Goal: Feedback & Contribution: Submit feedback/report problem

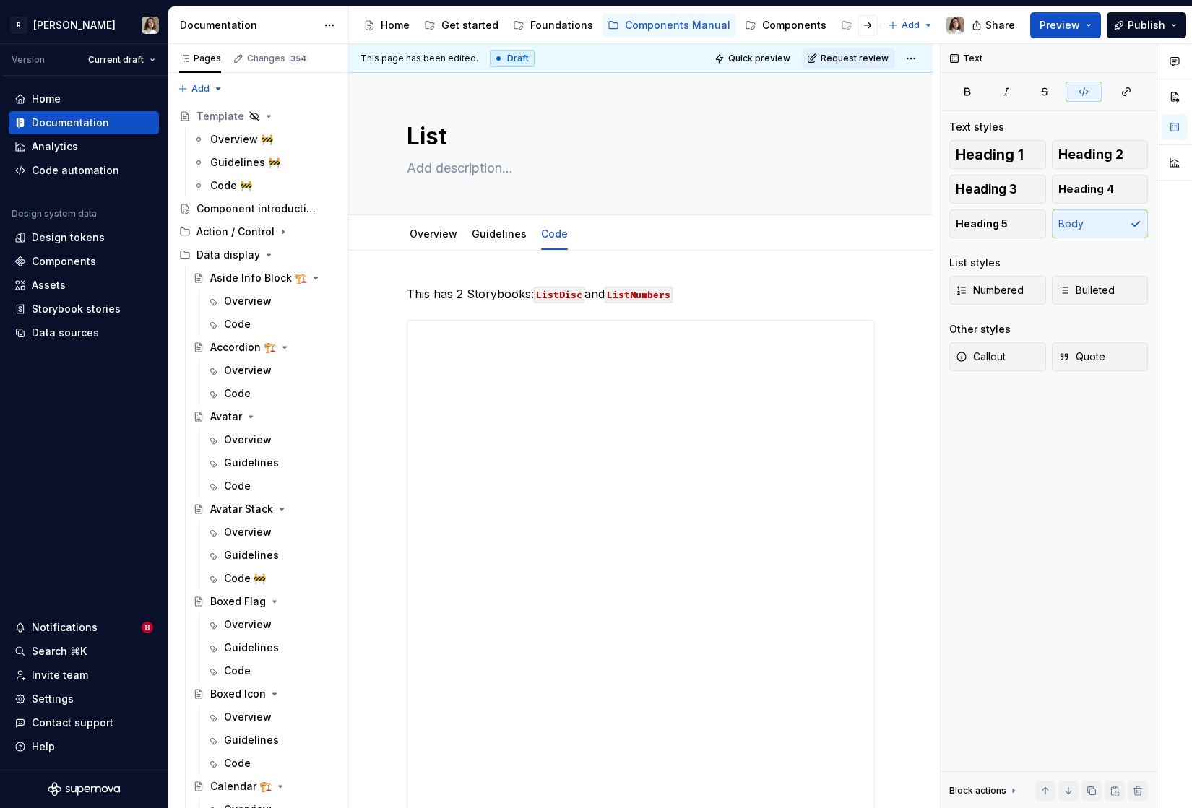
scroll to position [683, 0]
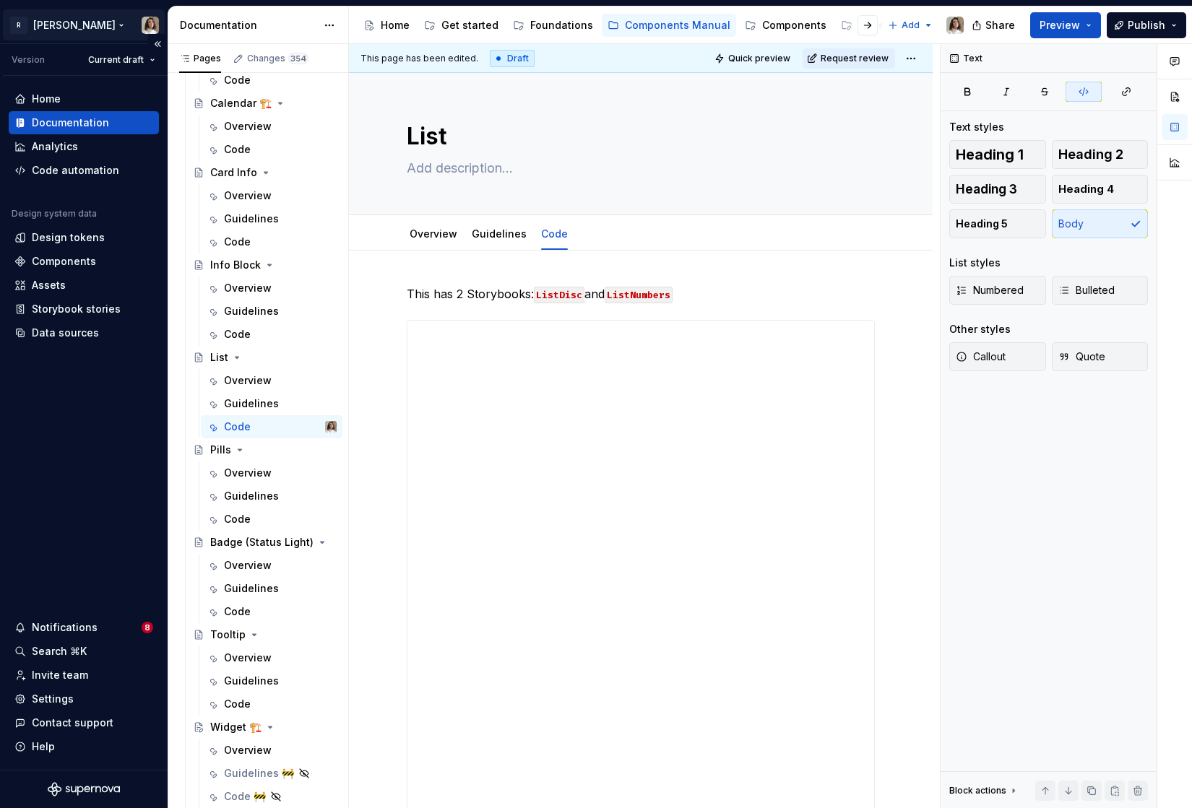
click at [63, 21] on html "R Norma Version Current draft Home Documentation Analytics Code automation Desi…" at bounding box center [596, 404] width 1192 height 808
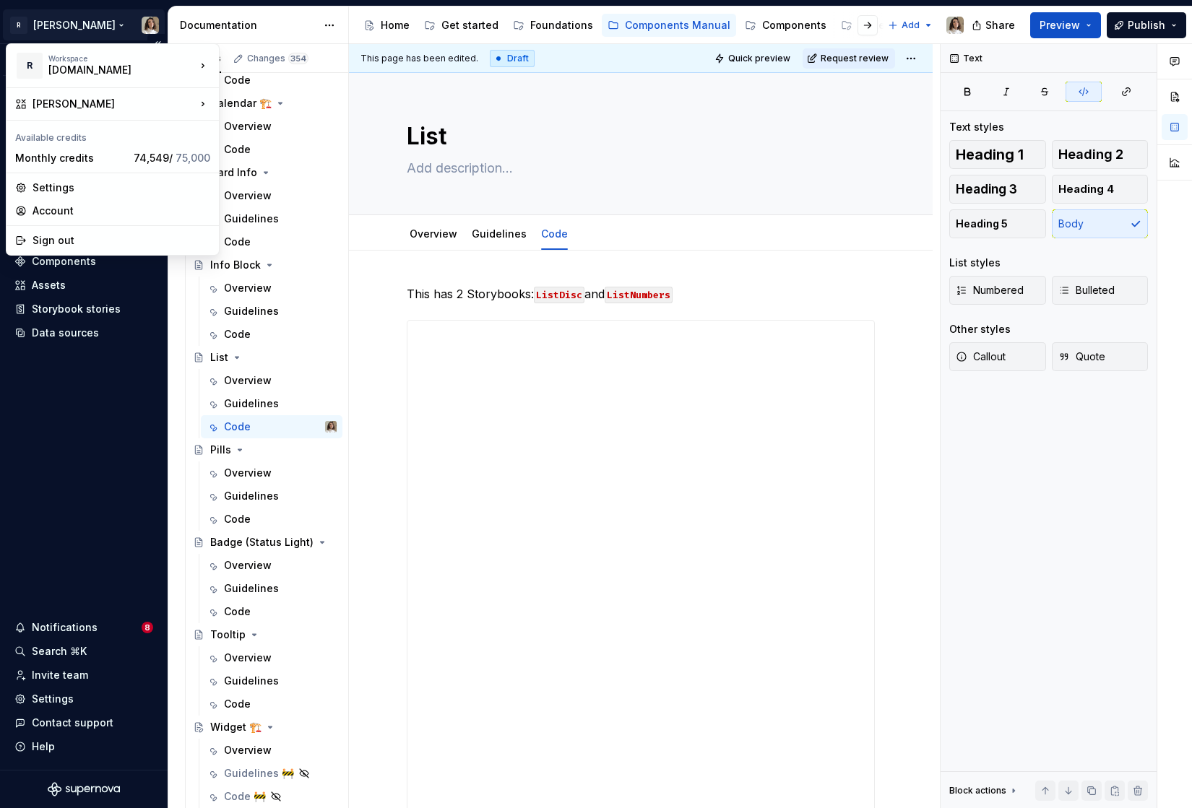
type textarea "*"
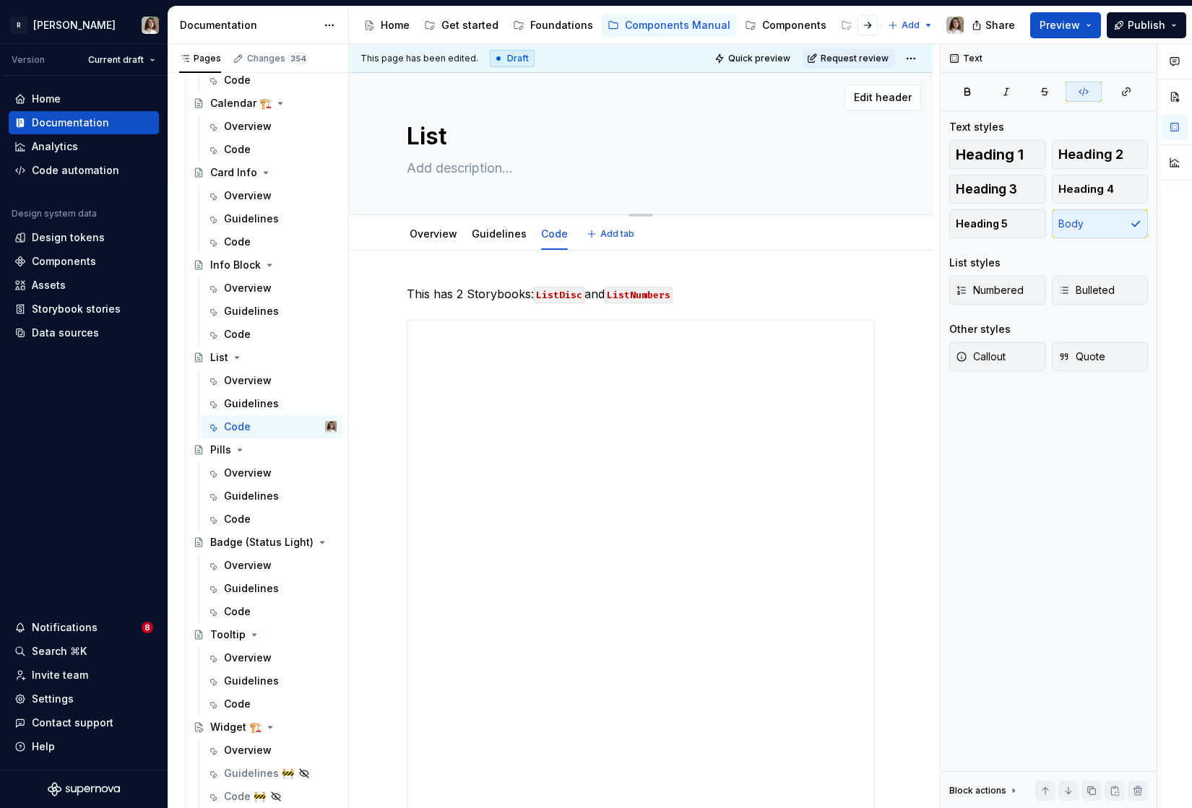
type textarea "*"
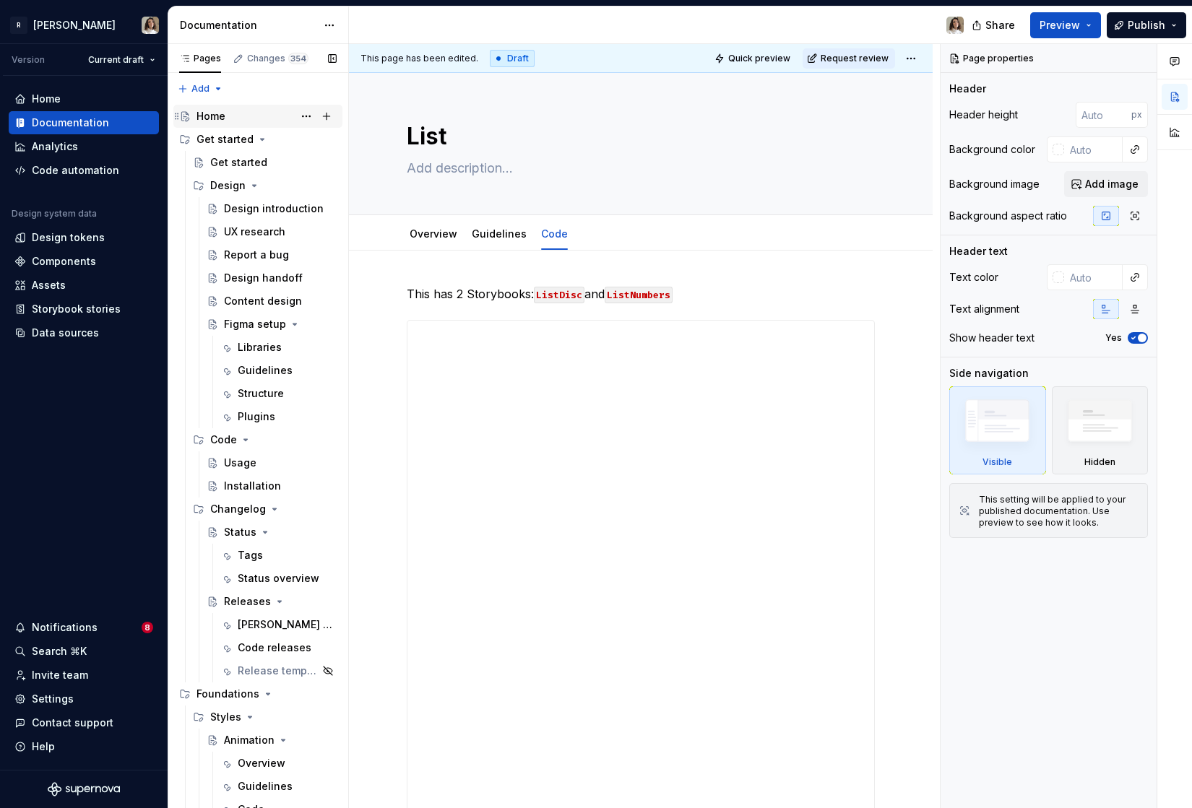
click at [228, 116] on div "Home" at bounding box center [266, 116] width 140 height 20
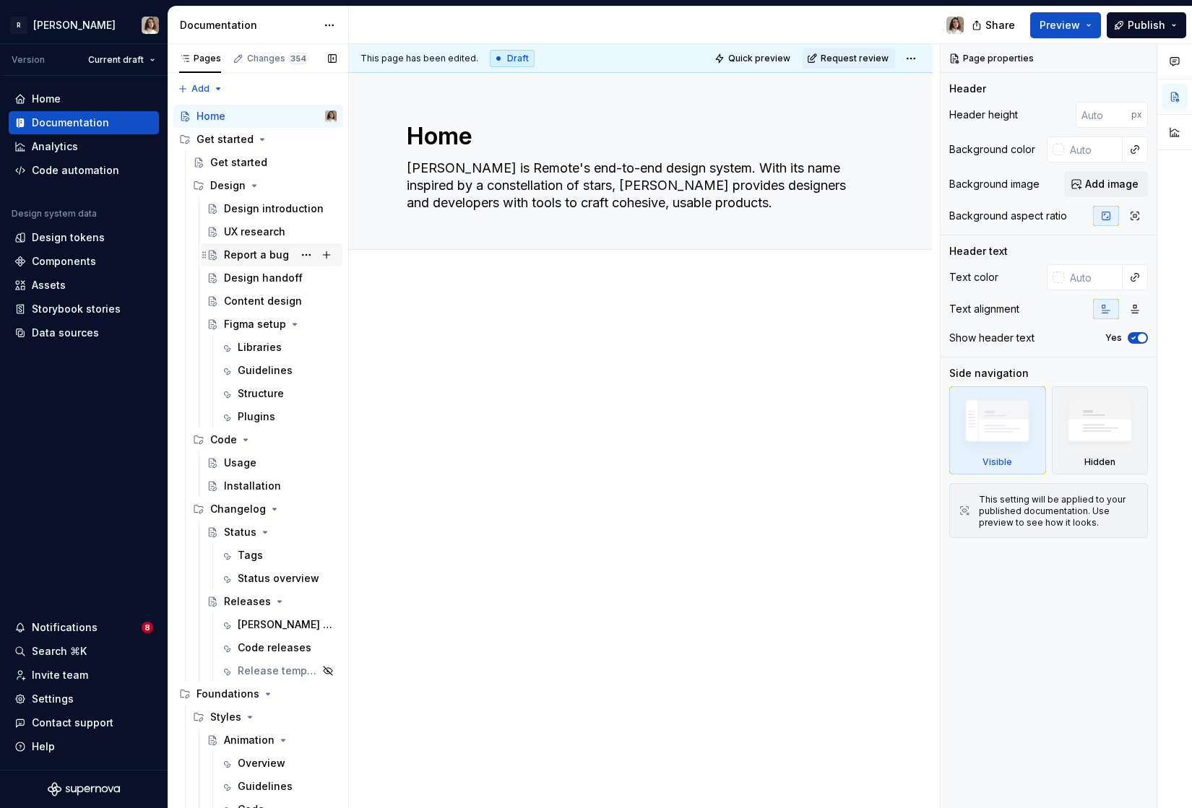
click at [239, 264] on div "Report a bug" at bounding box center [280, 255] width 113 height 20
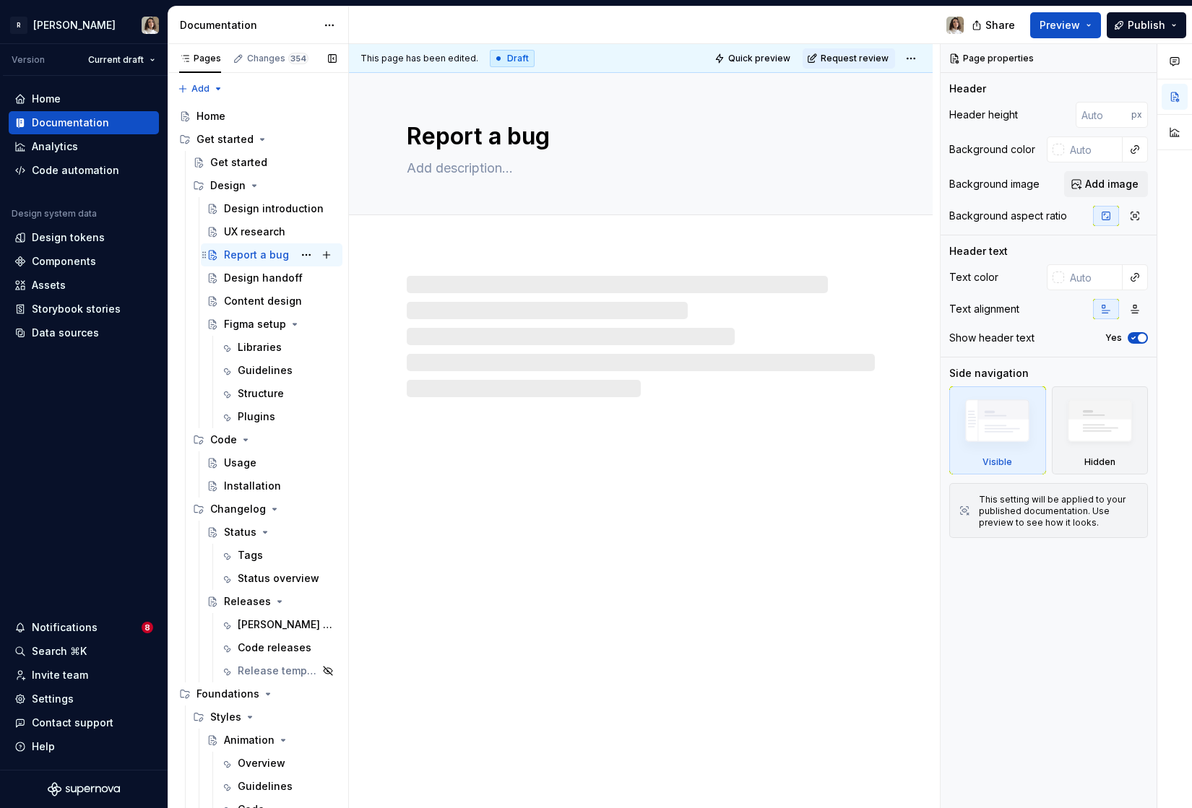
click at [263, 260] on div "Report a bug" at bounding box center [256, 255] width 65 height 14
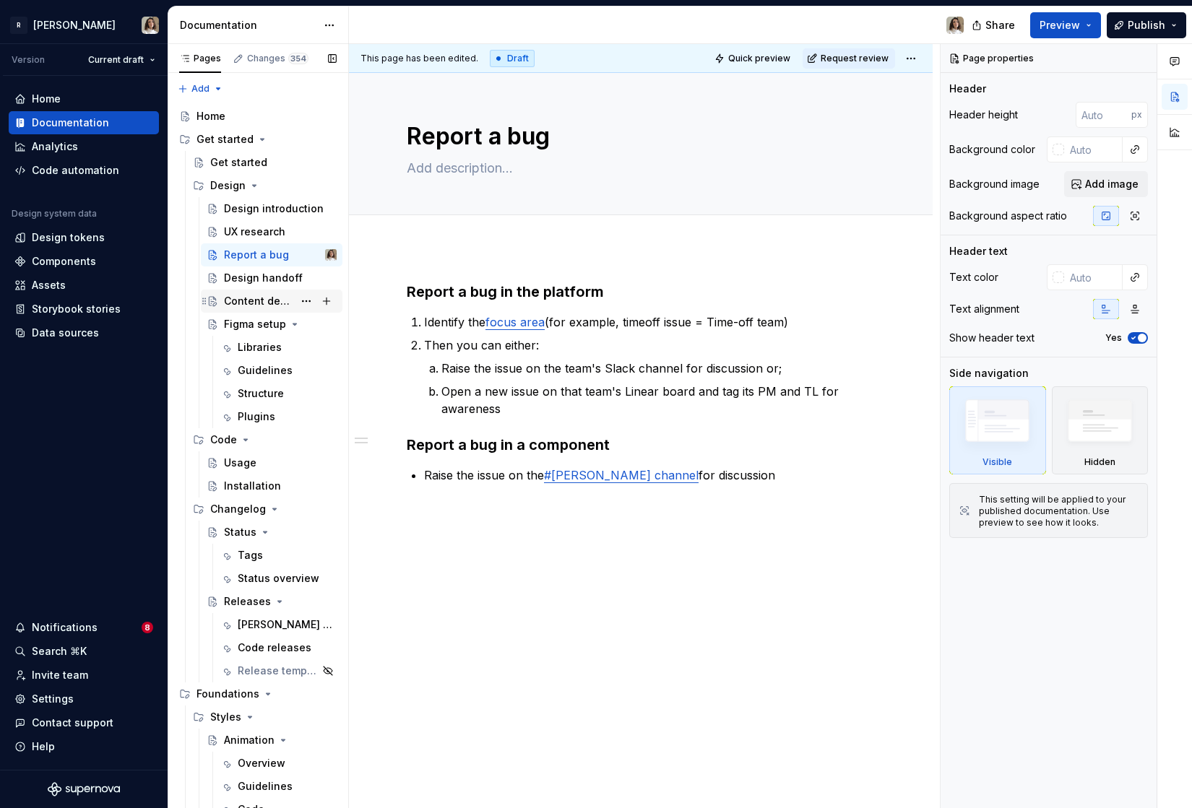
click at [254, 291] on div "Content design" at bounding box center [280, 301] width 113 height 20
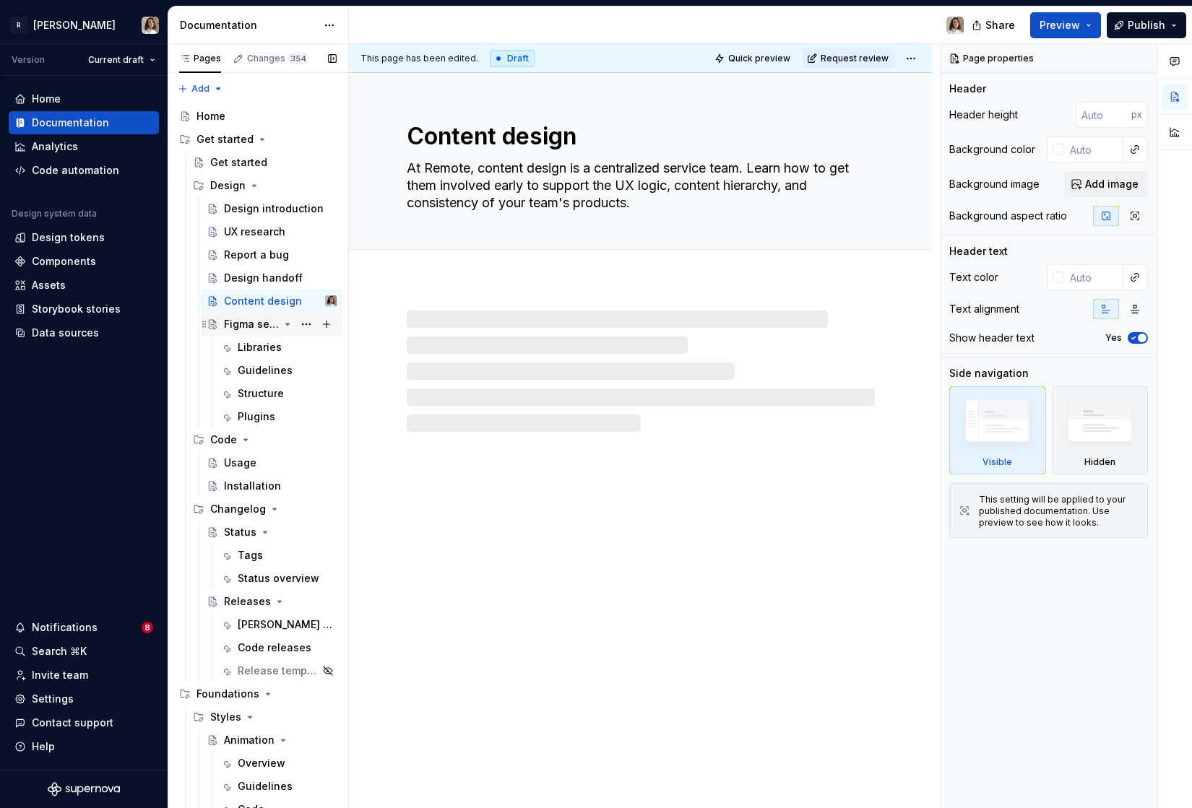
click at [250, 319] on div "Figma setup" at bounding box center [251, 324] width 55 height 14
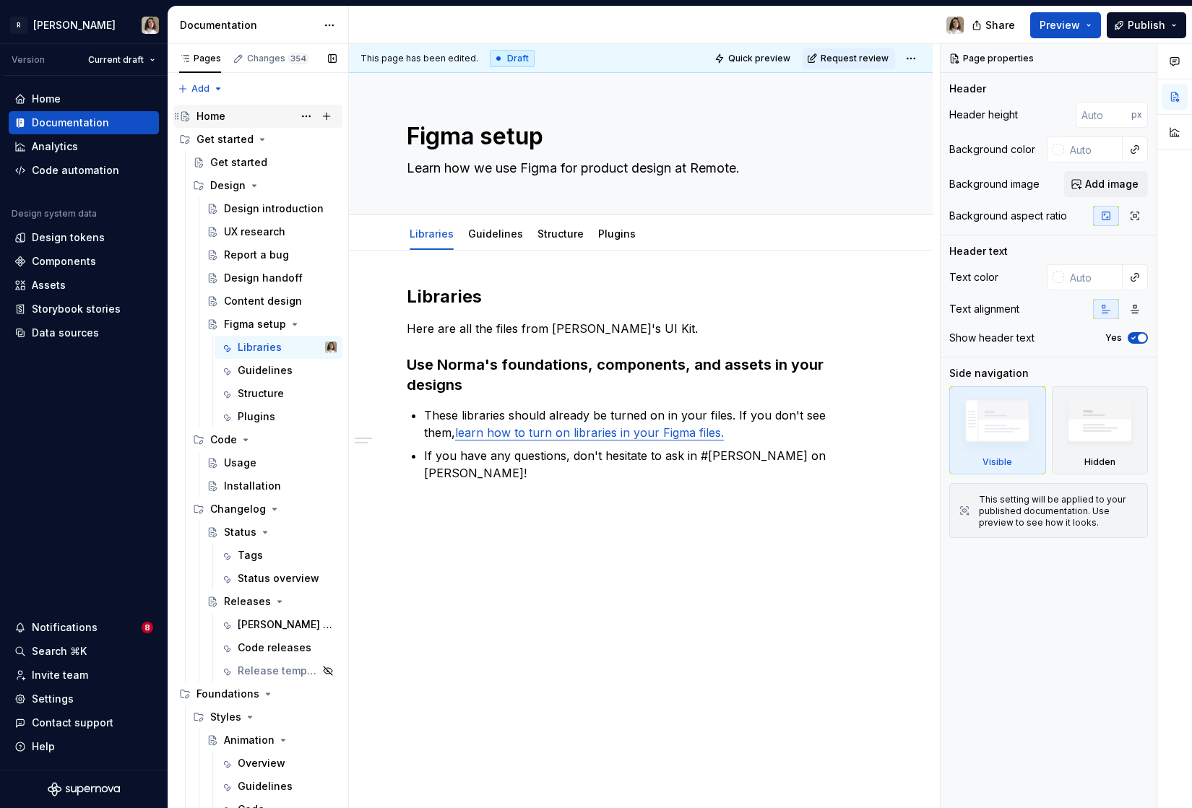
click at [215, 115] on div "Home" at bounding box center [210, 116] width 29 height 14
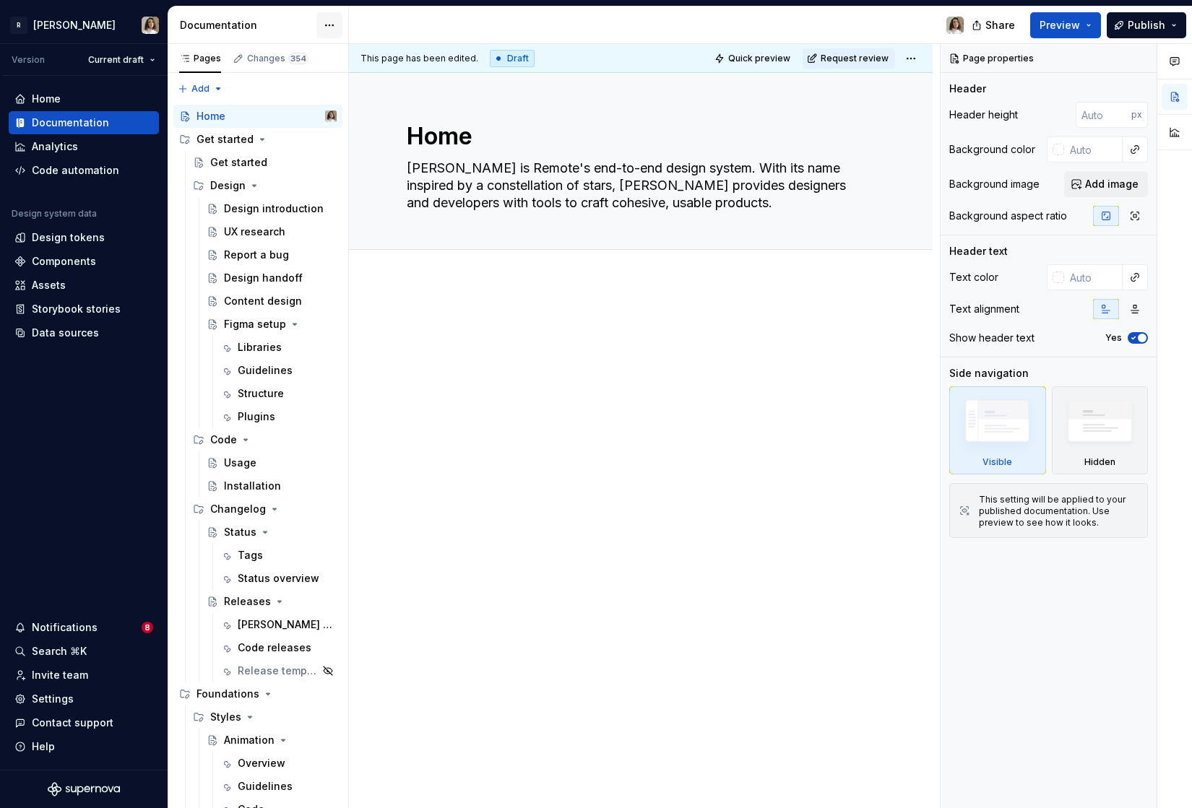
click at [335, 25] on html "R Norma Version Current draft Home Documentation Analytics Code automation Desi…" at bounding box center [596, 404] width 1192 height 808
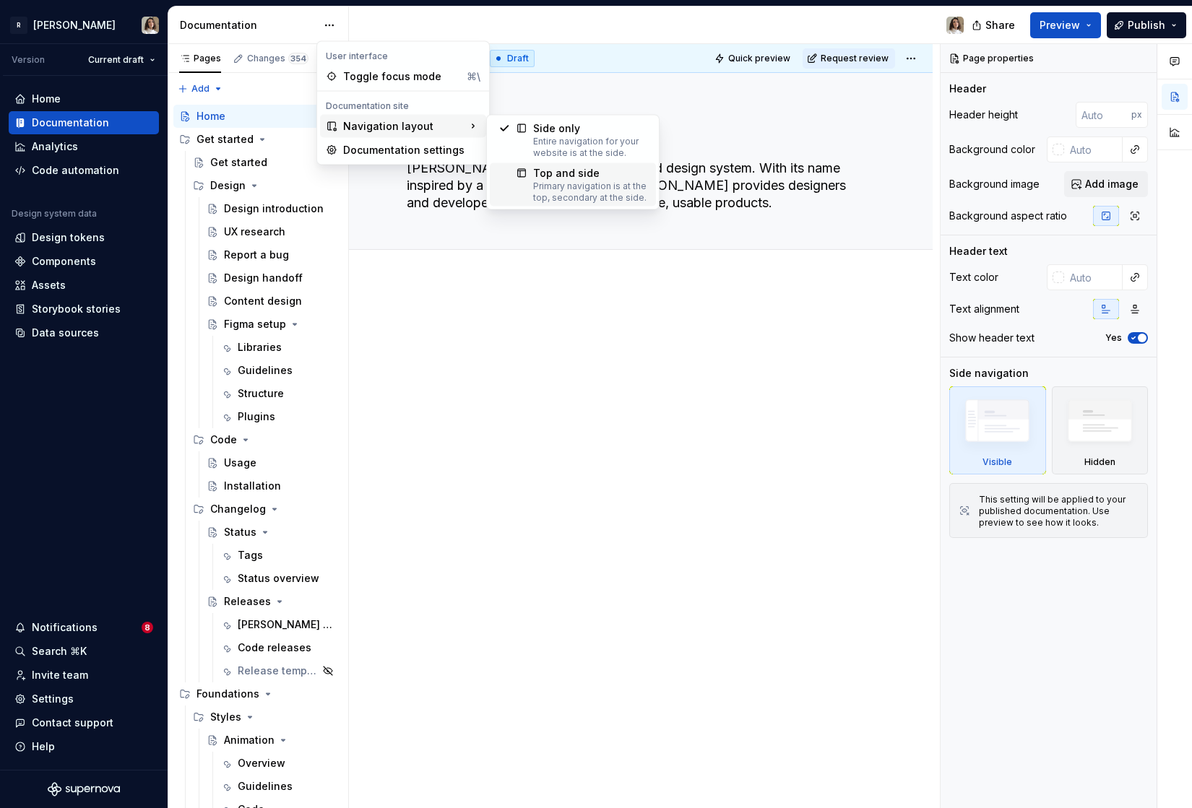
click at [554, 183] on div "Primary navigation is at the top, secondary at the side." at bounding box center [590, 192] width 114 height 23
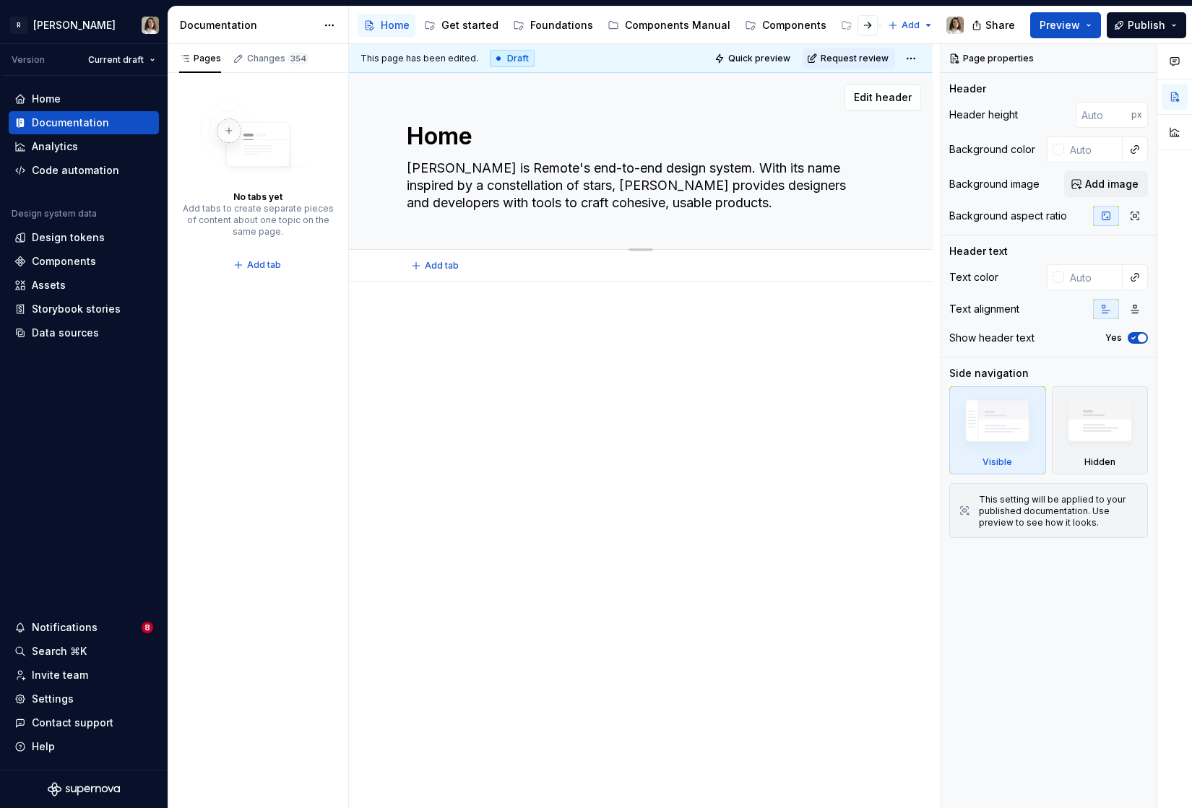
click at [522, 194] on textarea "Norma is Remote's end-to-end design system. With its name inspired by a constel…" at bounding box center [638, 186] width 468 height 58
click at [522, 356] on div at bounding box center [641, 343] width 468 height 55
click at [462, 44] on div "This page has been edited. Draft Quick preview Request review" at bounding box center [641, 58] width 584 height 29
click at [467, 29] on div "Get started" at bounding box center [469, 25] width 57 height 14
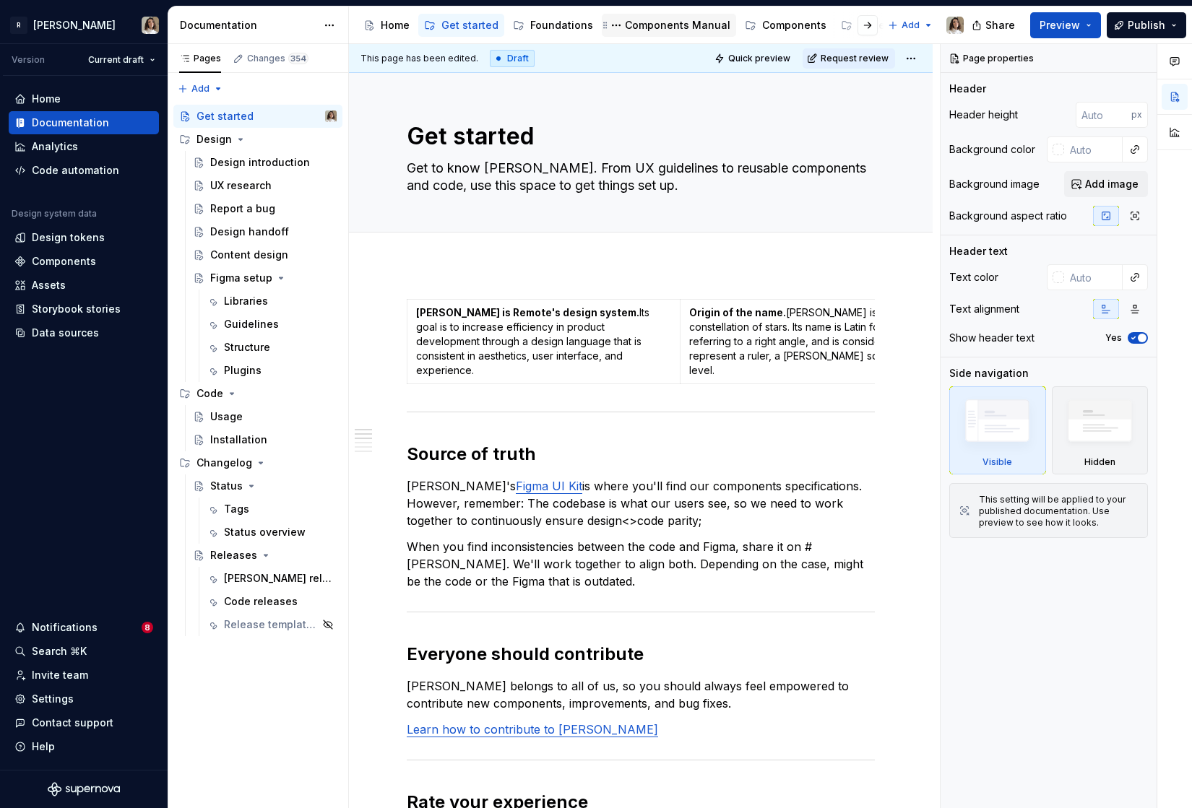
click at [650, 32] on div "Components Manual" at bounding box center [677, 25] width 105 height 14
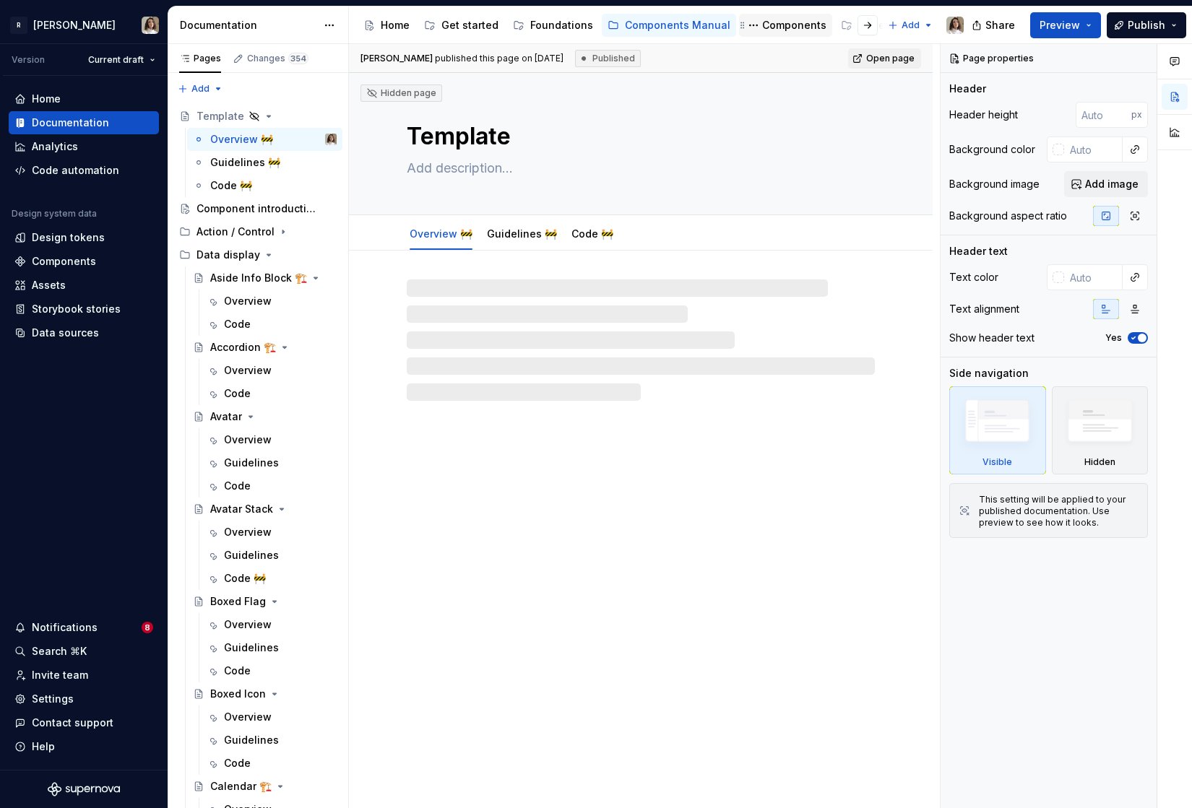
click at [772, 33] on div "Components" at bounding box center [786, 25] width 82 height 17
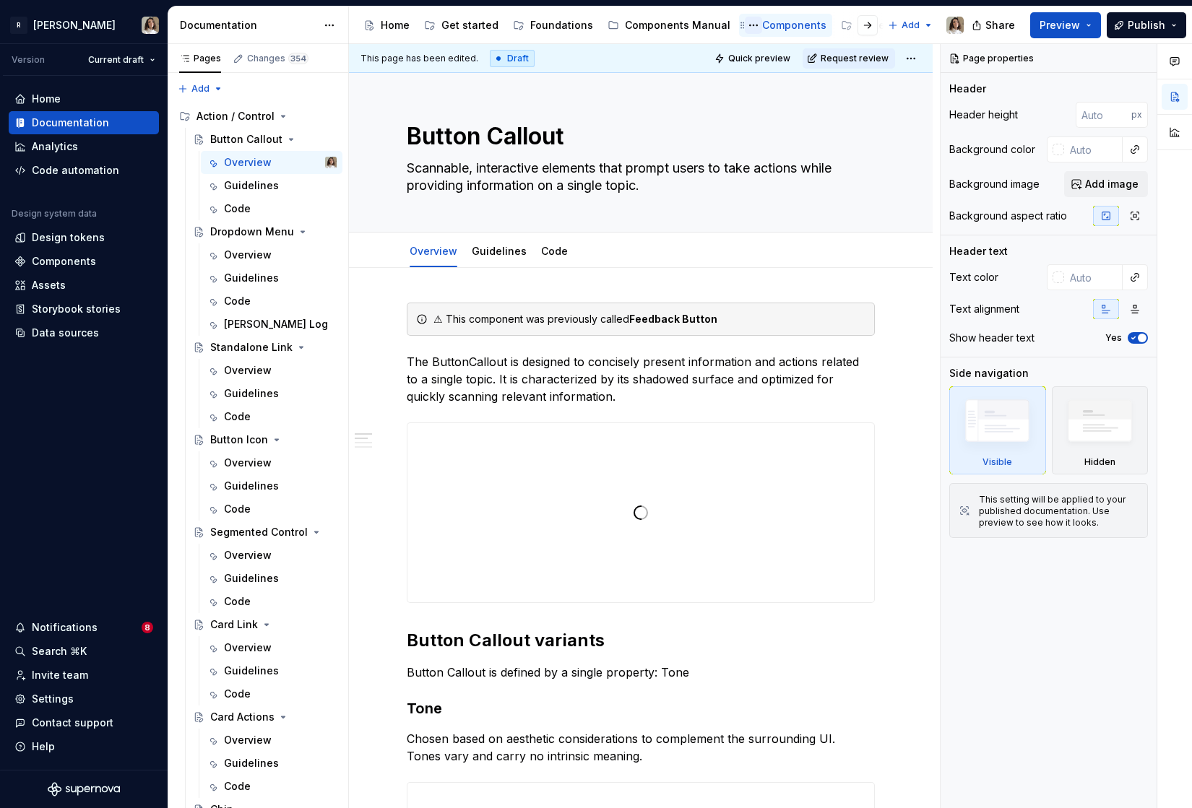
click at [745, 27] on button "Page tree" at bounding box center [753, 25] width 17 height 17
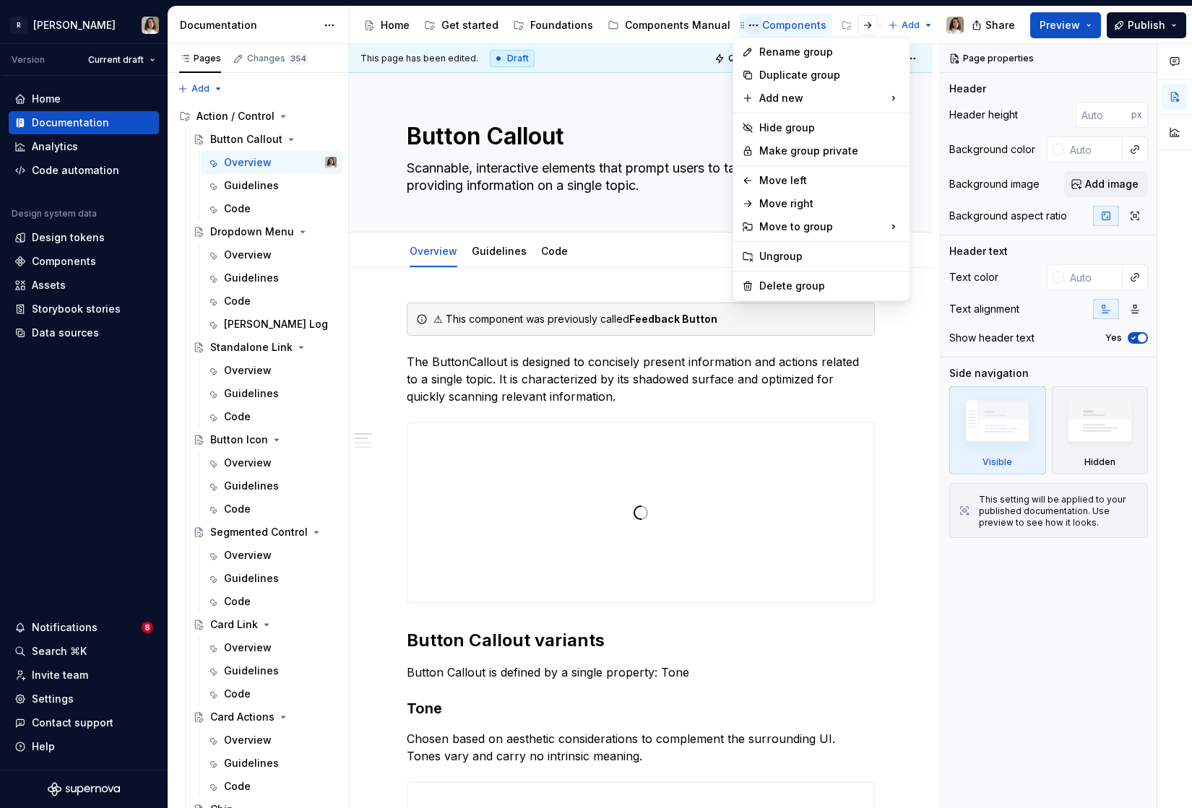
type textarea "*"
click at [756, 49] on div "Rename group" at bounding box center [821, 51] width 170 height 23
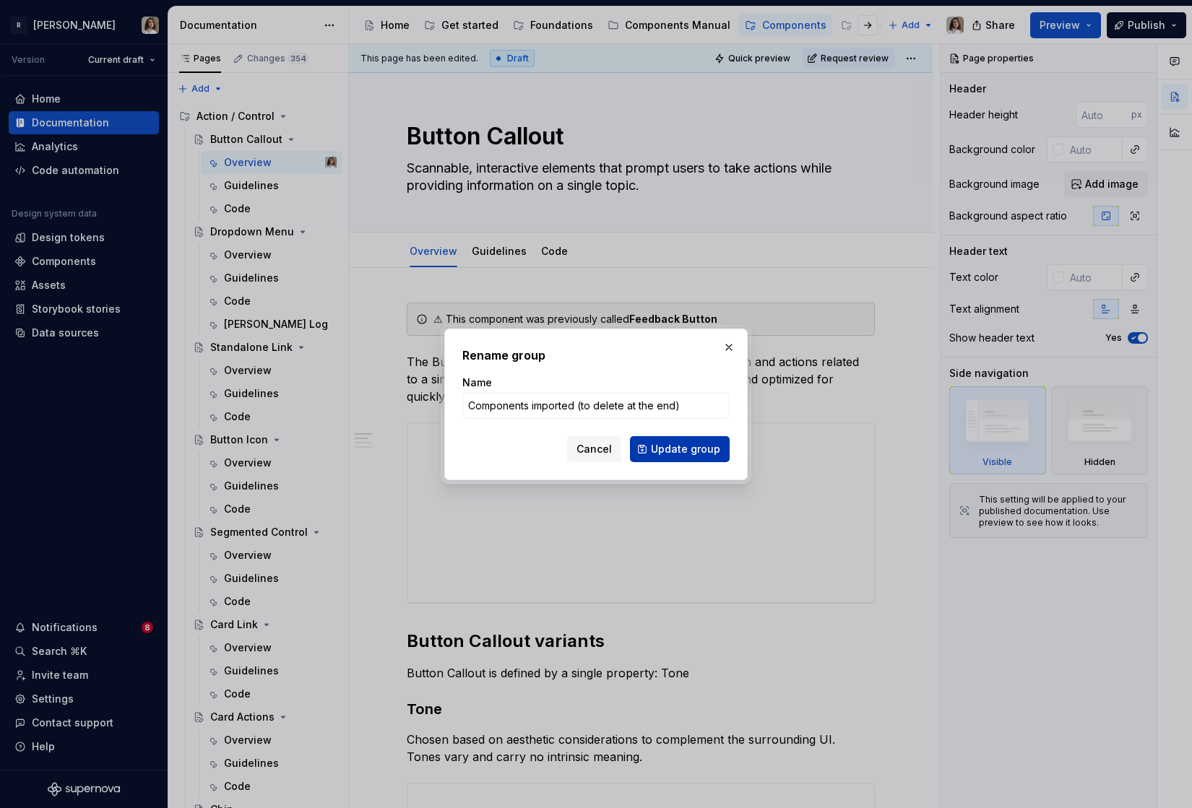
type input "Components imported (to delete at the end)"
click at [676, 446] on span "Update group" at bounding box center [685, 449] width 69 height 14
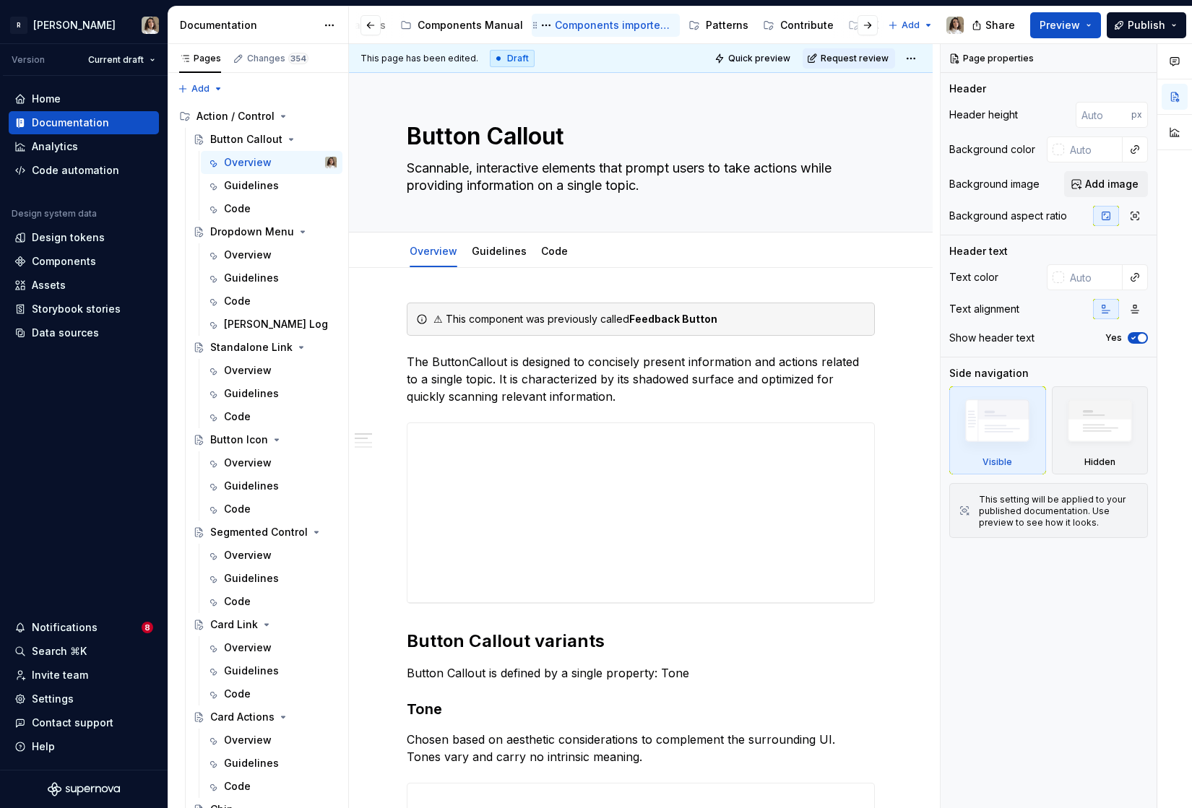
scroll to position [0, 240]
click at [505, 27] on button "Page tree" at bounding box center [513, 25] width 17 height 17
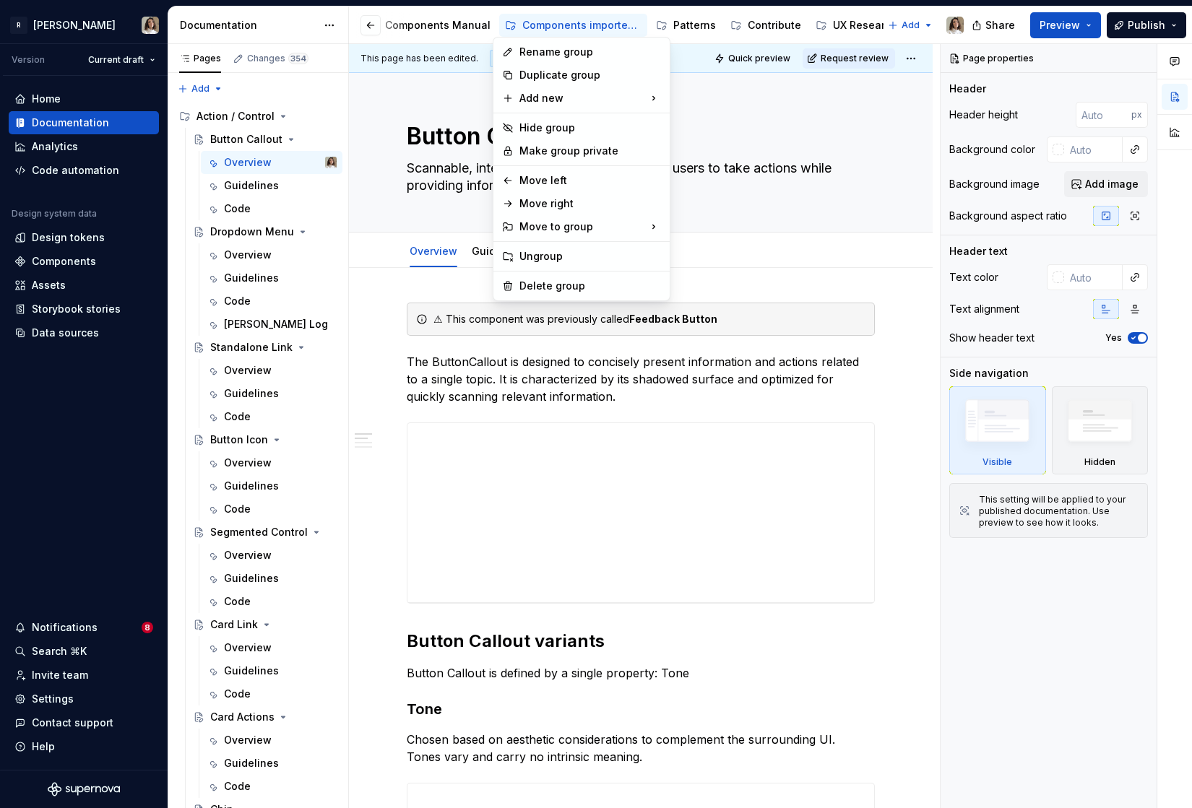
type textarea "*"
click at [521, 52] on div "Rename group" at bounding box center [590, 52] width 142 height 14
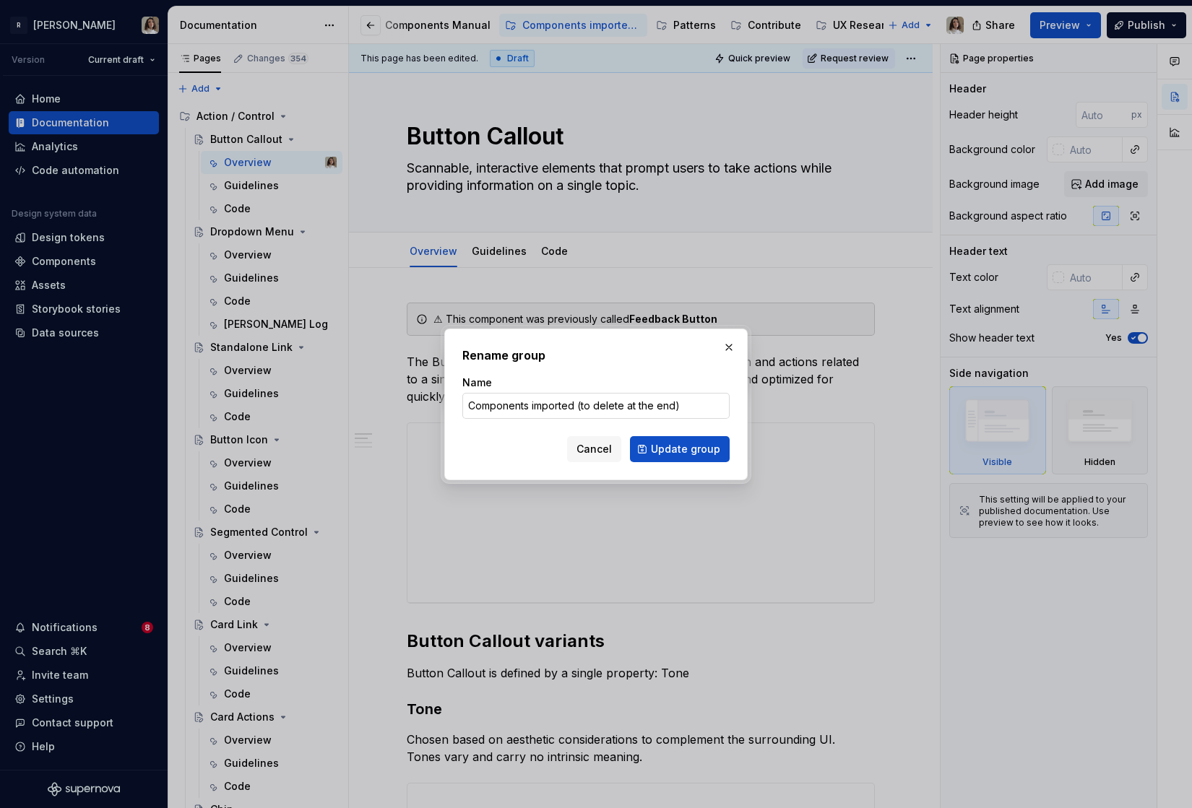
click at [550, 402] on input "Components imported (to delete at the end)" at bounding box center [595, 406] width 267 height 26
type input "Components imp (to delete at the end)"
type textarea "*"
click at [510, 407] on input "Components imp (to delete)" at bounding box center [595, 406] width 267 height 26
type input "Comp. ZH (to delete)"
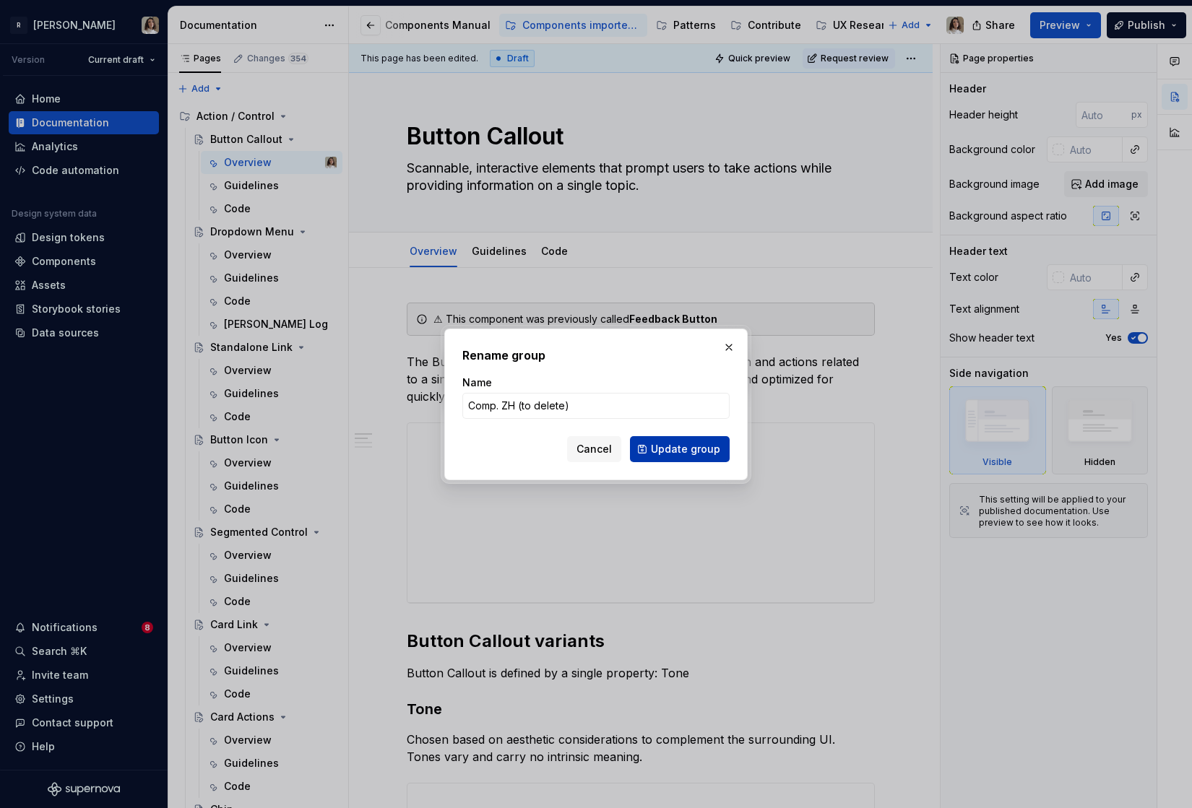
click at [669, 448] on span "Update group" at bounding box center [685, 449] width 69 height 14
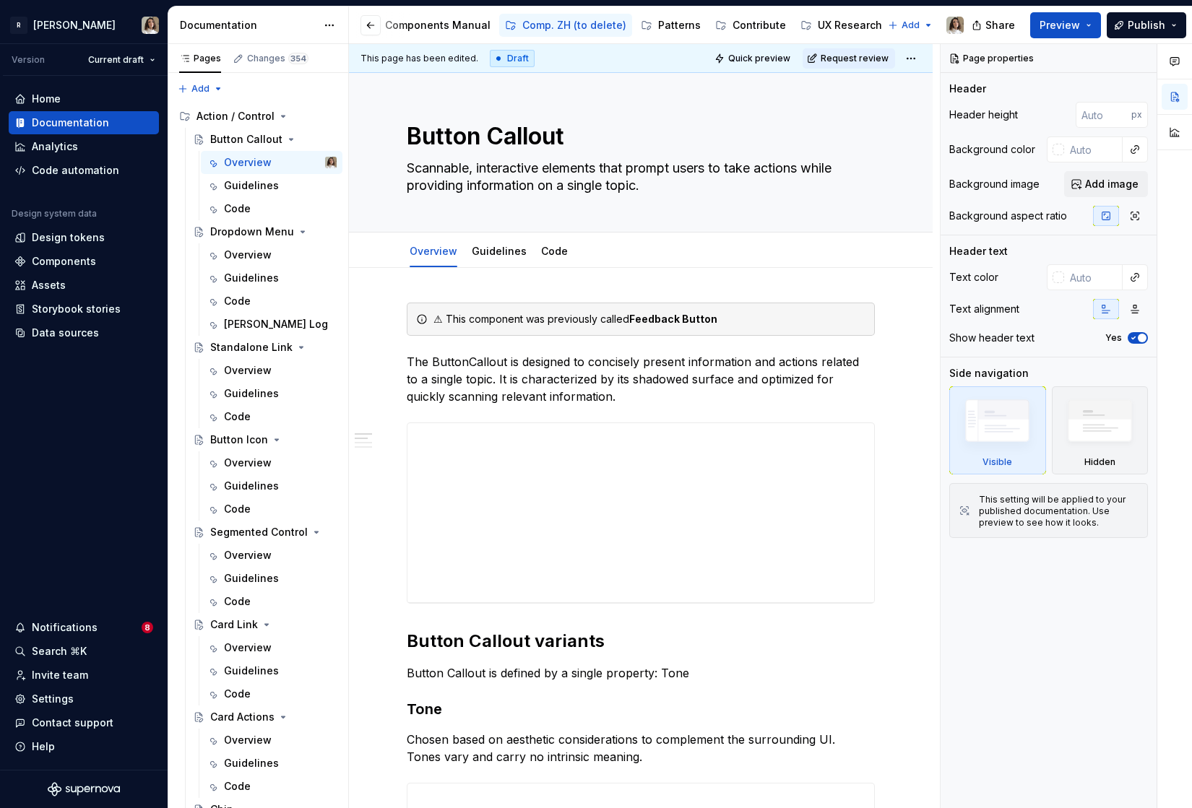
scroll to position [0, 221]
click at [751, 30] on div "Contribute" at bounding box center [777, 25] width 53 height 14
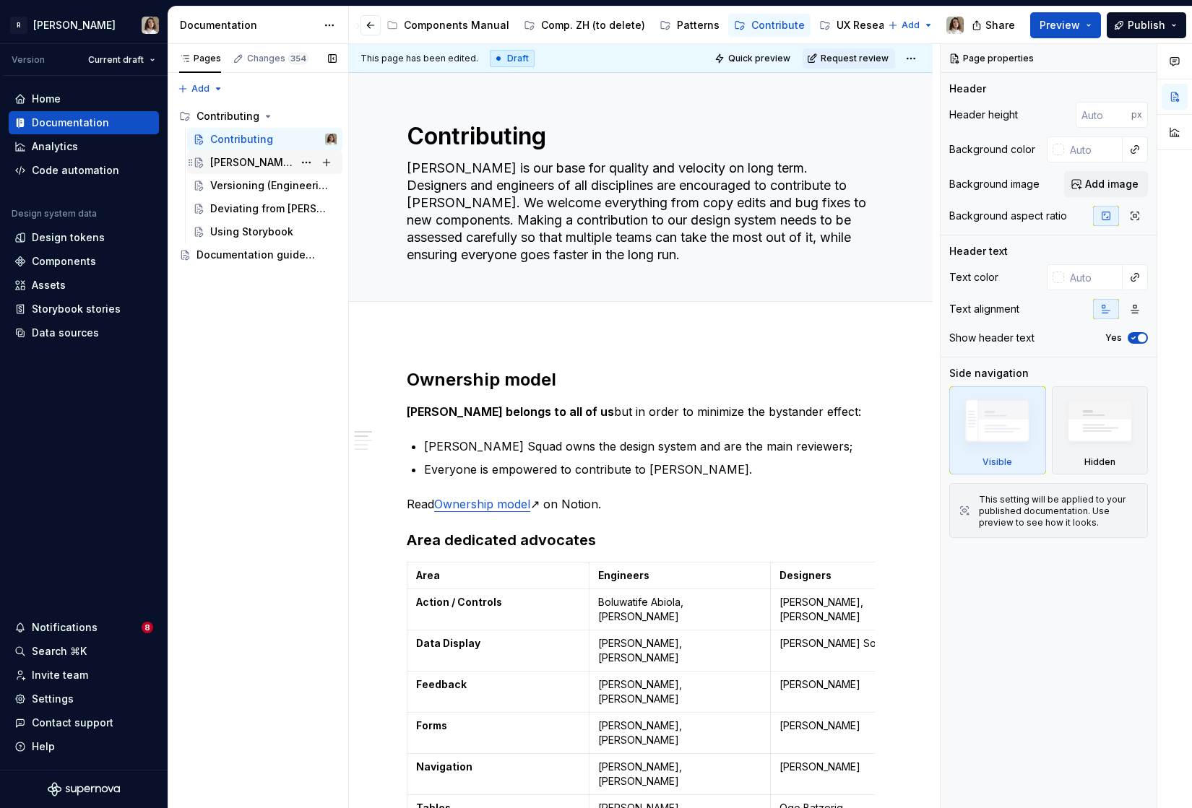
click at [263, 158] on div "[PERSON_NAME] workflow" at bounding box center [251, 162] width 83 height 14
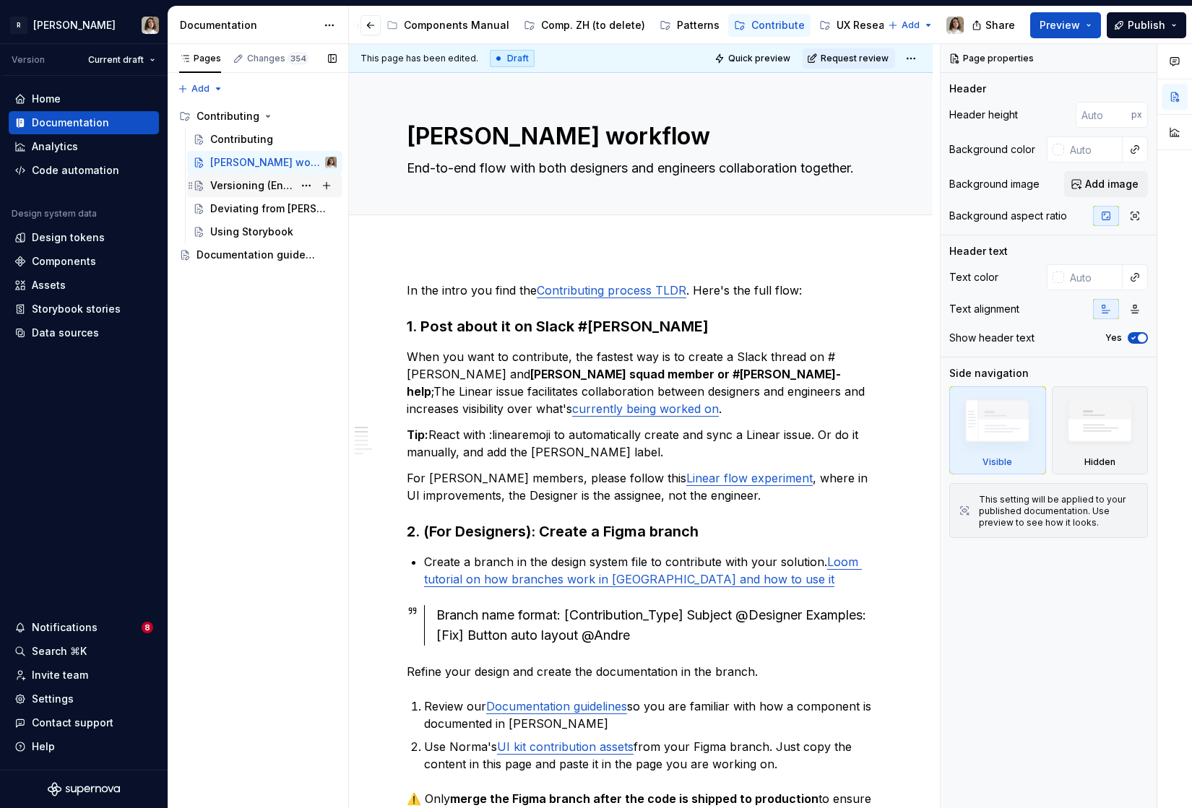
click at [249, 189] on div "Versioning (Engineering)" at bounding box center [251, 185] width 83 height 14
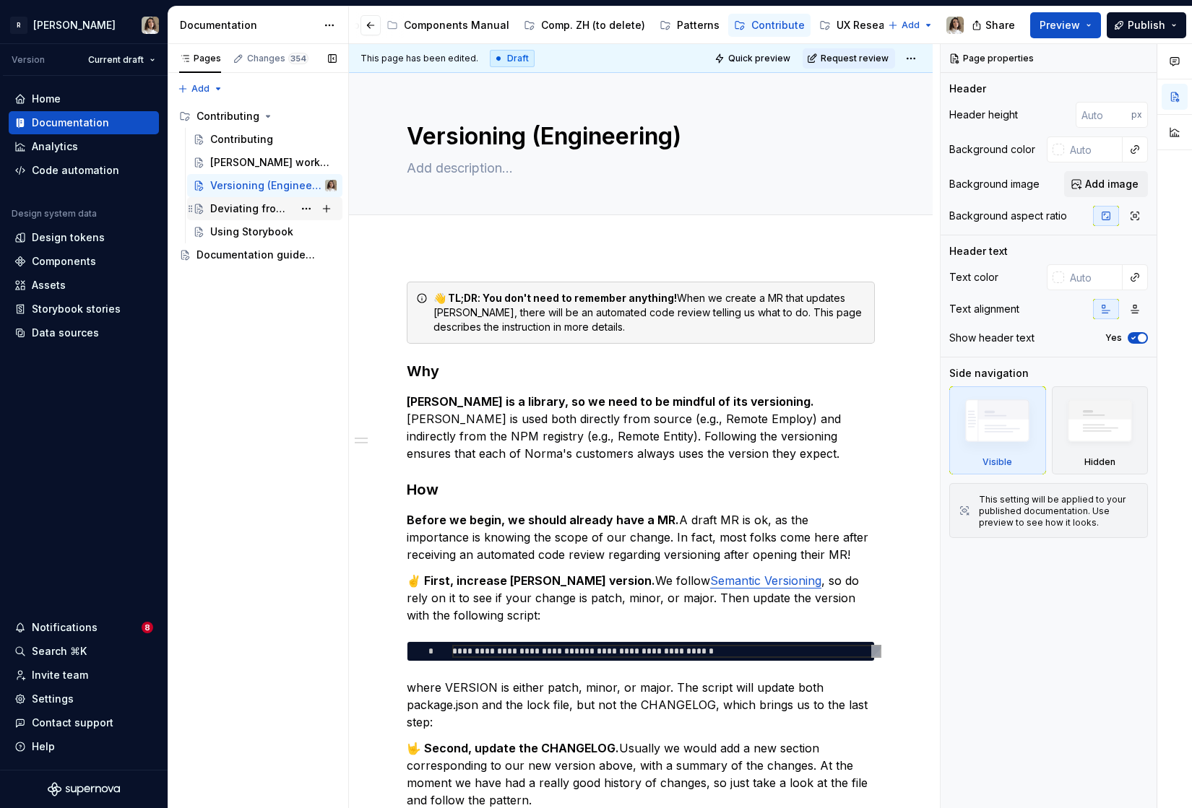
click at [243, 212] on div "Deviating from [PERSON_NAME]" at bounding box center [251, 209] width 83 height 14
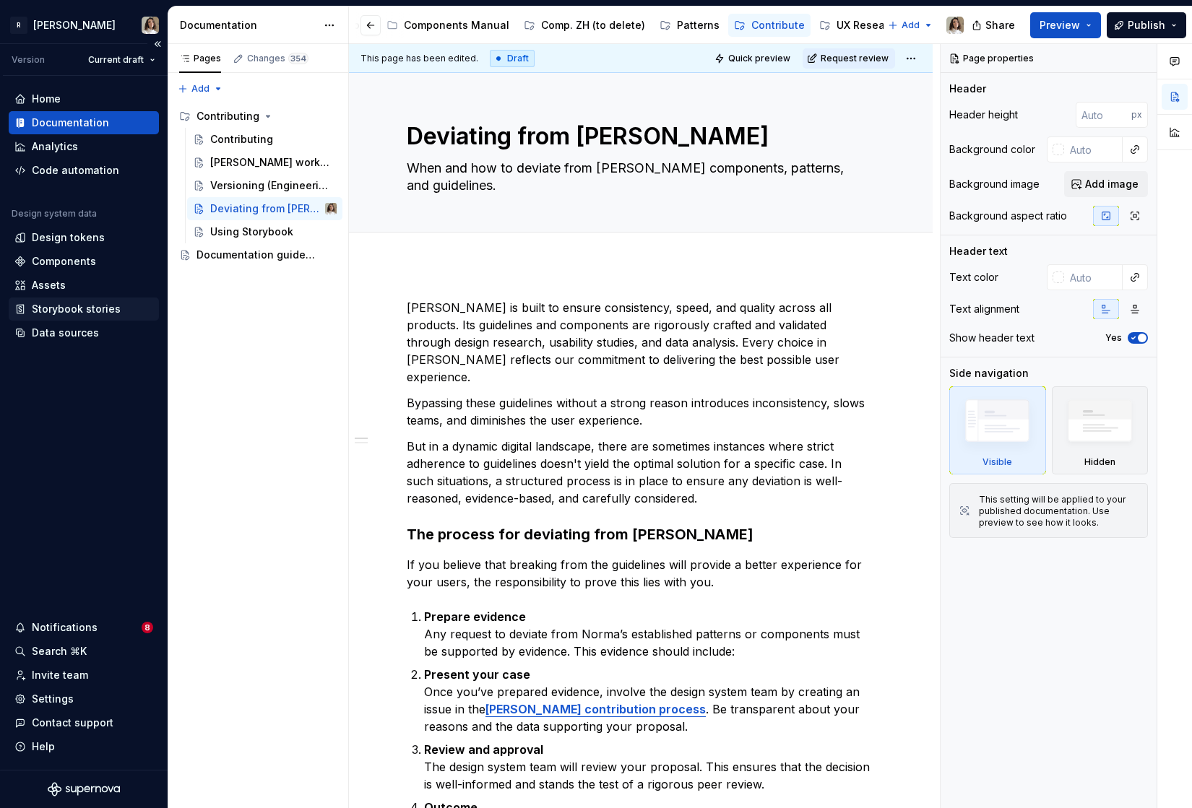
click at [43, 319] on div "Storybook stories" at bounding box center [84, 309] width 150 height 23
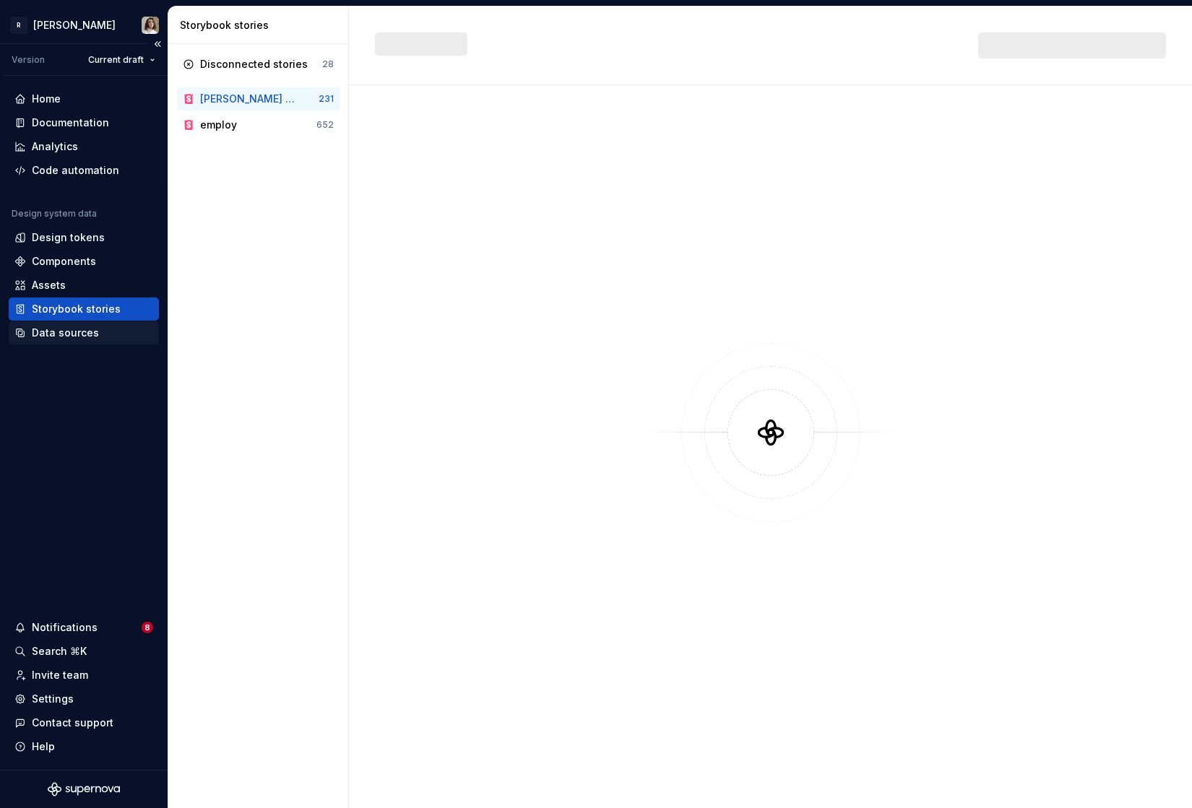
click at [55, 333] on div "Data sources" at bounding box center [65, 333] width 67 height 14
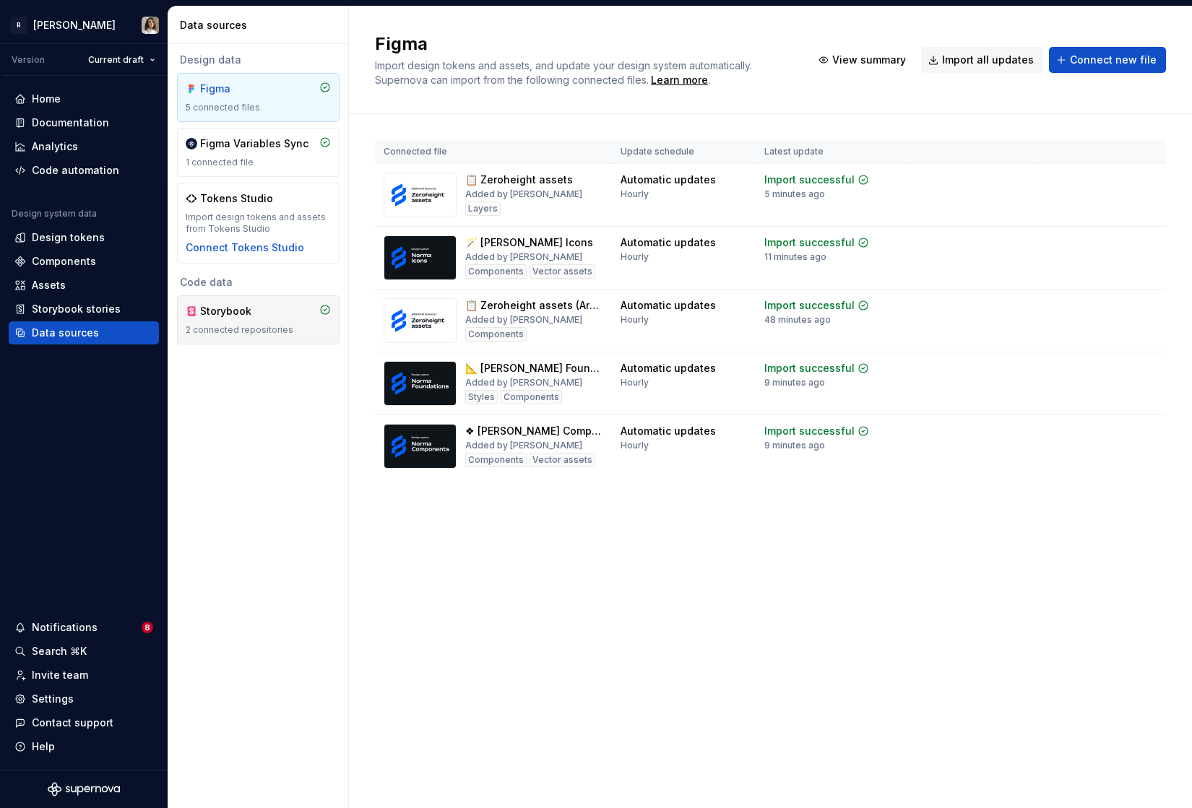
click at [198, 313] on div "Storybook" at bounding box center [228, 311] width 84 height 14
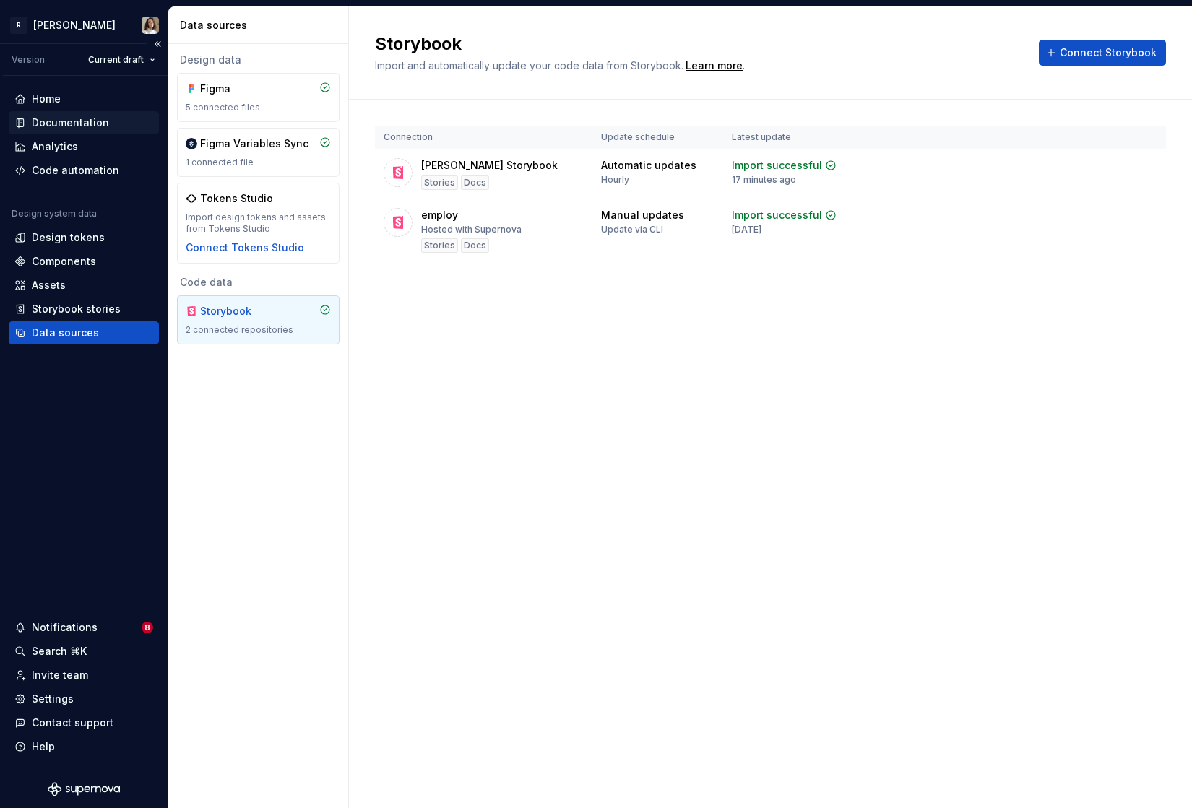
click at [73, 116] on div "Documentation" at bounding box center [70, 123] width 77 height 14
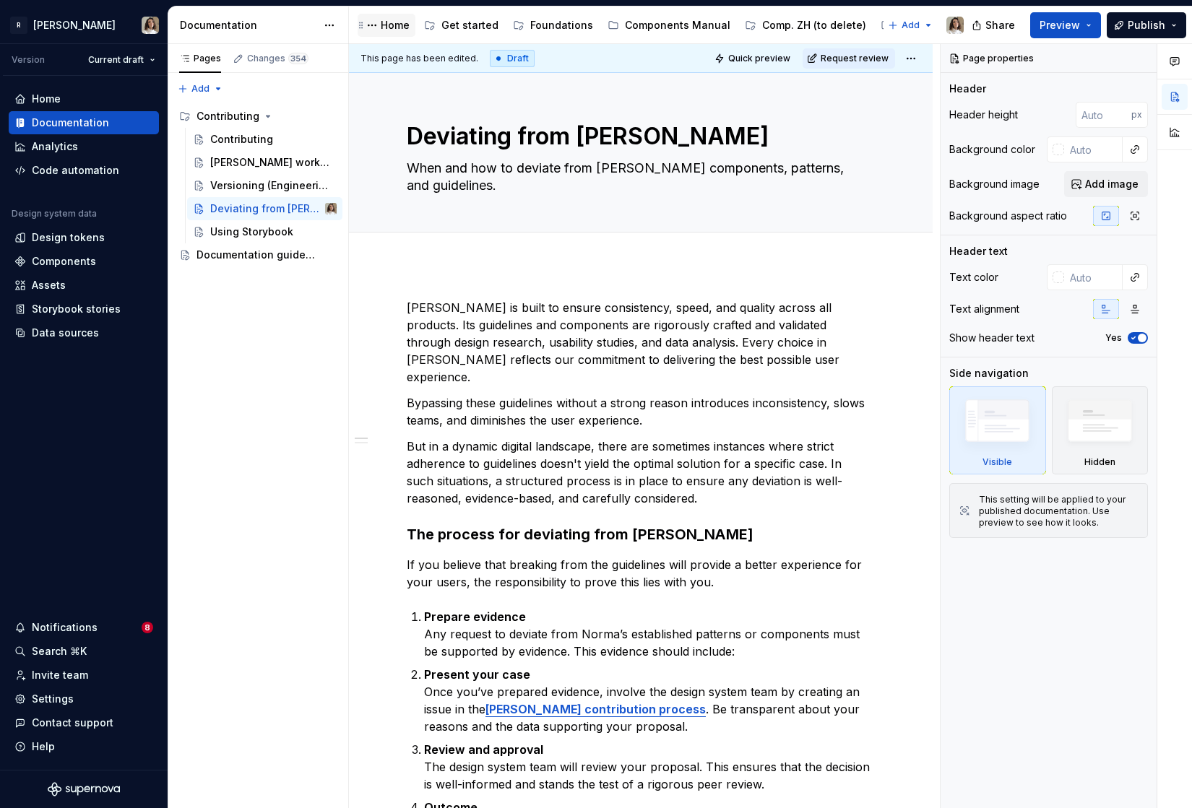
click at [386, 22] on div "Home" at bounding box center [395, 25] width 29 height 14
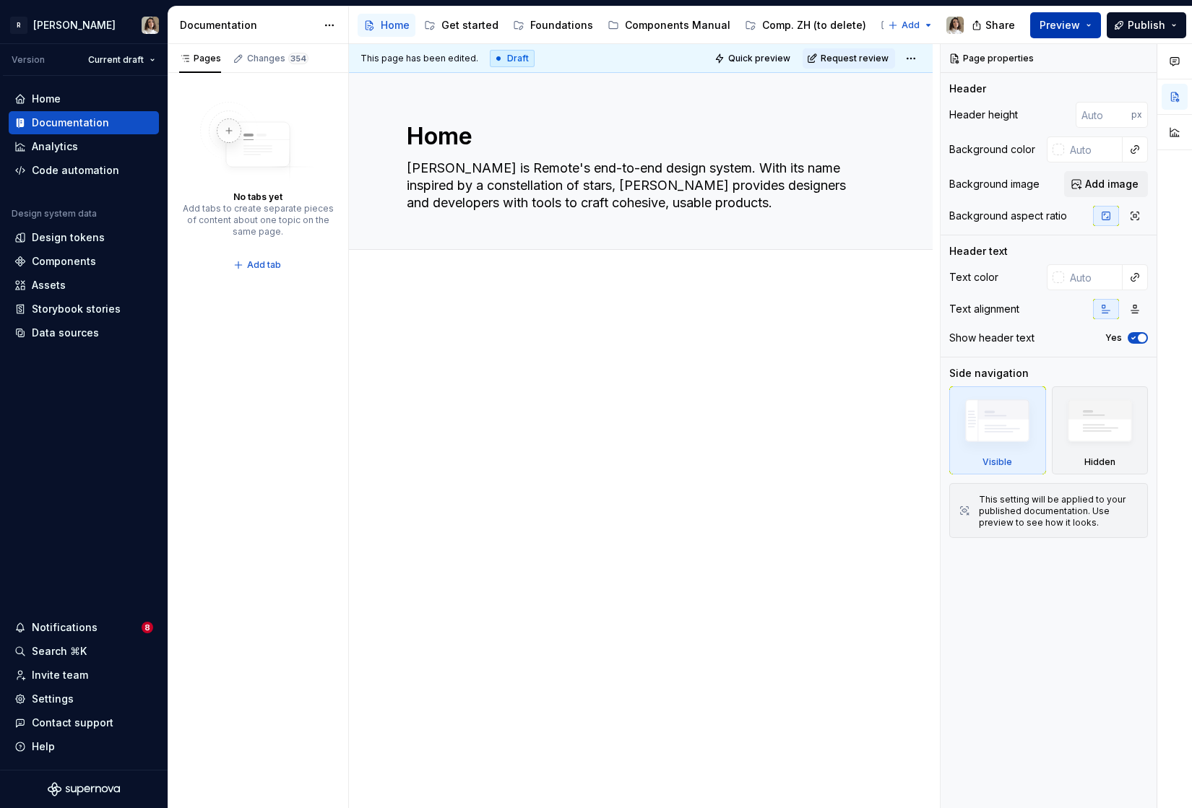
click at [1051, 28] on span "Preview" at bounding box center [1059, 25] width 40 height 14
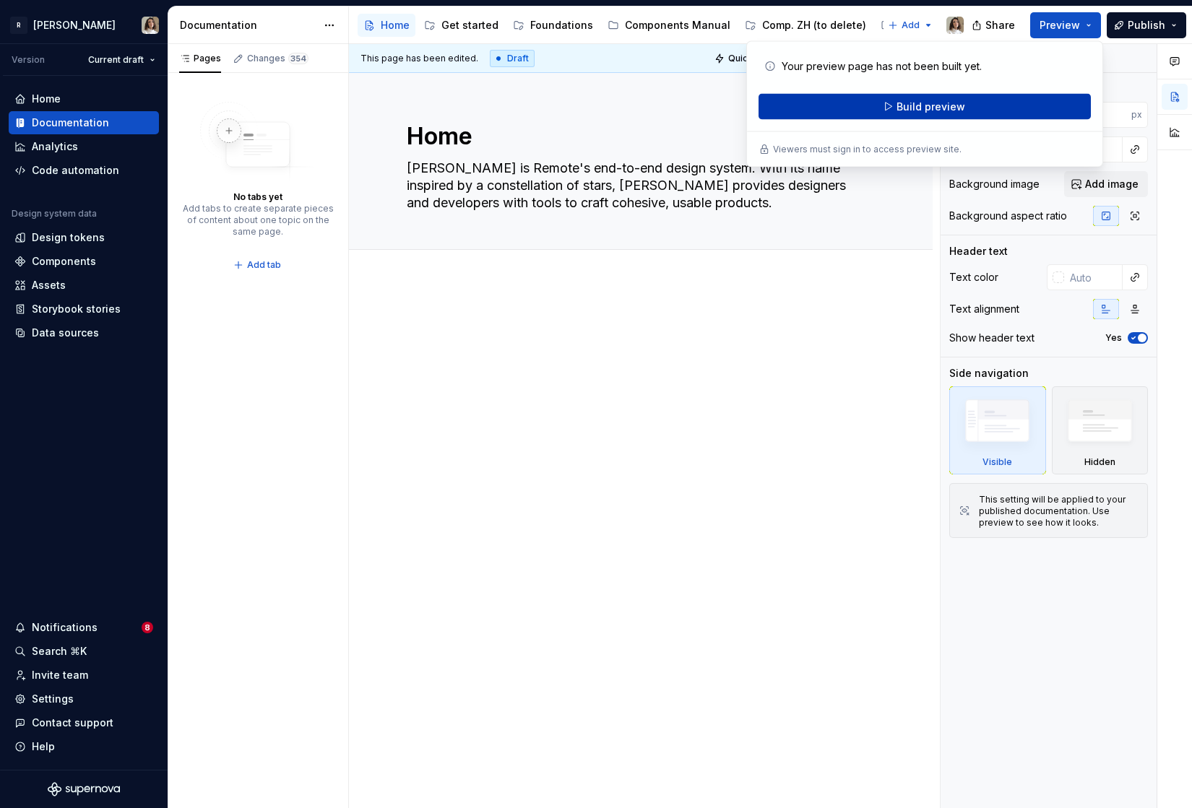
click at [983, 108] on button "Build preview" at bounding box center [924, 107] width 332 height 26
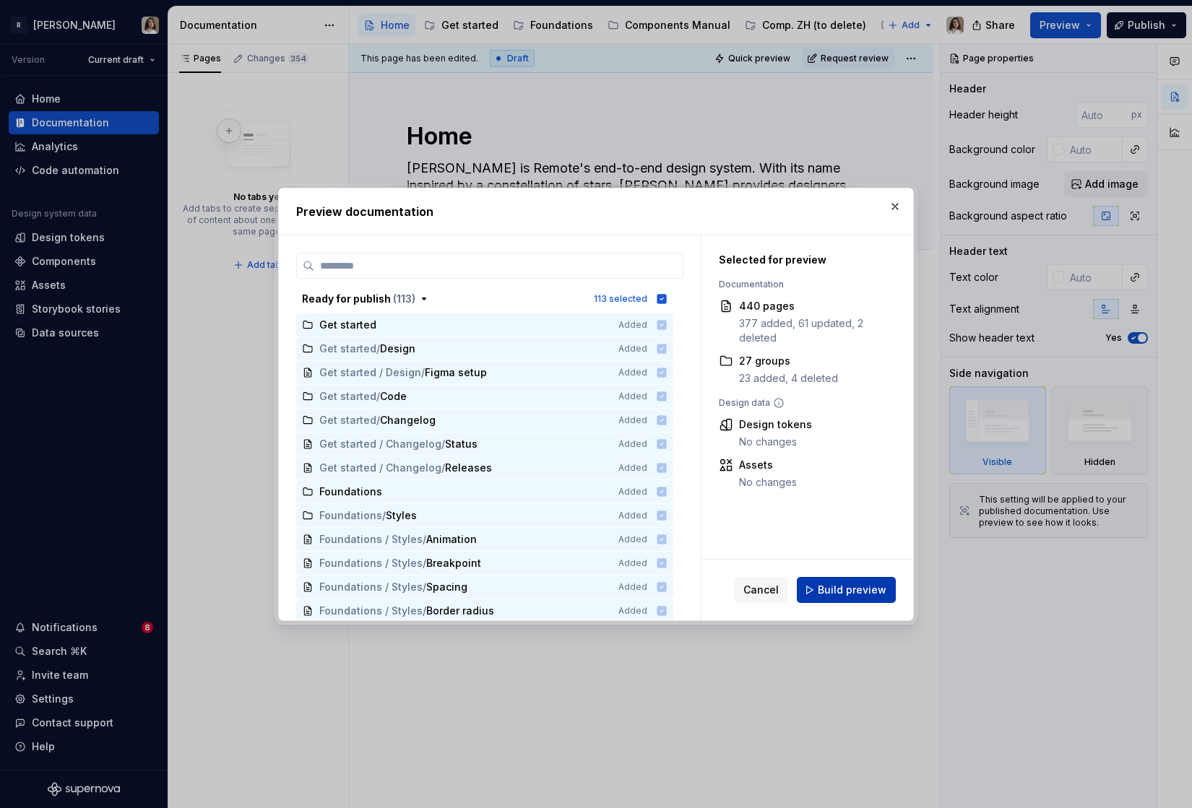
click at [855, 590] on span "Build preview" at bounding box center [852, 590] width 69 height 14
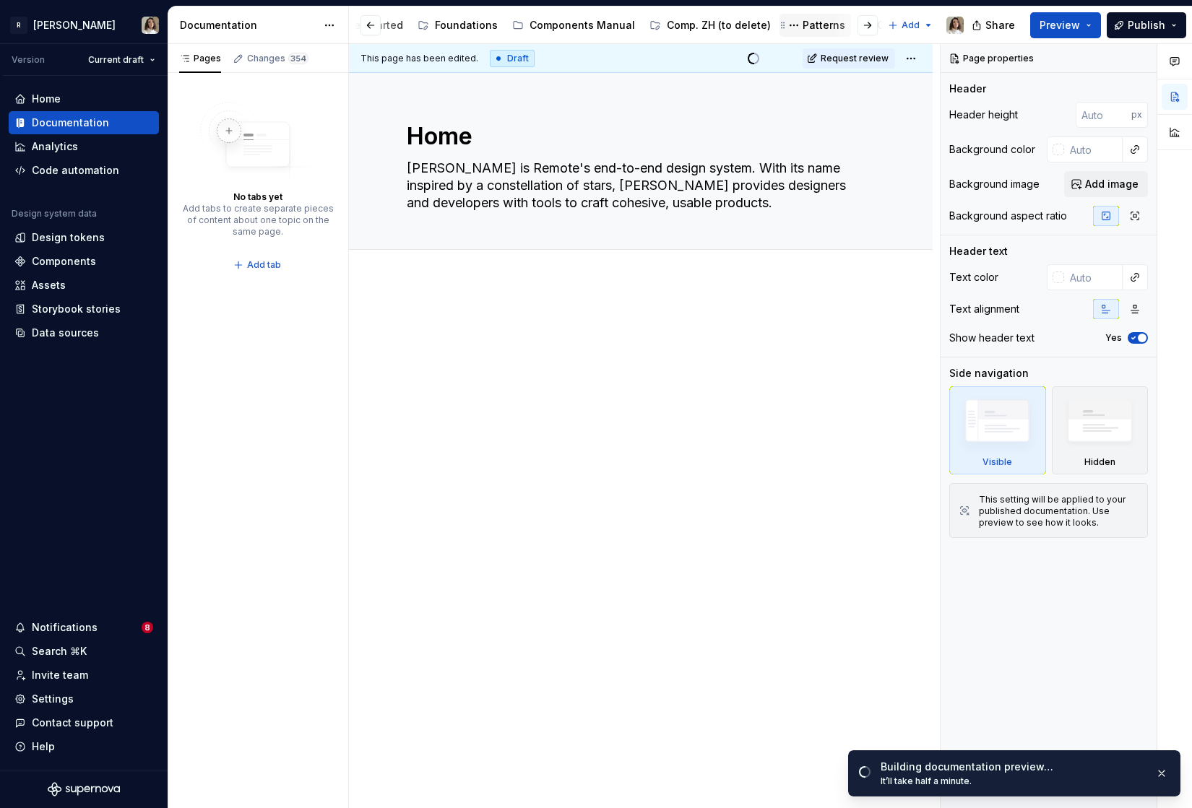
scroll to position [0, 221]
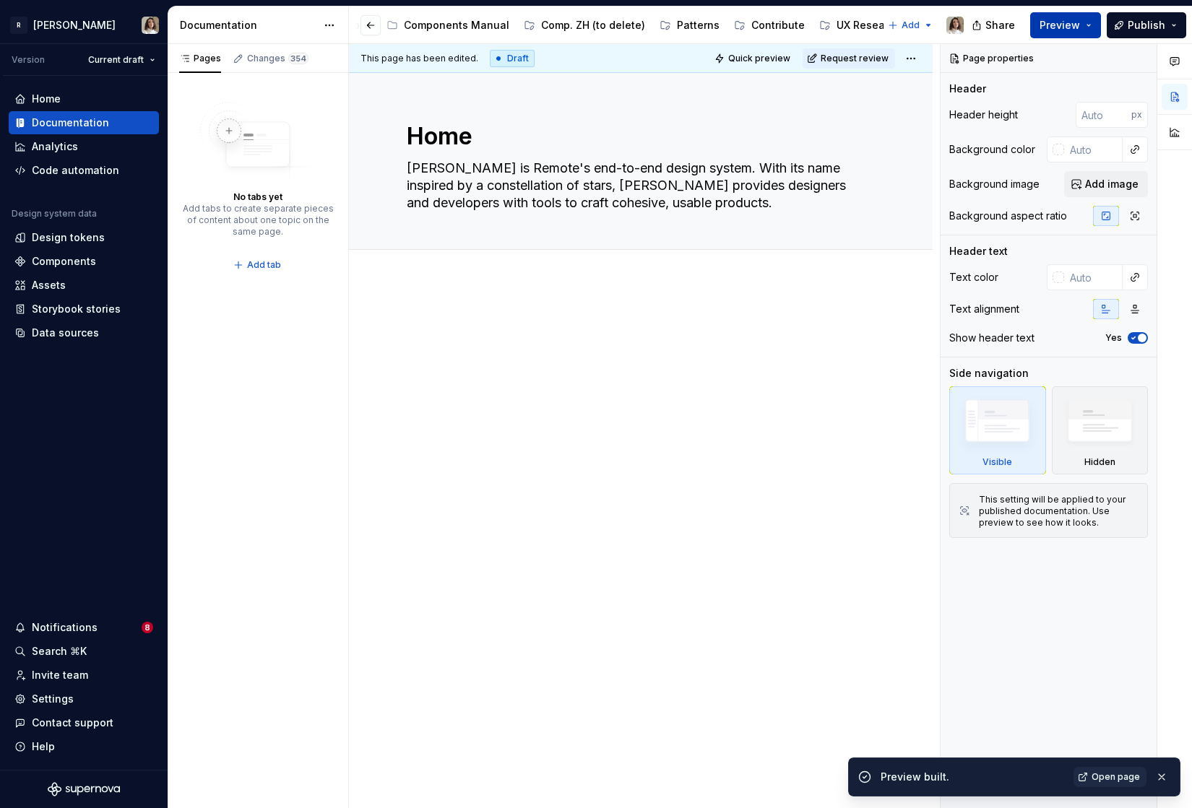
click at [1068, 22] on span "Preview" at bounding box center [1059, 25] width 40 height 14
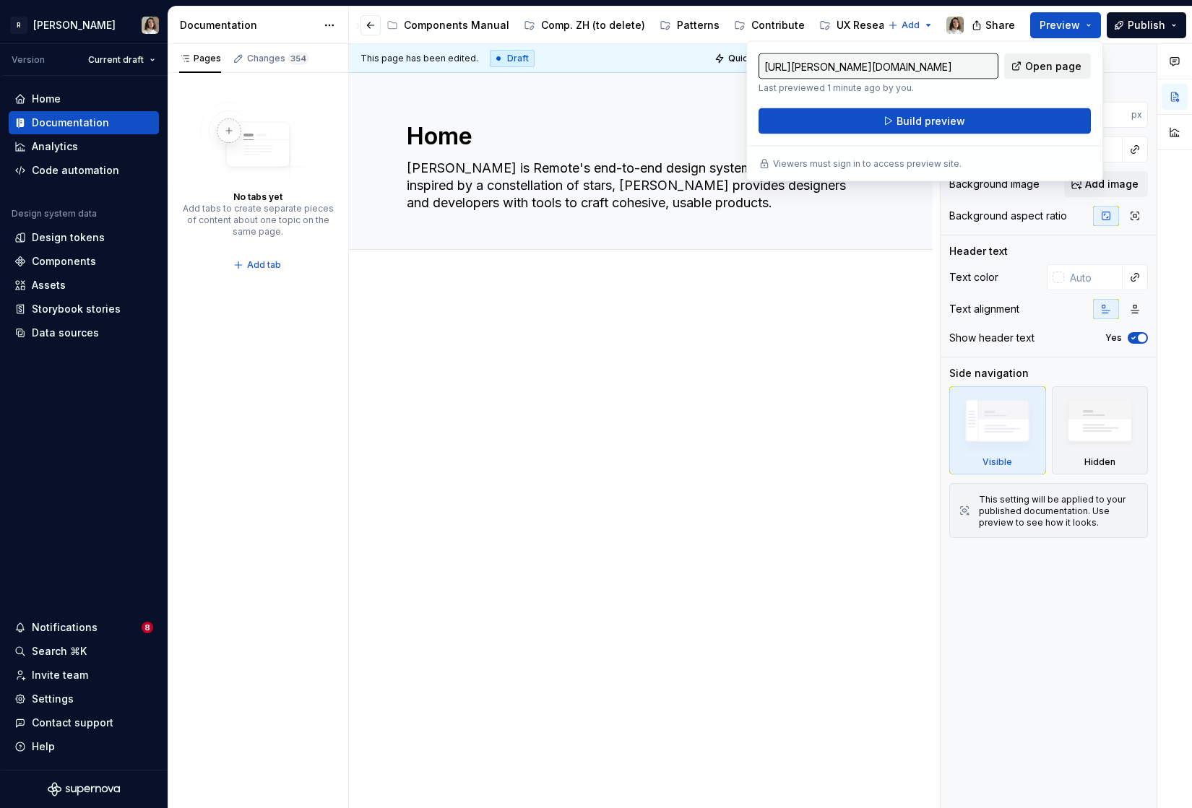
click at [1043, 69] on span "Open page" at bounding box center [1053, 66] width 56 height 14
click at [784, 355] on div at bounding box center [641, 343] width 468 height 55
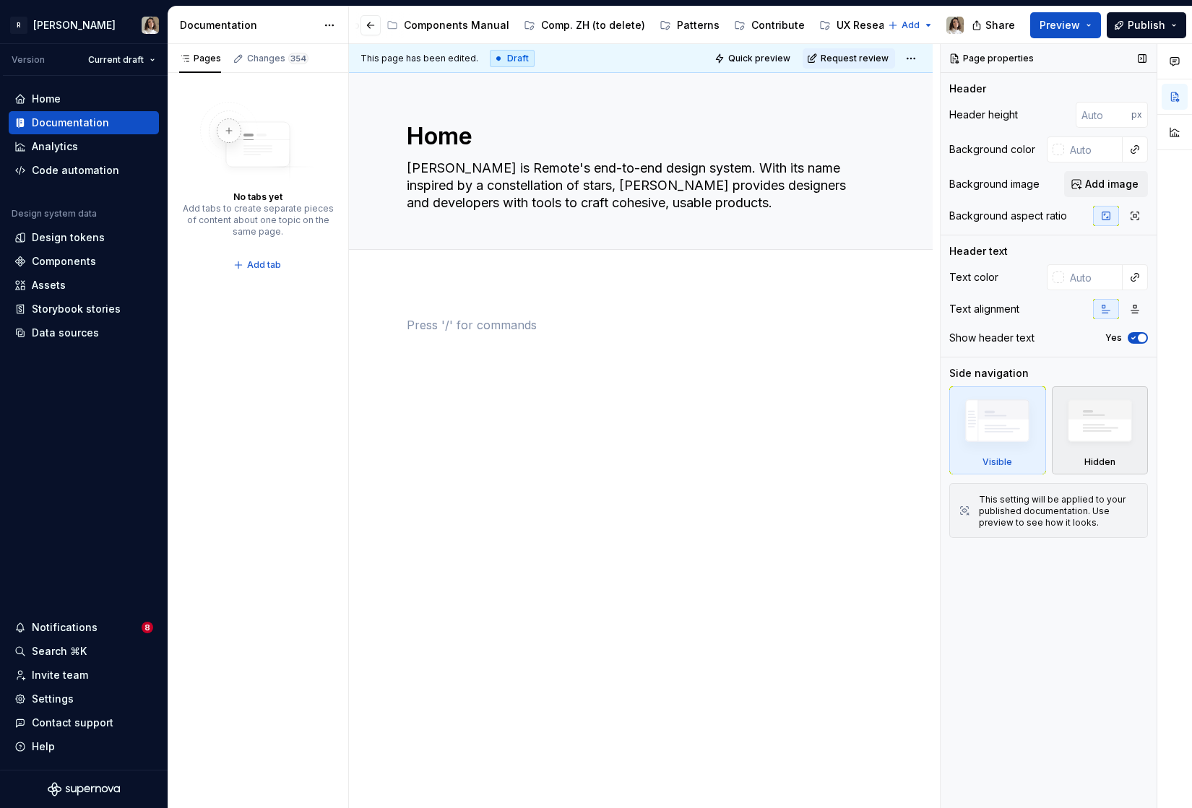
click at [1107, 430] on img at bounding box center [1099, 425] width 83 height 64
click at [269, 59] on div "Changes 354" at bounding box center [277, 59] width 61 height 12
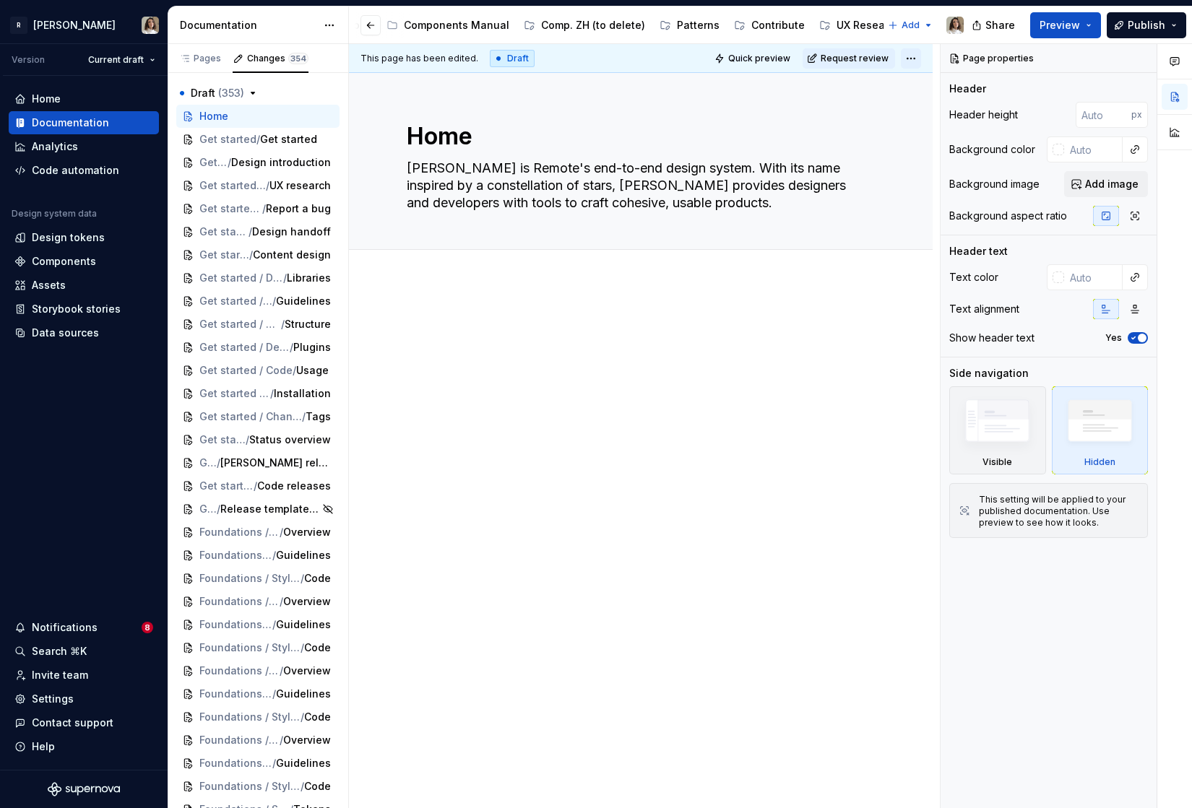
click at [911, 58] on html "R Norma Version Current draft Home Documentation Analytics Code automation Desi…" at bounding box center [596, 404] width 1192 height 808
type textarea "*"
click at [220, 264] on div "Get started / Design / Content design" at bounding box center [257, 254] width 163 height 23
click at [915, 60] on html "R Norma Version Current draft Home Documentation Analytics Code automation Desi…" at bounding box center [596, 404] width 1192 height 808
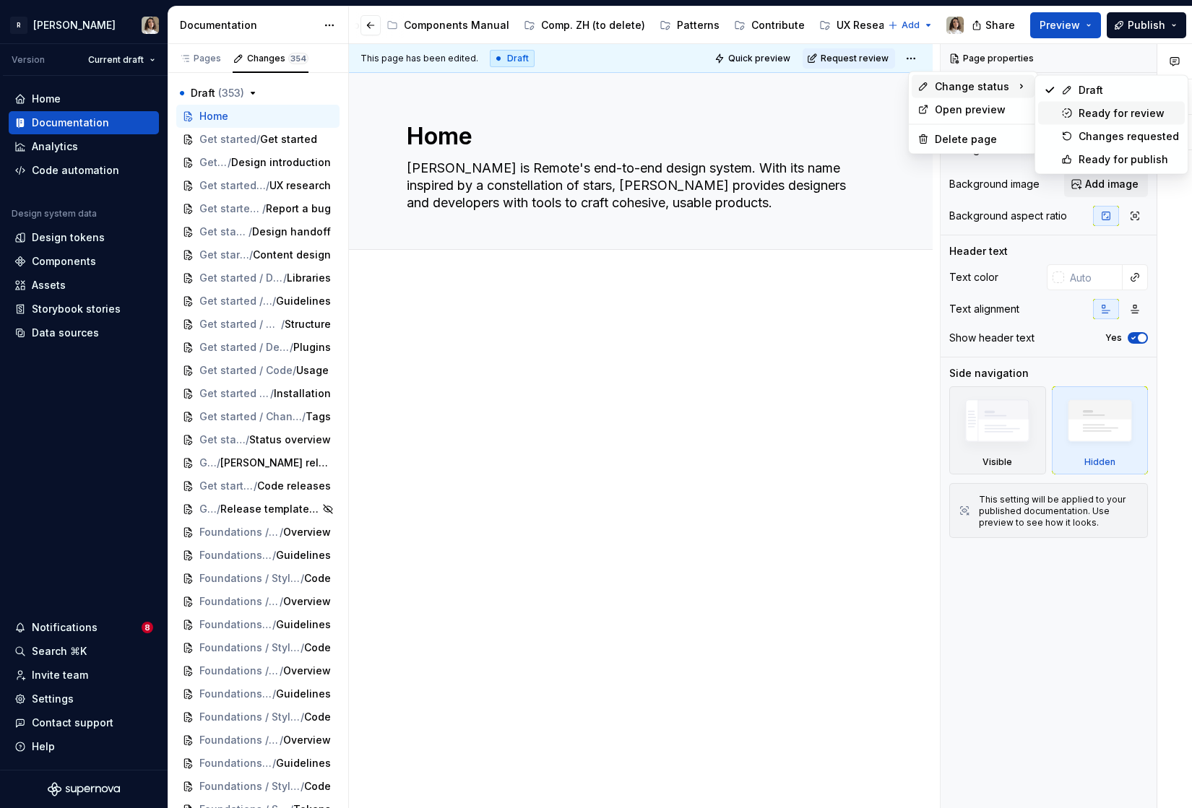
click at [1078, 111] on div "Ready for review" at bounding box center [1128, 113] width 100 height 14
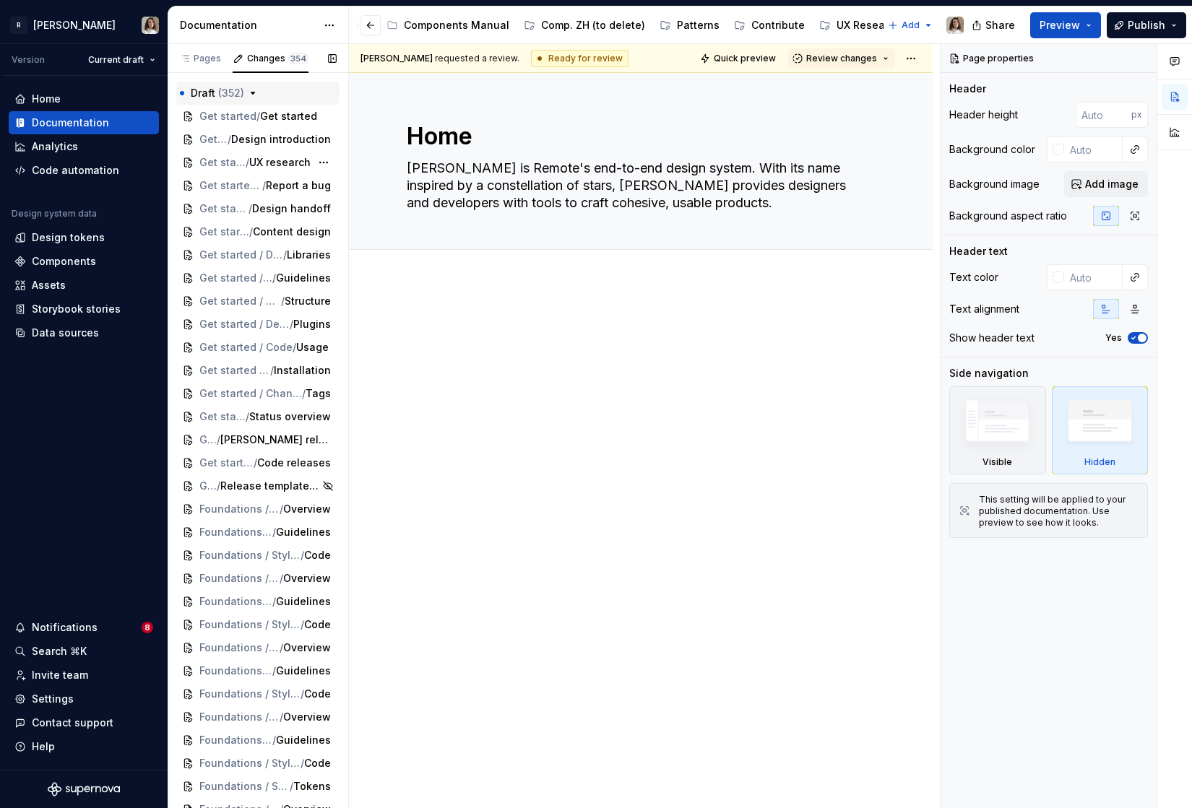
type textarea "*"
click at [209, 64] on div "Pages" at bounding box center [199, 58] width 53 height 20
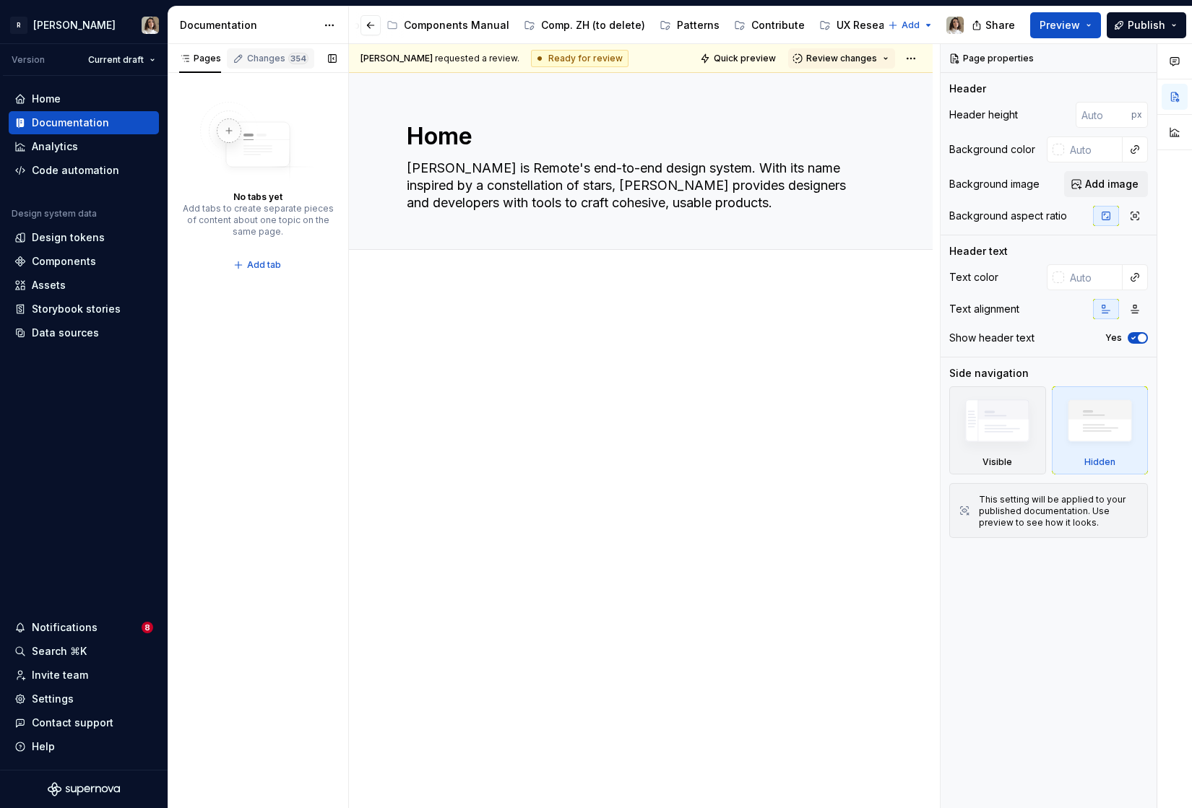
click at [253, 66] on div "Changes 354" at bounding box center [270, 58] width 87 height 20
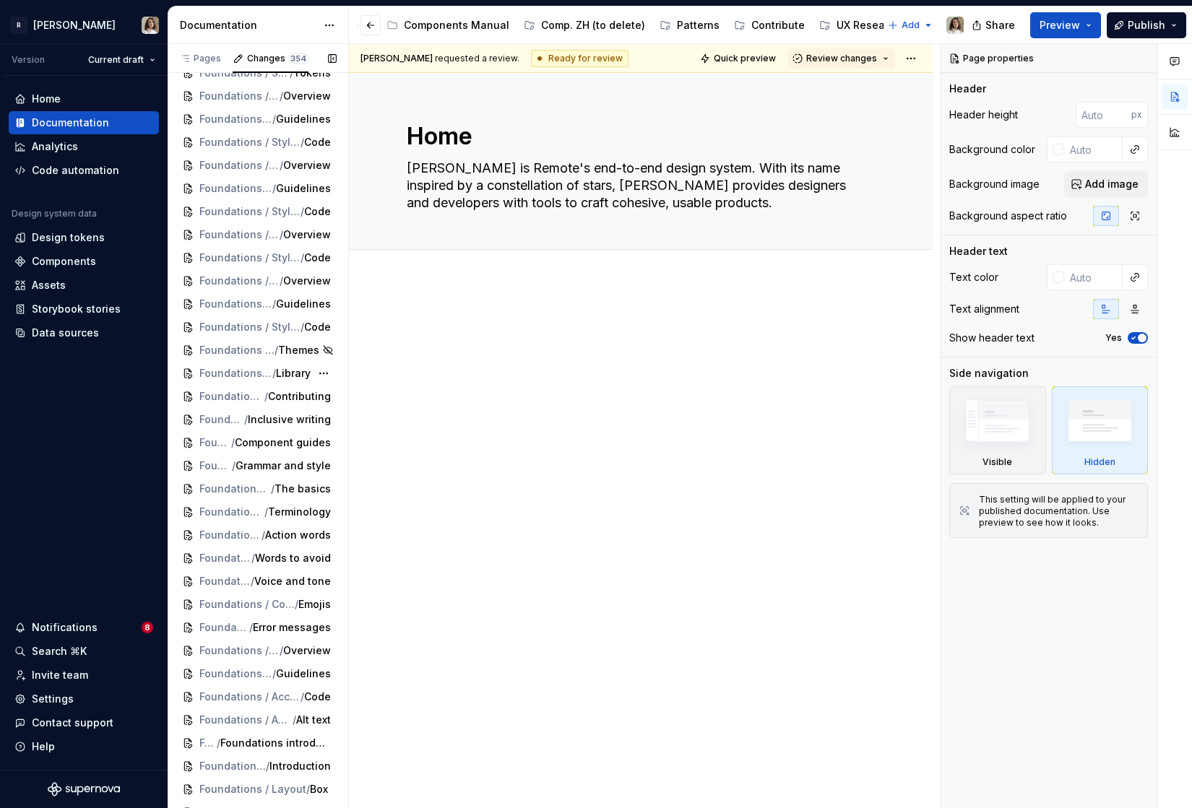
scroll to position [0, 0]
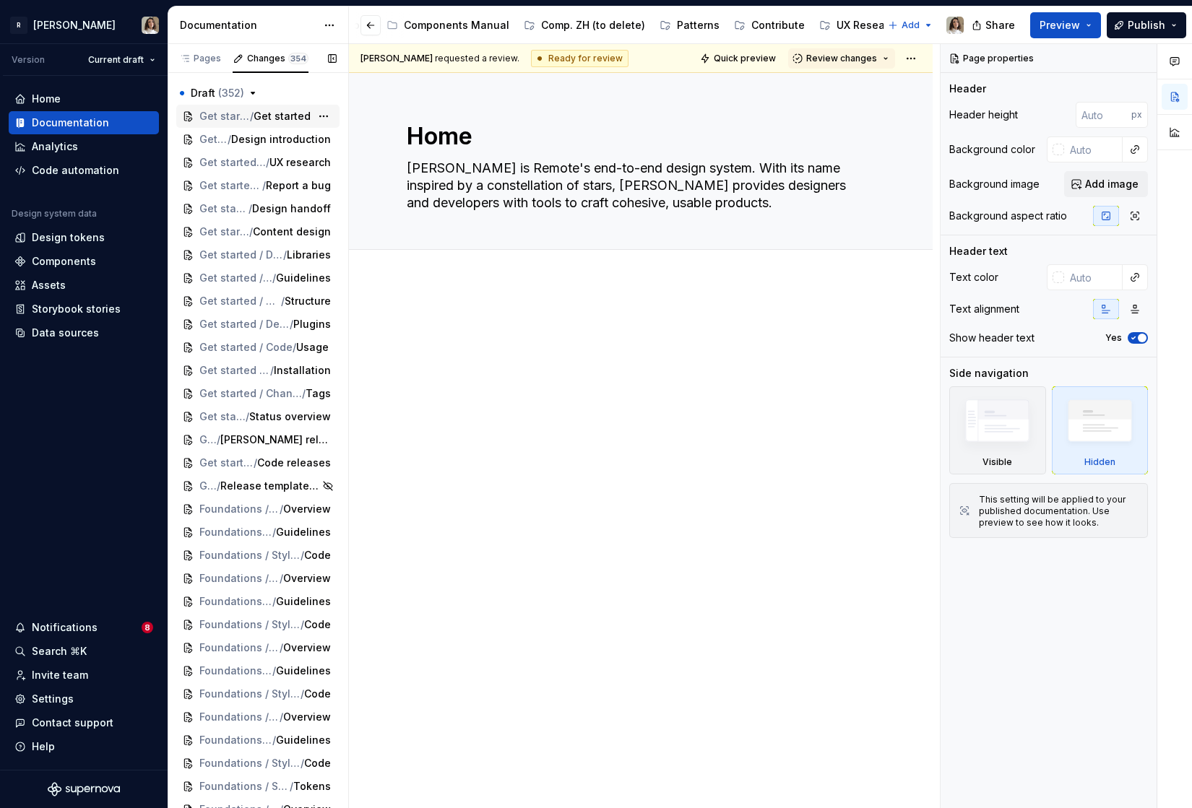
click at [220, 124] on div "Get started / Get started" at bounding box center [257, 116] width 163 height 23
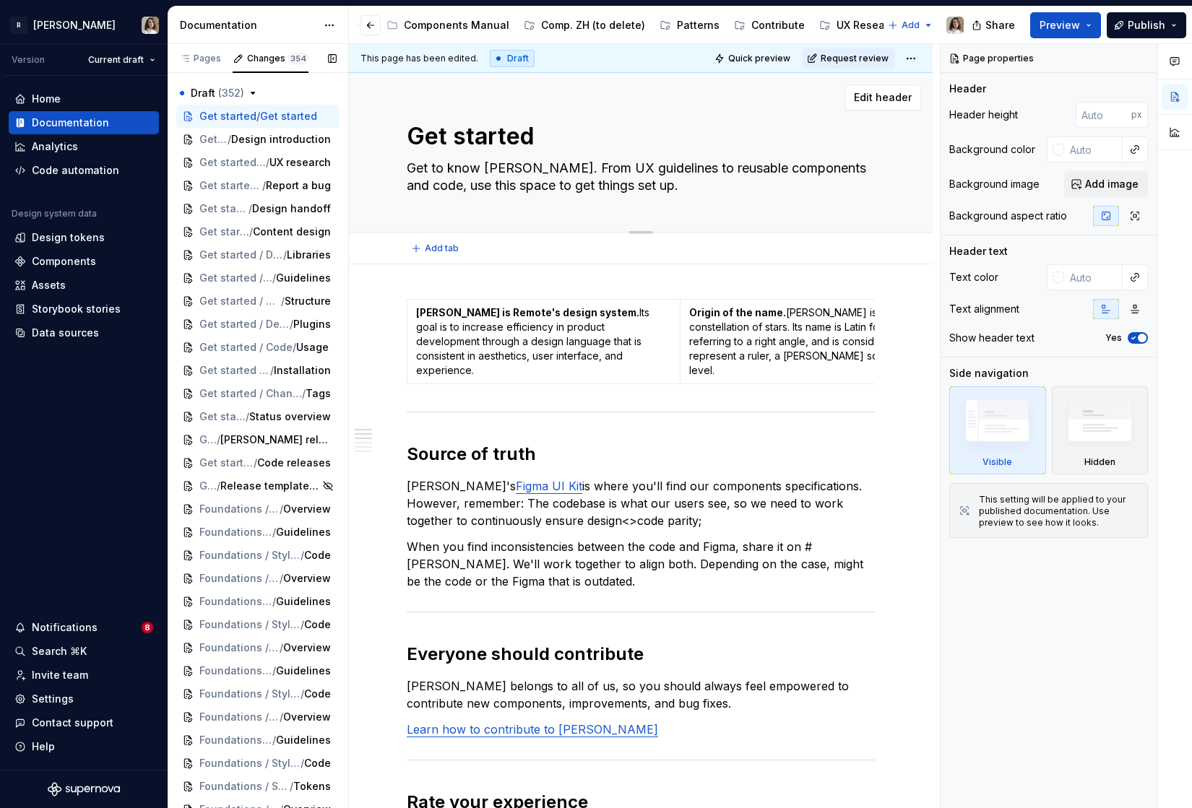
click at [544, 152] on textarea "Get started" at bounding box center [638, 136] width 468 height 35
click at [263, 143] on span "Design introduction" at bounding box center [265, 139] width 90 height 14
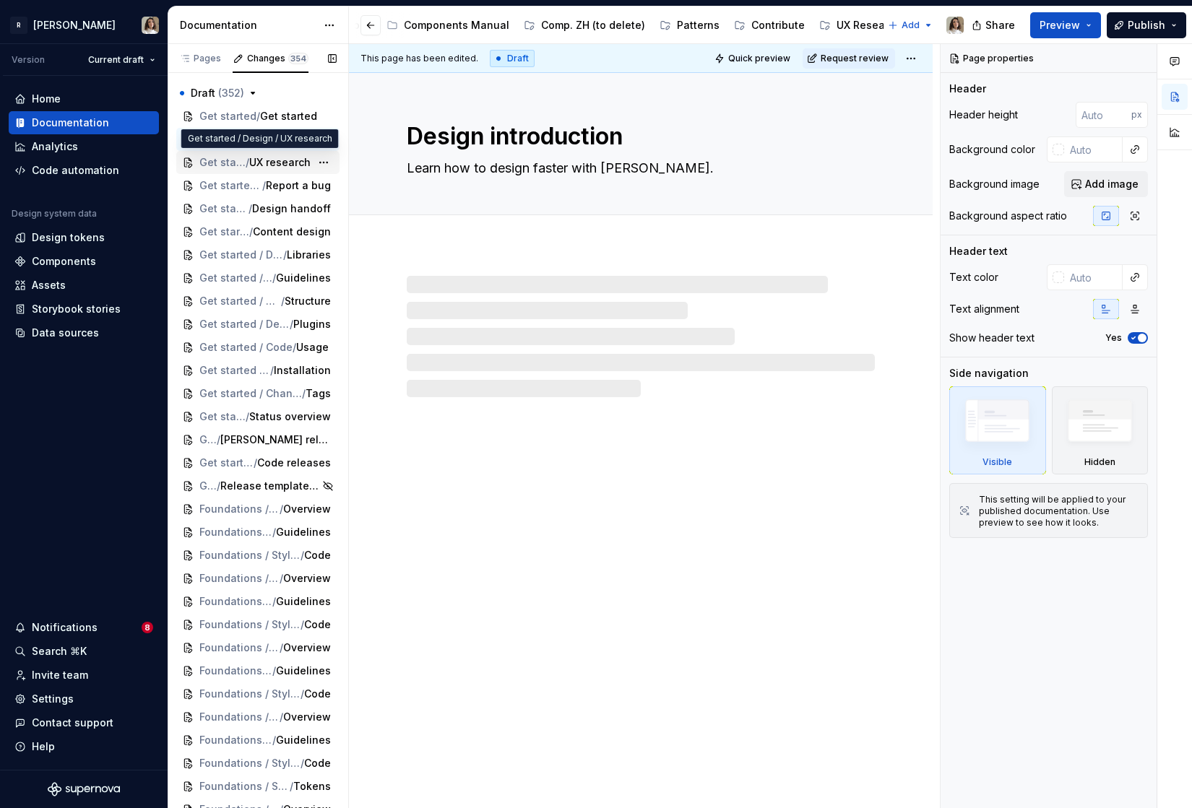
click at [254, 171] on div "Get started / Design / UX research" at bounding box center [257, 162] width 163 height 23
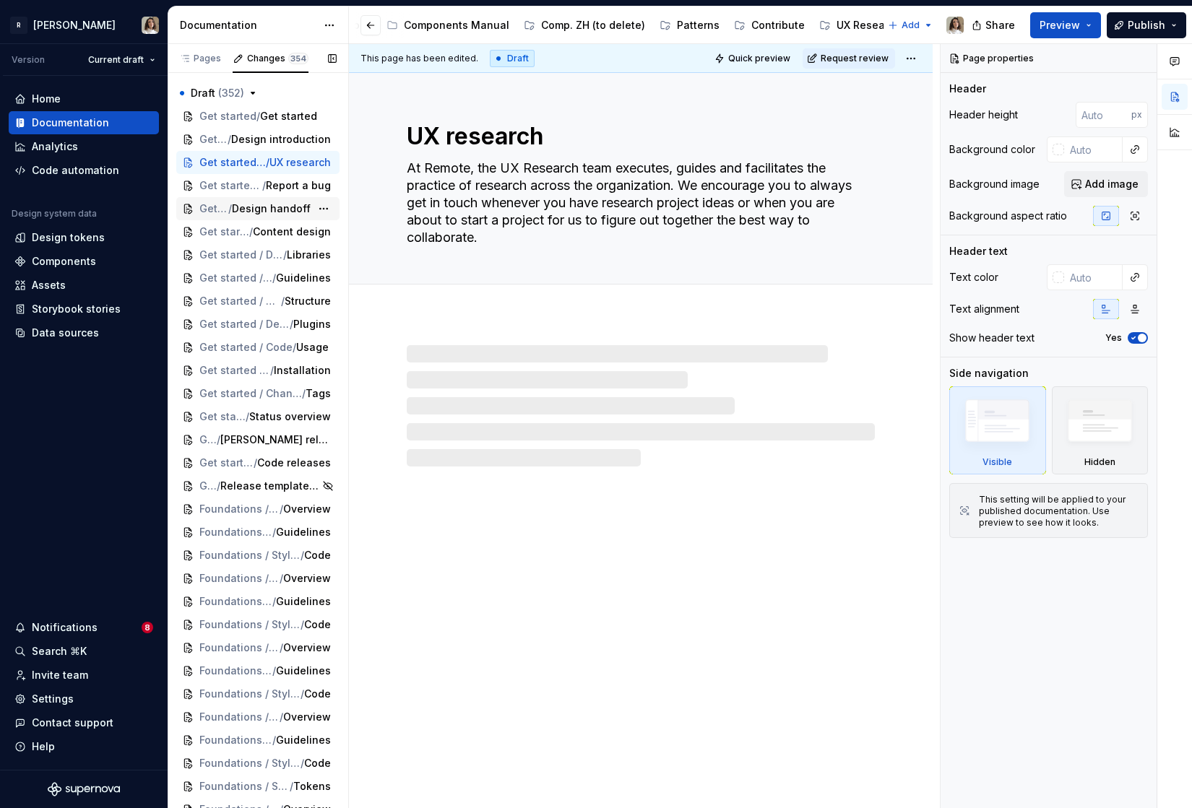
click at [243, 207] on span "Design handoff" at bounding box center [271, 209] width 79 height 14
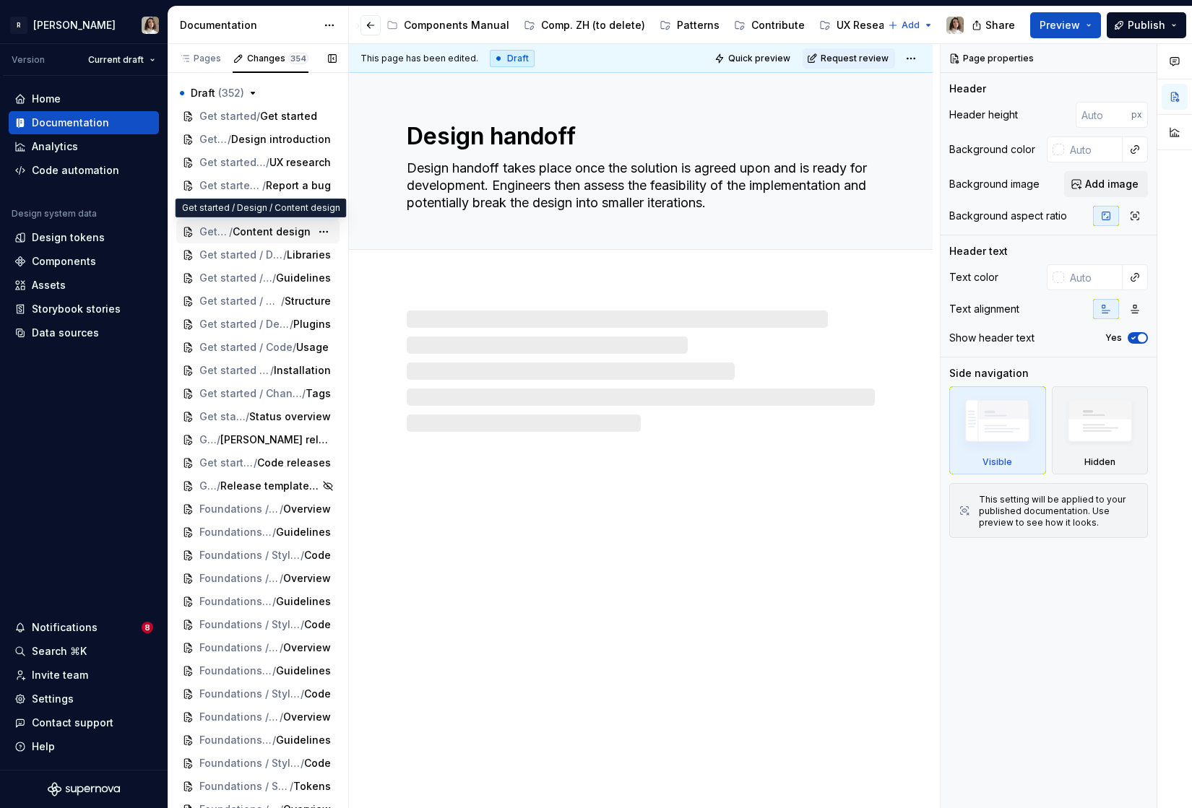
click at [241, 241] on div "Get started / Design / Content design" at bounding box center [257, 231] width 163 height 23
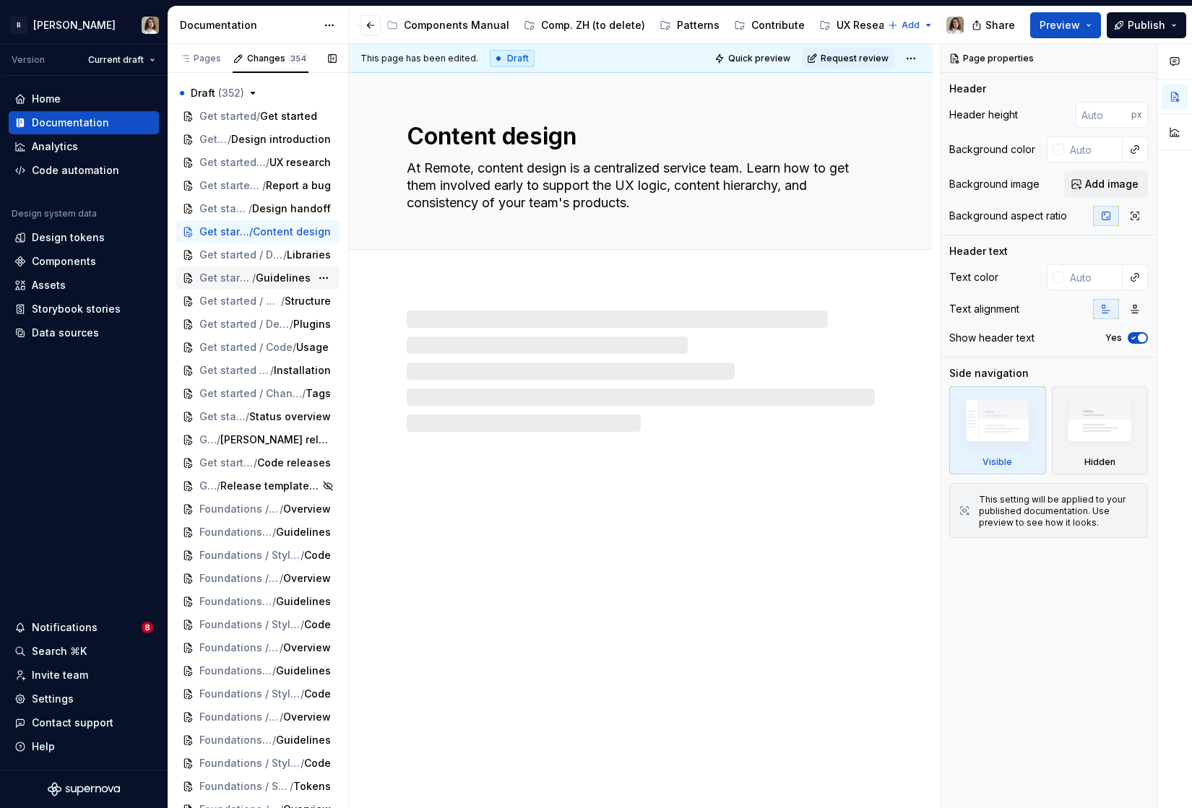
click at [241, 277] on span "Get started / Design / Figma setup" at bounding box center [225, 278] width 53 height 14
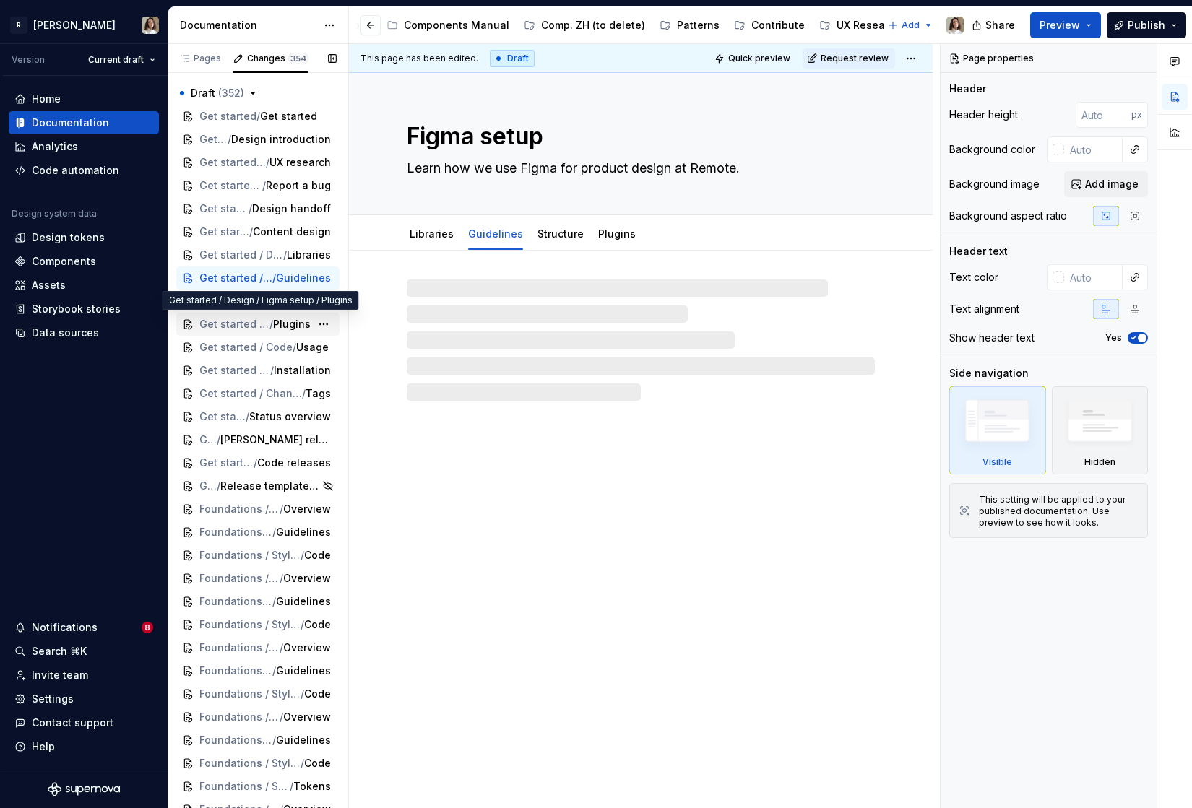
click at [238, 316] on div "Get started / Design / Figma setup / Plugins" at bounding box center [257, 324] width 163 height 23
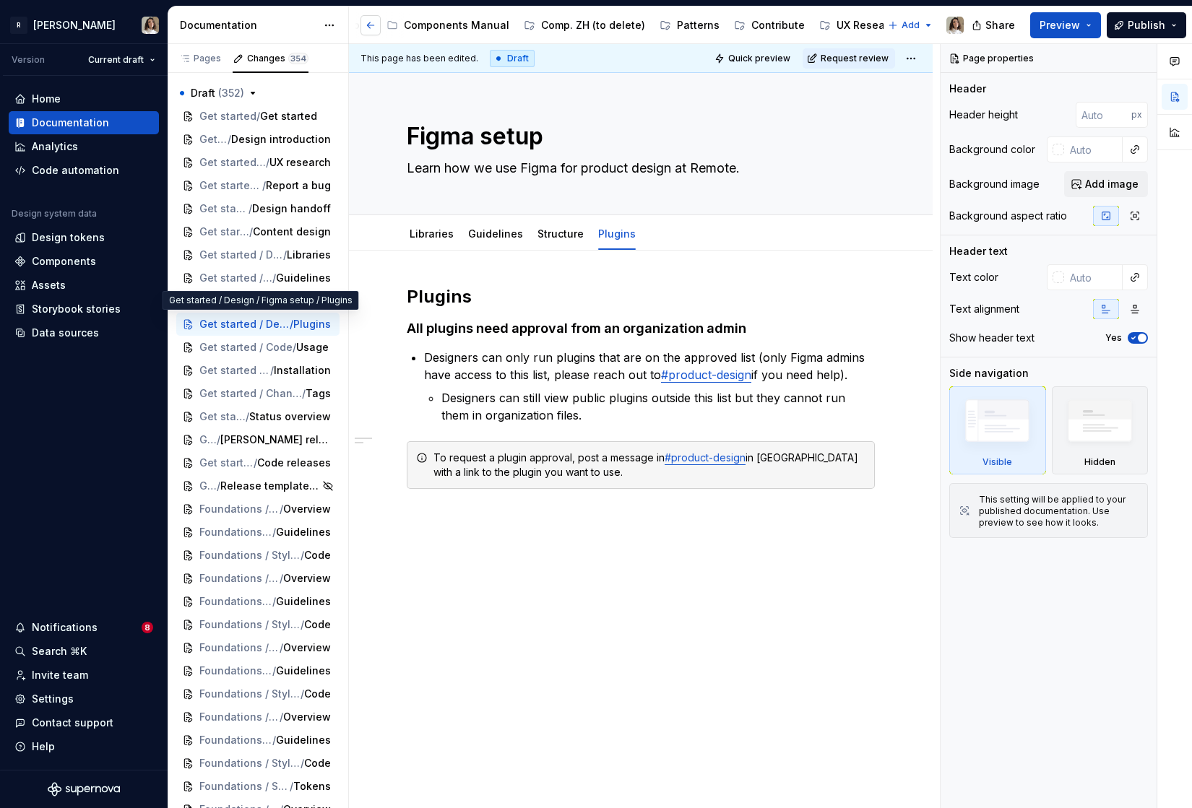
click at [367, 25] on button "button" at bounding box center [370, 25] width 20 height 20
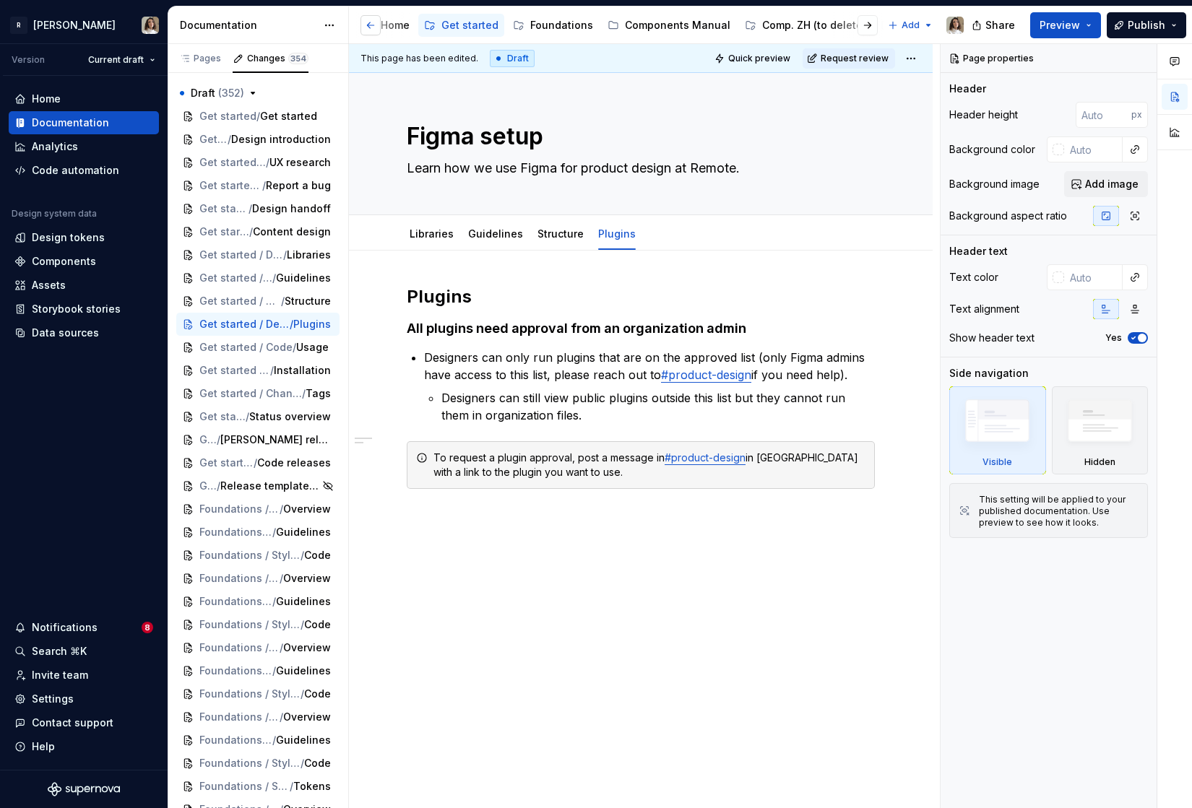
click at [0, 0] on button "Page tree" at bounding box center [0, 0] width 0 height 0
click at [386, 21] on div "Home" at bounding box center [395, 25] width 29 height 14
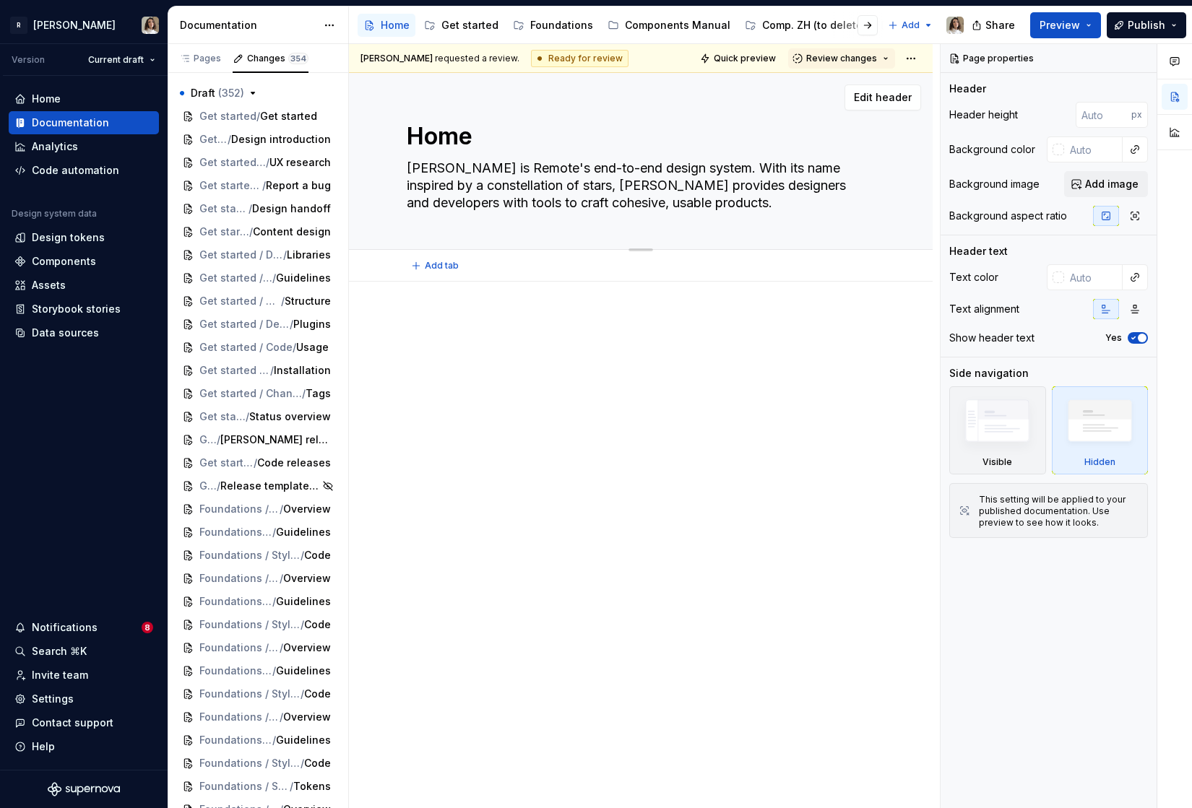
click at [475, 135] on textarea "Home" at bounding box center [638, 136] width 468 height 35
type textarea "*"
type textarea "Home"
paste textarea ":construction:"
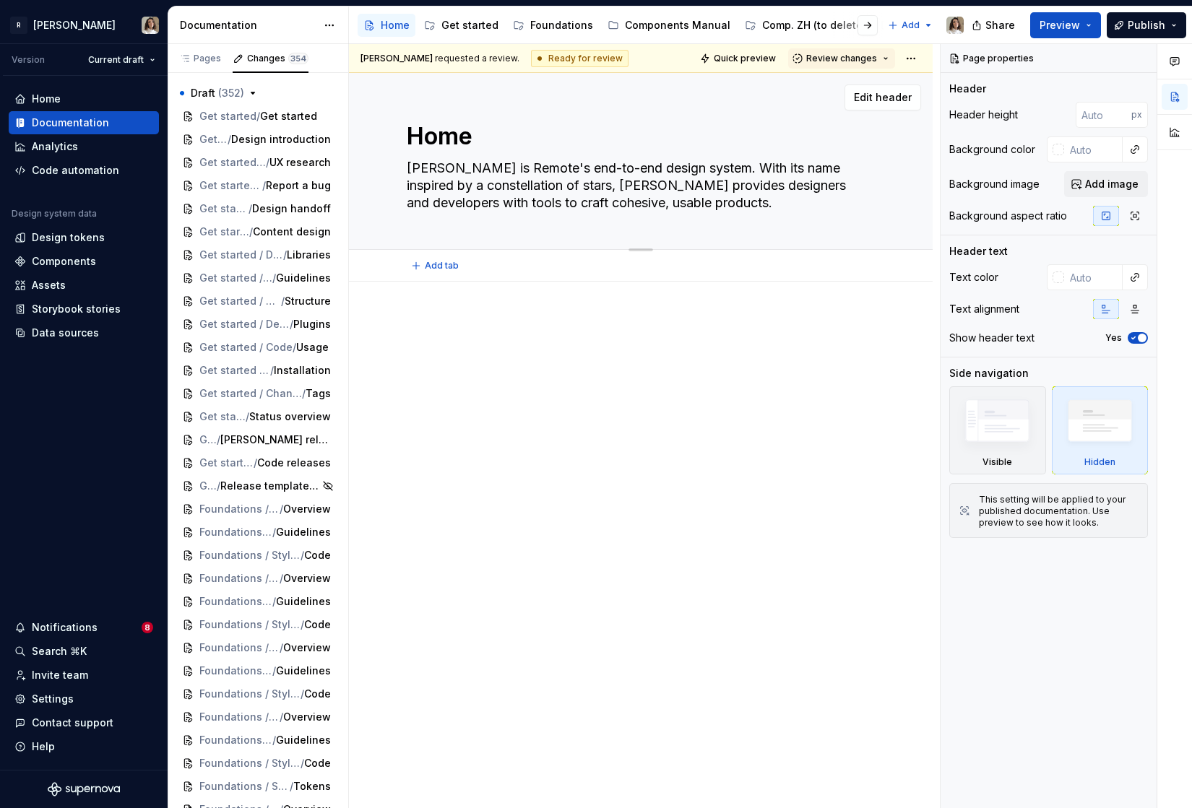
type textarea "*"
type textarea "Home :construction:"
type textarea "*"
type textarea "Home"
type textarea "*"
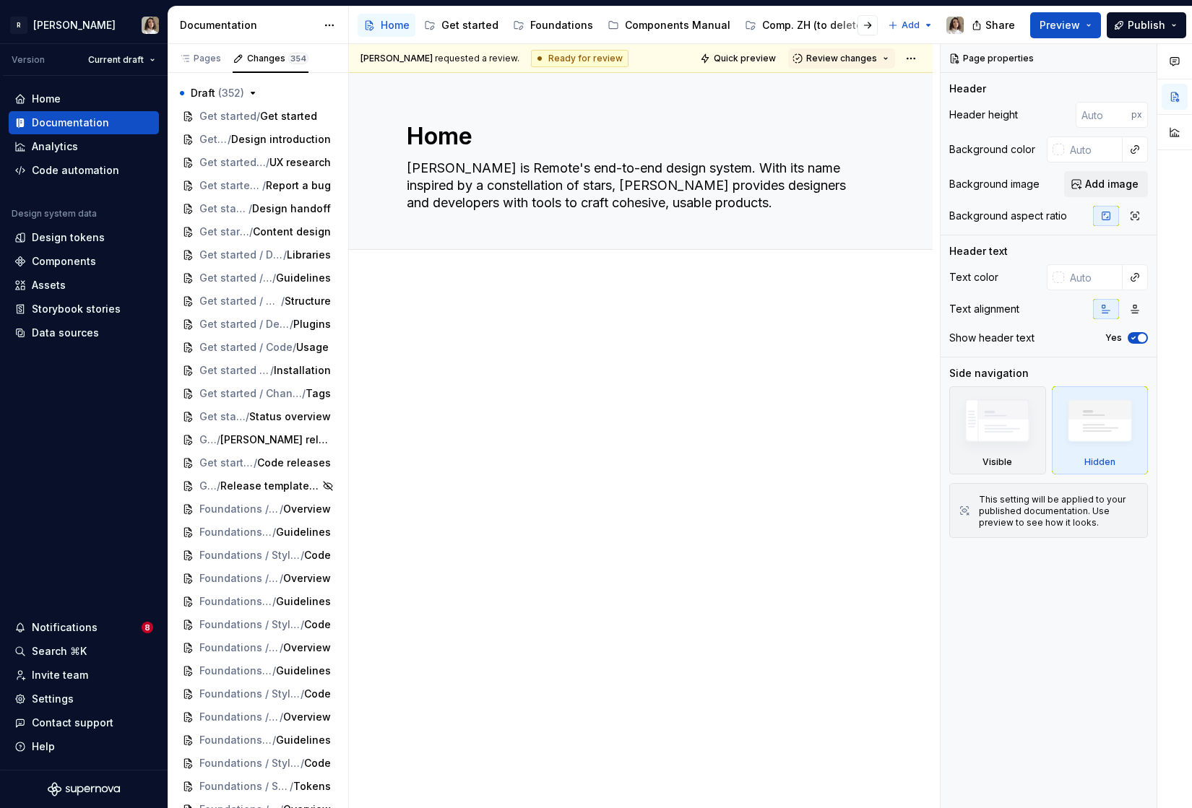
type textarea "Home"
type textarea "*"
type textarea "Home"
paste textarea "🚧"
type textarea "*"
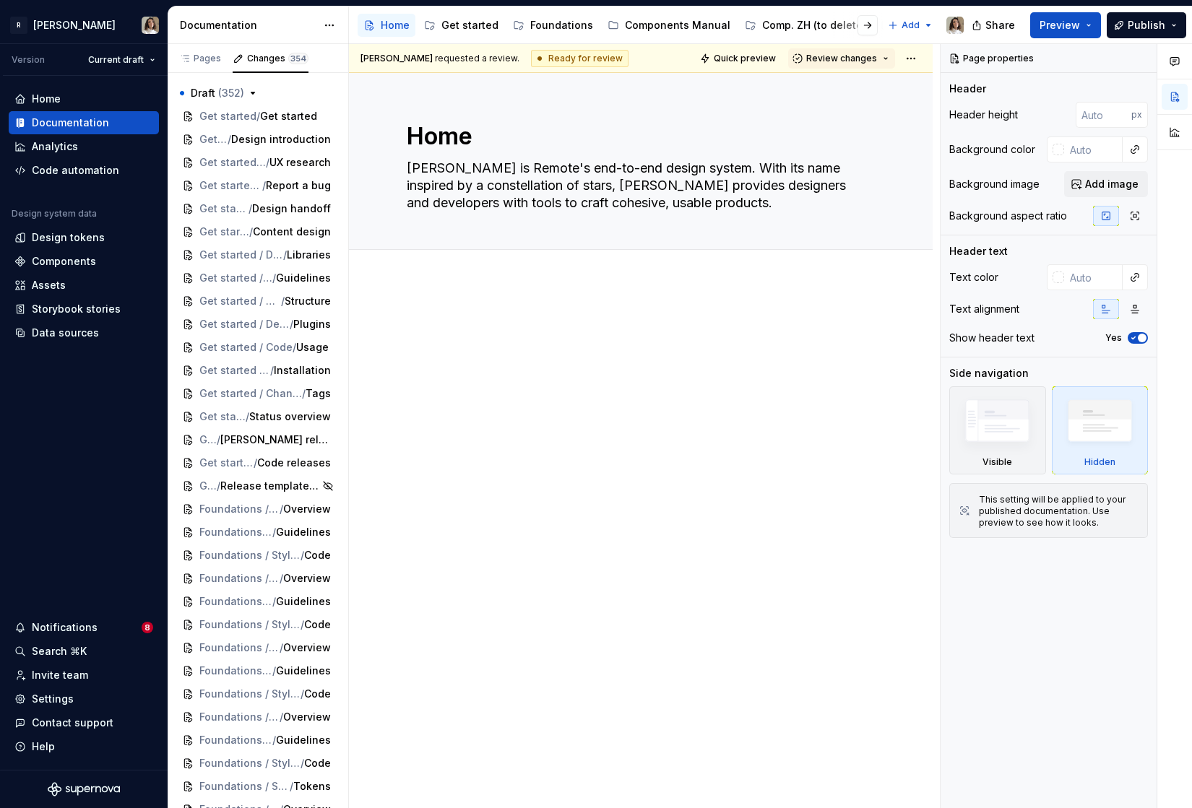
type textarea "Home 🚧"
type textarea "*"
type textarea "Home 🚧"
click at [477, 27] on div "Get started" at bounding box center [485, 25] width 57 height 14
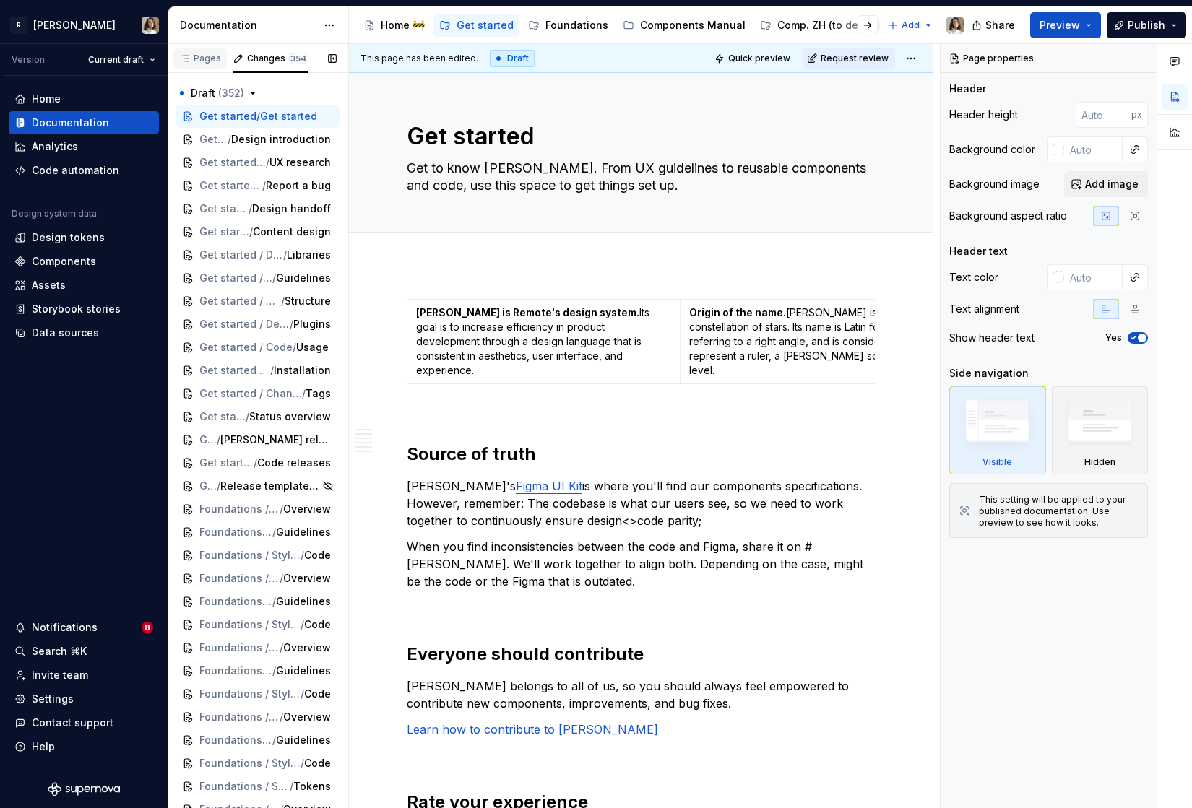
click at [200, 53] on div "Pages" at bounding box center [200, 59] width 42 height 12
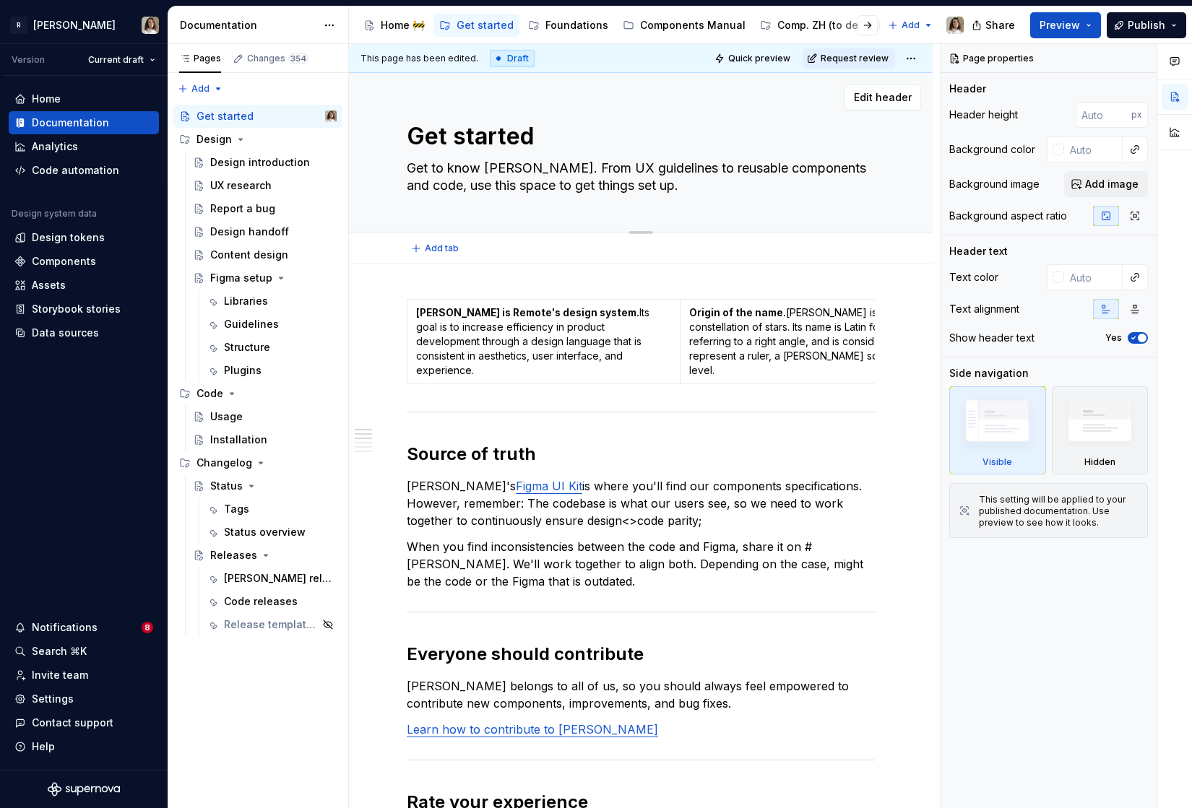
click at [538, 137] on textarea "Get started" at bounding box center [638, 136] width 468 height 35
type textarea "*"
type textarea "Get started"
paste textarea "🚧"
type textarea "*"
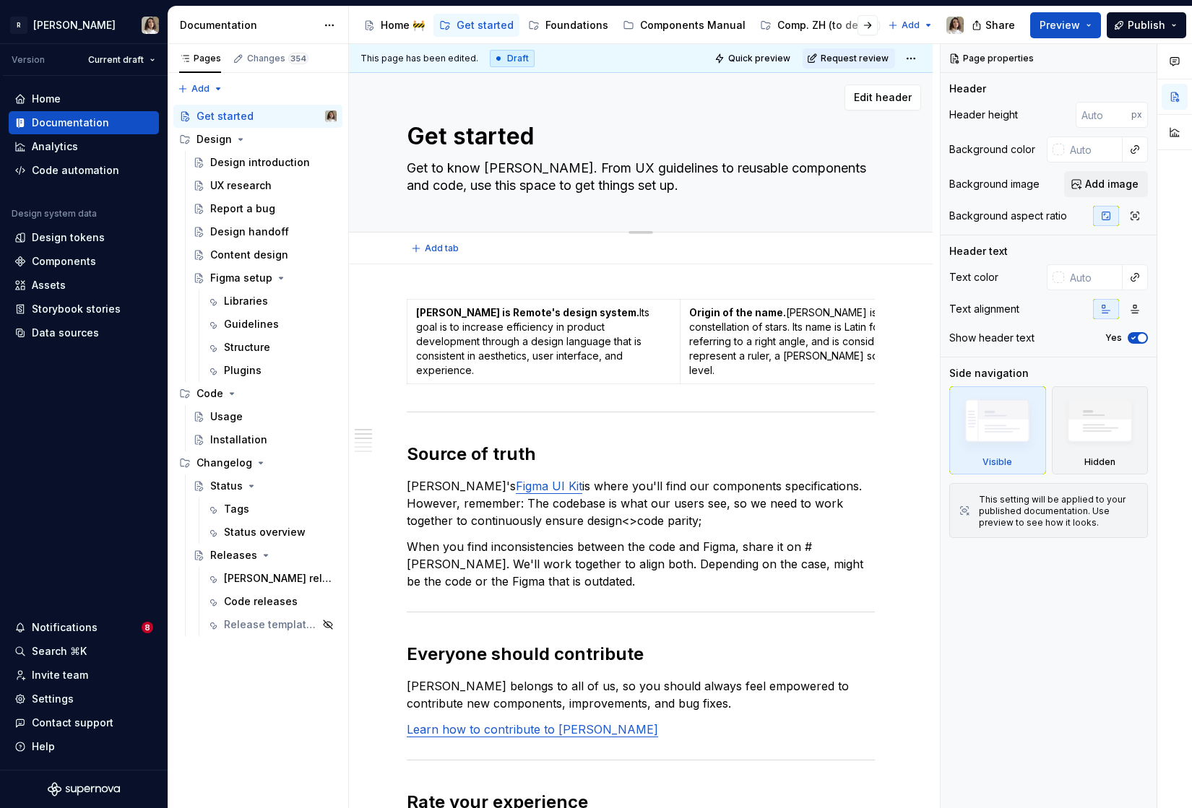
type textarea "Get started 🚧"
type textarea "*"
type textarea "Get started 🚧"
click at [222, 158] on div "Design introduction" at bounding box center [251, 162] width 83 height 14
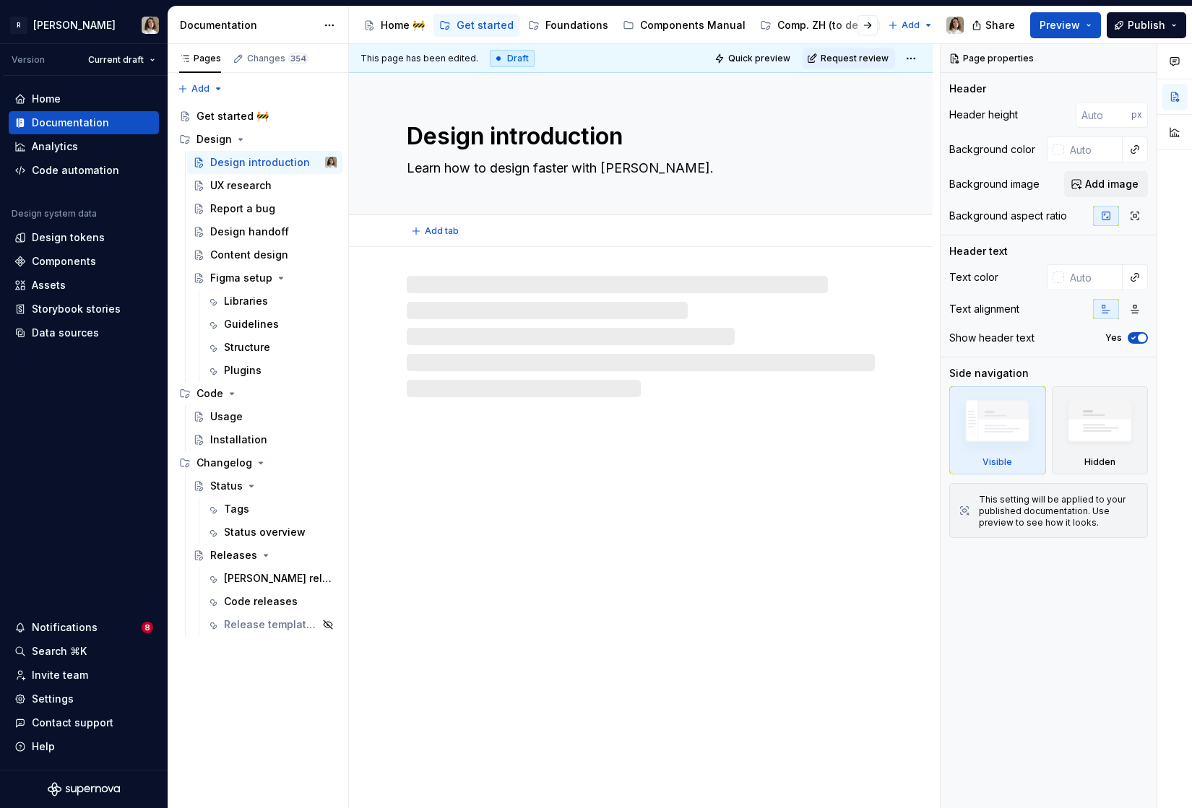
click at [654, 140] on textarea "Design introduction" at bounding box center [638, 136] width 468 height 35
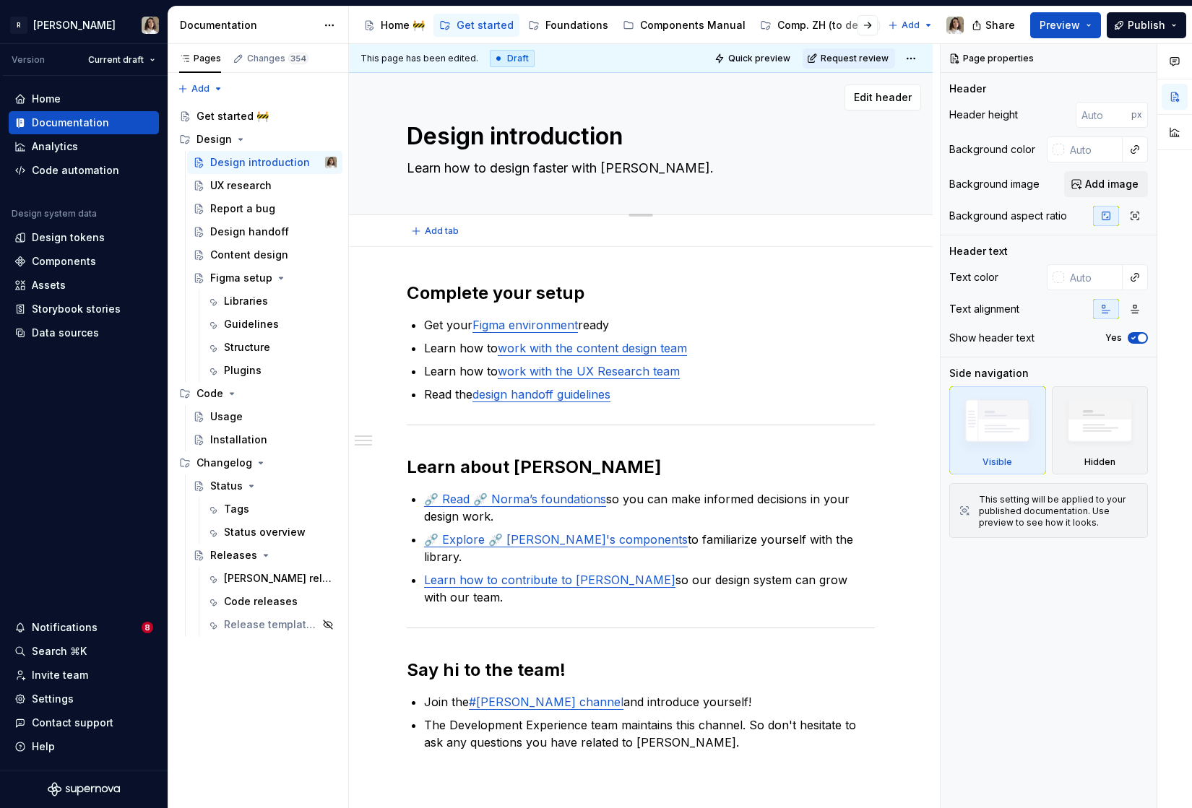
type textarea "*"
type textarea "Design introduction"
paste textarea "🚧"
type textarea "*"
type textarea "Design introduction 🚧"
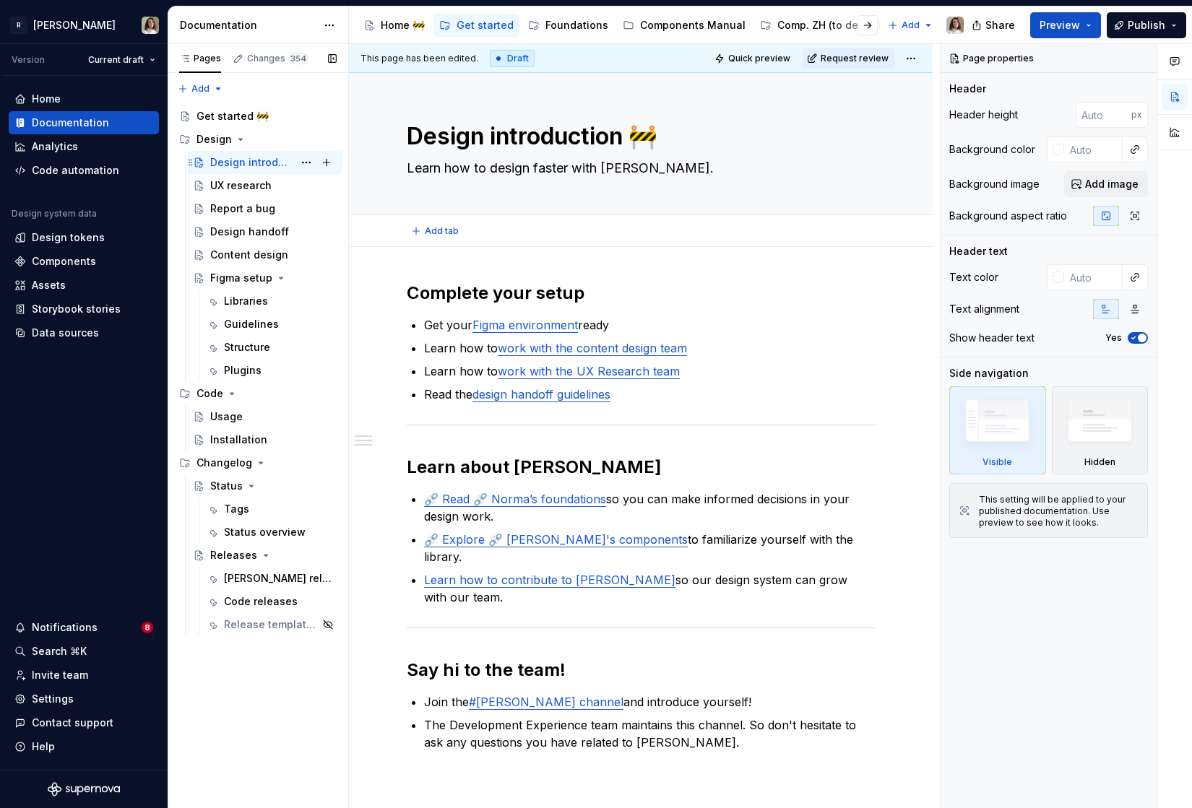
type textarea "*"
type textarea "Design introduction 🚧"
click at [223, 187] on div "UX research" at bounding box center [240, 185] width 61 height 14
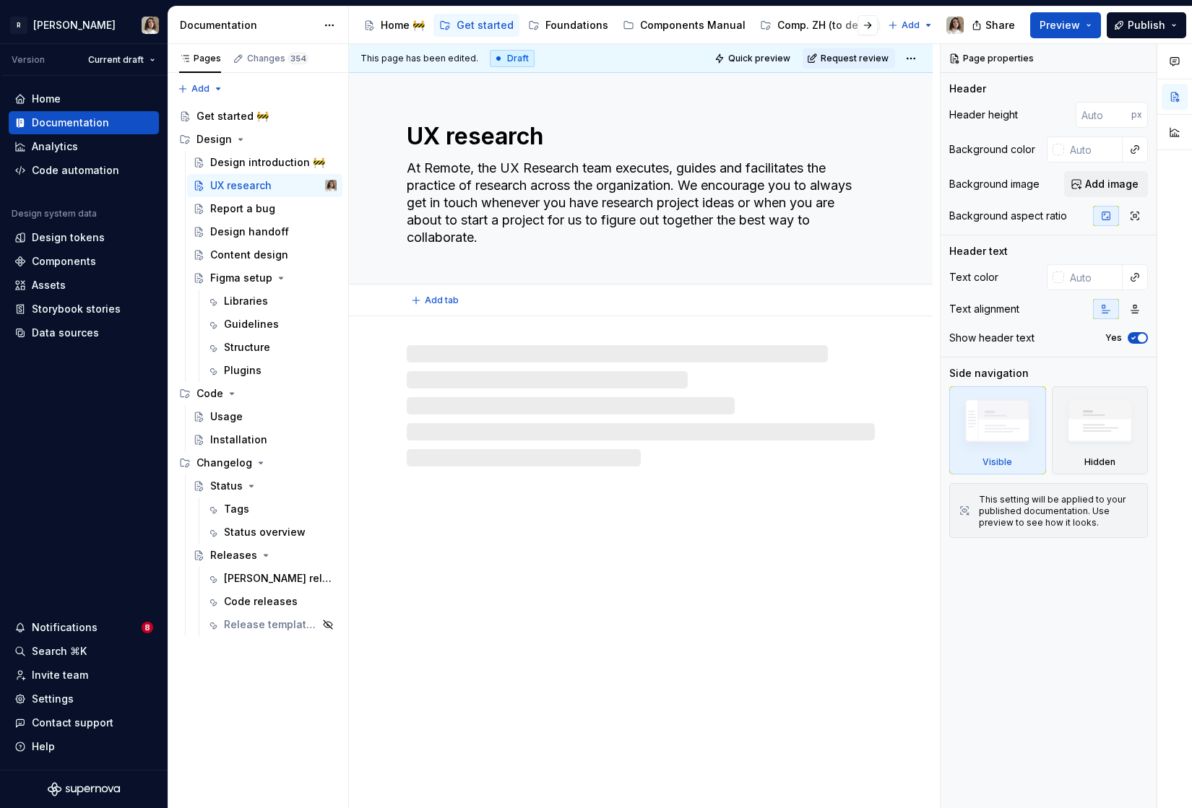
click at [573, 132] on textarea "UX research" at bounding box center [638, 136] width 468 height 35
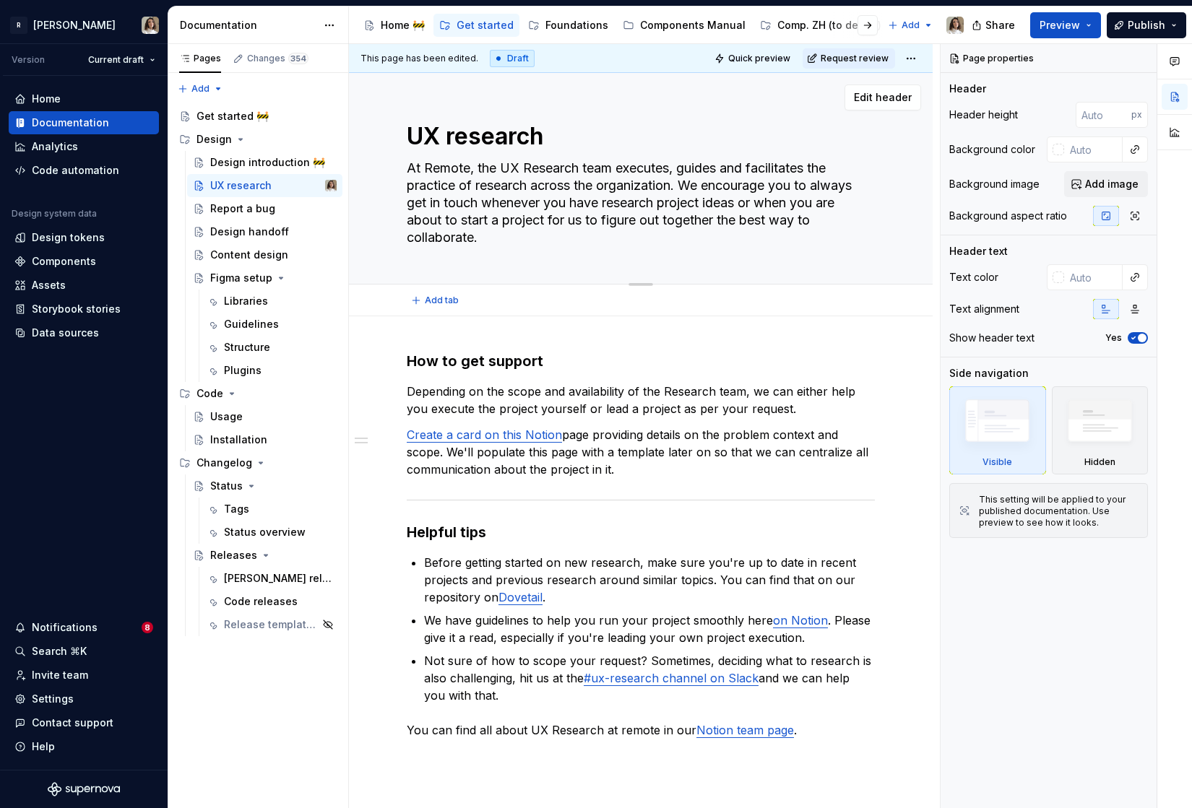
type textarea "*"
type textarea "UX research"
paste textarea "🚧"
type textarea "*"
type textarea "UX research 🚧"
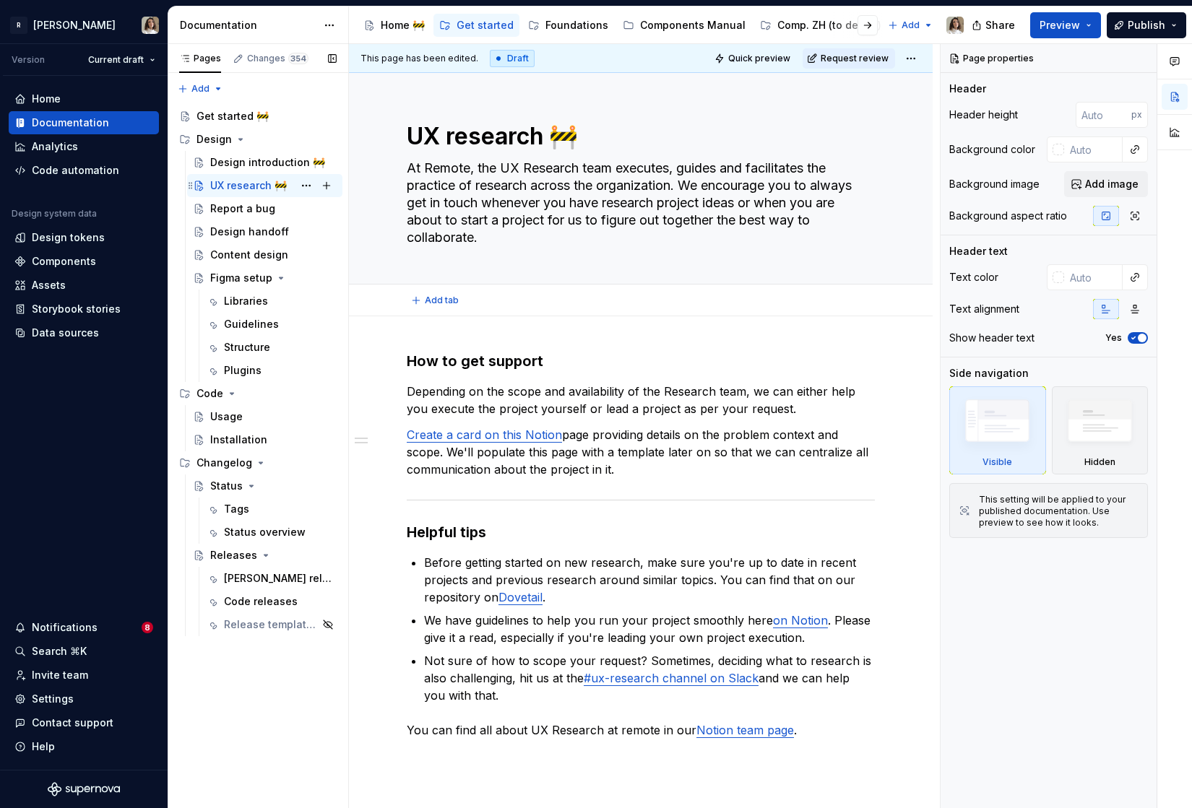
type textarea "*"
type textarea "UX research 🚧"
click at [225, 204] on div "Report a bug" at bounding box center [242, 209] width 65 height 14
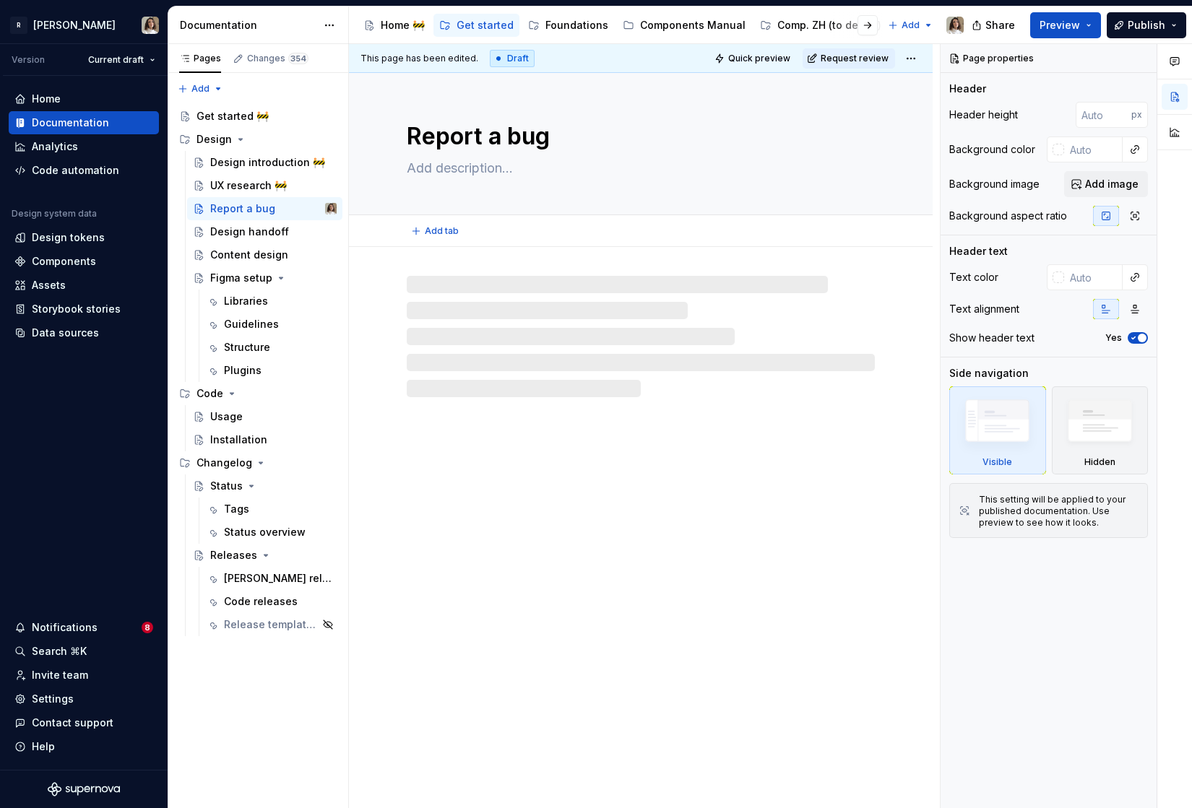
click at [555, 147] on textarea "Report a bug" at bounding box center [638, 136] width 468 height 35
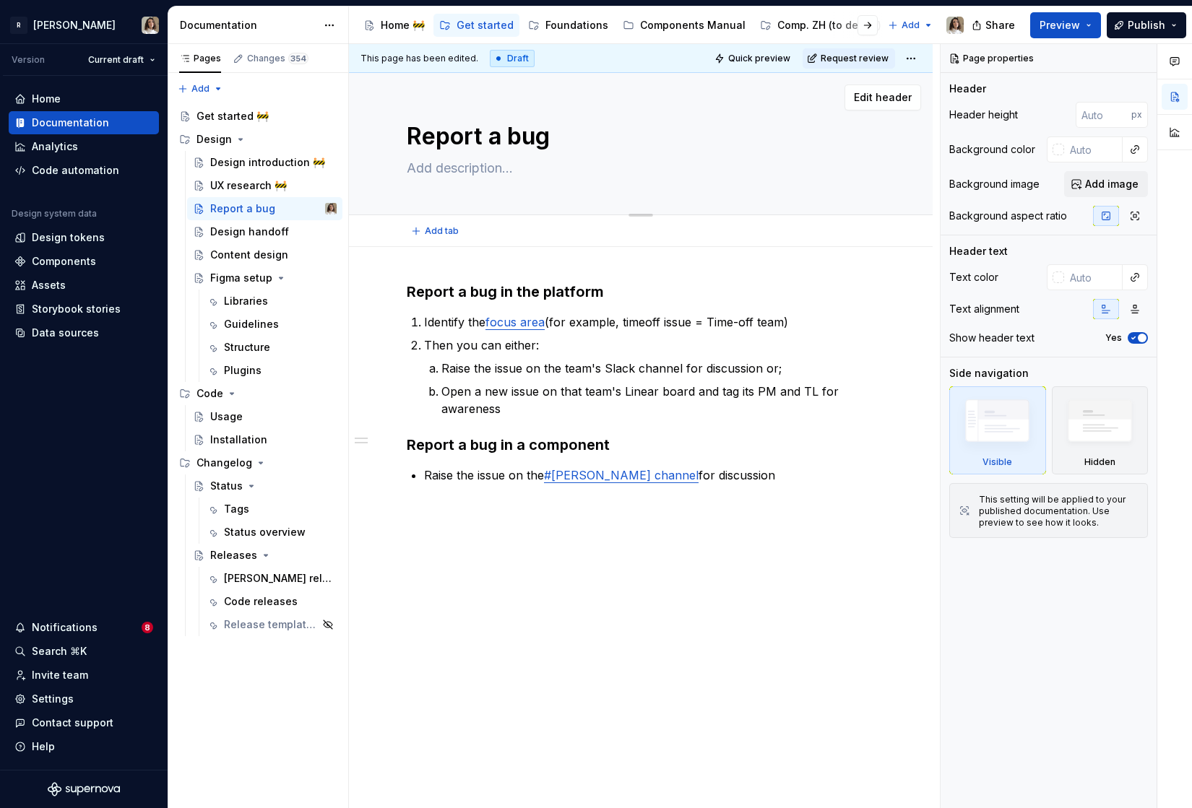
click at [553, 141] on textarea "Report a bug" at bounding box center [638, 136] width 468 height 35
type textarea "*"
type textarea "Report a bug"
paste textarea "🚧"
type textarea "*"
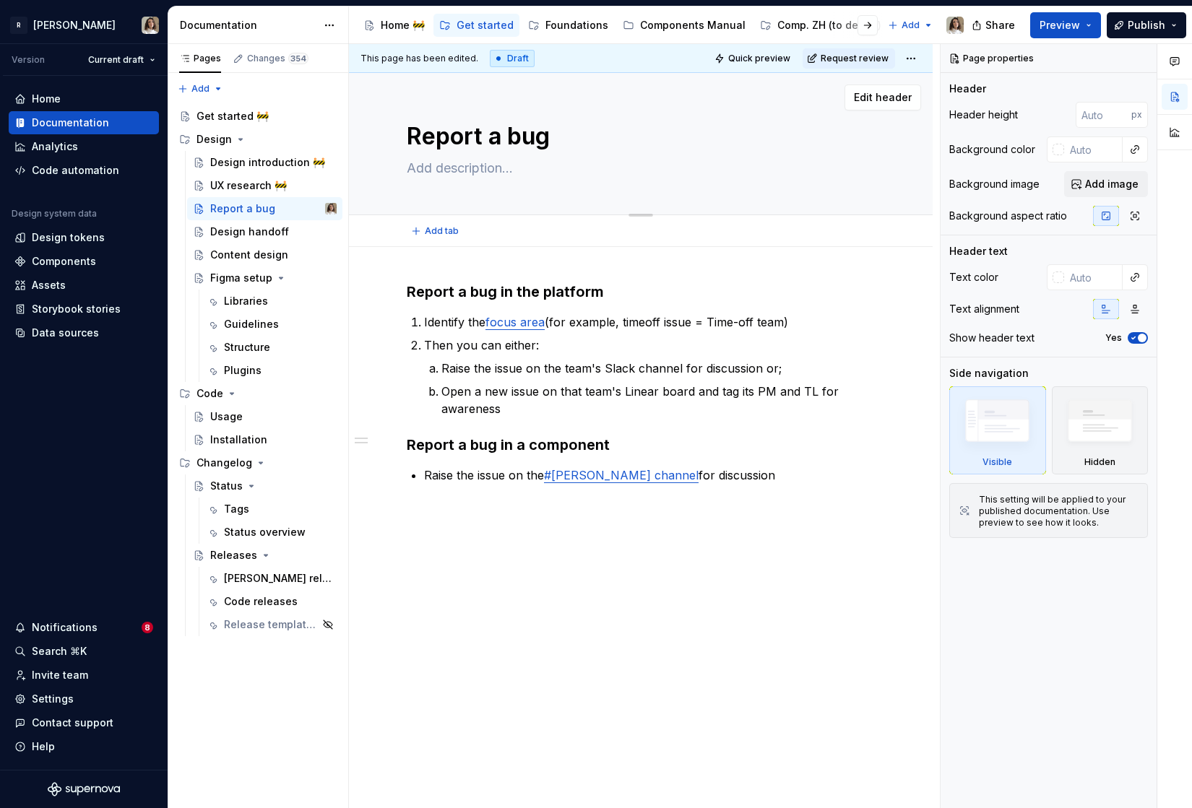
type textarea "Report a bug 🚧"
type textarea "*"
type textarea "Report a bug 🚧"
click at [250, 230] on div "Design handoff" at bounding box center [249, 232] width 79 height 14
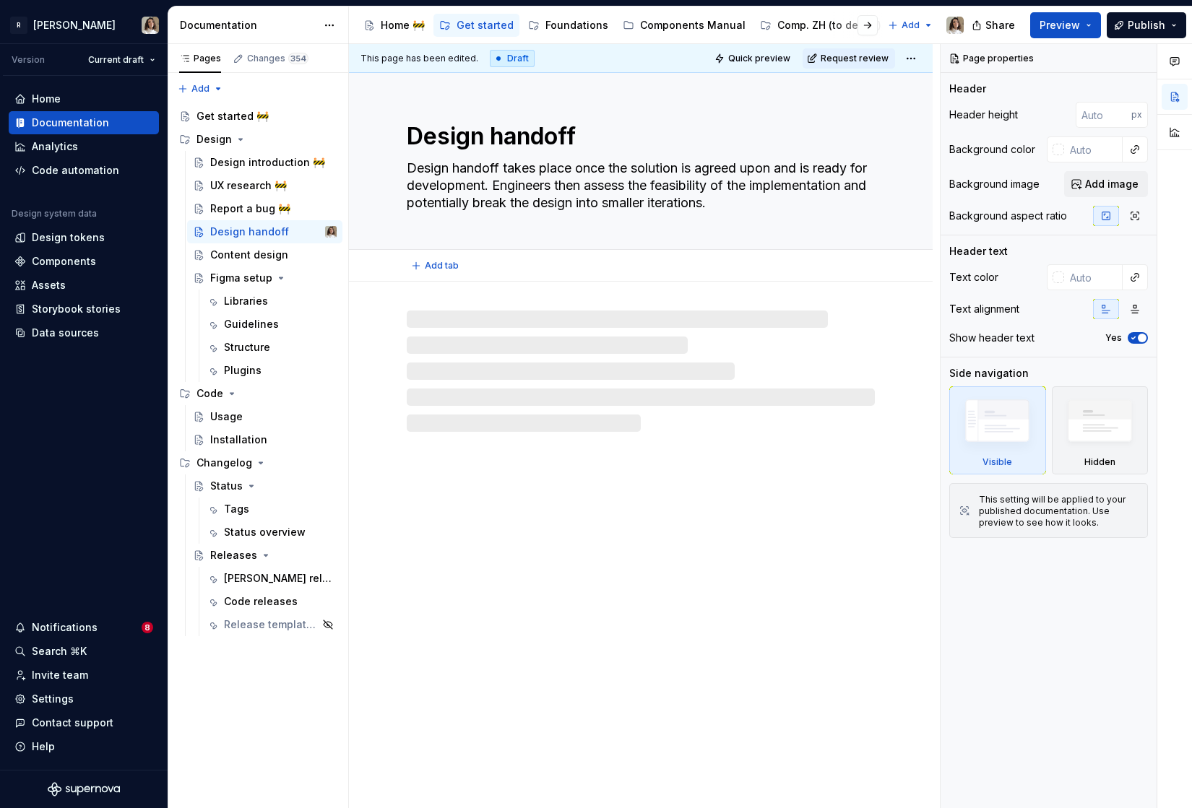
click at [600, 144] on textarea "Design handoff" at bounding box center [638, 136] width 468 height 35
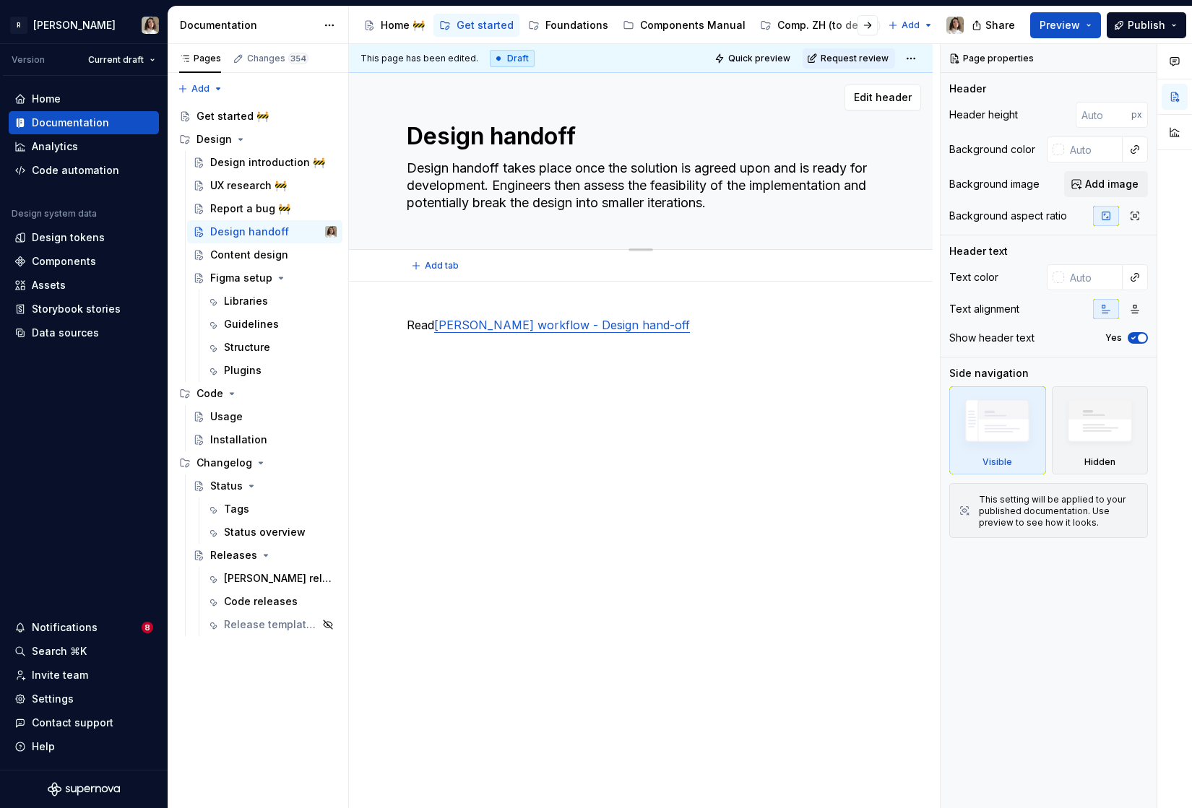
type textarea "*"
type textarea "Design handoff"
paste textarea "🚧"
type textarea "*"
type textarea "Design handoff 🚧"
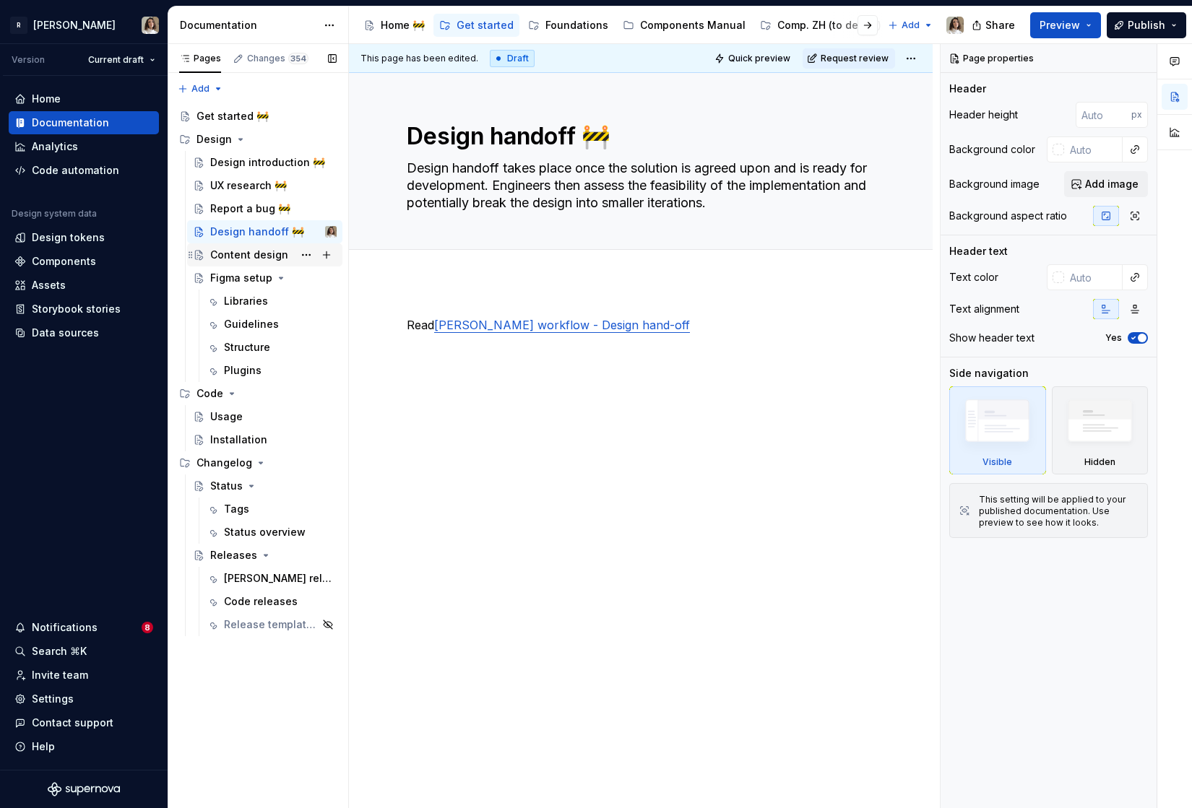
type textarea "*"
type textarea "Design handoff 🚧"
click at [256, 249] on div "Content design" at bounding box center [249, 255] width 78 height 14
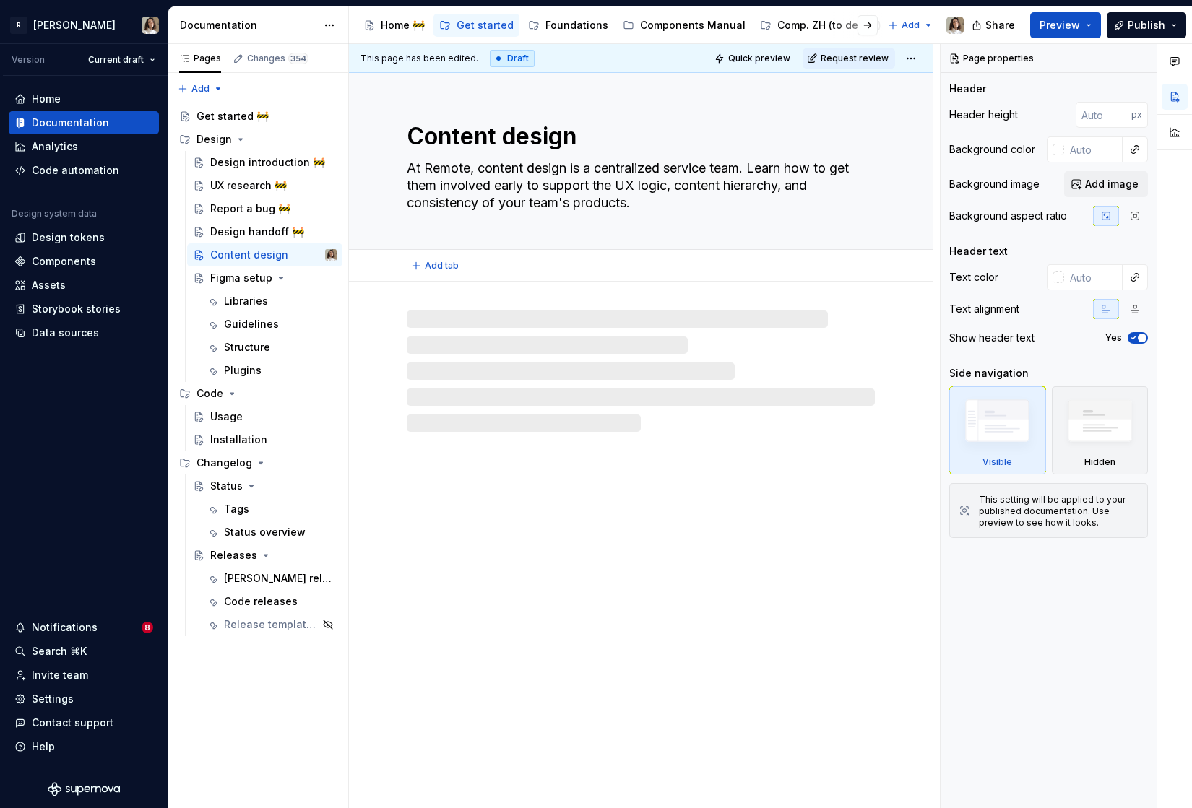
click at [583, 133] on textarea "Content design" at bounding box center [638, 136] width 468 height 35
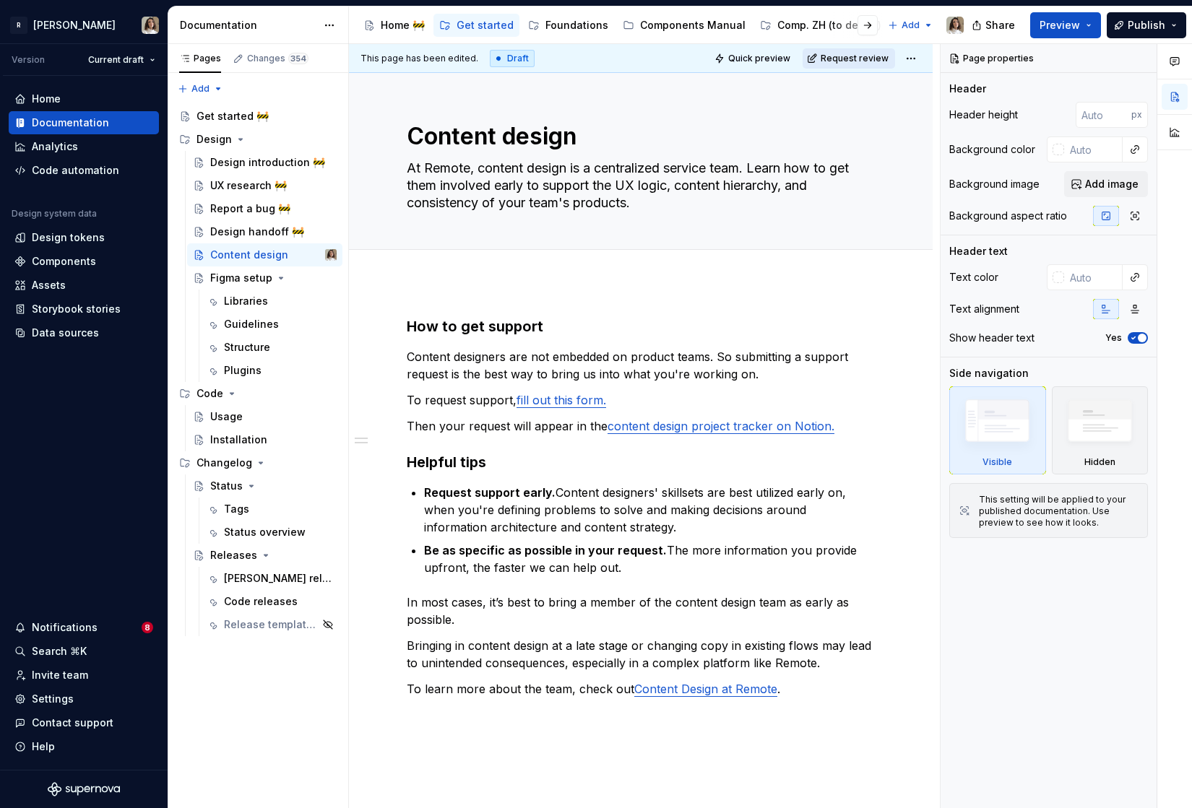
click at [877, 64] on span "Request review" at bounding box center [855, 59] width 68 height 12
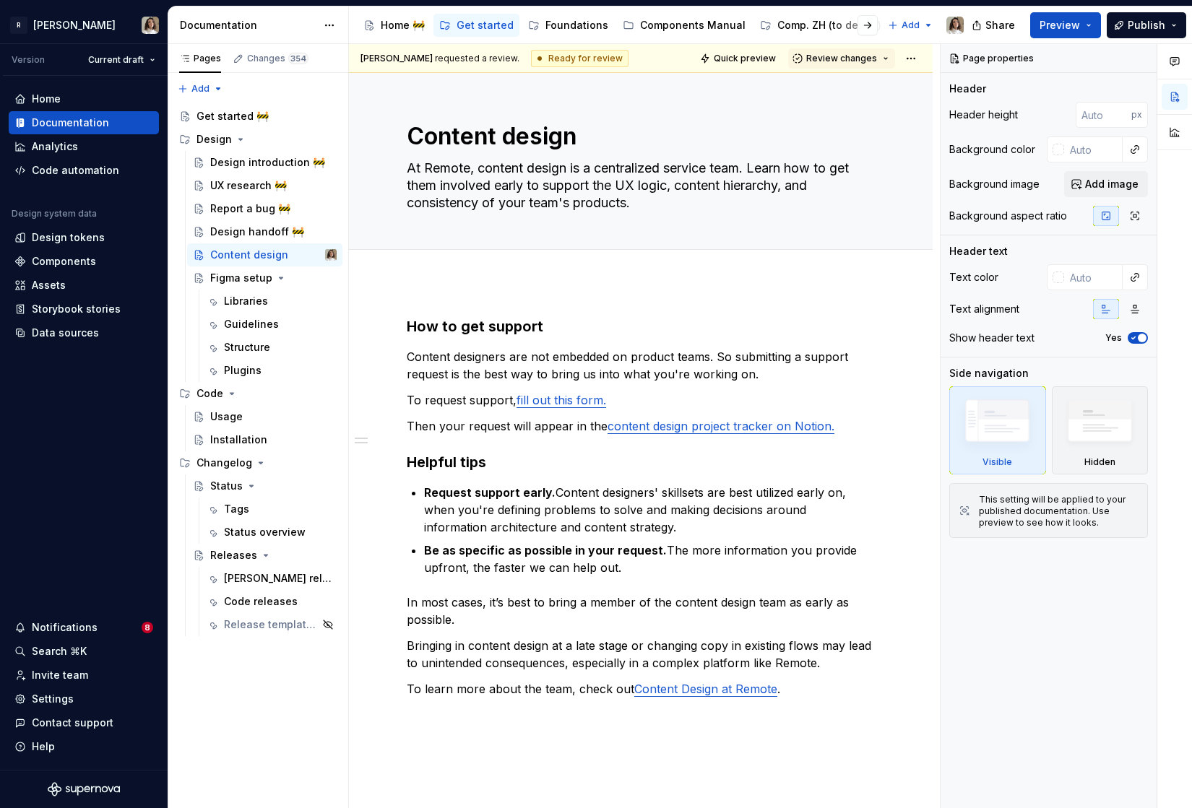
click at [877, 64] on span "Review changes" at bounding box center [841, 59] width 71 height 12
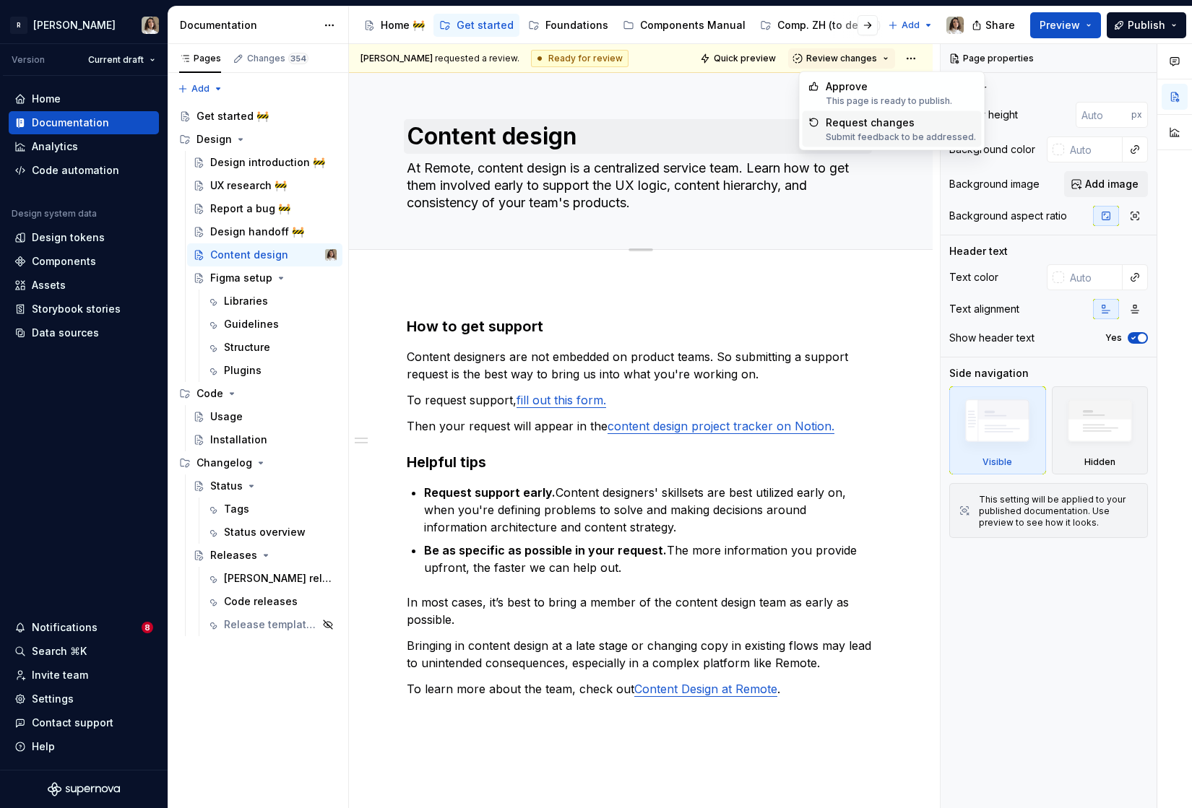
type textarea "*"
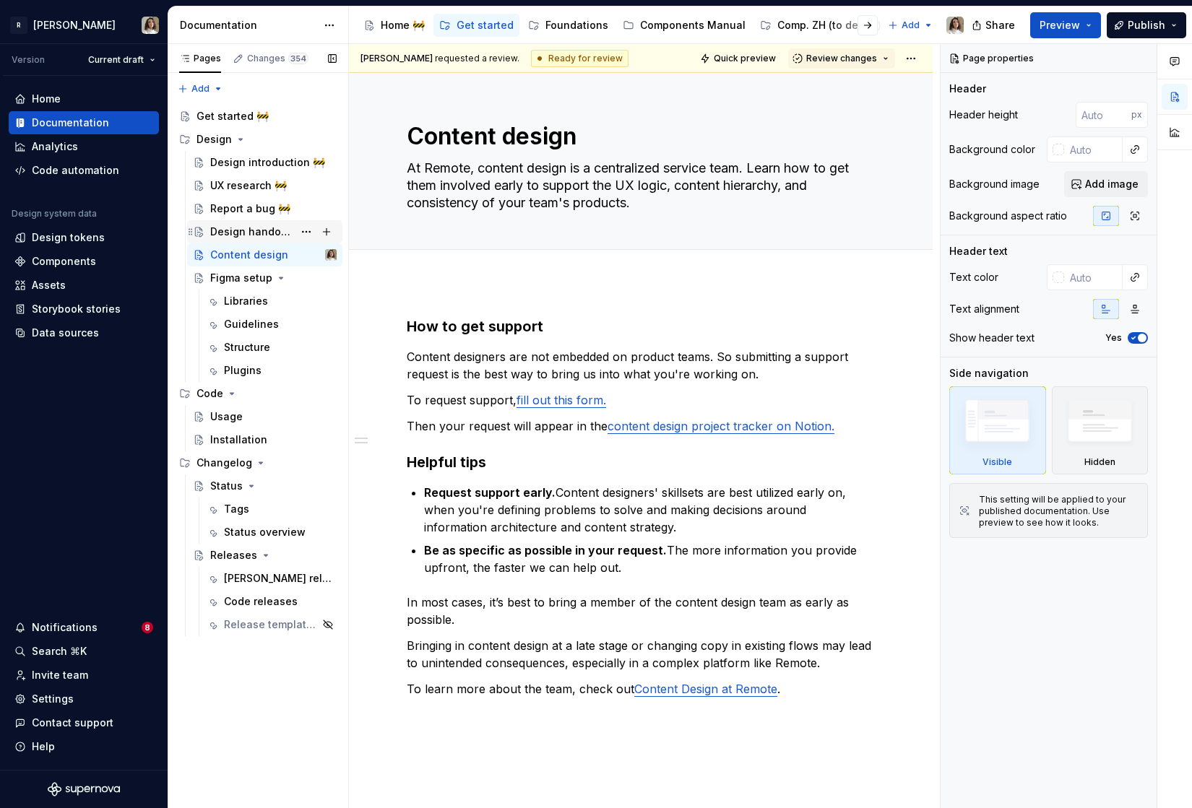
click at [282, 232] on div "Design handoff 🚧" at bounding box center [251, 232] width 83 height 14
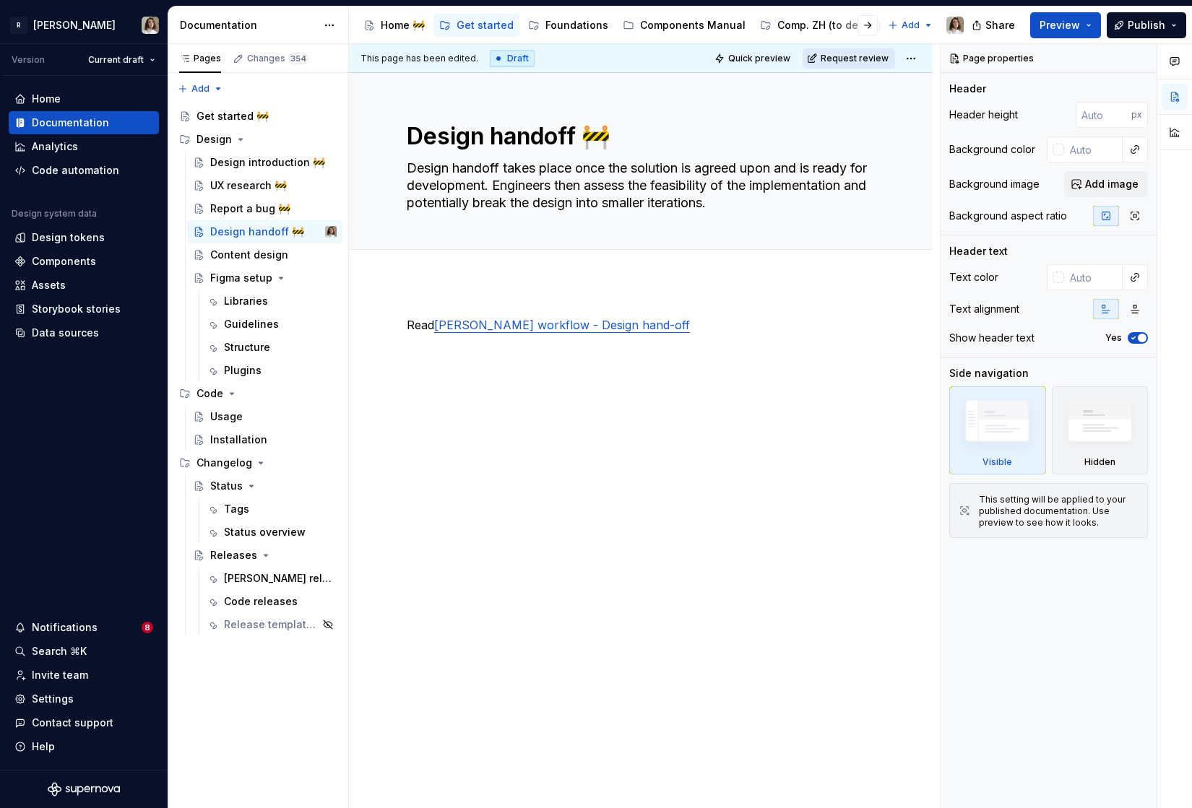
click at [844, 51] on button "Request review" at bounding box center [848, 58] width 92 height 20
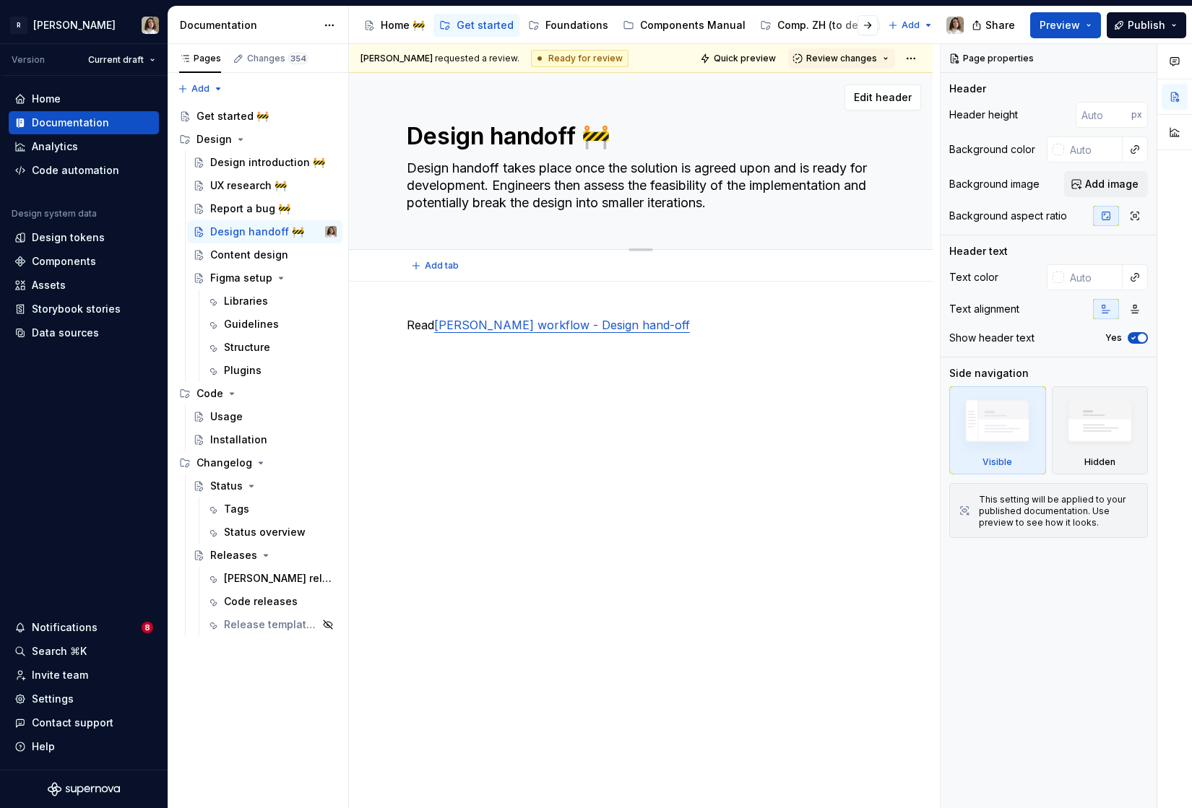
click at [610, 152] on textarea "Design handoff 🚧" at bounding box center [638, 136] width 468 height 35
click at [610, 141] on textarea "Design handoff 🚧" at bounding box center [638, 136] width 468 height 35
type textarea "*"
type textarea "Design handoff"
type textarea "*"
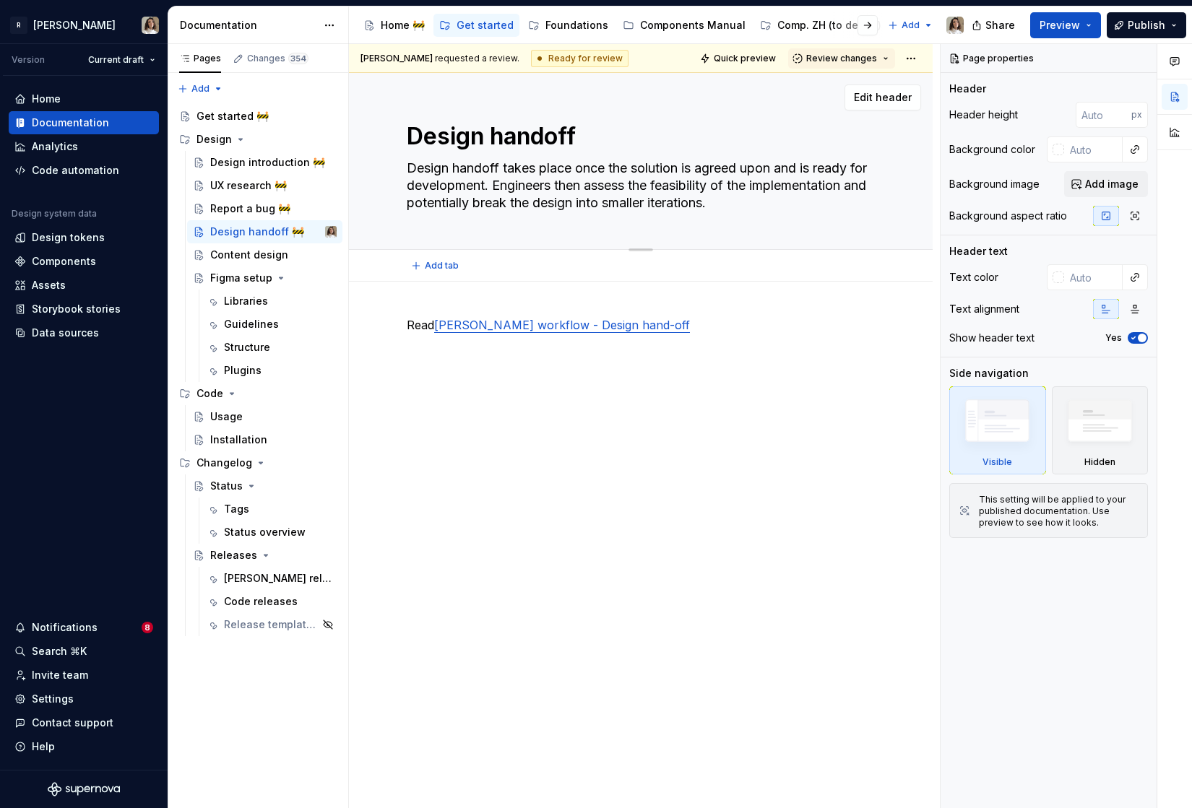
type textarea "Design handoff"
type textarea "*"
type textarea "Design handoff"
click at [251, 212] on div "Report a bug 🚧" at bounding box center [250, 209] width 80 height 14
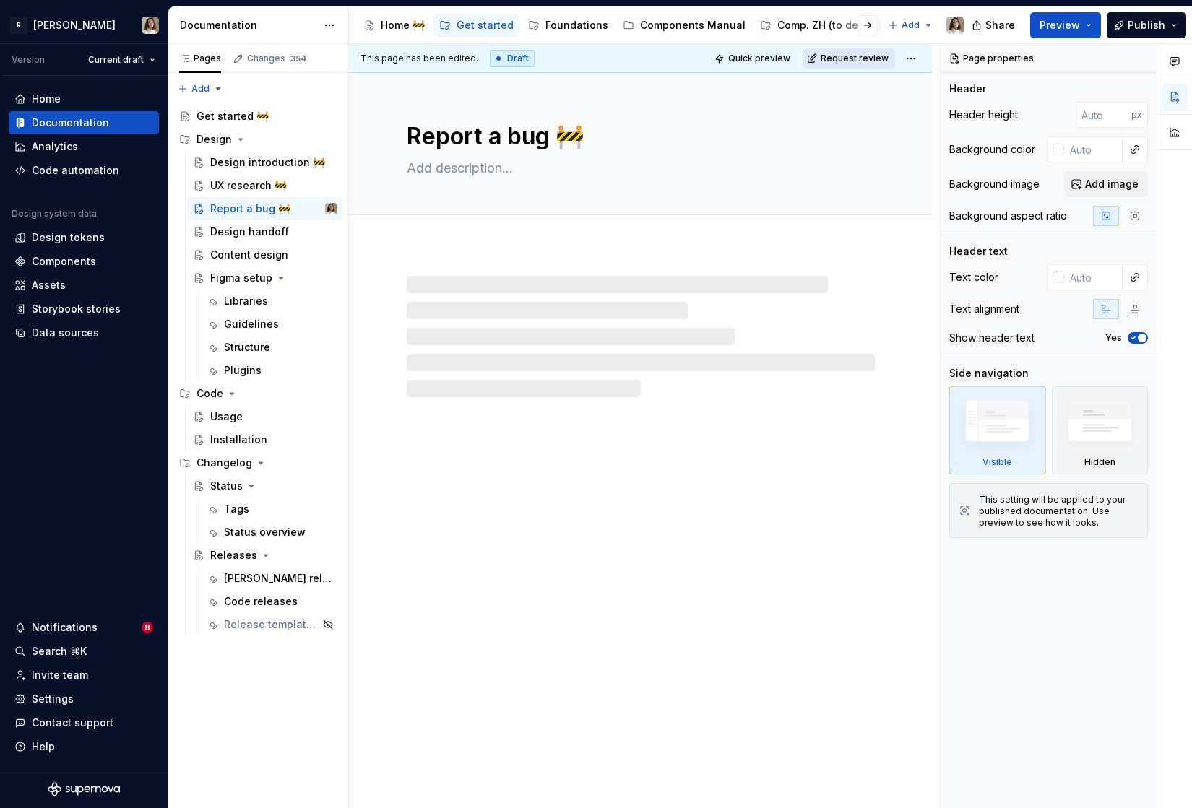
click at [847, 53] on span "Request review" at bounding box center [855, 59] width 68 height 12
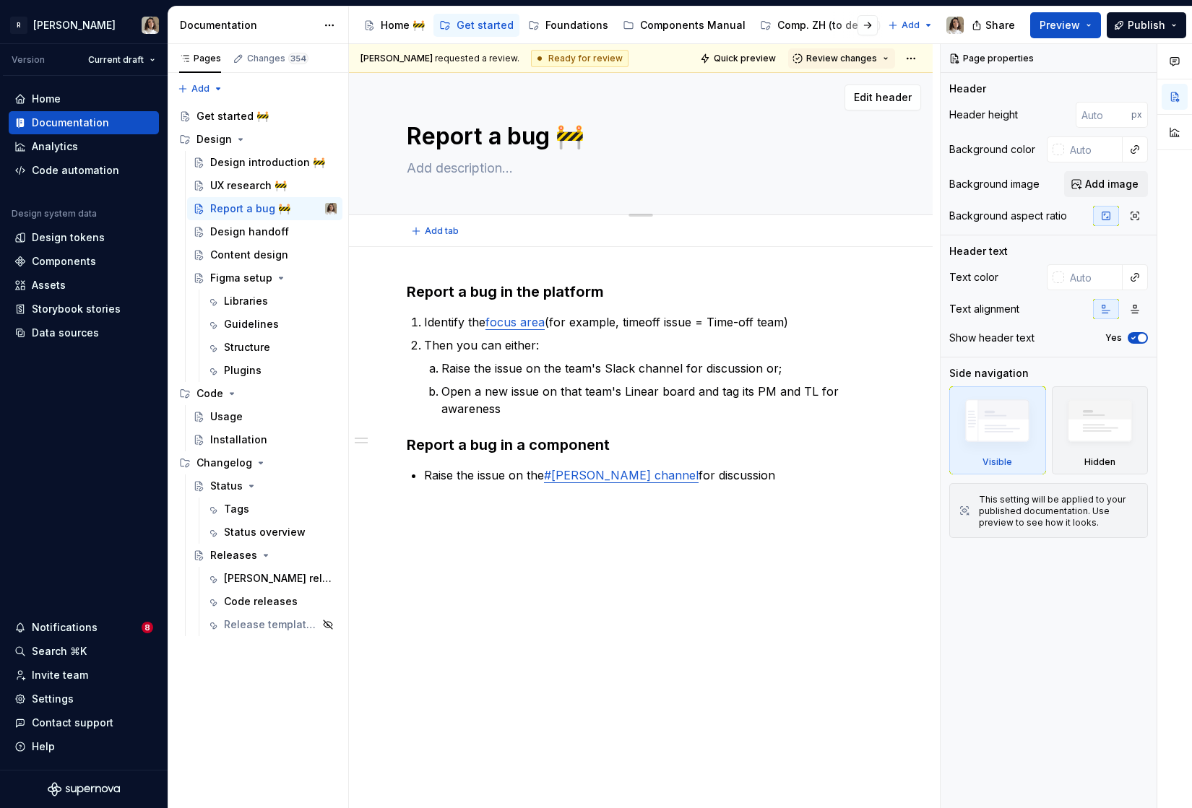
click at [586, 127] on textarea "Report a bug 🚧" at bounding box center [638, 136] width 468 height 35
type textarea "*"
type textarea "Report a bug"
type textarea "*"
type textarea "Report a bug"
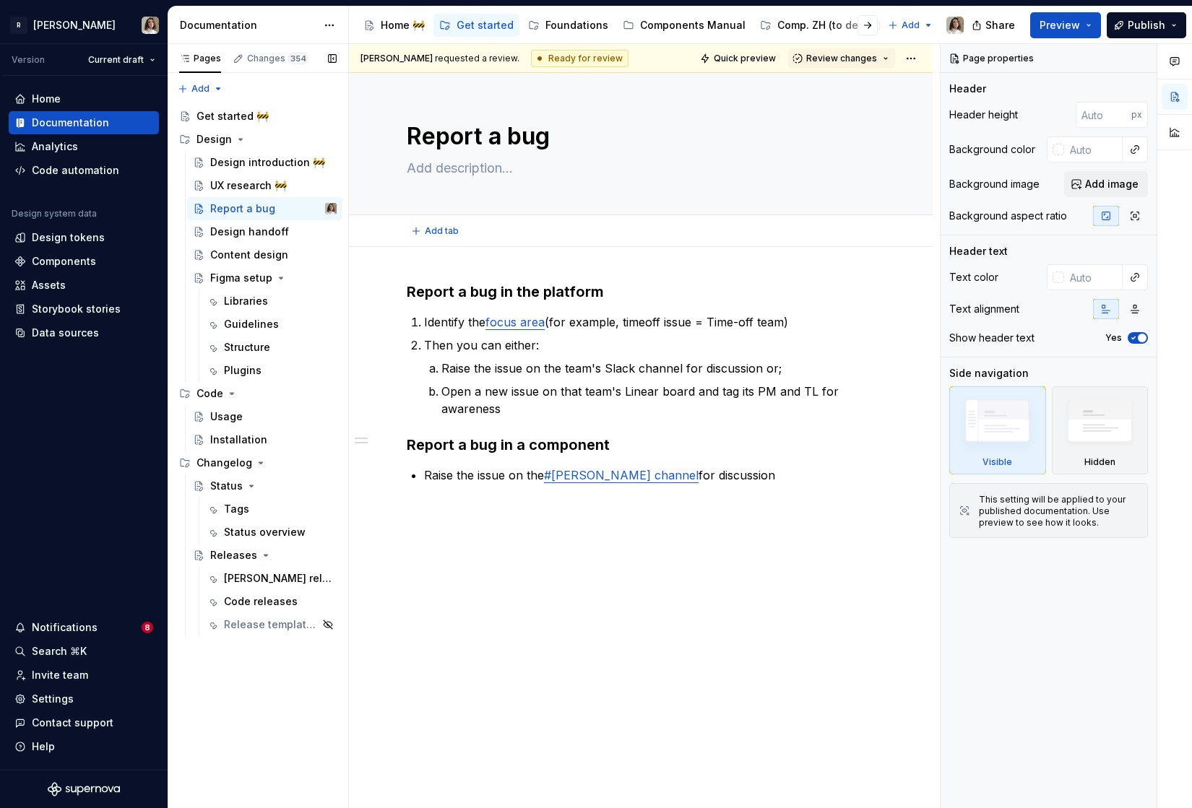
type textarea "*"
type textarea "Report a bug"
click at [245, 182] on div "UX research 🚧" at bounding box center [248, 185] width 77 height 14
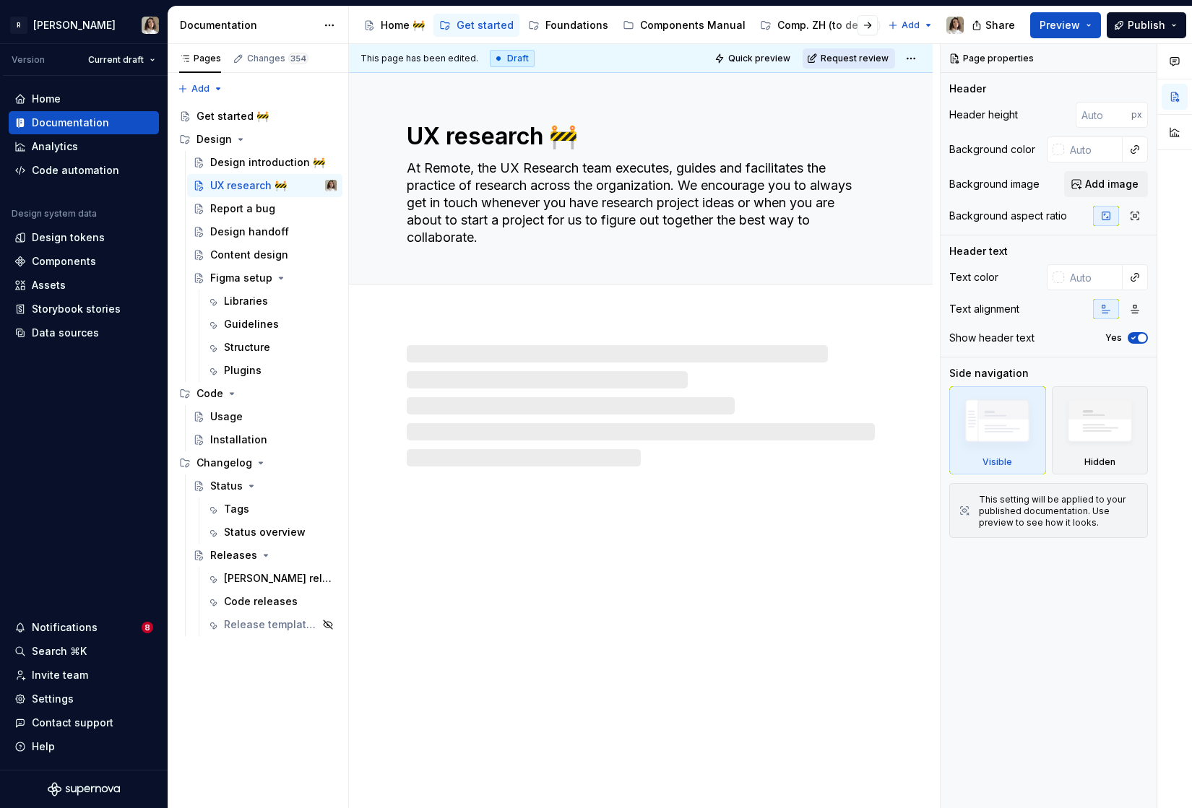
click at [862, 57] on span "Request review" at bounding box center [855, 59] width 68 height 12
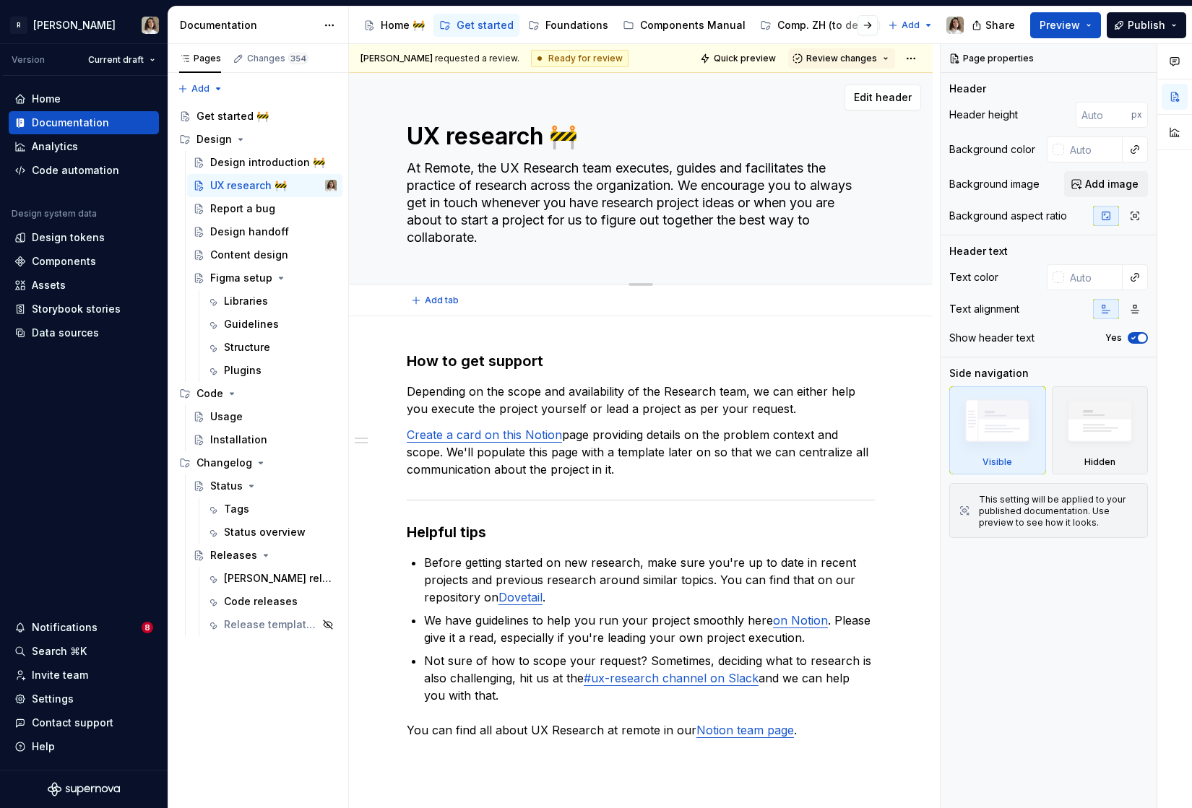
click at [615, 138] on textarea "UX research 🚧" at bounding box center [638, 136] width 468 height 35
type textarea "*"
type textarea "UX research"
type textarea "*"
type textarea "UX research"
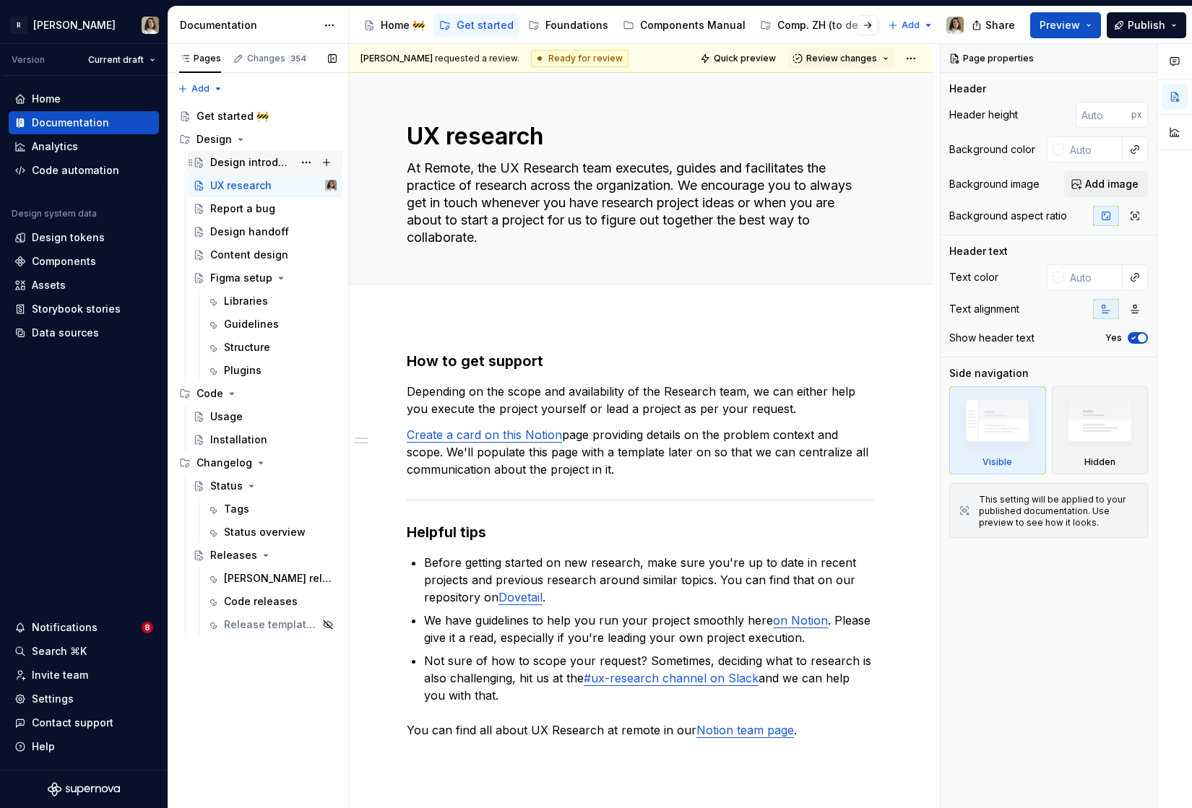
click at [262, 160] on div "Design introduction 🚧" at bounding box center [251, 162] width 83 height 14
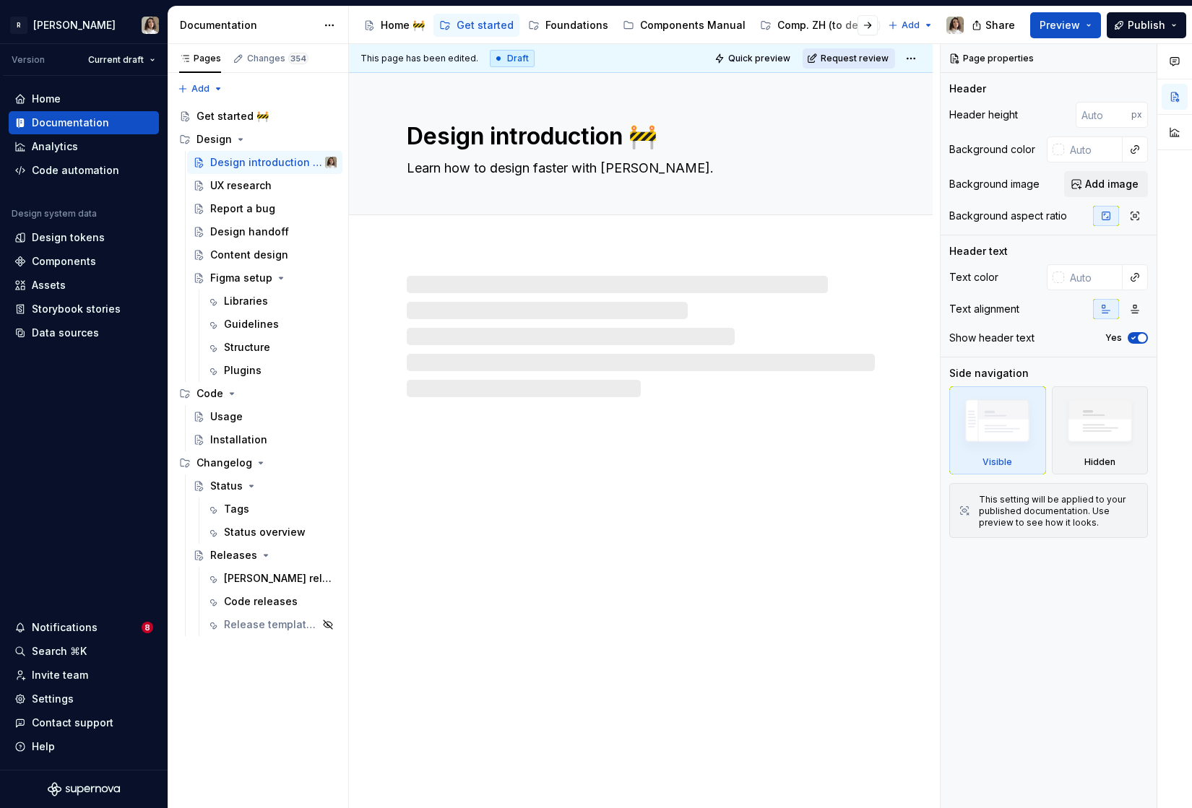
click at [846, 51] on button "Request review" at bounding box center [848, 58] width 92 height 20
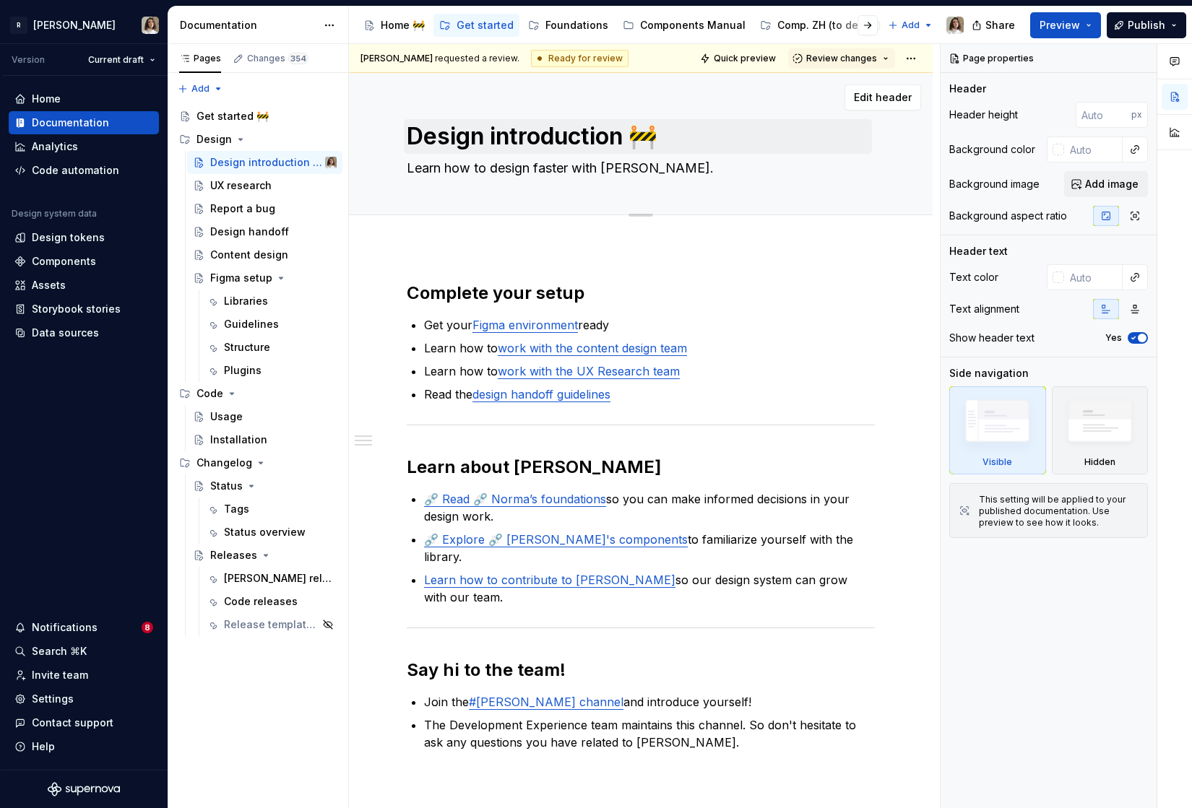
type textarea "*"
click at [675, 129] on textarea "Design introduction 🚧" at bounding box center [638, 136] width 468 height 35
type textarea "Design introduction"
type textarea "*"
type textarea "Design introduction"
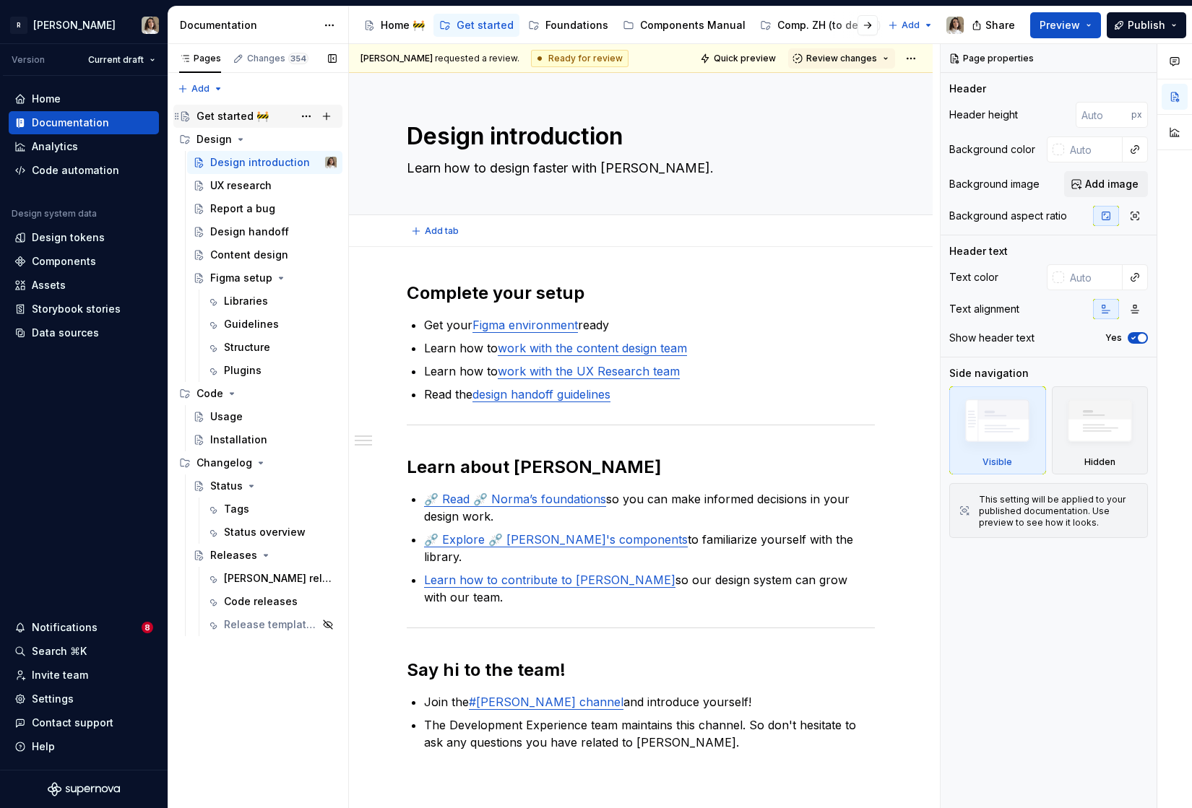
type textarea "*"
type textarea "Design introduction"
click at [235, 118] on div "Get started 🚧" at bounding box center [232, 116] width 72 height 14
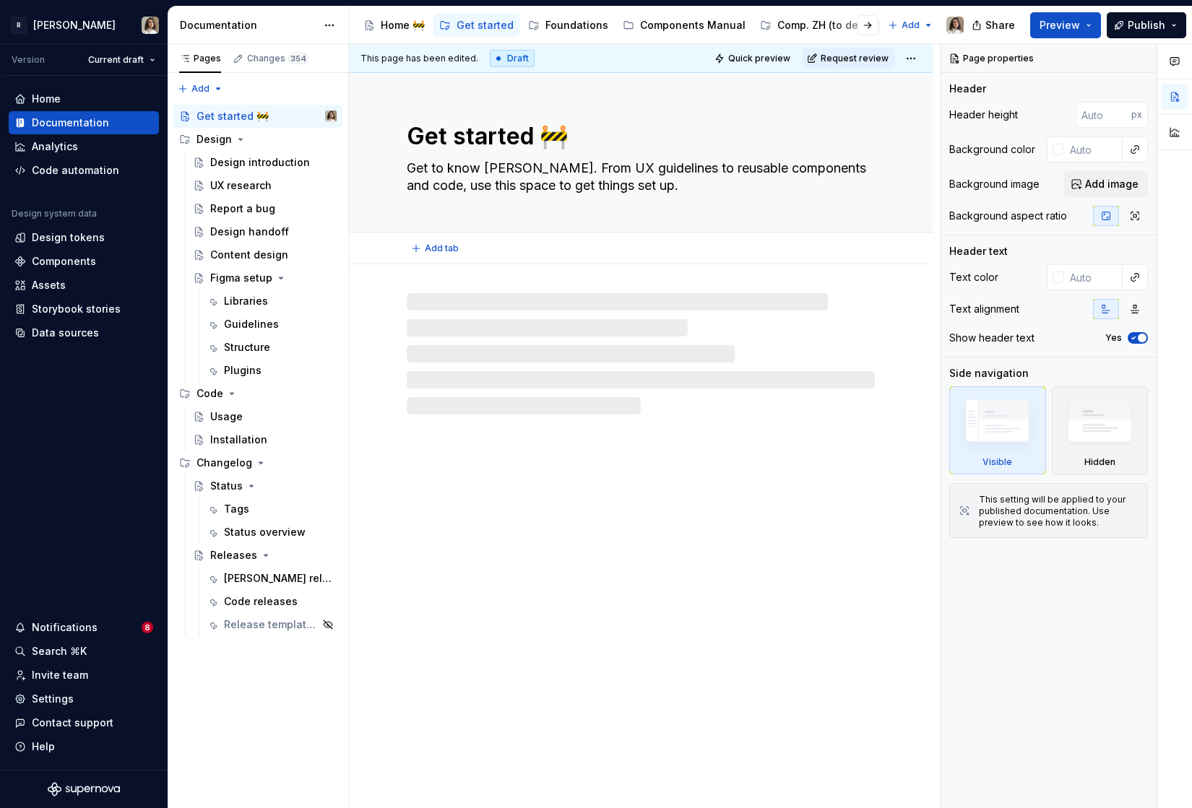
click at [581, 139] on textarea "Get started 🚧" at bounding box center [638, 136] width 468 height 35
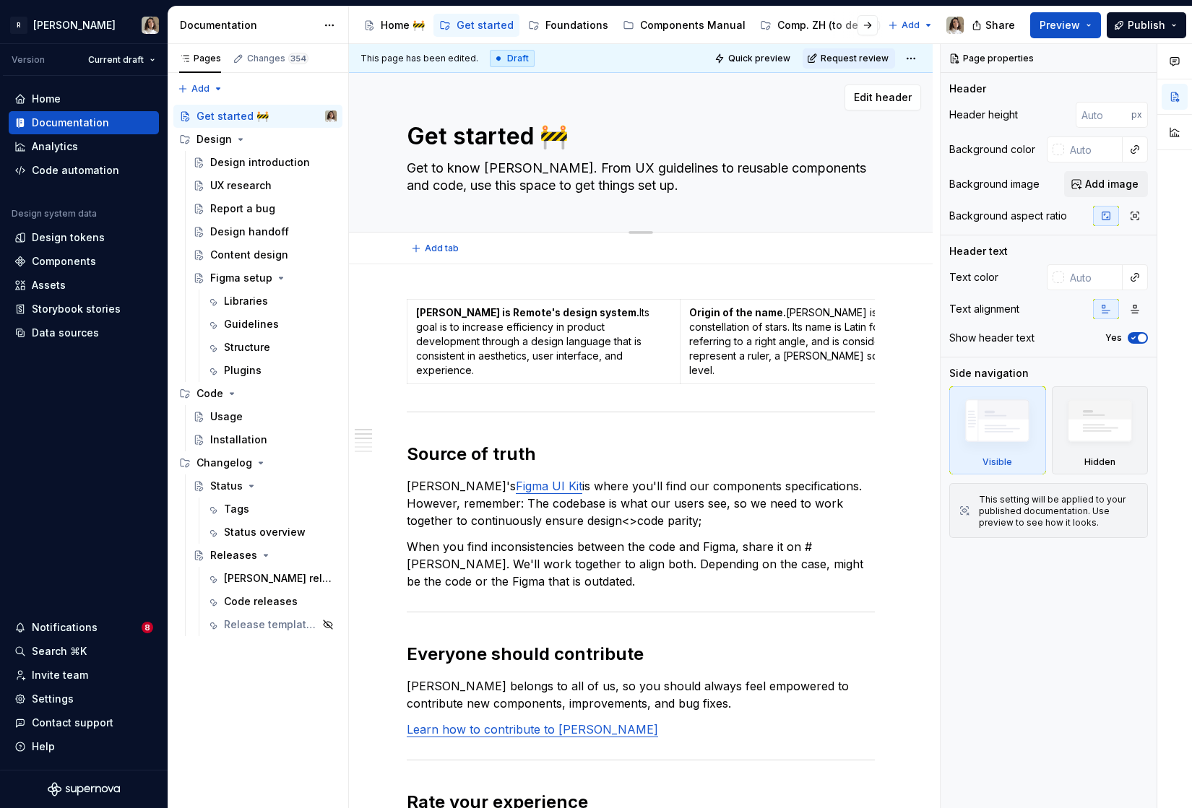
type textarea "*"
type textarea "Get started"
type textarea "*"
type textarea "Get started"
click at [839, 53] on span "Request review" at bounding box center [855, 59] width 68 height 12
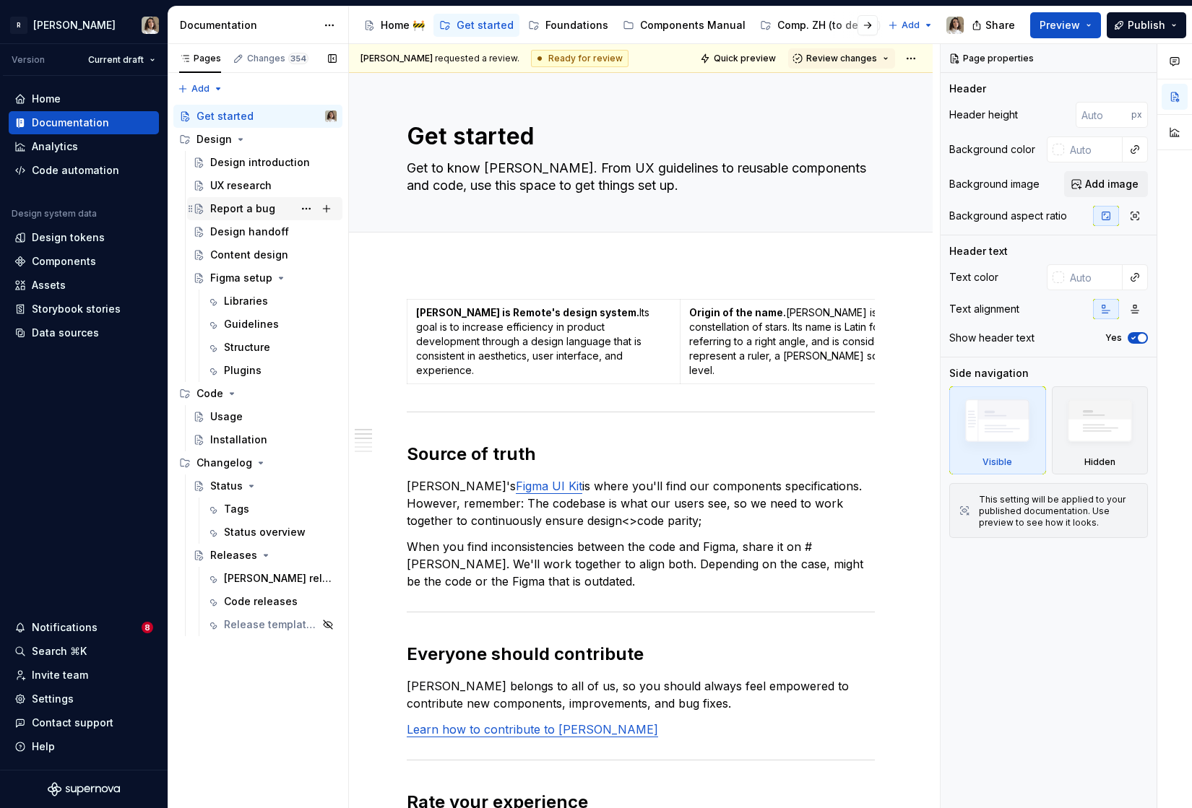
click at [229, 199] on div "Report a bug" at bounding box center [273, 209] width 126 height 20
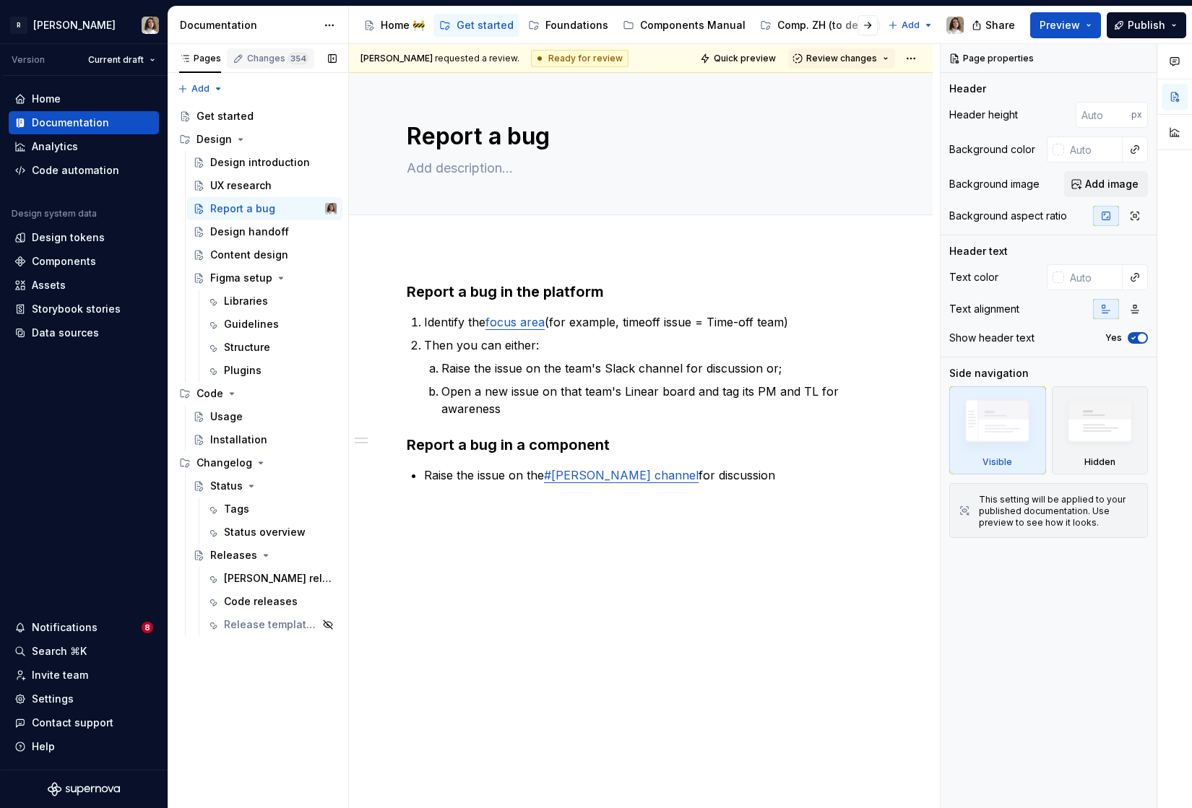
click at [267, 59] on div "Changes 354" at bounding box center [277, 59] width 61 height 12
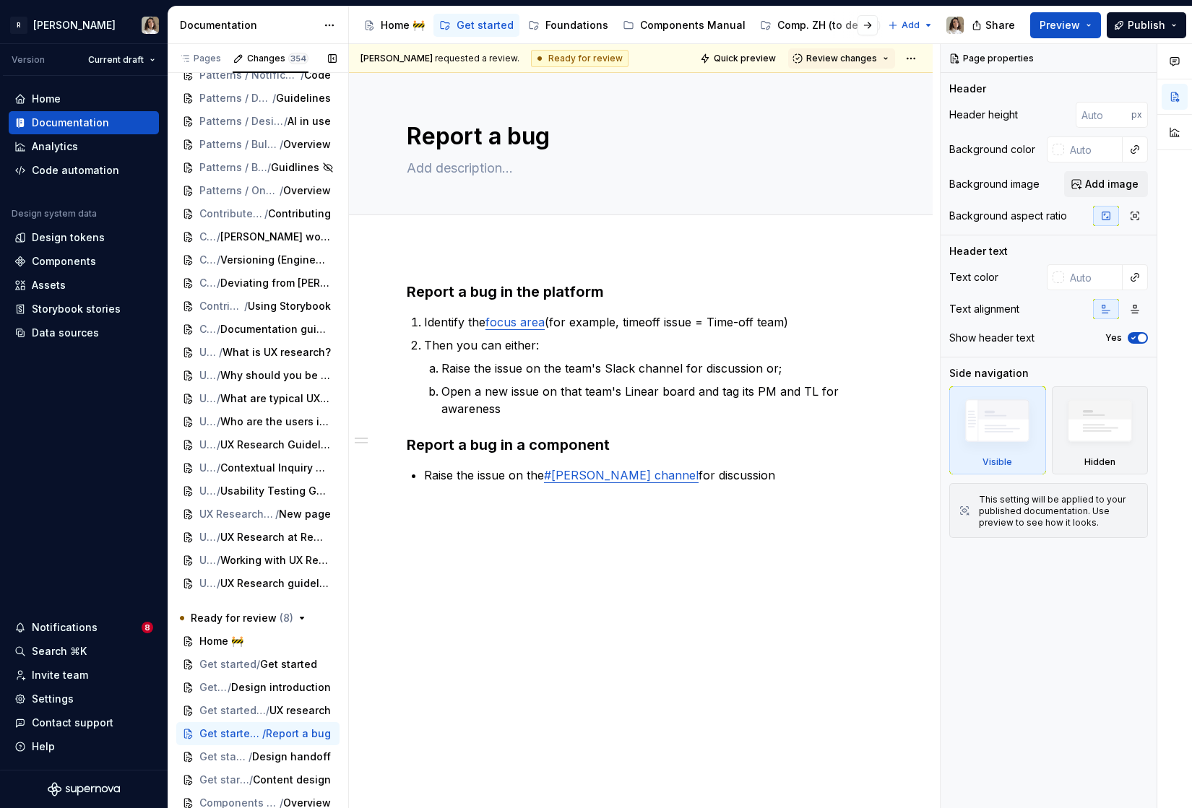
scroll to position [7516, 0]
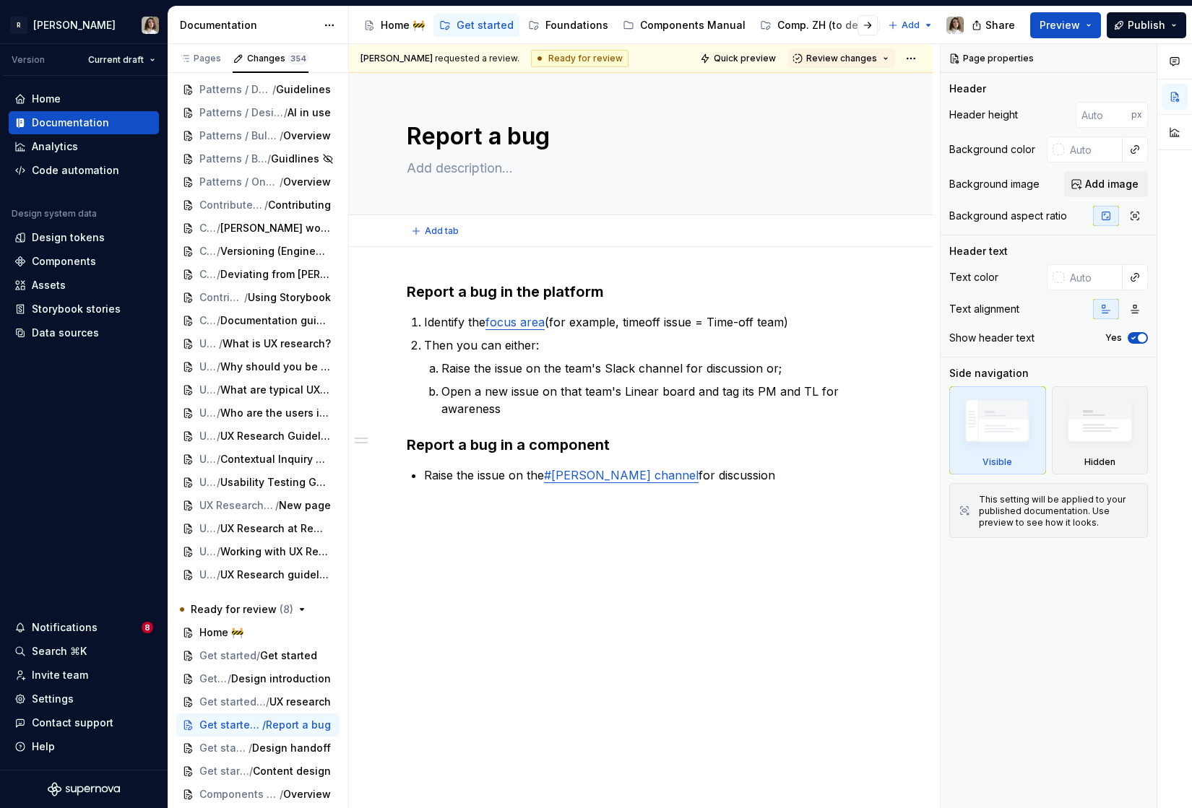
type textarea "*"
click at [515, 324] on link "focus area" at bounding box center [514, 322] width 59 height 14
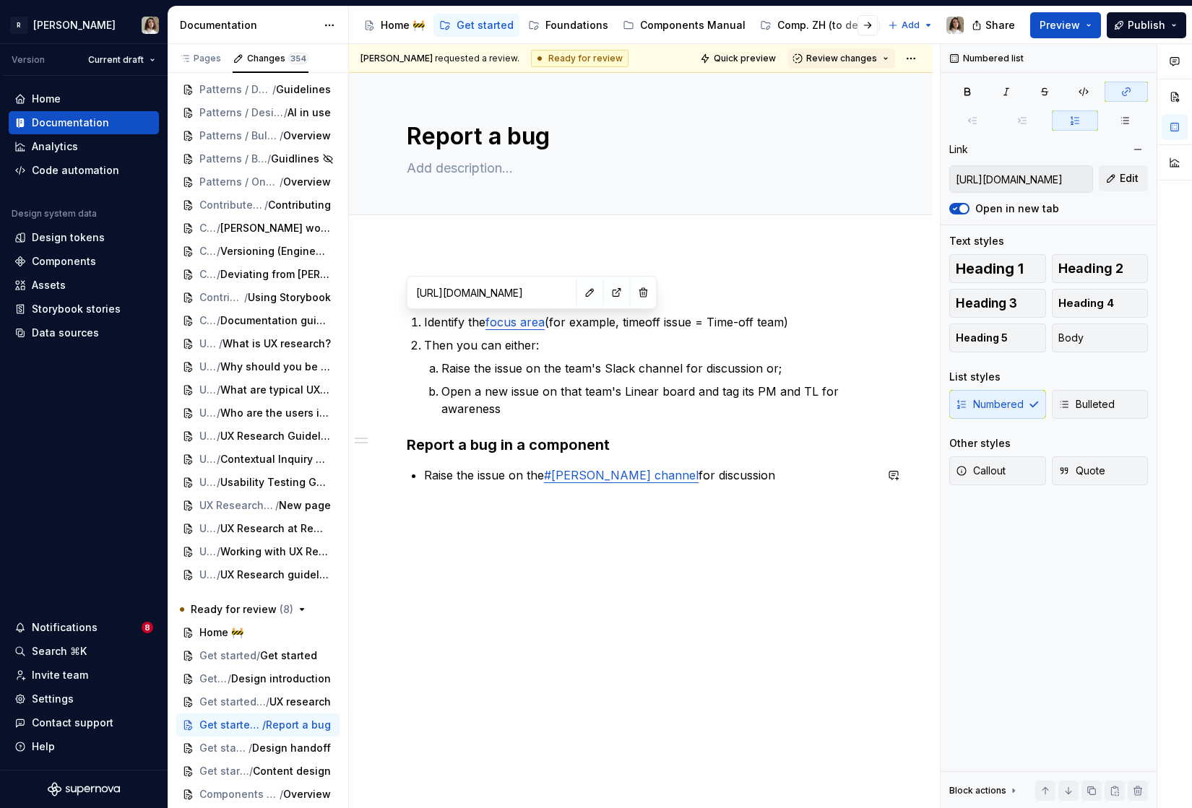
click at [591, 470] on link "#norma slack channel" at bounding box center [621, 475] width 155 height 14
type input "https://remote-com.slack.com/archives/C020B57P9QU"
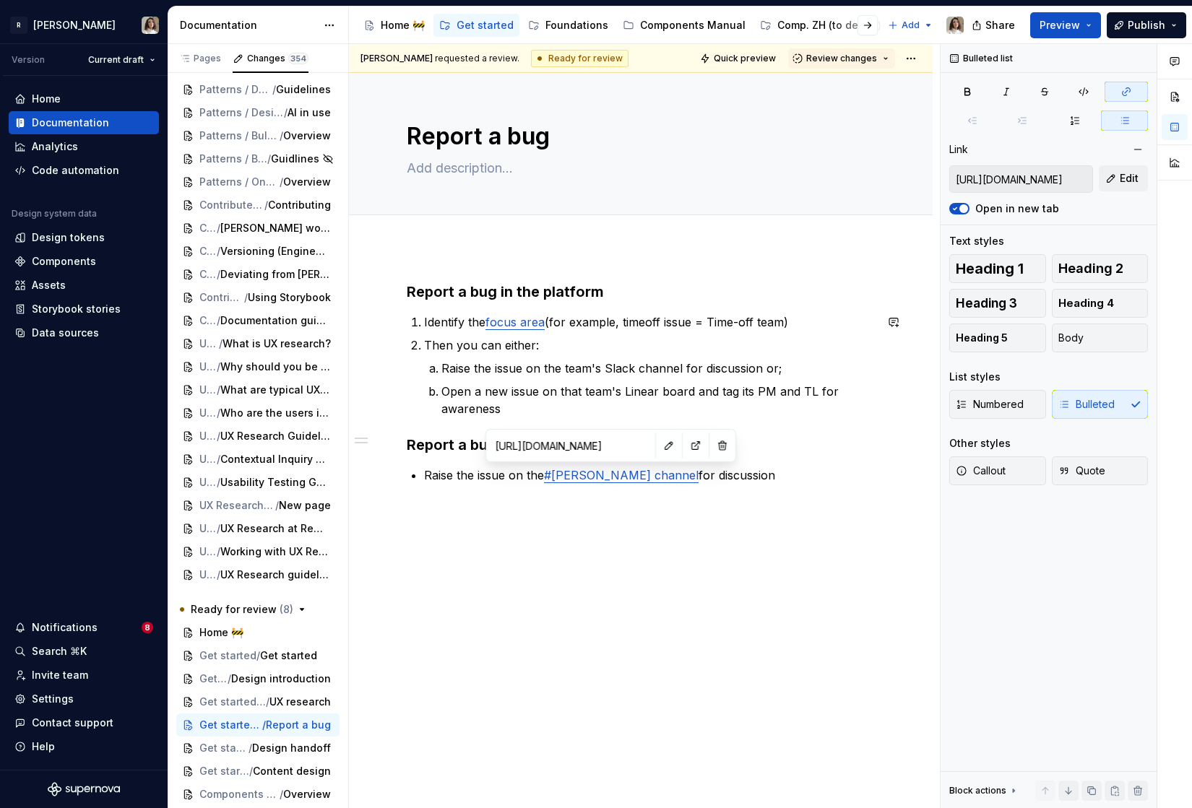
click at [629, 384] on p "Open a new issue on that team's Linear board and tag its PM and TL for awareness" at bounding box center [657, 400] width 433 height 35
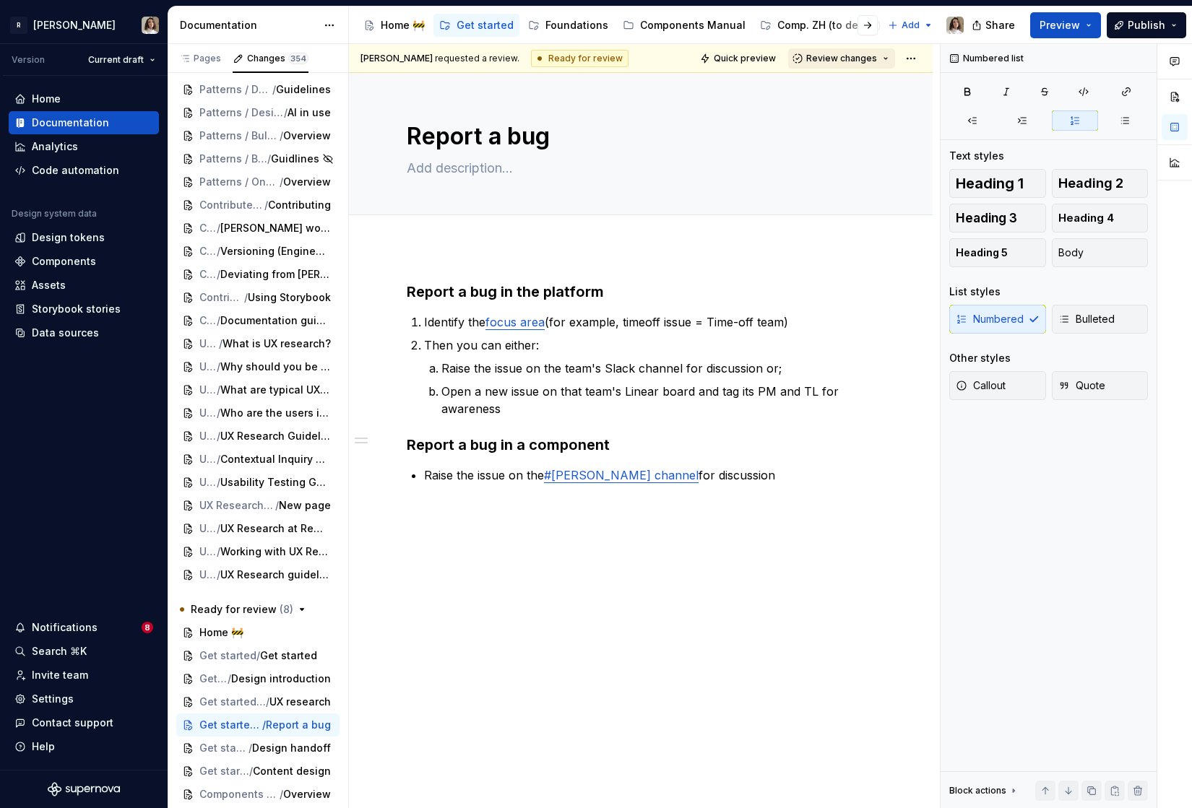
click at [831, 61] on span "Review changes" at bounding box center [841, 59] width 71 height 12
click at [836, 93] on div "Approve This page is ready to publish." at bounding box center [889, 92] width 126 height 27
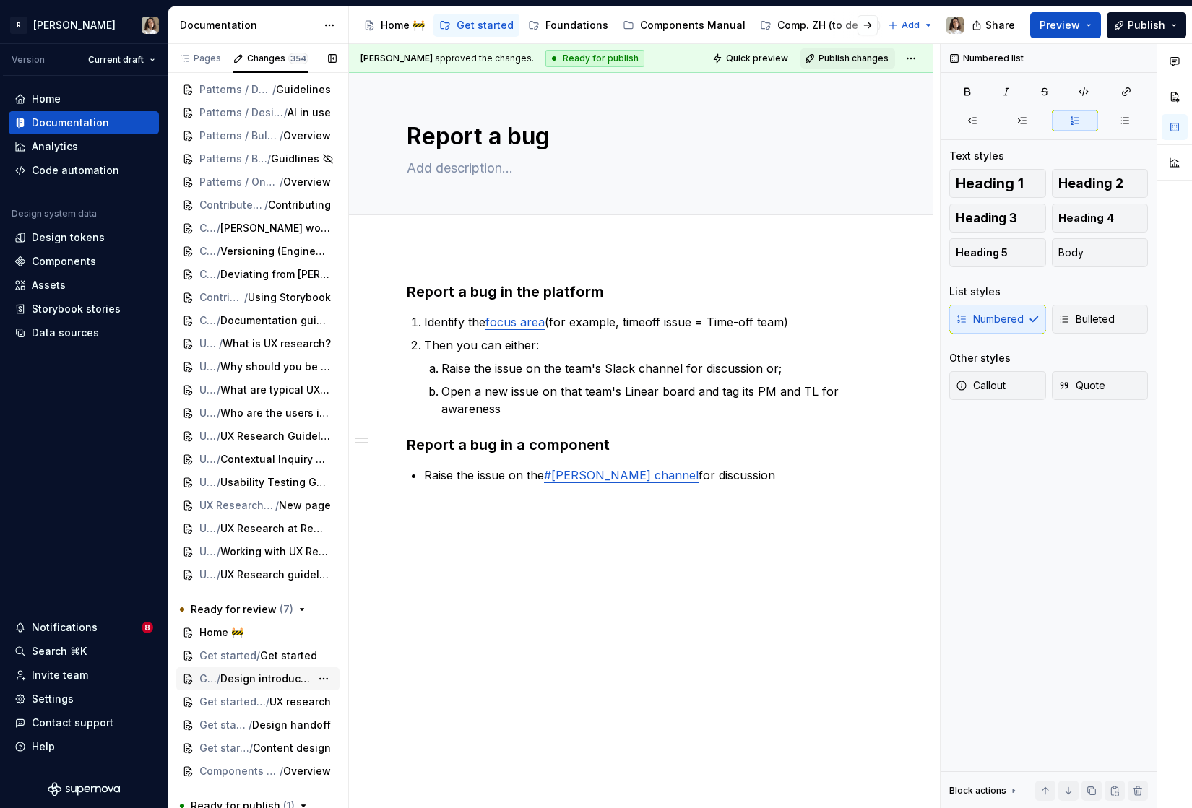
scroll to position [7550, 0]
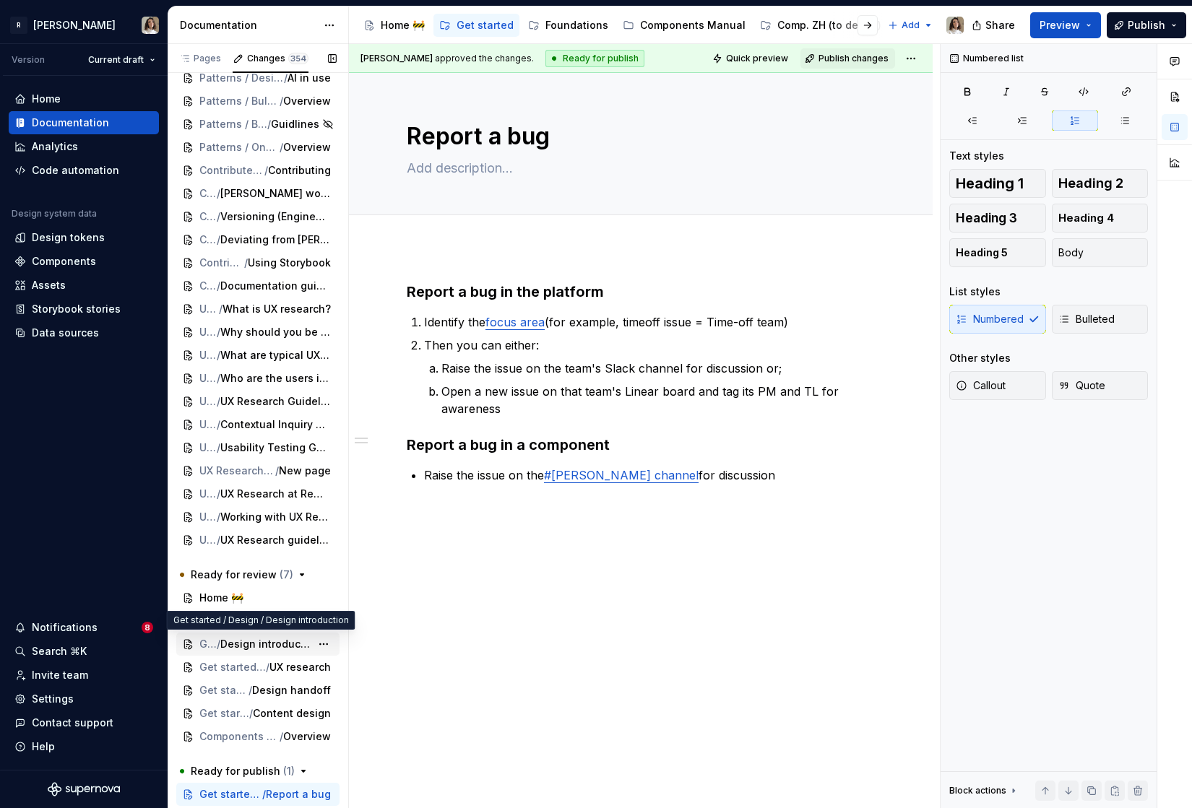
click at [254, 644] on span "Design introduction" at bounding box center [265, 644] width 90 height 14
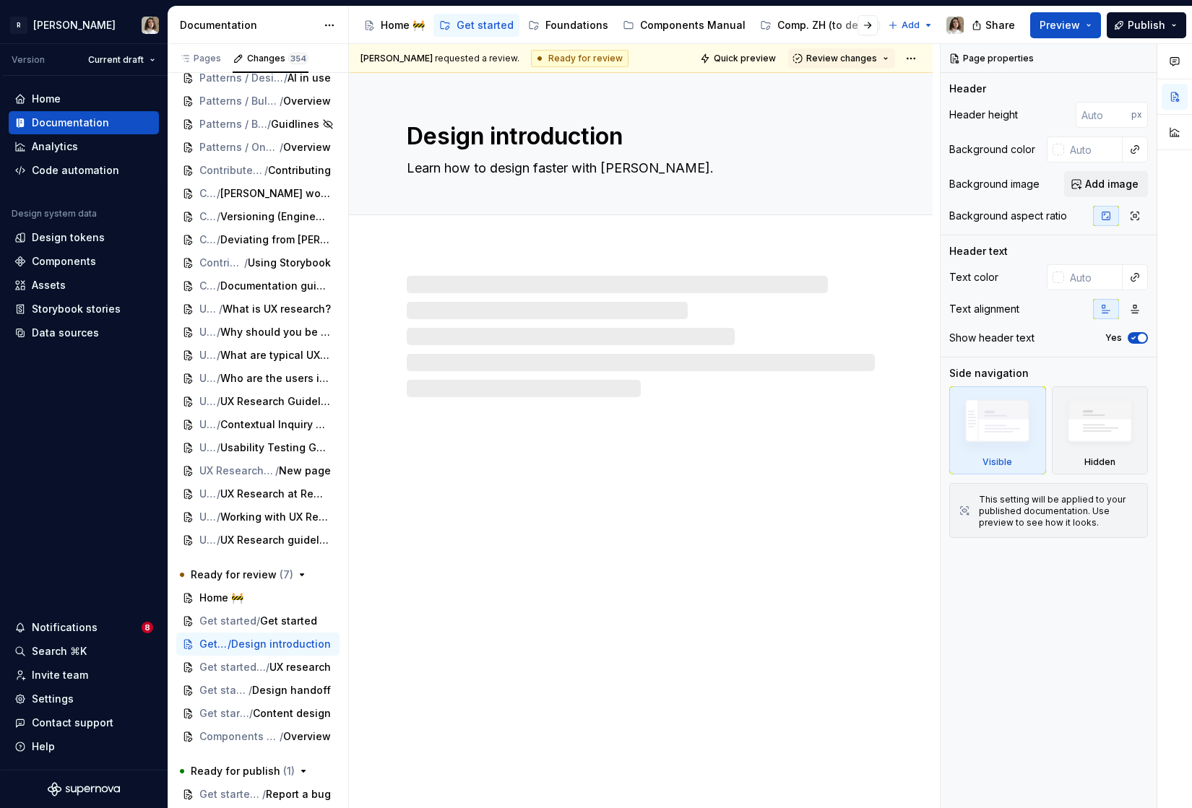
type textarea "*"
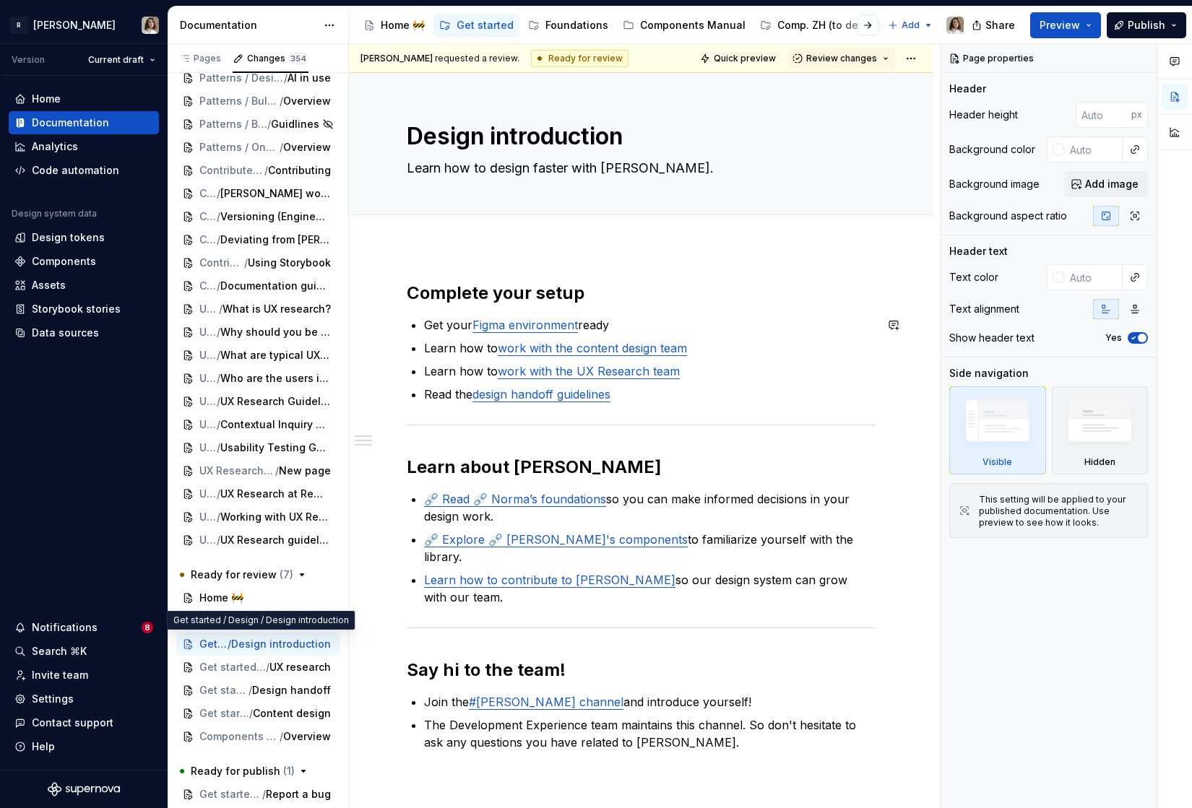
click at [774, 312] on div "Complete your setup Get your Figma environment ready Learn how to work with the…" at bounding box center [641, 517] width 468 height 470
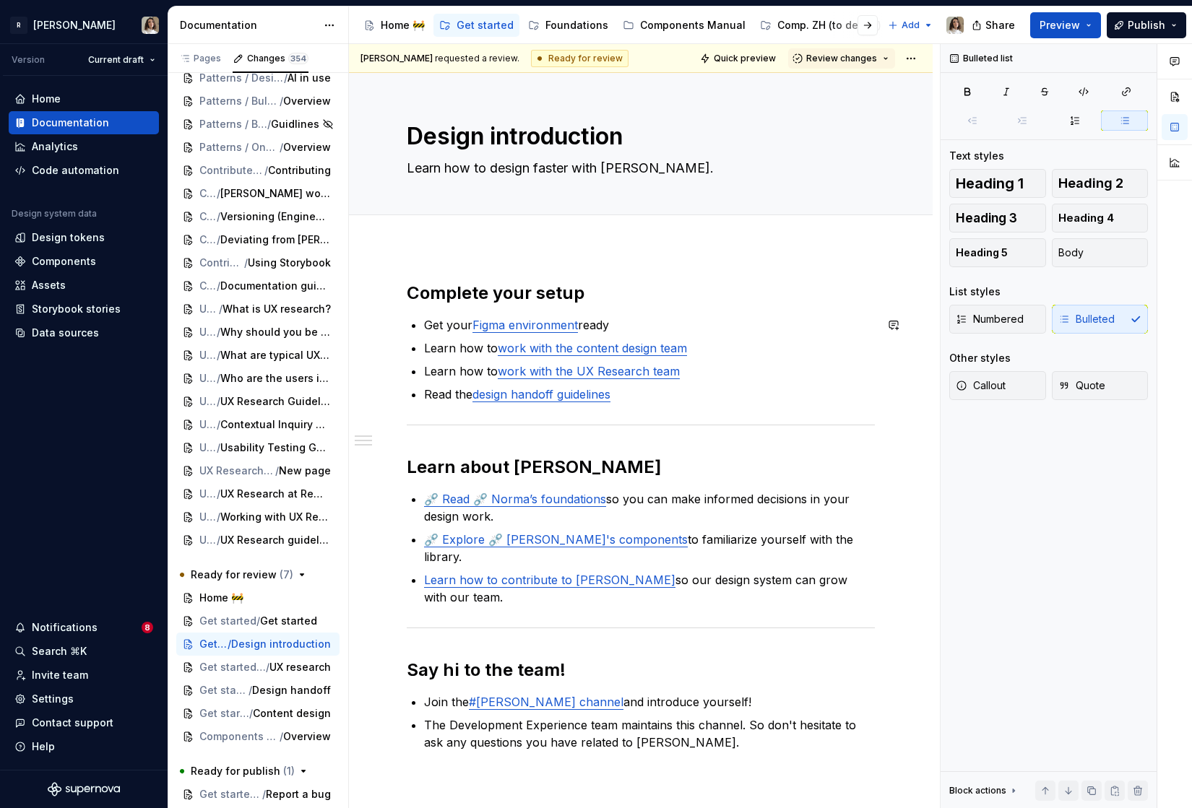
click at [627, 335] on ul "Get your Figma environment ready Learn how to work with the content design team…" at bounding box center [649, 359] width 451 height 87
click at [560, 325] on link "Figma environment" at bounding box center [524, 325] width 105 height 14
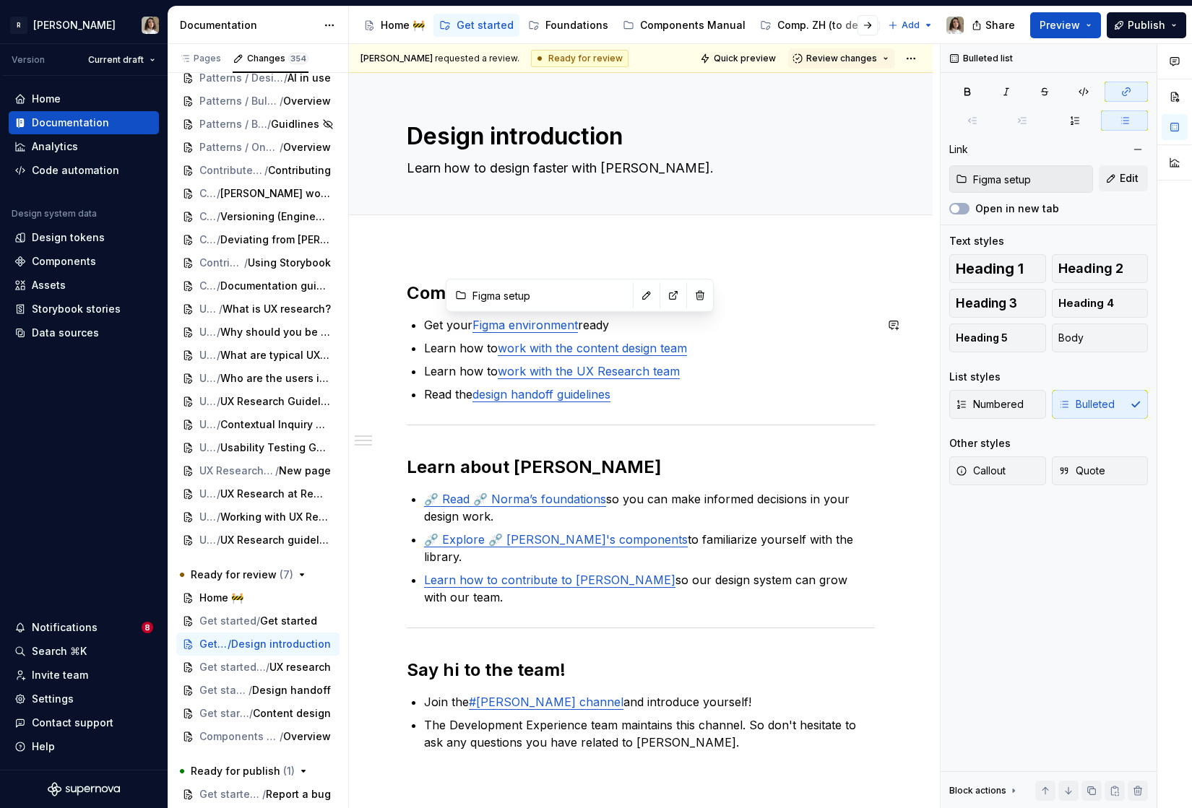
type input "Design / Content design"
click at [519, 494] on link "⛓️‍💥 Read ⛓️‍💥 Norma’s foundations" at bounding box center [515, 499] width 182 height 14
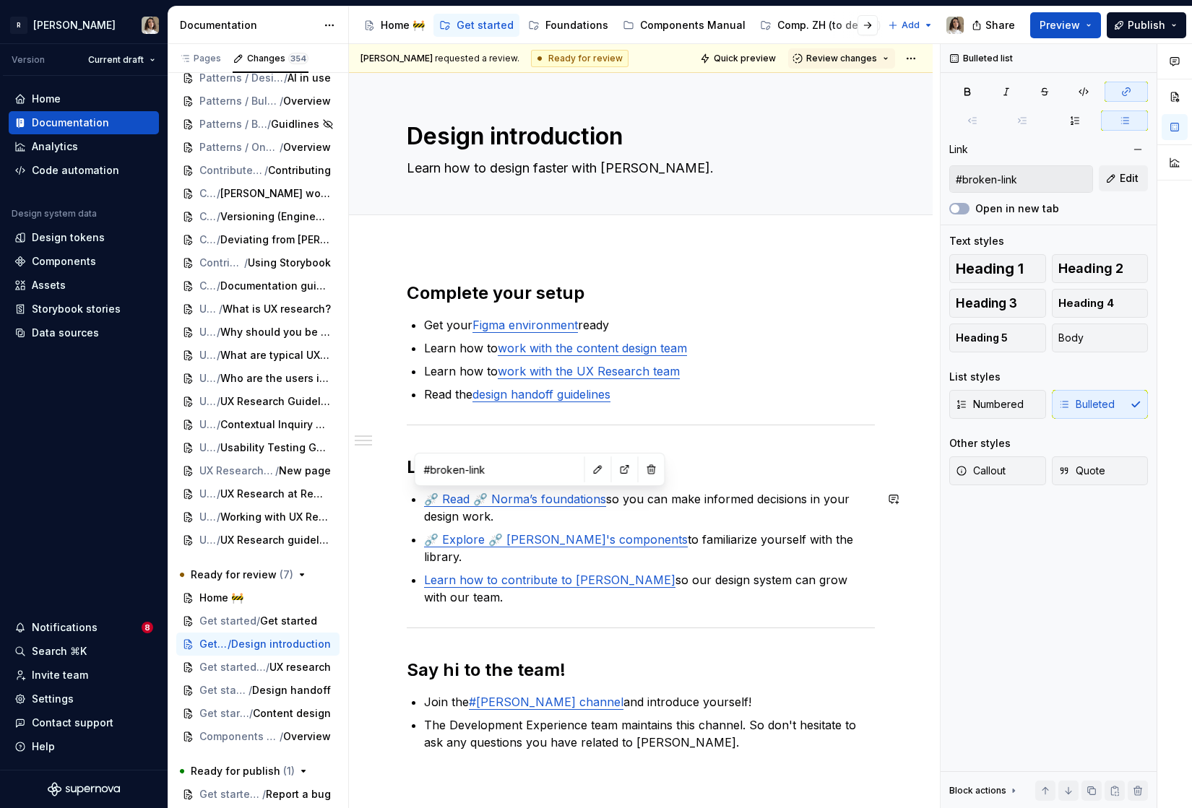
click at [643, 497] on p "⛓️‍💥 Read ⛓️‍💥 Norma’s foundations so you can make informed decisions in your d…" at bounding box center [649, 507] width 451 height 35
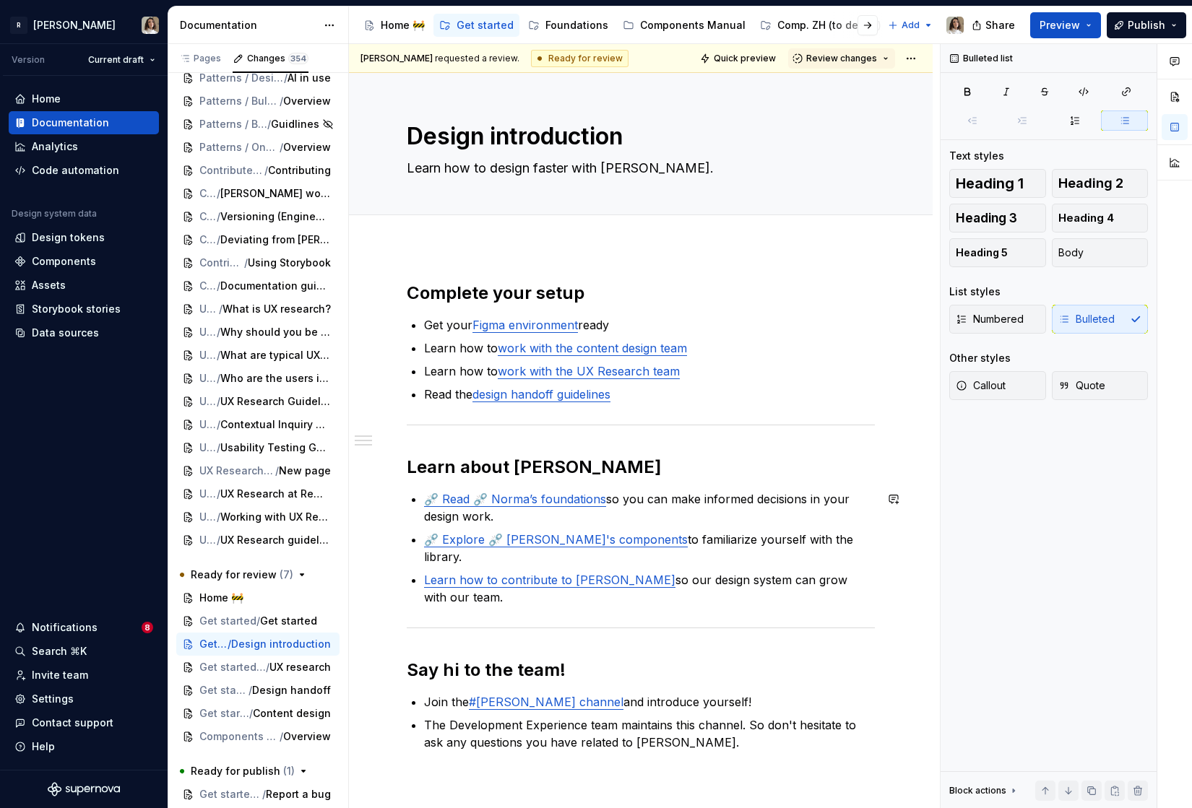
click at [619, 498] on p "⛓️‍💥 Read ⛓️‍💥 Norma’s foundations so you can make informed decisions in your d…" at bounding box center [649, 507] width 451 height 35
type textarea "*"
click at [484, 504] on link "Read Norma’s foundations" at bounding box center [527, 499] width 207 height 14
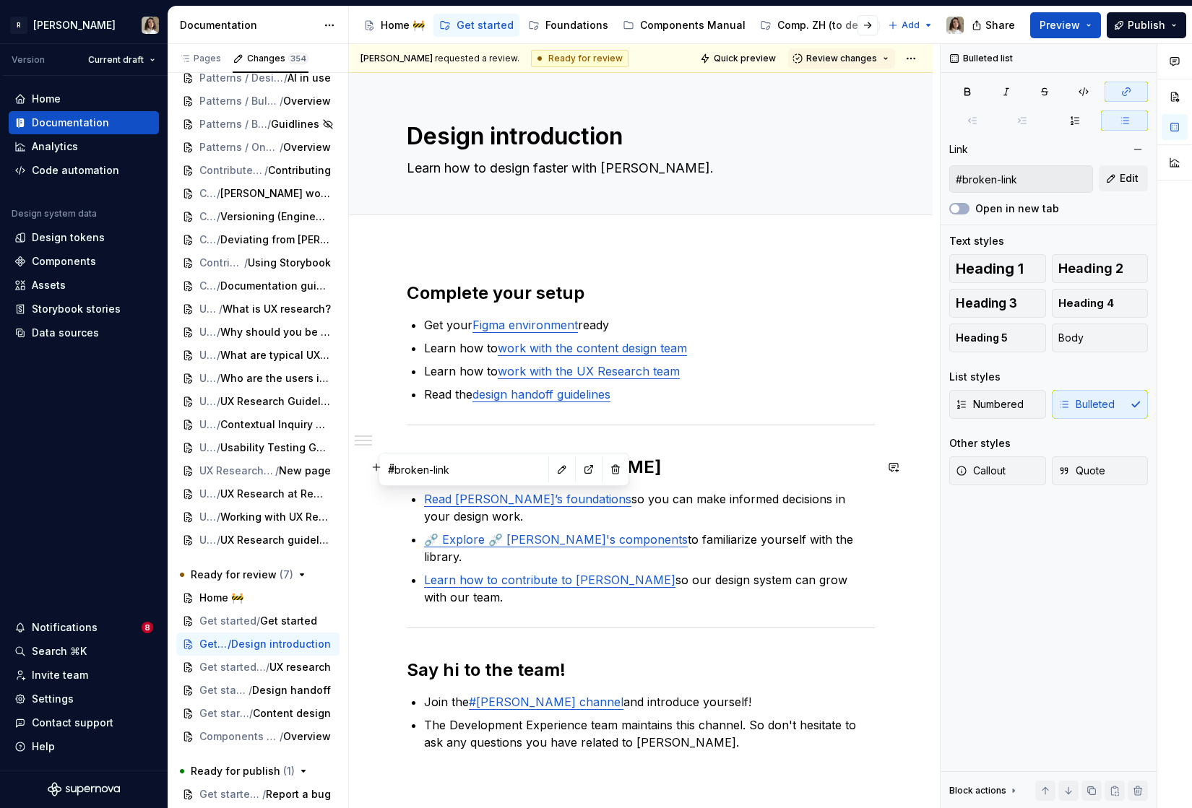
click at [492, 467] on input "#broken-link" at bounding box center [463, 470] width 163 height 26
click at [579, 469] on button "button" at bounding box center [589, 469] width 20 height 20
type textarea "*"
click at [552, 469] on button "button" at bounding box center [562, 469] width 20 height 20
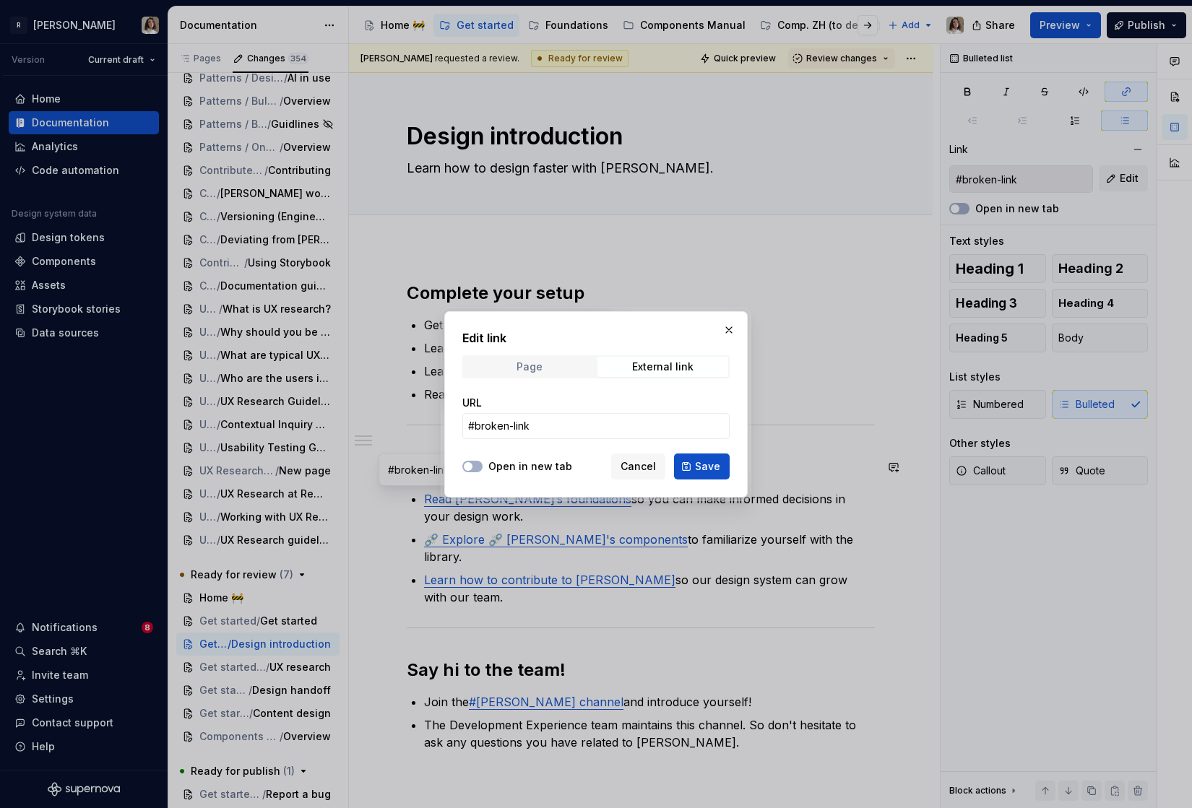
click at [569, 371] on span "Page" at bounding box center [529, 367] width 131 height 20
click at [542, 420] on span "Select page" at bounding box center [587, 426] width 238 height 14
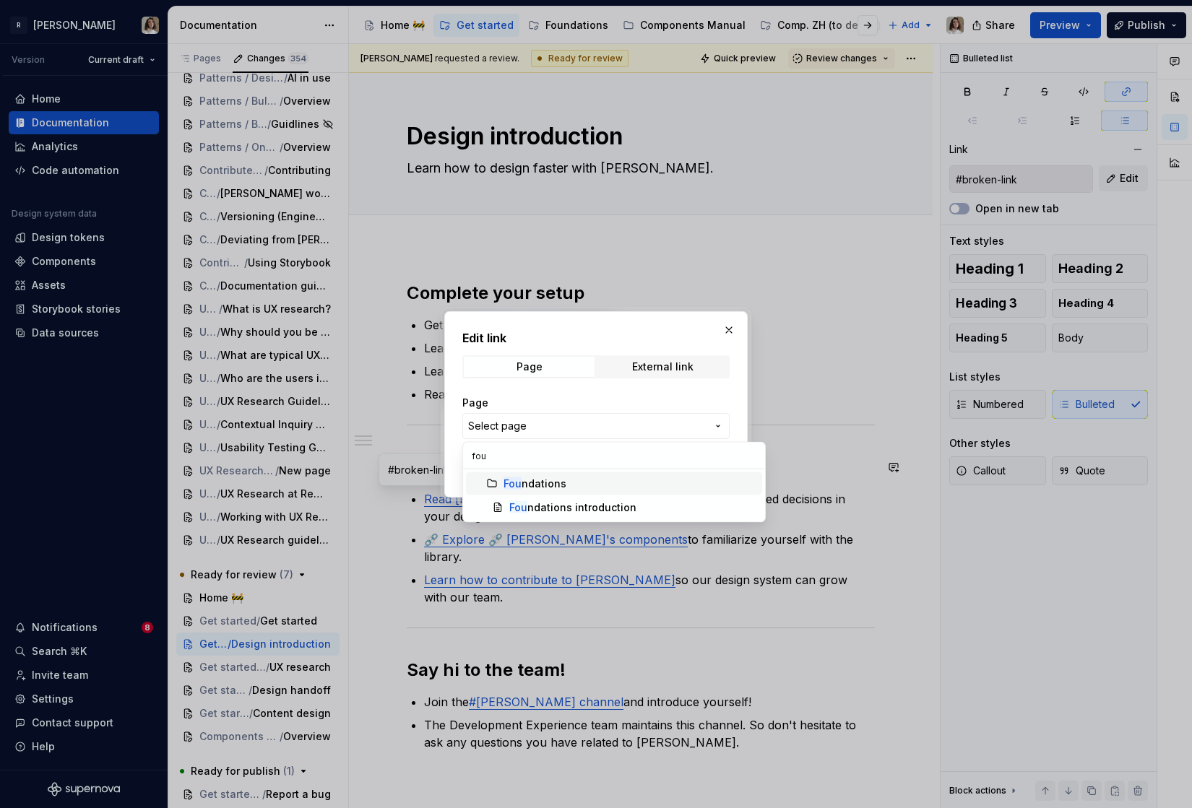
type input "foun"
click at [555, 488] on div "Foun dations" at bounding box center [534, 484] width 63 height 14
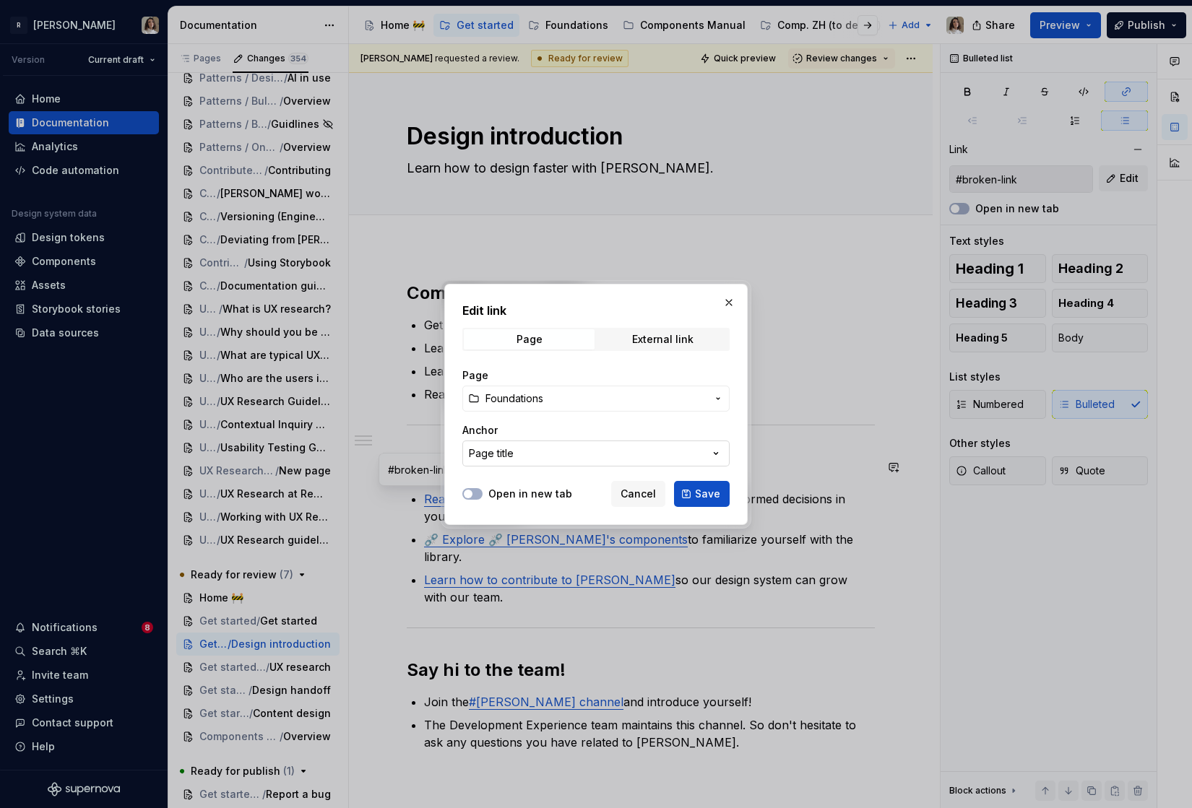
click at [676, 455] on button "Page title" at bounding box center [595, 454] width 267 height 26
click at [676, 455] on div "Edit link Page External link Page Foundations Anchor Page title Open in new tab…" at bounding box center [596, 404] width 1192 height 808
click at [676, 455] on button "Page title" at bounding box center [595, 454] width 267 height 26
click at [676, 455] on div "Edit link Page External link Page Foundations Anchor Page title Open in new tab…" at bounding box center [596, 404] width 1192 height 808
click at [705, 501] on button "Save" at bounding box center [702, 494] width 56 height 26
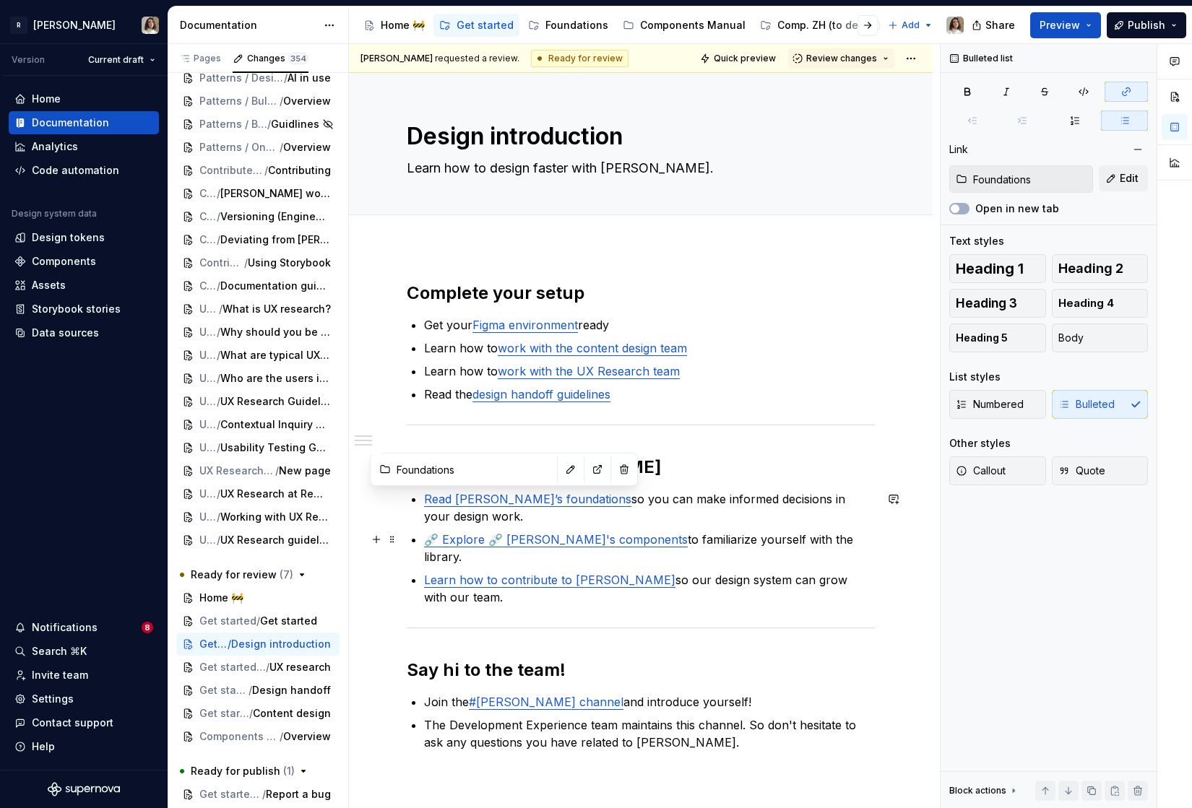
click at [459, 540] on link "⛓️‍💥 Explore ⛓️‍💥 Norma's components" at bounding box center [556, 539] width 264 height 14
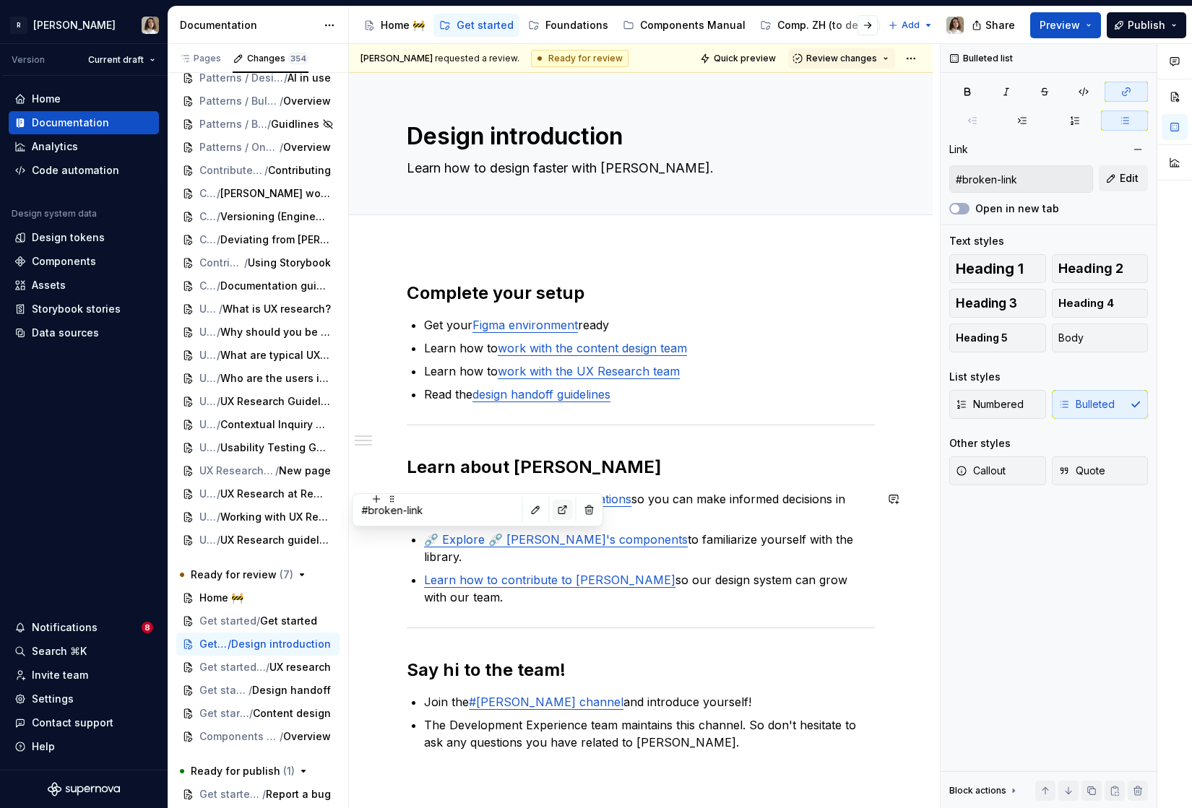
click at [553, 512] on button "button" at bounding box center [563, 510] width 20 height 20
type textarea "*"
click at [526, 510] on button "button" at bounding box center [536, 510] width 20 height 20
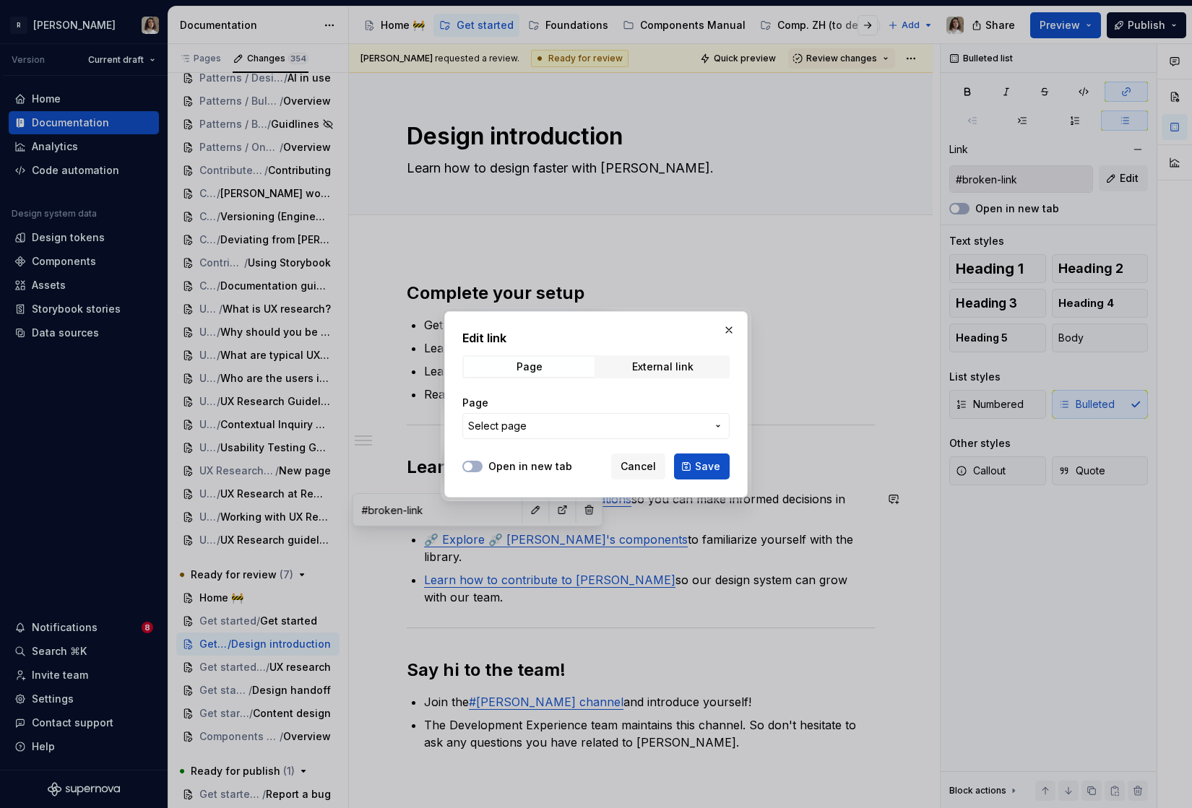
click at [518, 433] on button "Select page" at bounding box center [595, 426] width 267 height 26
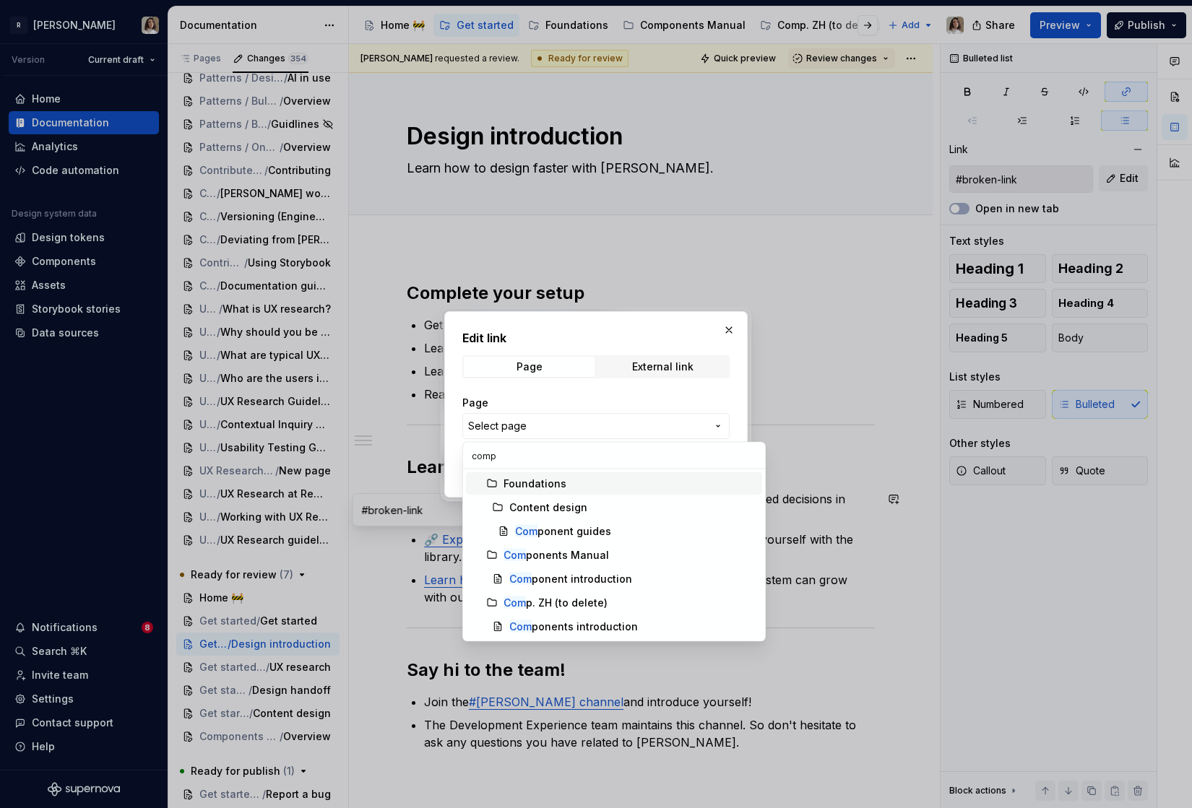
type input "compo"
click at [560, 573] on div "Compo nent introduction" at bounding box center [570, 579] width 123 height 14
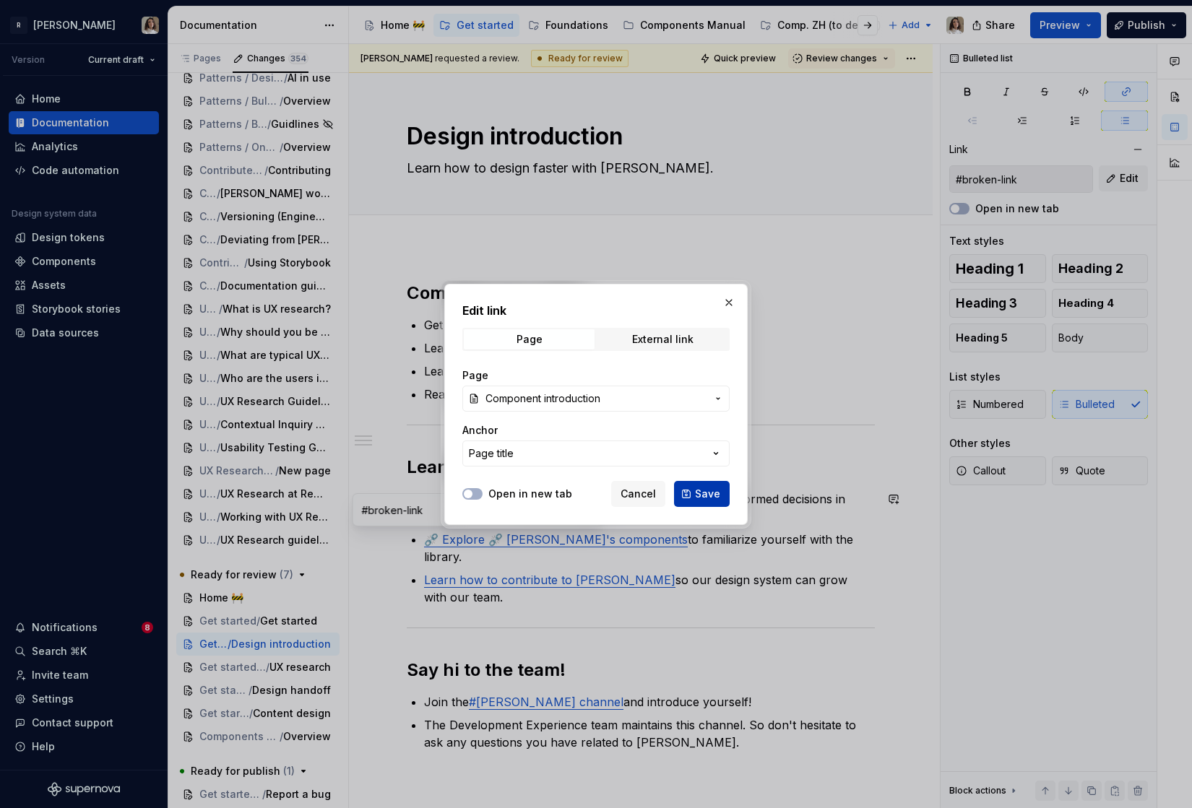
click at [692, 491] on button "Save" at bounding box center [702, 494] width 56 height 26
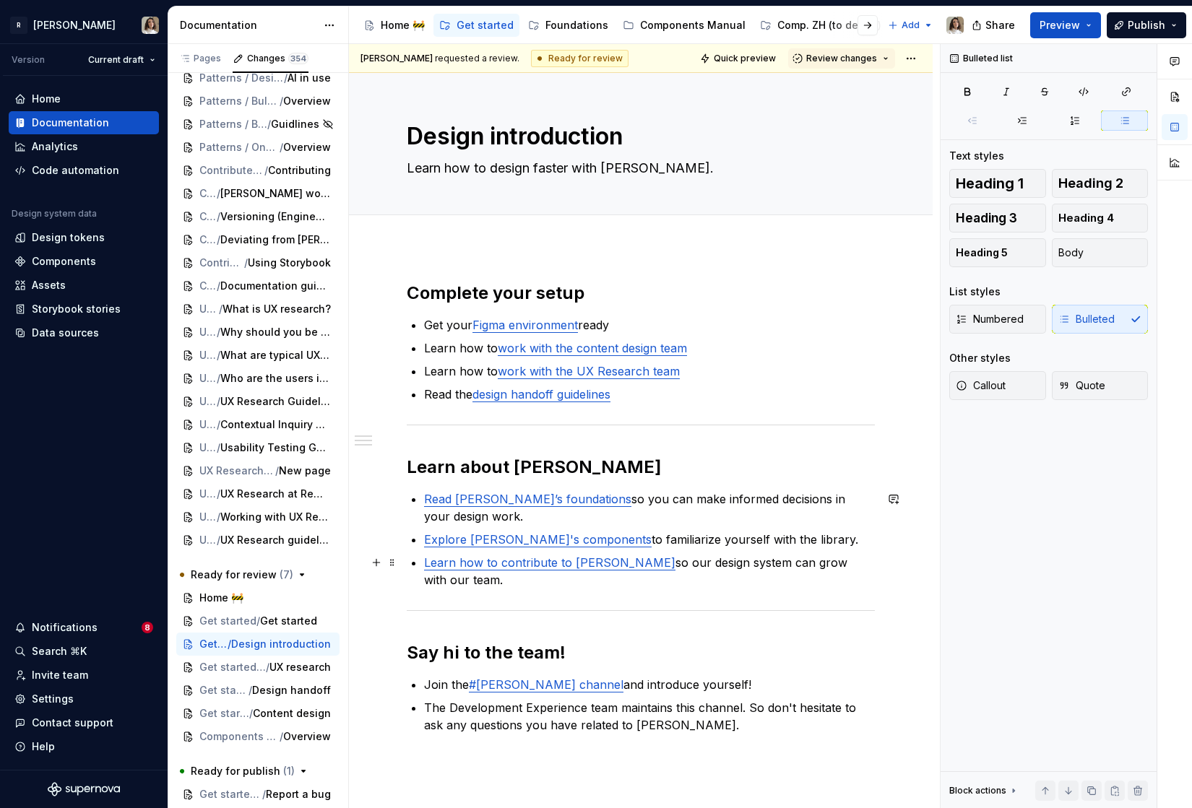
click at [512, 568] on link "Learn how to contribute to Norma" at bounding box center [549, 562] width 251 height 14
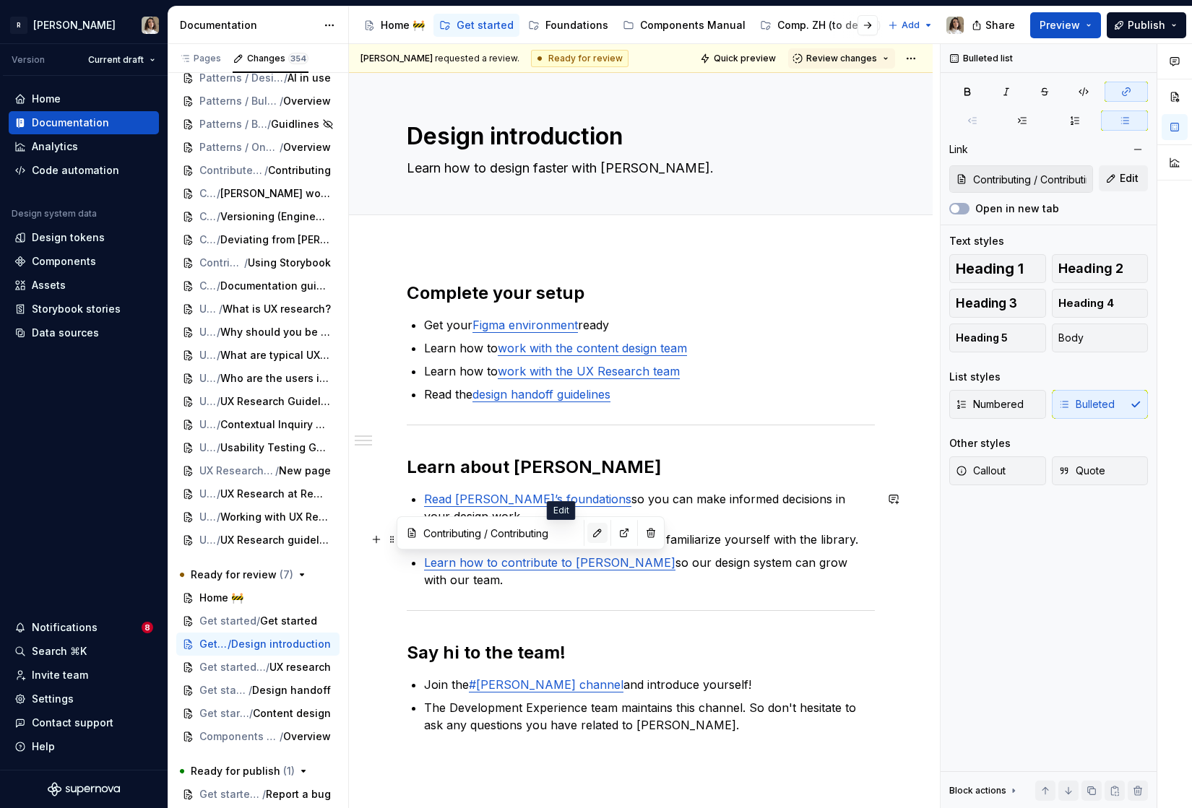
click at [587, 536] on button "button" at bounding box center [597, 533] width 20 height 20
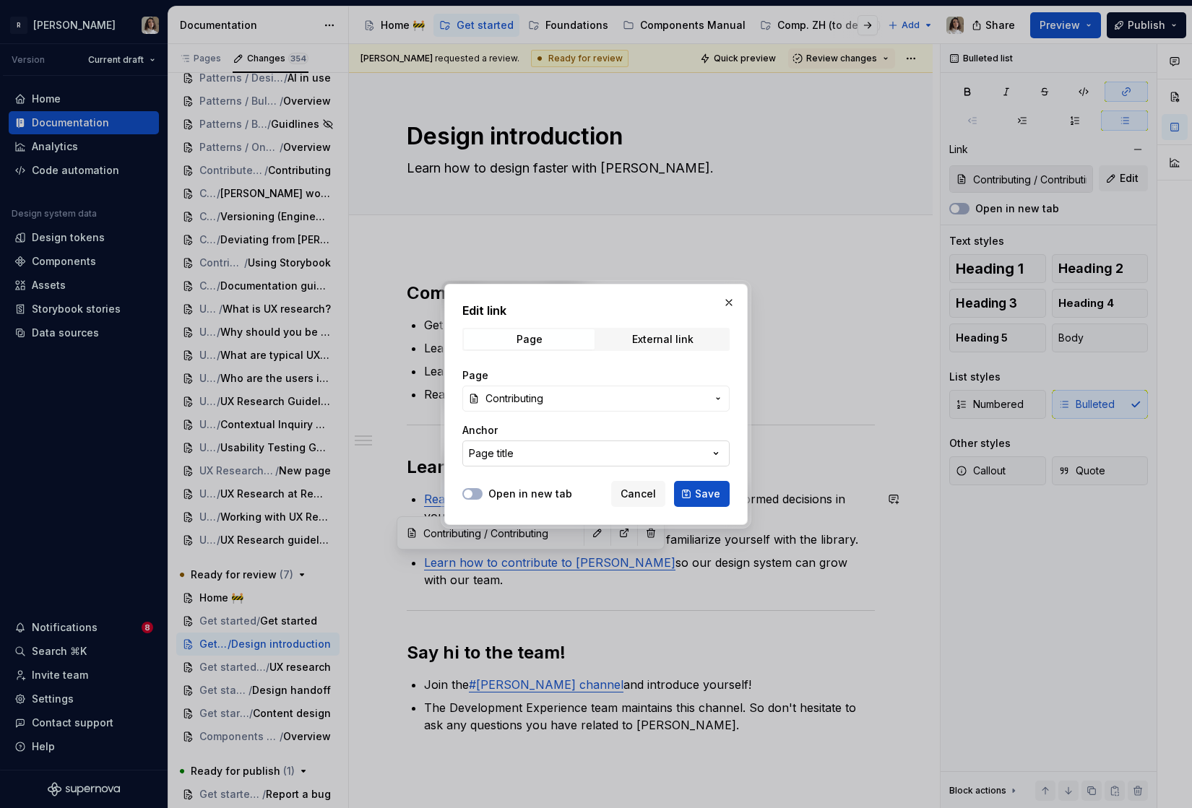
click at [529, 451] on button "Page title" at bounding box center [595, 454] width 267 height 26
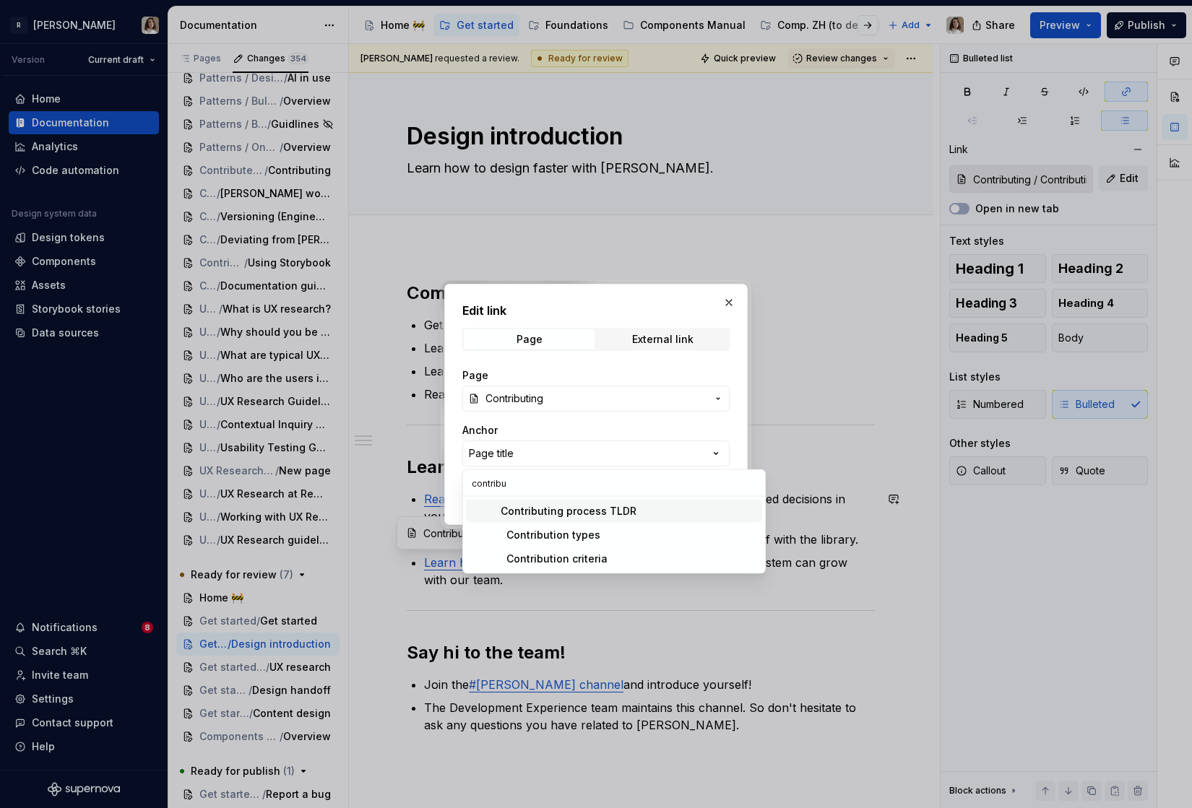
type input "contribut"
click at [548, 397] on div "Edit link Page External link Page Contributing Anchor Page title Open in new ta…" at bounding box center [596, 404] width 1192 height 808
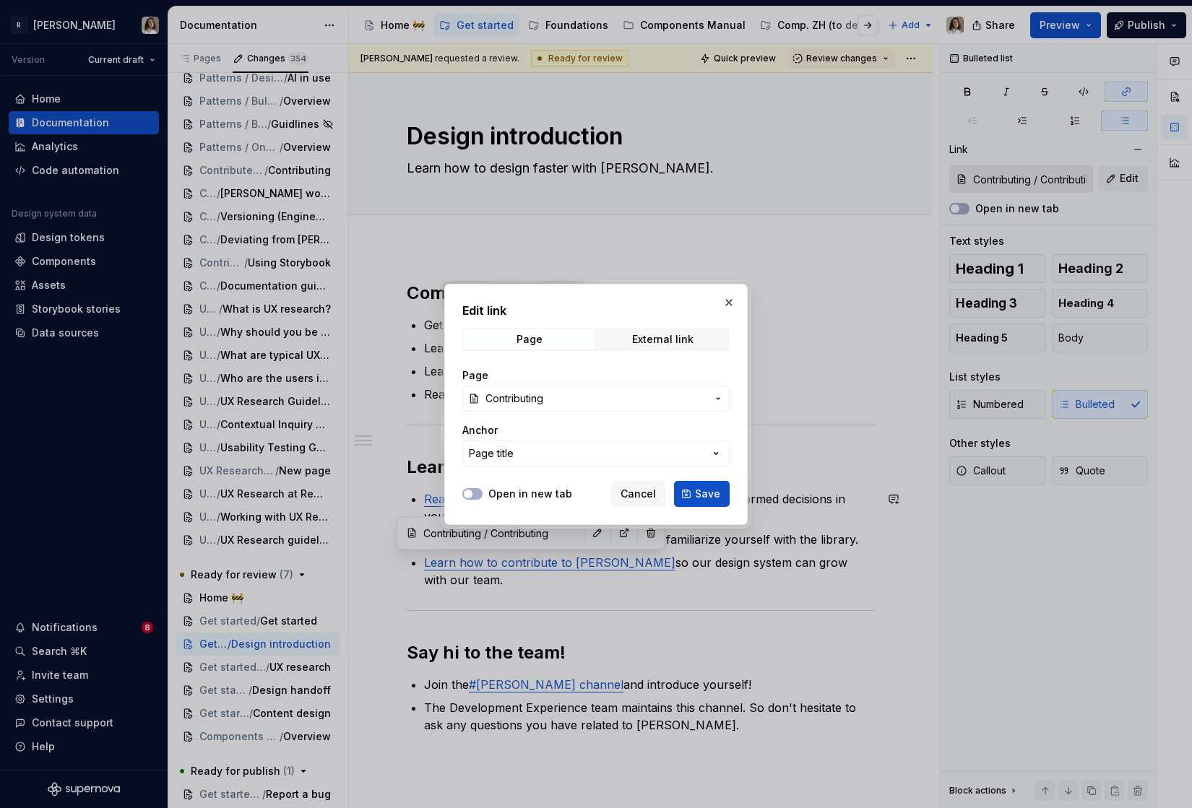
click at [567, 399] on span "Contributing" at bounding box center [595, 398] width 221 height 14
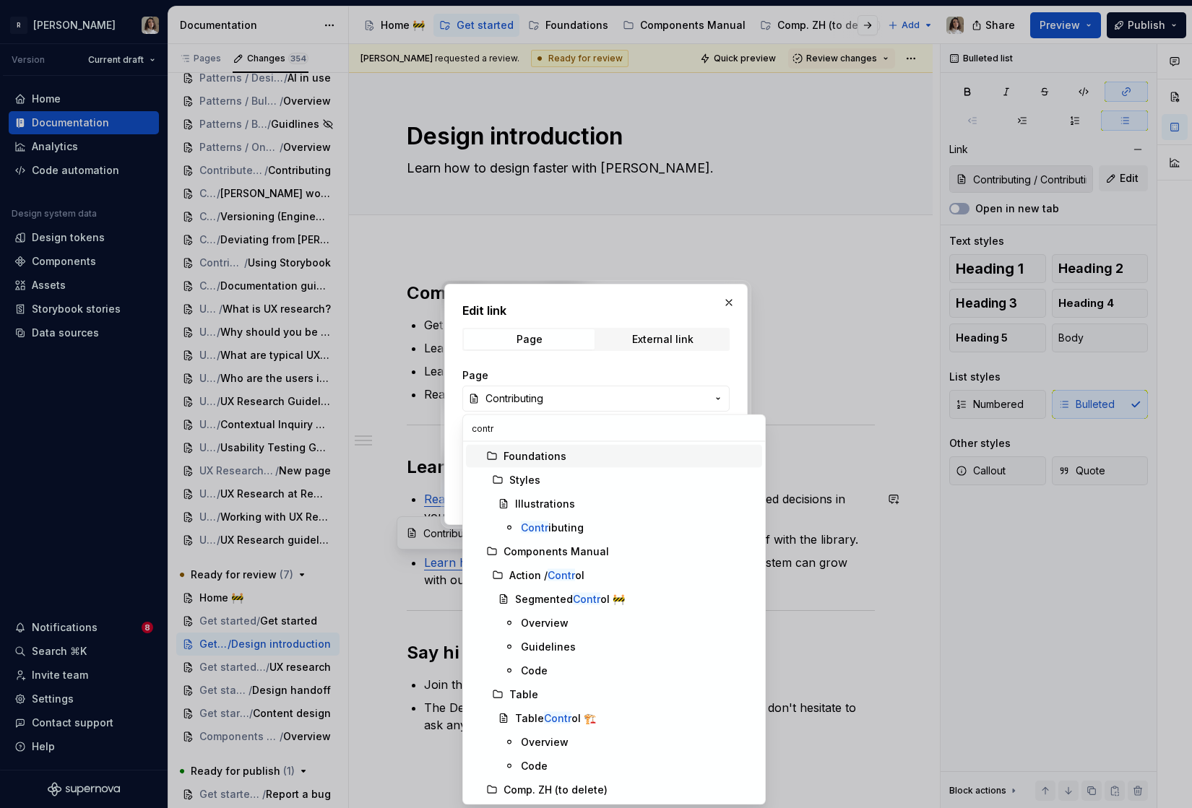
type input "contri"
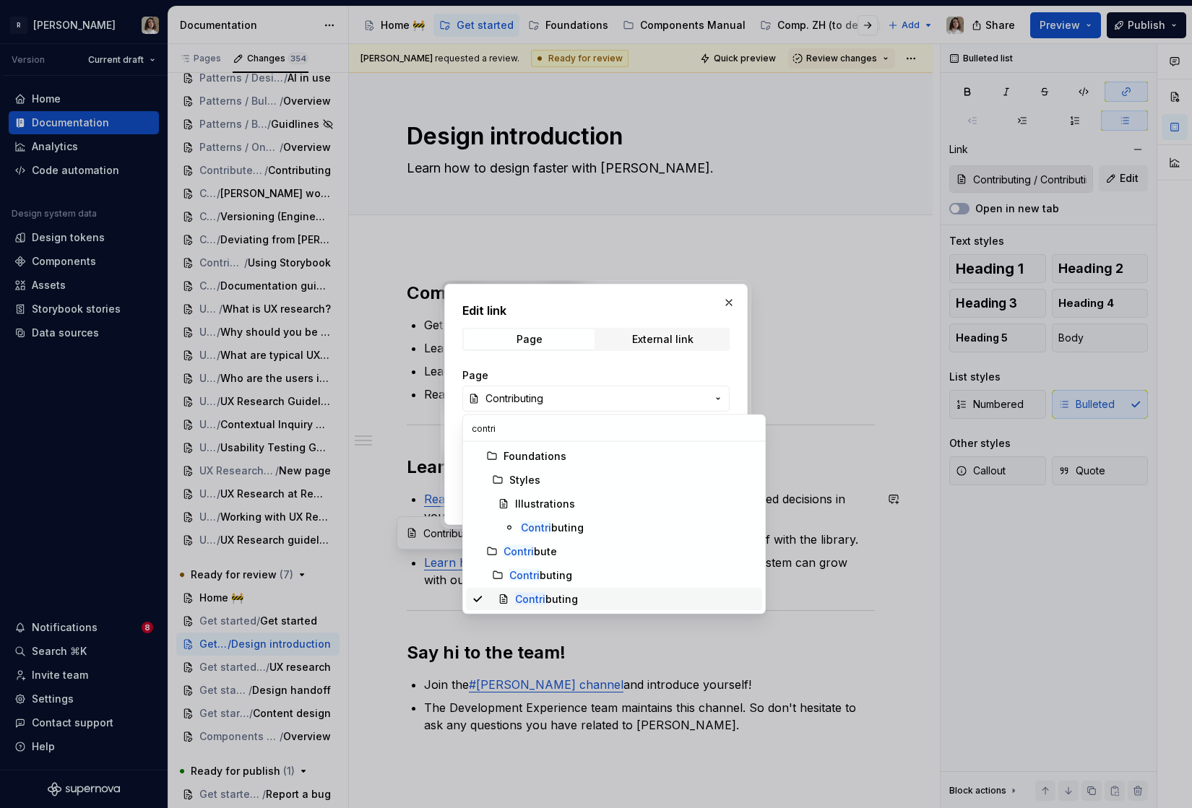
click at [571, 602] on div "Contri buting" at bounding box center [546, 599] width 63 height 14
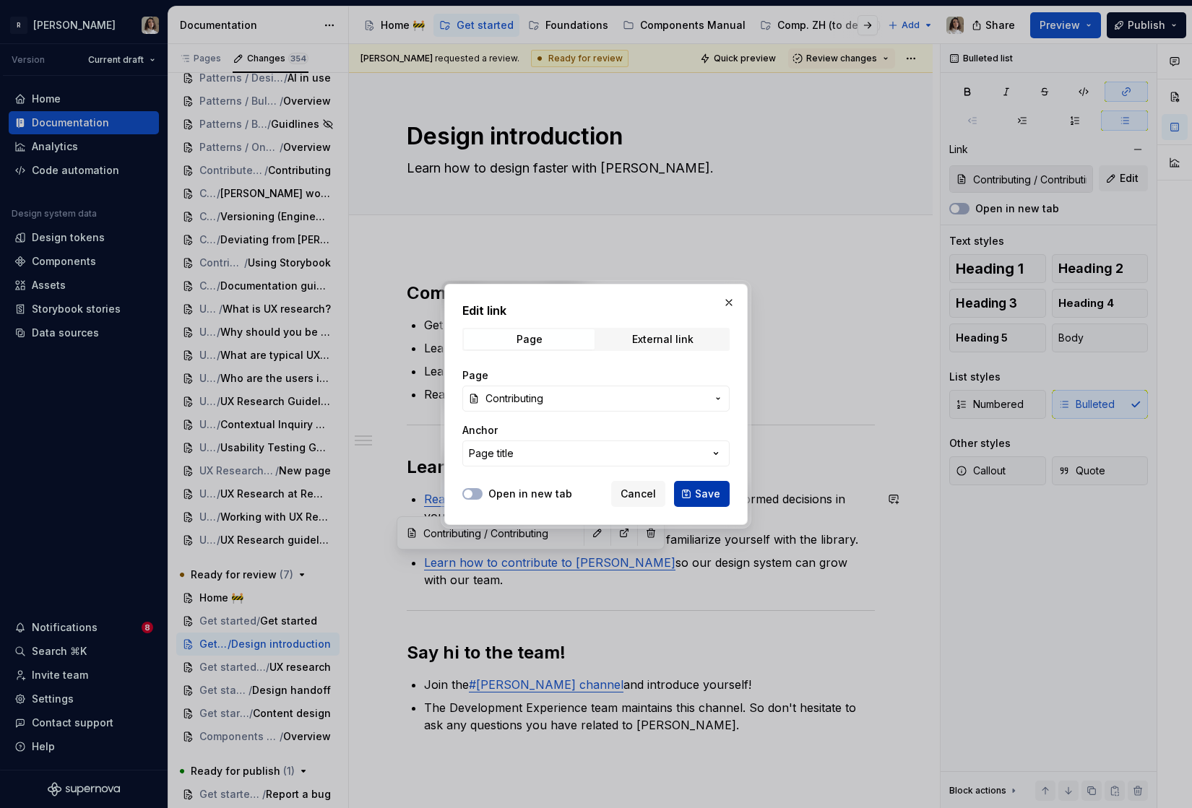
click at [705, 493] on span "Save" at bounding box center [707, 494] width 25 height 14
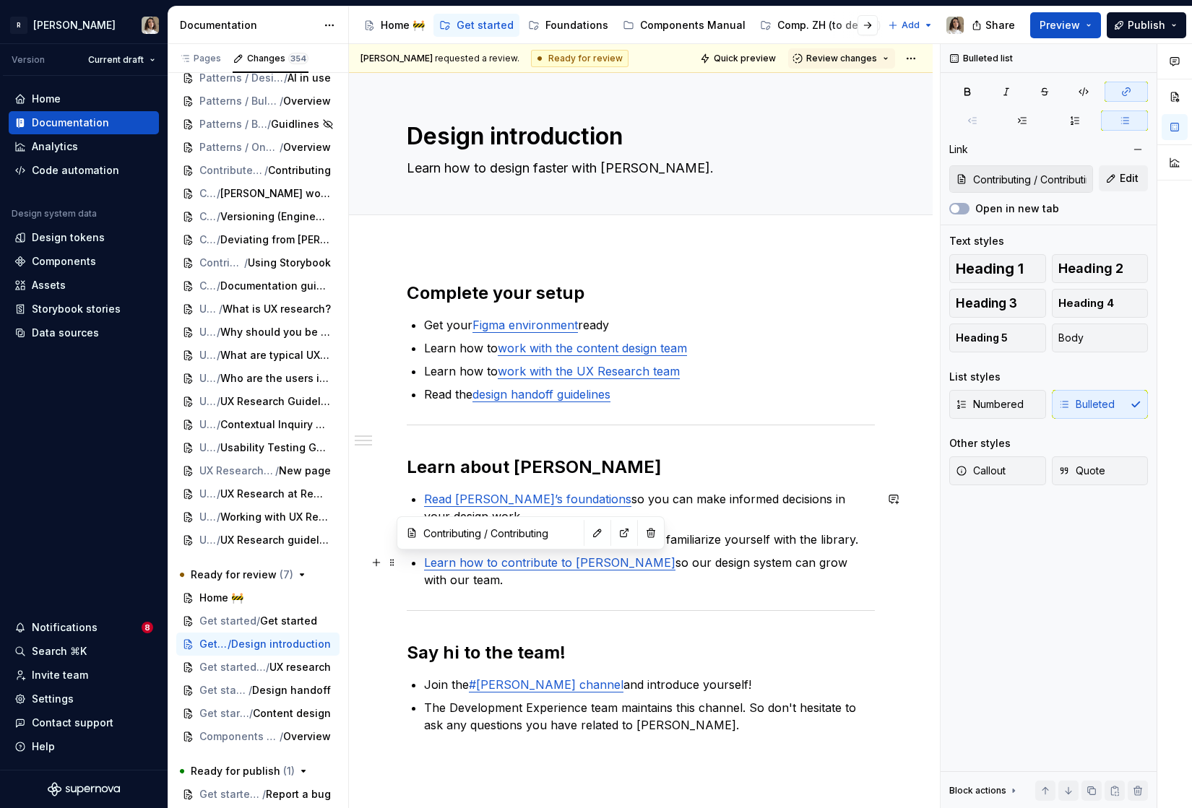
click at [693, 562] on p "Learn how to contribute to Norma so our design system can grow with our team." at bounding box center [649, 571] width 451 height 35
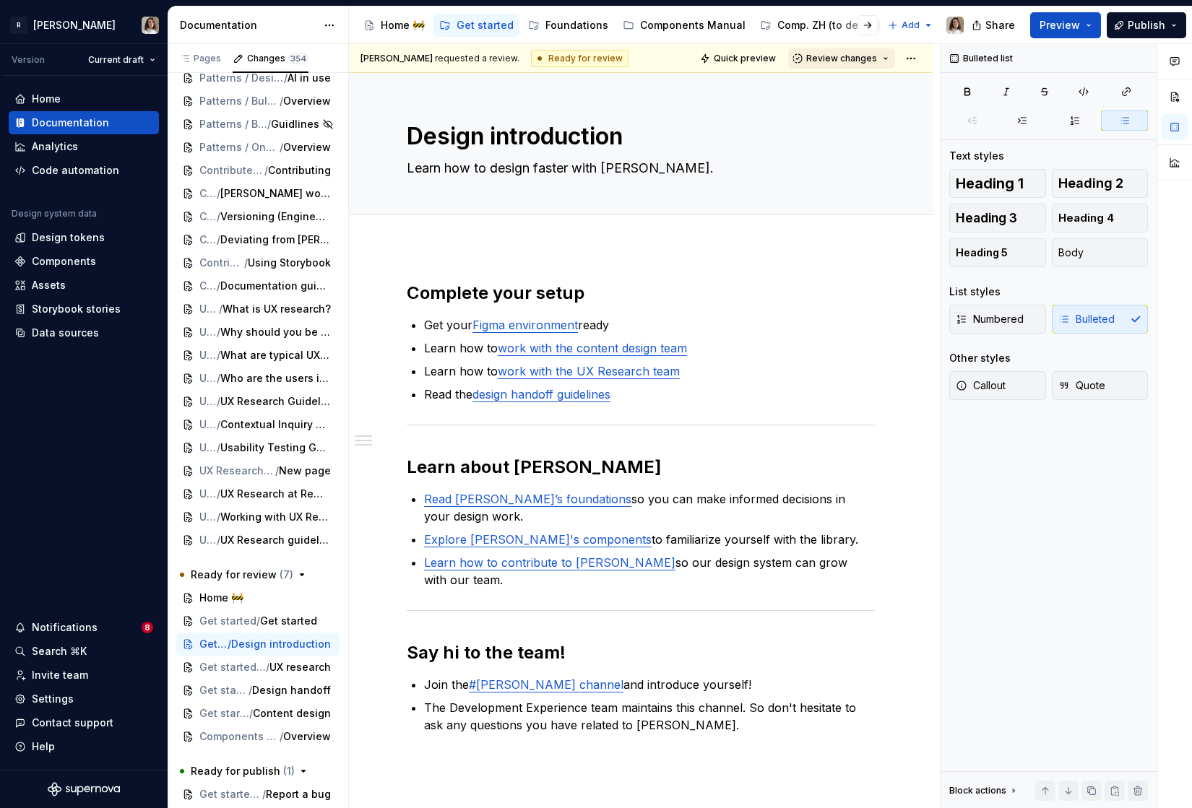
click at [841, 62] on span "Review changes" at bounding box center [841, 59] width 71 height 12
click at [835, 98] on div "This page is ready to publish." at bounding box center [889, 101] width 126 height 12
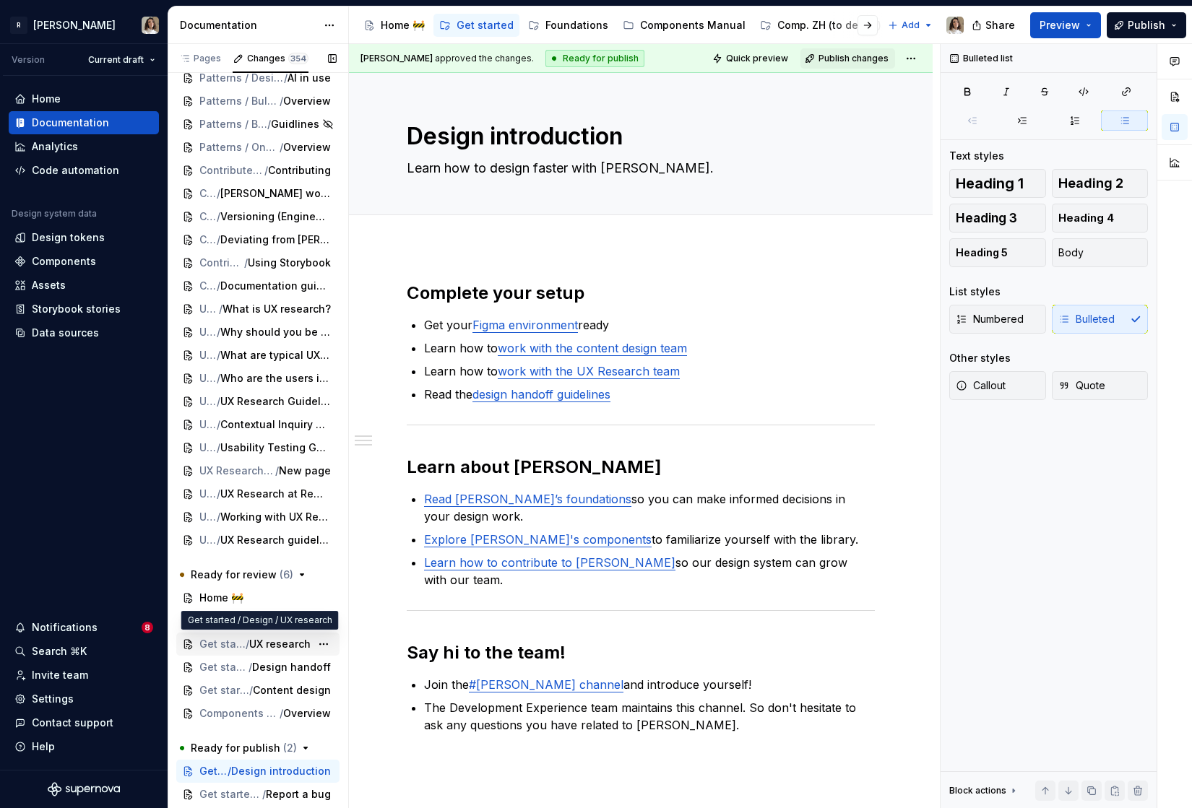
click at [226, 649] on span "Get started / Design" at bounding box center [222, 644] width 46 height 14
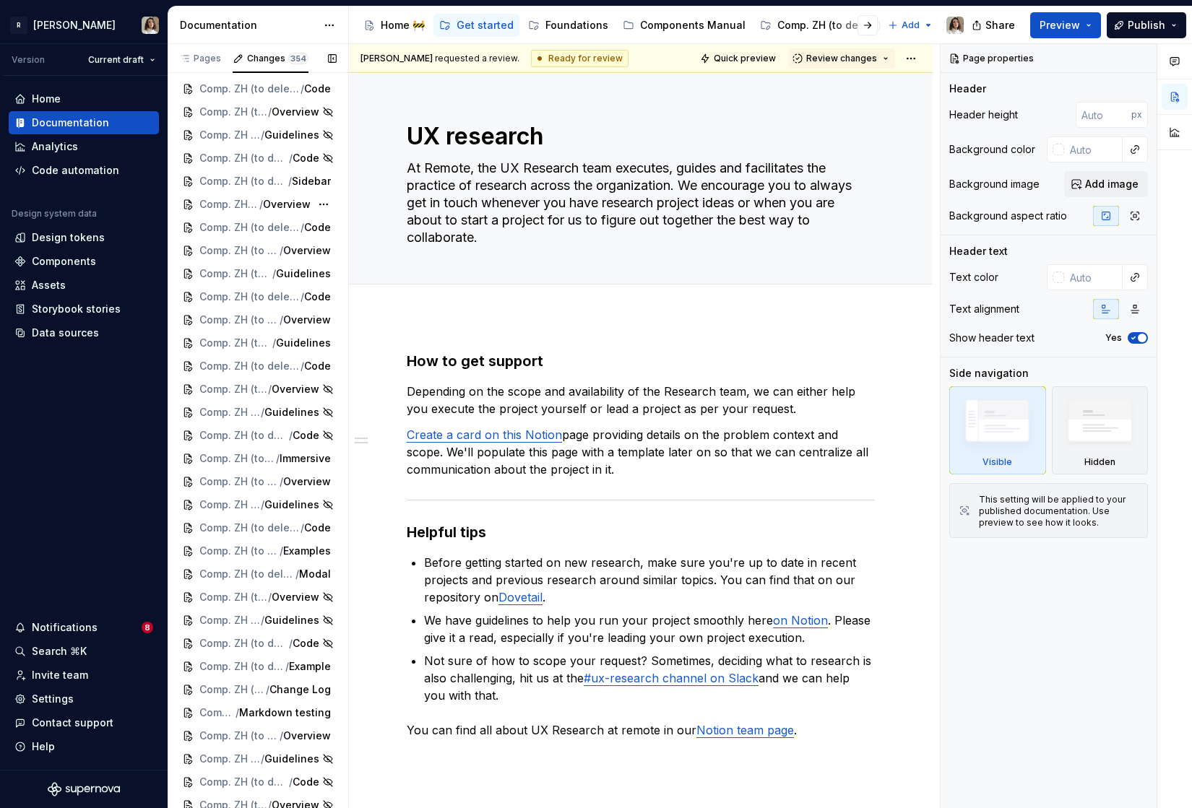
scroll to position [5040, 0]
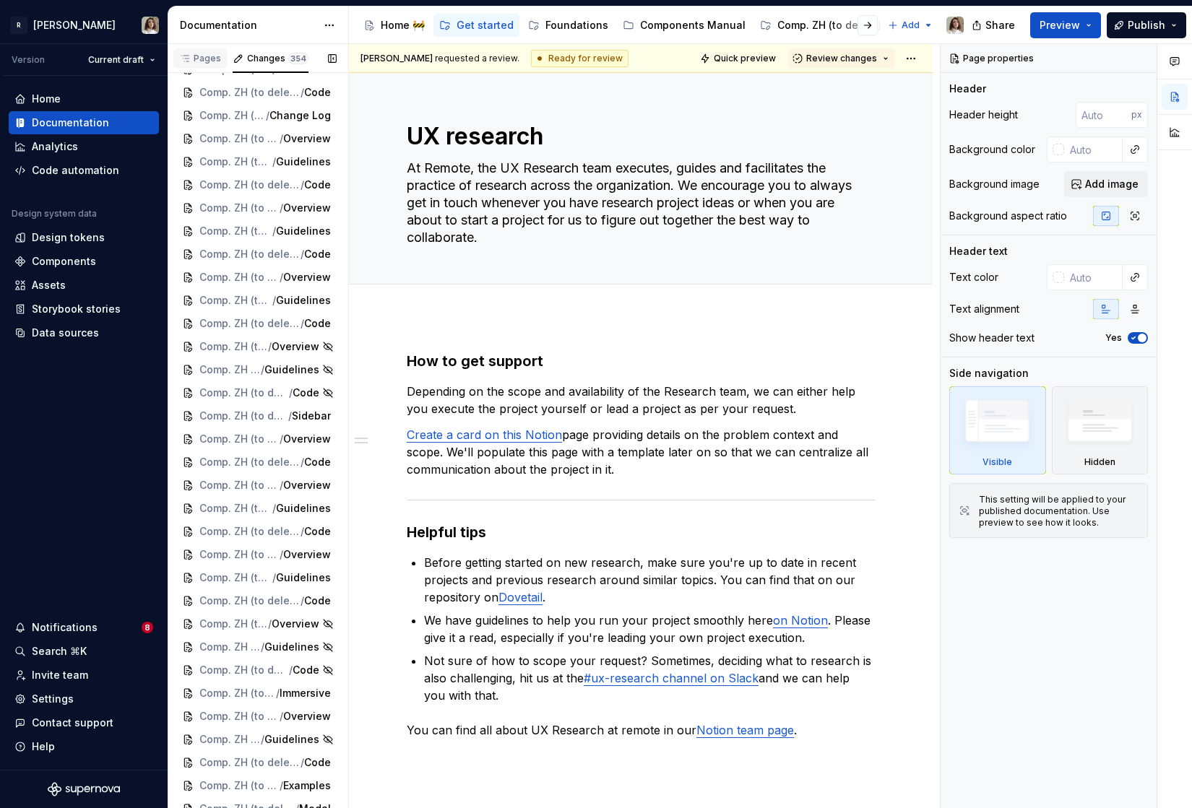
click at [212, 67] on div "Pages" at bounding box center [199, 58] width 53 height 20
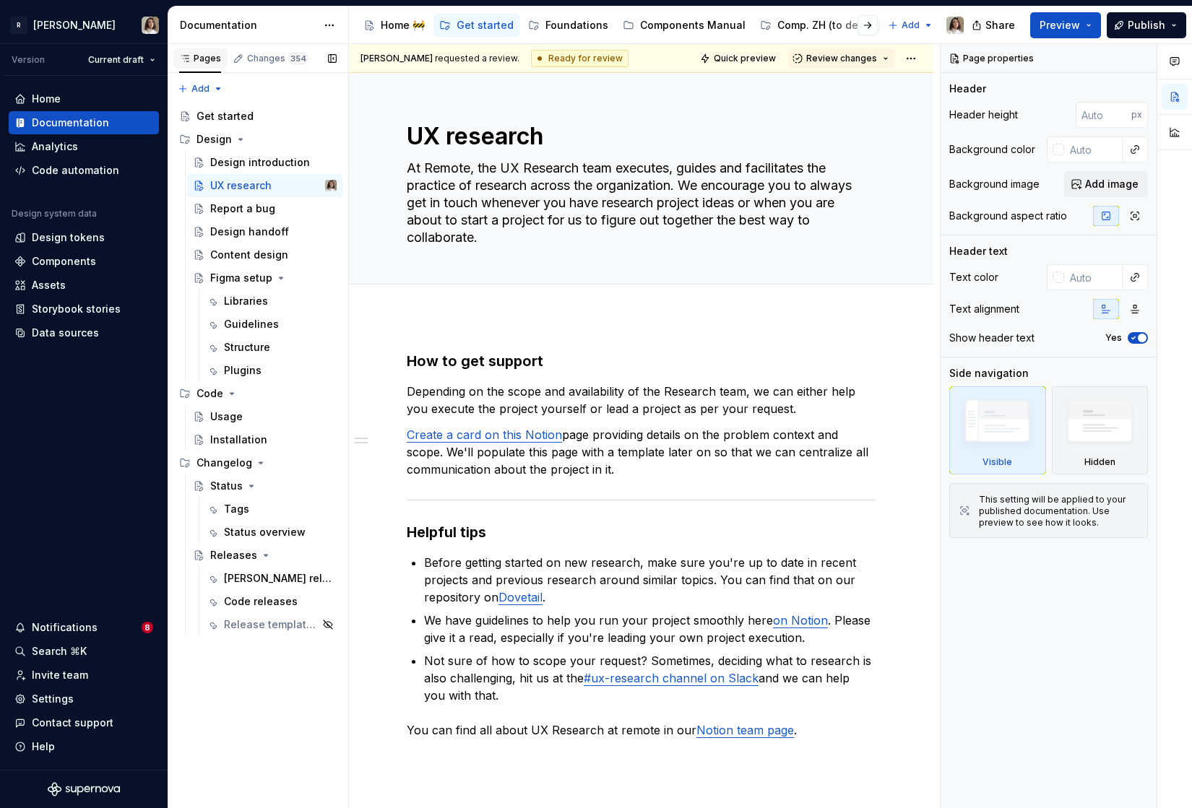
scroll to position [0, 0]
click at [238, 216] on div "Report a bug" at bounding box center [273, 209] width 126 height 20
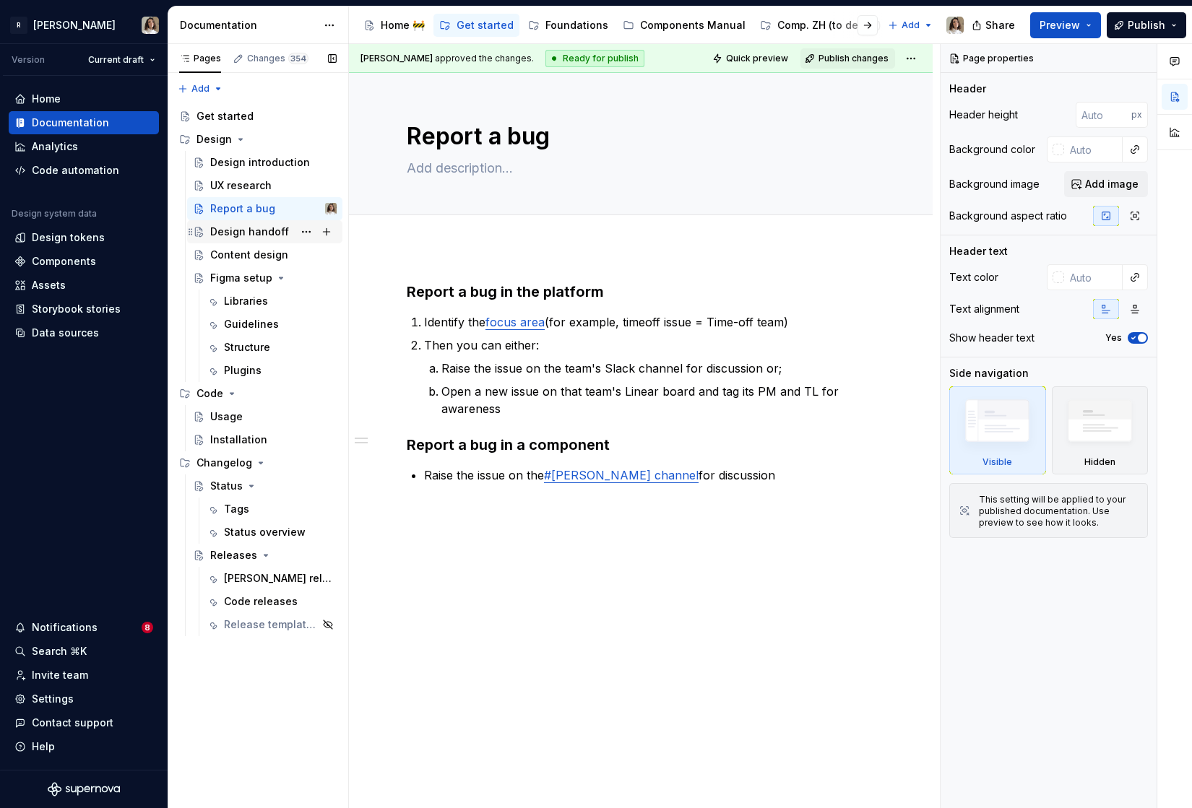
click at [230, 238] on div "Design handoff" at bounding box center [249, 232] width 79 height 14
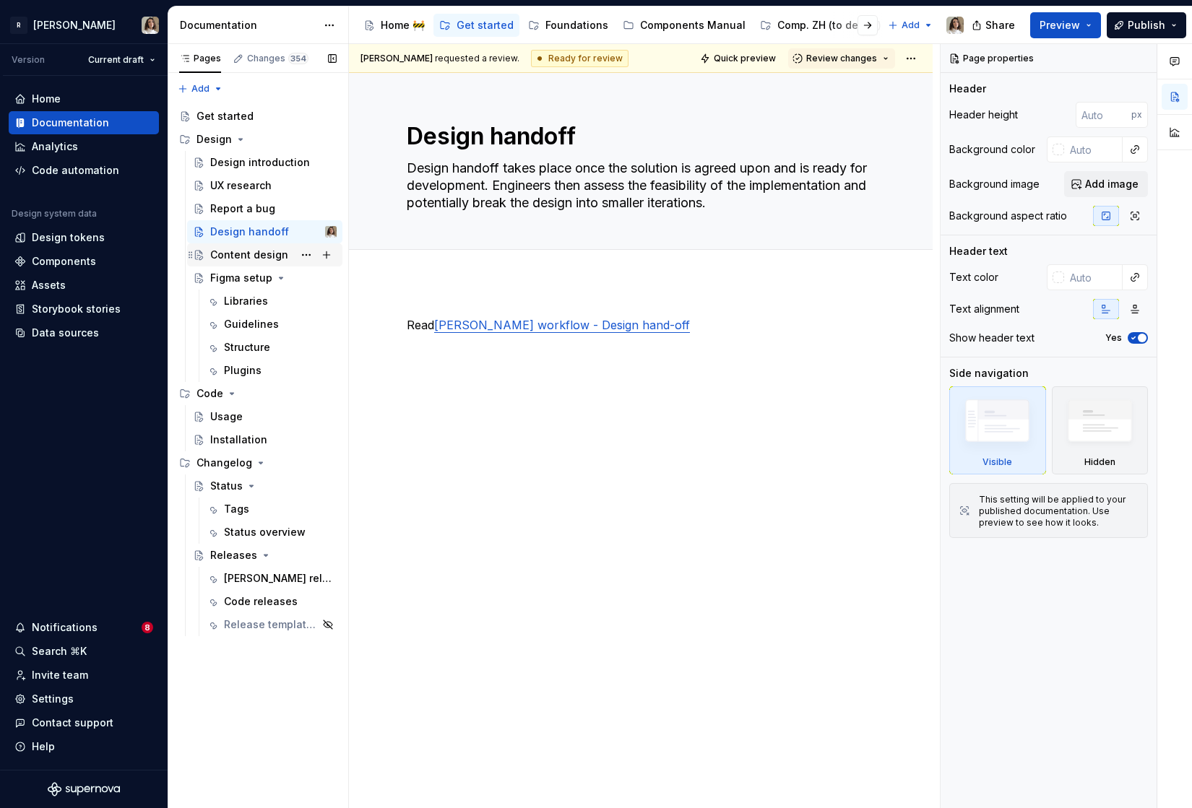
click at [241, 259] on div "Content design" at bounding box center [249, 255] width 78 height 14
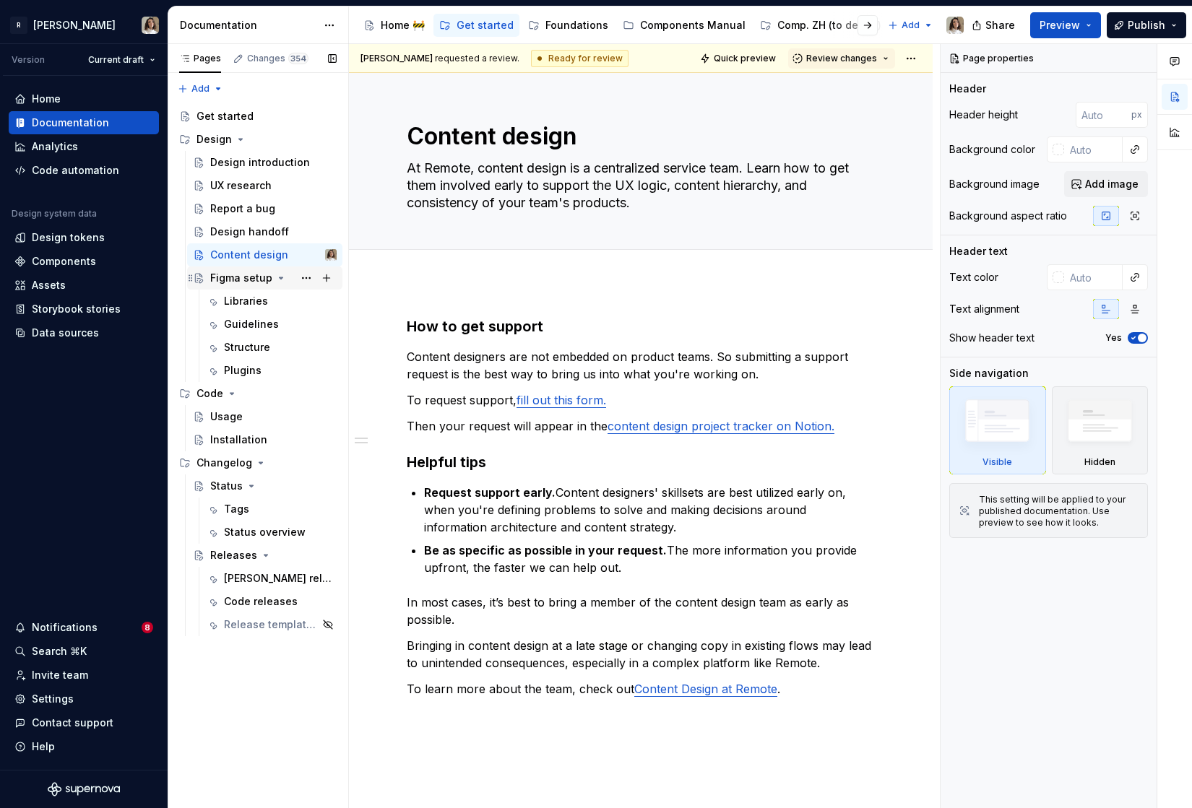
click at [238, 277] on div "Figma setup" at bounding box center [241, 278] width 62 height 14
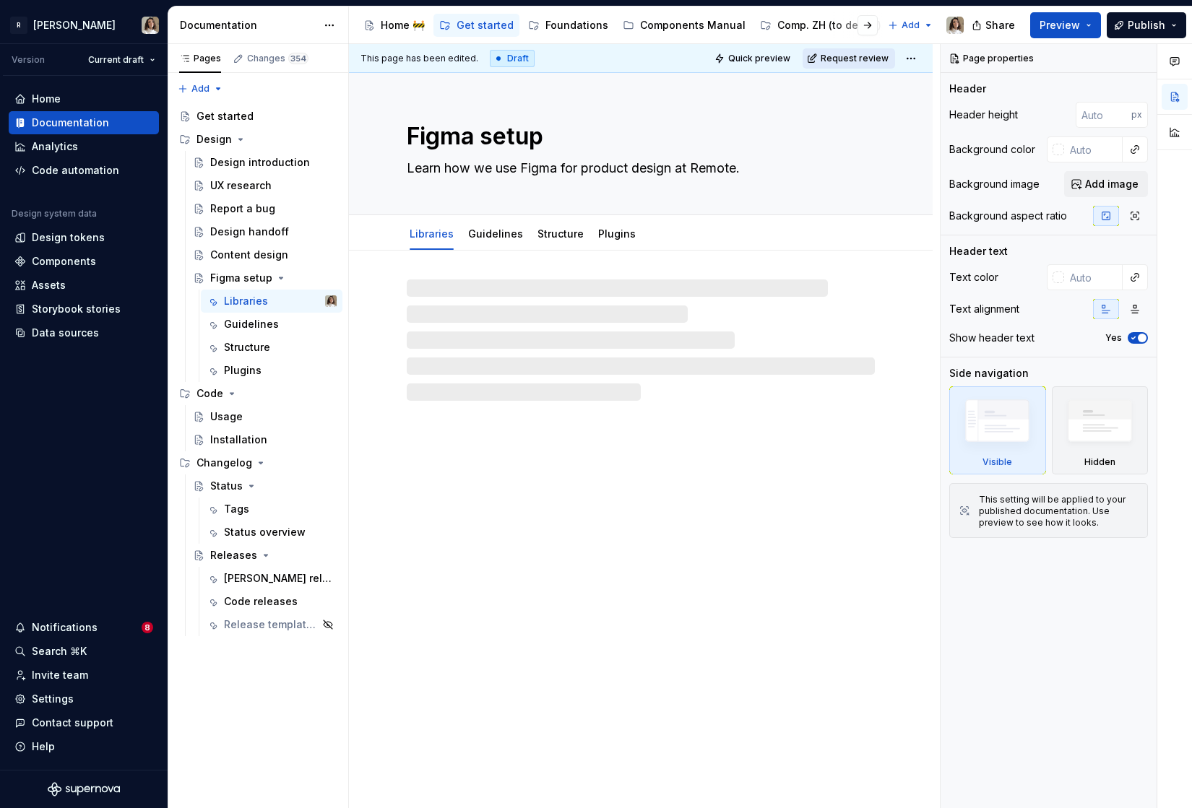
click at [862, 57] on span "Request review" at bounding box center [855, 59] width 68 height 12
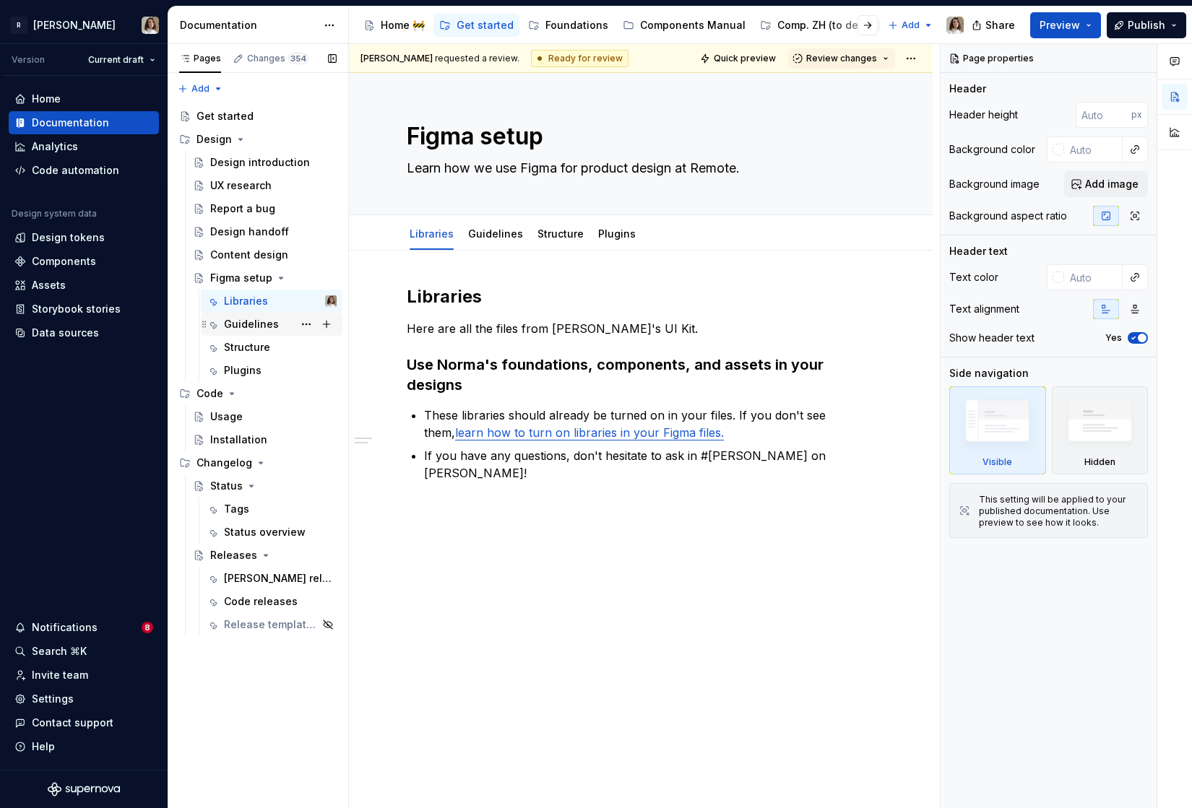
click at [248, 325] on div "Guidelines" at bounding box center [251, 324] width 55 height 14
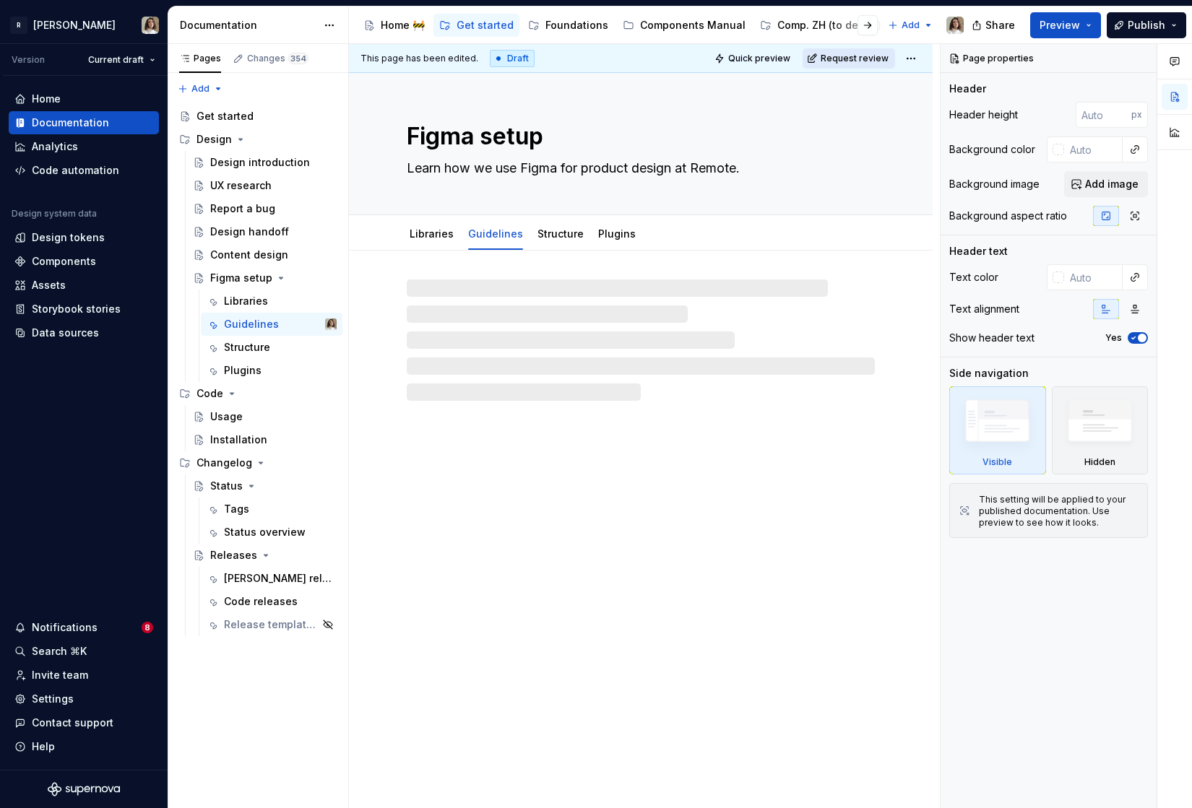
click at [848, 56] on span "Request review" at bounding box center [855, 59] width 68 height 12
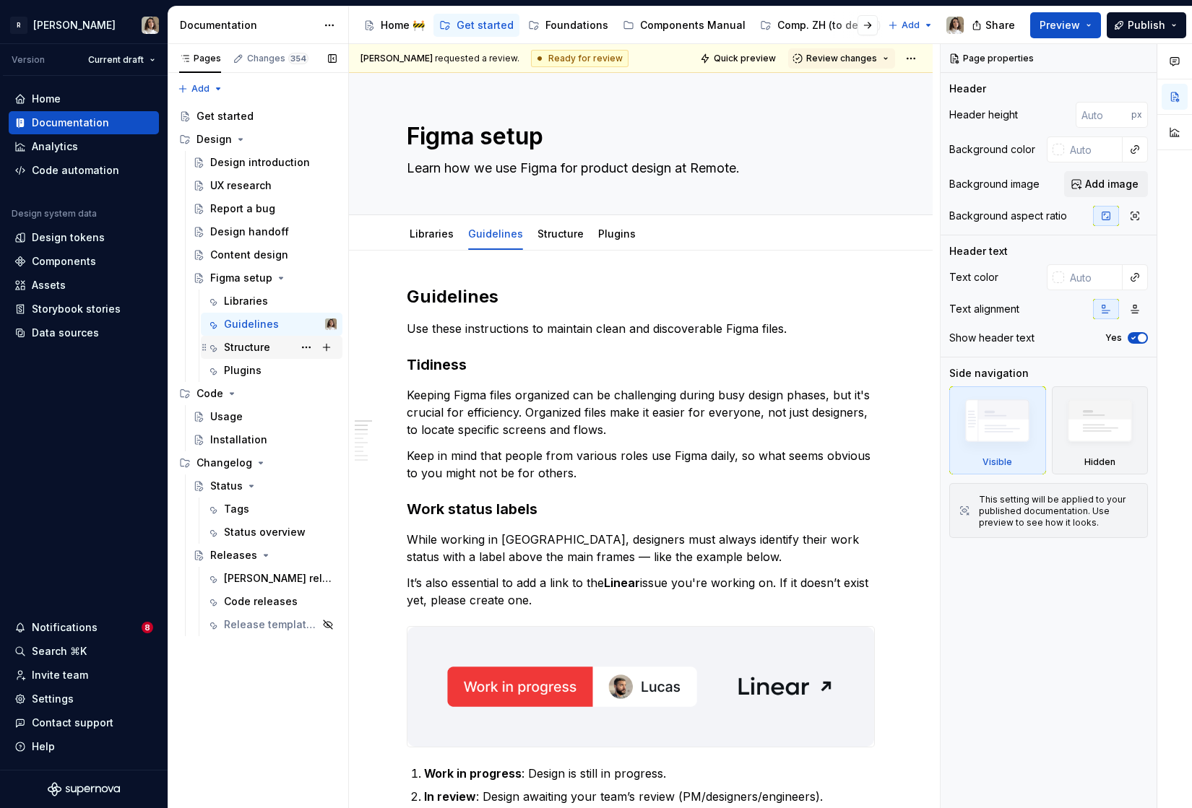
click at [252, 353] on div "Structure" at bounding box center [247, 347] width 46 height 14
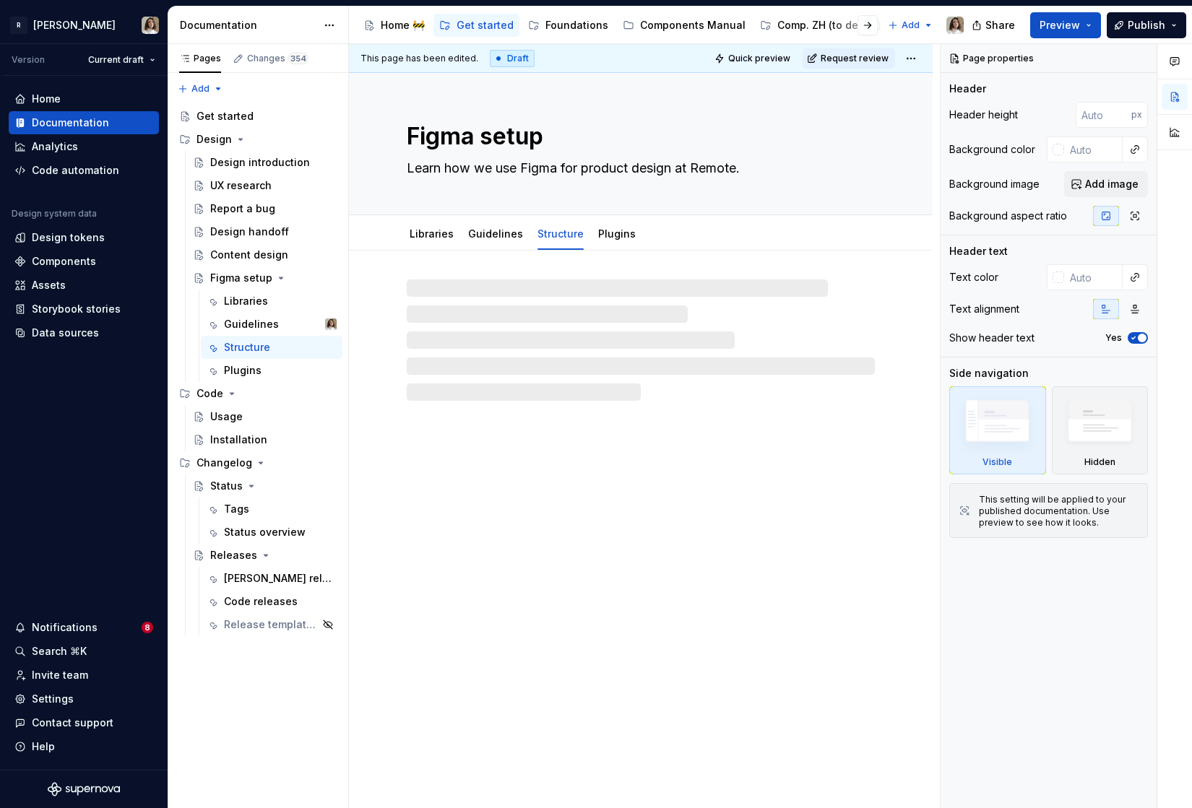
click at [838, 63] on span "Request review" at bounding box center [855, 59] width 68 height 12
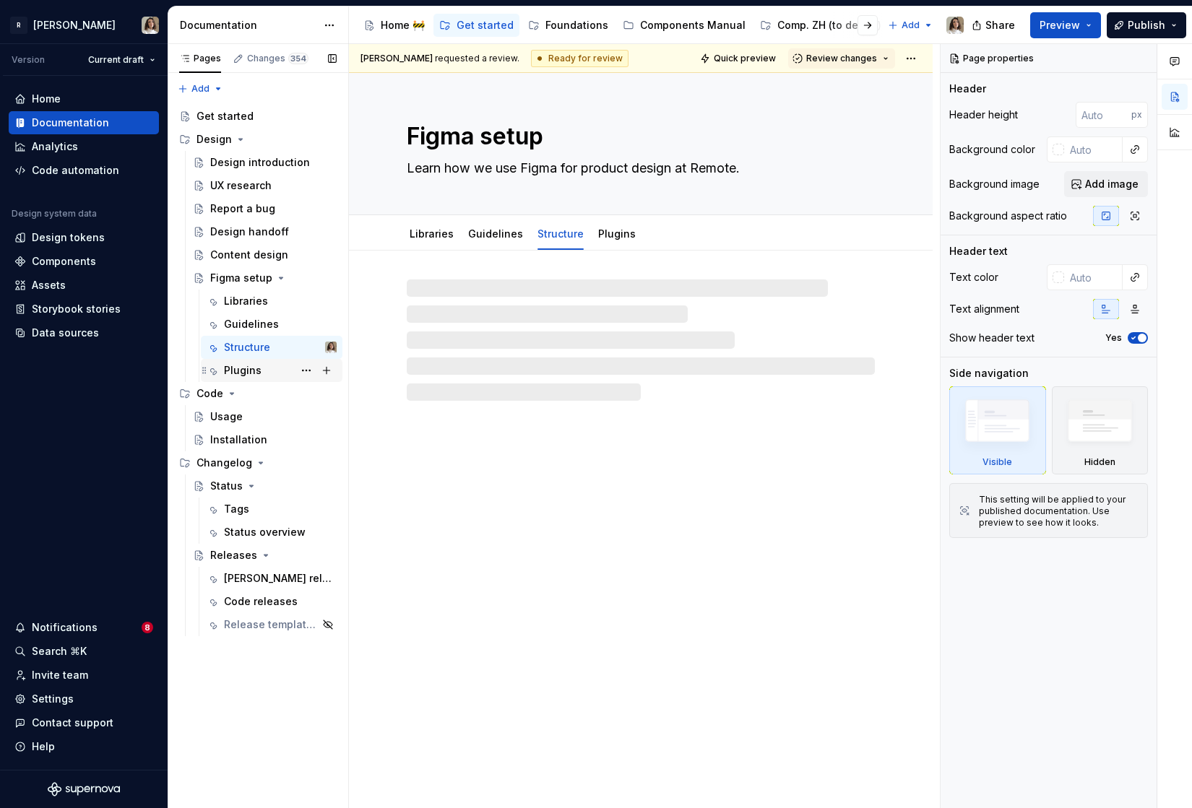
click at [228, 376] on div "Plugins" at bounding box center [243, 370] width 38 height 14
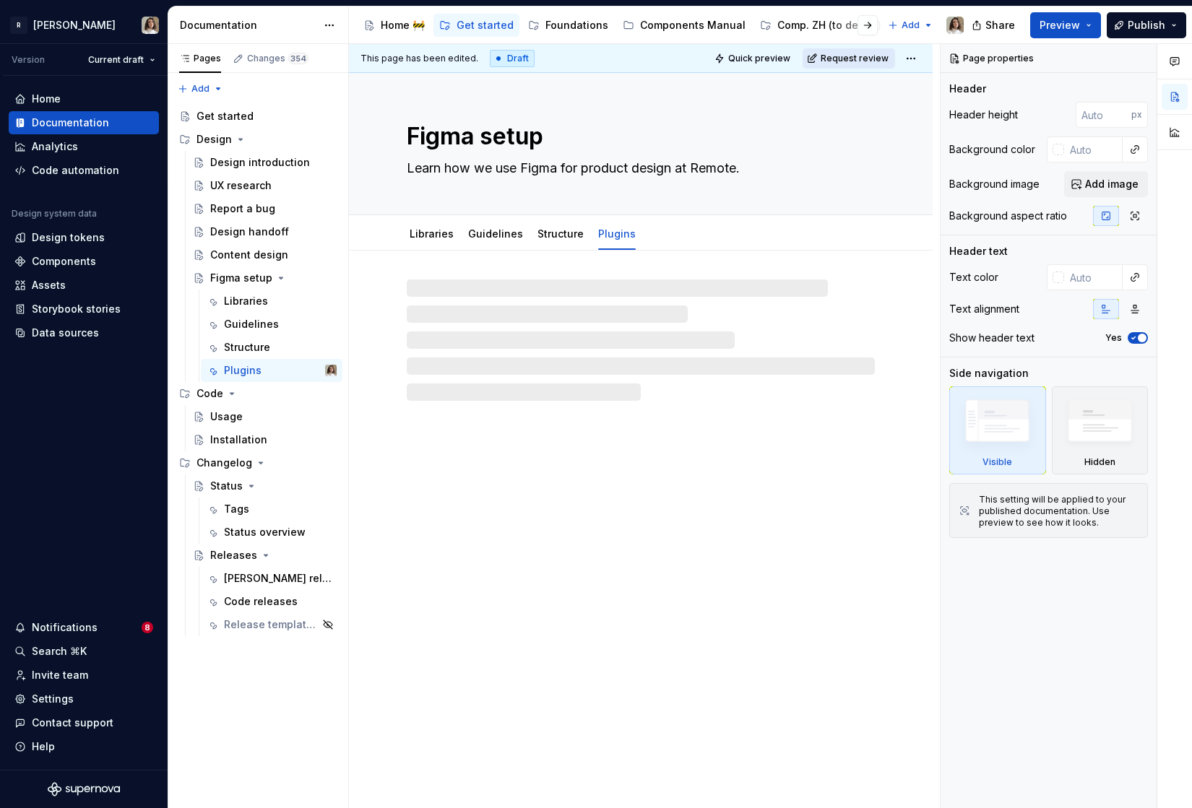
click at [852, 56] on span "Request review" at bounding box center [855, 59] width 68 height 12
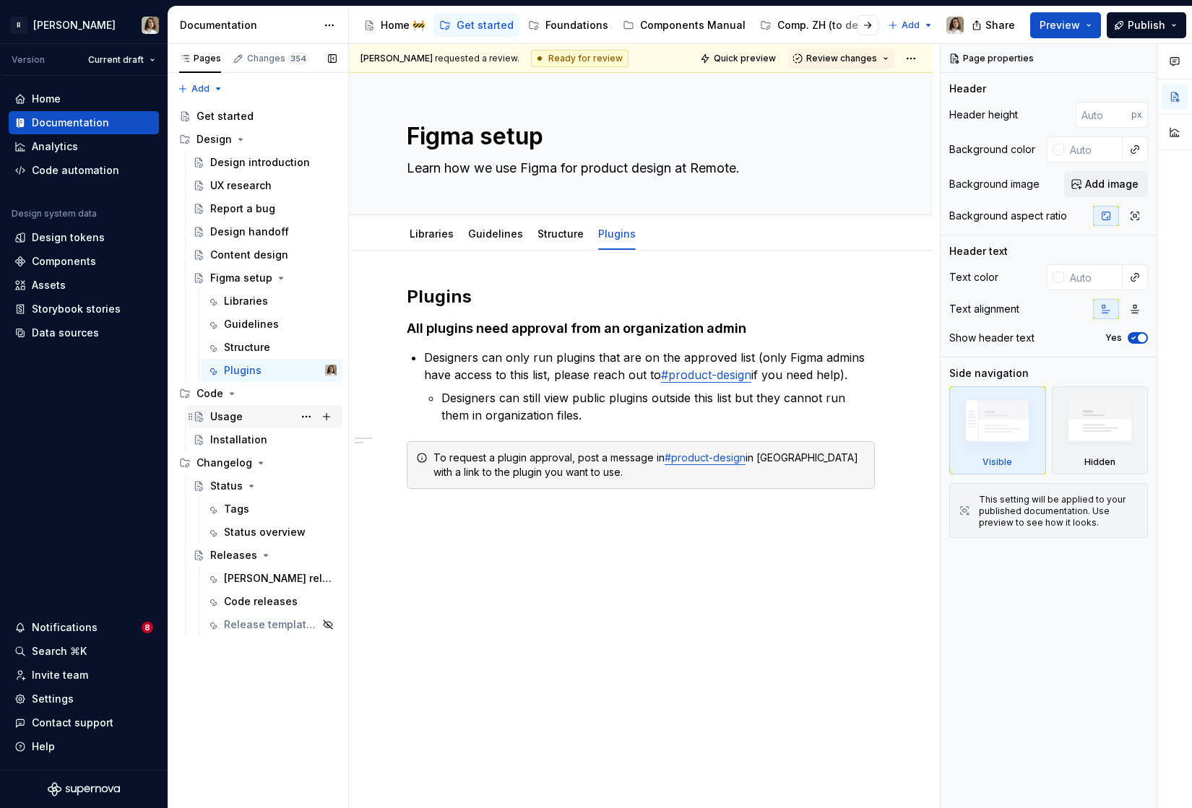
click at [239, 420] on div "Usage" at bounding box center [226, 417] width 33 height 14
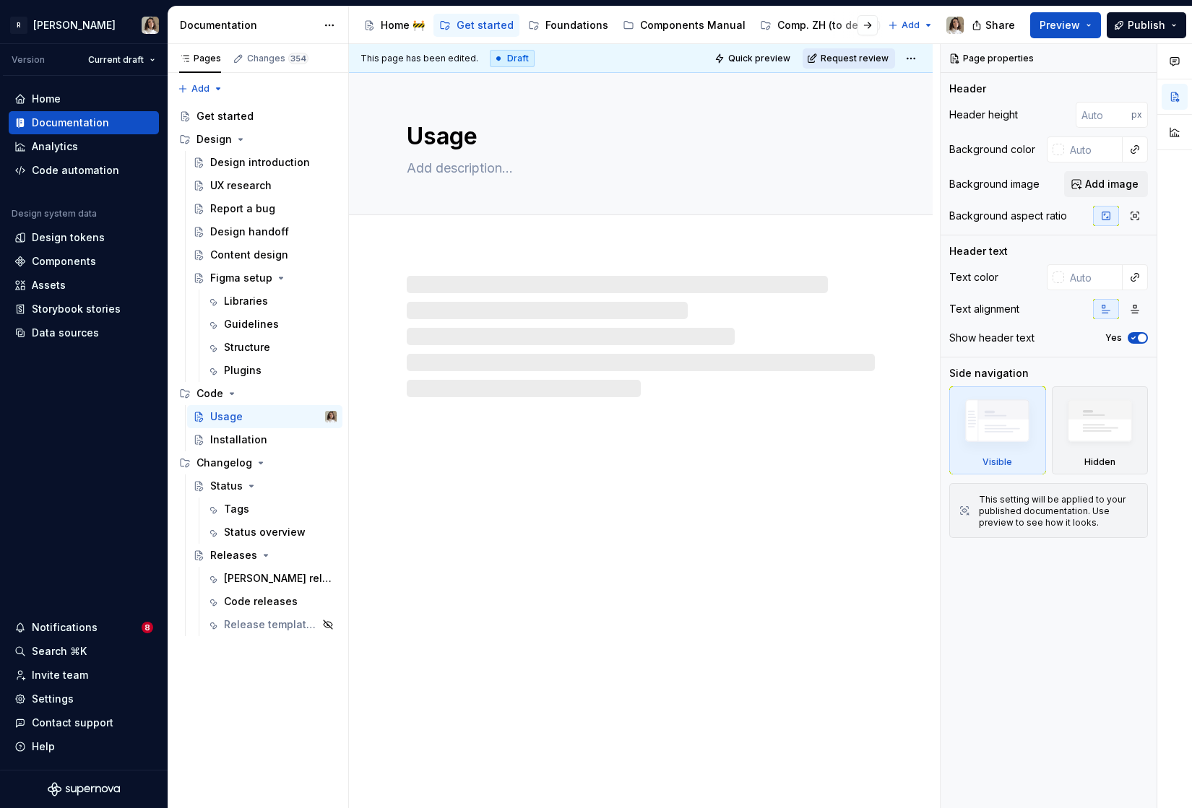
click at [860, 66] on button "Request review" at bounding box center [848, 58] width 92 height 20
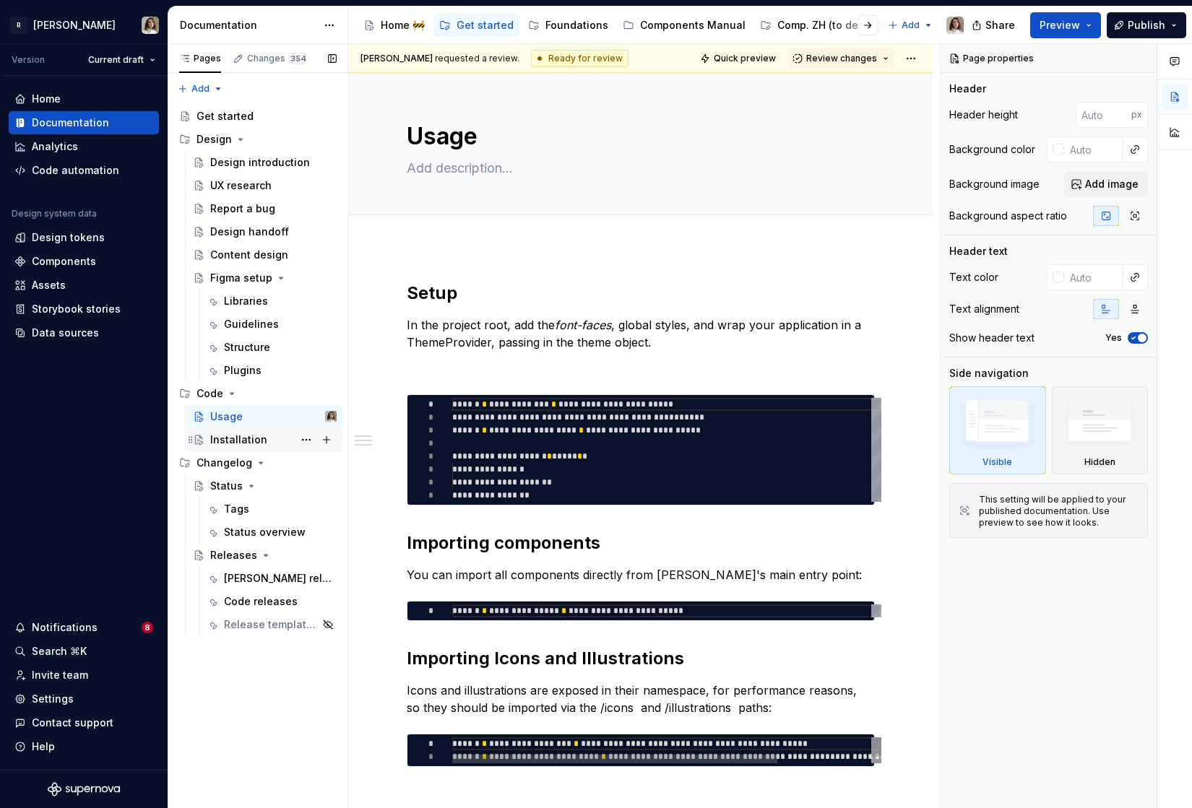
click at [266, 439] on div "Installation" at bounding box center [273, 440] width 126 height 20
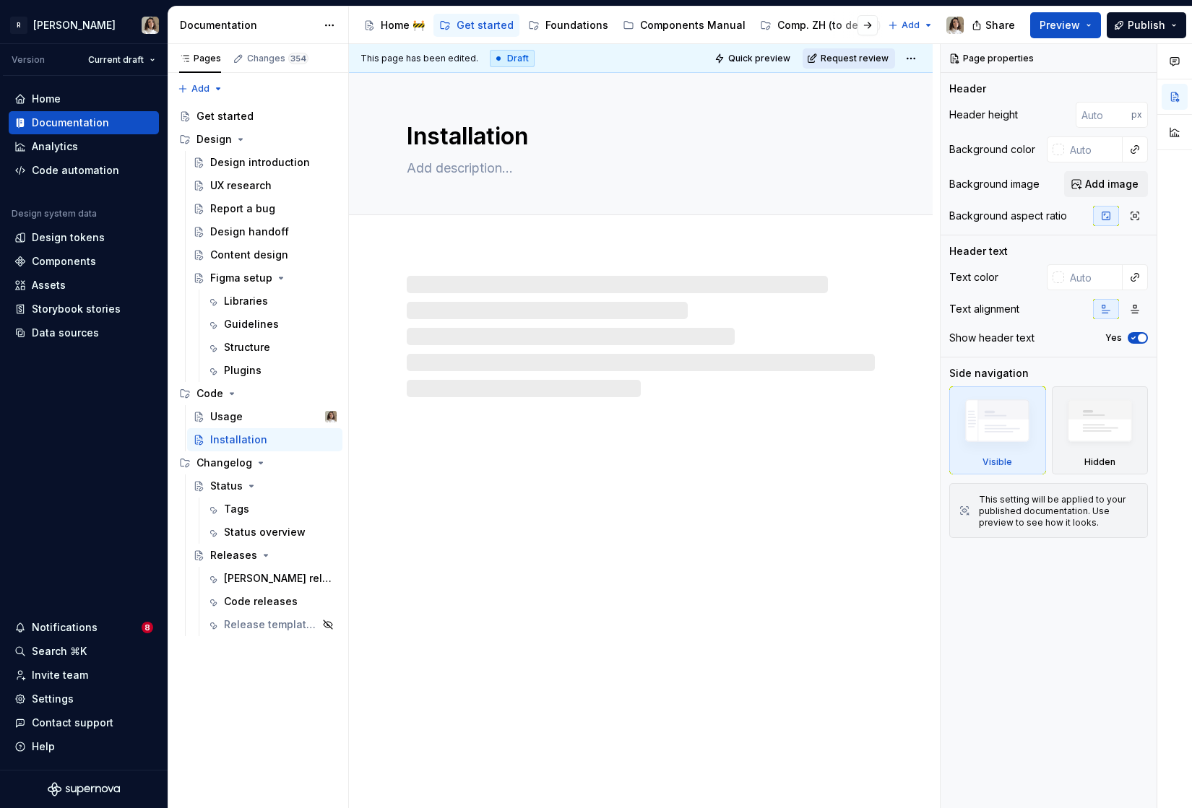
click at [834, 58] on span "Request review" at bounding box center [855, 59] width 68 height 12
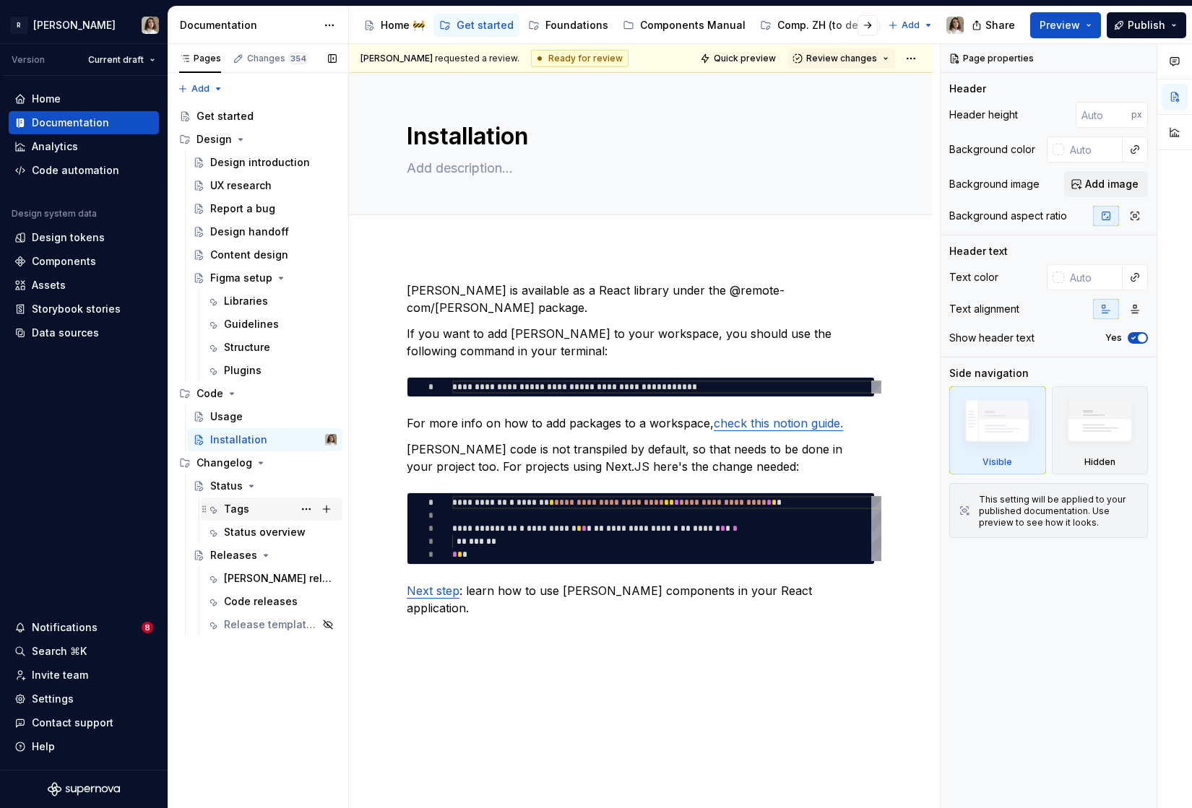
click at [243, 518] on div "Tags" at bounding box center [280, 509] width 113 height 20
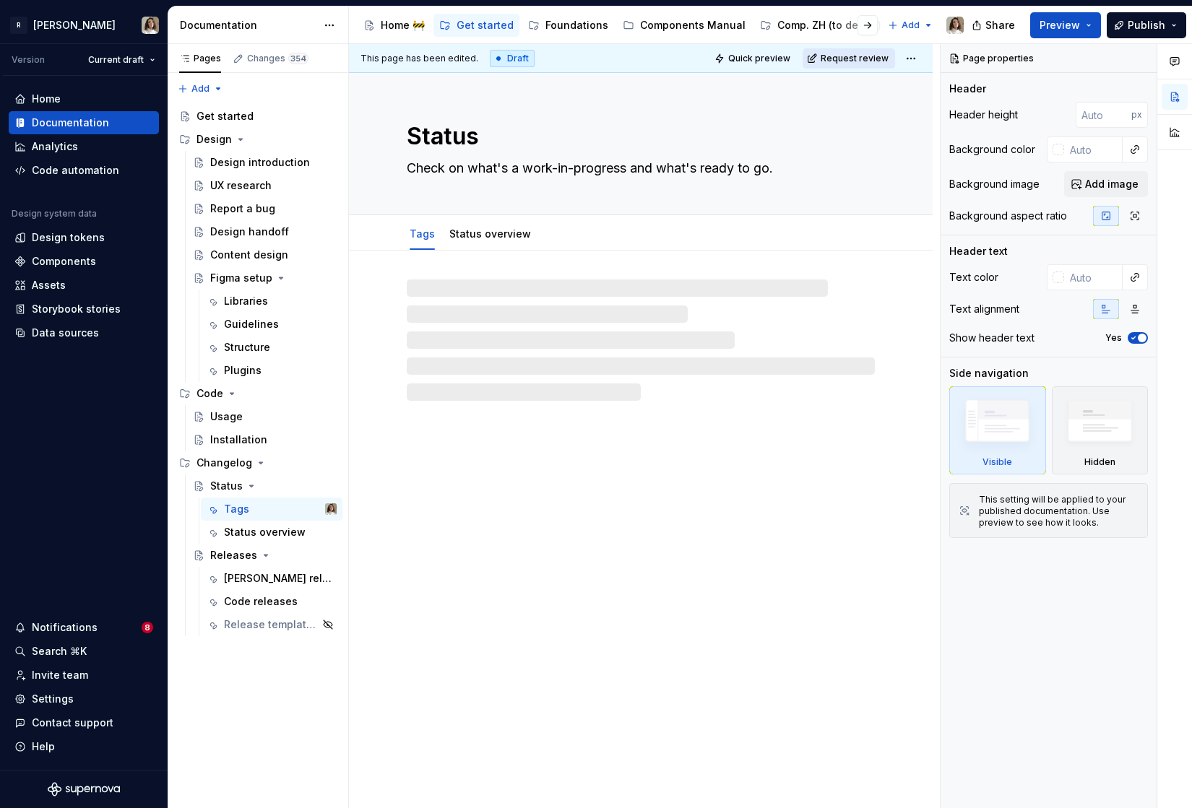
click at [860, 54] on span "Request review" at bounding box center [855, 59] width 68 height 12
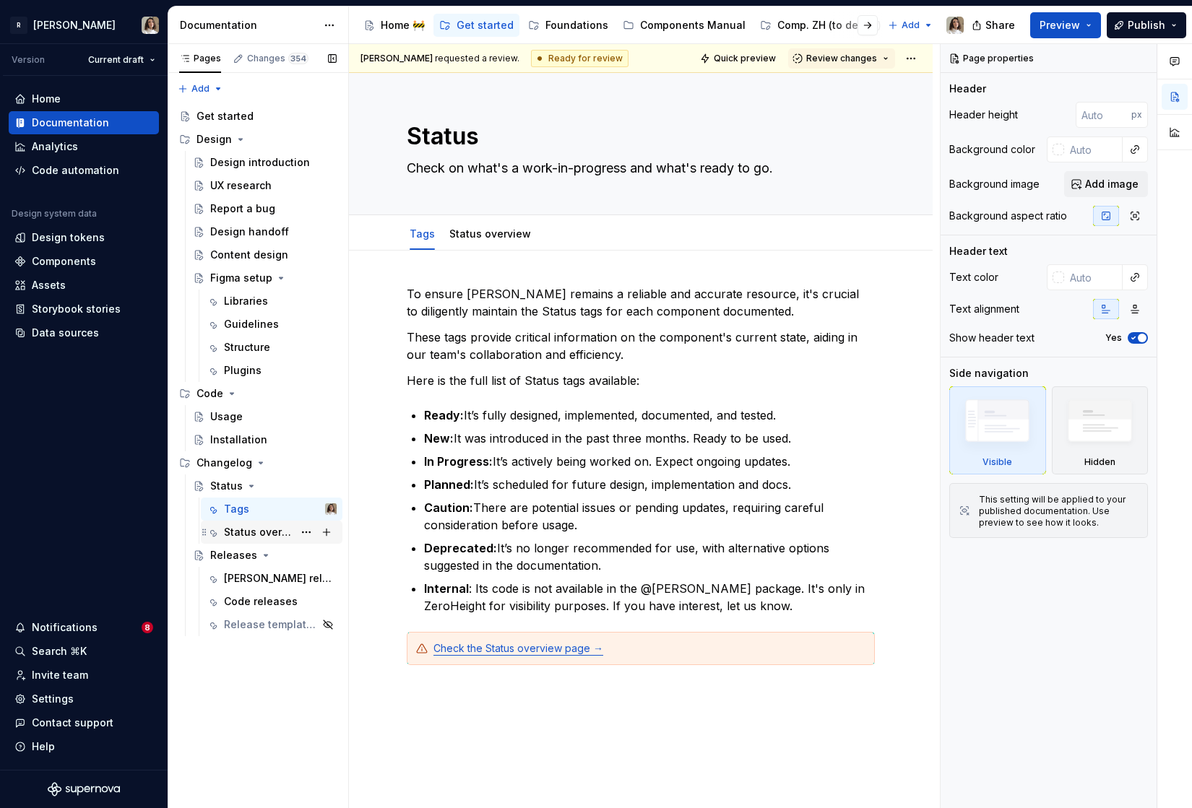
click at [240, 537] on div "Status overview" at bounding box center [258, 532] width 69 height 14
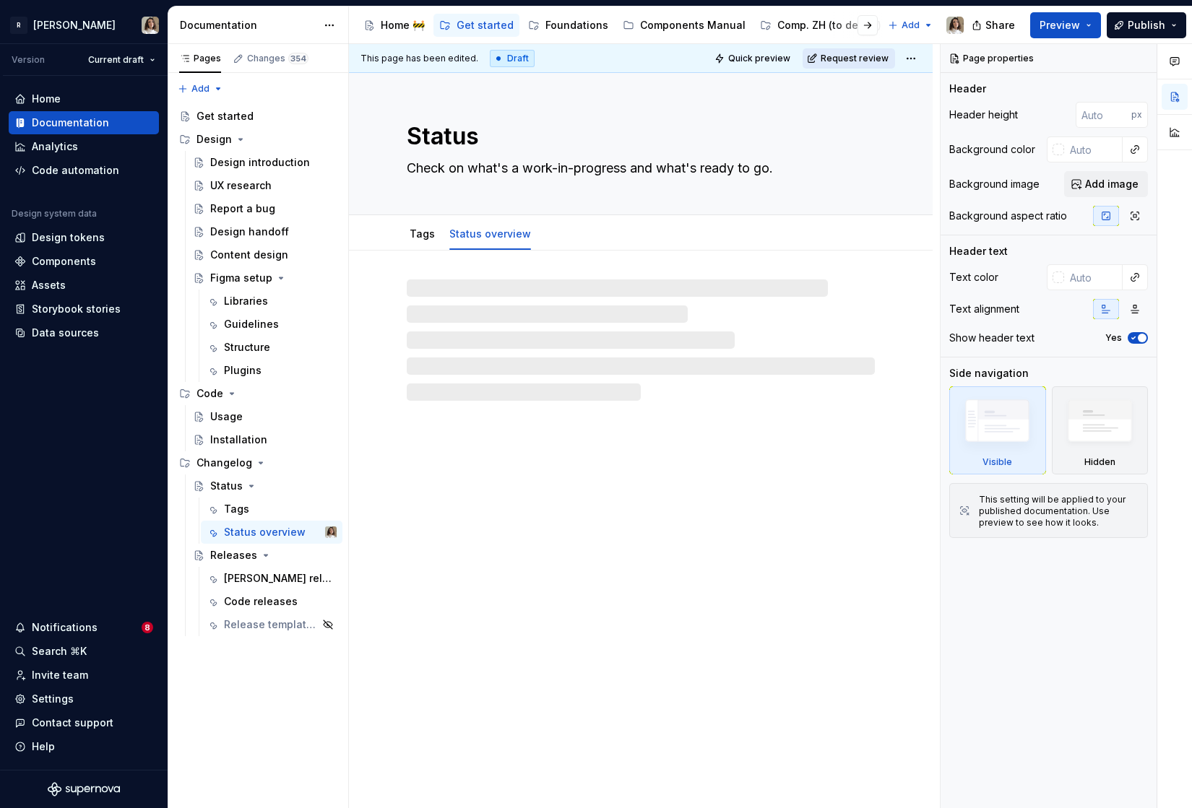
click at [836, 51] on button "Request review" at bounding box center [848, 58] width 92 height 20
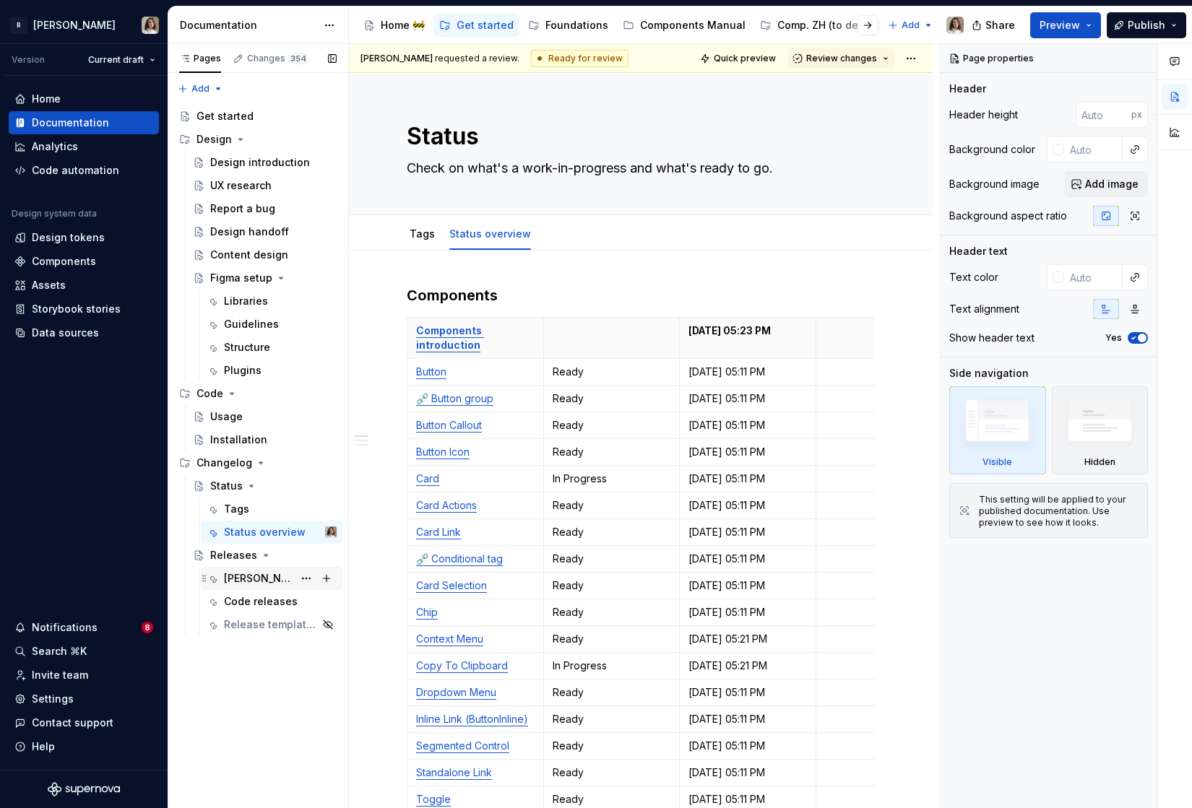
click at [241, 574] on div "[PERSON_NAME] releases" at bounding box center [258, 578] width 69 height 14
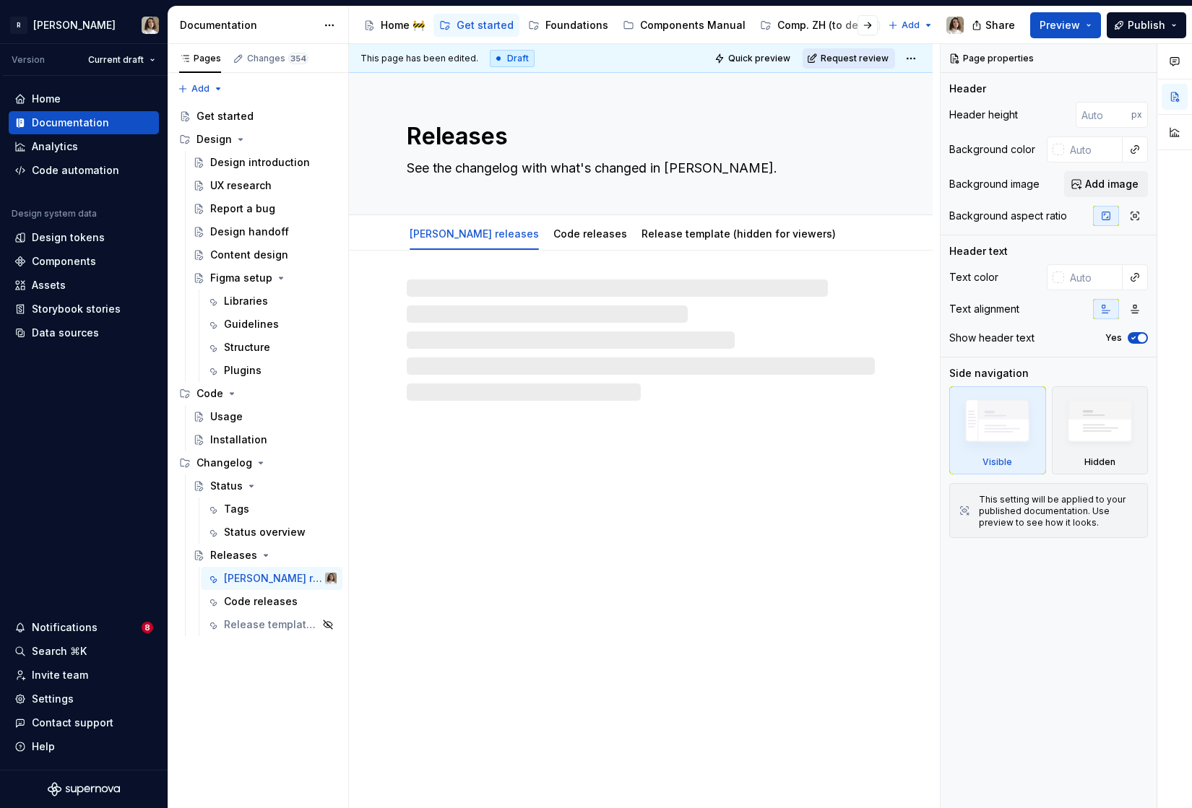
click at [852, 64] on button "Request review" at bounding box center [848, 58] width 92 height 20
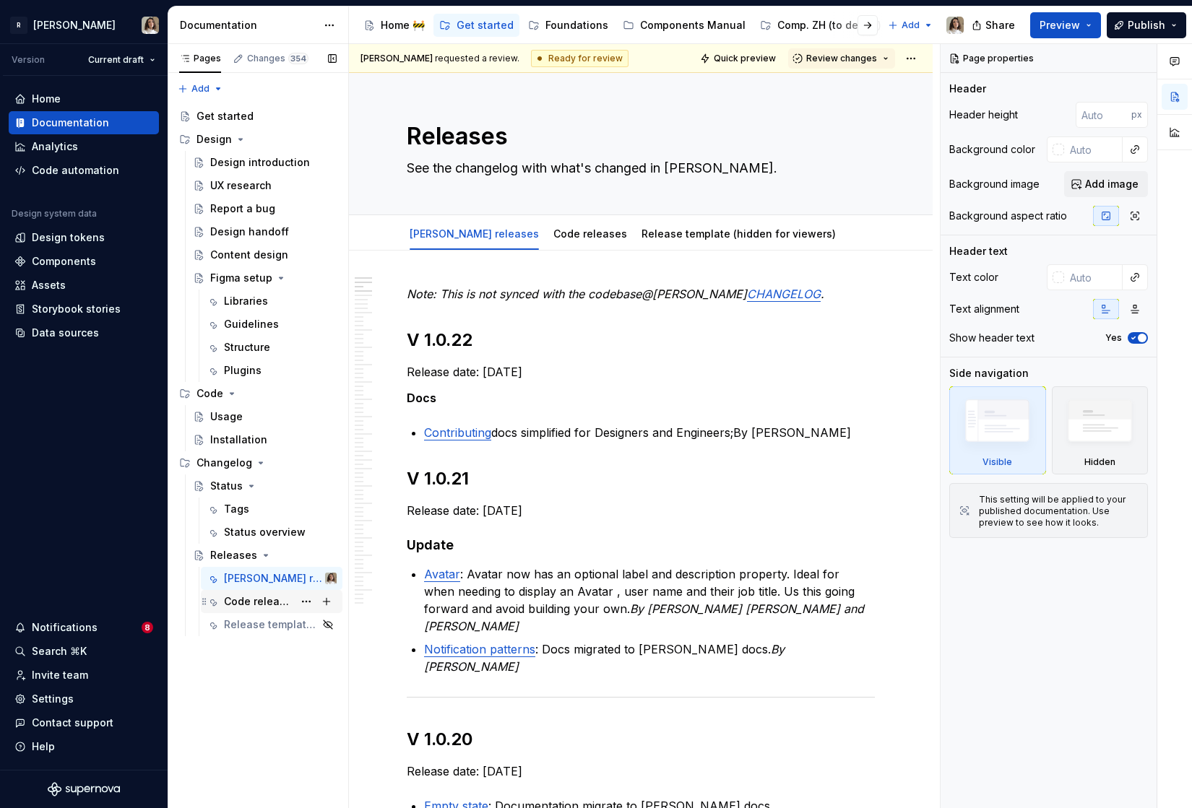
click at [254, 607] on div "Code releases" at bounding box center [258, 601] width 69 height 14
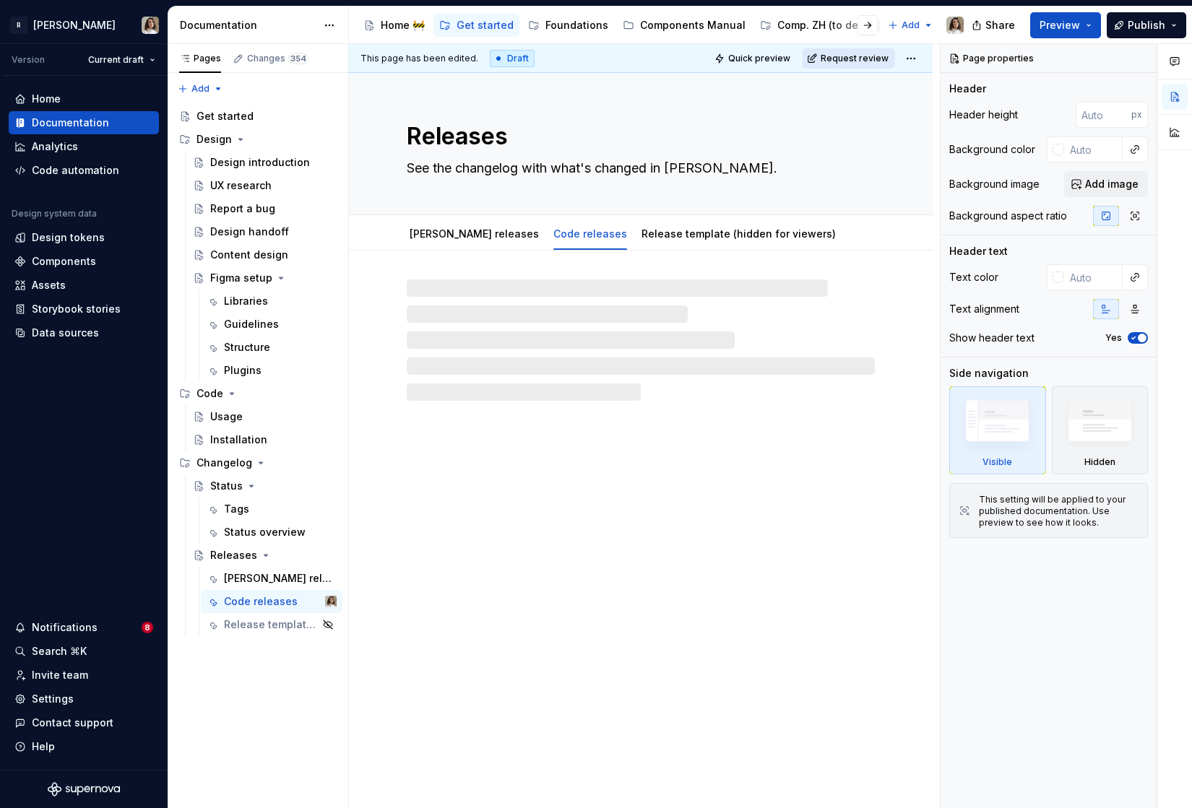
click at [851, 58] on span "Request review" at bounding box center [855, 59] width 68 height 12
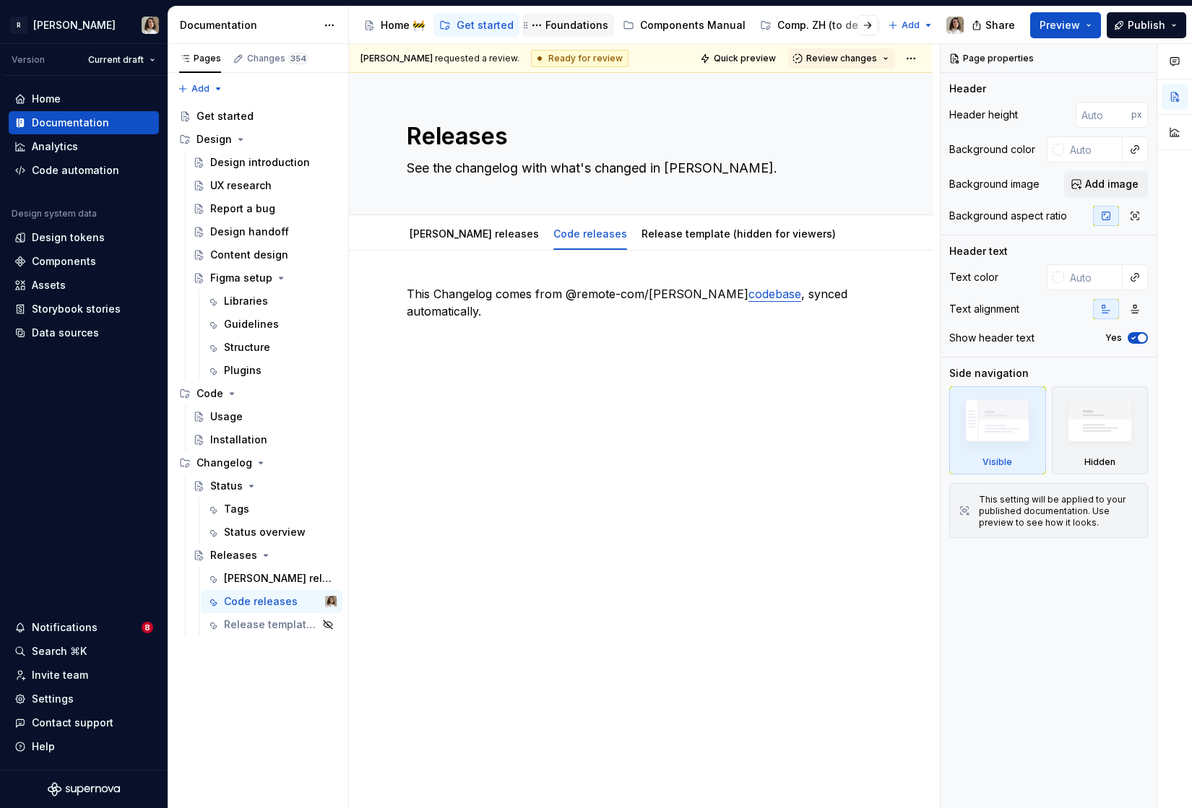
click at [556, 23] on div "Foundations" at bounding box center [576, 25] width 63 height 14
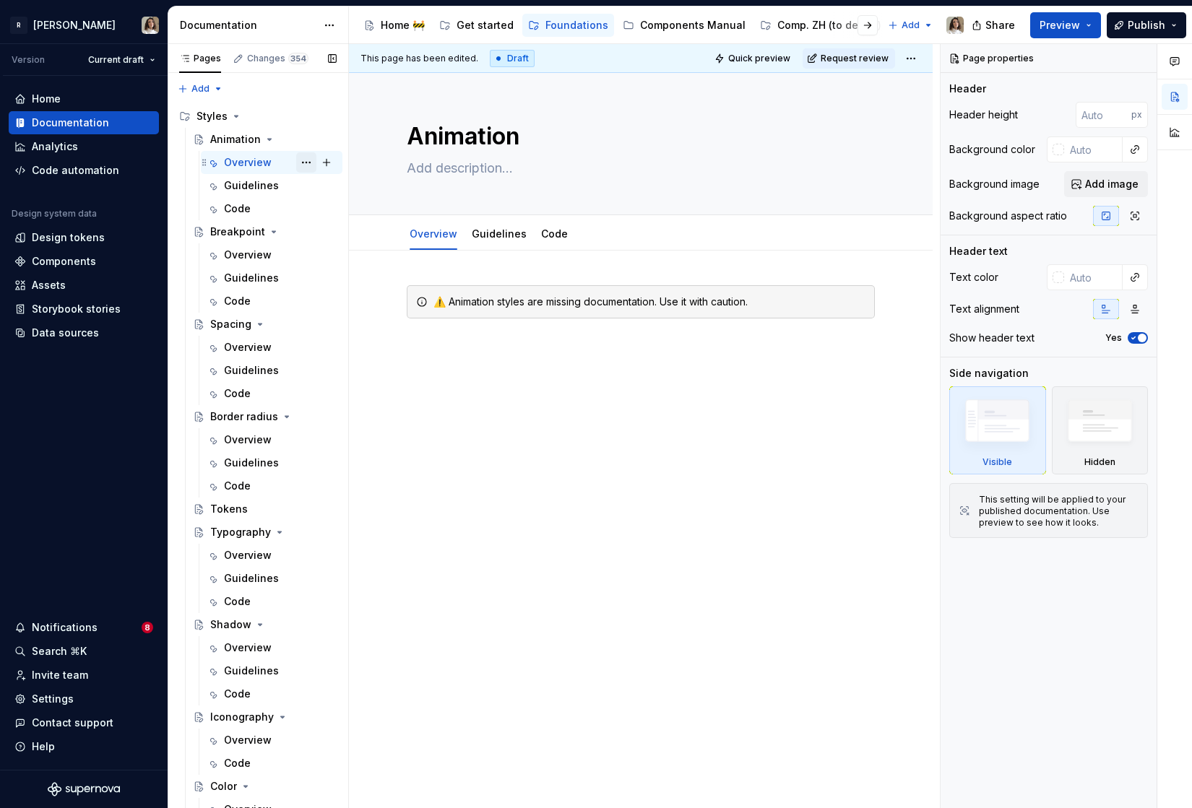
click at [305, 158] on button "Page tree" at bounding box center [306, 162] width 20 height 20
click at [860, 55] on span "Request review" at bounding box center [855, 59] width 68 height 12
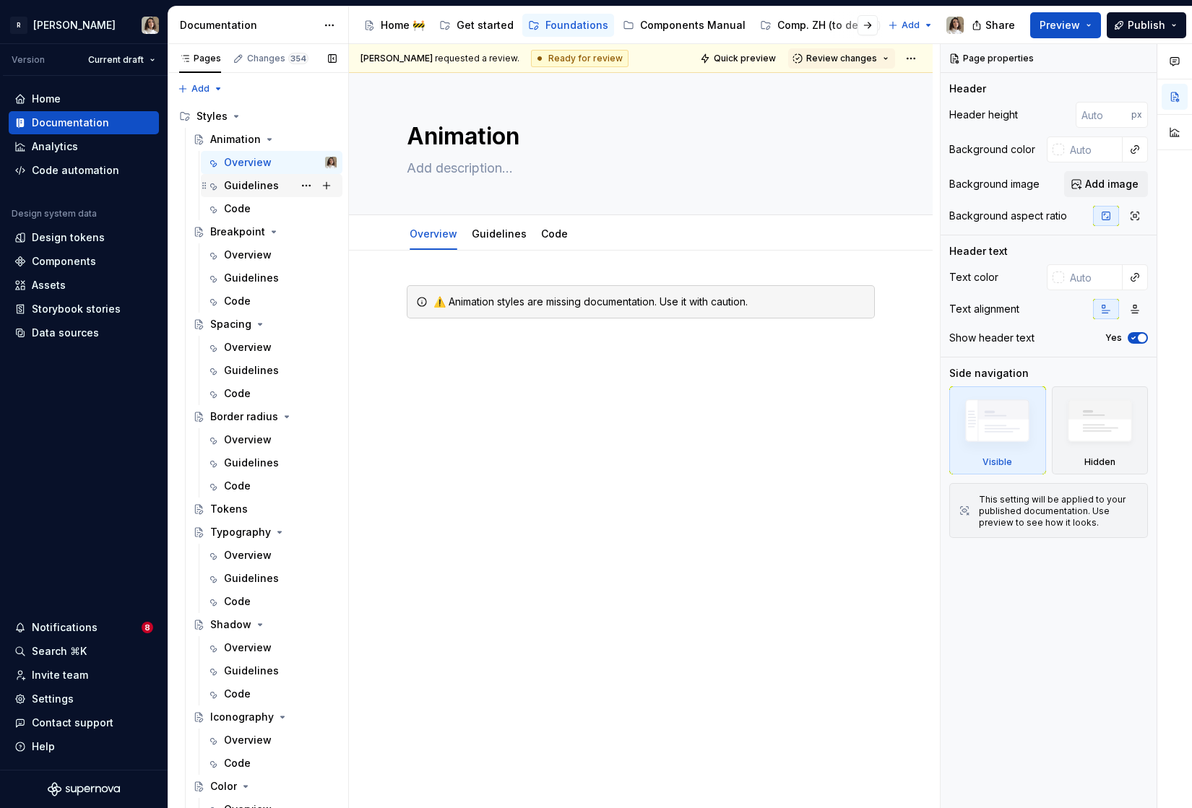
click at [237, 187] on div "Guidelines" at bounding box center [251, 185] width 55 height 14
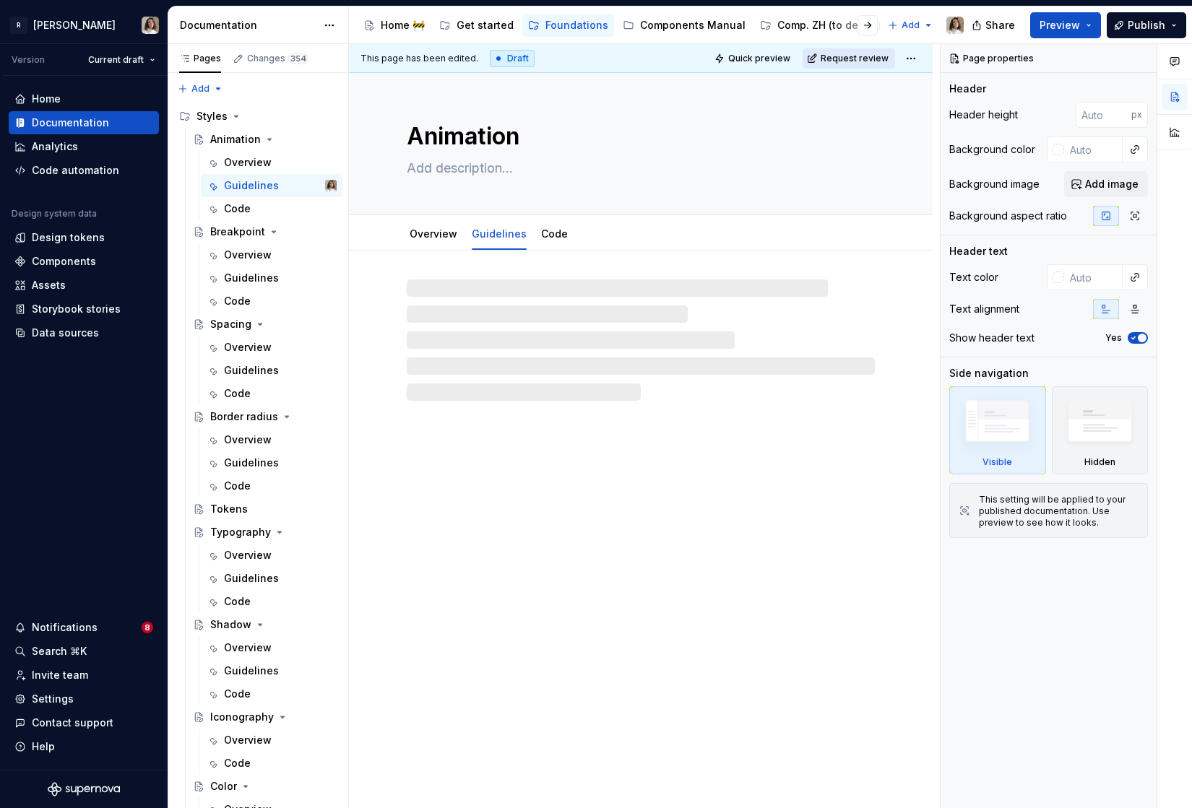
click at [835, 53] on span "Request review" at bounding box center [855, 59] width 68 height 12
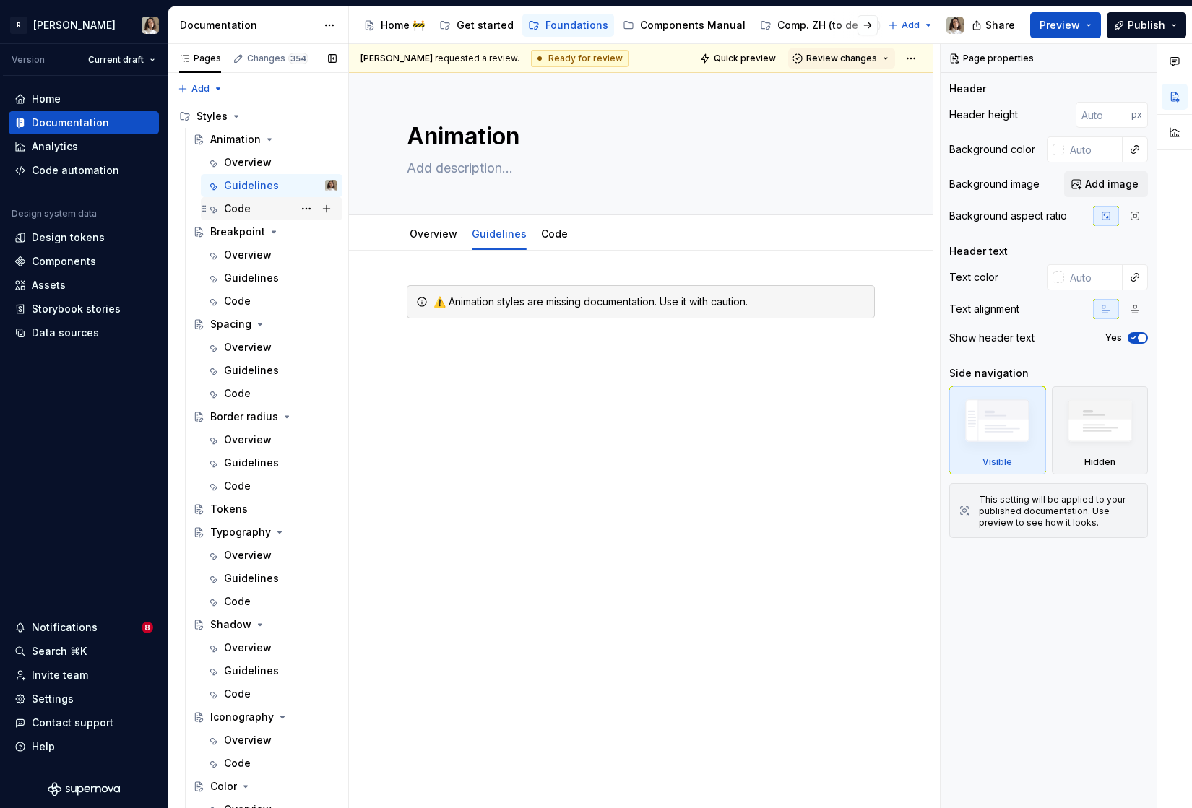
click at [238, 203] on div "Code" at bounding box center [237, 209] width 27 height 14
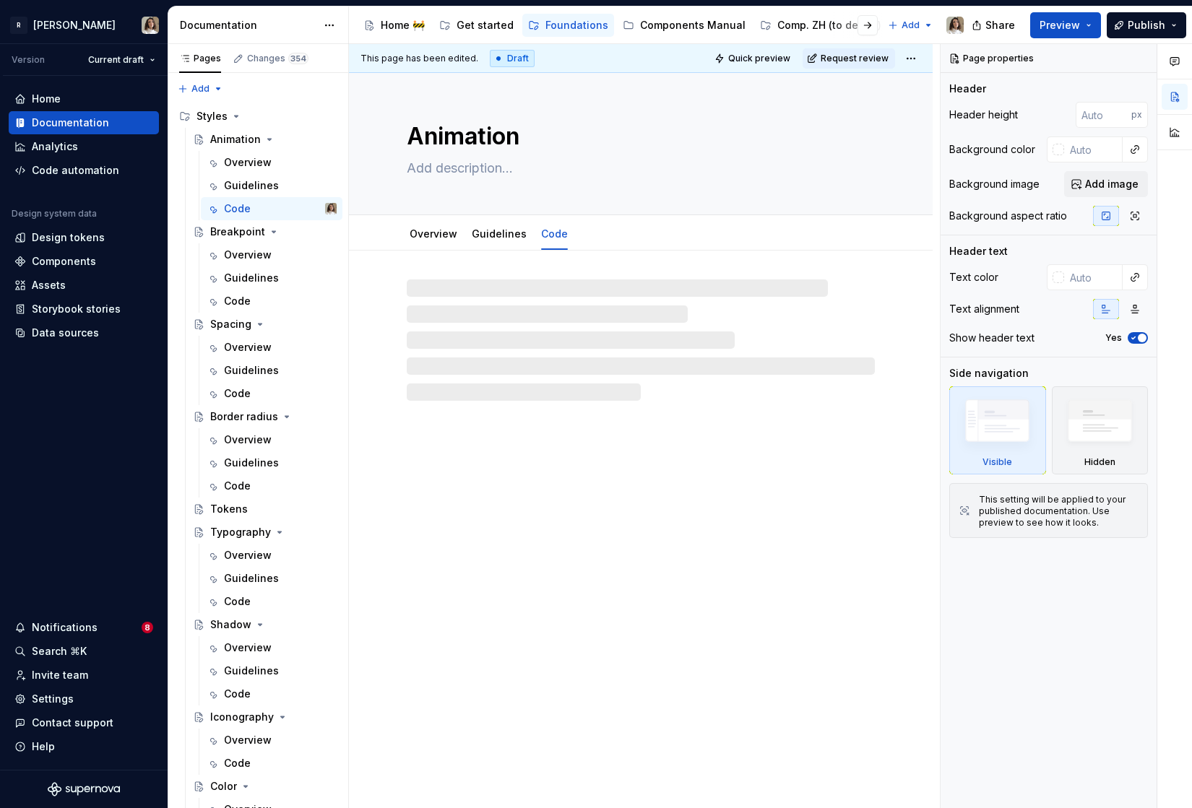
click at [834, 54] on span "Request review" at bounding box center [855, 59] width 68 height 12
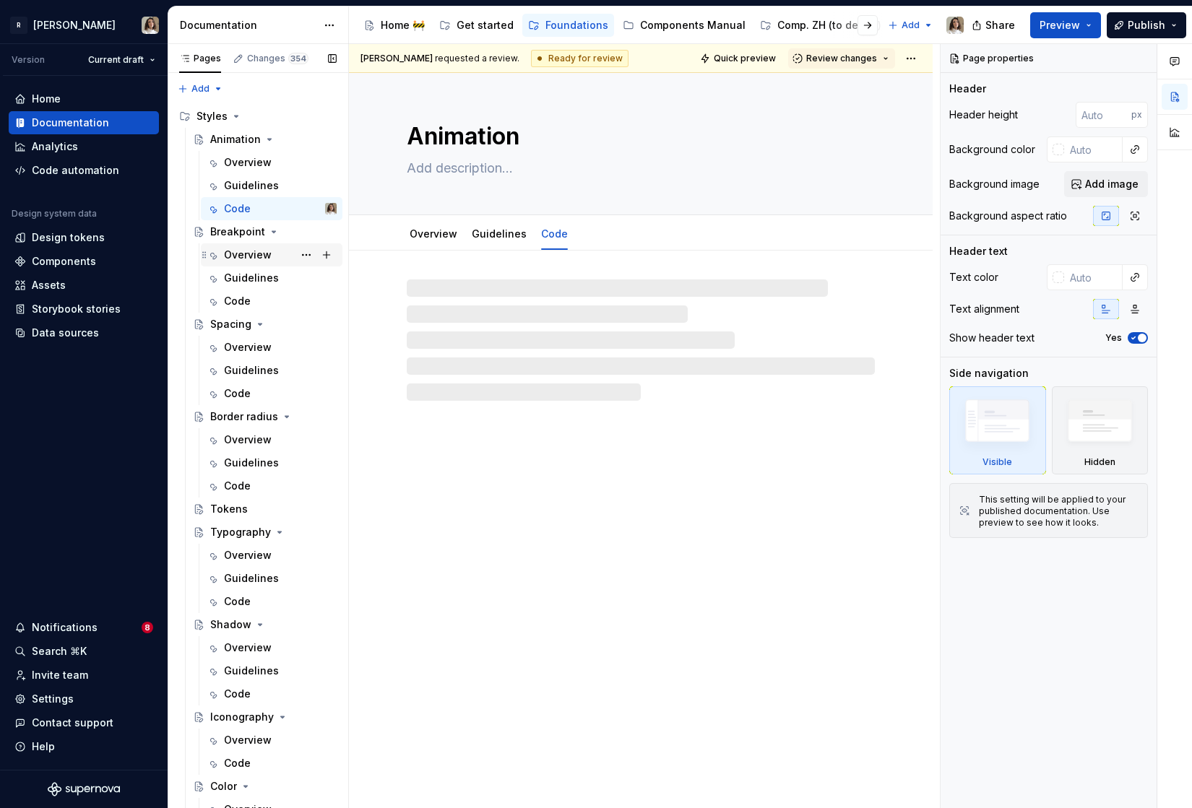
click at [235, 262] on div "Overview" at bounding box center [280, 255] width 113 height 20
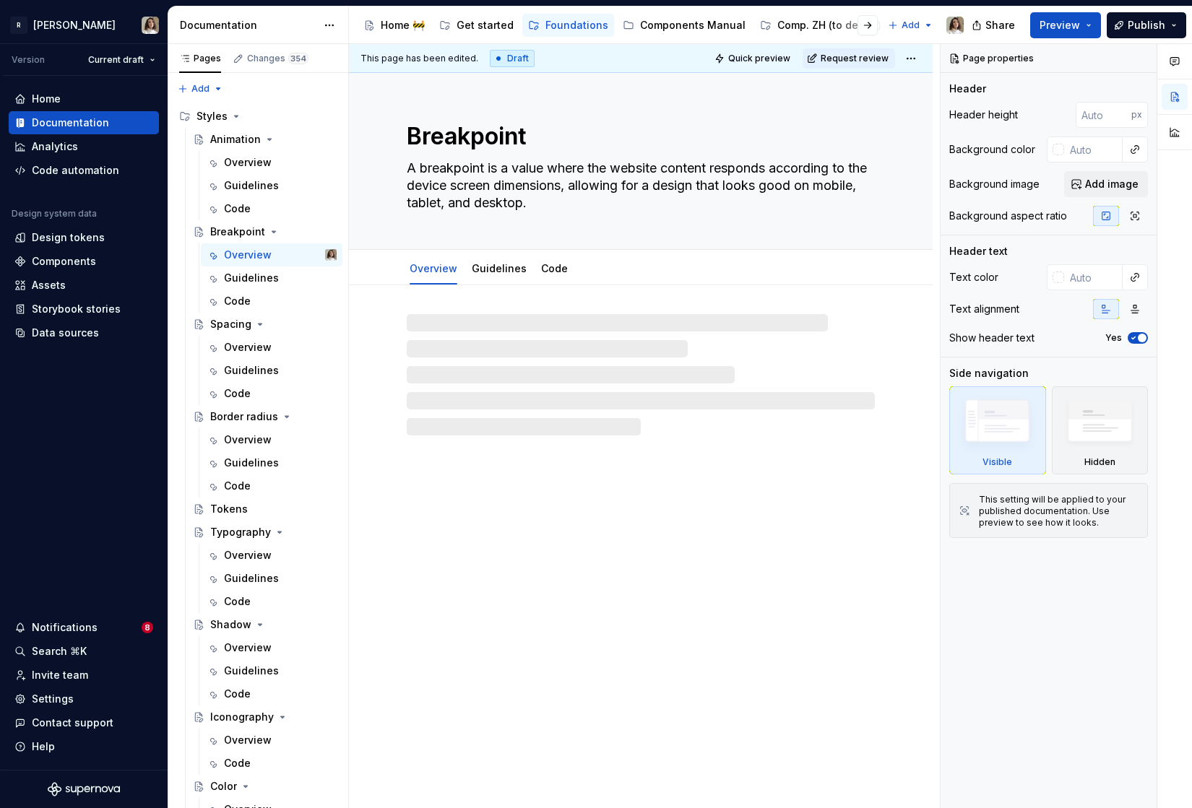
click at [832, 58] on span "Request review" at bounding box center [855, 59] width 68 height 12
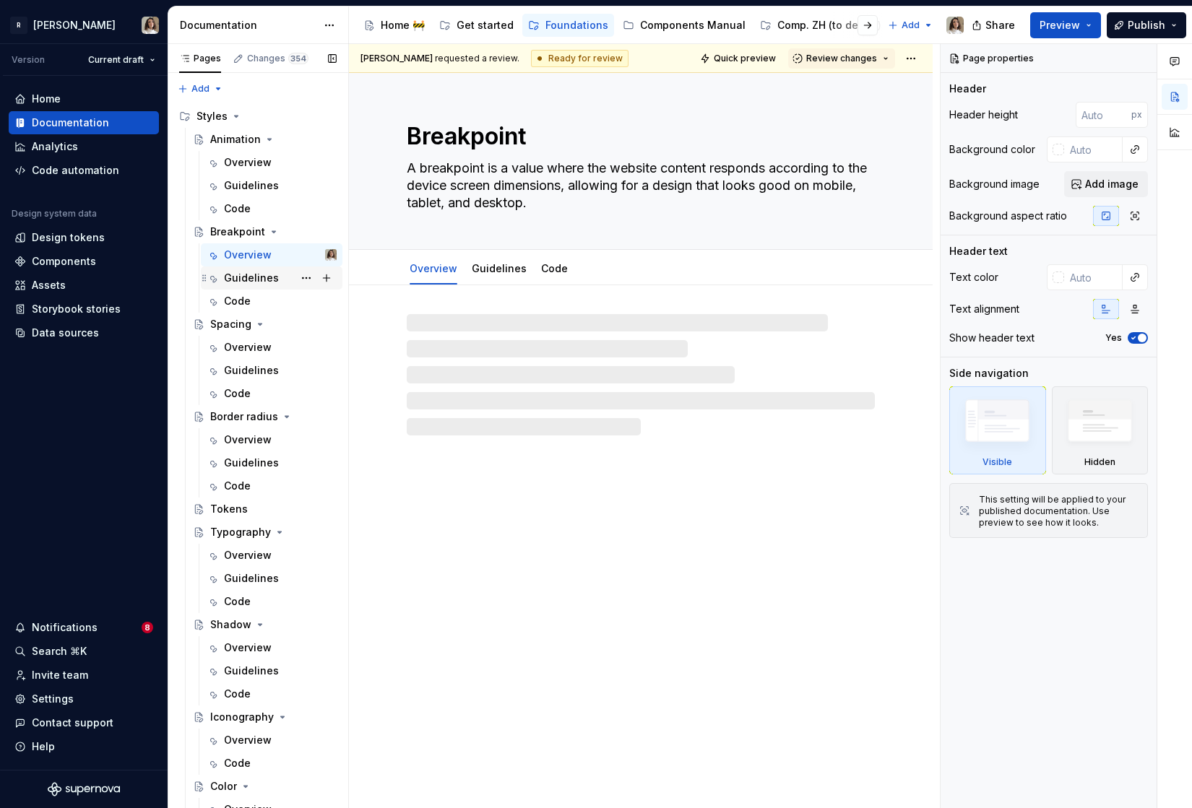
click at [243, 280] on div "Guidelines" at bounding box center [251, 278] width 55 height 14
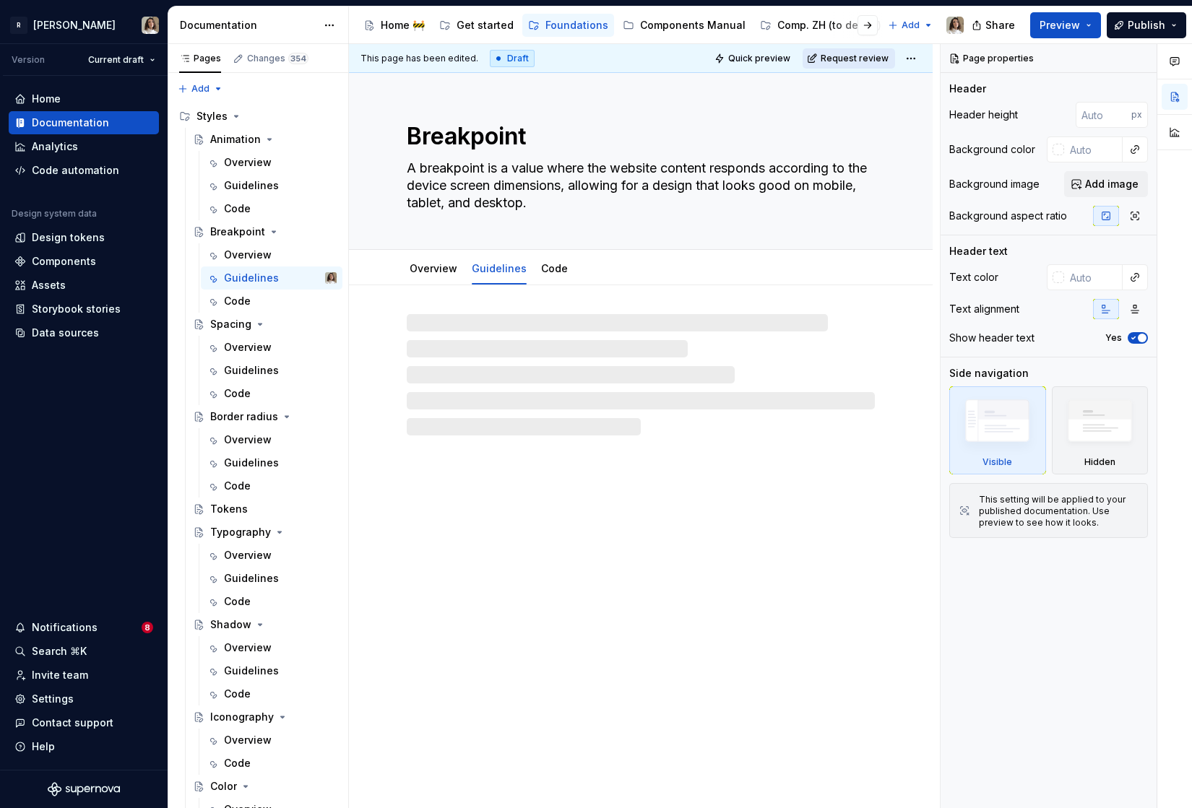
click at [849, 61] on span "Request review" at bounding box center [855, 59] width 68 height 12
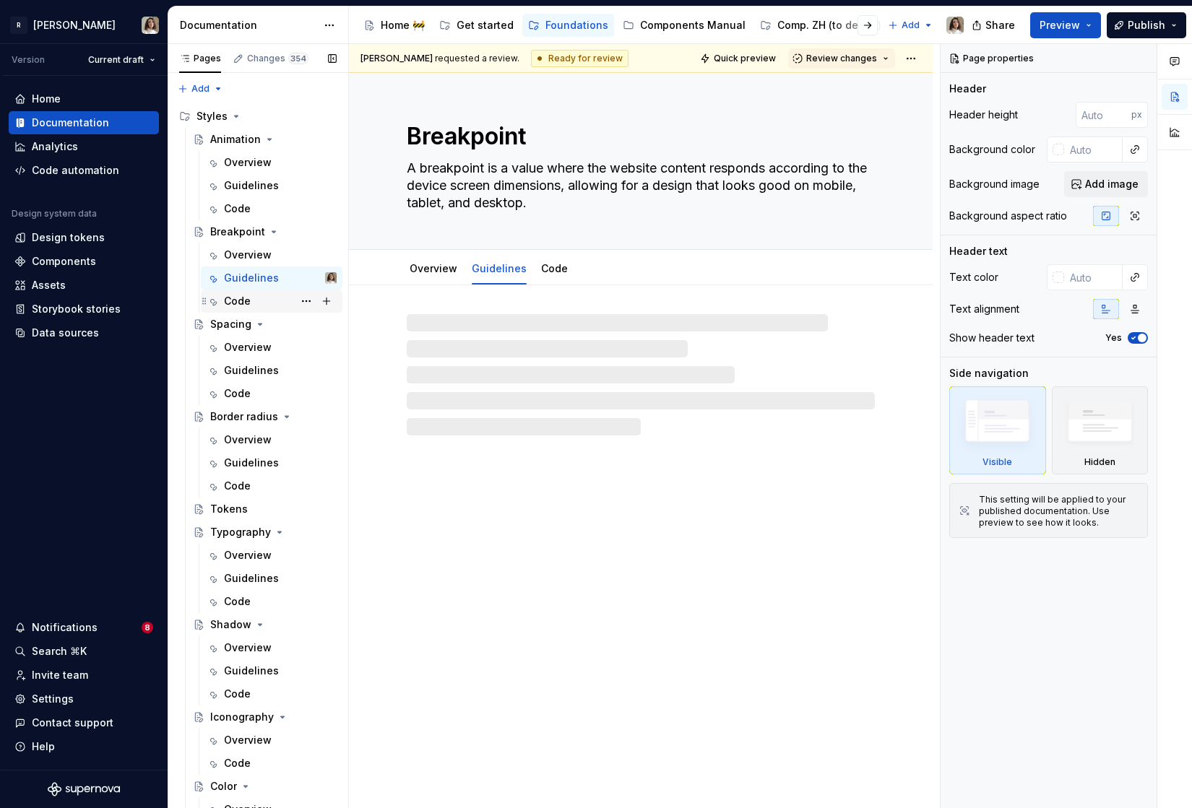
click at [250, 306] on div "Code" at bounding box center [280, 301] width 113 height 20
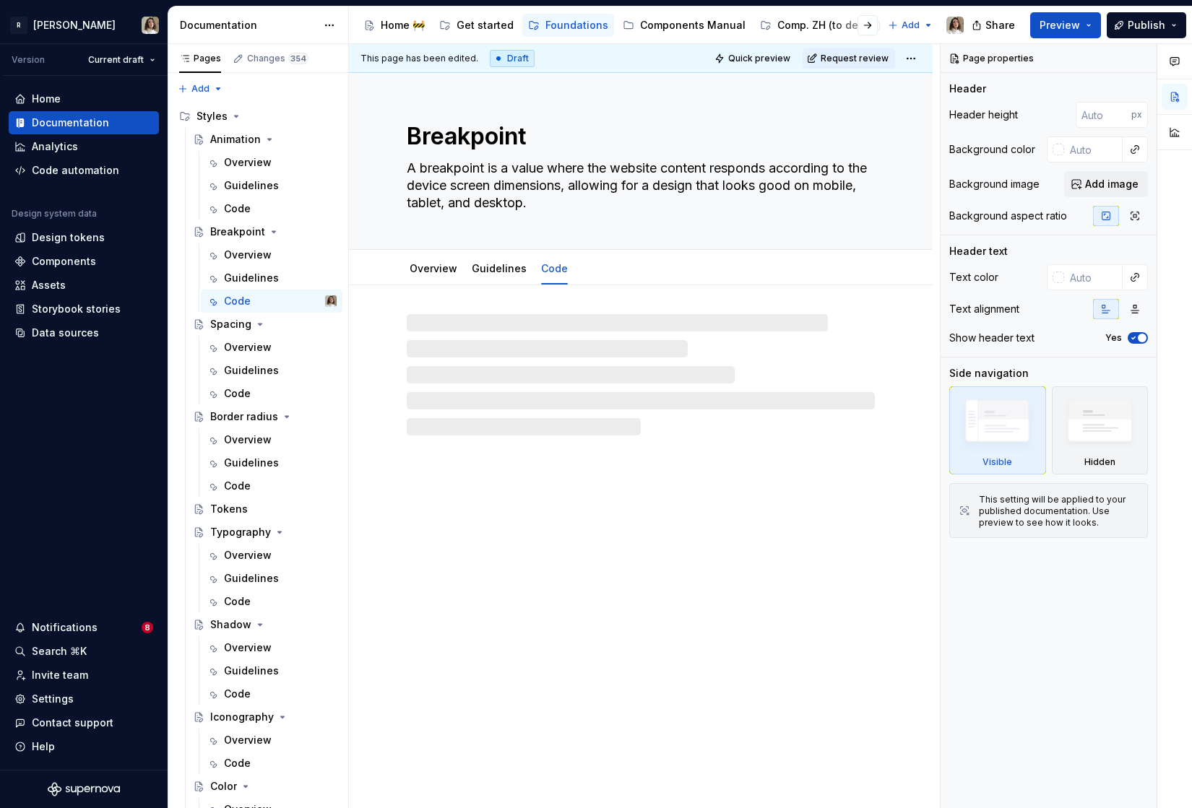
click at [845, 53] on span "Request review" at bounding box center [855, 59] width 68 height 12
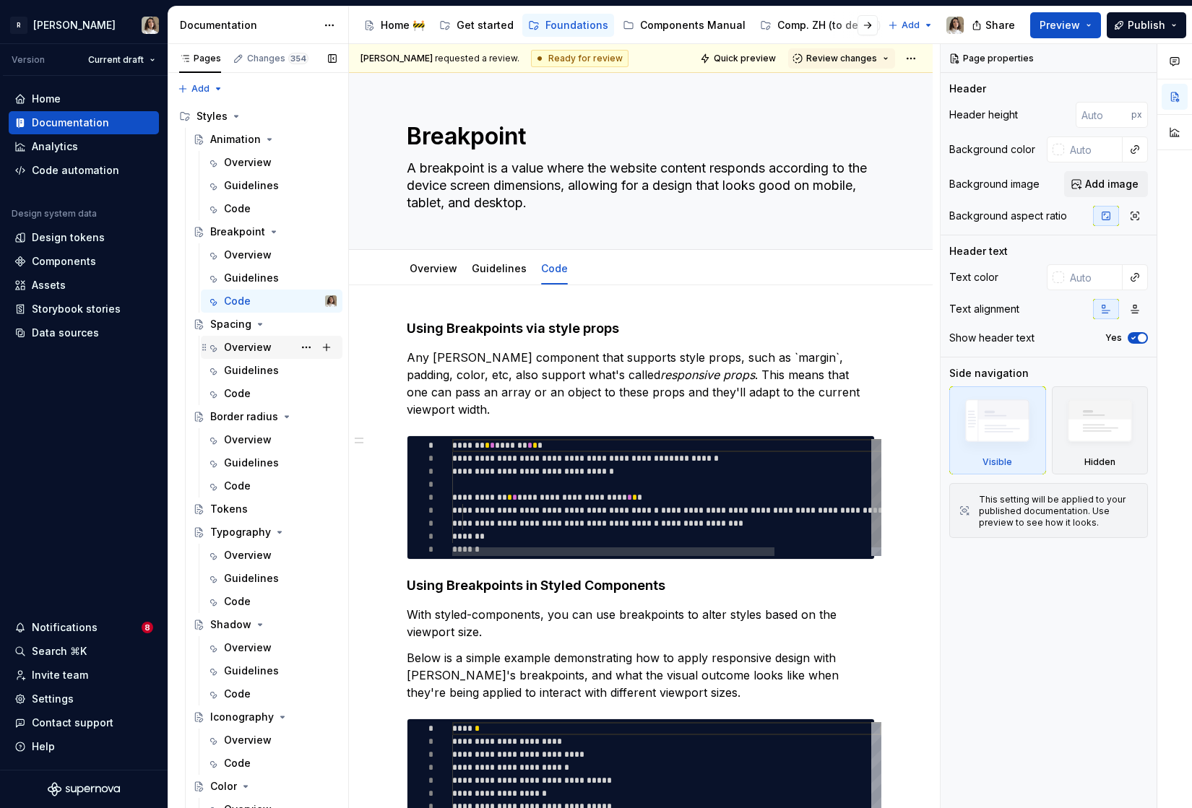
click at [256, 346] on div "Overview" at bounding box center [248, 347] width 48 height 14
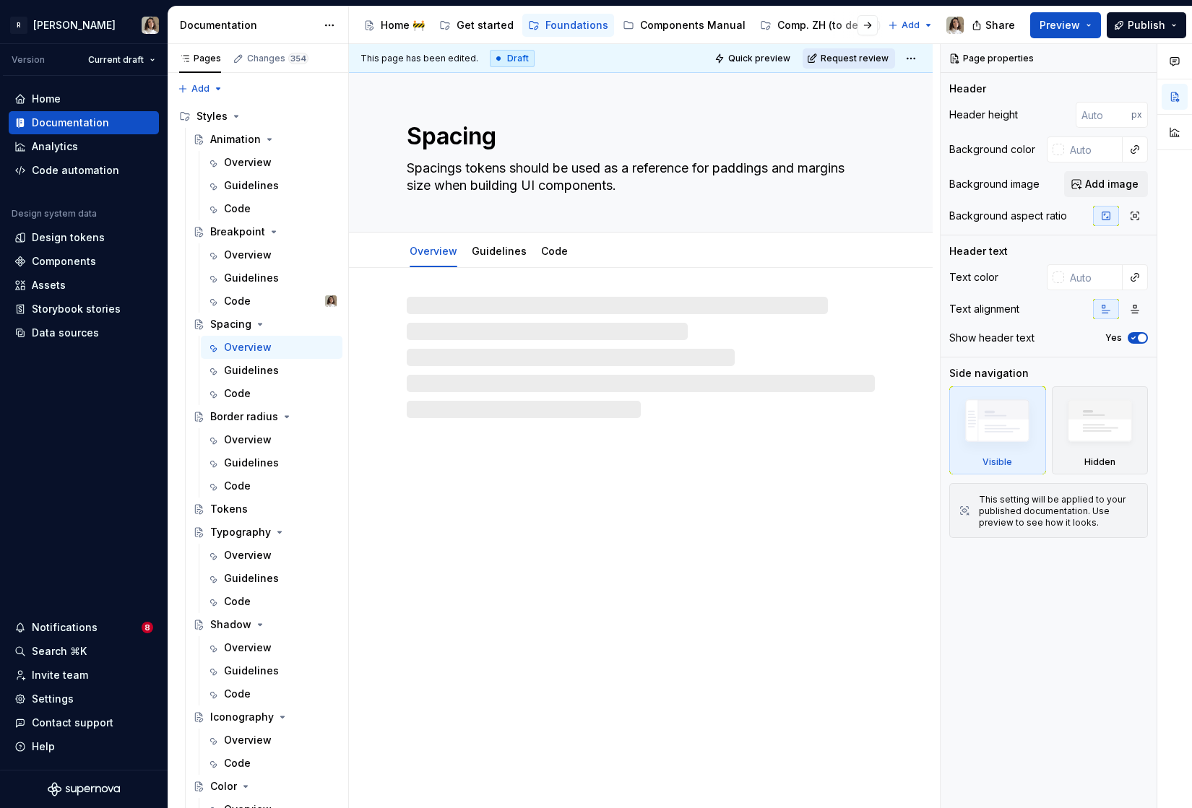
click at [833, 58] on span "Request review" at bounding box center [855, 59] width 68 height 12
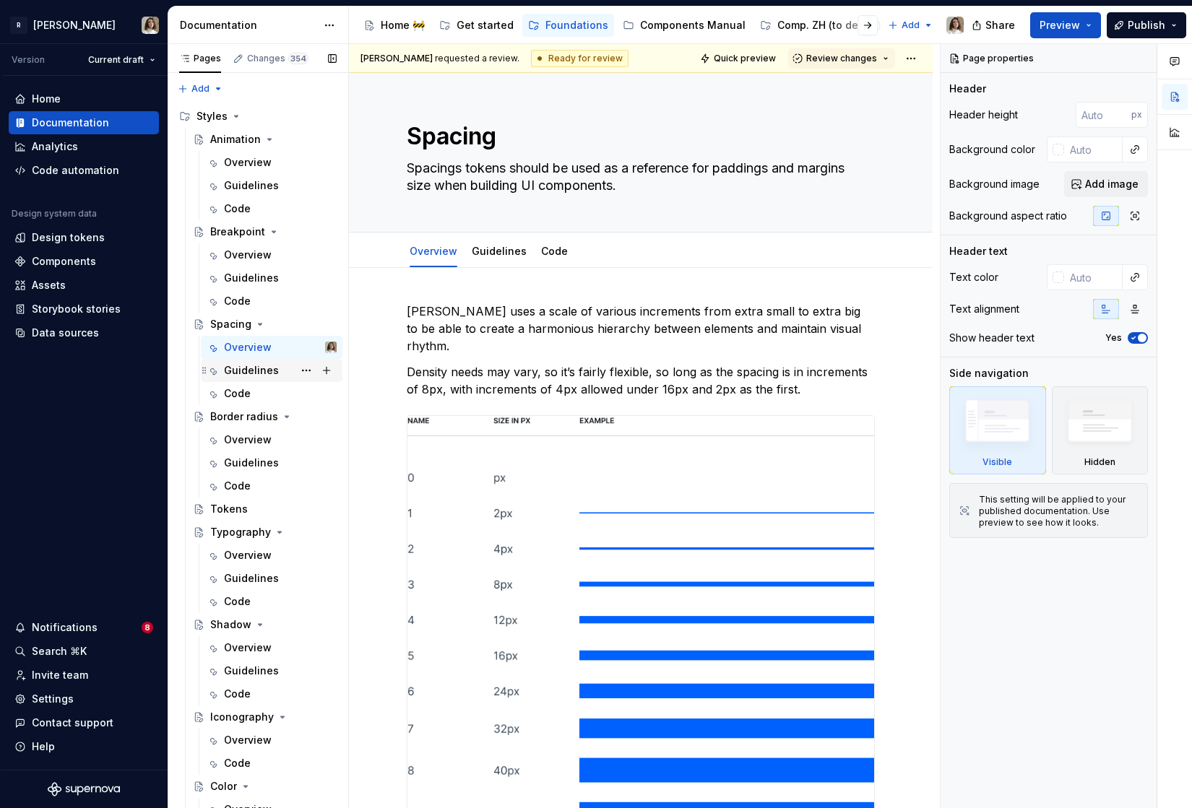
click at [251, 377] on div "Guidelines" at bounding box center [251, 370] width 55 height 14
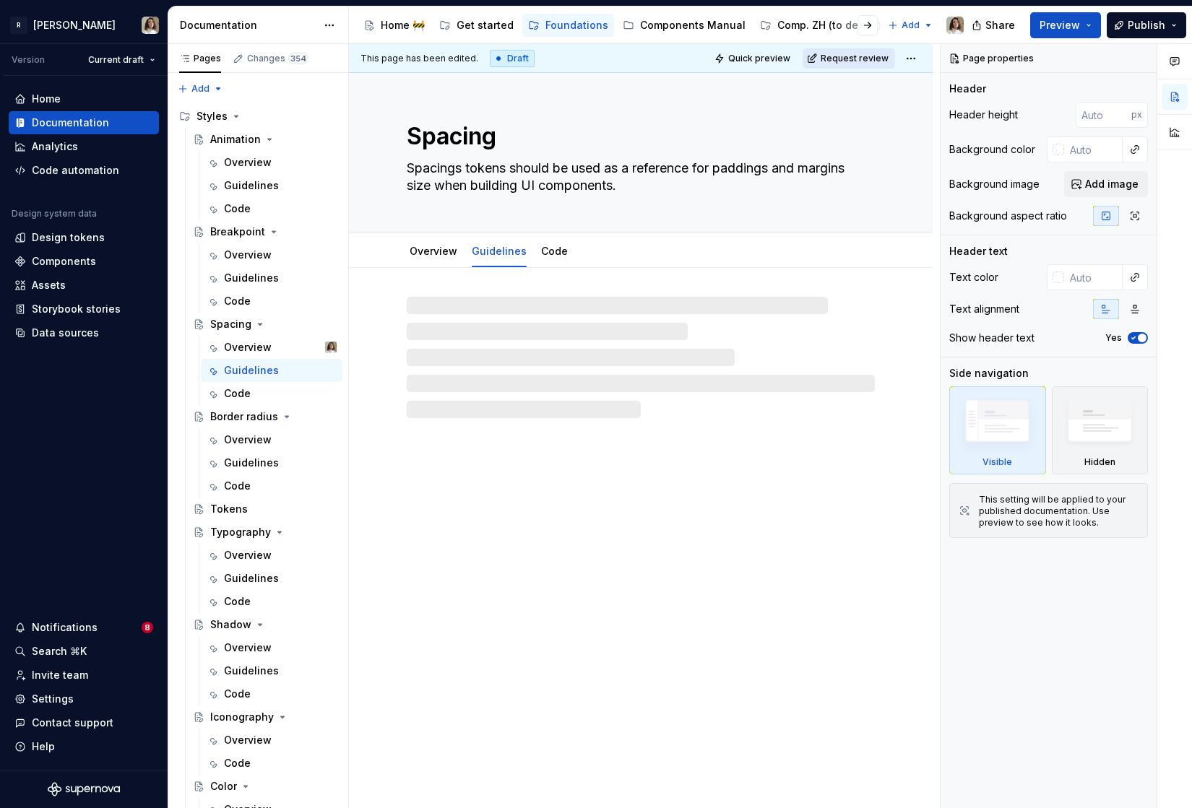
click at [823, 59] on button "Request review" at bounding box center [848, 58] width 92 height 20
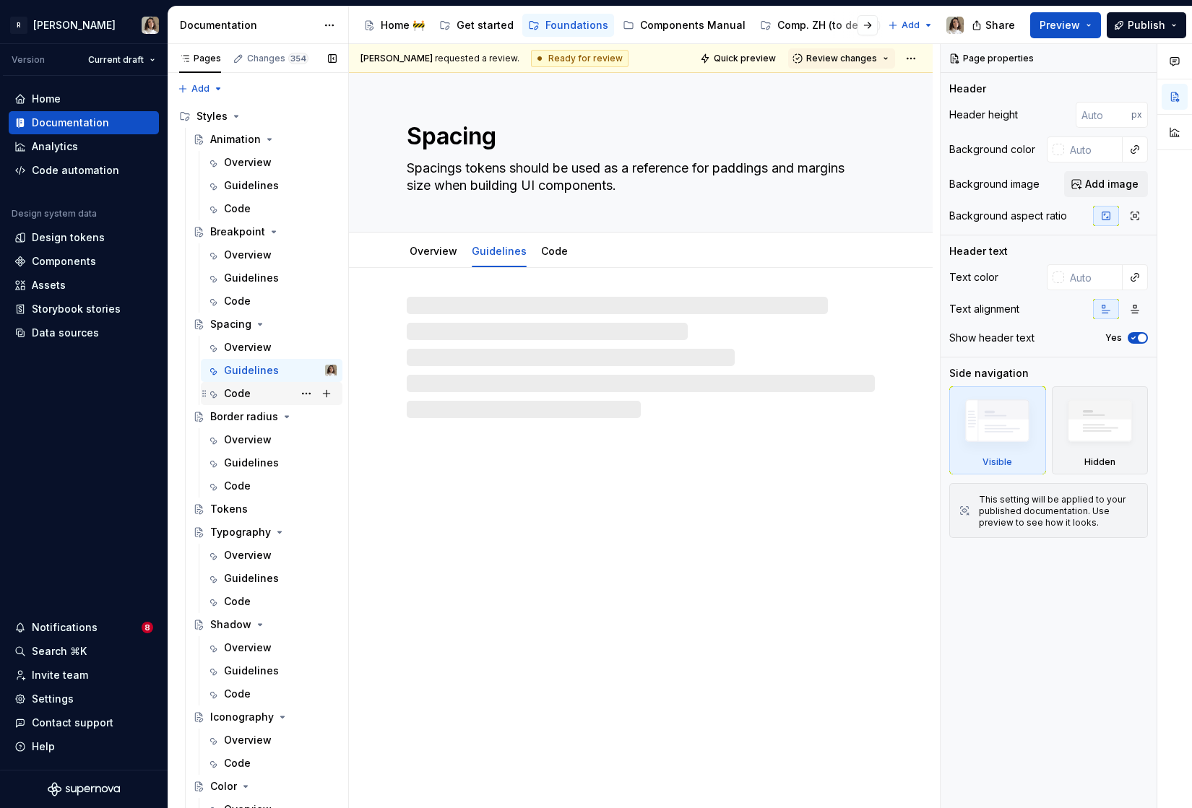
click at [230, 395] on div "Code" at bounding box center [237, 393] width 27 height 14
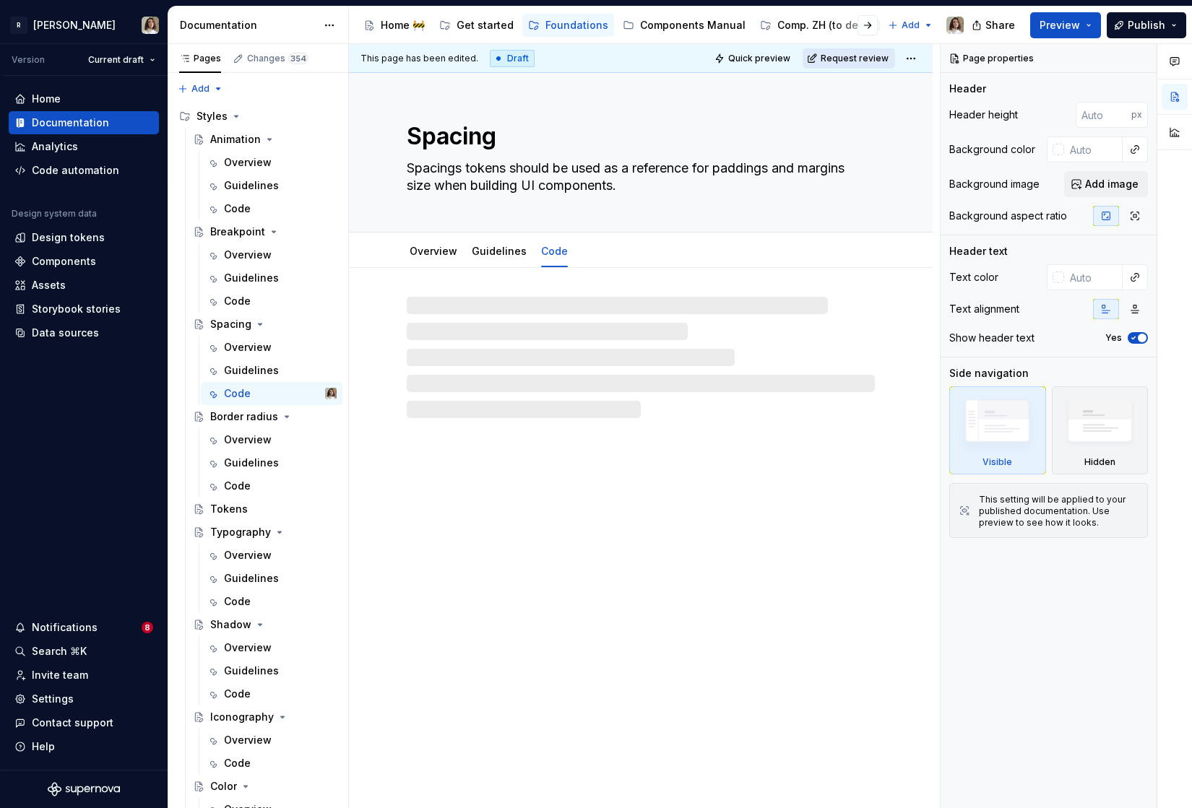
click at [836, 56] on span "Request review" at bounding box center [855, 59] width 68 height 12
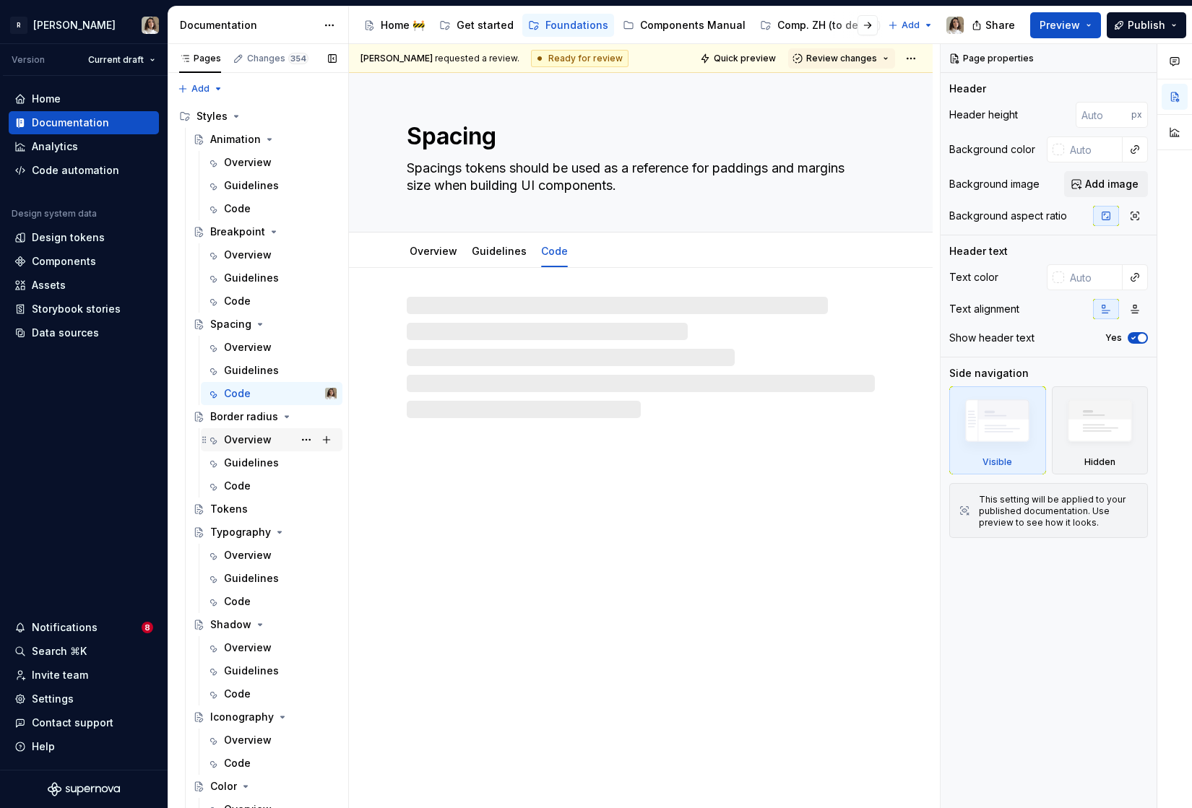
click at [241, 444] on div "Overview" at bounding box center [248, 440] width 48 height 14
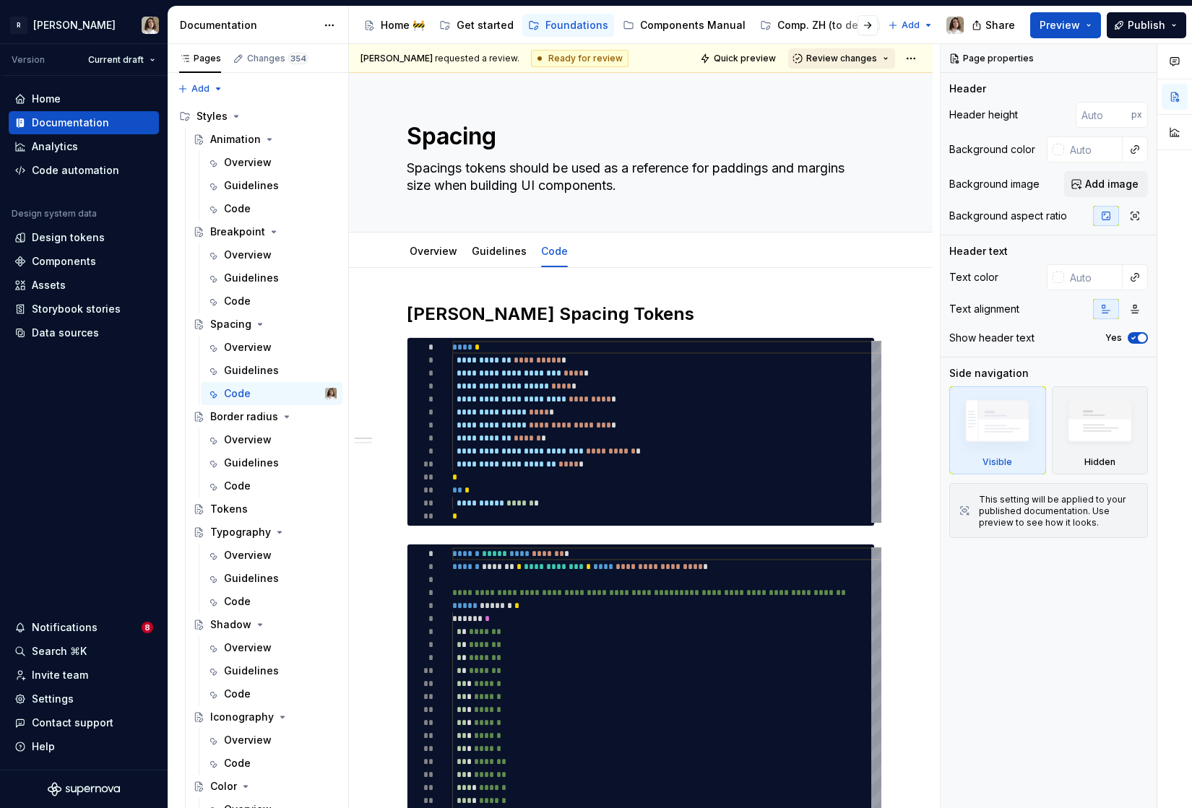
click at [836, 53] on span "Review changes" at bounding box center [841, 59] width 71 height 12
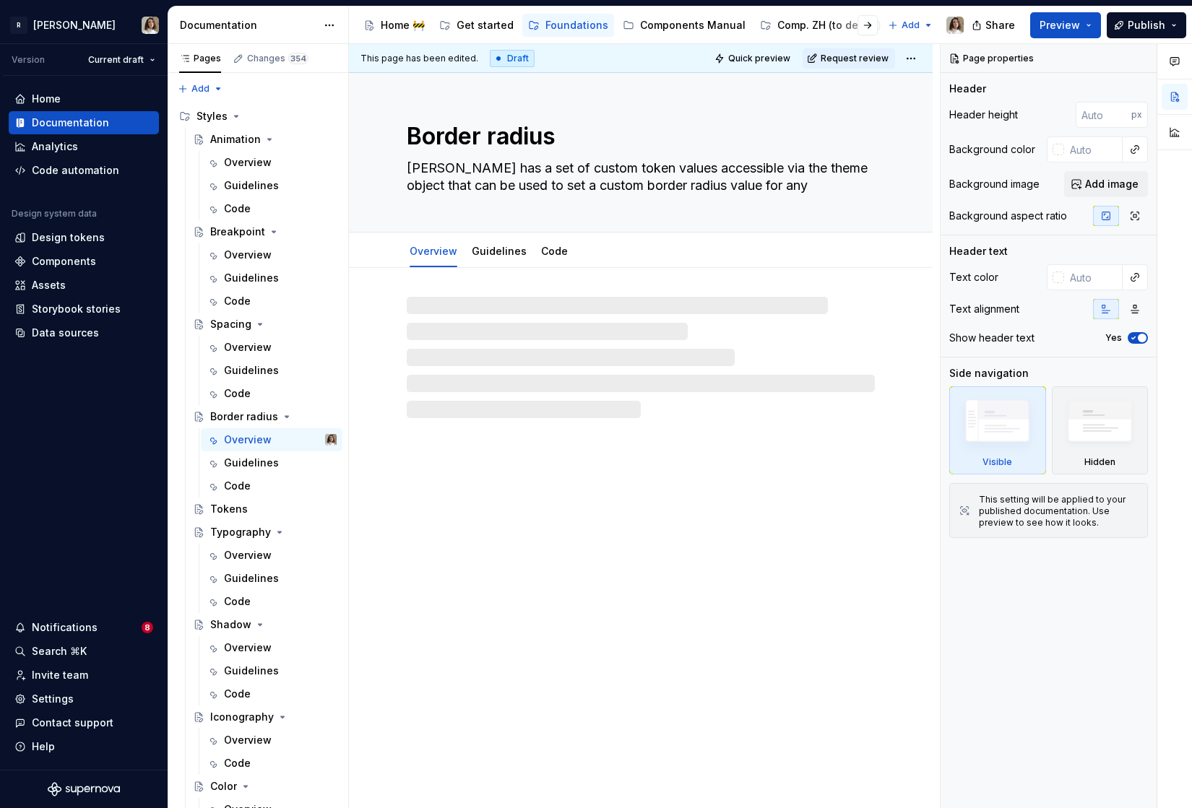
click at [836, 53] on span "Request review" at bounding box center [855, 59] width 68 height 12
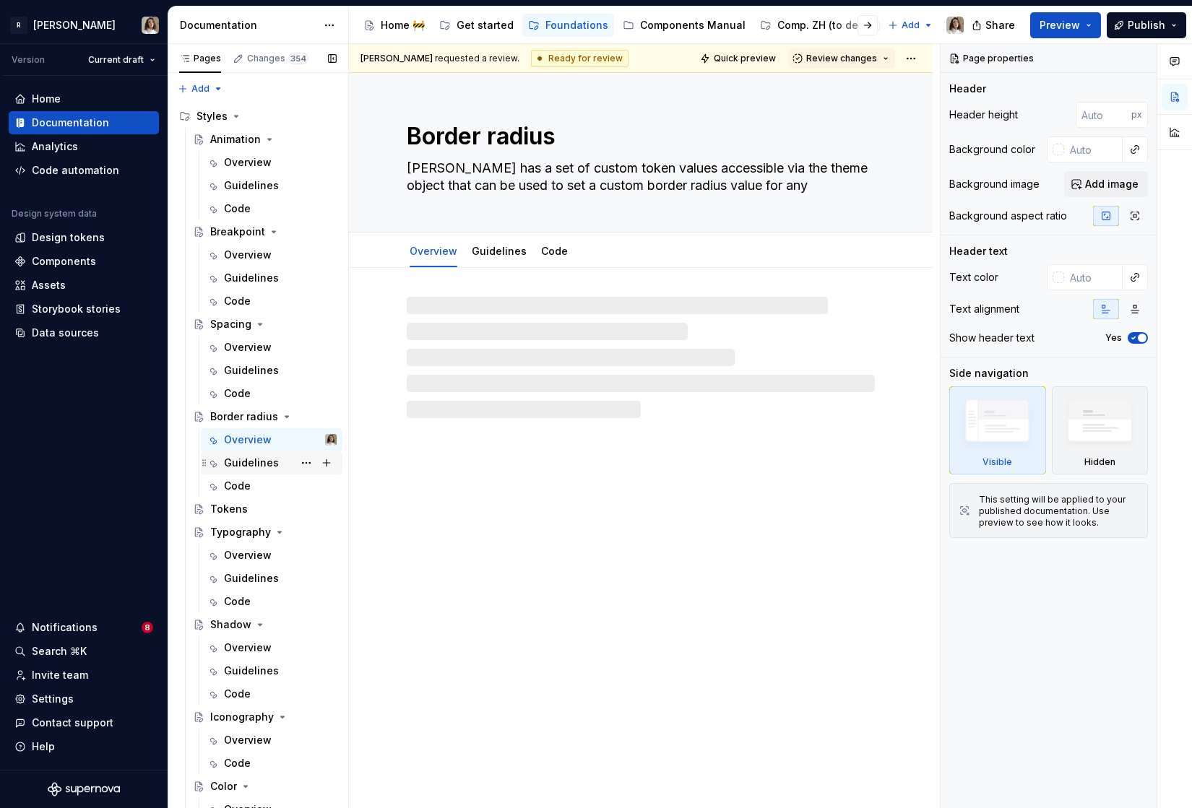
click at [241, 460] on div "Guidelines" at bounding box center [251, 463] width 55 height 14
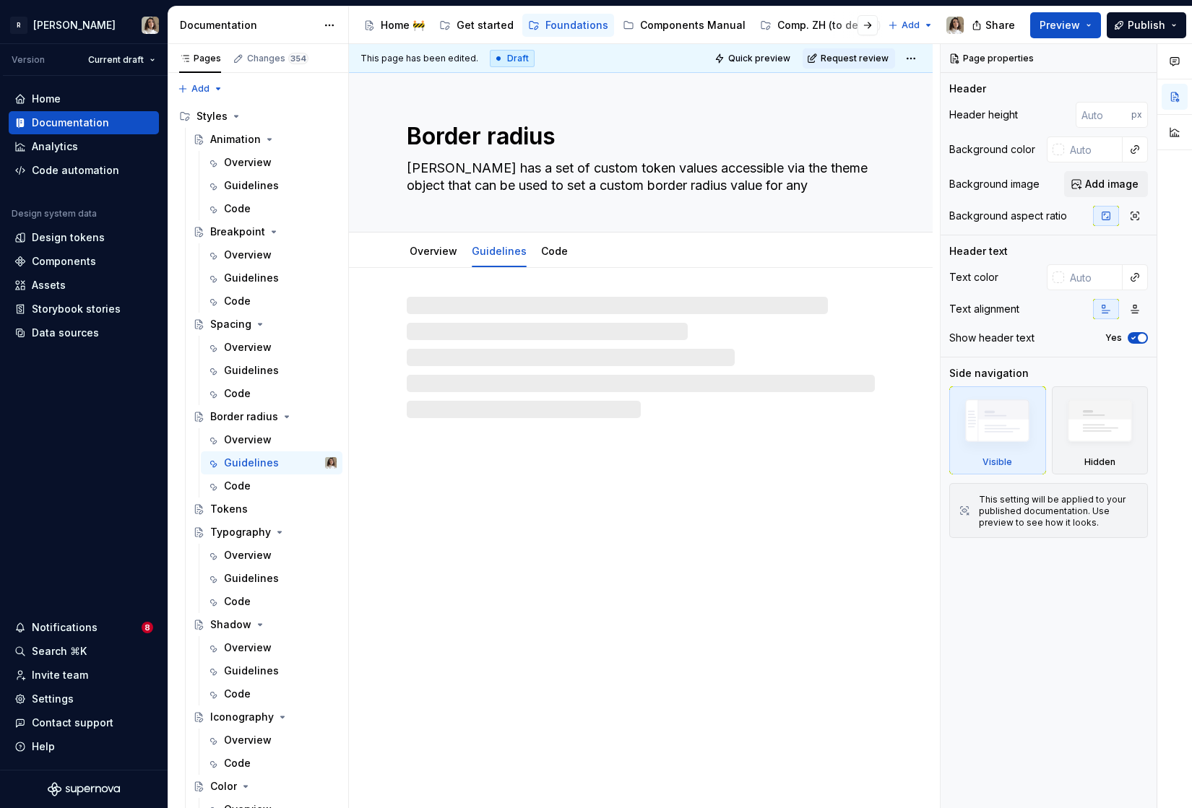
click at [836, 59] on span "Request review" at bounding box center [855, 59] width 68 height 12
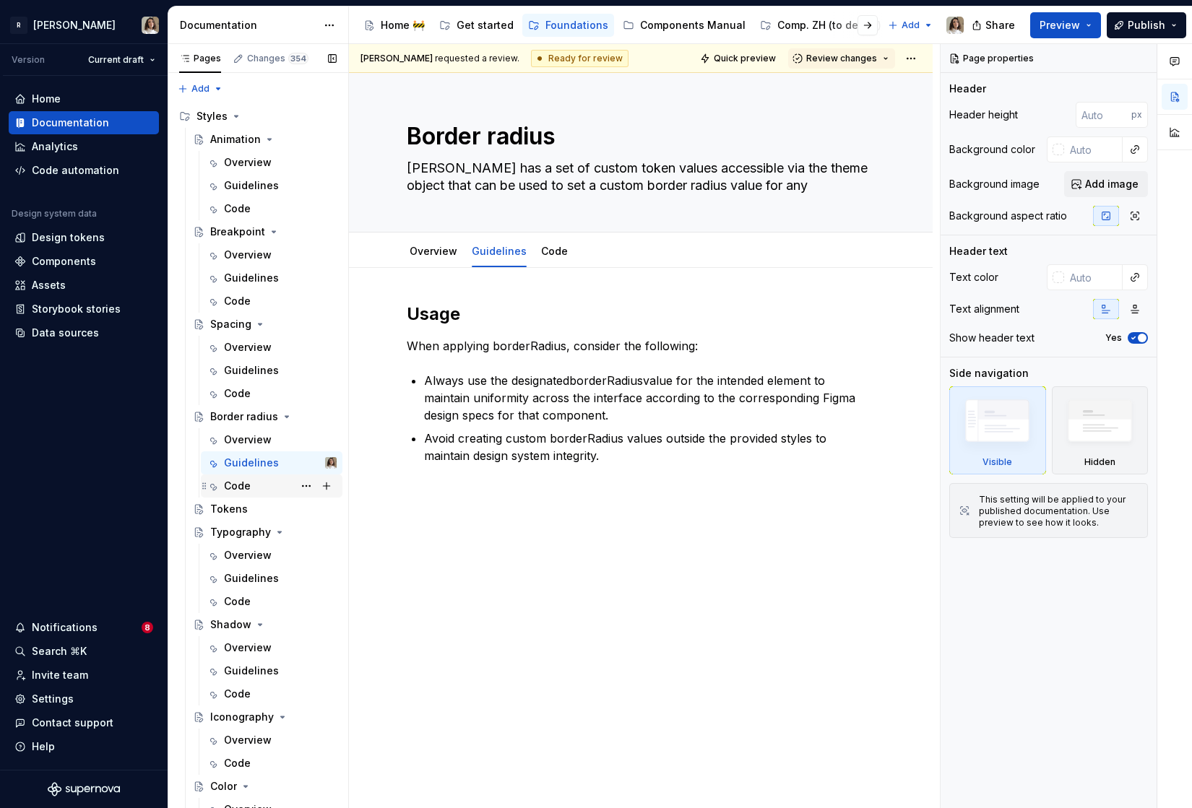
click at [258, 479] on div "Code" at bounding box center [280, 486] width 113 height 20
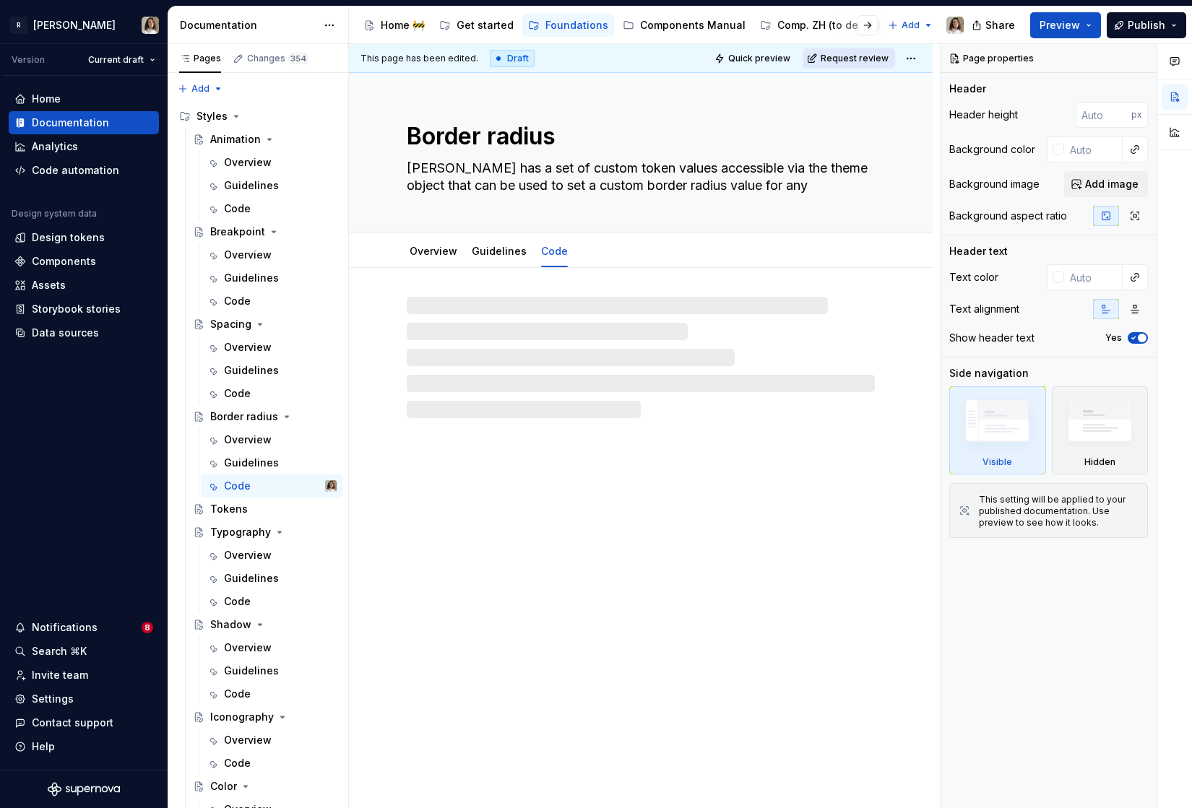
click at [842, 56] on span "Request review" at bounding box center [855, 59] width 68 height 12
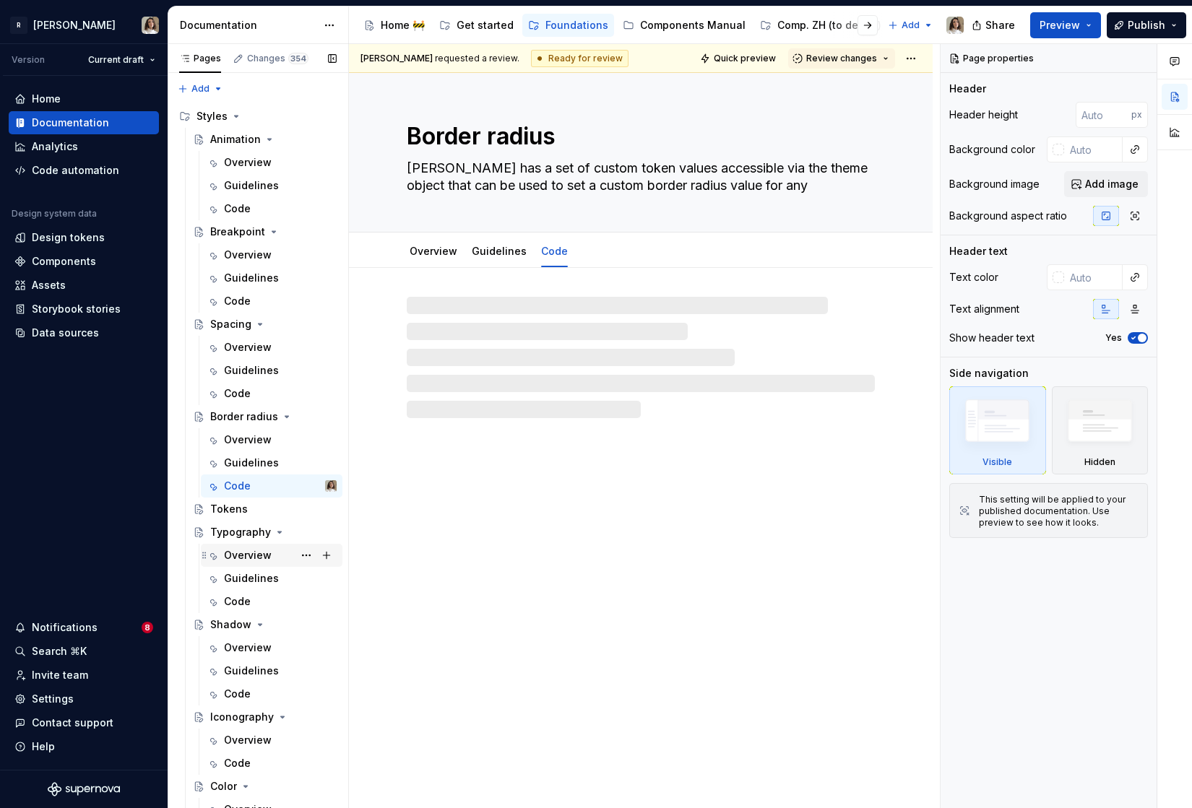
click at [230, 551] on div "Overview" at bounding box center [248, 555] width 48 height 14
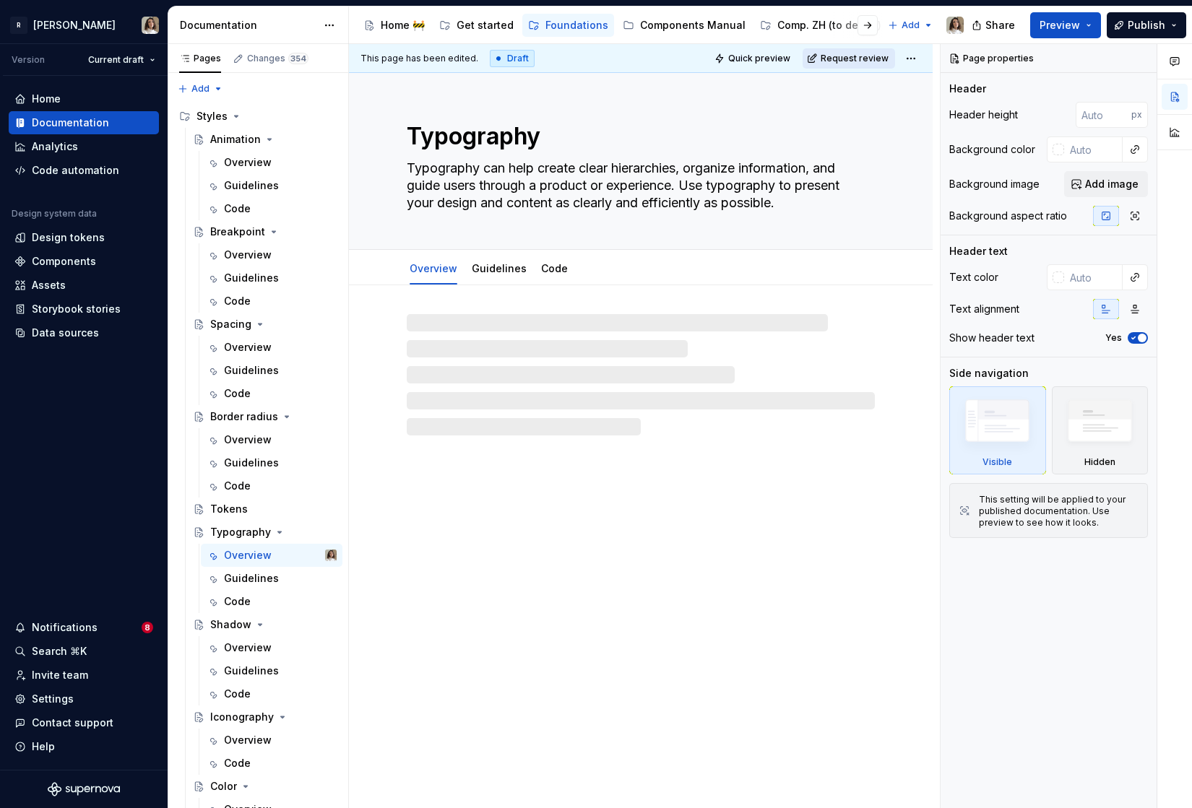
click at [861, 53] on span "Request review" at bounding box center [855, 59] width 68 height 12
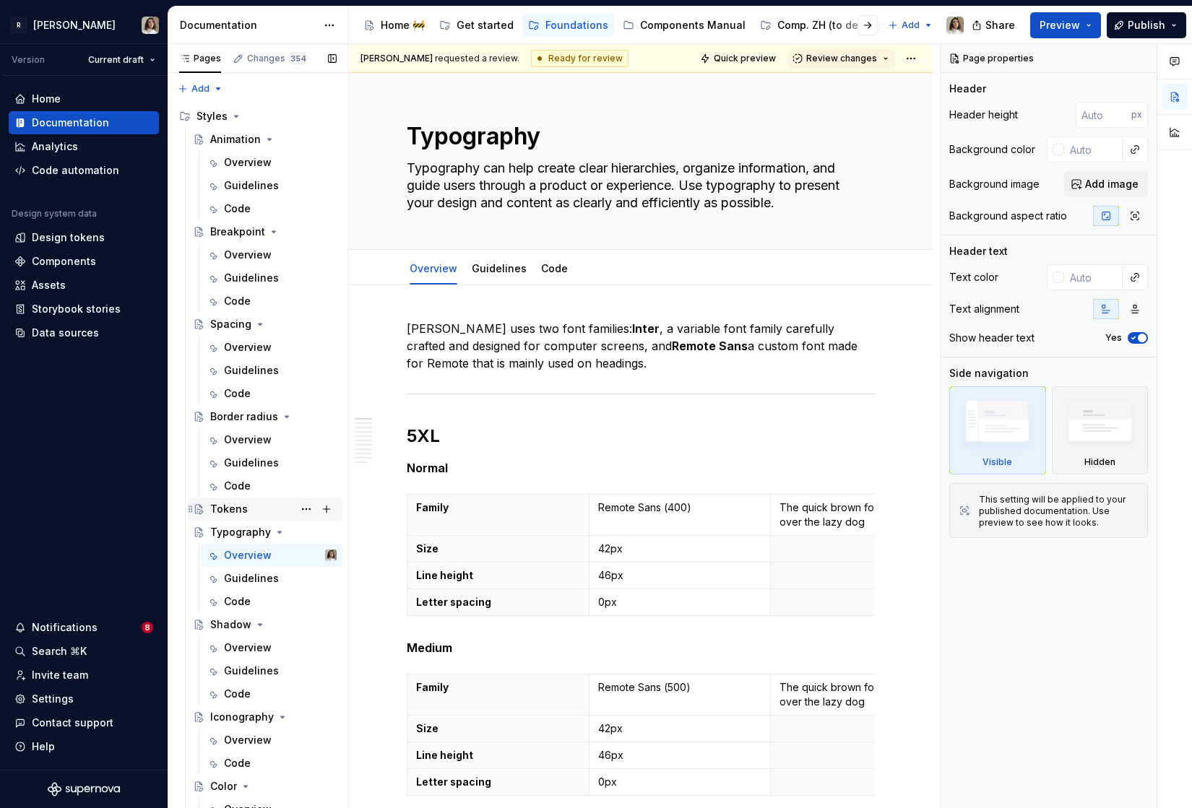
click at [241, 519] on div "Tokens" at bounding box center [273, 509] width 126 height 20
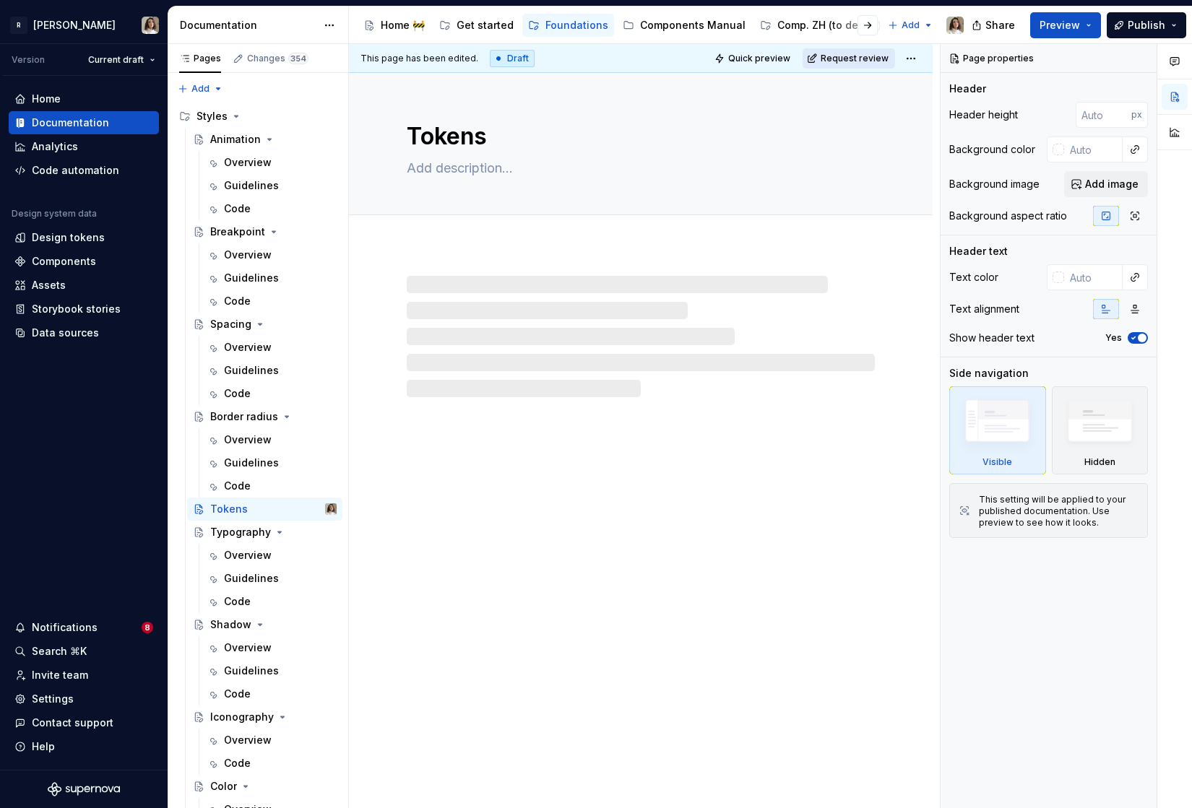
click at [860, 53] on span "Request review" at bounding box center [855, 59] width 68 height 12
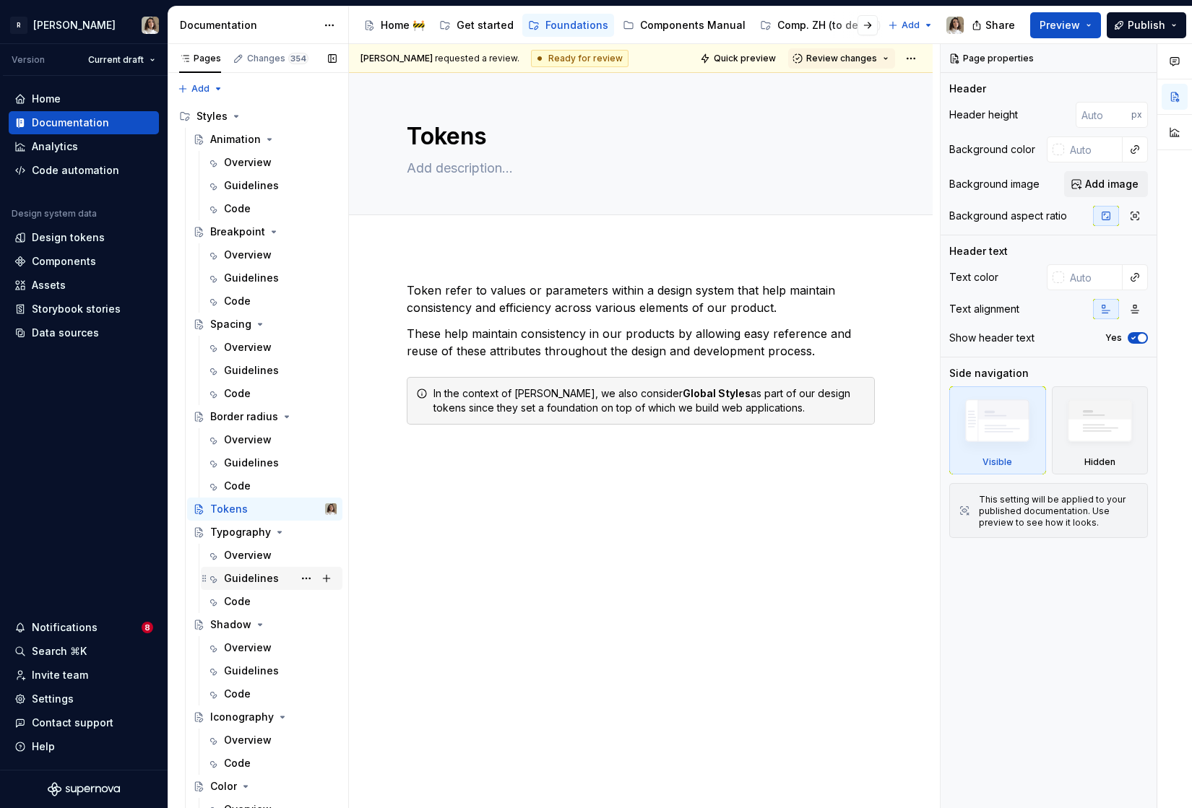
click at [235, 580] on div "Guidelines" at bounding box center [251, 578] width 55 height 14
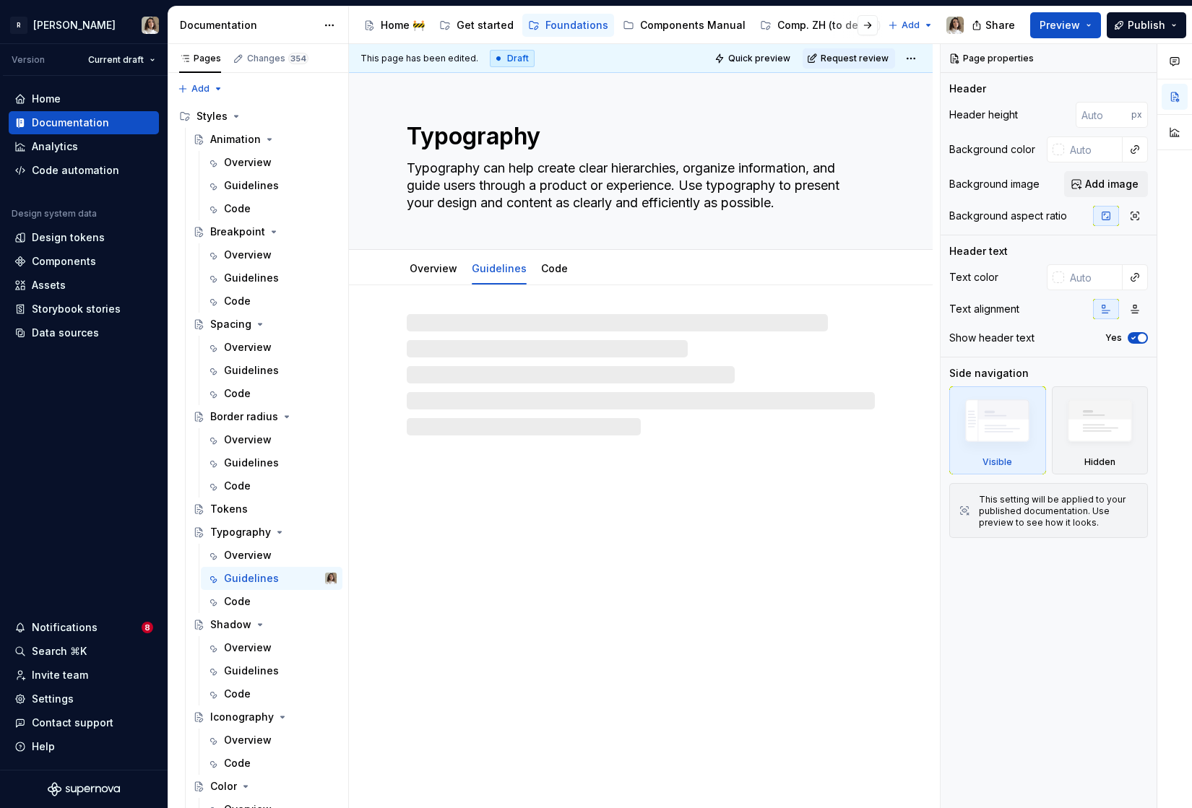
click at [854, 68] on div "This page has been edited. Draft Quick preview Request review" at bounding box center [641, 58] width 584 height 29
click at [865, 59] on span "Request review" at bounding box center [855, 59] width 68 height 12
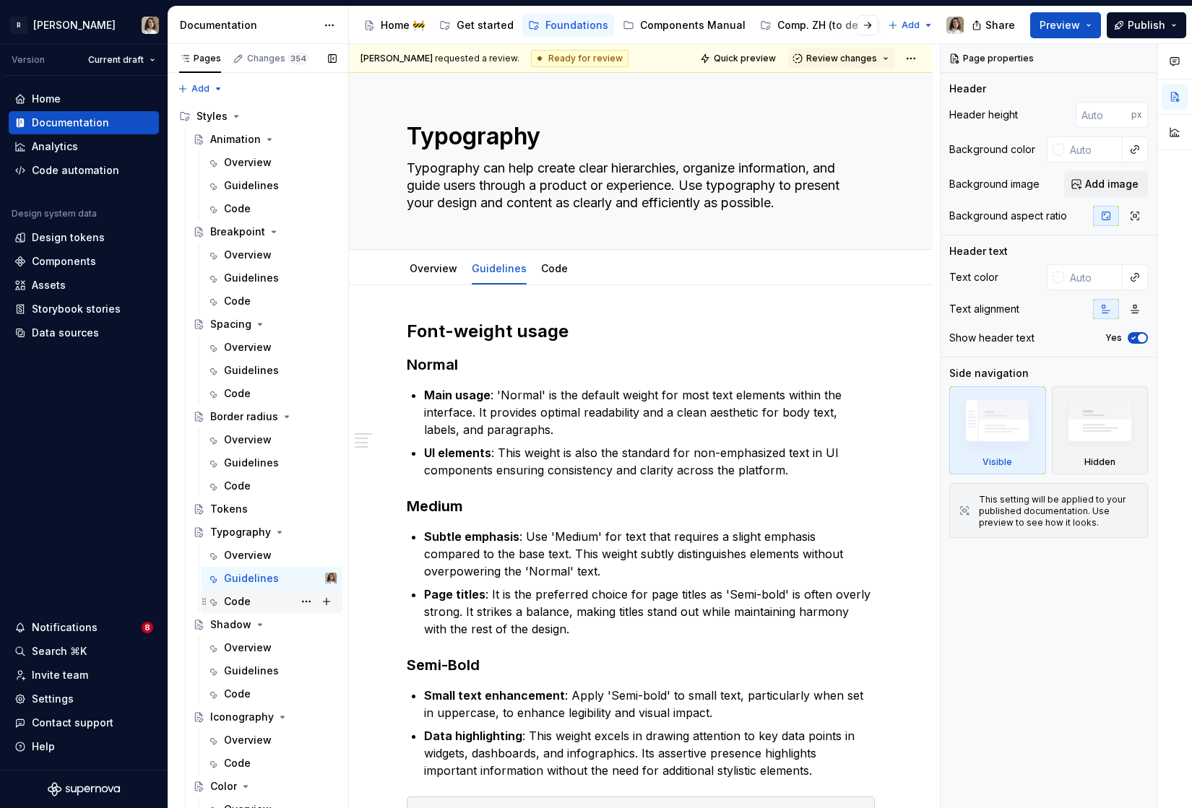
click at [246, 602] on div "Code" at bounding box center [237, 601] width 27 height 14
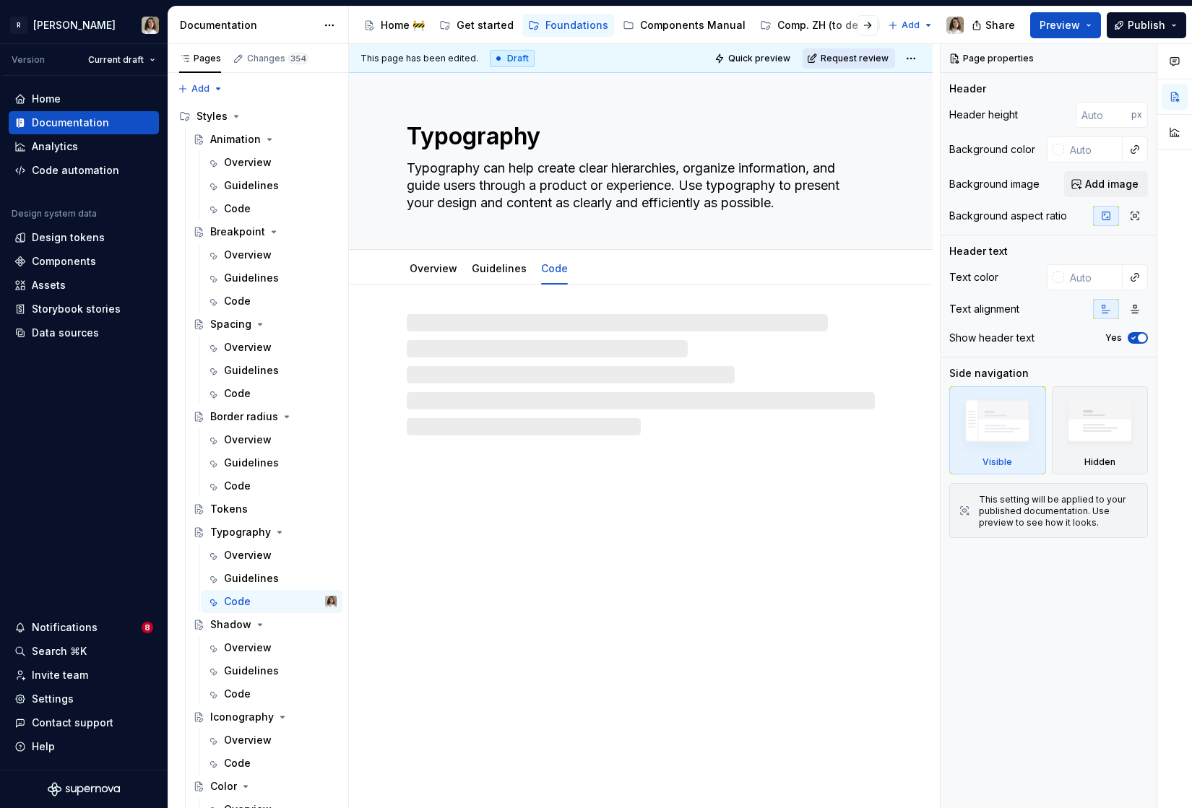
click at [860, 61] on span "Request review" at bounding box center [855, 59] width 68 height 12
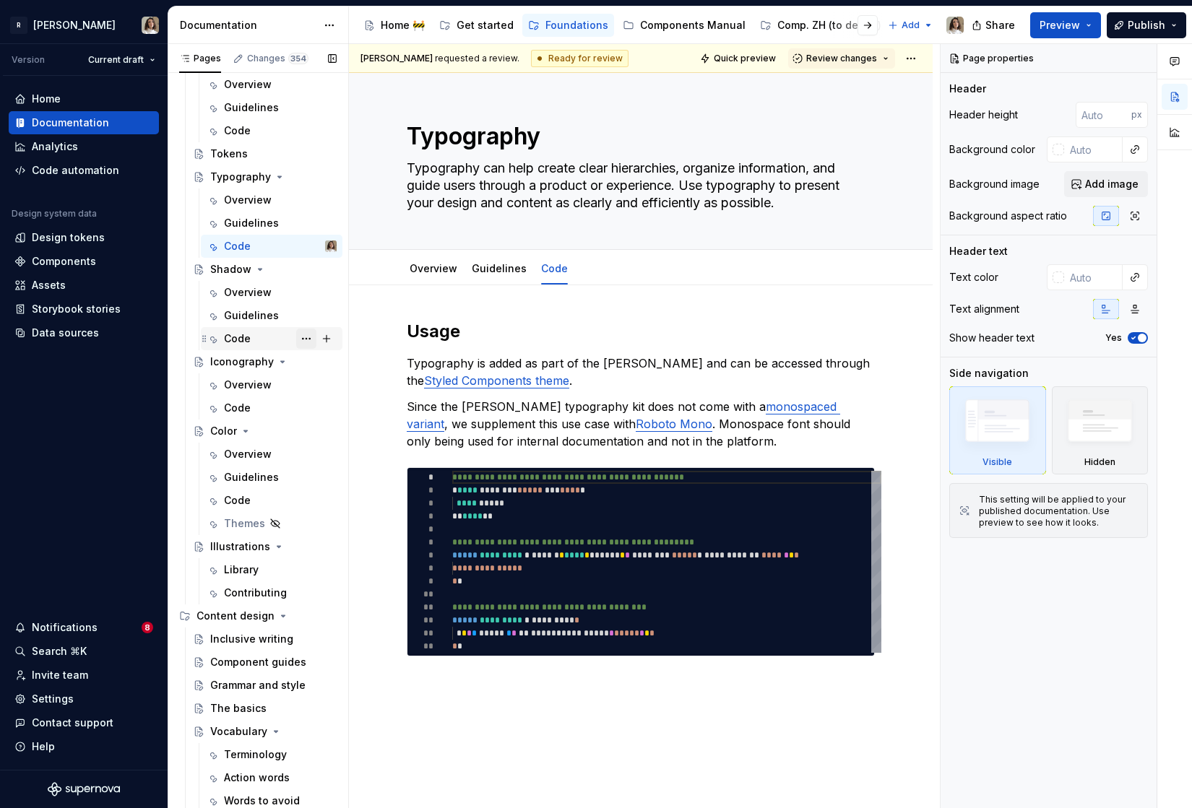
scroll to position [492, 0]
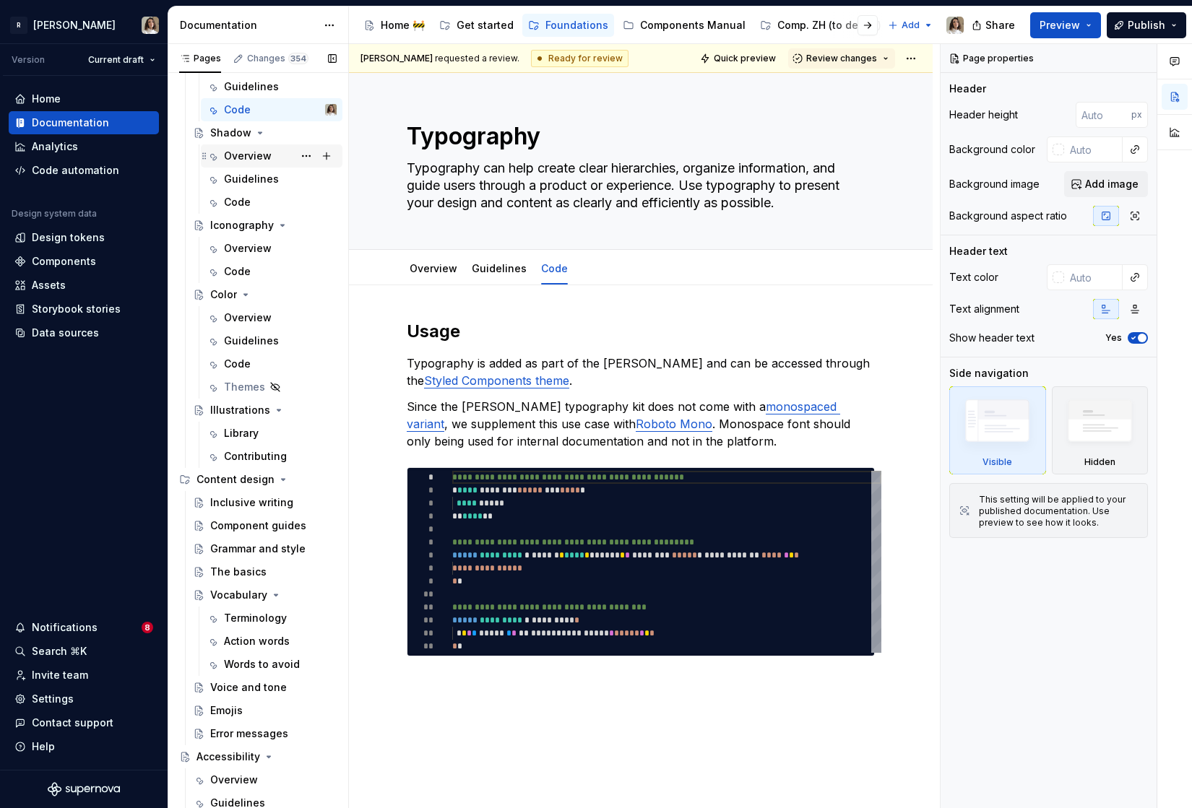
click at [244, 159] on div "Overview" at bounding box center [248, 156] width 48 height 14
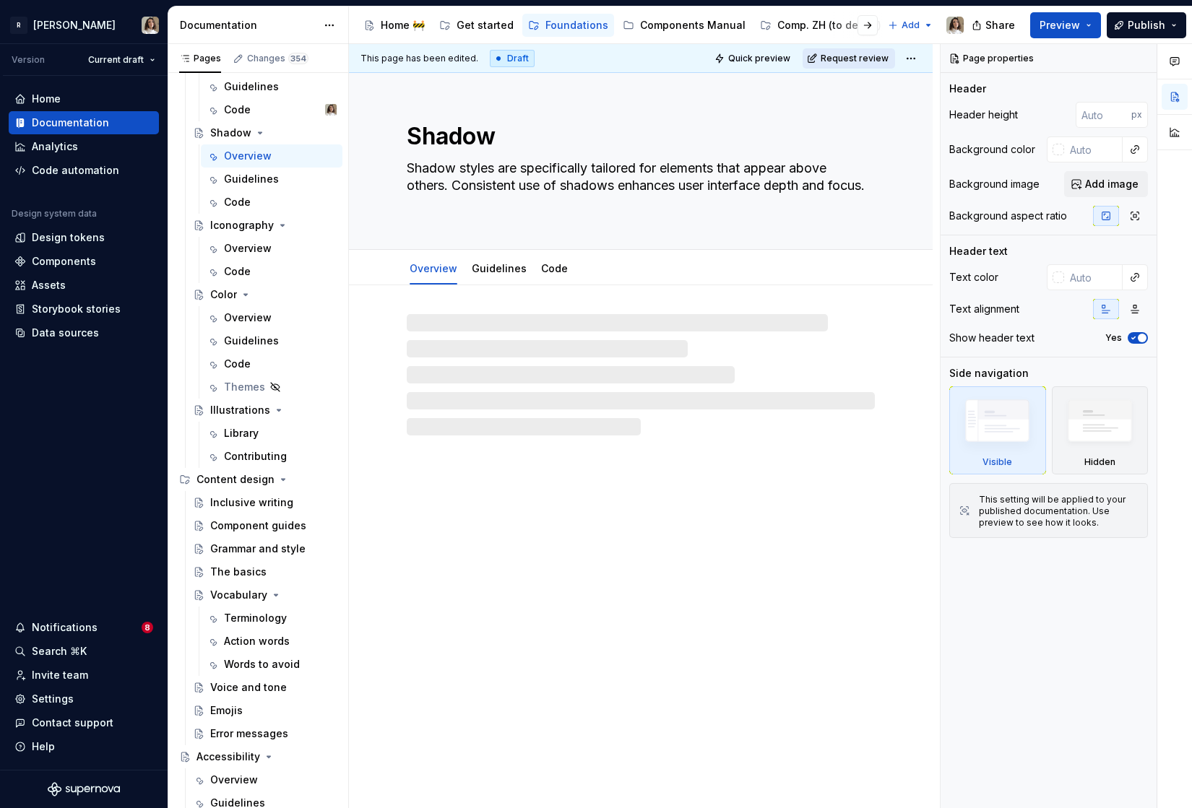
click at [849, 54] on span "Request review" at bounding box center [855, 59] width 68 height 12
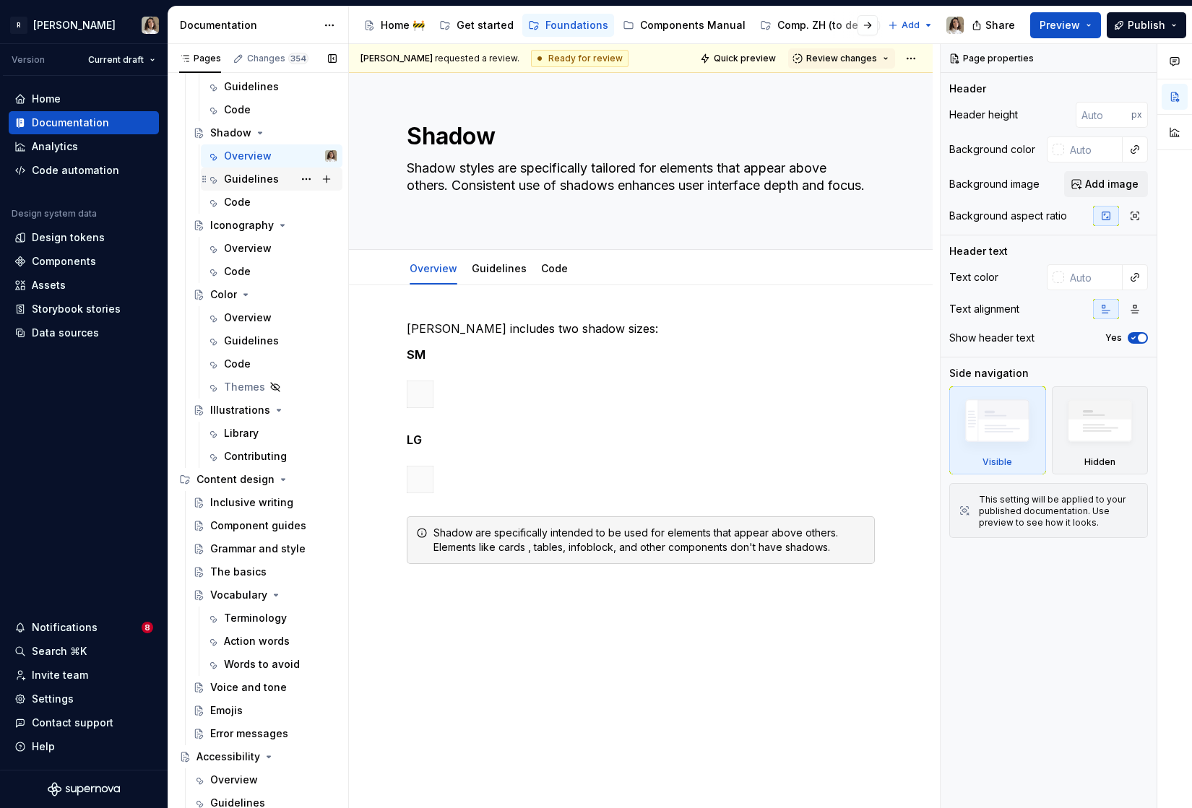
click at [261, 183] on div "Guidelines" at bounding box center [251, 179] width 55 height 14
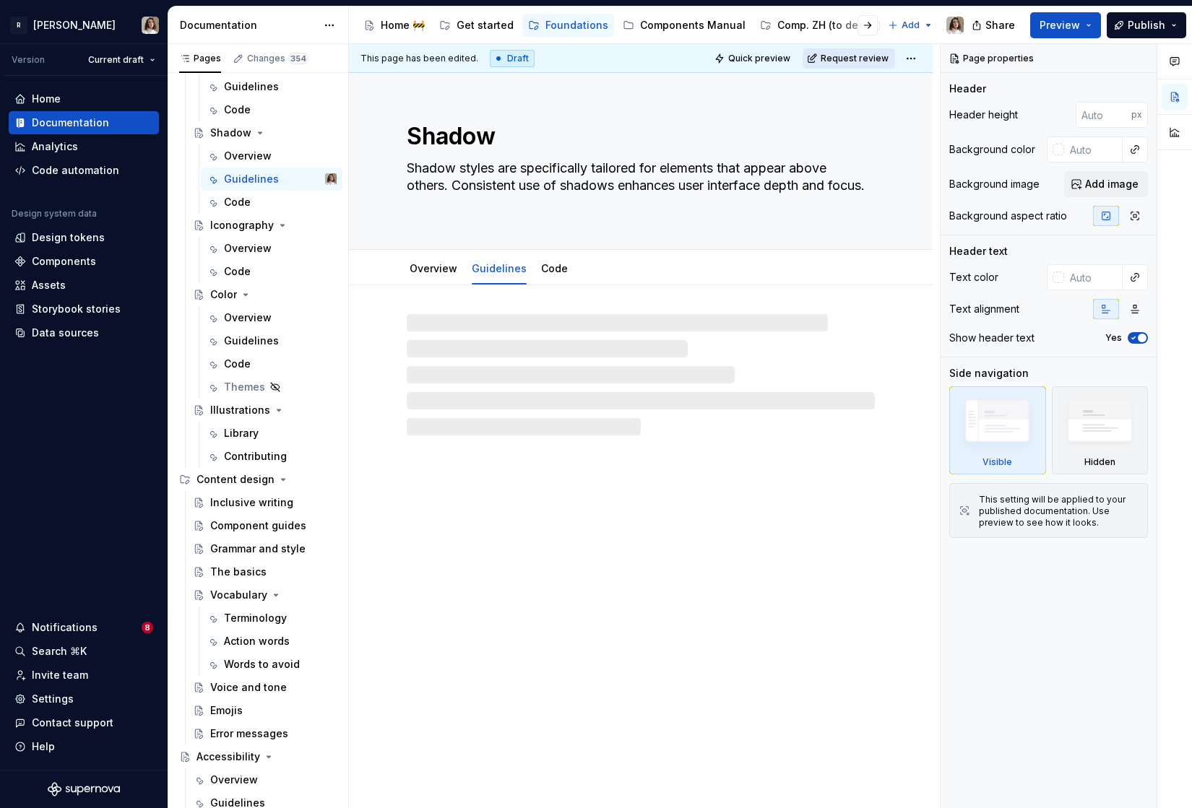
click at [843, 64] on span "Request review" at bounding box center [855, 59] width 68 height 12
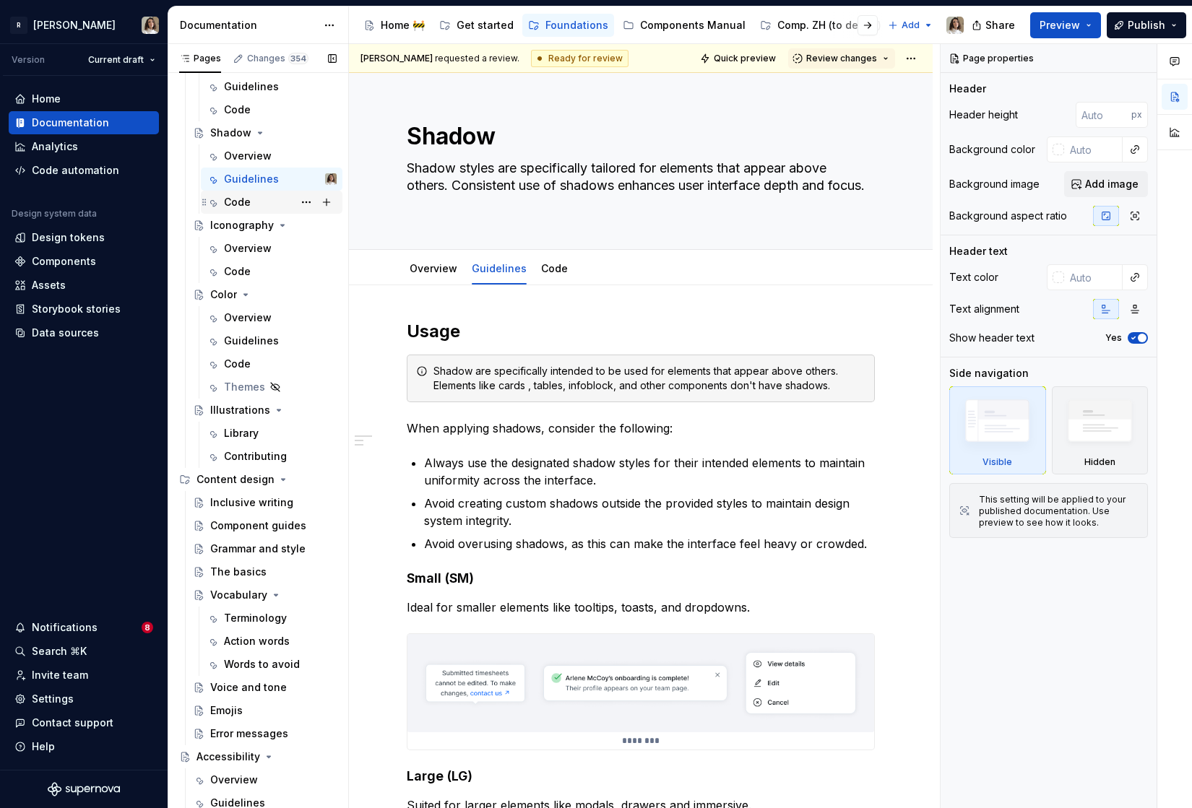
click at [238, 204] on div "Code" at bounding box center [237, 202] width 27 height 14
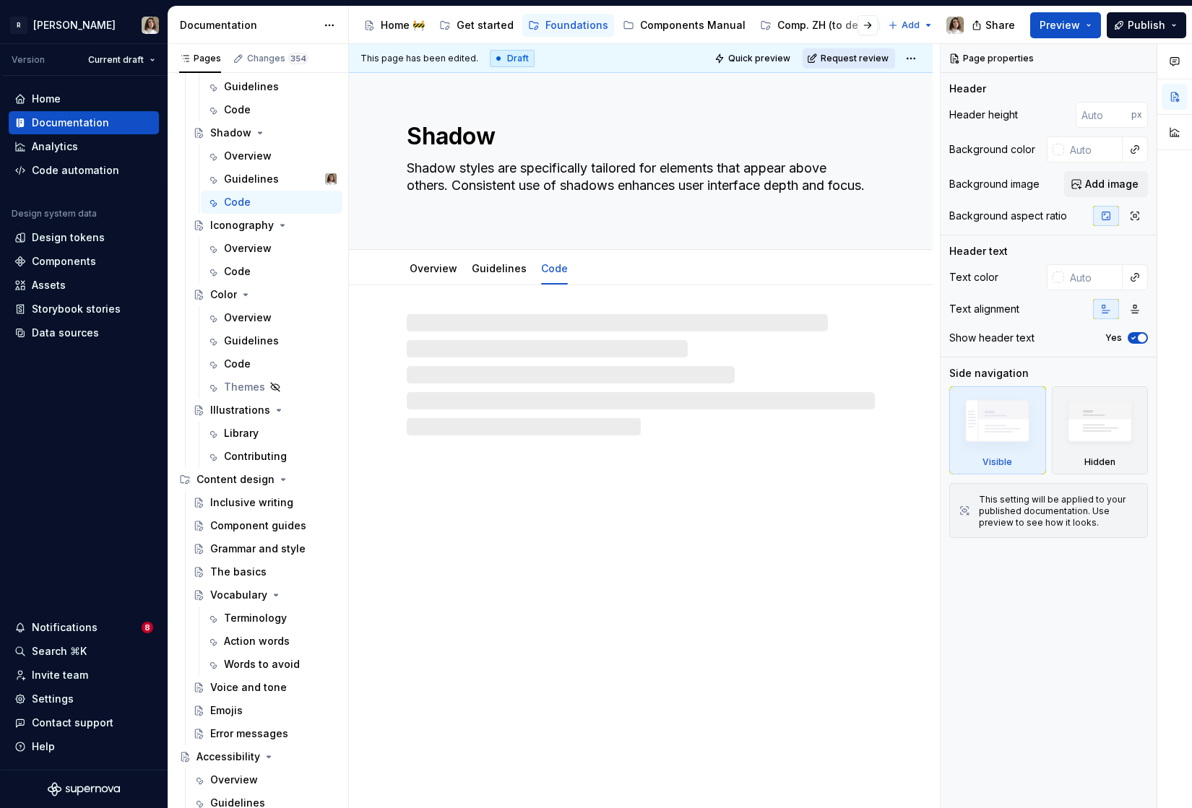
click at [857, 57] on span "Request review" at bounding box center [855, 59] width 68 height 12
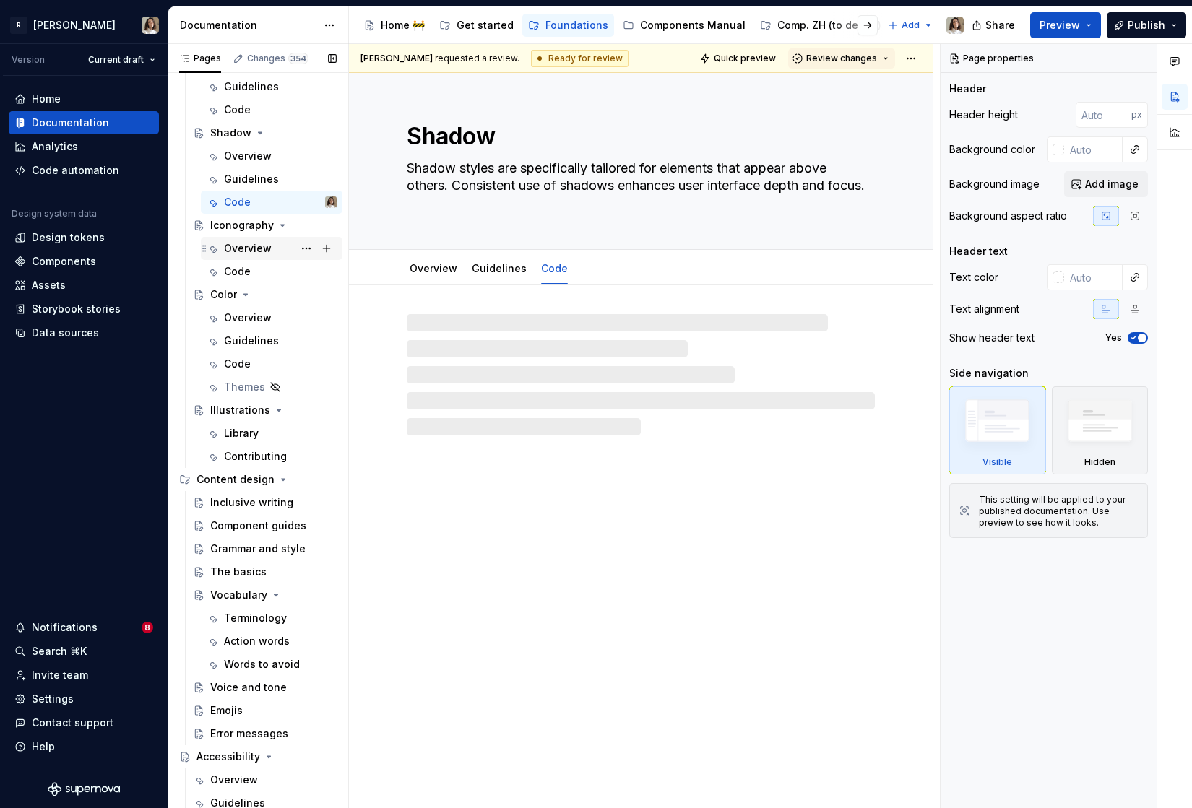
click at [246, 254] on div "Overview" at bounding box center [248, 248] width 48 height 14
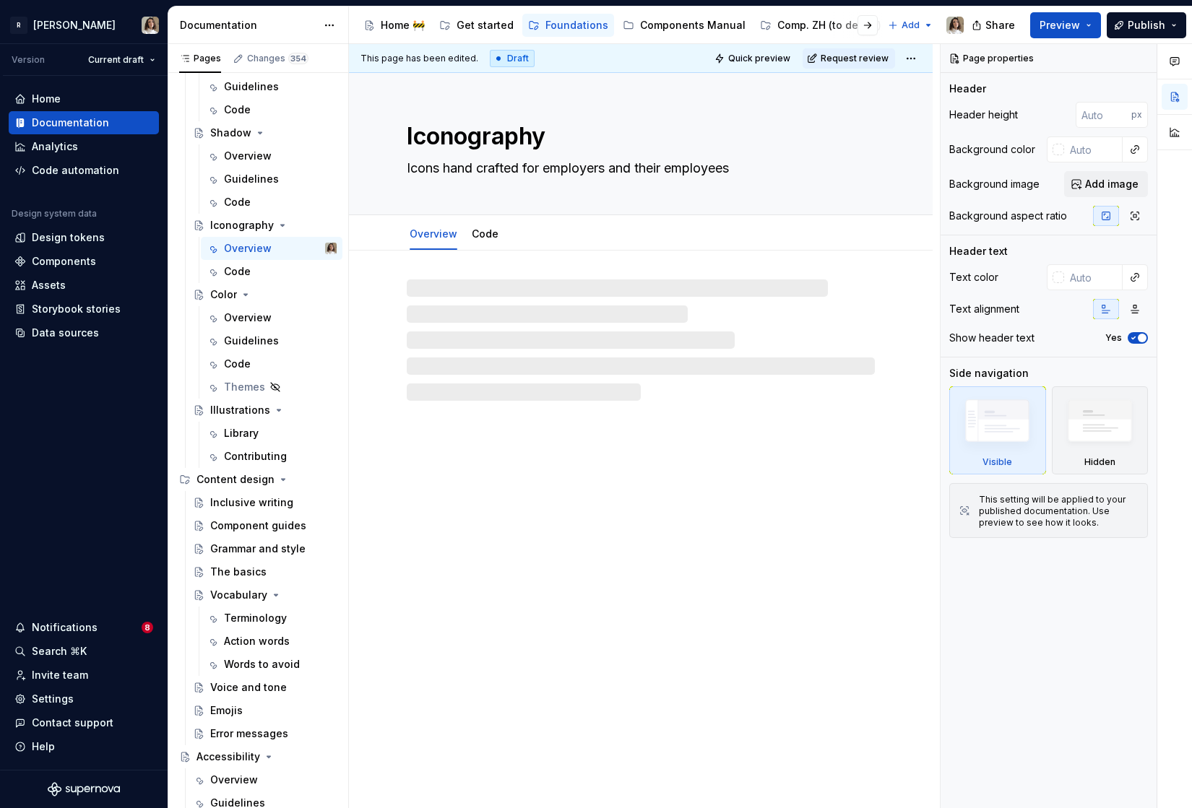
click at [844, 55] on span "Request review" at bounding box center [855, 59] width 68 height 12
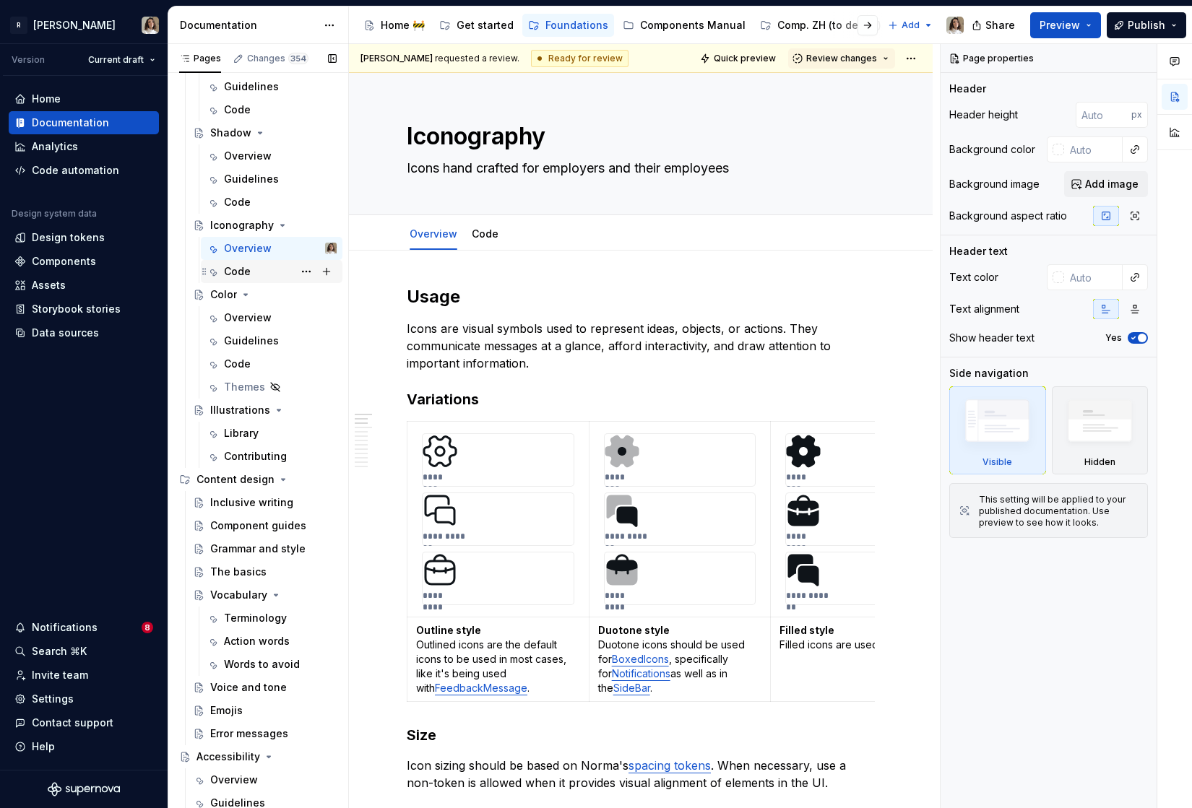
click at [259, 273] on div "Code" at bounding box center [280, 271] width 113 height 20
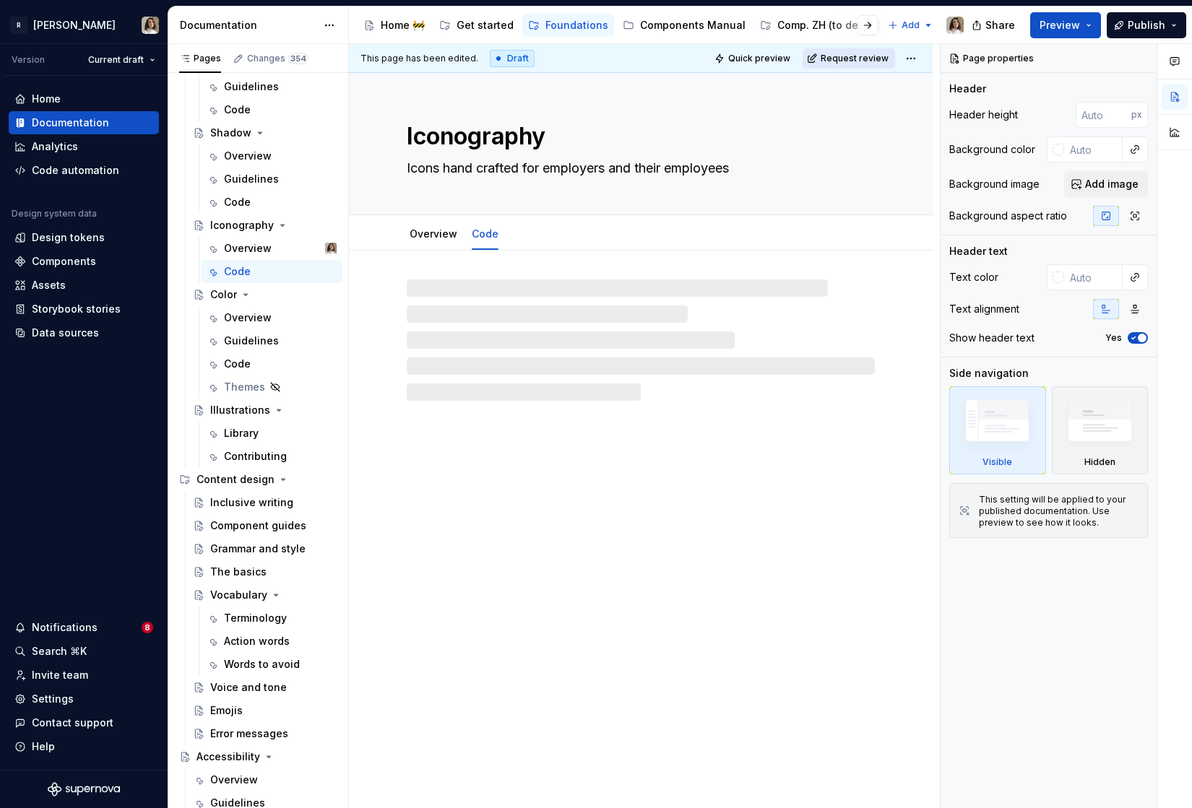
click at [847, 60] on span "Request review" at bounding box center [855, 59] width 68 height 12
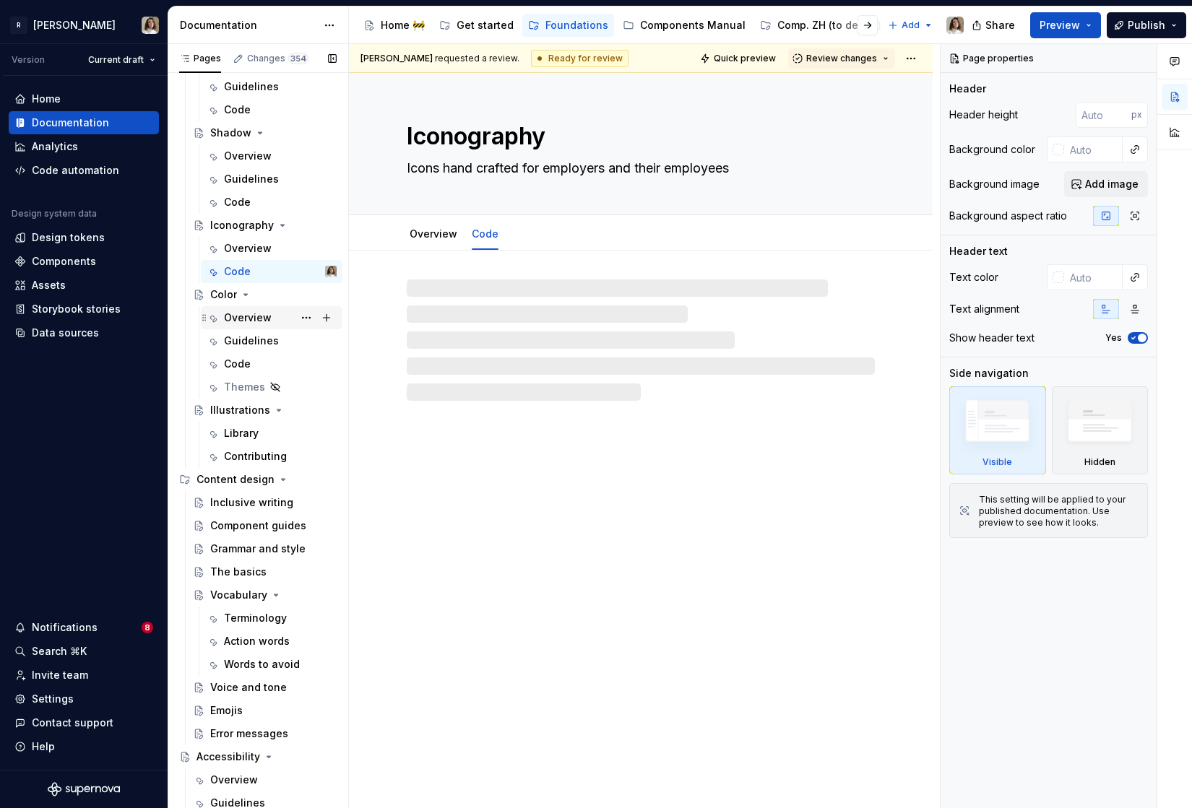
click at [251, 320] on div "Overview" at bounding box center [248, 318] width 48 height 14
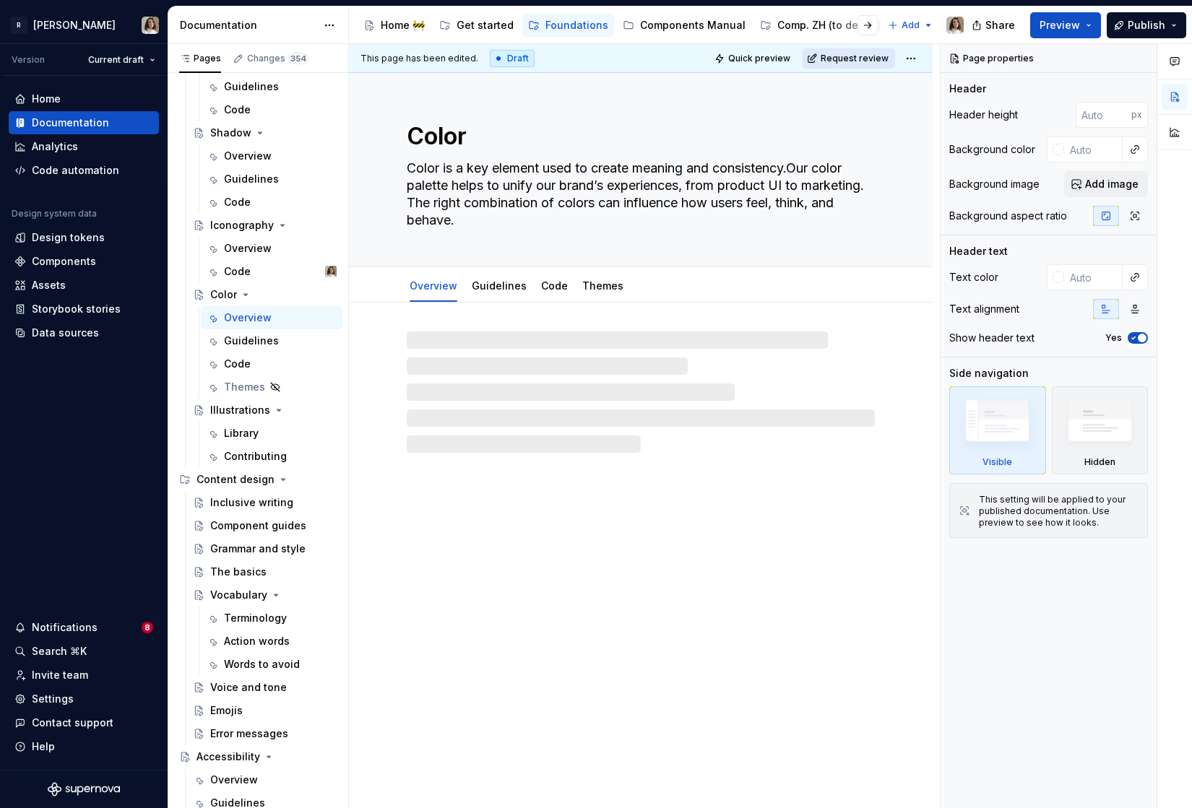
click at [836, 61] on span "Request review" at bounding box center [855, 59] width 68 height 12
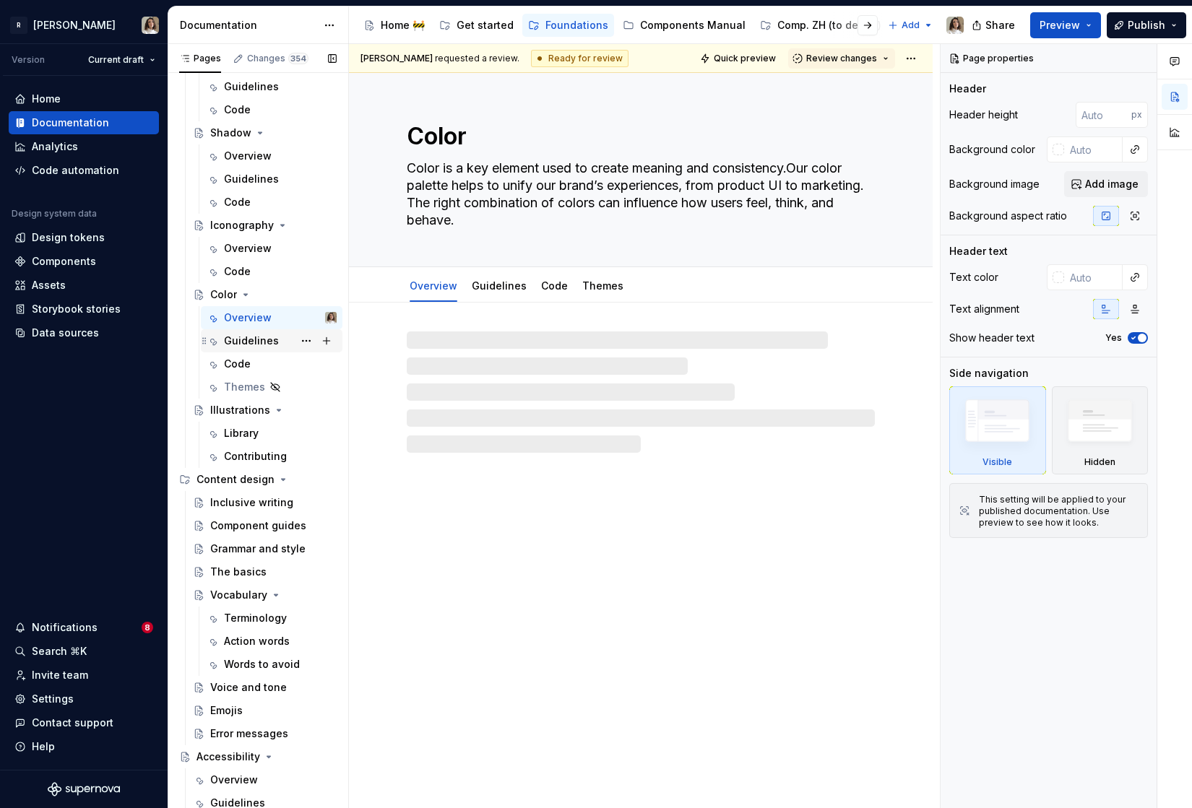
click at [241, 342] on div "Guidelines" at bounding box center [251, 341] width 55 height 14
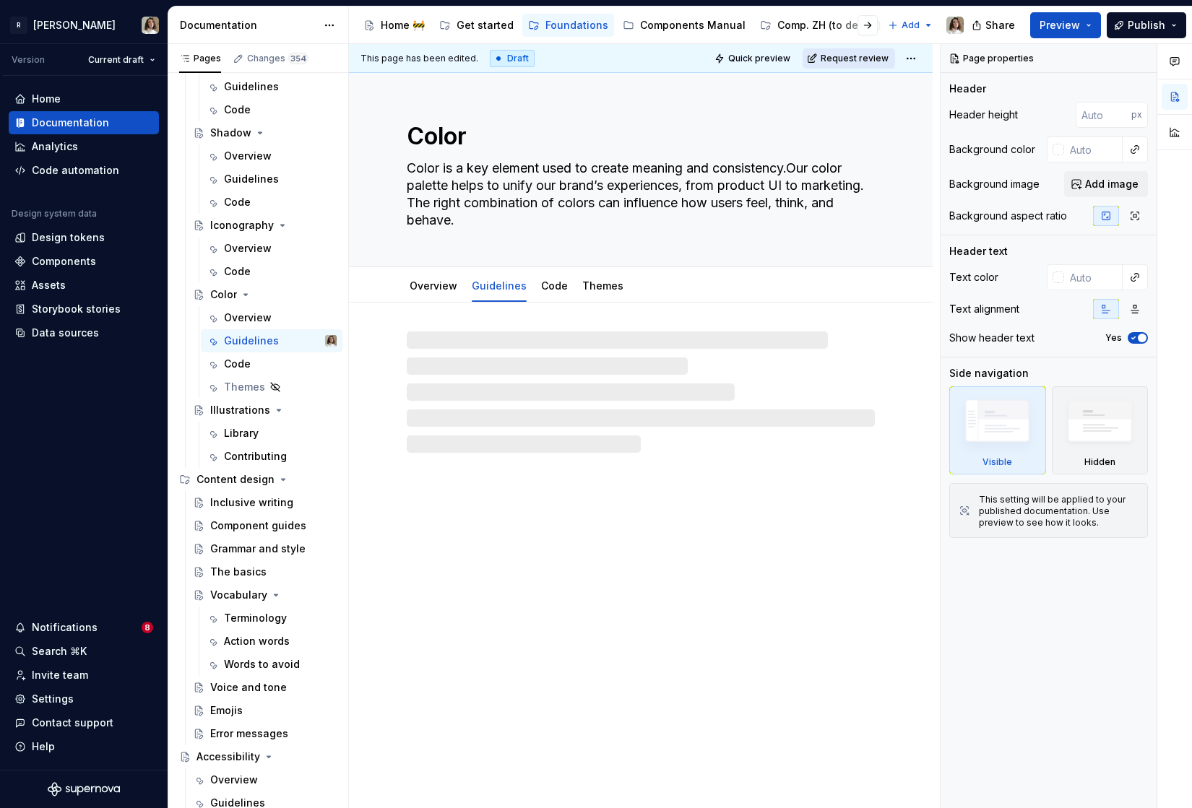
click at [842, 59] on span "Request review" at bounding box center [855, 59] width 68 height 12
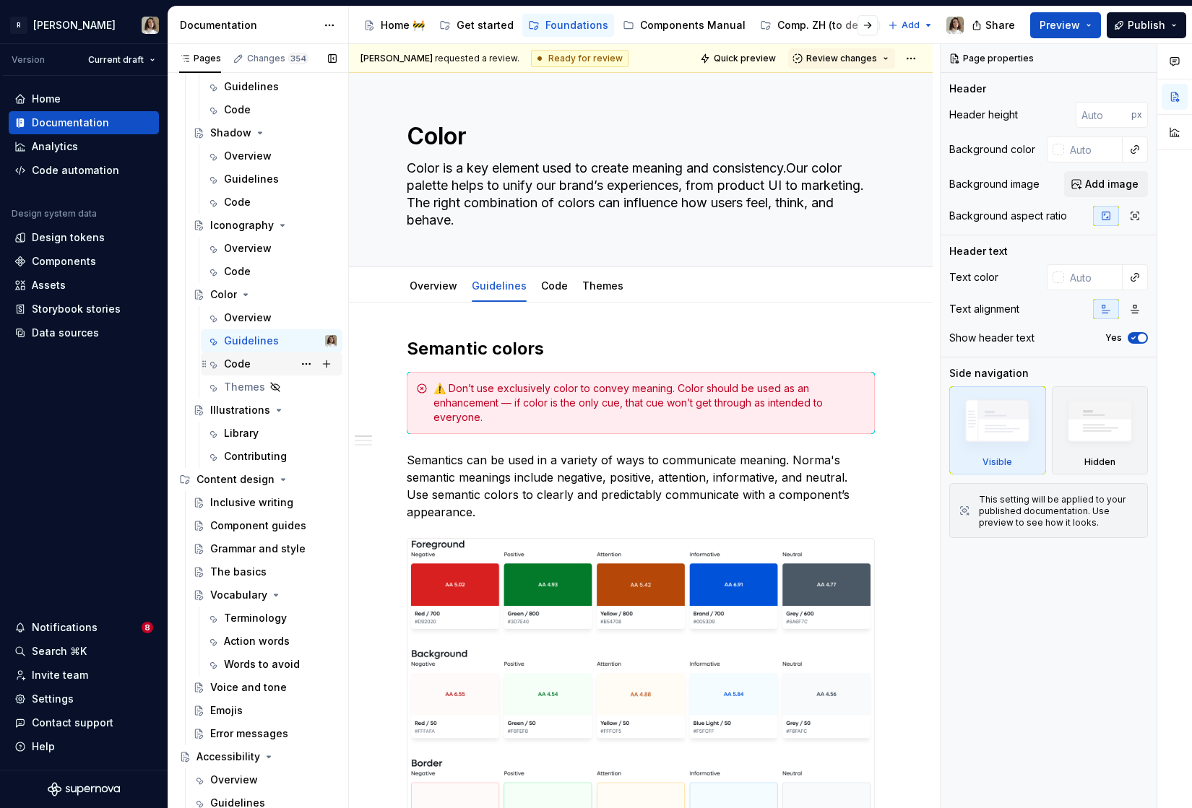
click at [241, 370] on div "Code" at bounding box center [237, 364] width 27 height 14
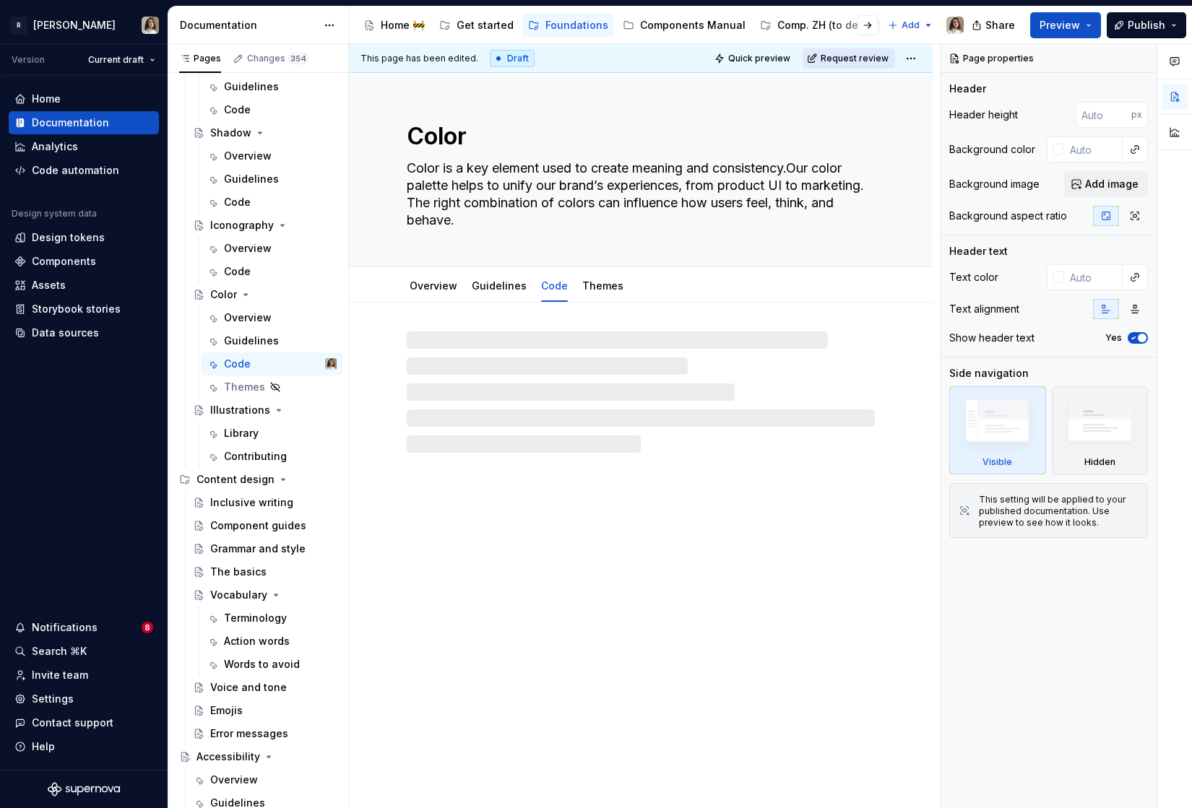
click at [839, 53] on span "Request review" at bounding box center [855, 59] width 68 height 12
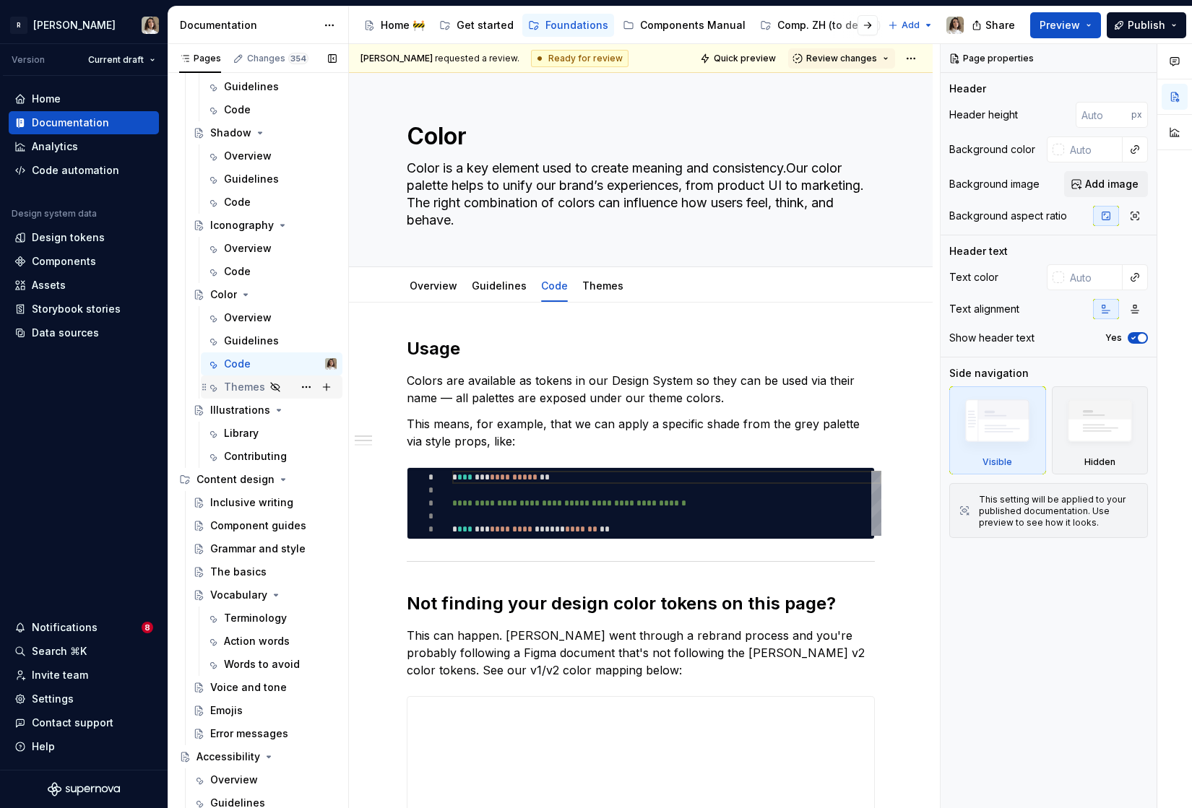
click at [222, 392] on div "Themes" at bounding box center [272, 387] width 130 height 20
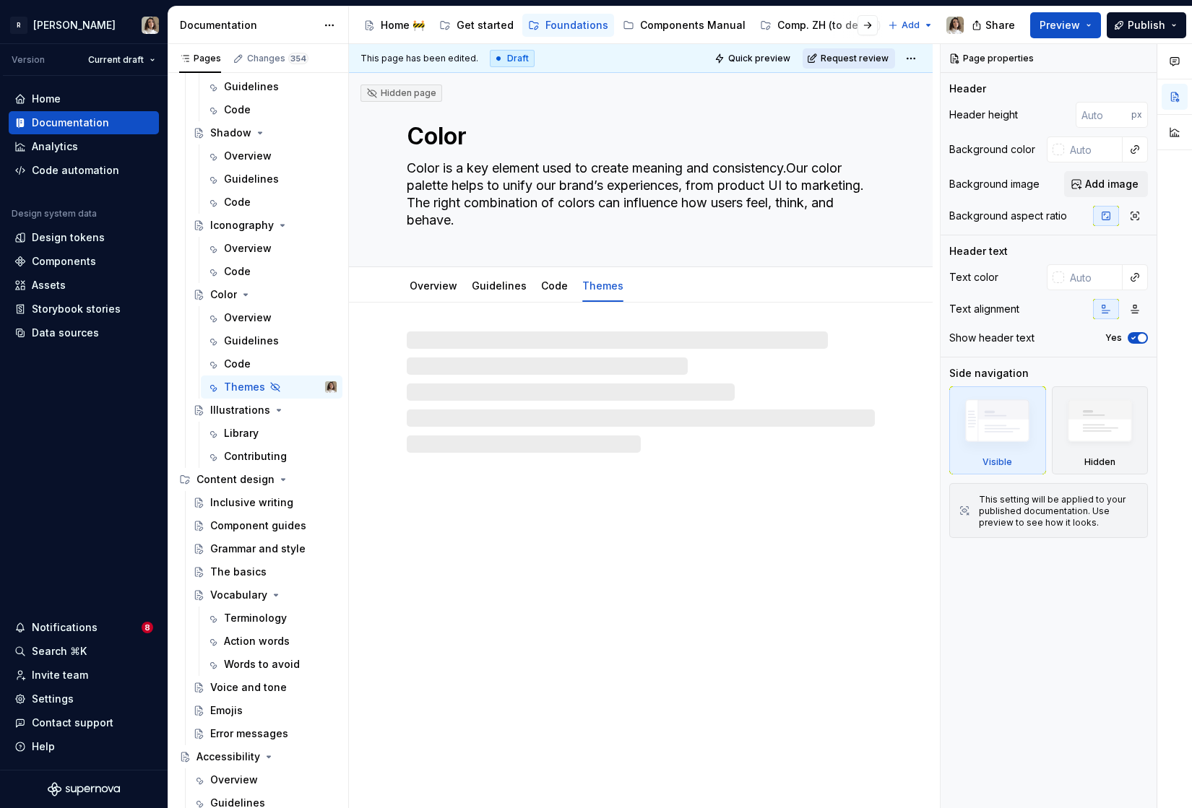
click at [851, 60] on span "Request review" at bounding box center [855, 59] width 68 height 12
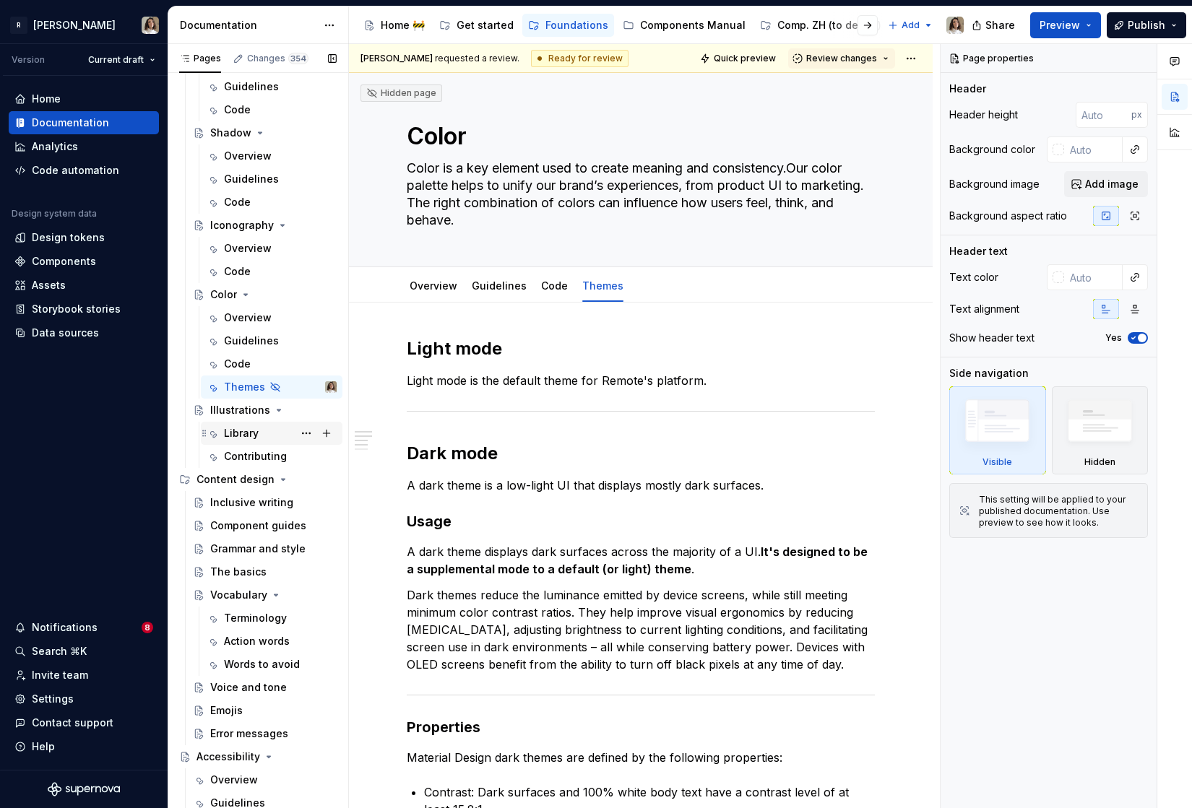
click at [249, 432] on div "Library" at bounding box center [241, 433] width 35 height 14
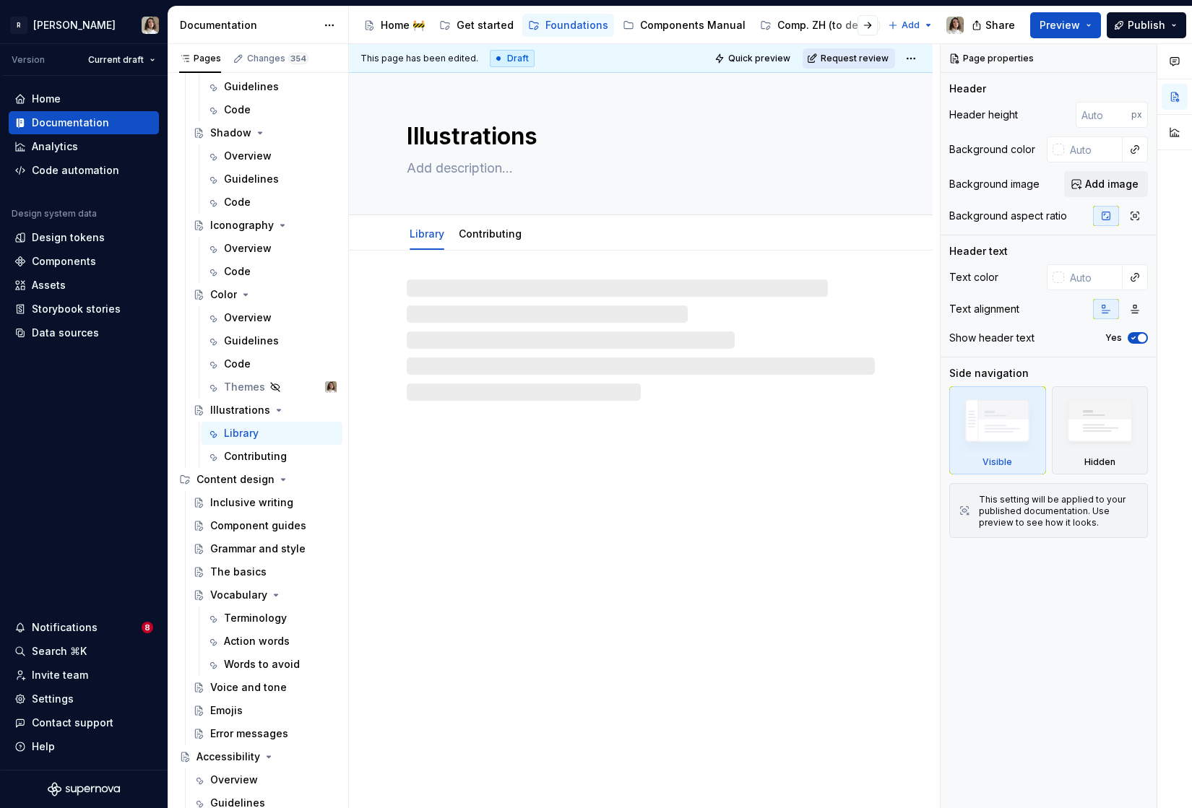
click at [873, 48] on button "Request review" at bounding box center [848, 58] width 92 height 20
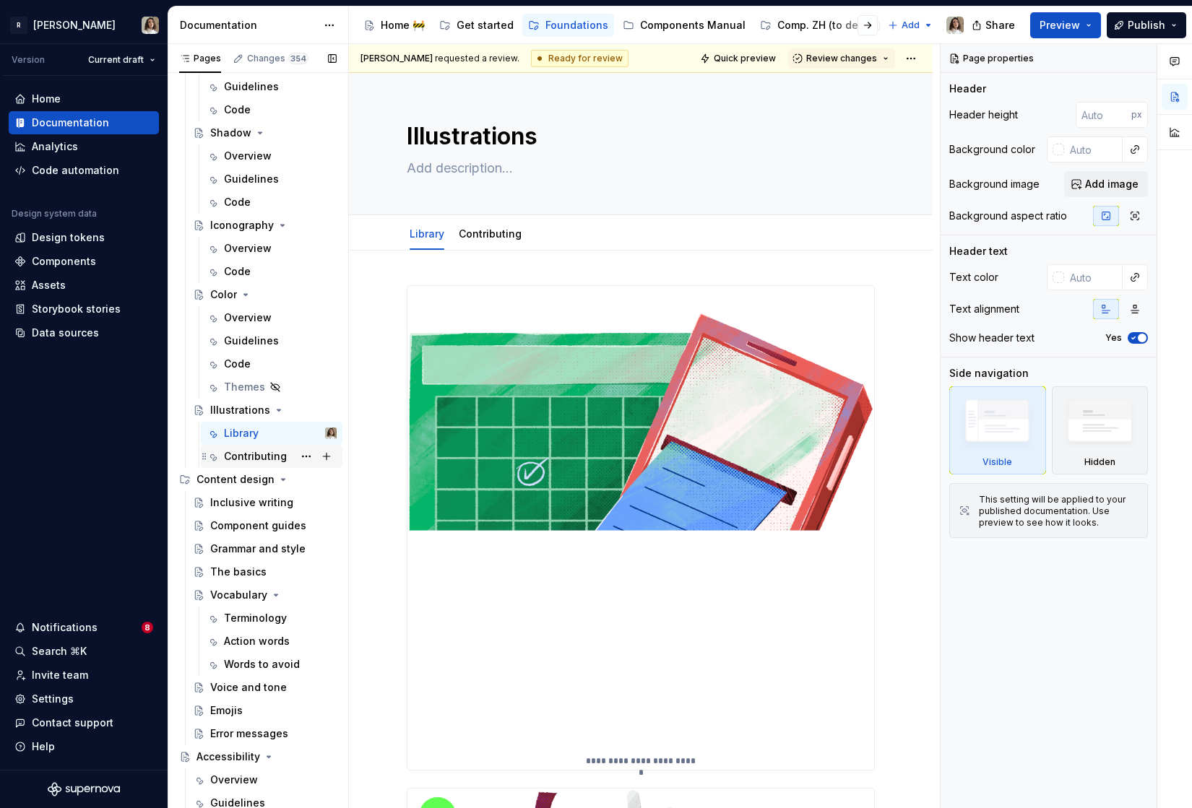
click at [264, 448] on div "Contributing" at bounding box center [280, 456] width 113 height 20
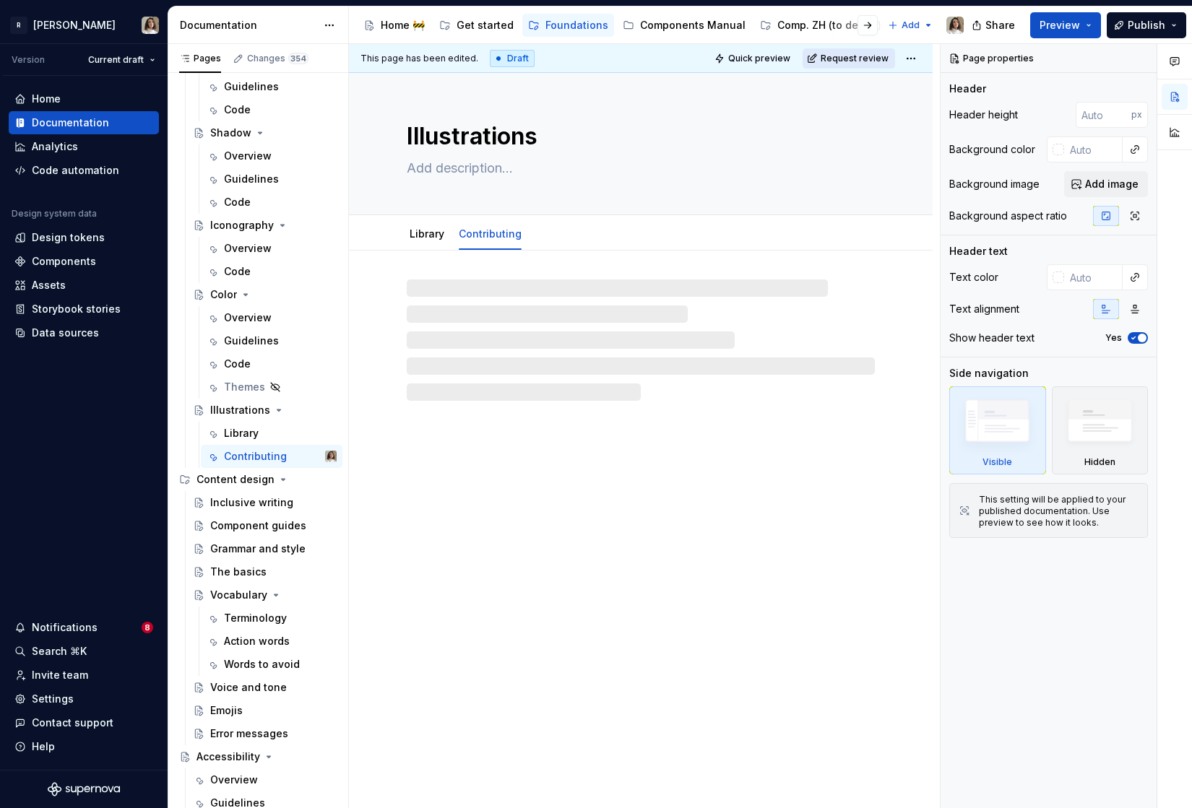
click at [862, 49] on button "Request review" at bounding box center [848, 58] width 92 height 20
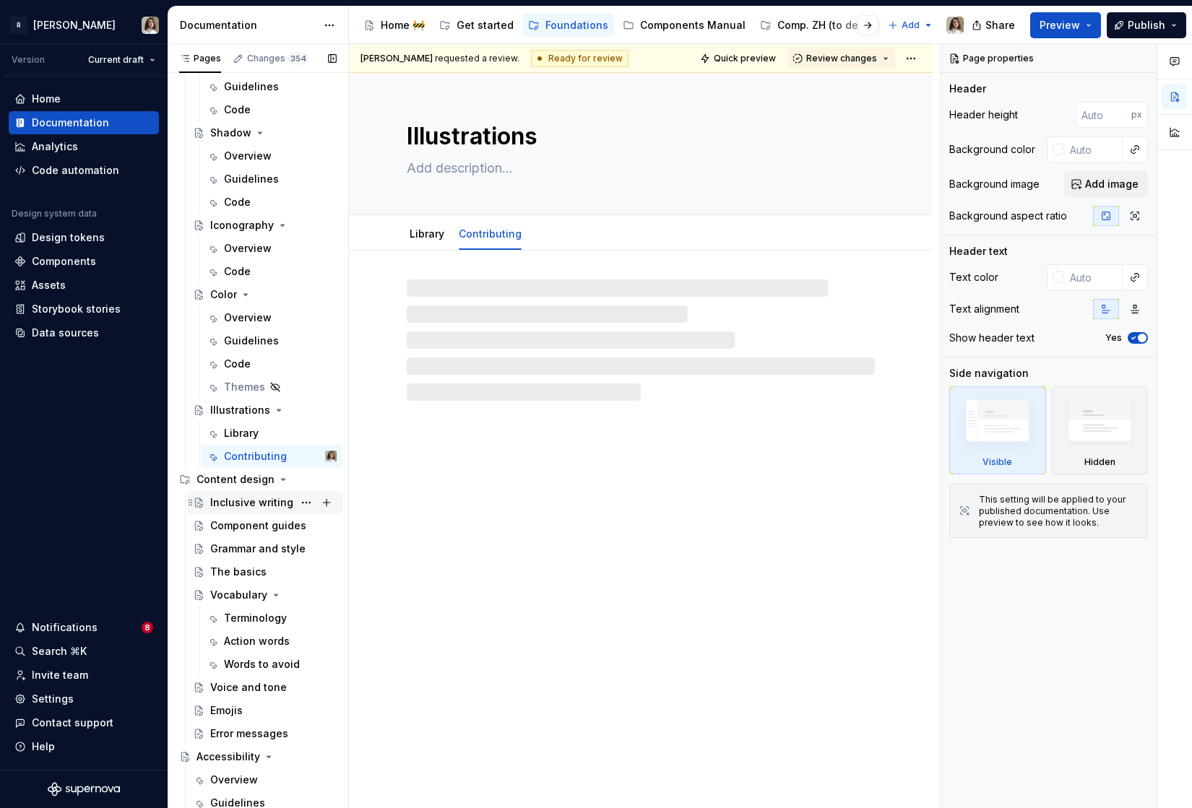
click at [265, 492] on div "Inclusive writing" at bounding box center [264, 502] width 155 height 23
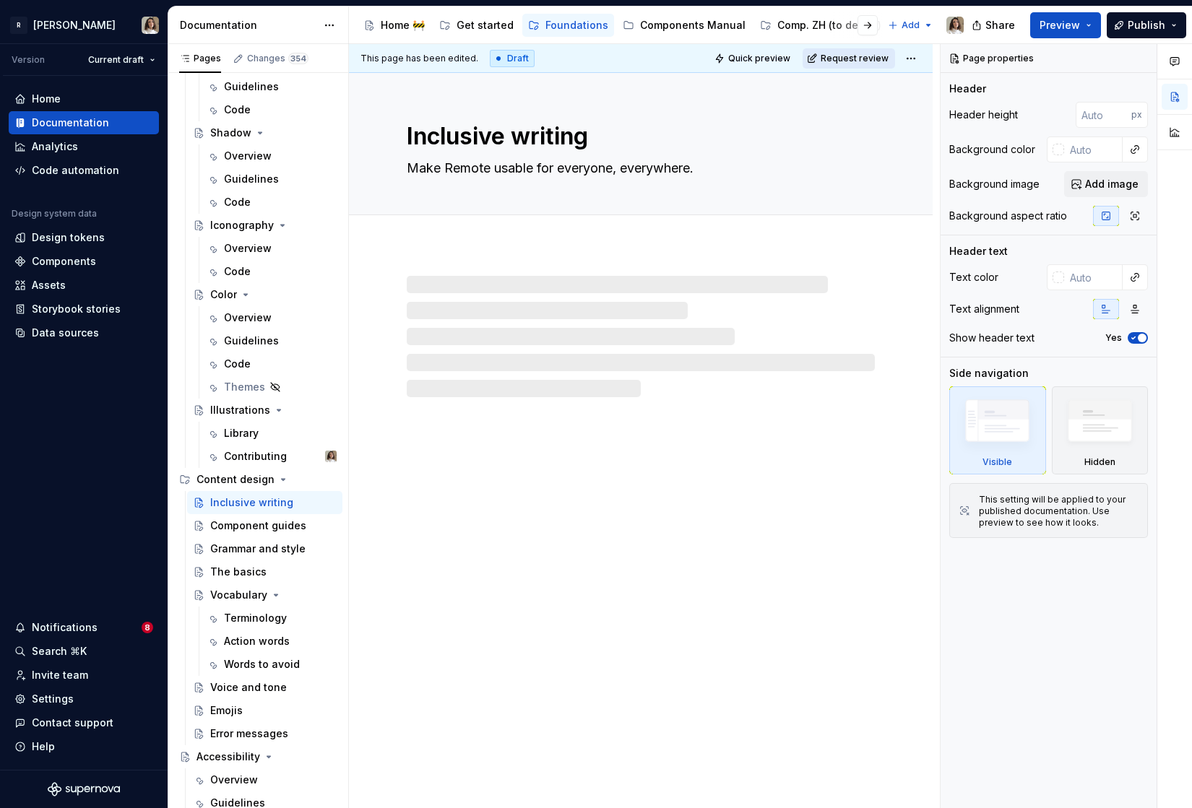
click at [854, 59] on span "Request review" at bounding box center [855, 59] width 68 height 12
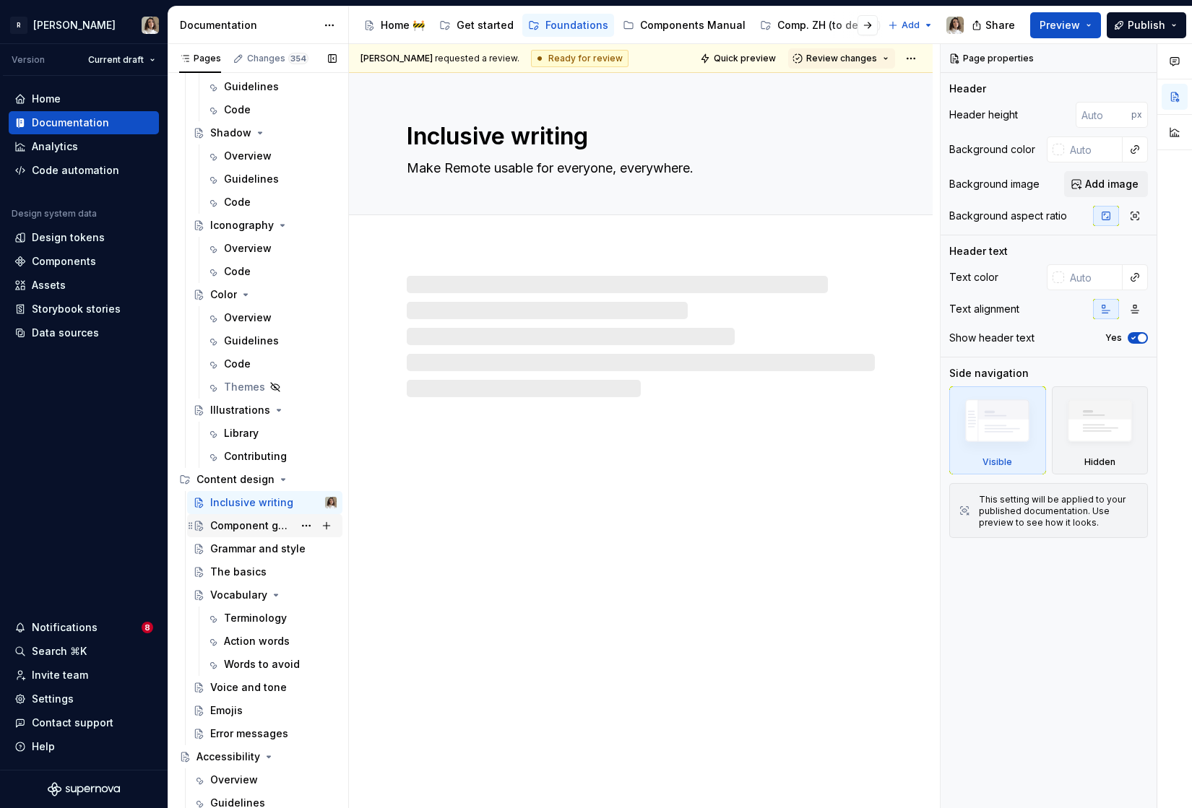
click at [280, 524] on div "Component guides" at bounding box center [251, 526] width 83 height 14
click at [835, 61] on span "Review changes" at bounding box center [841, 59] width 71 height 12
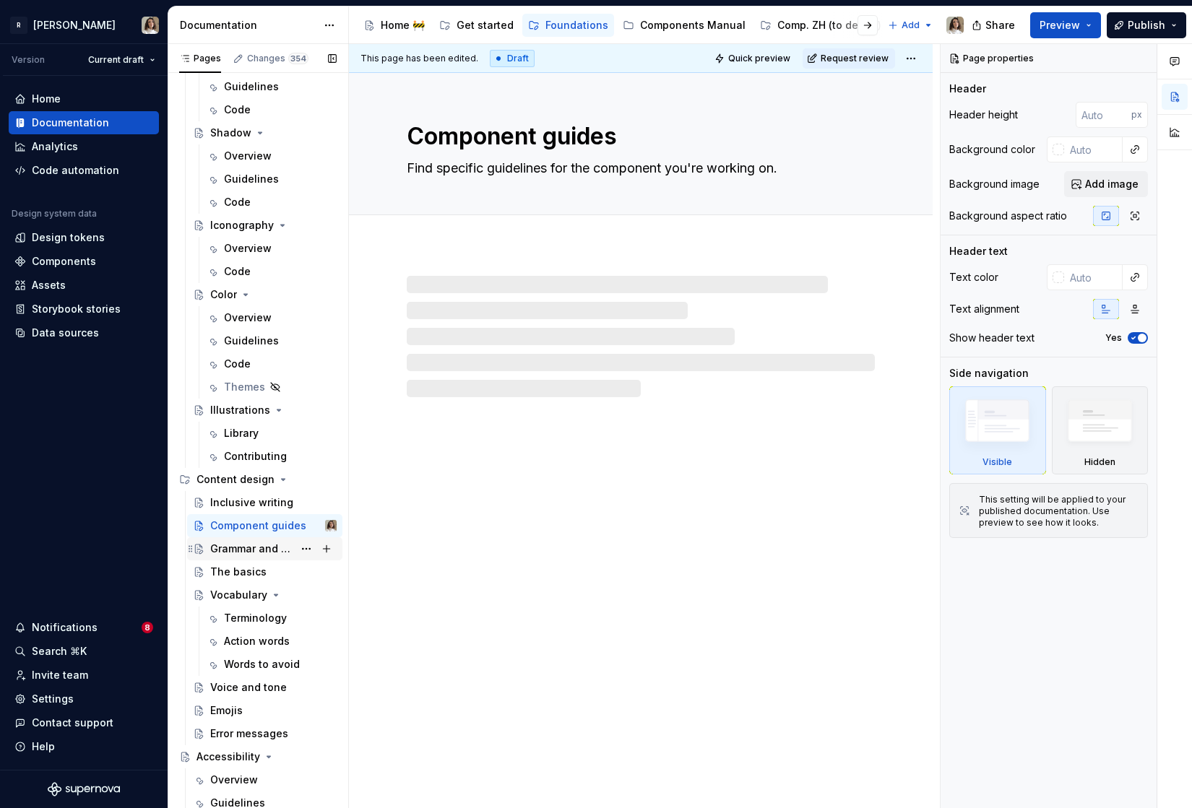
click at [235, 549] on div "Grammar and style" at bounding box center [251, 549] width 83 height 14
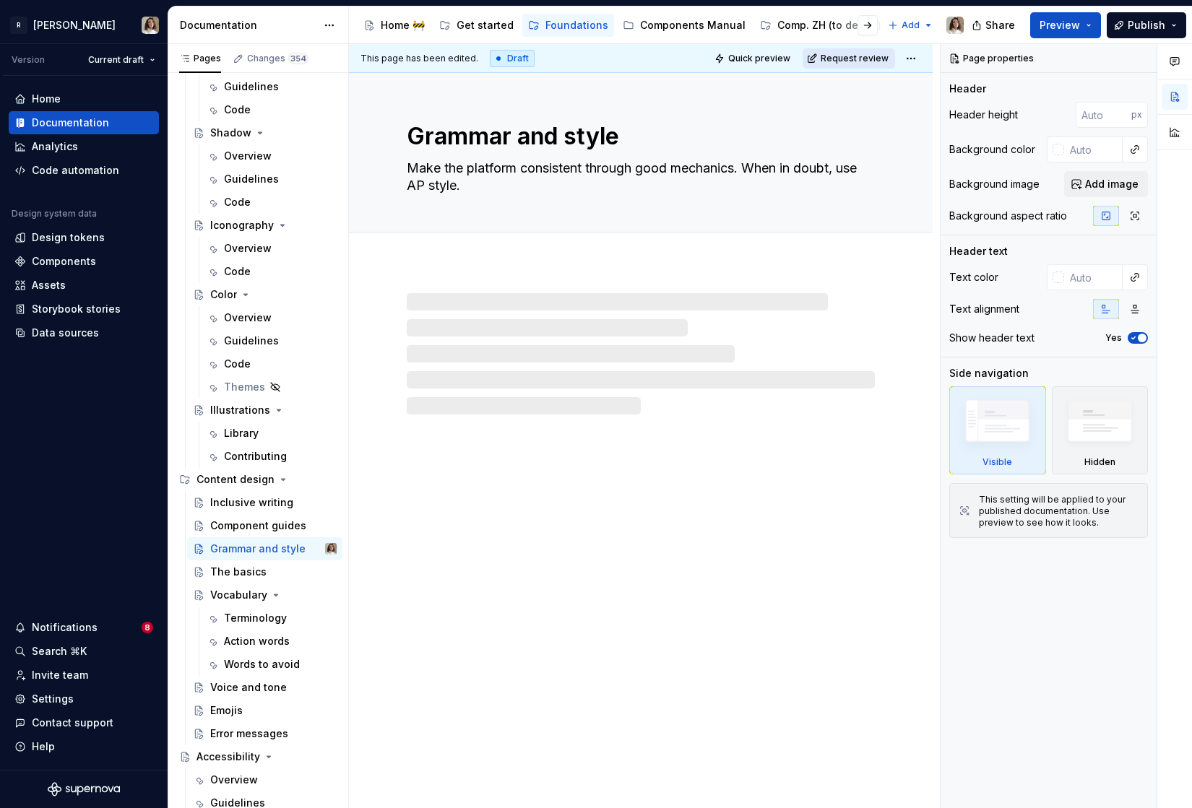
click at [857, 58] on span "Request review" at bounding box center [855, 59] width 68 height 12
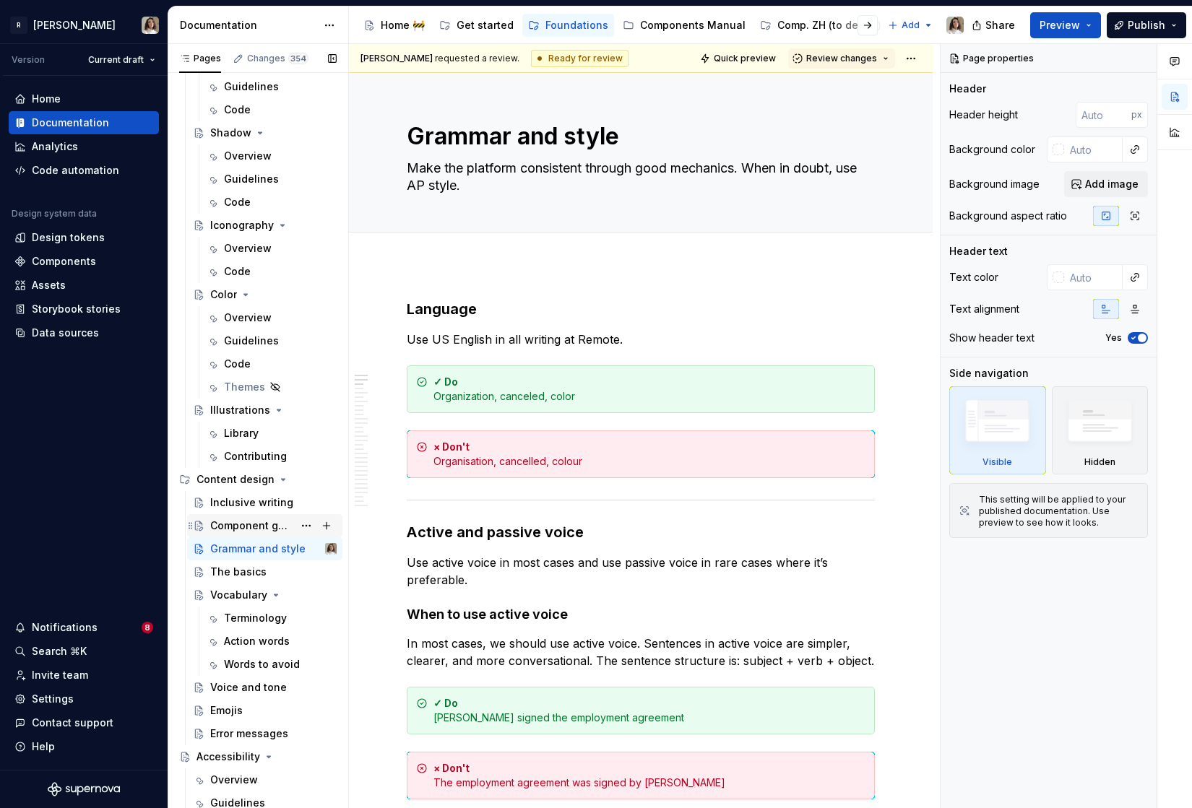
click at [250, 522] on div "Component guides" at bounding box center [251, 526] width 83 height 14
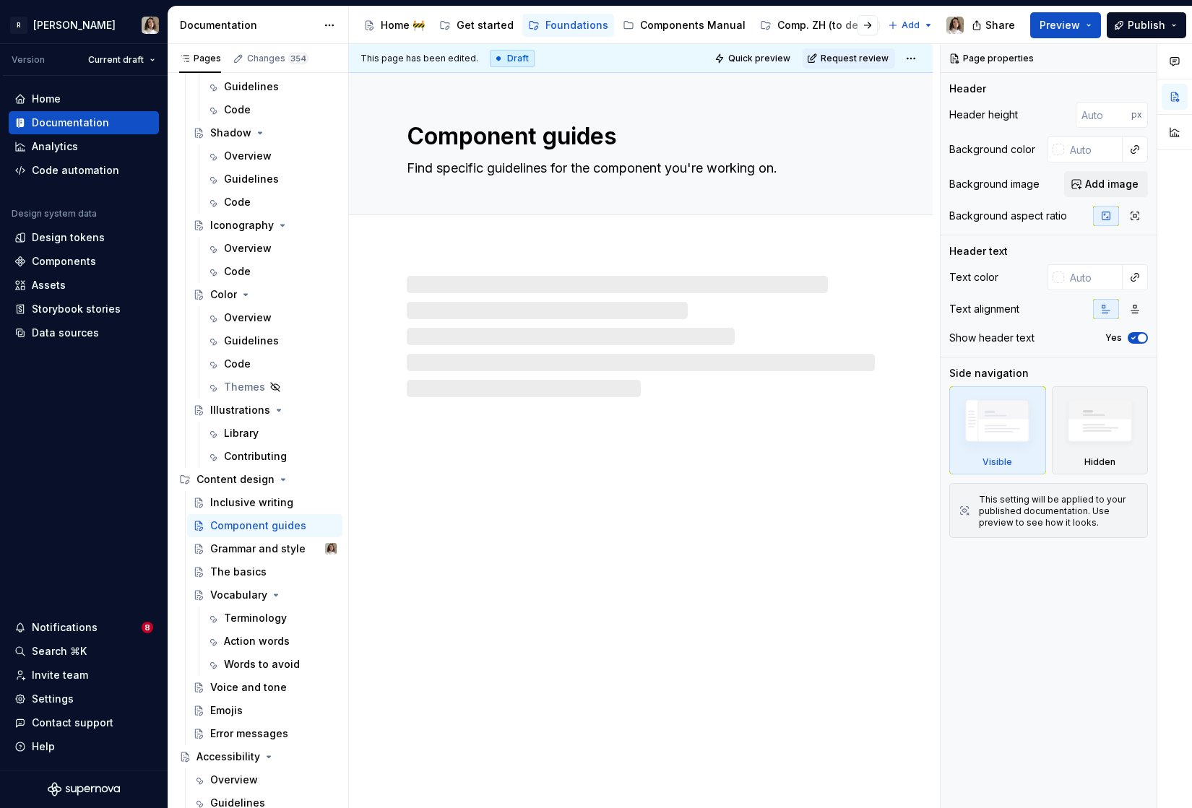
click at [836, 59] on span "Request review" at bounding box center [855, 59] width 68 height 12
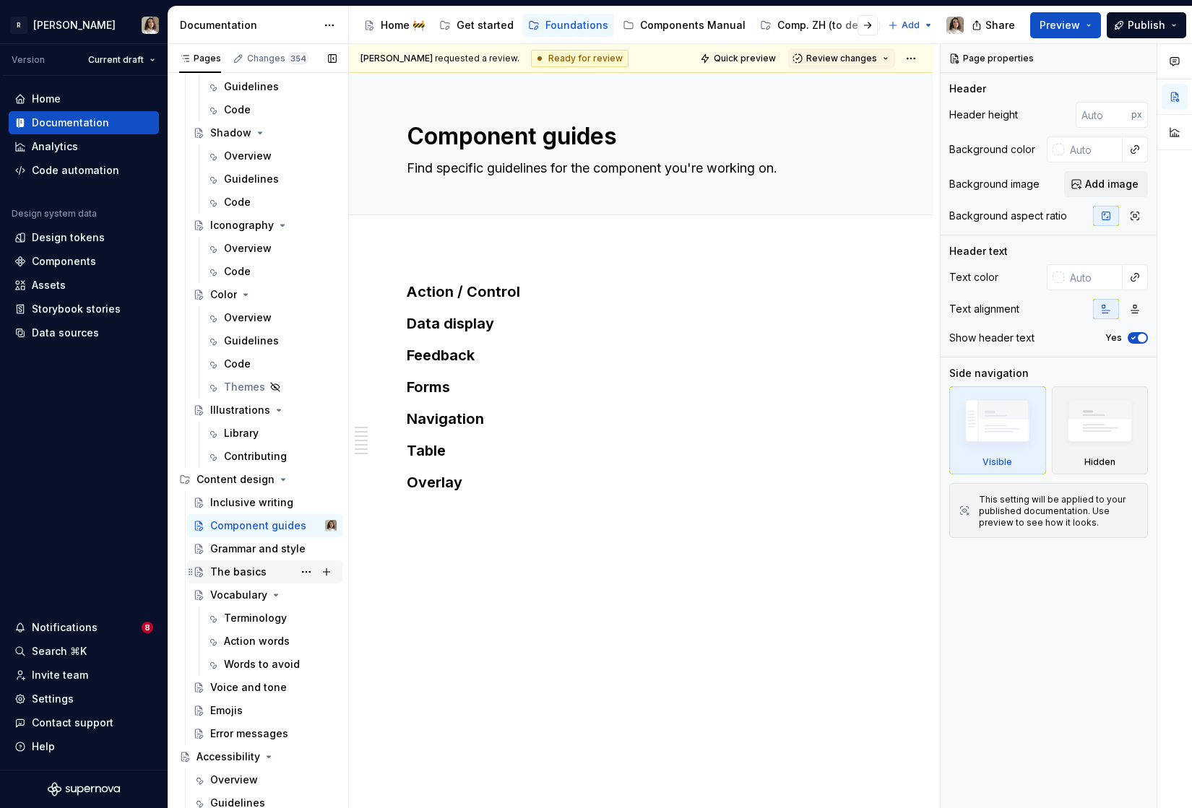
click at [230, 574] on div "The basics" at bounding box center [238, 572] width 56 height 14
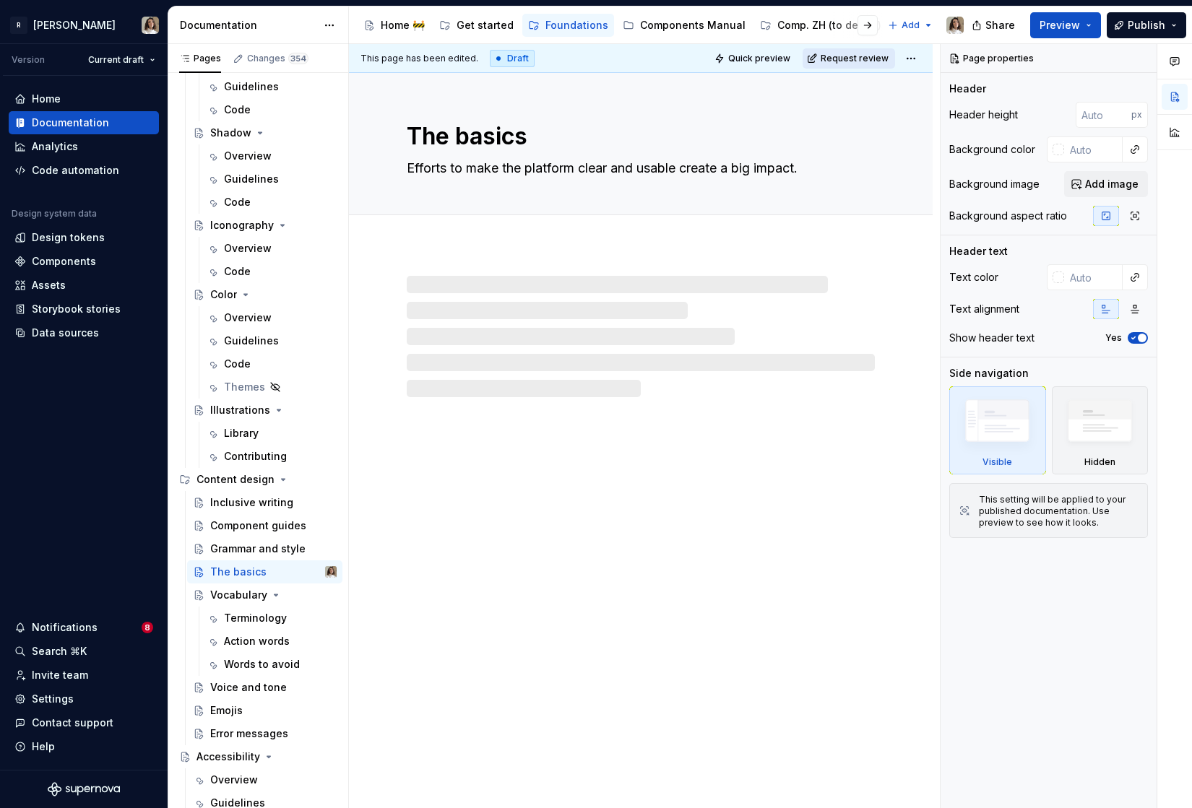
click at [830, 61] on button "Request review" at bounding box center [848, 58] width 92 height 20
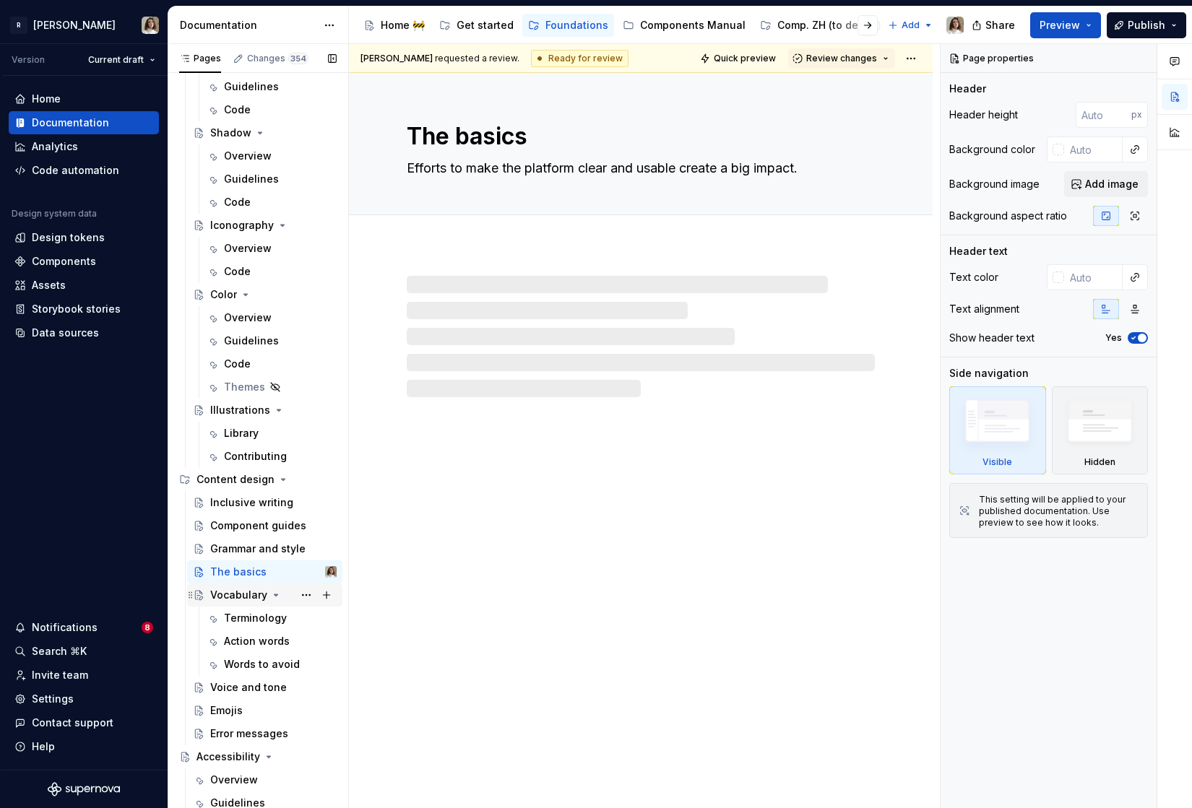
click at [223, 593] on div "Vocabulary" at bounding box center [238, 595] width 57 height 14
click at [235, 613] on div "Terminology" at bounding box center [255, 618] width 63 height 14
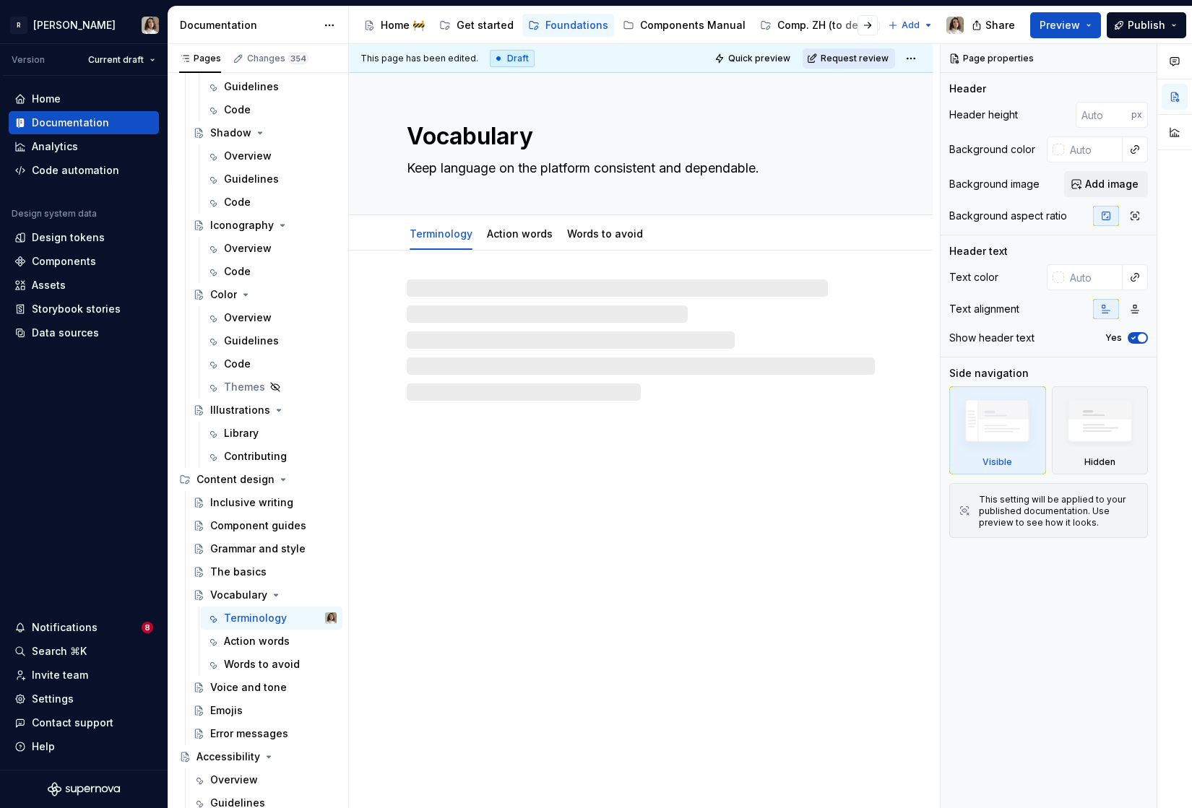
click at [844, 60] on span "Request review" at bounding box center [855, 59] width 68 height 12
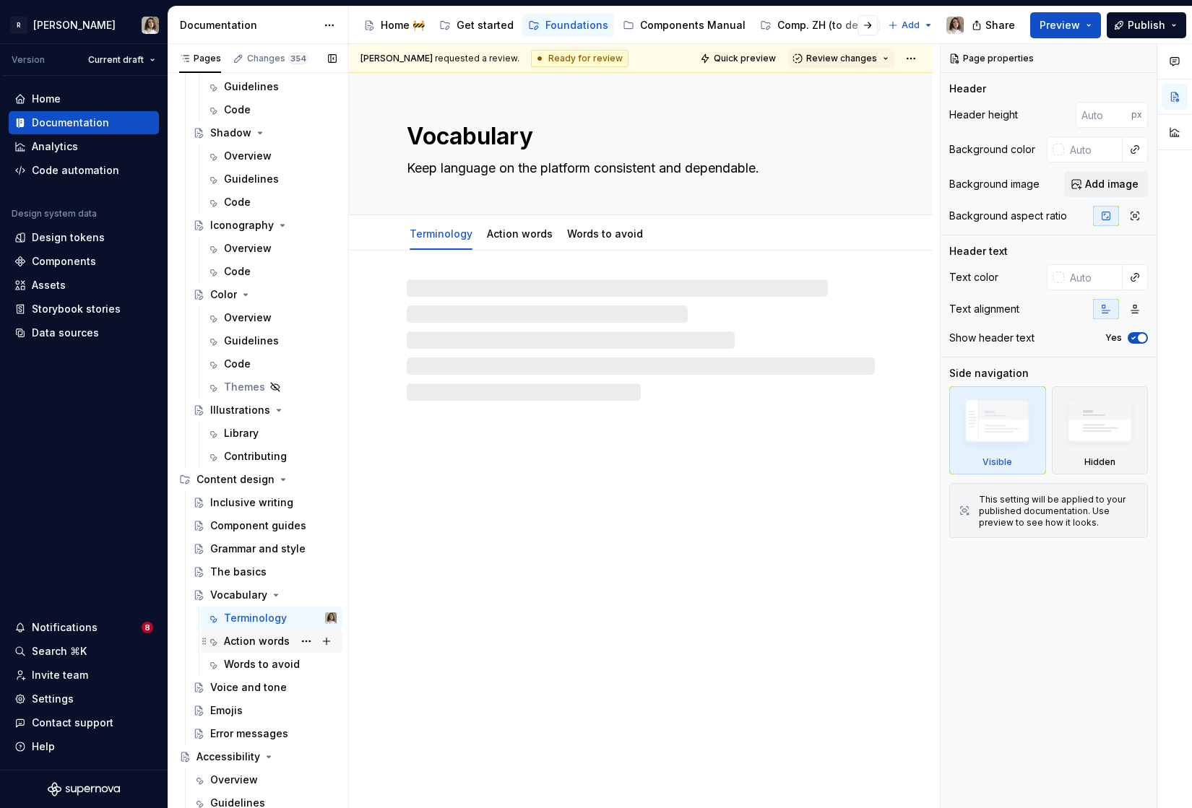
click at [250, 640] on div "Action words" at bounding box center [257, 641] width 66 height 14
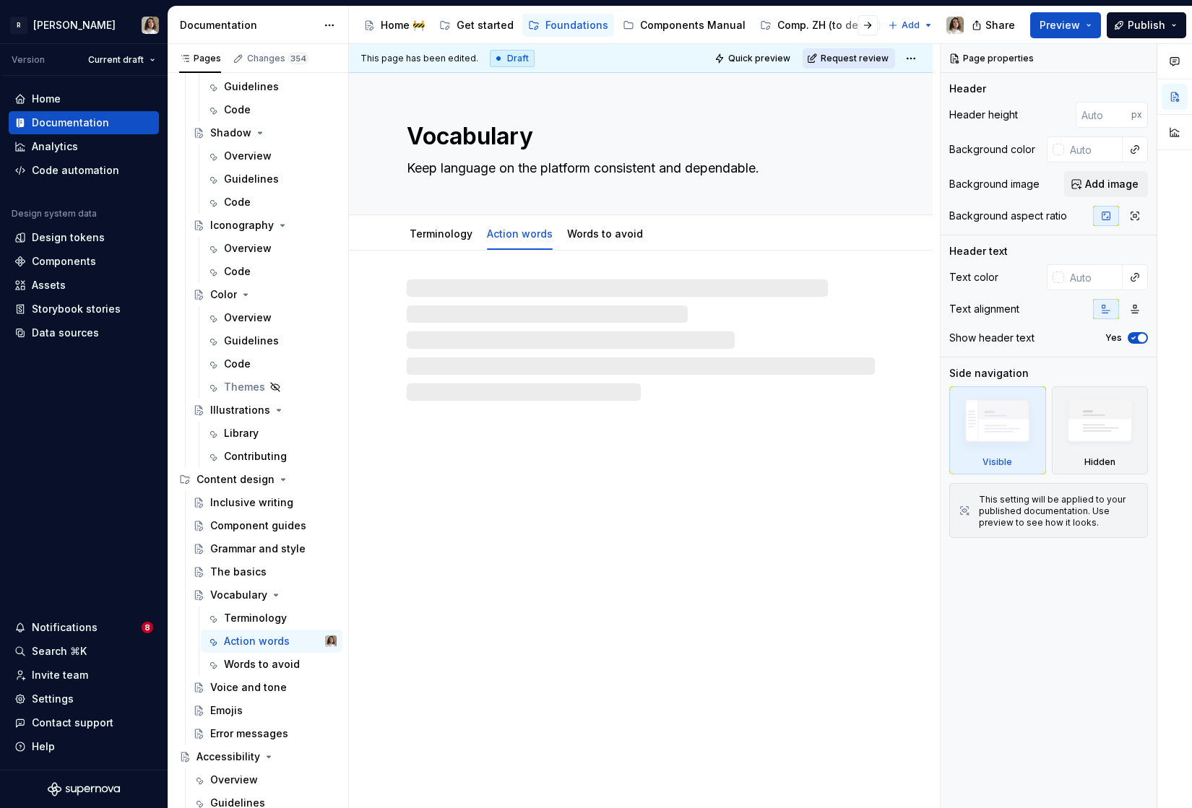
click at [849, 61] on span "Request review" at bounding box center [855, 59] width 68 height 12
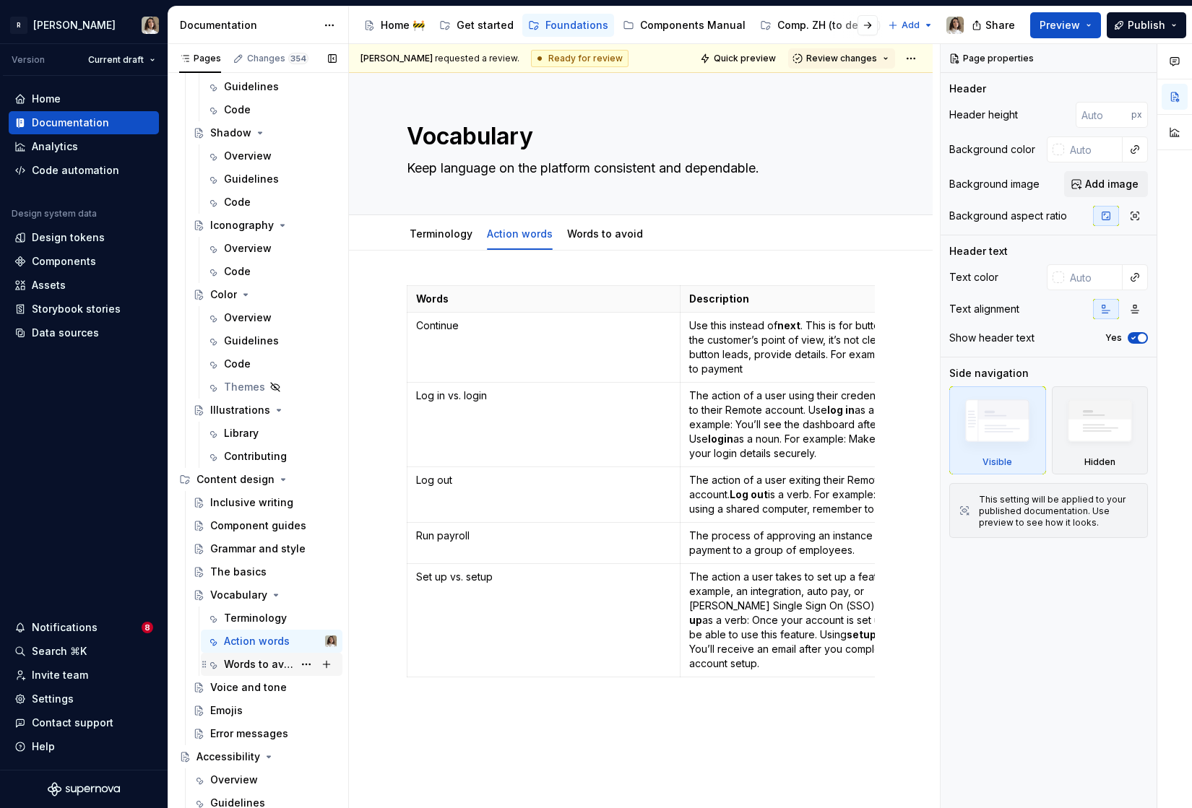
click at [257, 654] on div "Words to avoid" at bounding box center [280, 664] width 113 height 20
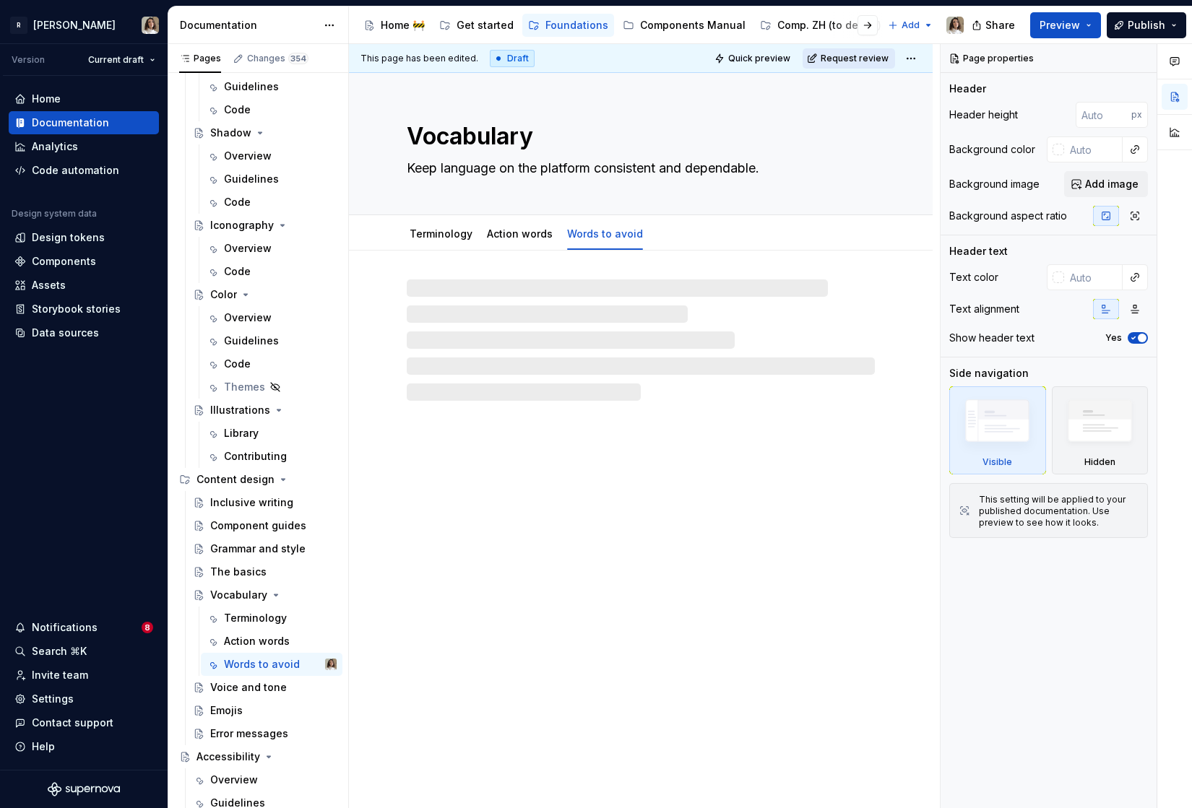
click at [845, 66] on button "Request review" at bounding box center [848, 58] width 92 height 20
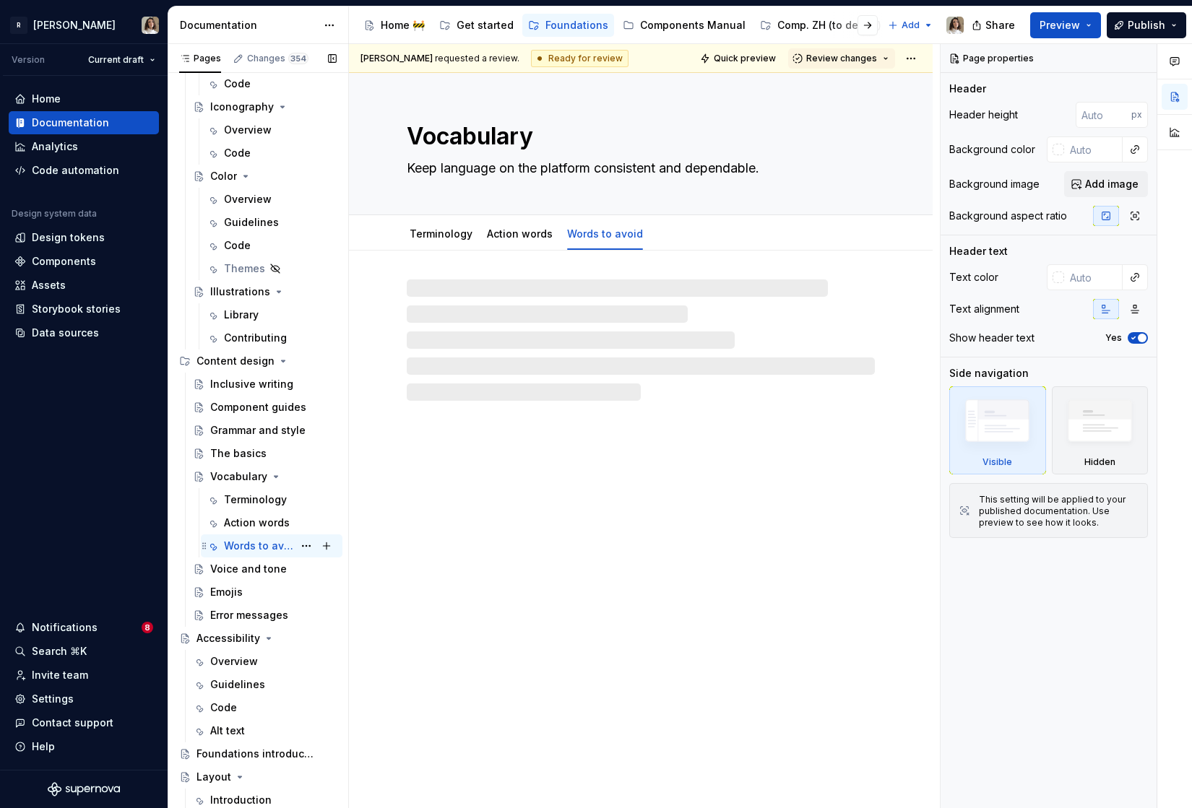
scroll to position [703, 0]
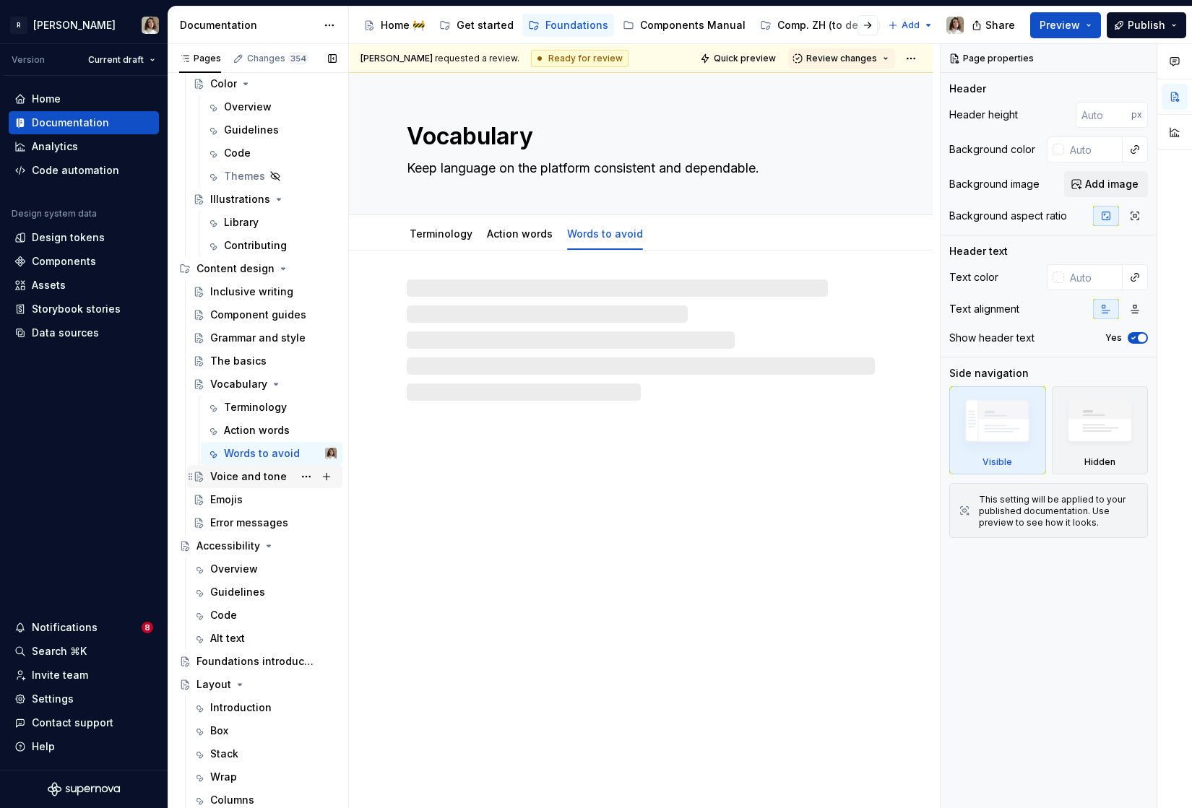
click at [249, 475] on div "Voice and tone" at bounding box center [248, 477] width 77 height 14
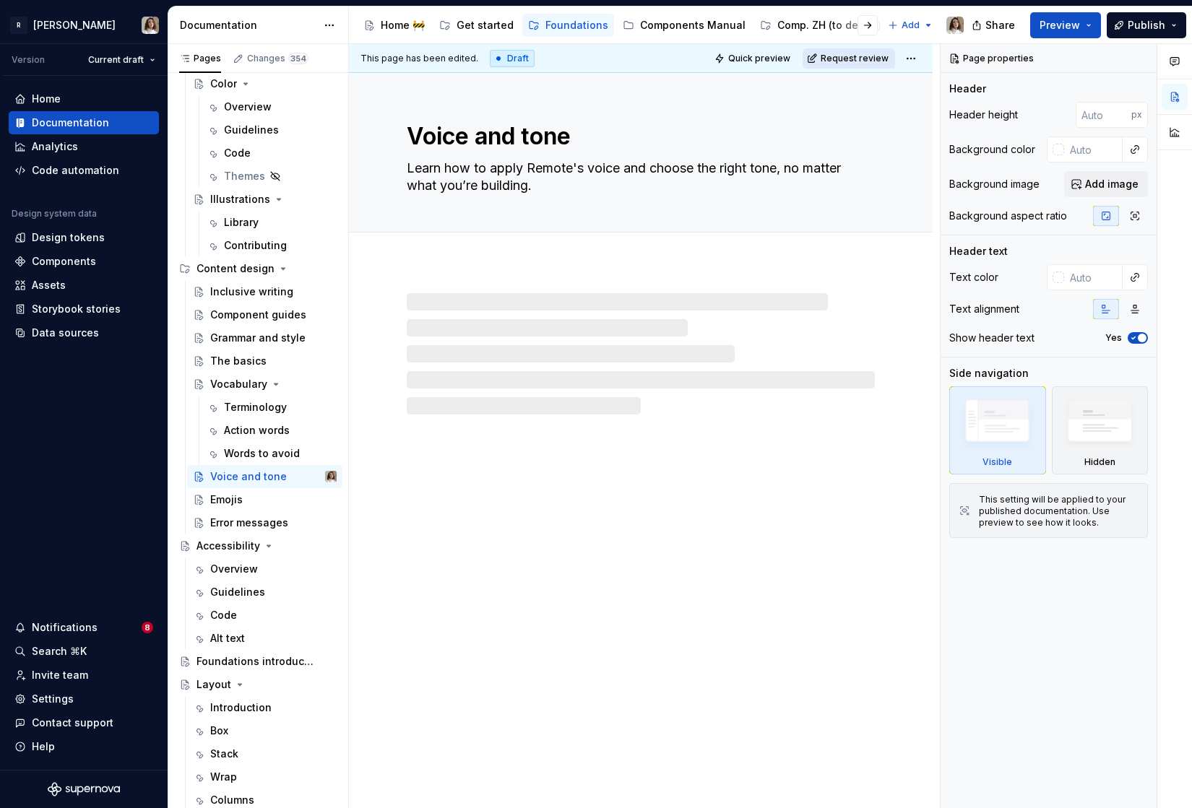
click at [822, 59] on button "Request review" at bounding box center [848, 58] width 92 height 20
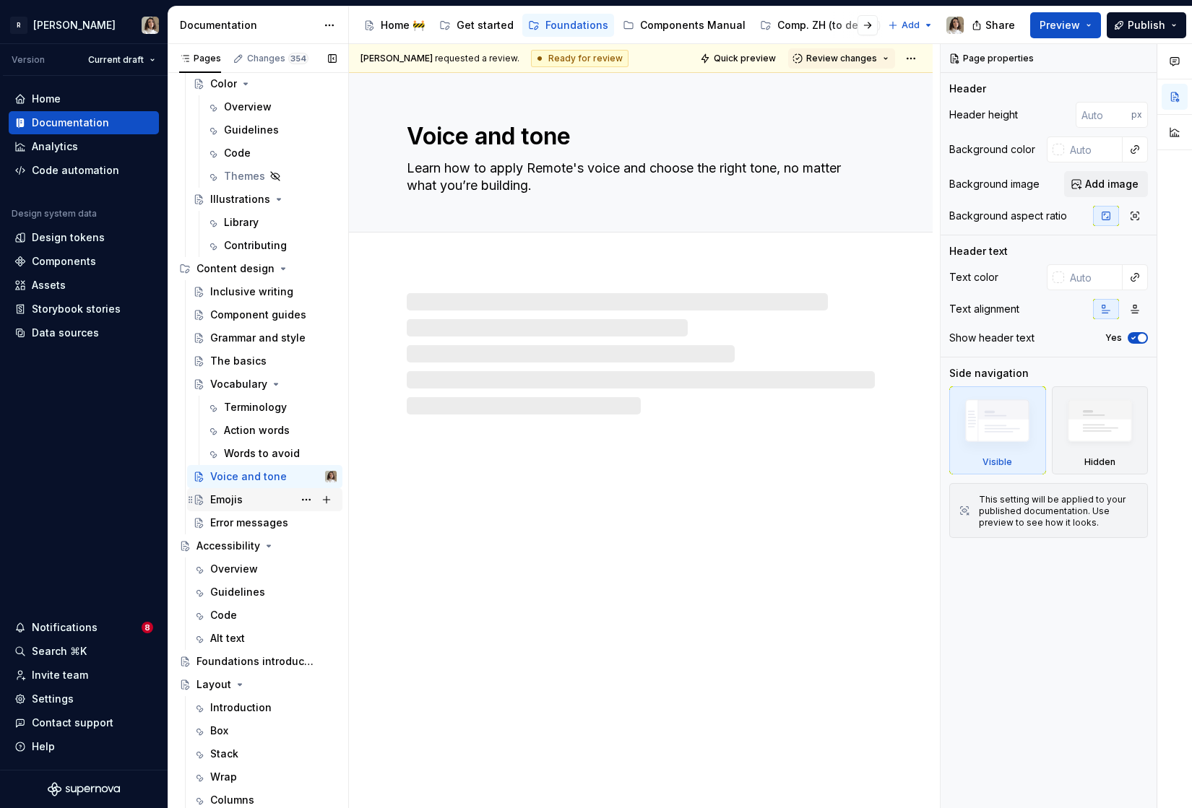
click at [252, 494] on div "Emojis" at bounding box center [273, 500] width 126 height 20
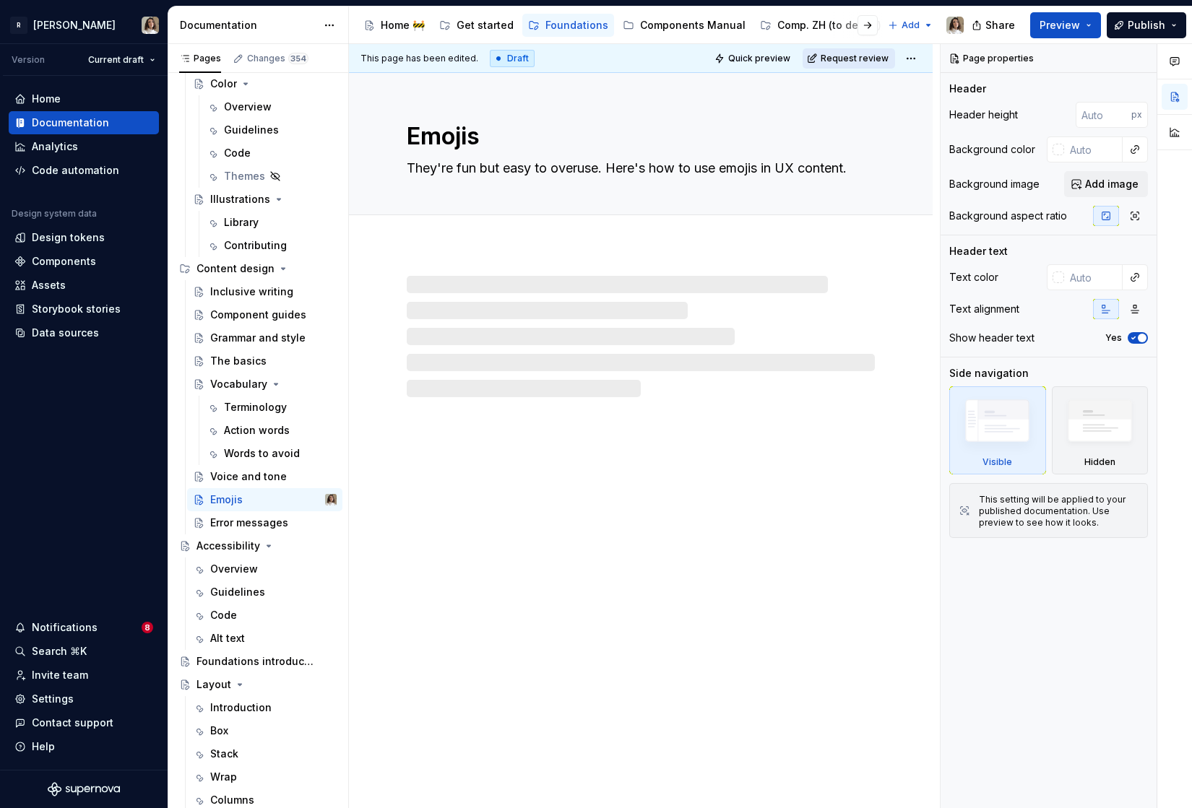
click at [826, 56] on button "Request review" at bounding box center [848, 58] width 92 height 20
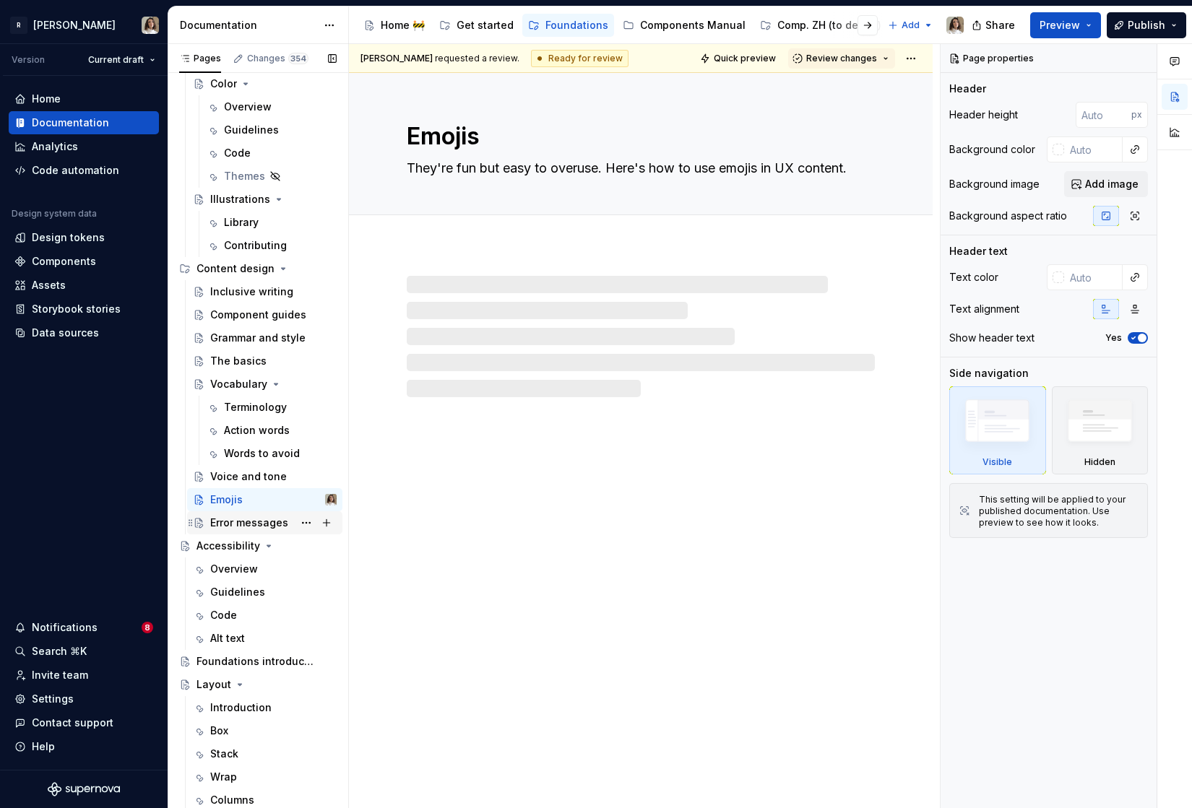
click at [247, 526] on div "Error messages" at bounding box center [249, 523] width 78 height 14
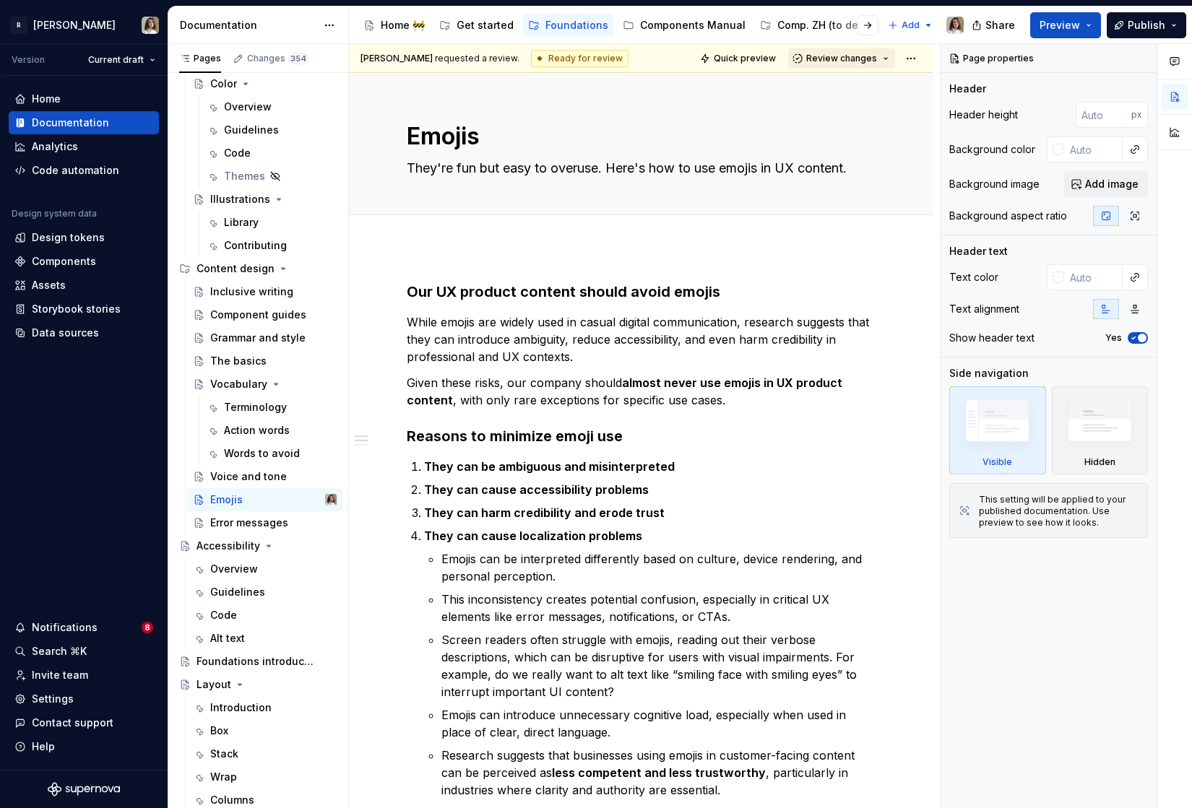
click at [829, 63] on span "Review changes" at bounding box center [841, 59] width 71 height 12
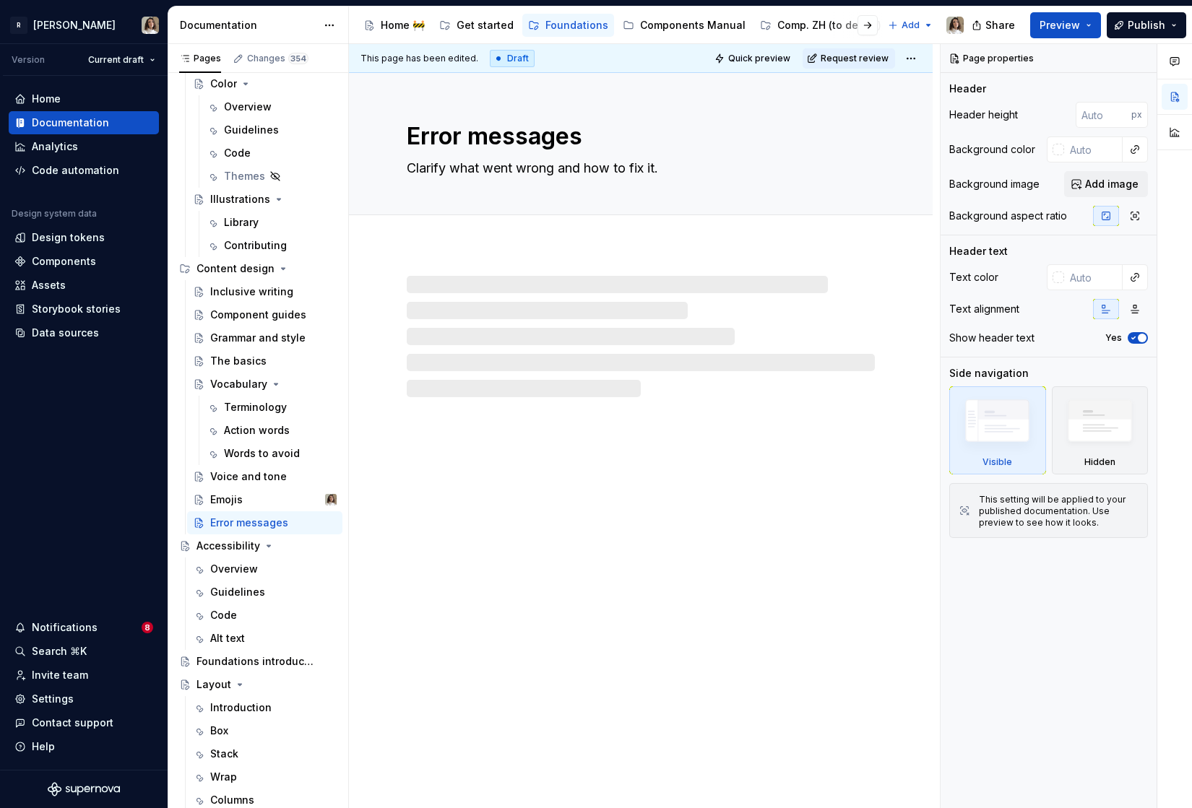
click at [829, 63] on button "Request review" at bounding box center [848, 58] width 92 height 20
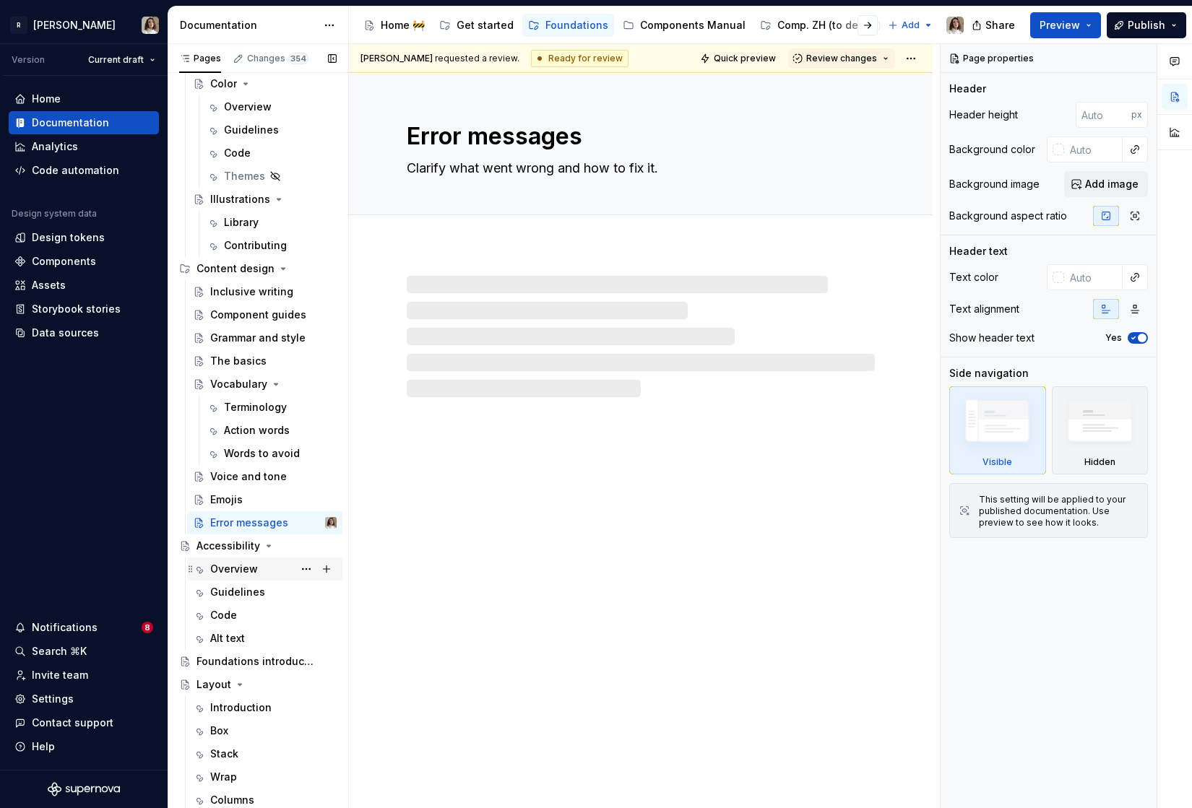
click at [243, 563] on div "Overview" at bounding box center [234, 569] width 48 height 14
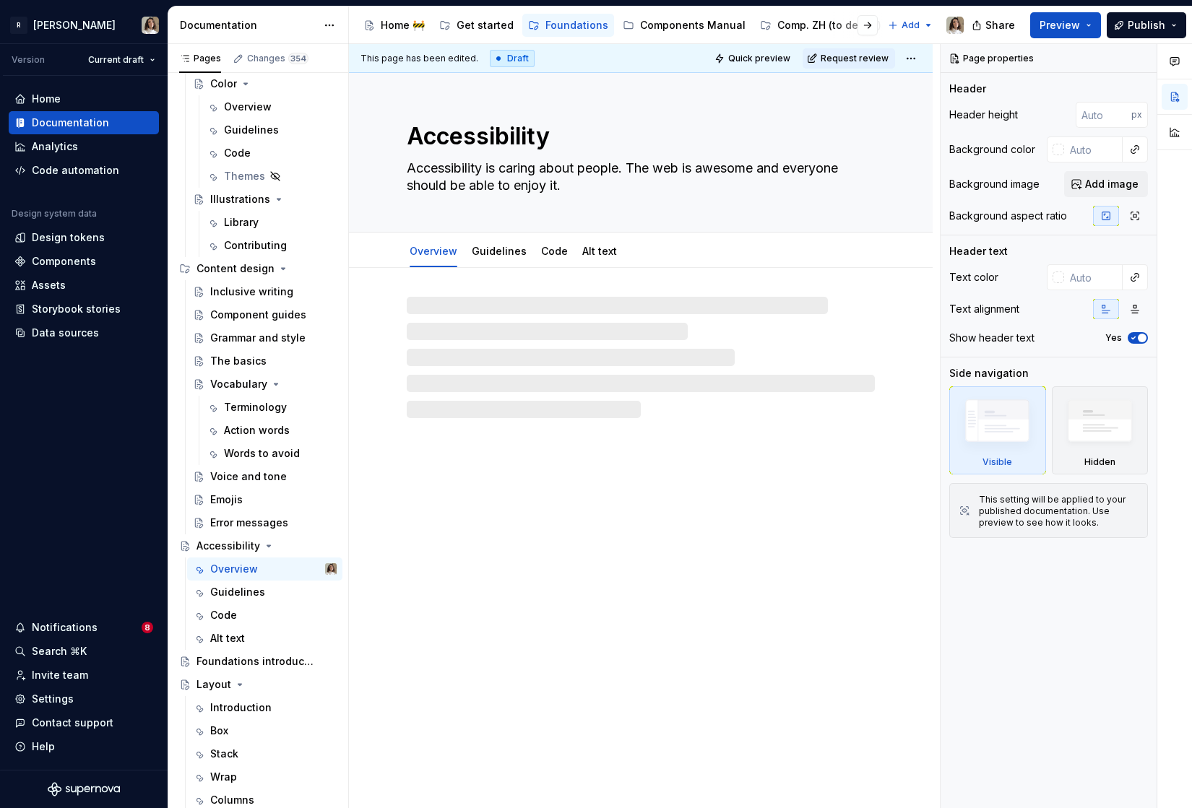
click at [847, 54] on span "Request review" at bounding box center [855, 59] width 68 height 12
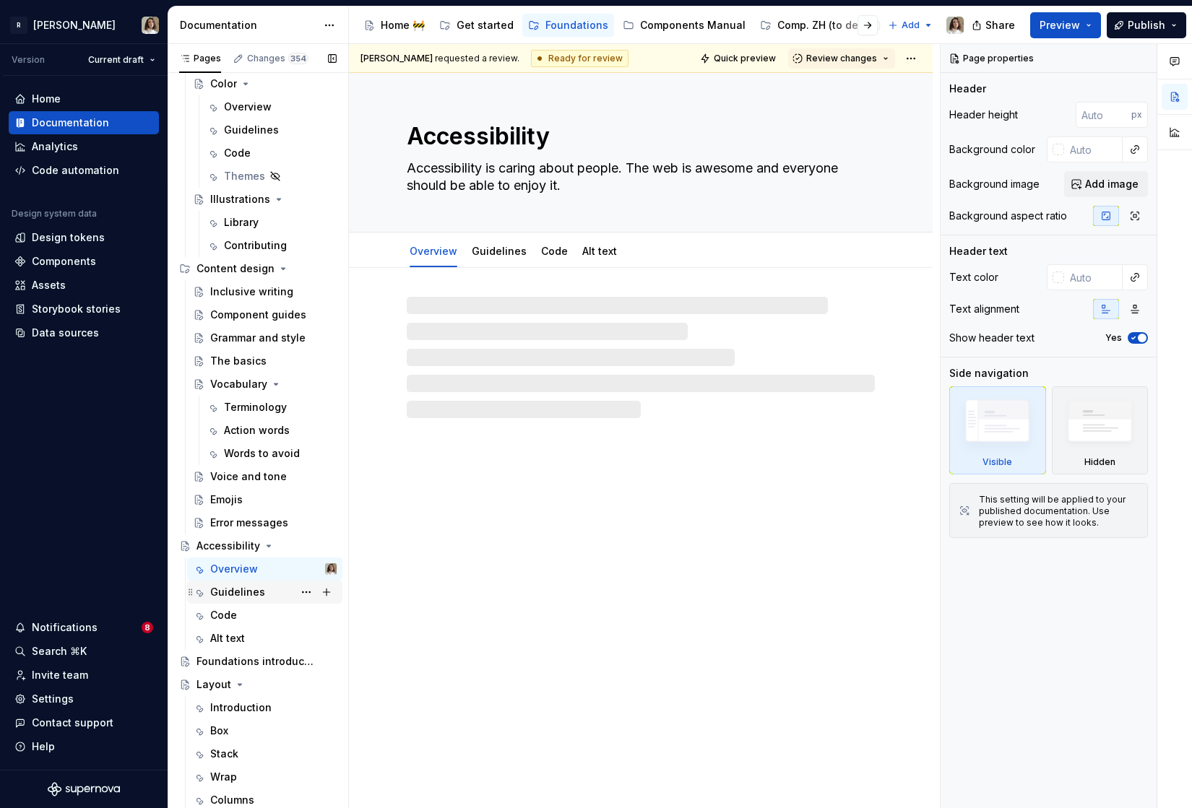
click at [220, 591] on div "Guidelines" at bounding box center [237, 592] width 55 height 14
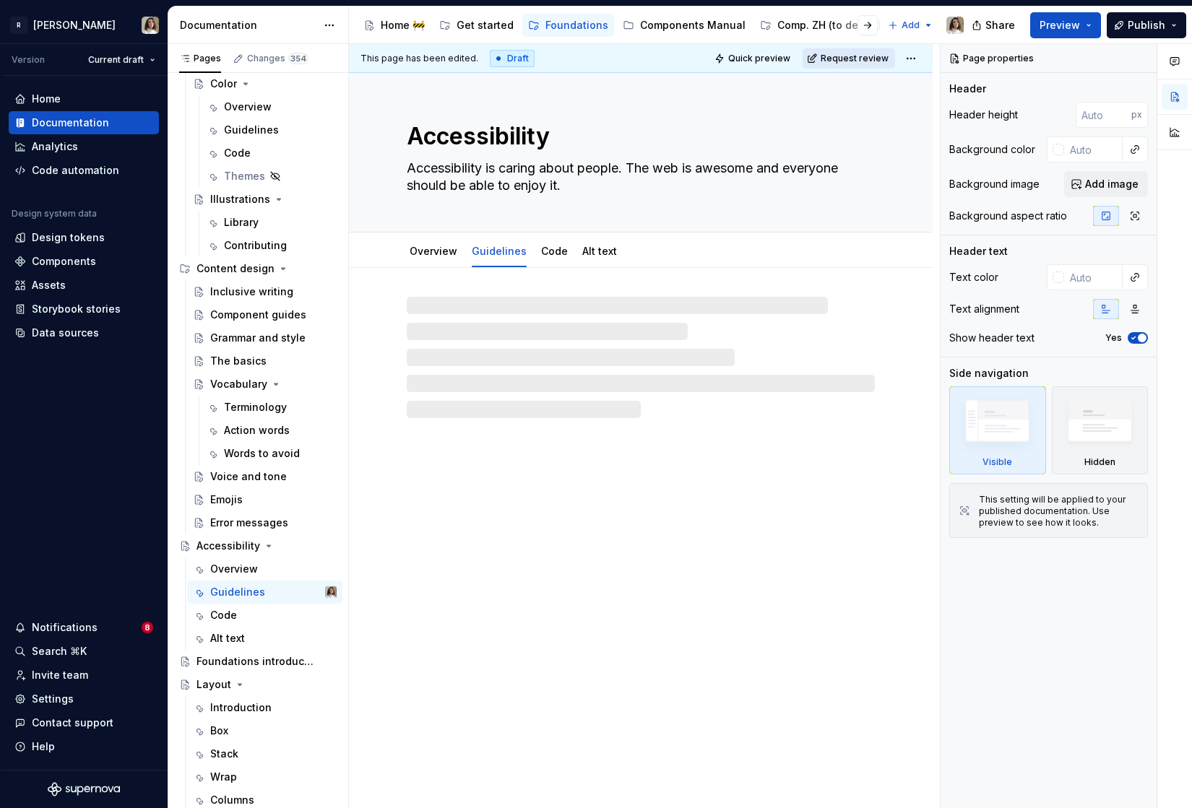
click at [846, 61] on span "Request review" at bounding box center [855, 59] width 68 height 12
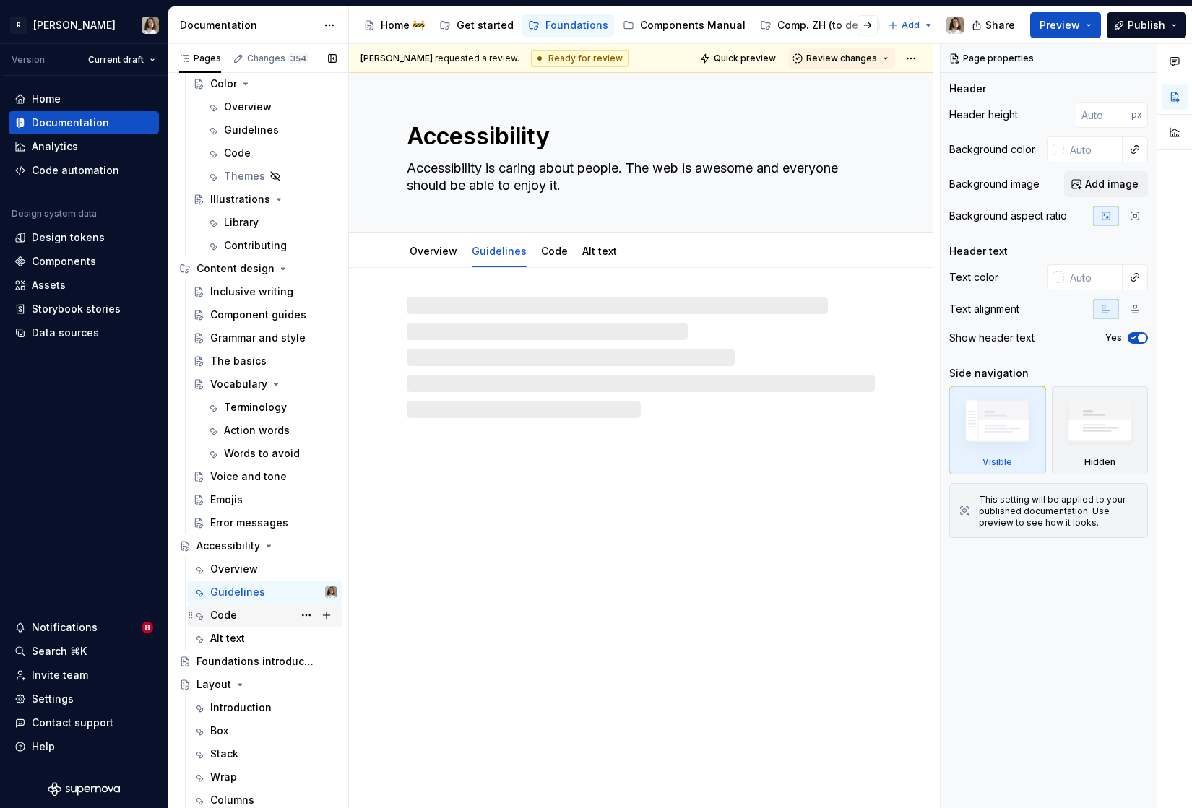
click at [239, 615] on div "Code" at bounding box center [273, 615] width 126 height 20
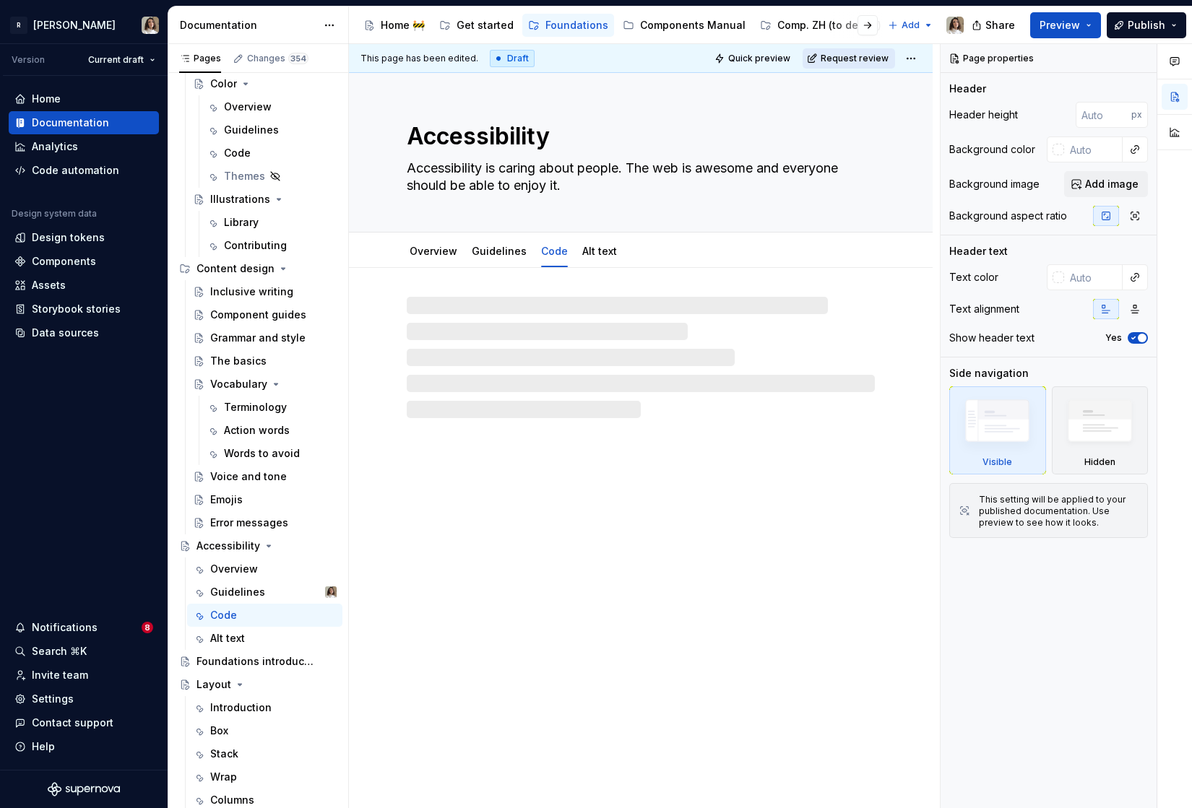
click at [860, 59] on span "Request review" at bounding box center [855, 59] width 68 height 12
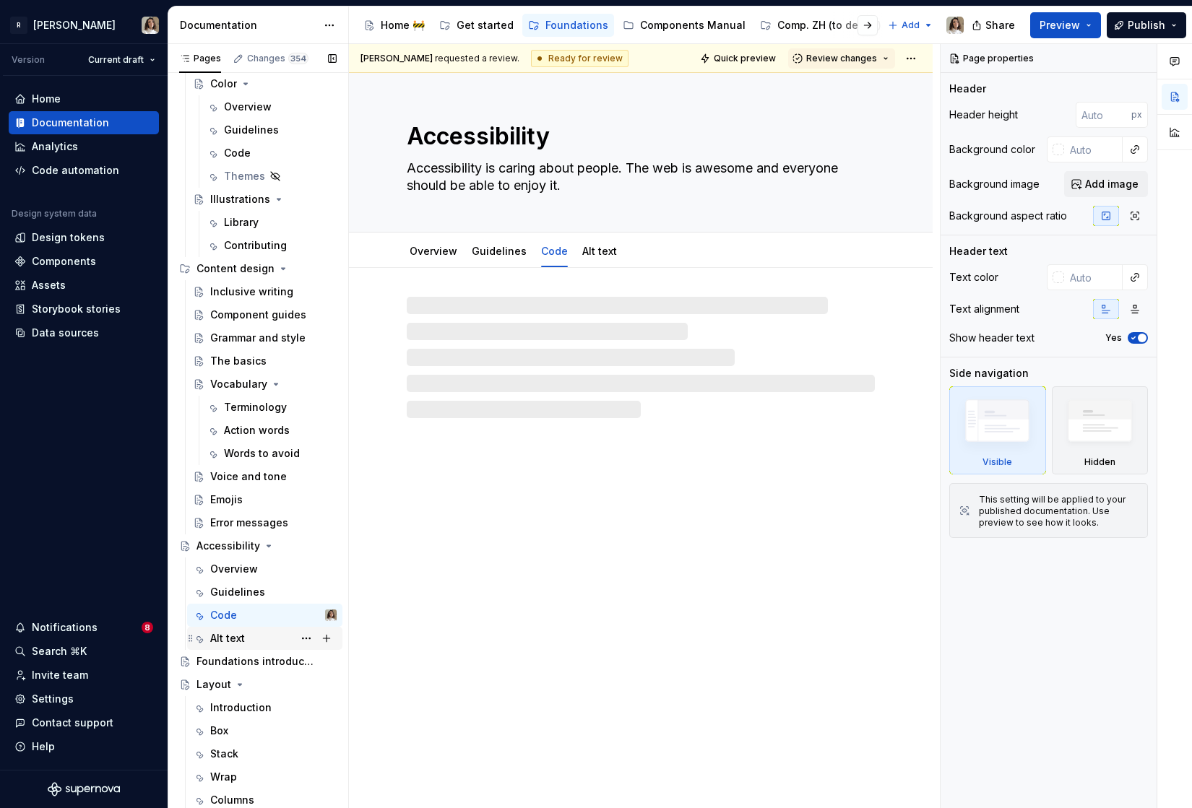
click at [267, 638] on div "Alt text" at bounding box center [273, 638] width 126 height 20
click at [852, 56] on span "Review changes" at bounding box center [841, 59] width 71 height 12
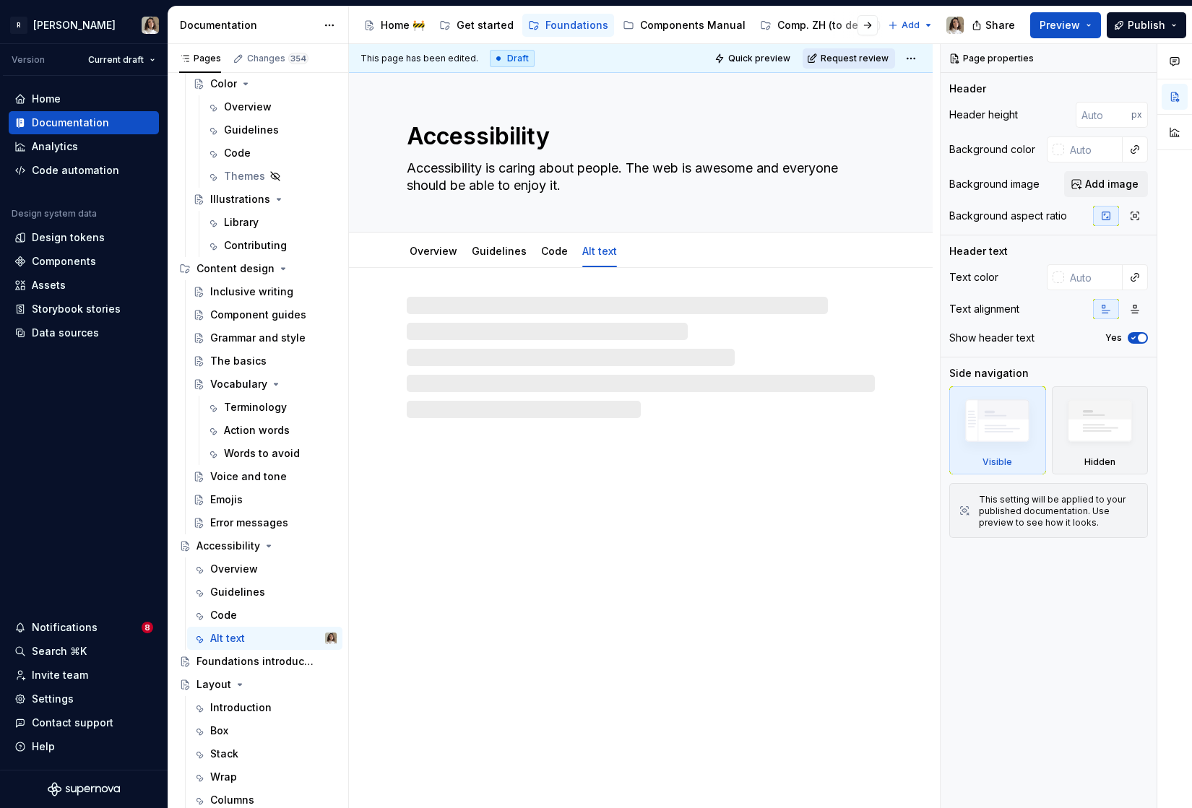
click at [842, 60] on span "Request review" at bounding box center [855, 59] width 68 height 12
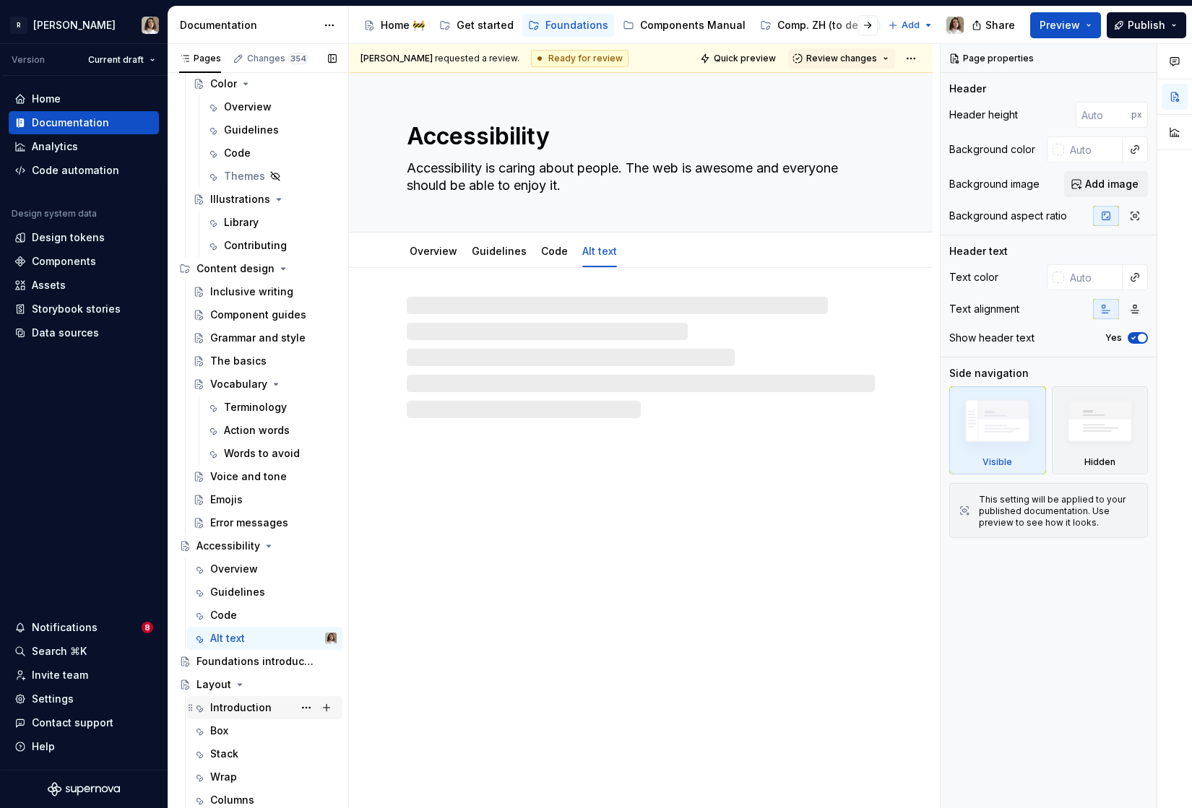
click at [228, 708] on div "Introduction" at bounding box center [240, 708] width 61 height 14
click at [242, 670] on div "Foundations introduction" at bounding box center [266, 662] width 140 height 20
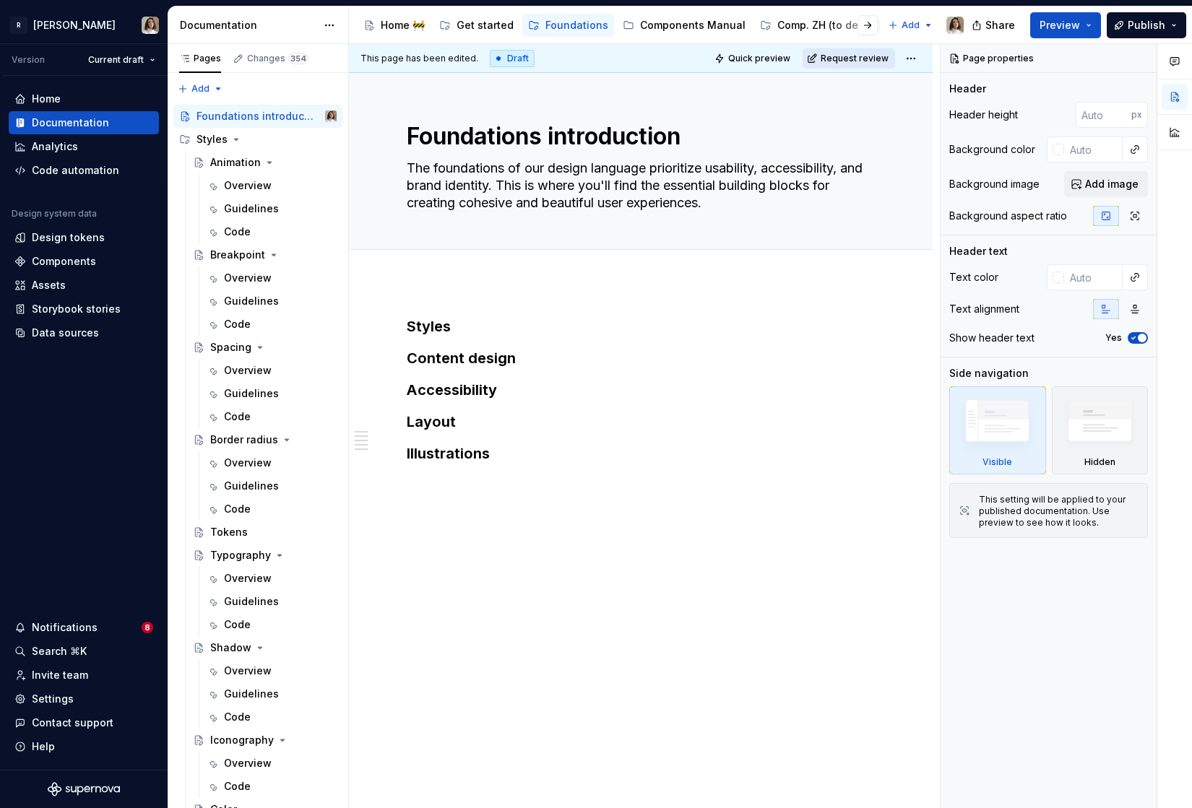
click at [856, 57] on span "Request review" at bounding box center [855, 59] width 68 height 12
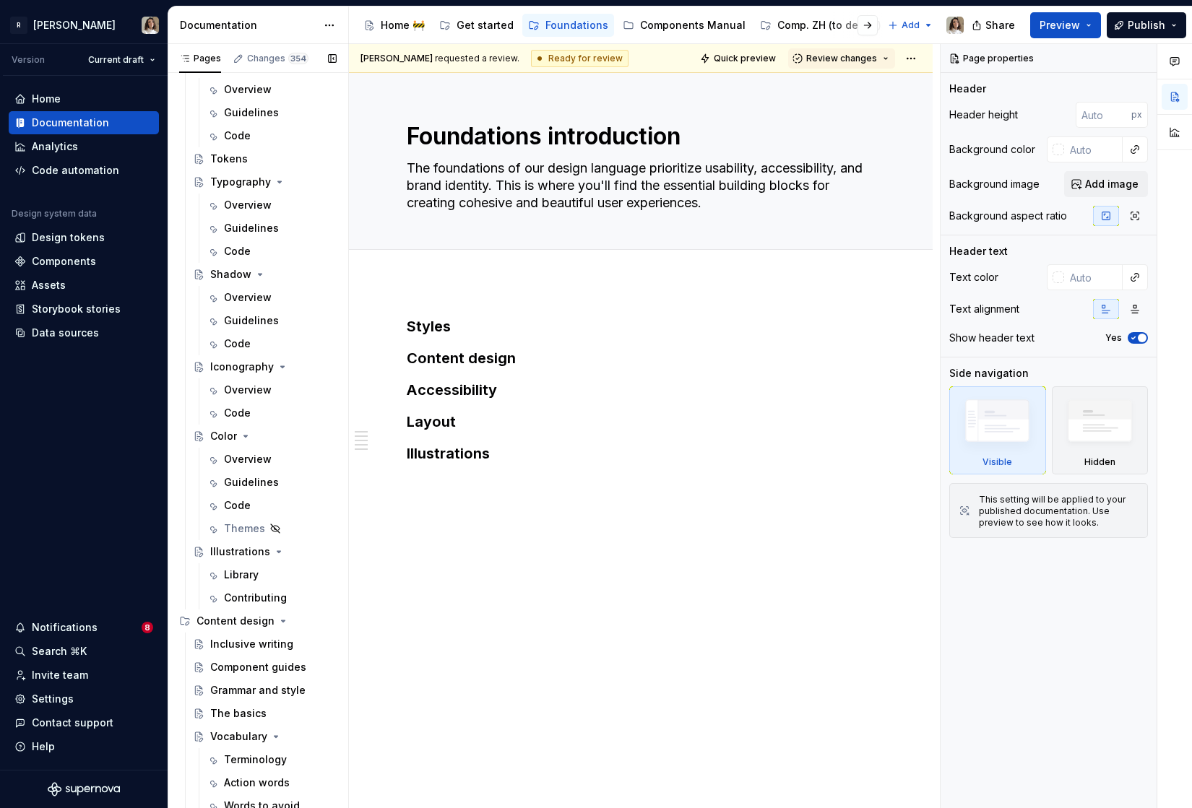
scroll to position [703, 0]
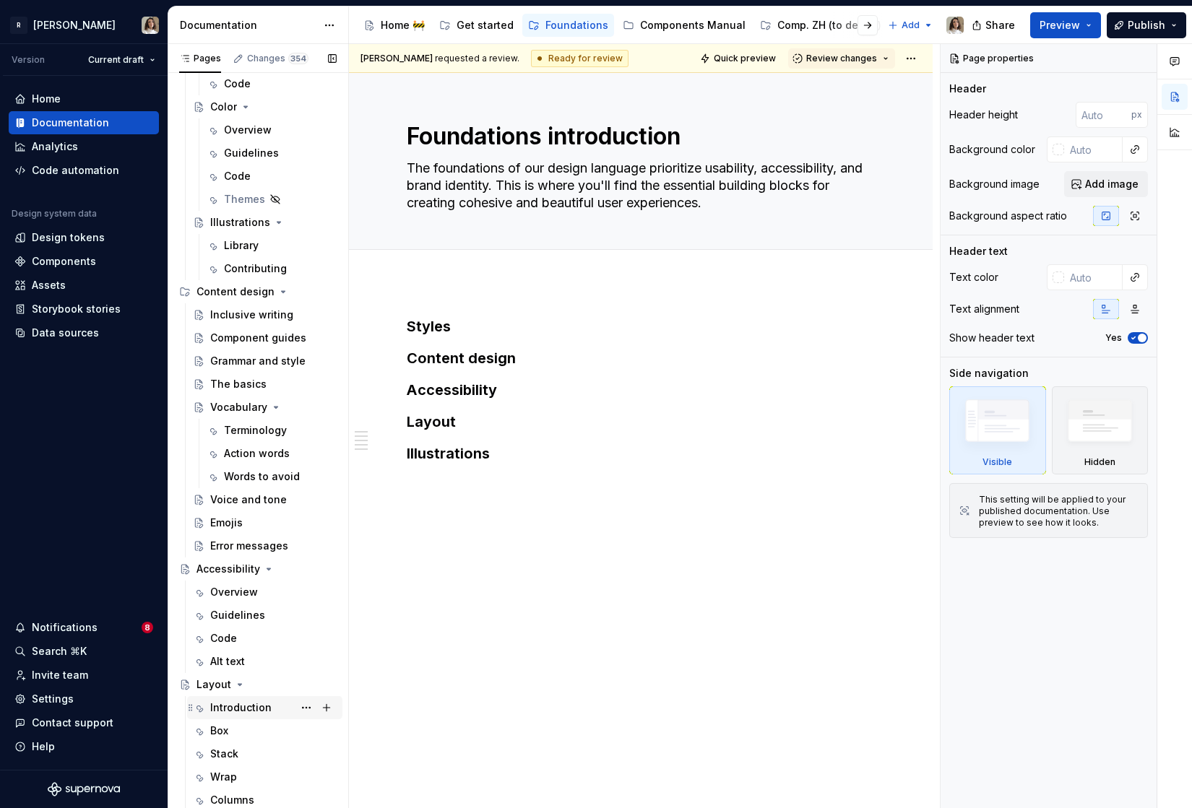
click at [225, 698] on div "Introduction" at bounding box center [273, 708] width 126 height 20
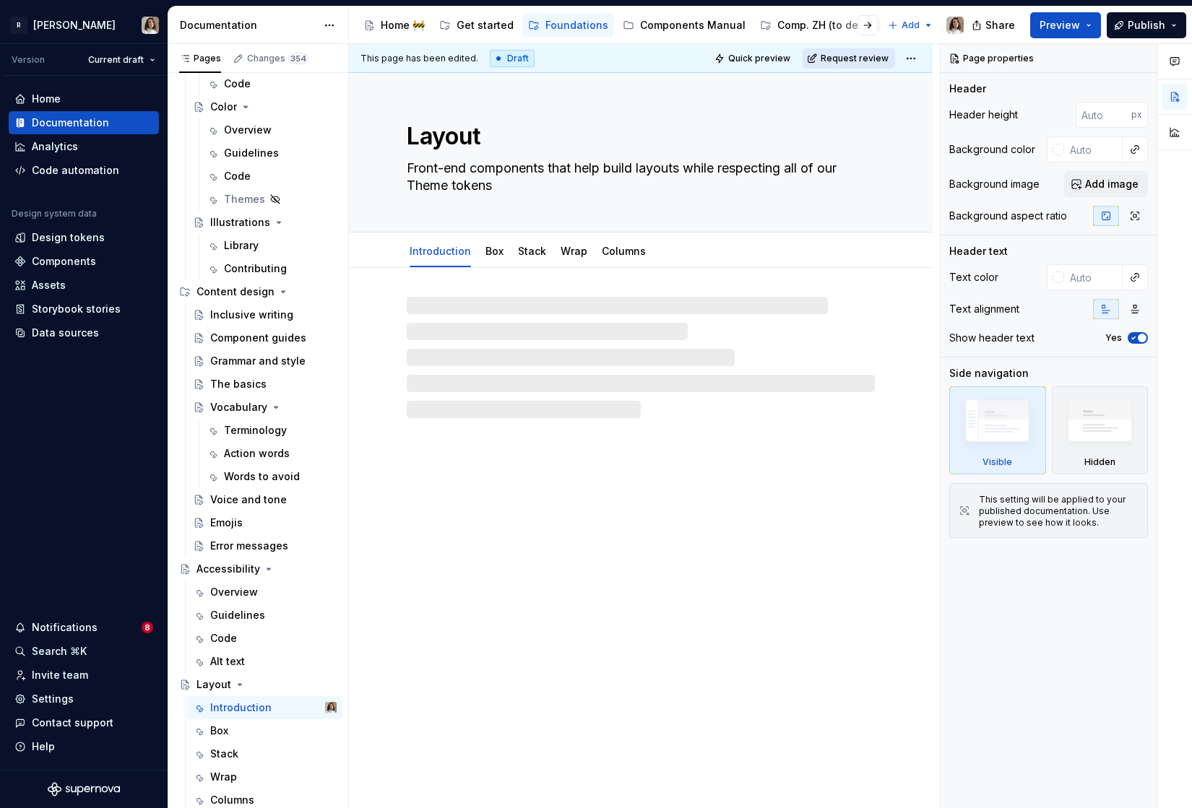
click at [863, 57] on span "Request review" at bounding box center [855, 59] width 68 height 12
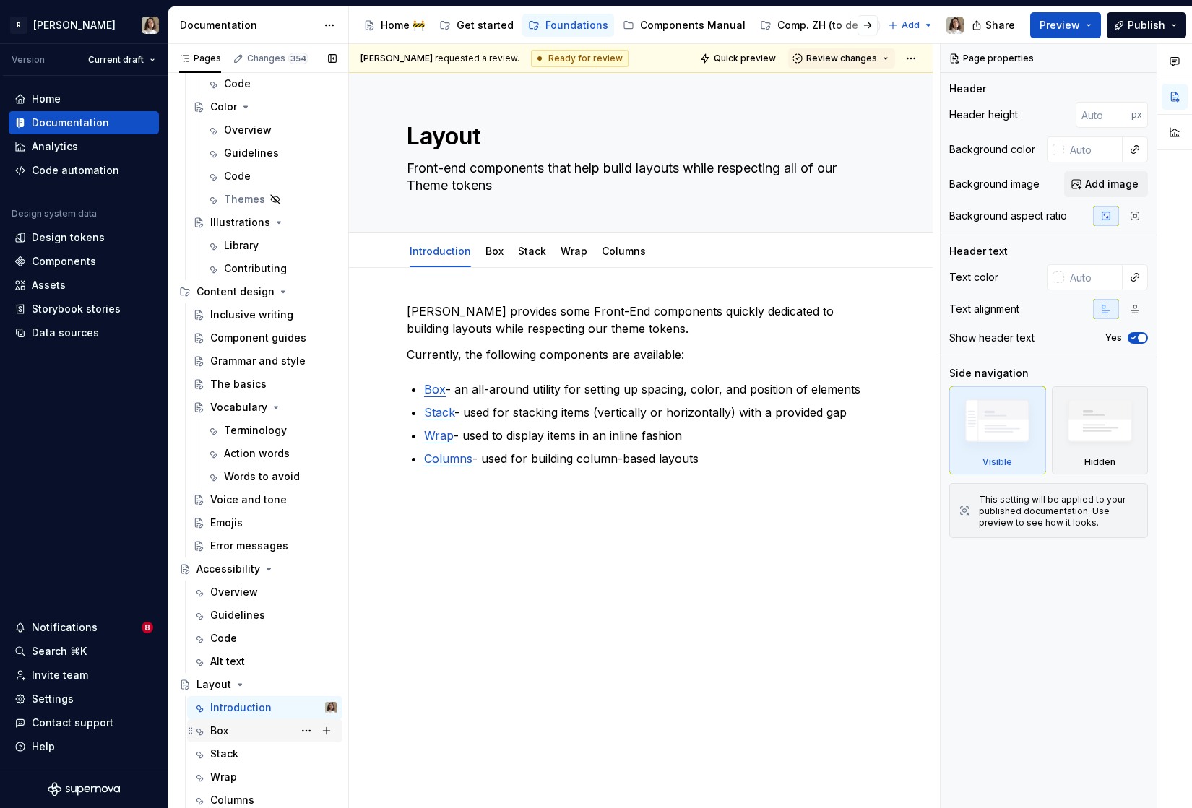
click at [232, 730] on div "Box" at bounding box center [273, 731] width 126 height 20
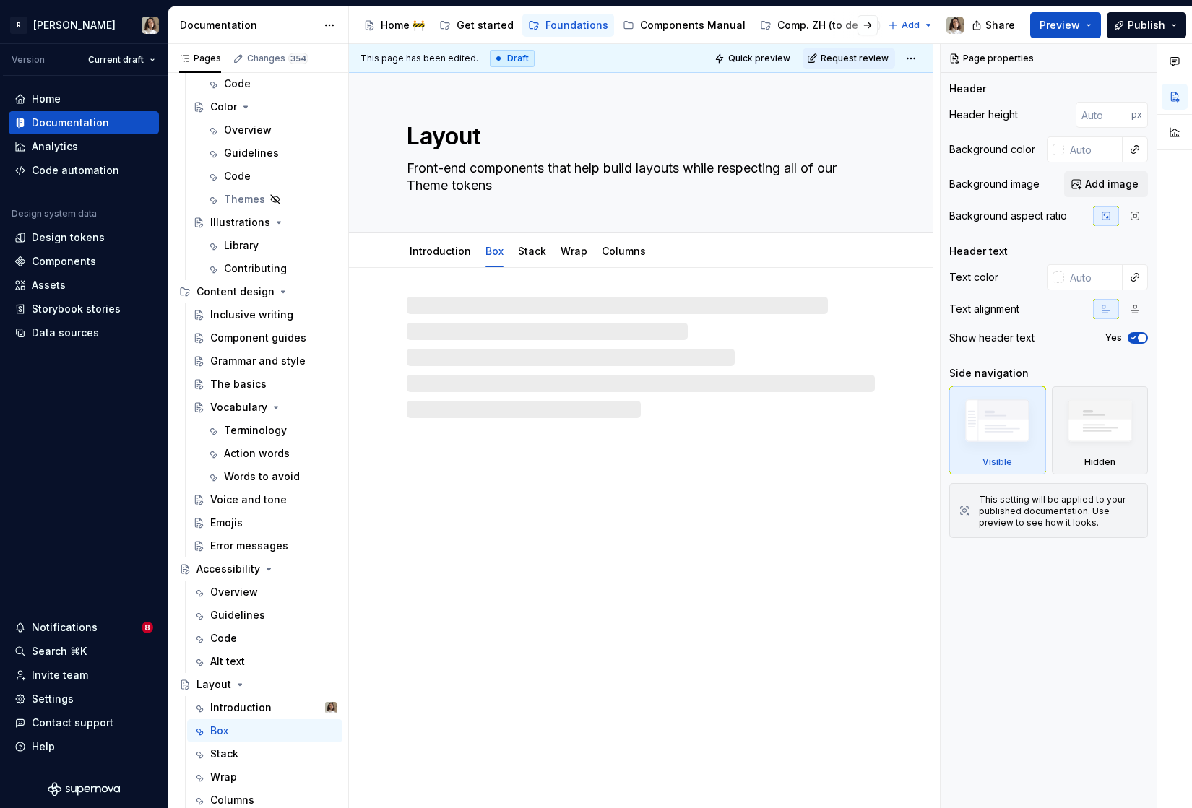
click at [839, 57] on span "Request review" at bounding box center [855, 59] width 68 height 12
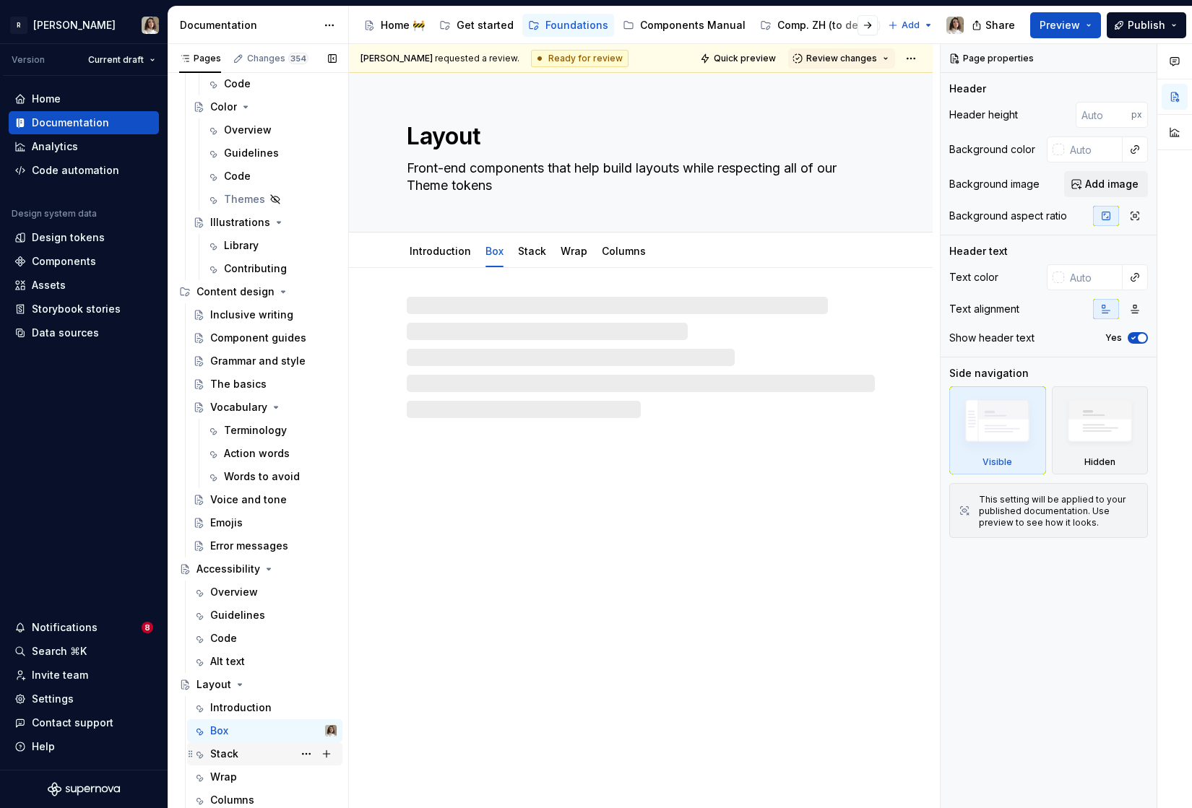
click at [220, 747] on div "Stack" at bounding box center [224, 754] width 28 height 14
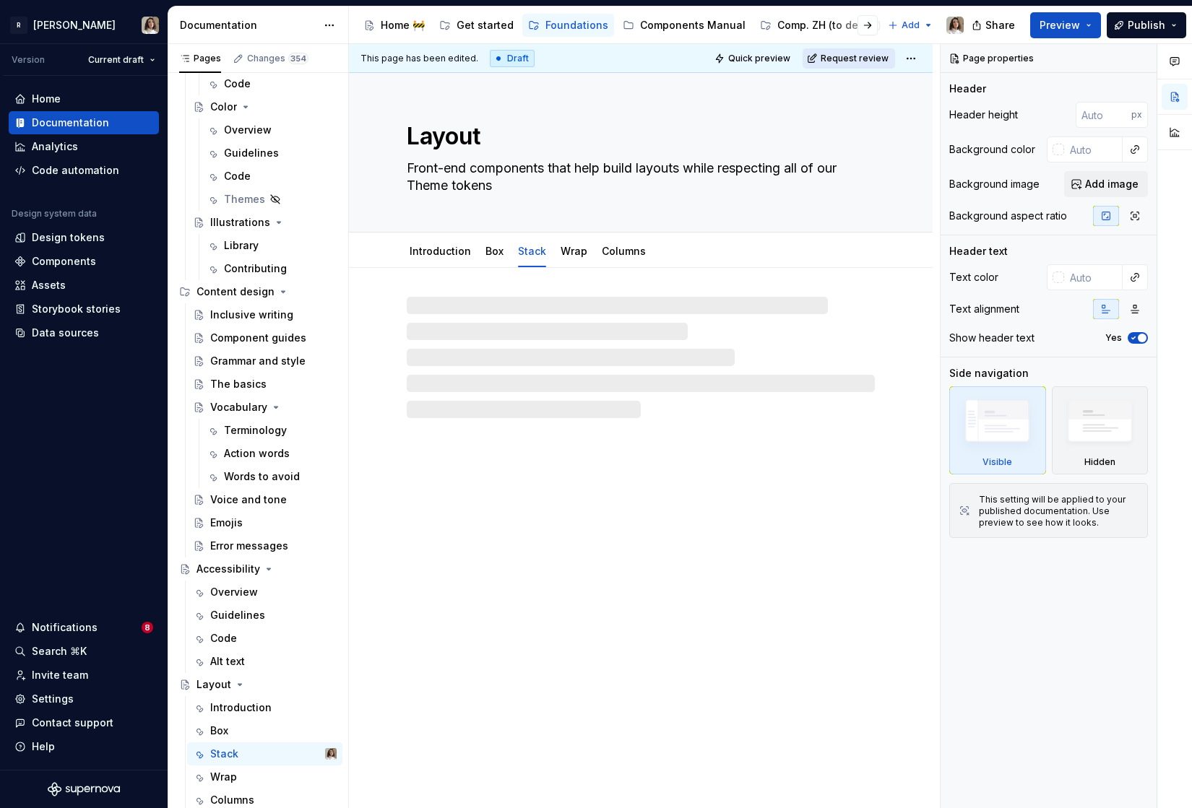
click at [838, 53] on span "Request review" at bounding box center [855, 59] width 68 height 12
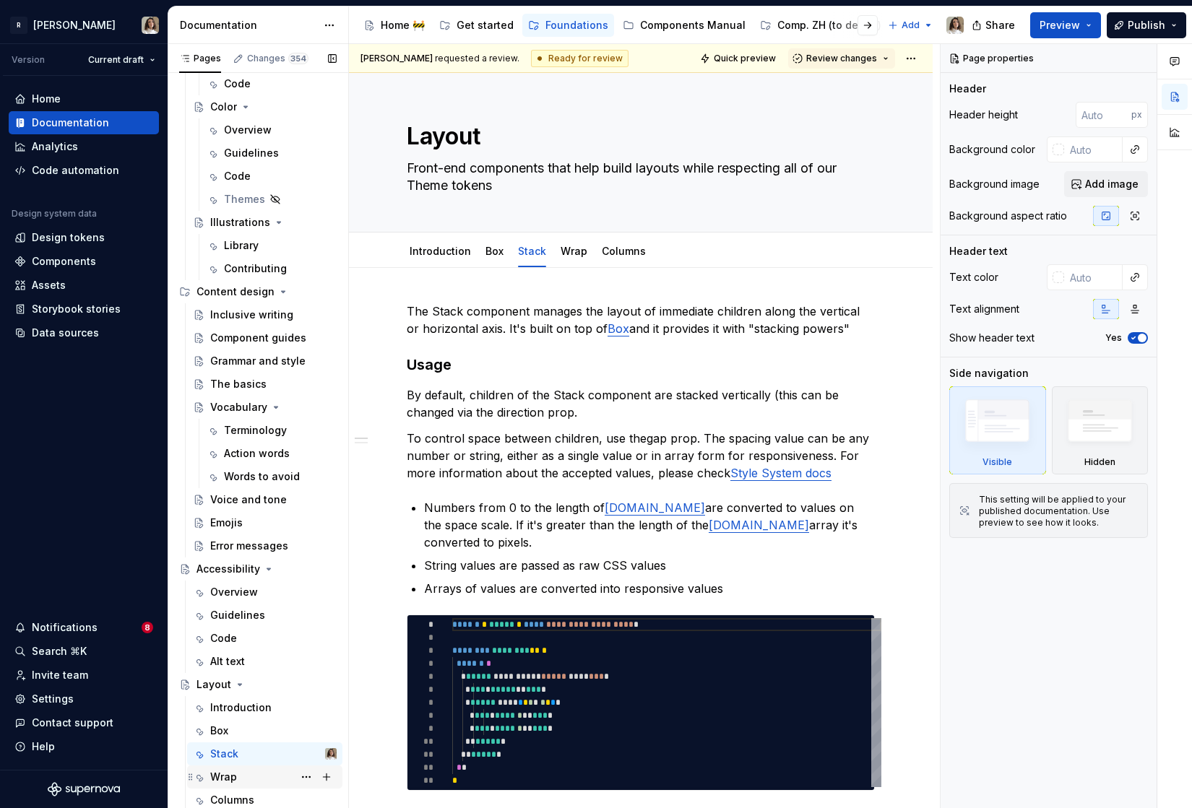
click at [228, 776] on div "Wrap" at bounding box center [223, 777] width 27 height 14
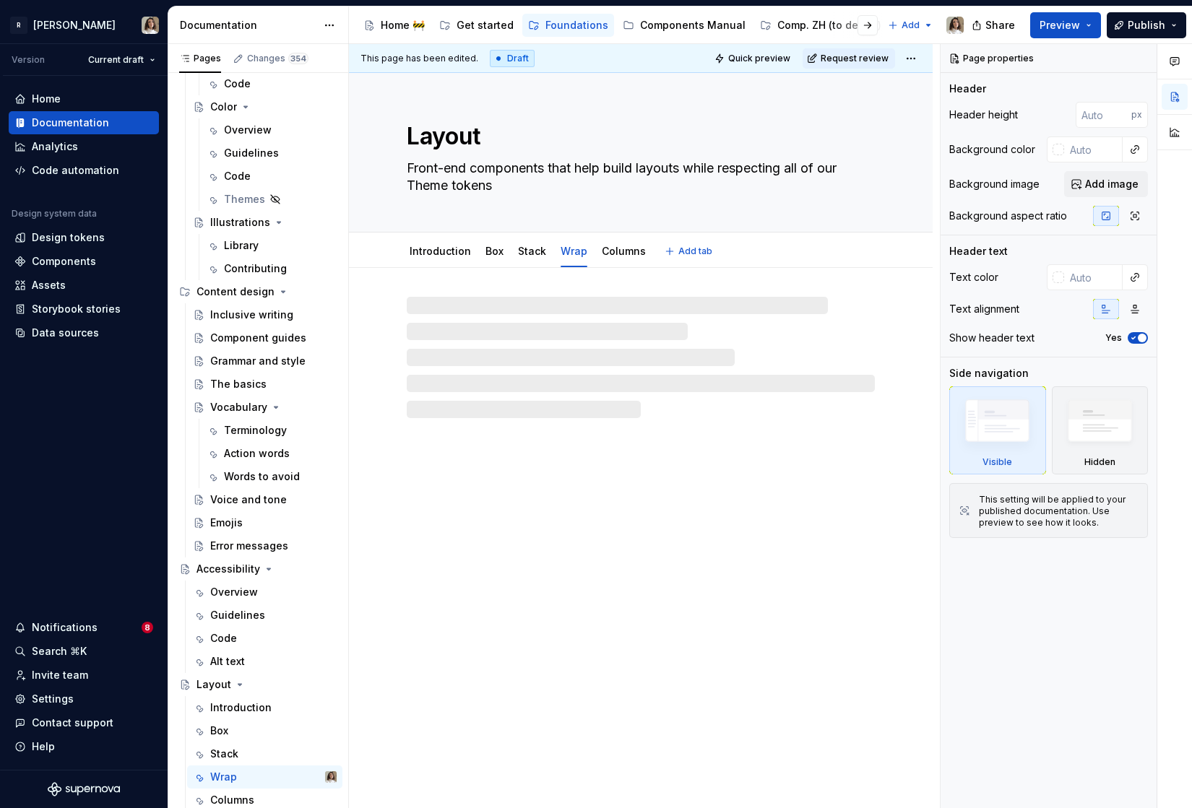
type textarea "*"
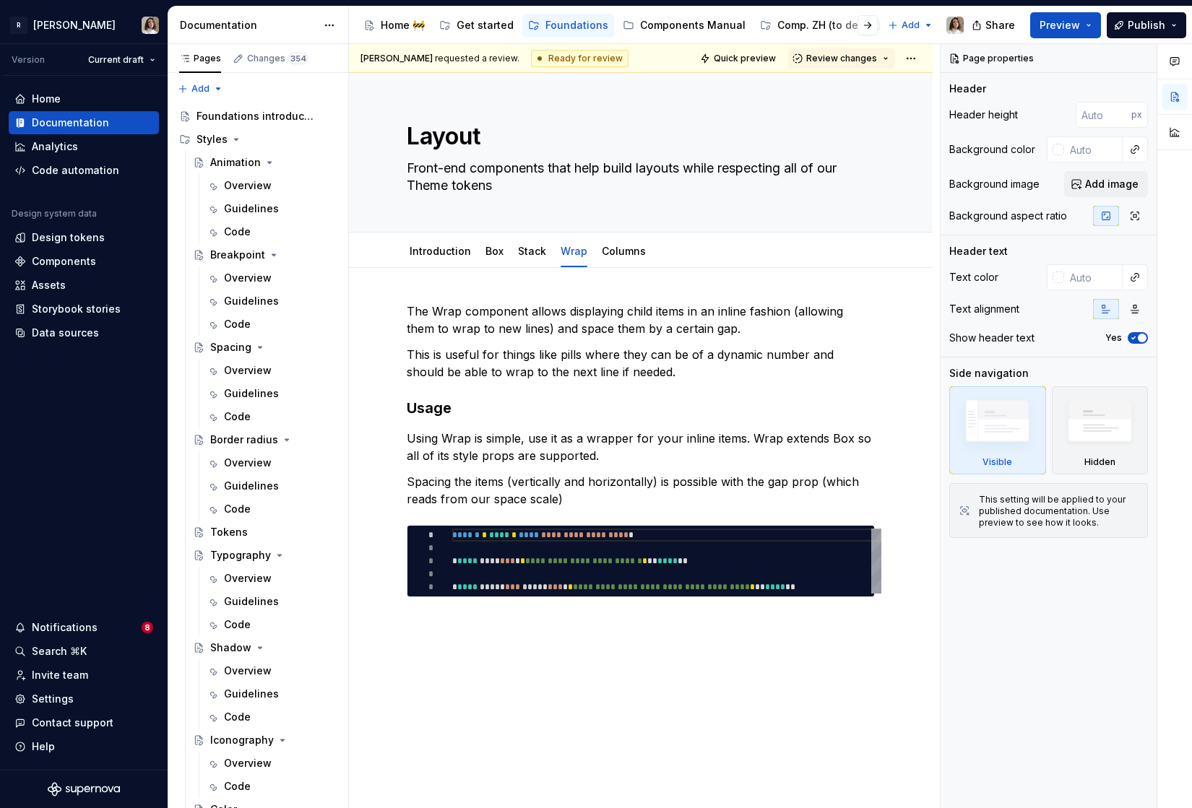
scroll to position [703, 0]
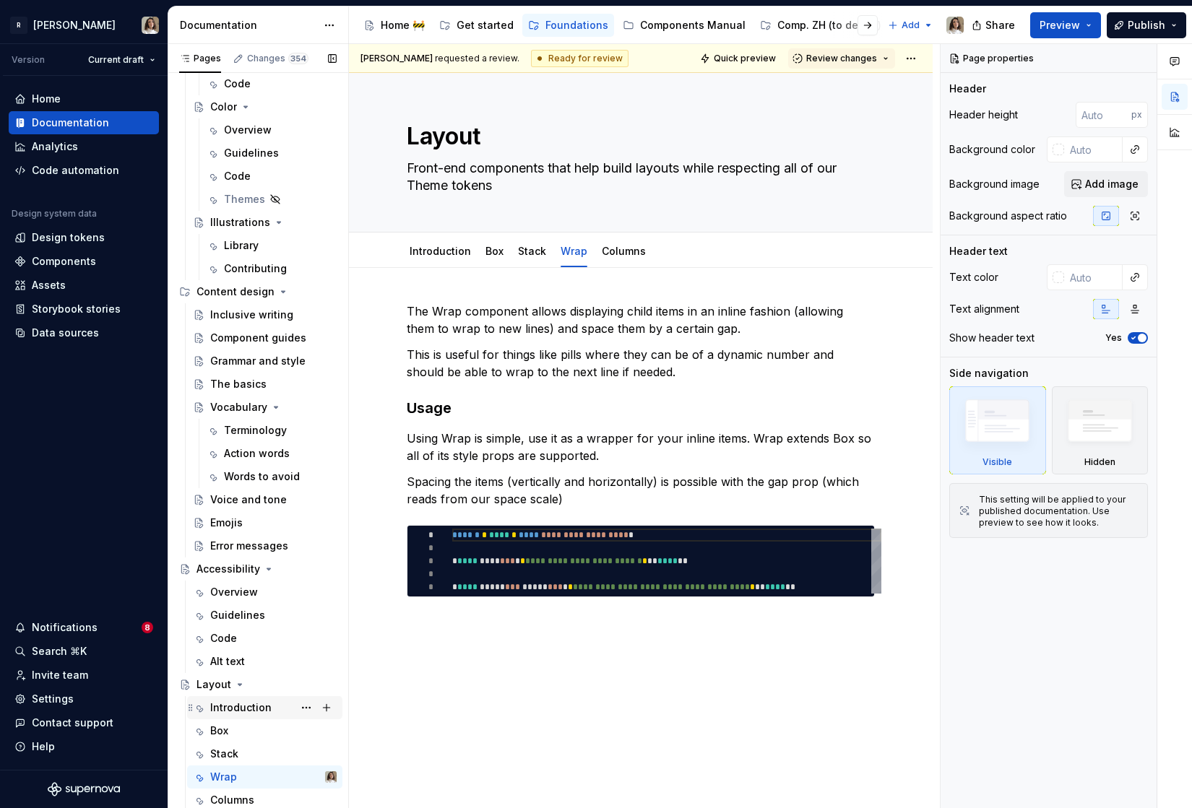
click at [232, 705] on div "Introduction" at bounding box center [240, 708] width 61 height 14
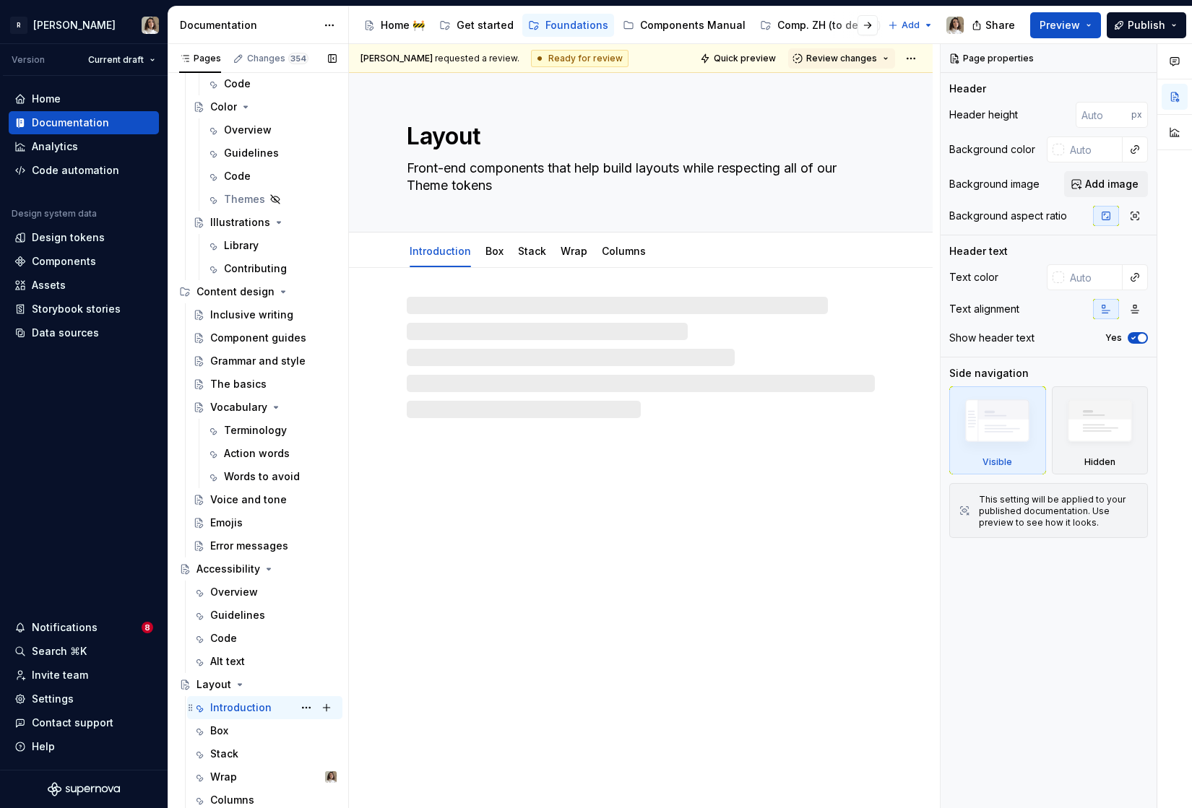
click at [255, 701] on div "Introduction" at bounding box center [240, 708] width 61 height 14
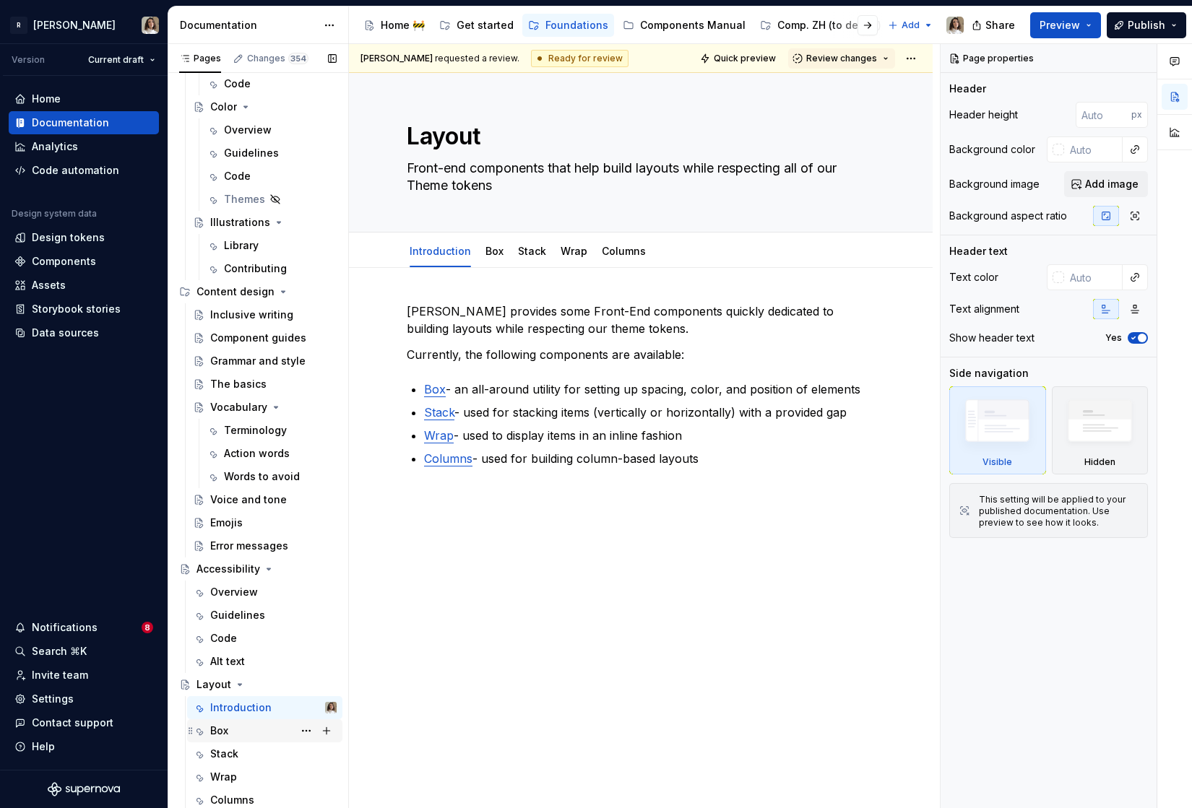
click at [238, 733] on div "Box" at bounding box center [273, 731] width 126 height 20
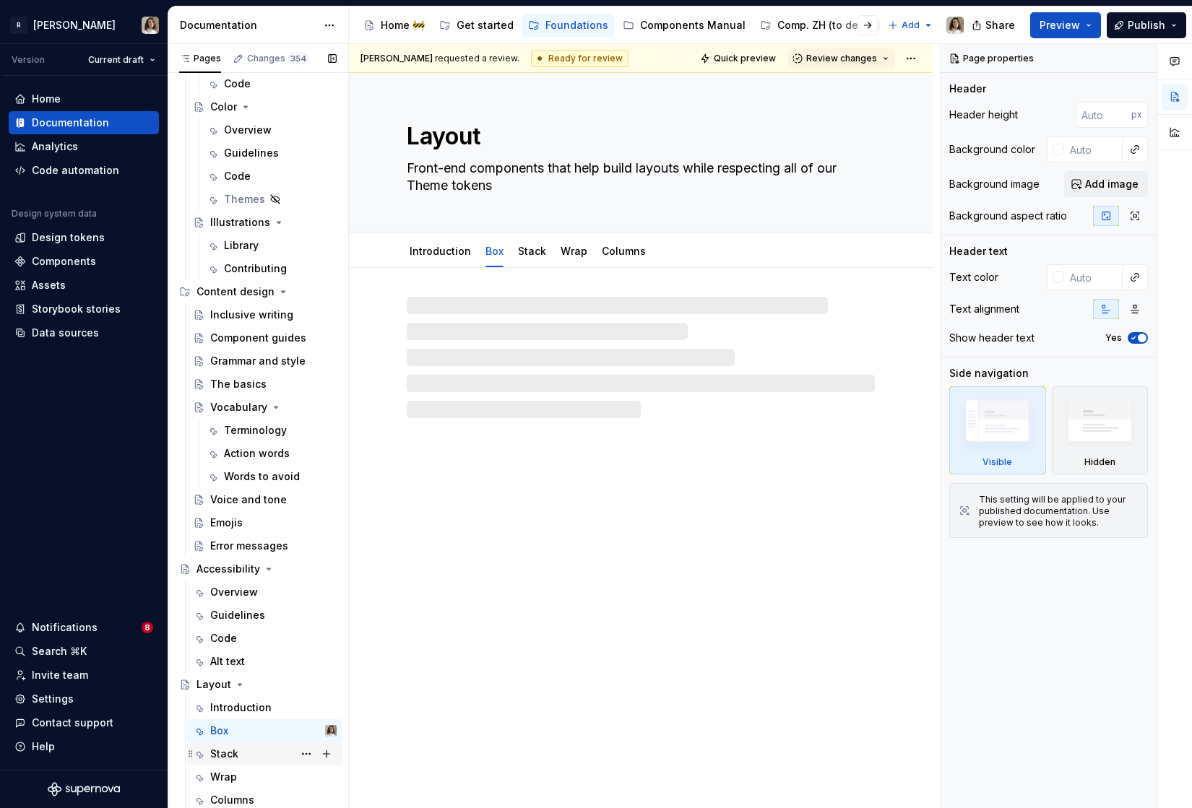
click at [230, 756] on div "Stack" at bounding box center [224, 754] width 28 height 14
click at [230, 776] on div "Wrap" at bounding box center [223, 777] width 27 height 14
click at [646, 18] on div "Components Manual" at bounding box center [692, 25] width 105 height 14
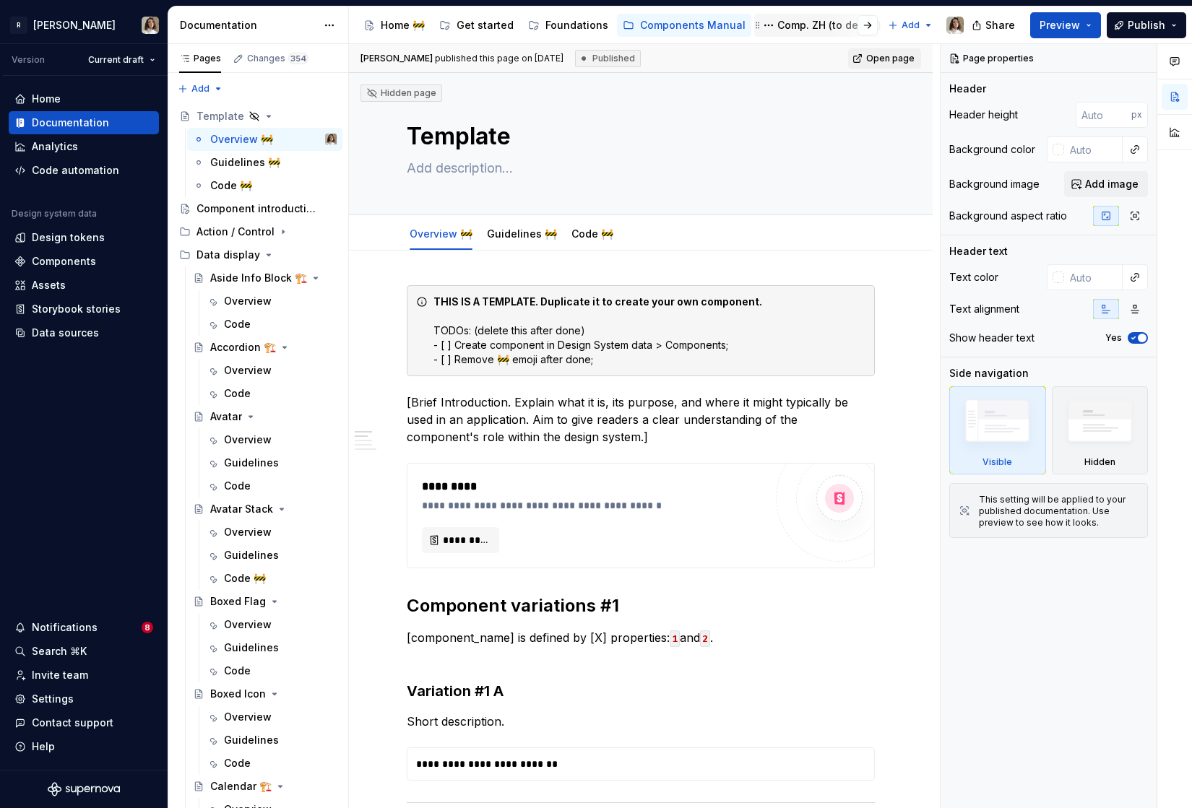
click at [777, 28] on div "Comp. ZH (to delete)" at bounding box center [829, 25] width 104 height 14
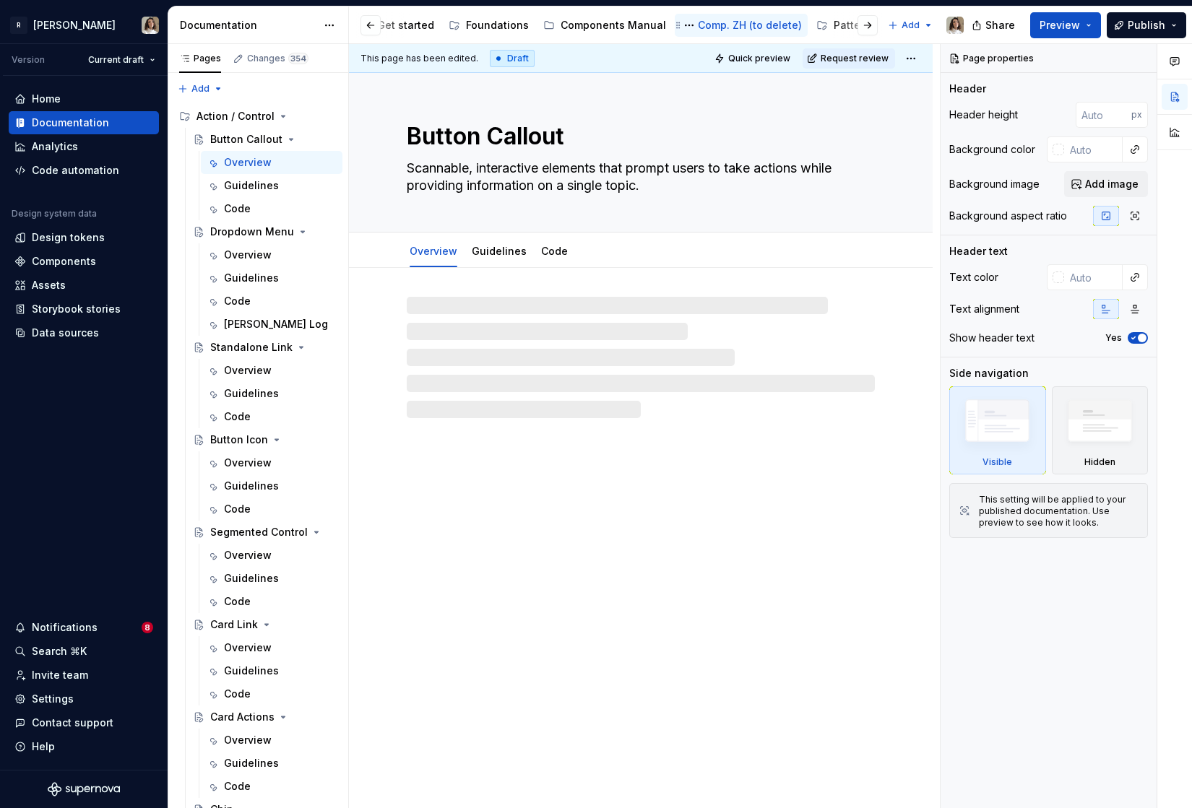
scroll to position [0, 233]
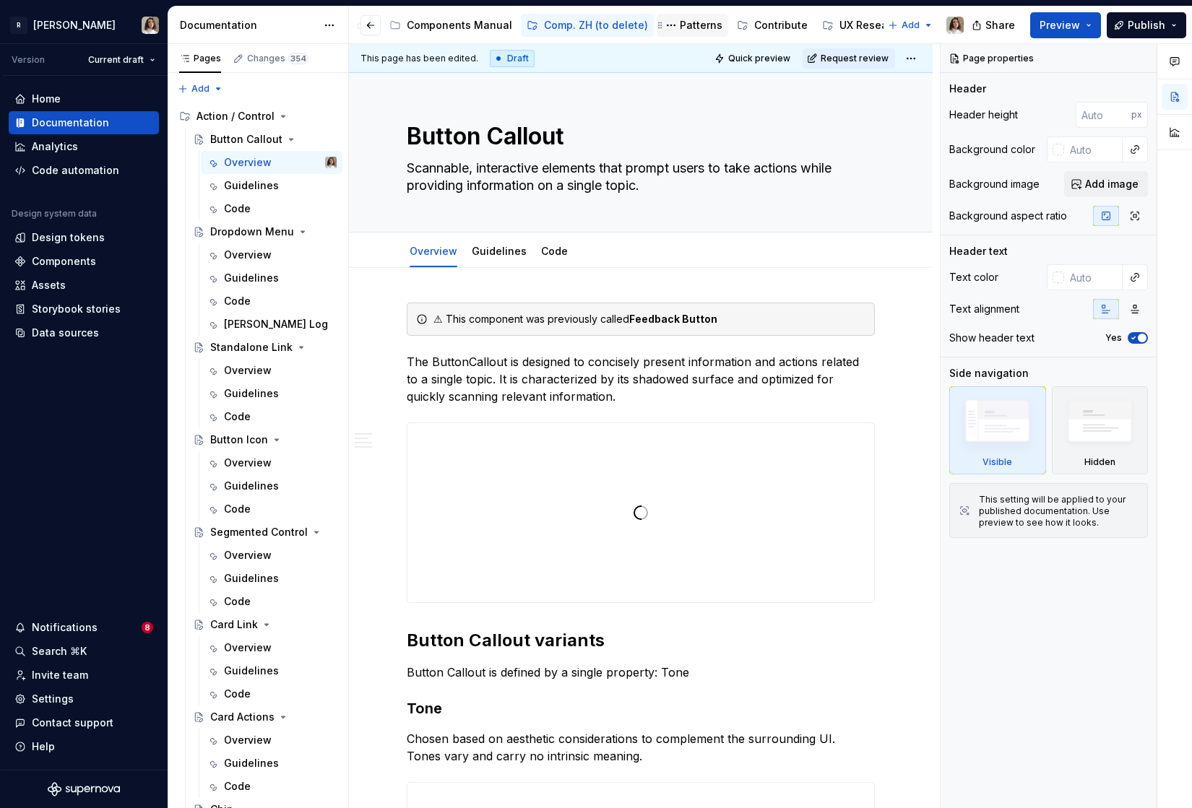
click at [687, 18] on div "Patterns" at bounding box center [701, 25] width 43 height 14
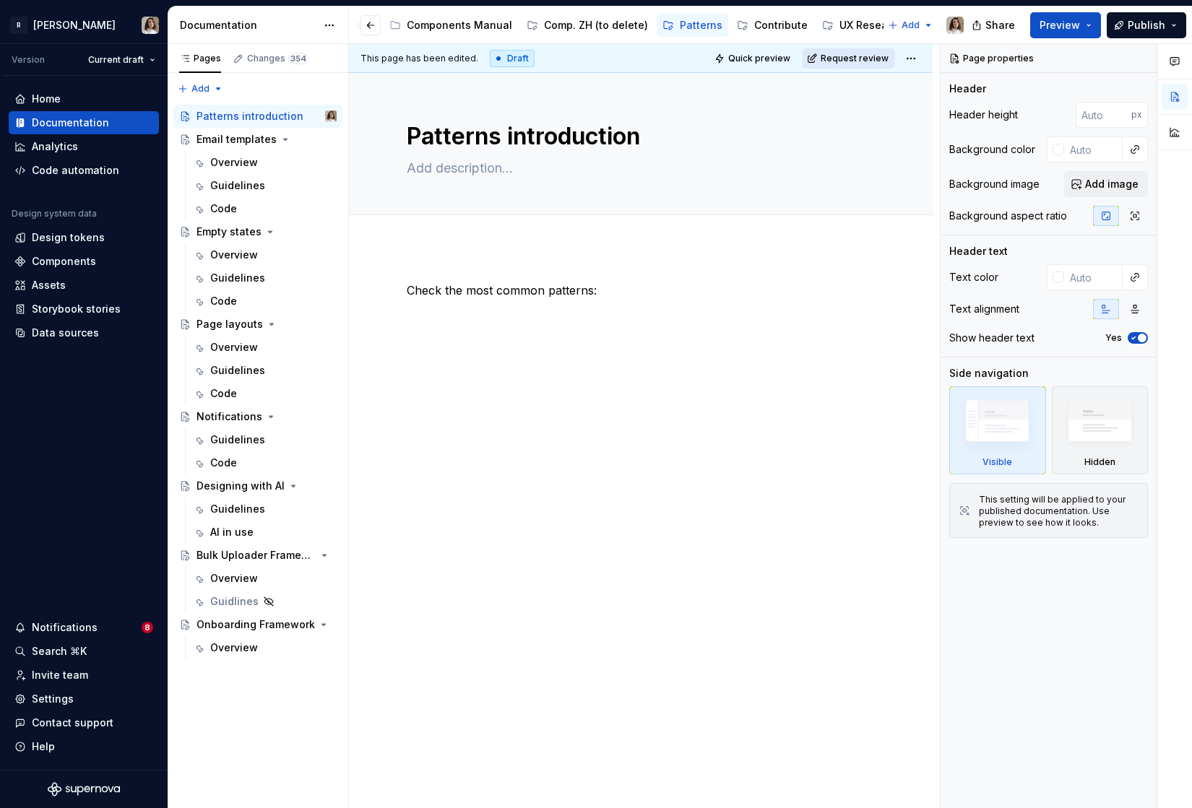
click at [880, 59] on span "Request review" at bounding box center [855, 59] width 68 height 12
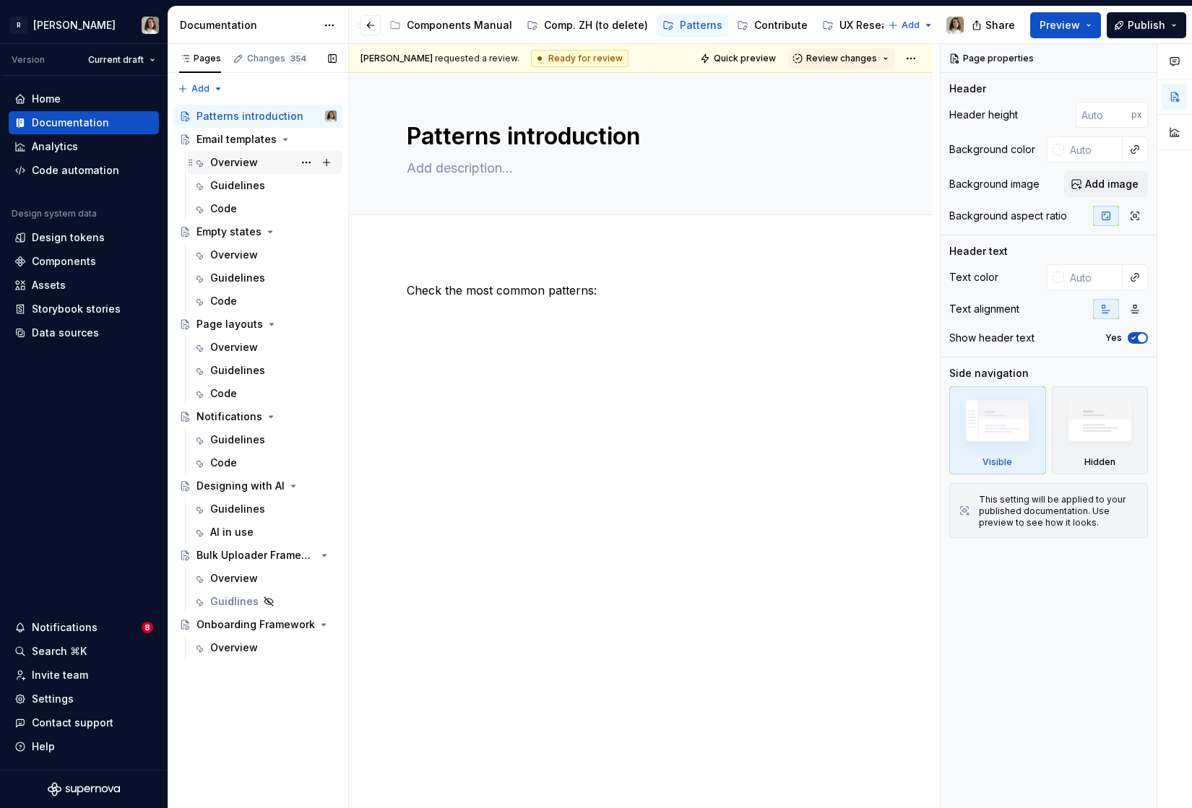
click at [244, 162] on div "Overview" at bounding box center [234, 162] width 48 height 14
click at [242, 160] on div "Overview" at bounding box center [234, 162] width 48 height 14
click at [244, 163] on div "Overview" at bounding box center [234, 162] width 48 height 14
click at [223, 170] on div "Overview" at bounding box center [273, 162] width 126 height 20
click at [922, 59] on html "R Norma Version Current draft Home Documentation Analytics Code automation Desi…" at bounding box center [596, 404] width 1192 height 808
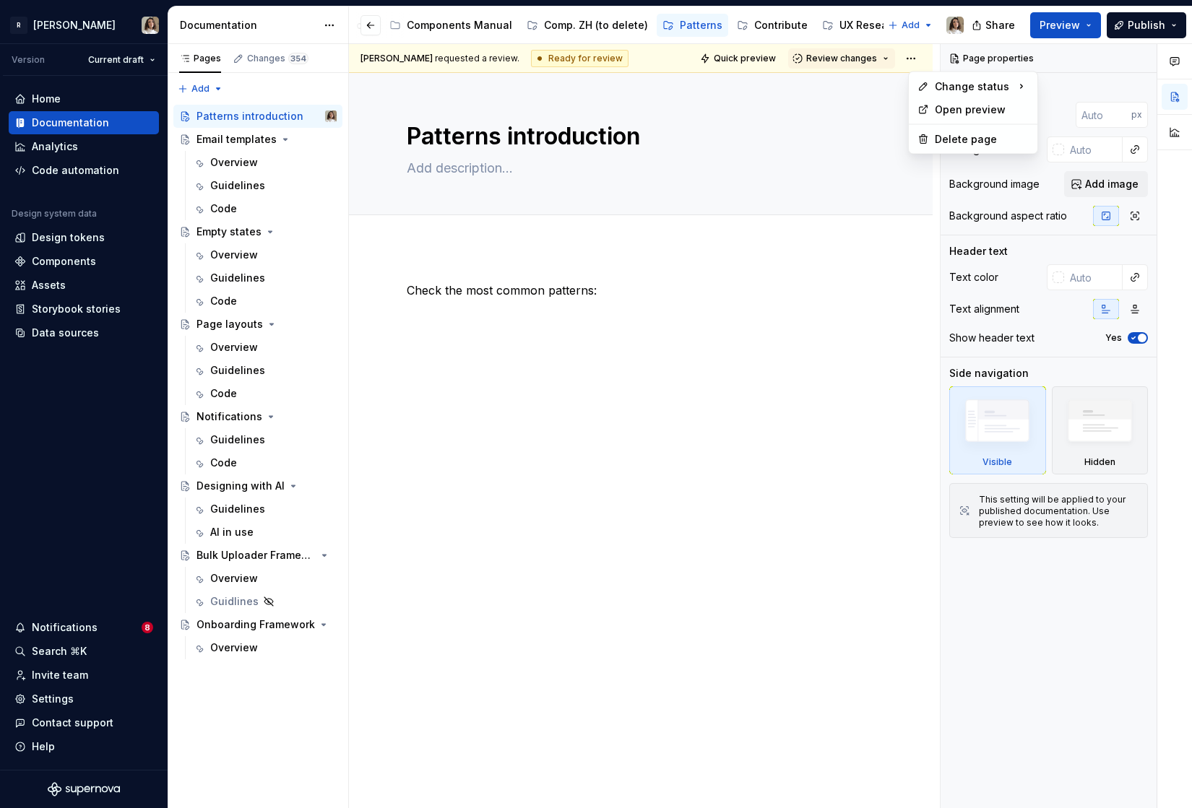
click at [854, 59] on html "R Norma Version Current draft Home Documentation Analytics Code automation Desi…" at bounding box center [596, 404] width 1192 height 808
click at [869, 59] on span "Review changes" at bounding box center [841, 59] width 71 height 12
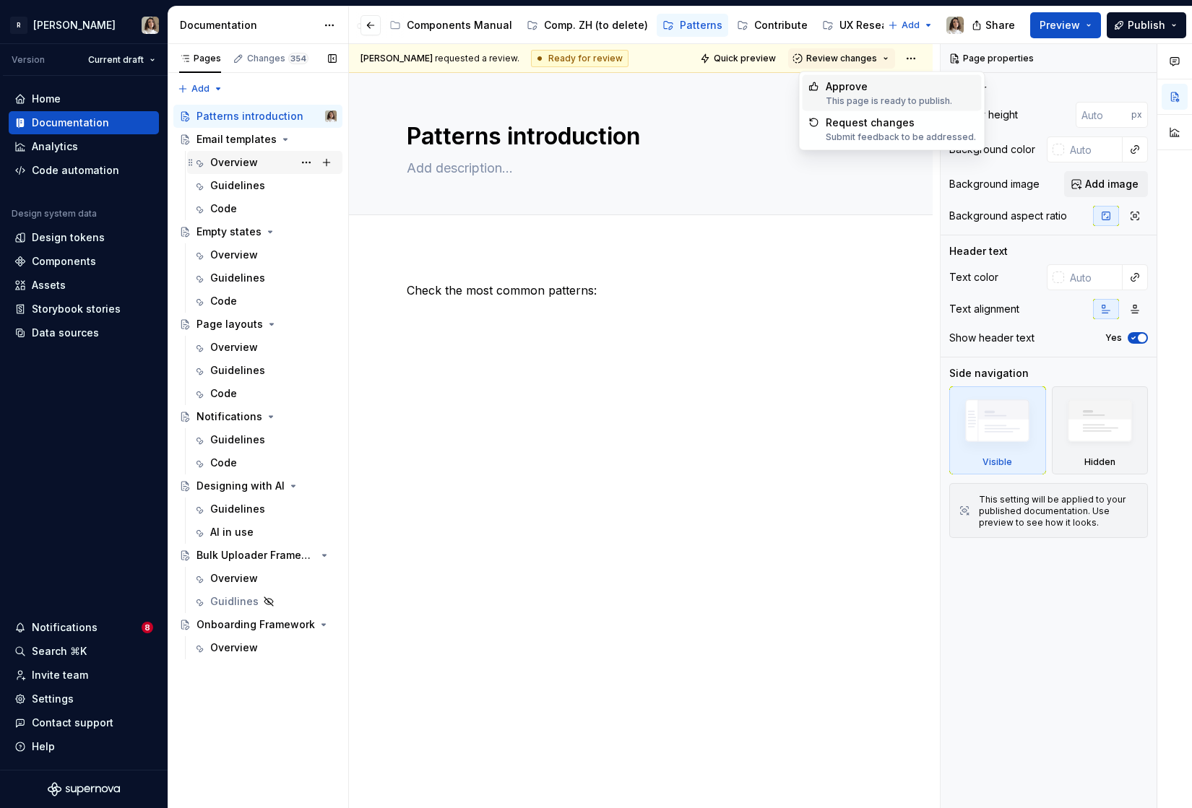
click at [241, 170] on div "Overview" at bounding box center [273, 162] width 126 height 20
click at [238, 194] on div "Guidelines" at bounding box center [273, 186] width 126 height 20
click at [239, 189] on div "Guidelines" at bounding box center [237, 185] width 55 height 14
click at [239, 161] on div "Overview" at bounding box center [234, 162] width 48 height 14
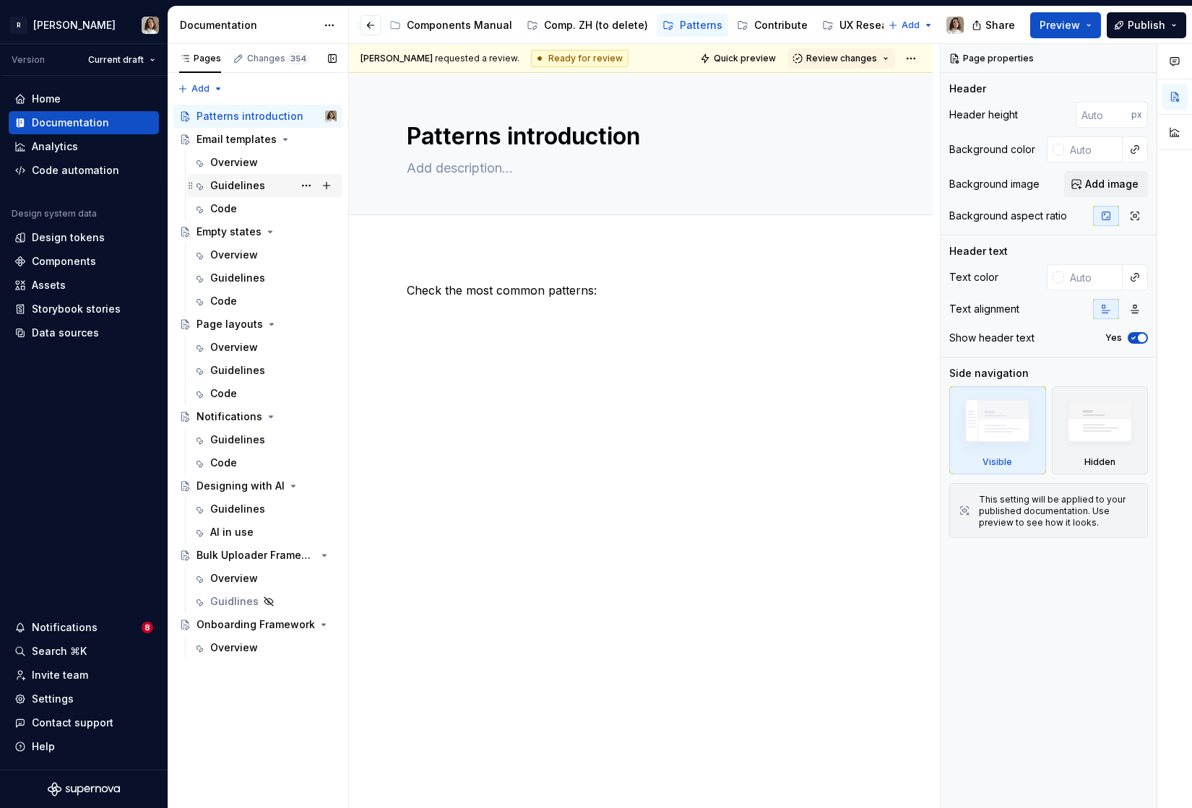
click at [235, 188] on div "Guidelines" at bounding box center [237, 185] width 55 height 14
click at [240, 164] on div "Overview" at bounding box center [234, 162] width 48 height 14
type textarea "*"
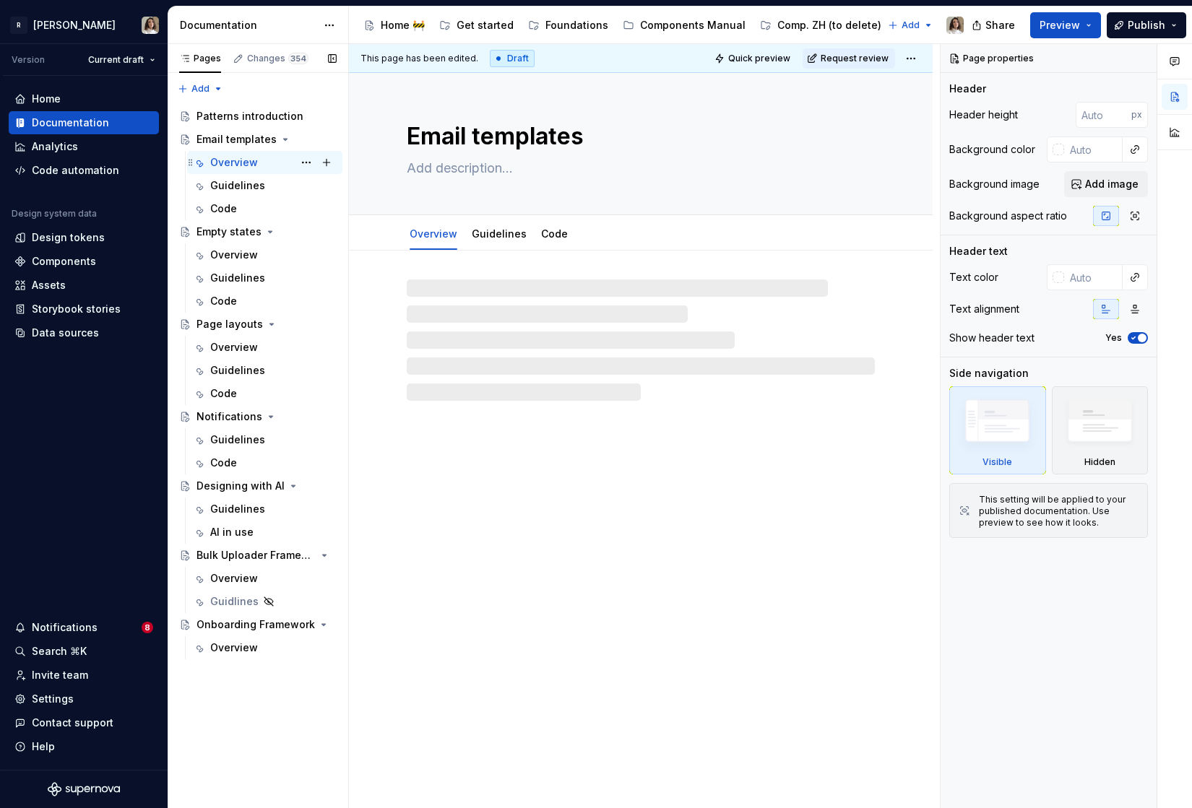
click at [244, 166] on div "Overview" at bounding box center [234, 162] width 48 height 14
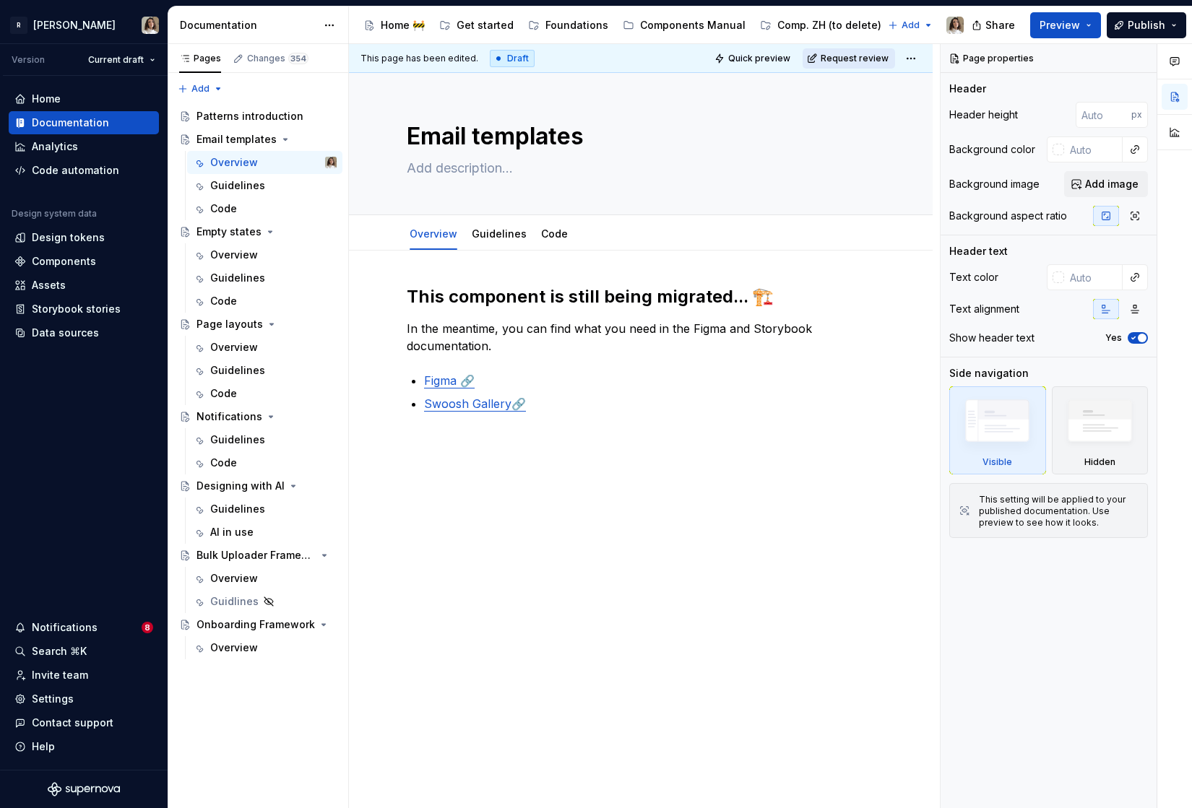
click at [880, 58] on span "Request review" at bounding box center [855, 59] width 68 height 12
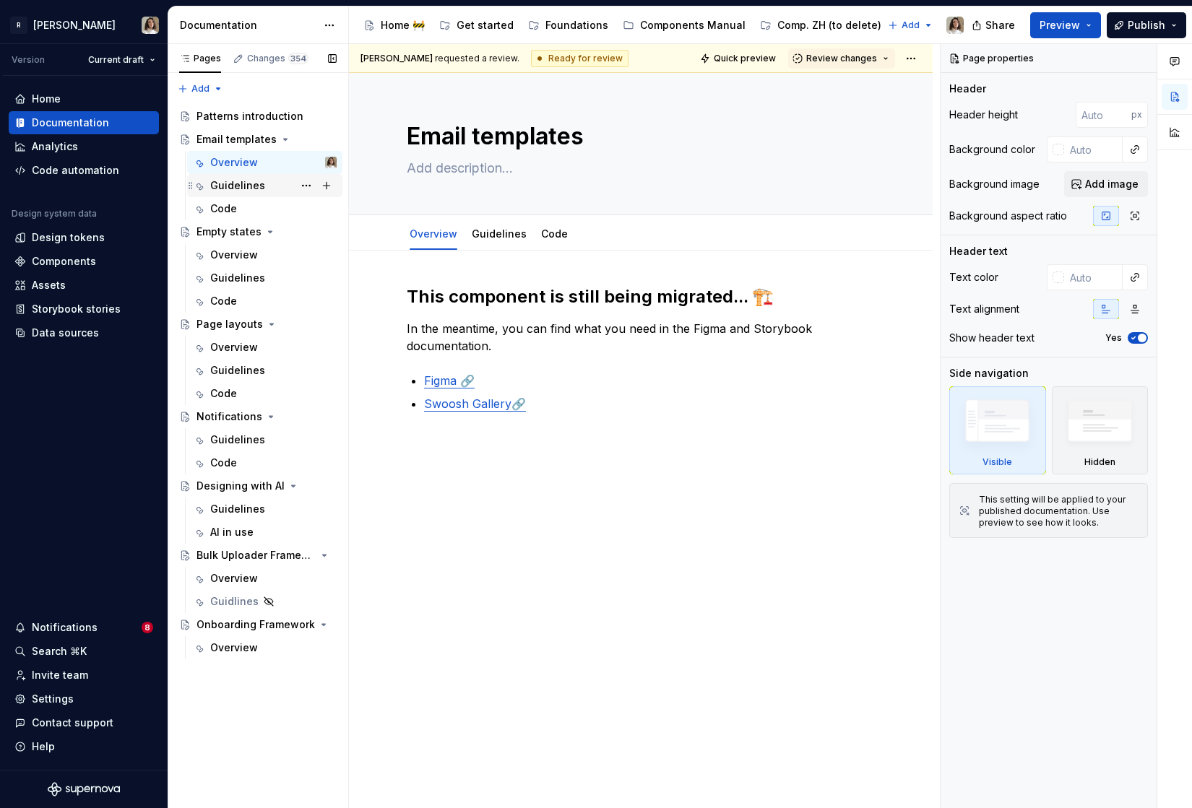
click at [243, 186] on div "Guidelines" at bounding box center [237, 185] width 55 height 14
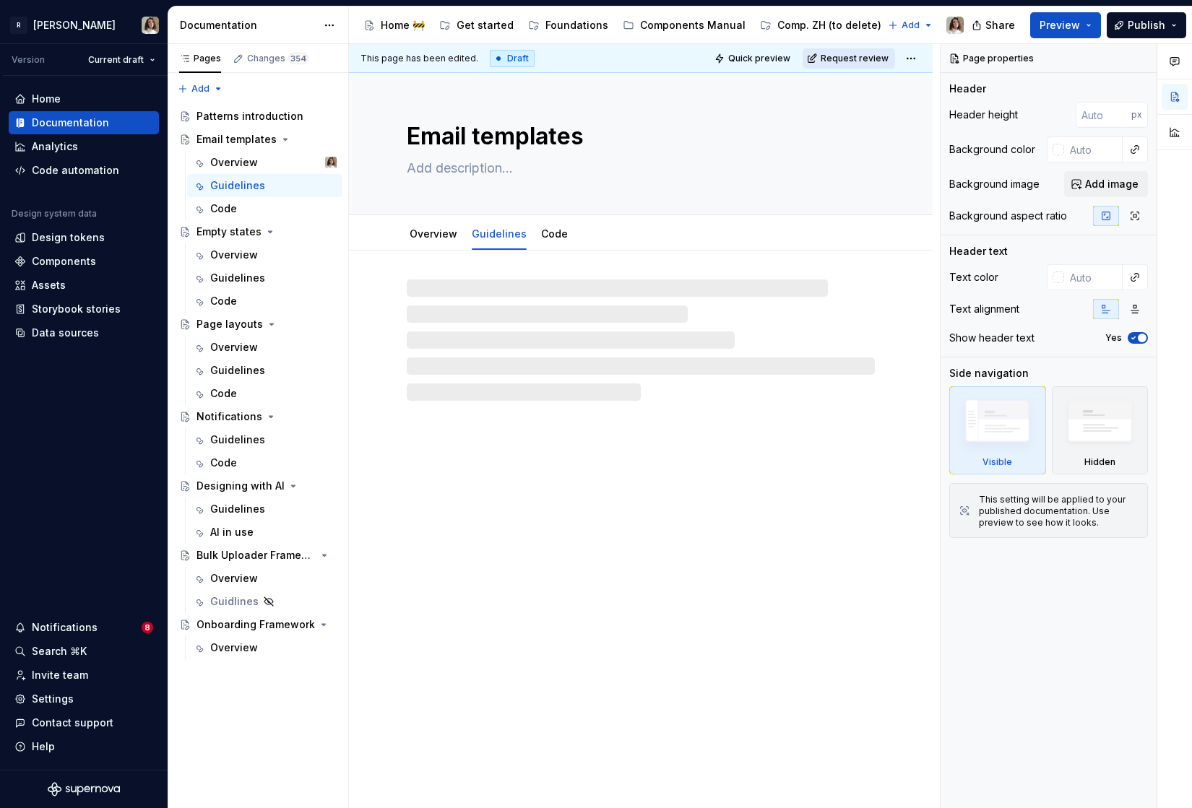
click at [846, 62] on span "Request review" at bounding box center [855, 59] width 68 height 12
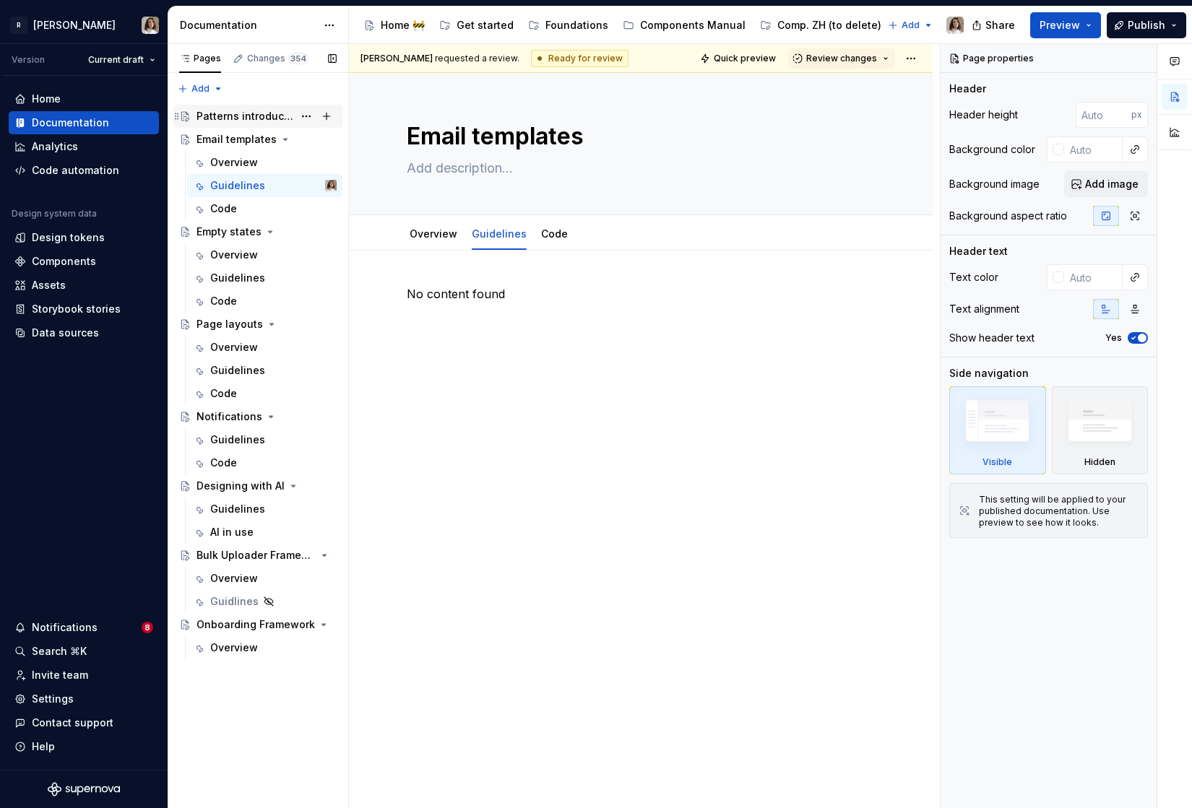
click at [247, 111] on div "Patterns introduction" at bounding box center [244, 116] width 97 height 14
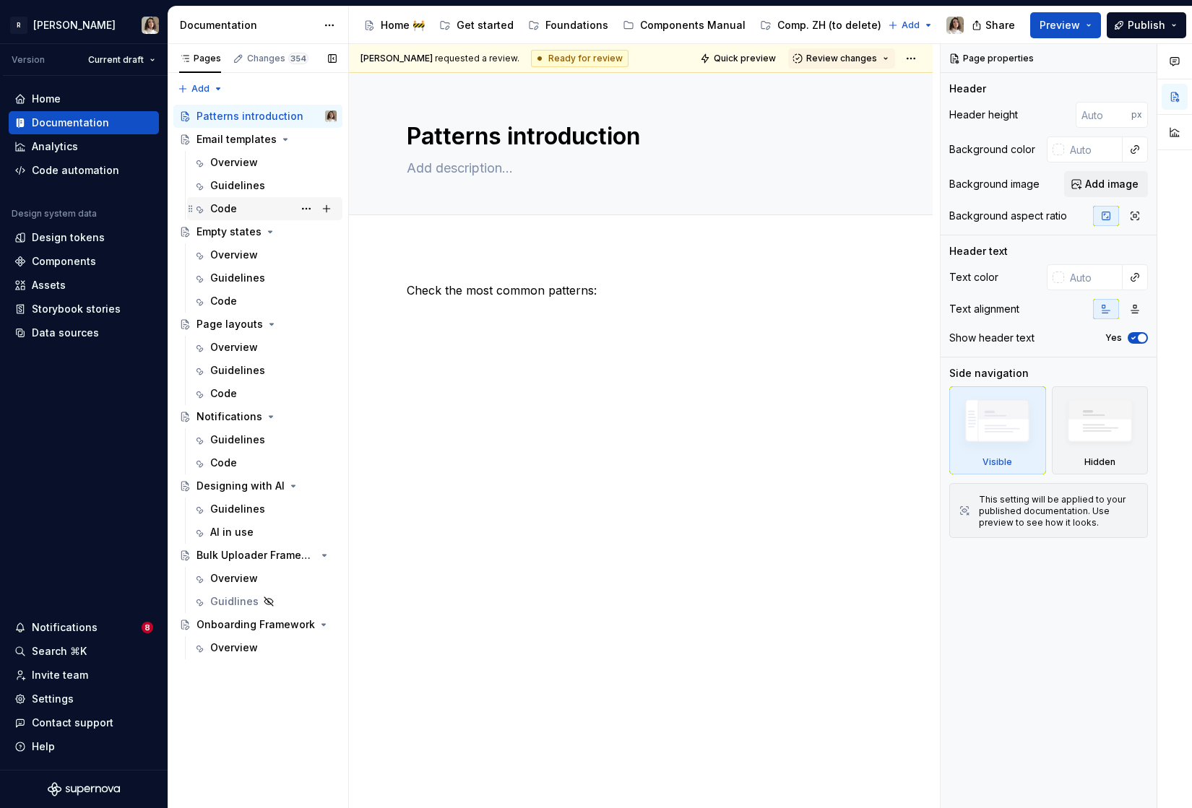
click at [234, 208] on div "Code" at bounding box center [223, 209] width 27 height 14
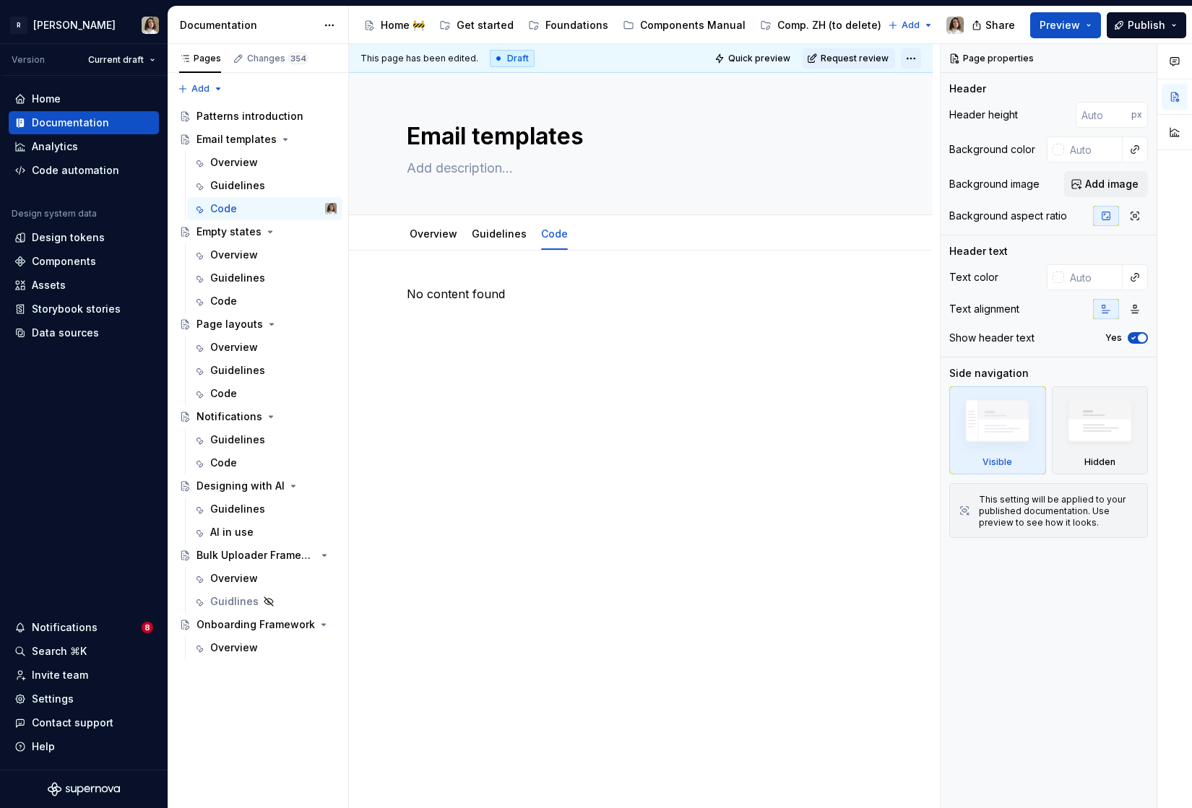
click at [916, 58] on html "R Norma Version Current draft Home Documentation Analytics Code automation Desi…" at bounding box center [596, 404] width 1192 height 808
click at [877, 58] on html "R Norma Version Current draft Home Documentation Analytics Code automation Desi…" at bounding box center [596, 404] width 1192 height 808
click at [857, 54] on span "Request review" at bounding box center [855, 59] width 68 height 12
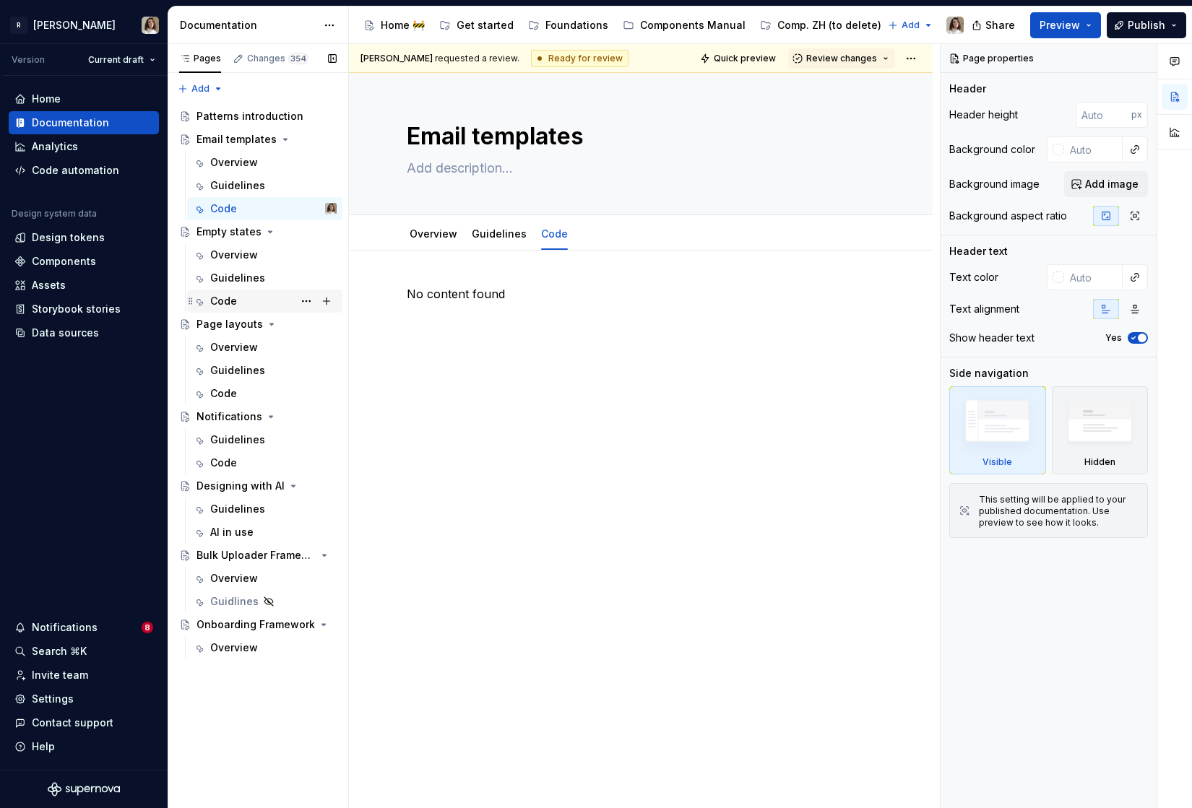
click at [244, 306] on div "Code" at bounding box center [273, 301] width 126 height 20
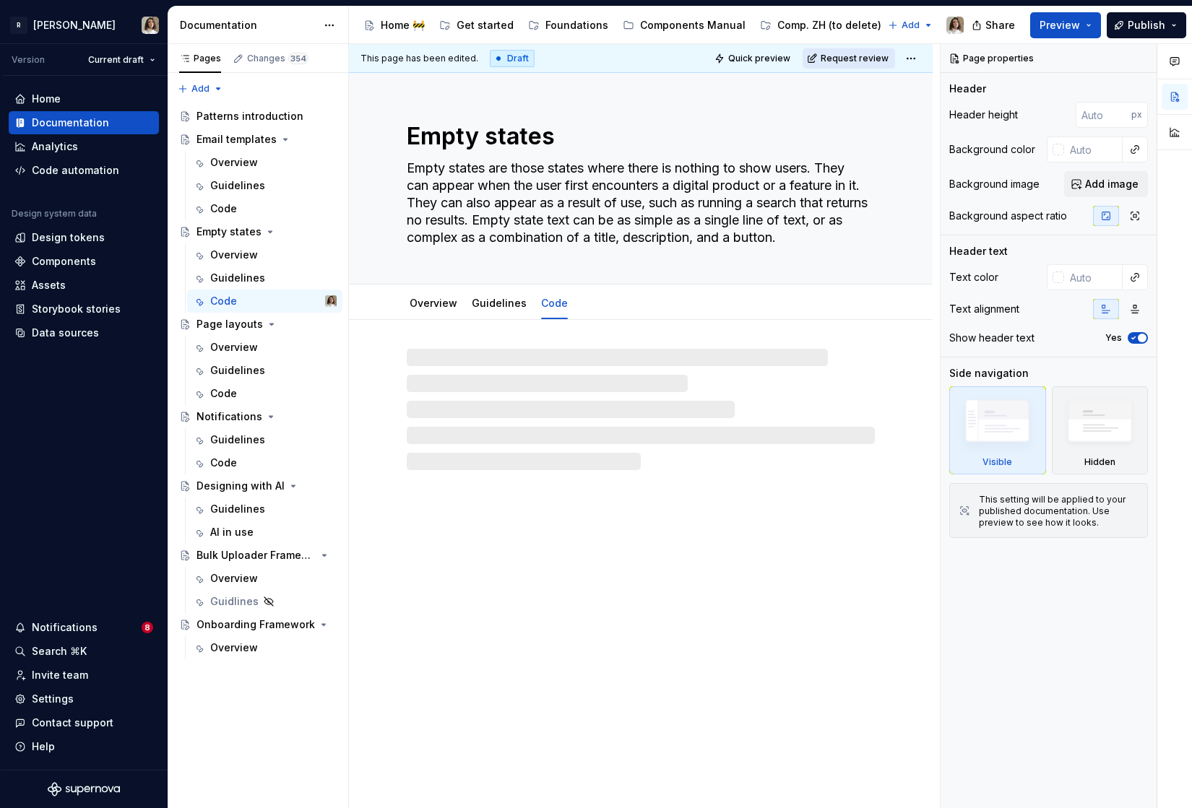
click at [837, 56] on span "Request review" at bounding box center [855, 59] width 68 height 12
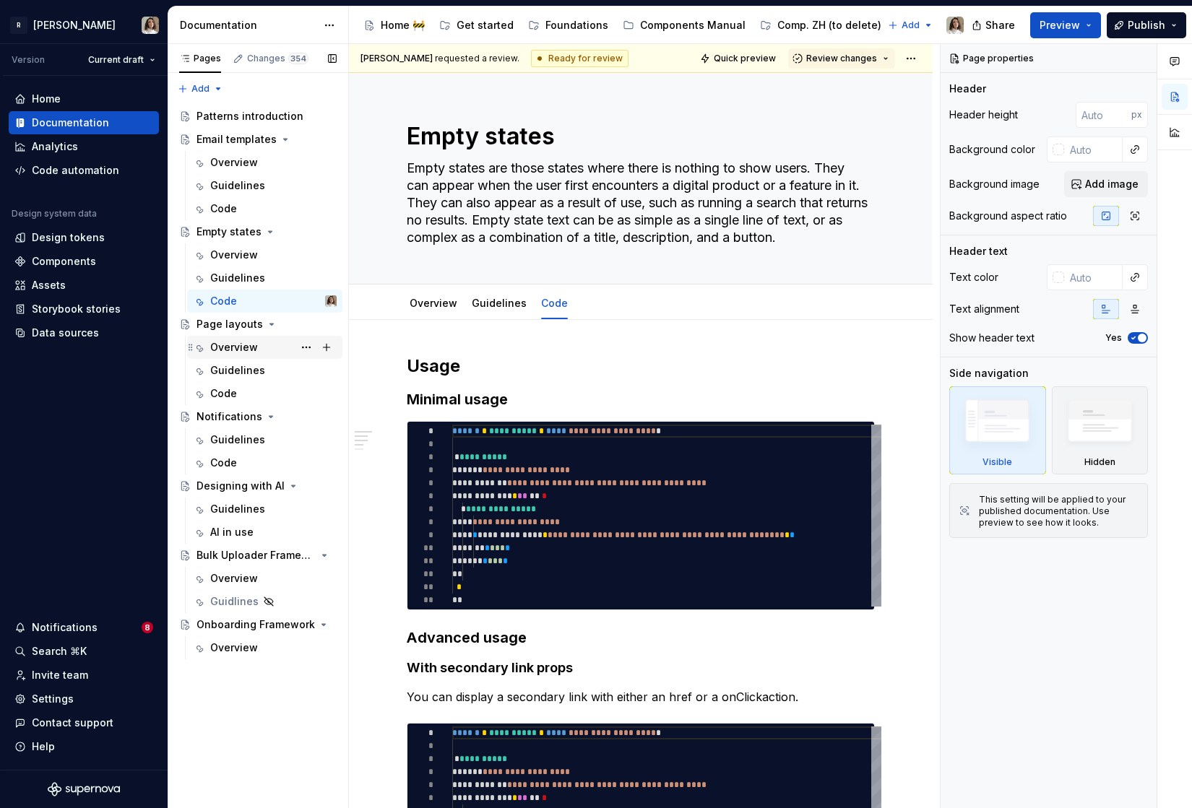
click at [225, 339] on div "Overview" at bounding box center [273, 347] width 126 height 20
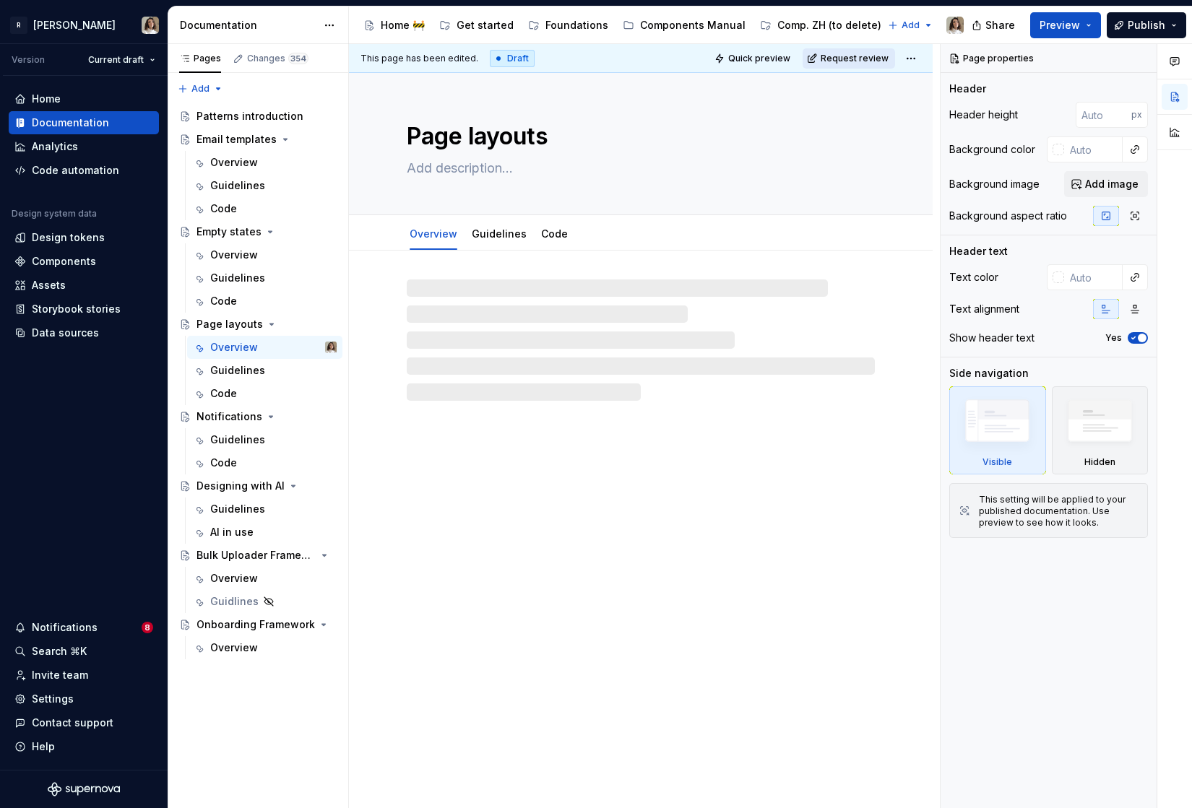
click at [865, 53] on span "Request review" at bounding box center [855, 59] width 68 height 12
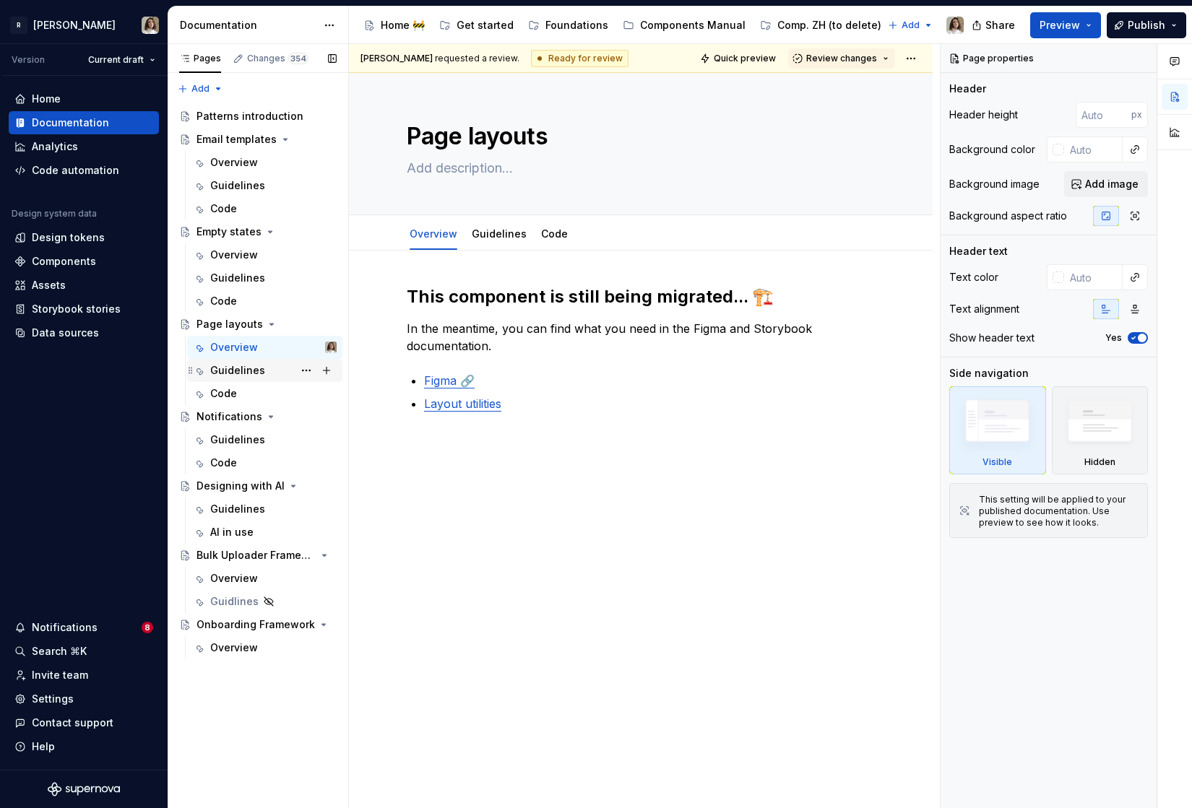
click at [231, 365] on div "Guidelines" at bounding box center [237, 370] width 55 height 14
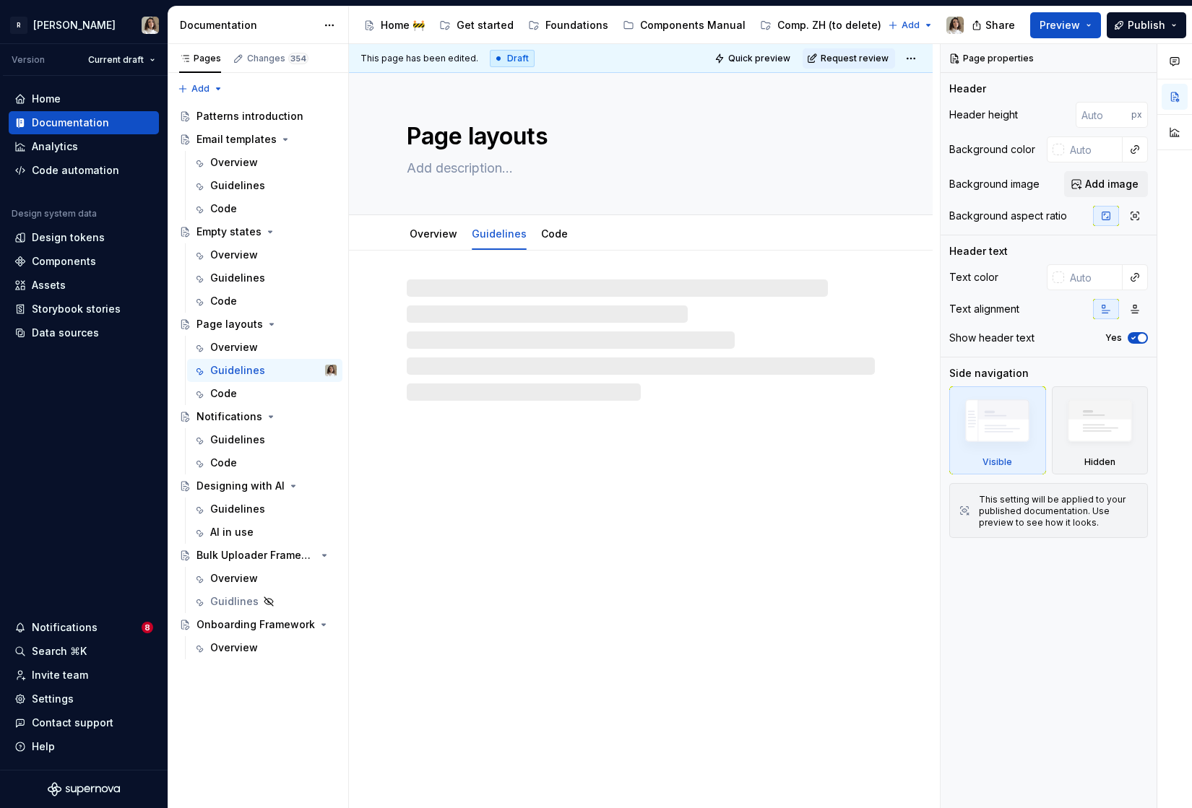
click at [850, 72] on div "This page has been edited. Draft Quick preview Request review" at bounding box center [641, 58] width 584 height 29
click at [864, 60] on span "Request review" at bounding box center [855, 59] width 68 height 12
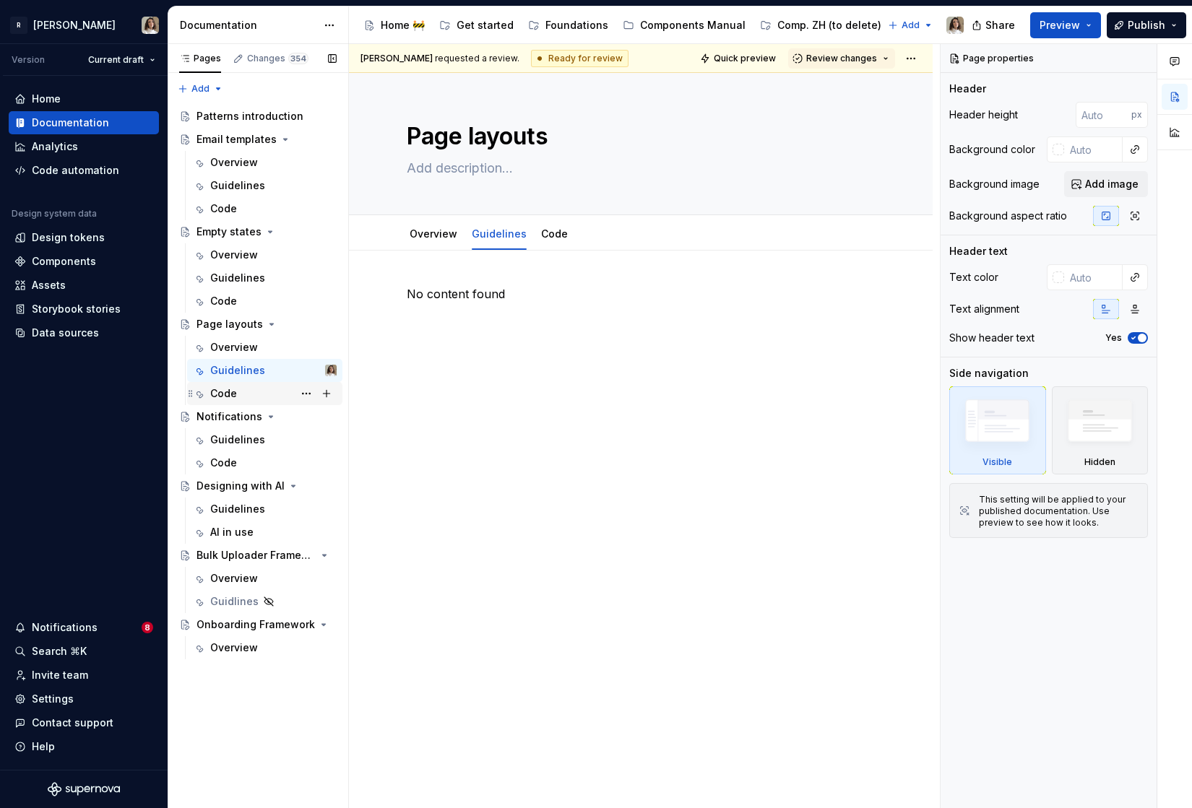
click at [222, 388] on div "Code" at bounding box center [223, 393] width 27 height 14
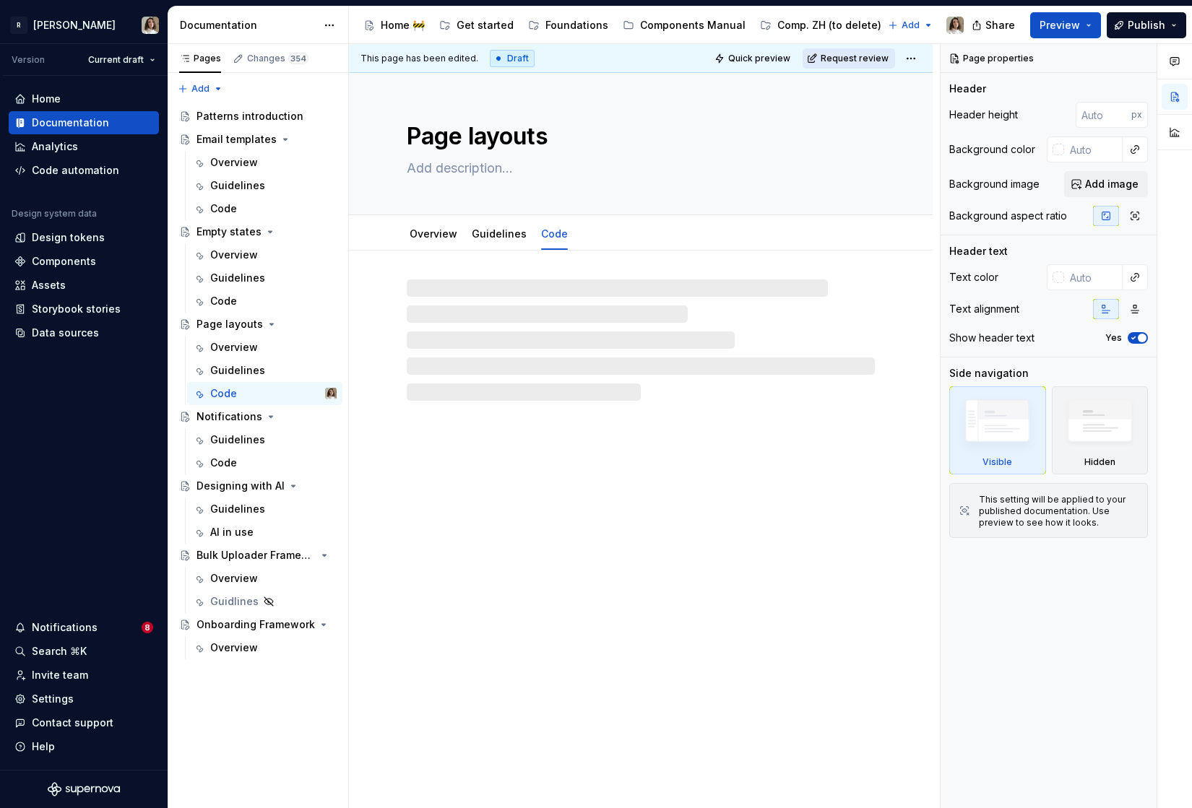
click at [850, 58] on span "Request review" at bounding box center [855, 59] width 68 height 12
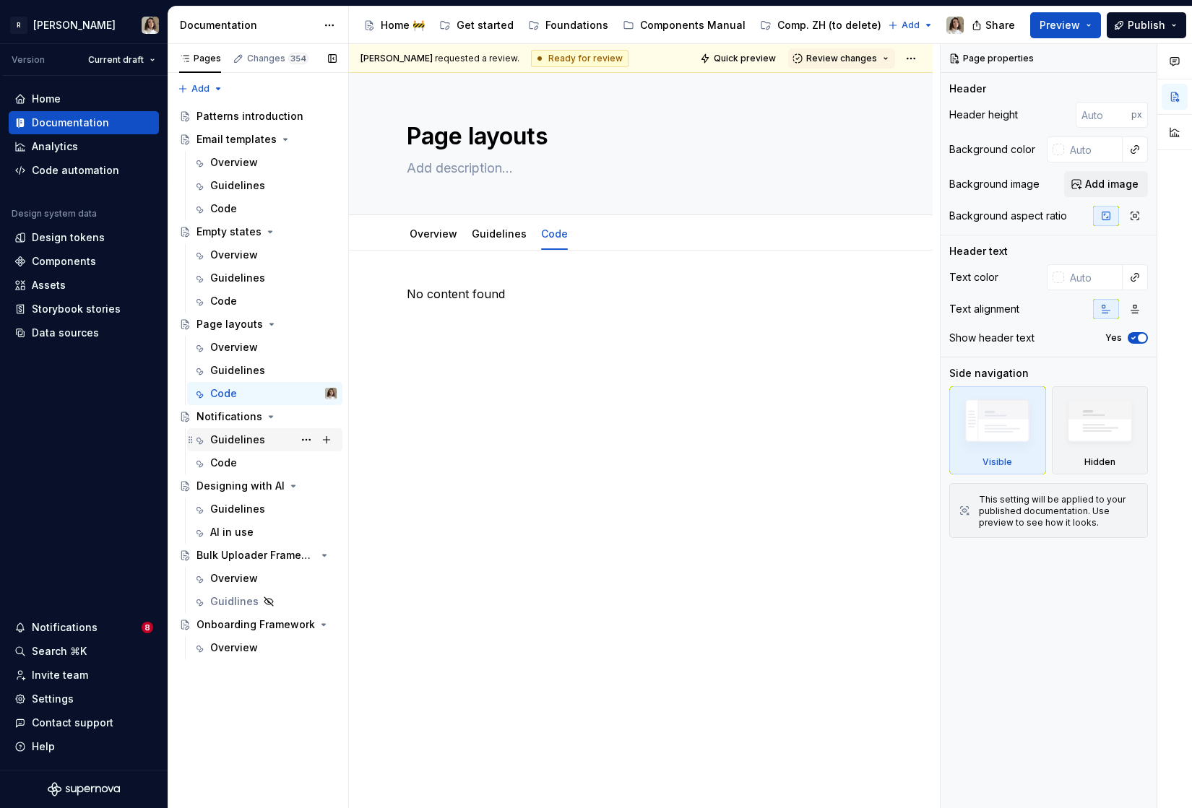
click at [237, 438] on div "Guidelines" at bounding box center [237, 440] width 55 height 14
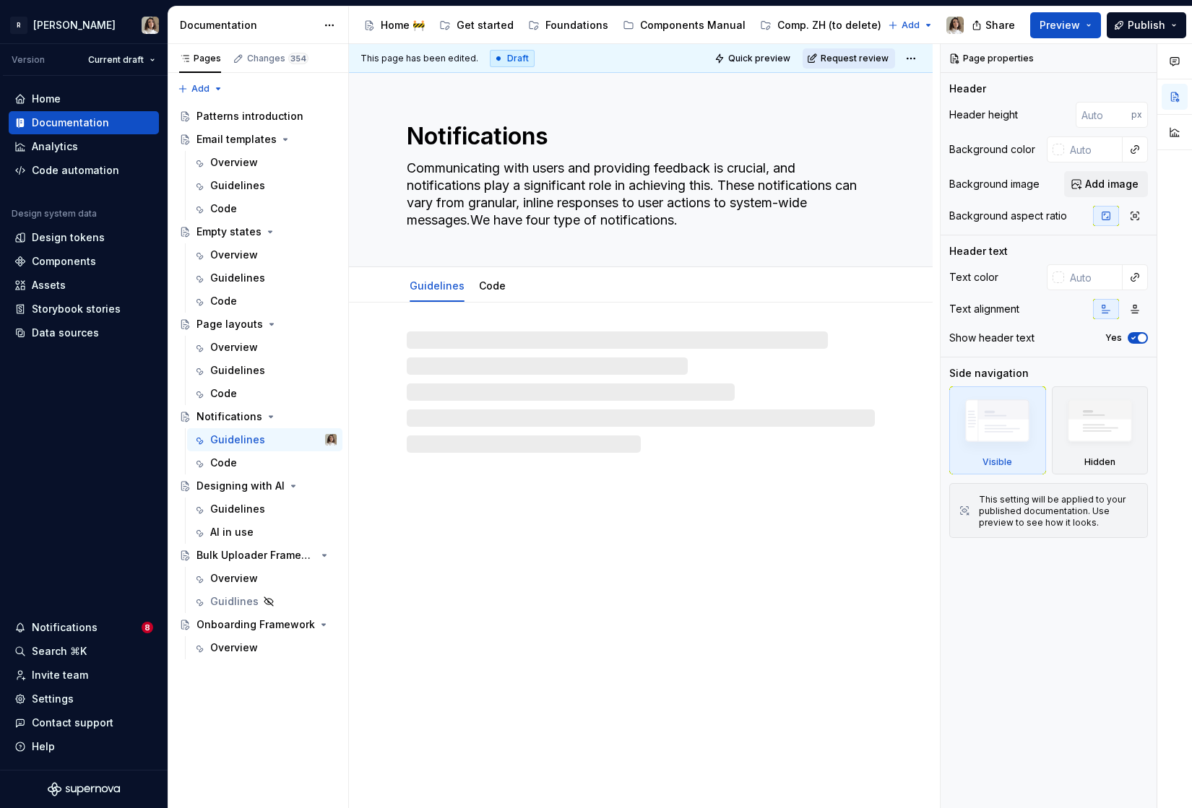
click at [870, 61] on span "Request review" at bounding box center [855, 59] width 68 height 12
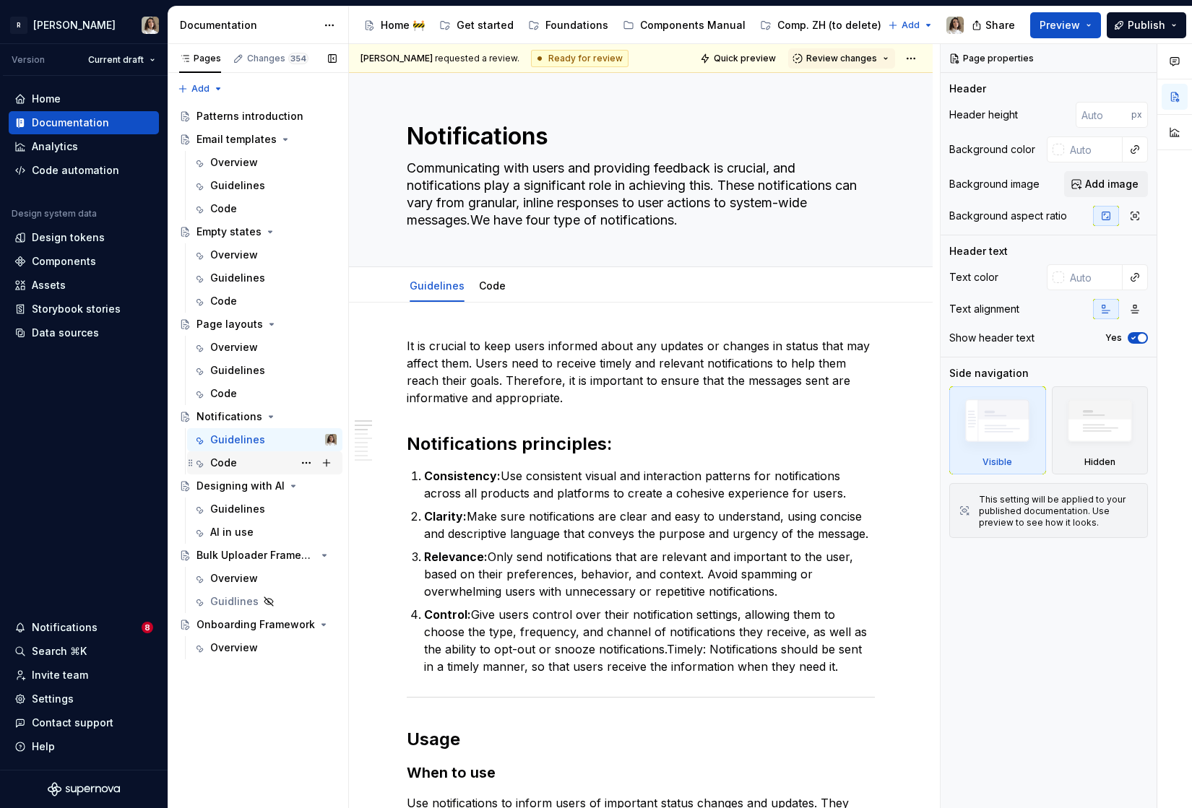
click at [236, 470] on div "Code" at bounding box center [273, 463] width 126 height 20
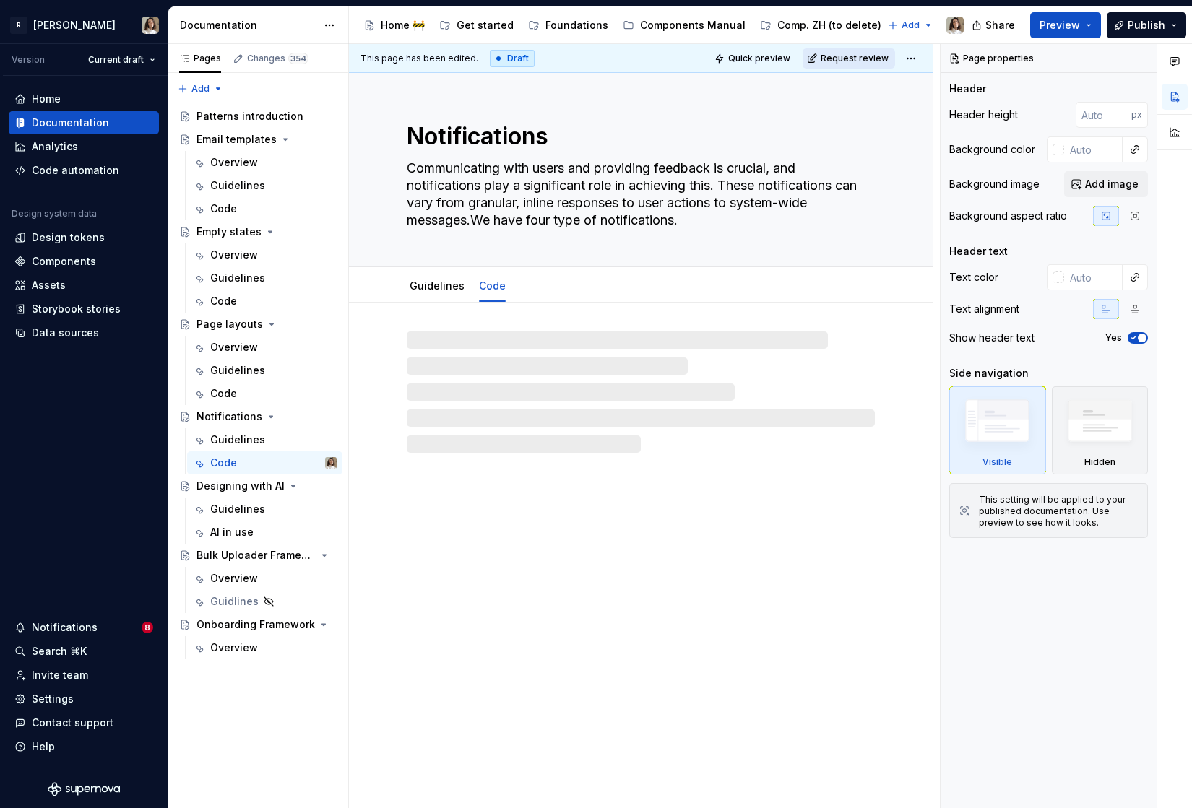
click at [863, 56] on span "Request review" at bounding box center [855, 59] width 68 height 12
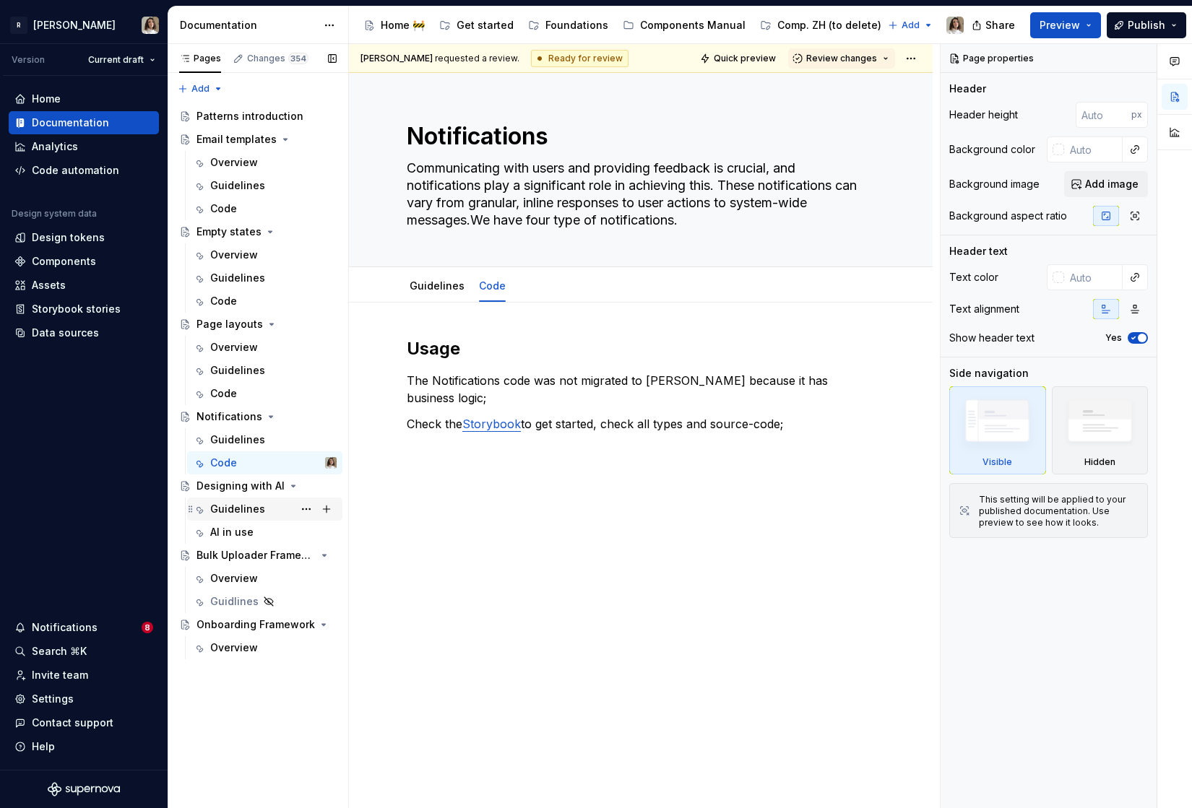
click at [227, 502] on div "Guidelines" at bounding box center [237, 509] width 55 height 14
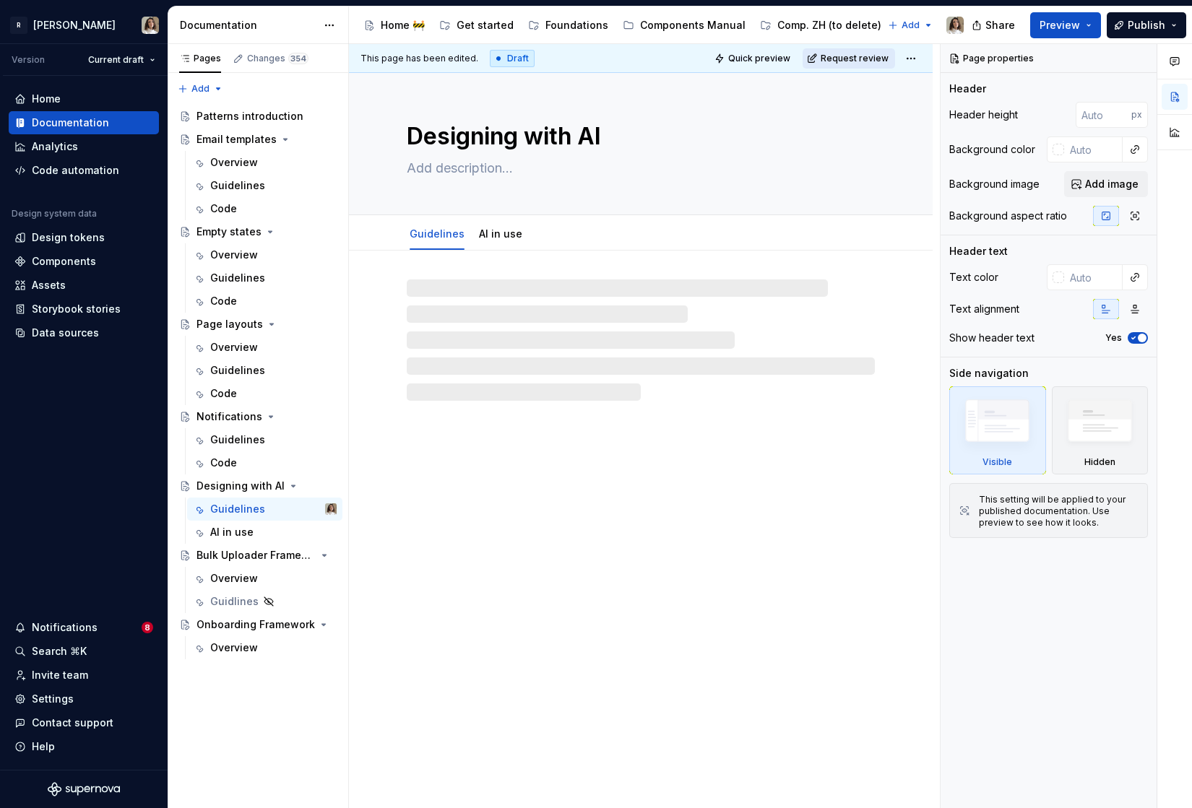
click at [843, 51] on button "Request review" at bounding box center [848, 58] width 92 height 20
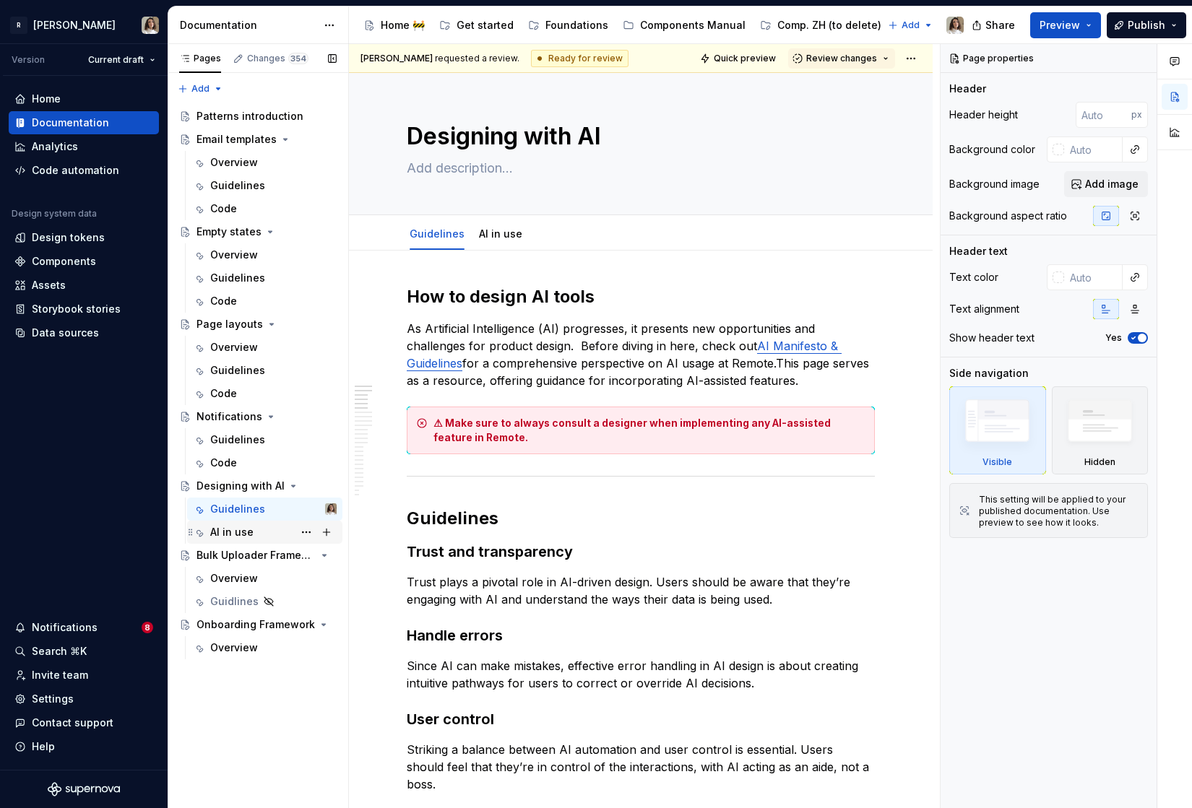
click at [230, 527] on div "AI in use" at bounding box center [231, 532] width 43 height 14
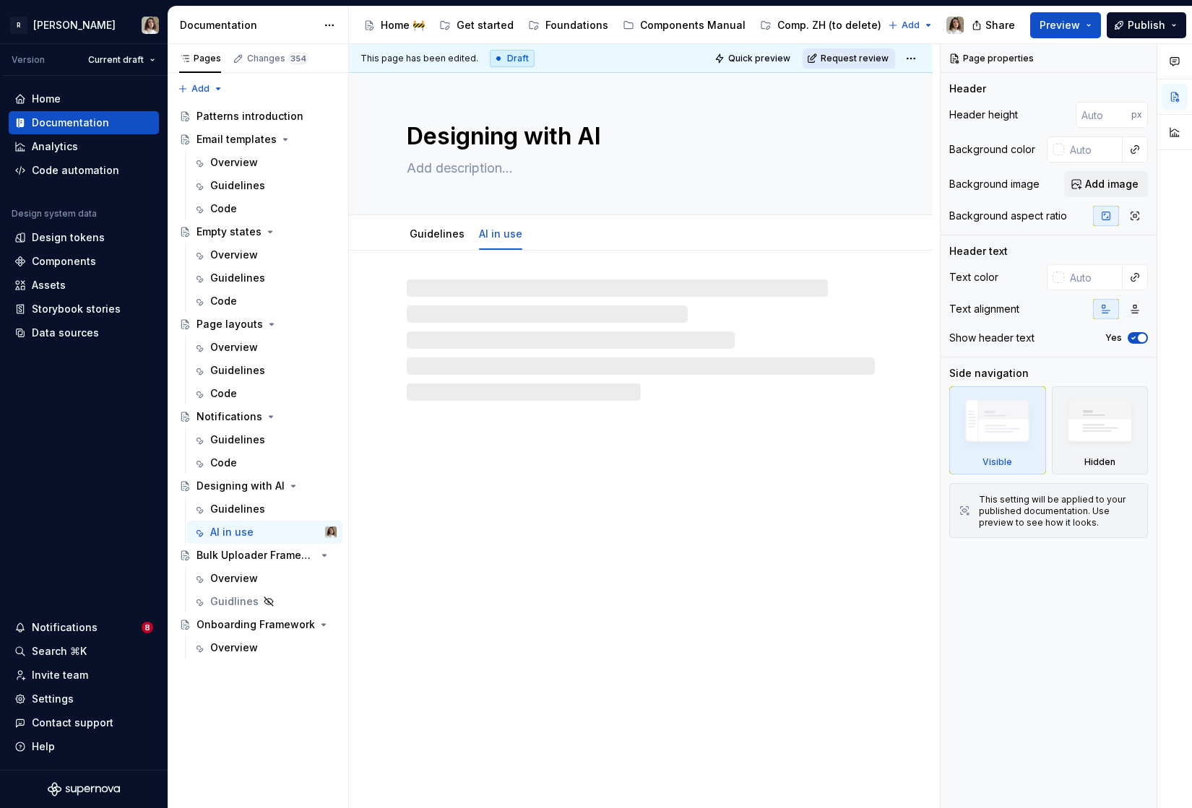
click at [855, 58] on span "Request review" at bounding box center [855, 59] width 68 height 12
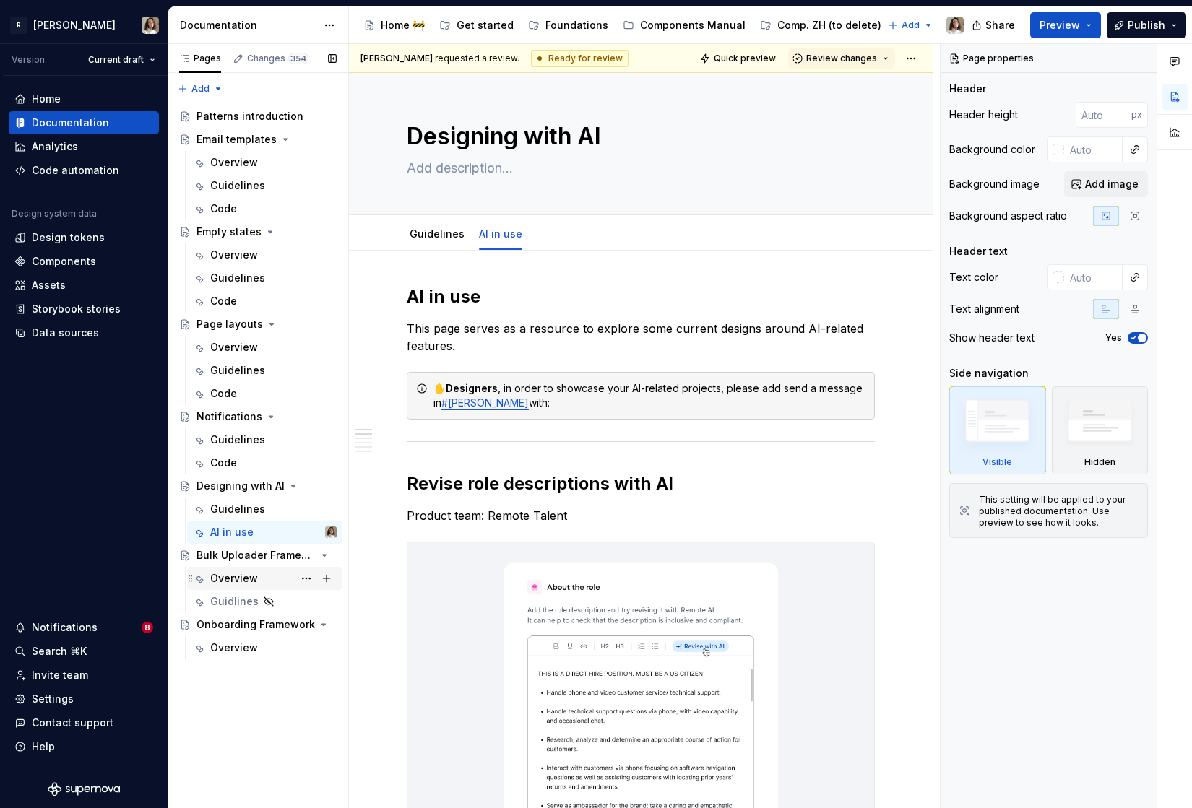
click at [220, 574] on div "Overview" at bounding box center [234, 578] width 48 height 14
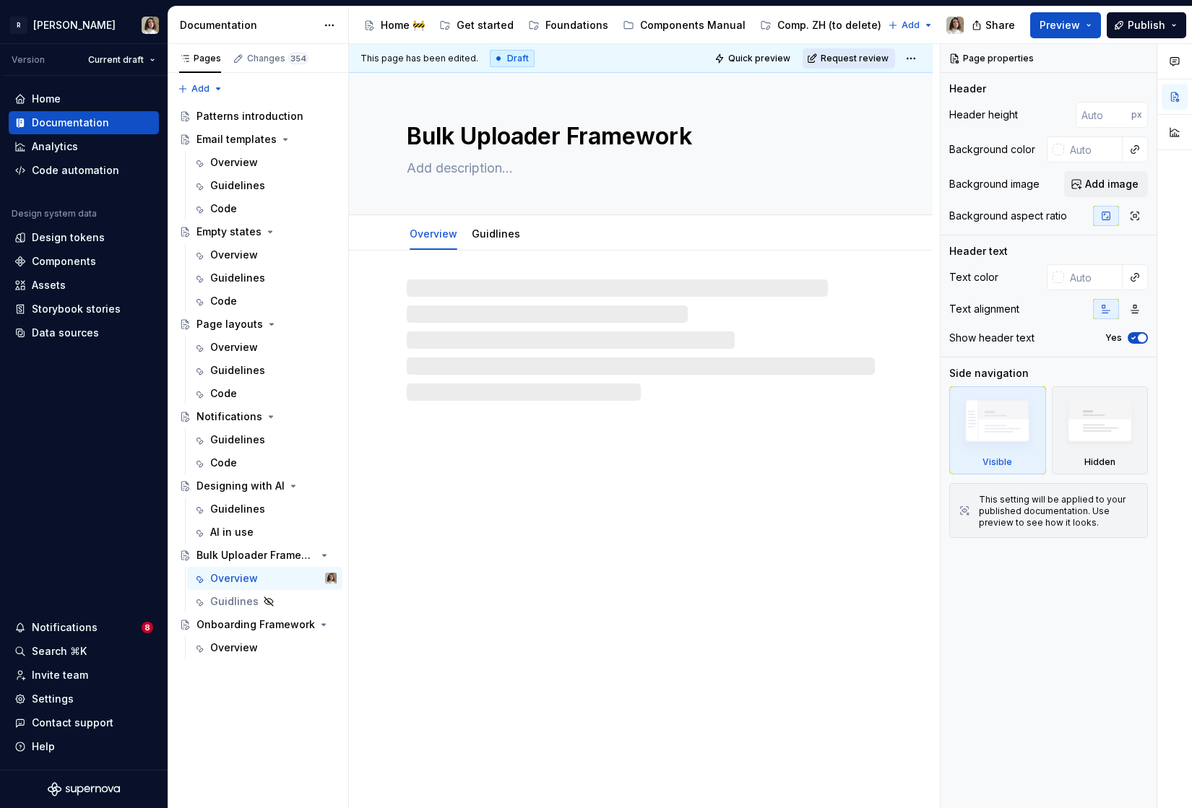
click at [836, 54] on span "Request review" at bounding box center [855, 59] width 68 height 12
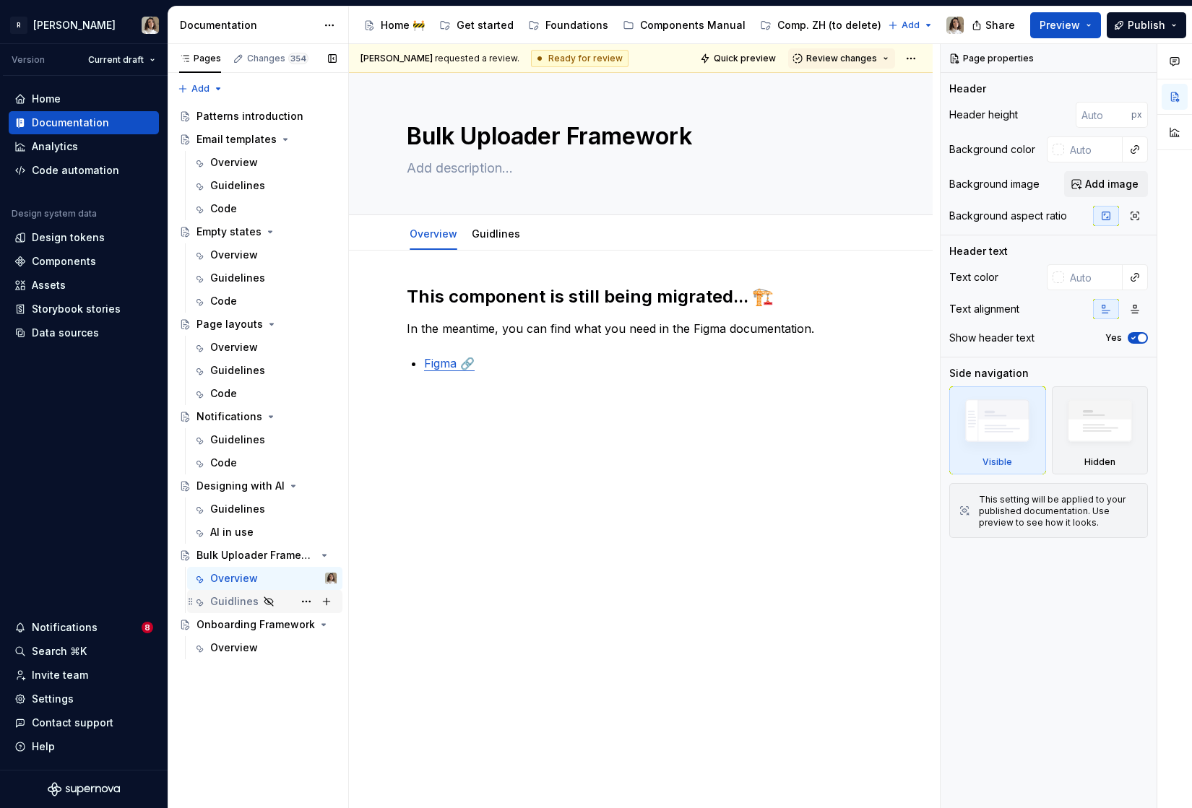
click at [225, 607] on div "Guidlines" at bounding box center [234, 601] width 48 height 14
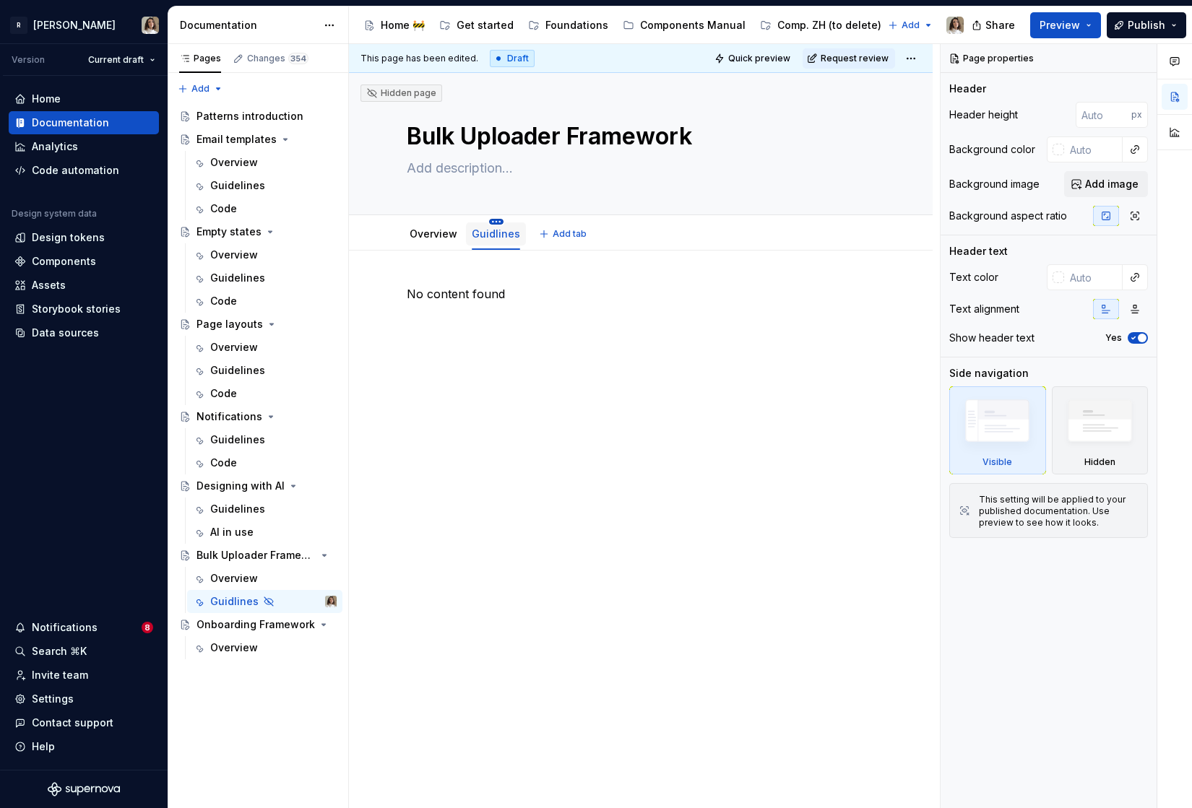
click at [490, 220] on html "R Norma Version Current draft Home Documentation Analytics Code automation Desi…" at bounding box center [596, 404] width 1192 height 808
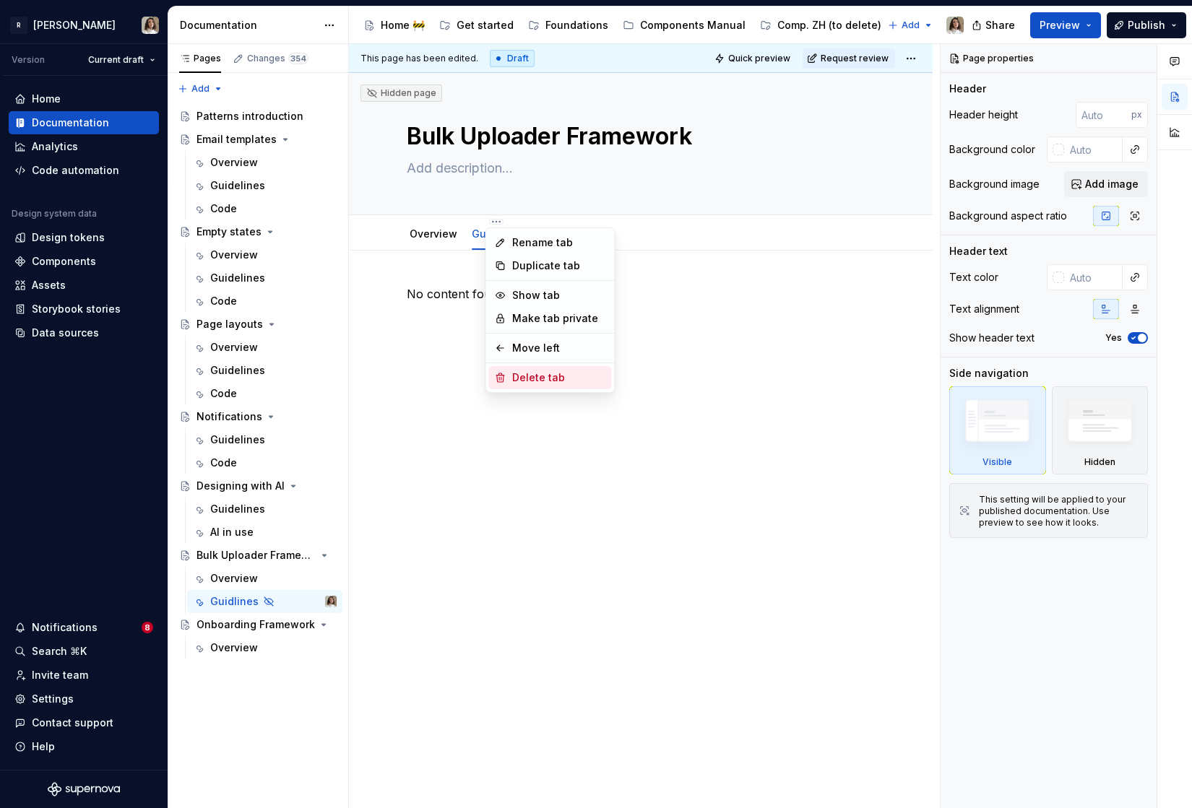
click at [534, 383] on div "Delete tab" at bounding box center [559, 378] width 94 height 14
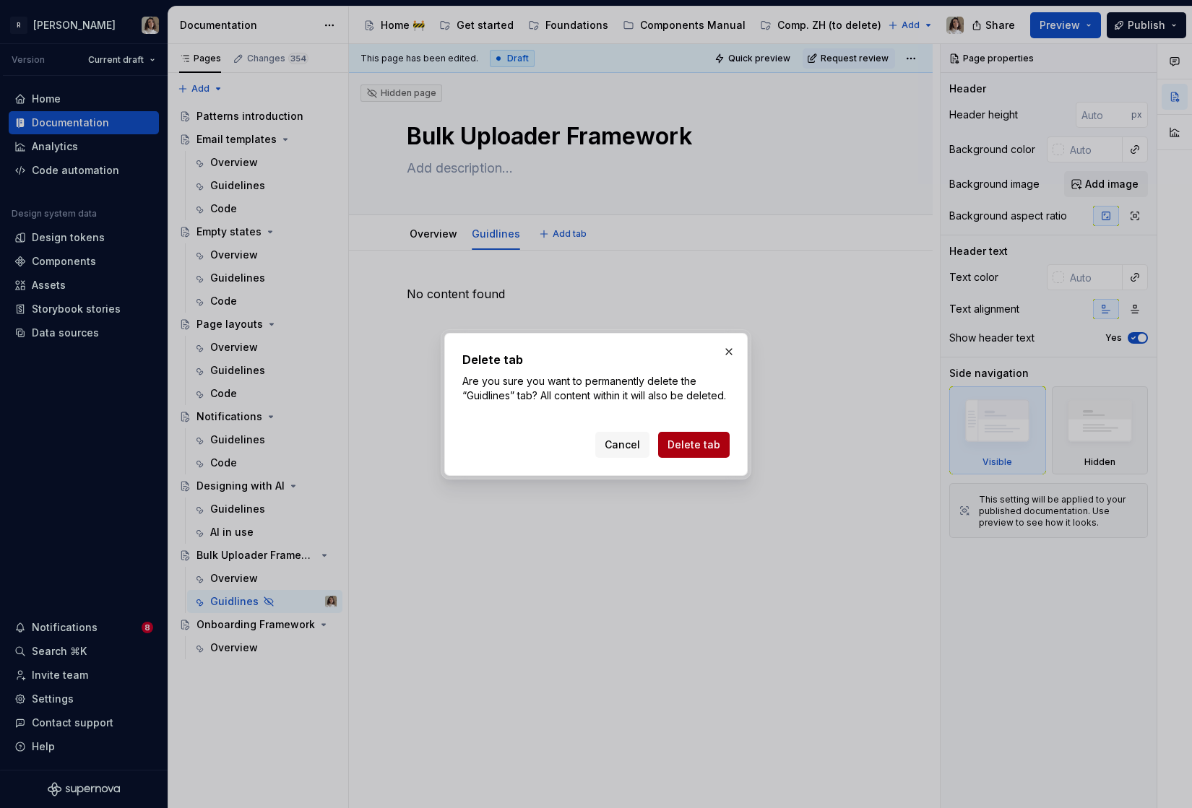
click at [701, 449] on span "Delete tab" at bounding box center [693, 445] width 53 height 14
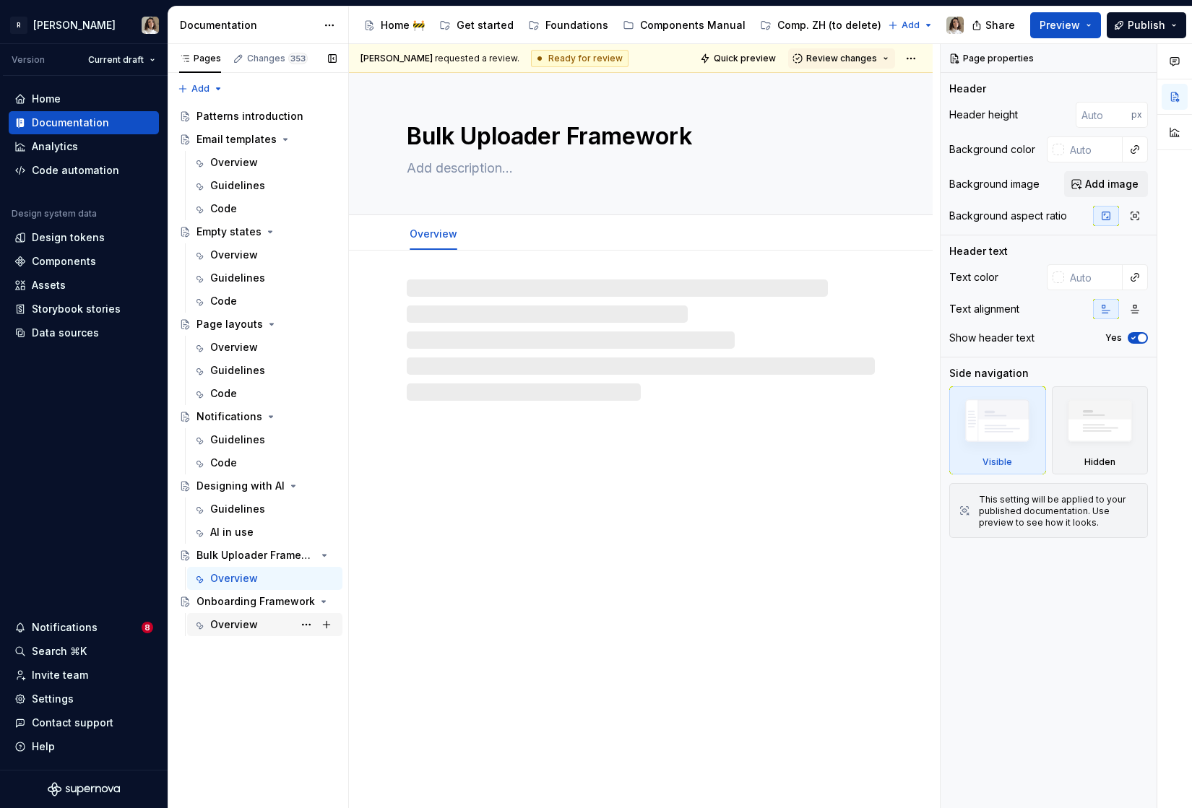
click at [241, 629] on div "Overview" at bounding box center [234, 625] width 48 height 14
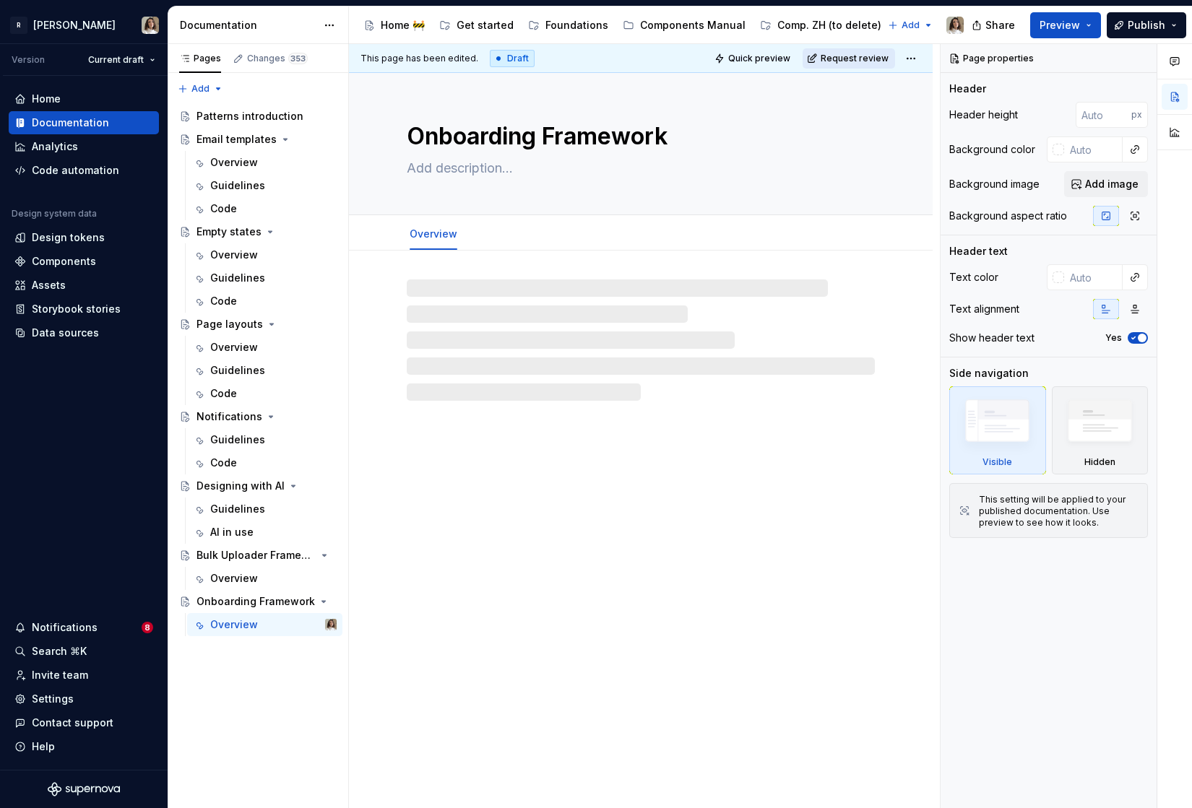
click at [847, 68] on button "Request review" at bounding box center [848, 58] width 92 height 20
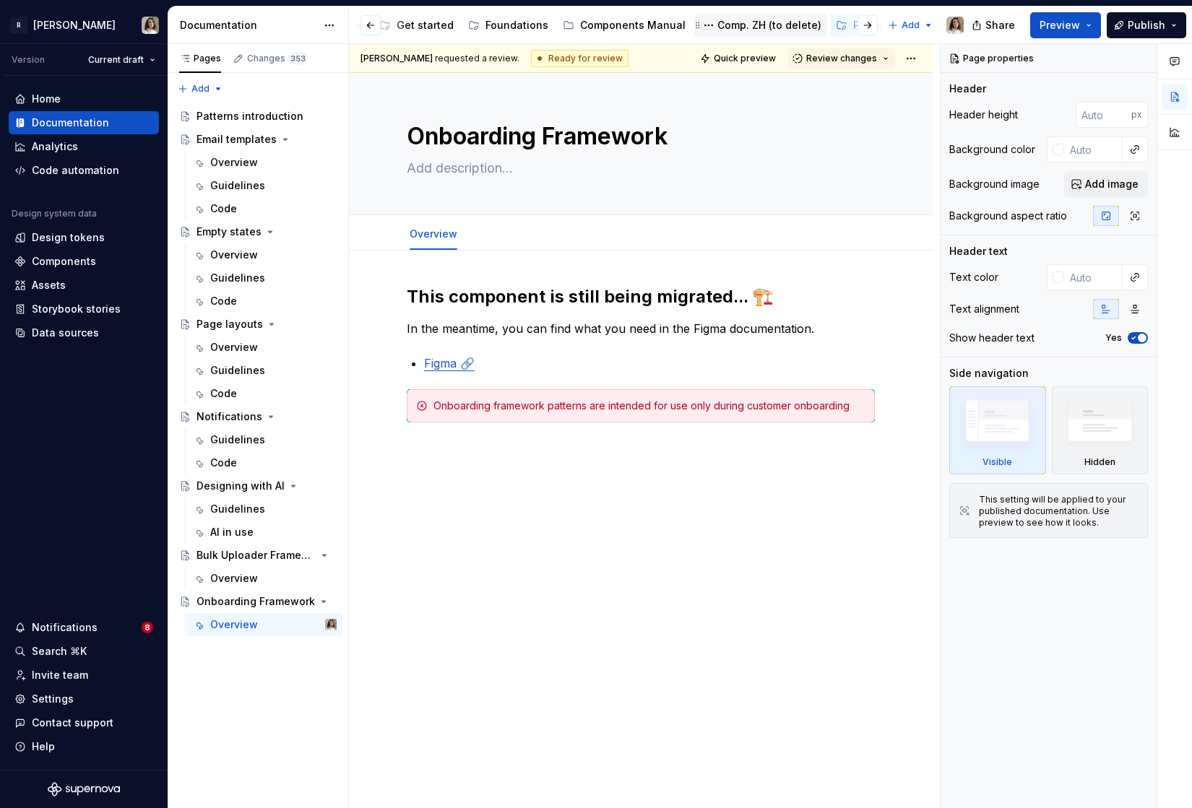
scroll to position [0, 233]
click at [758, 23] on div "Contribute" at bounding box center [780, 25] width 53 height 14
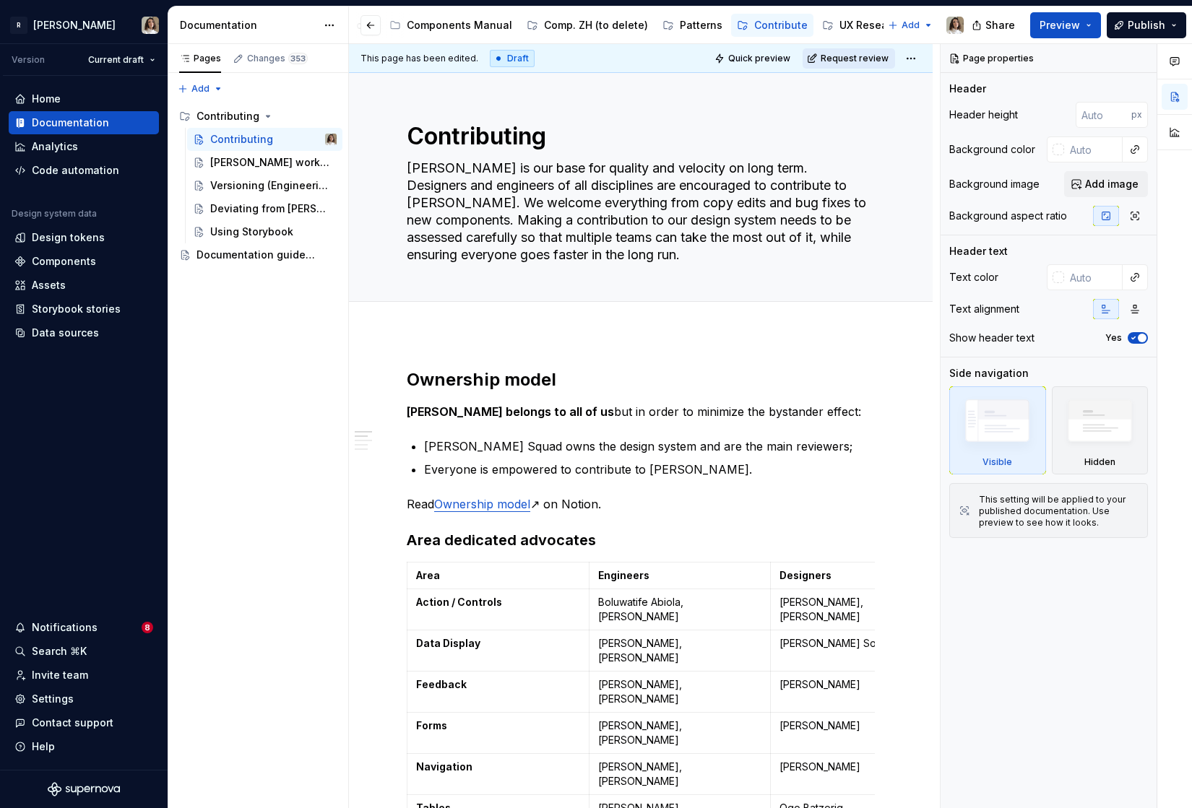
click at [844, 57] on span "Request review" at bounding box center [855, 59] width 68 height 12
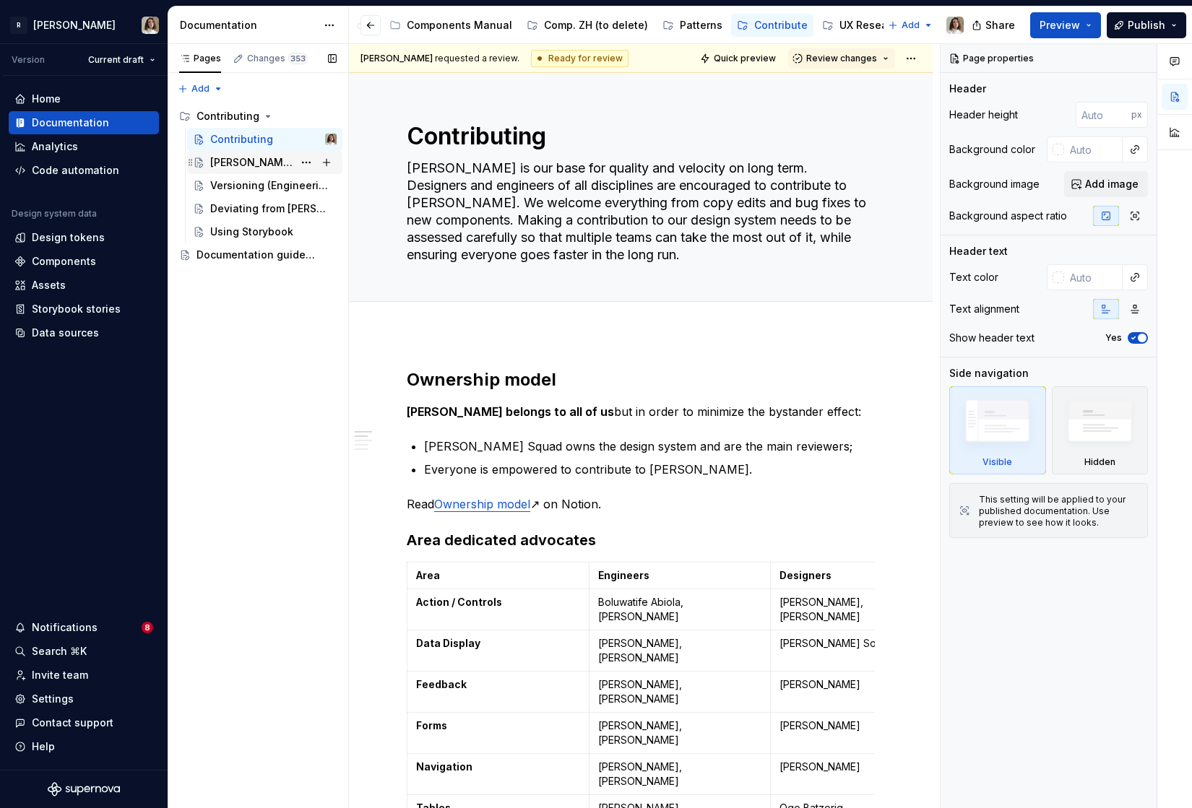
click at [227, 168] on div "[PERSON_NAME] workflow" at bounding box center [251, 162] width 83 height 14
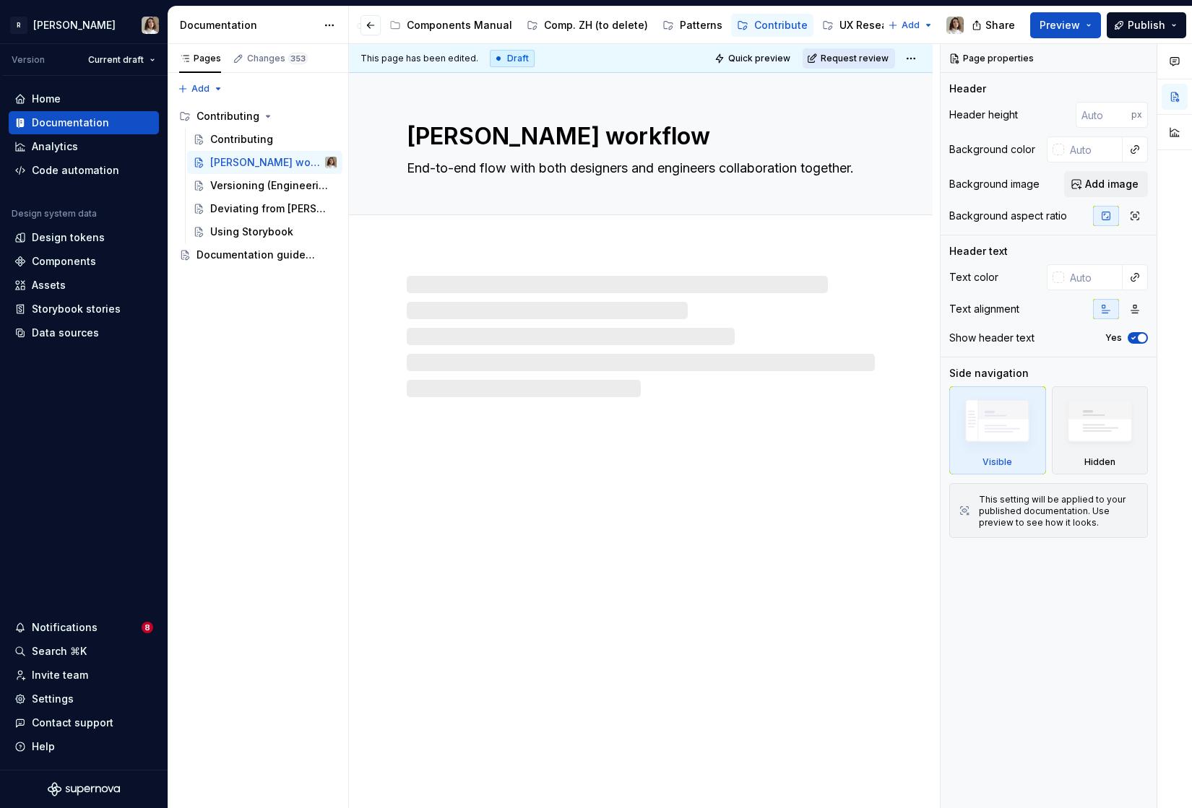
click at [833, 56] on span "Request review" at bounding box center [855, 59] width 68 height 12
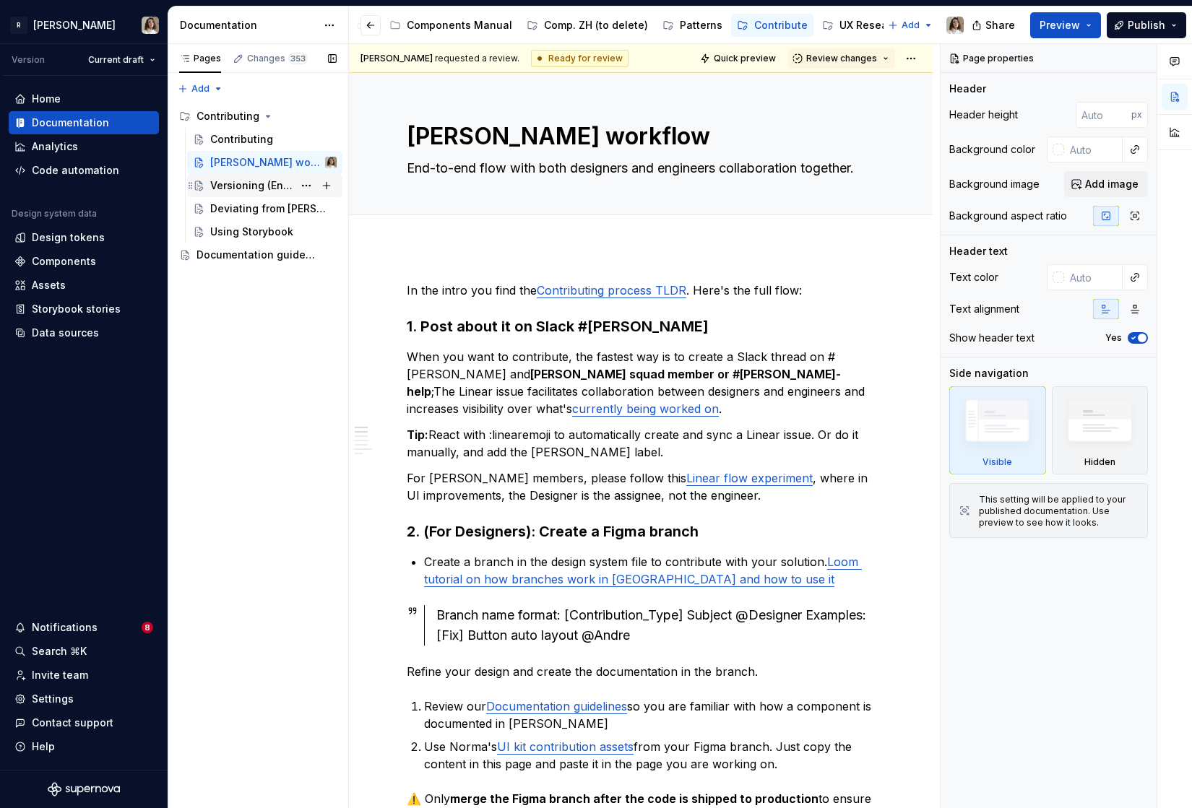
click at [234, 182] on div "Versioning (Engineering)" at bounding box center [251, 185] width 83 height 14
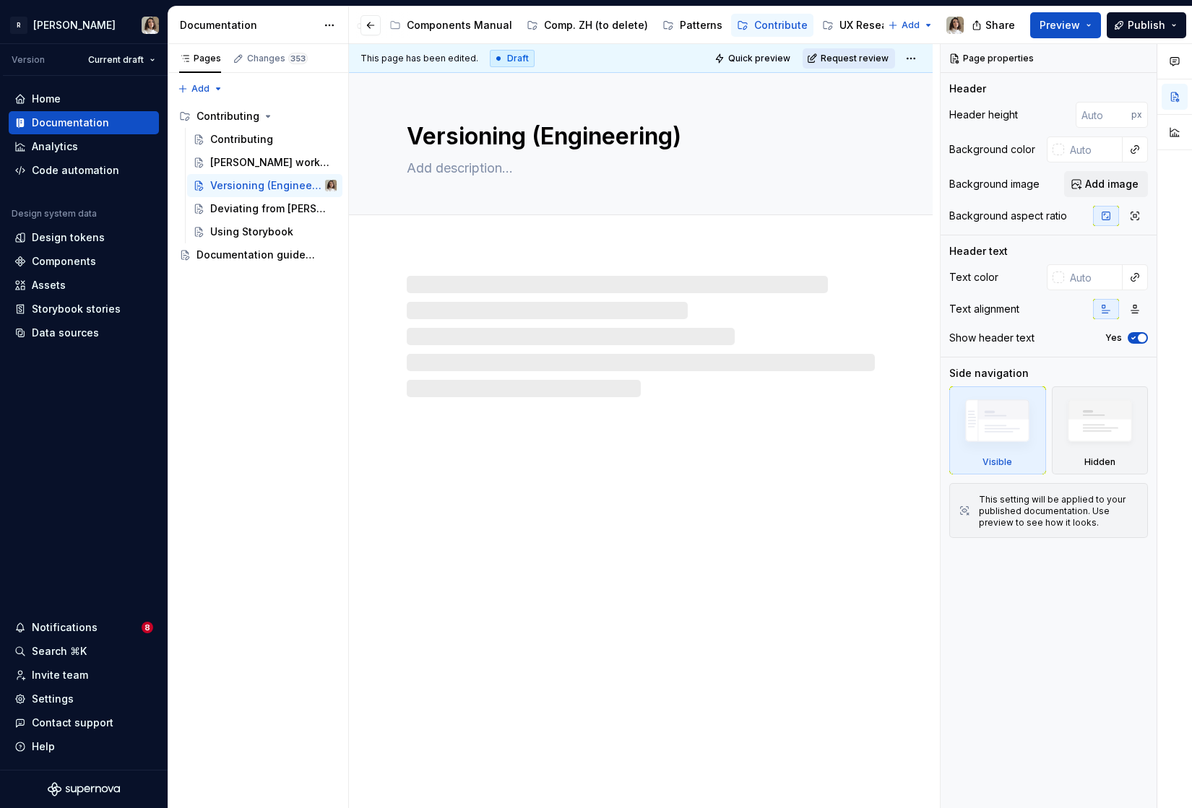
click at [849, 58] on span "Request review" at bounding box center [855, 59] width 68 height 12
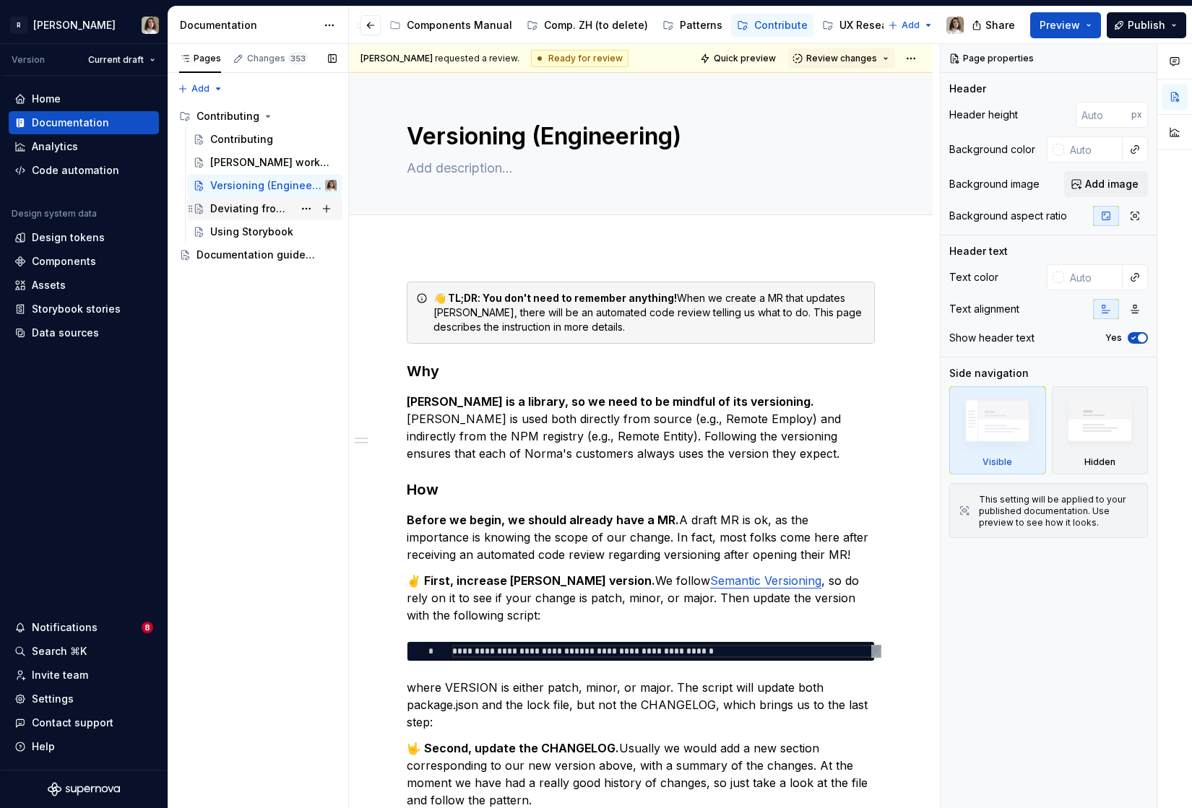
click at [251, 207] on div "Deviating from [PERSON_NAME]" at bounding box center [251, 209] width 83 height 14
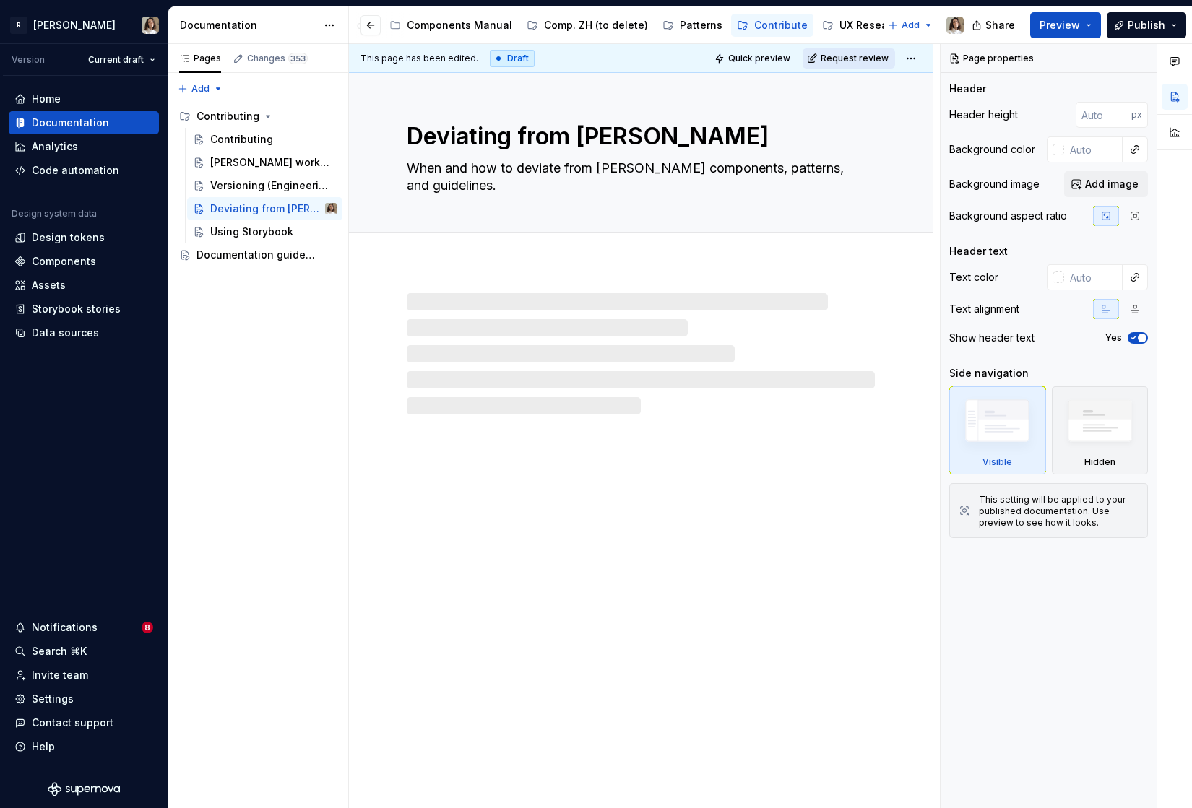
click at [853, 60] on span "Request review" at bounding box center [855, 59] width 68 height 12
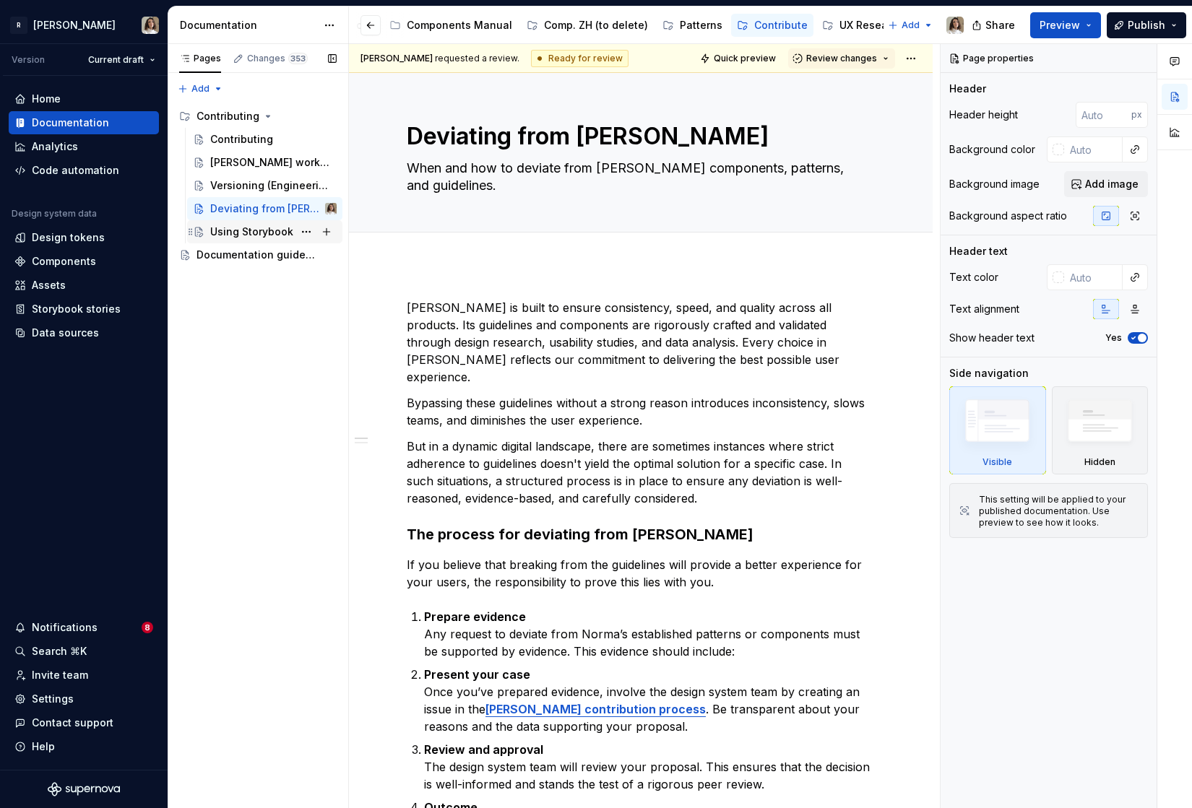
click at [254, 232] on div "Using Storybook" at bounding box center [251, 232] width 83 height 14
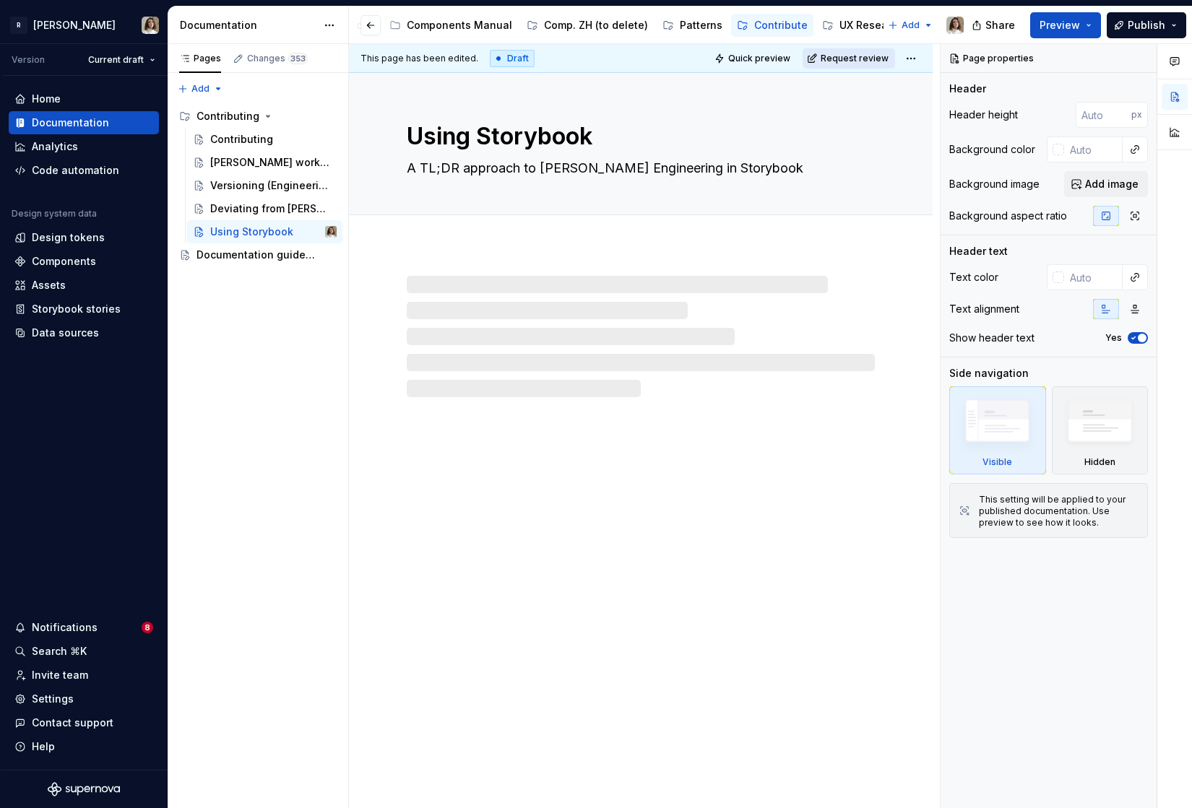
click at [819, 53] on button "Request review" at bounding box center [848, 58] width 92 height 20
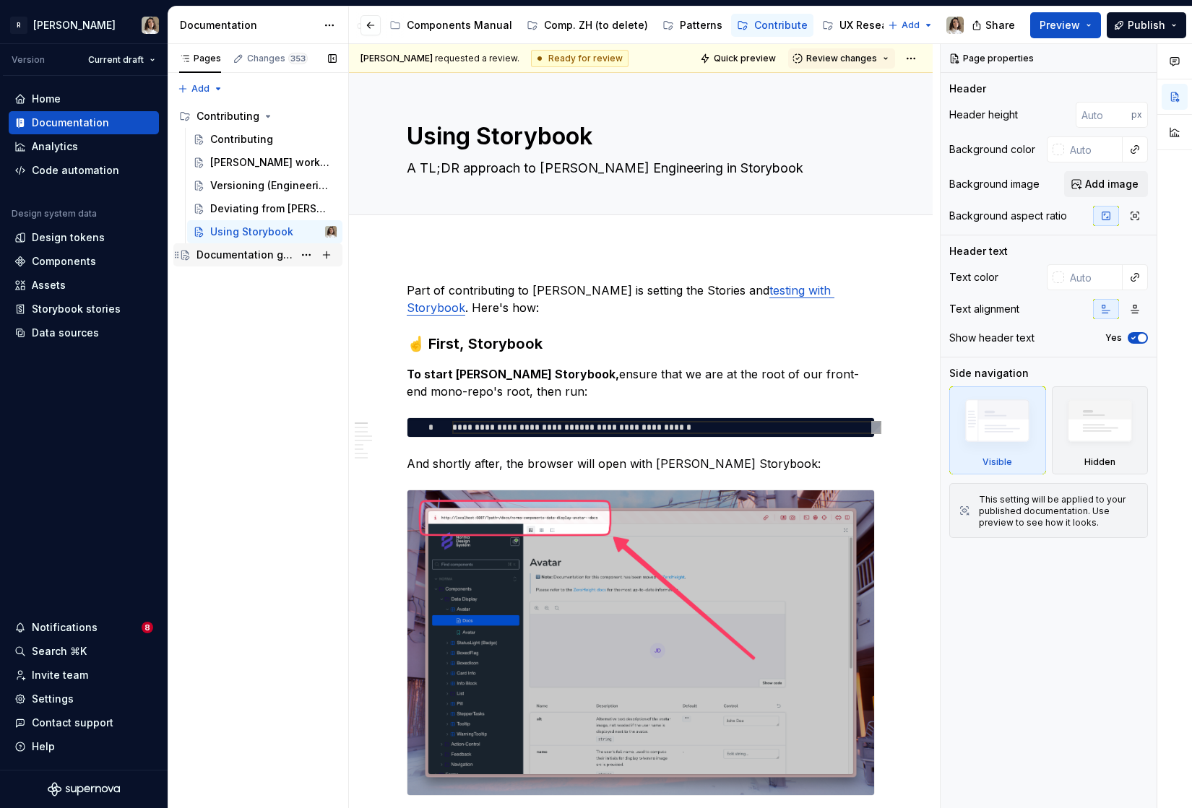
click at [248, 248] on div "Documentation guidelines" at bounding box center [244, 255] width 97 height 14
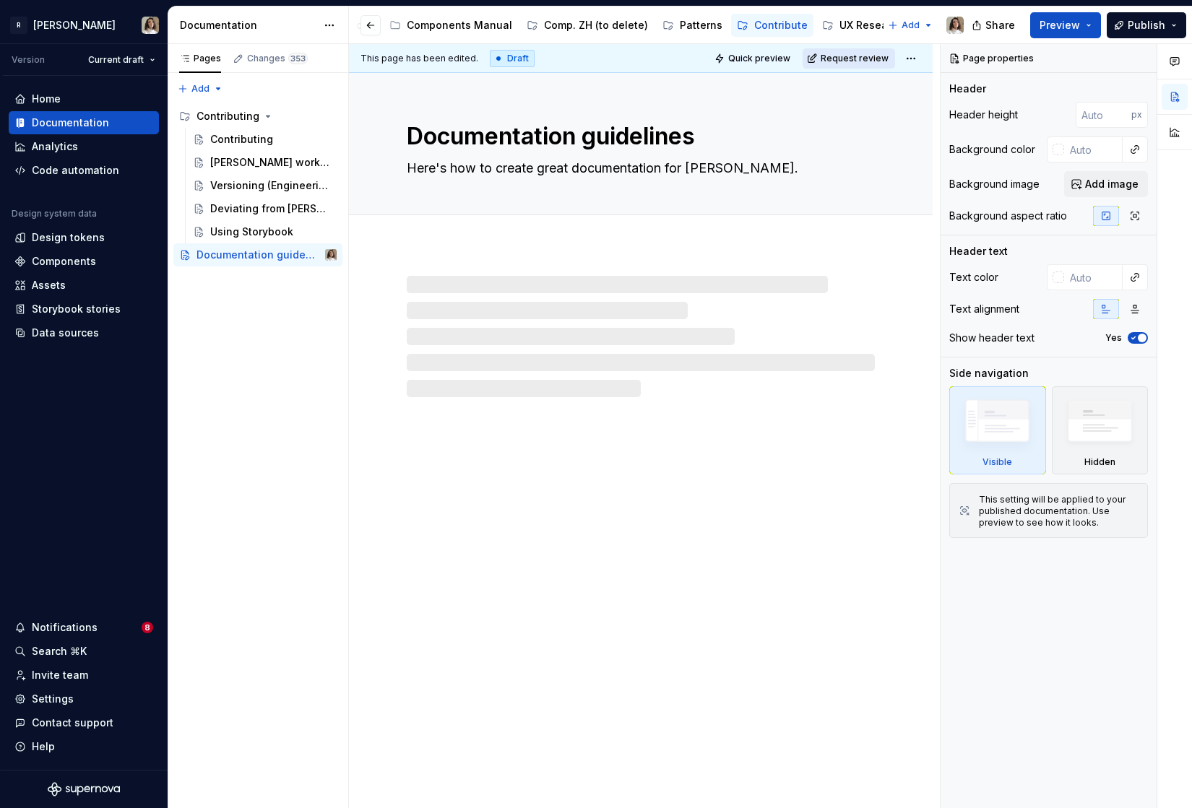
click at [864, 58] on span "Request review" at bounding box center [855, 59] width 68 height 12
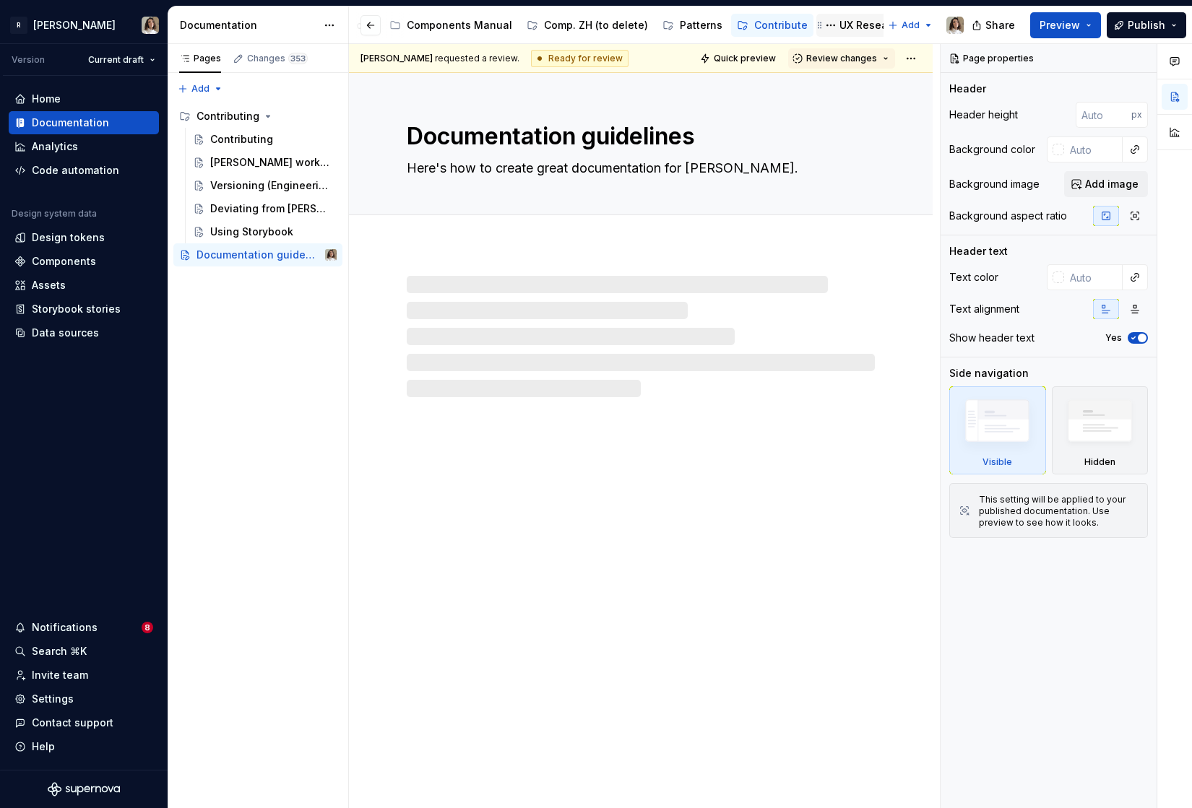
click at [852, 31] on div "UX Research" at bounding box center [871, 25] width 64 height 14
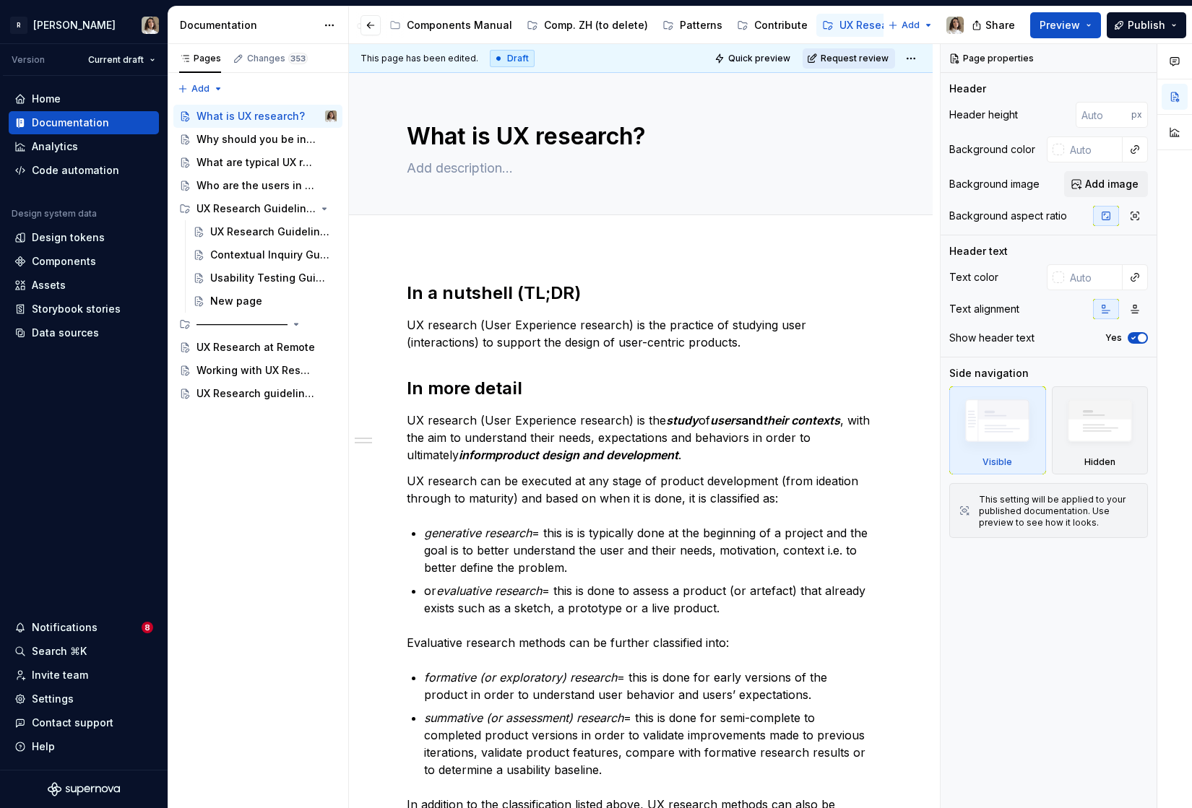
click at [867, 60] on span "Request review" at bounding box center [855, 59] width 68 height 12
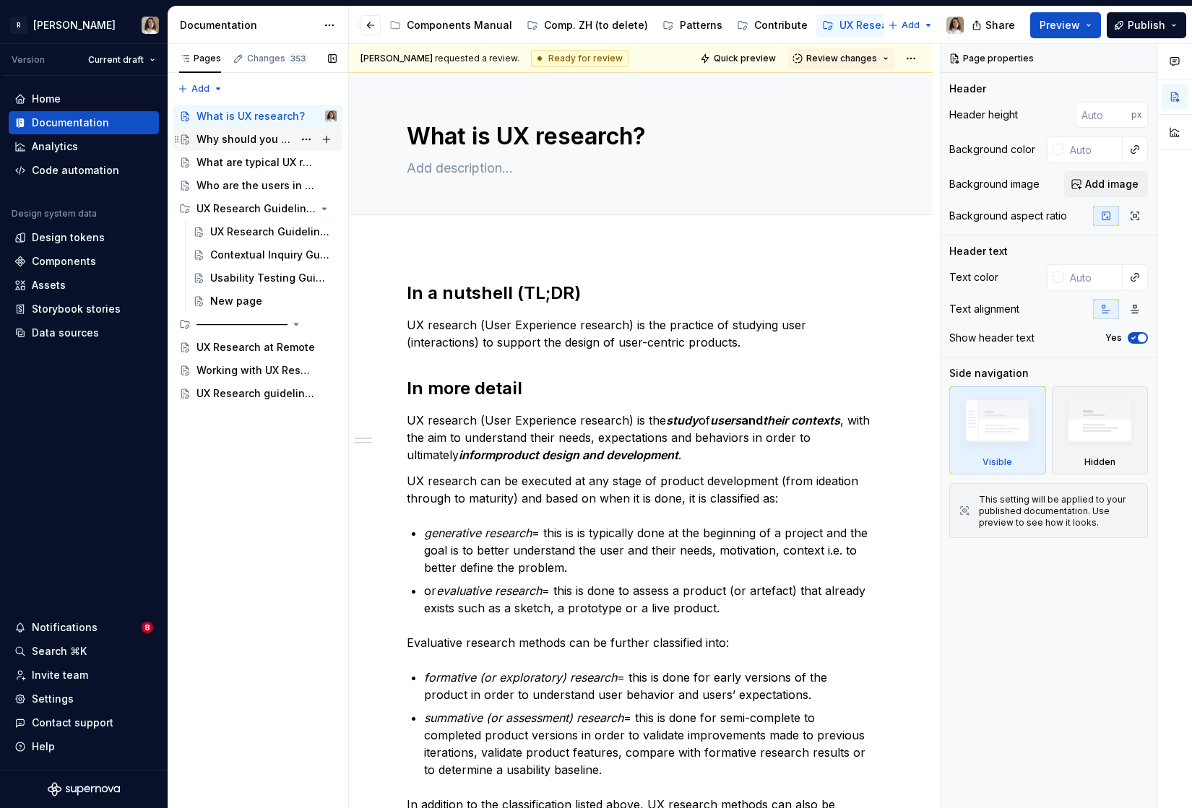
click at [244, 135] on div "Why should you be interested in UX research?" at bounding box center [244, 139] width 97 height 14
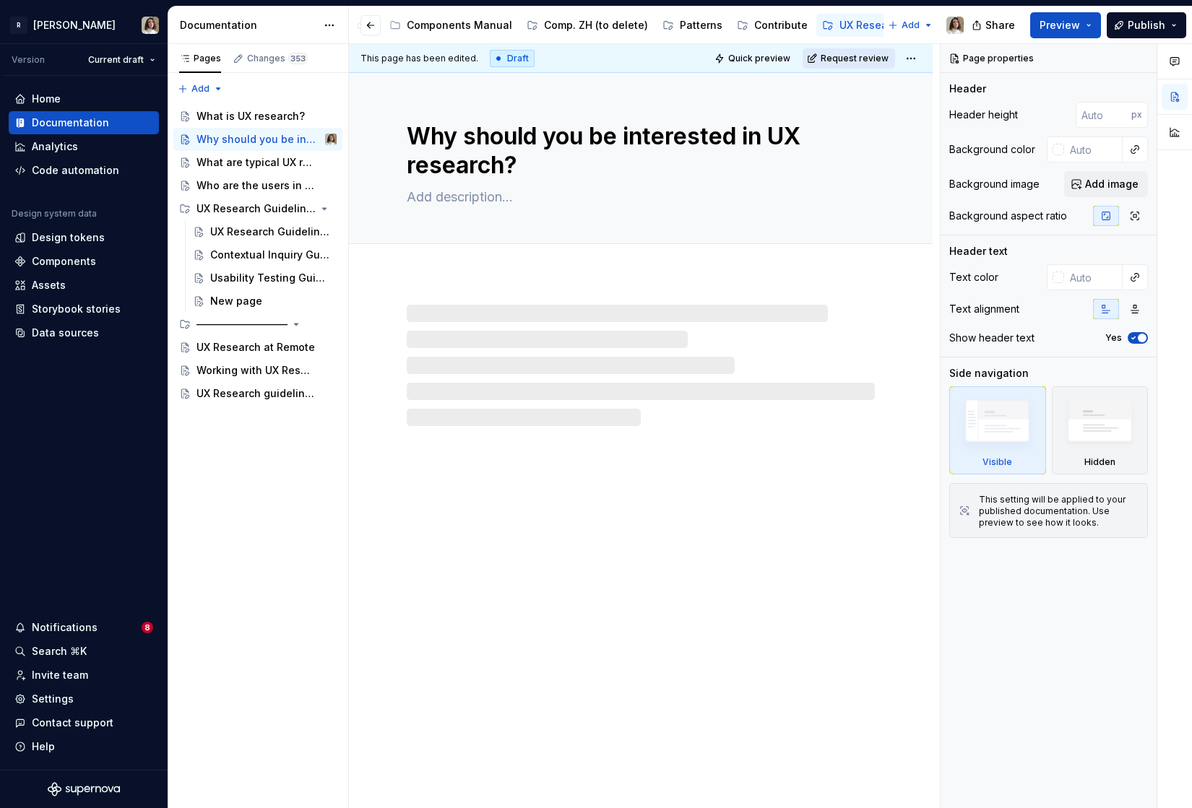
click at [839, 57] on span "Request review" at bounding box center [855, 59] width 68 height 12
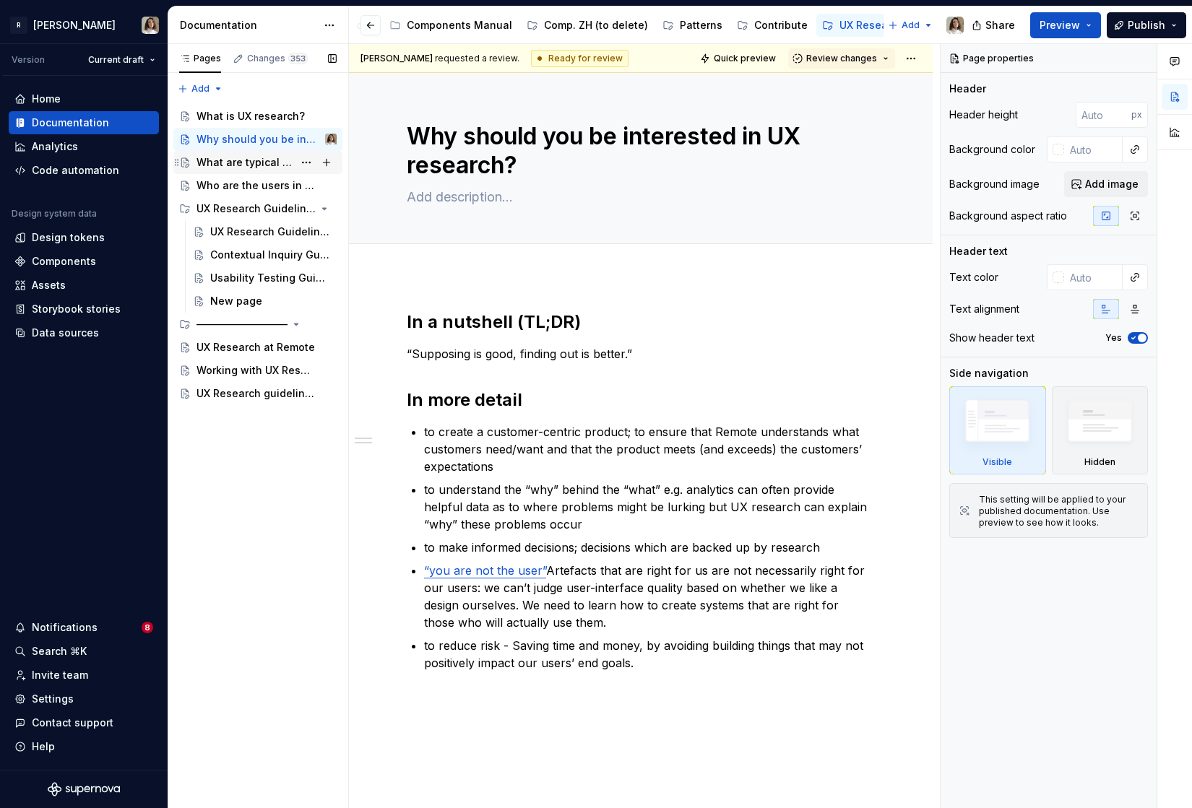
click at [219, 170] on div "What are typical UX research methods?" at bounding box center [266, 162] width 140 height 20
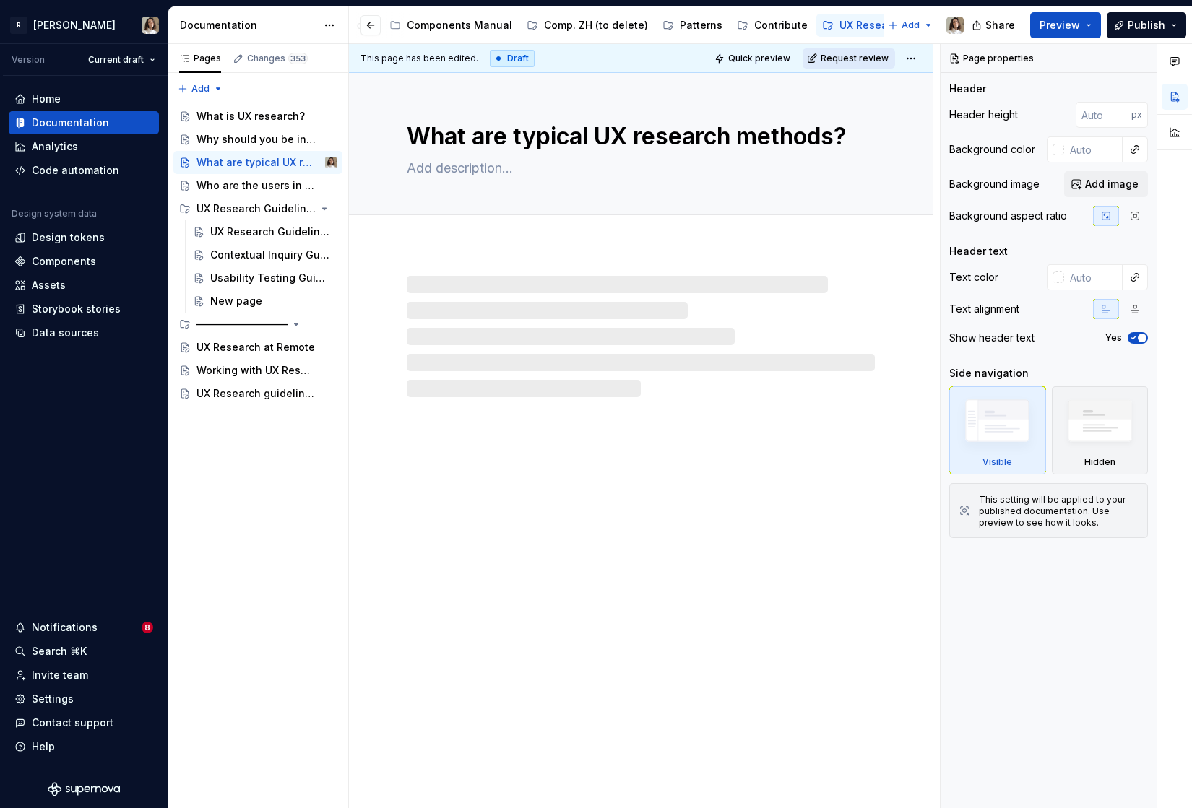
click at [853, 53] on span "Request review" at bounding box center [855, 59] width 68 height 12
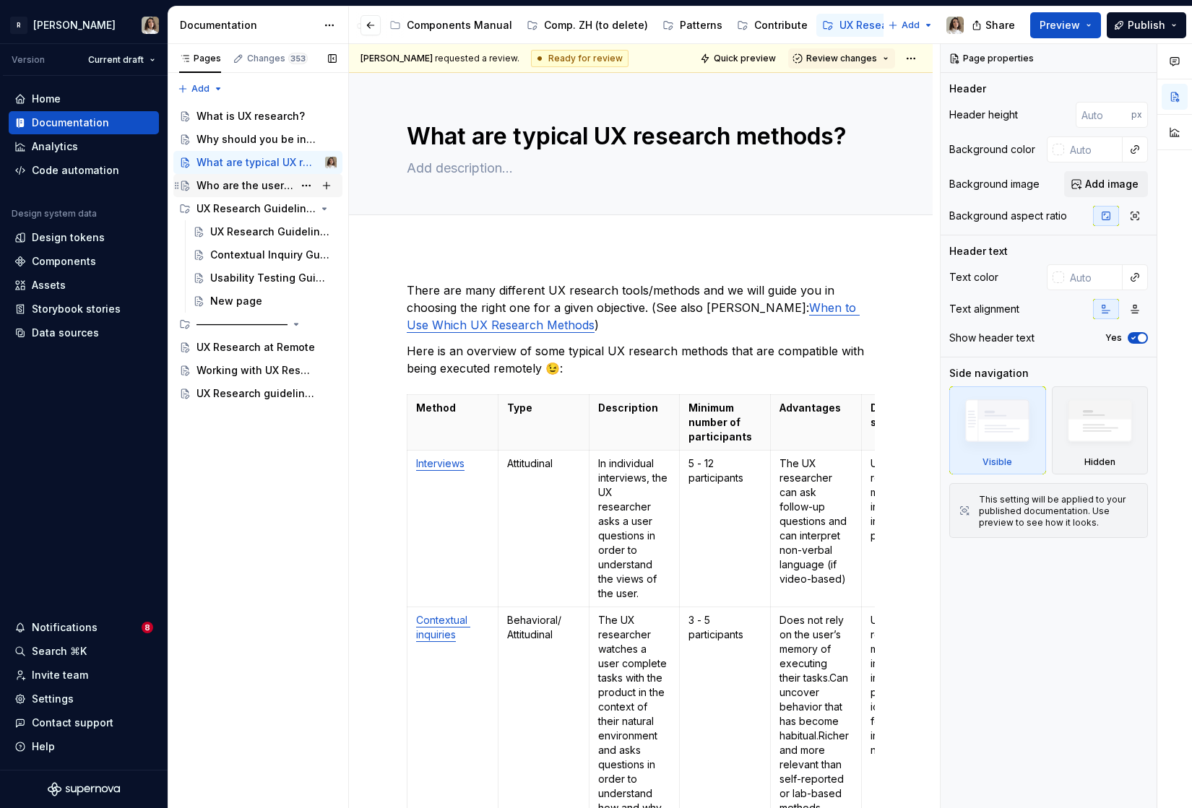
click at [237, 184] on div "Who are the users in UX research?" at bounding box center [244, 185] width 97 height 14
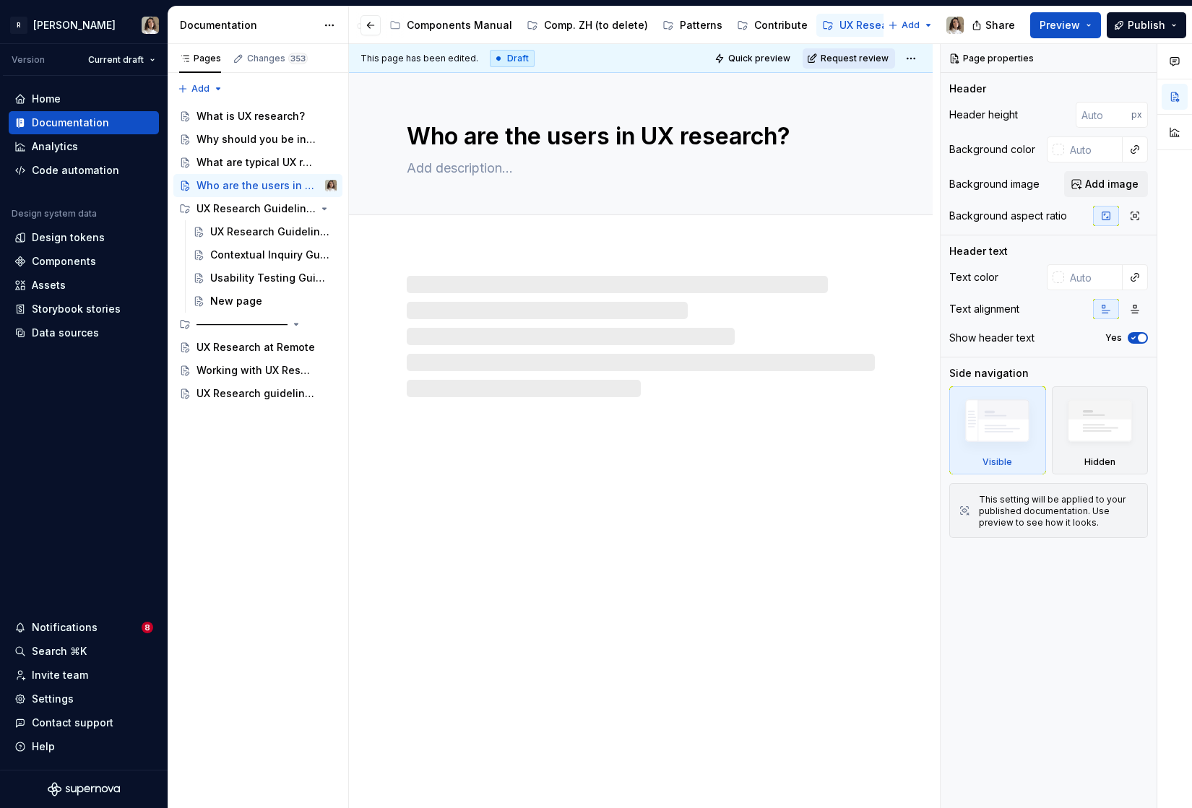
click at [838, 64] on span "Request review" at bounding box center [855, 59] width 68 height 12
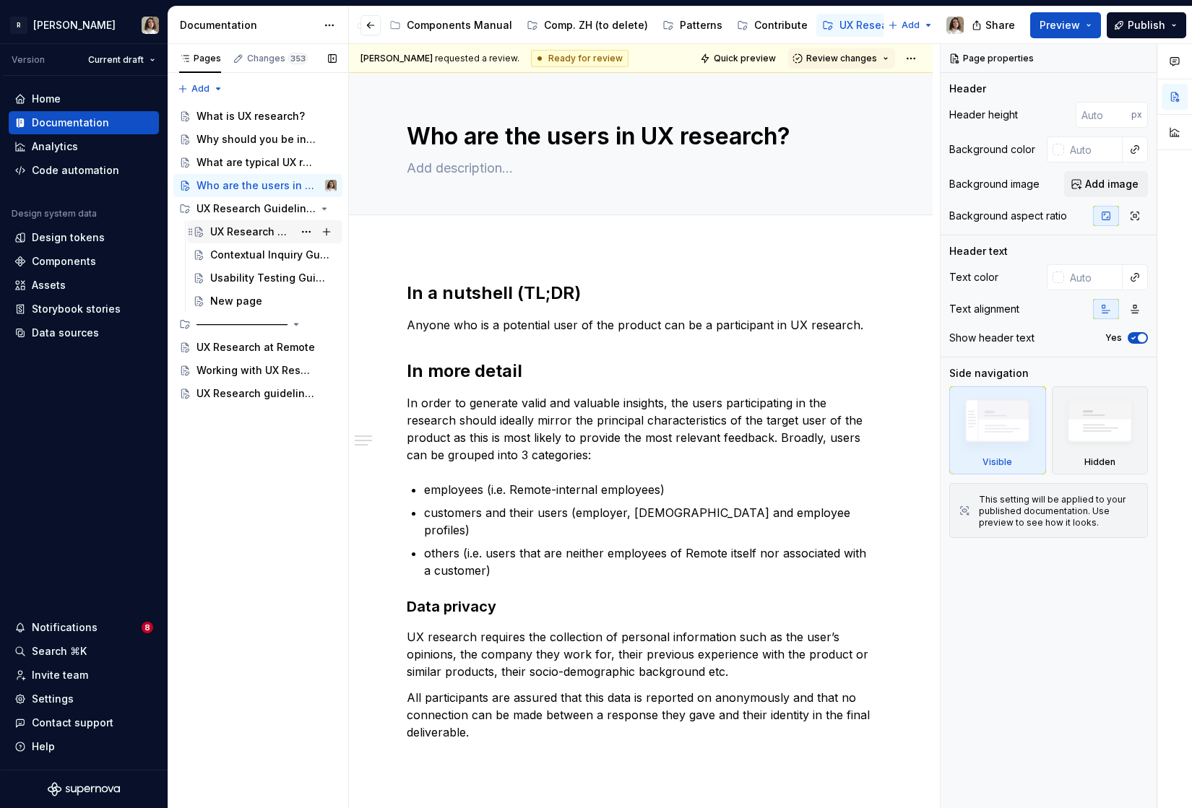
click at [241, 235] on div "UX Research Guidelines" at bounding box center [251, 232] width 83 height 14
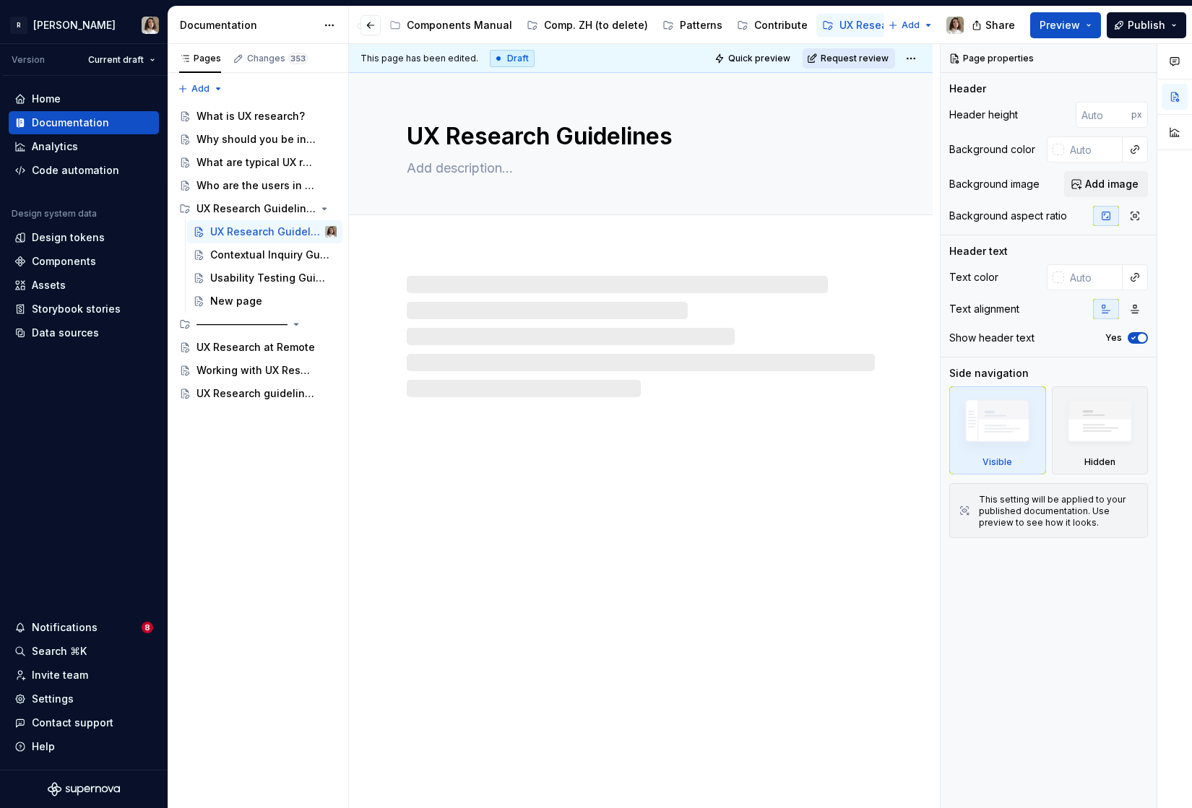
click at [857, 59] on span "Request review" at bounding box center [855, 59] width 68 height 12
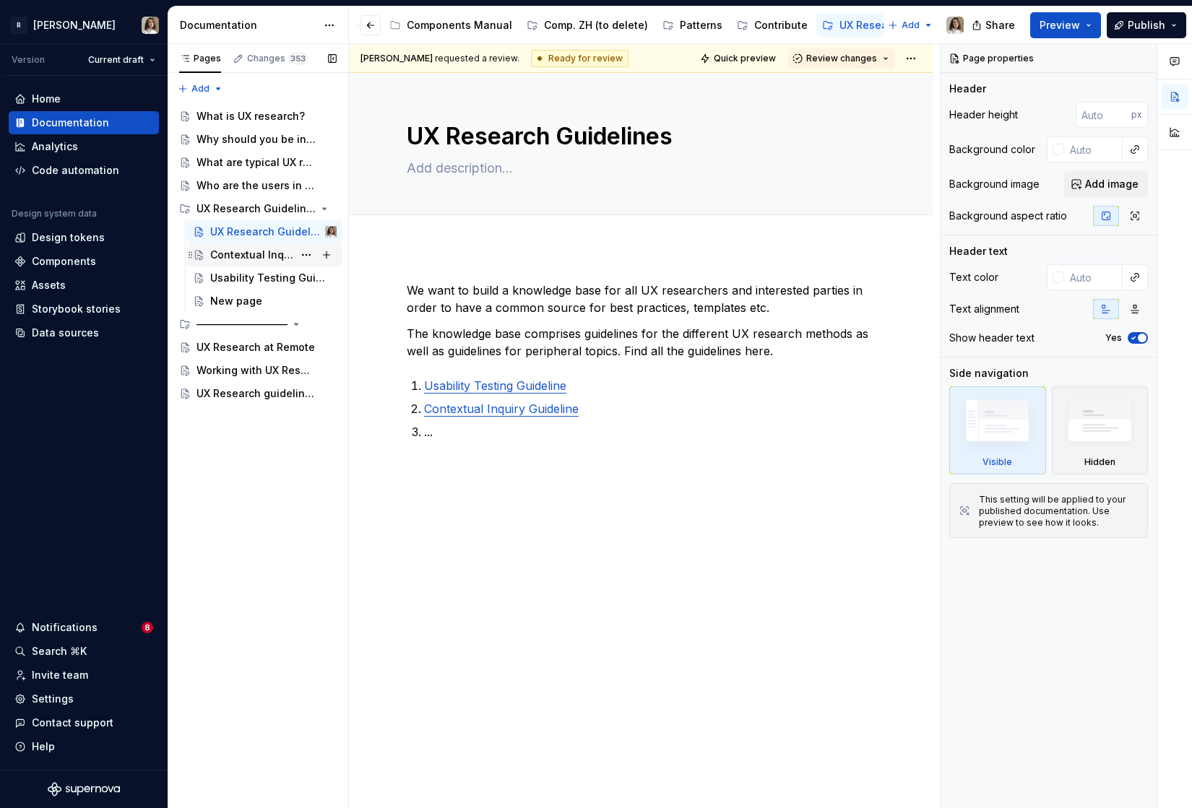
click at [243, 248] on div "Contextual Inquiry Guideline" at bounding box center [251, 255] width 83 height 14
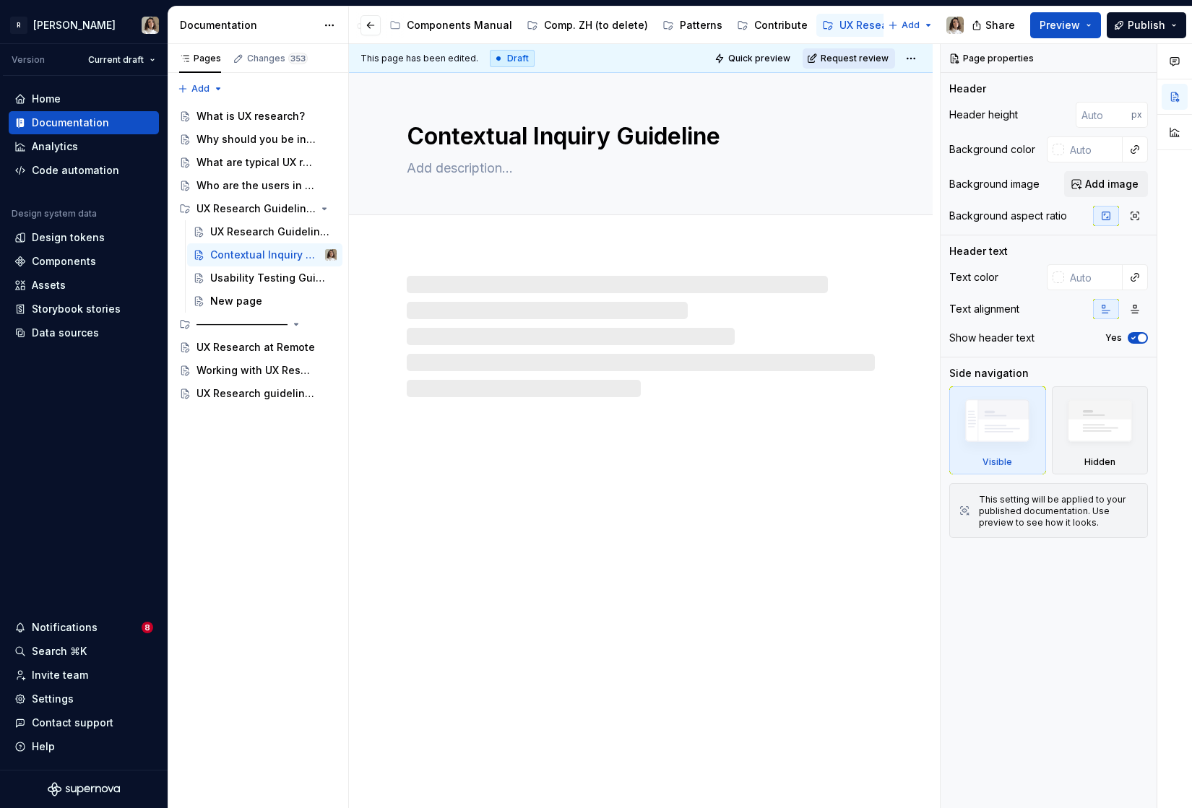
click at [863, 65] on button "Request review" at bounding box center [848, 58] width 92 height 20
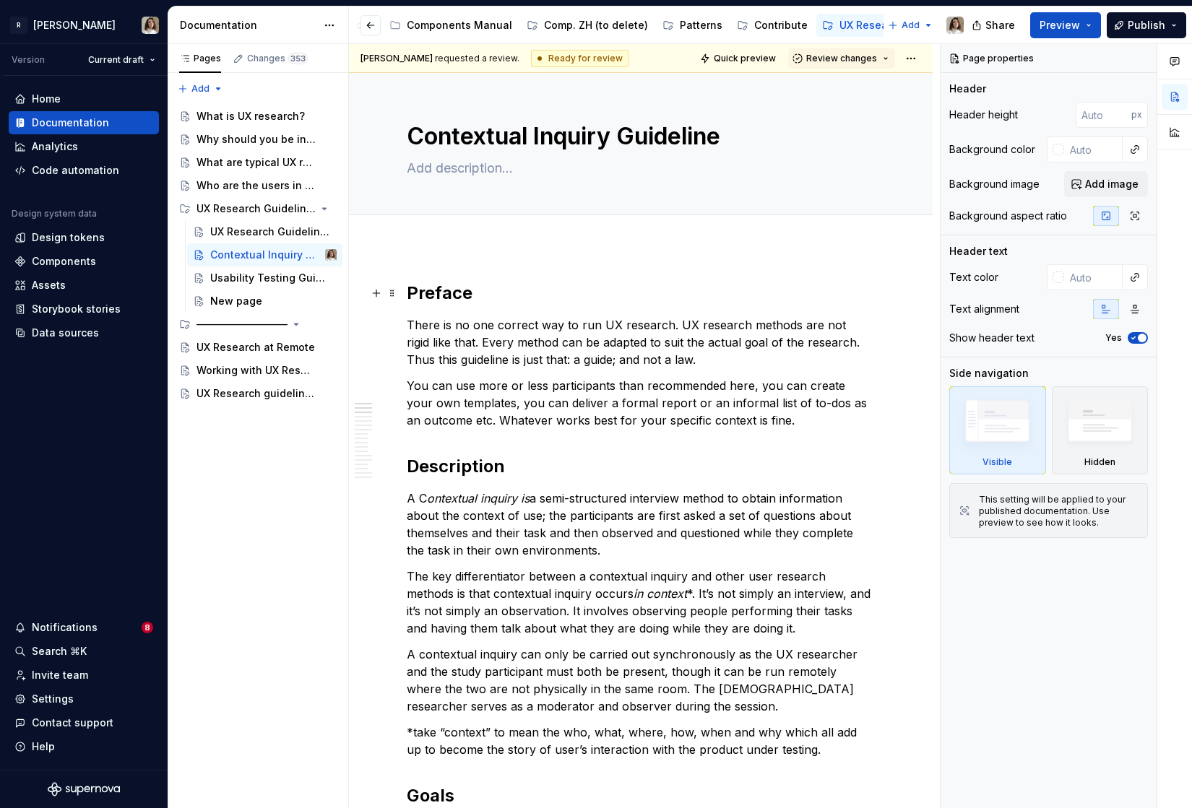
type textarea "*"
click at [469, 294] on h2 "Preface" at bounding box center [641, 293] width 468 height 23
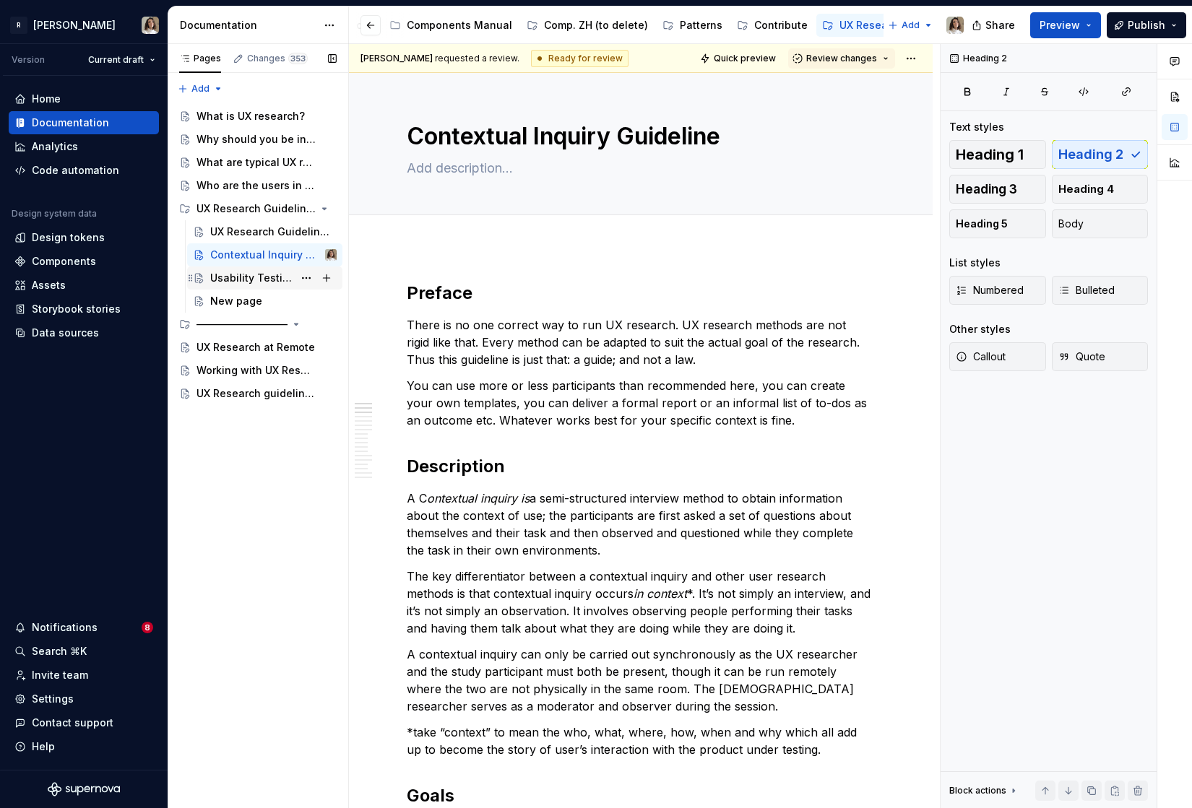
click at [261, 286] on div "Usability Testing Guideline" at bounding box center [273, 278] width 126 height 20
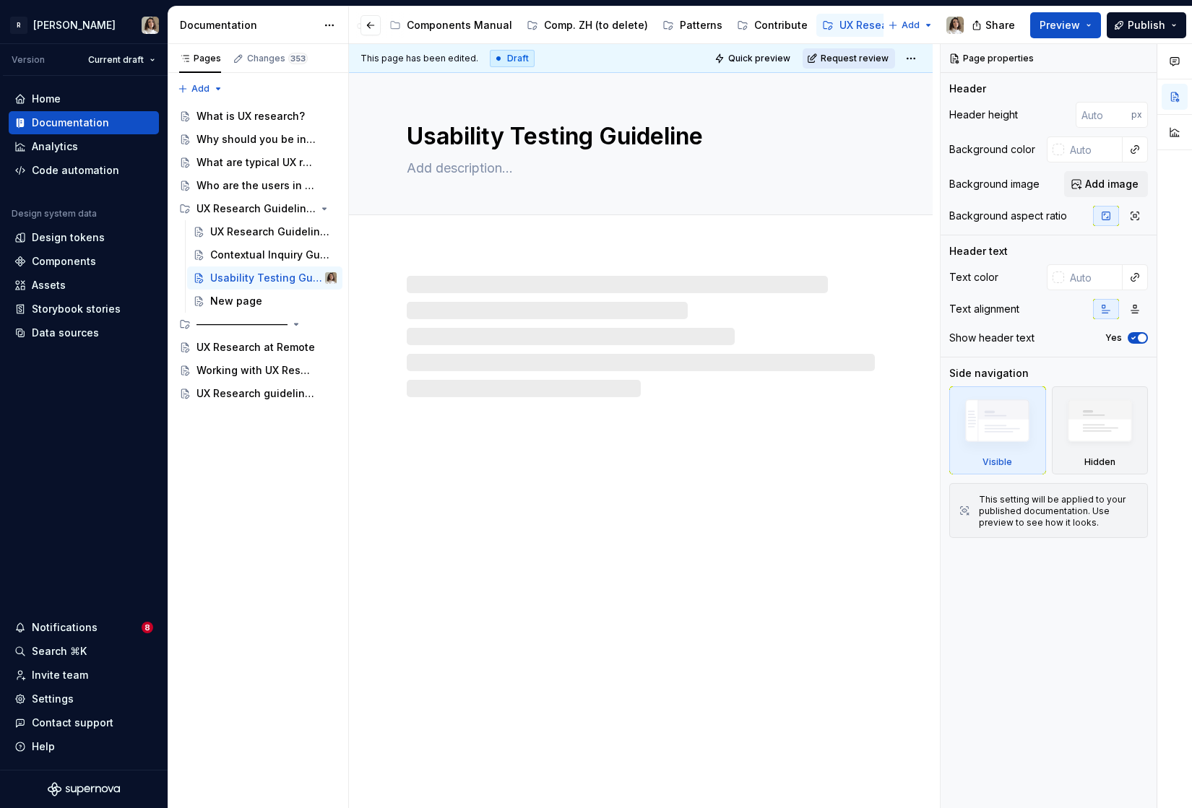
click at [885, 48] on button "Request review" at bounding box center [848, 58] width 92 height 20
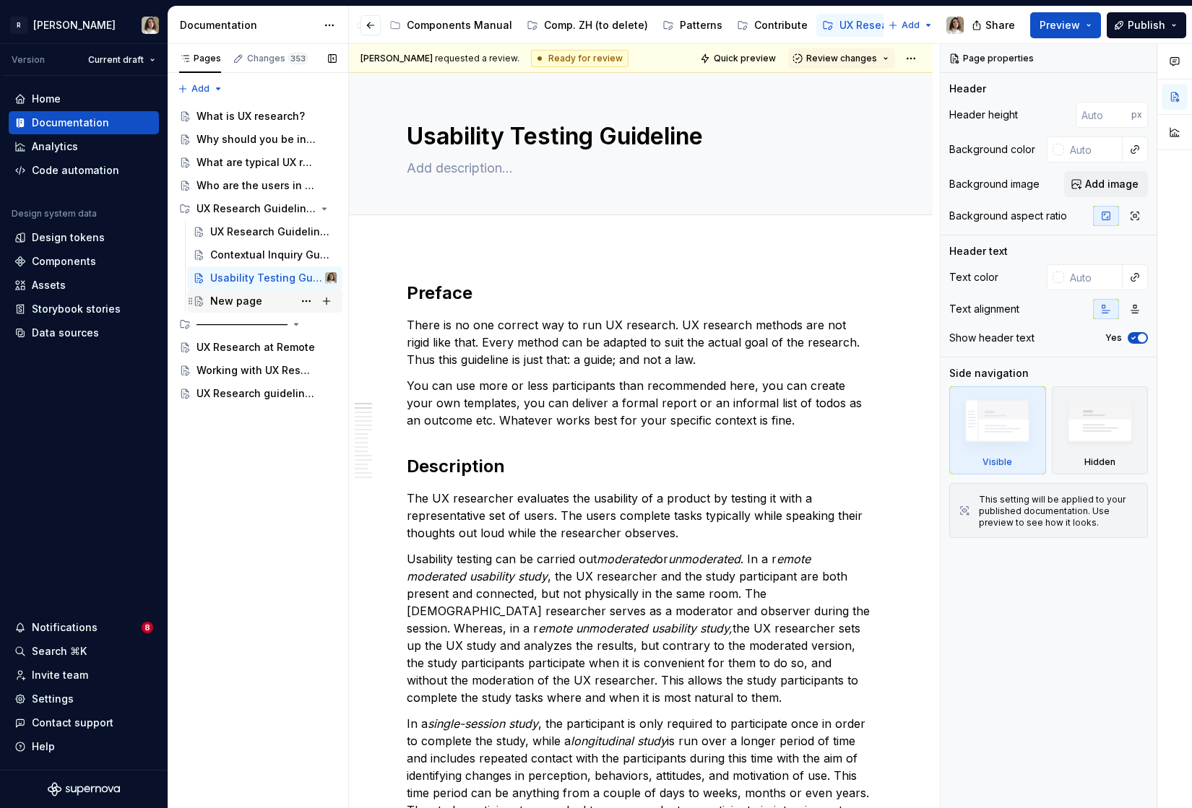
click at [219, 299] on div "New page" at bounding box center [236, 301] width 52 height 14
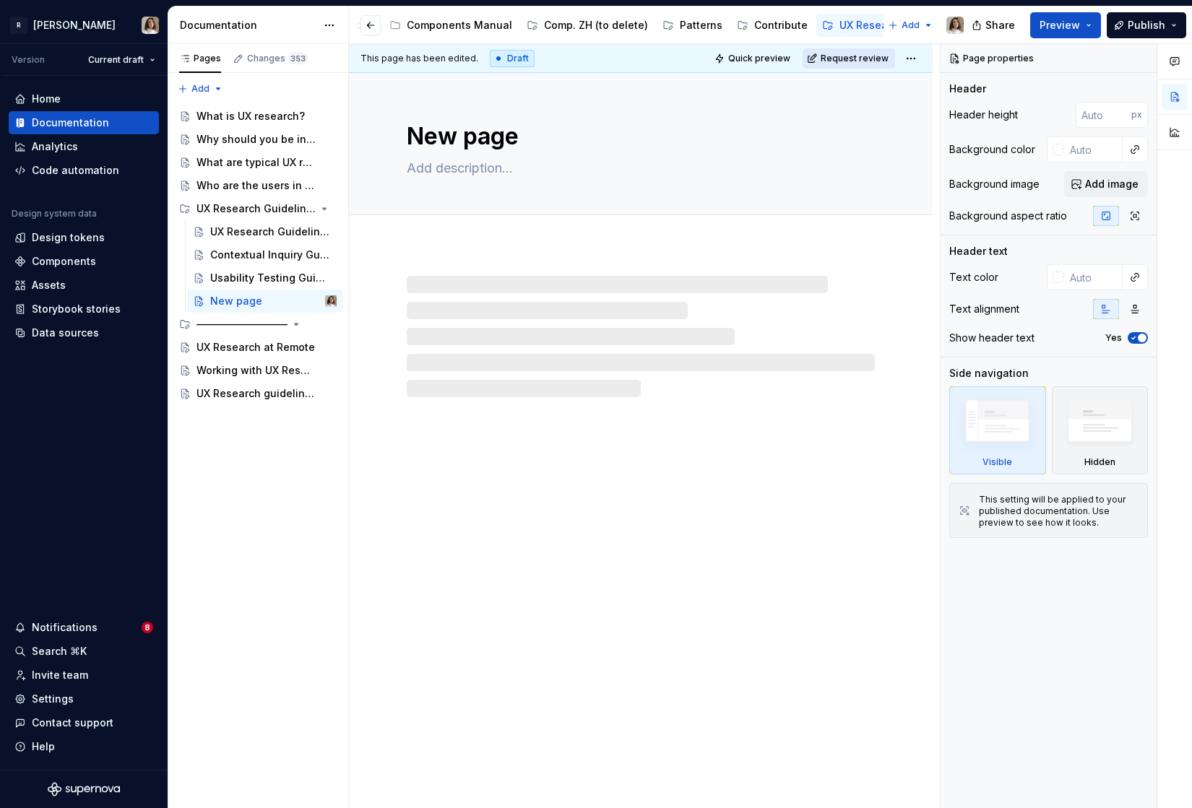
click at [837, 55] on span "Request review" at bounding box center [855, 59] width 68 height 12
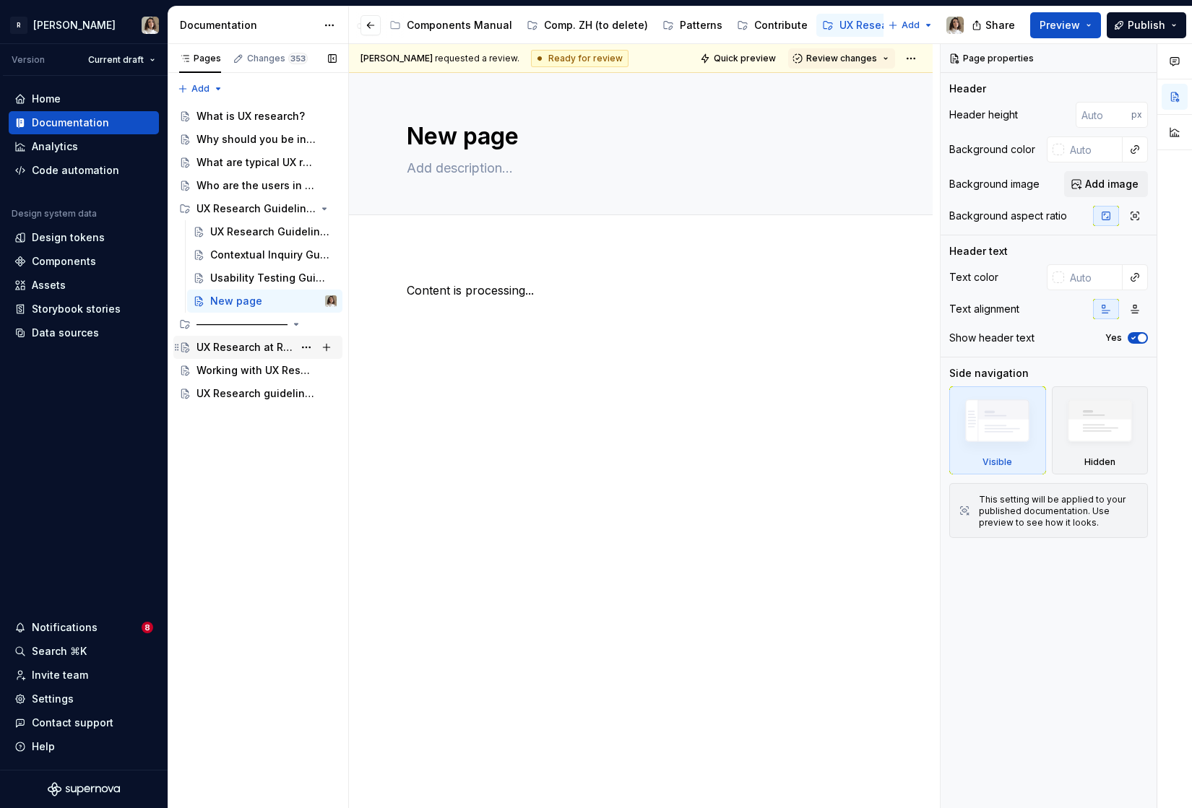
click at [241, 346] on div "UX Research at Remote" at bounding box center [244, 347] width 97 height 14
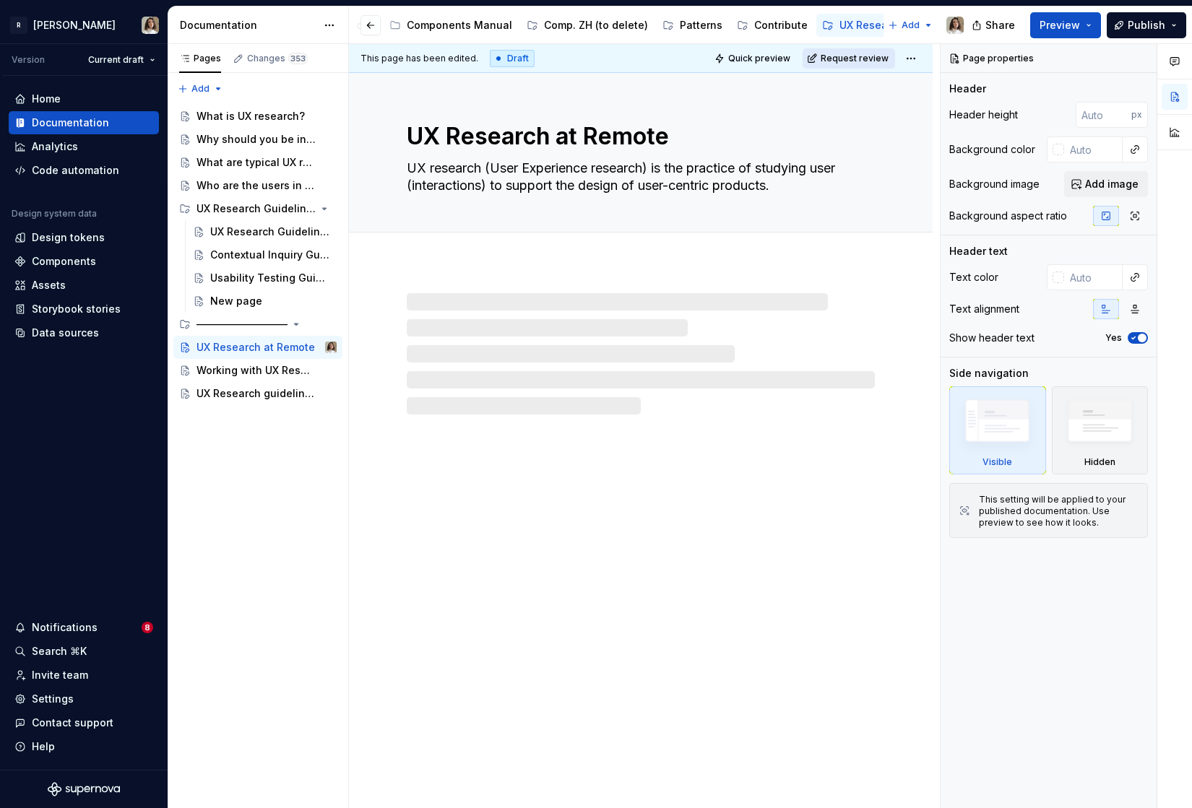
click at [870, 64] on button "Request review" at bounding box center [848, 58] width 92 height 20
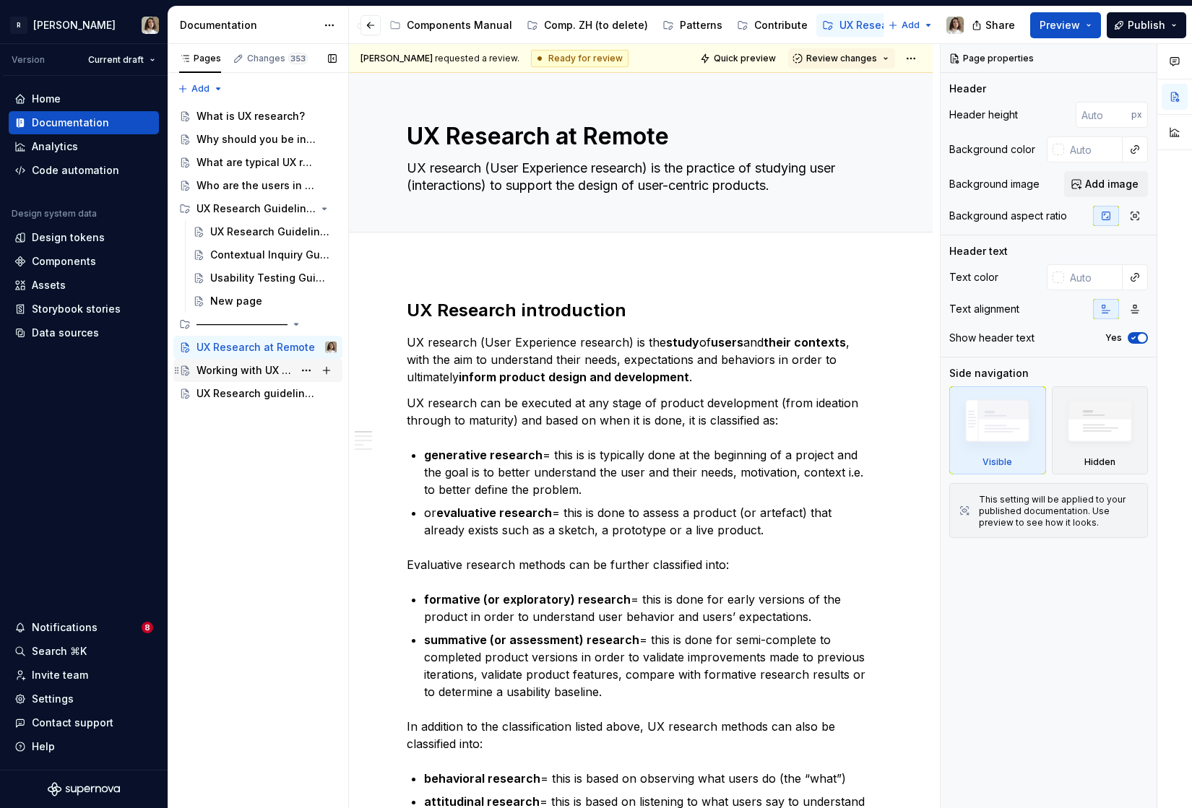
click at [241, 365] on div "Working with UX Research team" at bounding box center [244, 370] width 97 height 14
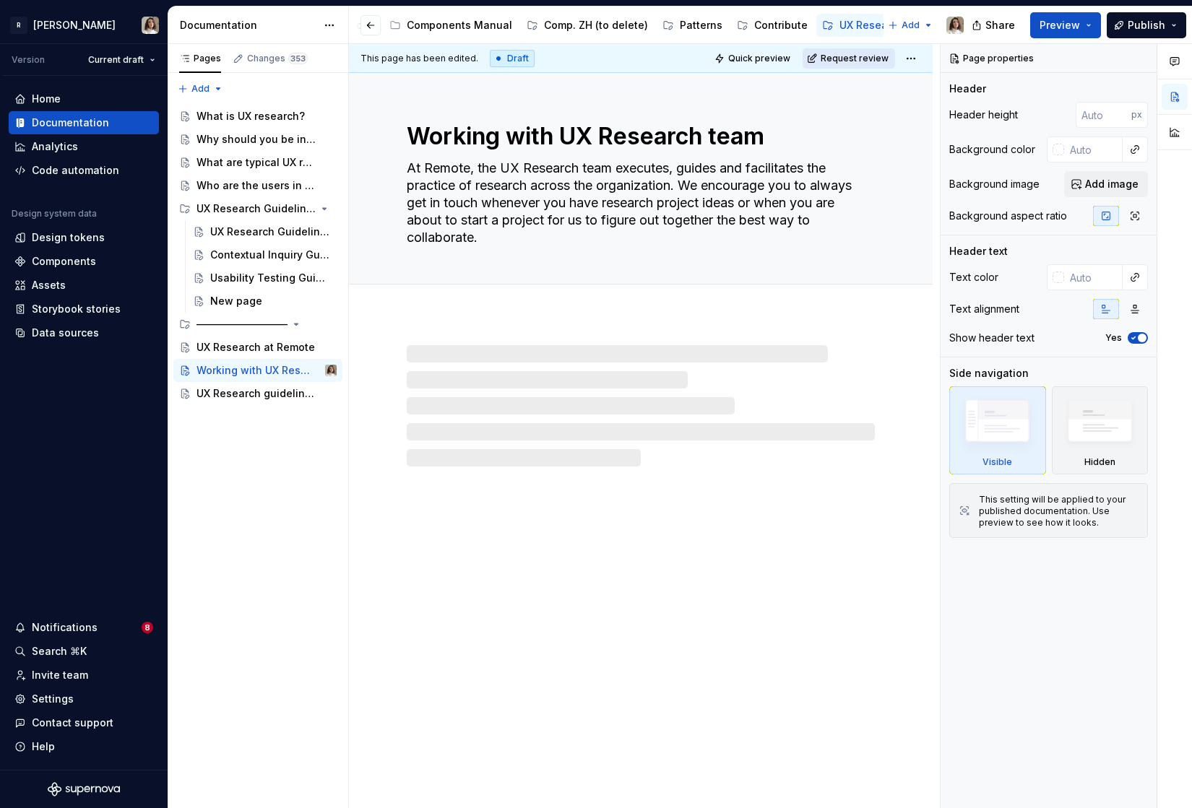
click at [850, 66] on button "Request review" at bounding box center [848, 58] width 92 height 20
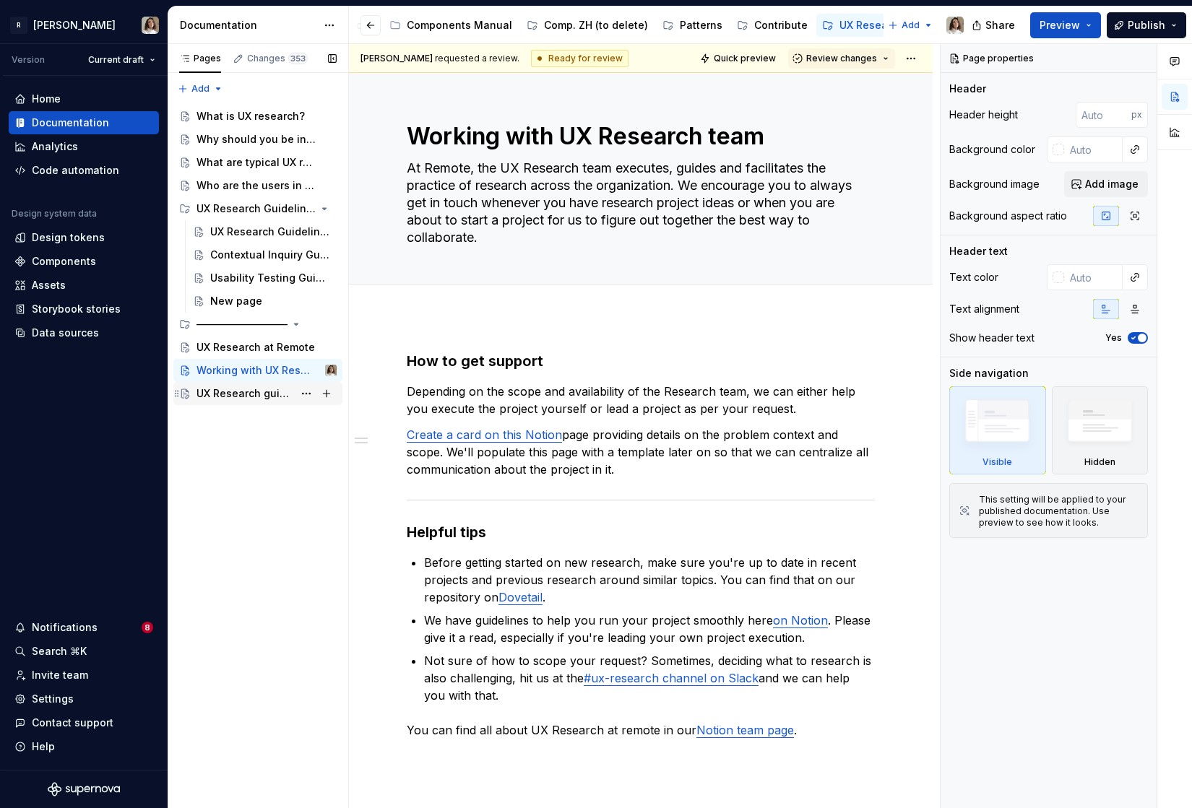
click at [232, 394] on div "UX Research guidelines" at bounding box center [244, 393] width 97 height 14
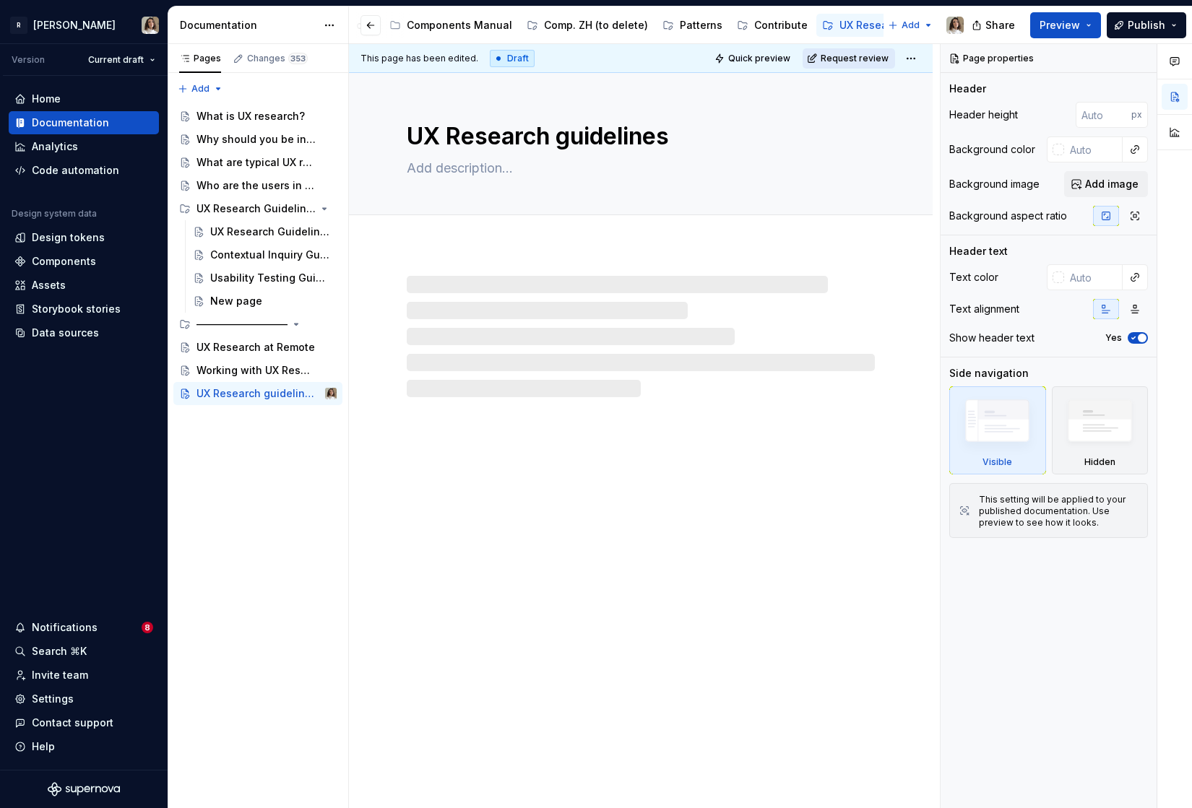
click at [854, 55] on span "Request review" at bounding box center [855, 59] width 68 height 12
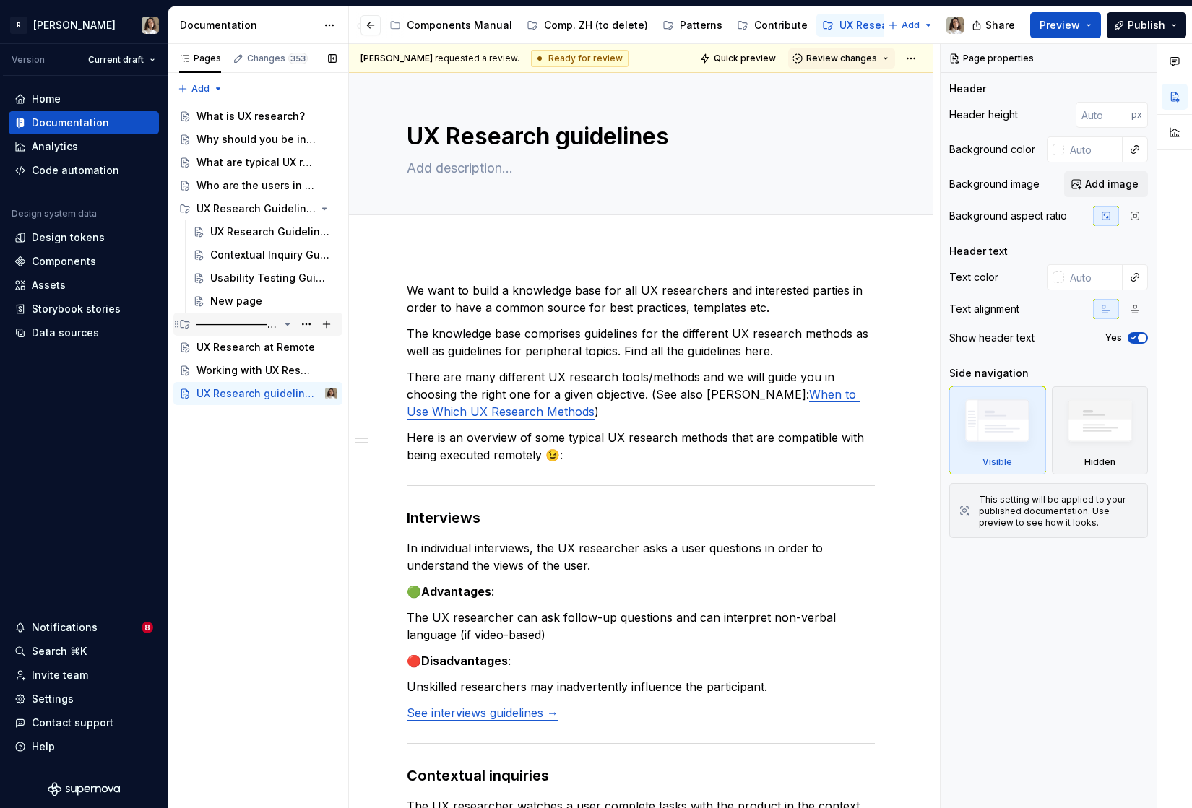
click at [235, 326] on div "—————————" at bounding box center [237, 324] width 82 height 14
click at [285, 324] on icon "Page tree" at bounding box center [288, 325] width 12 height 12
drag, startPoint x: 212, startPoint y: 433, endPoint x: 199, endPoint y: 324, distance: 109.9
click at [199, 324] on div "Pages Changes 353 Add Accessibility guide for tree Page tree. Navigate the tree…" at bounding box center [258, 426] width 181 height 765
click at [233, 370] on div "Working with UX Research team" at bounding box center [244, 370] width 97 height 14
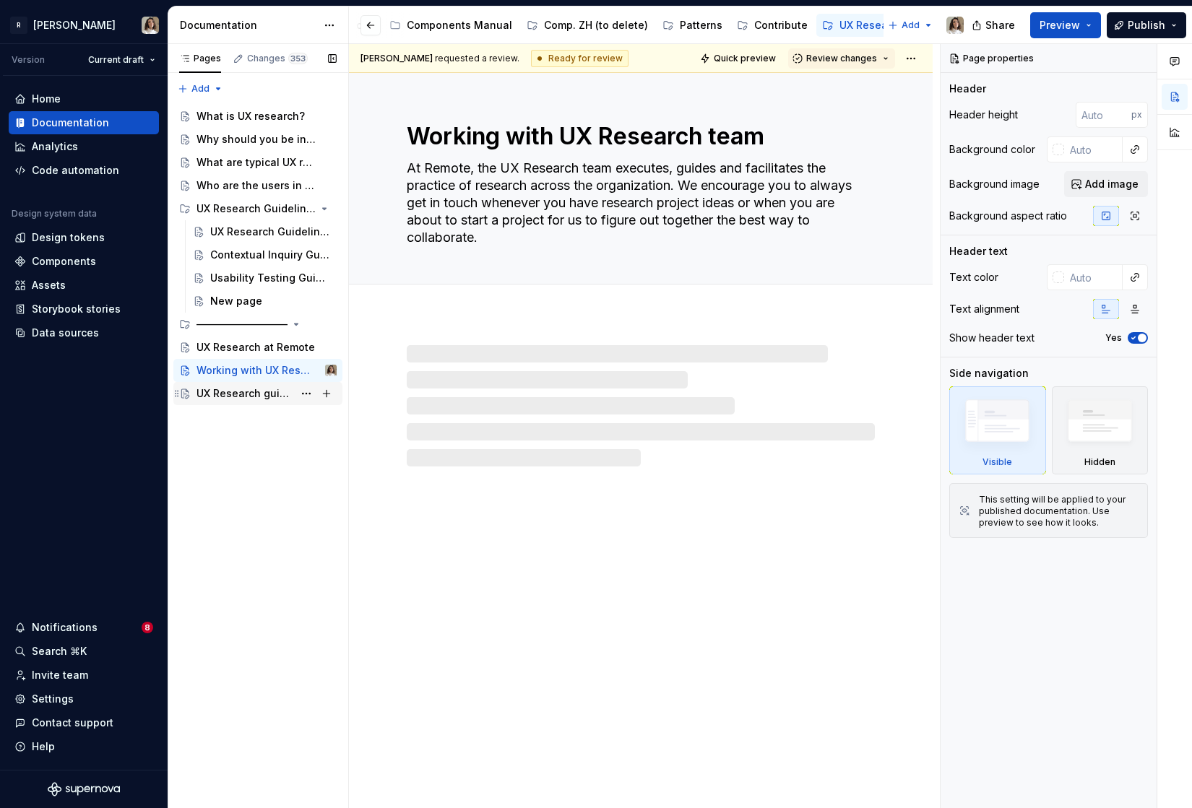
click at [225, 394] on div "UX Research guidelines" at bounding box center [244, 393] width 97 height 14
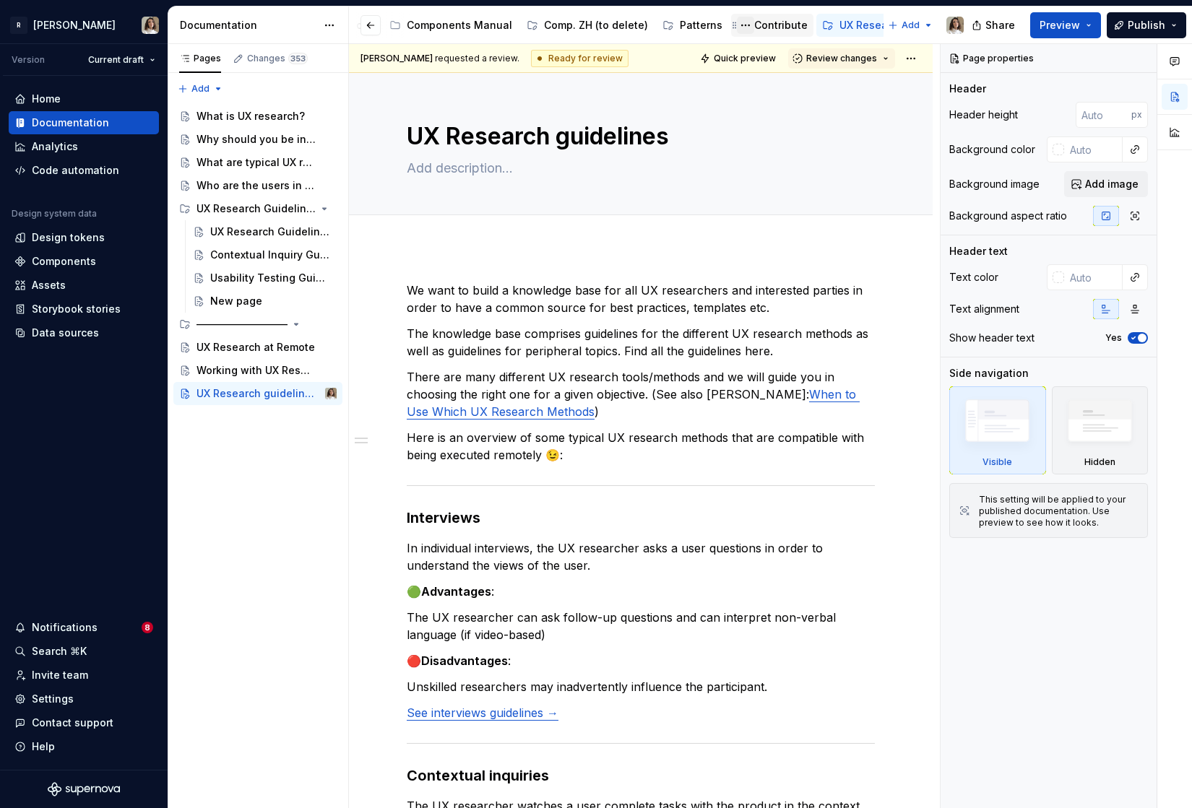
click at [737, 30] on button "Page tree" at bounding box center [745, 25] width 17 height 17
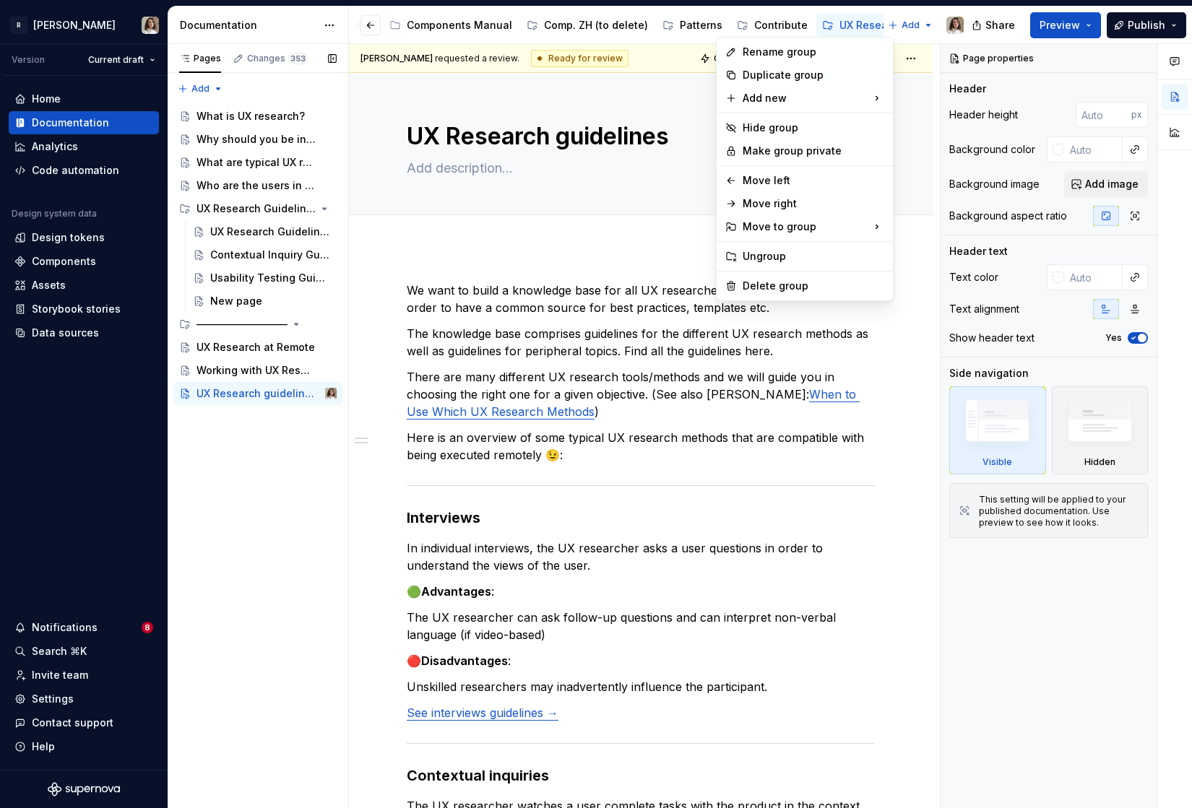
click at [261, 69] on div "Pages Changes 353 Add Accessibility guide for tree Page tree. Navigate the tree…" at bounding box center [258, 426] width 181 height 765
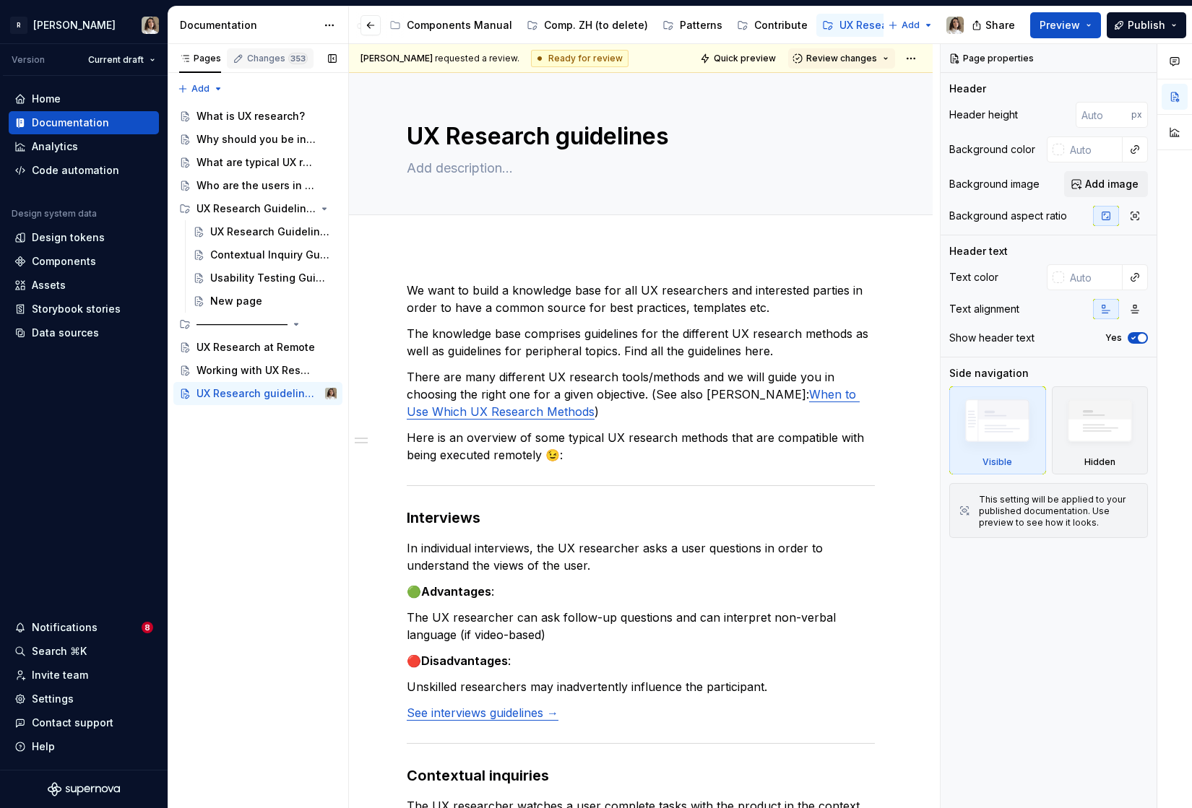
click at [261, 60] on div "Changes 353" at bounding box center [277, 59] width 61 height 12
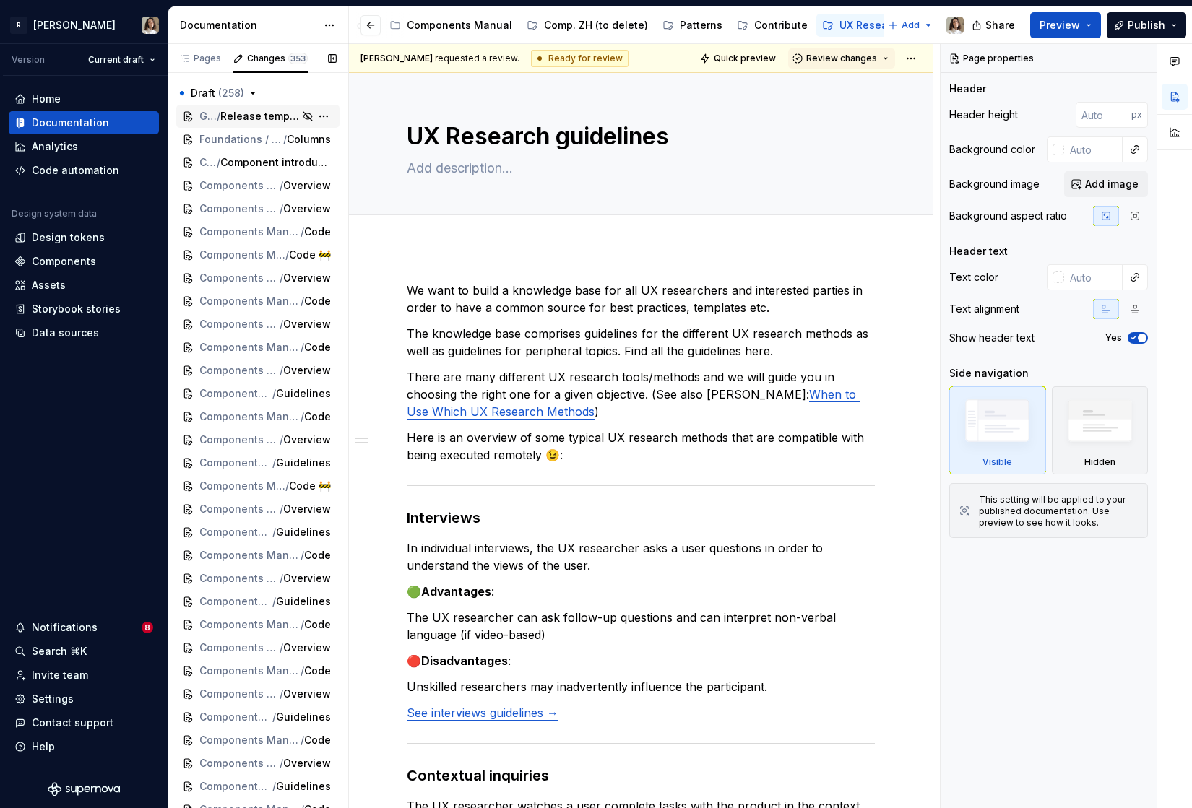
click at [229, 119] on span "Release template (hidden for viewers)" at bounding box center [259, 116] width 79 height 14
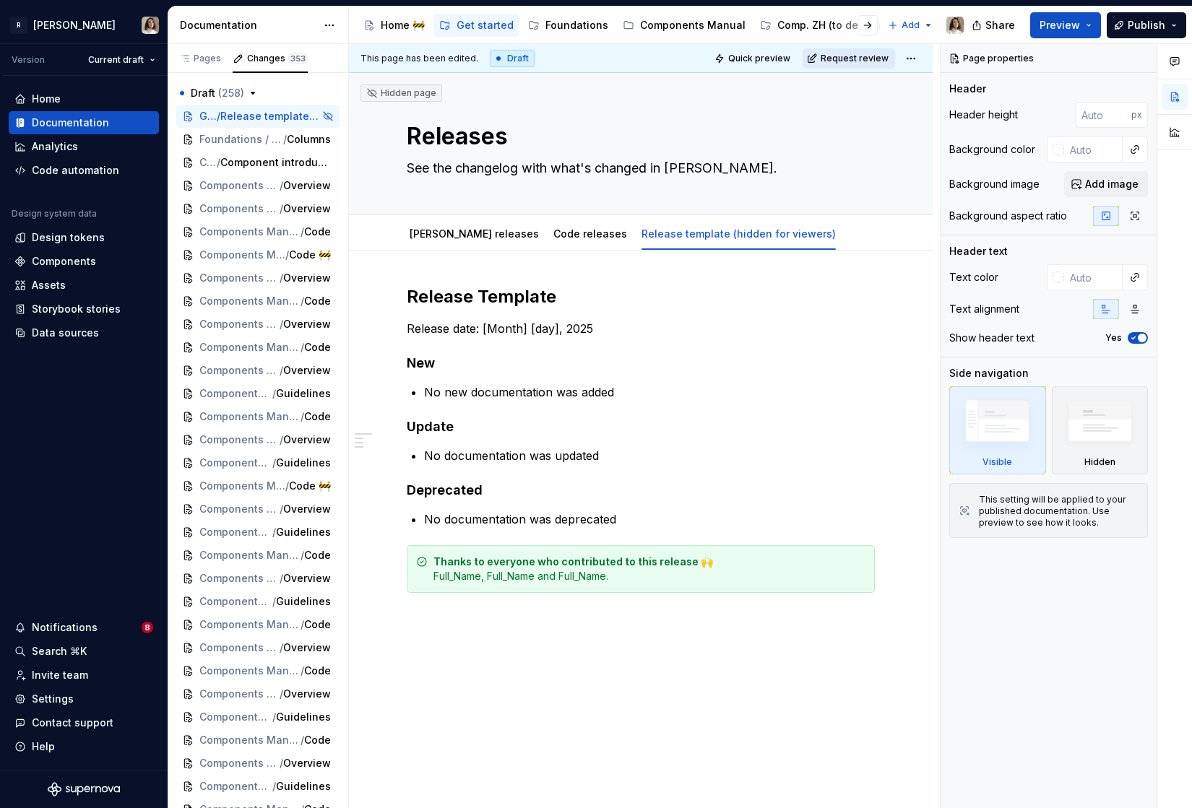
click at [865, 56] on span "Request review" at bounding box center [855, 59] width 68 height 12
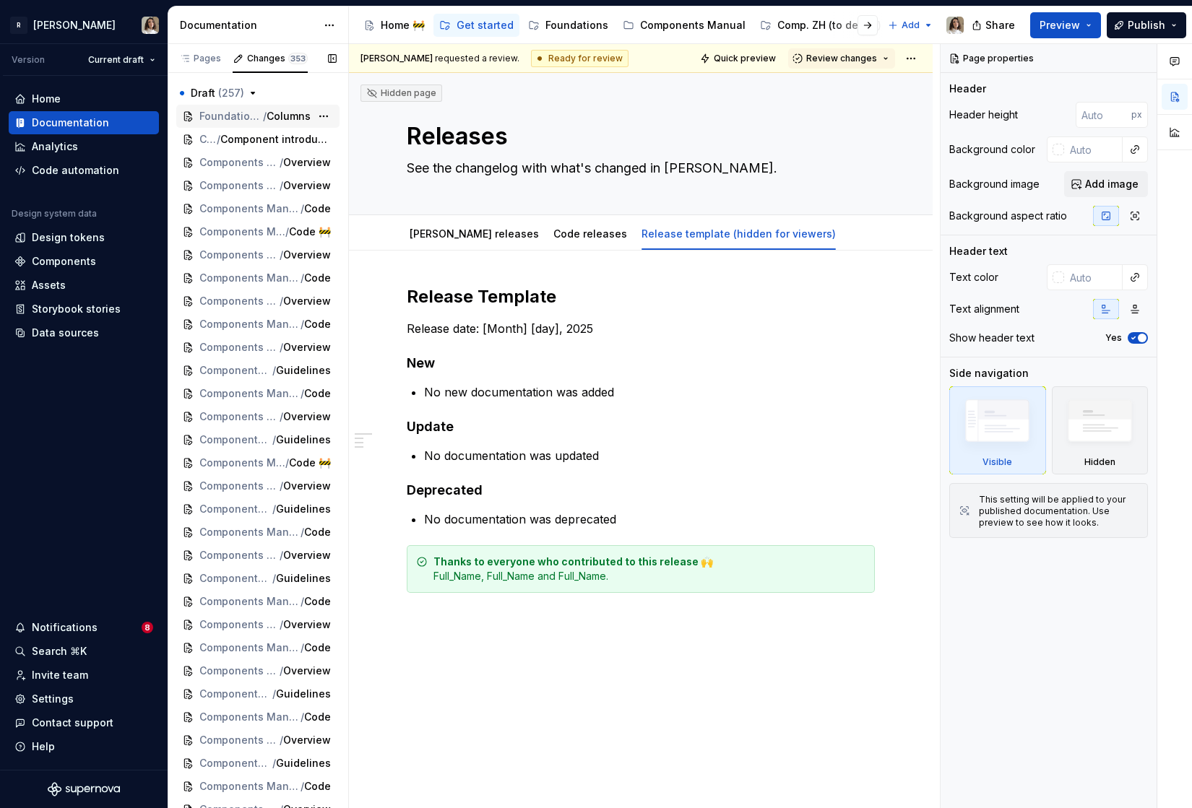
click at [221, 126] on div "Foundations / Layout / Columns" at bounding box center [257, 116] width 163 height 23
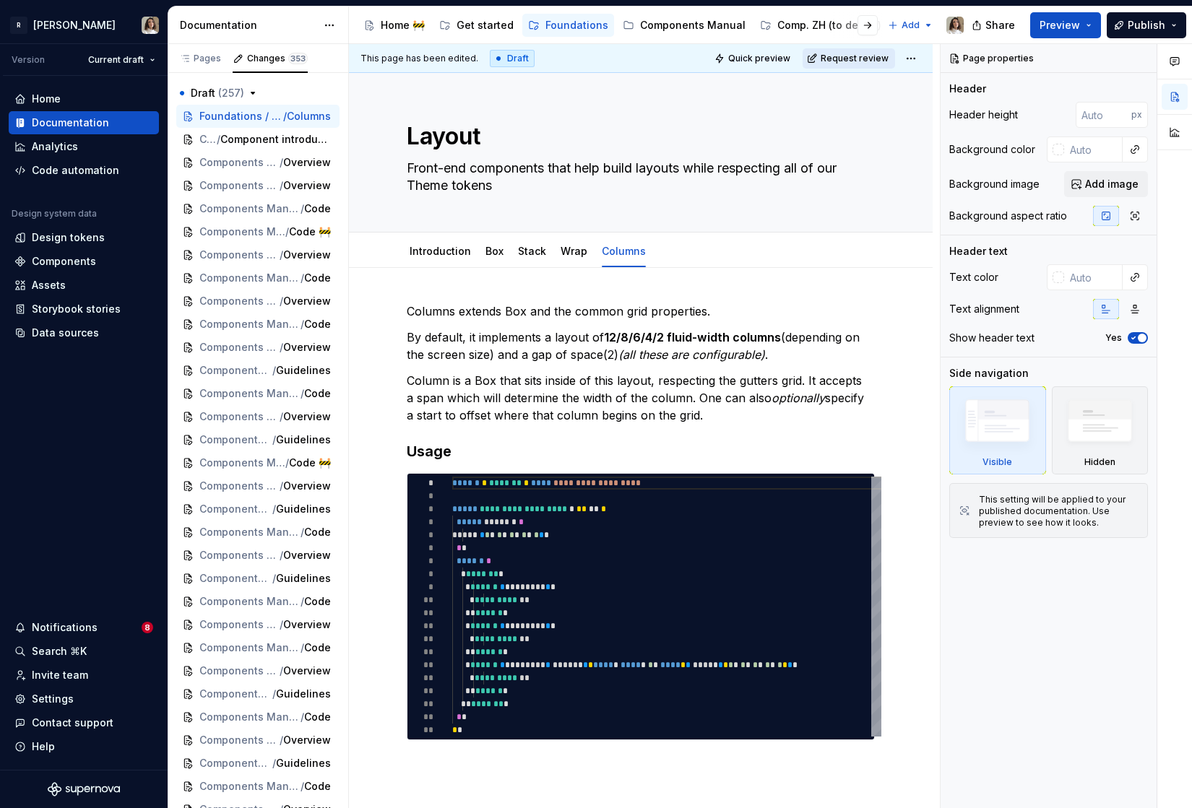
click at [846, 60] on span "Request review" at bounding box center [855, 59] width 68 height 12
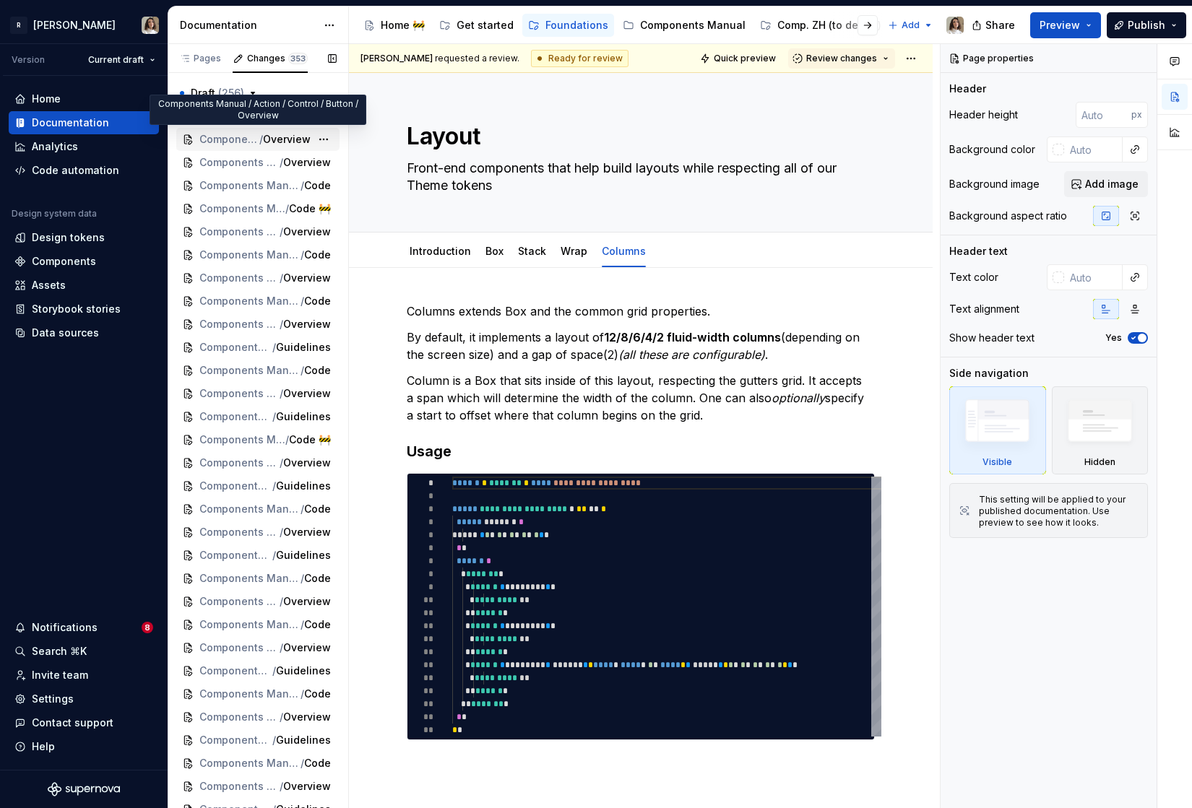
click at [236, 128] on div "Components Manual / Action / Control / Button / Overview" at bounding box center [257, 139] width 163 height 23
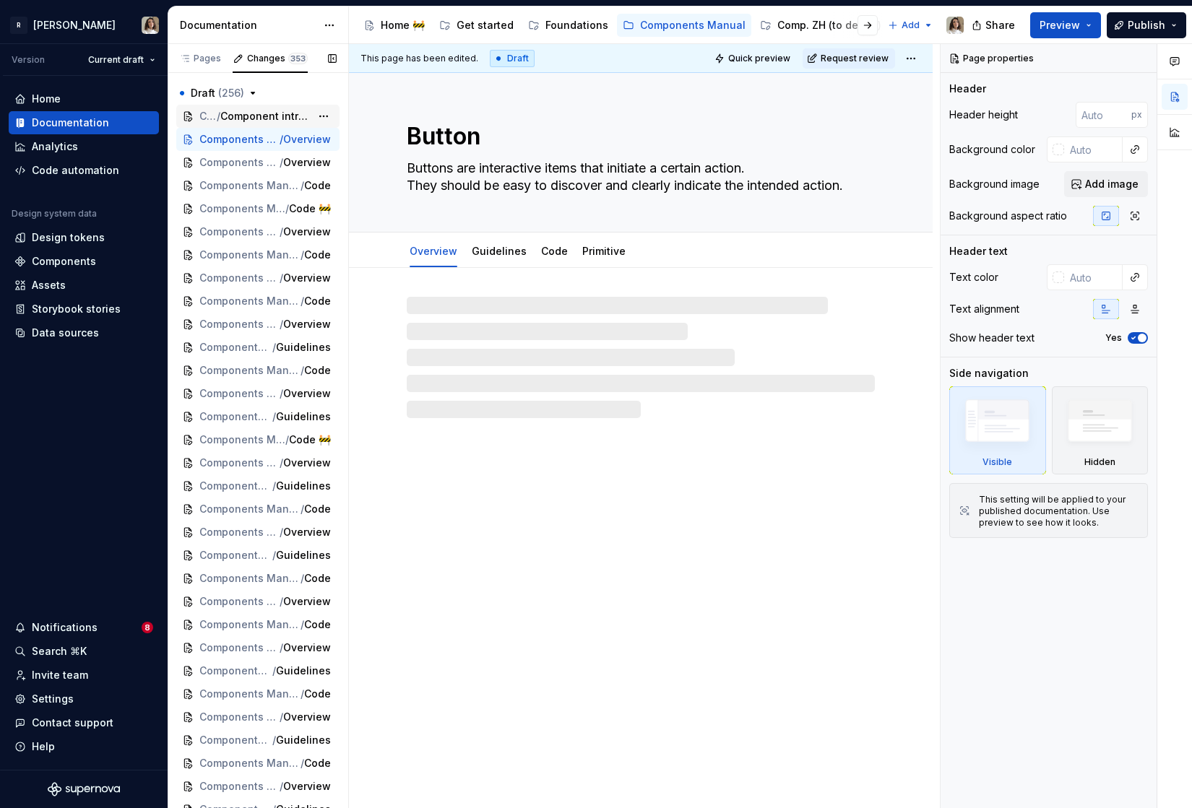
click at [236, 116] on span "Component introduction" at bounding box center [265, 116] width 90 height 14
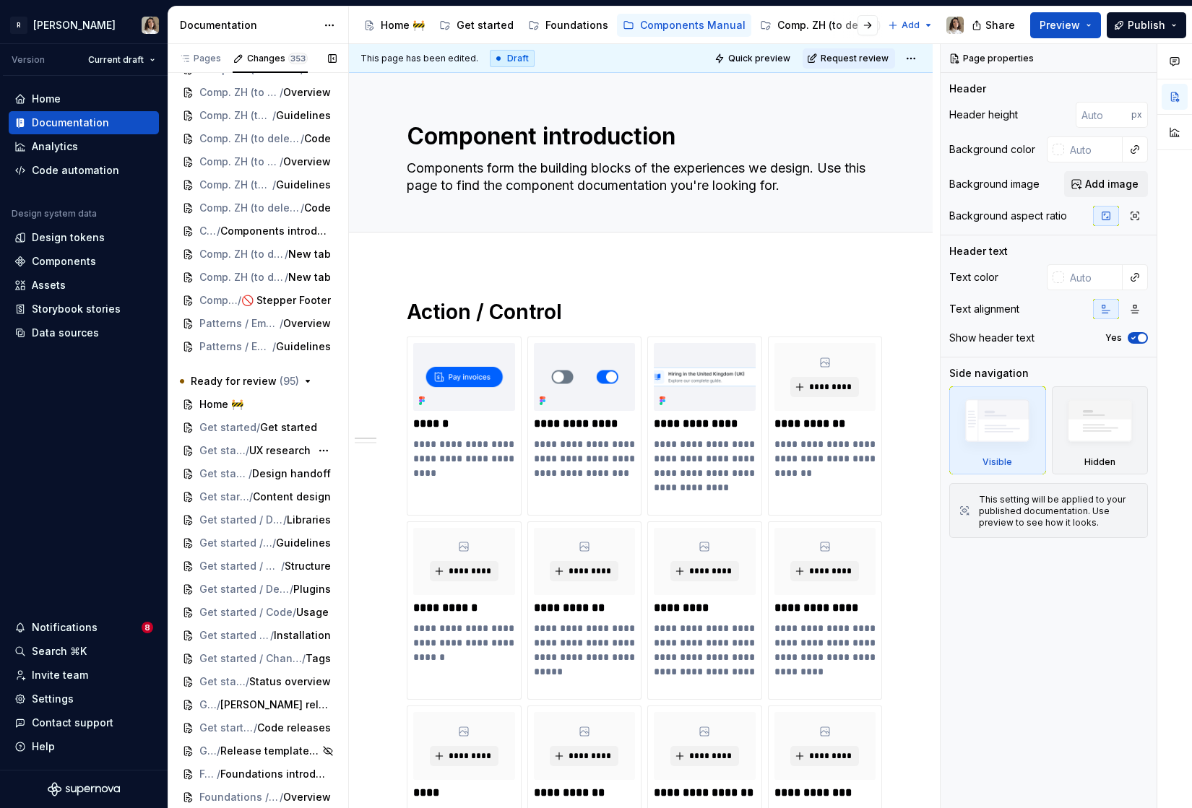
scroll to position [5672, 0]
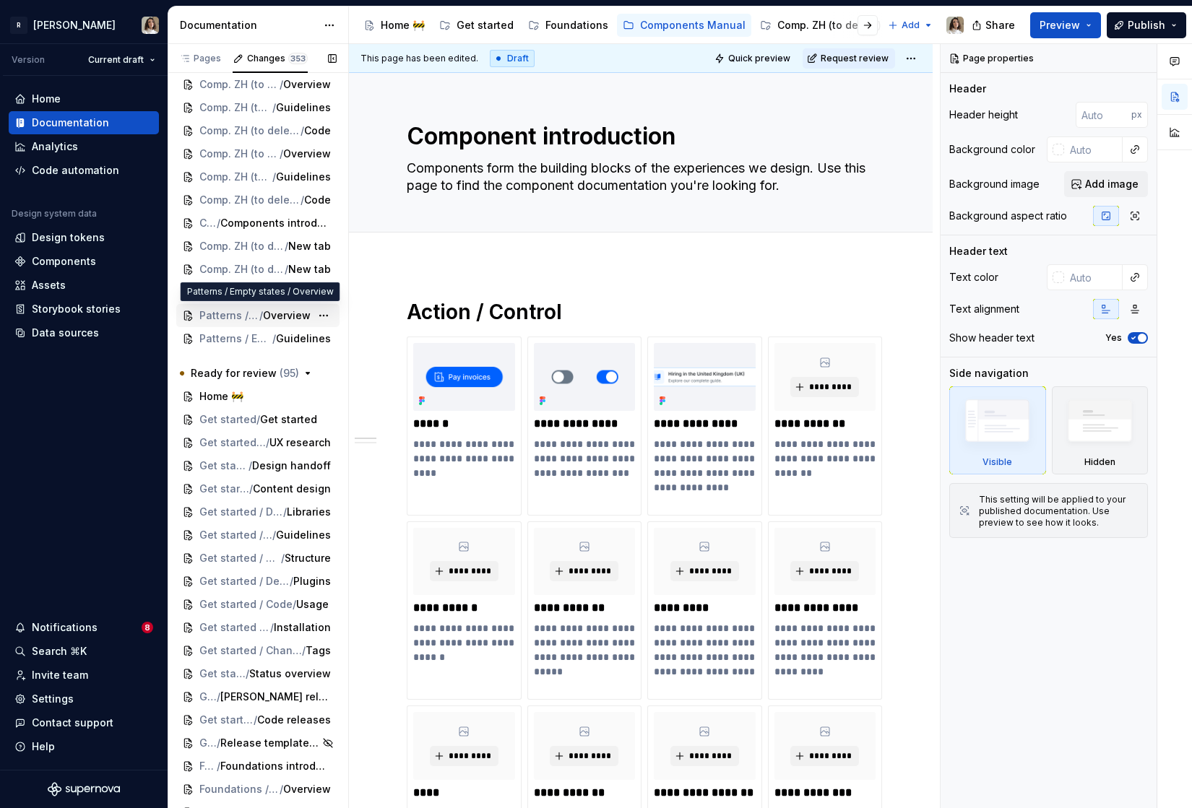
click at [212, 321] on span "Patterns / Empty states" at bounding box center [229, 315] width 60 height 14
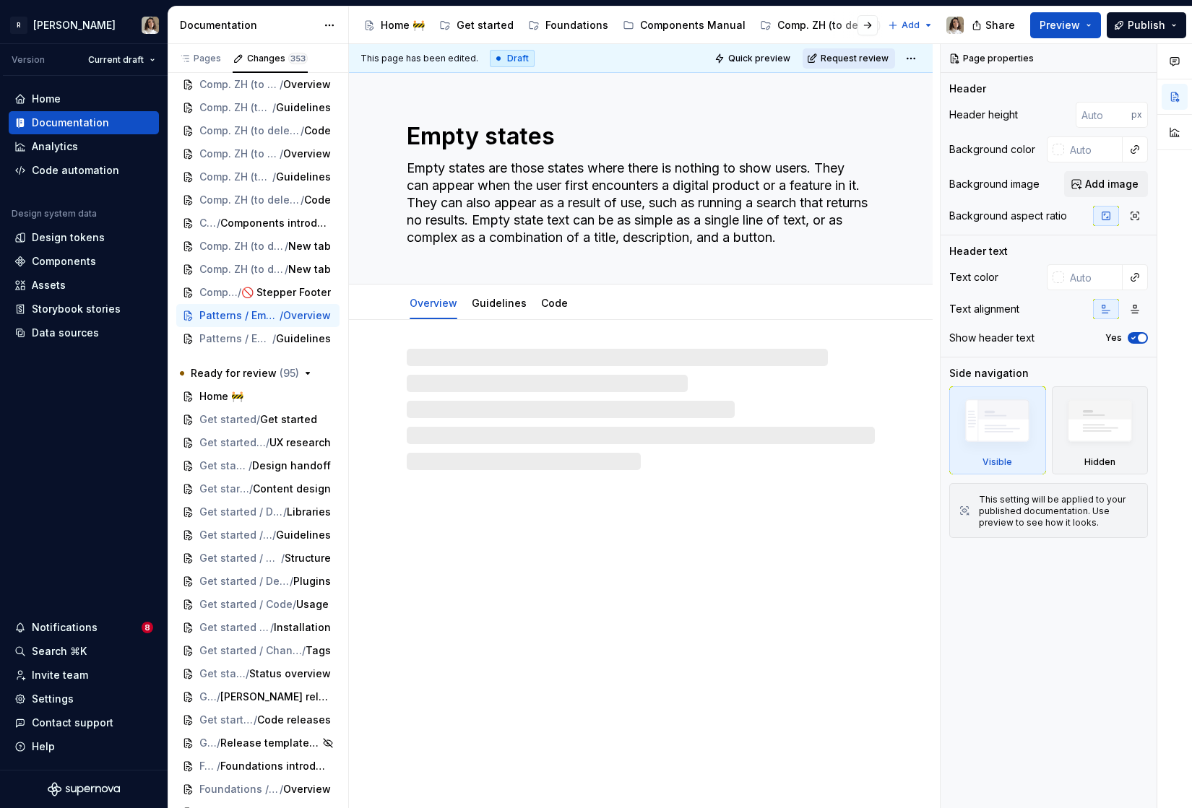
click at [849, 56] on span "Request review" at bounding box center [855, 59] width 68 height 12
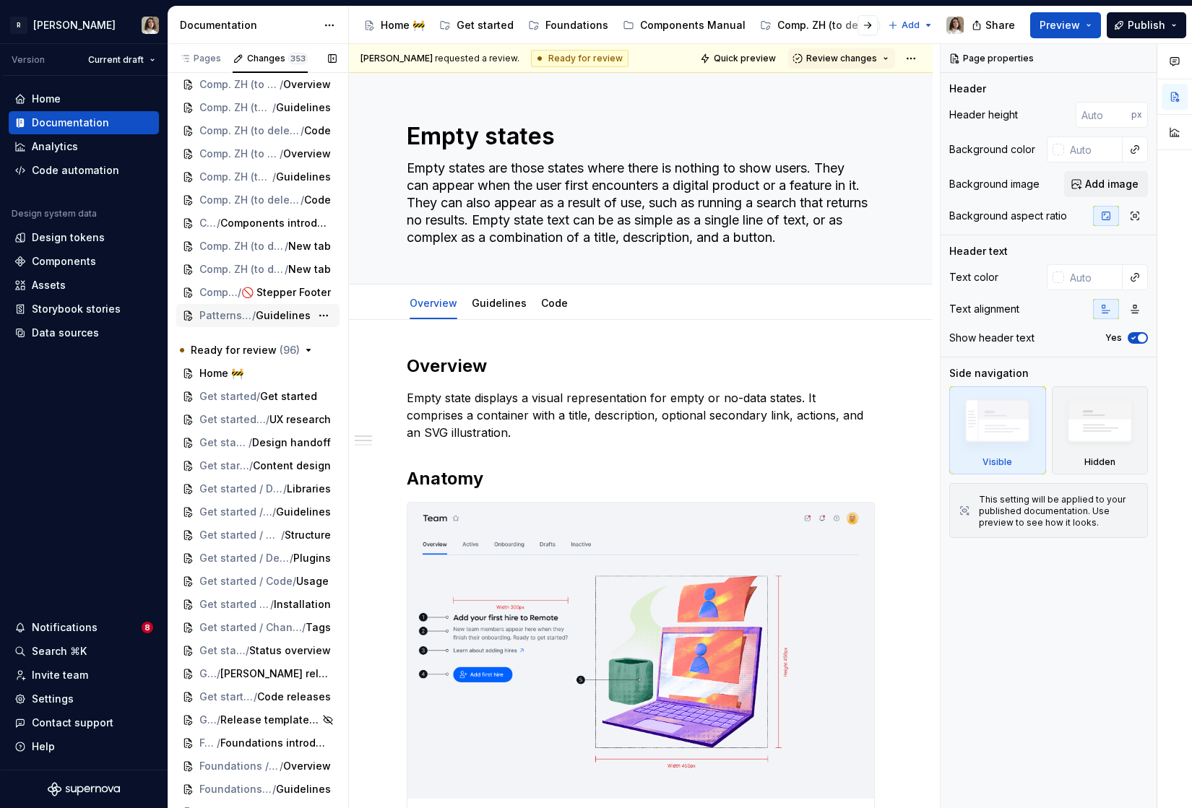
click at [204, 322] on span "Patterns / Empty states" at bounding box center [225, 315] width 53 height 14
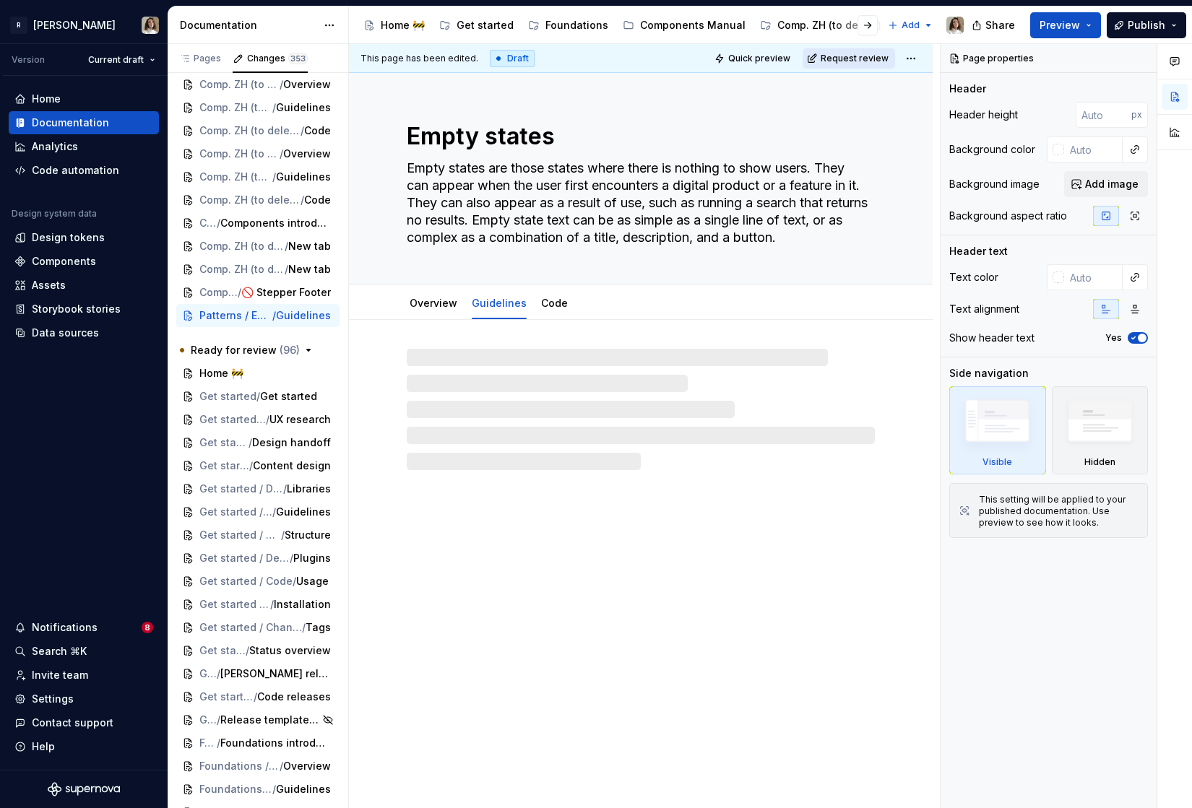
click at [830, 51] on button "Request review" at bounding box center [848, 58] width 92 height 20
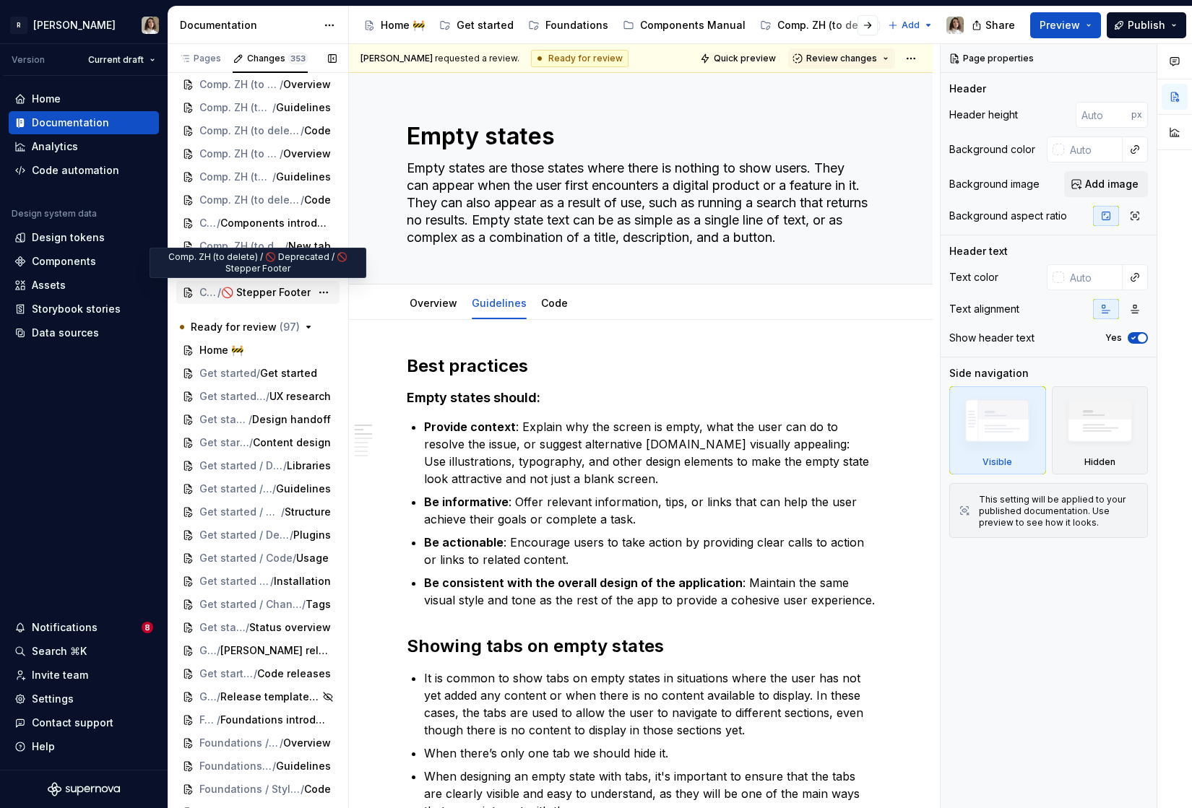
click at [212, 291] on span "Comp. ZH (to delete) / 🚫 Deprecated" at bounding box center [208, 292] width 18 height 14
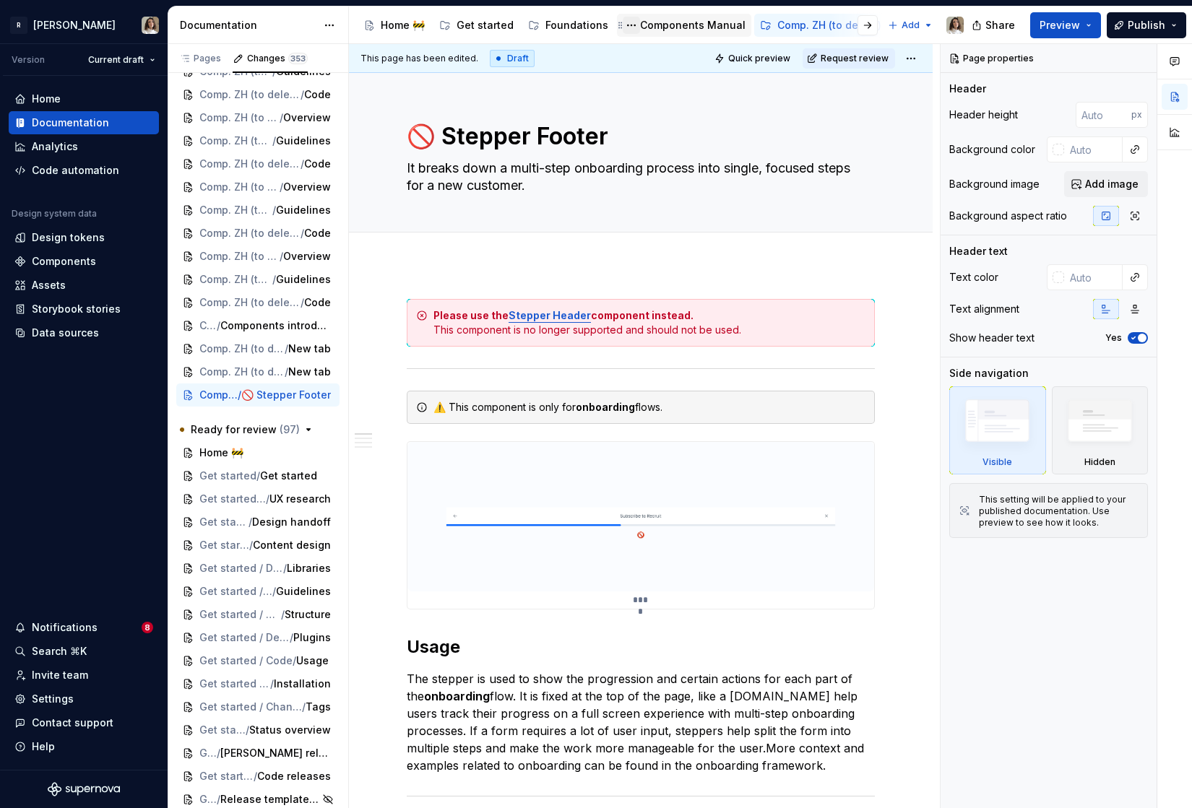
click at [627, 27] on button "Page tree" at bounding box center [631, 25] width 17 height 17
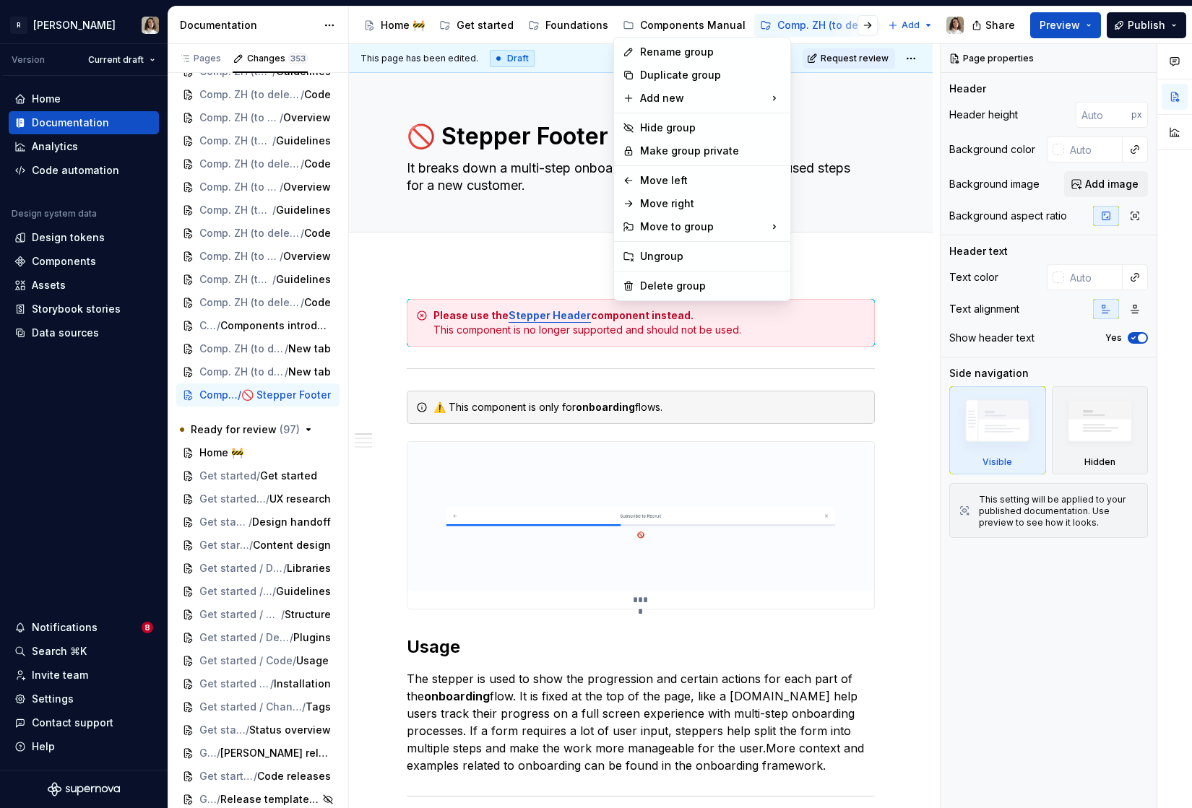
click at [654, 27] on html "R Norma Version Current draft Home Documentation Analytics Code automation Desi…" at bounding box center [596, 404] width 1192 height 808
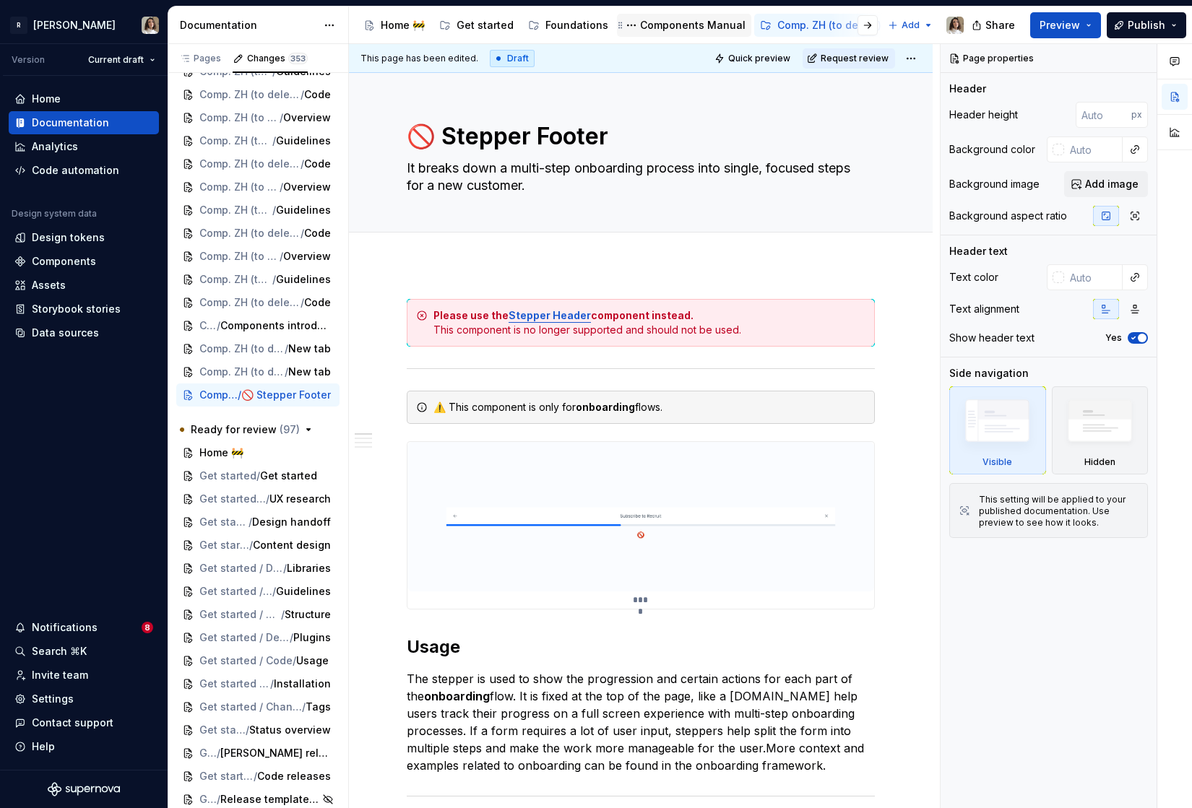
click at [671, 29] on div "Components Manual" at bounding box center [692, 25] width 105 height 14
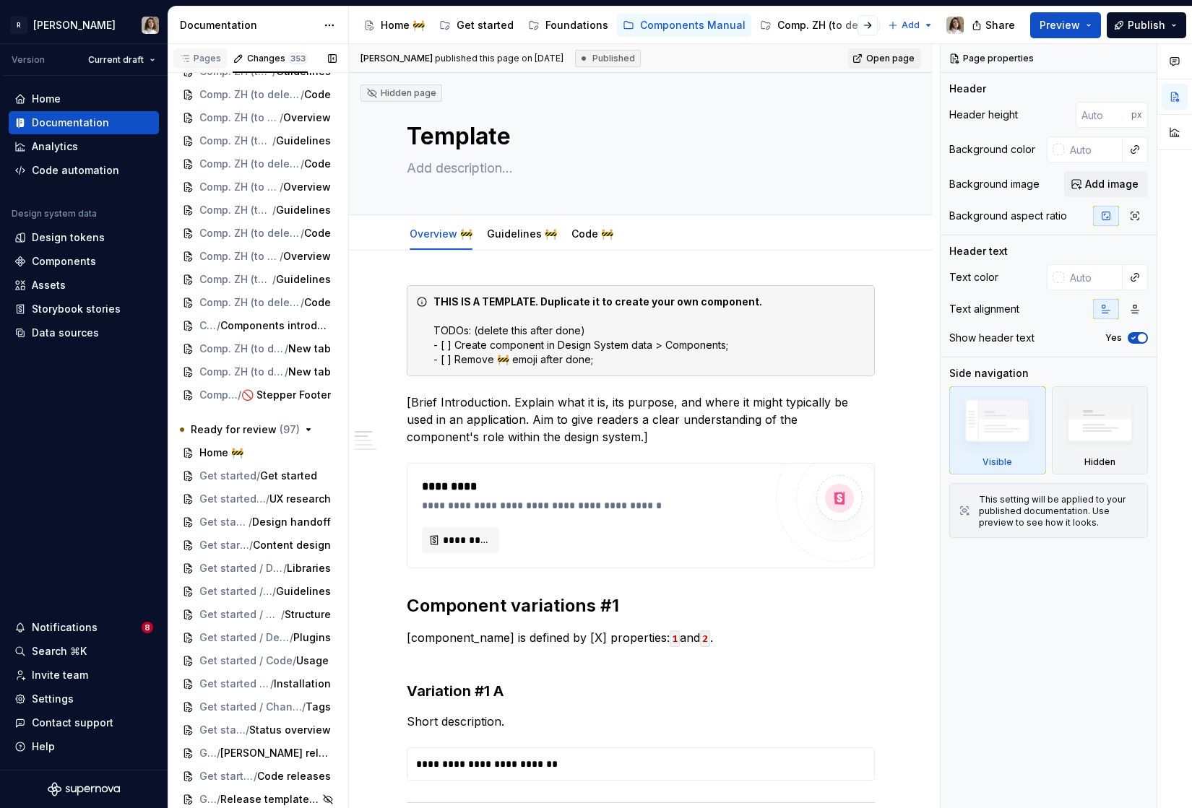
click at [193, 66] on div "Pages" at bounding box center [199, 58] width 53 height 20
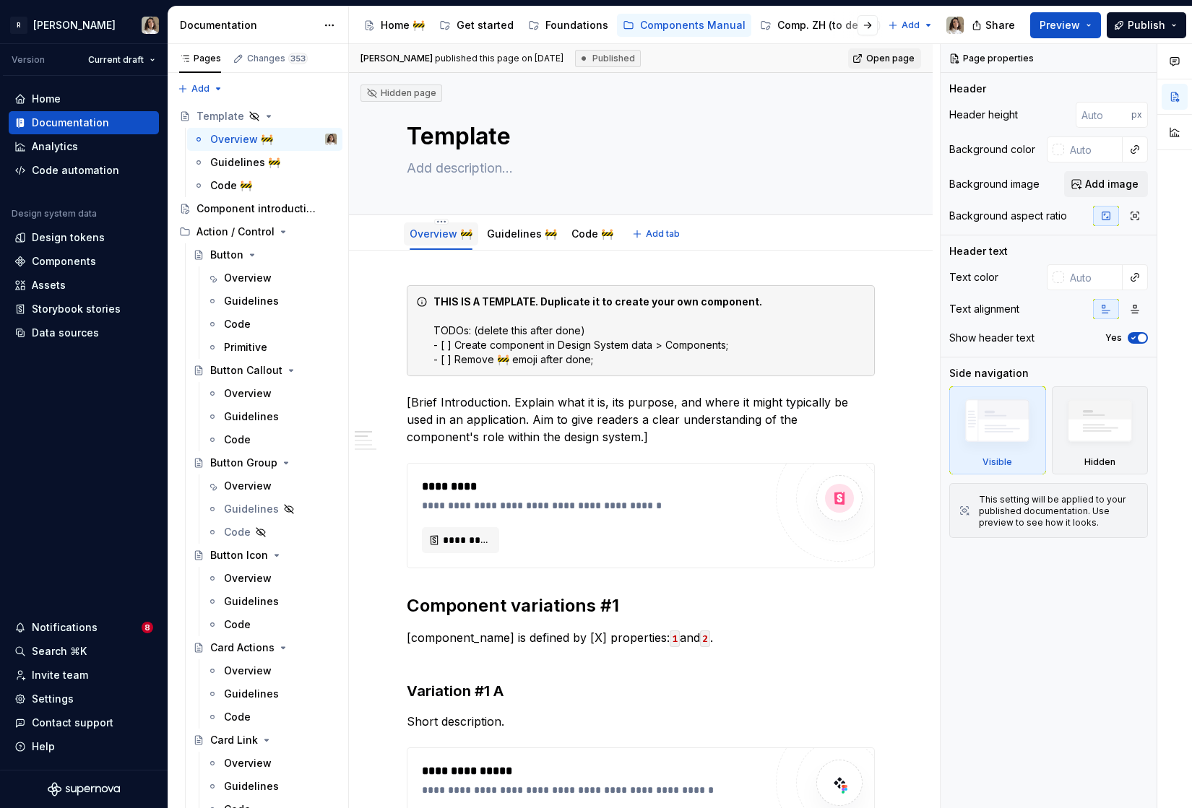
click at [438, 218] on div "Overview 🚧" at bounding box center [441, 233] width 74 height 30
click at [438, 220] on html "R Norma Version Current draft Home Documentation Analytics Code automation Desi…" at bounding box center [596, 404] width 1192 height 808
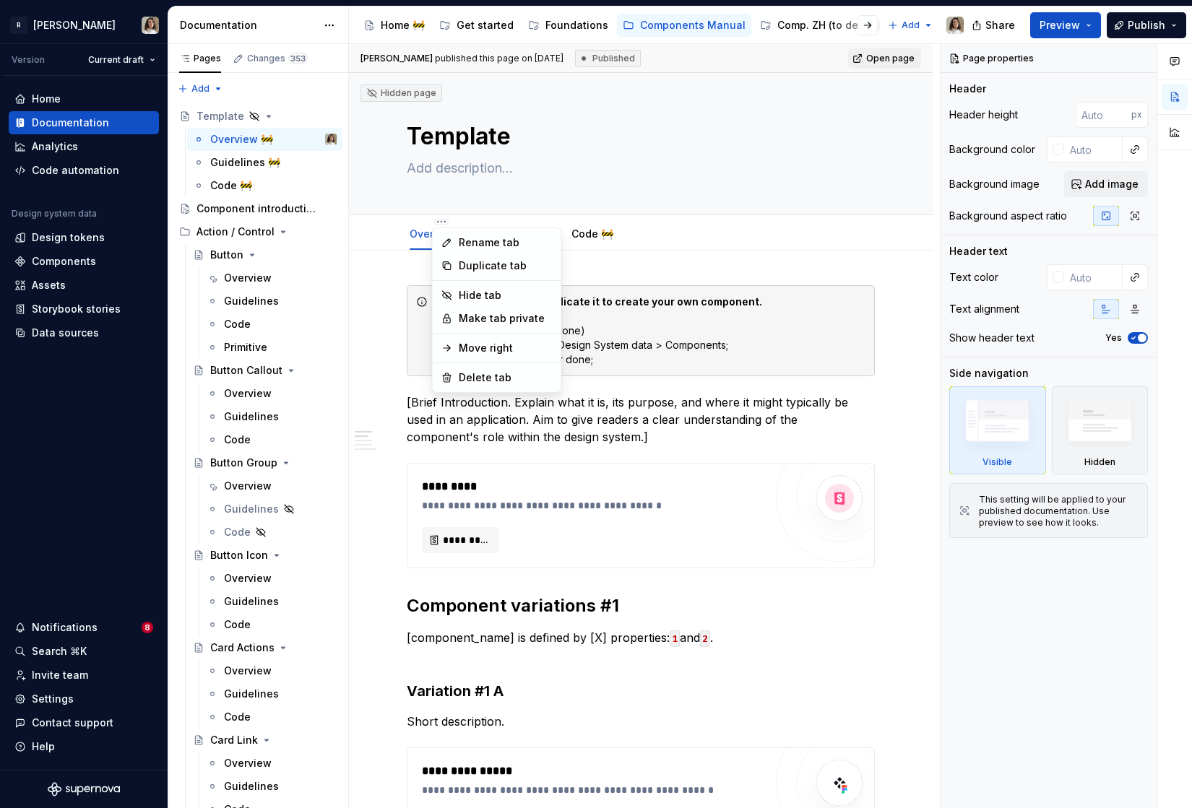
type textarea "*"
click at [460, 242] on div "Rename tab" at bounding box center [506, 242] width 94 height 14
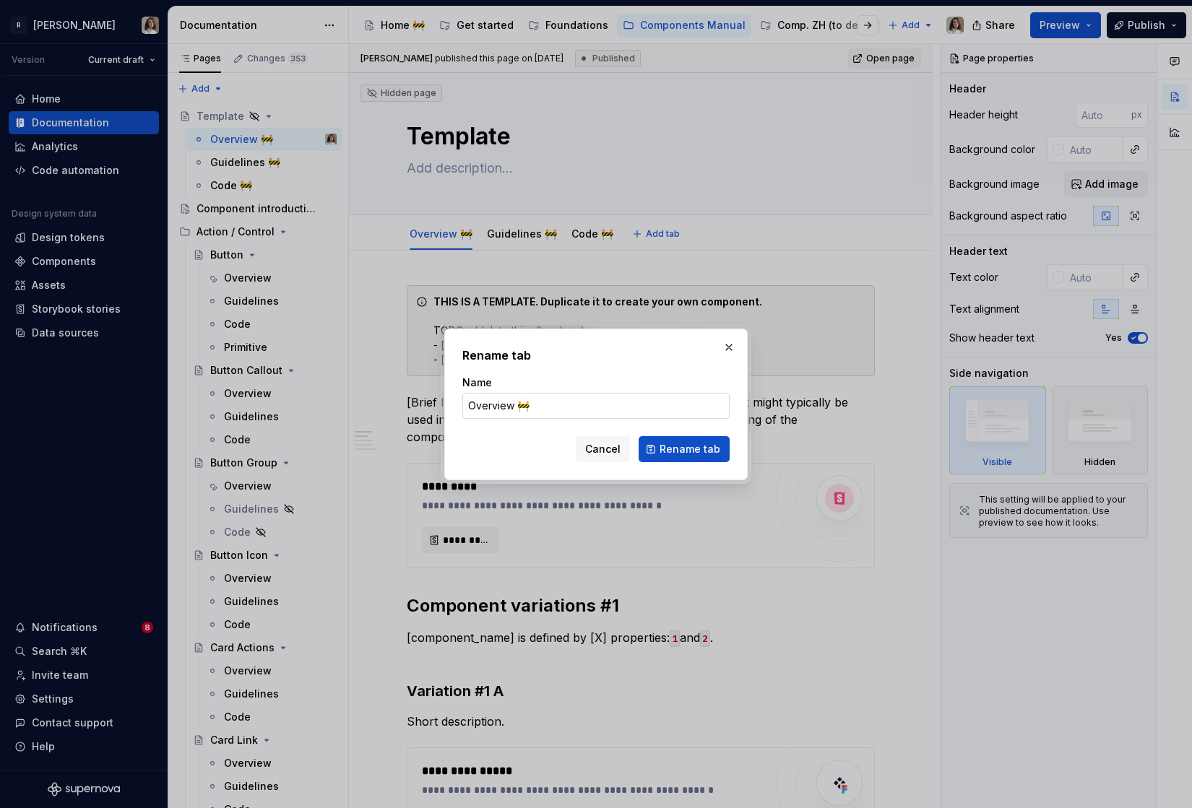
click at [535, 399] on input "Overview 🚧" at bounding box center [595, 406] width 267 height 26
type input "Overview"
click button "Rename tab" at bounding box center [684, 449] width 91 height 26
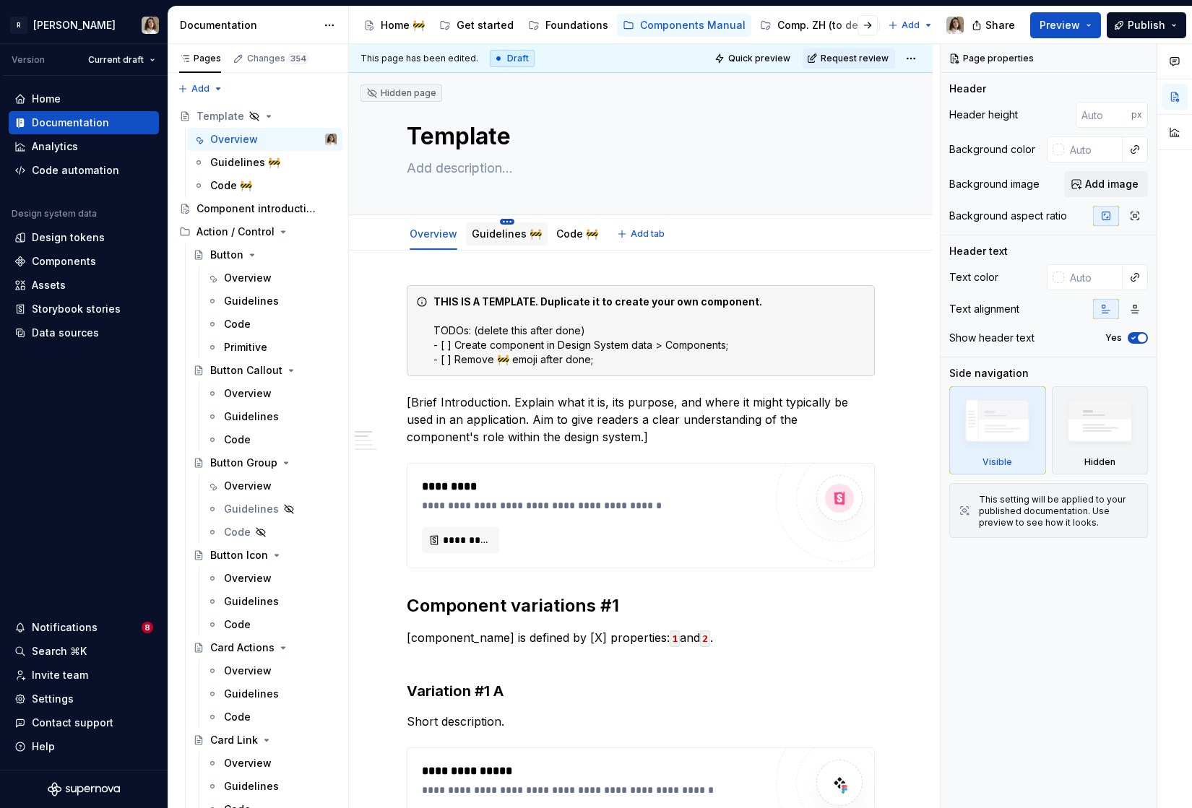
click at [506, 220] on html "R Norma Version Current draft Home Documentation Analytics Code automation Desi…" at bounding box center [596, 404] width 1192 height 808
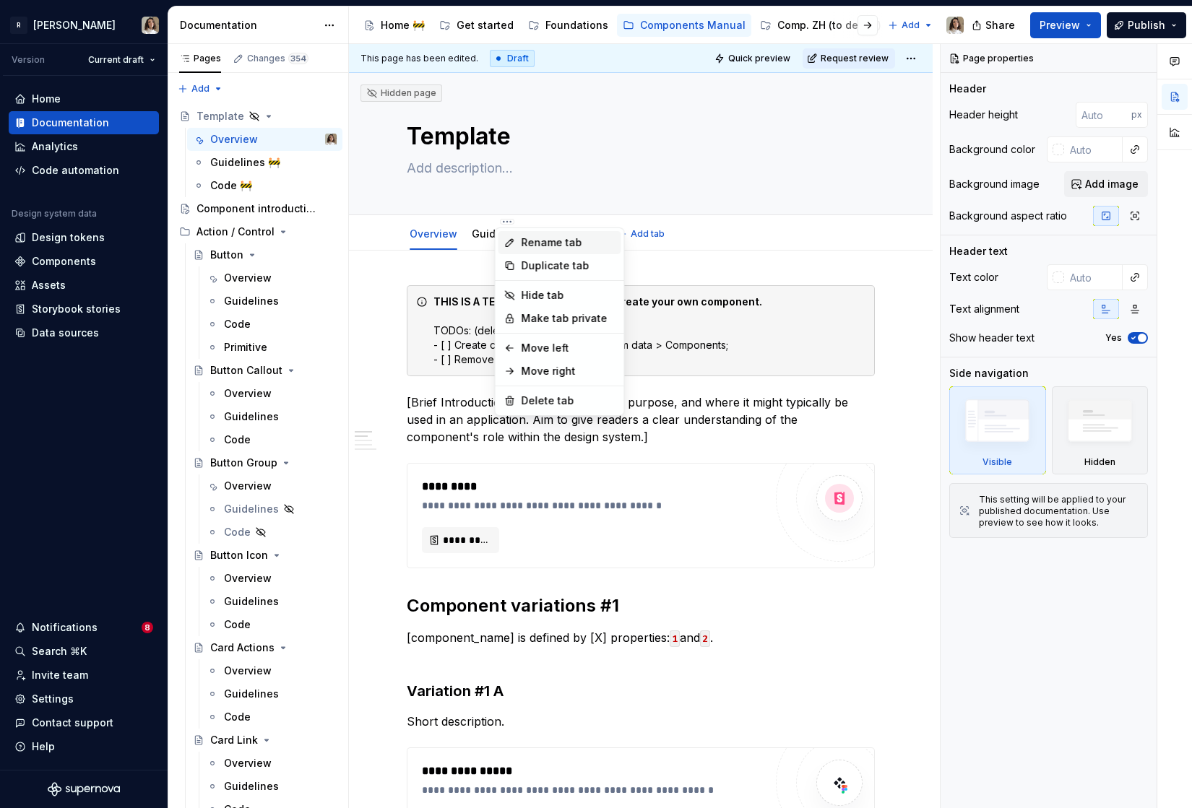
type textarea "*"
click at [516, 241] on div "Rename tab" at bounding box center [559, 242] width 123 height 23
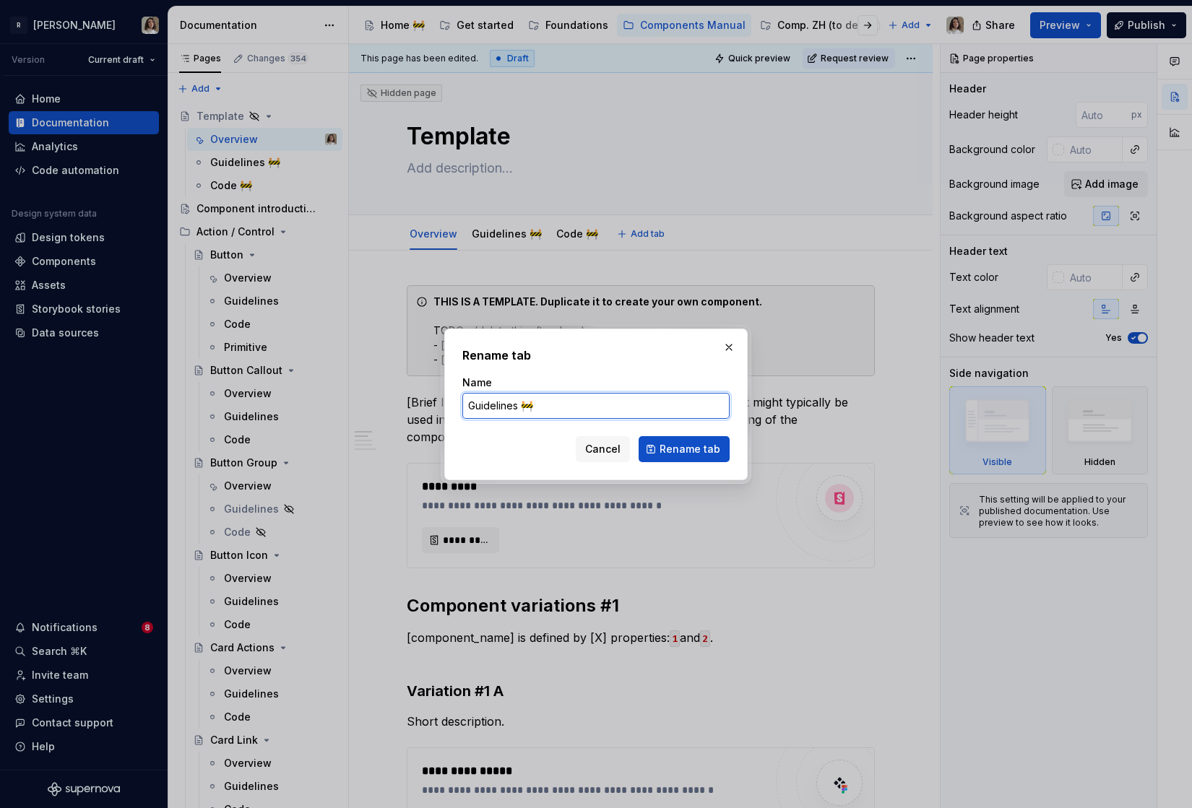
click at [540, 399] on input "Guidelines 🚧" at bounding box center [595, 406] width 267 height 26
type input "Guidelines"
click at [668, 442] on span "Rename tab" at bounding box center [689, 449] width 61 height 14
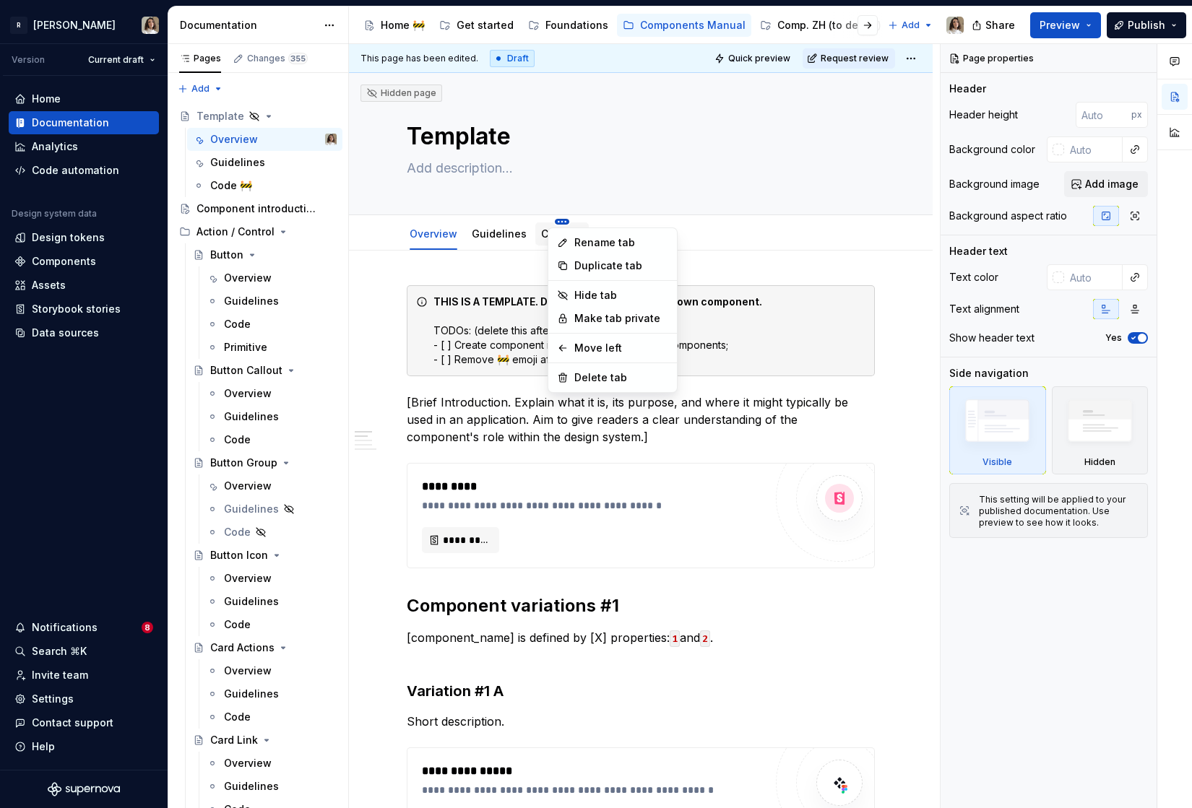
click at [552, 220] on html "R Norma Version Current draft Home Documentation Analytics Code automation Desi…" at bounding box center [596, 404] width 1192 height 808
type textarea "*"
click at [574, 247] on div "Rename tab" at bounding box center [621, 242] width 94 height 14
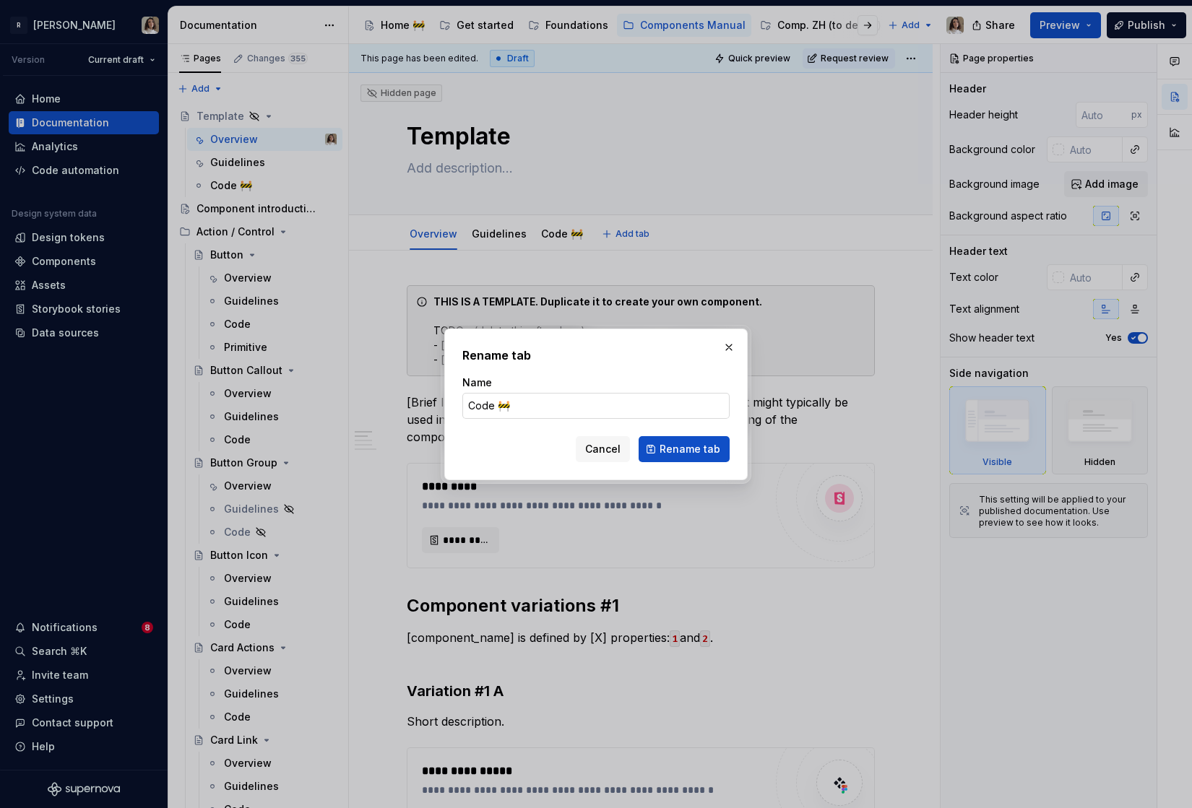
click at [563, 408] on input "Code 🚧" at bounding box center [595, 406] width 267 height 26
type input "Code"
click at [669, 442] on span "Rename tab" at bounding box center [689, 449] width 61 height 14
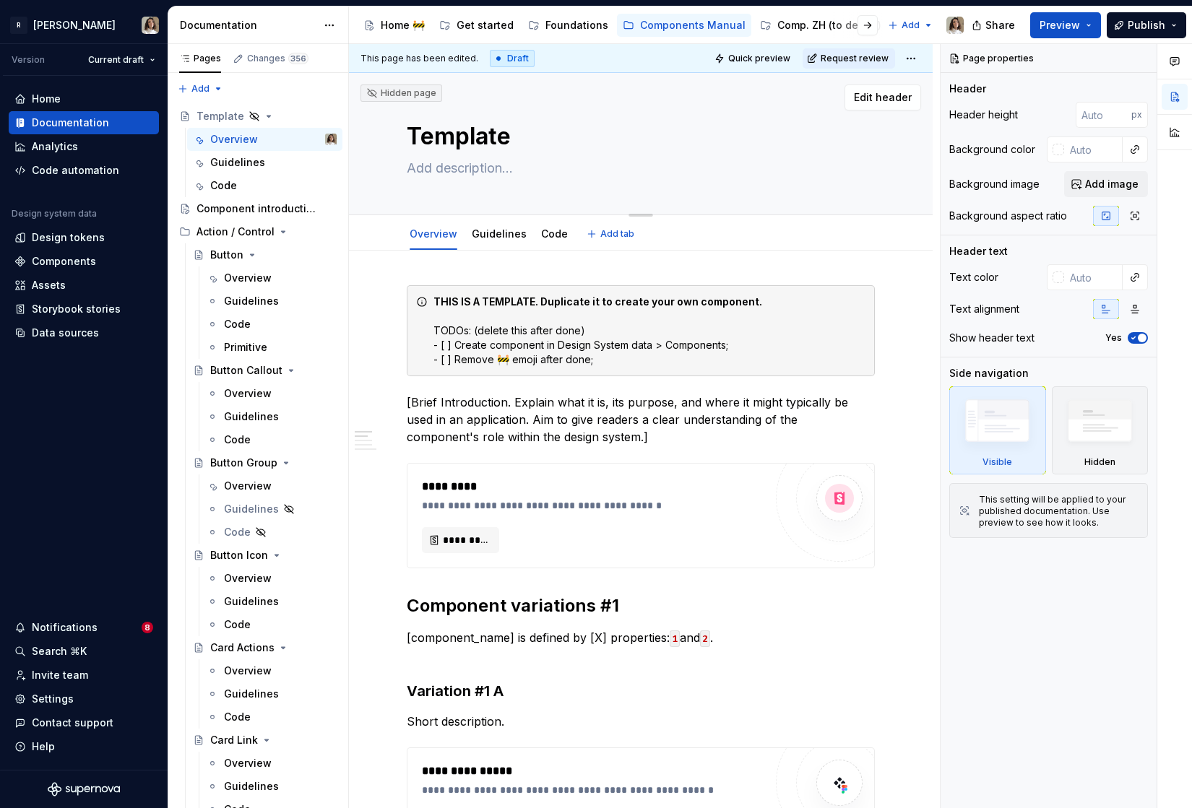
click at [525, 149] on textarea "Template" at bounding box center [638, 136] width 468 height 35
type textarea "*"
type textarea "Template"
paste textarea "🏗️"
type textarea "*"
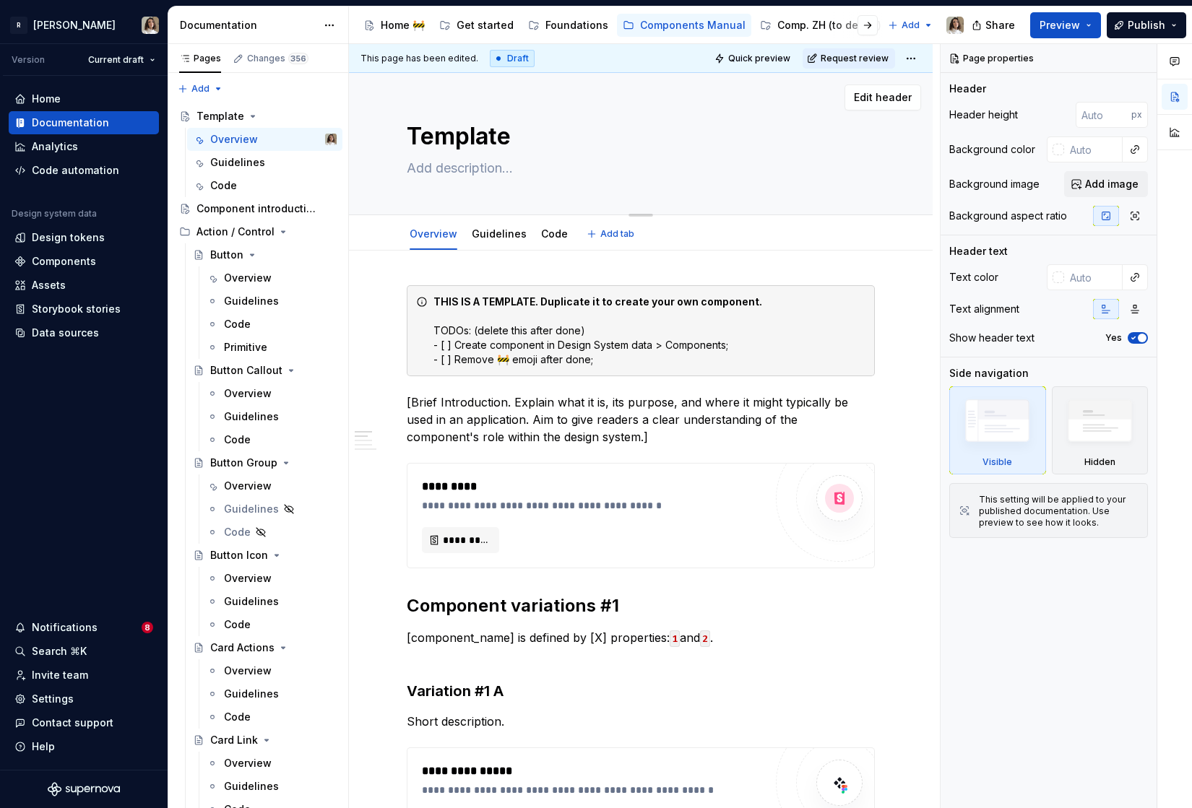
type textarea "Template 🏗️"
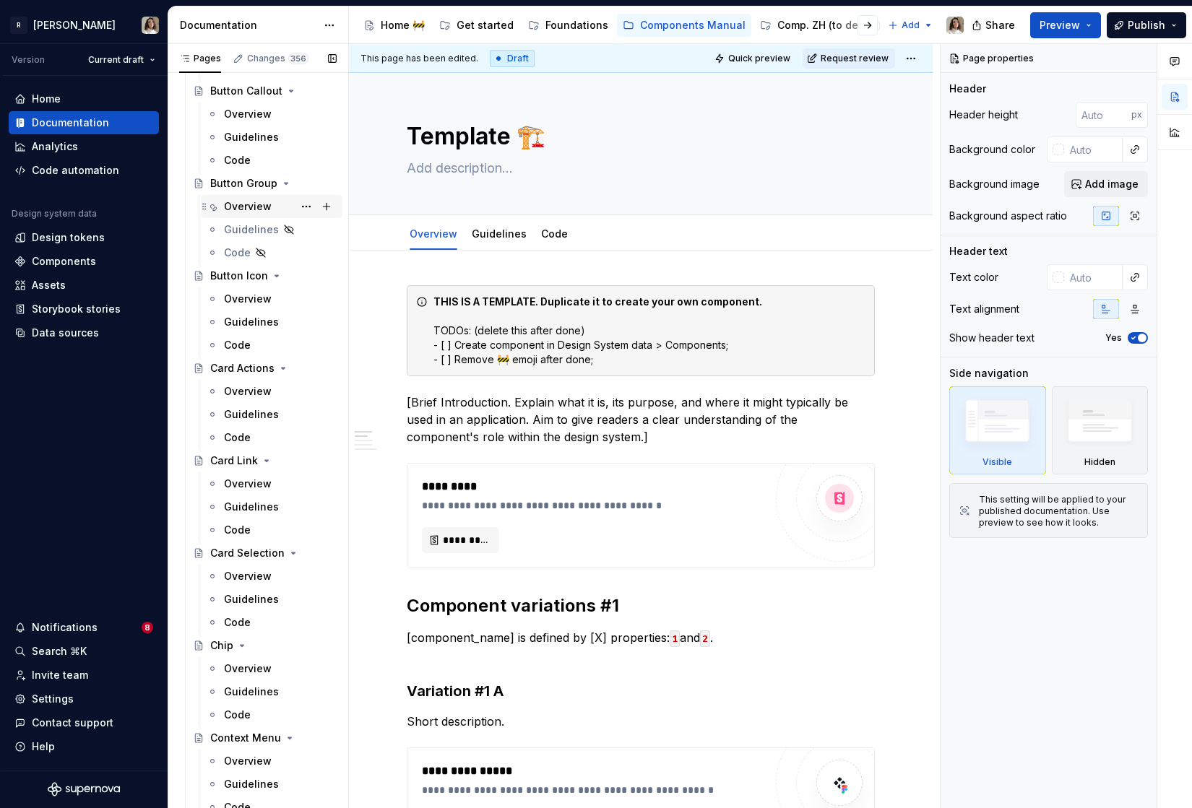
type textarea "*"
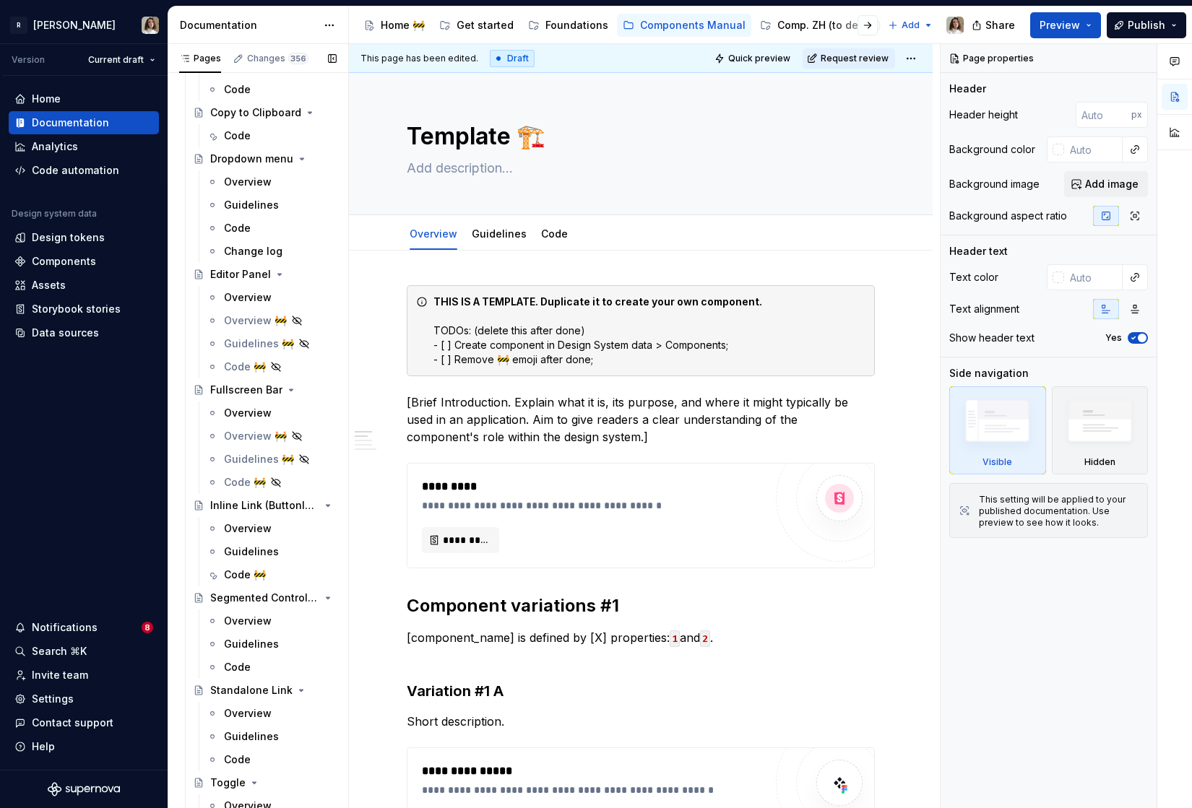
scroll to position [1023, 0]
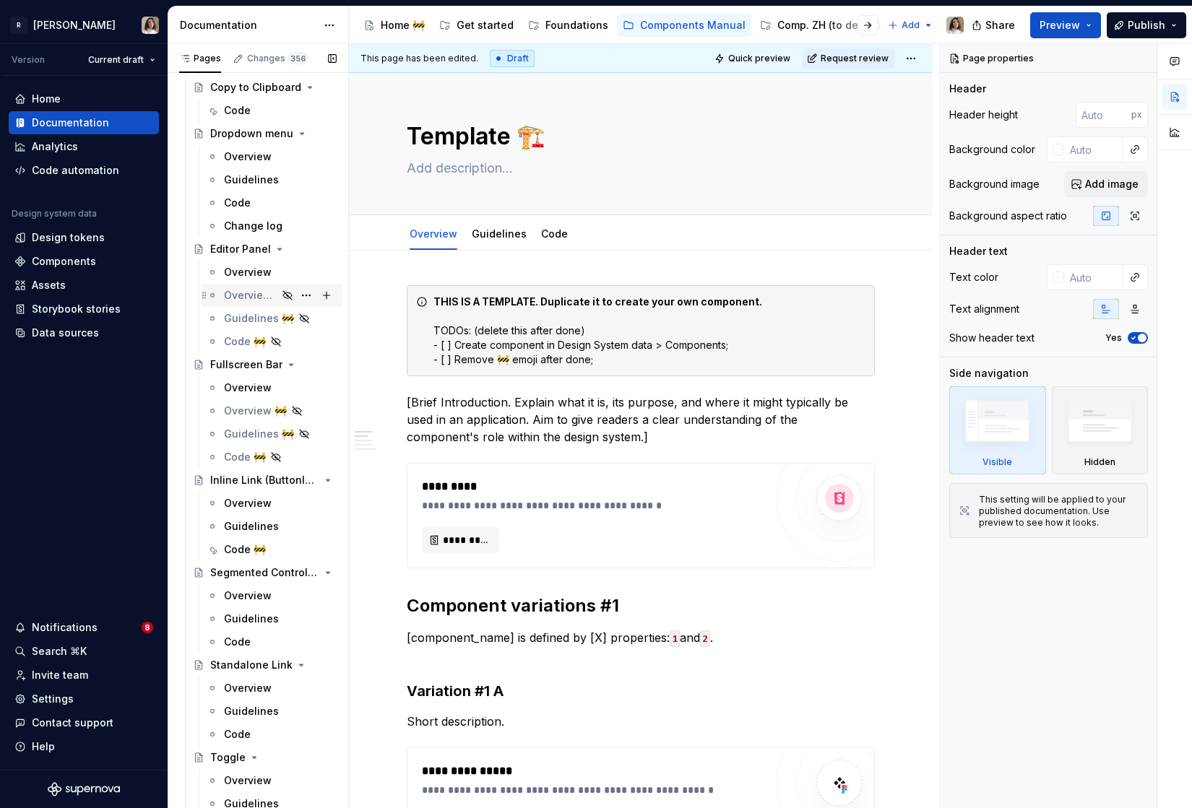
type textarea "Template 🏗️"
click at [246, 295] on div "Overview 🚧" at bounding box center [250, 295] width 53 height 14
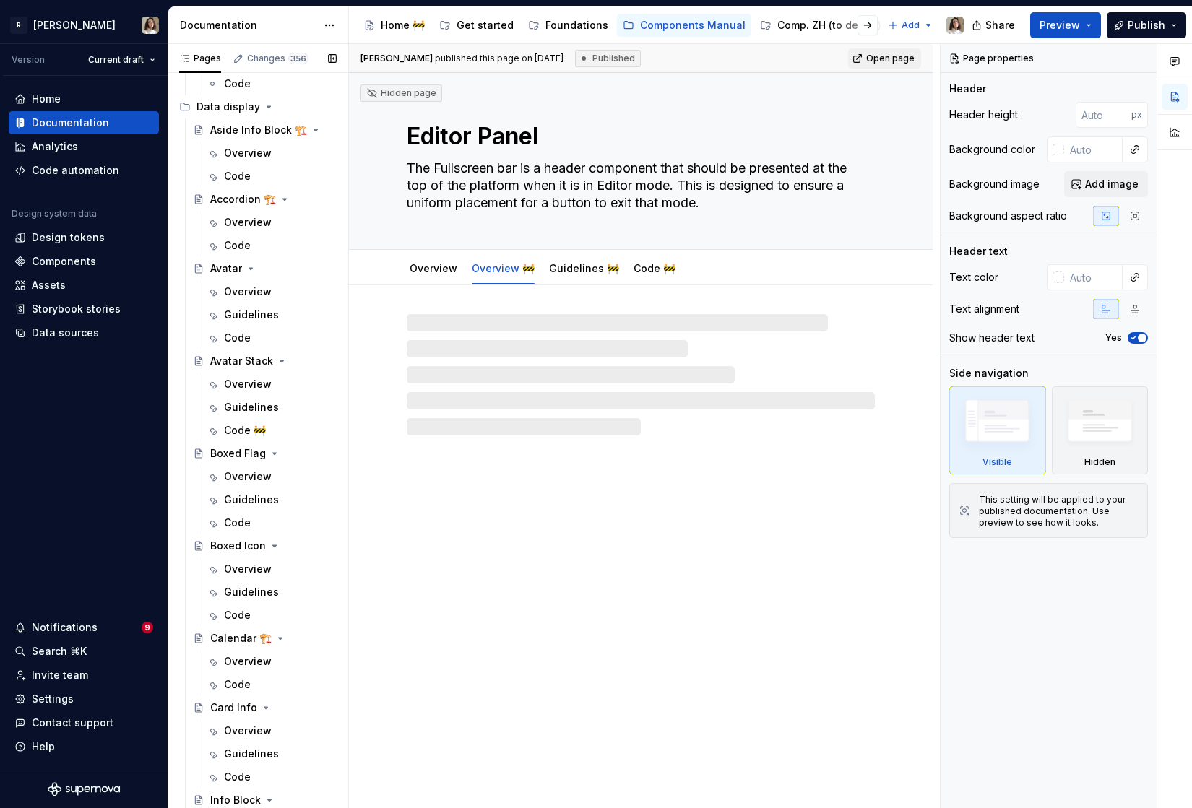
scroll to position [1767, 0]
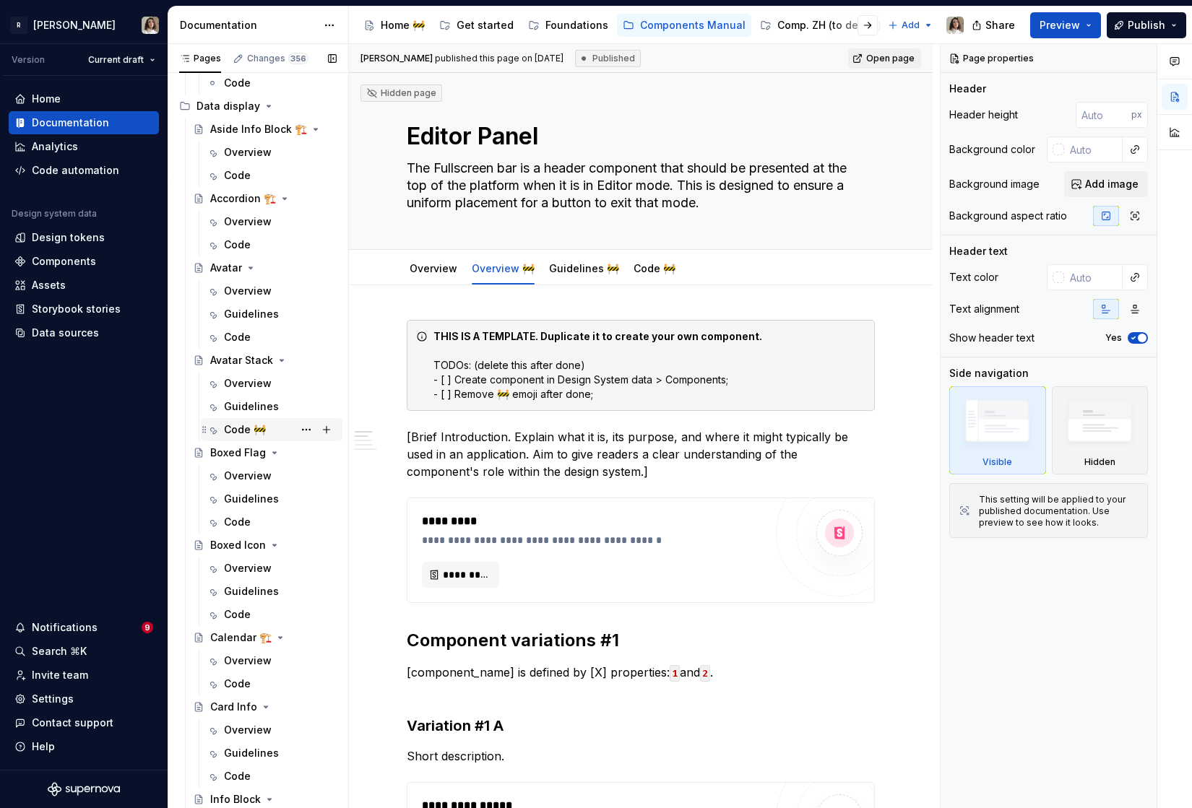
click at [242, 433] on div "Code 🚧" at bounding box center [245, 430] width 42 height 14
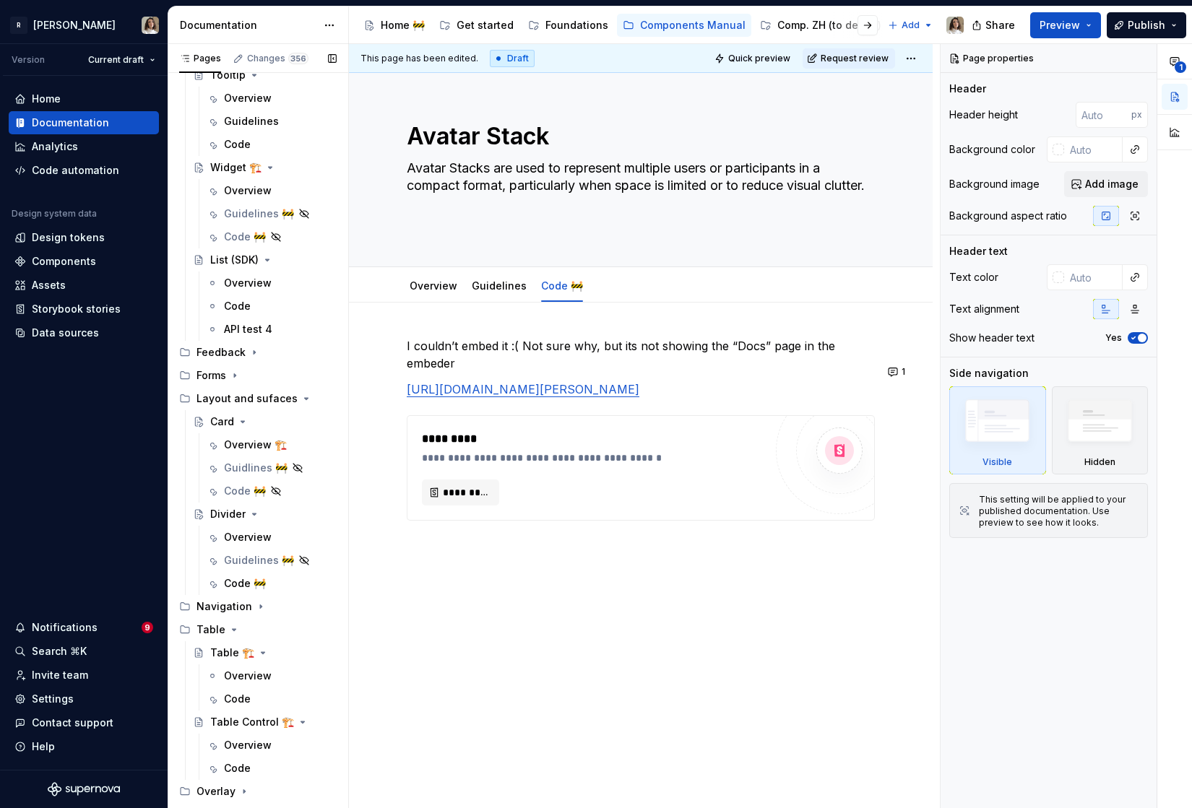
scroll to position [2882, 0]
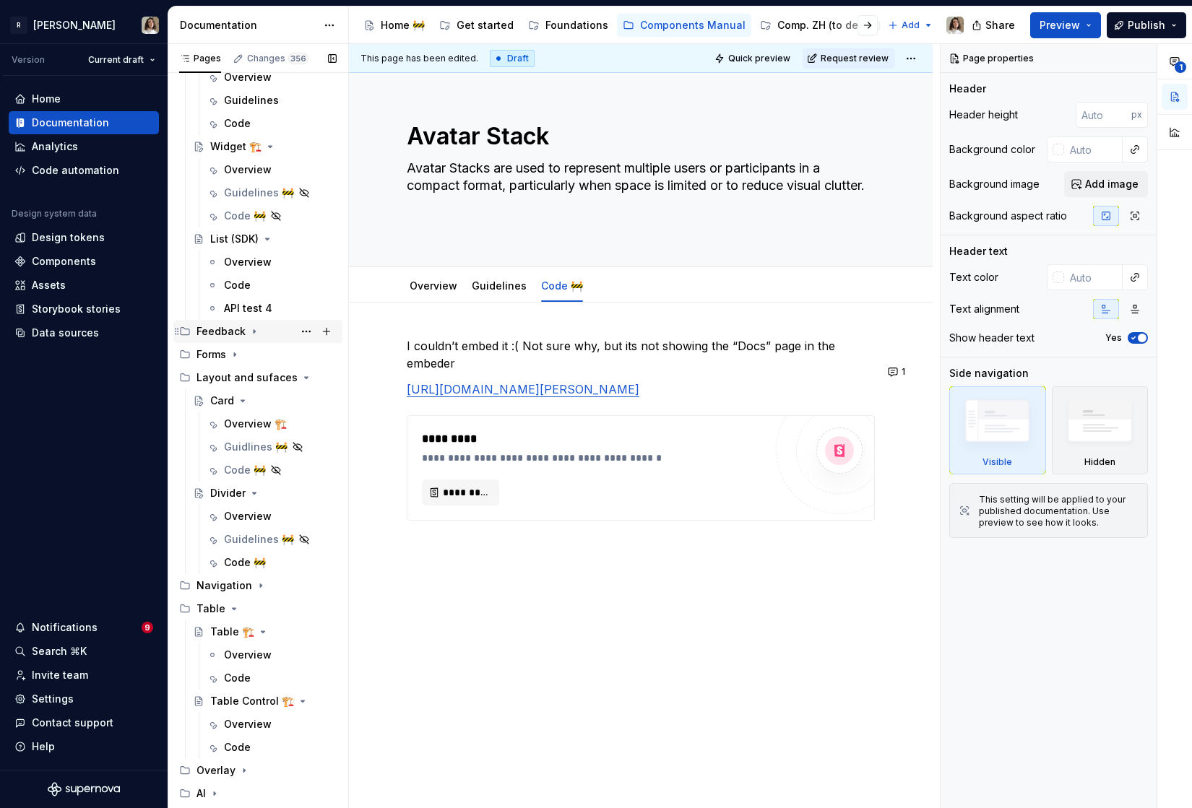
click at [241, 330] on div "Feedback" at bounding box center [220, 331] width 49 height 14
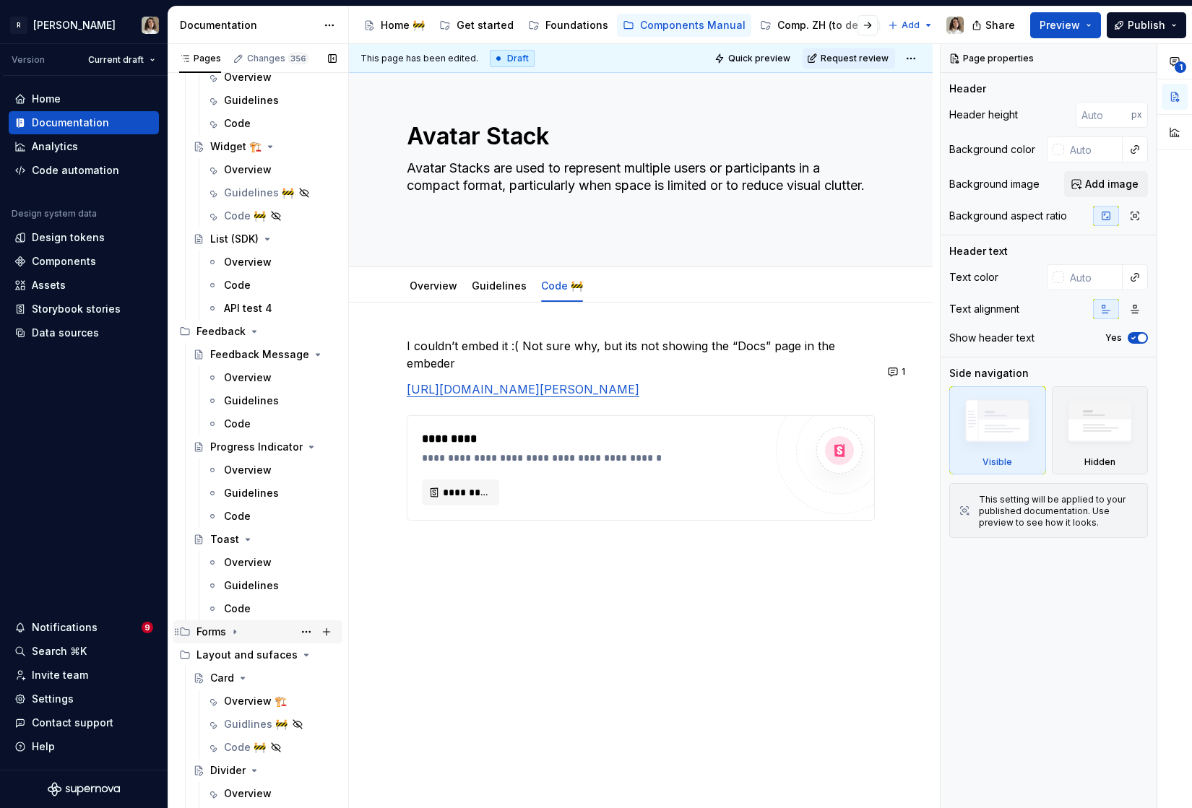
click at [222, 625] on div "Forms" at bounding box center [211, 632] width 30 height 14
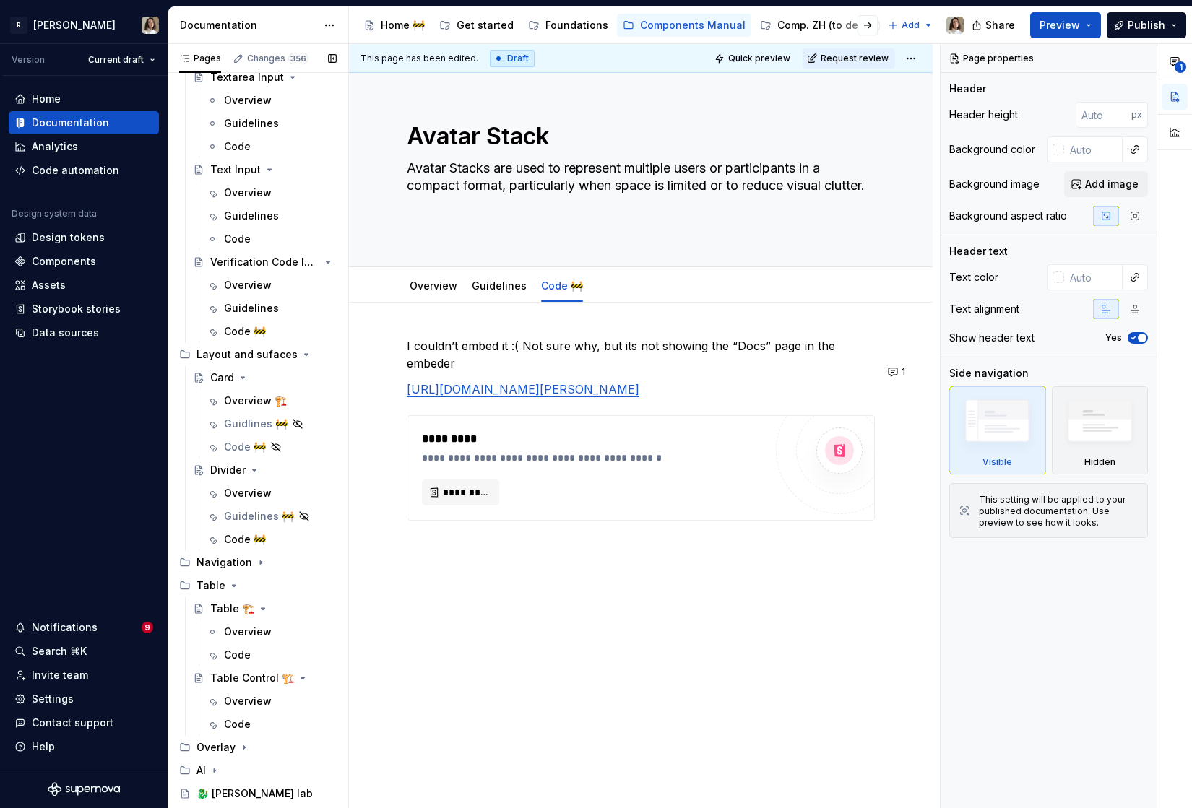
scroll to position [4309, 0]
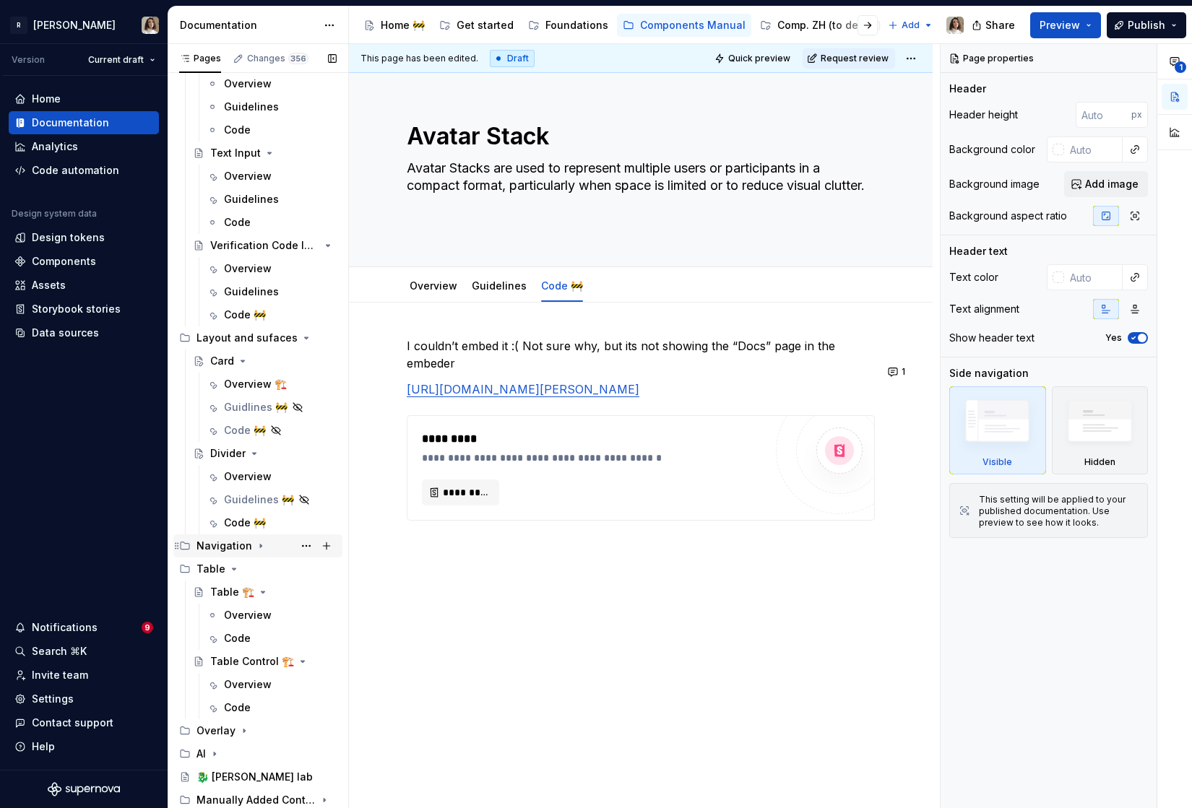
click at [225, 553] on div "Navigation" at bounding box center [224, 546] width 56 height 14
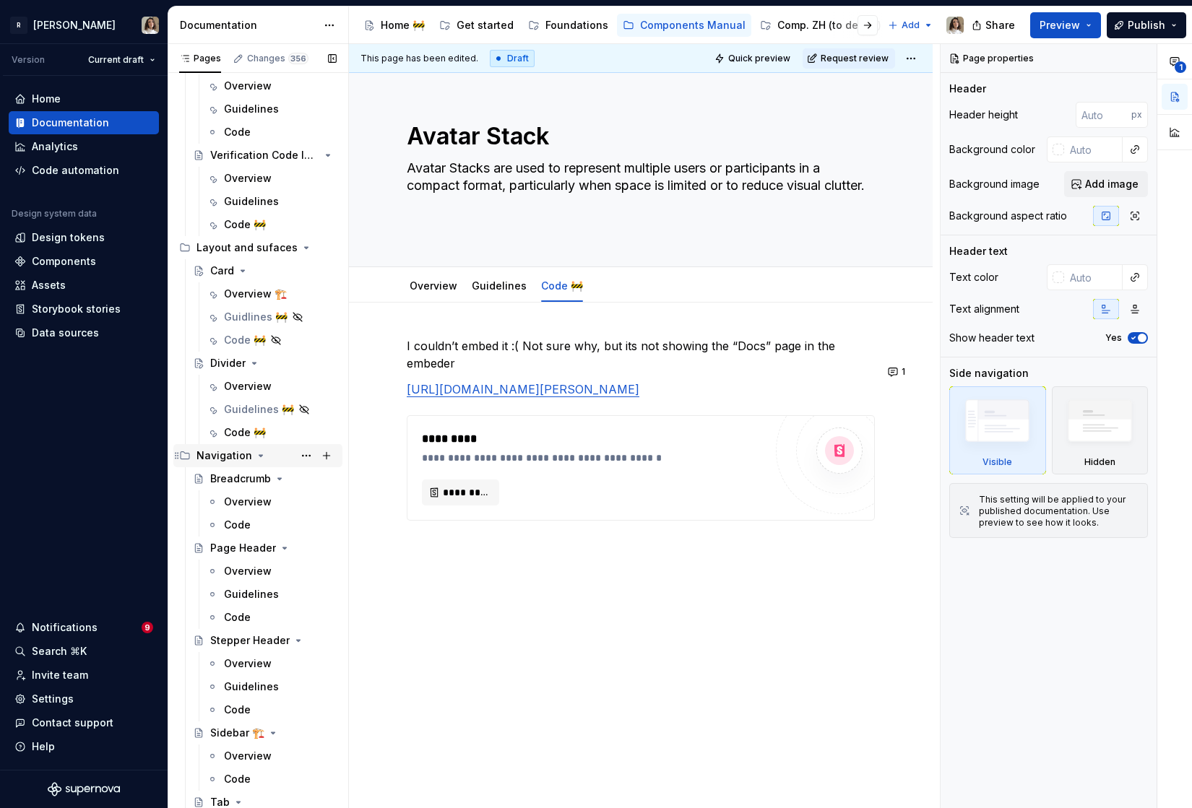
scroll to position [4400, 0]
click at [248, 430] on div "Code 🚧" at bounding box center [245, 431] width 42 height 14
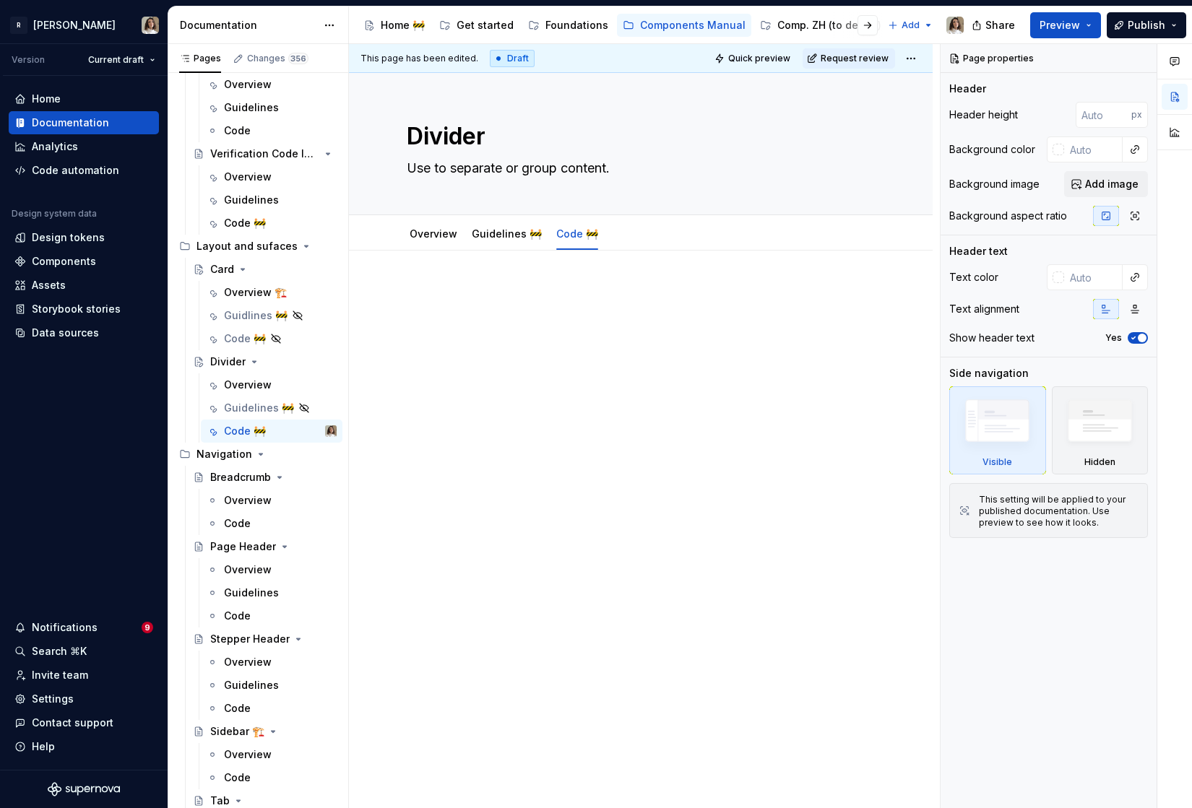
click at [436, 308] on div at bounding box center [641, 312] width 468 height 55
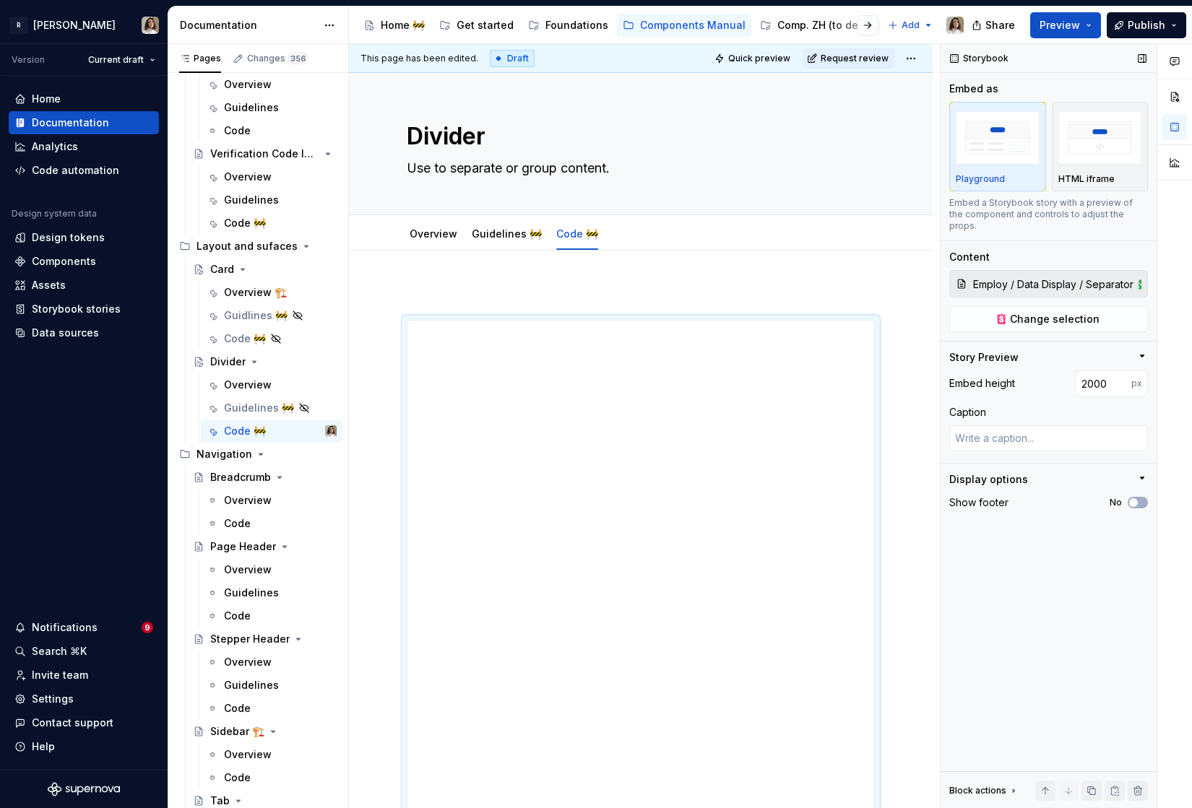
click at [1009, 321] on div "Storybook Embed as Playground HTML iframe Embed a Storybook story with a previe…" at bounding box center [1048, 426] width 216 height 765
click at [1026, 312] on span "Change selection" at bounding box center [1055, 319] width 90 height 14
click at [1128, 498] on icon "button" at bounding box center [1134, 502] width 12 height 9
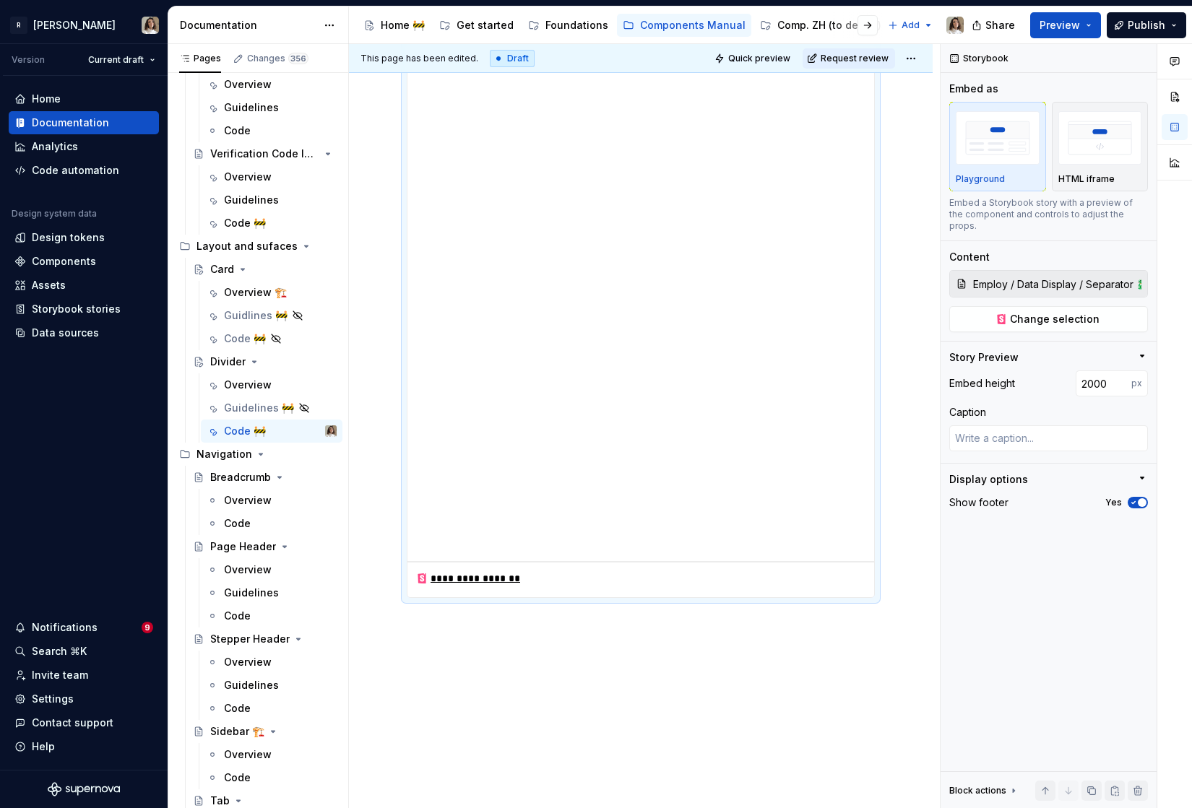
scroll to position [1252, 0]
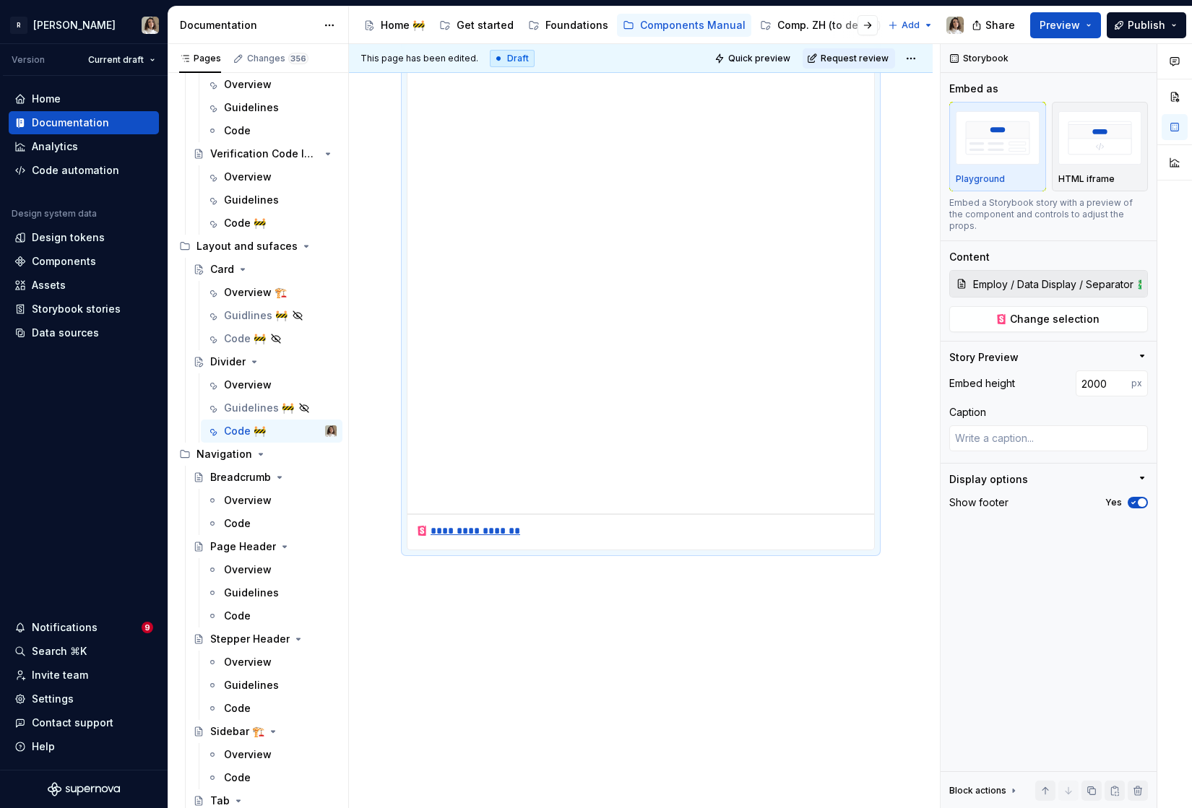
click at [486, 532] on div "**********" at bounding box center [468, 531] width 105 height 14
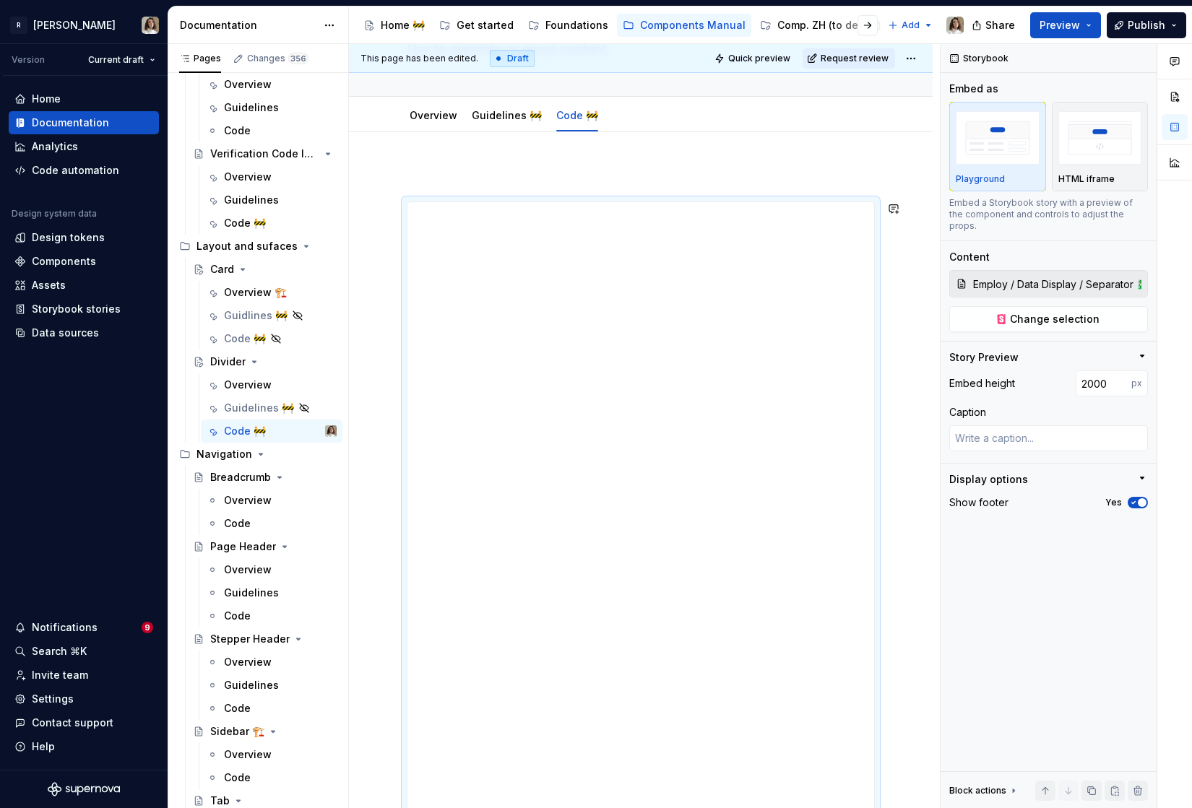
scroll to position [0, 0]
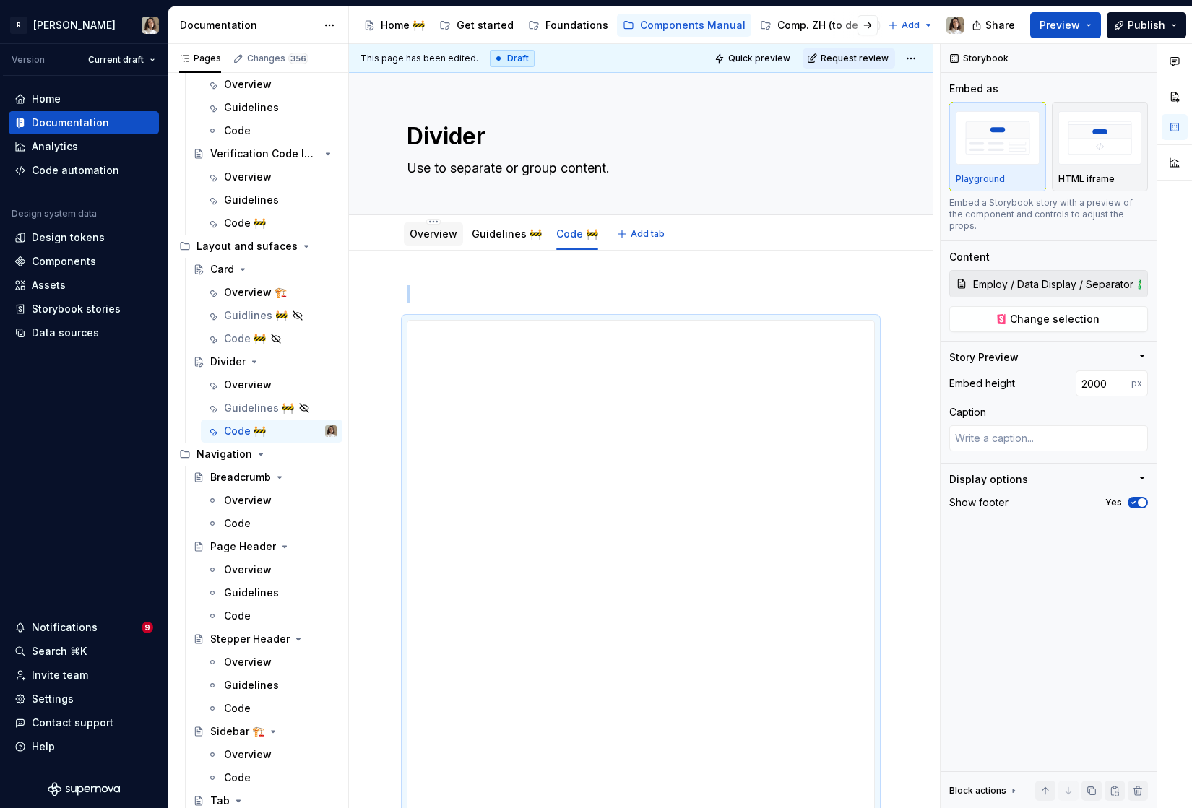
click at [447, 233] on link "Overview" at bounding box center [434, 234] width 48 height 12
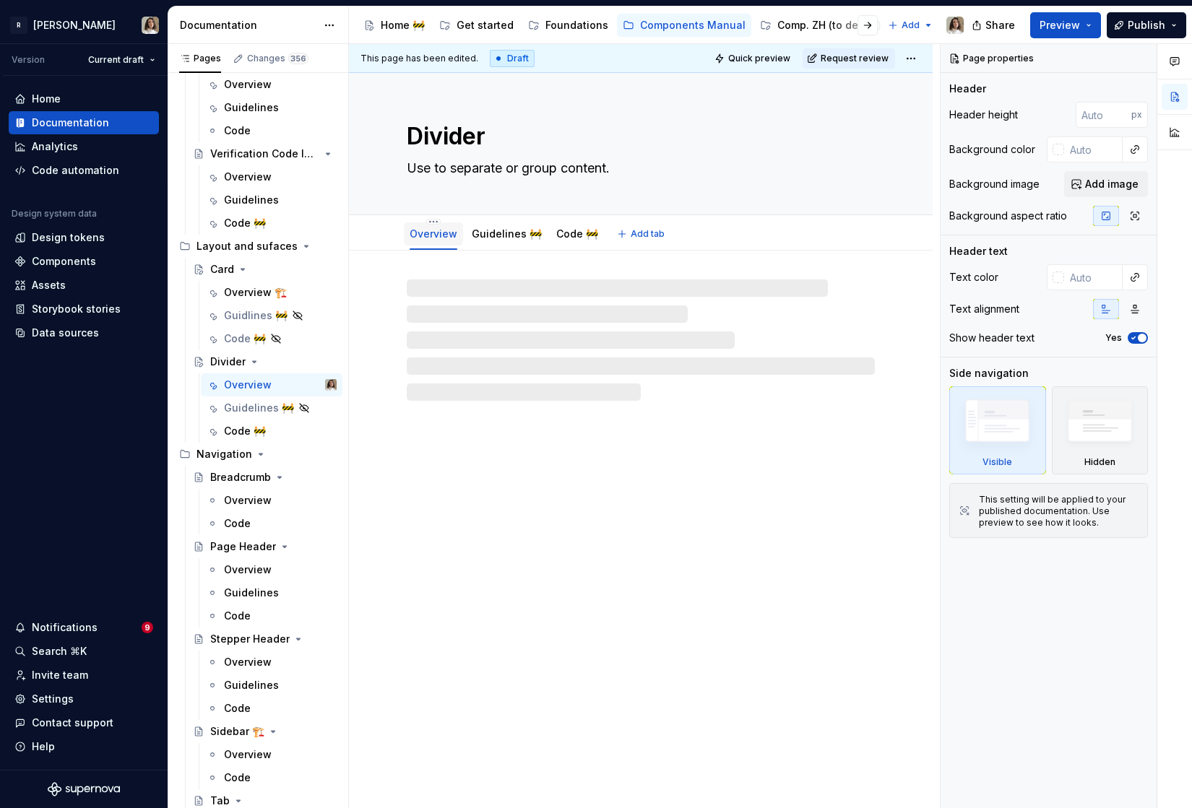
click at [441, 232] on link "Overview" at bounding box center [434, 234] width 48 height 12
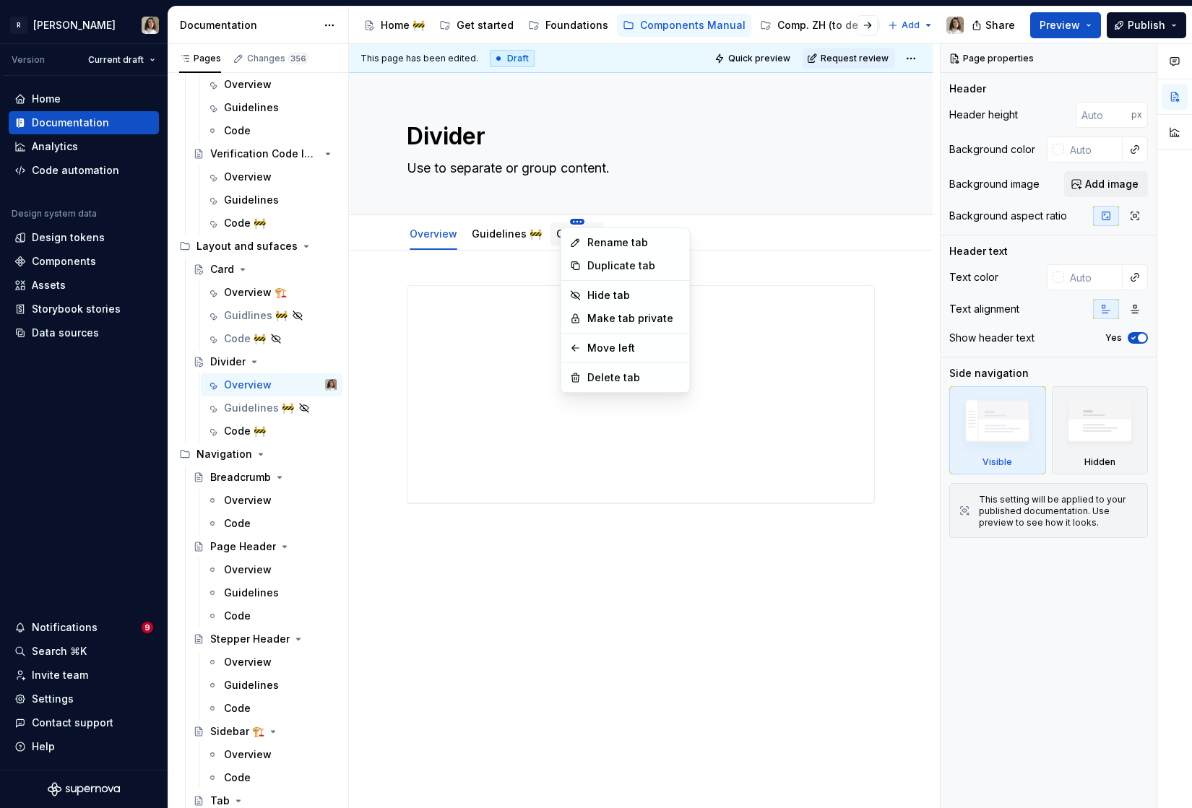
click at [566, 218] on html "R Norma Version Current draft Home Documentation Analytics Code automation Desi…" at bounding box center [596, 404] width 1192 height 808
type textarea "*"
click at [579, 241] on icon at bounding box center [574, 242] width 7 height 7
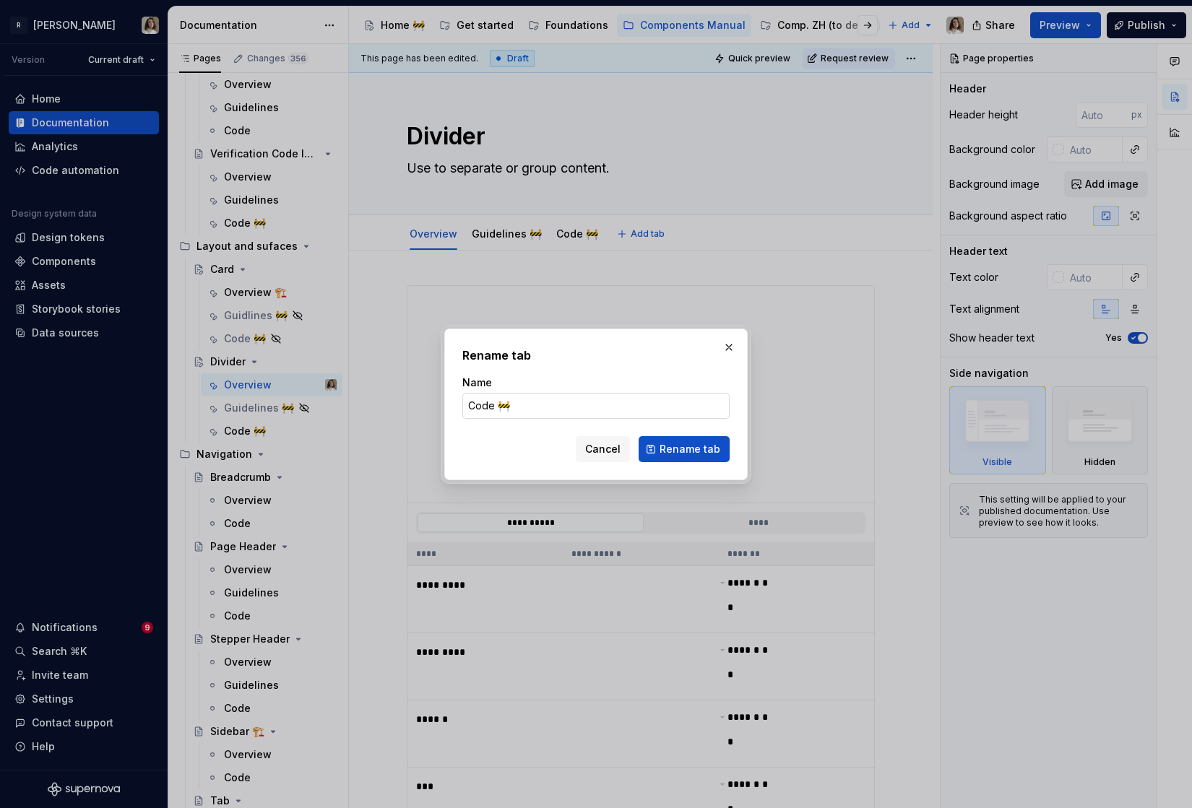
click at [512, 401] on input "Code 🚧" at bounding box center [595, 406] width 267 height 26
type input "Code"
click at [659, 450] on button "Rename tab" at bounding box center [684, 449] width 91 height 26
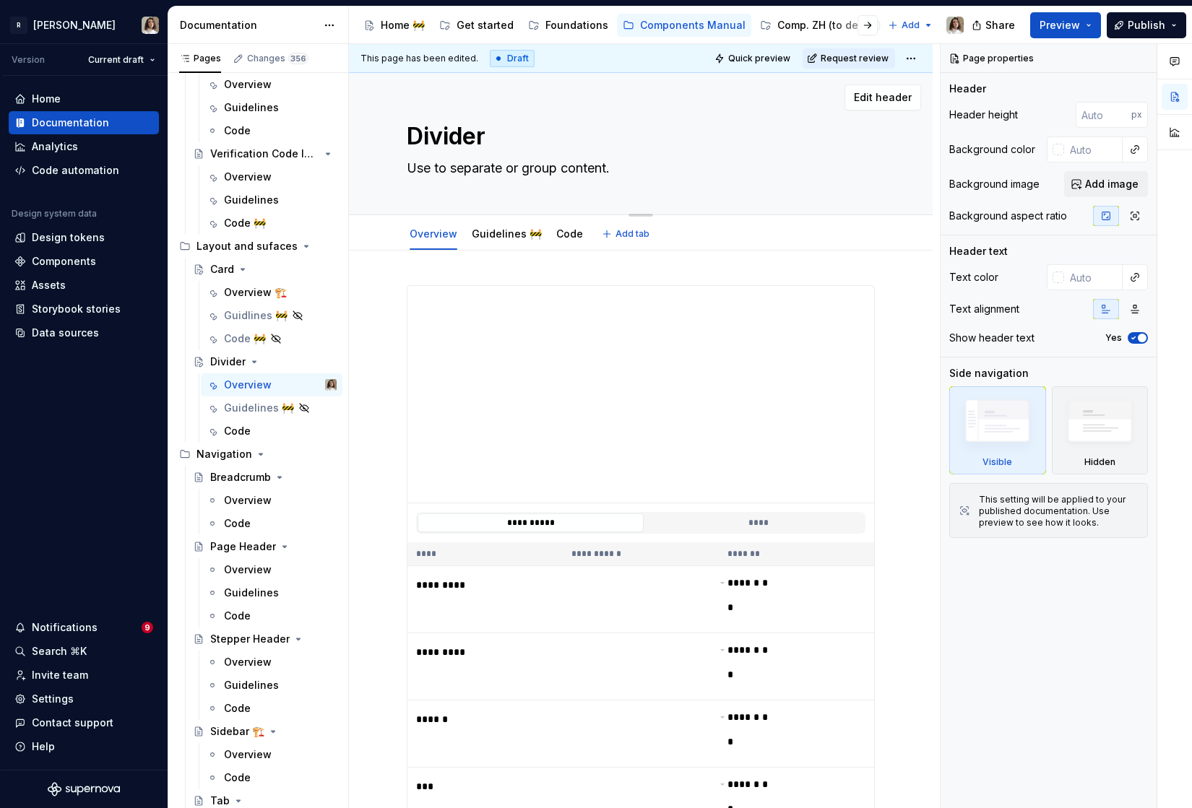
click at [503, 139] on textarea "Divider" at bounding box center [638, 136] width 468 height 35
click at [496, 244] on div "Guidelines 🚧" at bounding box center [507, 233] width 82 height 23
click at [502, 235] on link "Guidelines 🚧" at bounding box center [507, 234] width 70 height 12
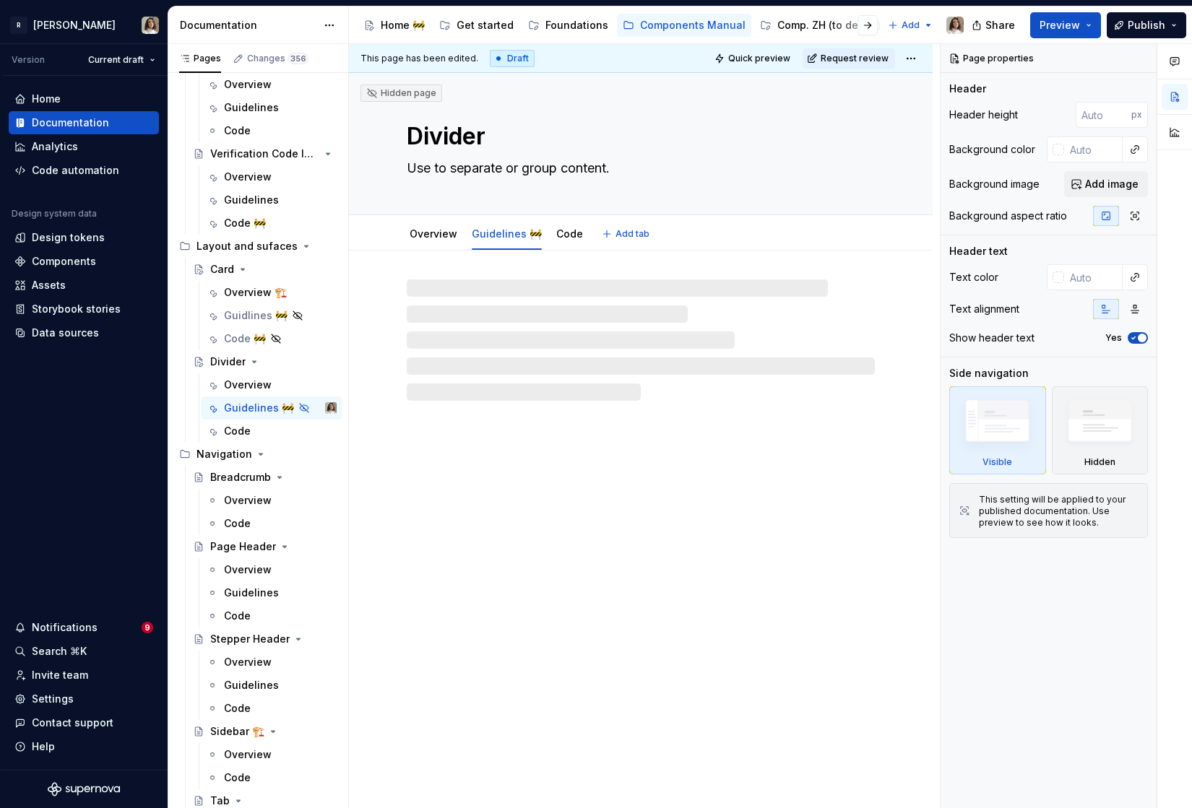
click at [502, 235] on link "Guidelines 🚧" at bounding box center [507, 234] width 70 height 12
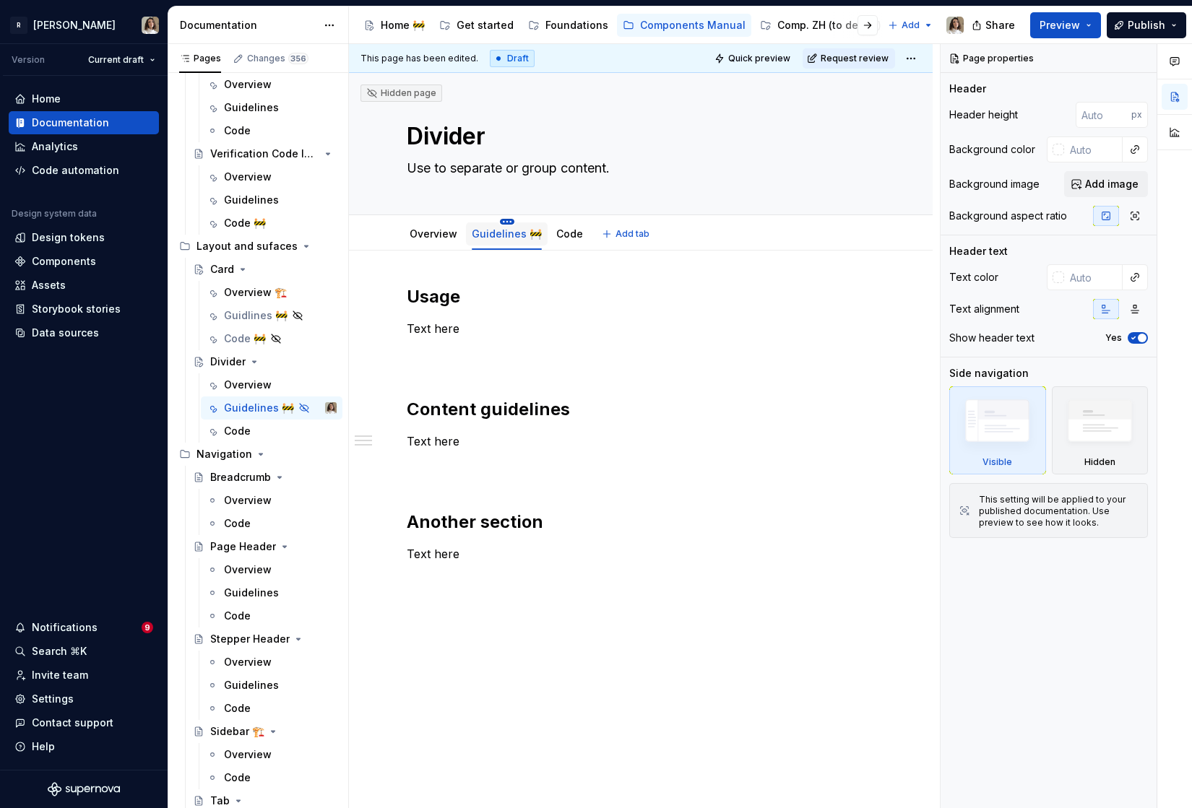
click at [501, 221] on html "R Norma Version Current draft Home Documentation Analytics Code automation Desi…" at bounding box center [596, 404] width 1192 height 808
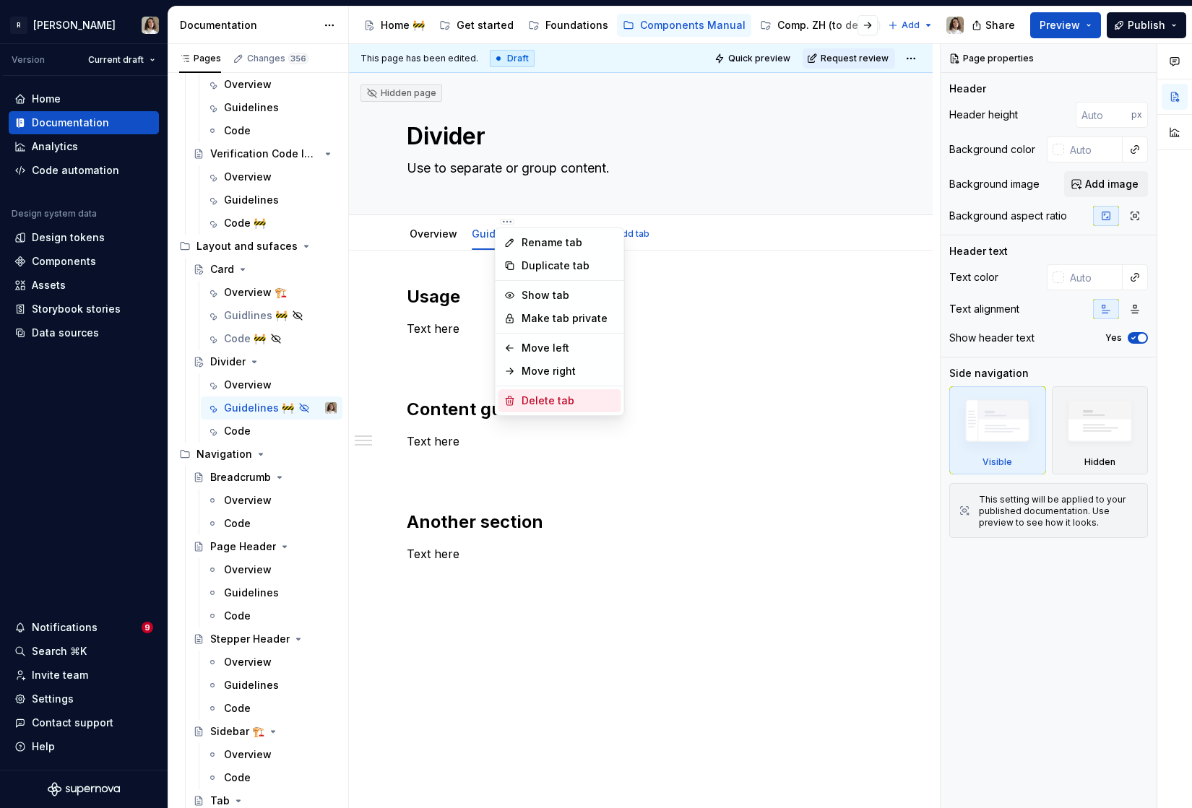
click at [552, 400] on div "Delete tab" at bounding box center [569, 401] width 94 height 14
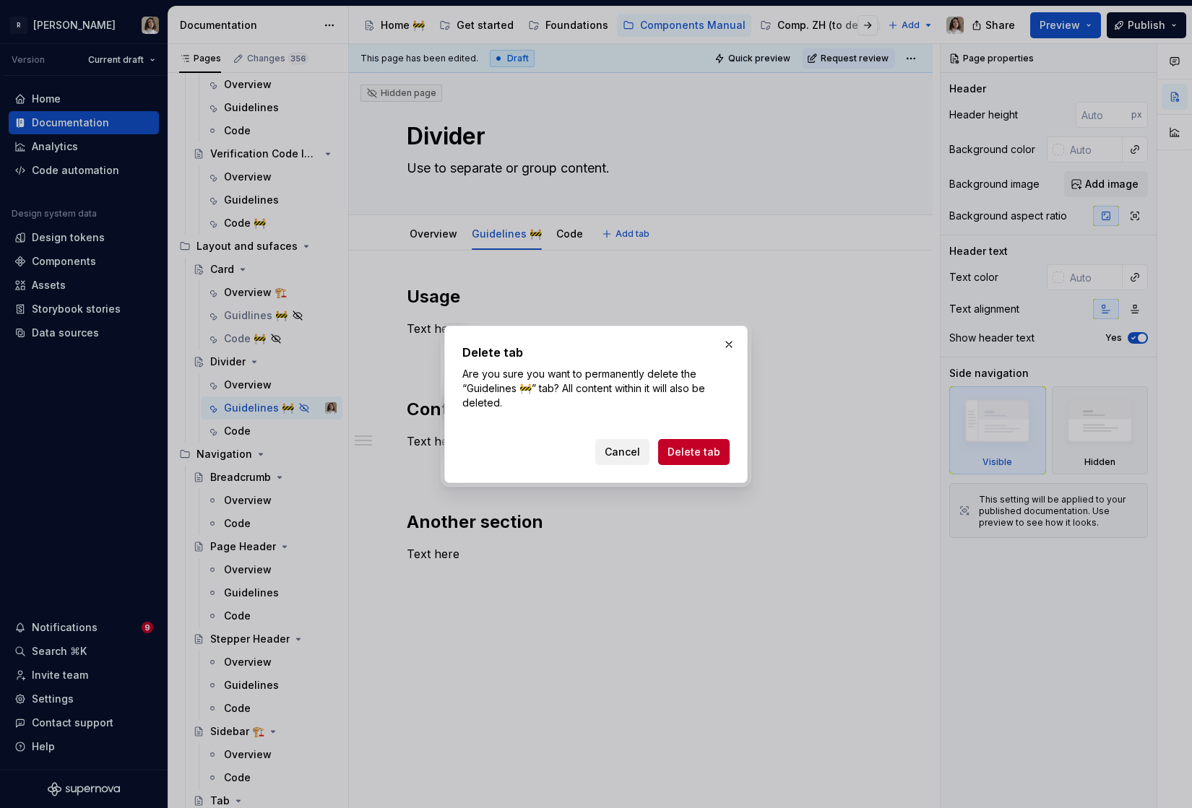
click at [629, 452] on span "Cancel" at bounding box center [622, 452] width 35 height 14
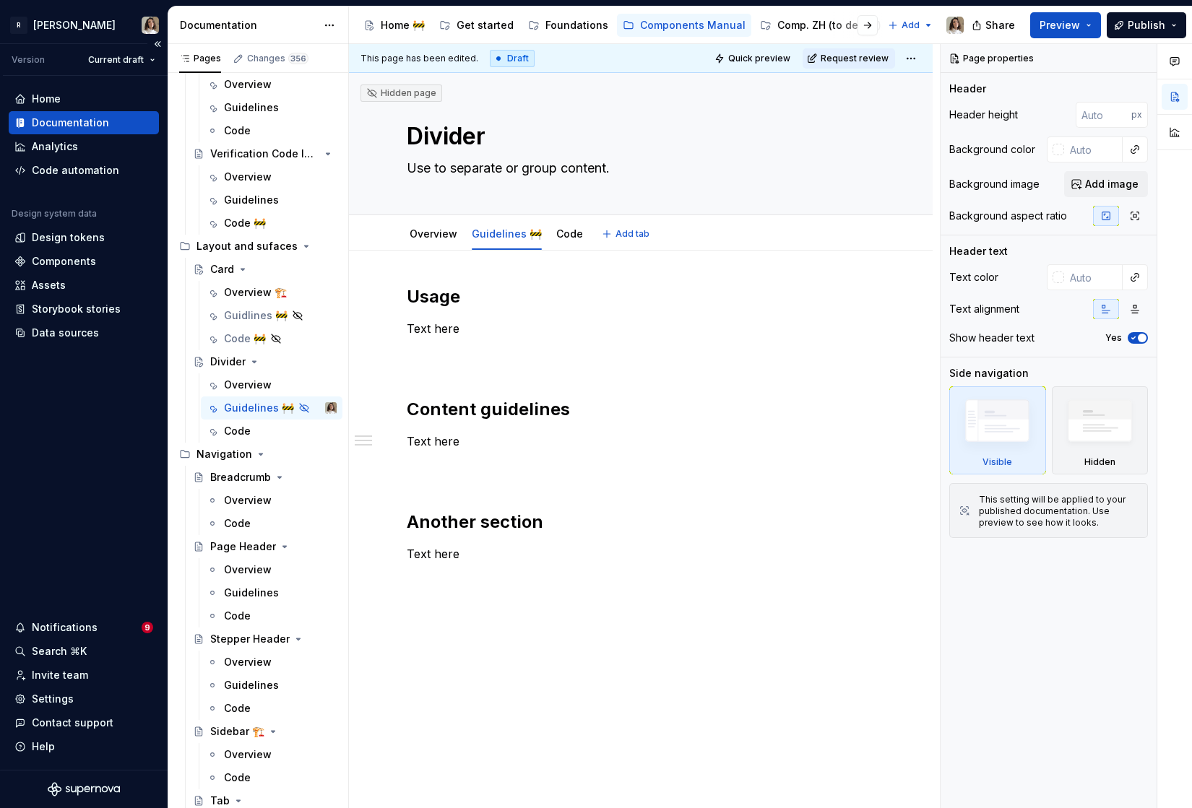
click at [6, 506] on div "Home Documentation Analytics Code automation Design system data Design tokens C…" at bounding box center [84, 423] width 168 height 694
click at [839, 26] on div "UX Research" at bounding box center [871, 25] width 64 height 14
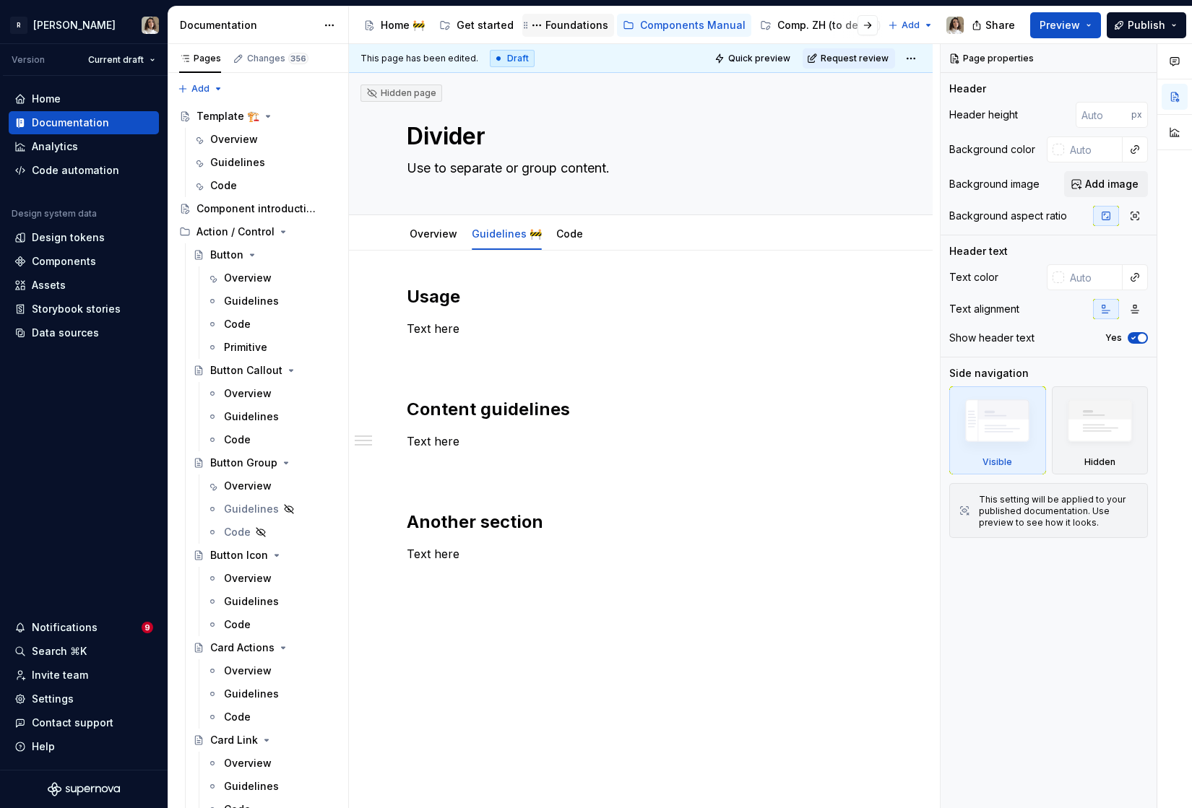
click at [545, 27] on div "Foundations" at bounding box center [576, 25] width 63 height 14
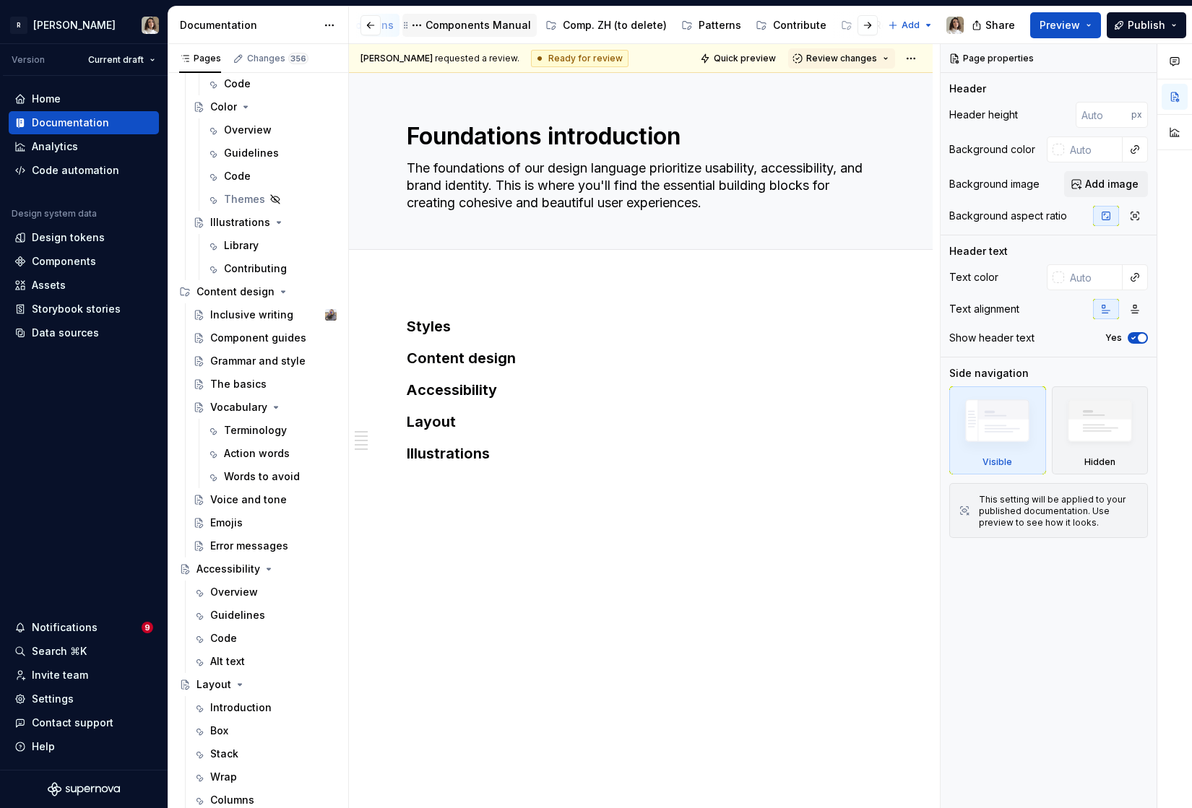
scroll to position [0, 233]
click at [680, 22] on div "Patterns" at bounding box center [701, 25] width 43 height 14
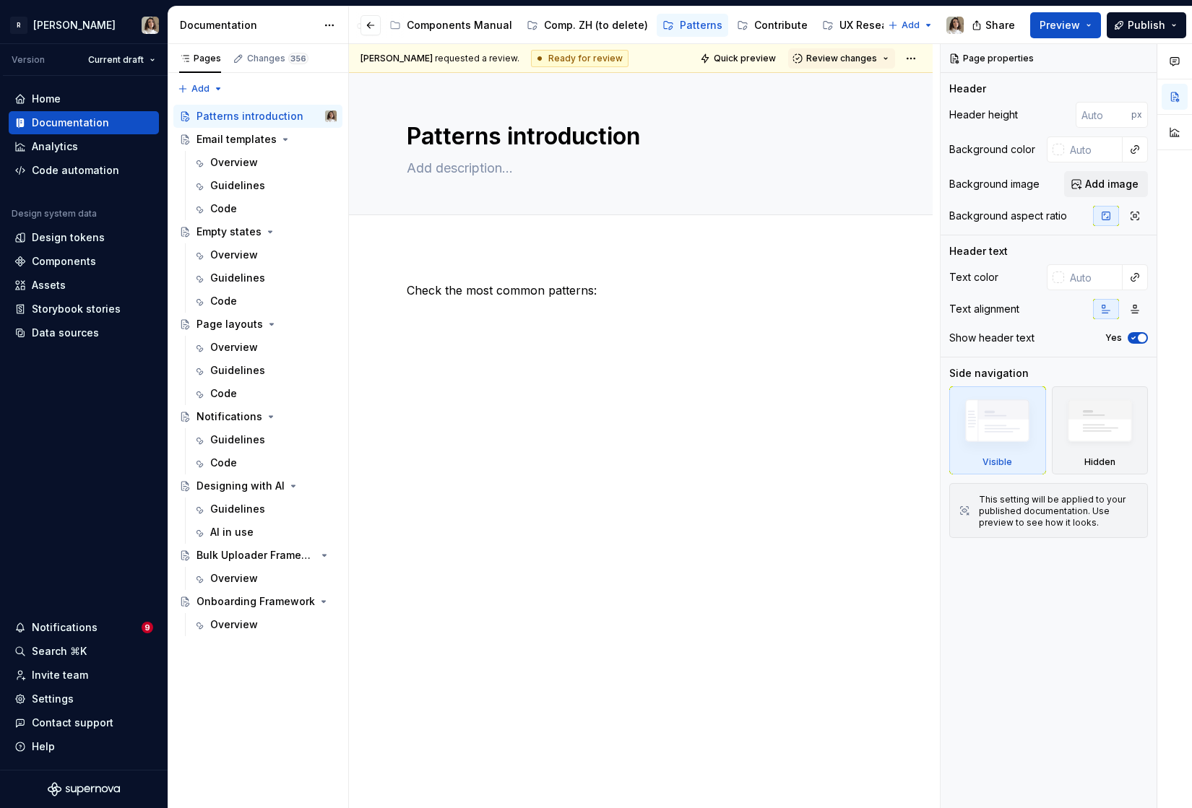
click at [423, 268] on div "Check the most common patterns:" at bounding box center [641, 422] width 584 height 350
type textarea "*"
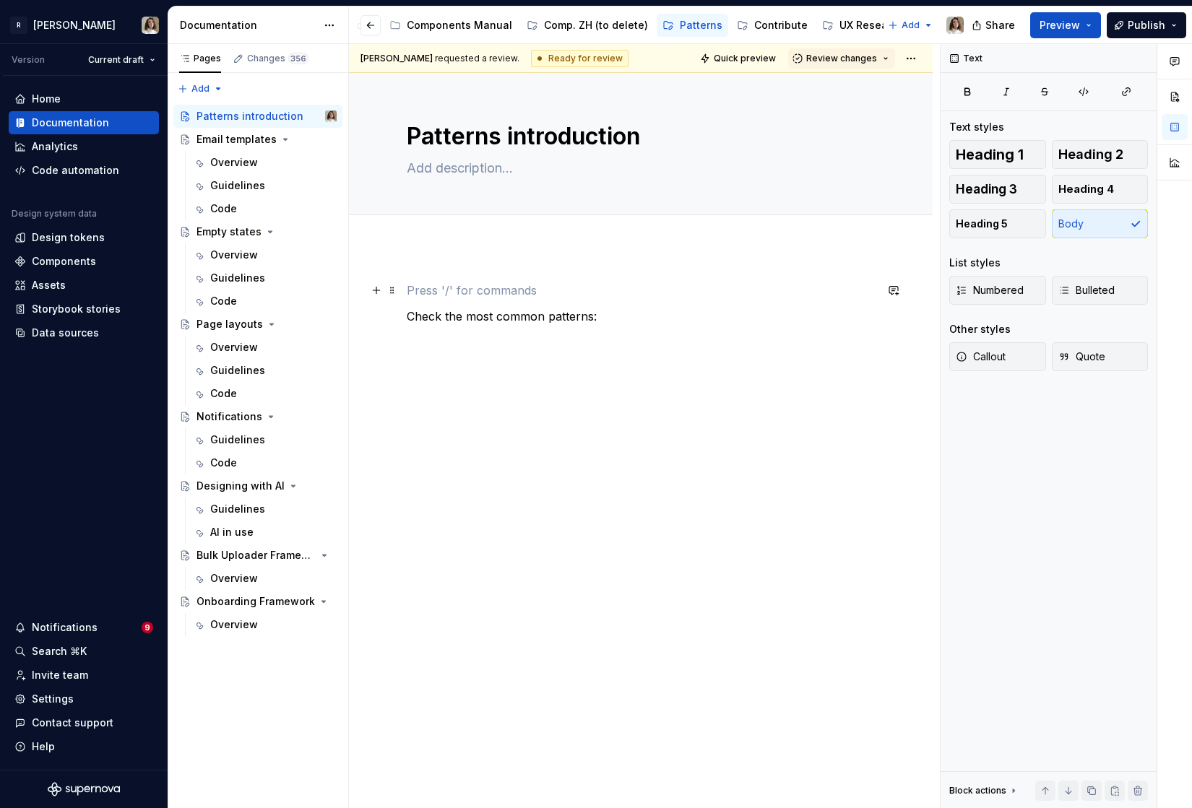
click at [418, 283] on p at bounding box center [641, 290] width 468 height 17
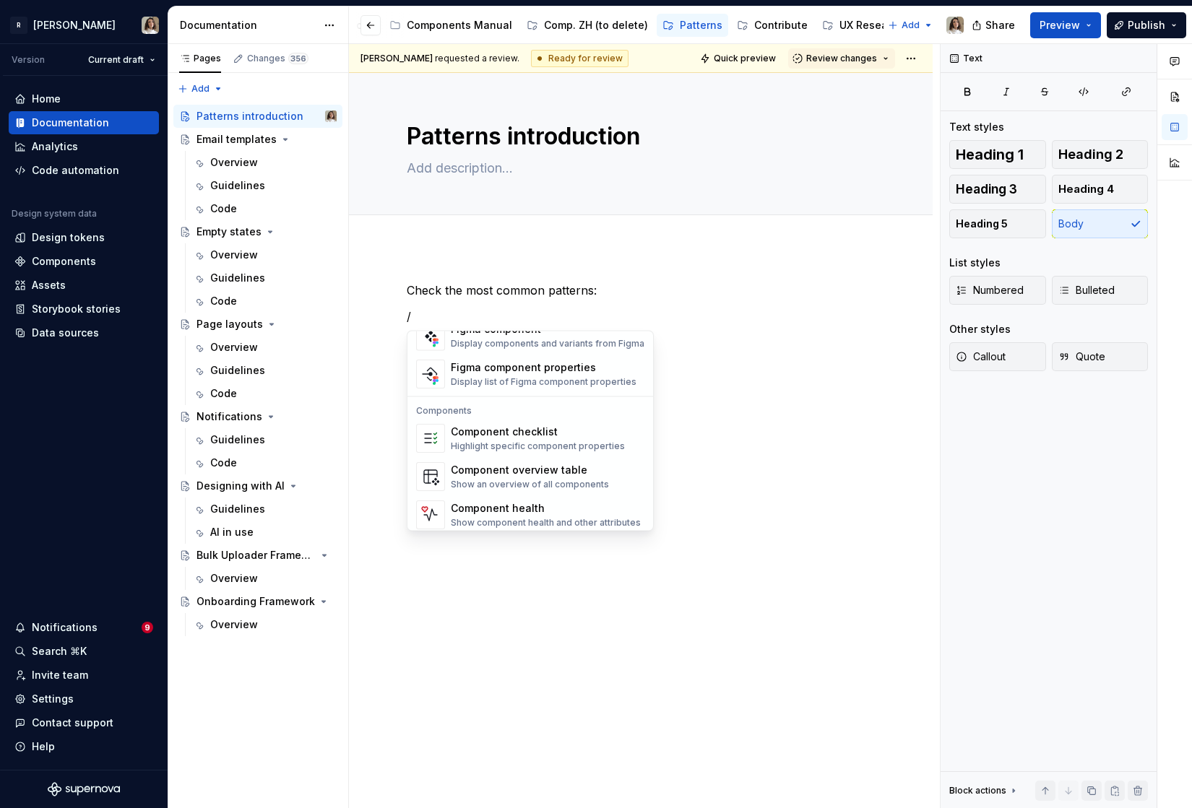
scroll to position [1438, 0]
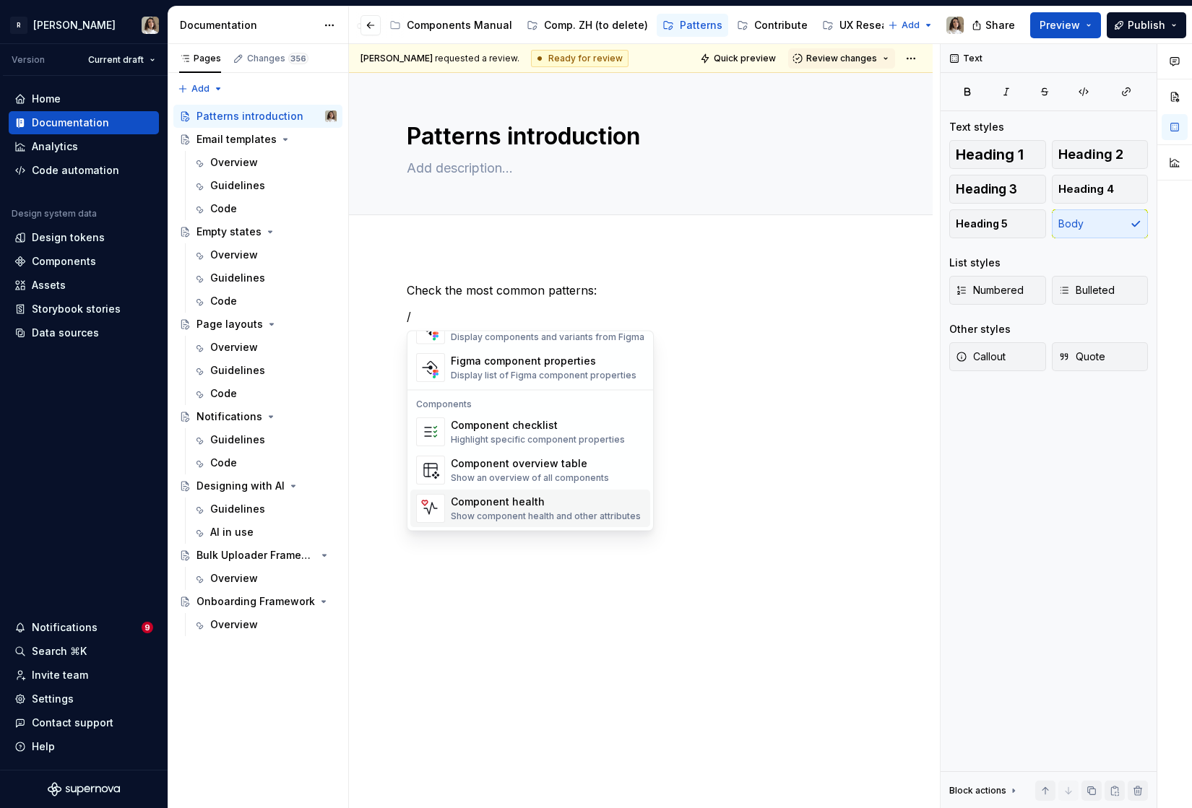
click at [485, 575] on div "Check the most common patterns: /" at bounding box center [641, 422] width 584 height 350
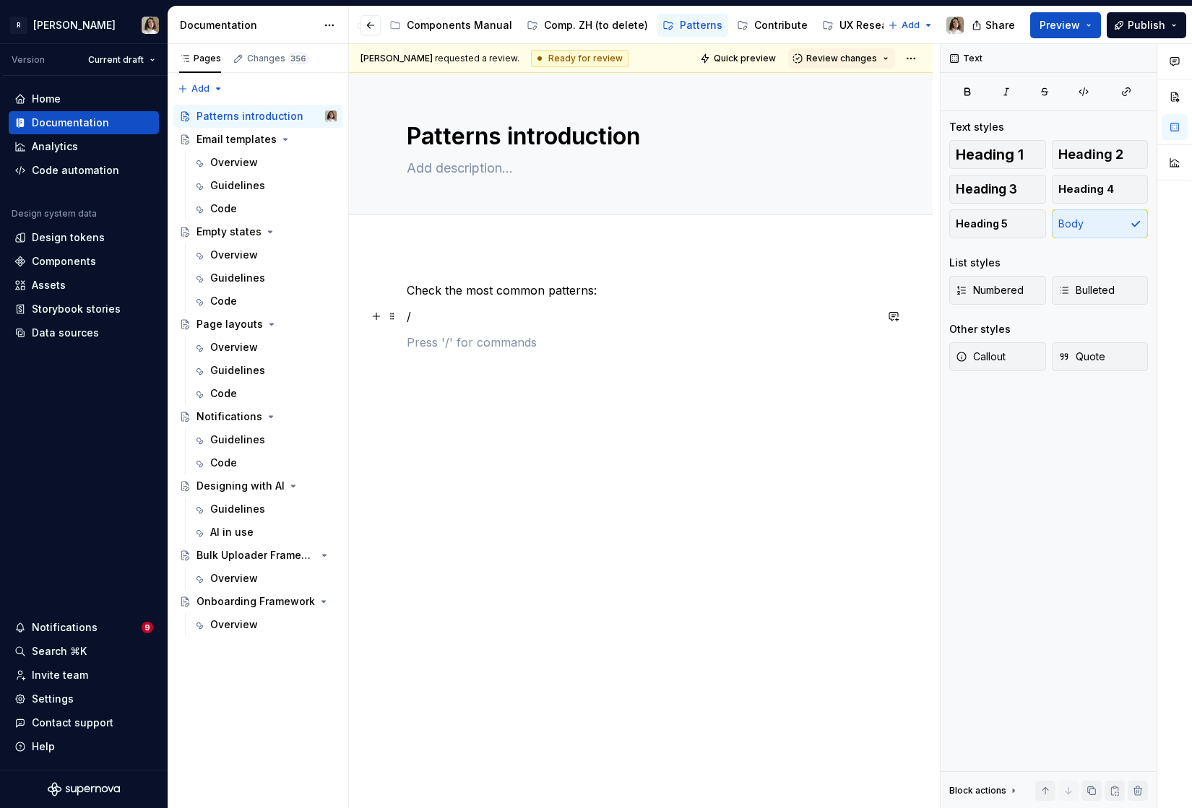
click at [429, 319] on p "/" at bounding box center [641, 316] width 468 height 17
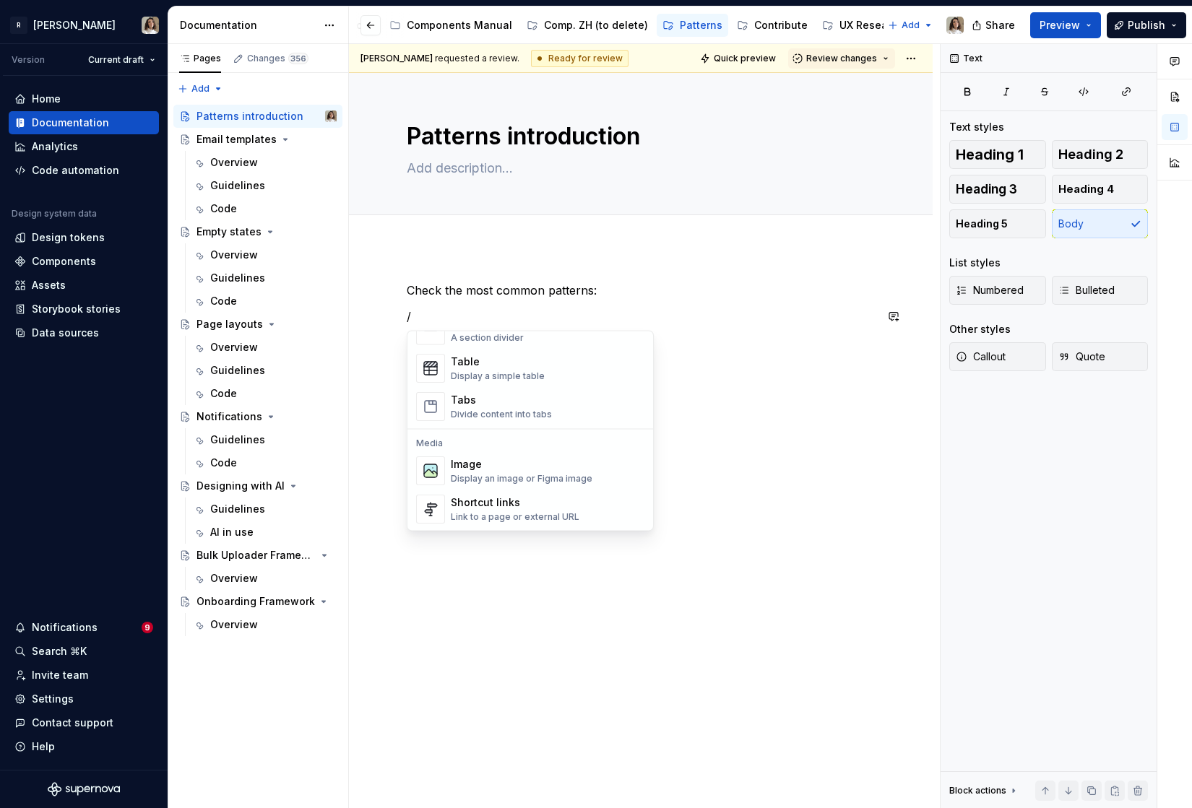
scroll to position [521, 0]
click at [497, 367] on div "Display a simple table" at bounding box center [498, 372] width 94 height 12
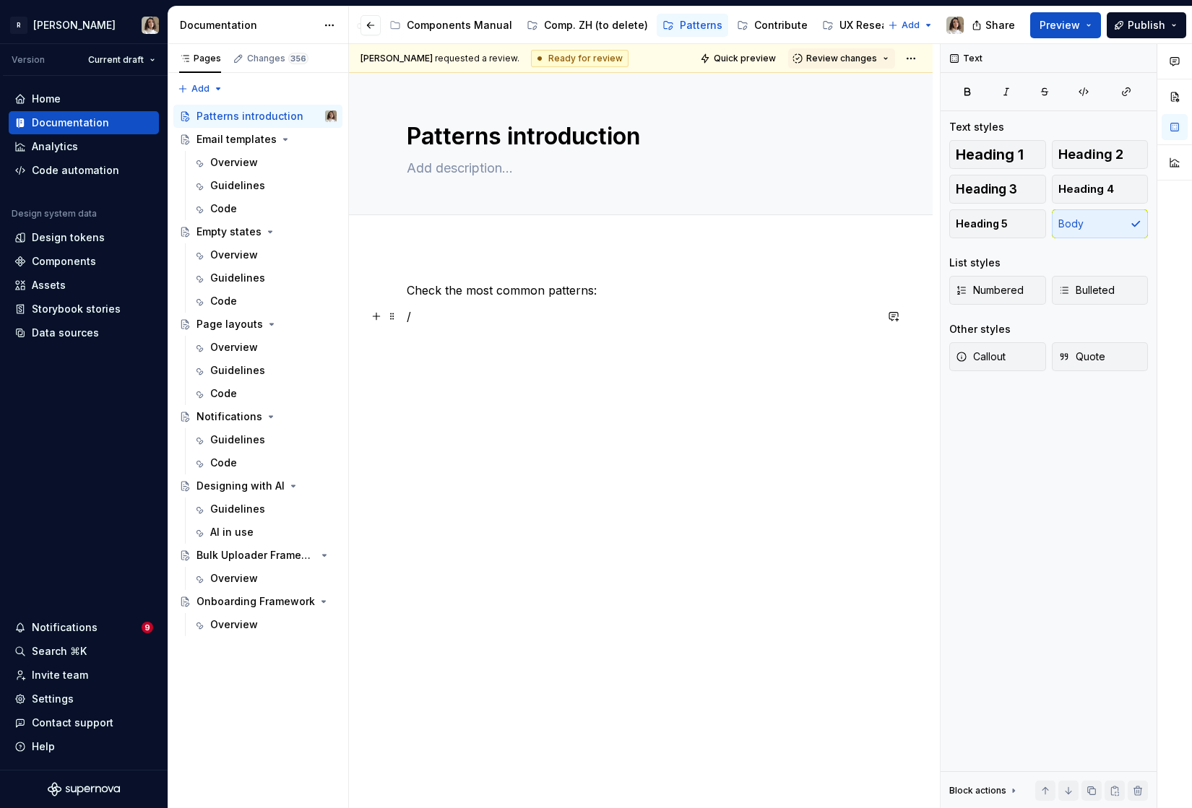
click at [434, 321] on p "/" at bounding box center [641, 316] width 468 height 17
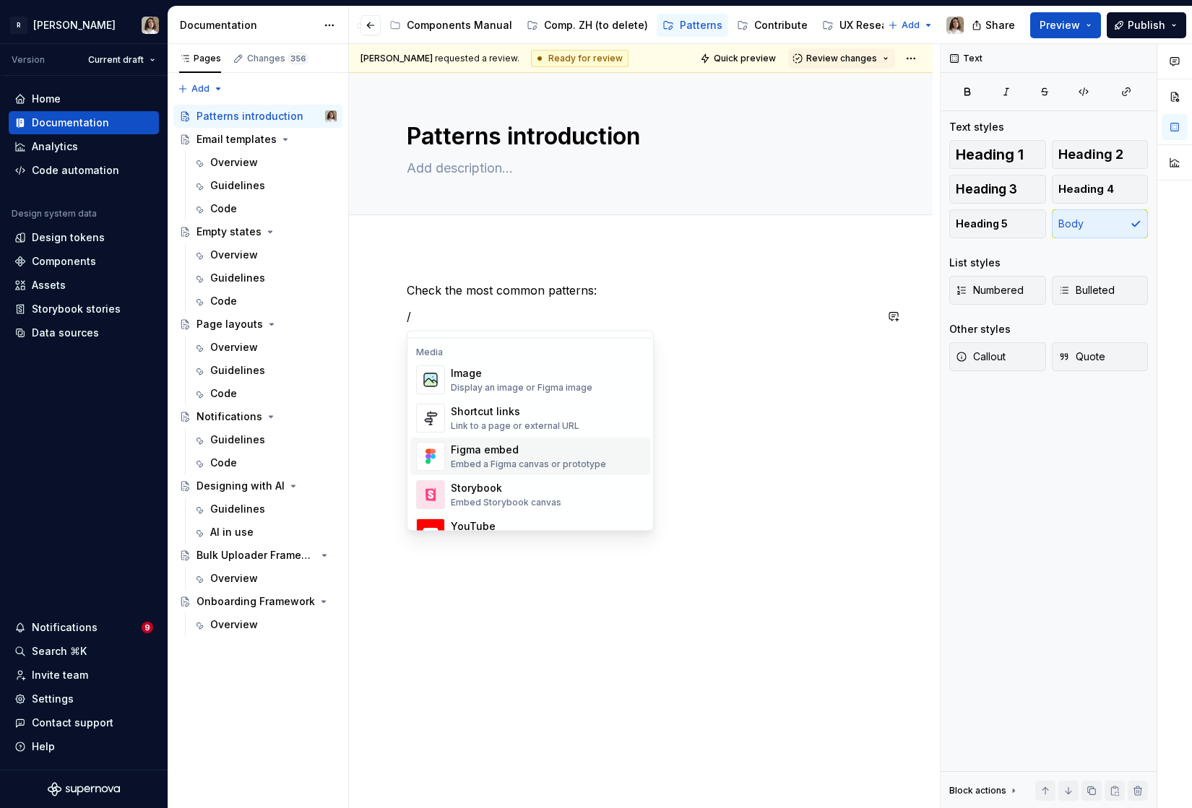
scroll to position [611, 0]
click at [482, 422] on div "Link to a page or external URL" at bounding box center [515, 423] width 129 height 12
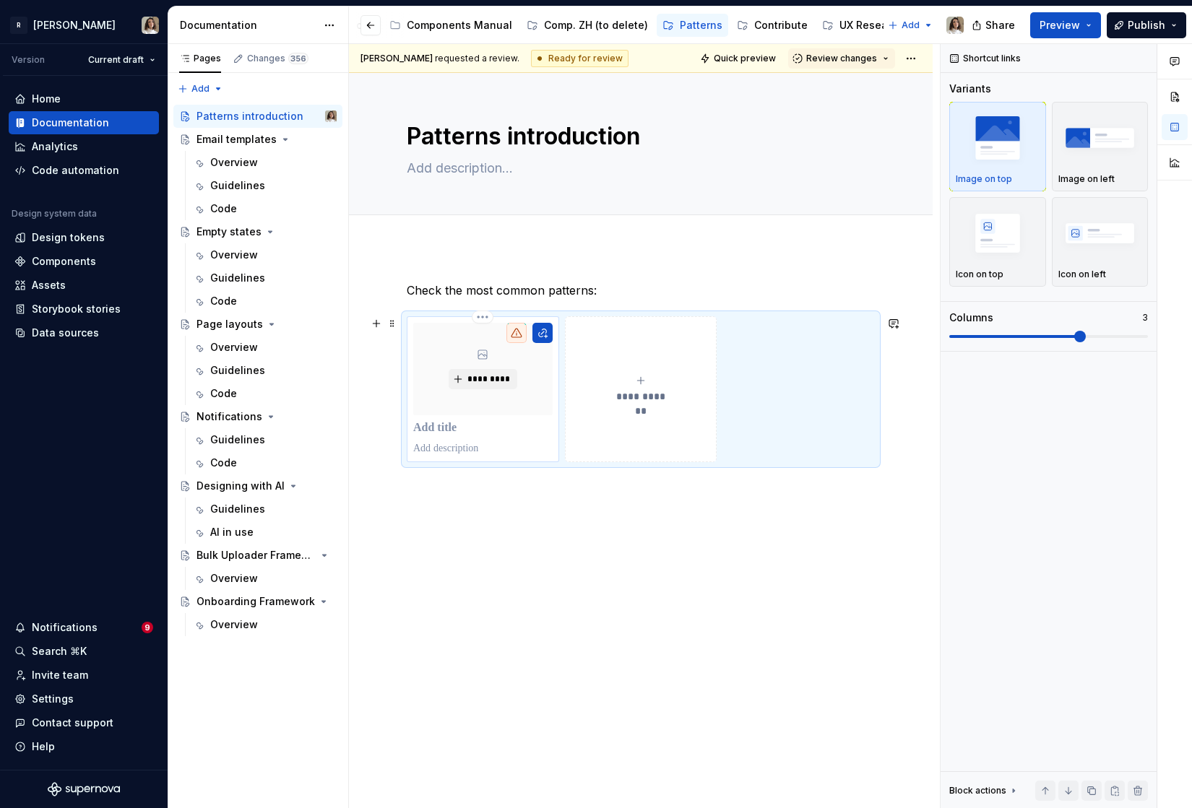
click at [441, 432] on p at bounding box center [482, 428] width 139 height 14
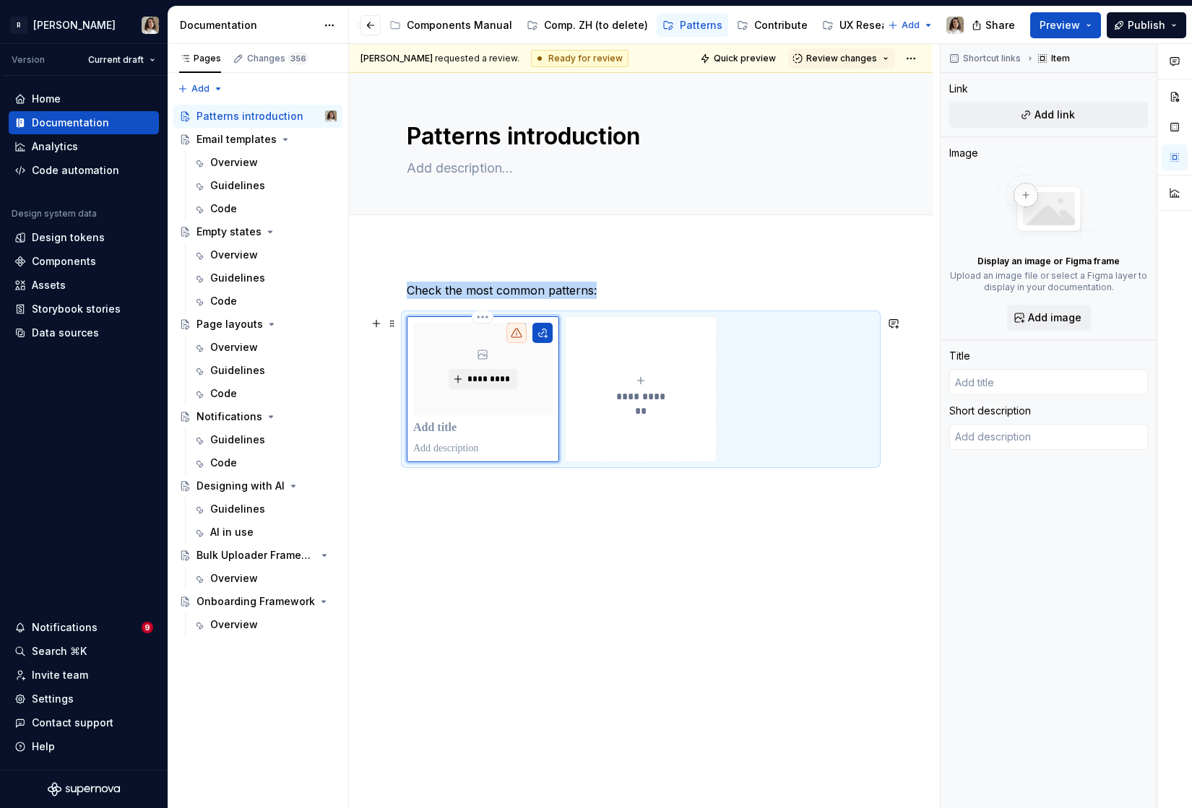
click at [484, 356] on icon at bounding box center [482, 354] width 9 height 9
click at [517, 331] on icon at bounding box center [517, 333] width 12 height 12
click at [545, 337] on button "button" at bounding box center [542, 333] width 20 height 20
type textarea "*"
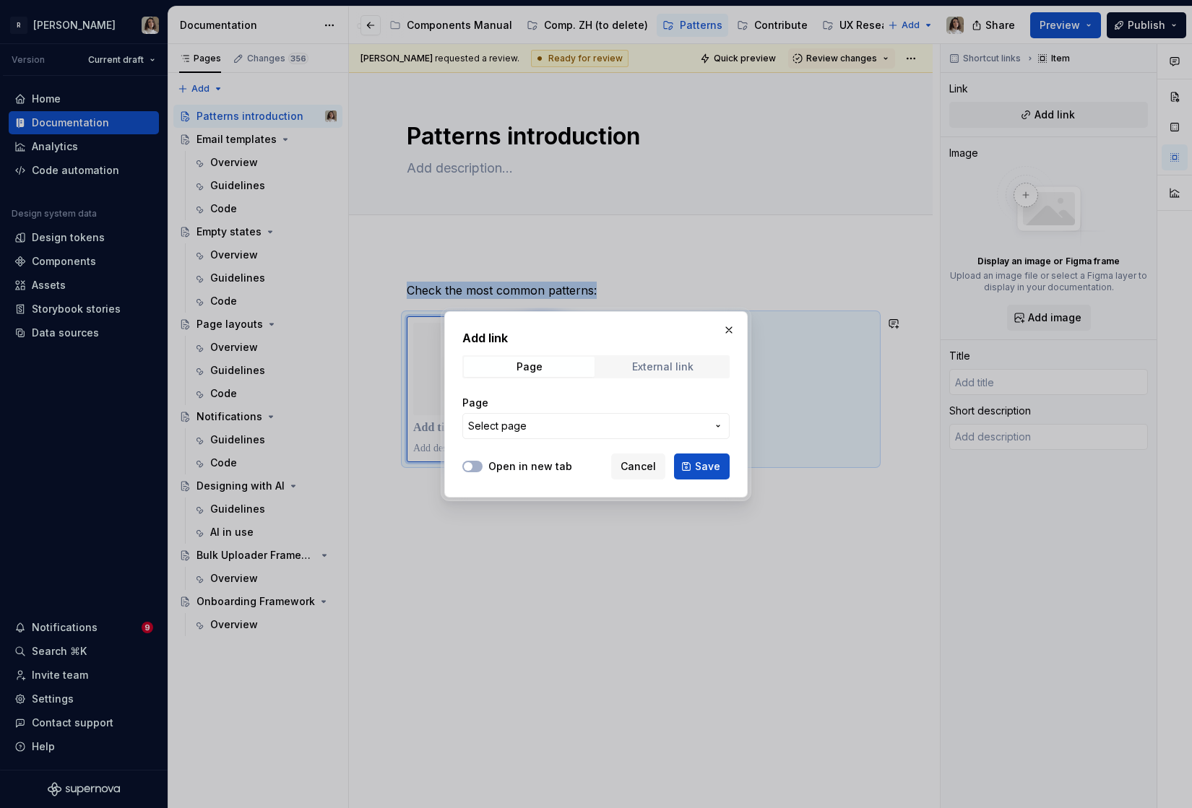
click at [608, 362] on span "External link" at bounding box center [662, 367] width 131 height 20
click at [556, 365] on span "Page" at bounding box center [529, 367] width 131 height 20
click at [524, 429] on span "Select page" at bounding box center [587, 426] width 238 height 14
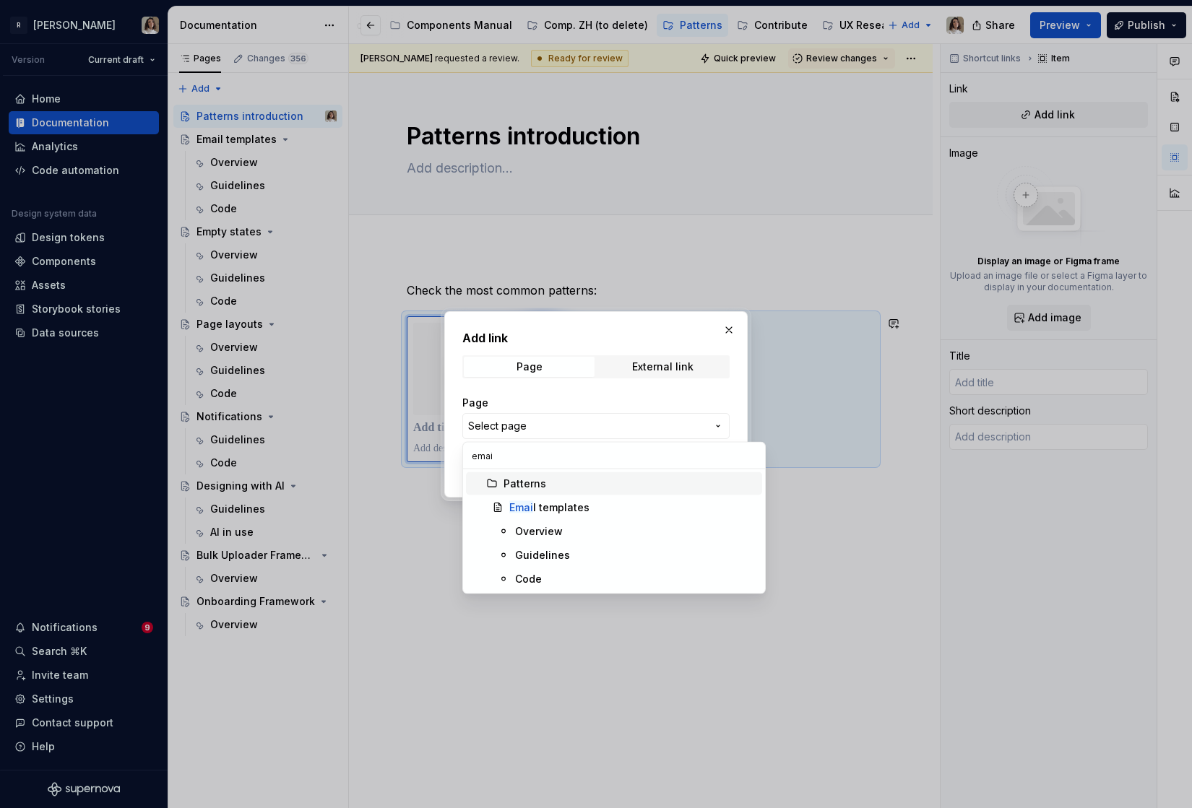
type input "email"
click at [557, 511] on div "Email templates" at bounding box center [547, 508] width 77 height 14
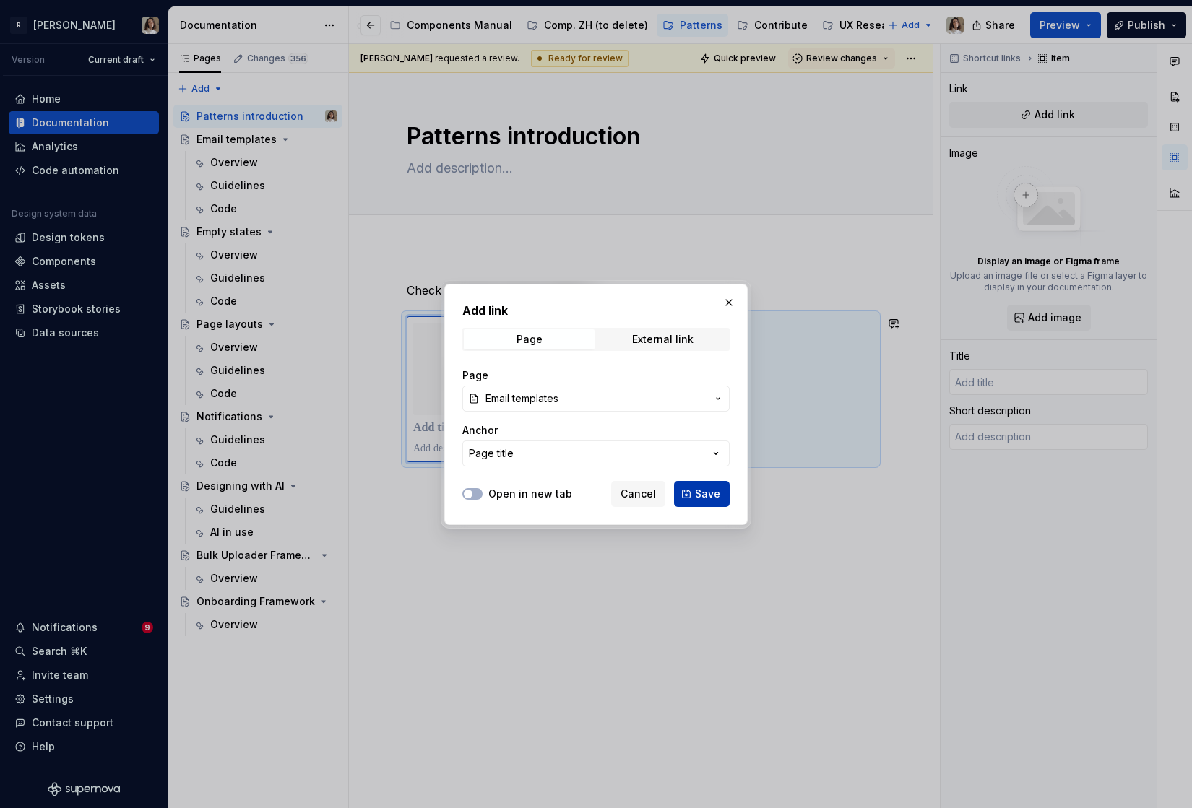
click at [696, 493] on button "Save" at bounding box center [702, 494] width 56 height 26
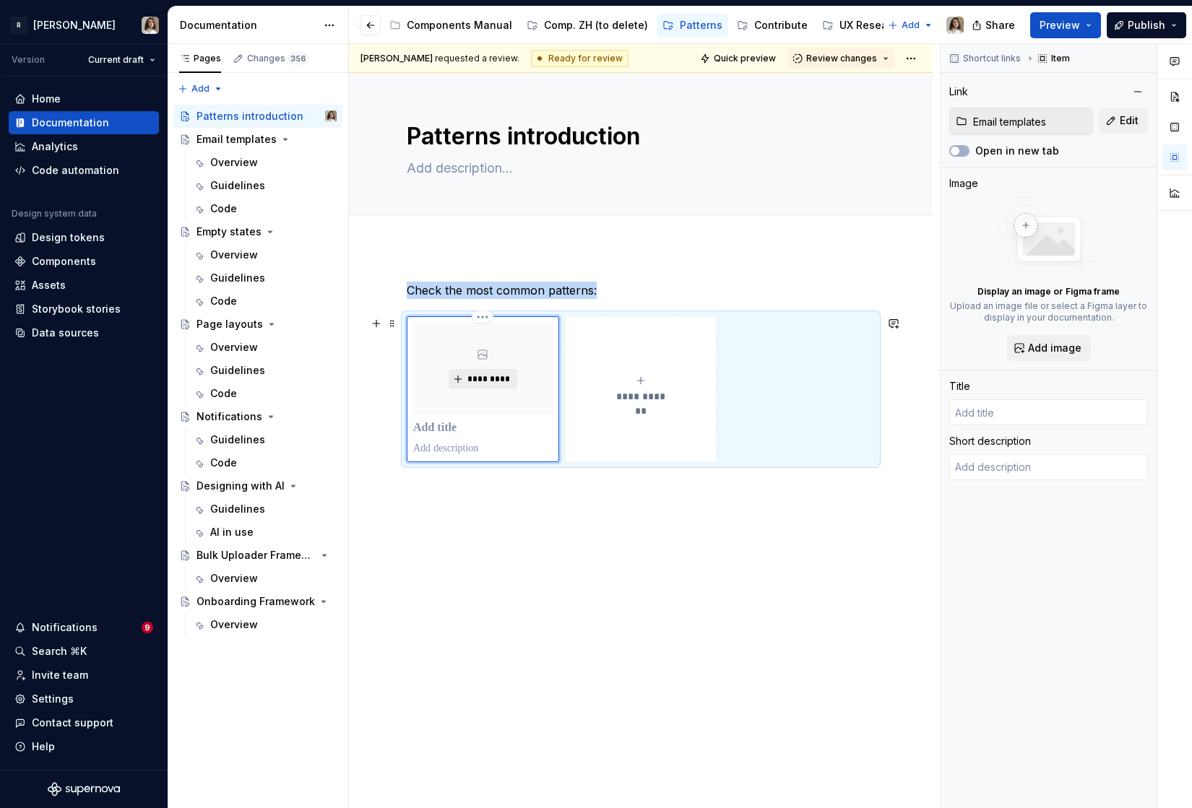
type textarea "*"
type input "Email templates"
click at [245, 142] on div "Email templates" at bounding box center [236, 139] width 80 height 14
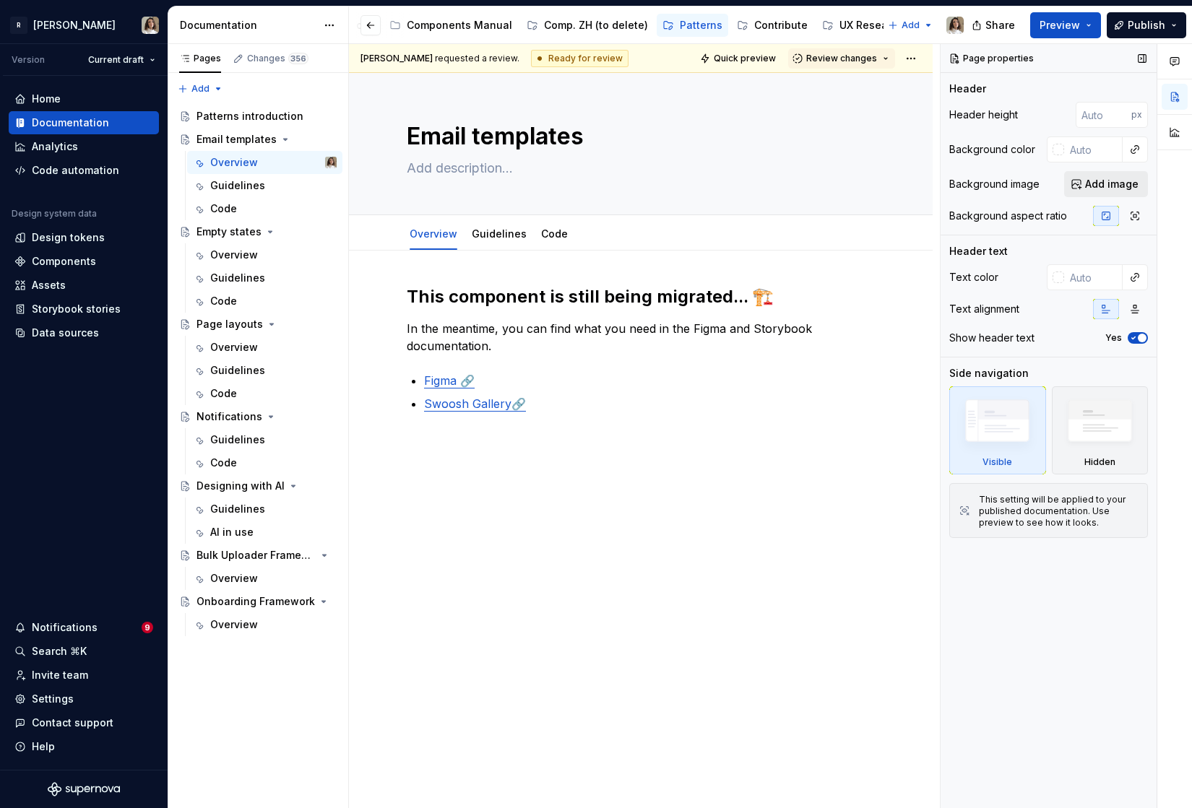
click at [1100, 186] on span "Add image" at bounding box center [1111, 184] width 53 height 14
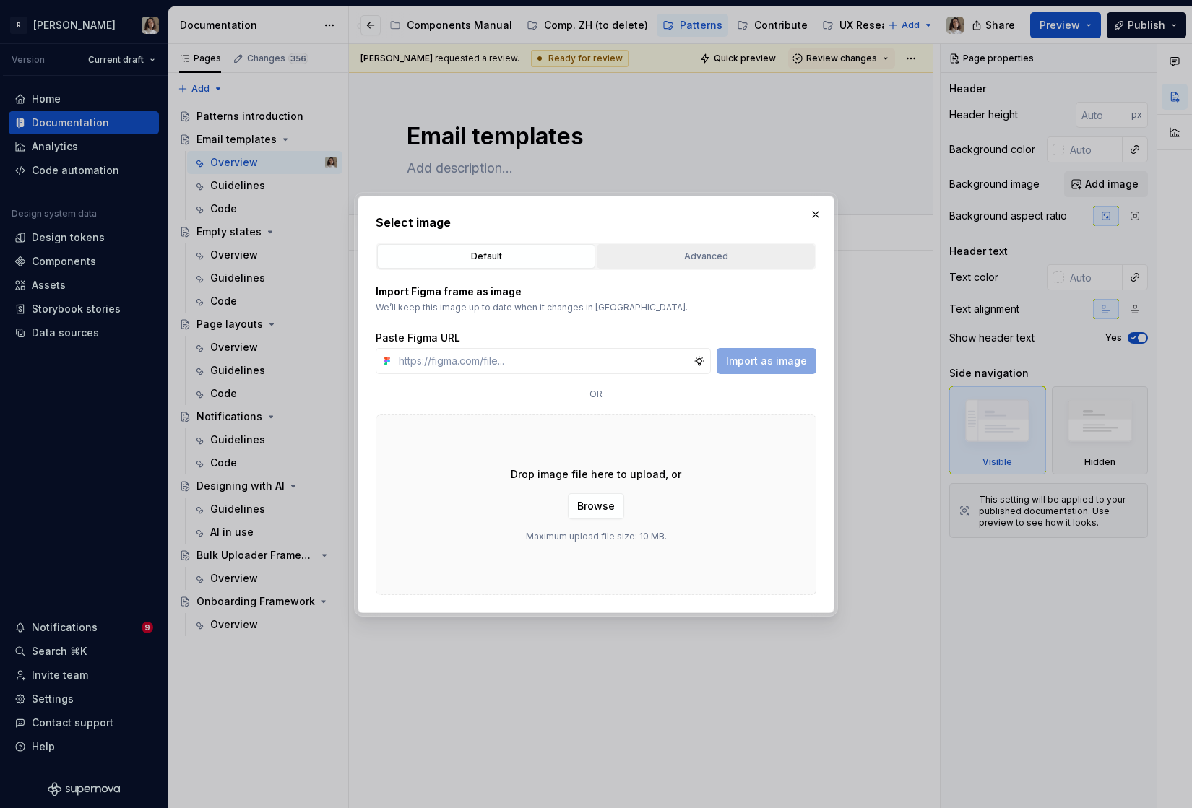
click at [669, 265] on button "Advanced" at bounding box center [706, 256] width 218 height 25
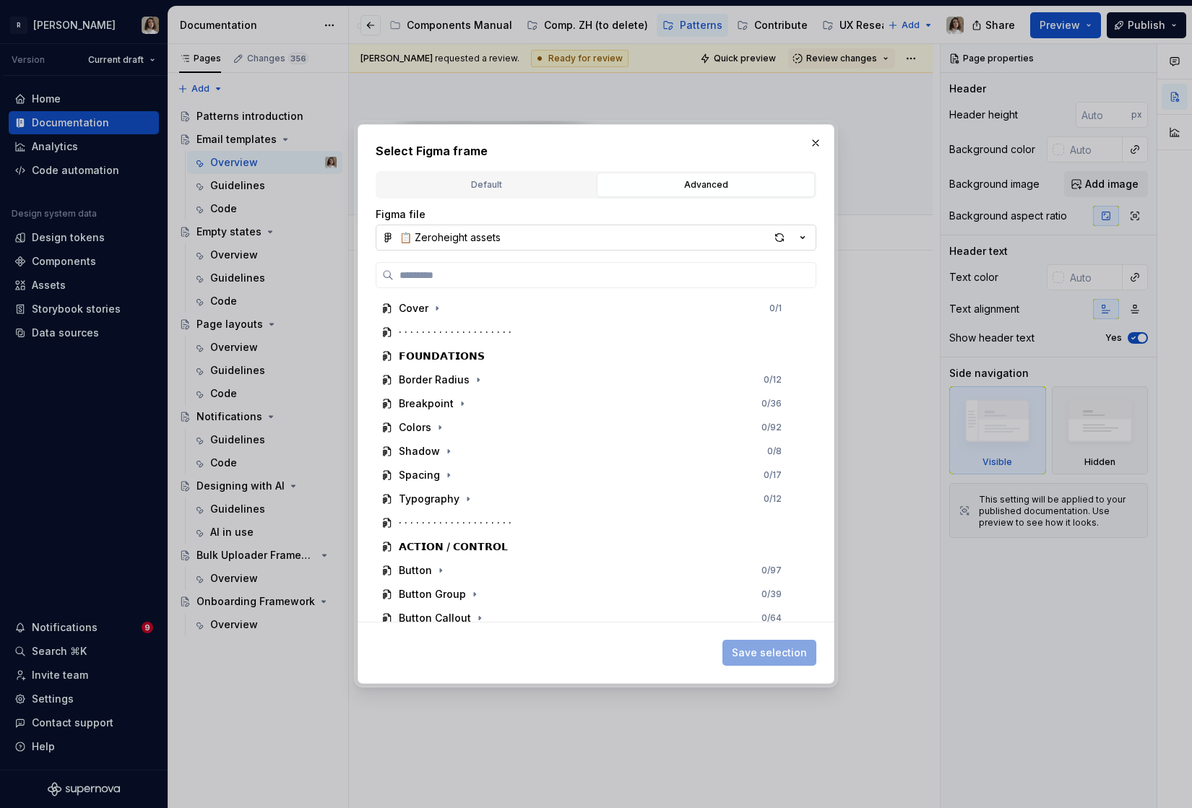
click at [514, 241] on button "📋 Zeroheight assets" at bounding box center [596, 238] width 441 height 26
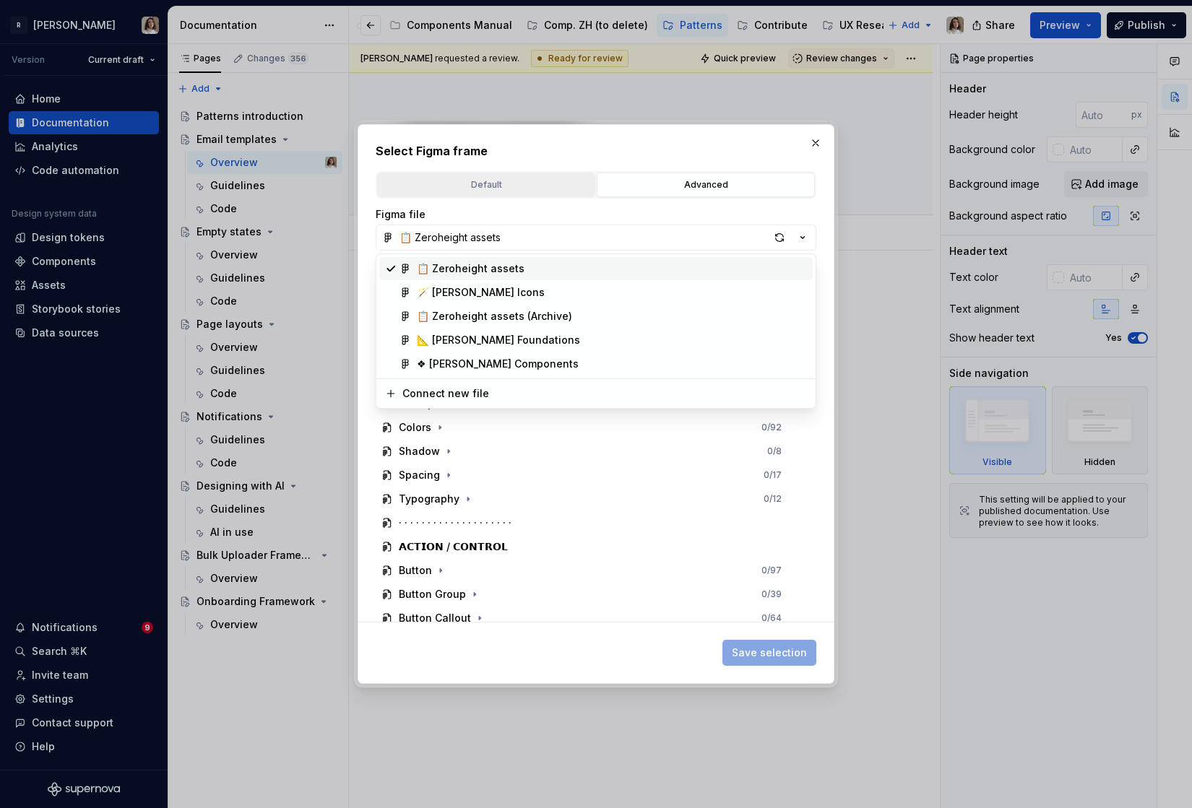
click at [511, 194] on div "Select Figma frame Default Advanced Import Figma frame as image We’ll keep this…" at bounding box center [596, 404] width 1192 height 808
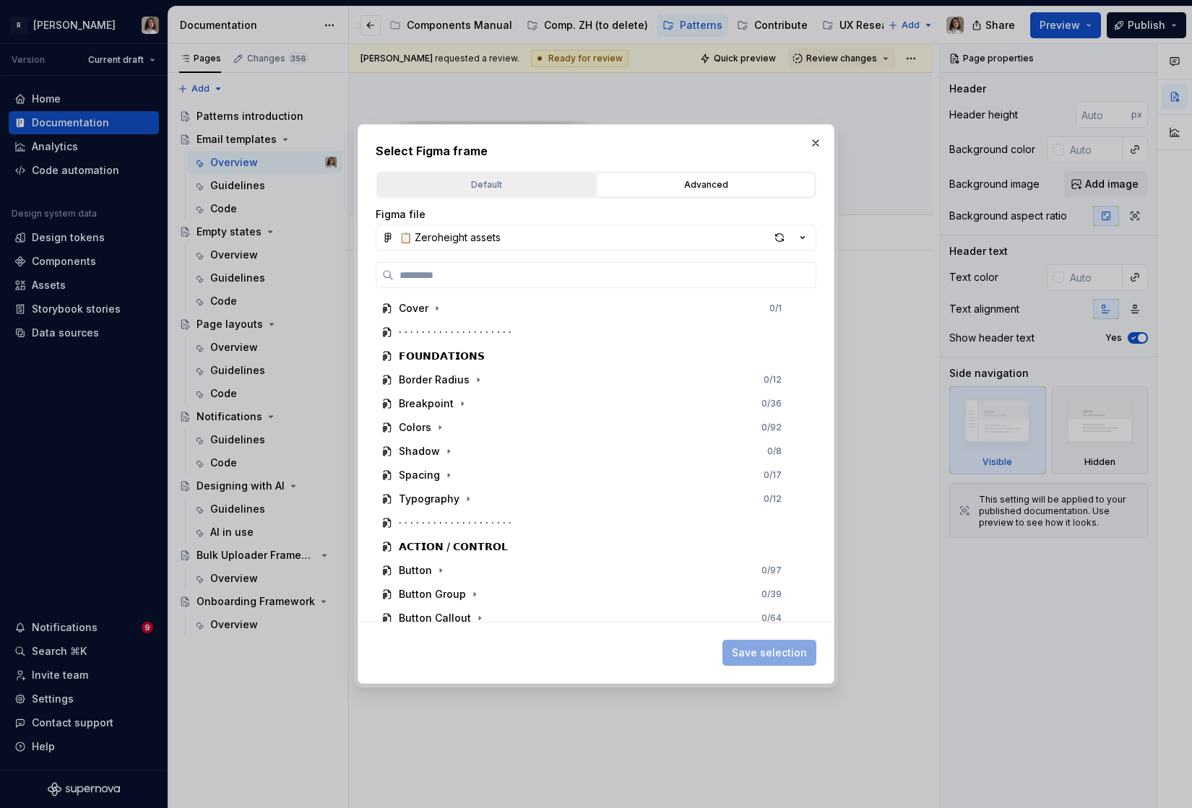
click at [511, 194] on button "Default" at bounding box center [486, 185] width 218 height 25
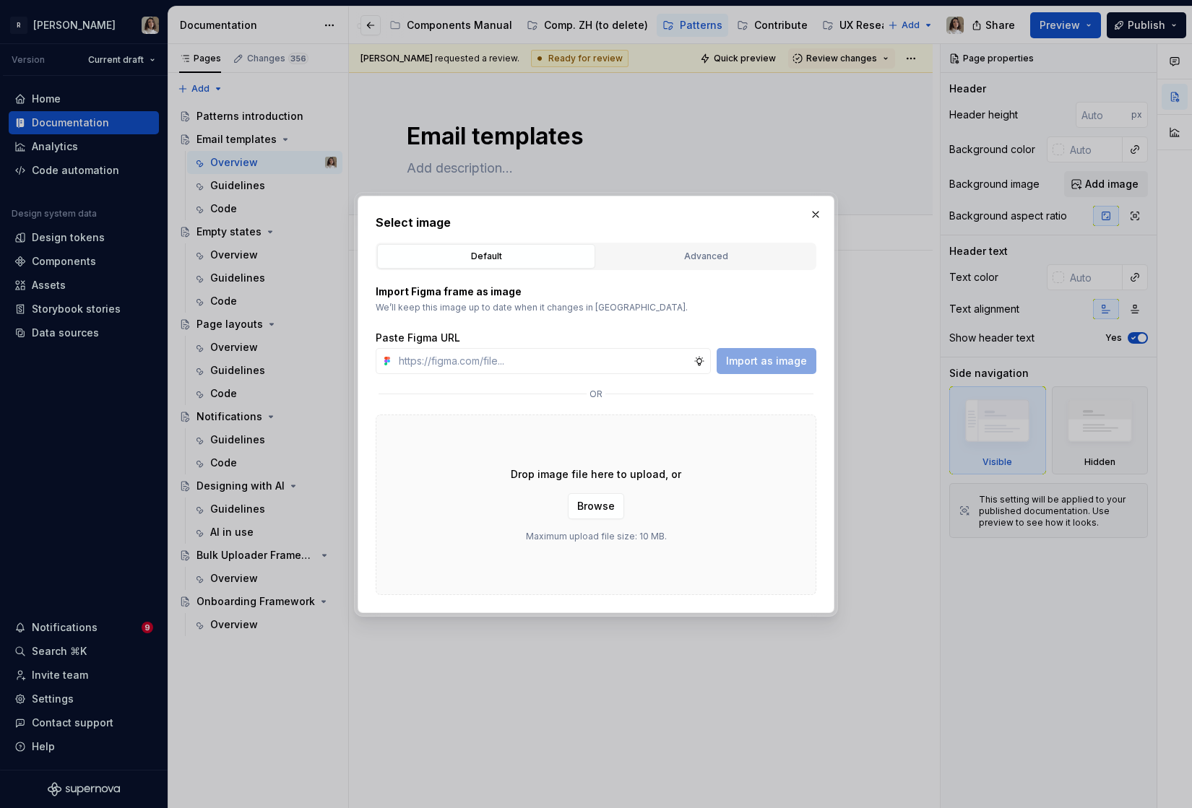
click at [475, 329] on div "Import Figma frame as image We’ll keep this image up to date when it changes in…" at bounding box center [596, 330] width 441 height 90
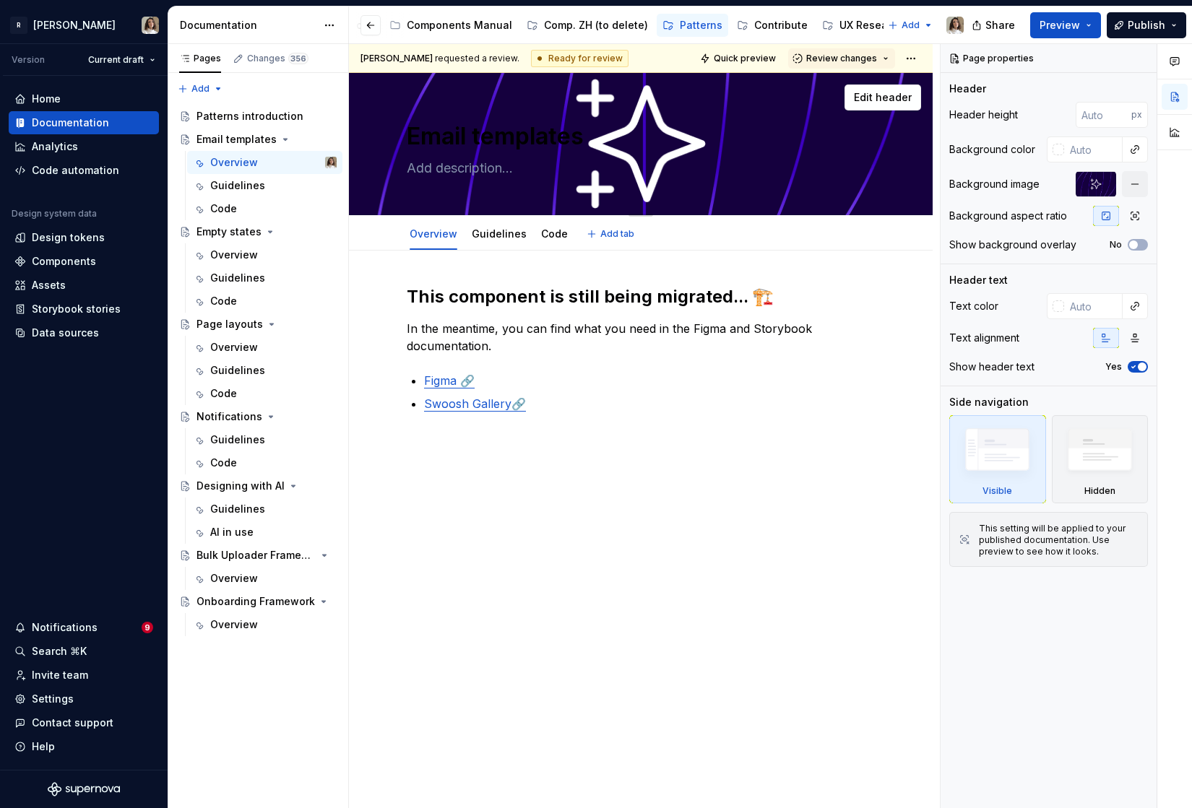
click at [481, 164] on textarea at bounding box center [638, 168] width 468 height 23
click at [247, 111] on div "Patterns introduction" at bounding box center [244, 116] width 97 height 14
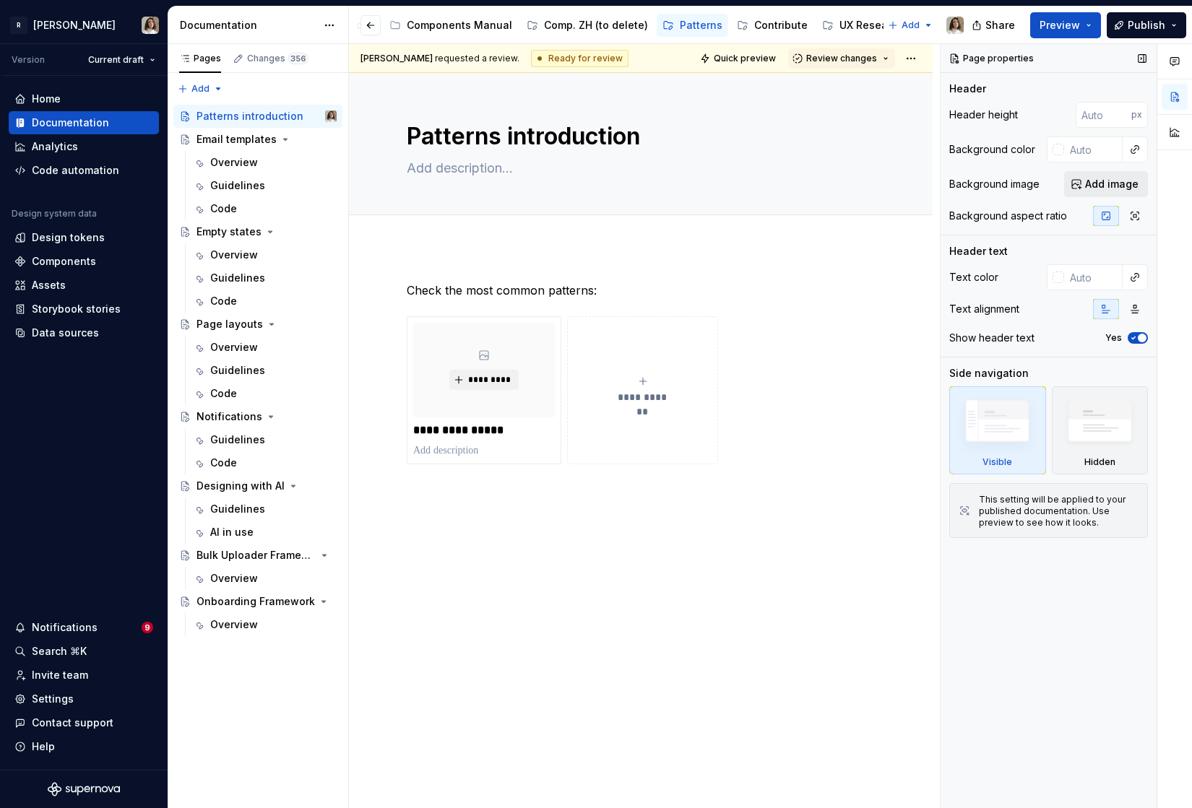
click at [1125, 180] on span "Add image" at bounding box center [1111, 184] width 53 height 14
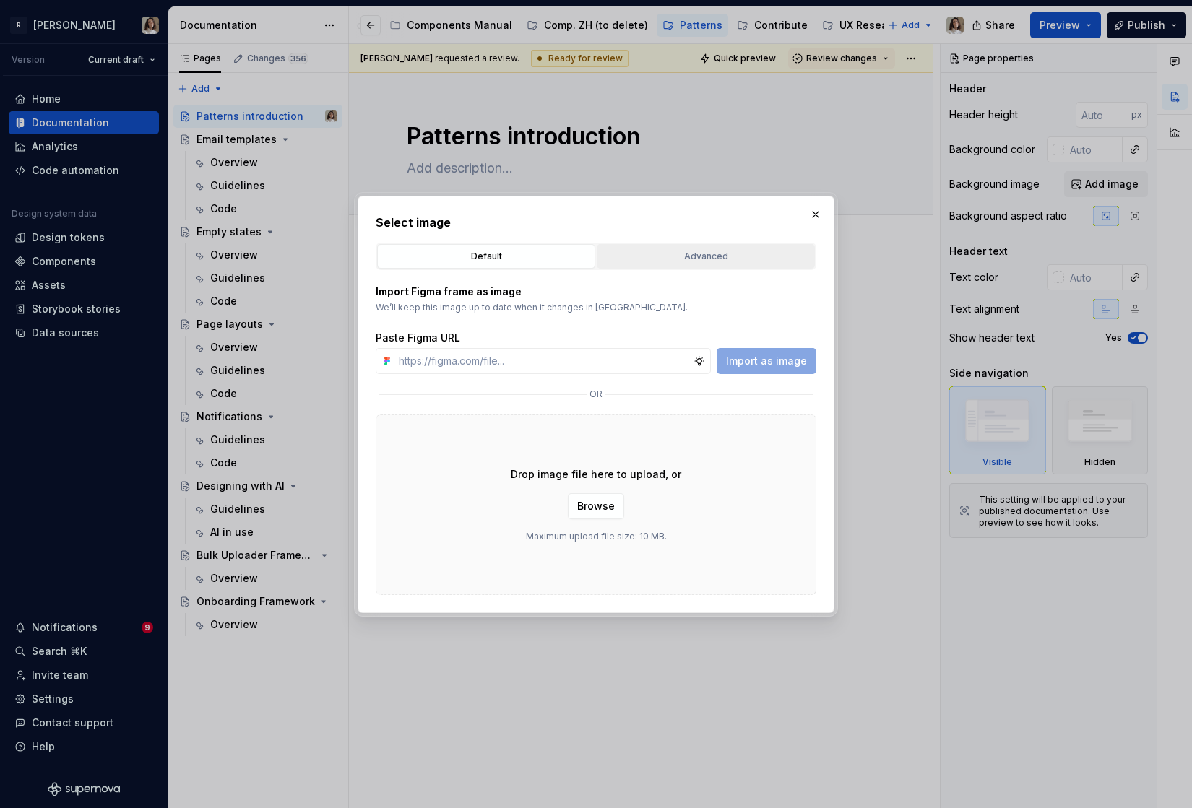
click at [675, 261] on div "Advanced" at bounding box center [706, 256] width 208 height 14
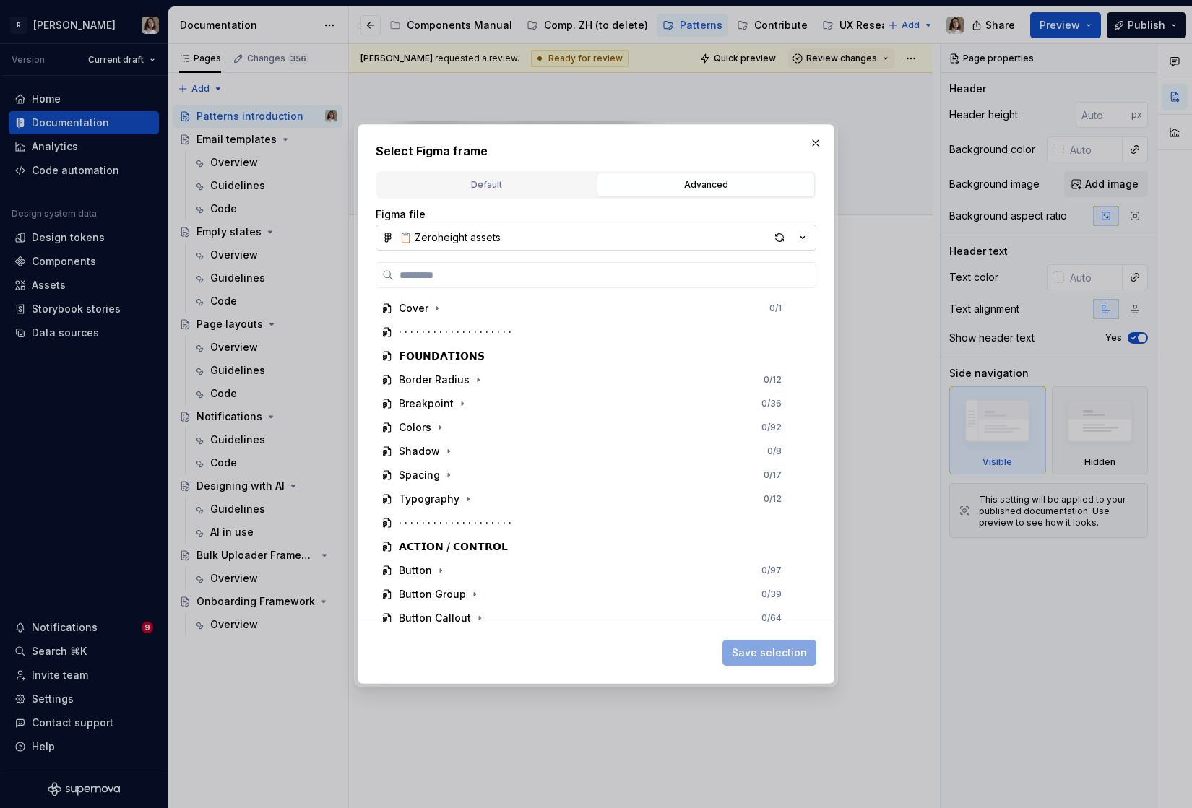
click at [538, 236] on button "📋 Zeroheight assets" at bounding box center [596, 238] width 441 height 26
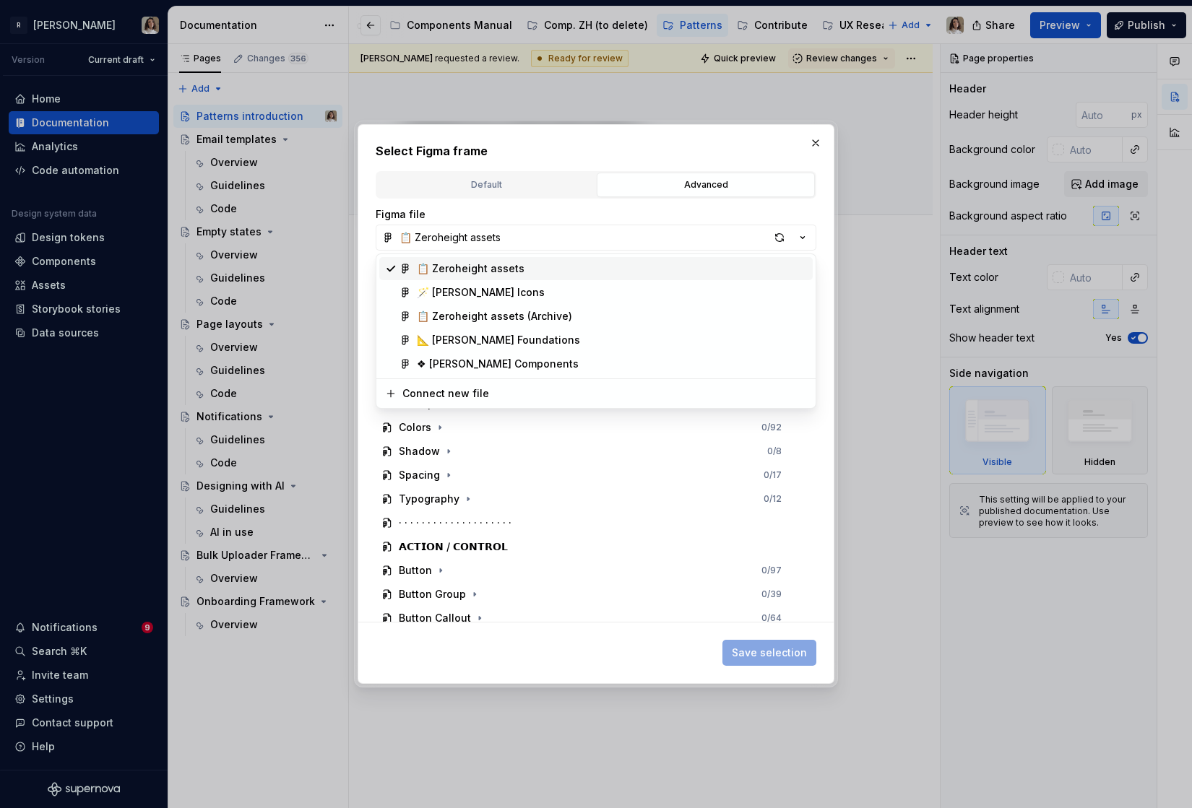
click at [515, 182] on div "Select Figma frame Default Advanced Import Figma frame as image We’ll keep this…" at bounding box center [596, 404] width 1192 height 808
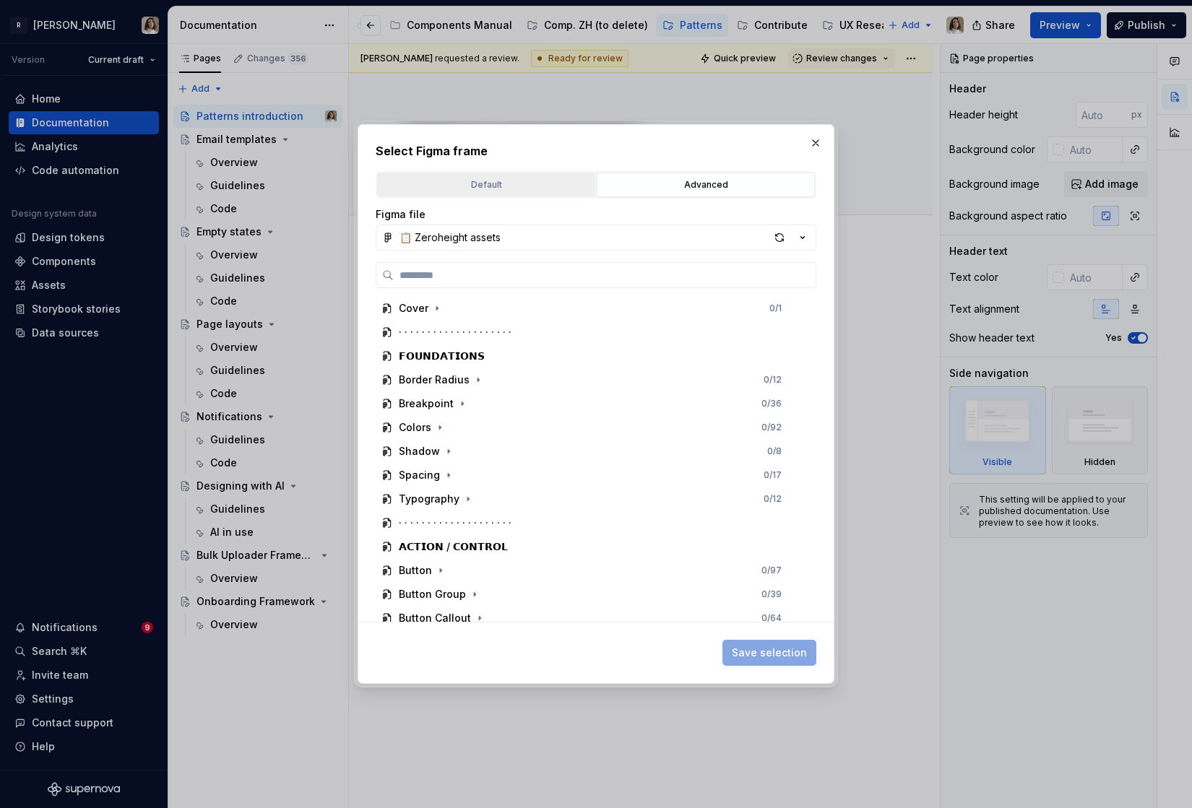
click at [501, 183] on div "Default" at bounding box center [486, 185] width 208 height 14
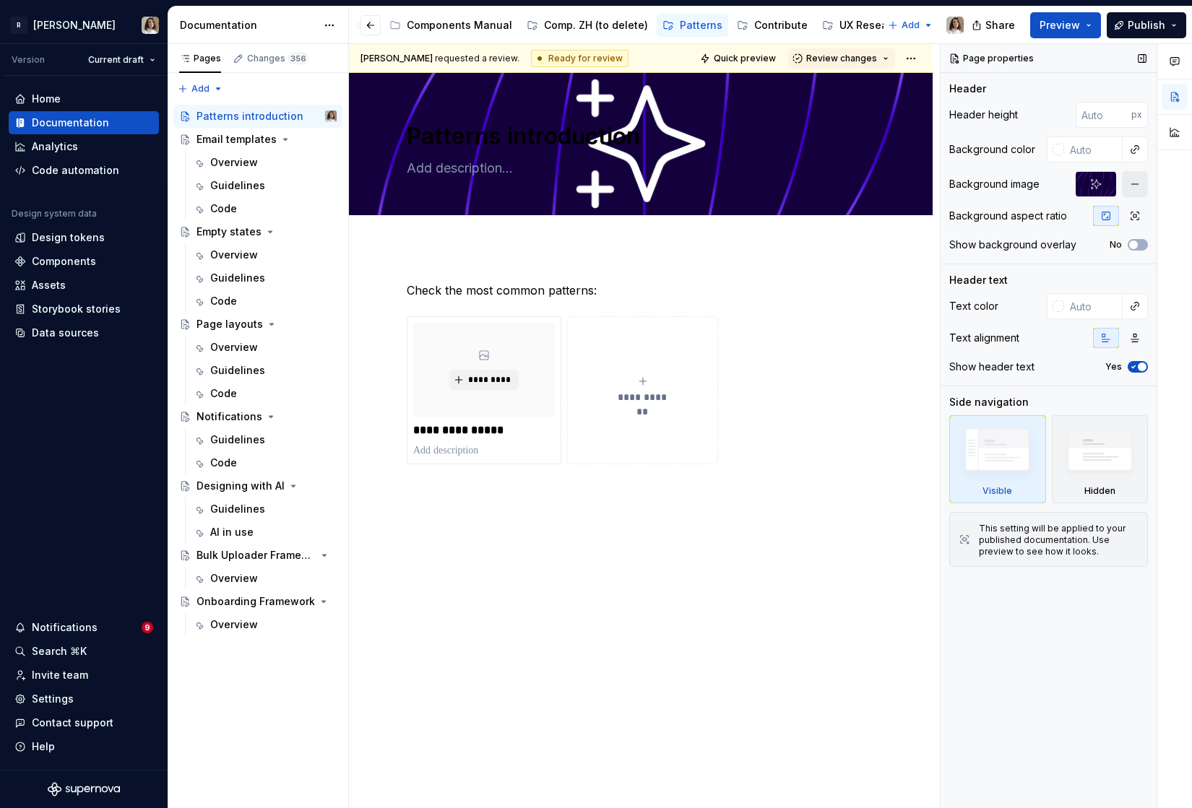
click at [1130, 186] on button "button" at bounding box center [1135, 184] width 26 height 26
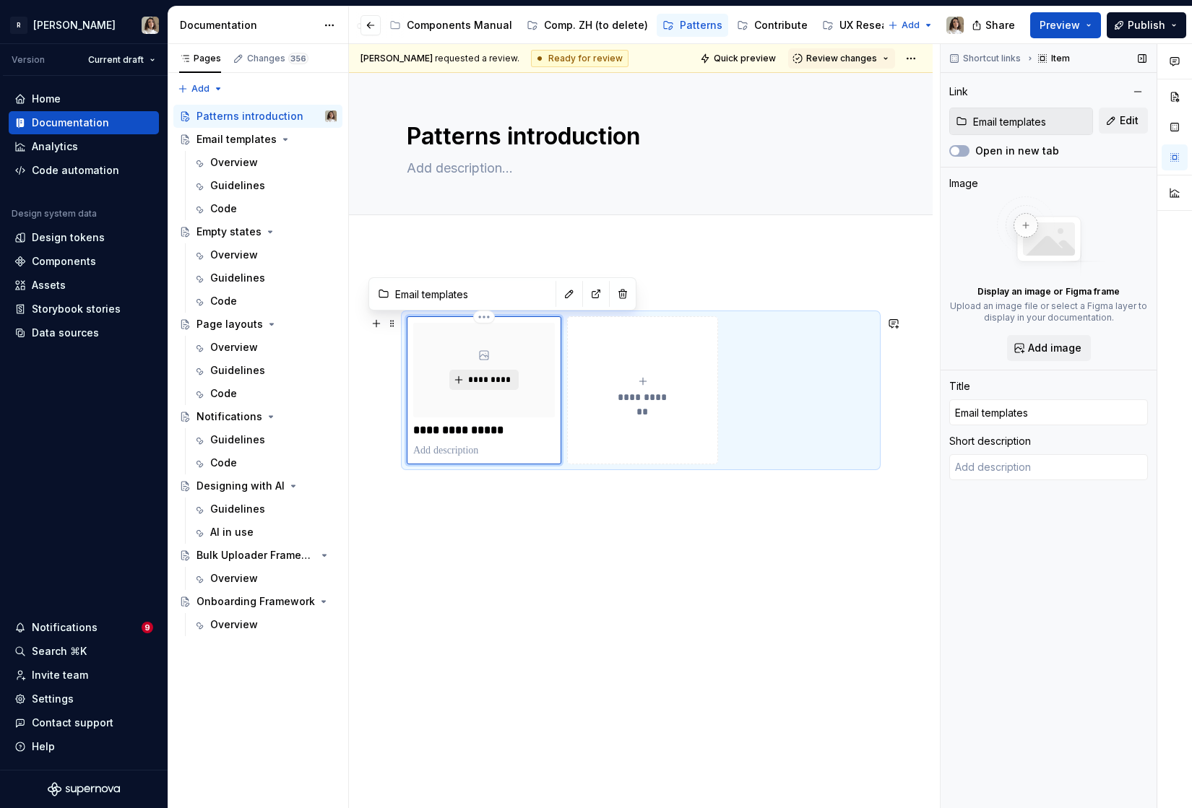
click at [485, 382] on span "*********" at bounding box center [489, 380] width 44 height 12
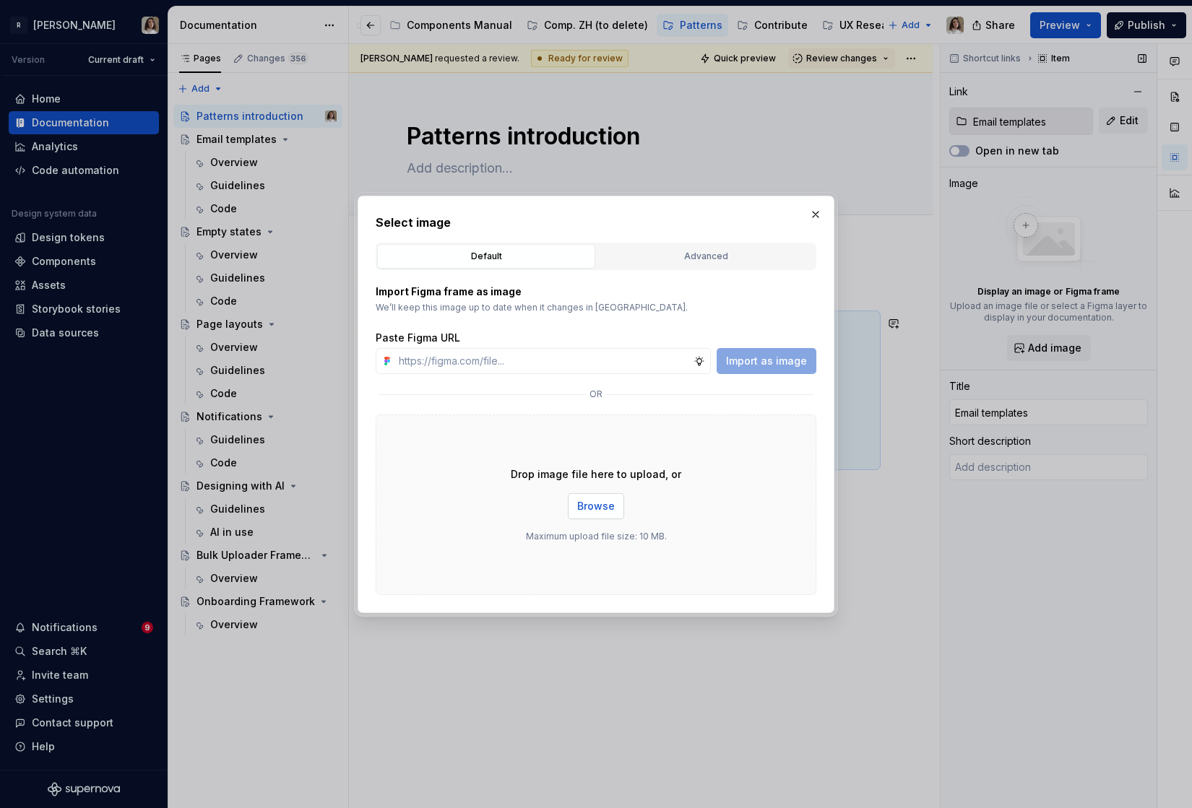
click at [587, 508] on span "Browse" at bounding box center [596, 506] width 38 height 14
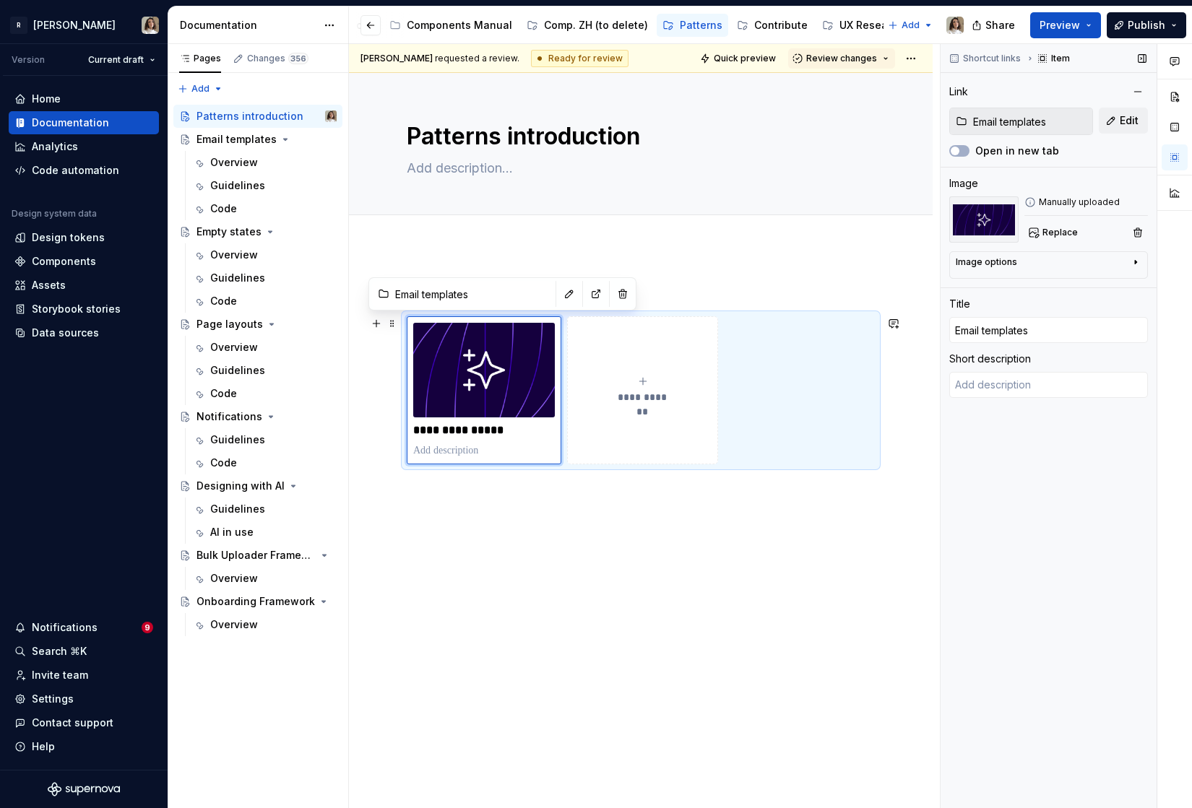
click at [640, 431] on button "**********" at bounding box center [642, 390] width 151 height 148
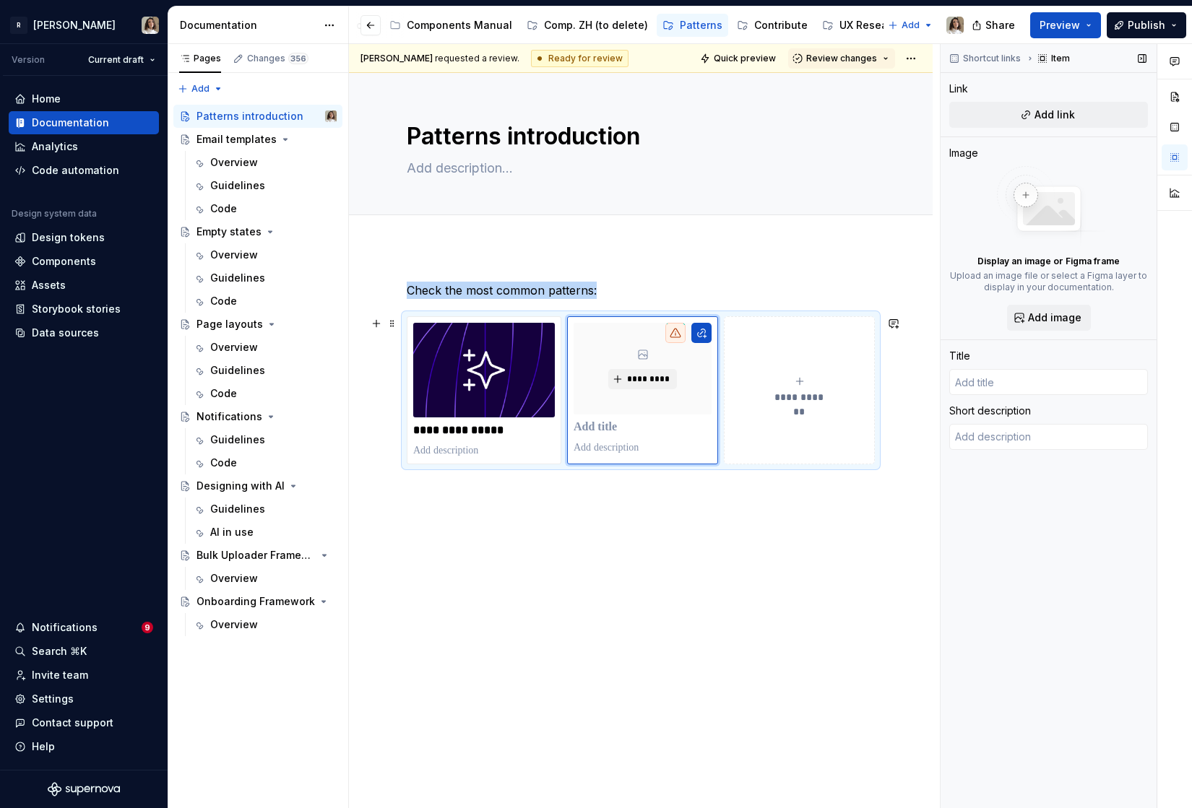
click at [787, 394] on span "**********" at bounding box center [799, 397] width 63 height 14
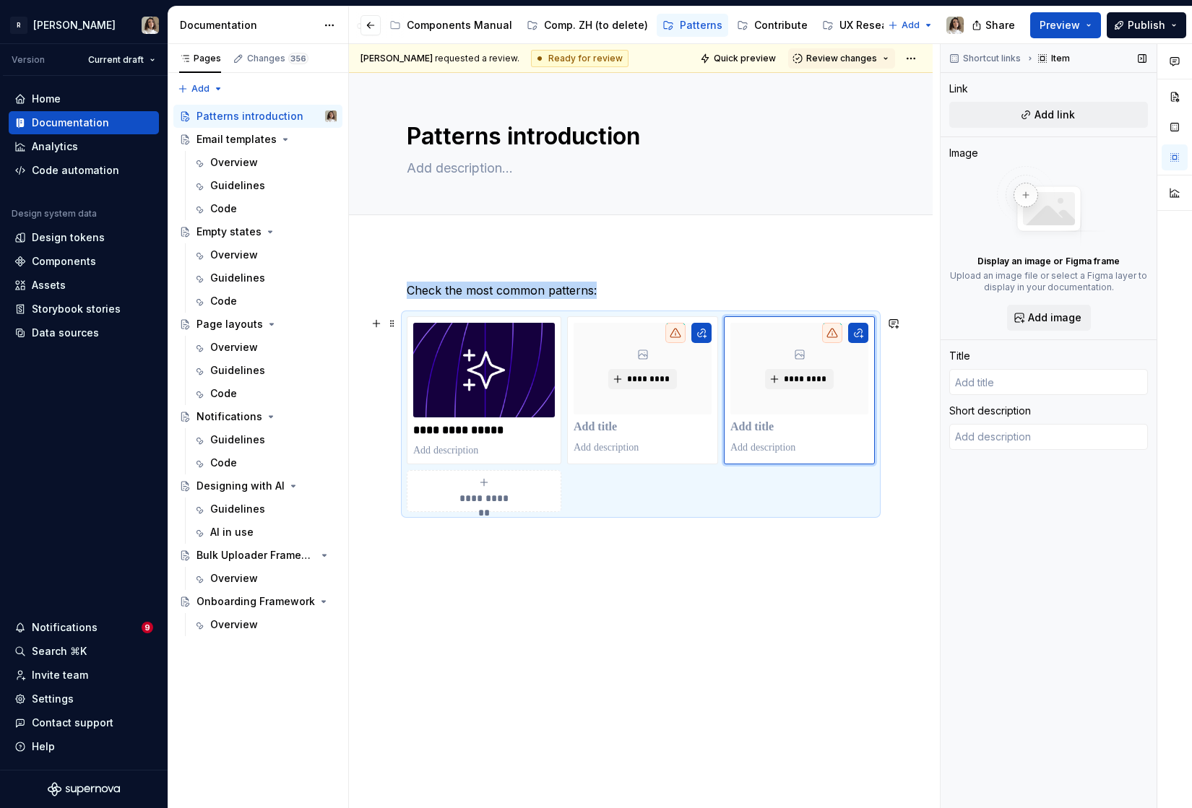
click at [479, 483] on icon "submit" at bounding box center [484, 483] width 12 height 12
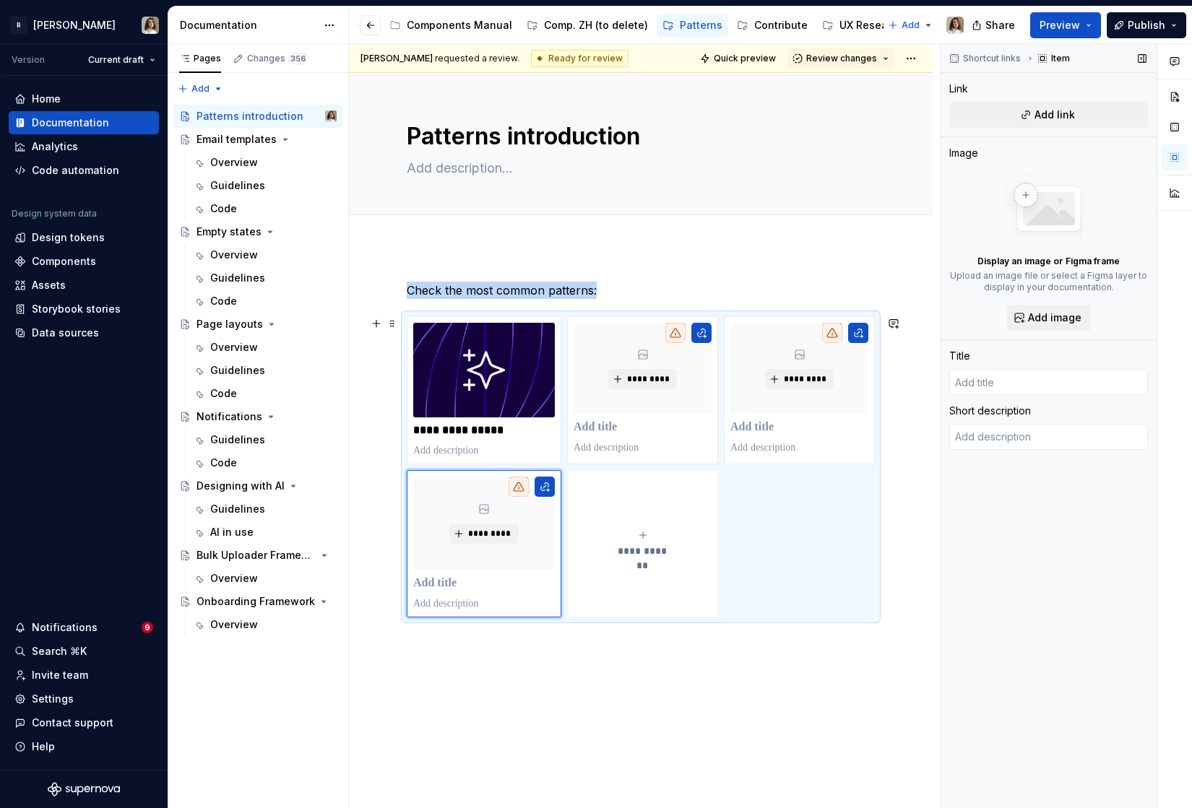
click at [648, 516] on button "**********" at bounding box center [642, 544] width 151 height 148
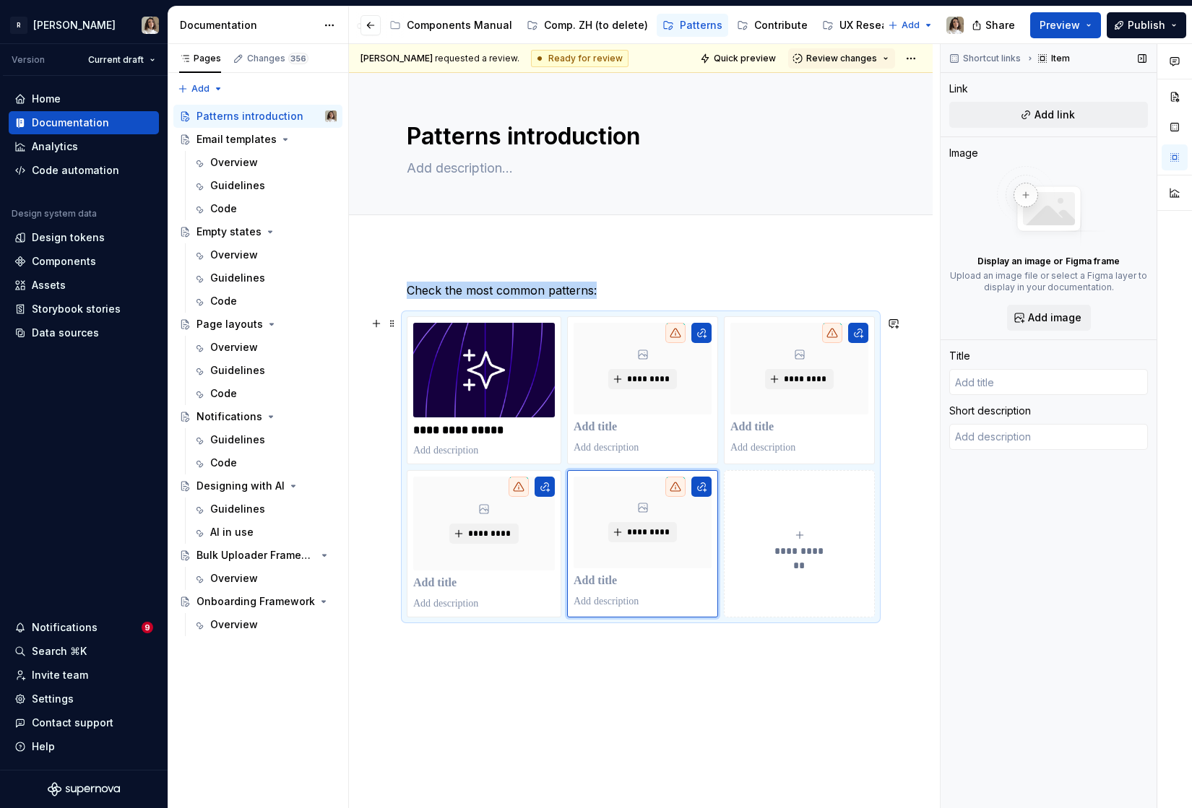
click at [776, 523] on button "**********" at bounding box center [799, 544] width 151 height 148
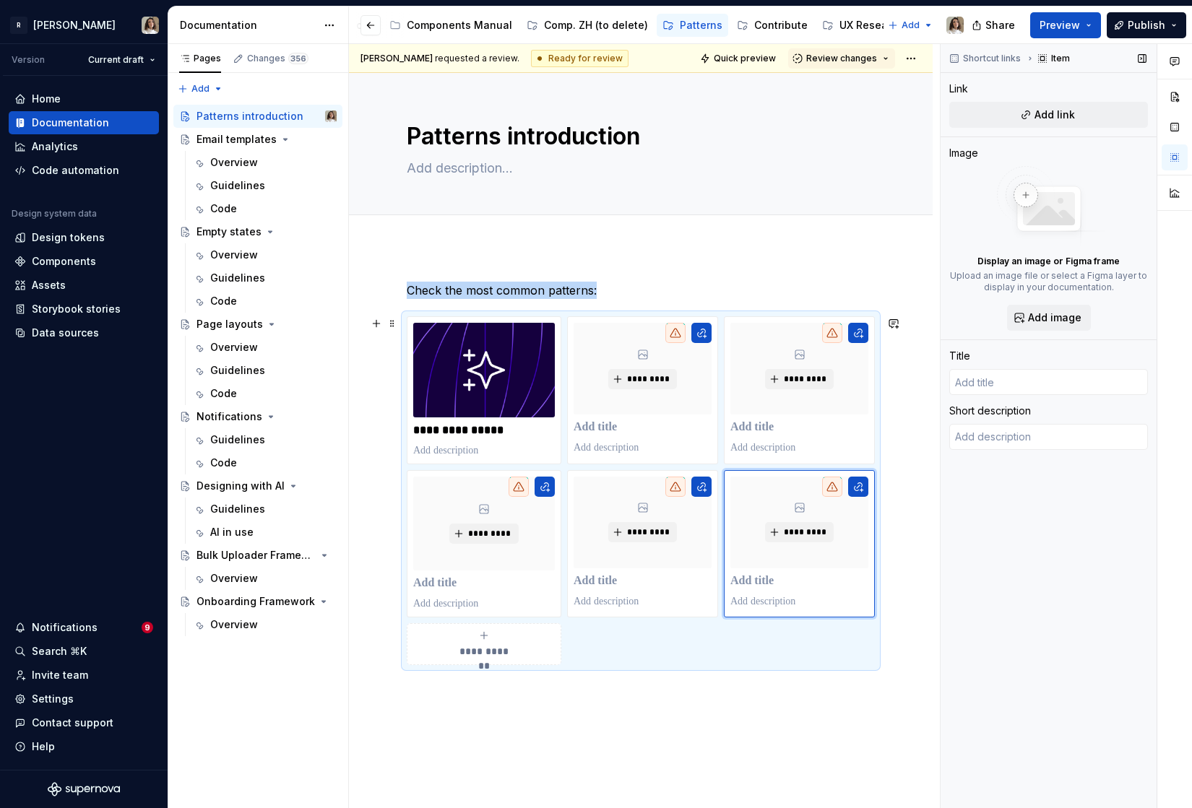
click at [526, 634] on div "**********" at bounding box center [484, 644] width 142 height 29
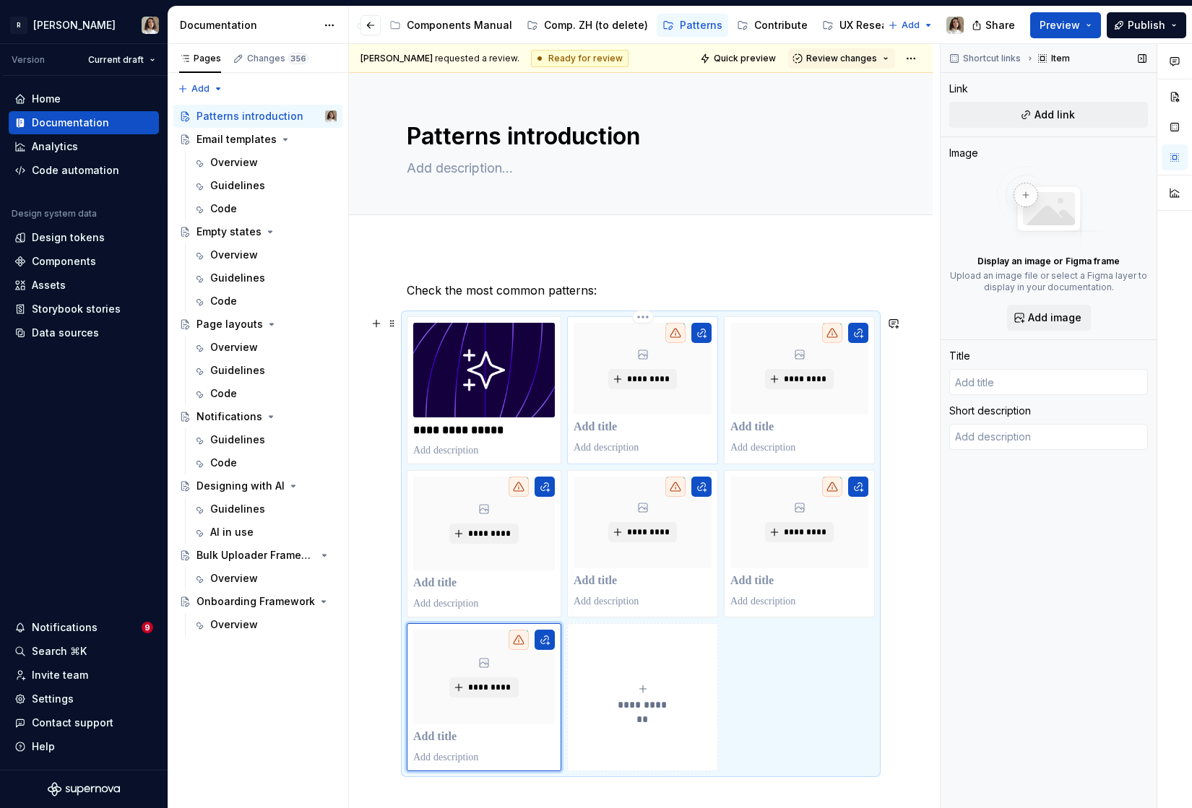
click at [629, 424] on p at bounding box center [643, 427] width 138 height 14
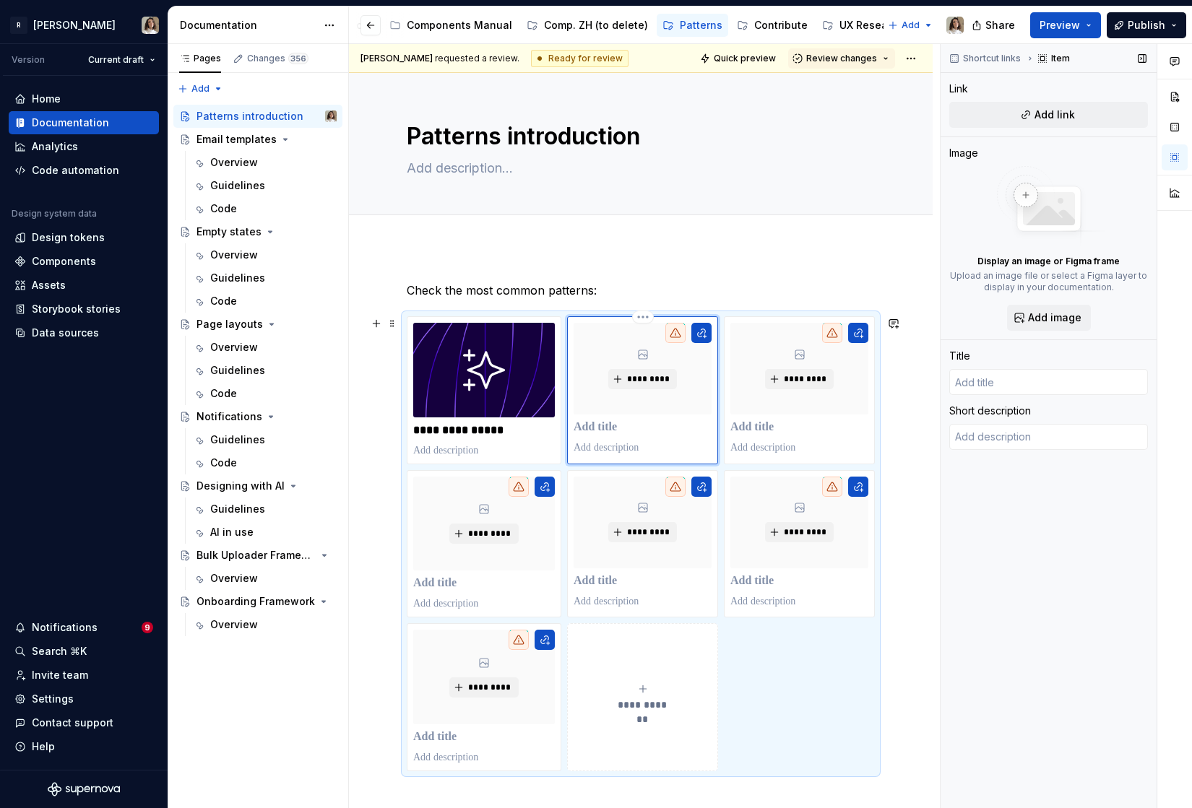
type textarea "*"
type input "Email templates"
click at [737, 428] on p at bounding box center [801, 425] width 134 height 14
type textarea "*"
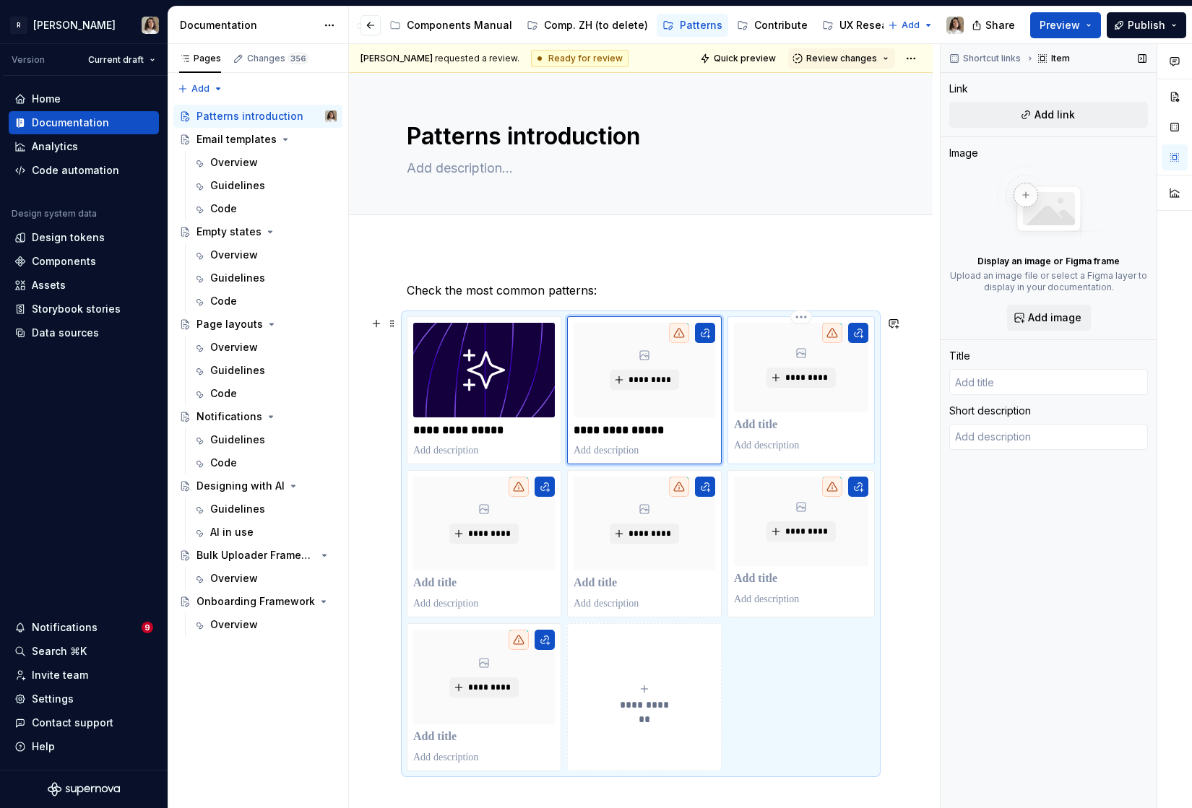
type input "Empty states"
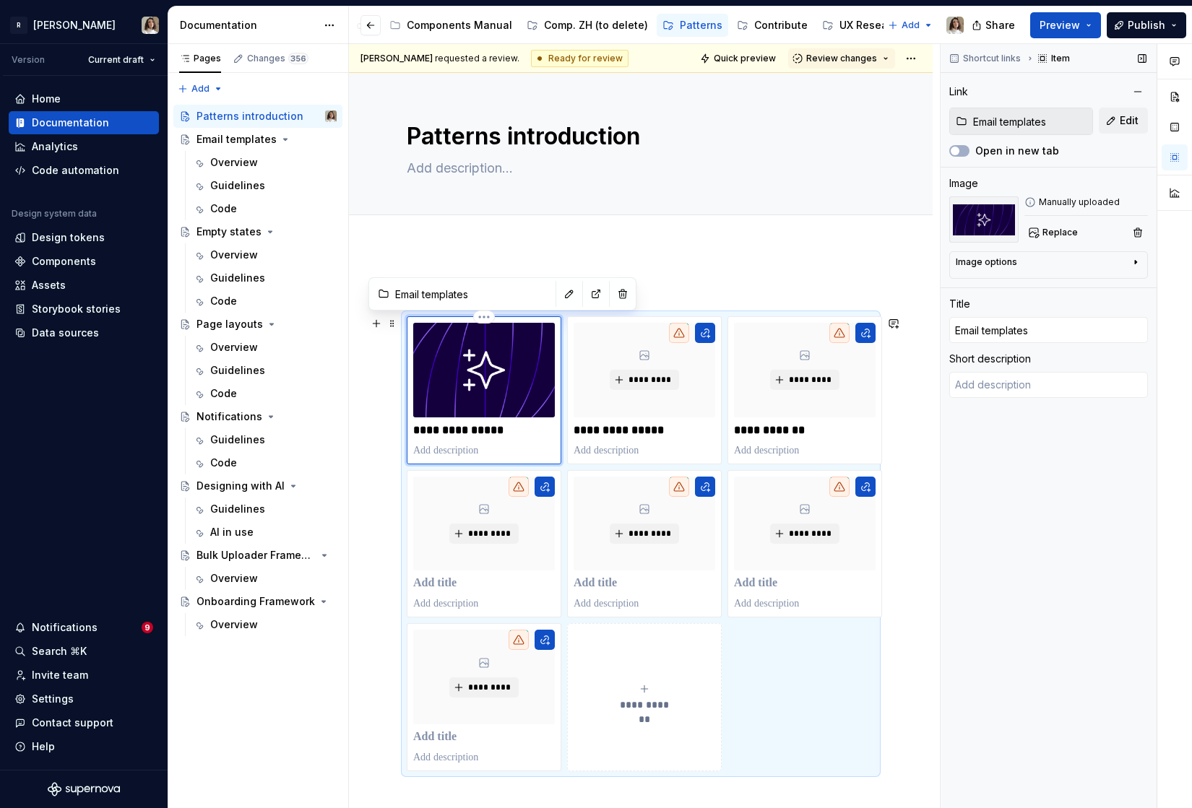
click at [494, 393] on img at bounding box center [484, 370] width 142 height 95
click at [1131, 228] on button "button" at bounding box center [1138, 232] width 20 height 20
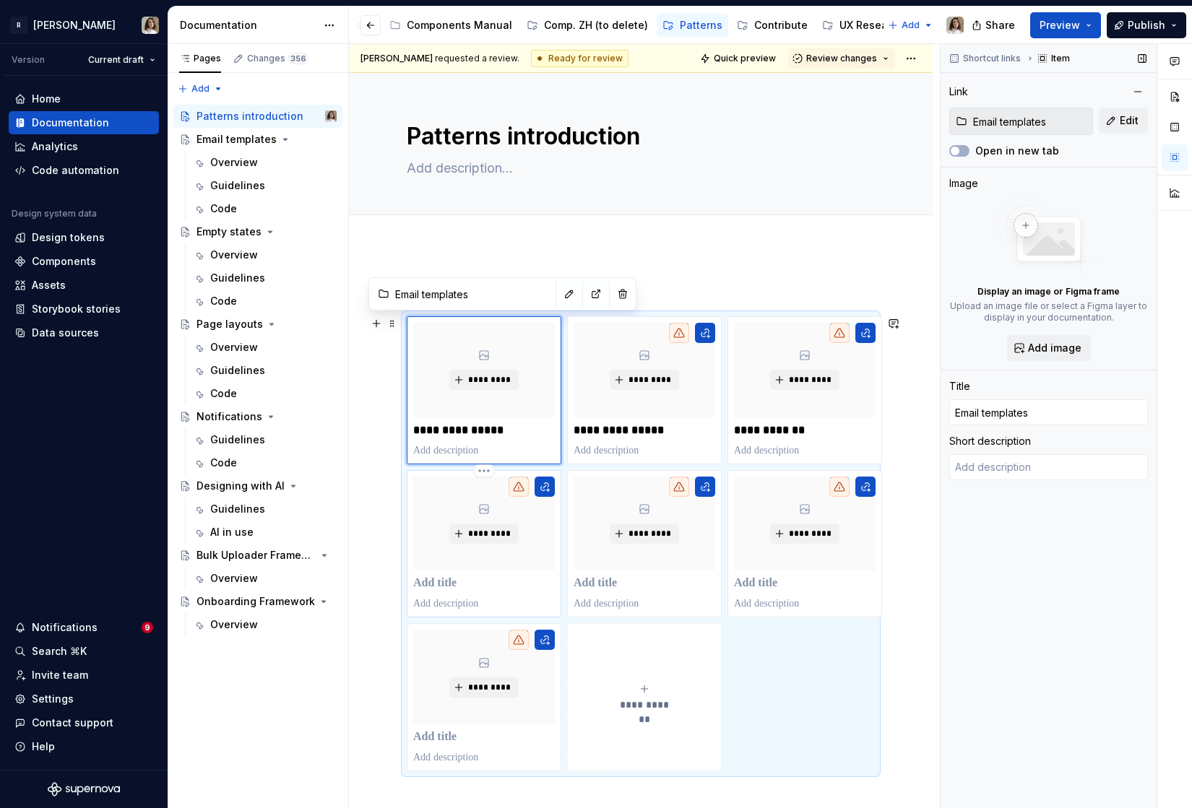
click at [441, 584] on p at bounding box center [484, 583] width 142 height 14
type textarea "*"
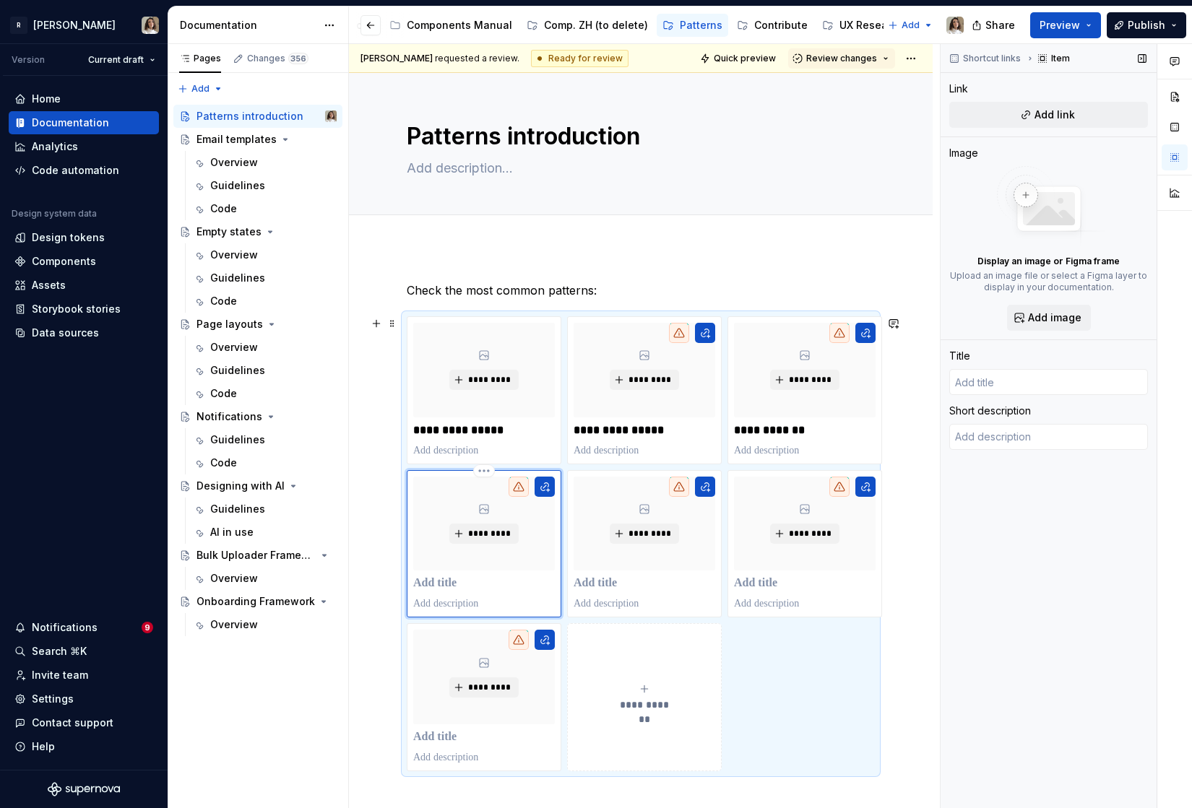
type textarea "*"
type input "Notifications"
click at [610, 579] on p at bounding box center [645, 583] width 142 height 14
type textarea "*"
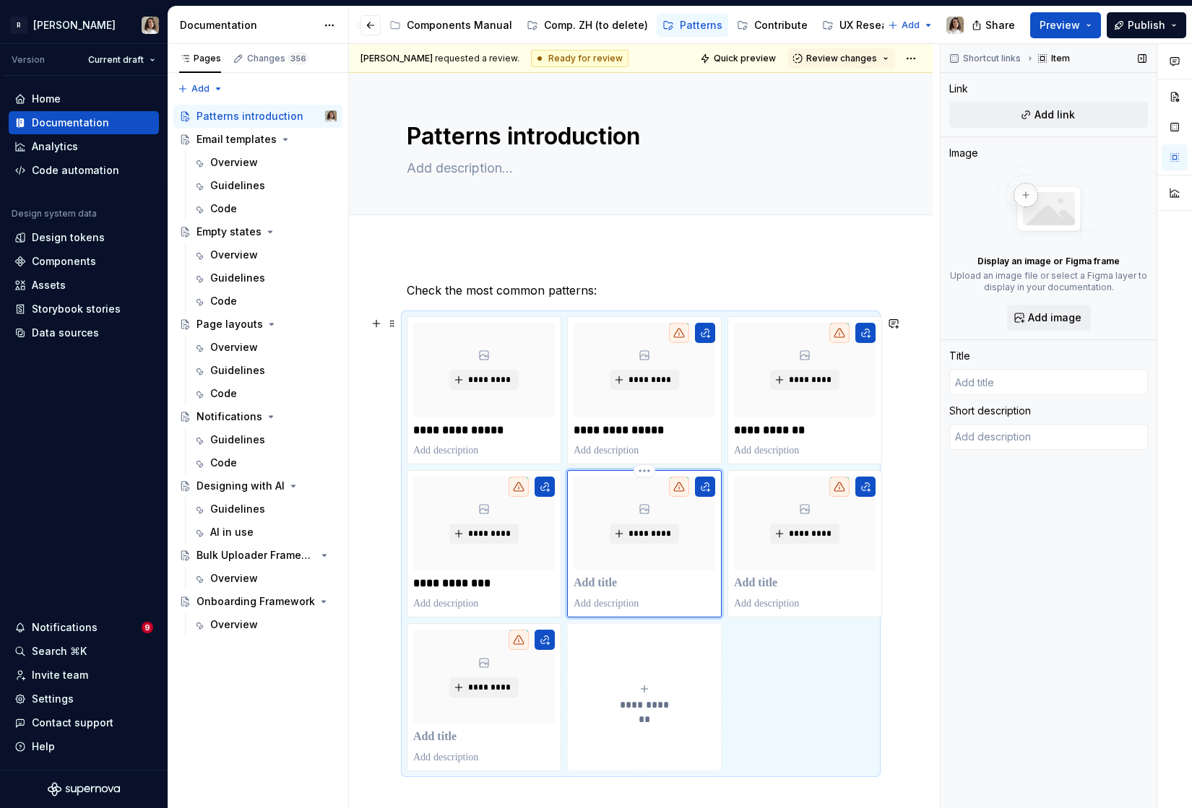
type input "Page layouts"
type textarea "*"
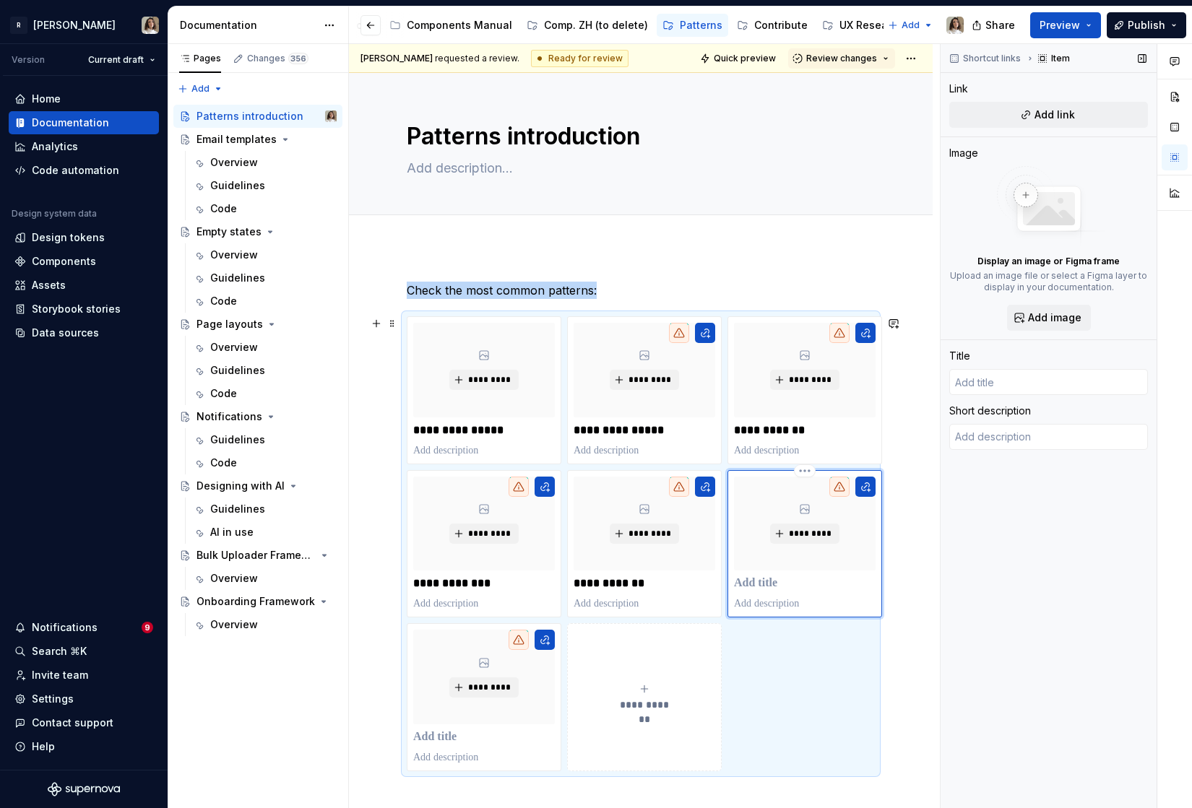
click at [745, 592] on div "*********" at bounding box center [805, 544] width 142 height 135
click at [756, 576] on p at bounding box center [805, 583] width 142 height 14
click at [752, 584] on p at bounding box center [805, 583] width 142 height 14
paste div
type textarea "*"
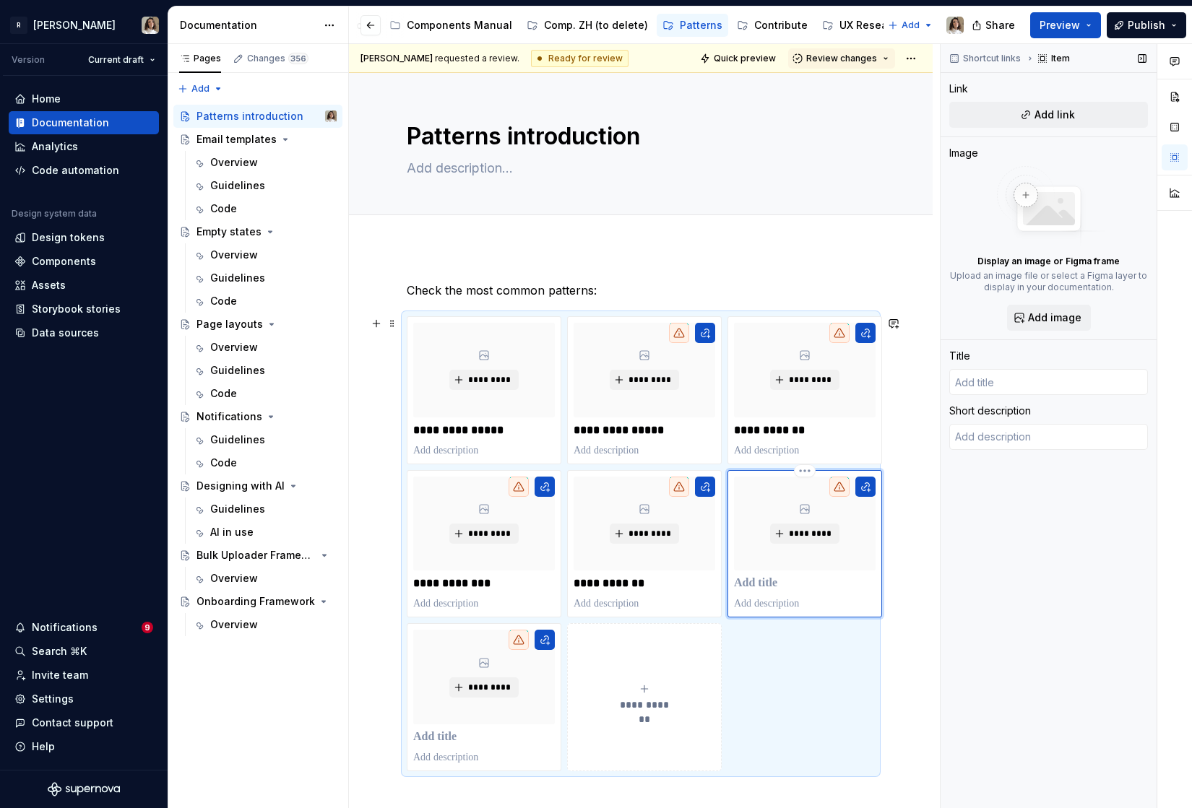
type input "Bulk uploading"
type textarea "*"
type input "Bulk uploadin"
type textarea "*"
type input "Bulk uploadi"
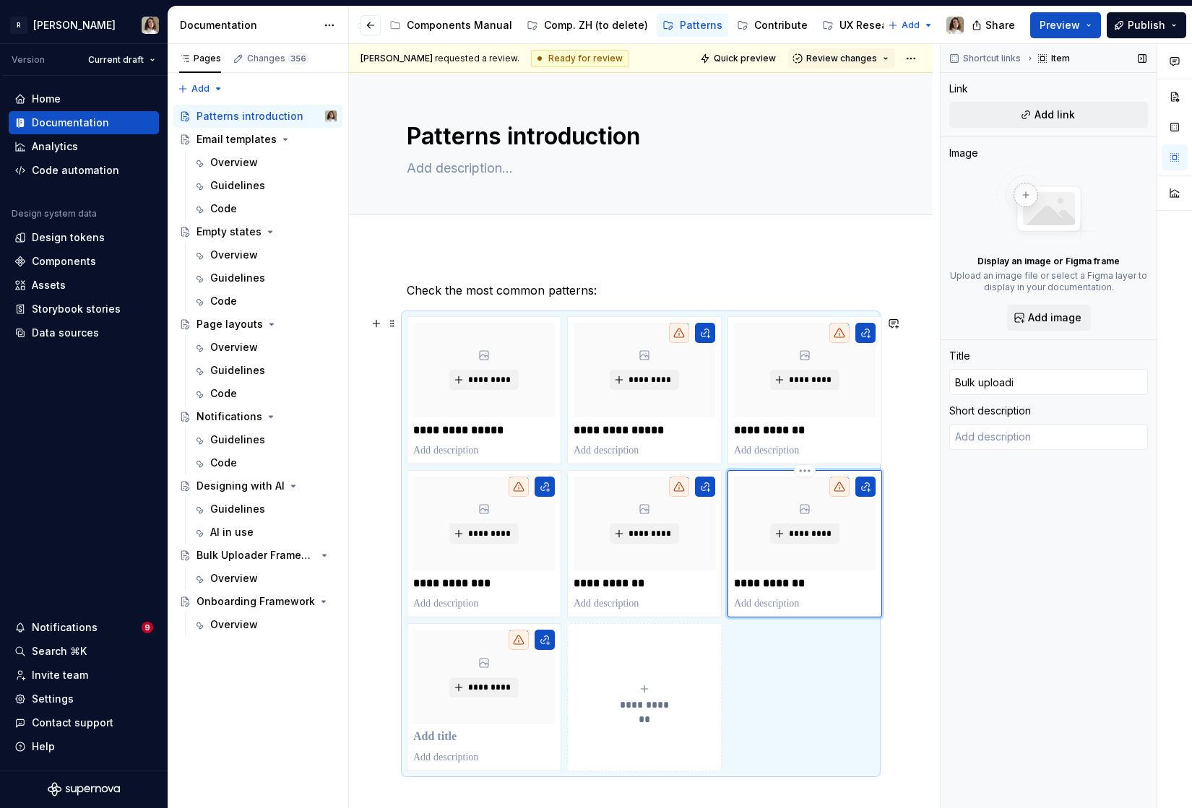
type textarea "*"
type input "Bulk upload"
type textarea "*"
type input "Bulk uploado"
type textarea "*"
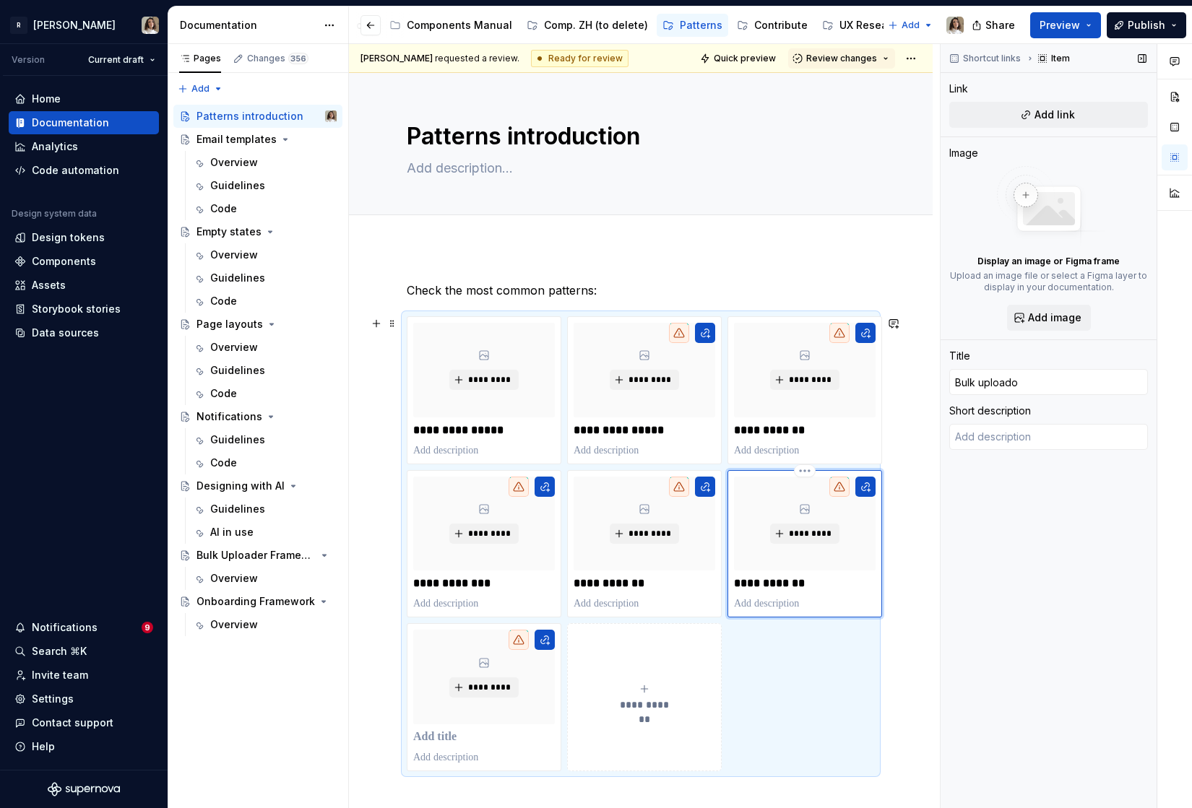
type input "Bulk uploador"
type textarea "*"
type input "Bulk uploado"
type textarea "*"
type input "Bulk upload"
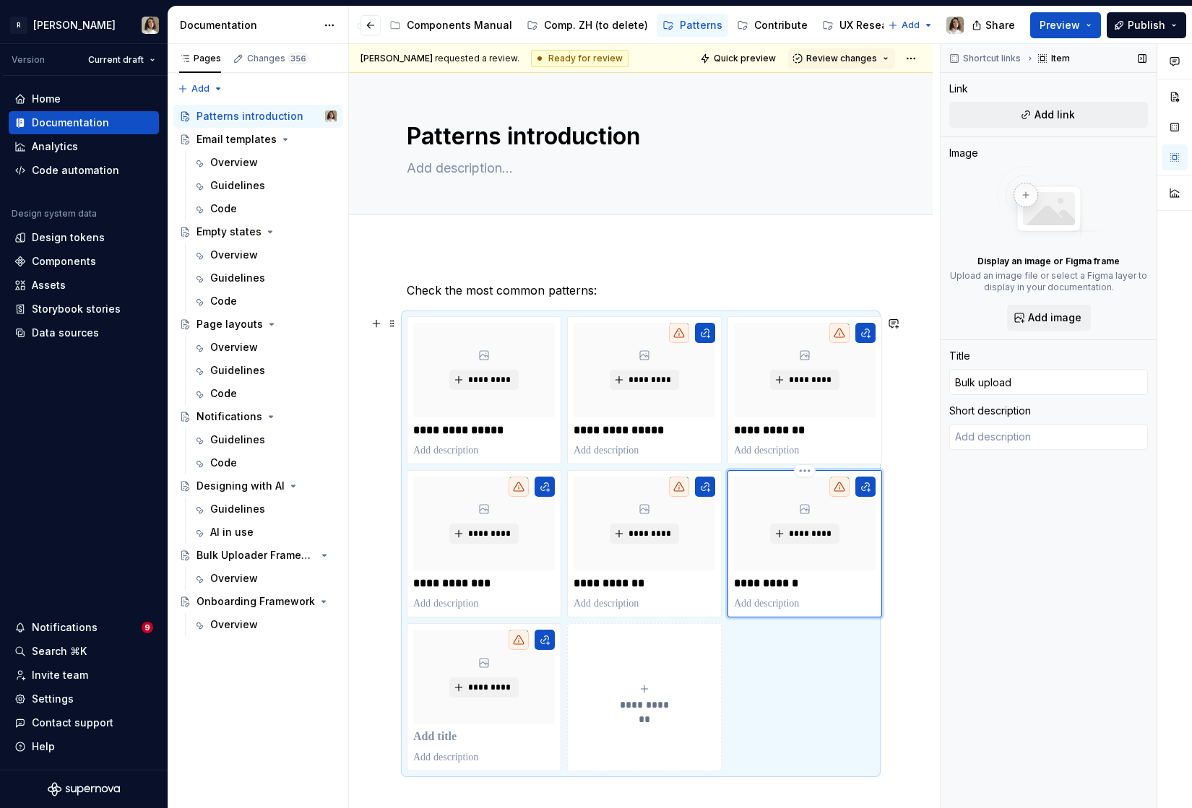
type textarea "*"
type input "Bulk uploade"
type textarea "*"
type input "Bulk uploader"
click at [417, 738] on p at bounding box center [484, 737] width 142 height 14
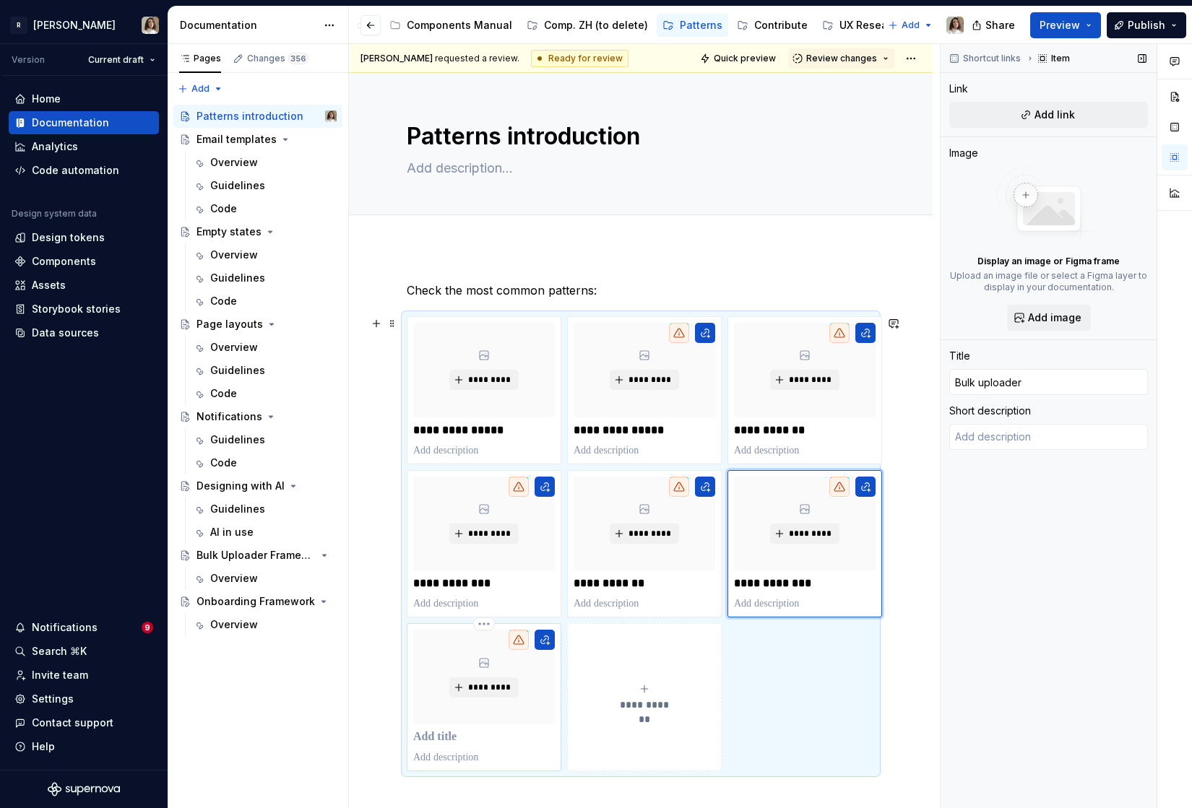
type textarea "*"
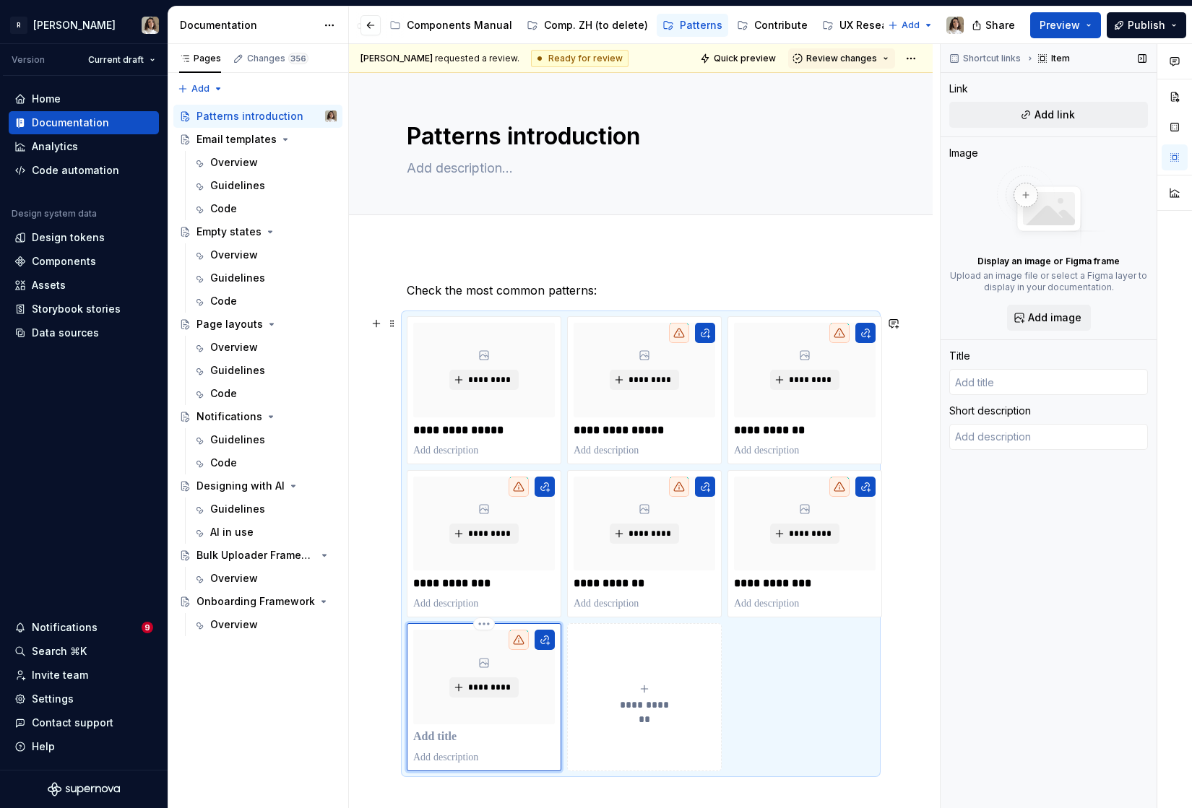
type textarea "*"
type input "Onboarding"
click at [363, 734] on div "**********" at bounding box center [641, 656] width 584 height 819
click at [563, 323] on div "**********" at bounding box center [641, 543] width 468 height 455
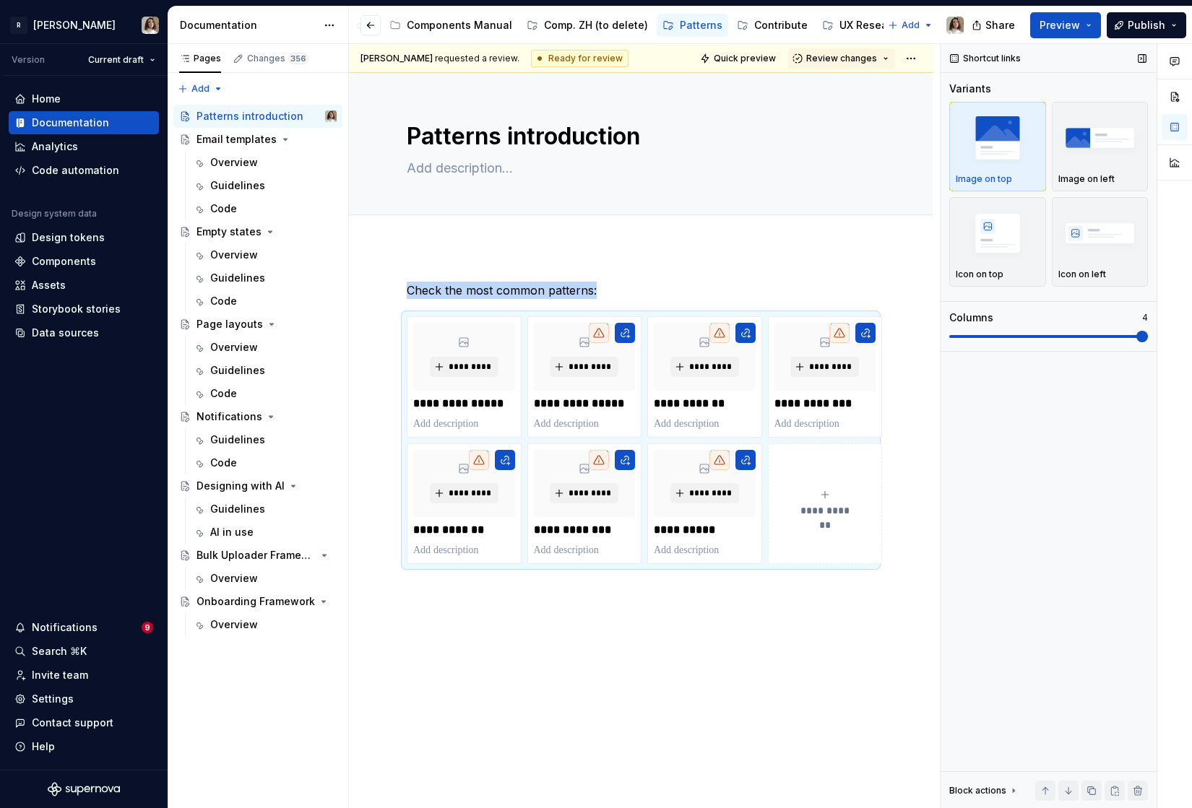
click at [1136, 333] on span at bounding box center [1142, 337] width 12 height 12
click at [1094, 140] on img "button" at bounding box center [1100, 137] width 84 height 53
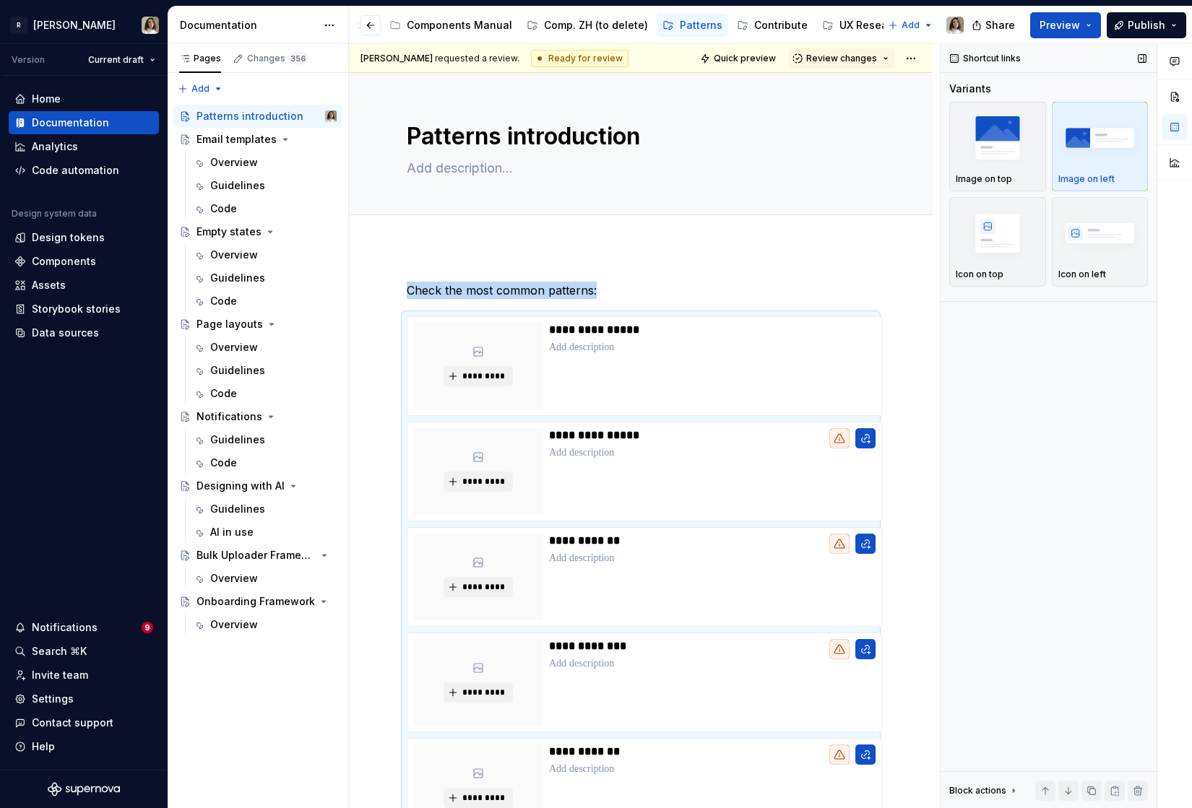
scroll to position [272, 0]
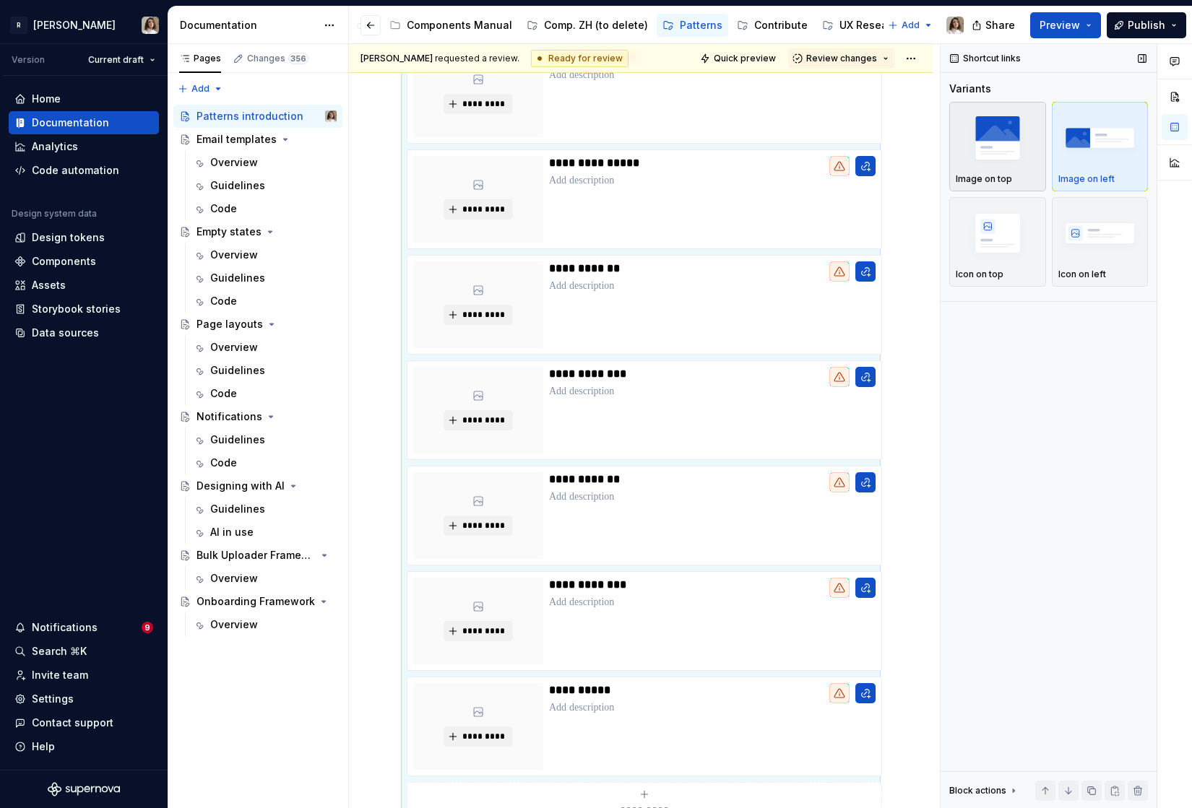
click at [1012, 157] on img "button" at bounding box center [998, 137] width 84 height 53
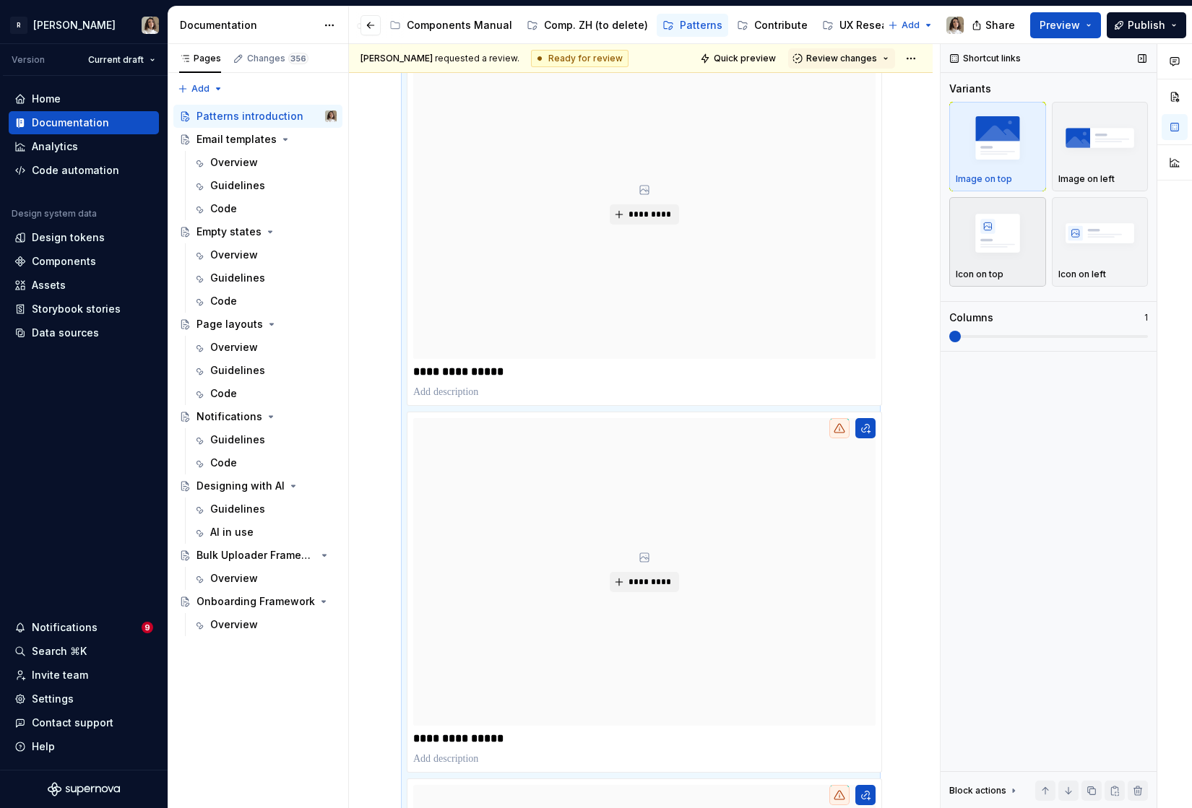
click at [991, 243] on img "button" at bounding box center [998, 233] width 84 height 53
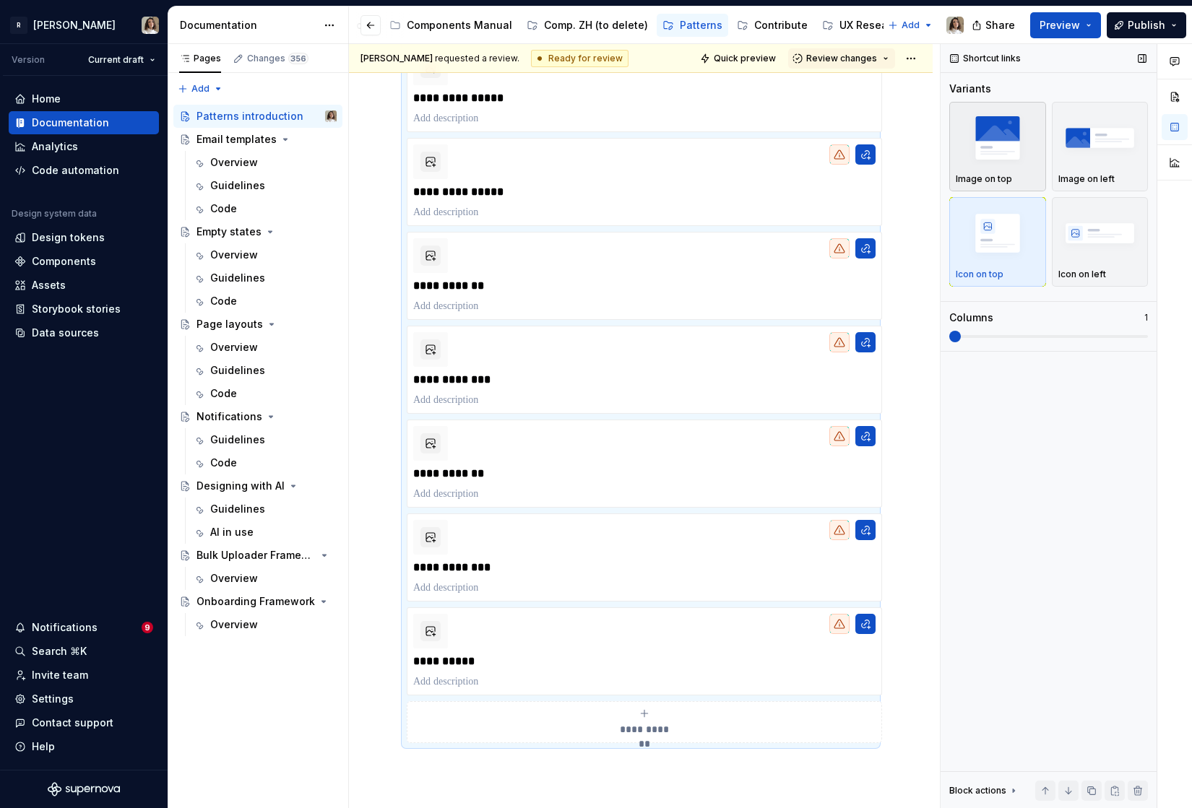
click at [1003, 155] on img "button" at bounding box center [998, 137] width 84 height 53
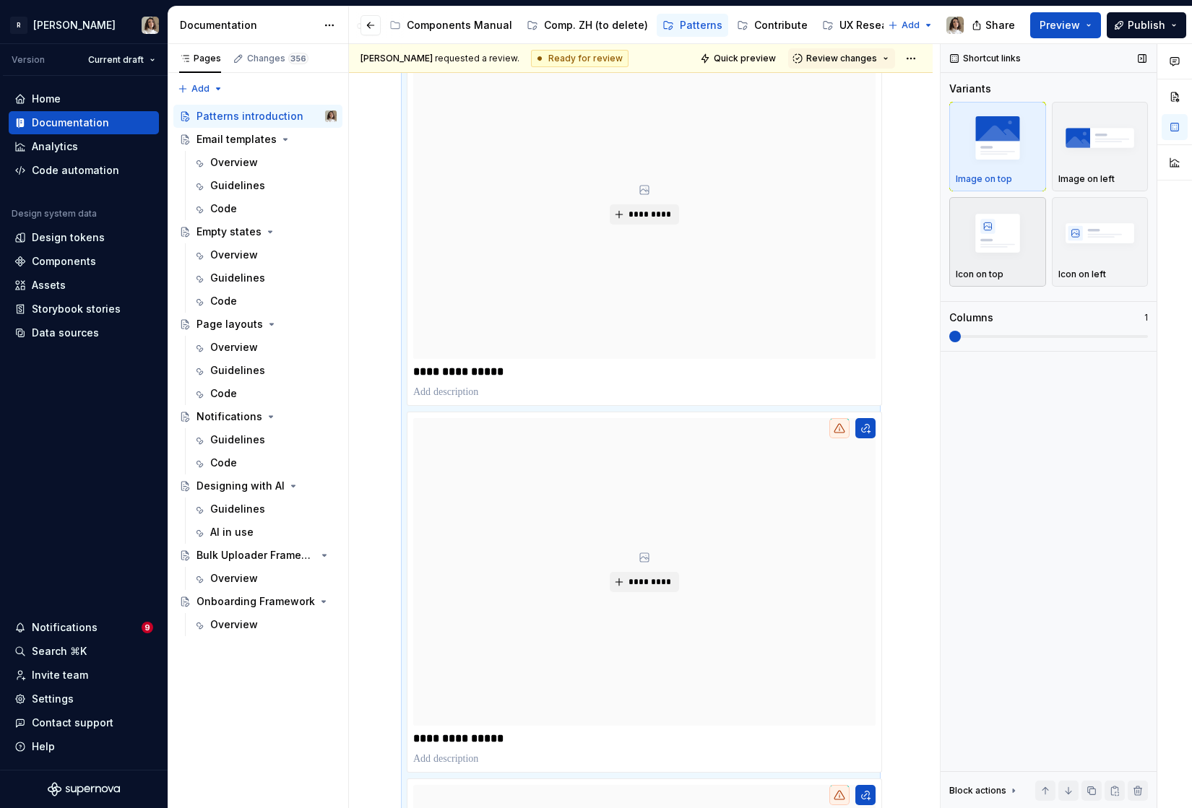
click at [996, 206] on div "button" at bounding box center [998, 233] width 84 height 59
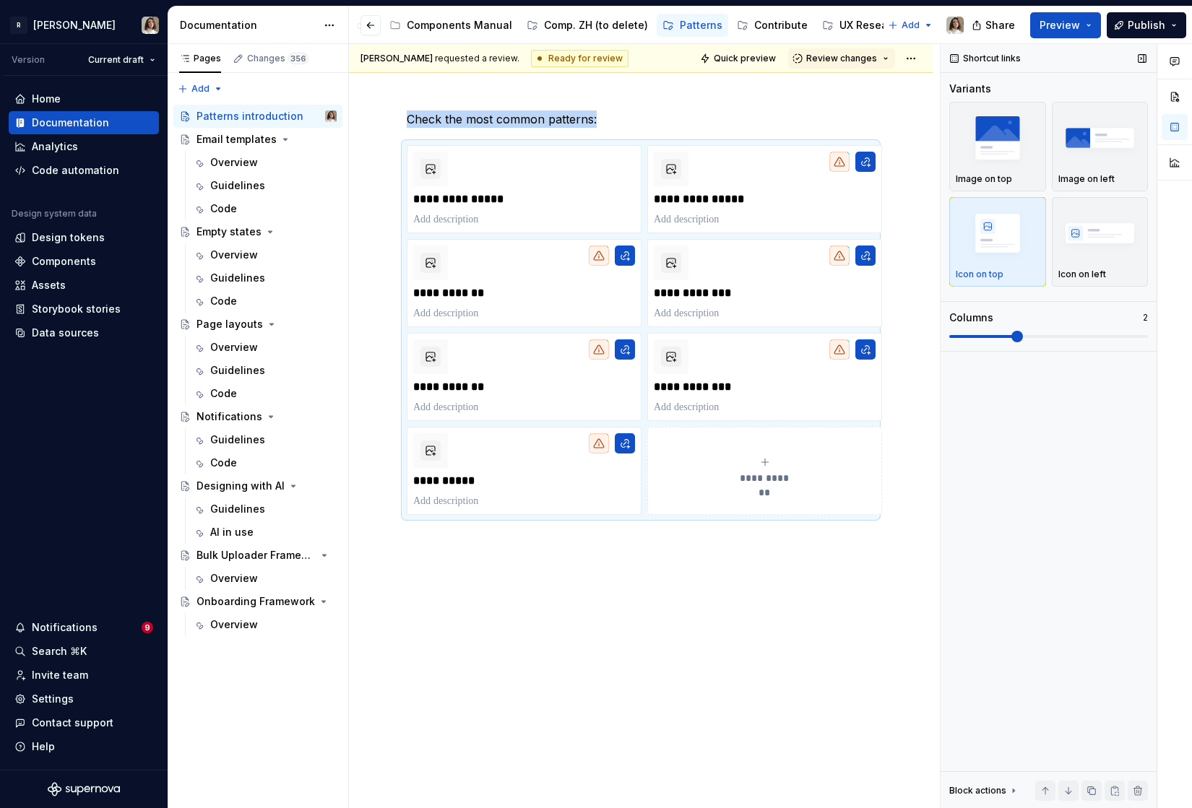
scroll to position [77, 0]
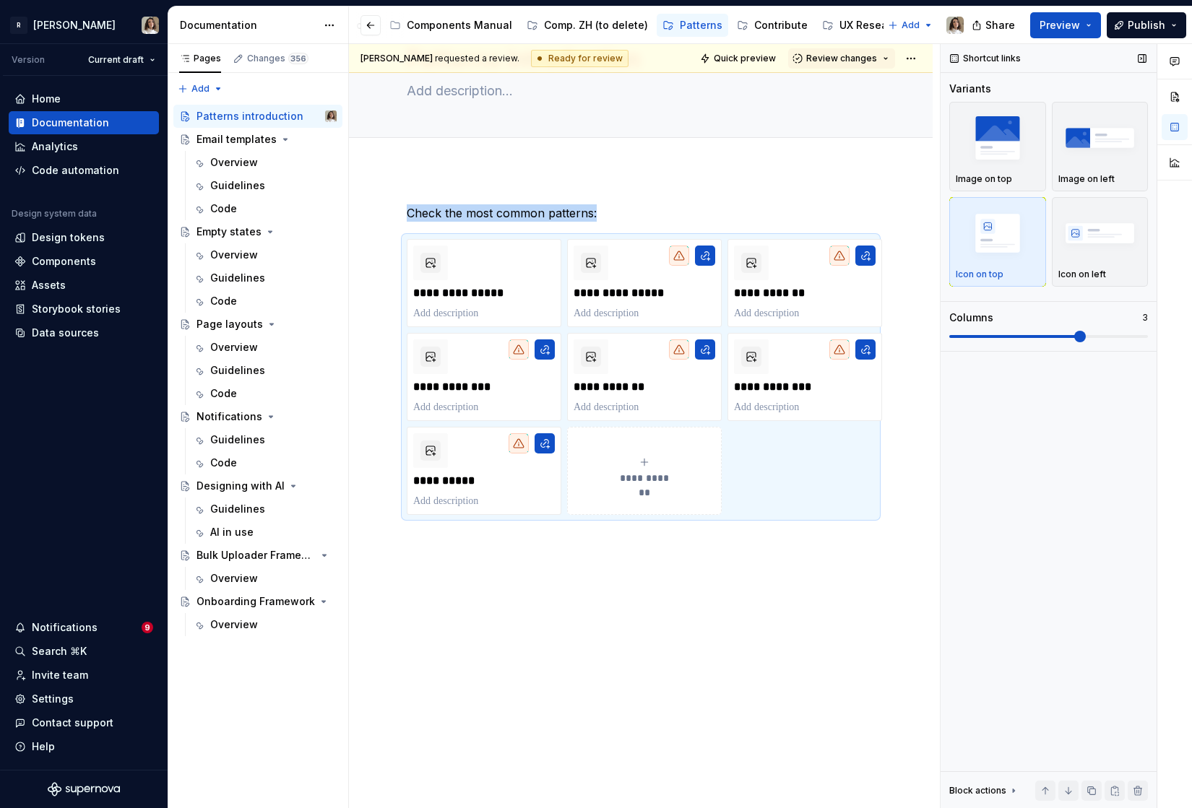
click at [1074, 338] on span at bounding box center [1080, 337] width 12 height 12
click at [1010, 161] on img "button" at bounding box center [998, 137] width 84 height 53
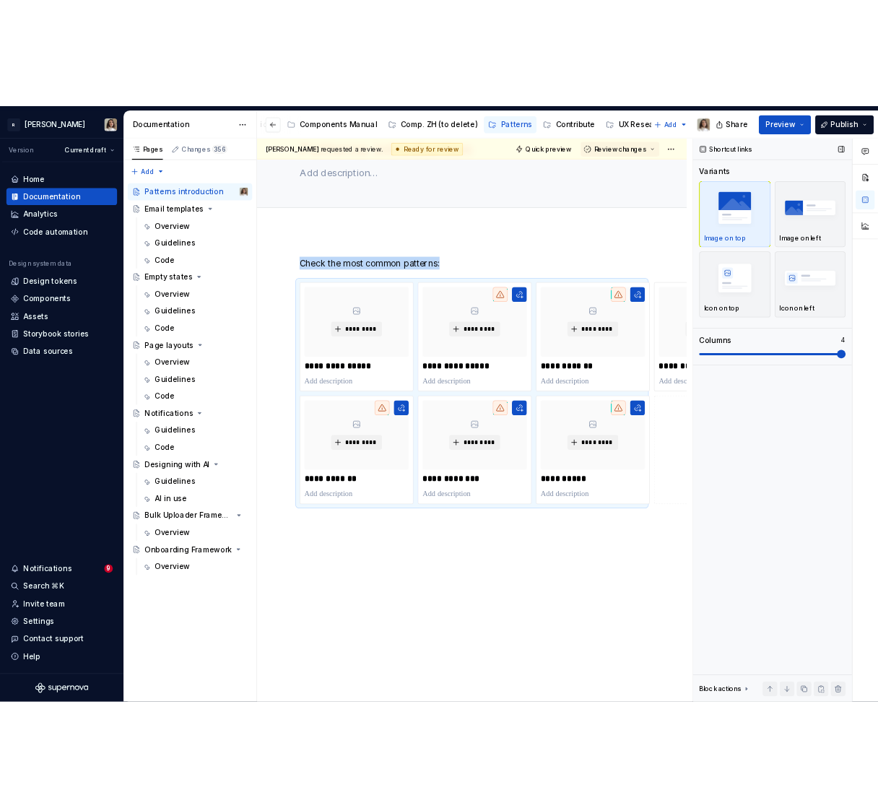
scroll to position [50, 0]
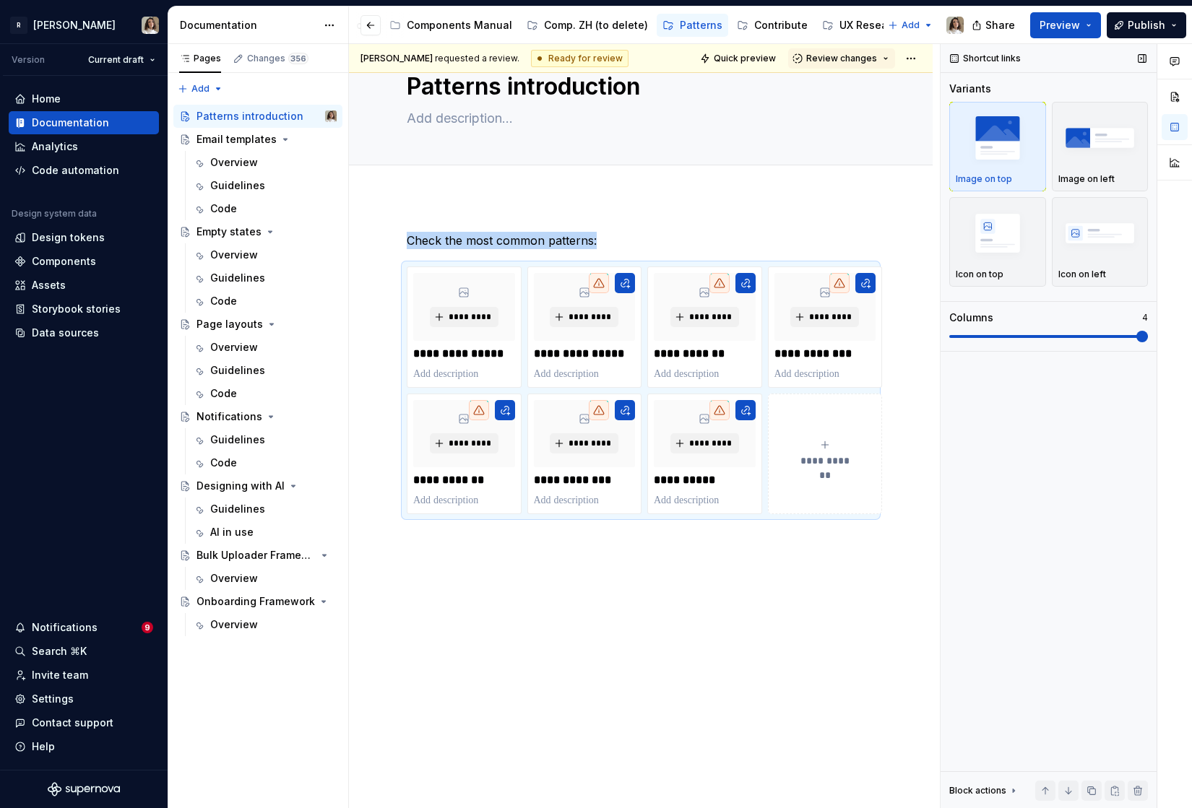
click at [1140, 334] on span at bounding box center [1142, 337] width 12 height 12
click at [806, 207] on div "**********" at bounding box center [641, 503] width 584 height 612
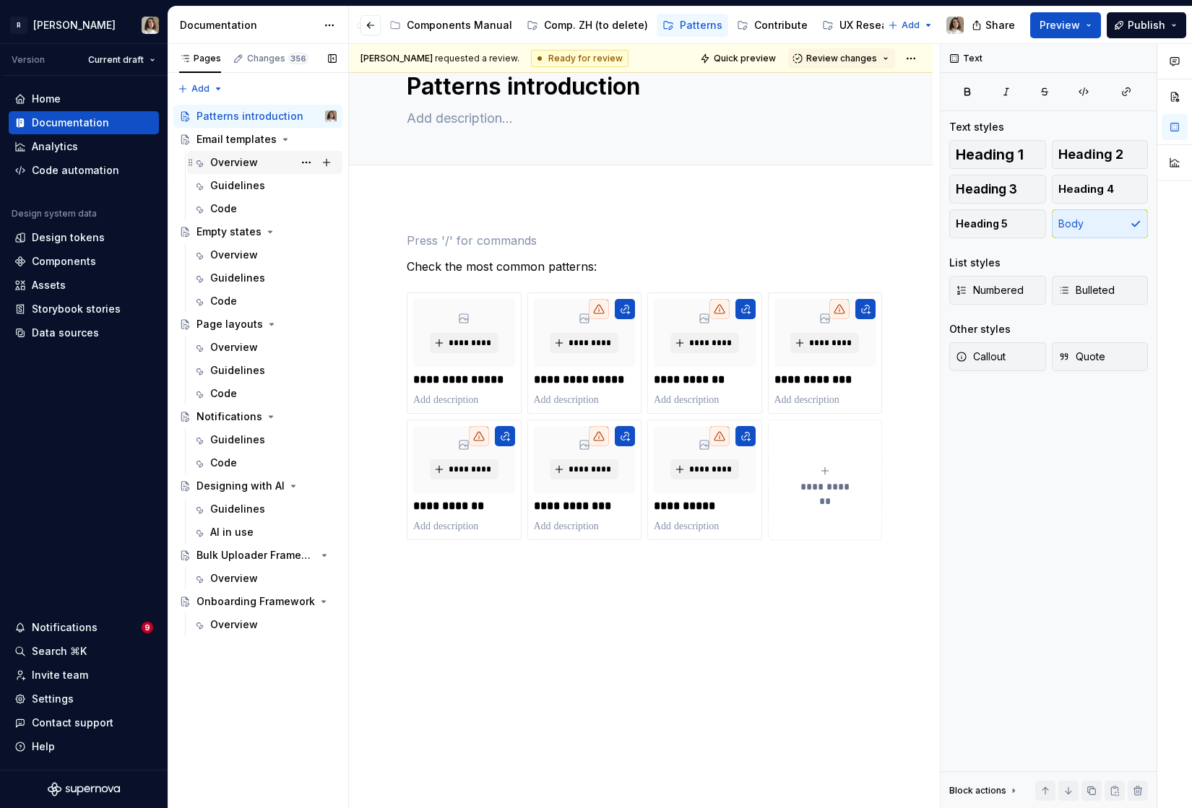
click at [222, 161] on div "Overview" at bounding box center [234, 162] width 48 height 14
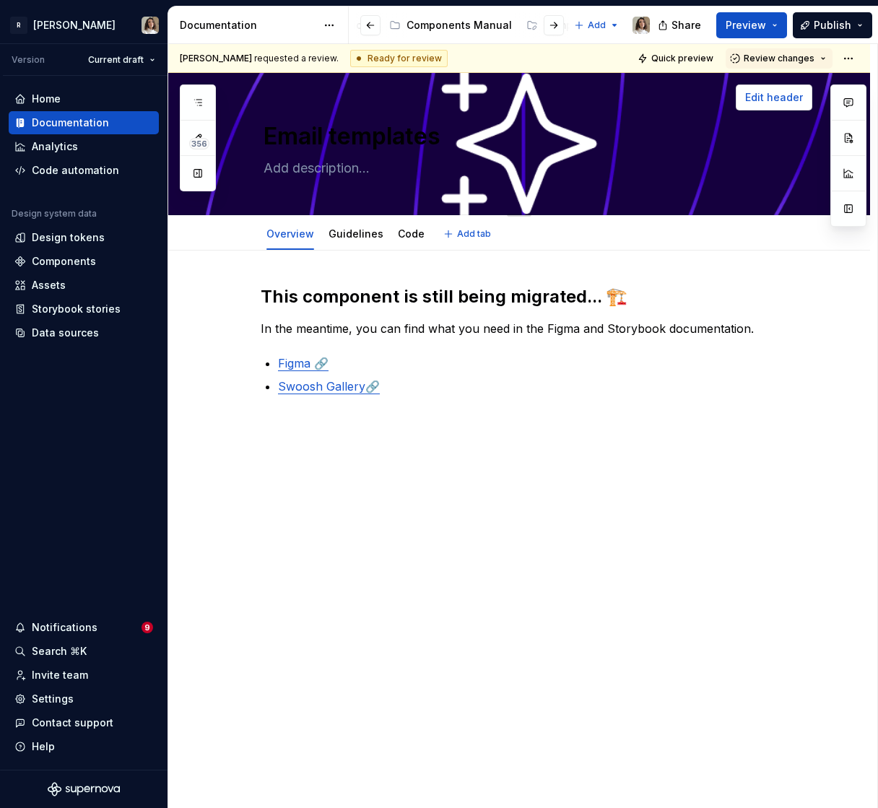
click at [784, 91] on span "Edit header" at bounding box center [774, 97] width 58 height 14
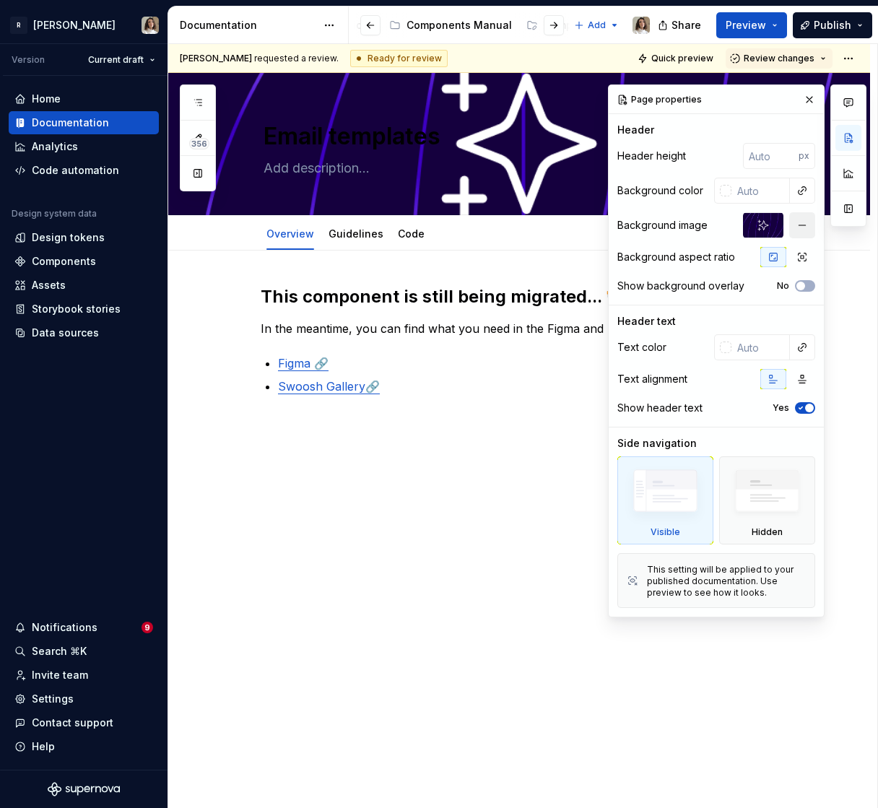
click at [797, 228] on button "button" at bounding box center [802, 225] width 26 height 26
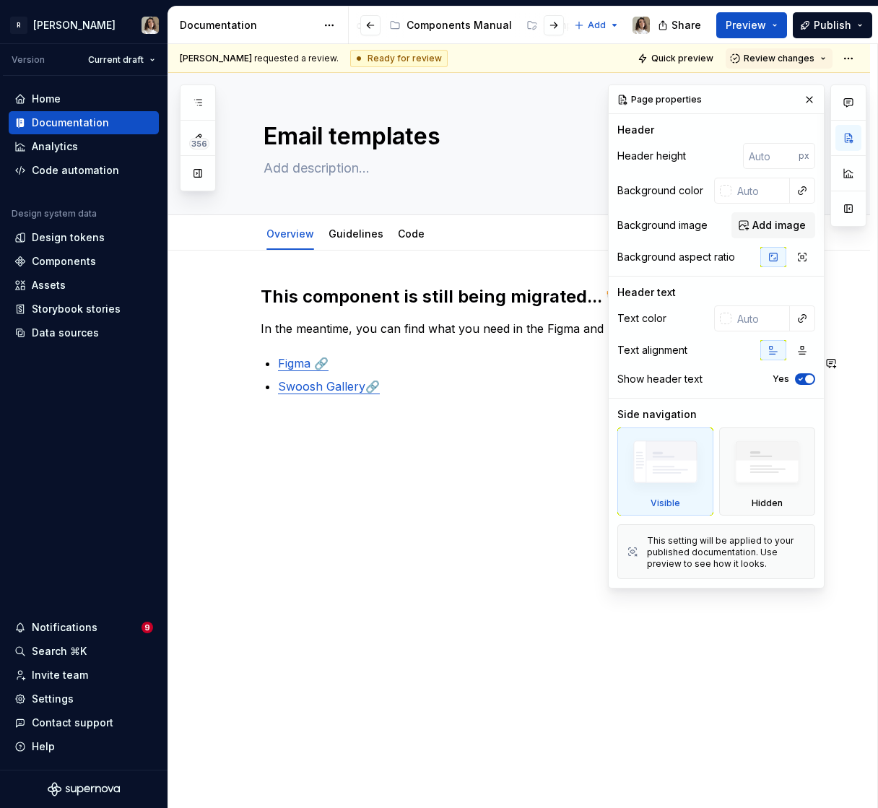
click at [472, 416] on div "This component is still being migrated... 🏗️ In the meantime, you can find what…" at bounding box center [519, 453] width 702 height 404
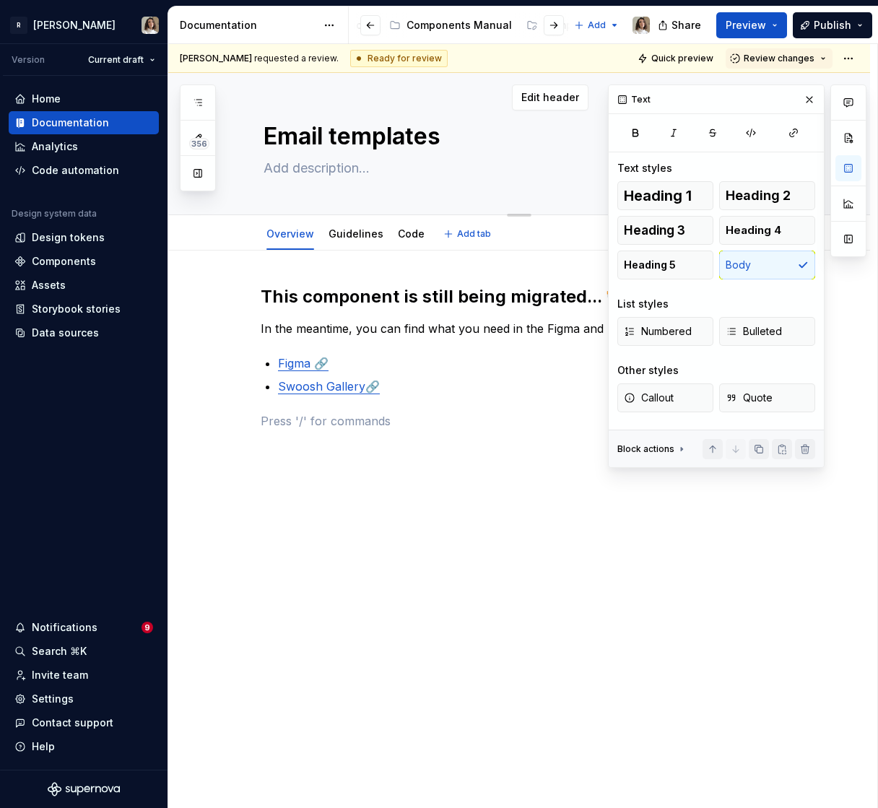
click at [457, 133] on textarea "Email templates" at bounding box center [534, 136] width 546 height 35
click at [451, 139] on textarea "Email templates" at bounding box center [534, 136] width 546 height 35
type textarea "*"
type textarea "Email templates"
paste textarea "🏗️"
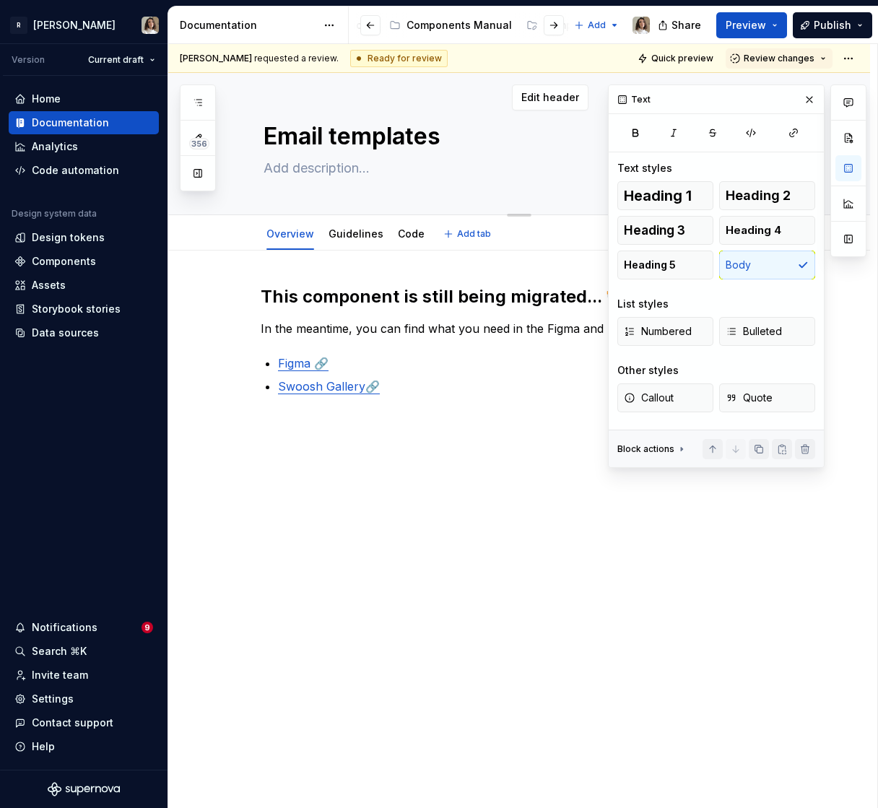
type textarea "*"
type textarea "Email templates 🏗️"
type textarea "*"
type textarea "Email templates 🏗️"
click at [459, 329] on p "In the meantime, you can find what you need in the Figma and Storybook document…" at bounding box center [537, 328] width 552 height 17
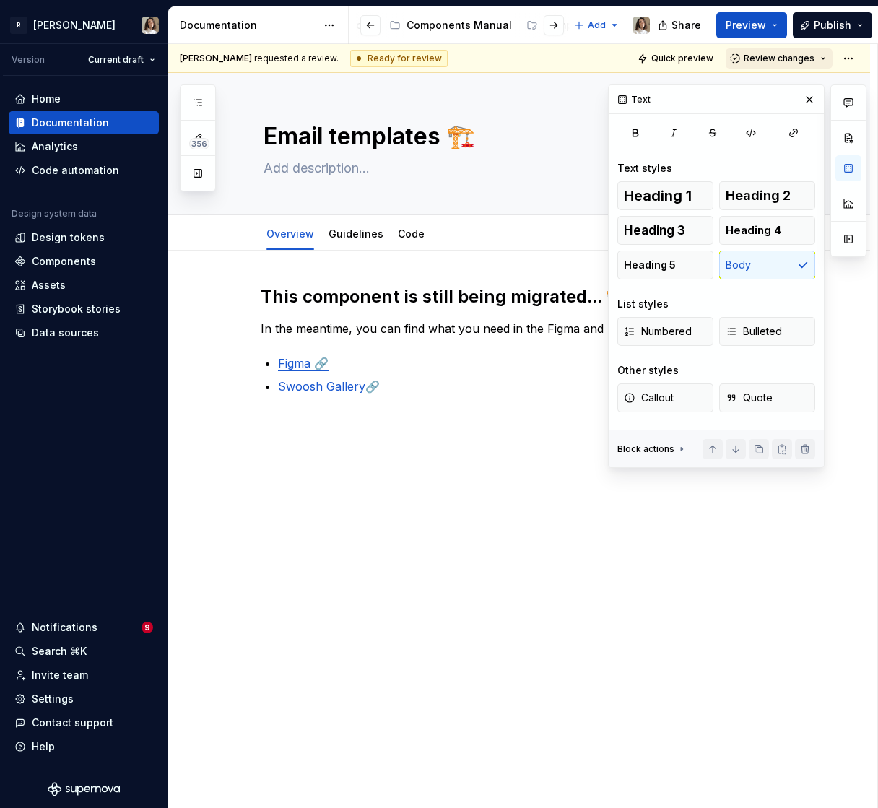
click at [806, 59] on span "Review changes" at bounding box center [779, 59] width 71 height 12
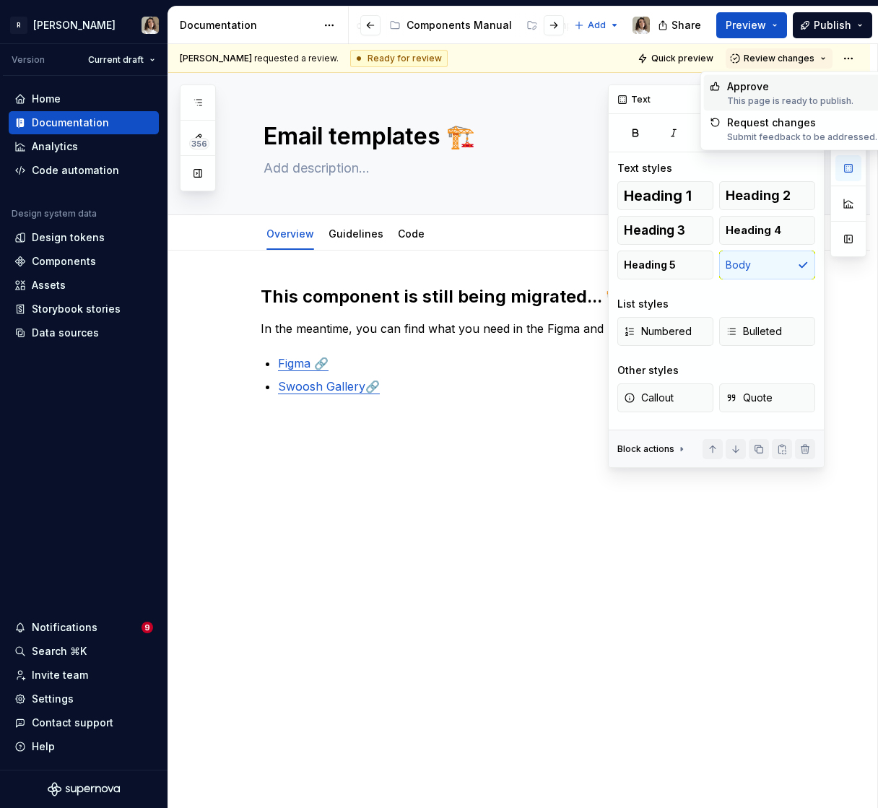
click at [781, 98] on div "This page is ready to publish." at bounding box center [790, 101] width 126 height 12
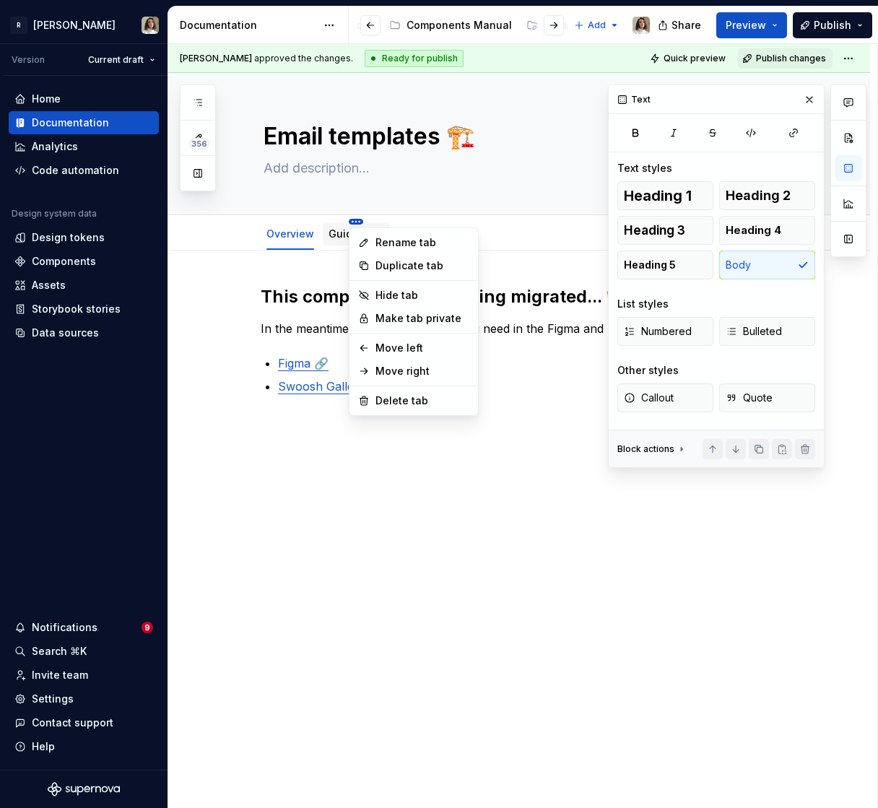
click at [356, 223] on html "R Norma Version Current draft Home Documentation Analytics Code automation Desi…" at bounding box center [439, 404] width 878 height 808
click at [393, 397] on div "Delete tab" at bounding box center [423, 401] width 94 height 14
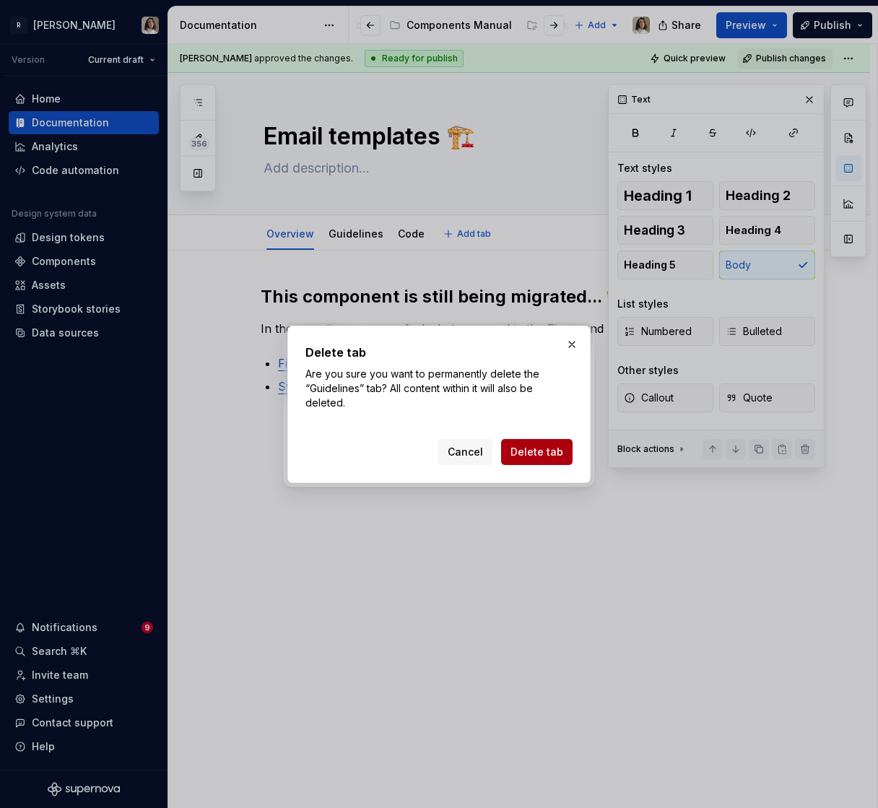
click at [530, 453] on span "Delete tab" at bounding box center [537, 452] width 53 height 14
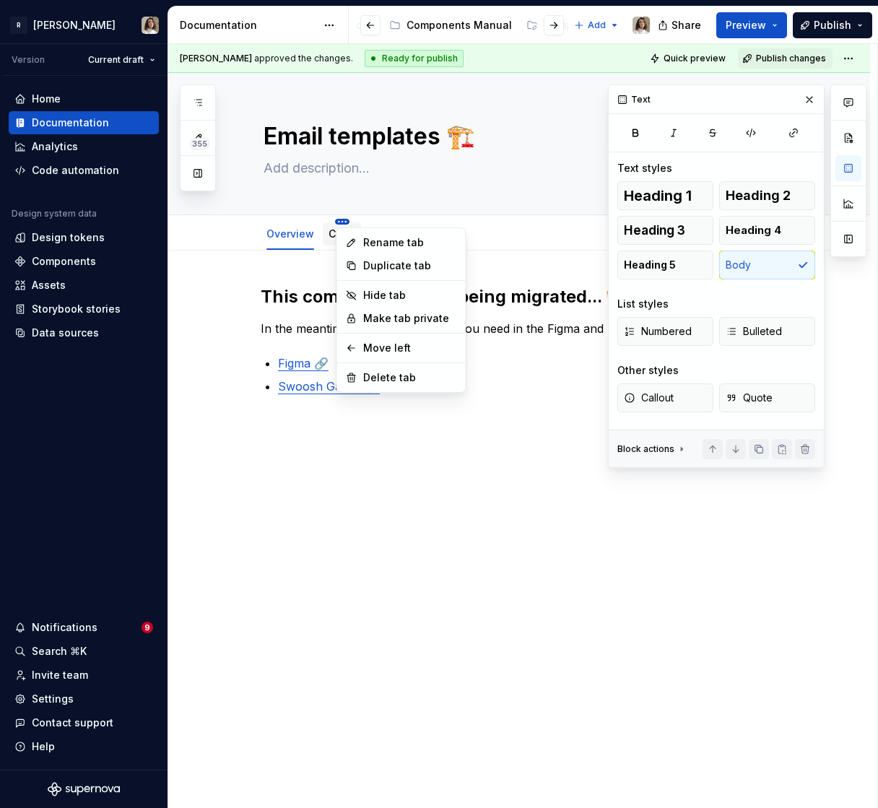
click at [341, 220] on html "R Norma Version Current draft Home Documentation Analytics Code automation Desi…" at bounding box center [439, 404] width 878 height 808
click at [376, 378] on div "Delete tab" at bounding box center [410, 378] width 94 height 14
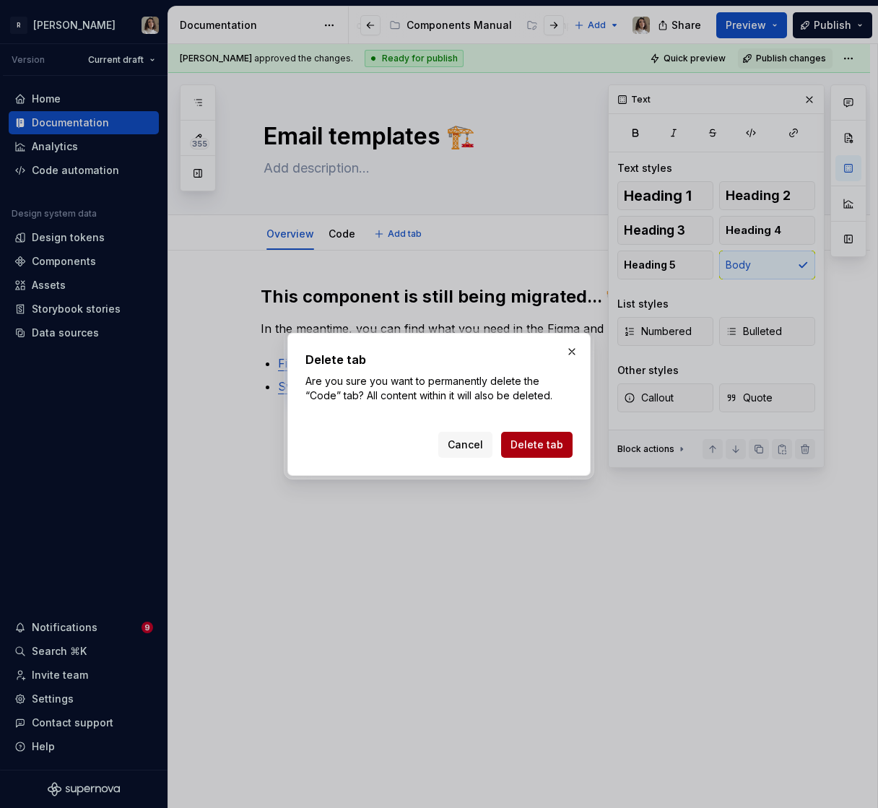
click at [544, 444] on span "Delete tab" at bounding box center [537, 445] width 53 height 14
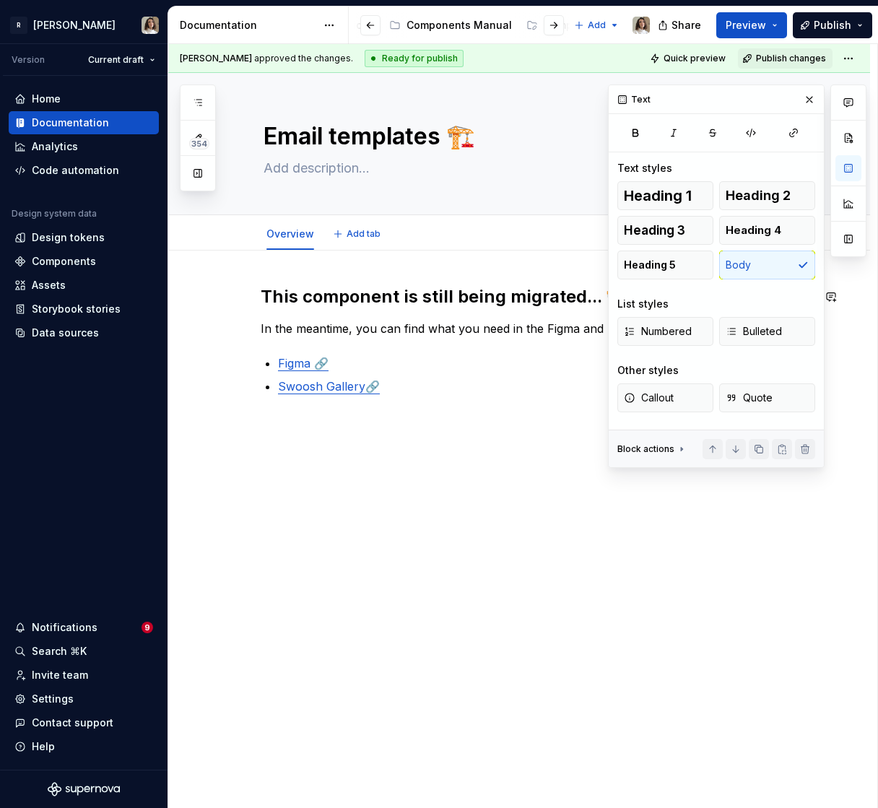
click at [439, 282] on div "This component is still being migrated... 🏗️ In the meantime, you can find what…" at bounding box center [519, 470] width 702 height 439
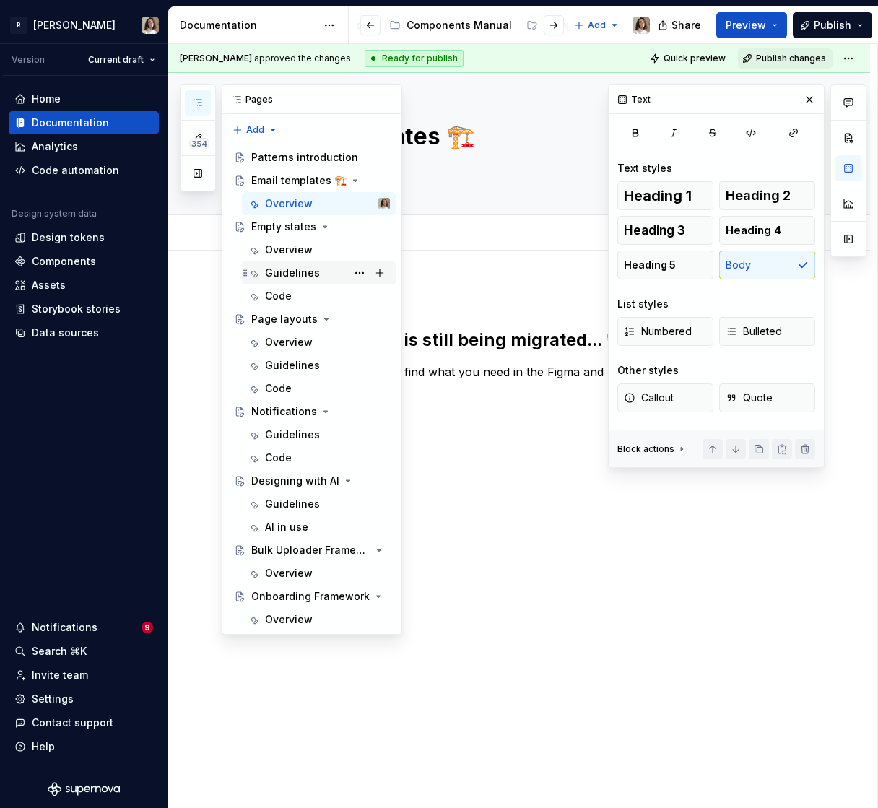
click at [297, 271] on div "Guidelines" at bounding box center [292, 273] width 55 height 14
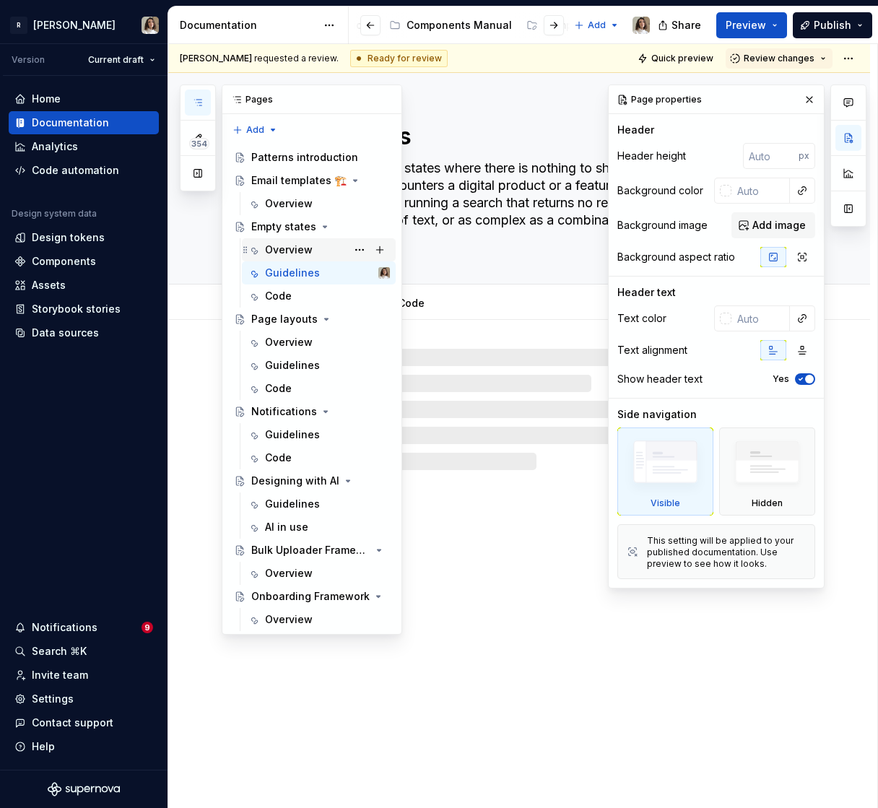
click at [303, 253] on div "Overview" at bounding box center [289, 250] width 48 height 14
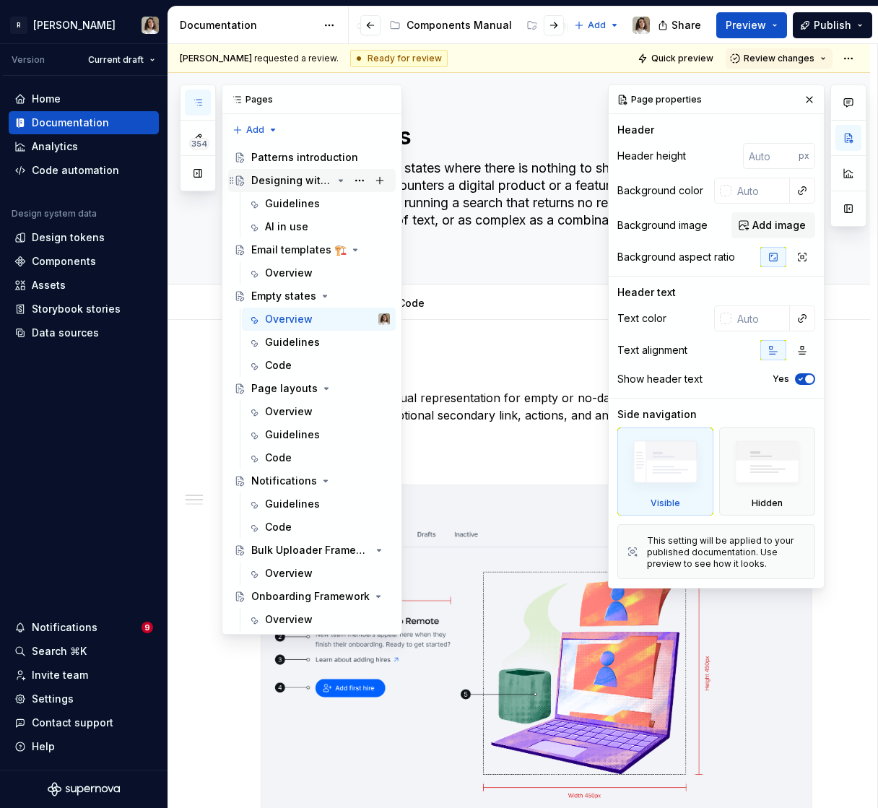
click at [288, 183] on div "Designing with AI" at bounding box center [291, 180] width 81 height 14
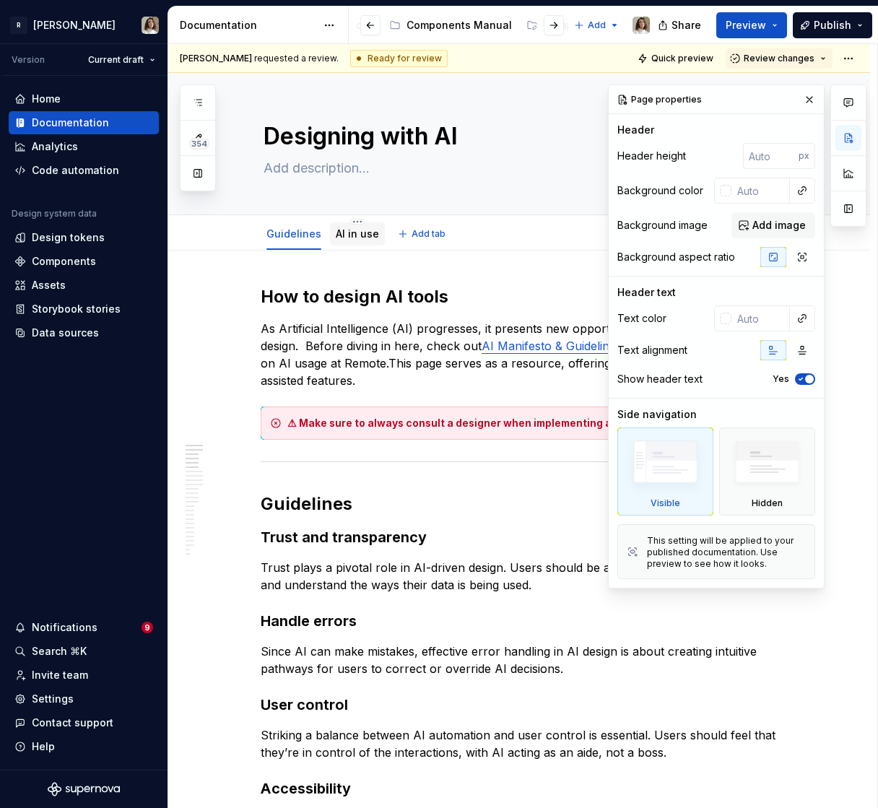
click at [350, 230] on link "AI in use" at bounding box center [357, 234] width 43 height 12
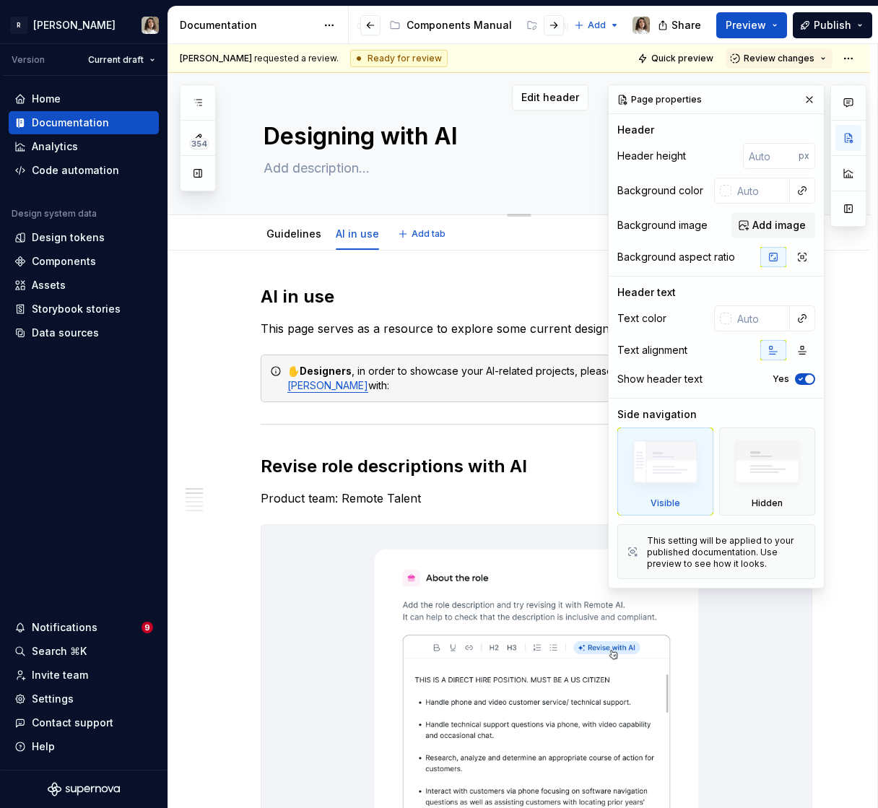
click at [488, 134] on textarea "Designing with AI" at bounding box center [534, 136] width 546 height 35
click at [484, 137] on textarea "Designing with AI" at bounding box center [534, 136] width 546 height 35
type textarea "*"
type textarea "Designing with AI"
paste textarea "✨"
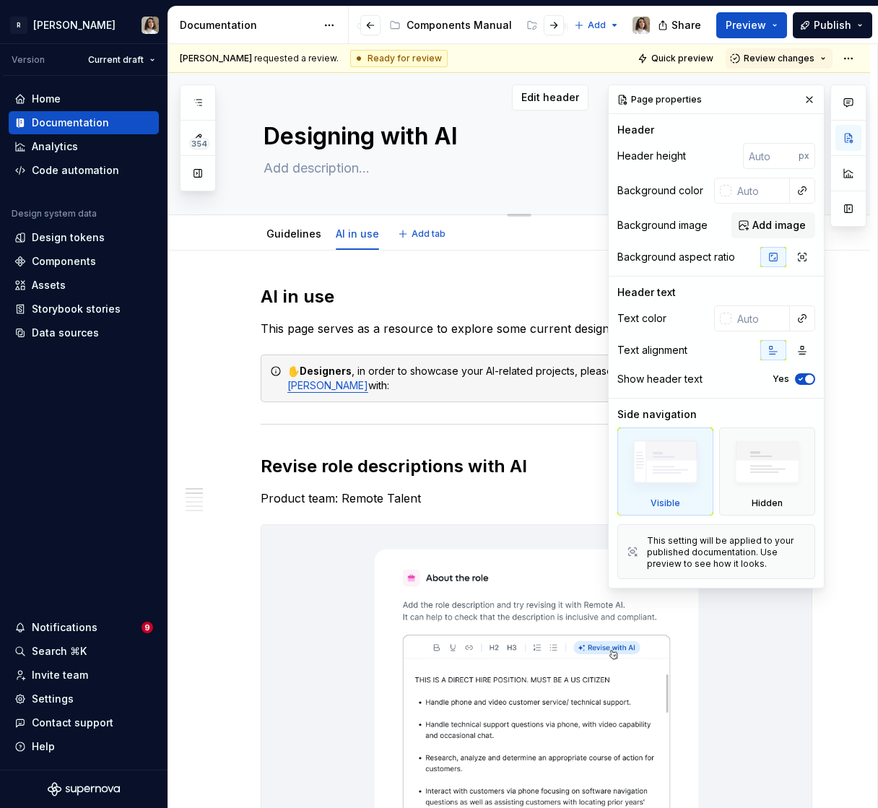
type textarea "*"
type textarea "Designing with AI ✨"
type textarea "*"
type textarea "Designing with AI ✨"
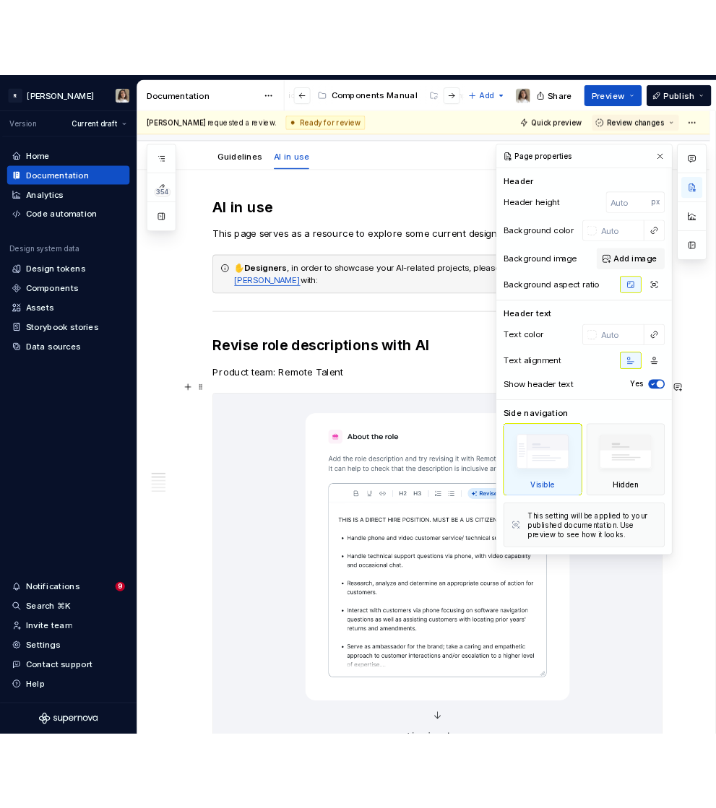
scroll to position [137, 0]
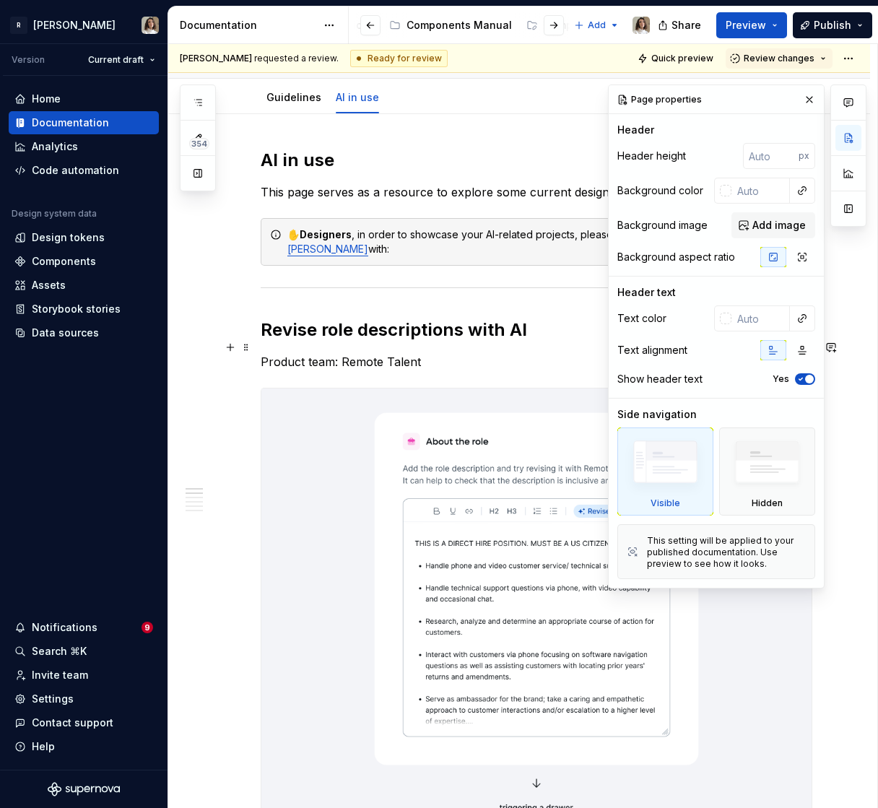
click at [560, 287] on hr at bounding box center [537, 287] width 552 height 1
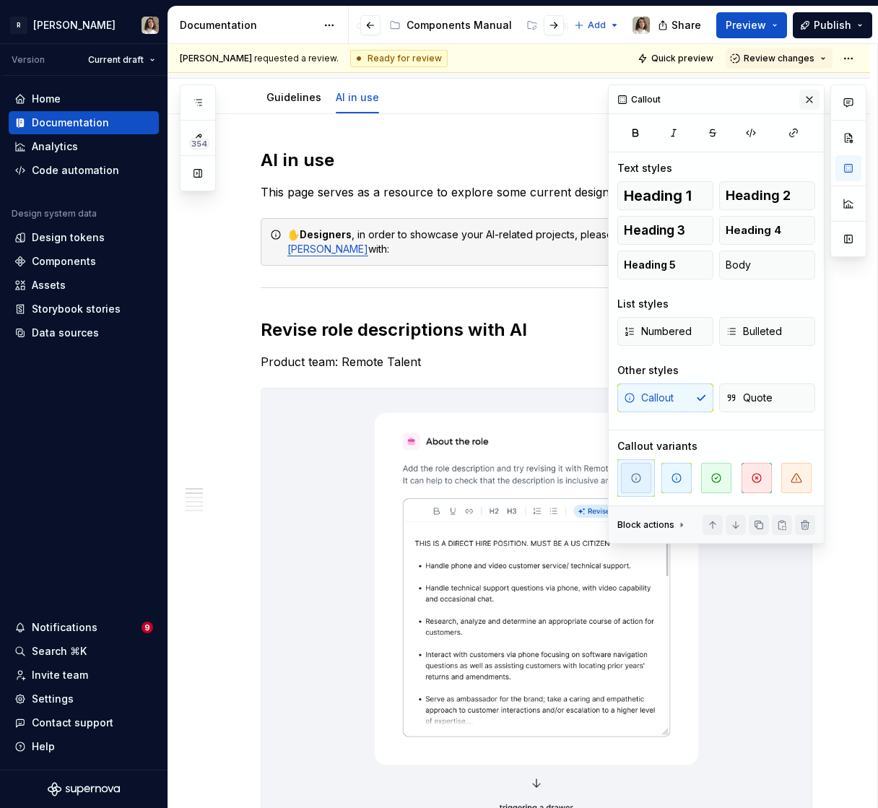
click at [806, 97] on button "button" at bounding box center [810, 100] width 20 height 20
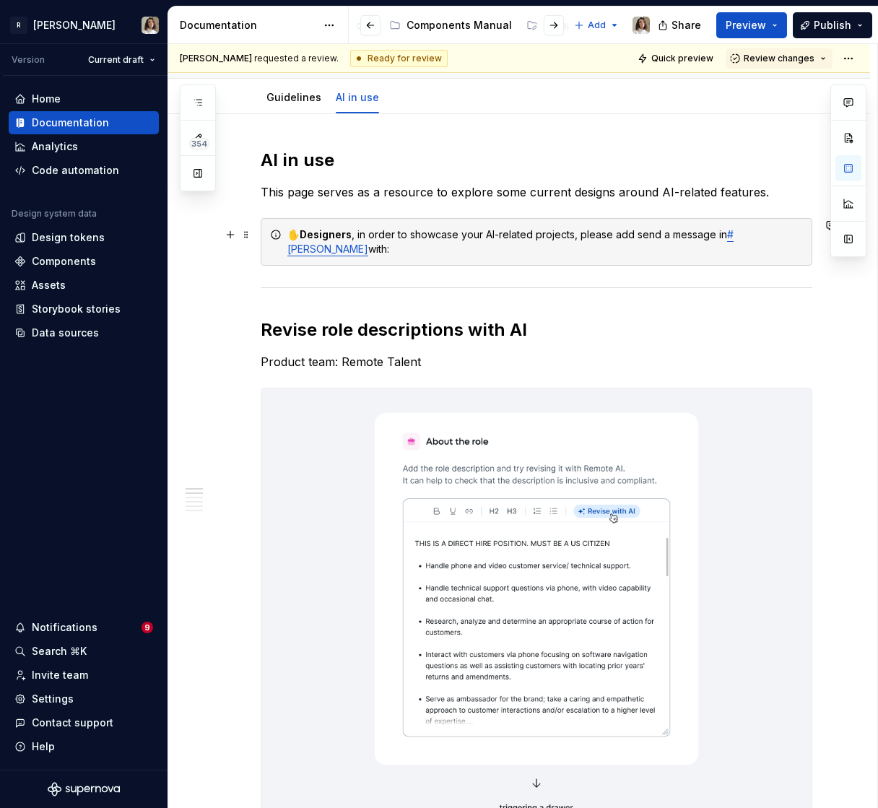
click at [670, 237] on div "✋ Designers , in order to showcase your AI-related projects, please add send a …" at bounding box center [545, 242] width 516 height 29
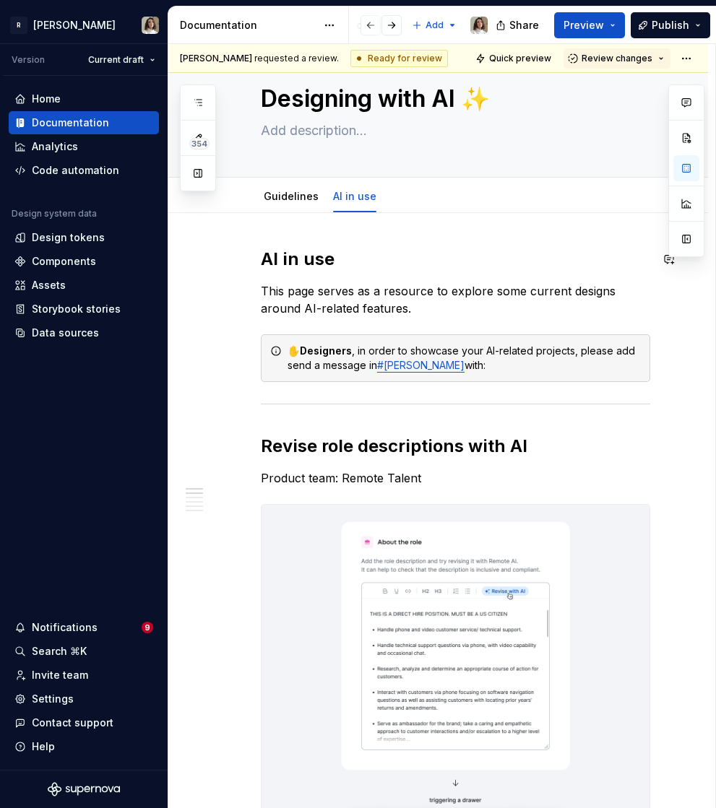
scroll to position [27, 0]
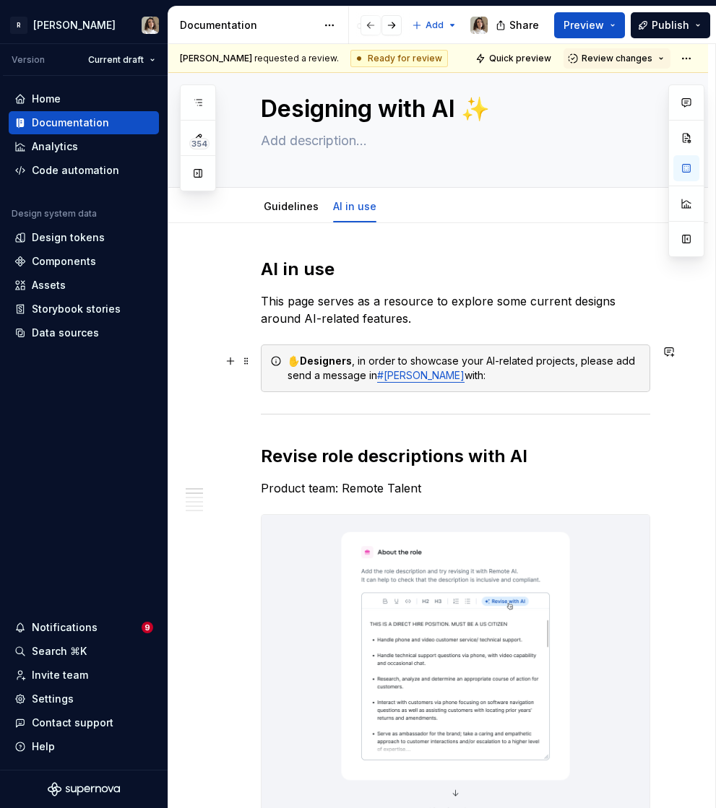
click at [467, 373] on div "✋ Designers , in order to showcase your AI-related projects, please add send a …" at bounding box center [463, 368] width 353 height 29
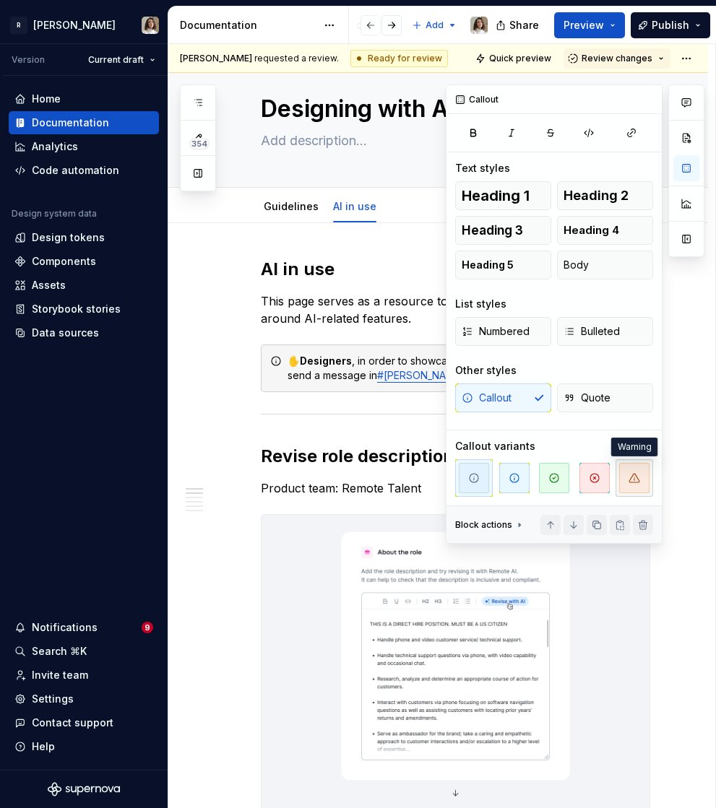
click at [636, 477] on icon "button" at bounding box center [634, 478] width 12 height 12
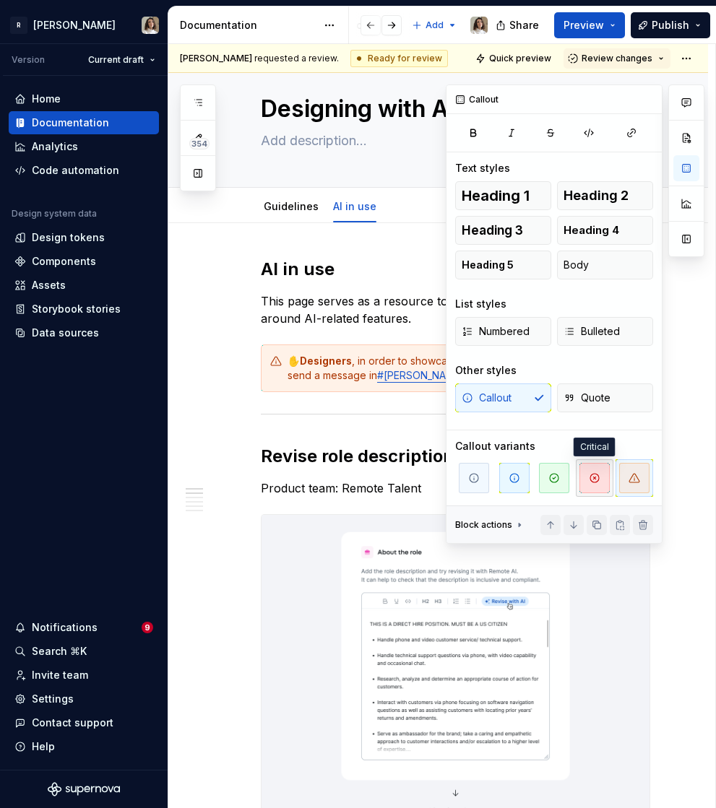
click at [594, 483] on icon "button" at bounding box center [595, 478] width 12 height 12
click at [628, 475] on icon "button" at bounding box center [634, 478] width 12 height 12
type textarea "*"
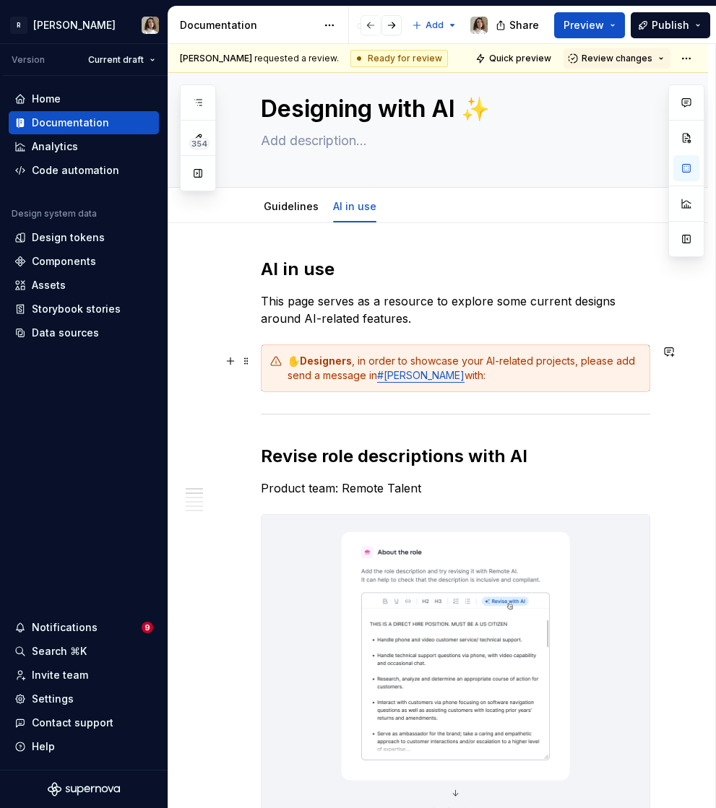
click at [622, 365] on div "✋ Designers , in order to showcase your AI-related projects, please add send a …" at bounding box center [463, 368] width 353 height 29
click at [425, 376] on div "✋ Designers , in order to showcase your AI-related projects, please send a mess…" at bounding box center [463, 368] width 353 height 29
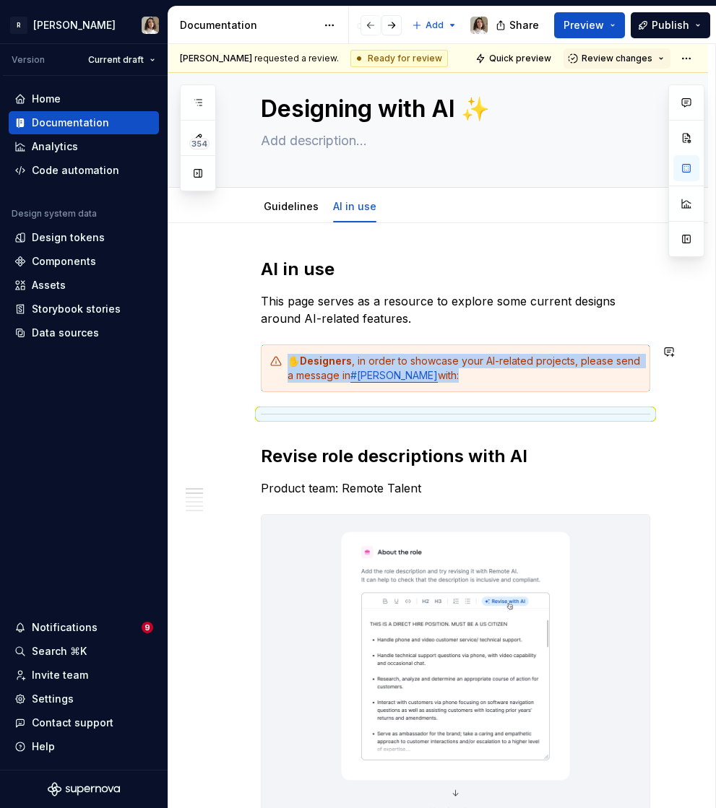
click at [430, 376] on div "✋ Designers , in order to showcase your AI-related projects, please send a mess…" at bounding box center [463, 368] width 353 height 29
click at [444, 372] on div "✋ Designers , in order to showcase your AI-related projects, please send a mess…" at bounding box center [463, 368] width 353 height 29
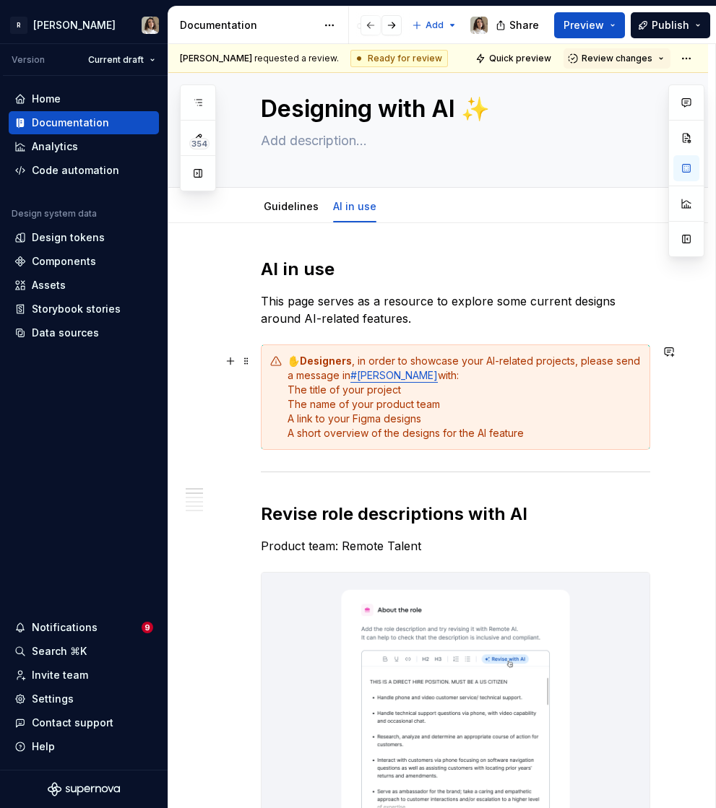
click at [288, 388] on div "✋ Designers , in order to showcase your AI-related projects, please send a mess…" at bounding box center [463, 397] width 353 height 87
click at [569, 359] on div "✋ Designers , in order to showcase your AI-related projects, please send a mess…" at bounding box center [463, 397] width 353 height 87
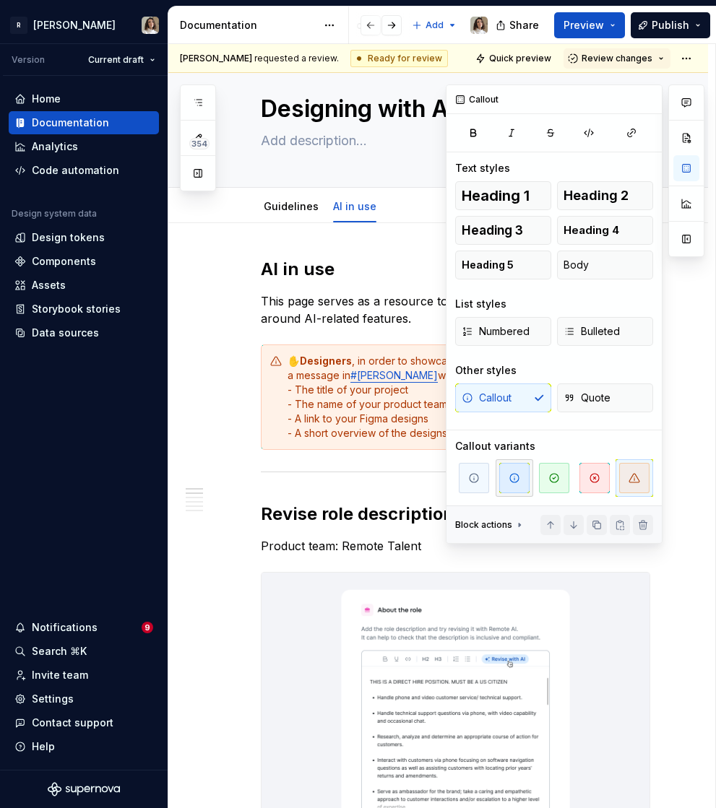
click at [516, 477] on icon "button" at bounding box center [515, 478] width 12 height 12
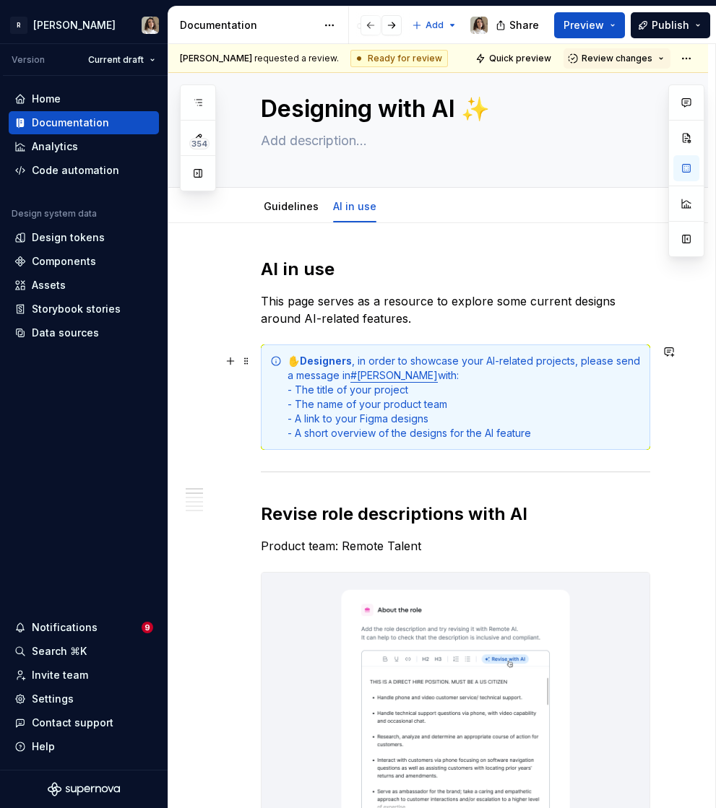
click at [360, 420] on div "✋ Designers , in order to showcase your AI-related projects, please send a mess…" at bounding box center [463, 397] width 353 height 87
click at [436, 417] on div "✋ Designers , in order to showcase your AI-related projects, please send a mess…" at bounding box center [463, 397] width 353 height 87
click at [498, 522] on h2 "Revise role descriptions with AI" at bounding box center [455, 514] width 389 height 23
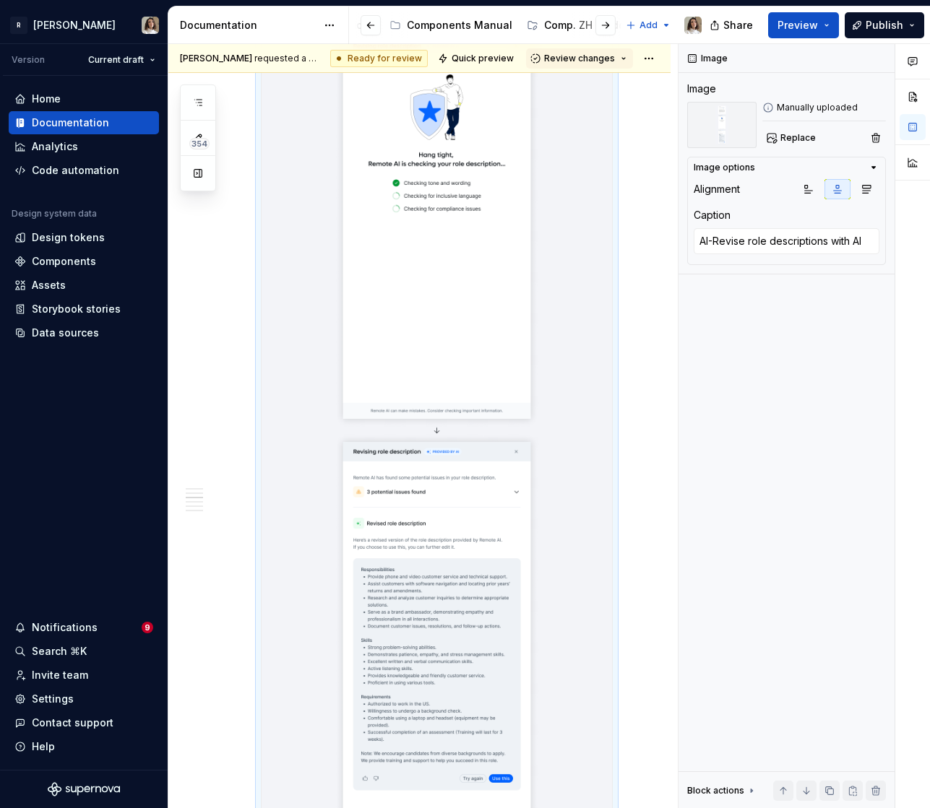
scroll to position [0, 0]
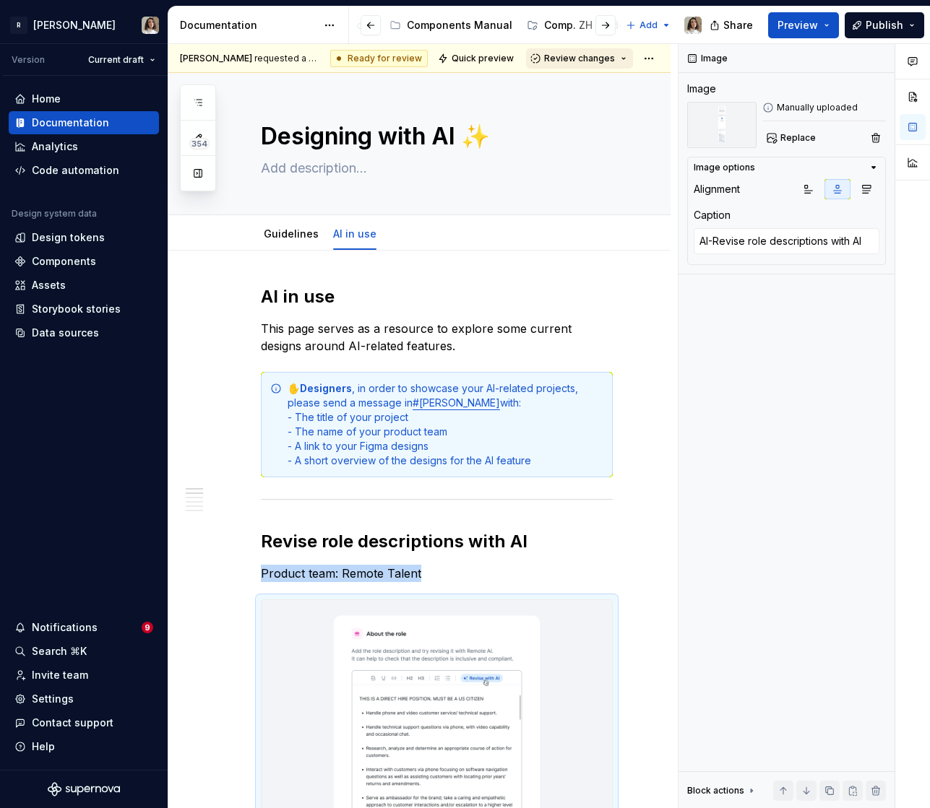
click at [615, 59] on span "Review changes" at bounding box center [579, 59] width 71 height 12
click at [610, 88] on div "Approve" at bounding box center [626, 86] width 126 height 14
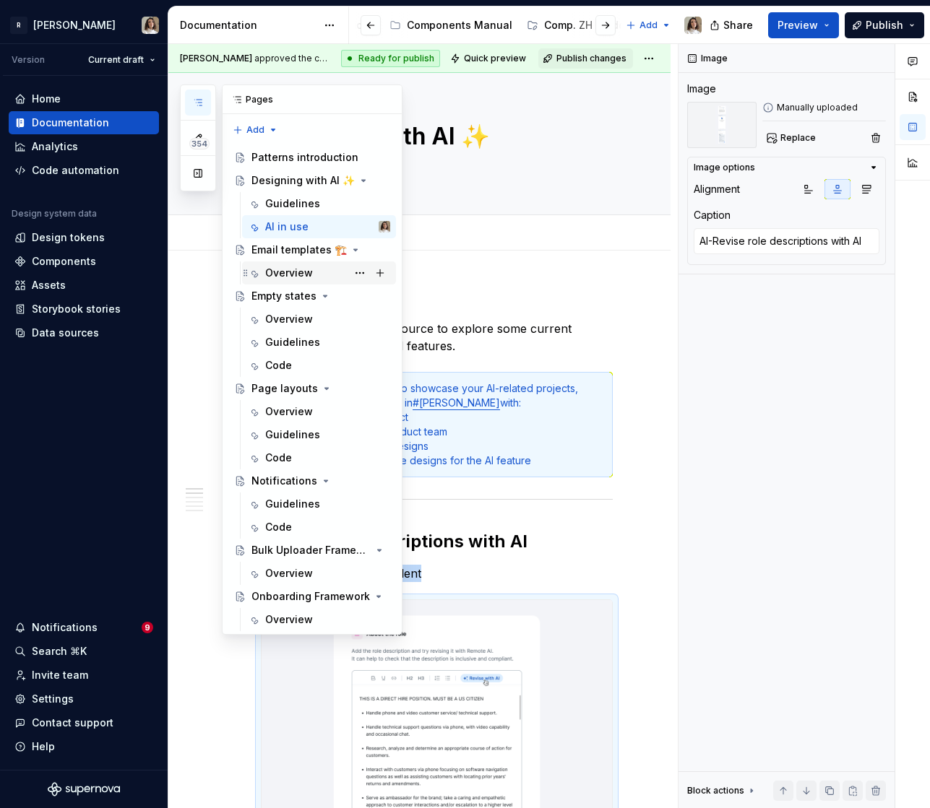
click at [287, 270] on div "Overview" at bounding box center [289, 273] width 48 height 14
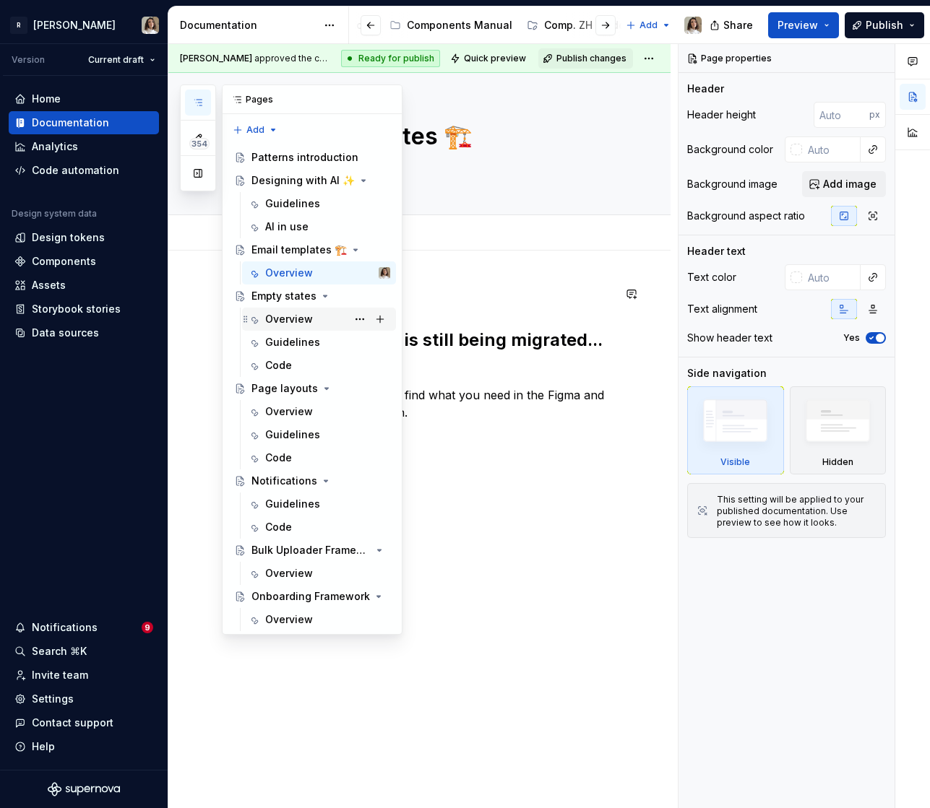
click at [285, 312] on div "Overview" at bounding box center [289, 319] width 48 height 14
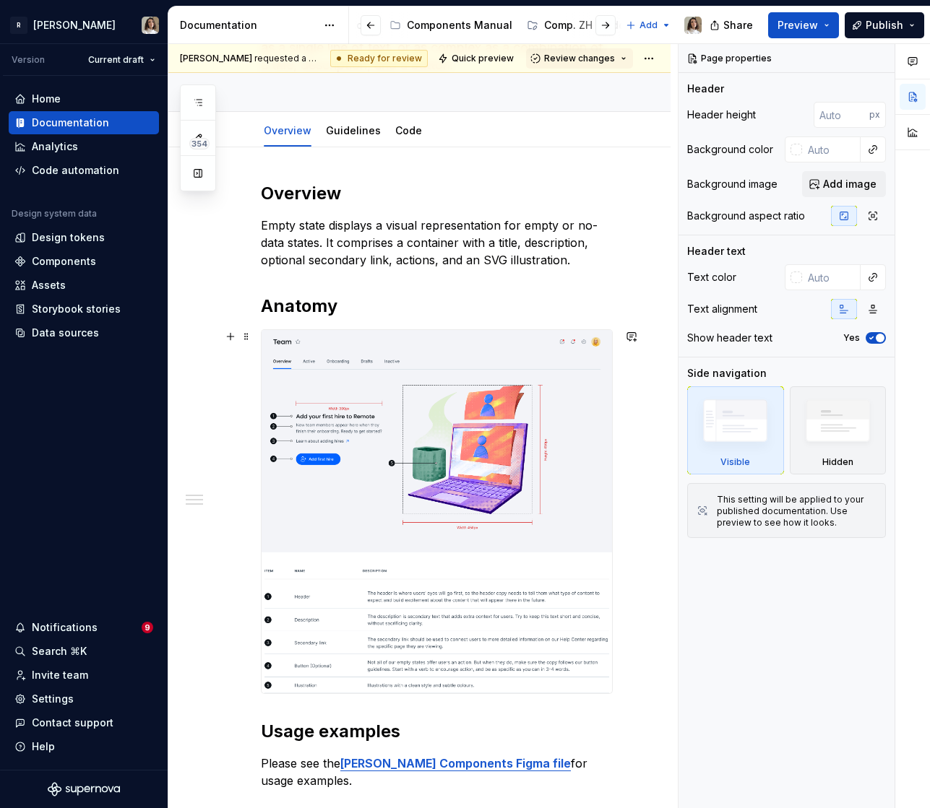
scroll to position [455, 0]
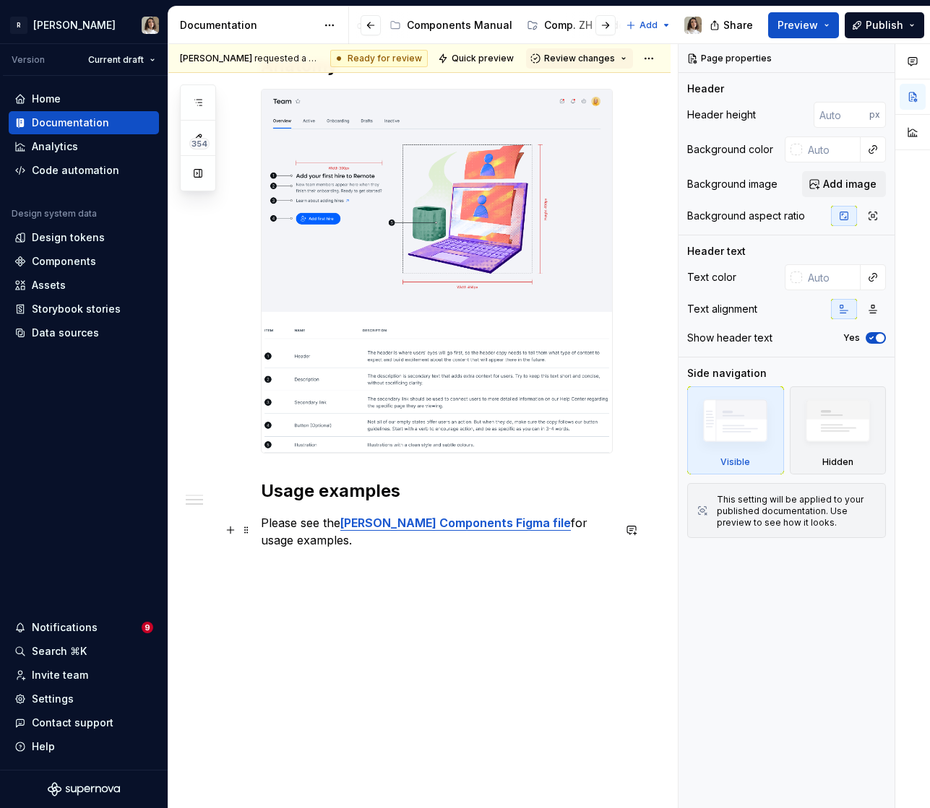
click at [321, 522] on p "Please see the Norma Components Figma file for usage examples." at bounding box center [437, 531] width 352 height 35
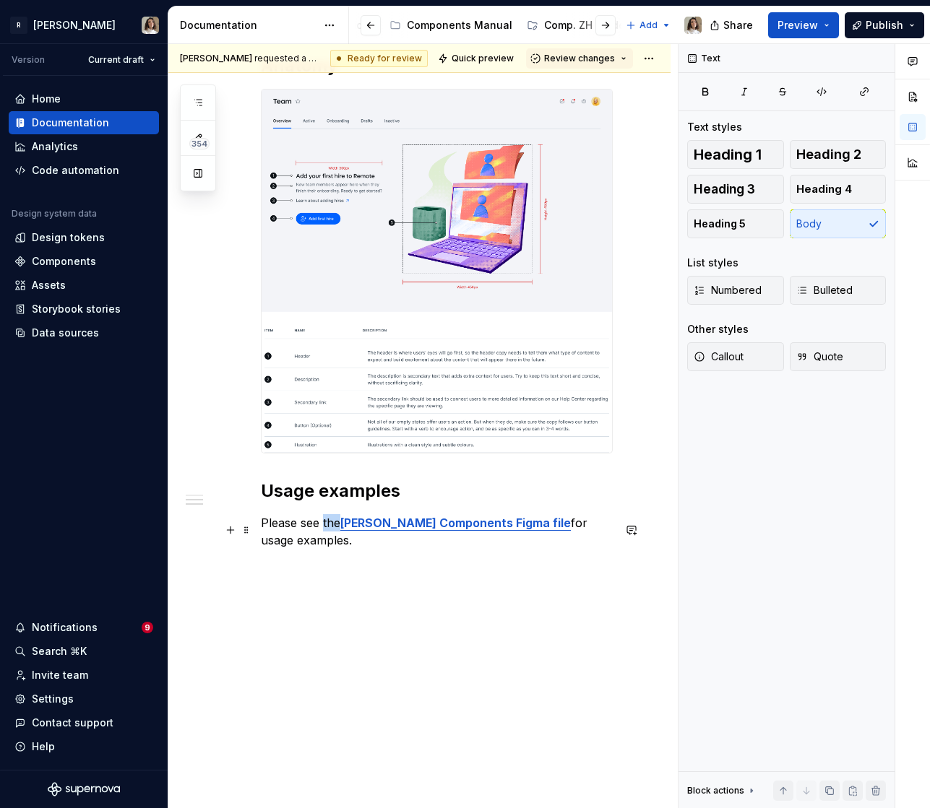
click at [321, 522] on p "Please see the Norma Components Figma file for usage examples." at bounding box center [437, 531] width 352 height 35
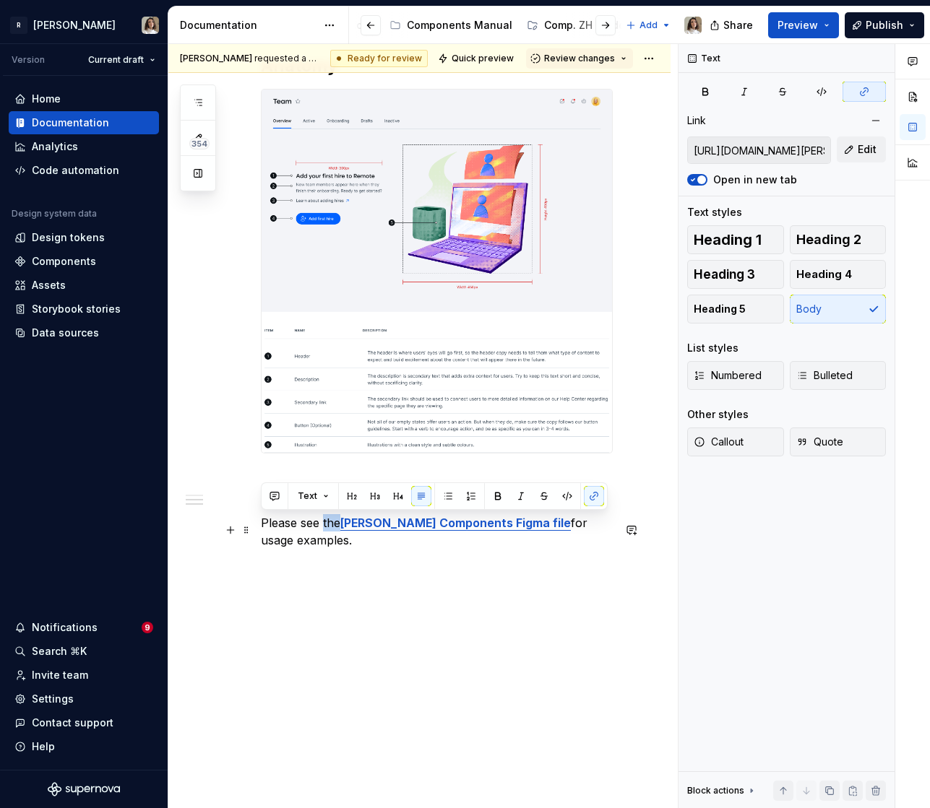
click at [321, 522] on p "Please see the Norma Components Figma file for usage examples." at bounding box center [437, 531] width 352 height 35
click at [326, 525] on p "Please see the Norma Components Figma file for usage examples." at bounding box center [437, 531] width 352 height 35
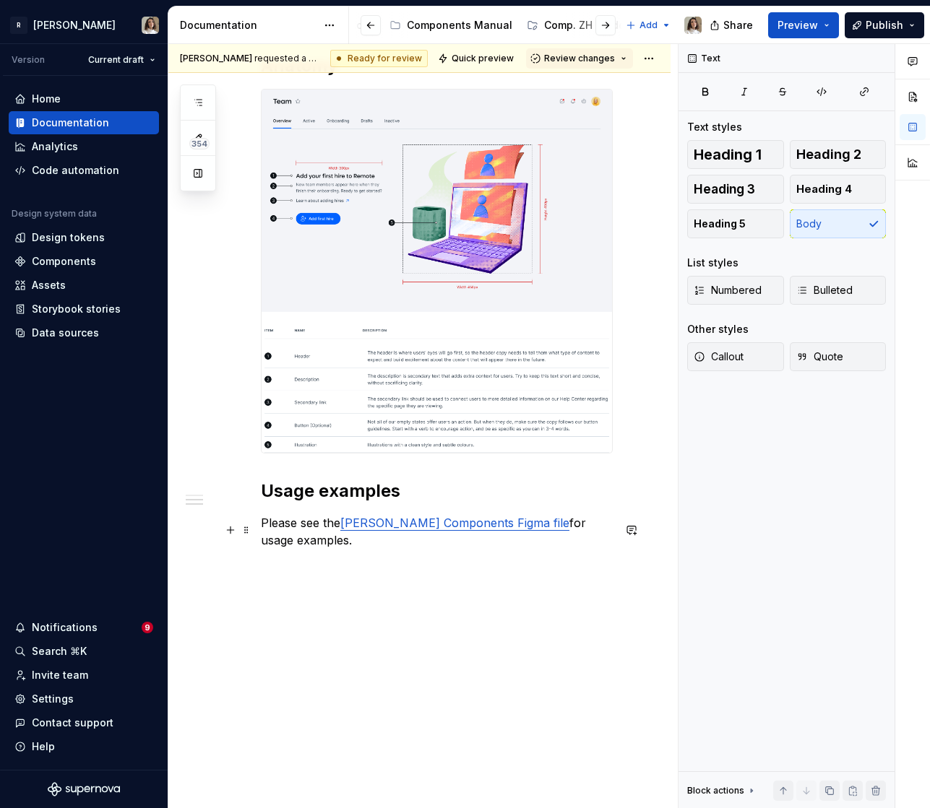
click at [368, 529] on link "[PERSON_NAME] Components Figma file" at bounding box center [454, 523] width 229 height 14
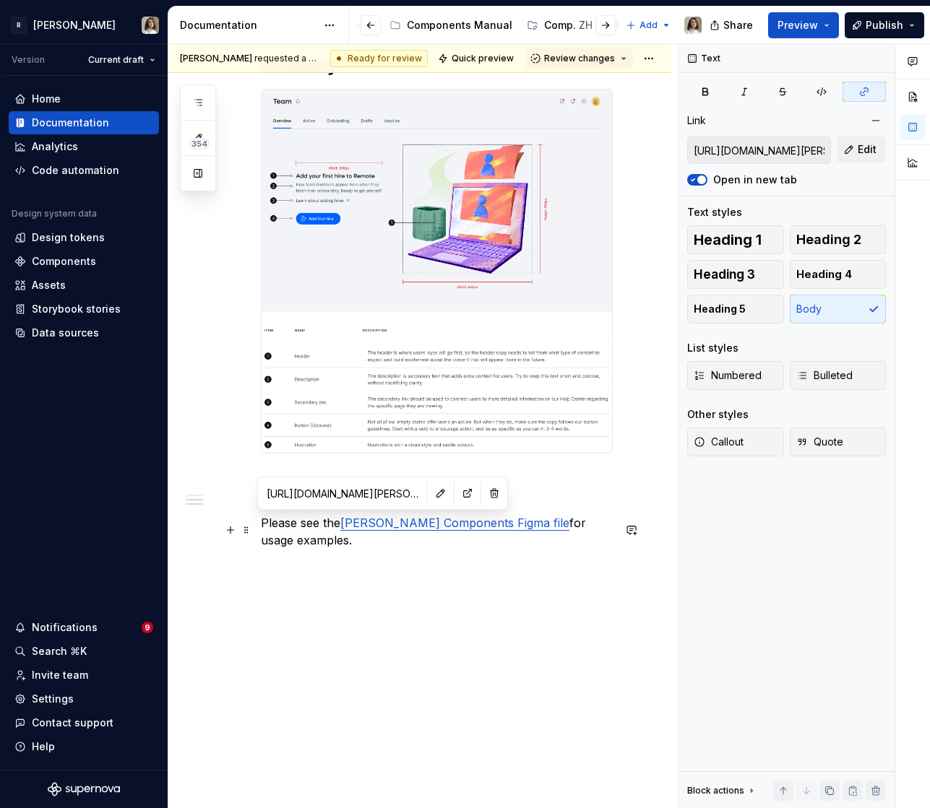
click at [326, 530] on p "Please see the Norma Components Figma file for usage examples." at bounding box center [437, 531] width 352 height 35
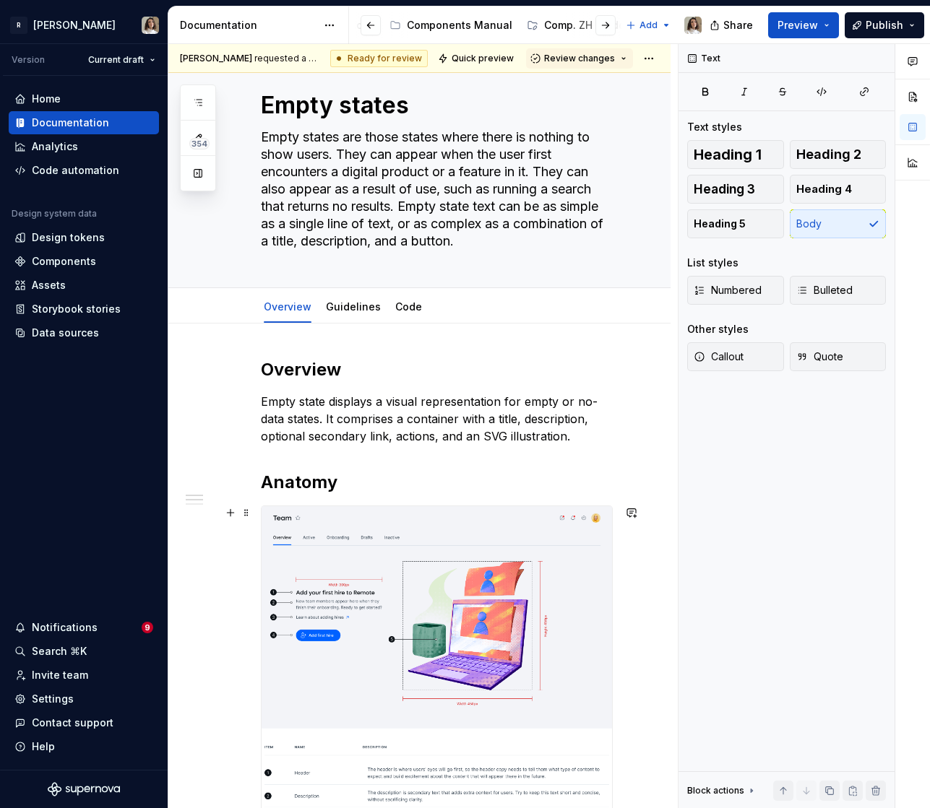
scroll to position [0, 0]
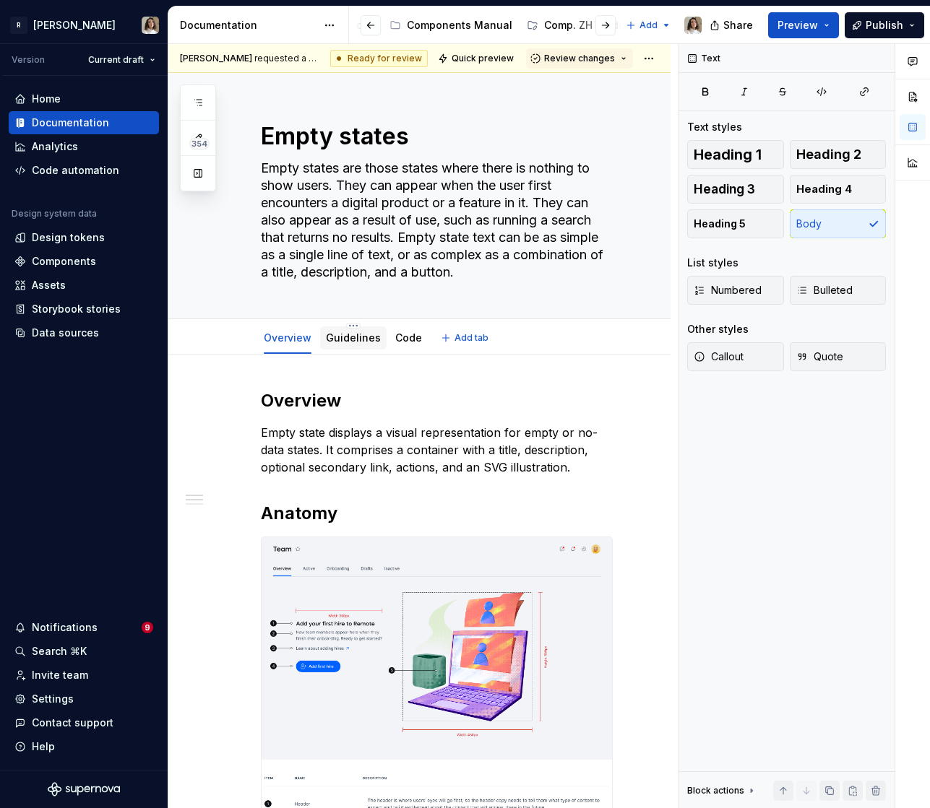
click at [354, 346] on div "Guidelines" at bounding box center [353, 337] width 55 height 17
click at [575, 62] on span "Review changes" at bounding box center [579, 59] width 71 height 12
click at [574, 98] on div "This page is ready to publish." at bounding box center [626, 101] width 126 height 12
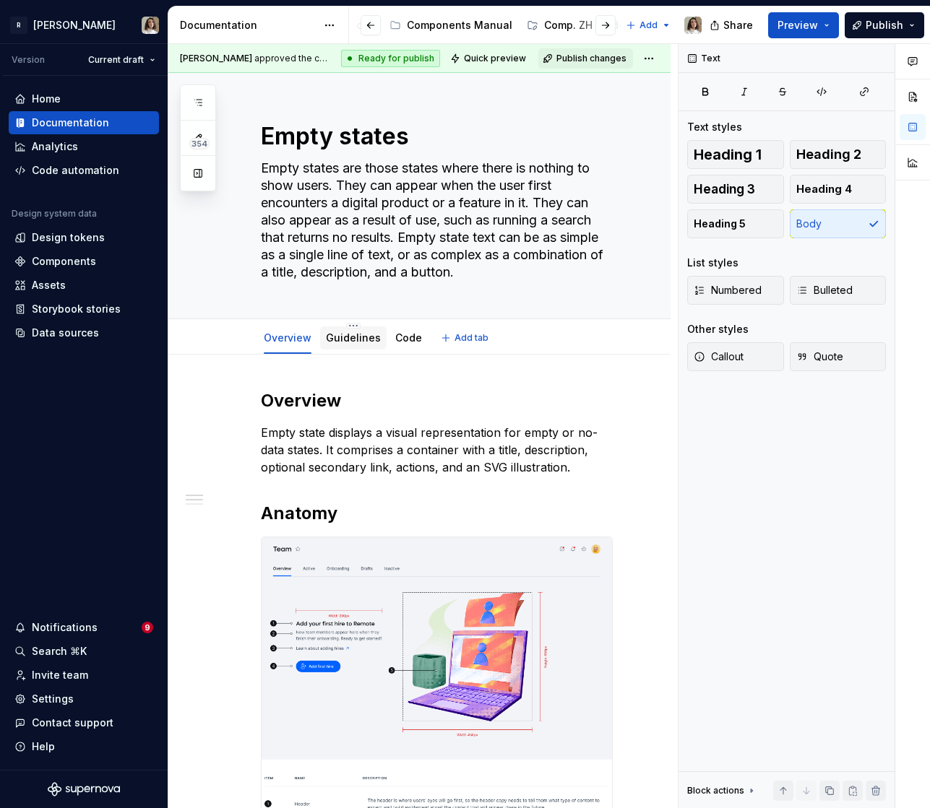
click at [336, 331] on div "Guidelines" at bounding box center [353, 338] width 55 height 14
click at [344, 337] on link "Guidelines" at bounding box center [353, 338] width 55 height 12
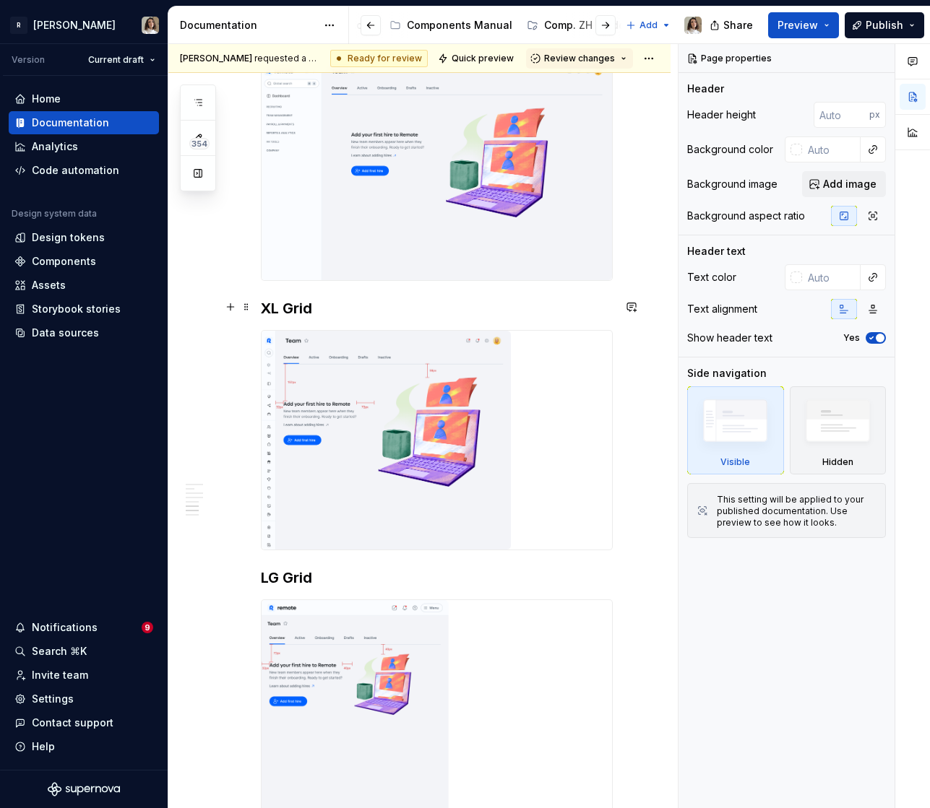
scroll to position [1046, 0]
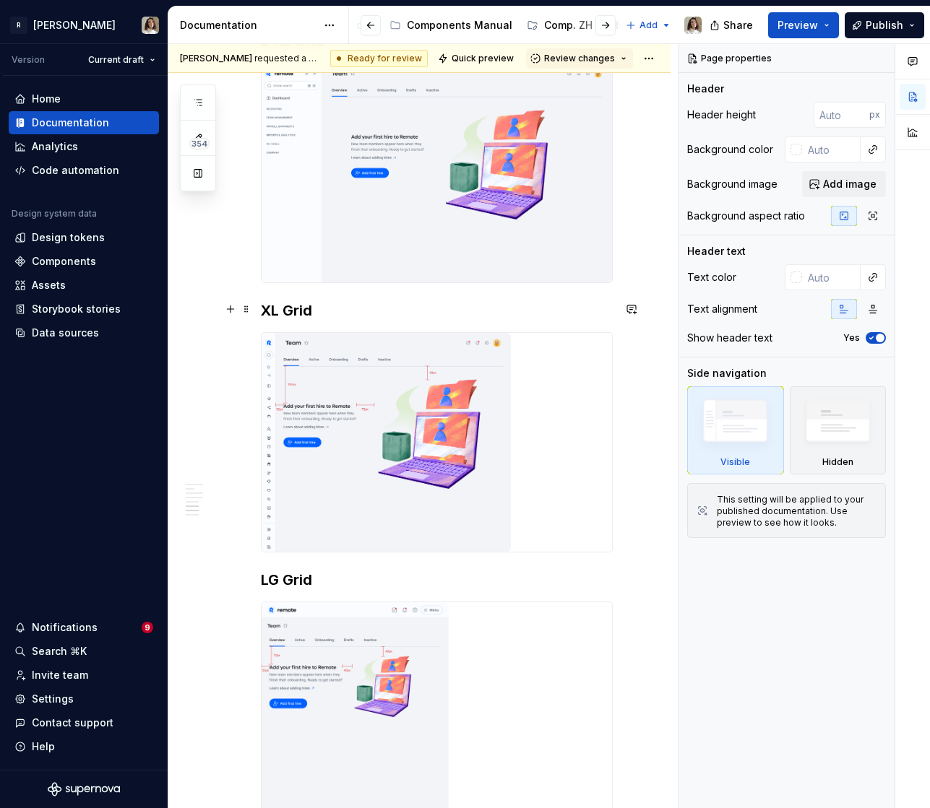
click at [460, 412] on img at bounding box center [436, 442] width 350 height 219
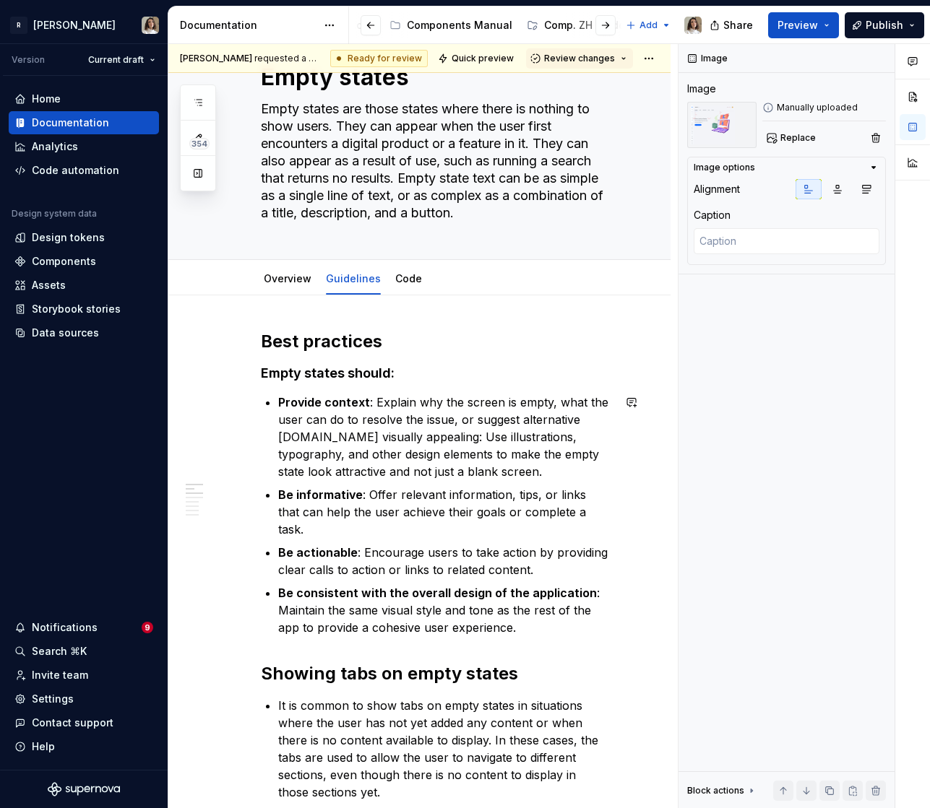
scroll to position [0, 0]
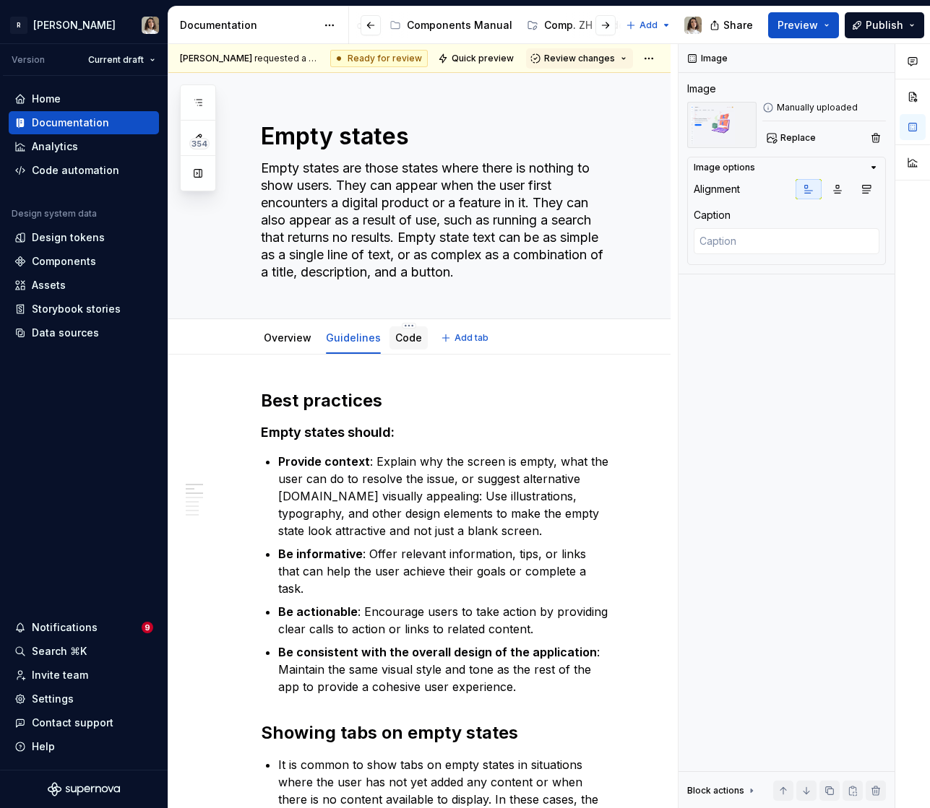
click at [397, 338] on link "Code" at bounding box center [408, 338] width 27 height 12
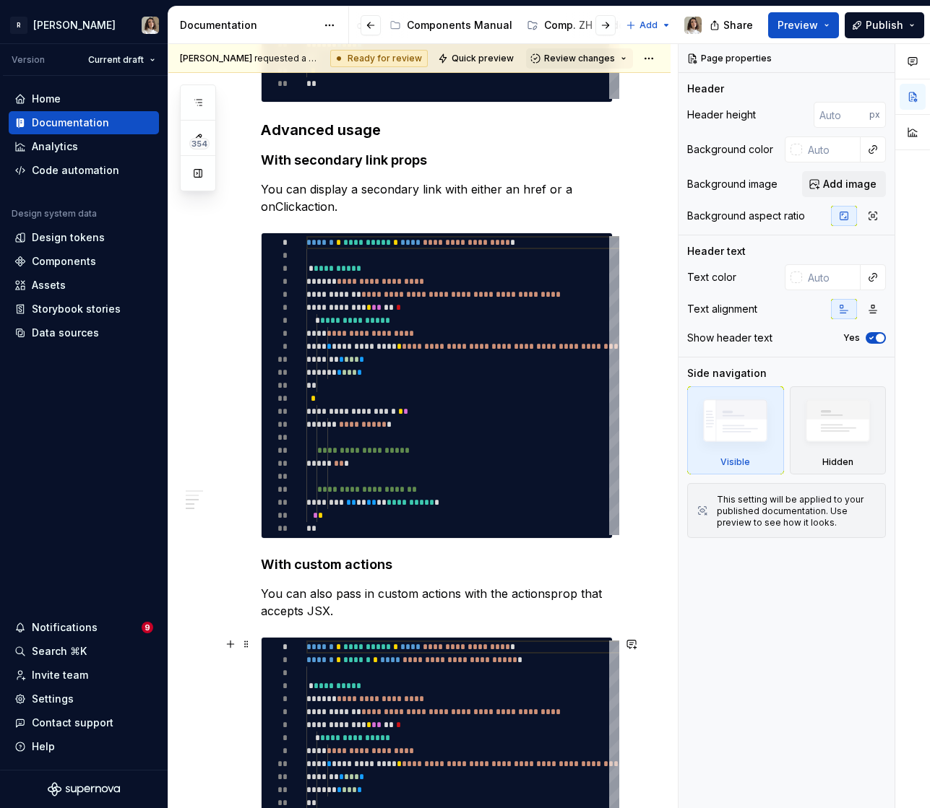
scroll to position [581, 0]
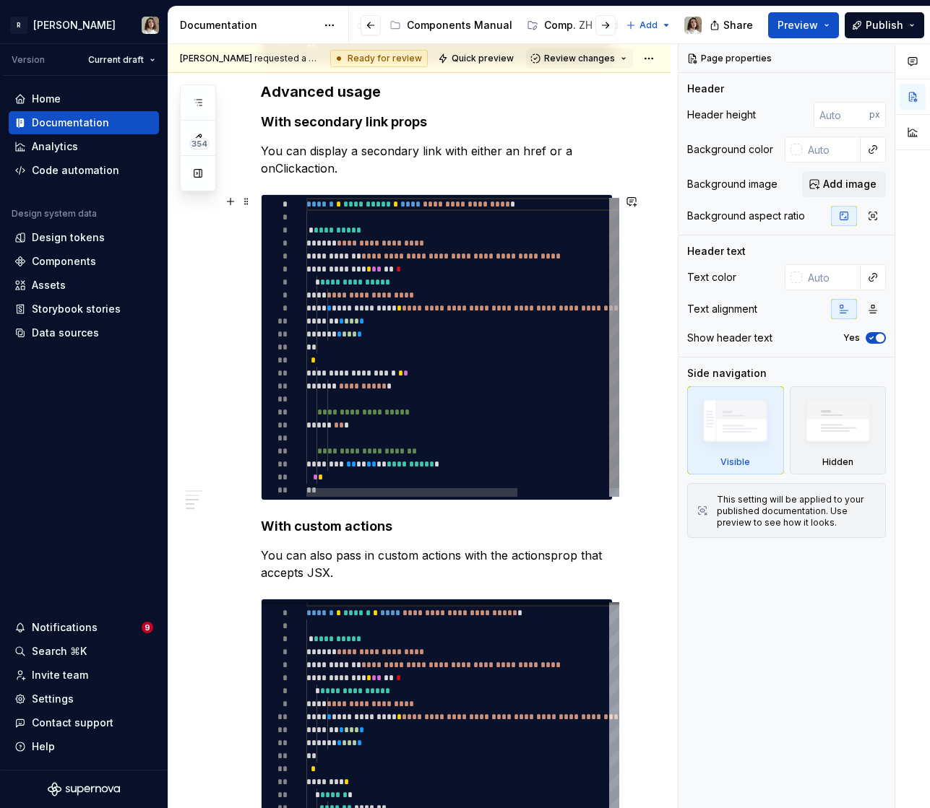
click at [385, 313] on div "**********" at bounding box center [530, 352] width 448 height 308
type textarea "*"
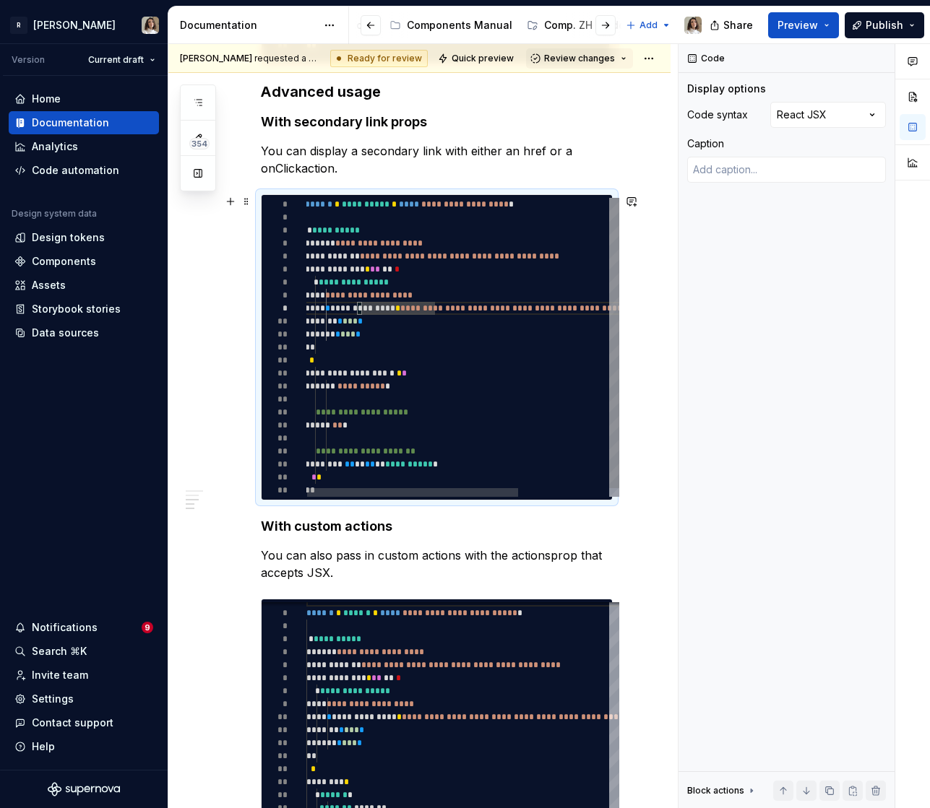
click at [385, 313] on div "**********" at bounding box center [529, 352] width 448 height 308
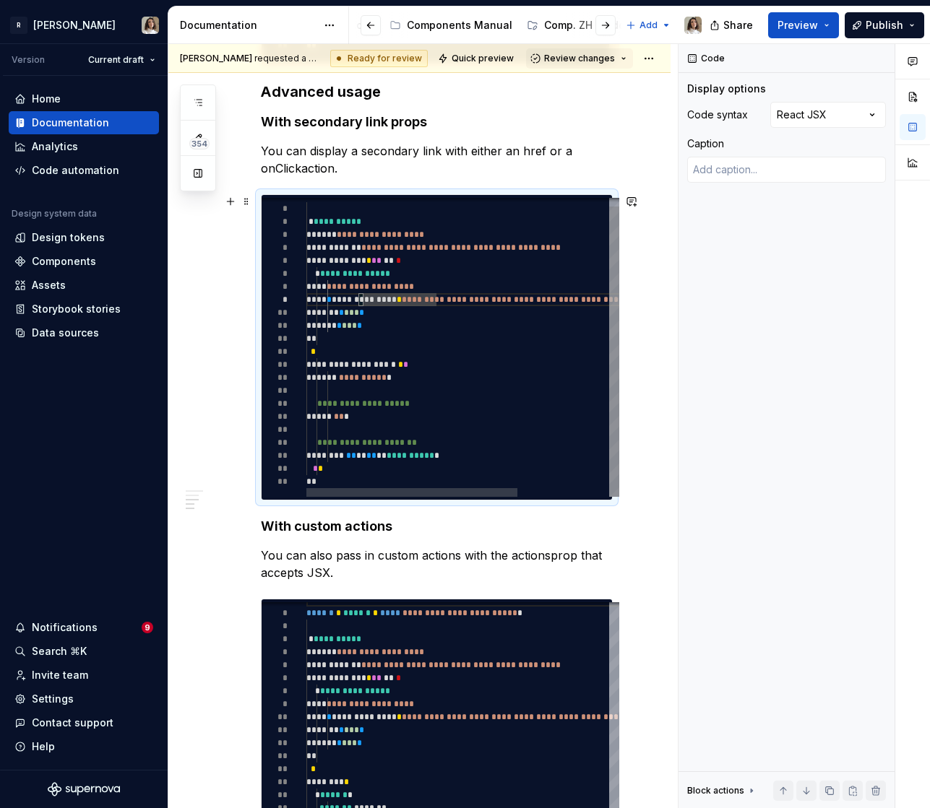
type textarea "**********"
click at [355, 477] on div "**********" at bounding box center [530, 343] width 448 height 308
click at [800, 110] on div "Comments Open comments No comments yet Select ‘Comment’ from the block context …" at bounding box center [803, 426] width 251 height 765
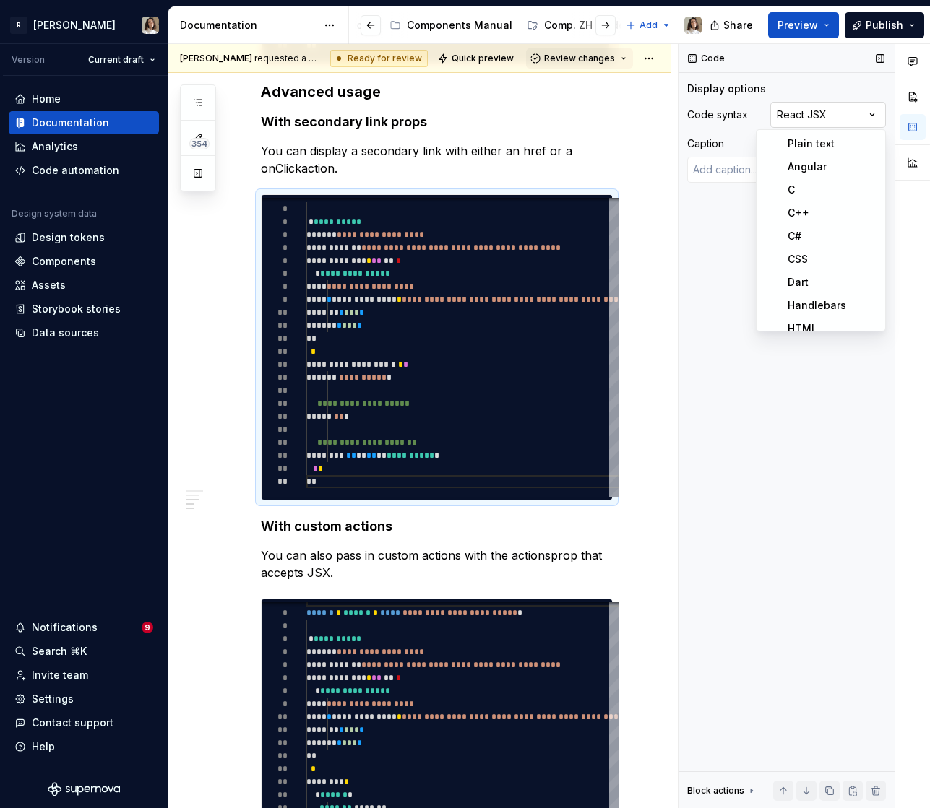
scroll to position [240, 0]
click at [567, 152] on html "R Norma Version Current draft Home Documentation Analytics Code automation Desi…" at bounding box center [465, 404] width 930 height 808
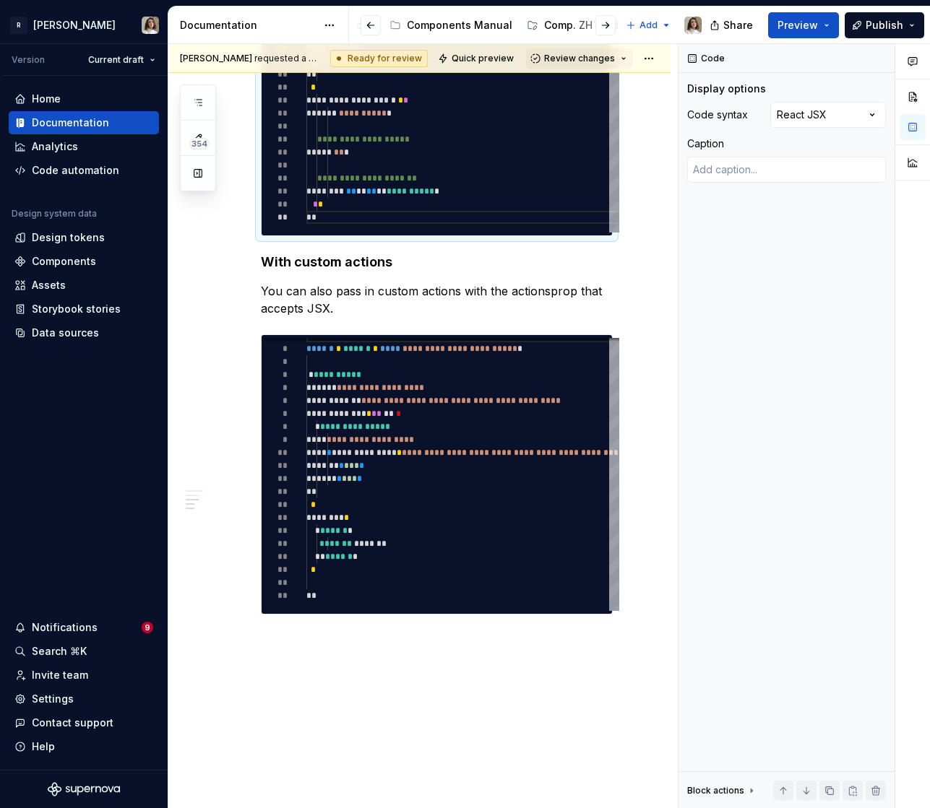
scroll to position [910, 0]
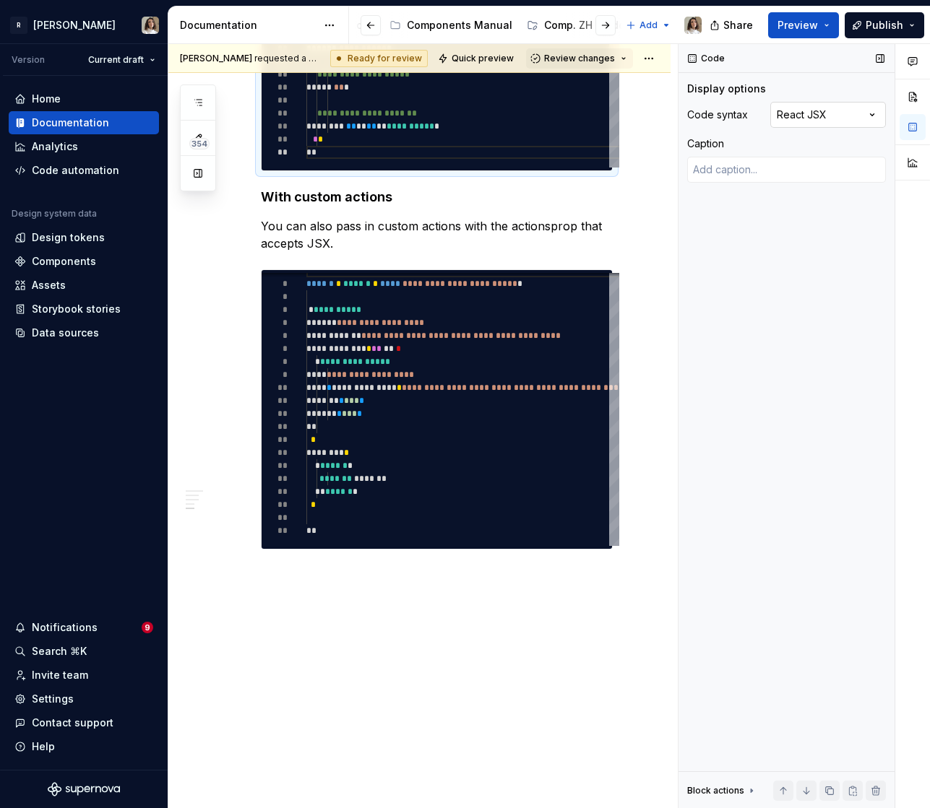
click at [816, 115] on div "Comments Open comments No comments yet Select ‘Comment’ from the block context …" at bounding box center [803, 426] width 251 height 765
click at [513, 218] on html "R Norma Version Current draft Home Documentation Analytics Code automation Desi…" at bounding box center [465, 404] width 930 height 808
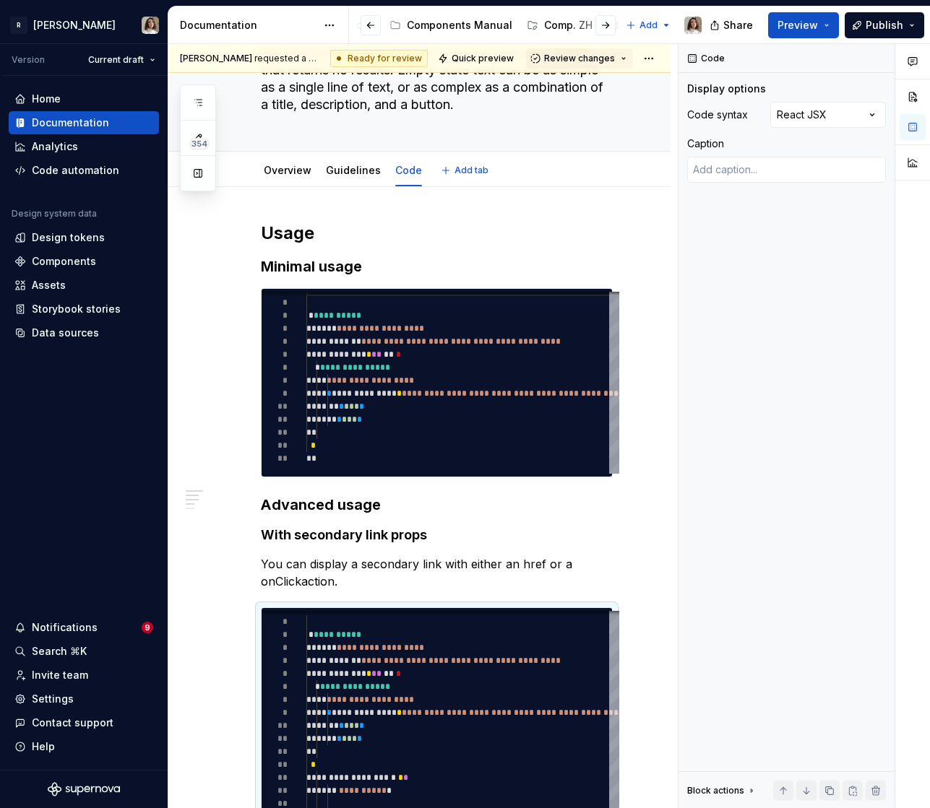
scroll to position [0, 0]
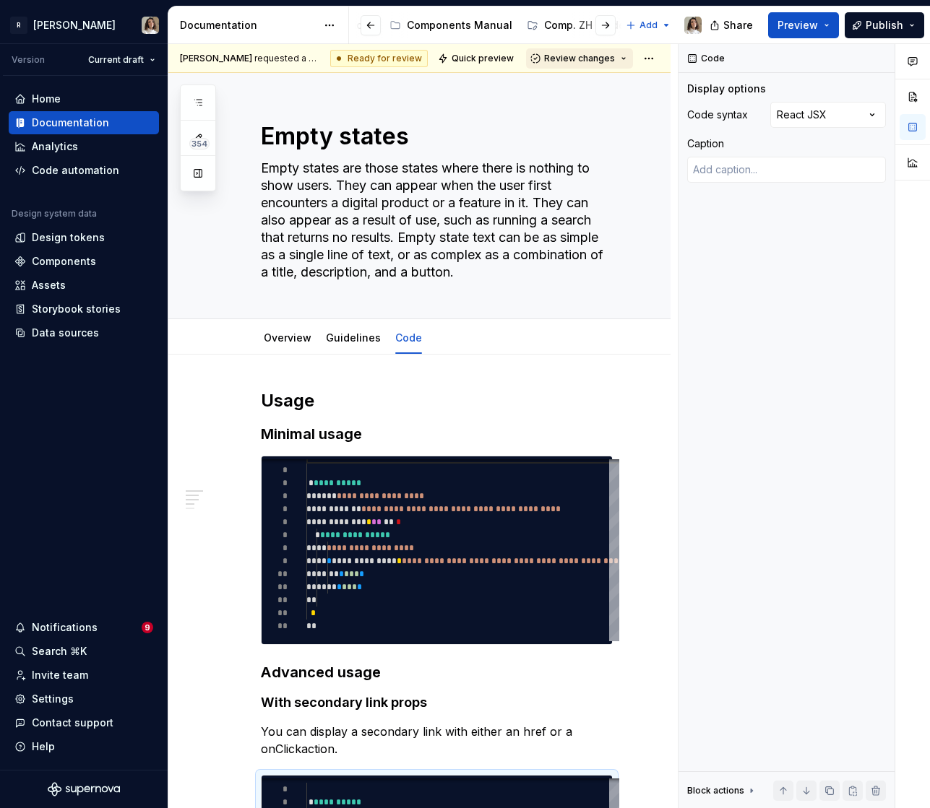
click at [565, 57] on span "Review changes" at bounding box center [579, 59] width 71 height 12
click at [561, 98] on span "Approve This page is ready to publish." at bounding box center [629, 93] width 179 height 36
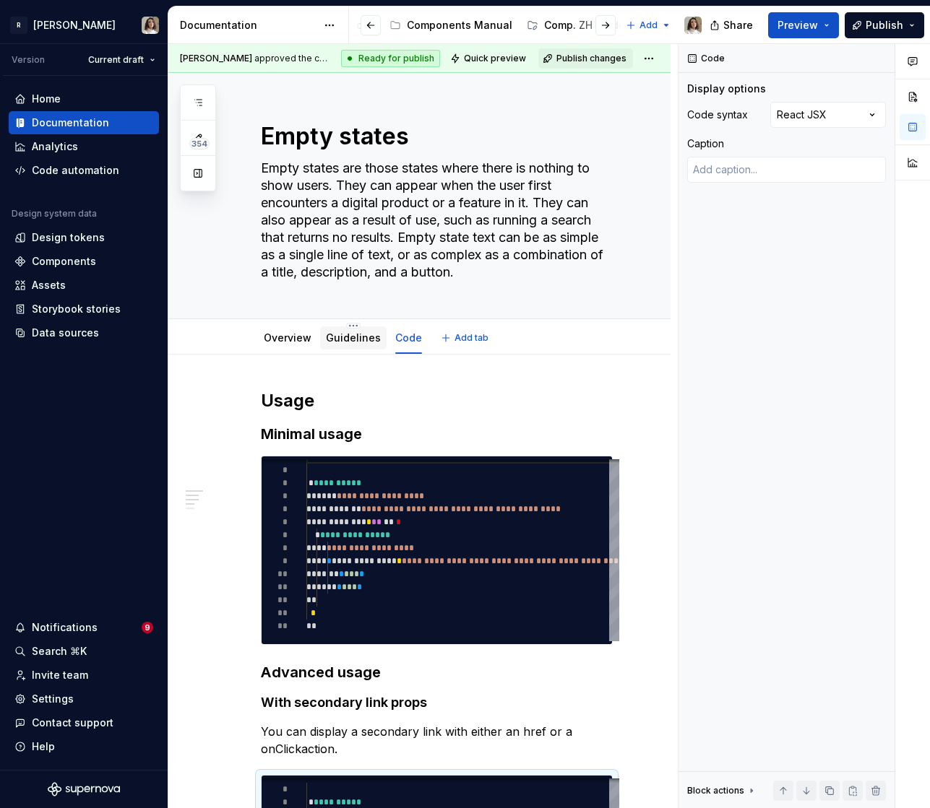
click at [350, 334] on link "Guidelines" at bounding box center [353, 338] width 55 height 12
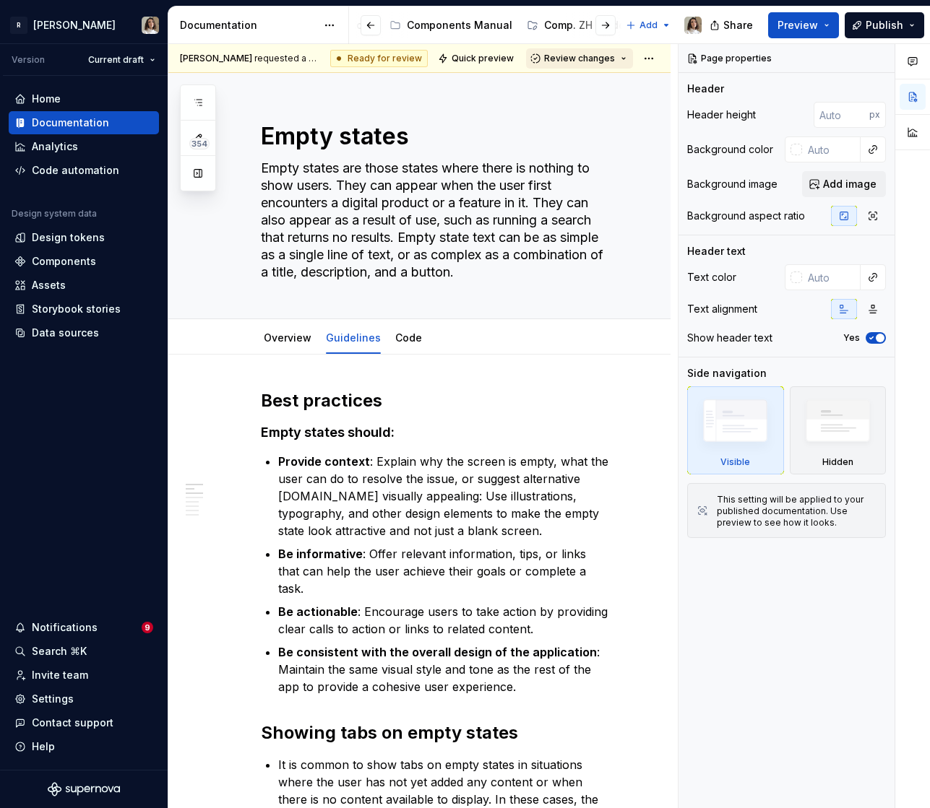
click at [587, 54] on span "Review changes" at bounding box center [579, 59] width 71 height 12
click at [576, 87] on div "Approve" at bounding box center [626, 86] width 126 height 14
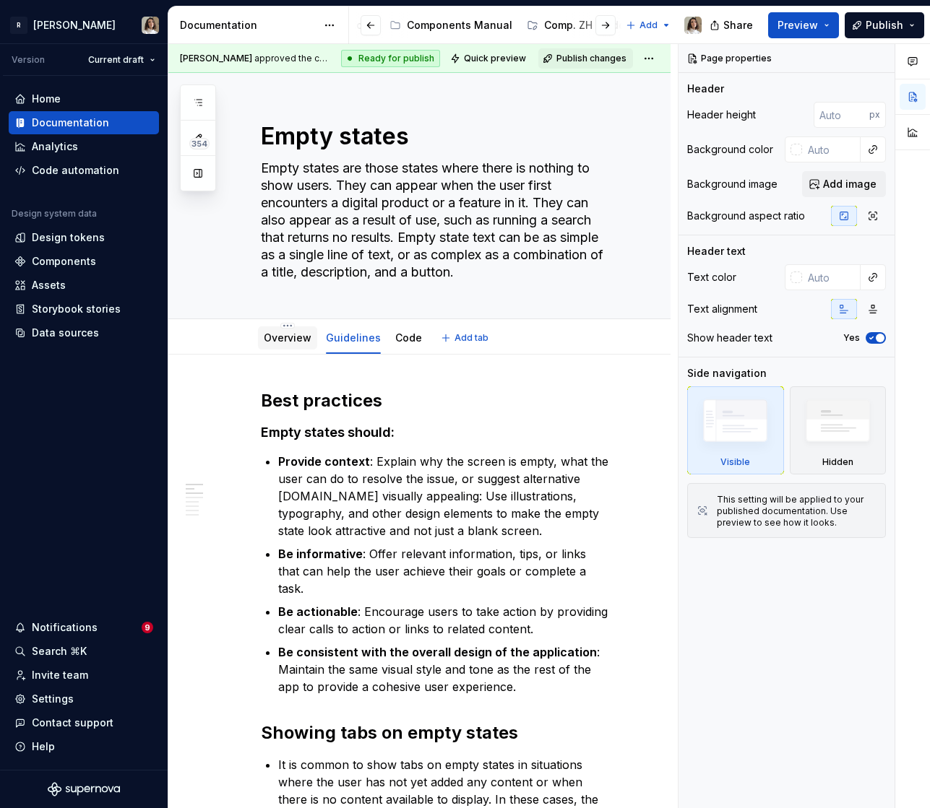
click at [293, 335] on link "Overview" at bounding box center [288, 338] width 48 height 12
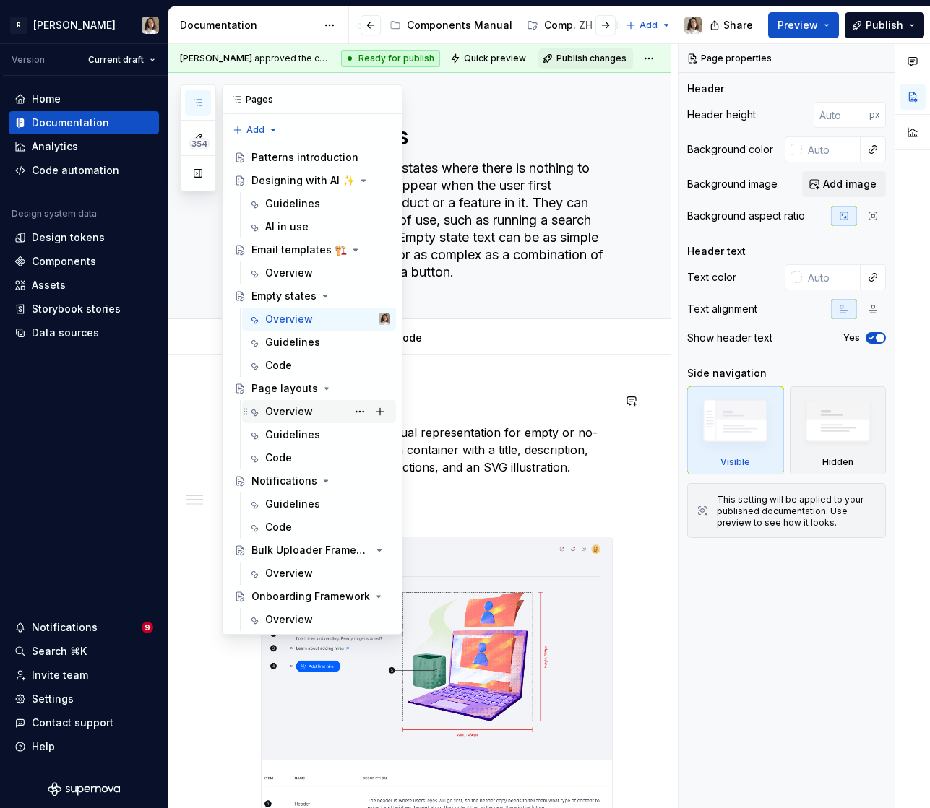
click at [295, 412] on div "Overview" at bounding box center [289, 411] width 48 height 14
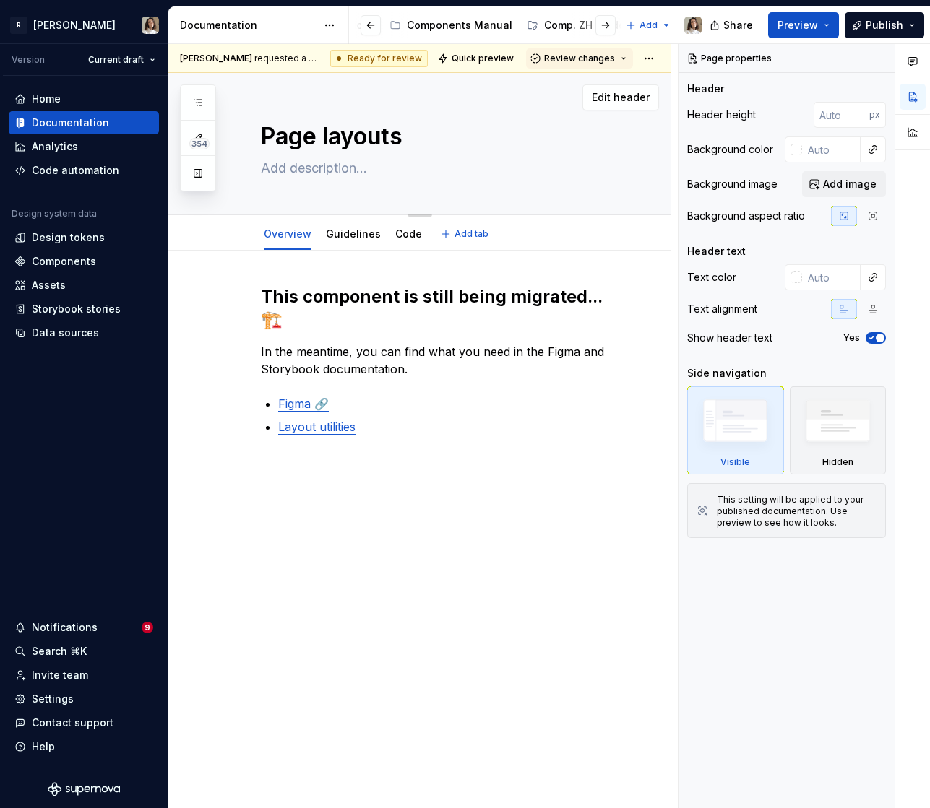
click at [417, 135] on textarea "Page layouts" at bounding box center [434, 136] width 352 height 35
type textarea "*"
type textarea "Page layouts"
paste textarea "🏗️"
type textarea "*"
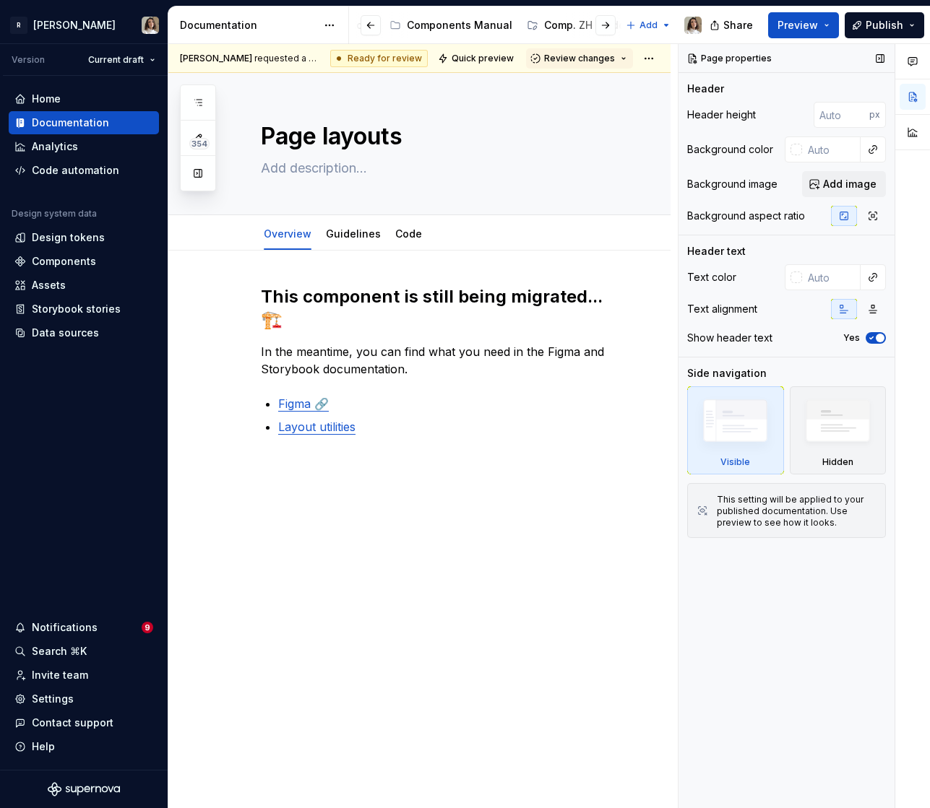
type textarea "Page layouts 🏗️"
type textarea "*"
type textarea "Page layouts 🏗️"
click at [352, 241] on div "Guidelines" at bounding box center [353, 234] width 55 height 14
click at [352, 233] on link "Guidelines" at bounding box center [353, 234] width 55 height 12
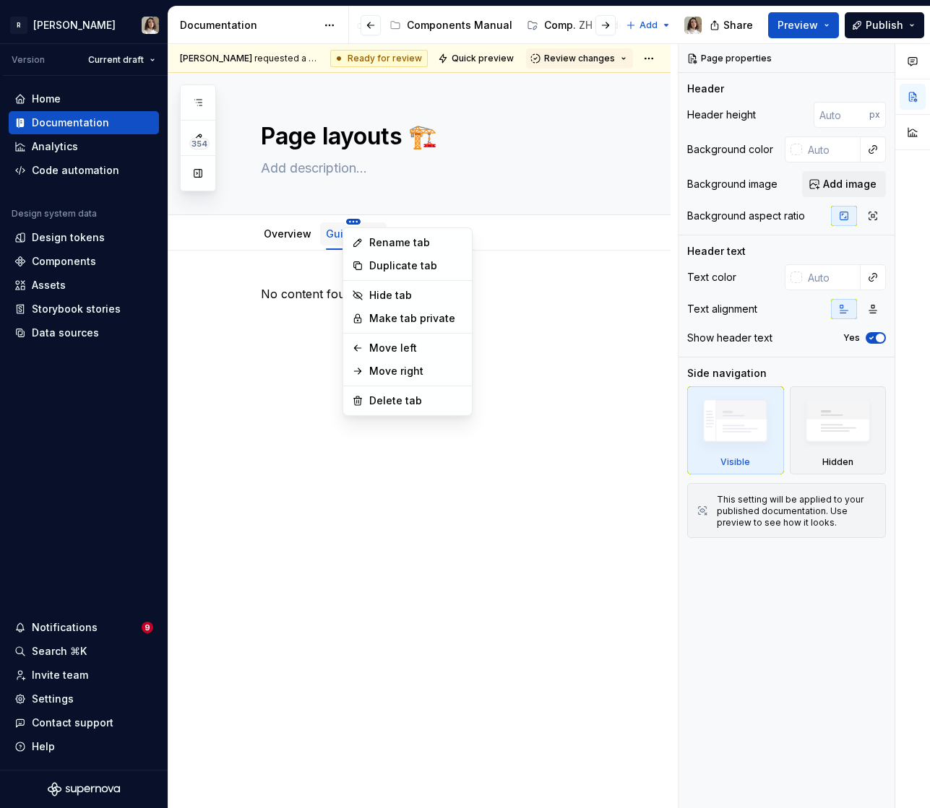
click at [350, 220] on html "R Norma Version Current draft Home Documentation Analytics Code automation Desi…" at bounding box center [465, 404] width 930 height 808
click at [380, 402] on div "Delete tab" at bounding box center [416, 401] width 94 height 14
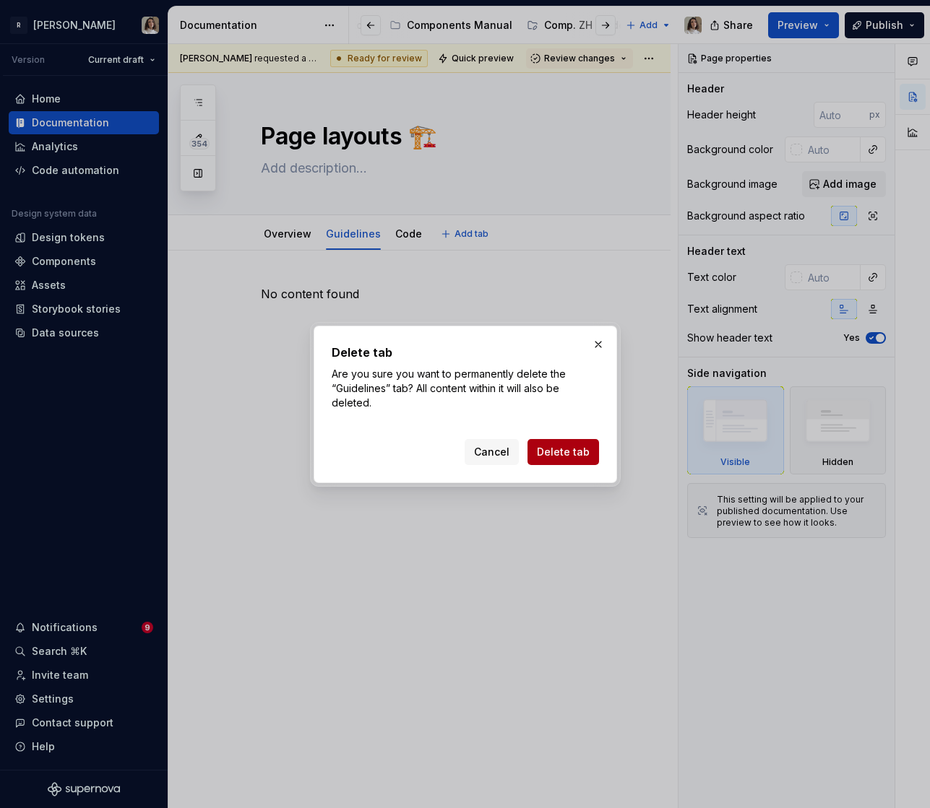
click at [549, 448] on span "Delete tab" at bounding box center [563, 452] width 53 height 14
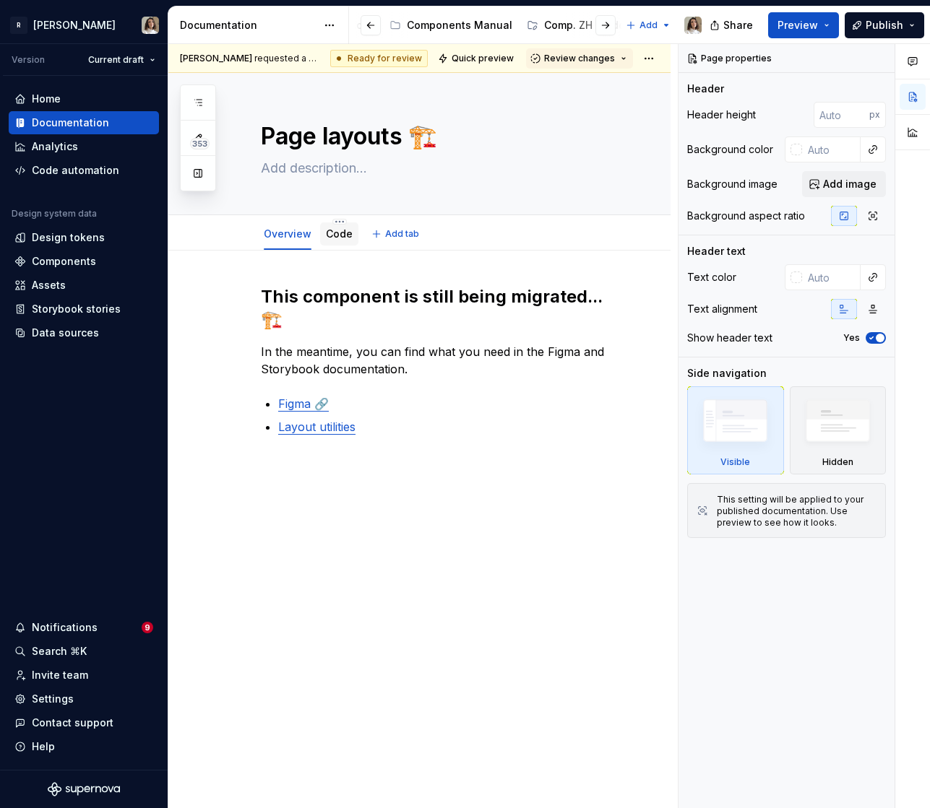
click at [329, 235] on link "Code" at bounding box center [339, 234] width 27 height 12
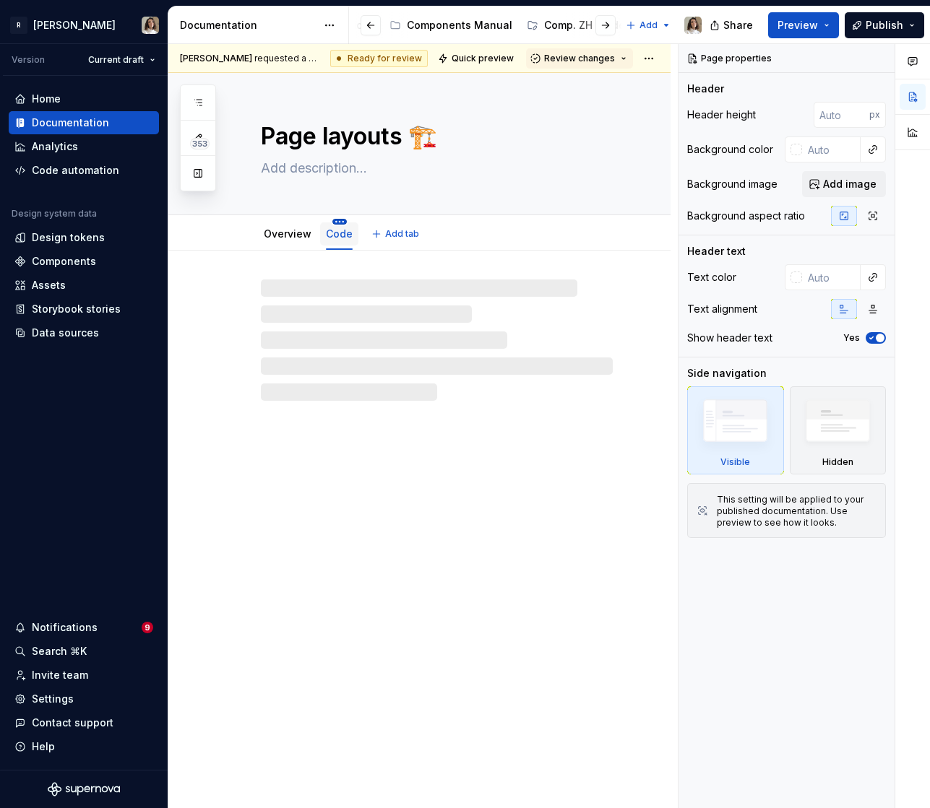
click at [336, 219] on html "R Norma Version Current draft Home Documentation Analytics Code automation Desi…" at bounding box center [465, 404] width 930 height 808
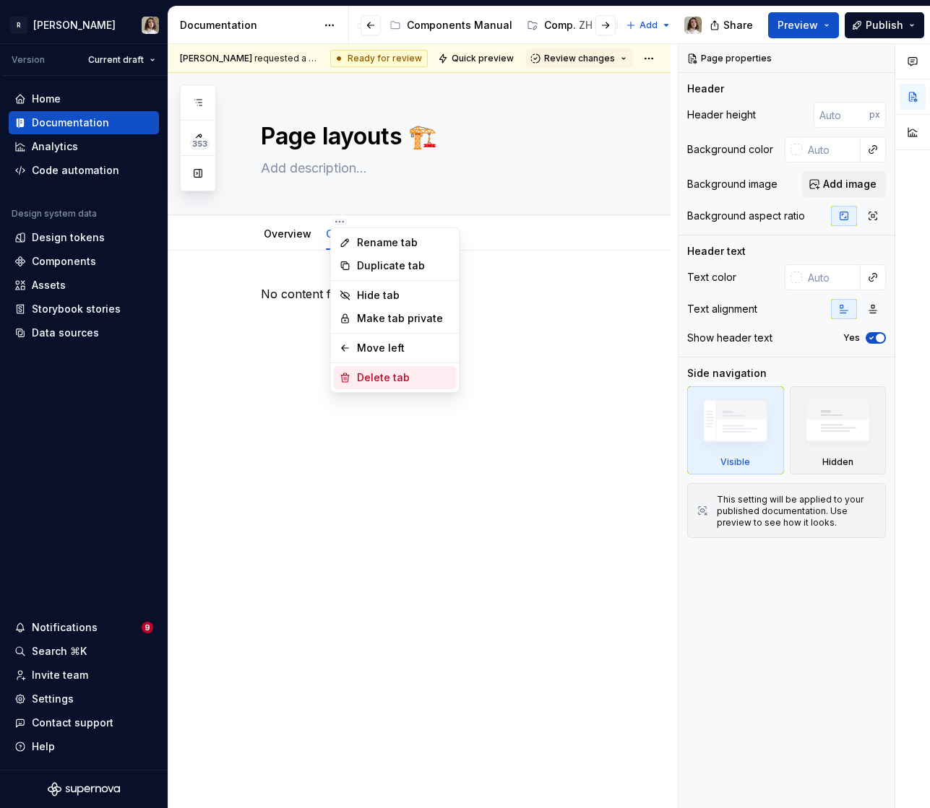
click at [366, 378] on div "Delete tab" at bounding box center [404, 378] width 94 height 14
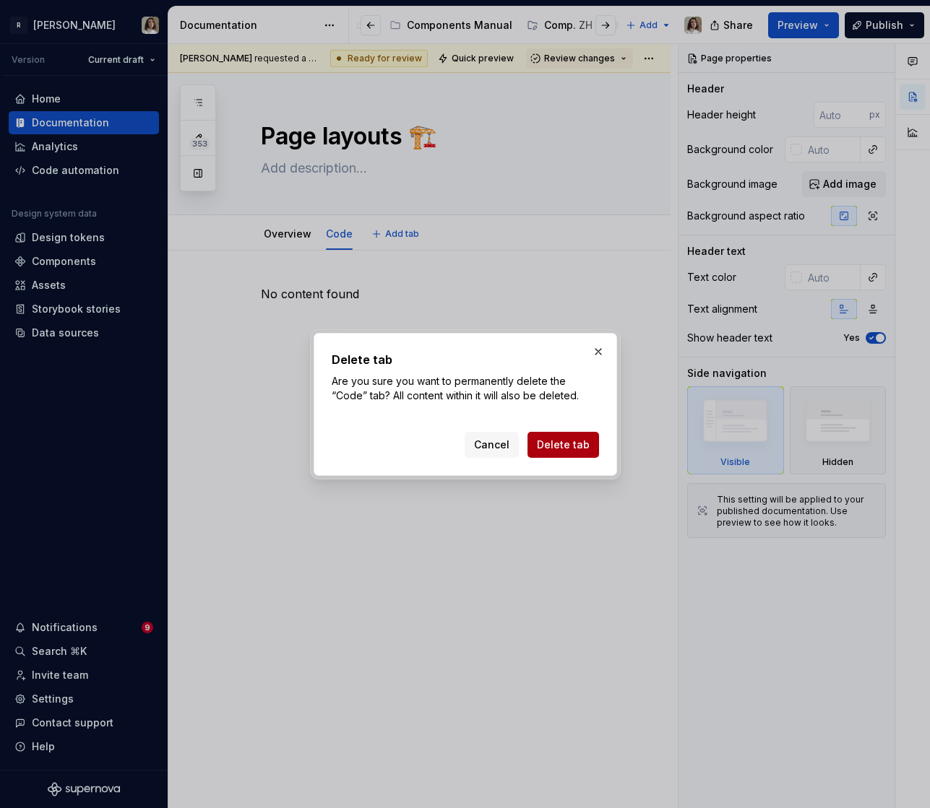
click at [552, 440] on span "Delete tab" at bounding box center [563, 445] width 53 height 14
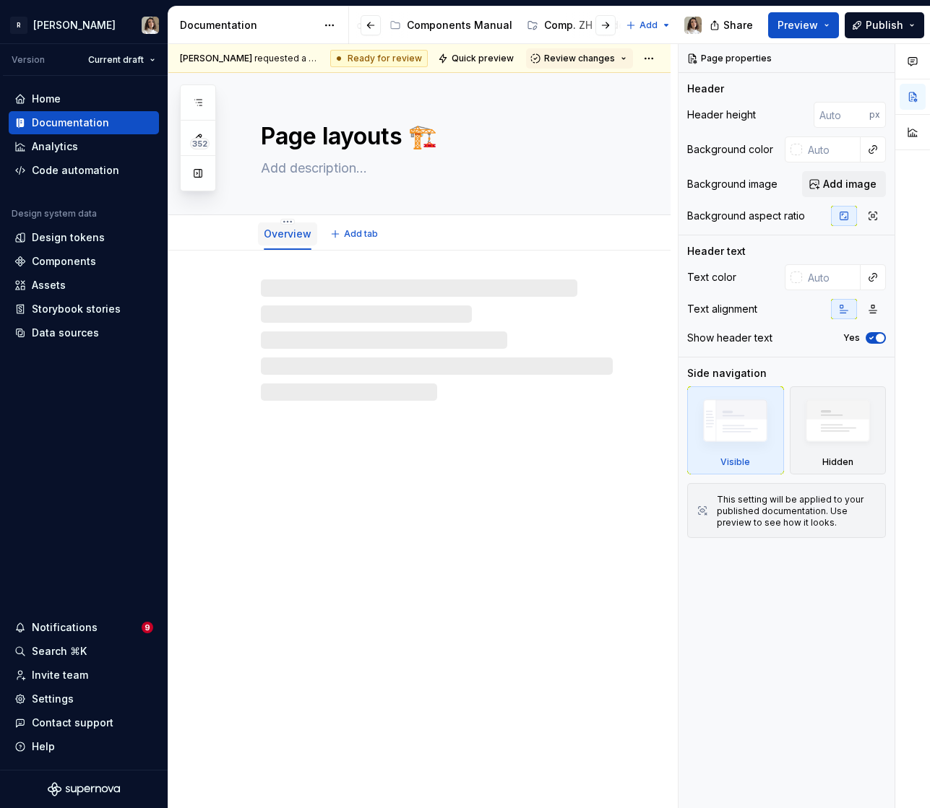
click at [287, 225] on div "Overview" at bounding box center [288, 233] width 48 height 17
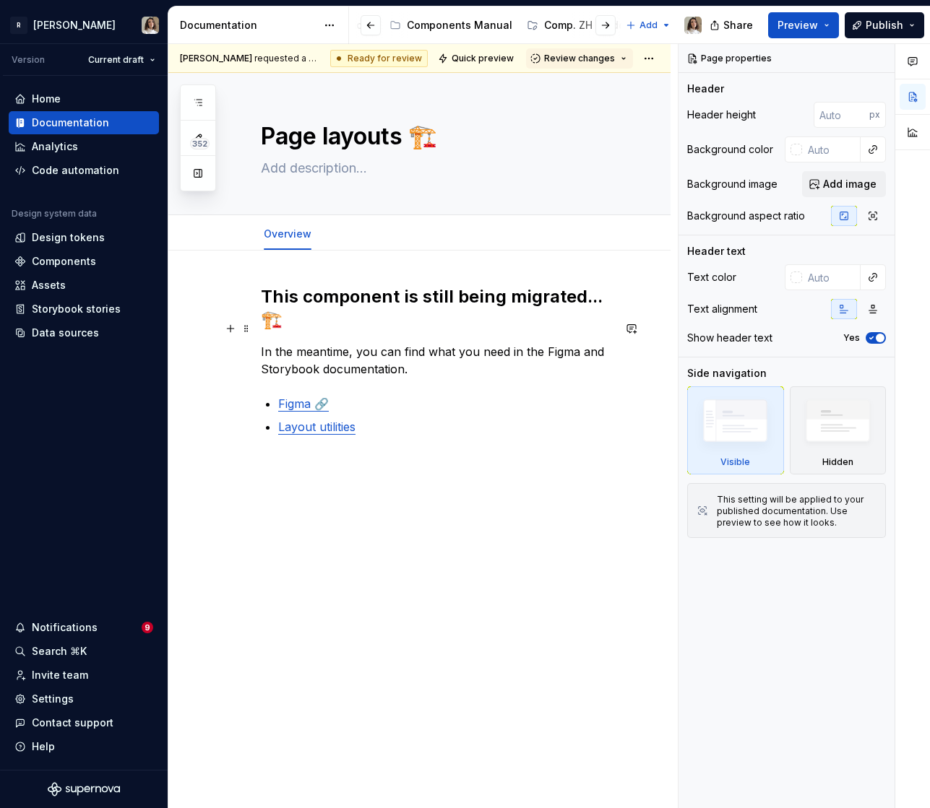
click at [412, 343] on p "In the meantime, you can find what you need in the Figma and Storybook document…" at bounding box center [437, 360] width 352 height 35
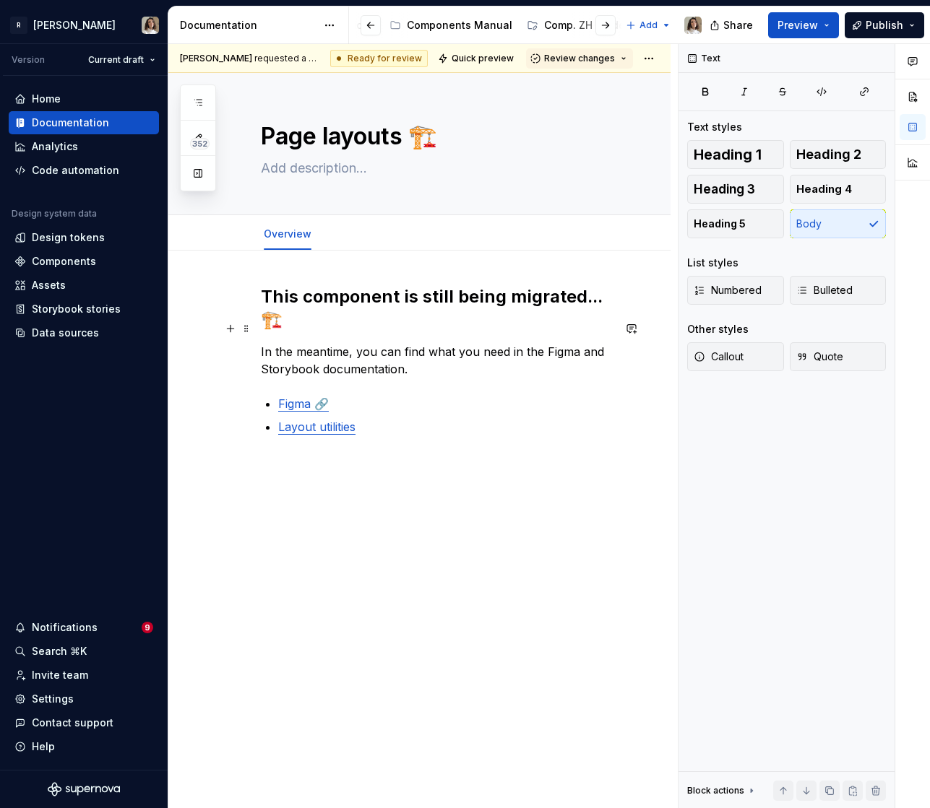
click at [436, 353] on p "In the meantime, you can find what you need in the Figma and Storybook document…" at bounding box center [437, 360] width 352 height 35
click at [309, 420] on link "Layout utilities" at bounding box center [316, 427] width 77 height 14
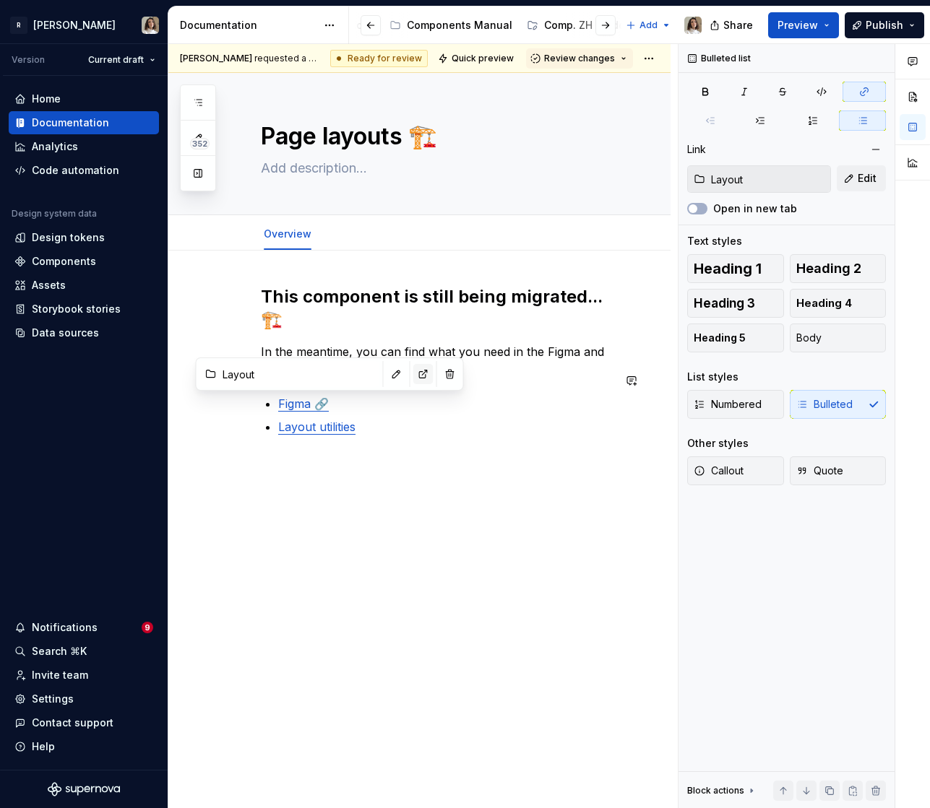
click at [413, 373] on button "button" at bounding box center [423, 374] width 20 height 20
type textarea "*"
click at [413, 380] on button "button" at bounding box center [423, 374] width 20 height 20
click at [351, 432] on div "This component is still being migrated... 🏗️ In the meantime, you can find what…" at bounding box center [419, 473] width 502 height 445
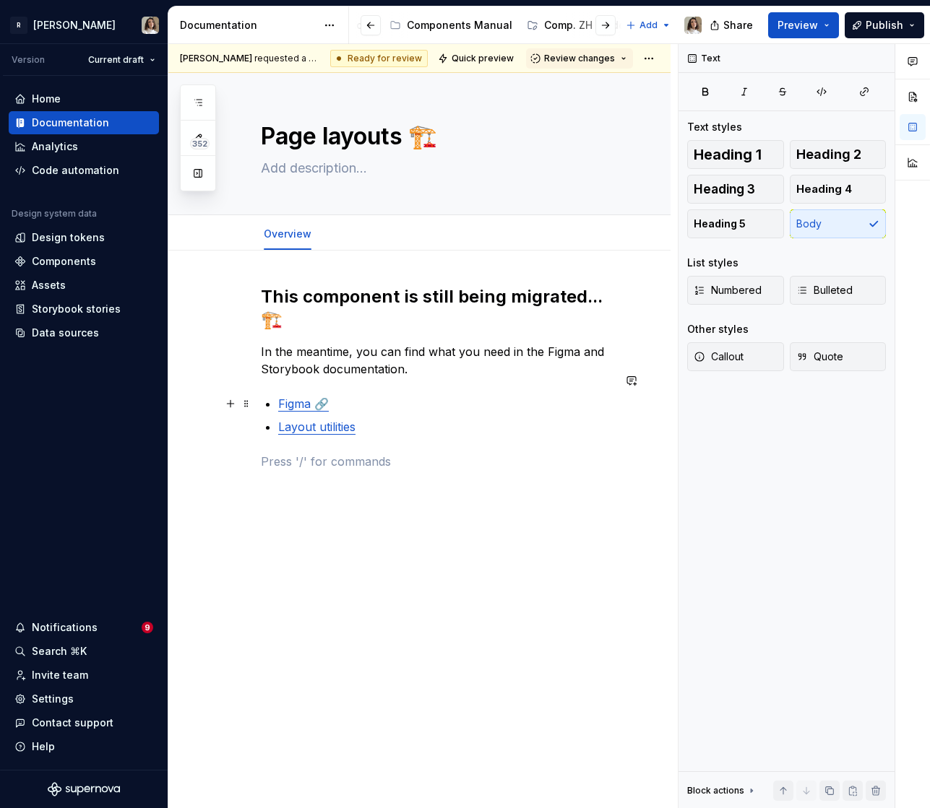
click at [384, 418] on p "Layout utilities" at bounding box center [445, 426] width 334 height 17
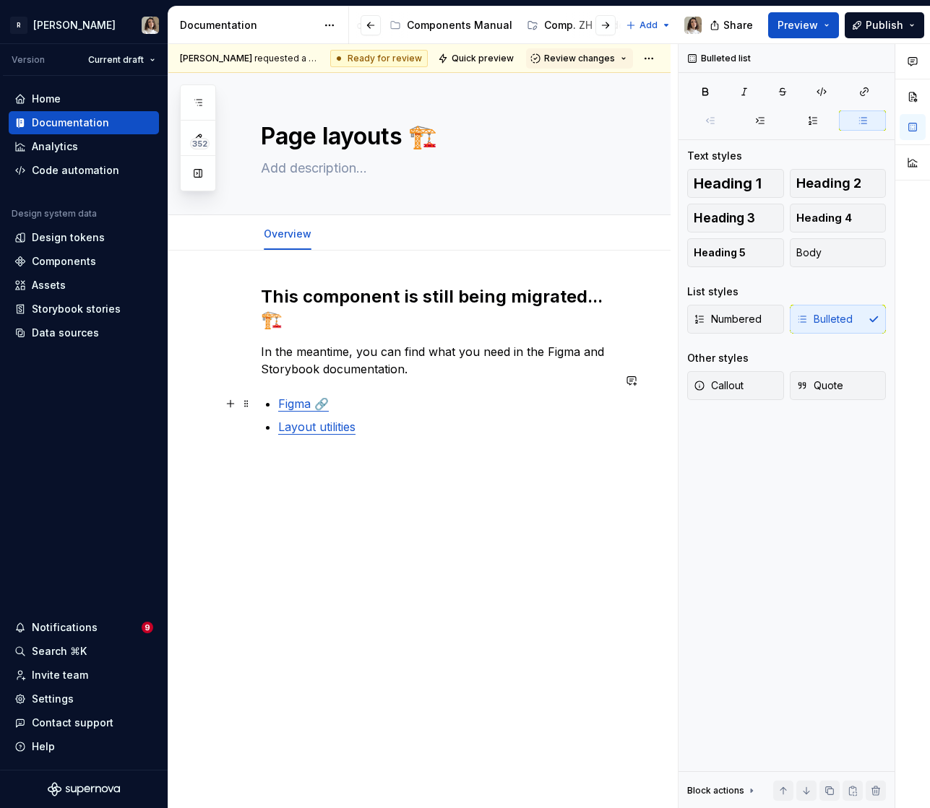
click at [384, 418] on p "Layout utilities" at bounding box center [445, 426] width 334 height 17
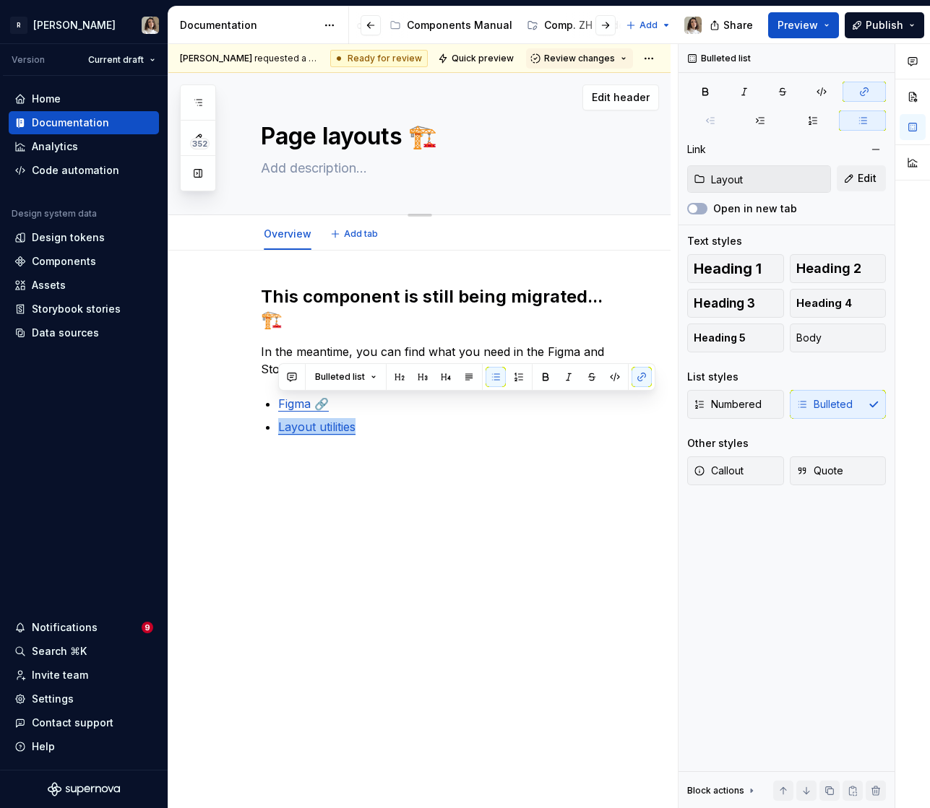
click at [493, 192] on div "Page layouts 🏗️" at bounding box center [437, 144] width 352 height 142
type textarea "*"
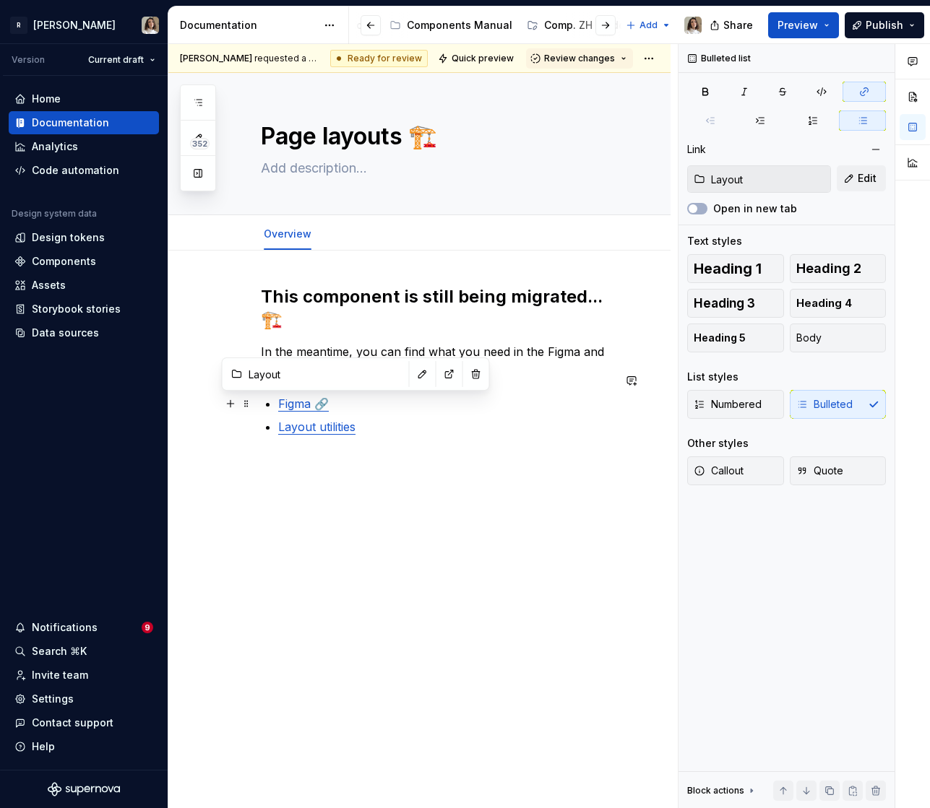
click at [337, 420] on link "Layout utilities" at bounding box center [316, 427] width 77 height 14
click at [412, 383] on button "button" at bounding box center [422, 374] width 20 height 20
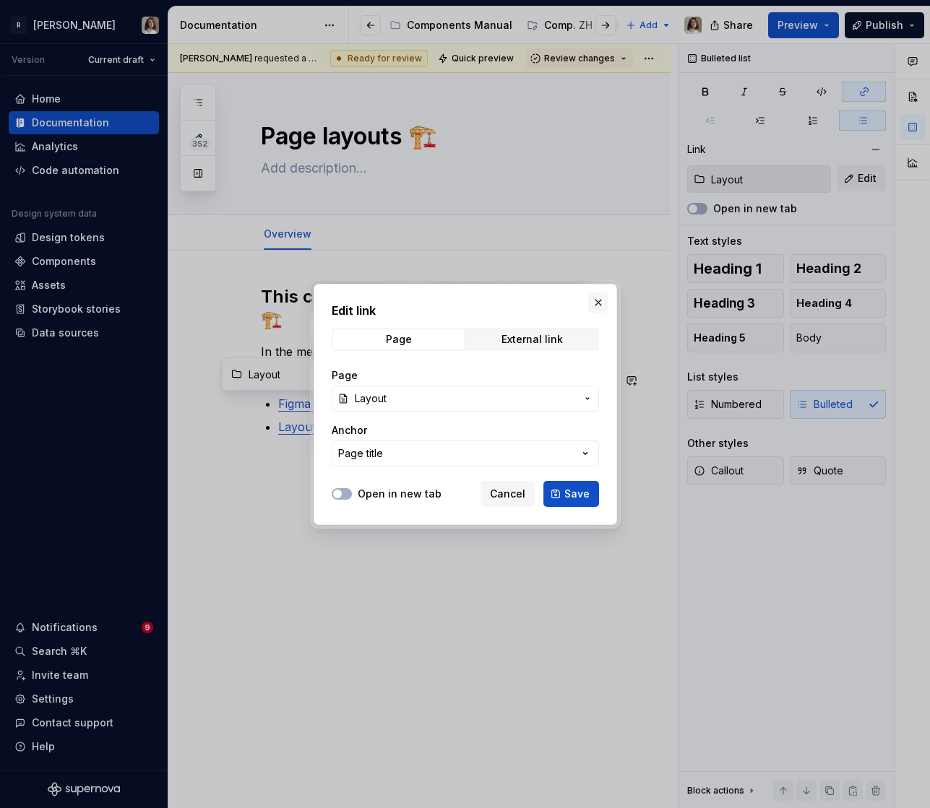
click at [598, 298] on button "button" at bounding box center [598, 303] width 20 height 20
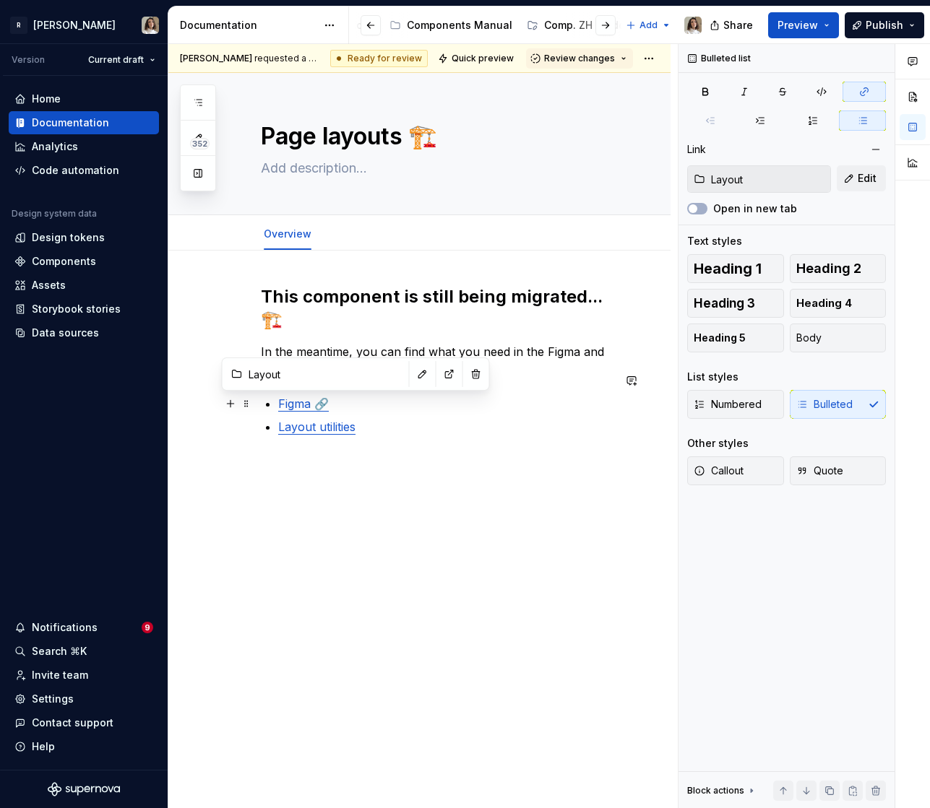
click at [321, 420] on link "Layout utilities" at bounding box center [316, 427] width 77 height 14
click at [427, 379] on button "button" at bounding box center [437, 374] width 20 height 20
click at [463, 183] on div "Page layouts 🏗️" at bounding box center [437, 144] width 352 height 142
click at [371, 25] on button "button" at bounding box center [370, 25] width 20 height 20
click at [567, 22] on div at bounding box center [593, 25] width 55 height 26
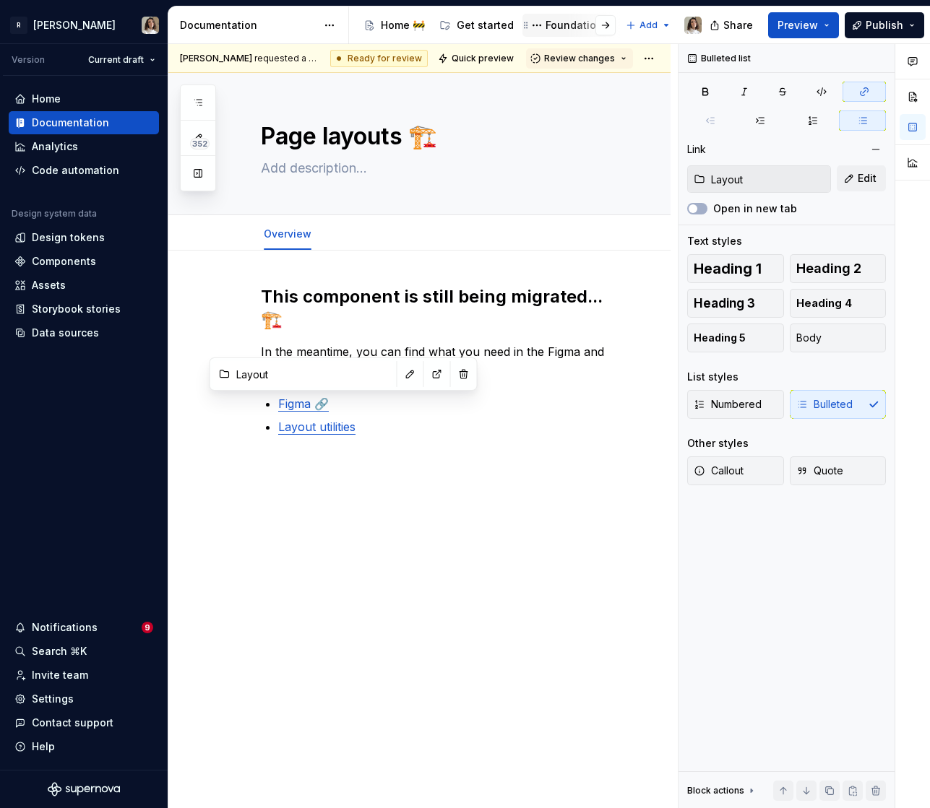
click at [549, 24] on div "Foundations" at bounding box center [576, 25] width 63 height 14
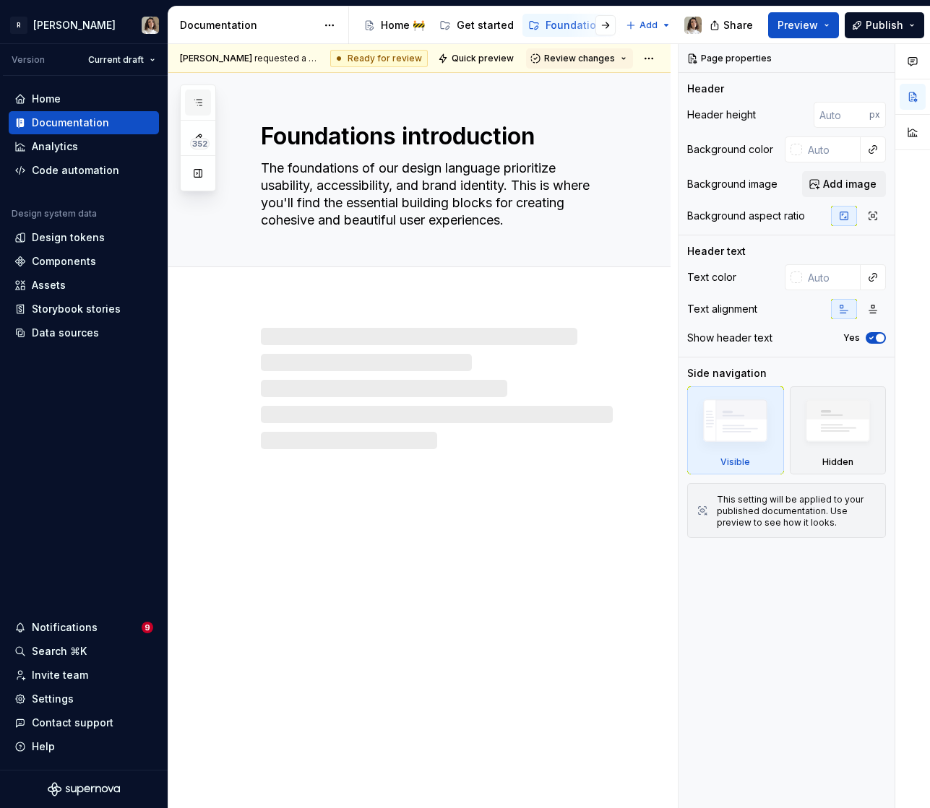
click at [196, 103] on icon "button" at bounding box center [198, 103] width 12 height 12
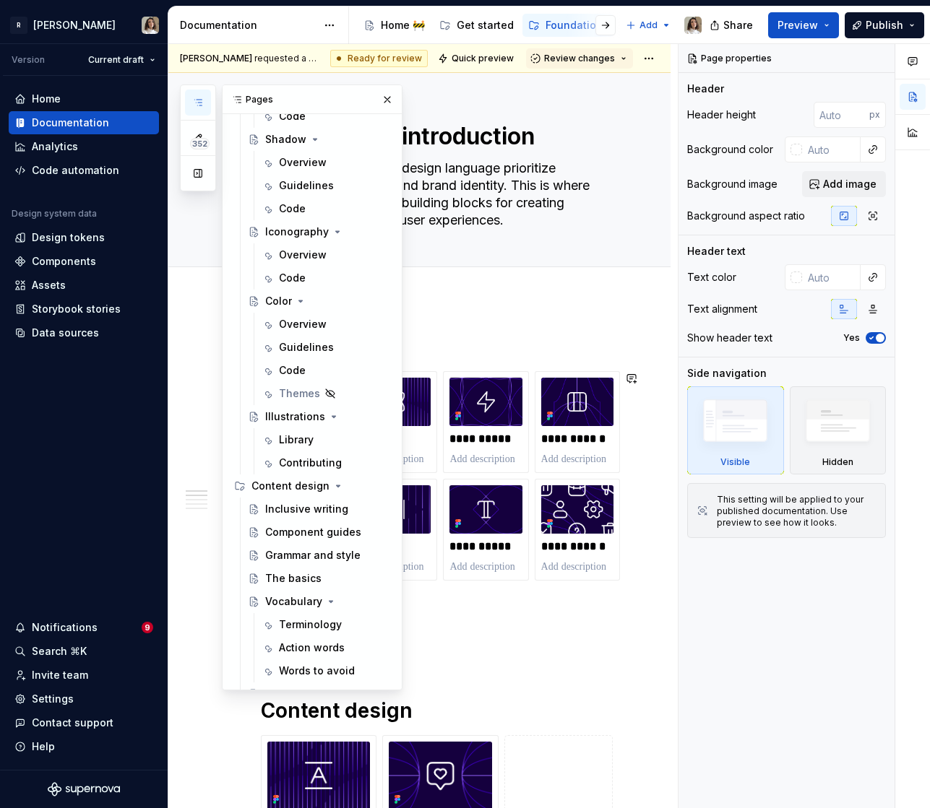
scroll to position [868, 0]
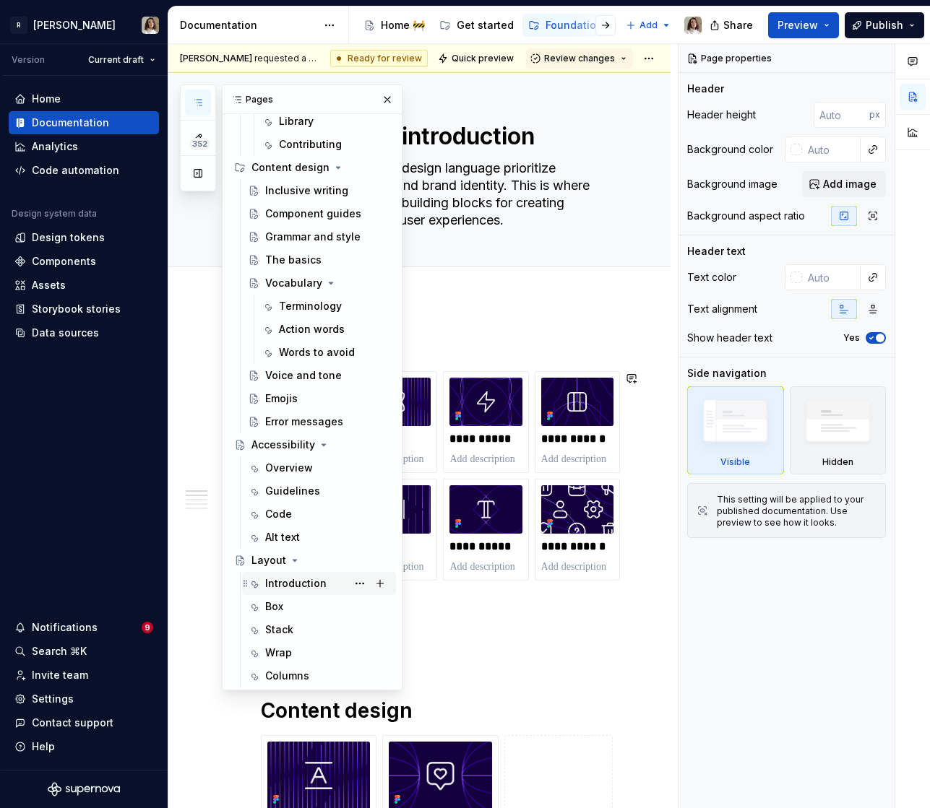
click at [302, 586] on div "Introduction" at bounding box center [295, 583] width 61 height 14
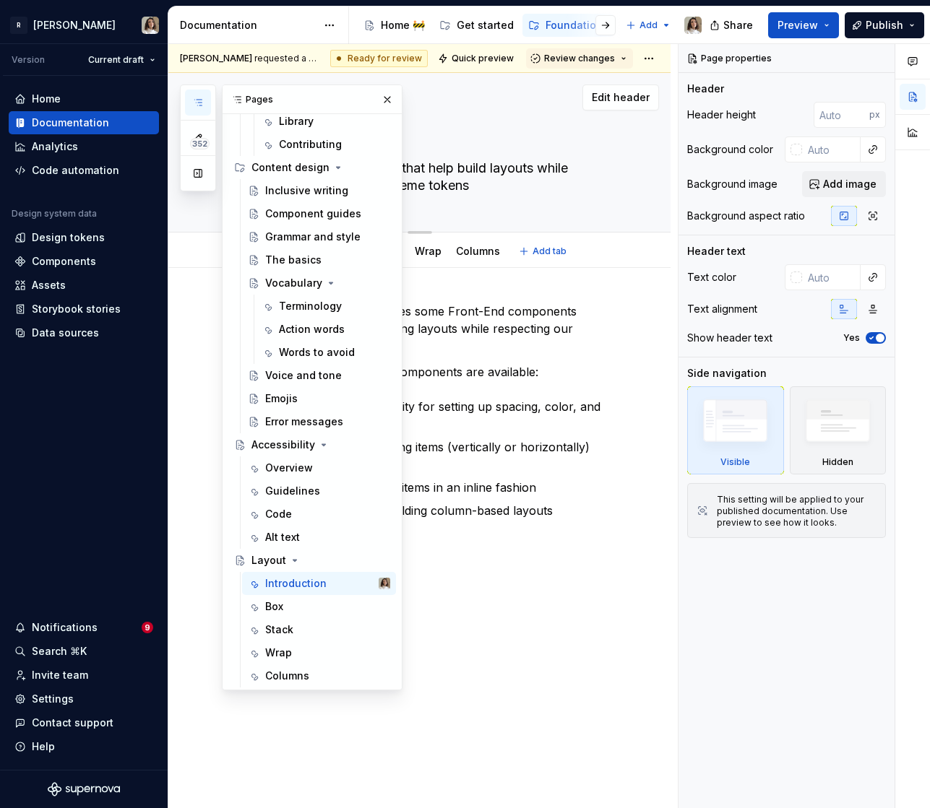
click at [479, 207] on div "Layout Front-end components that help build layouts while respecting all of our…" at bounding box center [437, 152] width 352 height 159
click at [499, 446] on p "Stack - used for stacking items (vertically or horizontally) with a provided gap" at bounding box center [445, 455] width 334 height 35
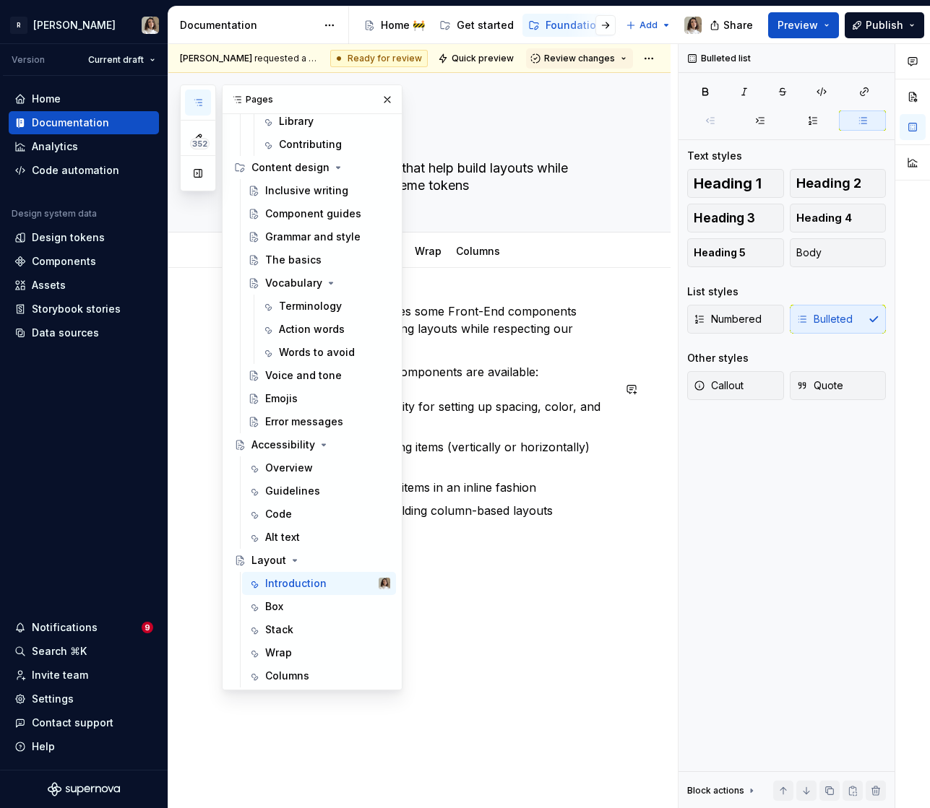
click at [488, 438] on p "Stack - used for stacking items (vertically or horizontally) with a provided gap" at bounding box center [445, 455] width 334 height 35
click at [392, 27] on div at bounding box center [382, 25] width 55 height 26
click at [407, 26] on div at bounding box center [382, 25] width 55 height 26
click at [418, 26] on div "Patterns" at bounding box center [438, 25] width 43 height 14
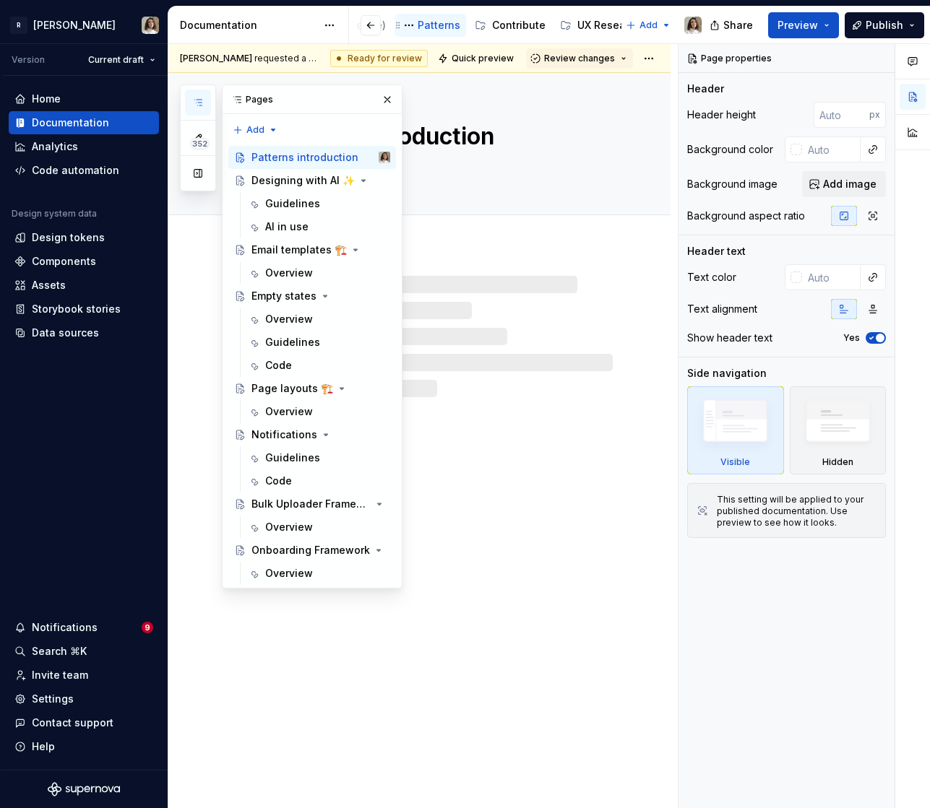
click at [418, 26] on div "Patterns" at bounding box center [438, 25] width 43 height 14
click at [494, 399] on div "Patterns introduction" at bounding box center [419, 441] width 502 height 736
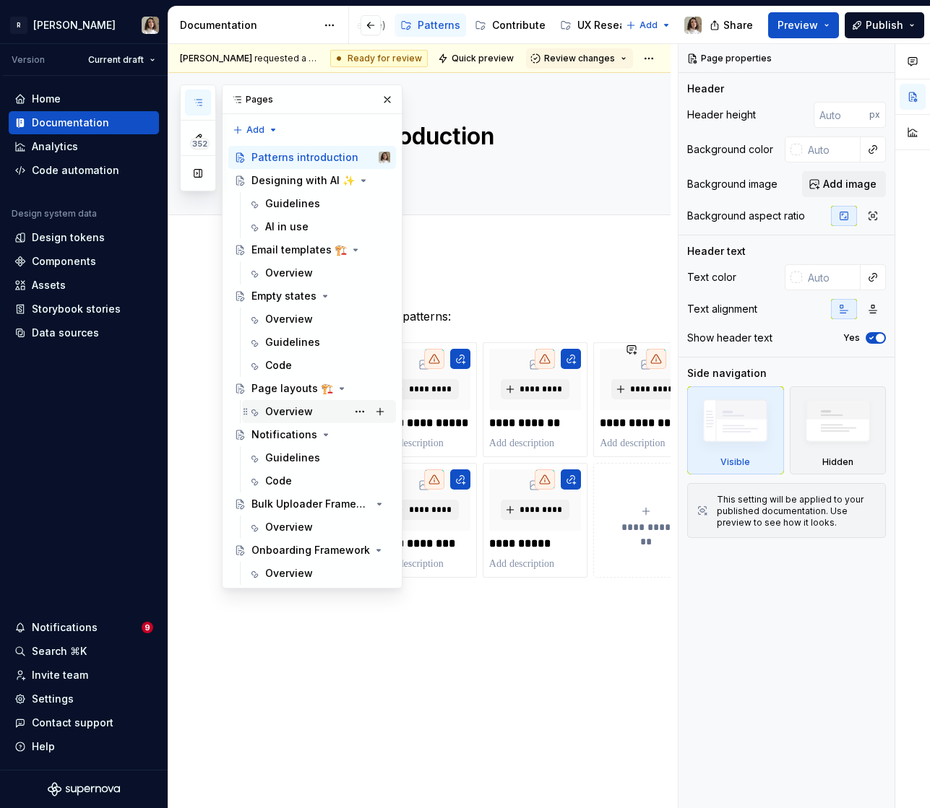
click at [295, 419] on div "Overview" at bounding box center [327, 412] width 125 height 20
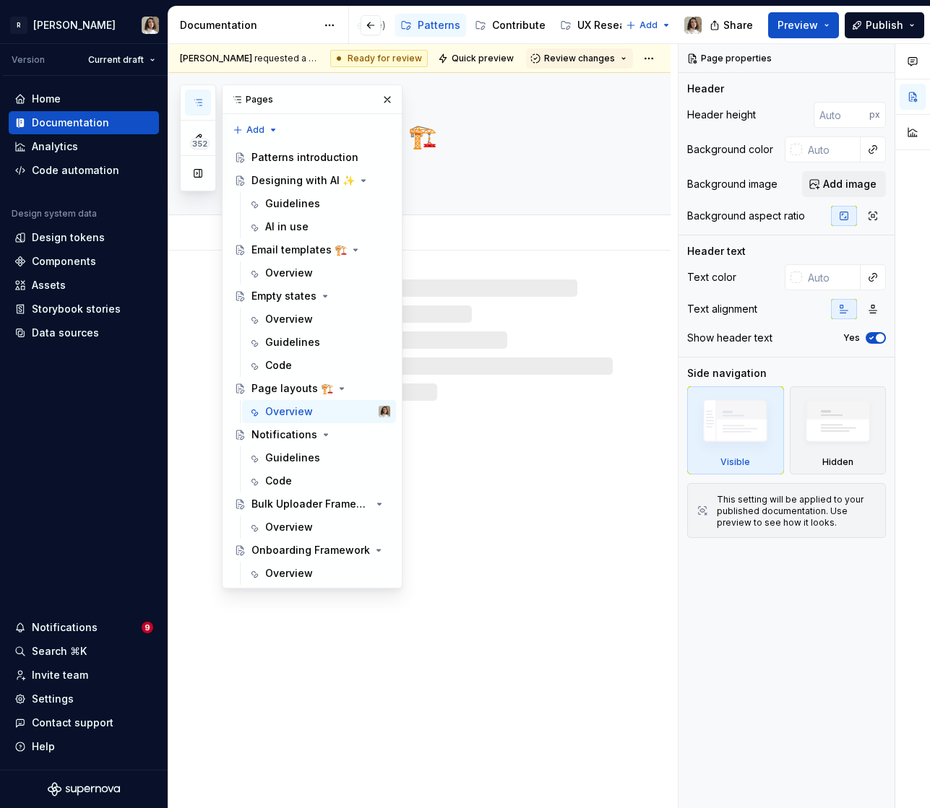
click at [468, 345] on div at bounding box center [437, 340] width 352 height 121
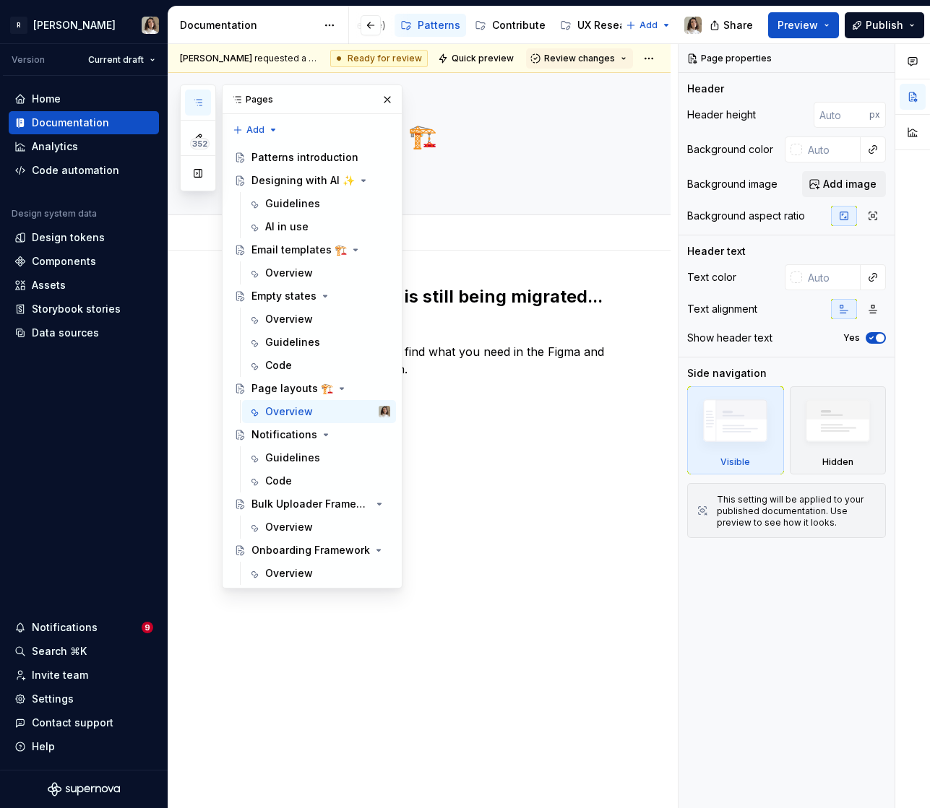
click at [200, 103] on icon "button" at bounding box center [198, 103] width 12 height 12
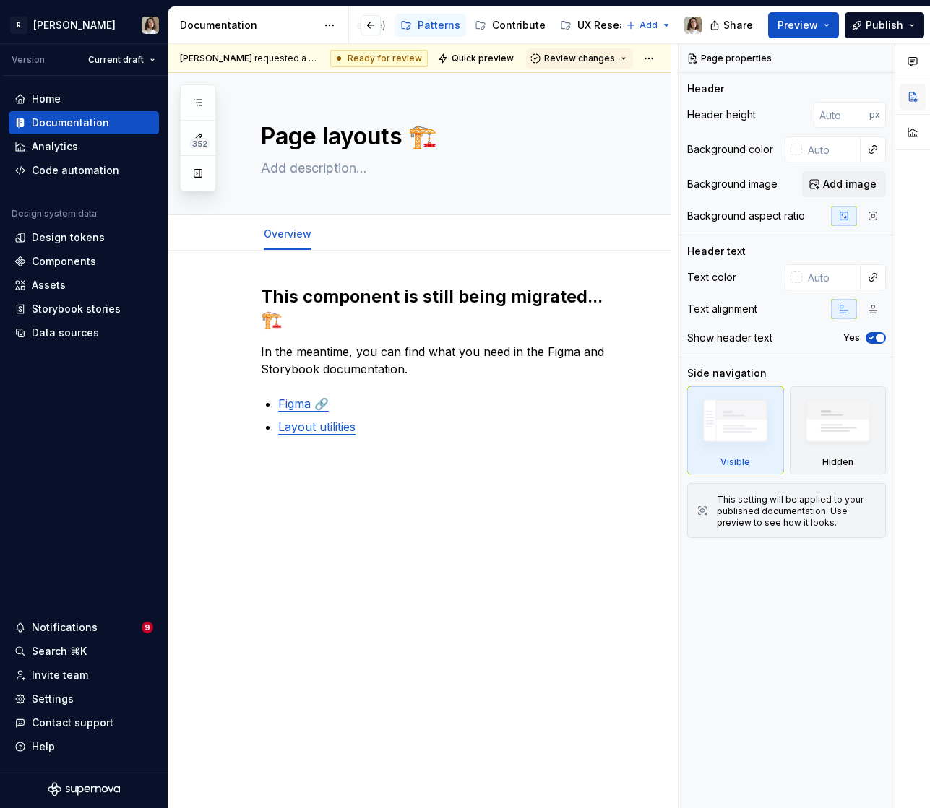
click at [918, 91] on button "button" at bounding box center [912, 97] width 26 height 26
click at [881, 55] on button "button" at bounding box center [880, 58] width 20 height 20
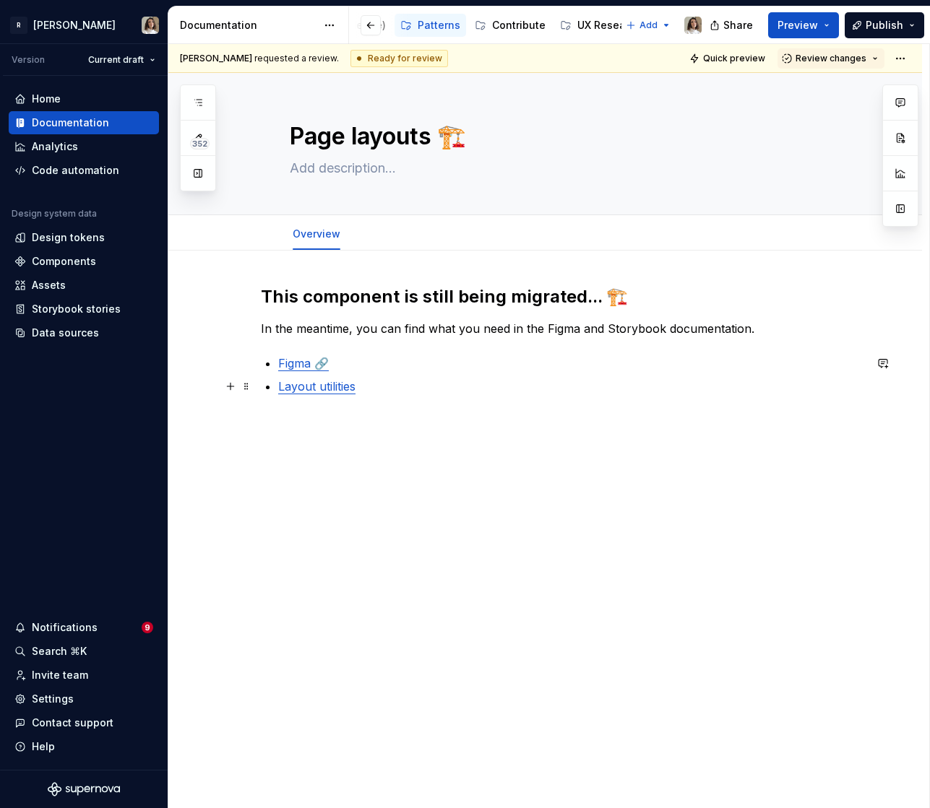
type textarea "*"
click at [339, 391] on link "Layout utilities" at bounding box center [316, 386] width 77 height 14
click at [340, 357] on input "Layout" at bounding box center [327, 357] width 163 height 26
click at [416, 356] on button "button" at bounding box center [426, 357] width 20 height 20
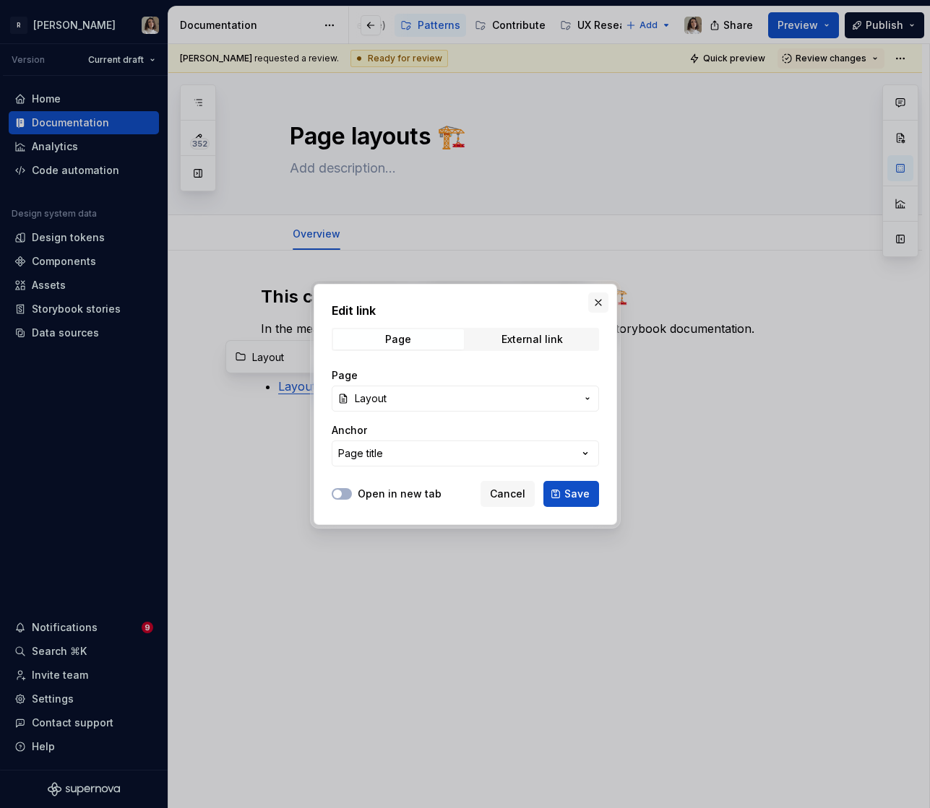
click at [602, 299] on button "button" at bounding box center [598, 303] width 20 height 20
type textarea "*"
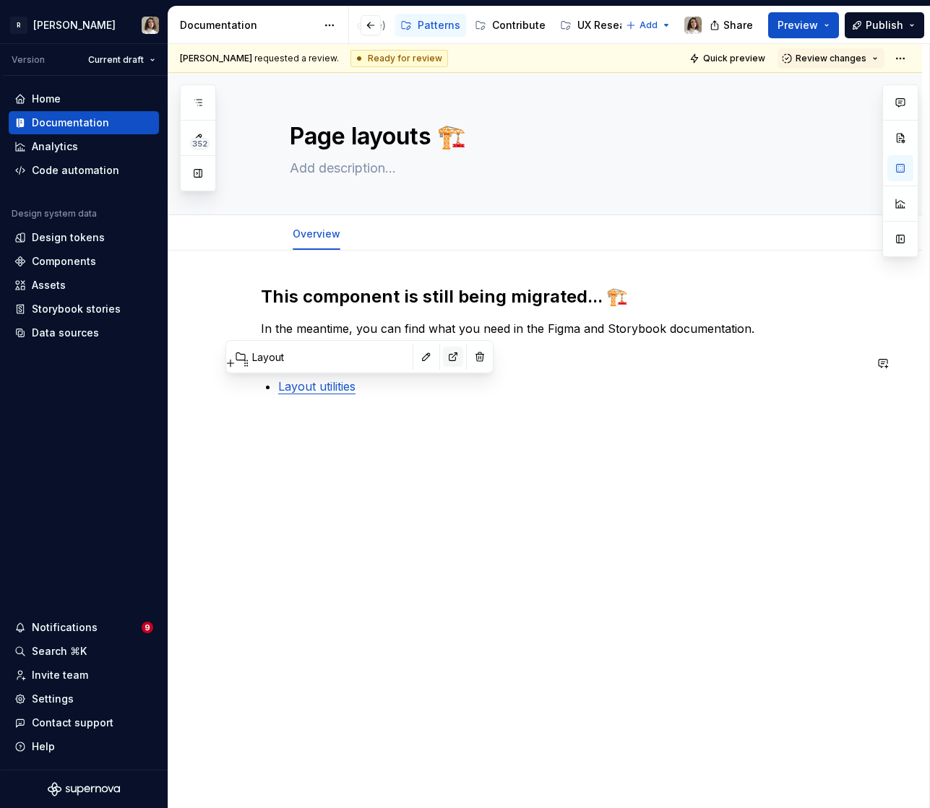
click at [443, 358] on button "button" at bounding box center [453, 357] width 20 height 20
type textarea "*"
click at [416, 363] on button "button" at bounding box center [426, 357] width 20 height 20
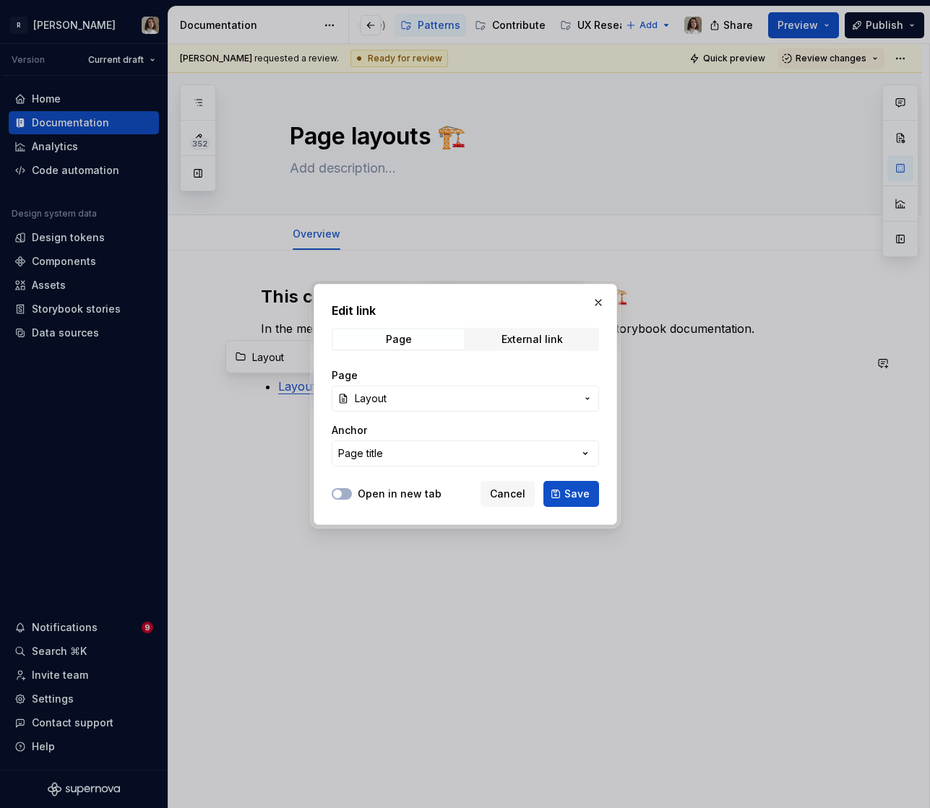
click at [386, 398] on span "Layout" at bounding box center [371, 398] width 32 height 14
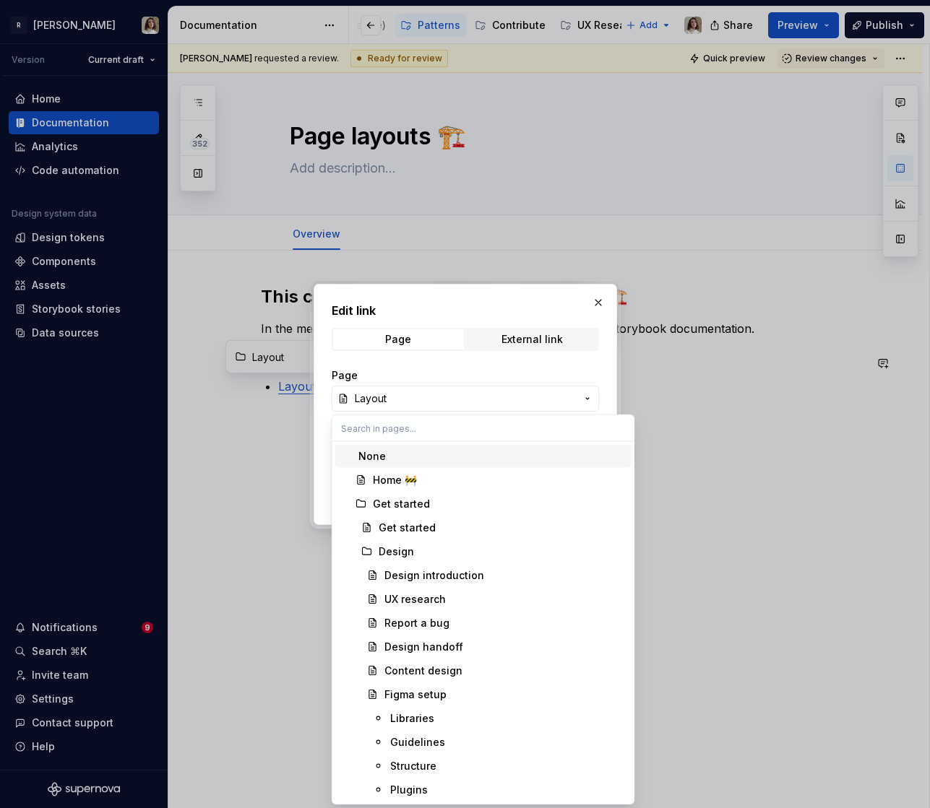
click at [417, 402] on div "Edit link Page External link Page Layout Anchor Page title Open in new tab Canc…" at bounding box center [465, 404] width 930 height 808
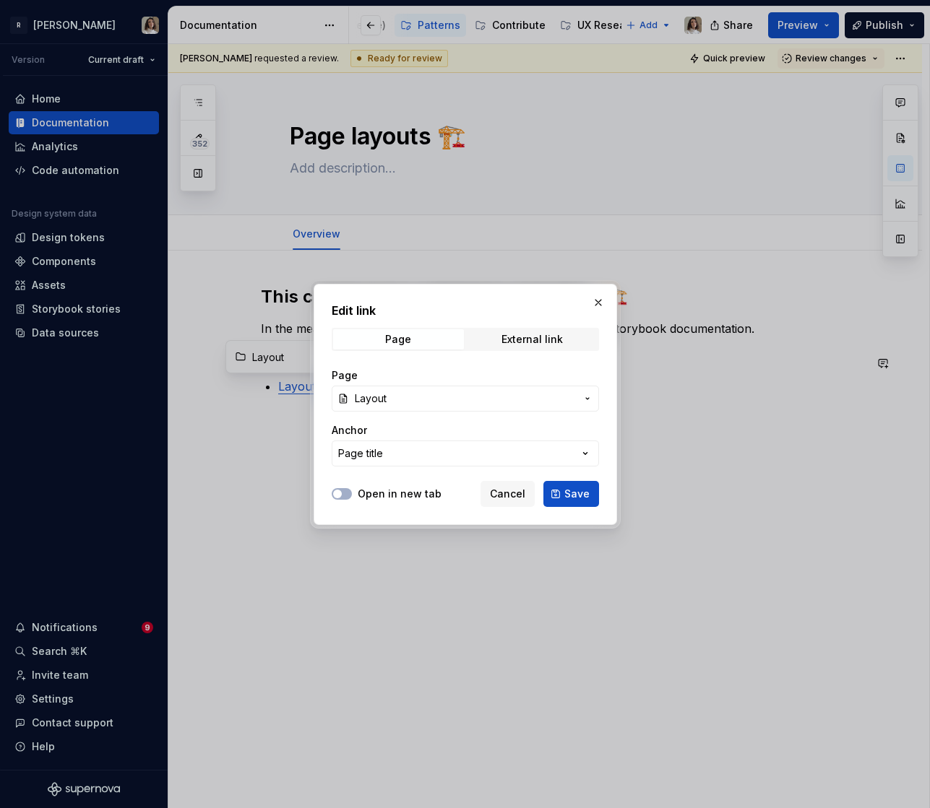
click at [402, 394] on span "Layout" at bounding box center [465, 398] width 221 height 14
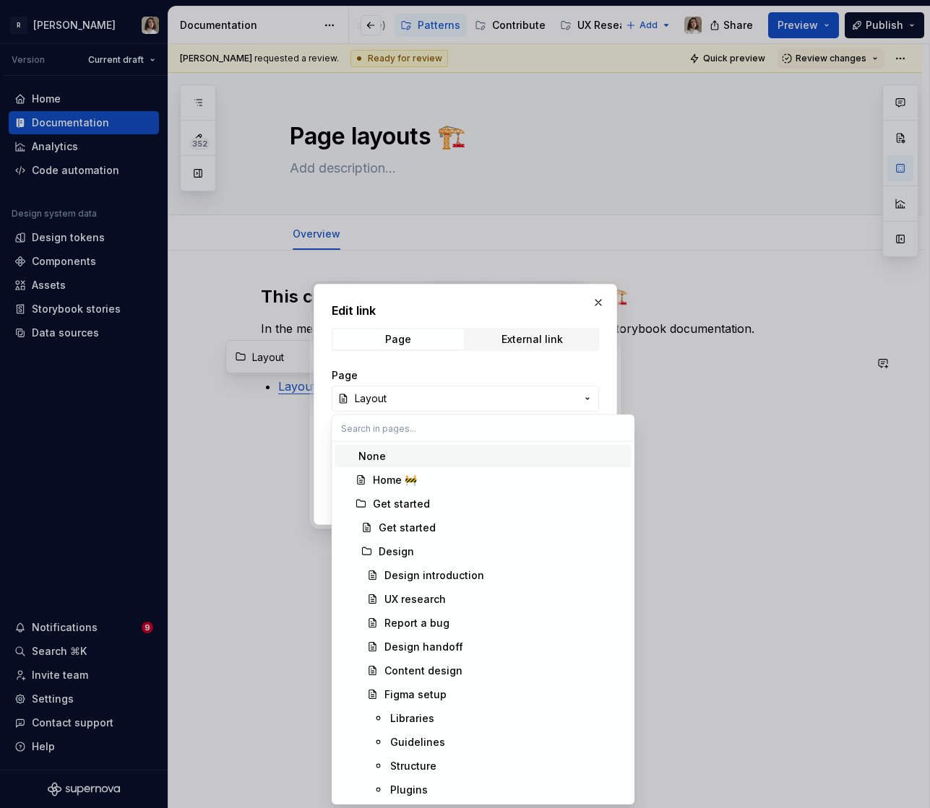
click at [391, 426] on input "text" at bounding box center [483, 428] width 302 height 26
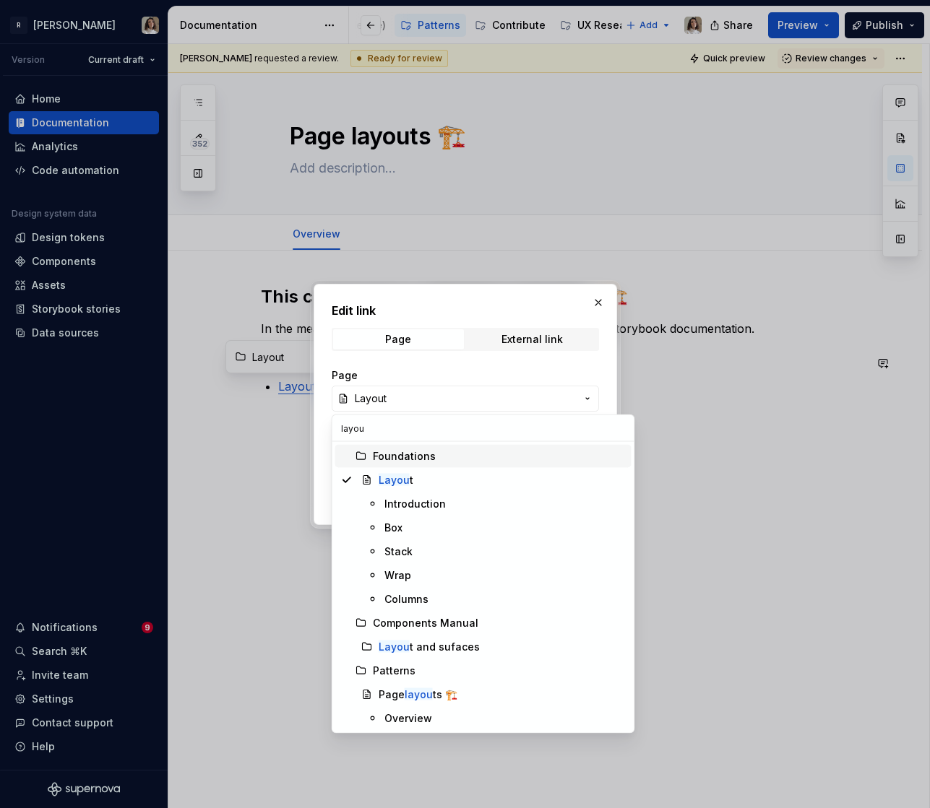
type input "layout"
click at [430, 501] on div "Introduction" at bounding box center [414, 504] width 61 height 14
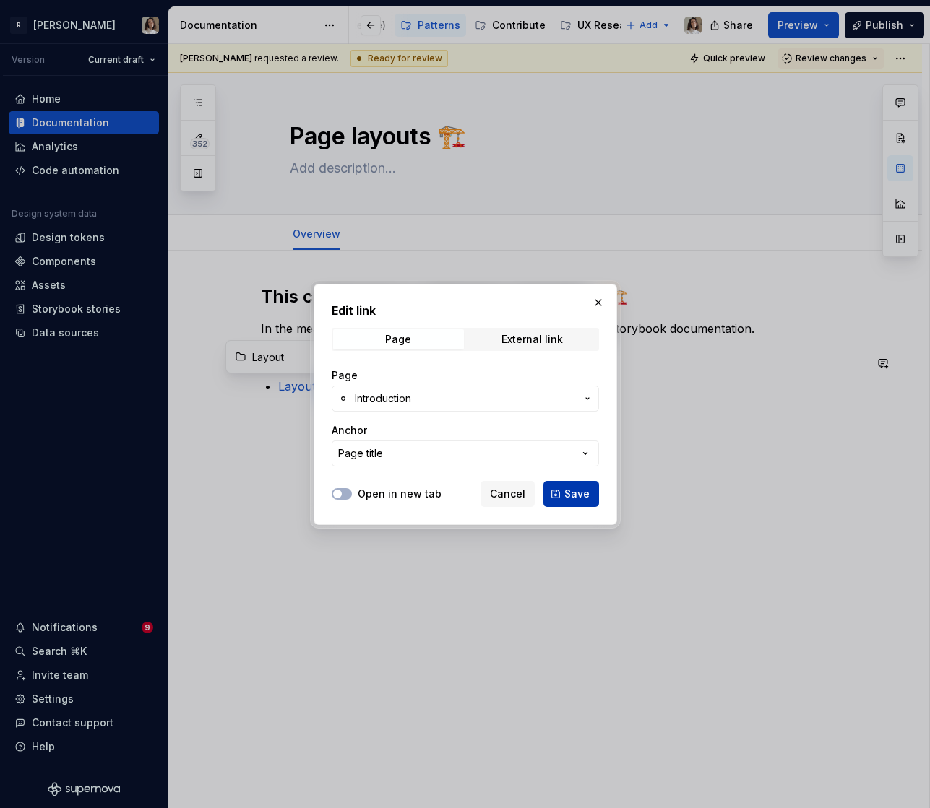
click at [568, 493] on span "Save" at bounding box center [576, 494] width 25 height 14
type textarea "*"
type input "Layout / Introduction"
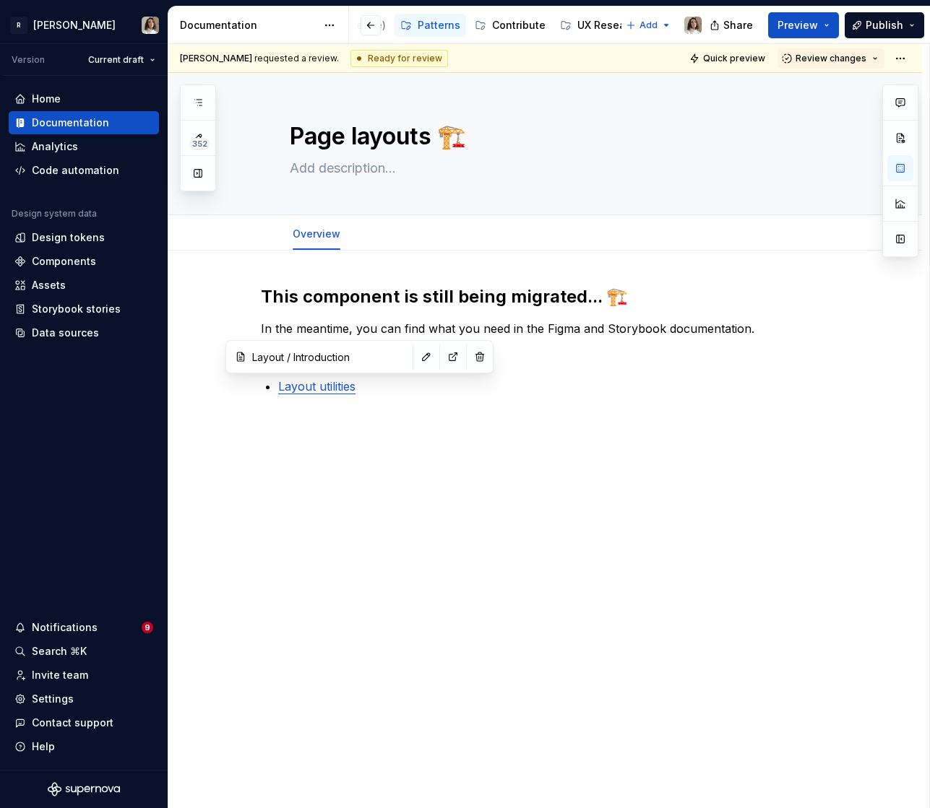
type textarea "*"
click at [416, 361] on button "button" at bounding box center [426, 357] width 20 height 20
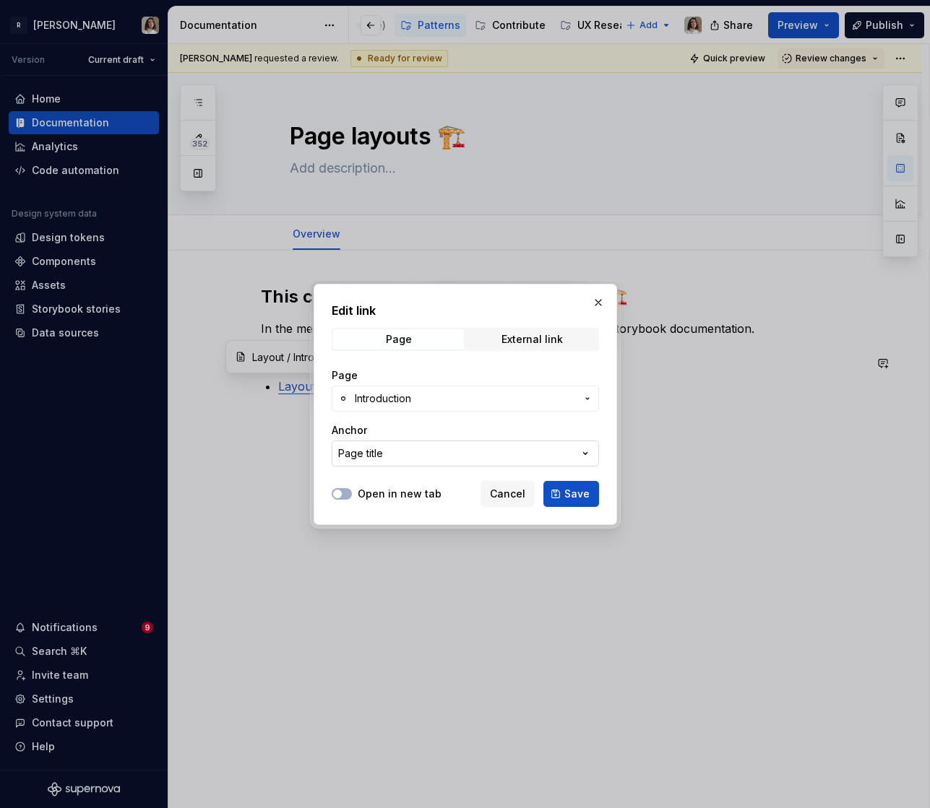
click at [356, 457] on div "Page title" at bounding box center [360, 453] width 45 height 14
click at [332, 429] on div "Edit link Page External link Page Introduction Anchor Page title Open in new ta…" at bounding box center [465, 404] width 930 height 808
click at [537, 426] on div "Anchor" at bounding box center [465, 430] width 267 height 14
click at [414, 459] on button "Page title" at bounding box center [465, 454] width 267 height 26
click at [602, 303] on div "Edit link Page External link Page Introduction Anchor Page title Open in new ta…" at bounding box center [465, 404] width 930 height 808
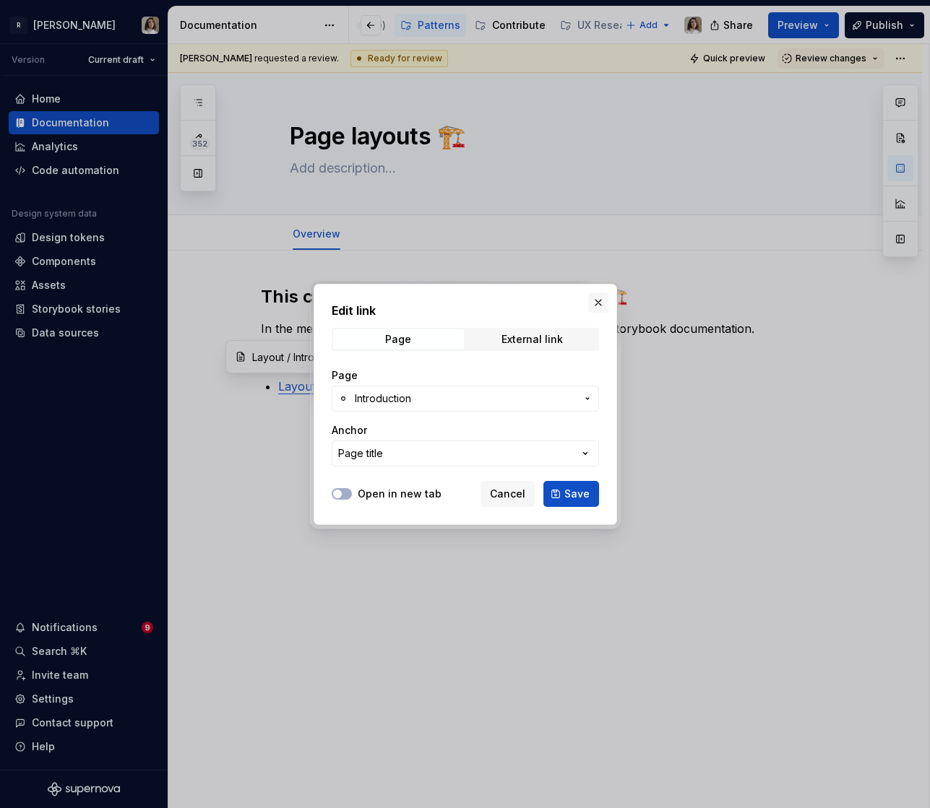
click at [597, 303] on button "button" at bounding box center [598, 303] width 20 height 20
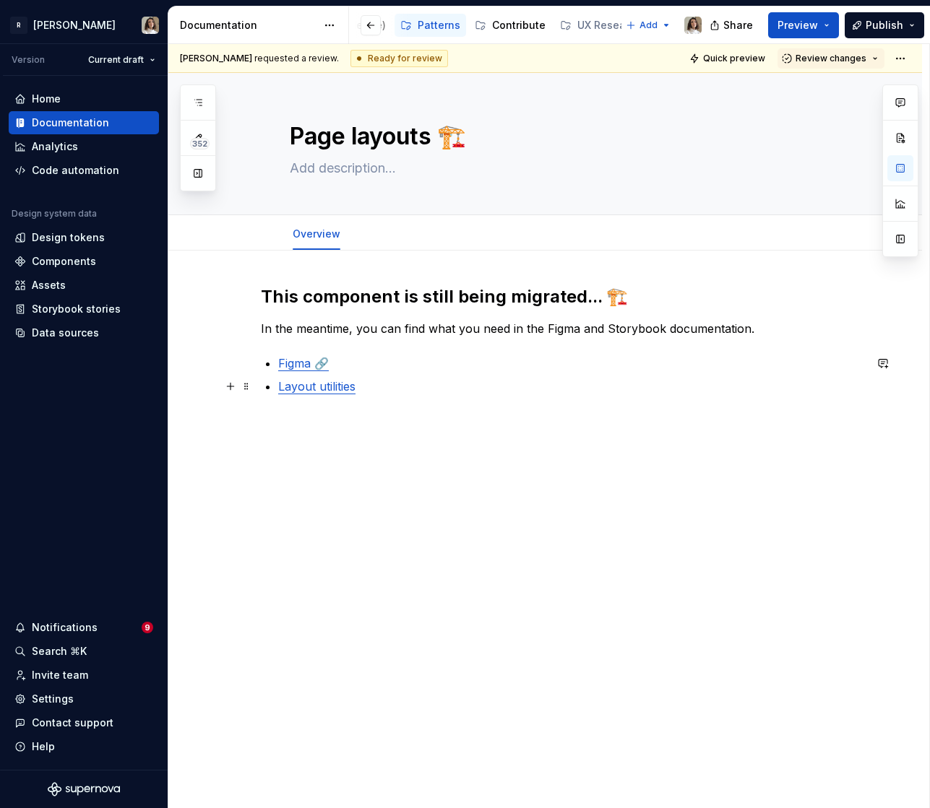
click at [368, 389] on p "Layout utilities" at bounding box center [571, 386] width 586 height 17
click at [402, 308] on h2 "This component is still being migrated... 🏗️" at bounding box center [562, 296] width 603 height 23
click at [810, 56] on span "Review changes" at bounding box center [830, 59] width 71 height 12
click at [788, 94] on div "Approve This page is ready to publish." at bounding box center [842, 92] width 126 height 27
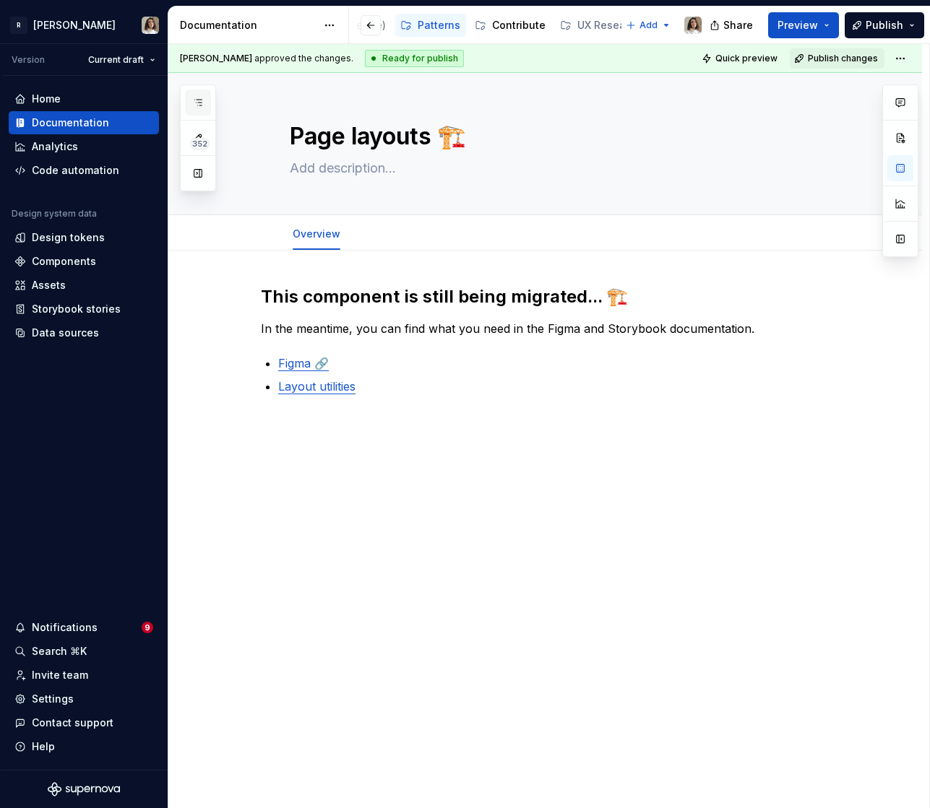
click at [205, 105] on button "button" at bounding box center [198, 103] width 26 height 26
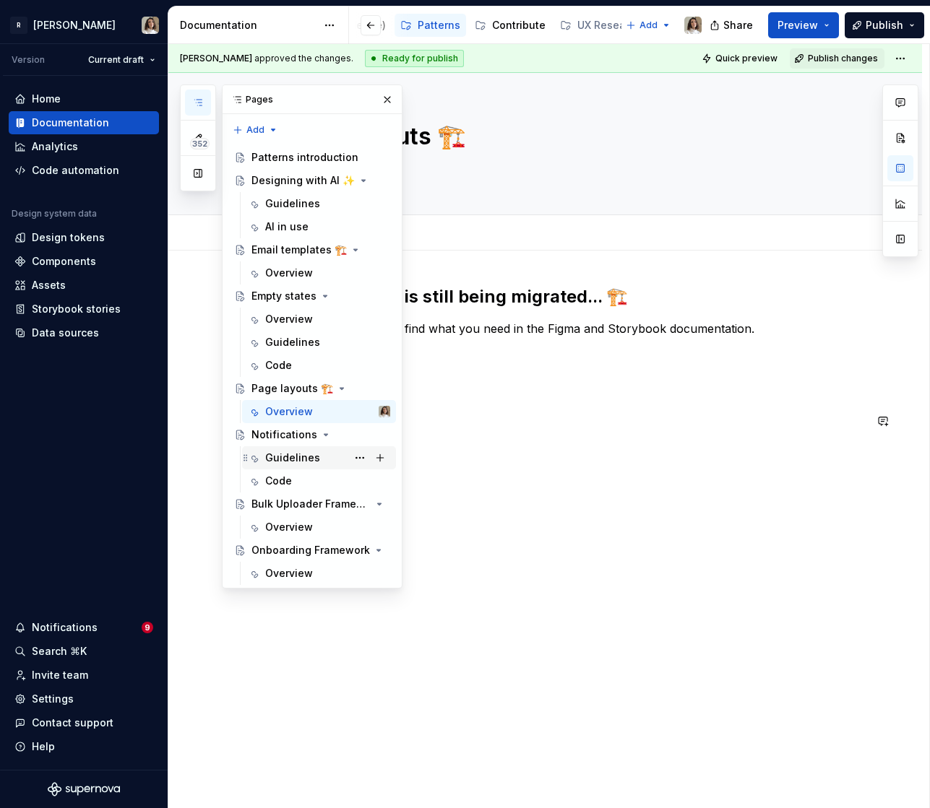
click at [302, 453] on div "Guidelines" at bounding box center [292, 458] width 55 height 14
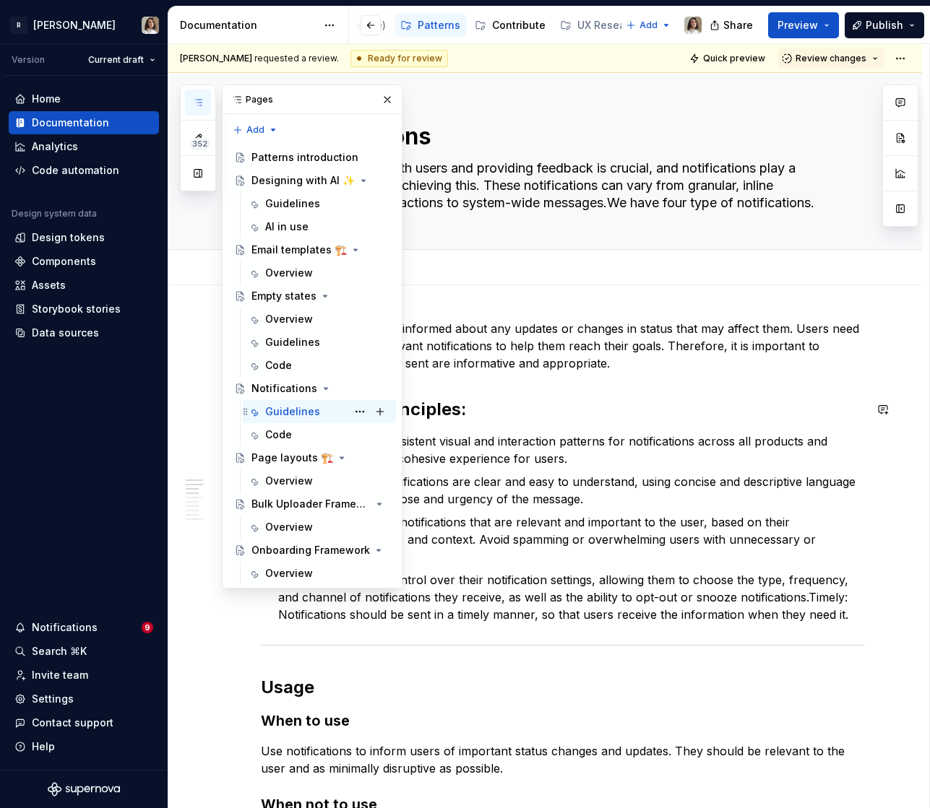
click at [300, 407] on div "Guidelines" at bounding box center [292, 411] width 55 height 14
click at [502, 412] on h2 "Notifications principles:" at bounding box center [562, 409] width 603 height 23
click at [521, 486] on p "Clarity: Make sure notifications are clear and easy to understand, using concis…" at bounding box center [571, 490] width 586 height 35
click at [207, 101] on button "button" at bounding box center [198, 103] width 26 height 26
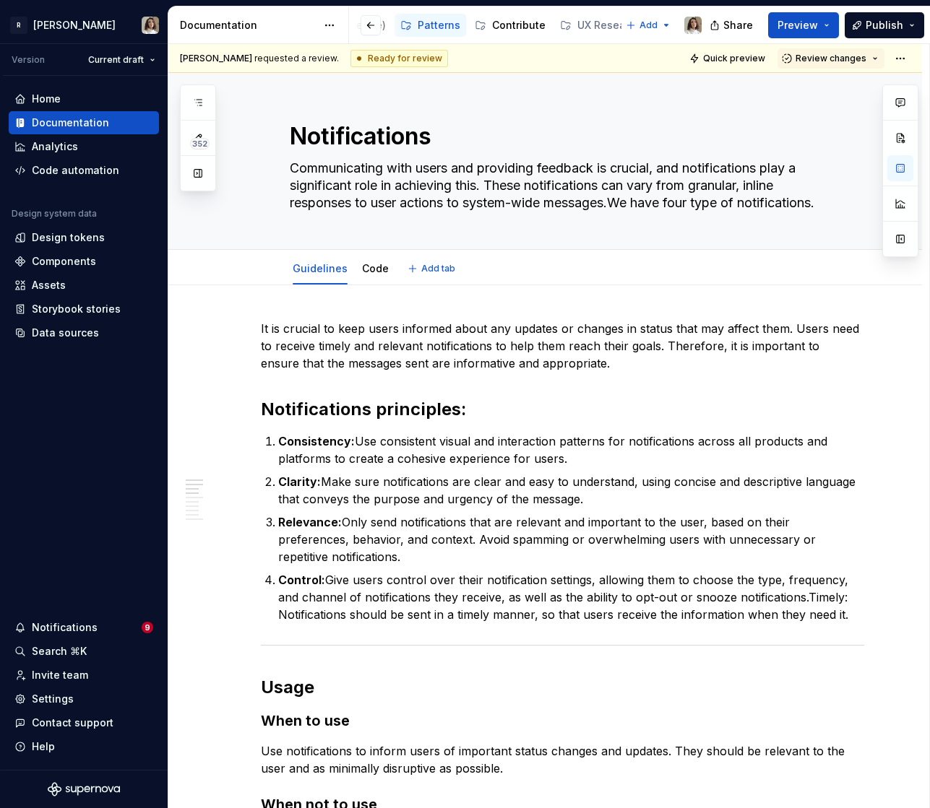
type textarea "*"
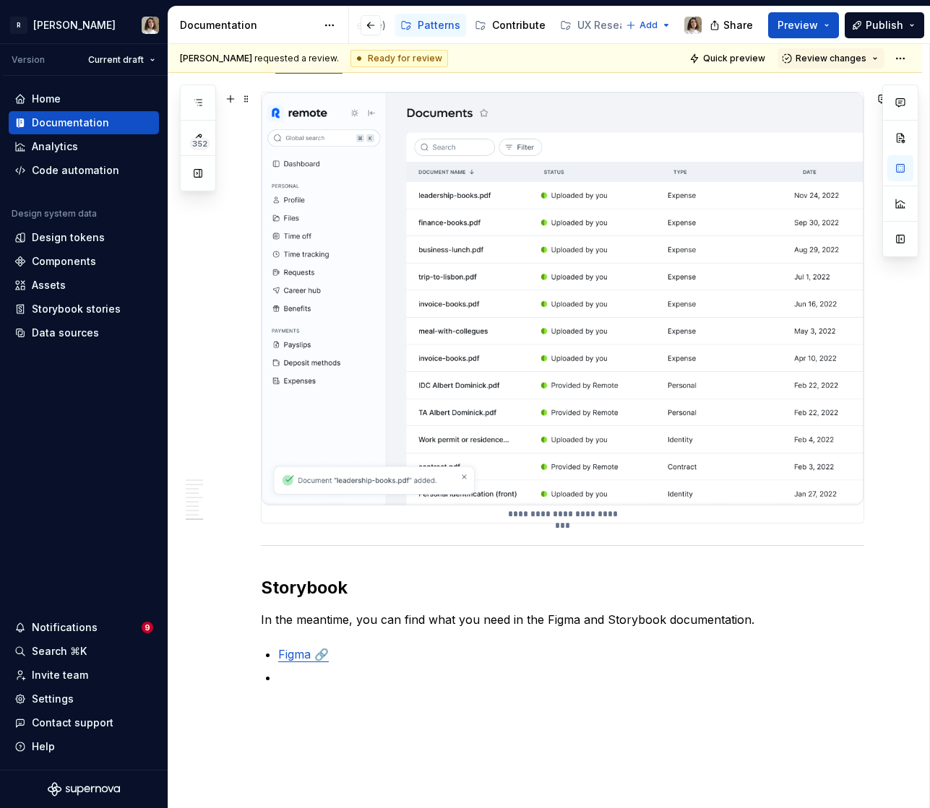
scroll to position [4369, 0]
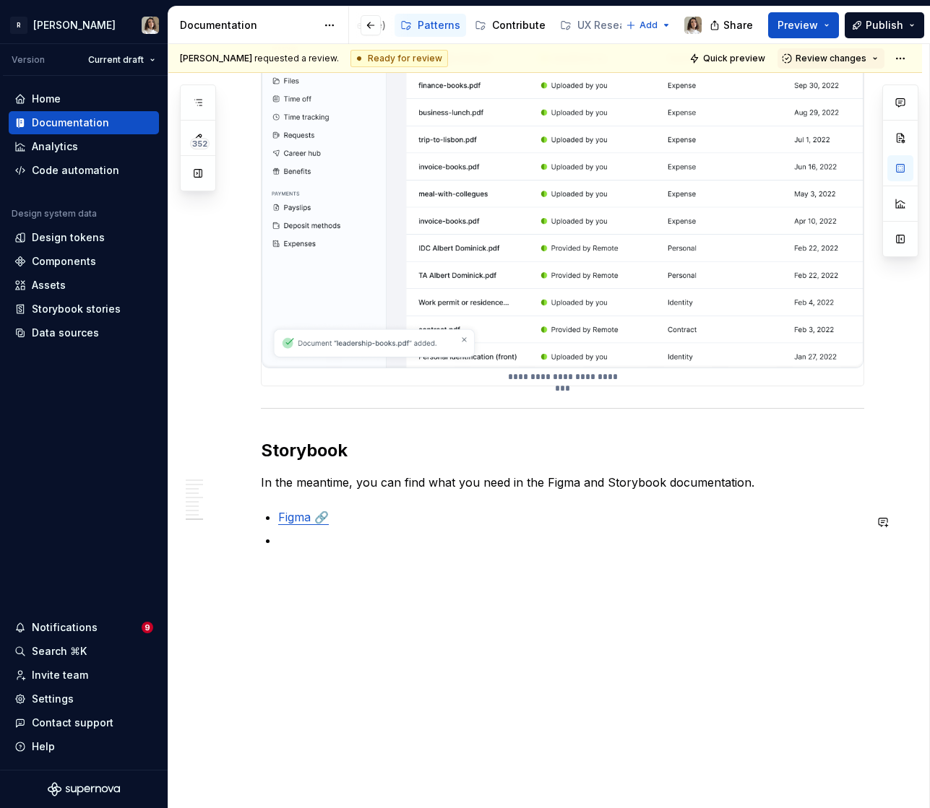
click at [334, 542] on p at bounding box center [571, 540] width 586 height 17
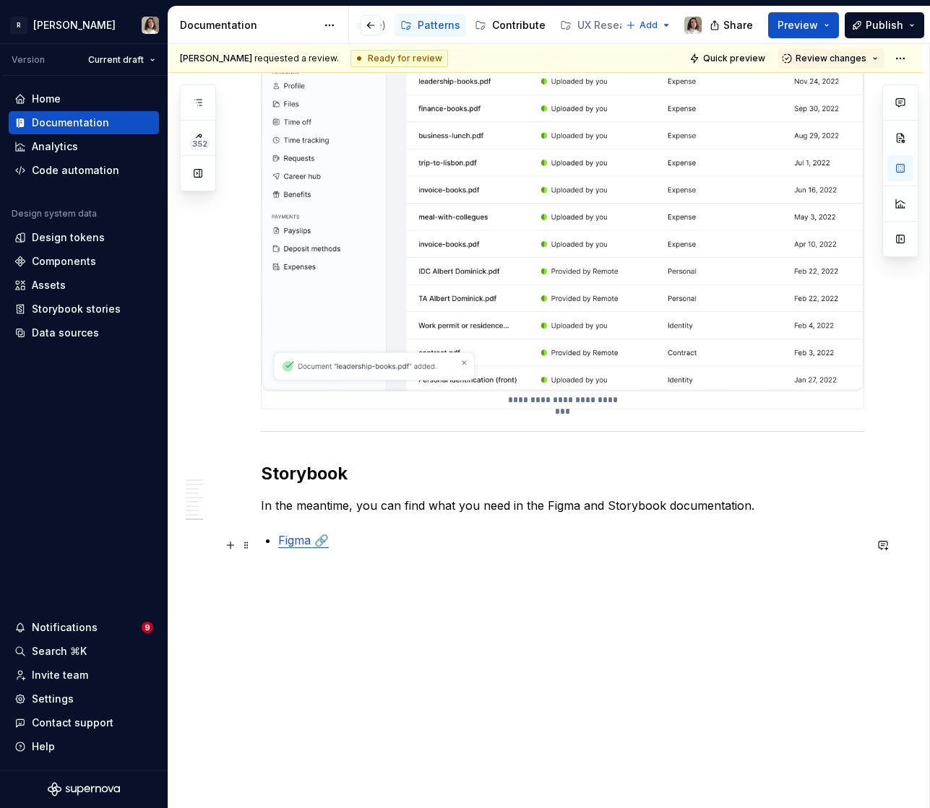
click at [303, 544] on link "Figma 🔗" at bounding box center [303, 540] width 51 height 14
click at [398, 514] on button "button" at bounding box center [408, 511] width 20 height 20
drag, startPoint x: 365, startPoint y: 559, endPoint x: 271, endPoint y: 476, distance: 125.4
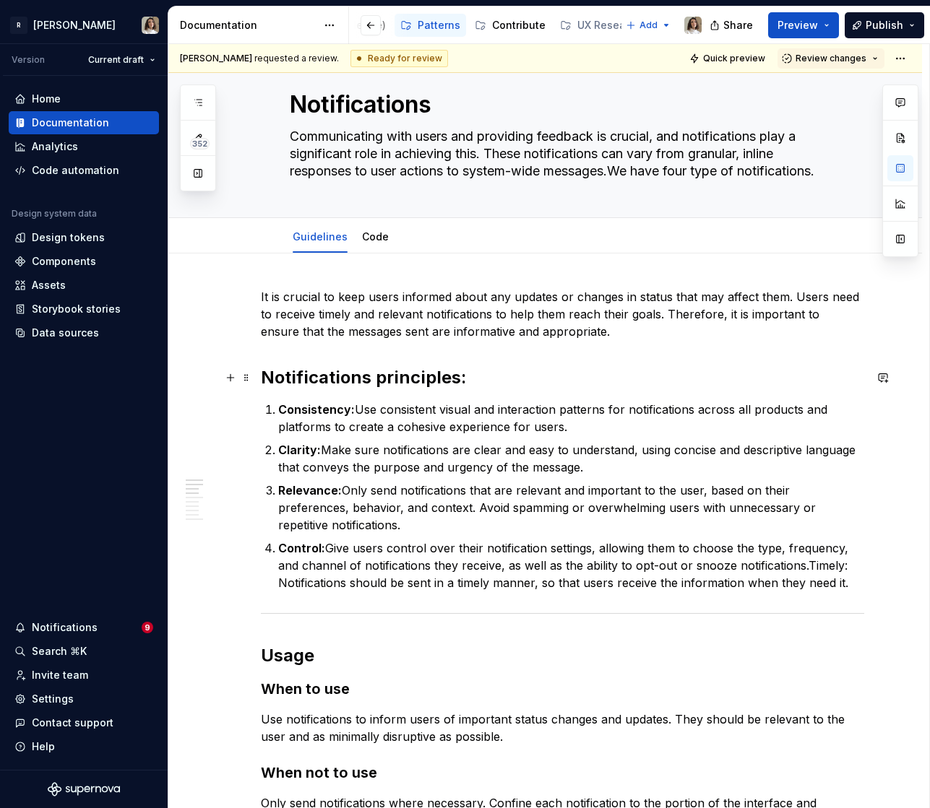
scroll to position [0, 0]
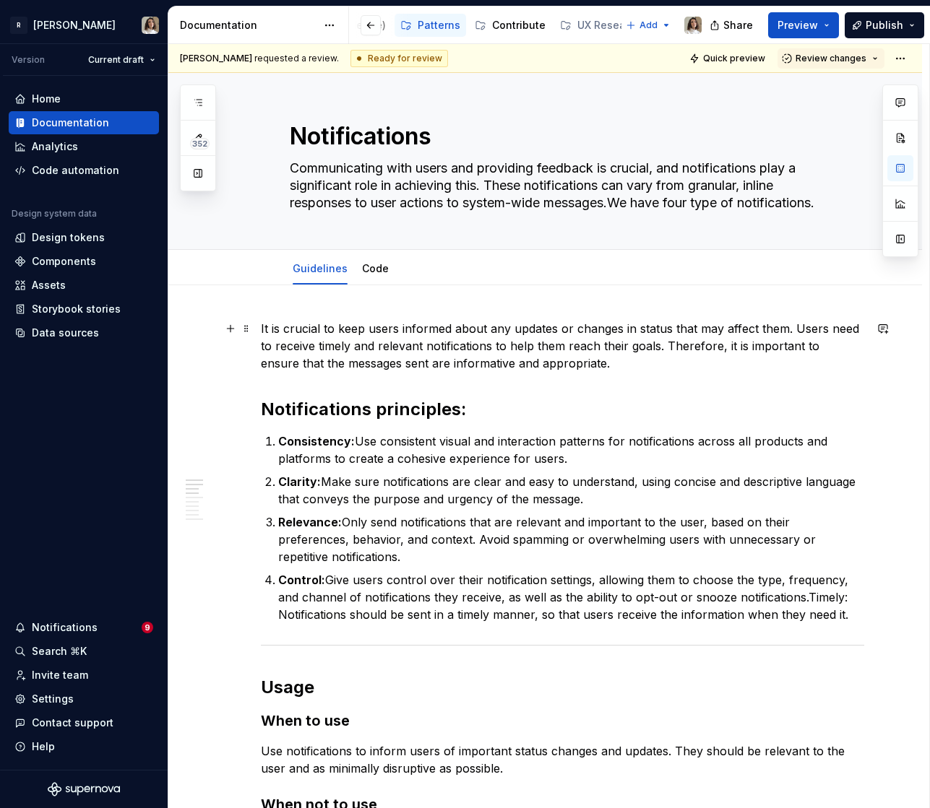
click at [561, 365] on p "It is crucial to keep users informed about any updates or changes in status tha…" at bounding box center [562, 346] width 603 height 52
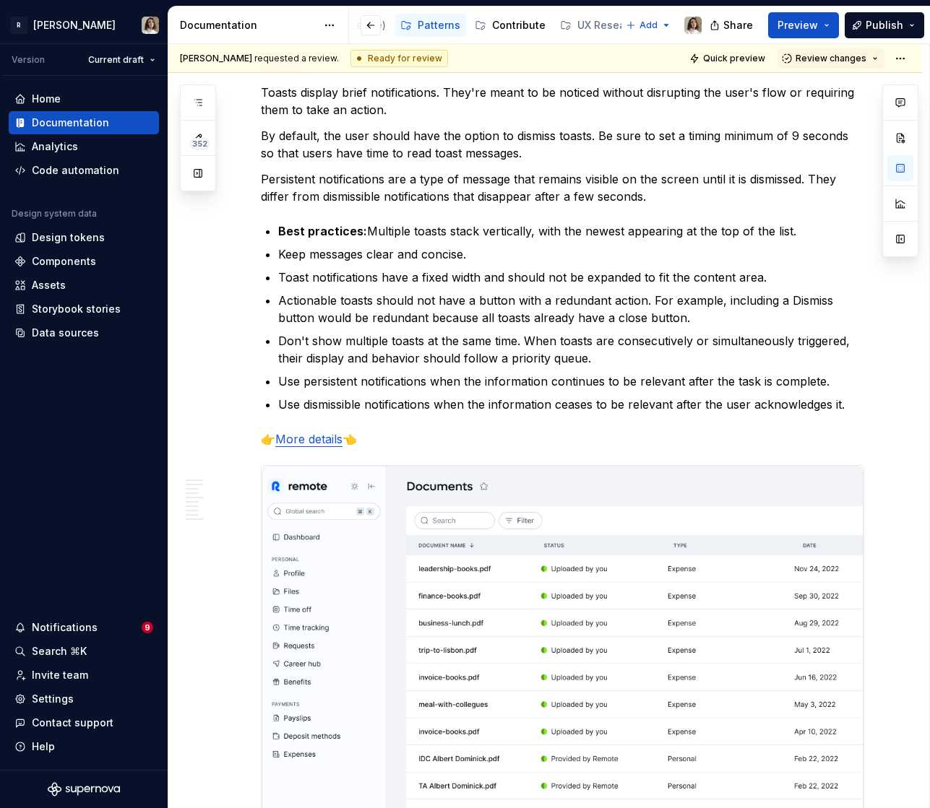
scroll to position [4346, 0]
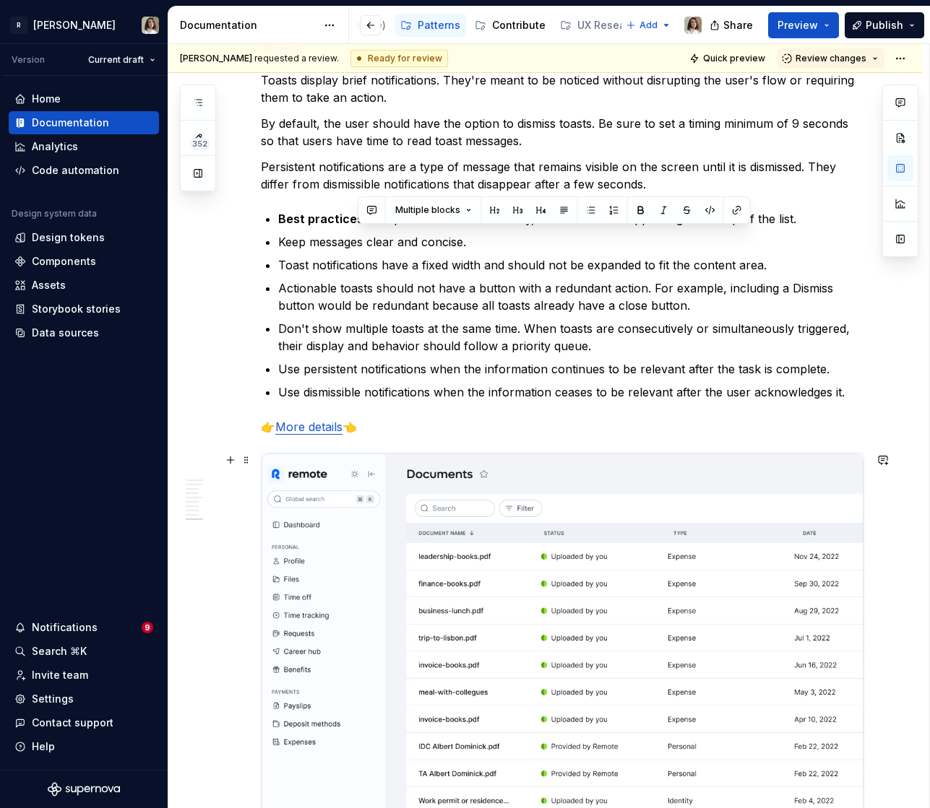
scroll to position [4311, 0]
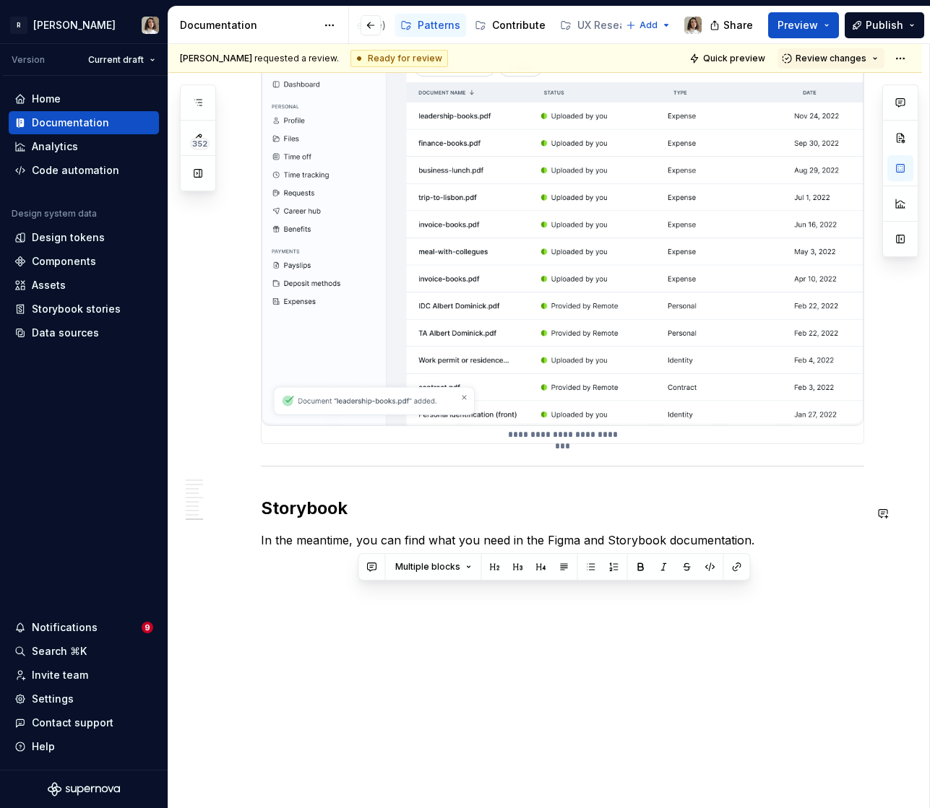
click at [316, 547] on p "In the meantime, you can find what you need in the Figma and Storybook document…" at bounding box center [562, 540] width 603 height 17
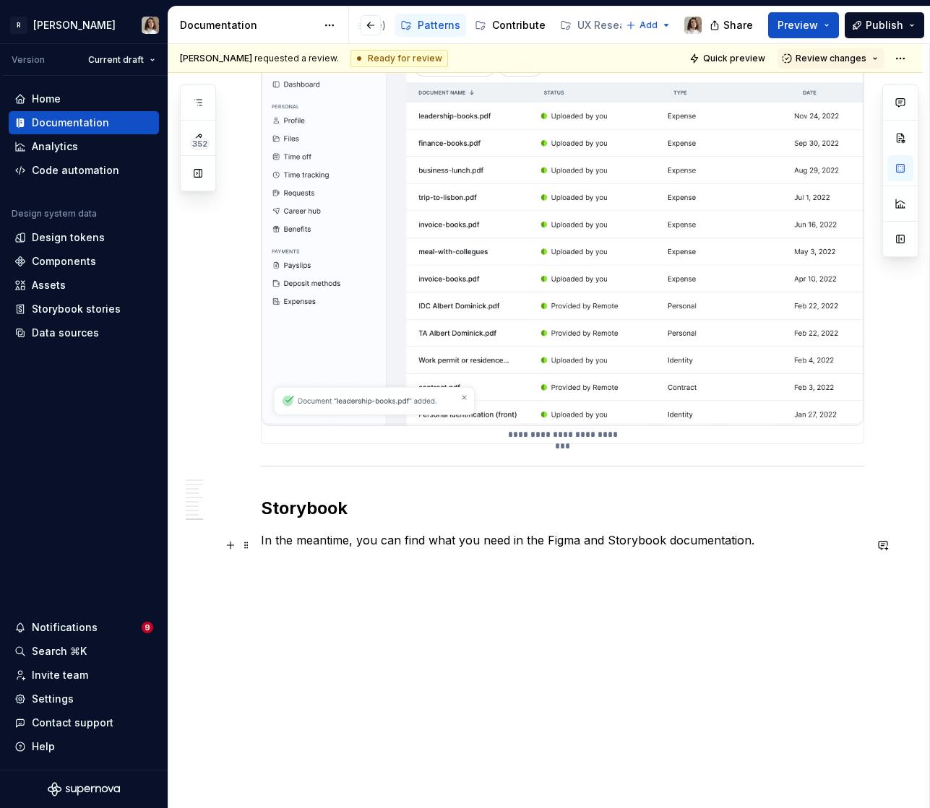
click at [316, 547] on p "In the meantime, you can find what you need in the Figma and Storybook document…" at bounding box center [562, 540] width 603 height 17
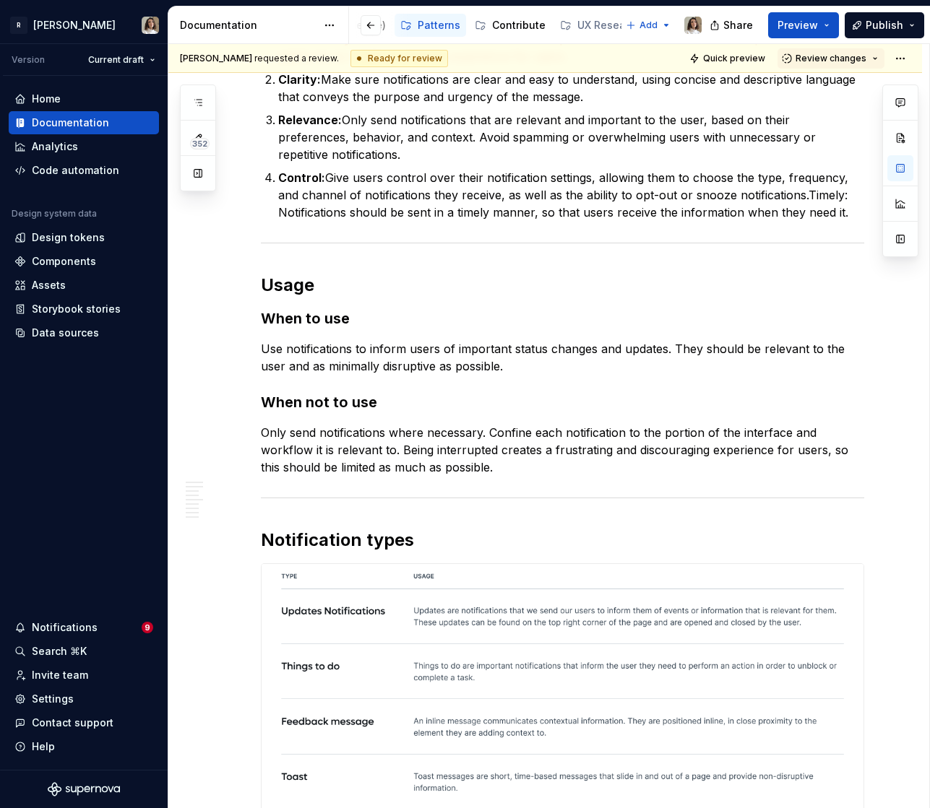
scroll to position [0, 0]
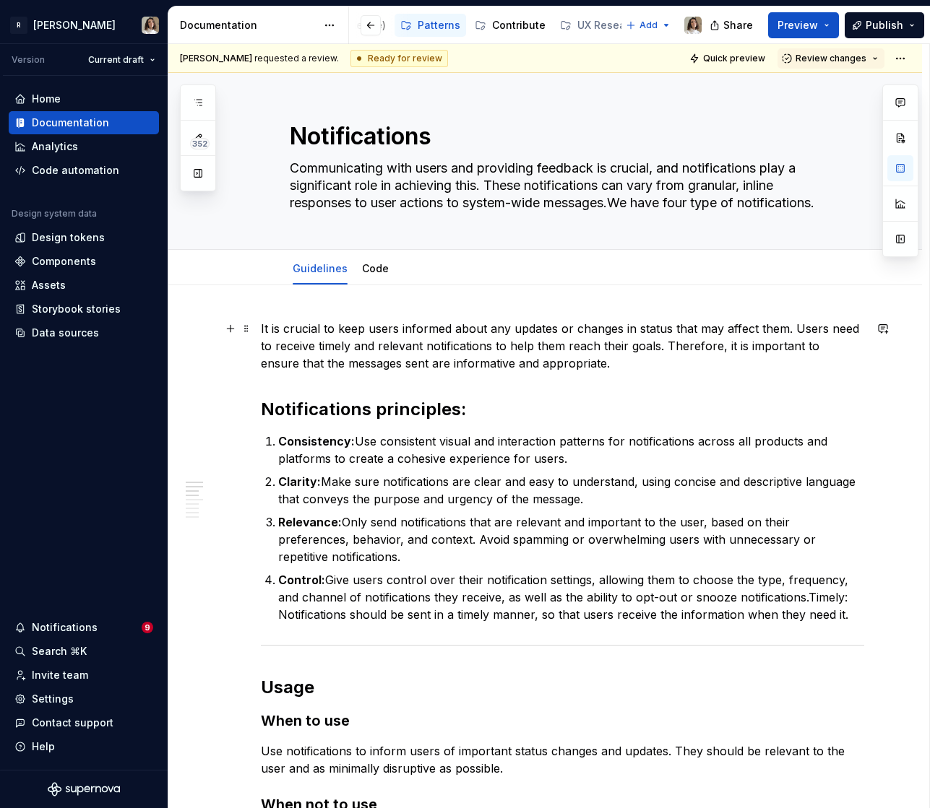
click at [272, 321] on p "It is crucial to keep users informed about any updates or changes in status tha…" at bounding box center [562, 346] width 603 height 52
click at [593, 368] on p "It is crucial to keep users informed about any updates or changes in status tha…" at bounding box center [562, 346] width 603 height 52
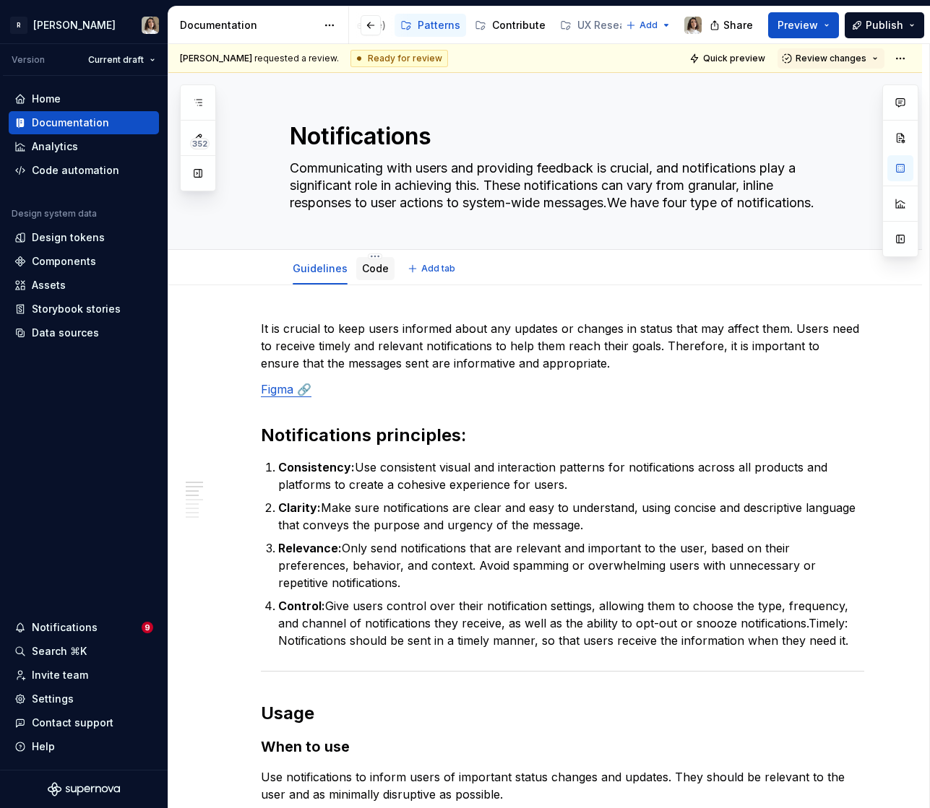
click at [375, 268] on link "Code" at bounding box center [375, 268] width 27 height 12
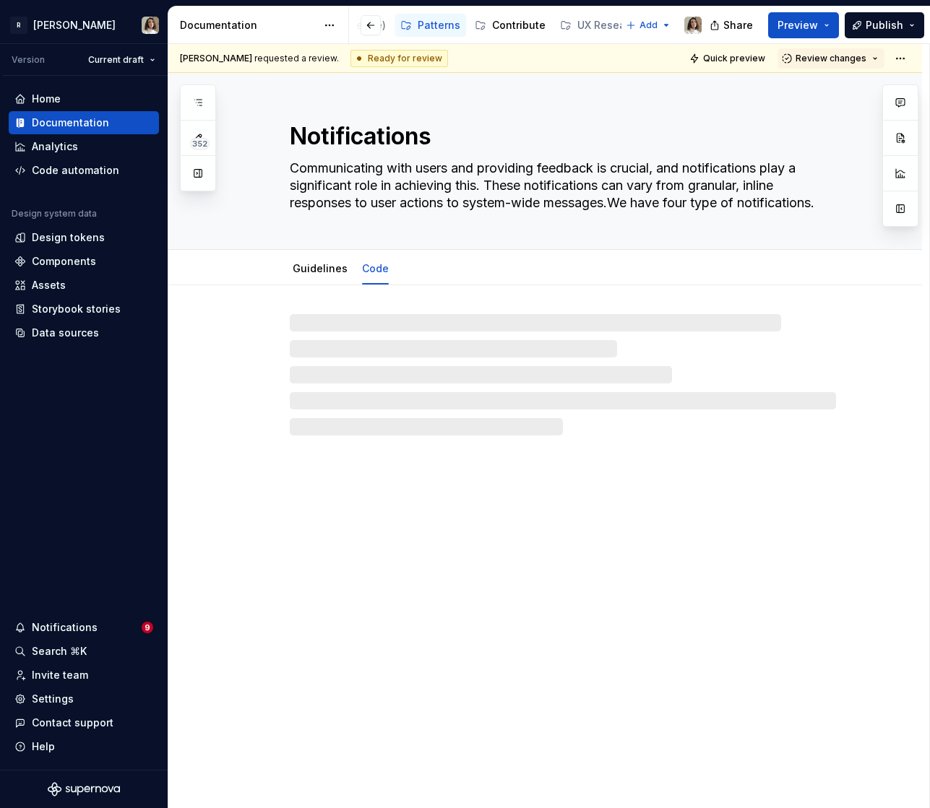
type textarea "*"
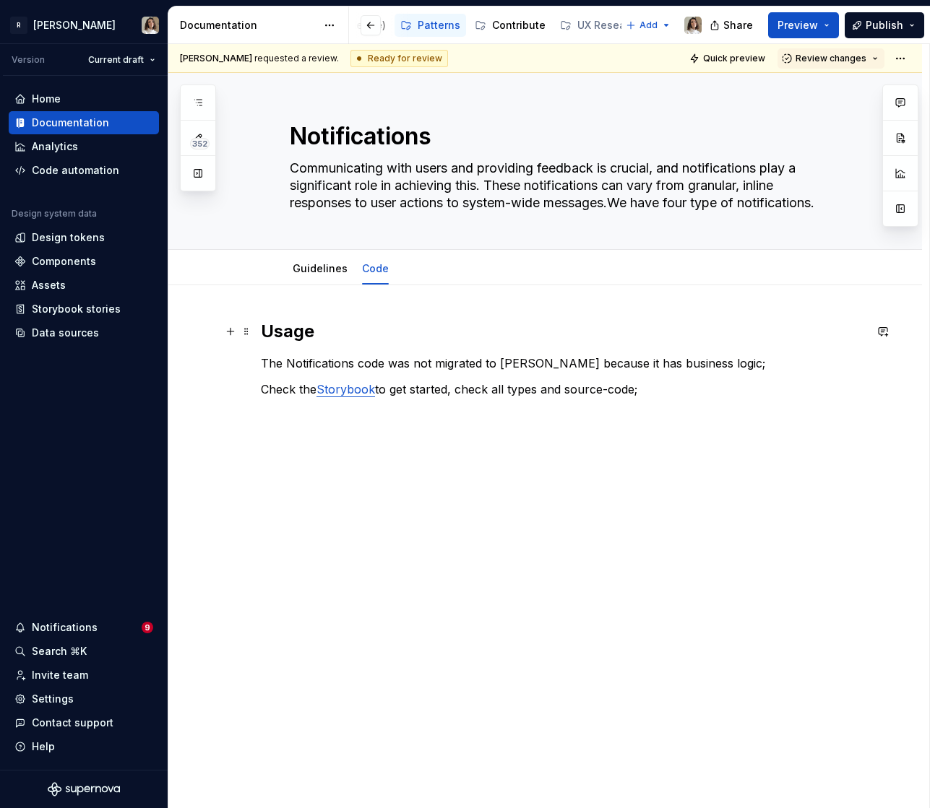
click at [326, 328] on h2 "Usage" at bounding box center [562, 331] width 603 height 23
click at [308, 326] on h2 "Usage" at bounding box center [562, 331] width 603 height 23
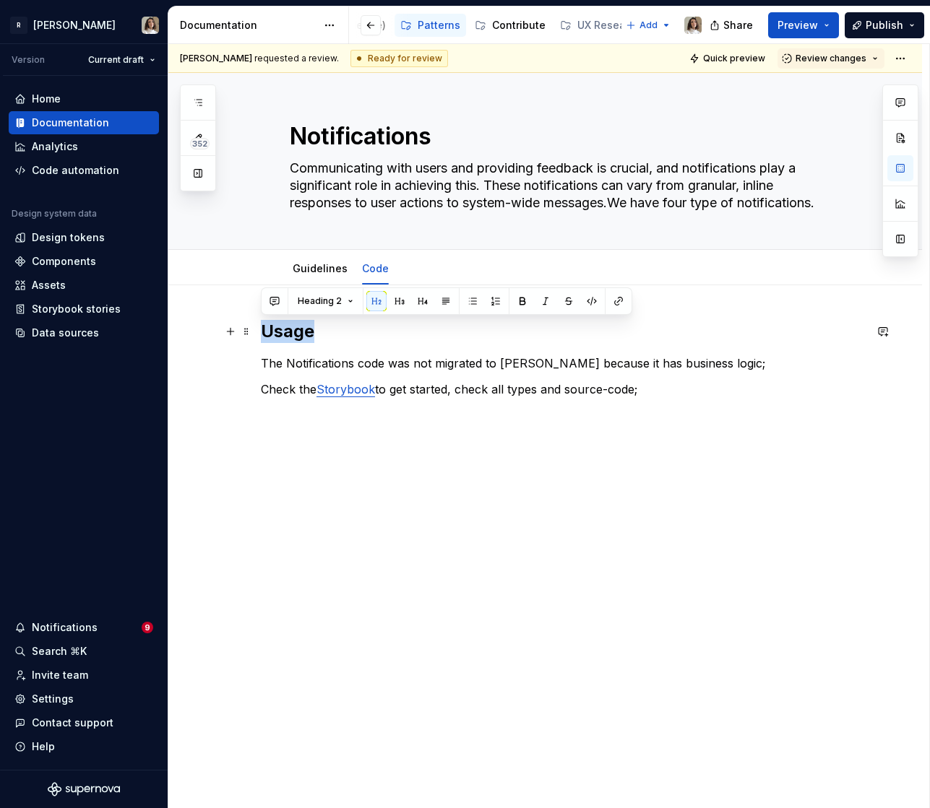
click at [308, 326] on h2 "Usage" at bounding box center [562, 331] width 603 height 23
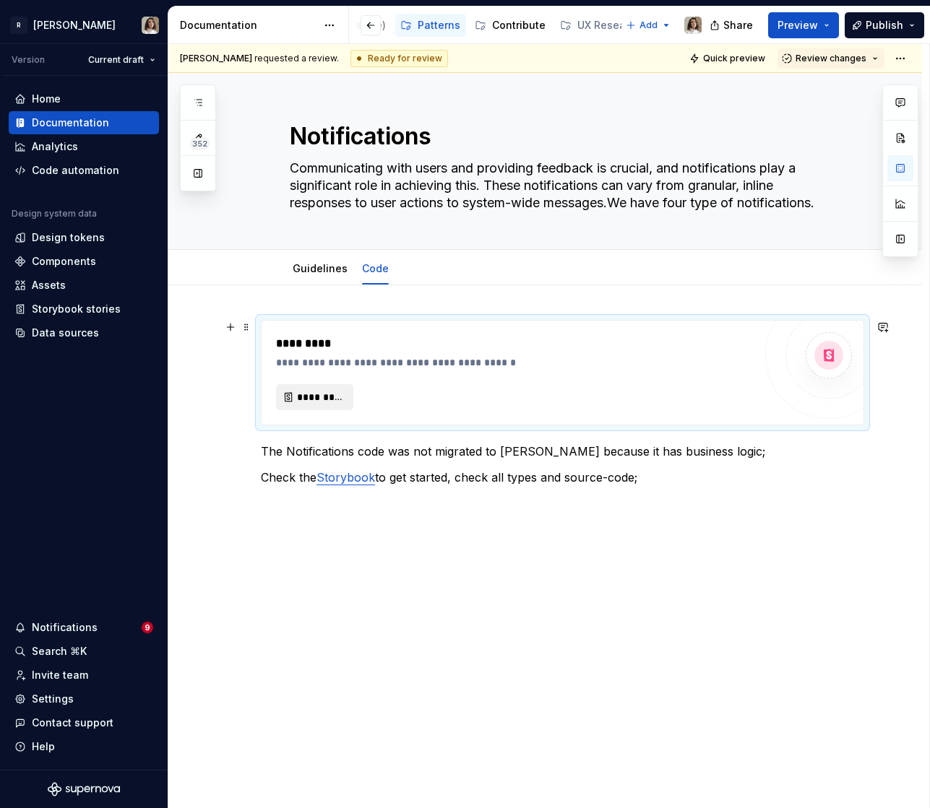
click at [326, 397] on span "*********" at bounding box center [320, 397] width 47 height 14
type textarea "*"
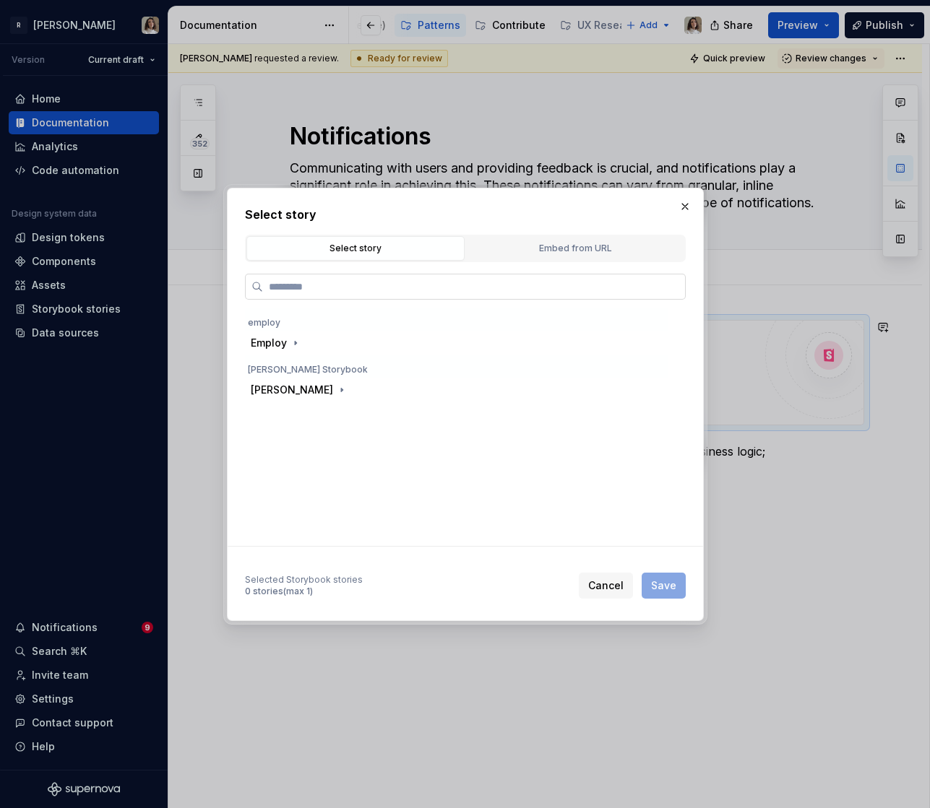
click at [316, 293] on input "search" at bounding box center [474, 287] width 422 height 14
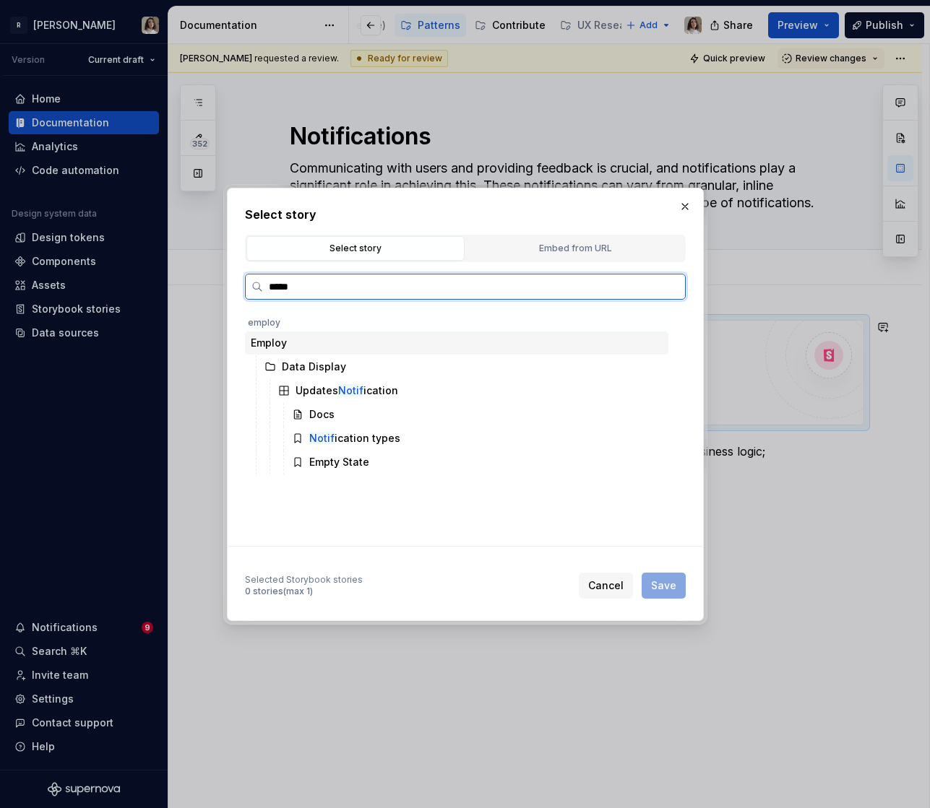
type input "******"
click at [338, 420] on div "Docs" at bounding box center [477, 414] width 382 height 23
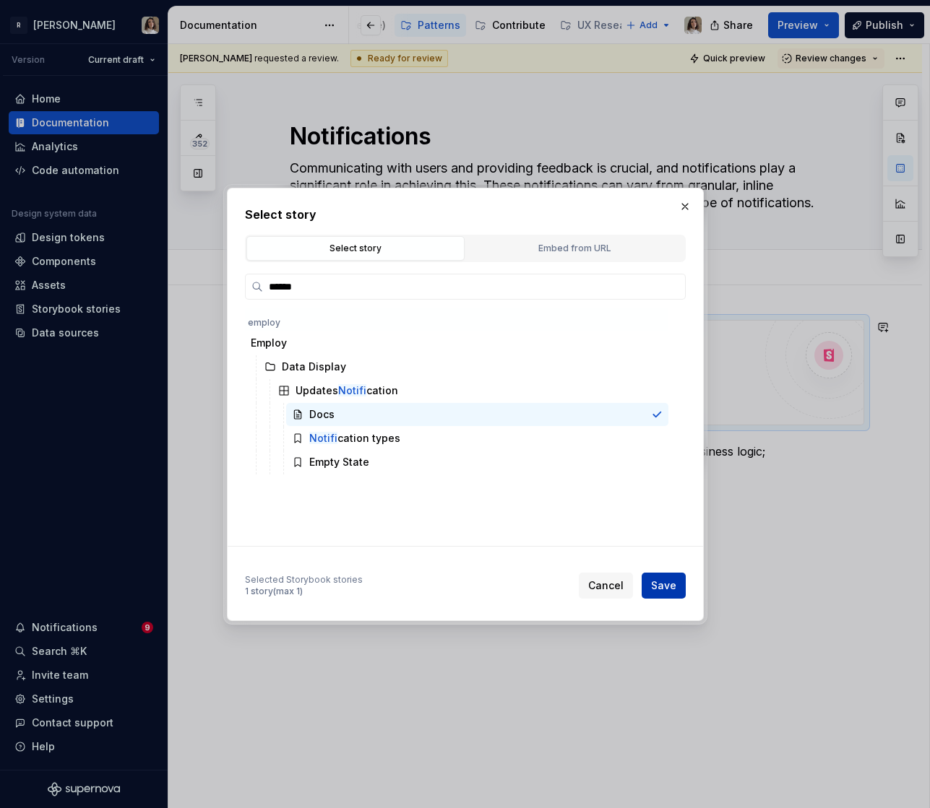
click at [665, 584] on span "Save" at bounding box center [663, 586] width 25 height 14
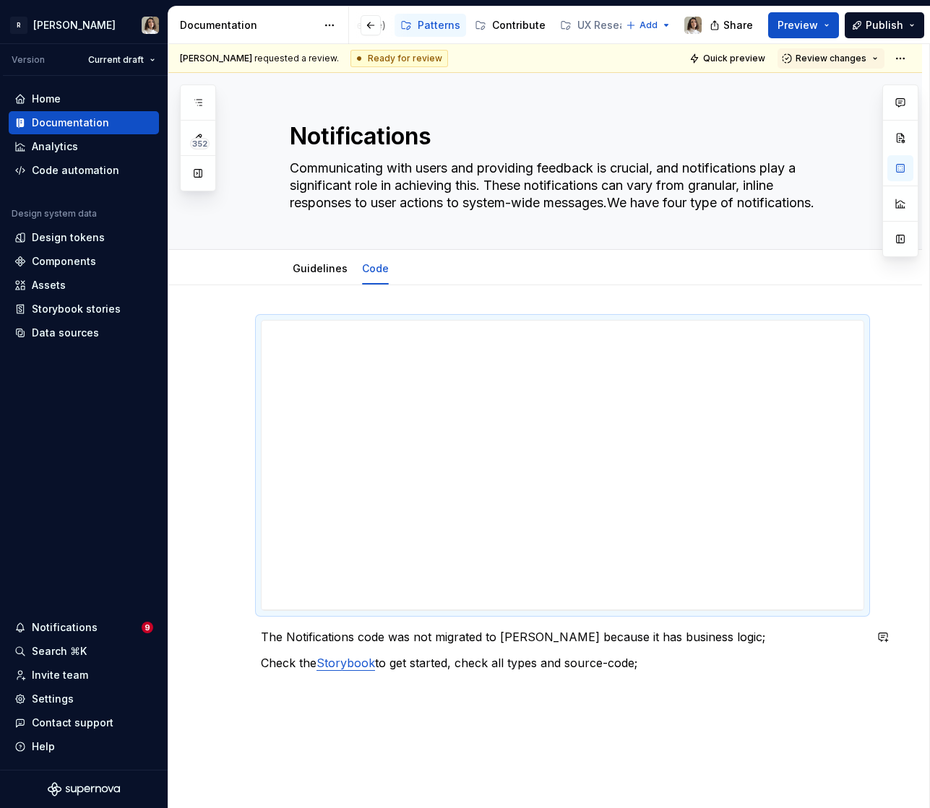
click at [550, 649] on div "The Notifications code was not migrated to Norma because it has business logic;…" at bounding box center [562, 496] width 603 height 352
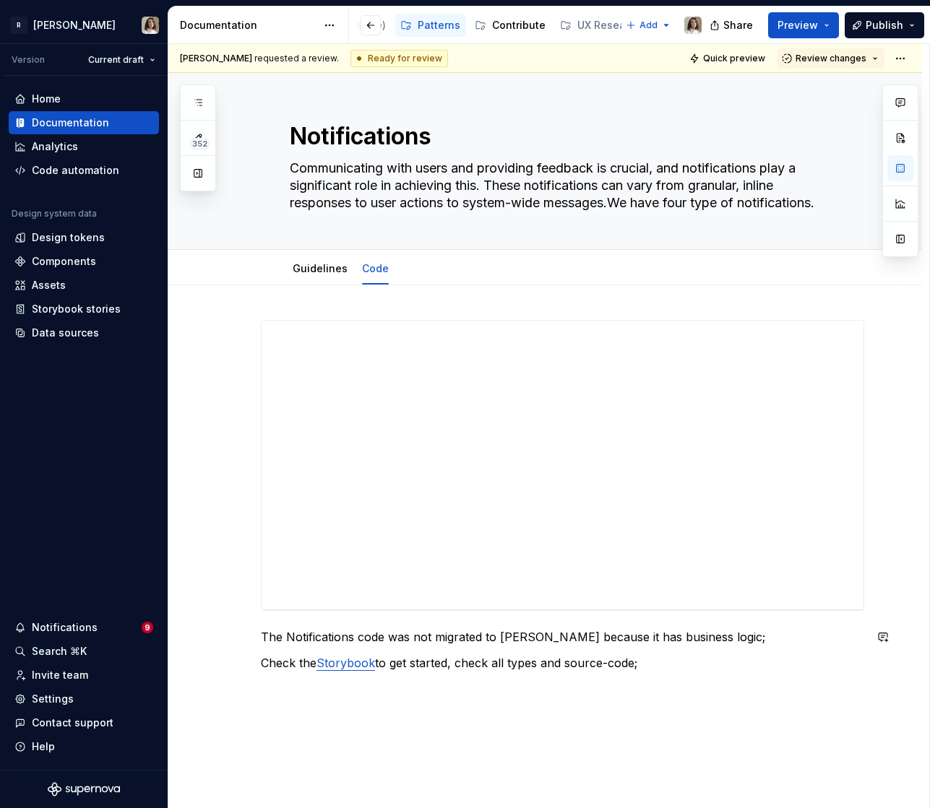
click at [550, 649] on div "The Notifications code was not migrated to Norma because it has business logic;…" at bounding box center [562, 496] width 603 height 352
click at [550, 649] on div "Text" at bounding box center [434, 636] width 347 height 27
click at [644, 665] on p "Check the Storybook to get started, check all types and source-code;" at bounding box center [562, 662] width 603 height 17
drag, startPoint x: 648, startPoint y: 665, endPoint x: 238, endPoint y: 618, distance: 413.0
click at [238, 618] on div "The Notifications code was not migrated to Norma because it has business logic;…" at bounding box center [544, 608] width 753 height 646
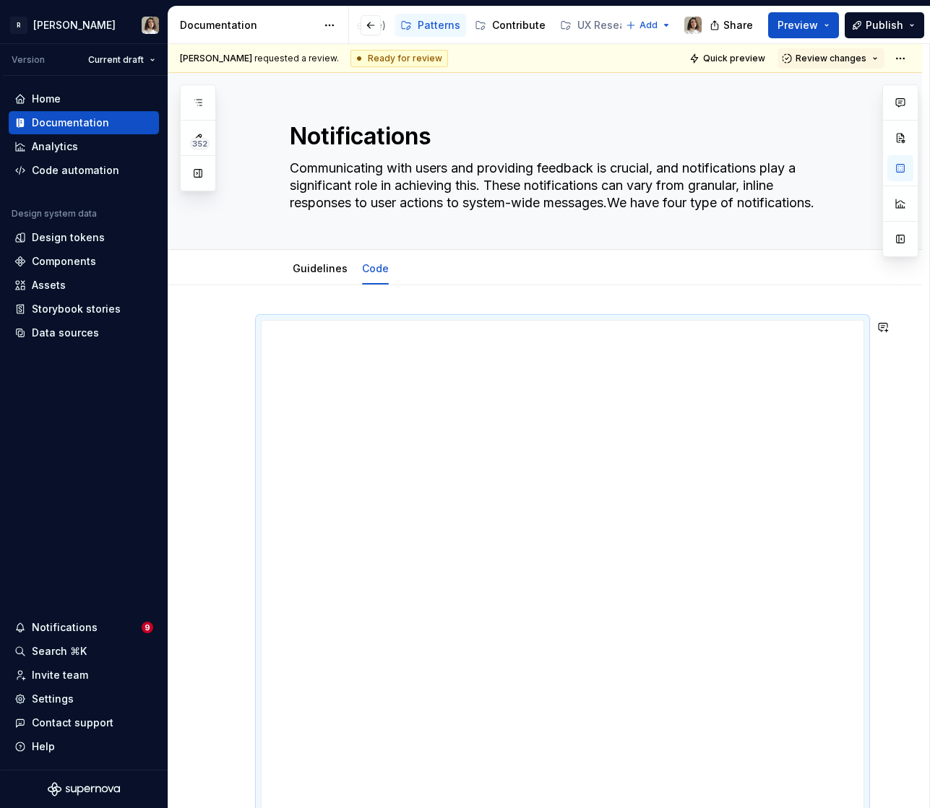
drag, startPoint x: 566, startPoint y: 609, endPoint x: 531, endPoint y: 865, distance: 258.1
click at [531, 808] on html "R Norma Version Current draft Home Documentation Analytics Code automation Desi…" at bounding box center [465, 404] width 930 height 808
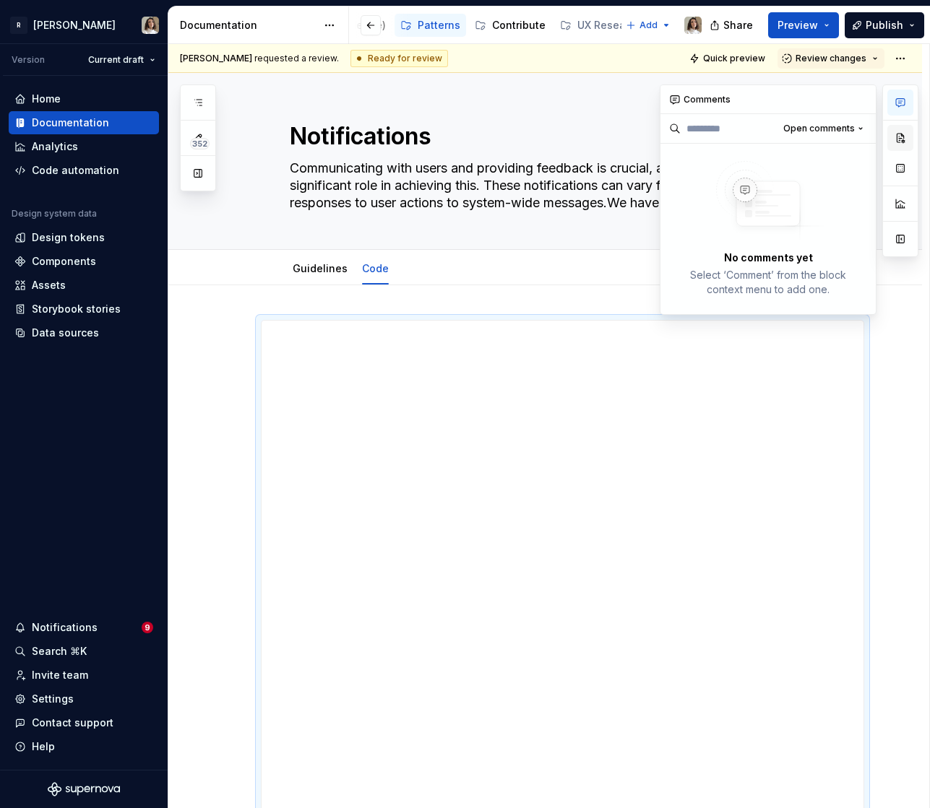
type textarea "*"
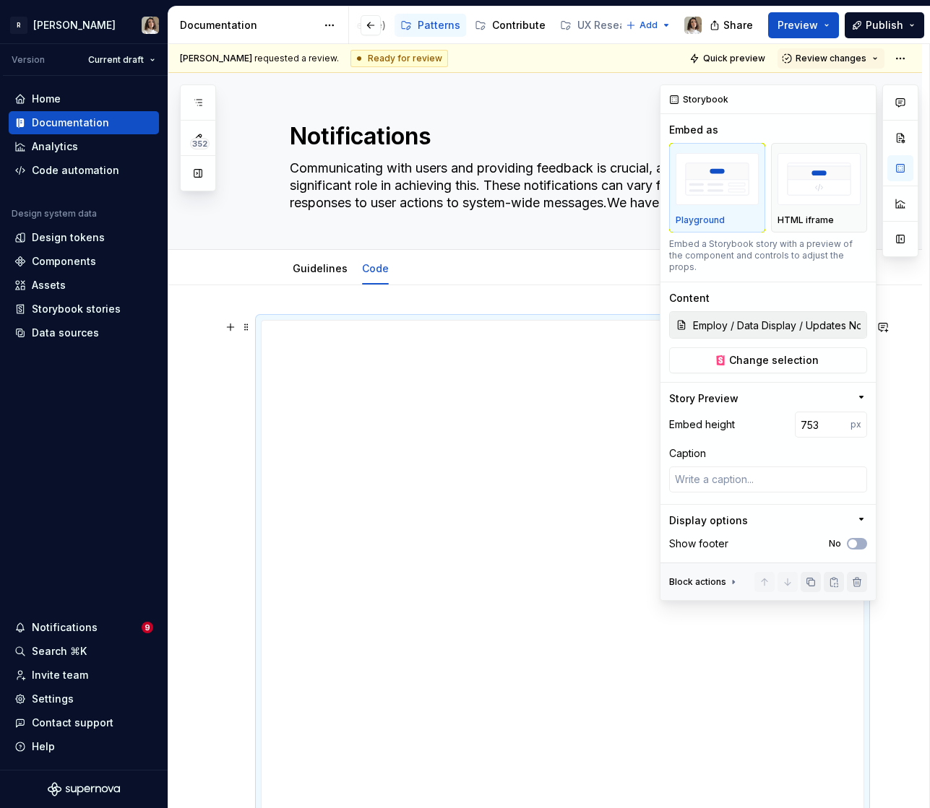
drag, startPoint x: 900, startPoint y: 135, endPoint x: 779, endPoint y: 420, distance: 309.8
click at [778, 422] on div "Comments Open comments No comments yet Select ‘Comment’ from the block context …" at bounding box center [788, 343] width 259 height 516
click at [804, 413] on input "753" at bounding box center [823, 425] width 56 height 26
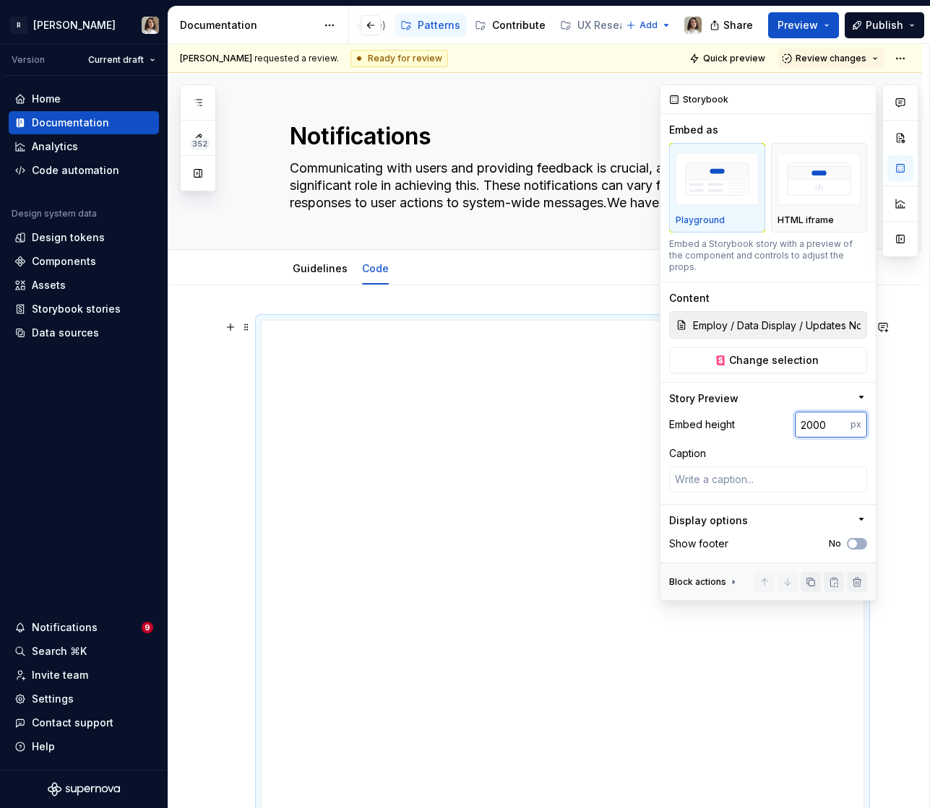
type input "2000"
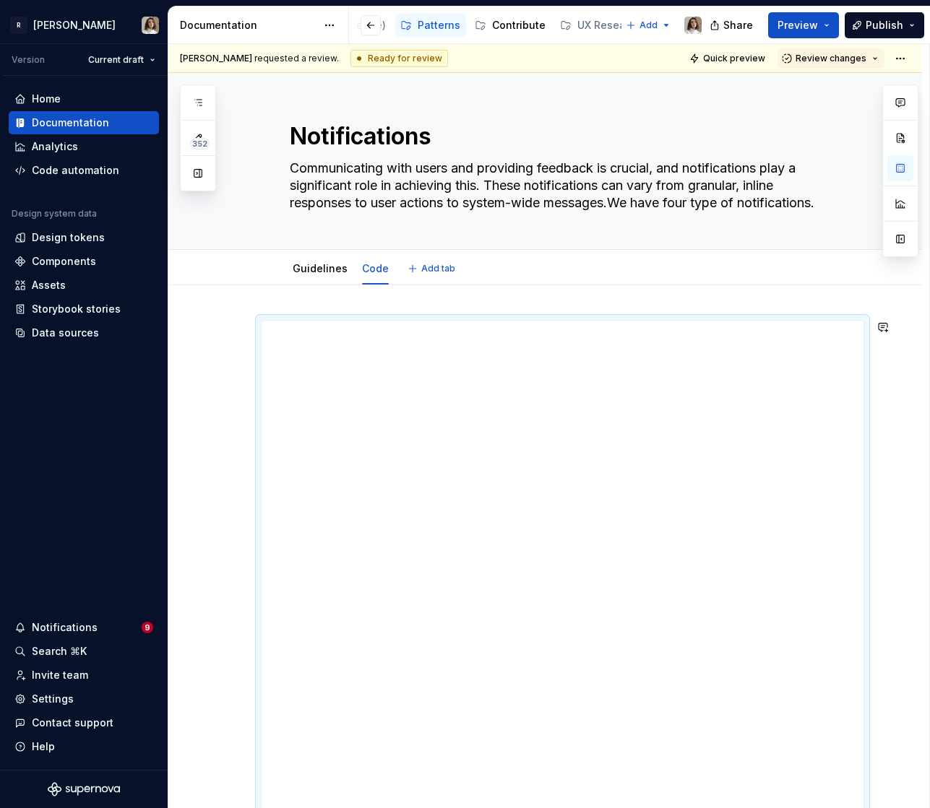
click at [602, 253] on div "Guidelines Code Add tab" at bounding box center [562, 269] width 563 height 32
click at [323, 277] on div "Guidelines" at bounding box center [320, 268] width 55 height 17
click at [321, 275] on div "Guidelines" at bounding box center [320, 268] width 55 height 14
click at [321, 272] on link "Guidelines" at bounding box center [320, 268] width 55 height 12
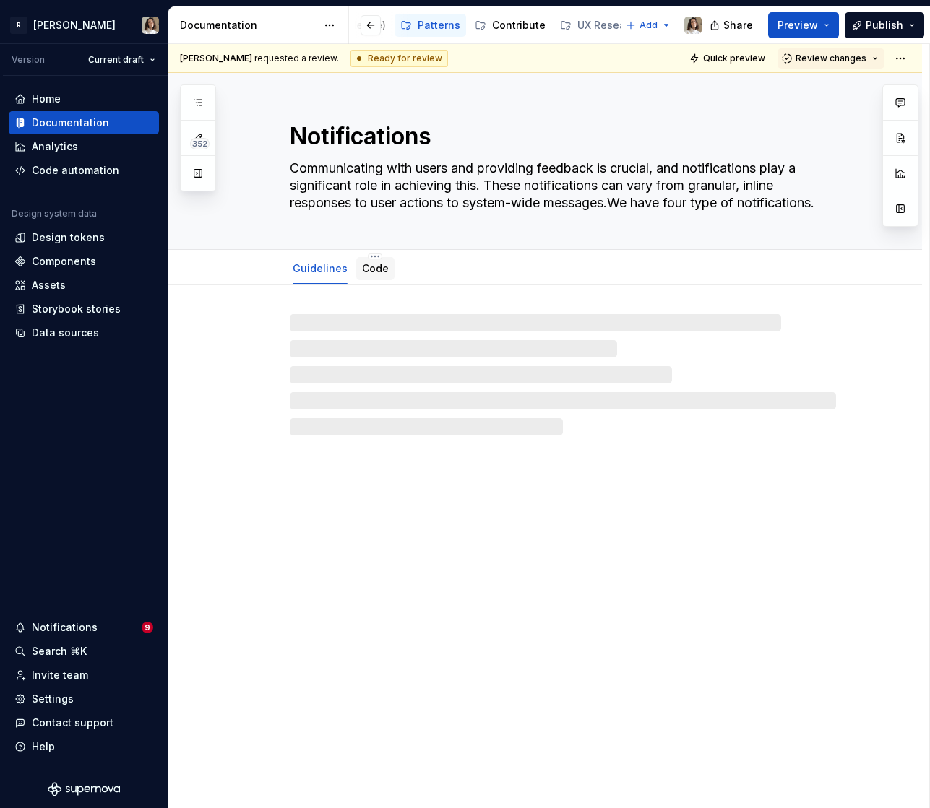
type textarea "*"
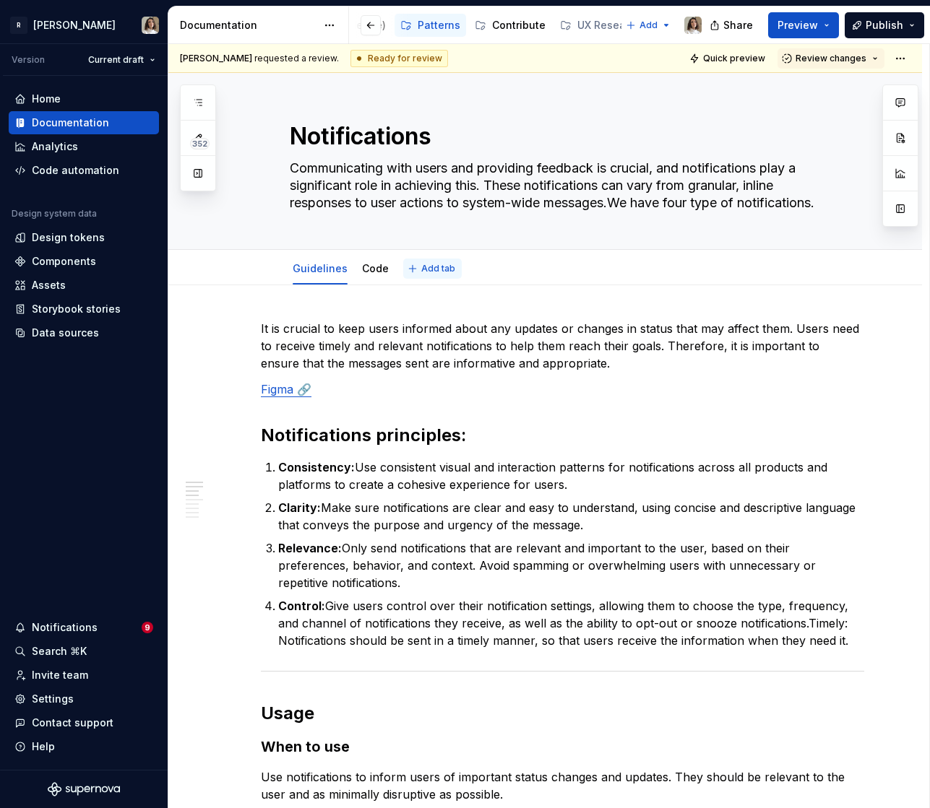
click at [430, 269] on span "Add tab" at bounding box center [438, 269] width 34 height 12
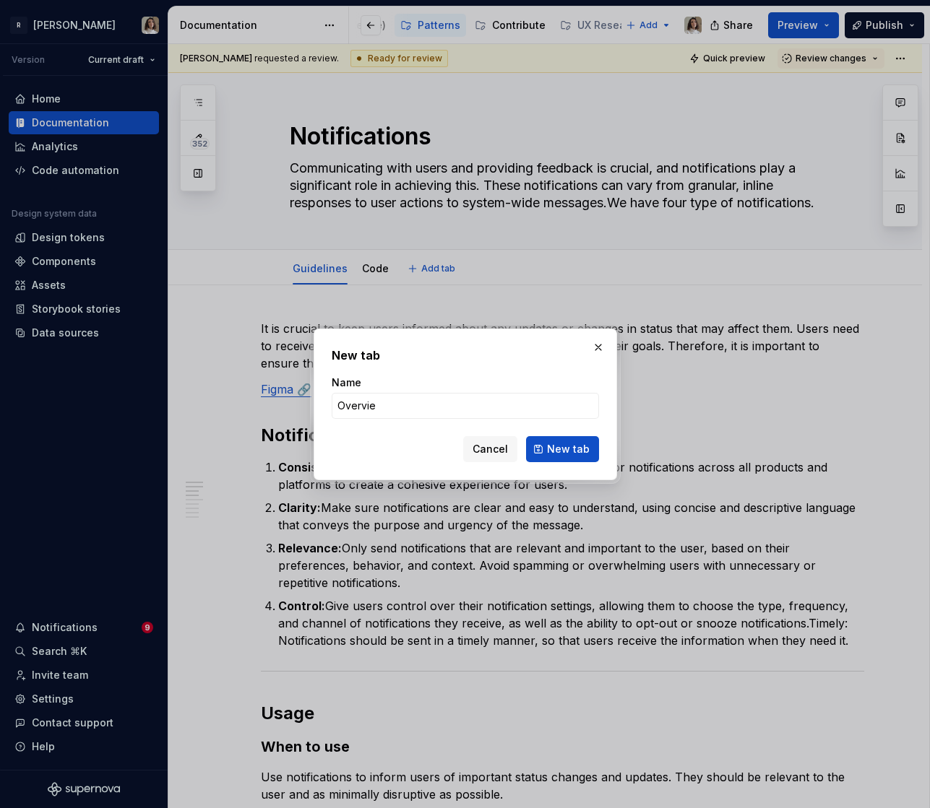
type input "Overview"
click button "New tab" at bounding box center [562, 449] width 73 height 26
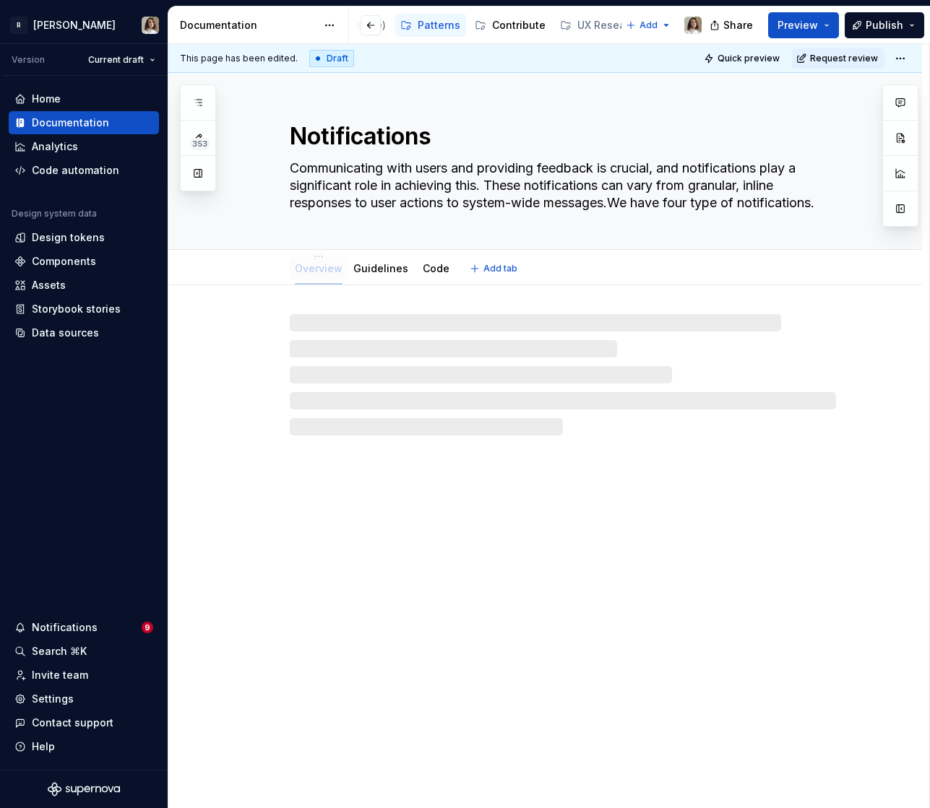
drag, startPoint x: 420, startPoint y: 274, endPoint x: 311, endPoint y: 271, distance: 109.9
type textarea "*"
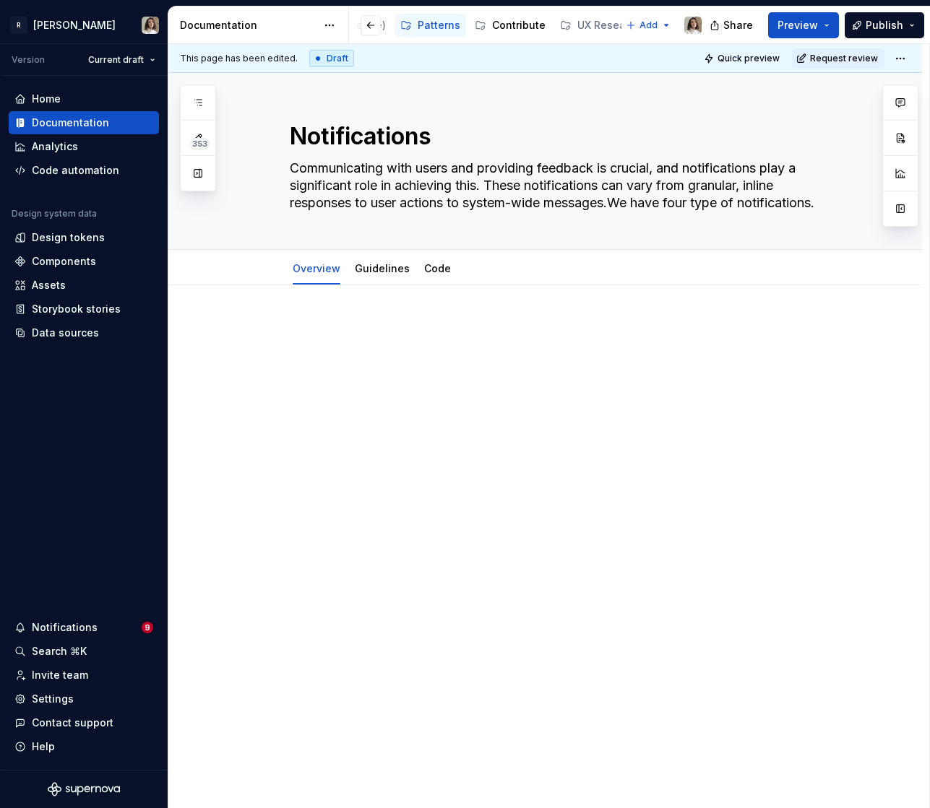
click at [321, 329] on p at bounding box center [562, 328] width 603 height 17
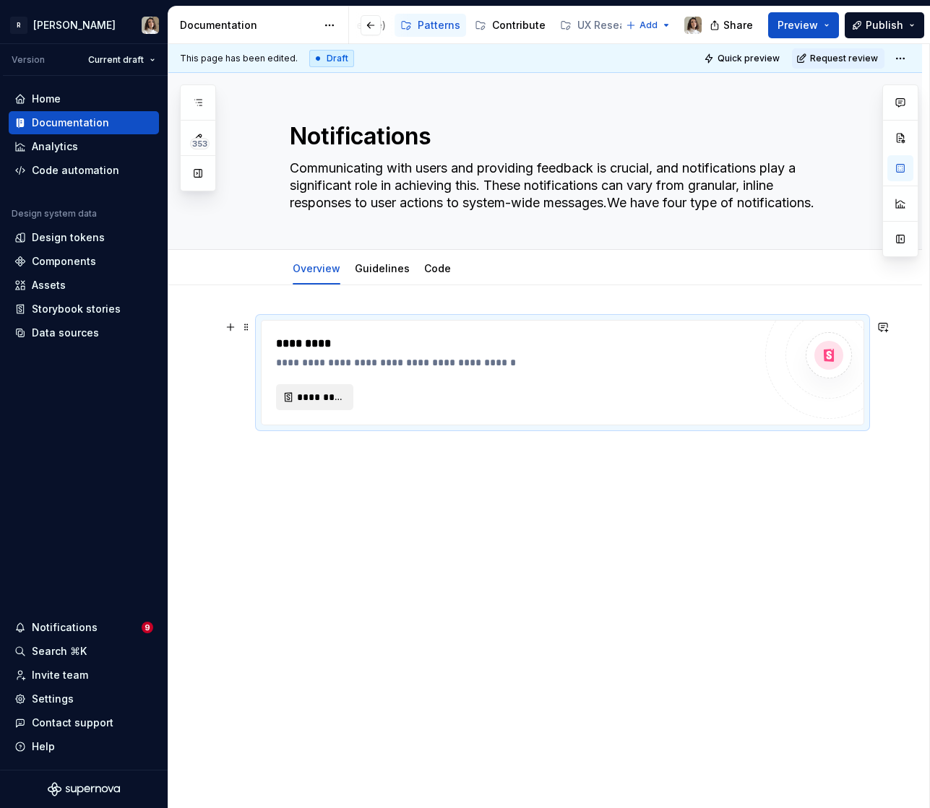
click at [315, 397] on span "*********" at bounding box center [320, 397] width 47 height 14
type textarea "*"
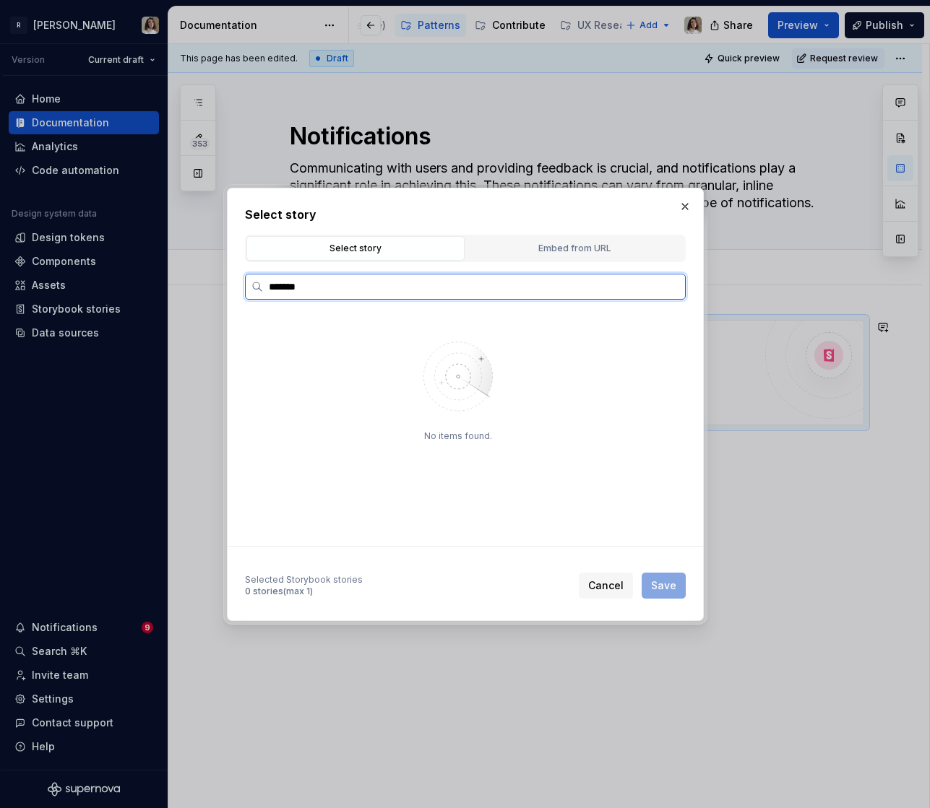
type input "*******"
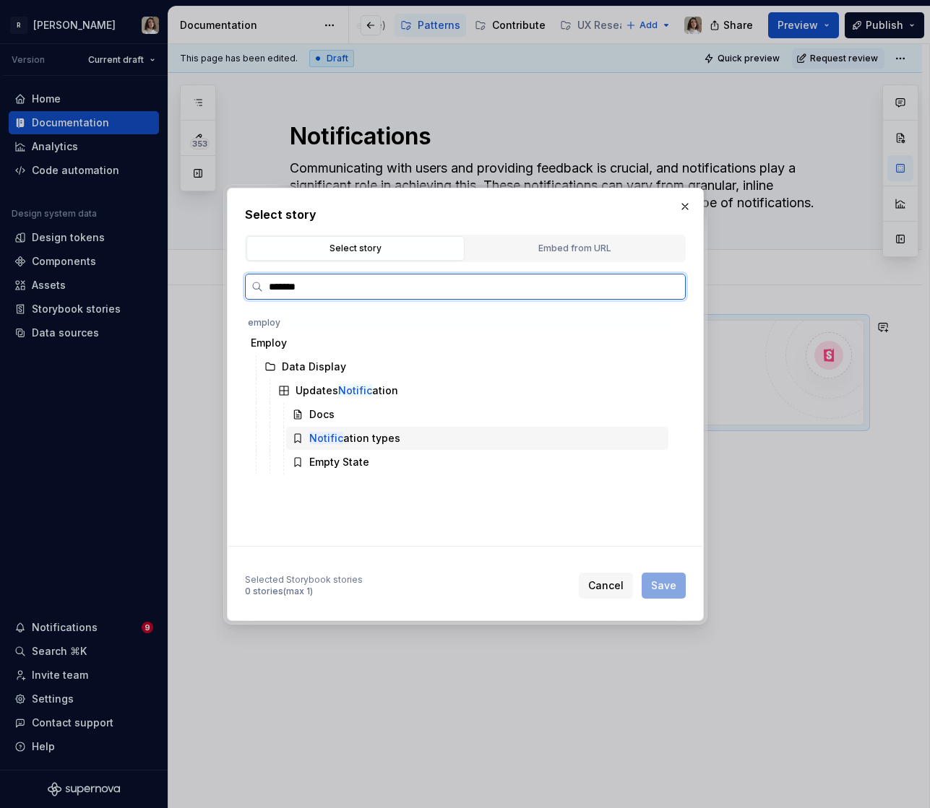
click at [363, 441] on div "Notific ation types" at bounding box center [354, 438] width 91 height 14
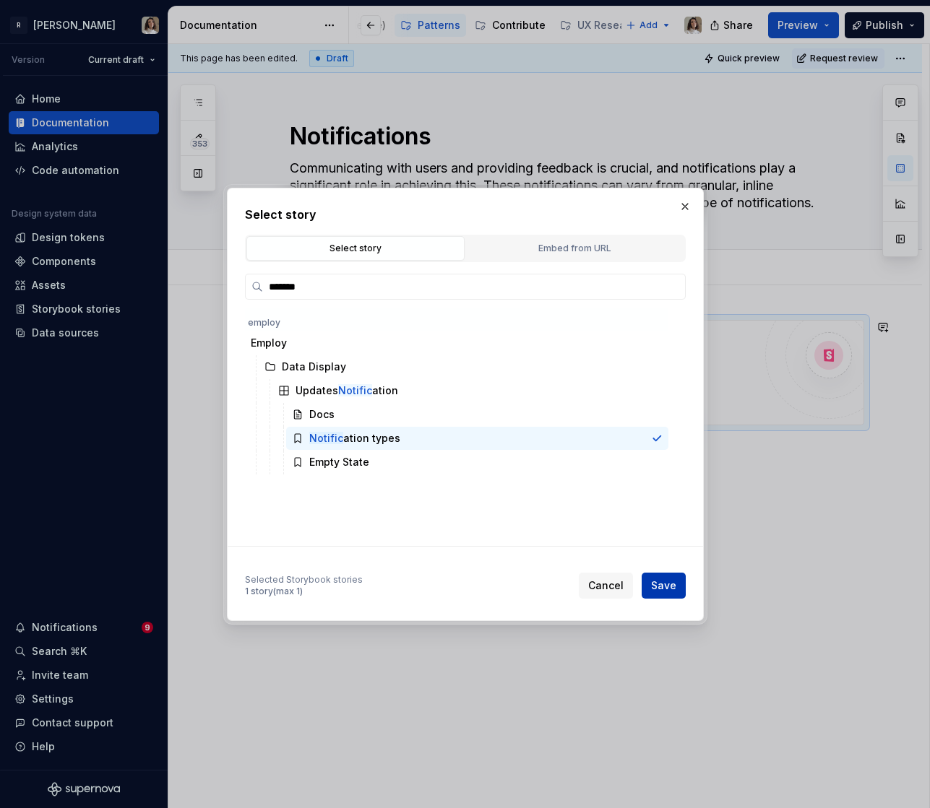
click at [668, 582] on span "Save" at bounding box center [663, 586] width 25 height 14
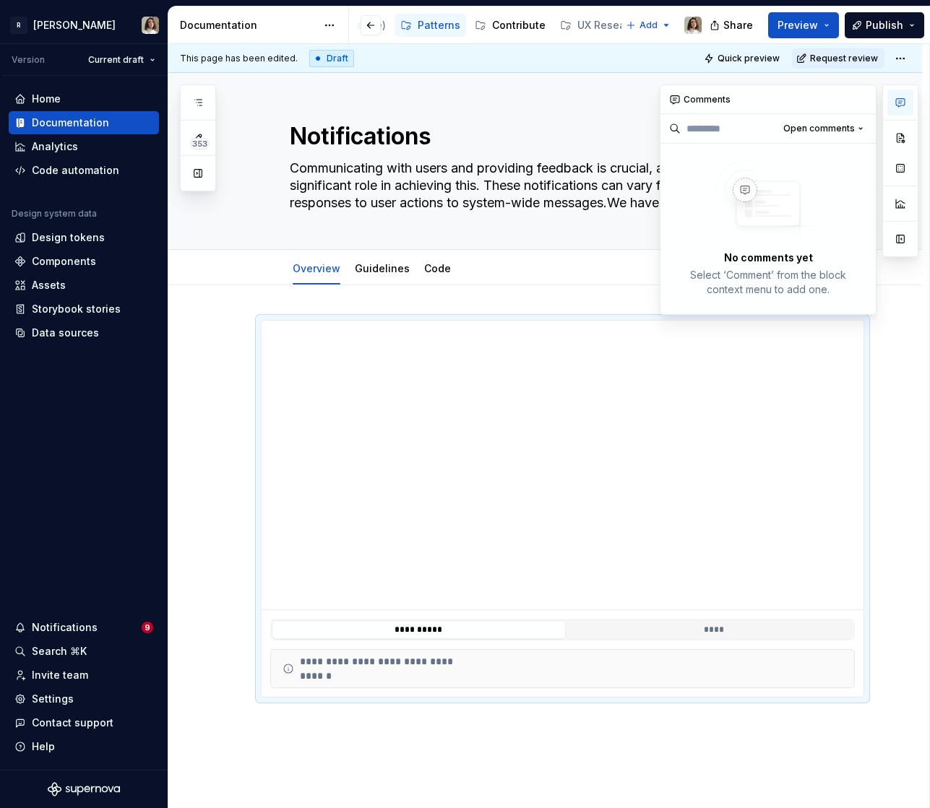
click at [900, 108] on icon "button" at bounding box center [900, 103] width 12 height 12
click at [900, 137] on button "button" at bounding box center [900, 138] width 26 height 26
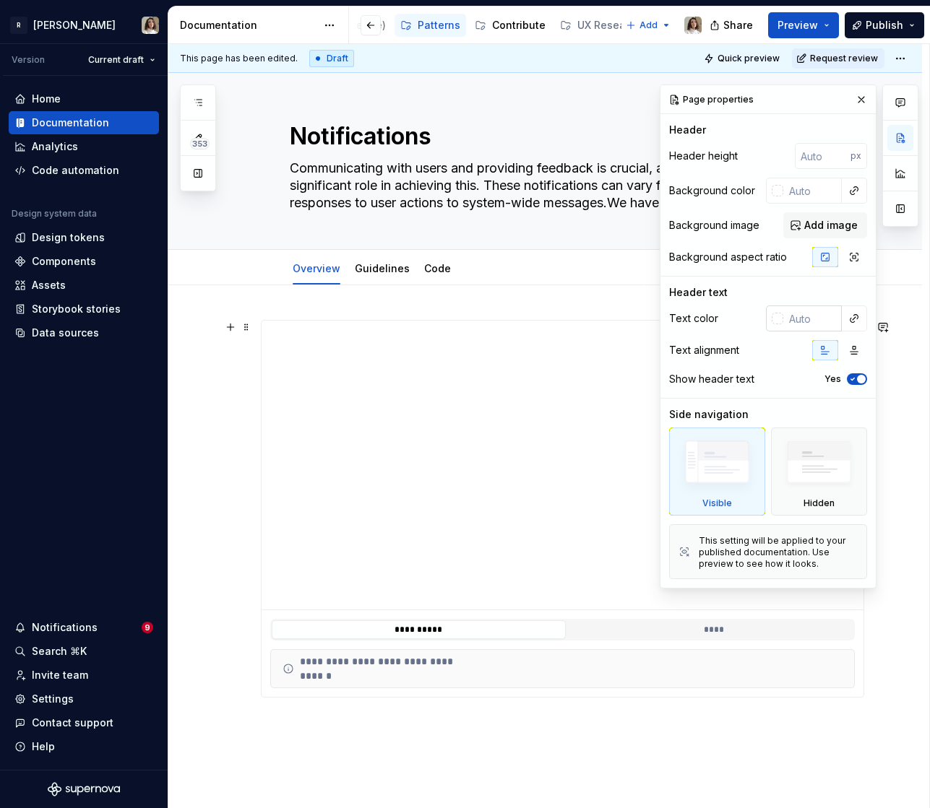
click at [793, 319] on input "text" at bounding box center [812, 319] width 59 height 26
click at [815, 155] on input "number" at bounding box center [823, 156] width 56 height 26
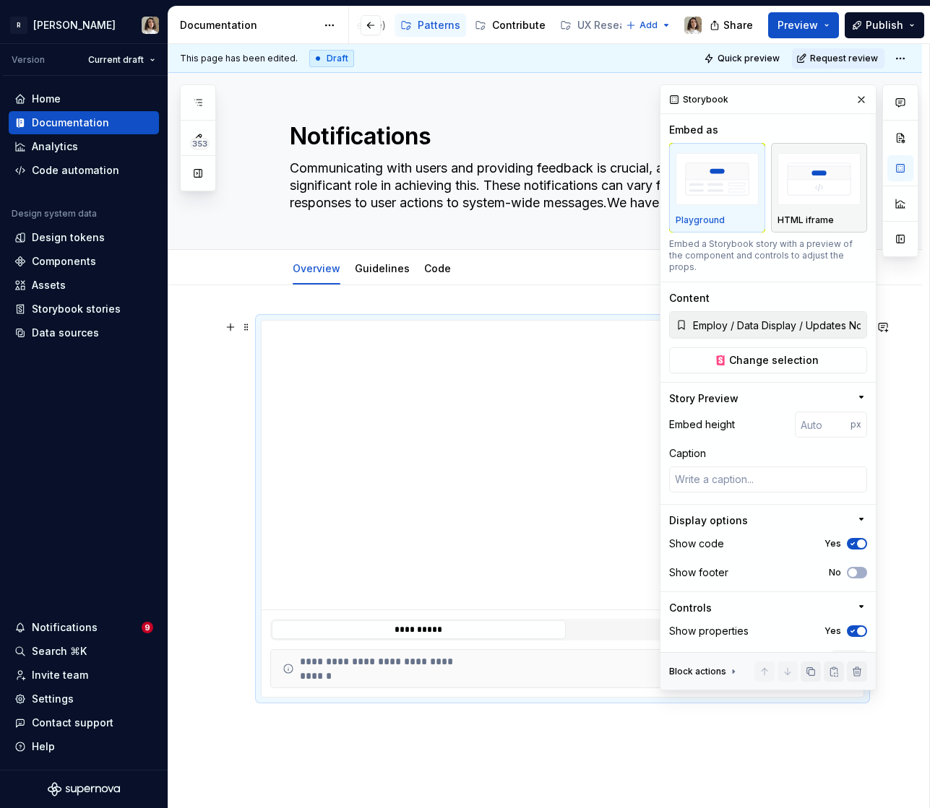
type textarea "*"
click at [741, 475] on textarea at bounding box center [768, 480] width 198 height 26
click at [822, 415] on input "number" at bounding box center [823, 425] width 56 height 26
type input "2000"
type textarea "*"
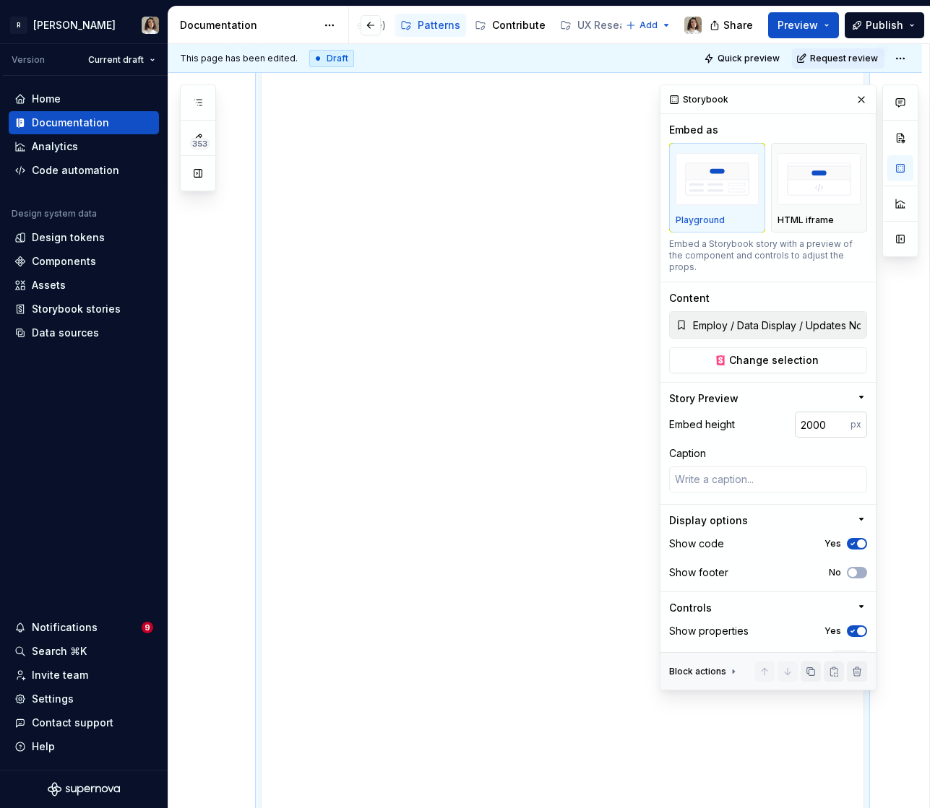
click at [813, 418] on input "2000" at bounding box center [823, 425] width 56 height 26
click at [823, 412] on input "2000" at bounding box center [823, 425] width 56 height 26
type input "2000"
click at [857, 97] on button "button" at bounding box center [861, 100] width 20 height 20
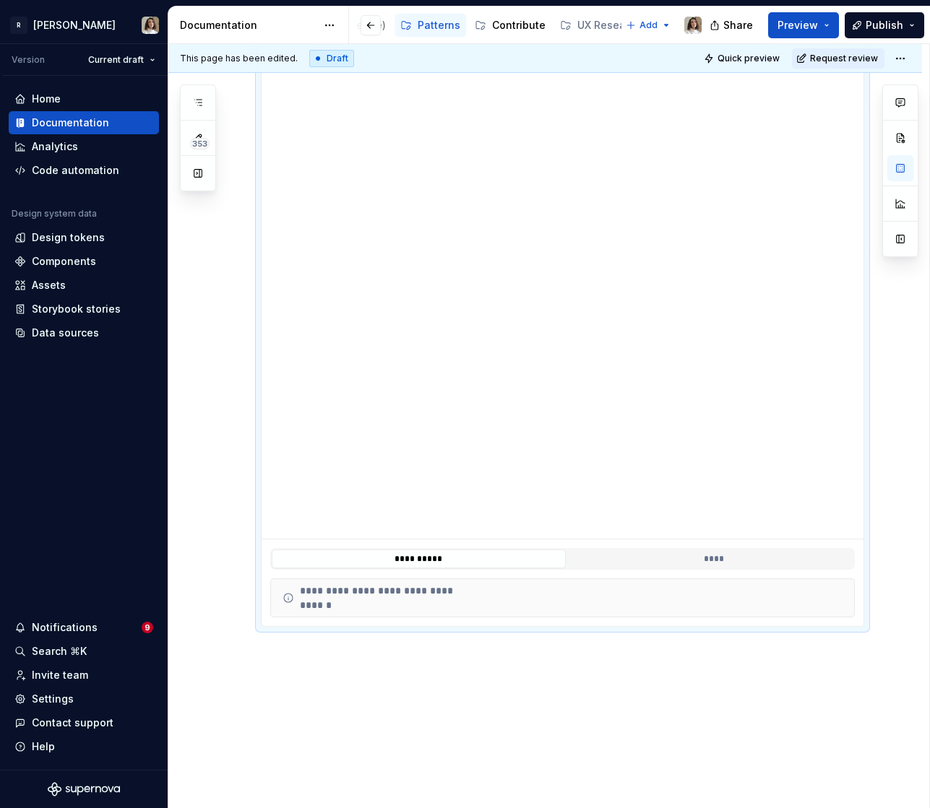
scroll to position [1304, 0]
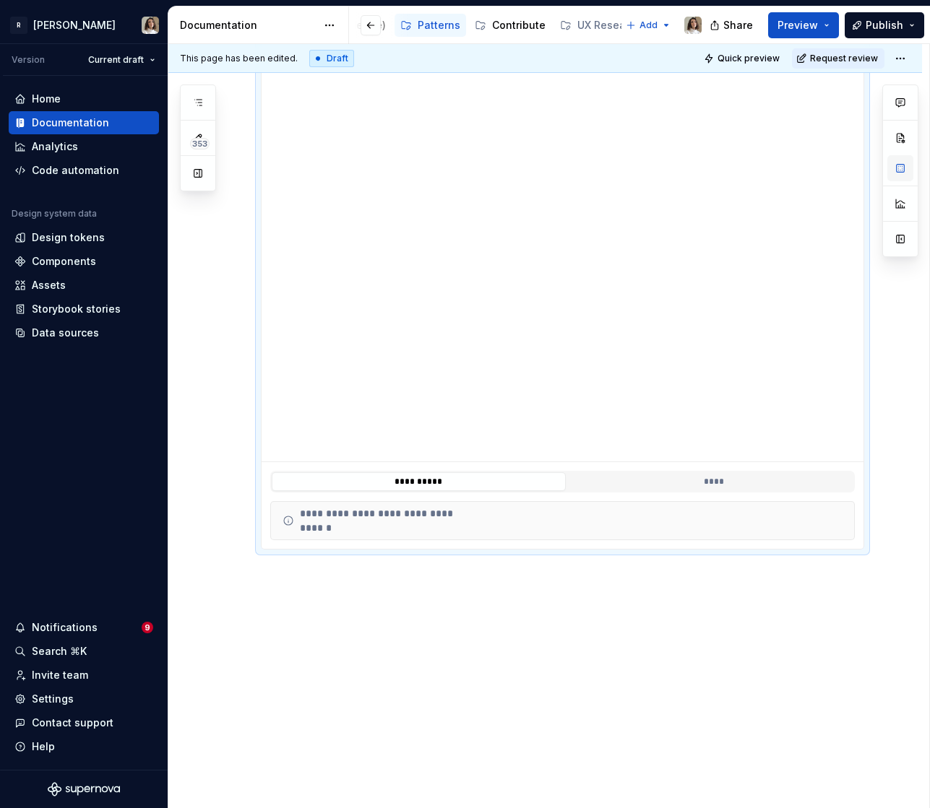
click at [900, 168] on button "button" at bounding box center [900, 168] width 26 height 26
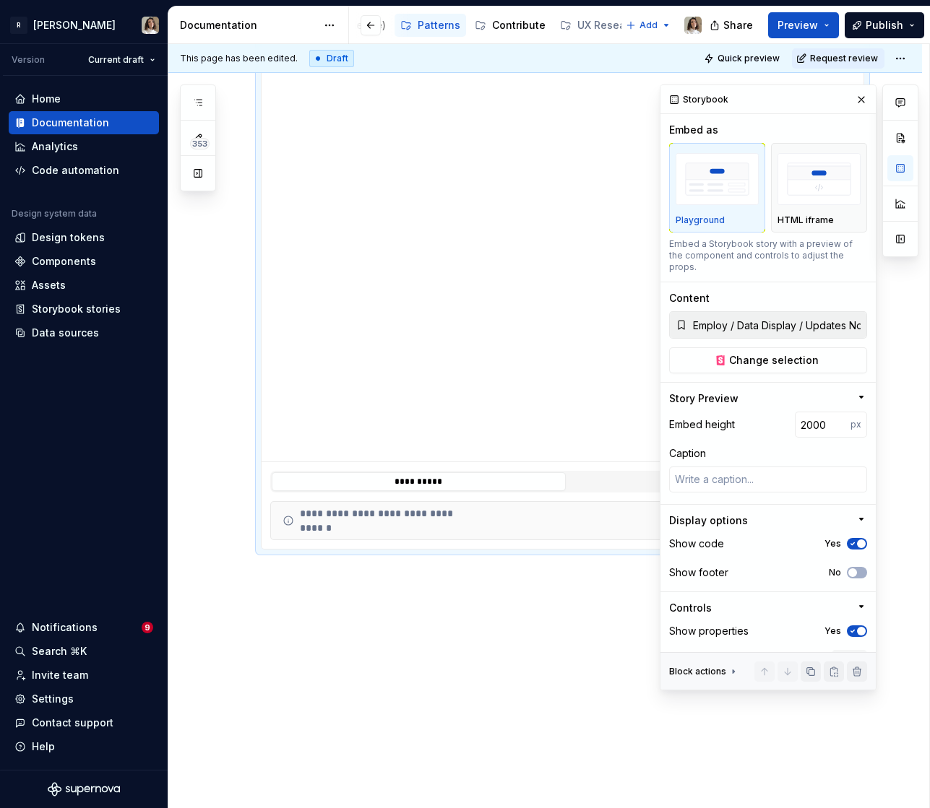
click at [862, 540] on span "button" at bounding box center [861, 544] width 9 height 9
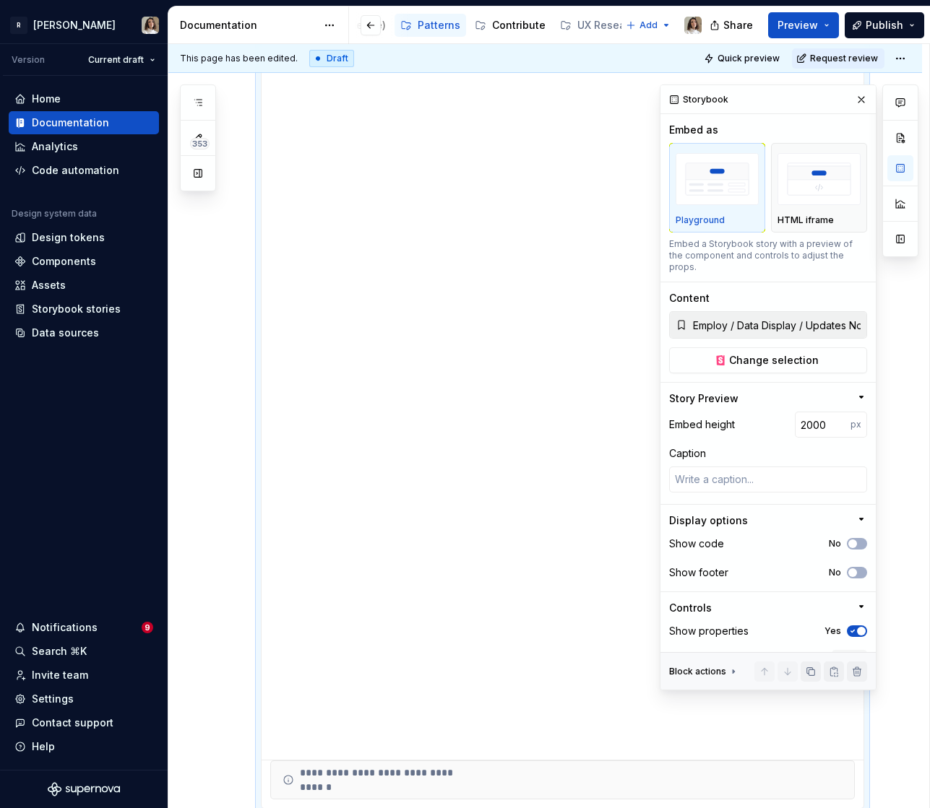
scroll to position [72, 0]
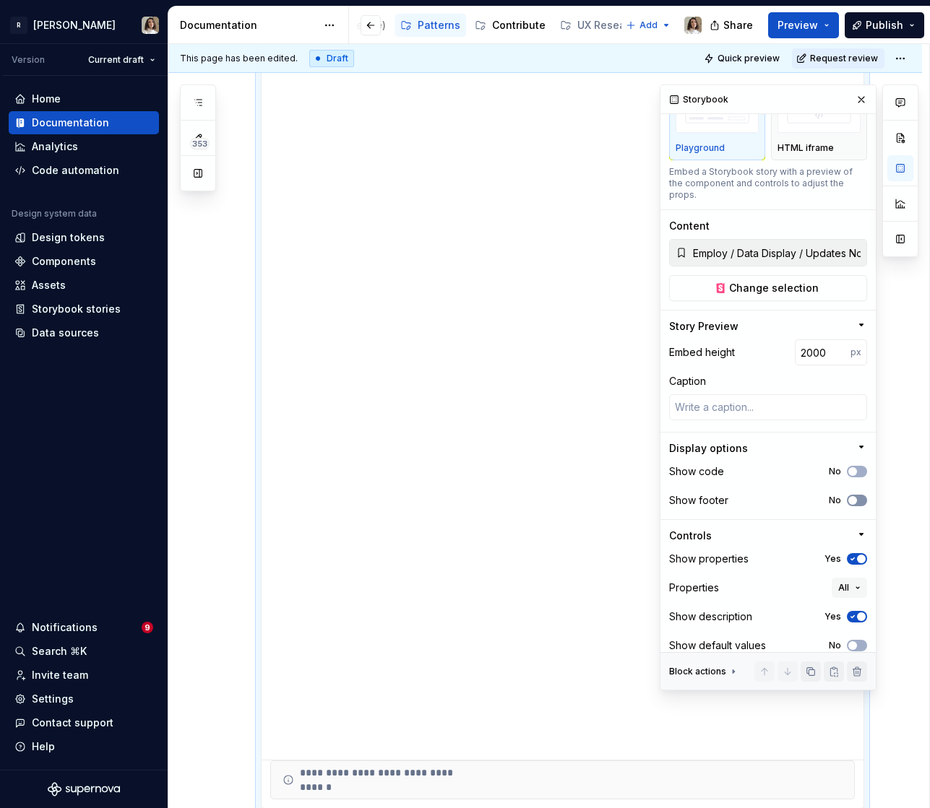
click at [857, 496] on icon "button" at bounding box center [853, 500] width 12 height 9
click at [854, 555] on icon "button" at bounding box center [853, 559] width 12 height 9
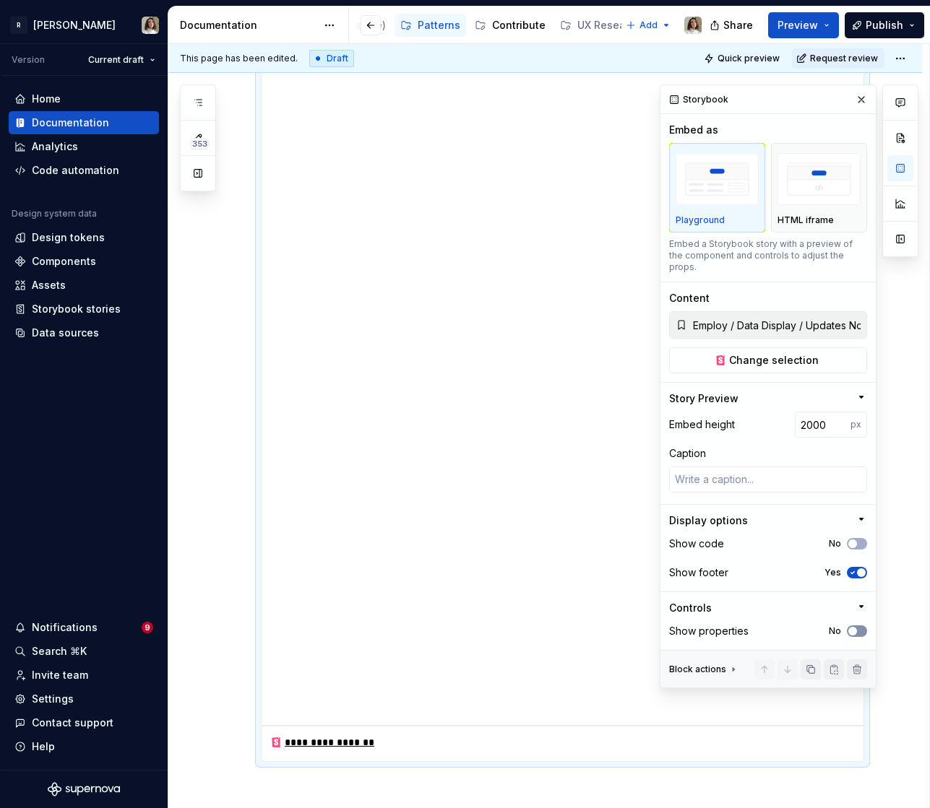
scroll to position [992, 0]
click at [241, 478] on div "**********" at bounding box center [544, 230] width 753 height 1777
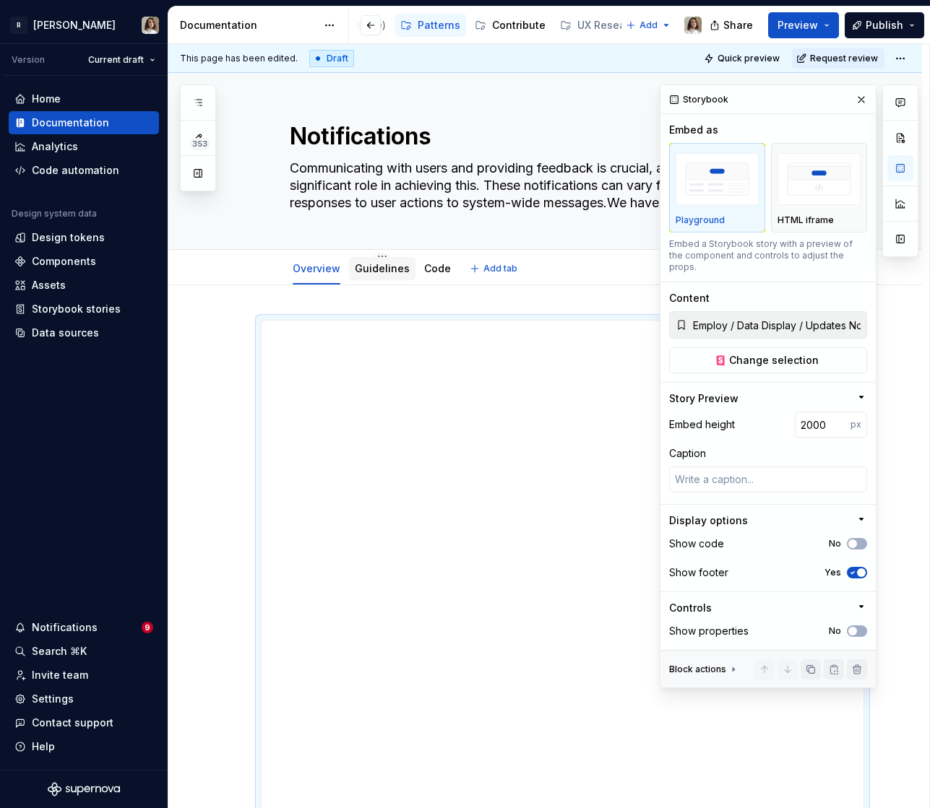
click at [387, 275] on div "Guidelines" at bounding box center [382, 268] width 55 height 14
click at [376, 269] on link "Guidelines" at bounding box center [382, 268] width 55 height 12
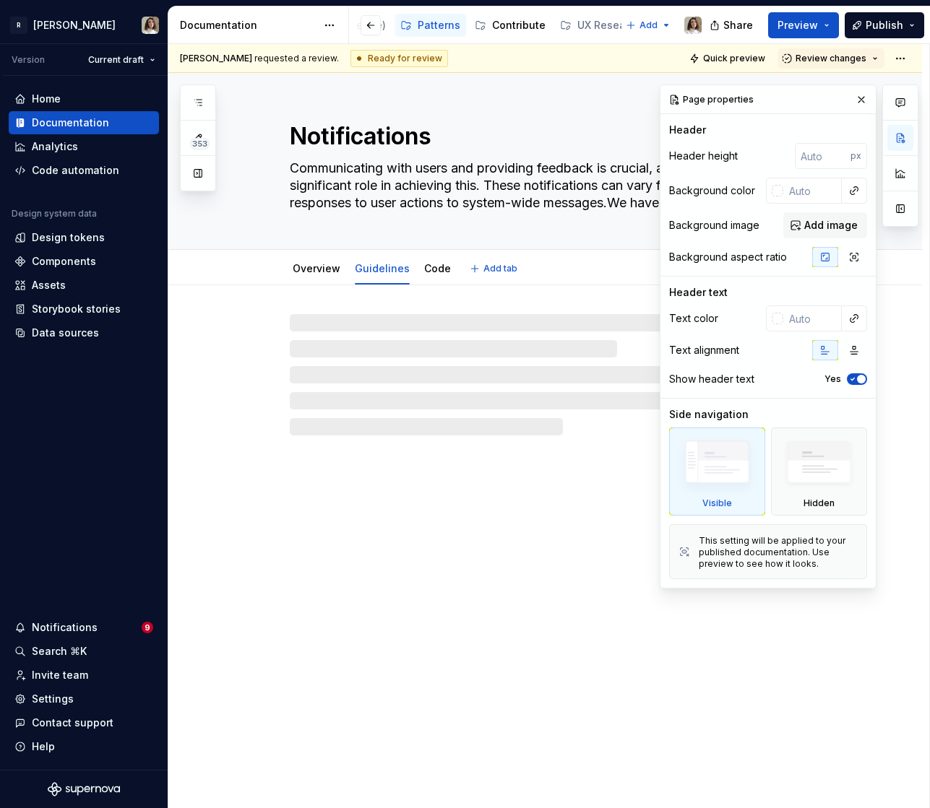
click at [376, 269] on link "Guidelines" at bounding box center [382, 268] width 55 height 12
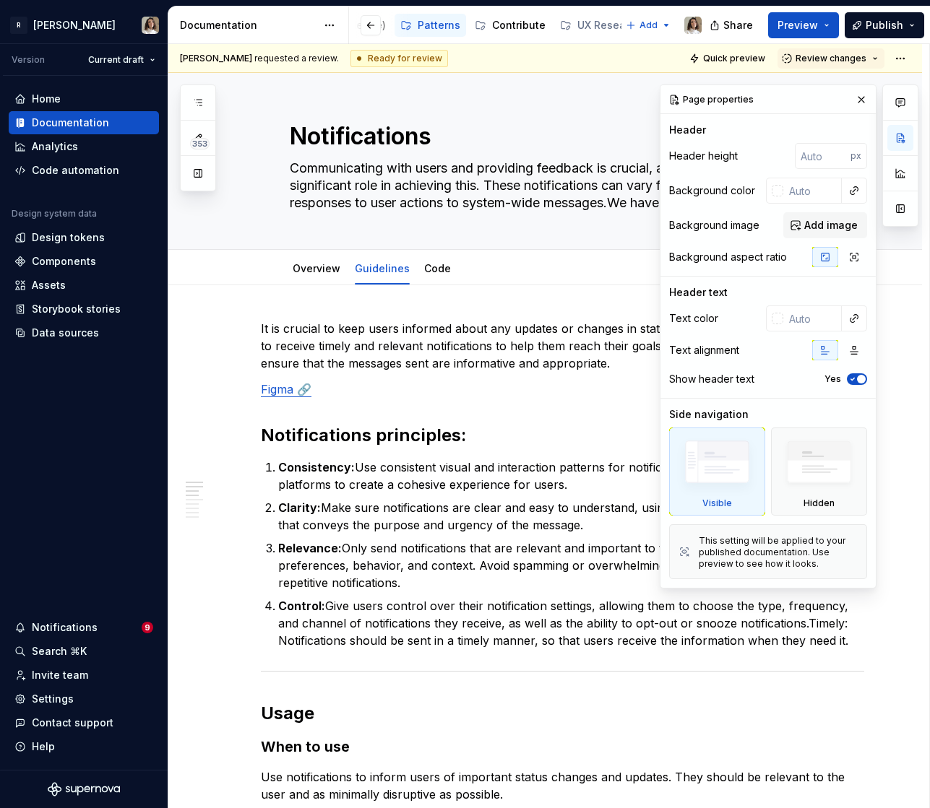
click at [786, 56] on div "Quick preview Review changes" at bounding box center [797, 58] width 225 height 20
click at [807, 55] on span "Review changes" at bounding box center [830, 59] width 71 height 12
click at [812, 90] on div "Approve" at bounding box center [842, 86] width 126 height 14
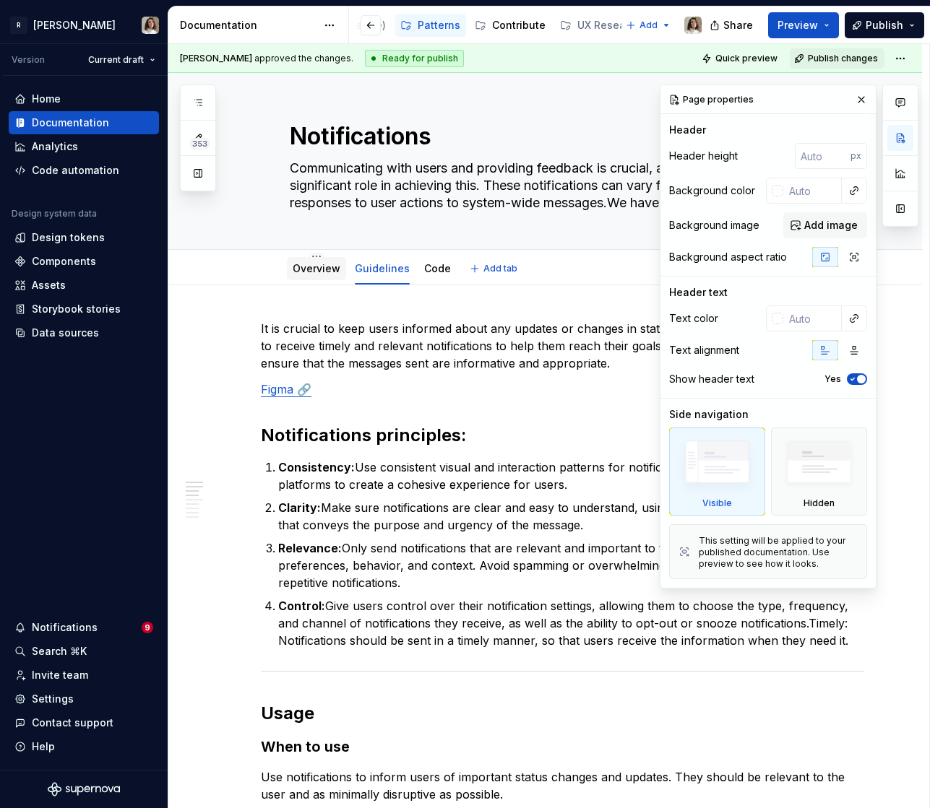
click at [319, 264] on link "Overview" at bounding box center [317, 268] width 48 height 12
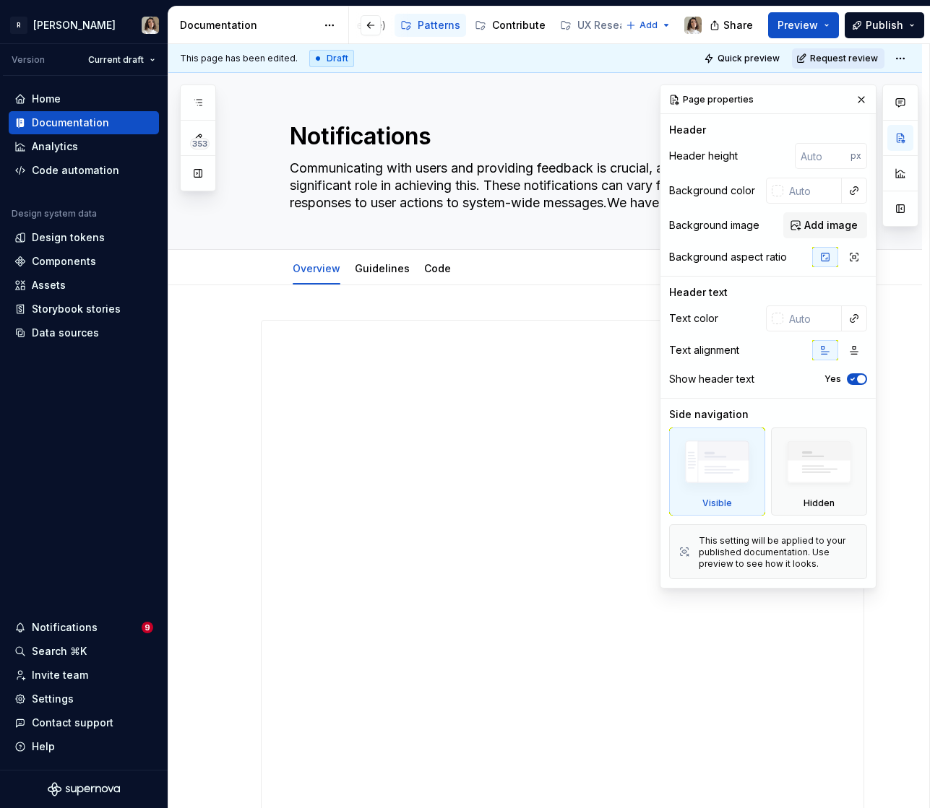
click at [816, 48] on button "Request review" at bounding box center [838, 58] width 92 height 20
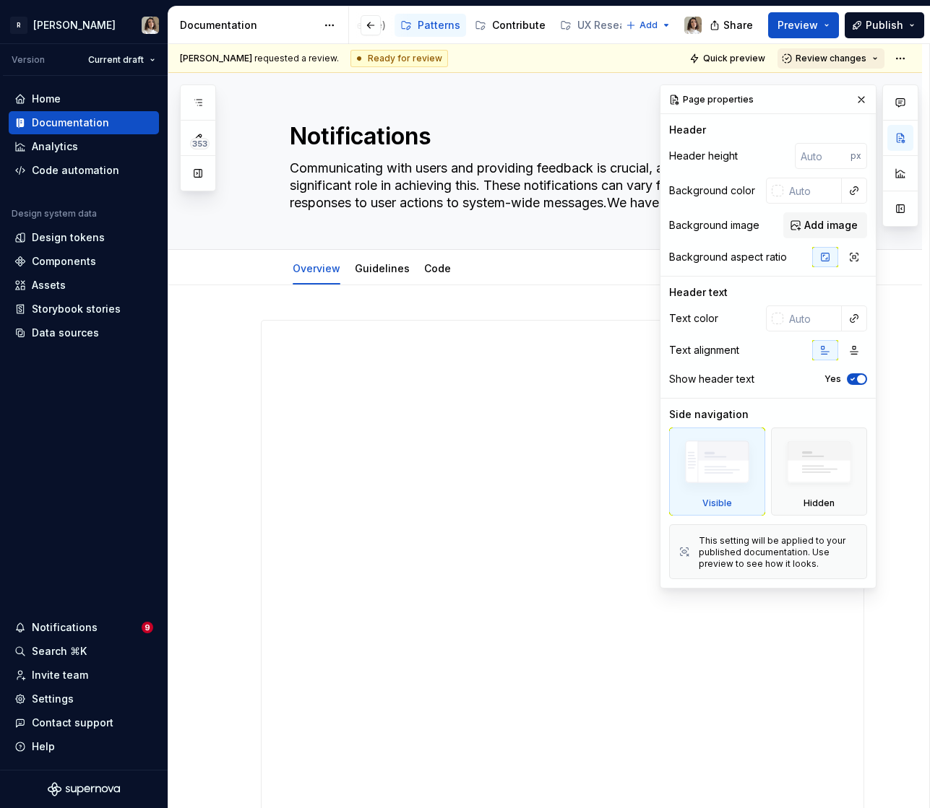
click at [824, 59] on span "Review changes" at bounding box center [830, 59] width 71 height 12
click at [816, 89] on div "Approve" at bounding box center [842, 86] width 126 height 14
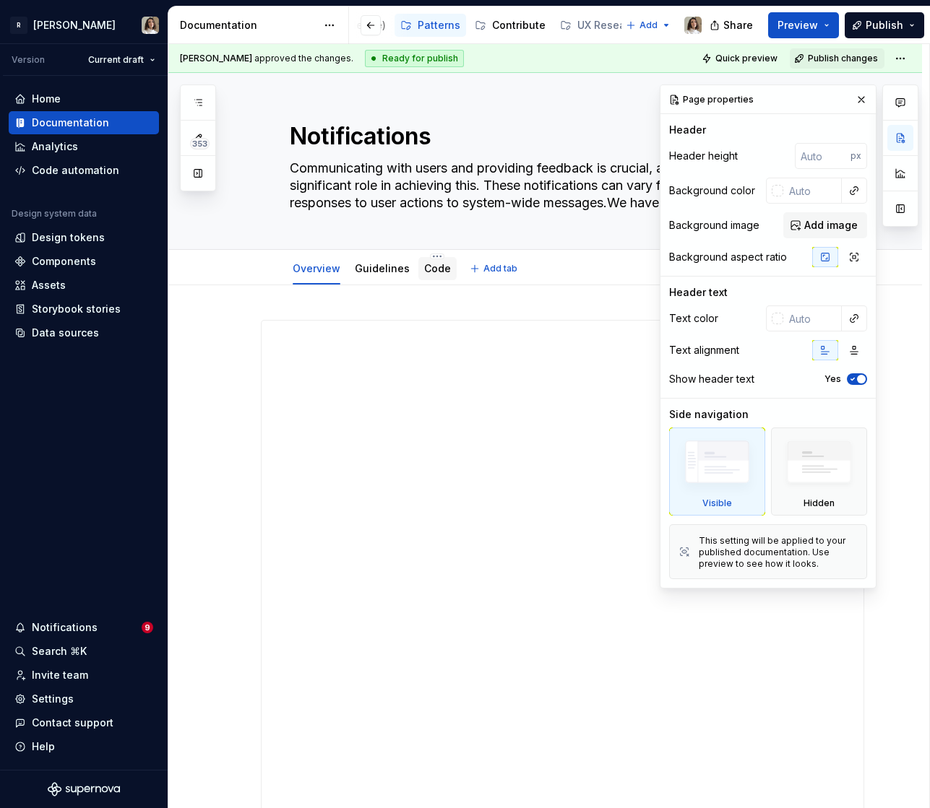
click at [425, 267] on link "Code" at bounding box center [437, 268] width 27 height 12
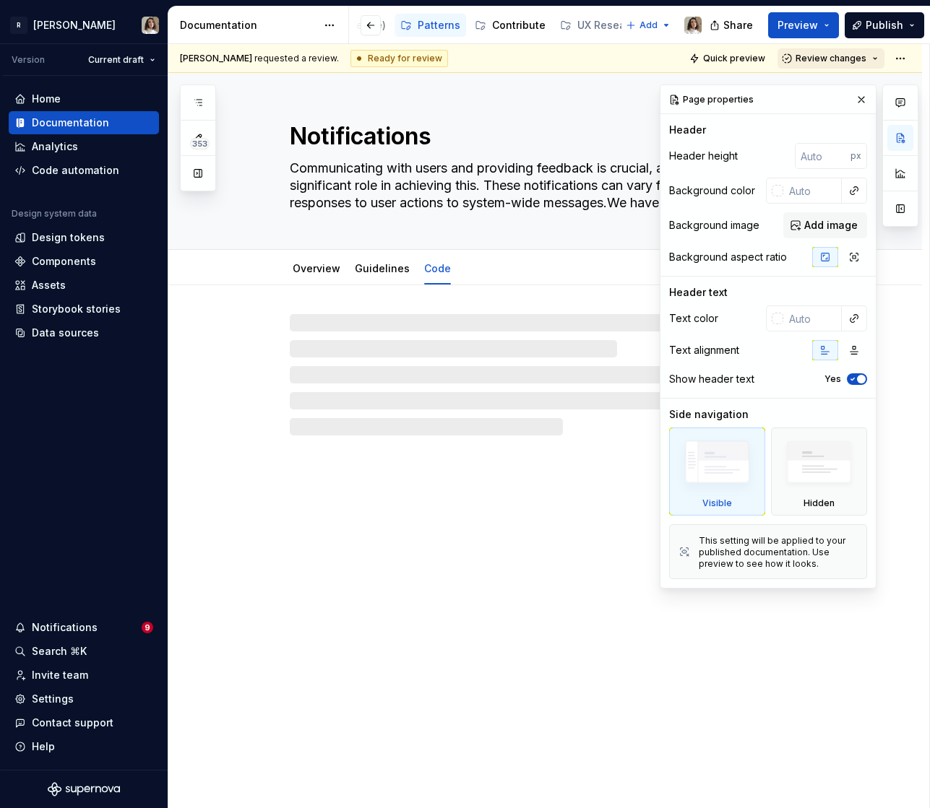
click at [821, 56] on span "Review changes" at bounding box center [830, 59] width 71 height 12
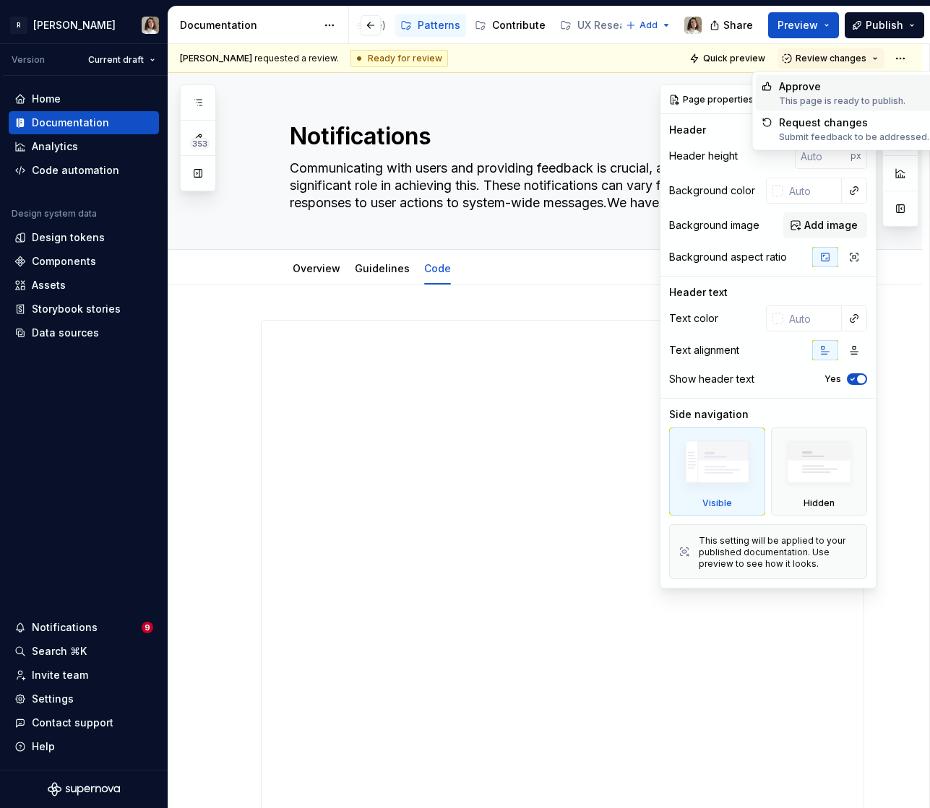
click at [806, 90] on div "Approve" at bounding box center [842, 86] width 126 height 14
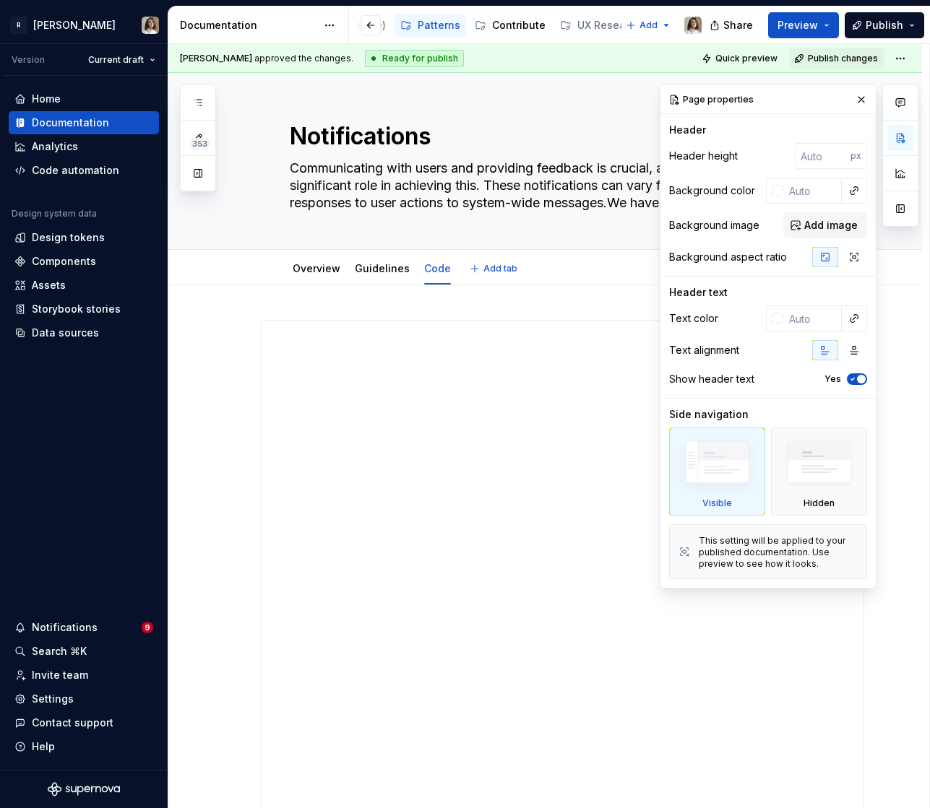
type textarea "*"
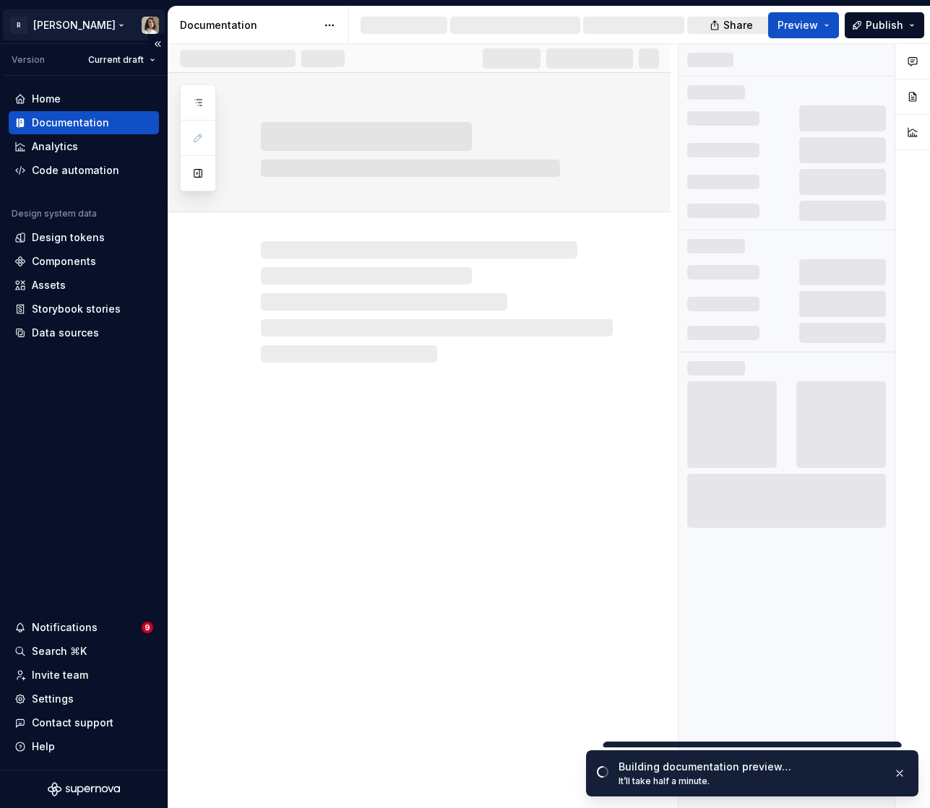
click at [56, 25] on html "R [PERSON_NAME] Version Current draft Home Documentation Analytics Code automat…" at bounding box center [465, 404] width 930 height 808
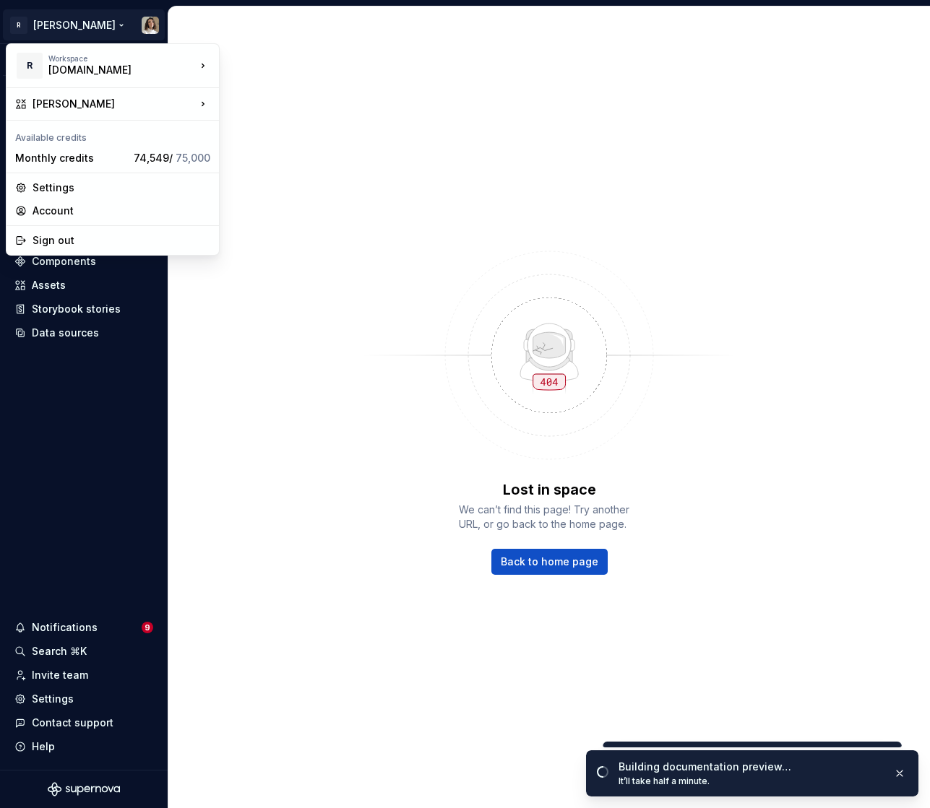
click at [244, 376] on html "R [PERSON_NAME] Version Current draft Home Documentation Analytics Code automat…" at bounding box center [465, 404] width 930 height 808
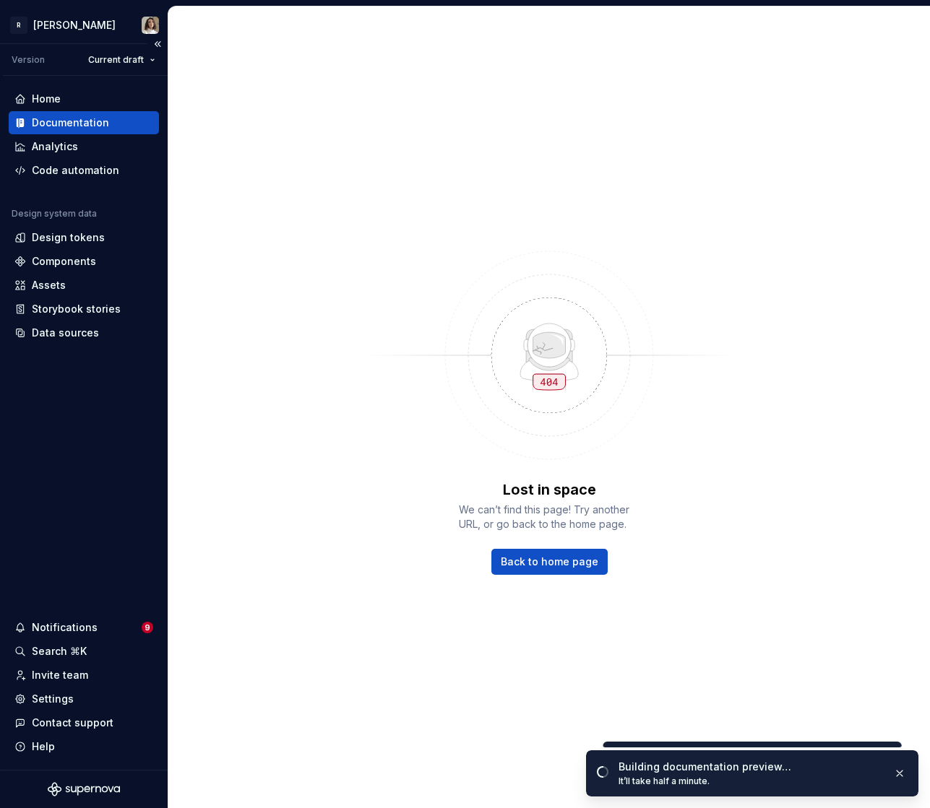
click at [77, 114] on div "Documentation" at bounding box center [84, 122] width 150 height 23
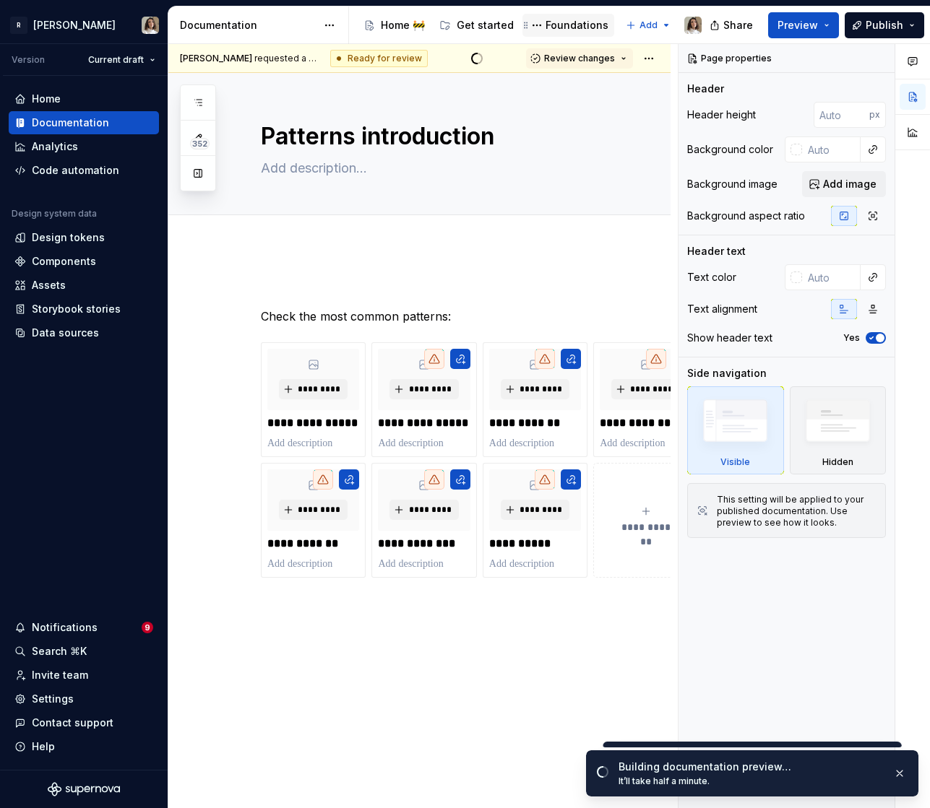
click at [561, 32] on div "Foundations" at bounding box center [576, 25] width 63 height 14
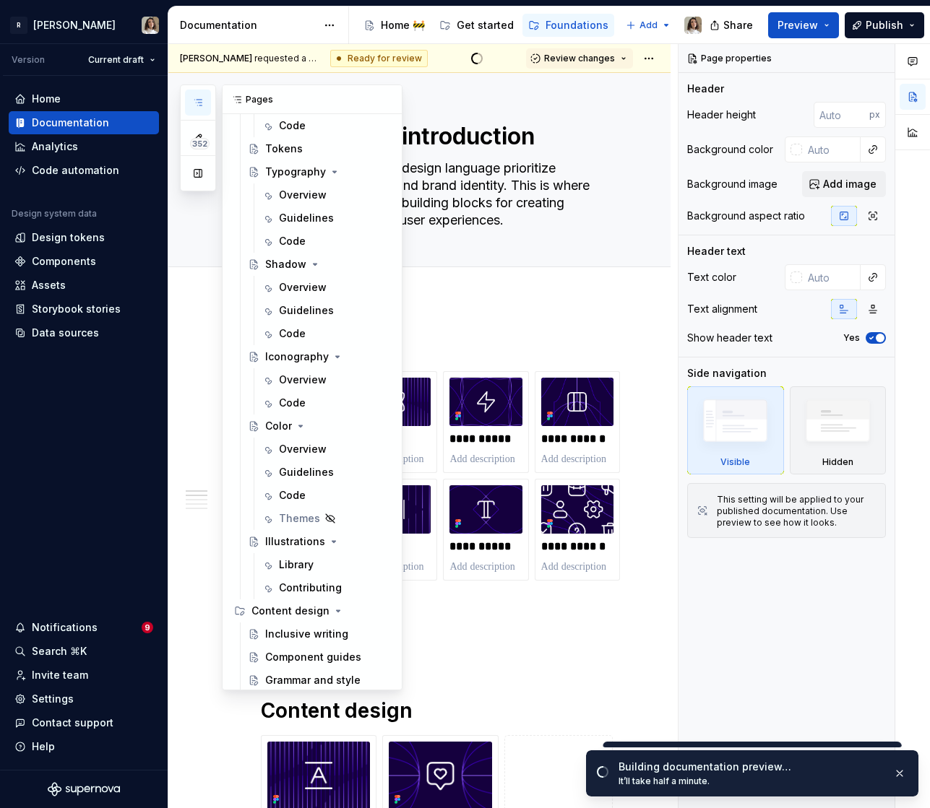
scroll to position [868, 0]
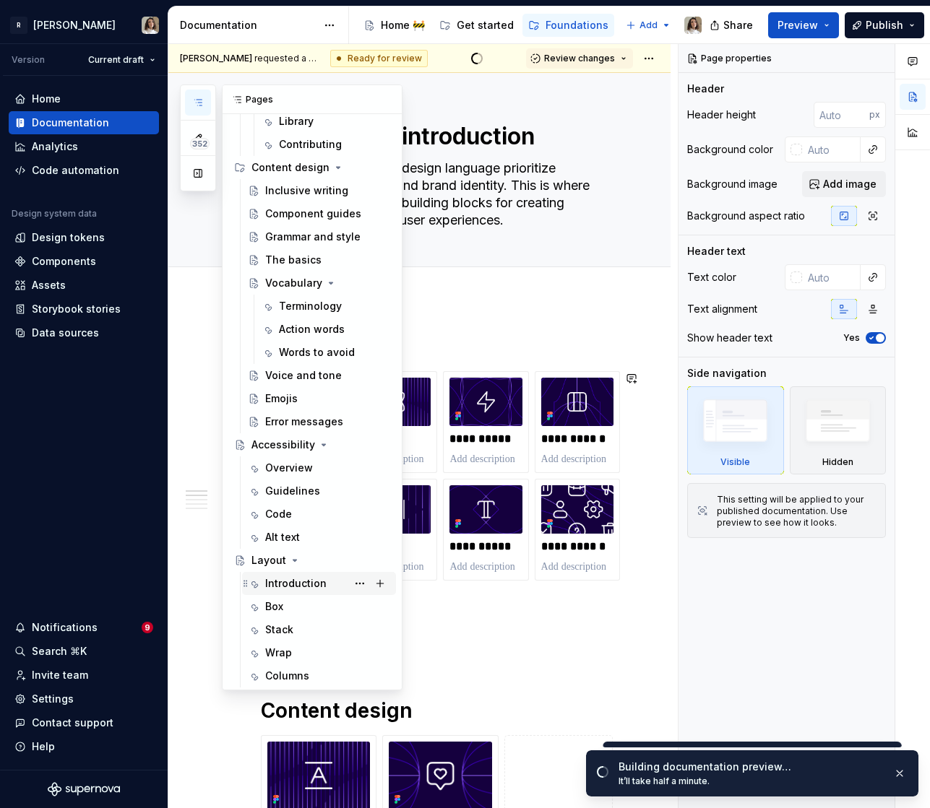
click at [286, 587] on div "Introduction" at bounding box center [295, 583] width 61 height 14
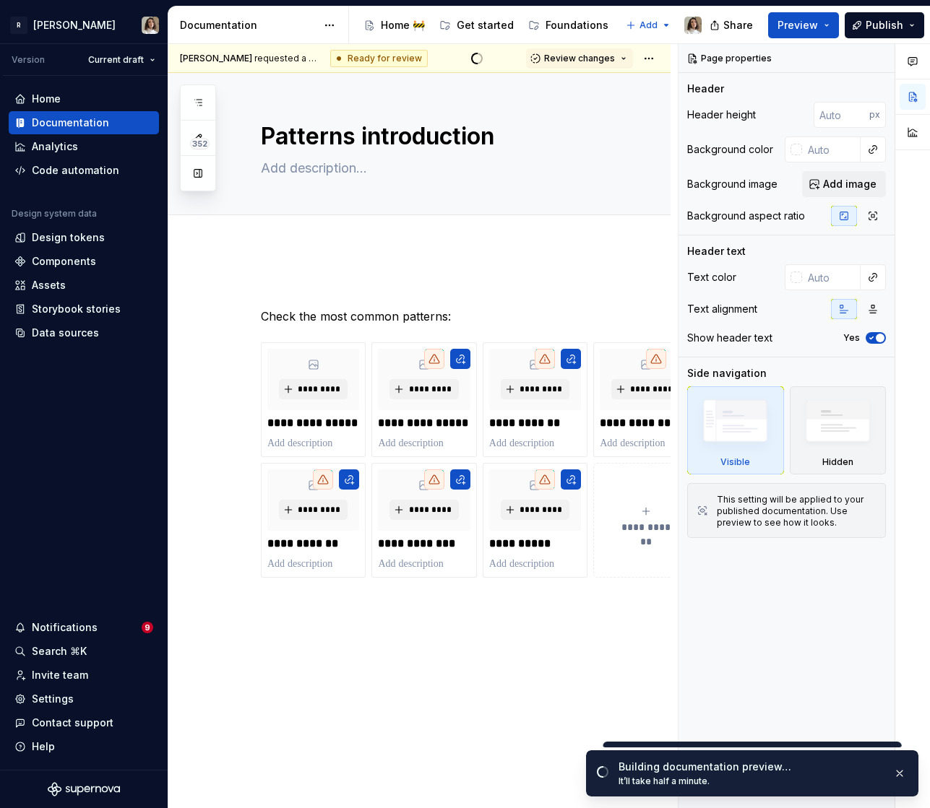
type textarea "*"
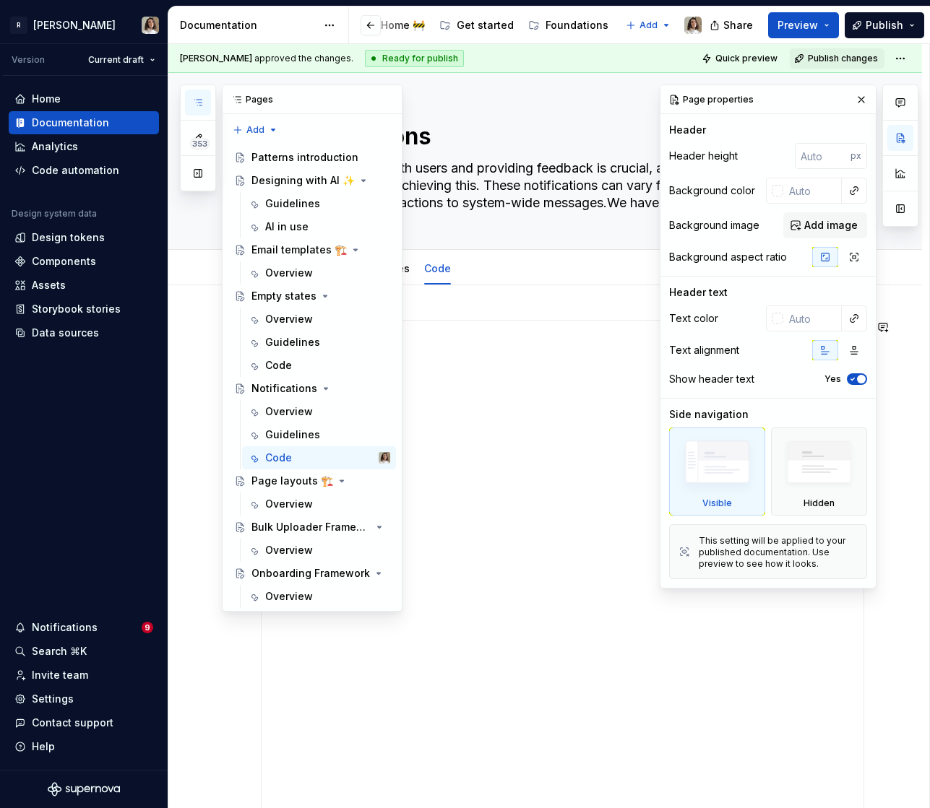
scroll to position [0, 496]
click at [286, 554] on div "Overview" at bounding box center [289, 550] width 48 height 14
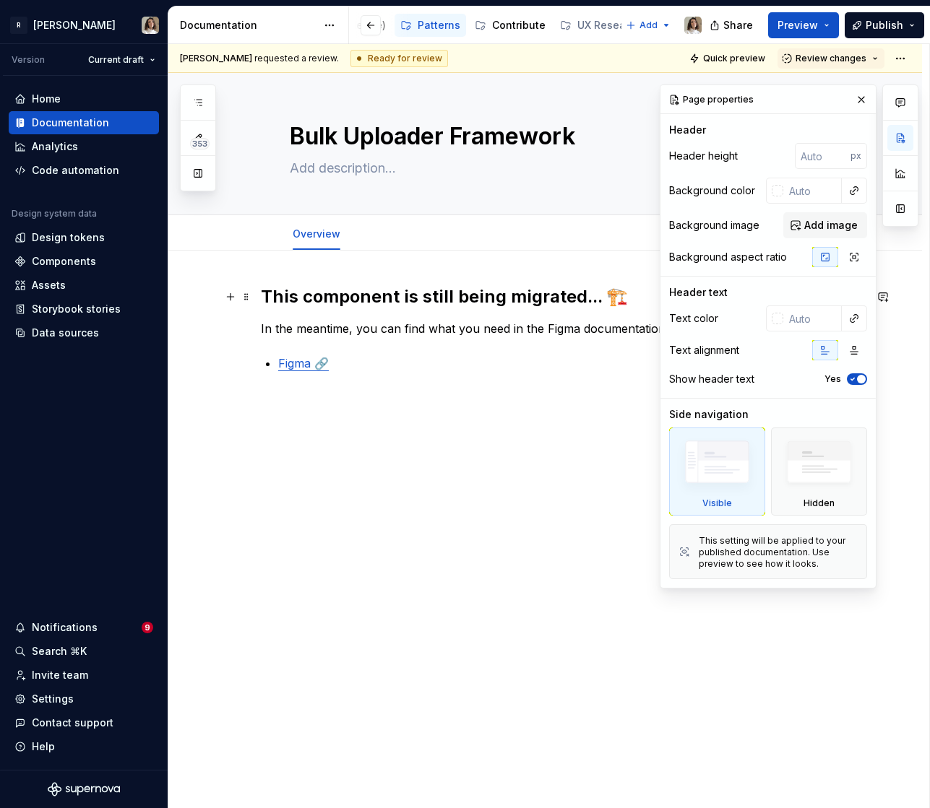
click at [483, 296] on h2 "This component is still being migrated... 🏗️" at bounding box center [562, 296] width 603 height 23
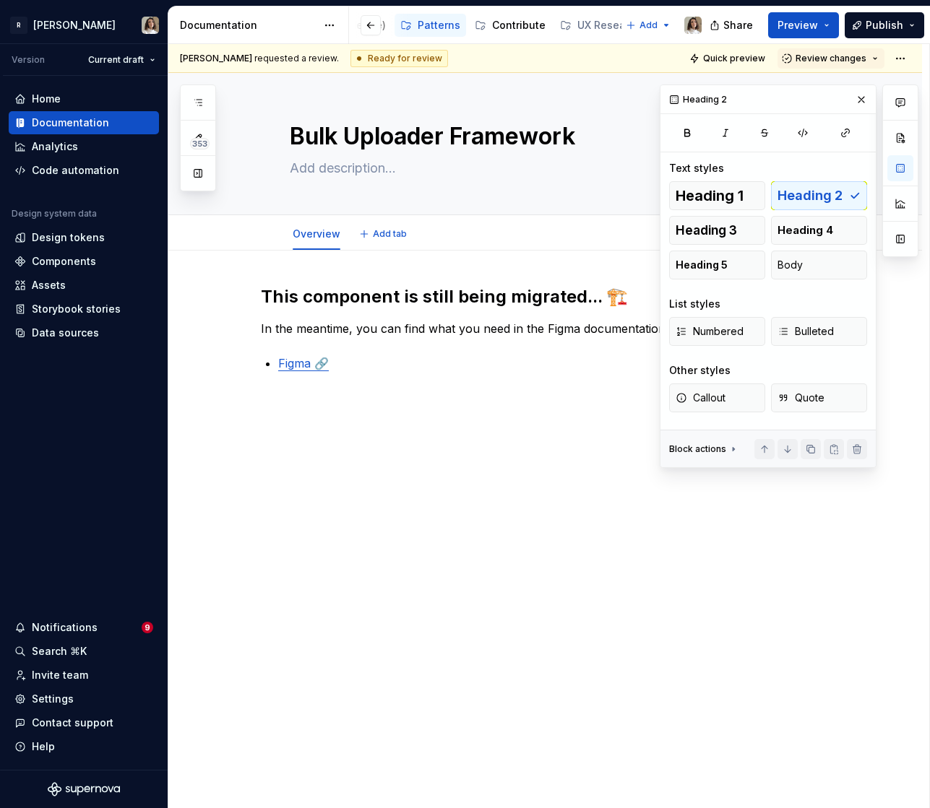
type textarea "*"
click at [352, 293] on h2 "This component is still being migrated... 🏗️" at bounding box center [562, 296] width 603 height 23
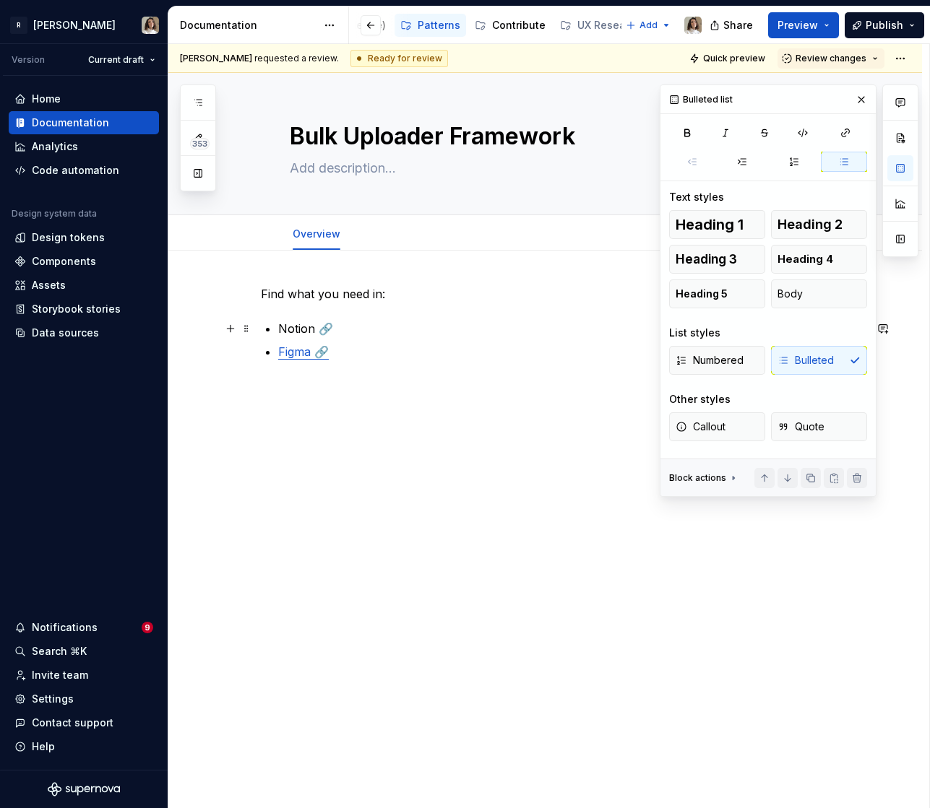
click at [313, 327] on p "Notion 🔗" at bounding box center [571, 328] width 586 height 17
click at [287, 368] on div "Find what you need in: Notion 🔗 Figma 🔗" at bounding box center [562, 331] width 603 height 92
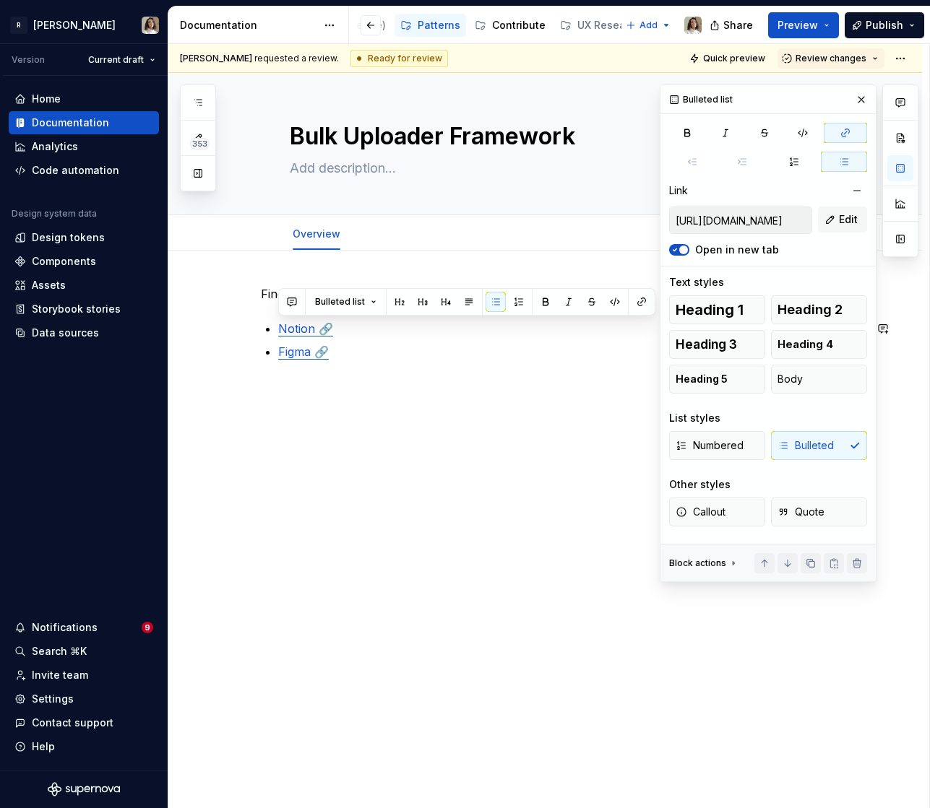
click at [334, 415] on div "Find what you need in: Notion 🔗 Figma 🔗" at bounding box center [544, 436] width 753 height 370
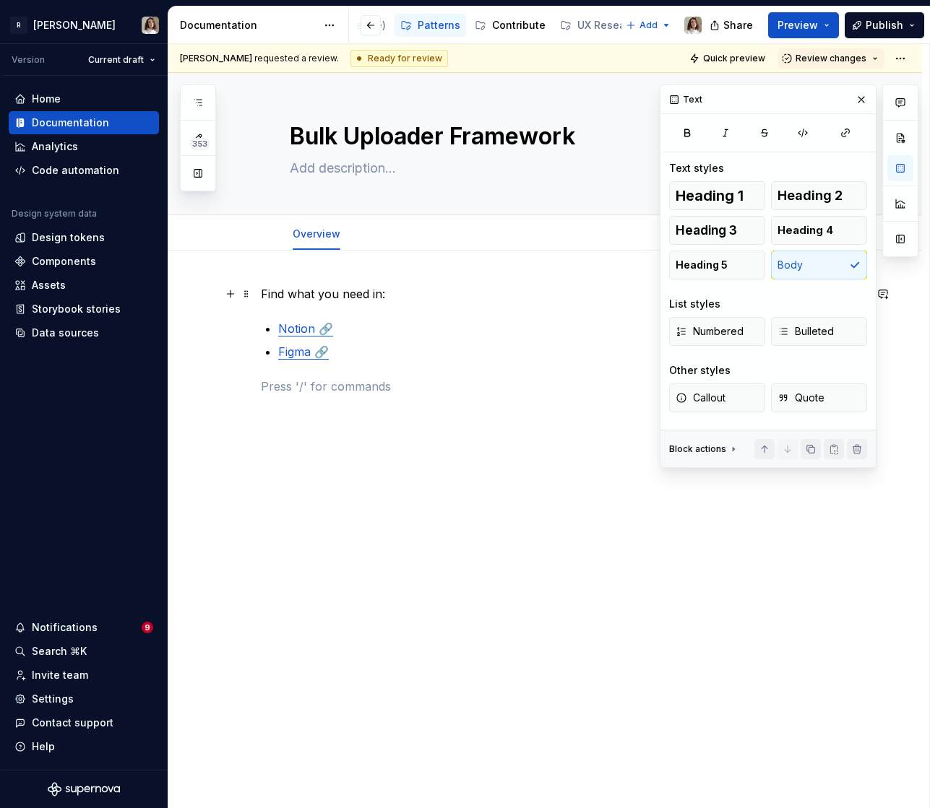
click at [379, 300] on p "Find what you need in:" at bounding box center [562, 293] width 603 height 17
click at [350, 353] on p "Figma 🔗" at bounding box center [571, 351] width 586 height 17
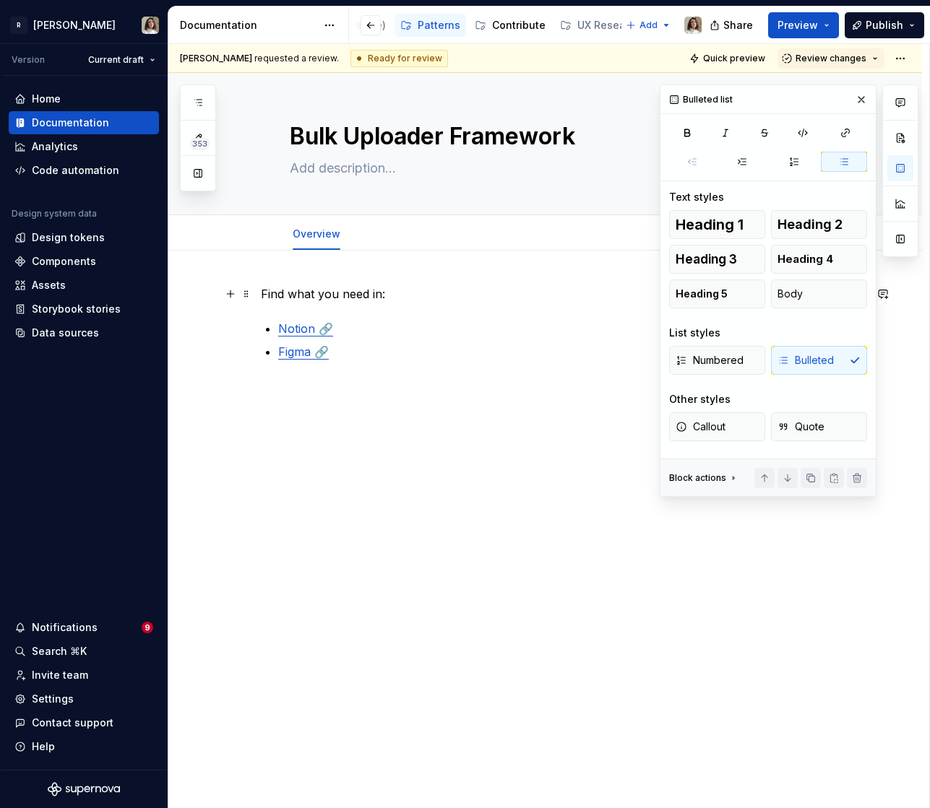
click at [264, 293] on p "Find what you need in:" at bounding box center [562, 293] width 603 height 17
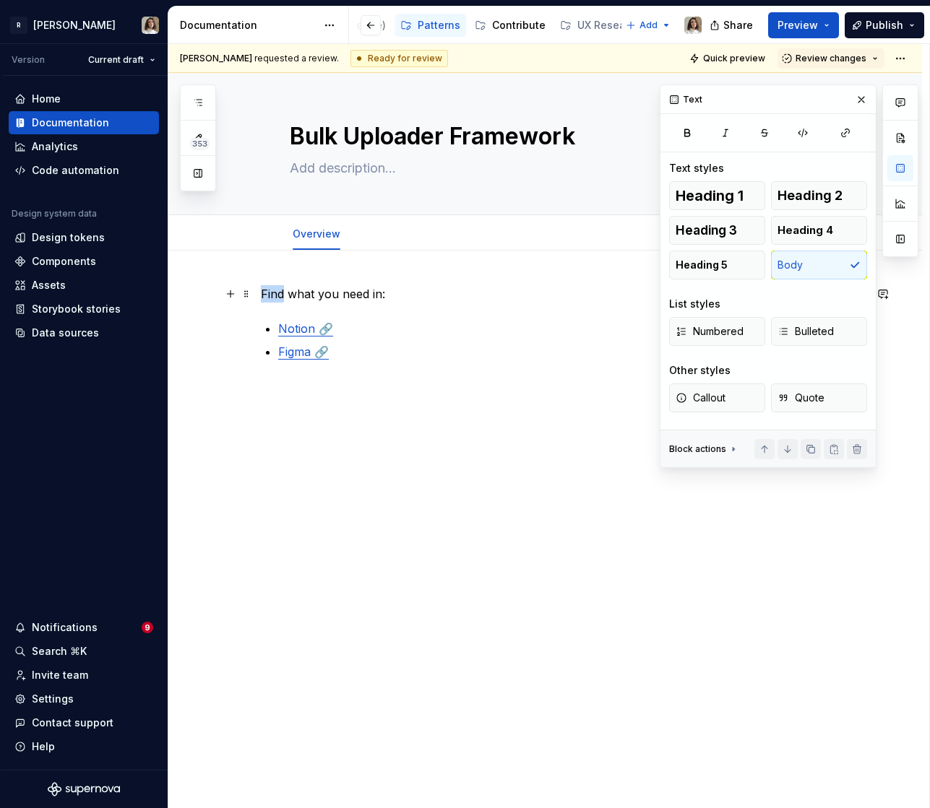
click at [264, 293] on p "Find what you need in:" at bounding box center [562, 293] width 603 height 17
click at [860, 94] on button "button" at bounding box center [861, 100] width 20 height 20
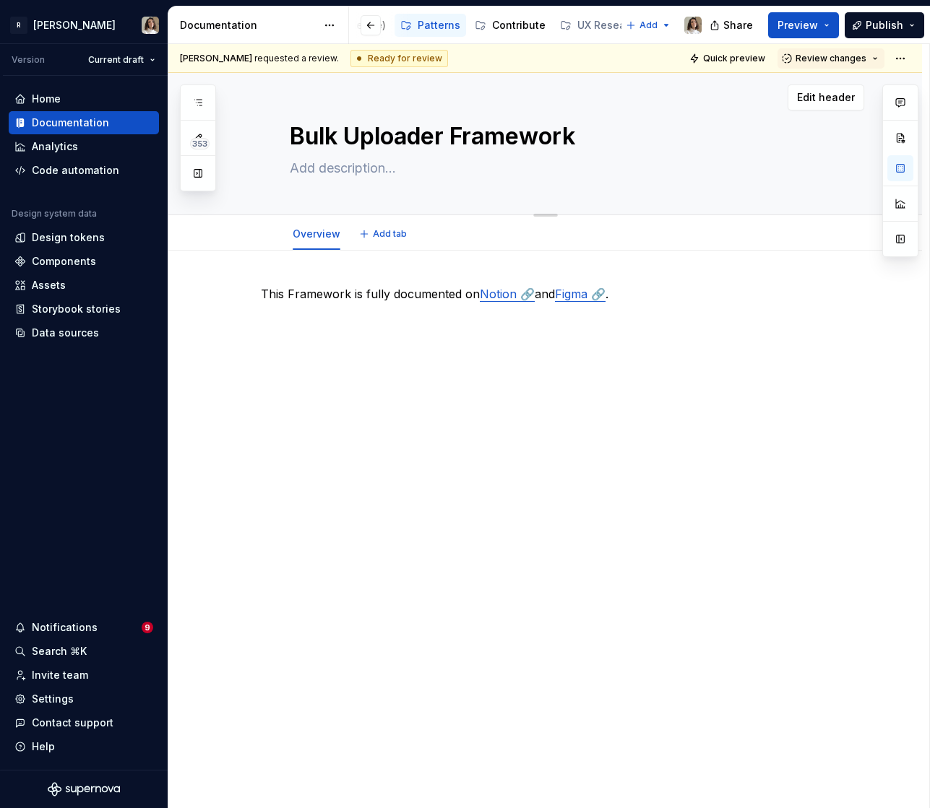
click at [537, 142] on textarea "Bulk Uploader Framework" at bounding box center [560, 136] width 546 height 35
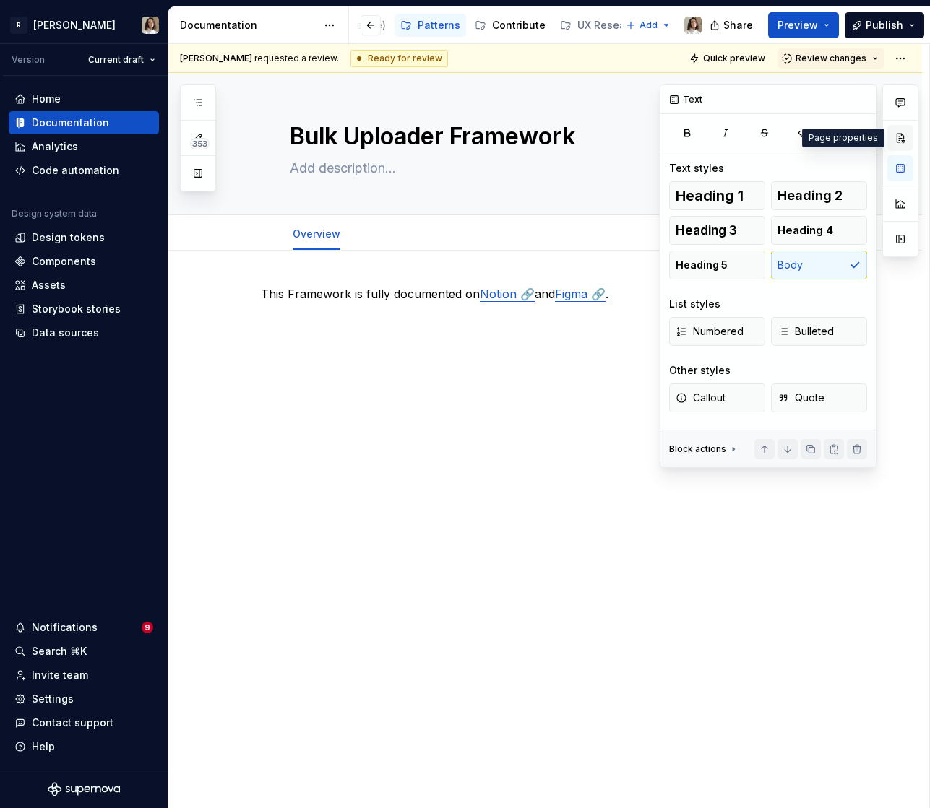
click at [906, 134] on button "button" at bounding box center [900, 138] width 26 height 26
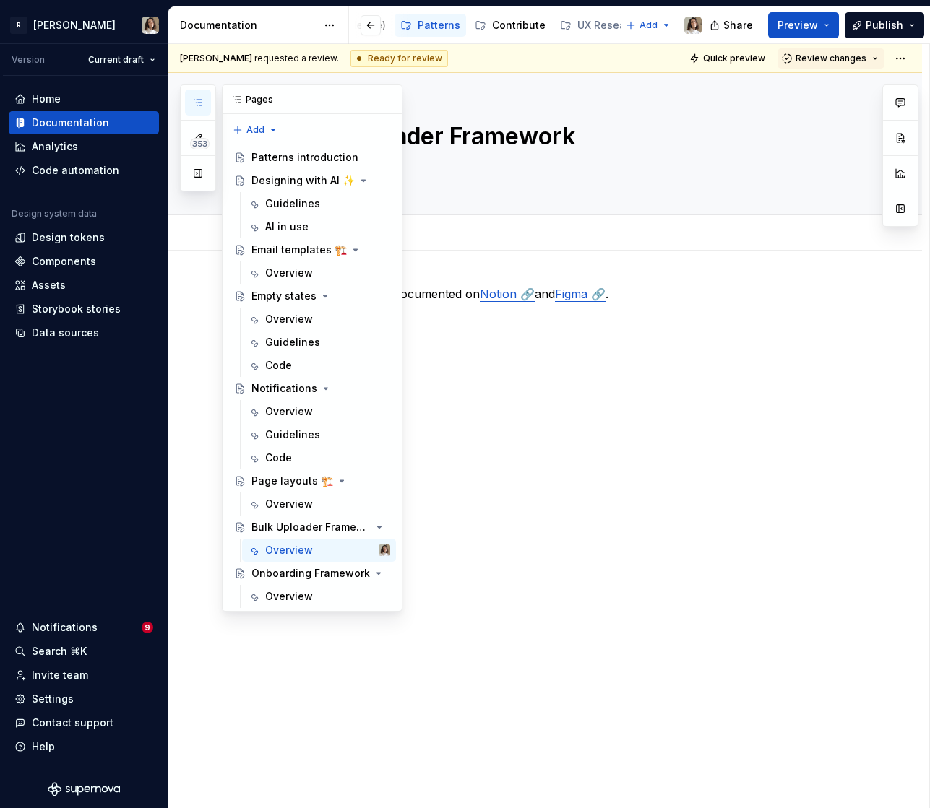
click at [204, 106] on button "button" at bounding box center [198, 103] width 26 height 26
click at [362, 553] on button "Page tree" at bounding box center [360, 550] width 20 height 20
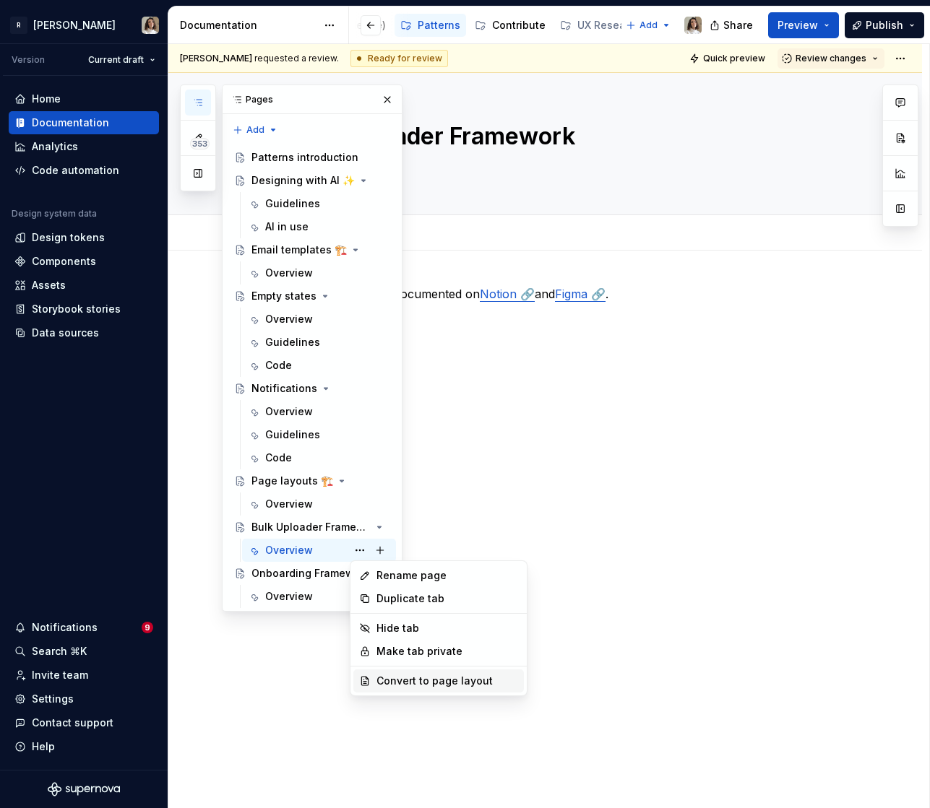
click at [388, 678] on div "Convert to page layout" at bounding box center [447, 681] width 142 height 14
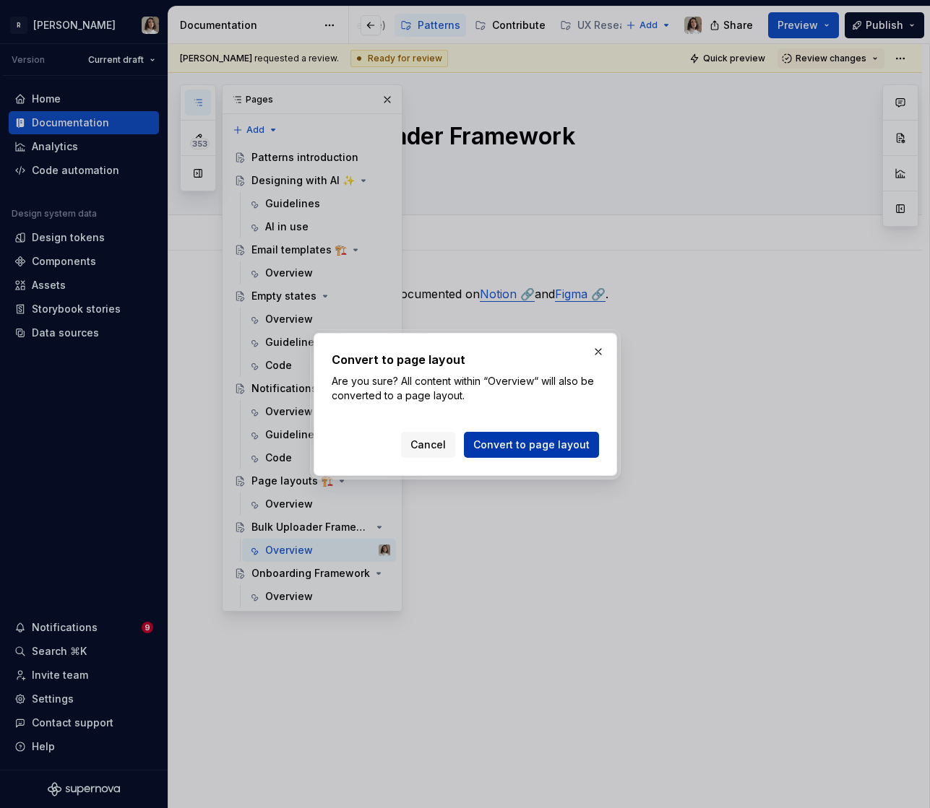
click at [511, 448] on span "Convert to page layout" at bounding box center [531, 445] width 116 height 14
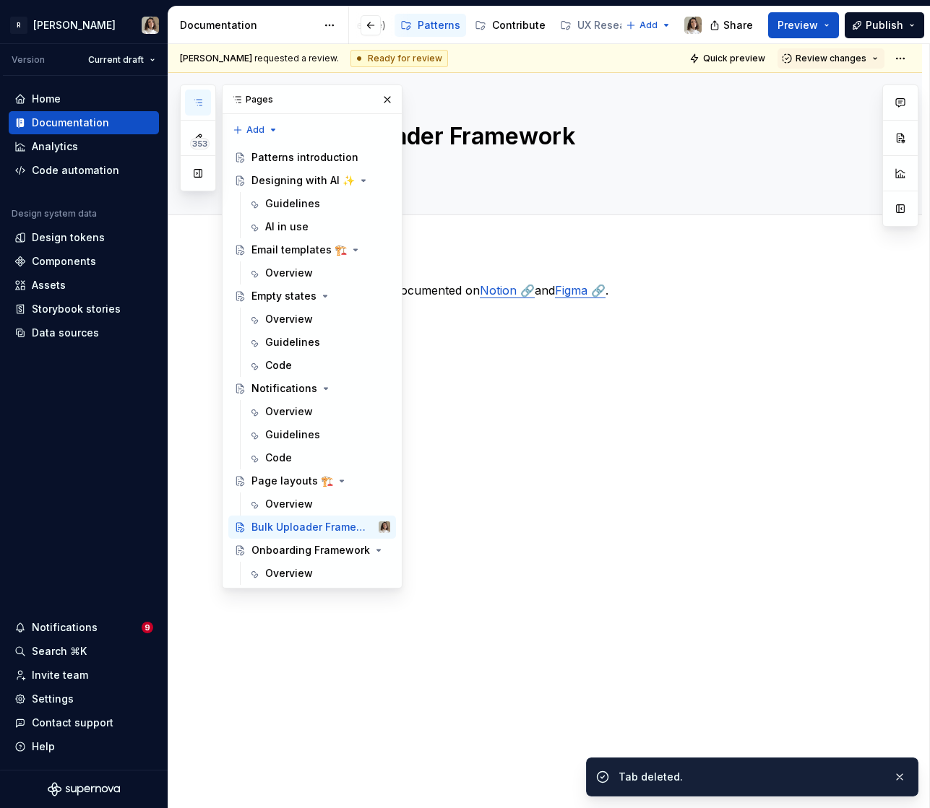
click at [526, 372] on div "This Framework is fully documented on Notion 🔗 and Figma 🔗 ." at bounding box center [544, 422] width 753 height 350
click at [557, 246] on div "Add tab" at bounding box center [544, 231] width 753 height 32
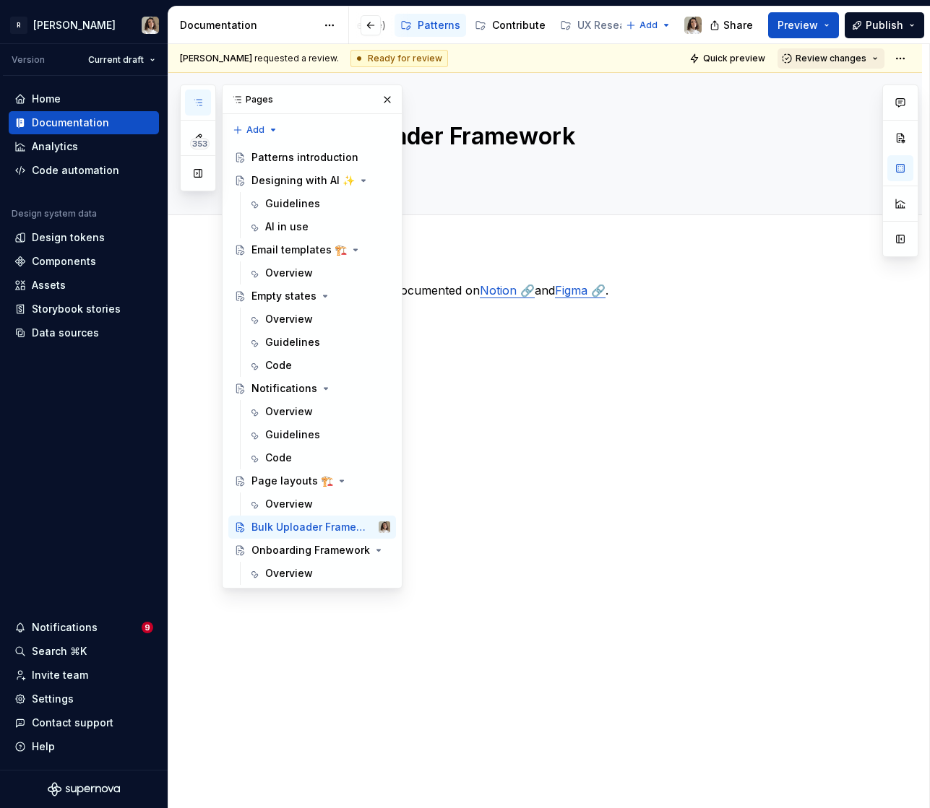
click at [813, 55] on span "Review changes" at bounding box center [830, 59] width 71 height 12
click at [802, 90] on div "Approve" at bounding box center [842, 86] width 126 height 14
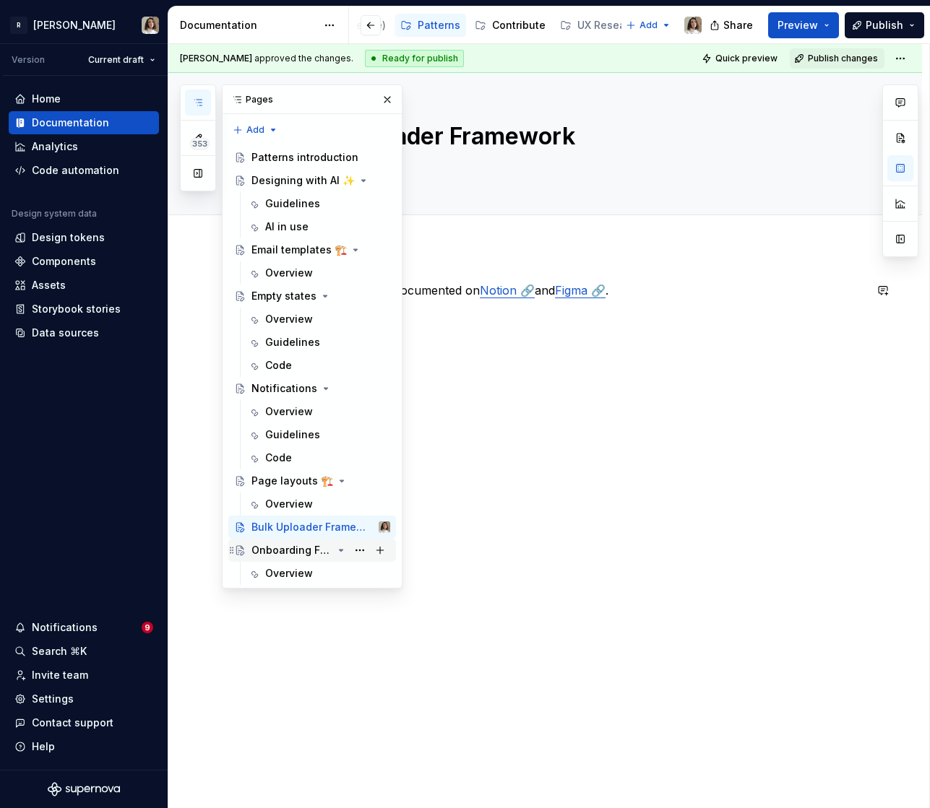
click at [294, 548] on div "Onboarding Framework" at bounding box center [291, 550] width 81 height 14
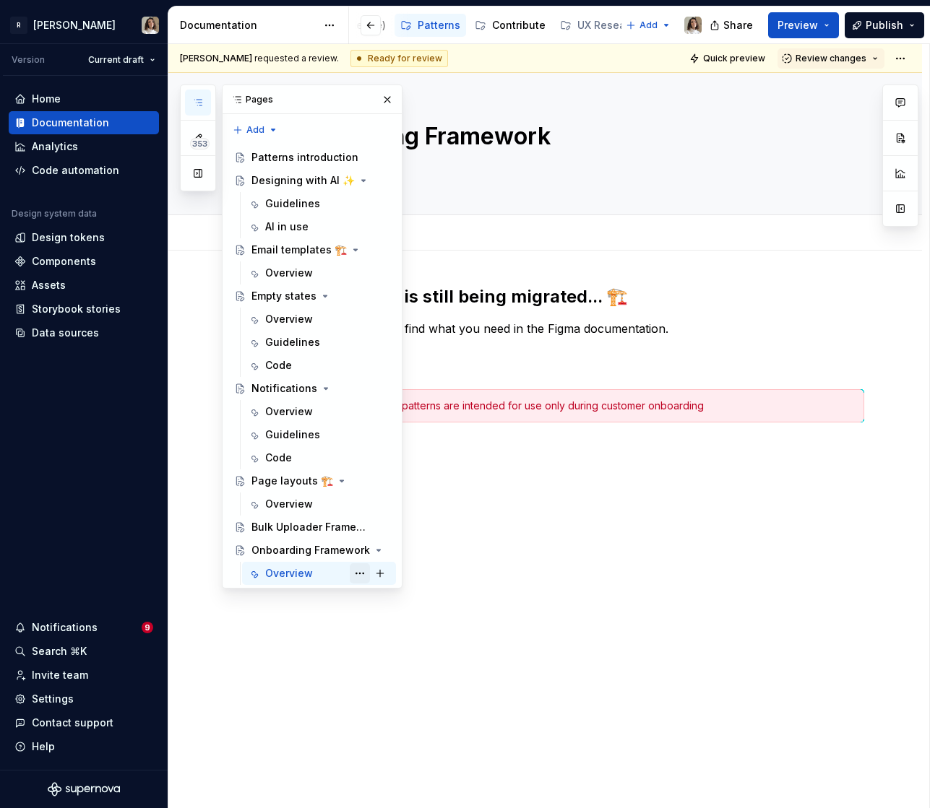
click at [352, 575] on button "Page tree" at bounding box center [360, 573] width 20 height 20
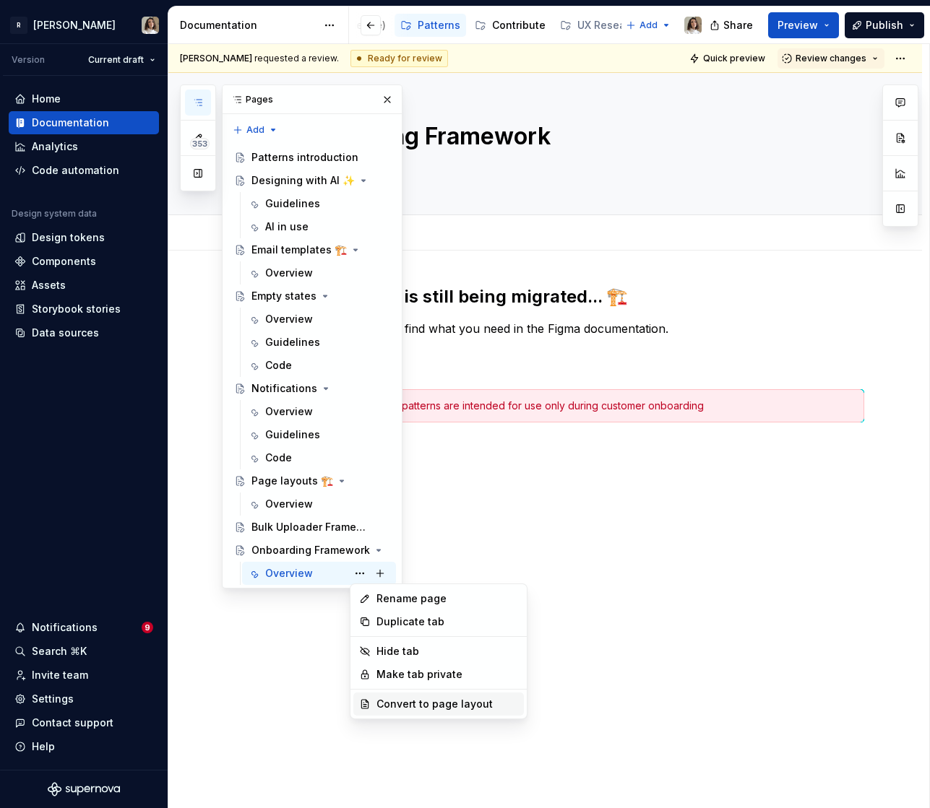
click at [380, 704] on div "Convert to page layout" at bounding box center [447, 704] width 142 height 14
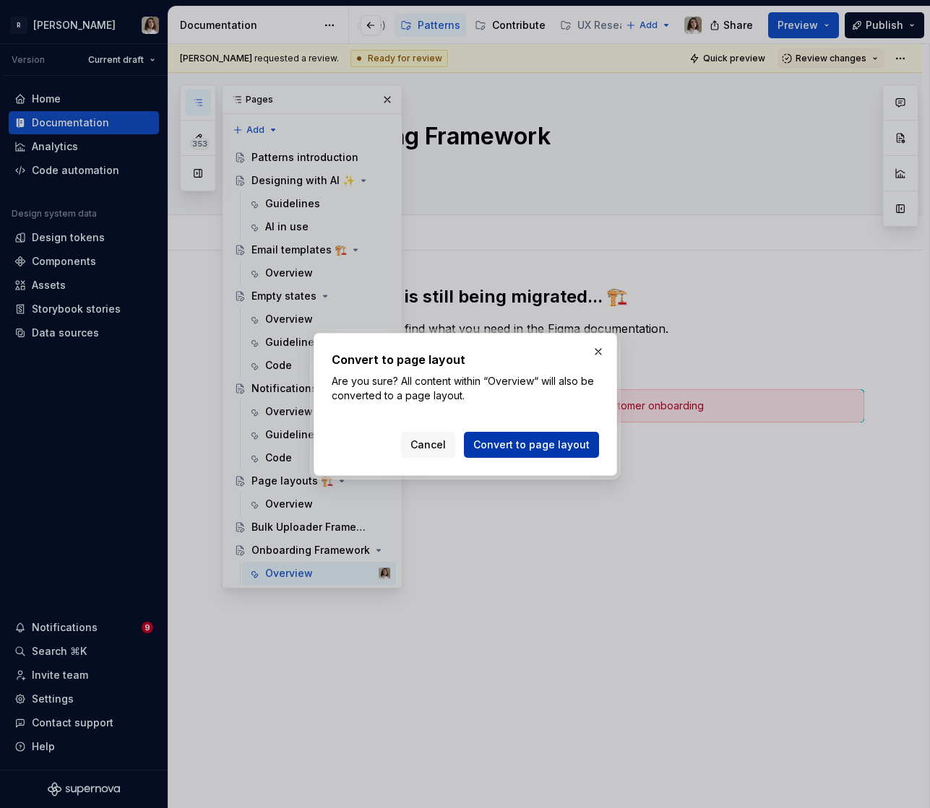
click at [524, 448] on span "Convert to page layout" at bounding box center [531, 445] width 116 height 14
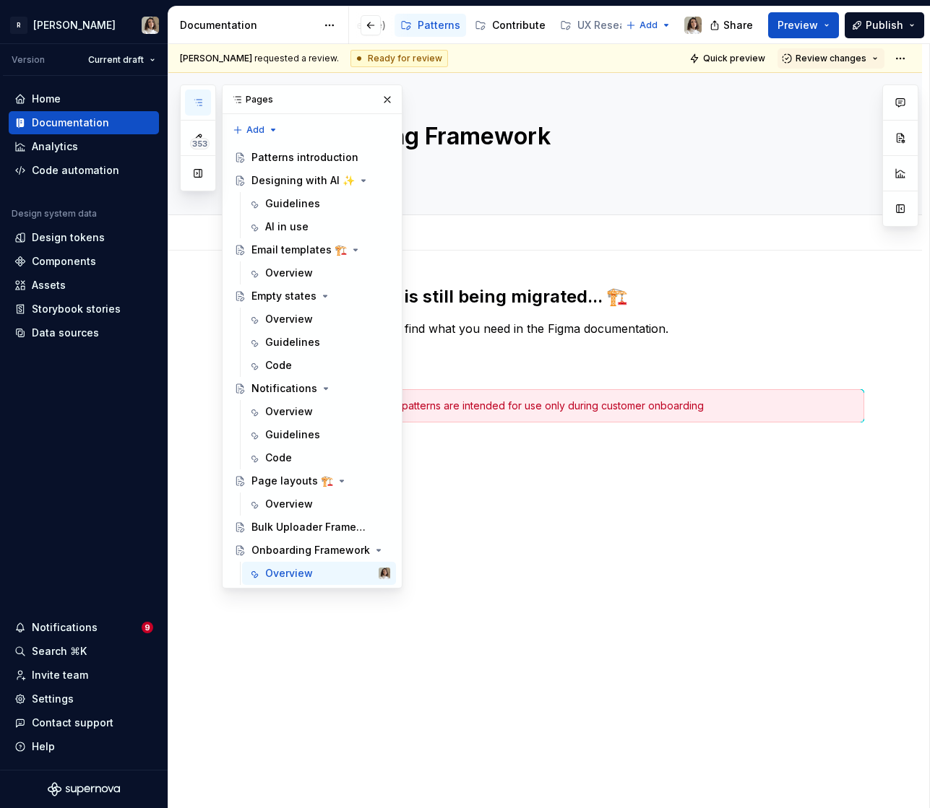
click at [517, 469] on div "This component is still being migrated... 🏗️ In the meantime, you can find what…" at bounding box center [544, 467] width 753 height 432
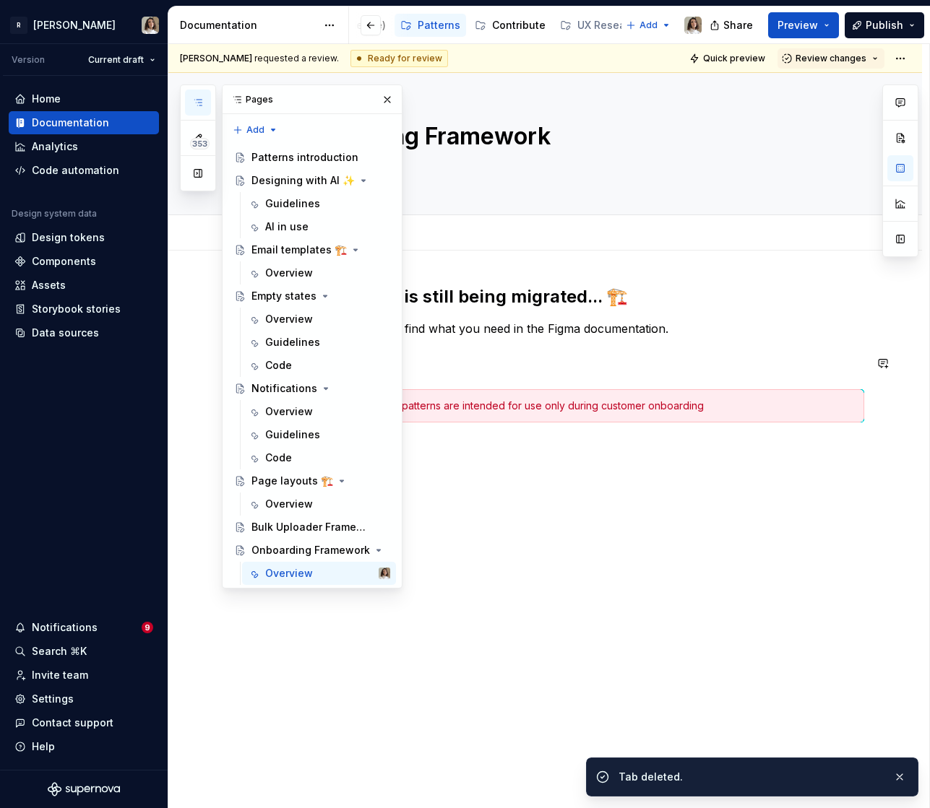
click at [490, 342] on div "This component is still being migrated... 🏗️ In the meantime, you can find what…" at bounding box center [562, 371] width 603 height 172
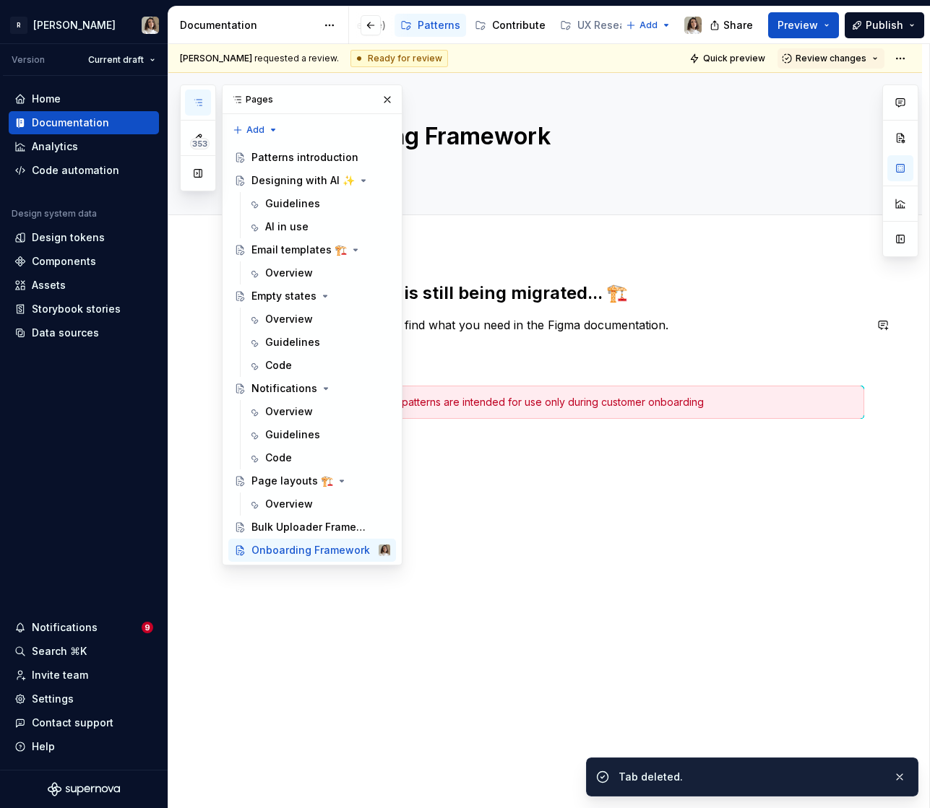
click at [488, 316] on div "This component is still being migrated... 🏗️ In the meantime, you can find what…" at bounding box center [562, 368] width 603 height 172
click at [488, 293] on h2 "This component is still being migrated... 🏗️" at bounding box center [562, 293] width 603 height 23
click at [191, 103] on button "button" at bounding box center [198, 103] width 26 height 26
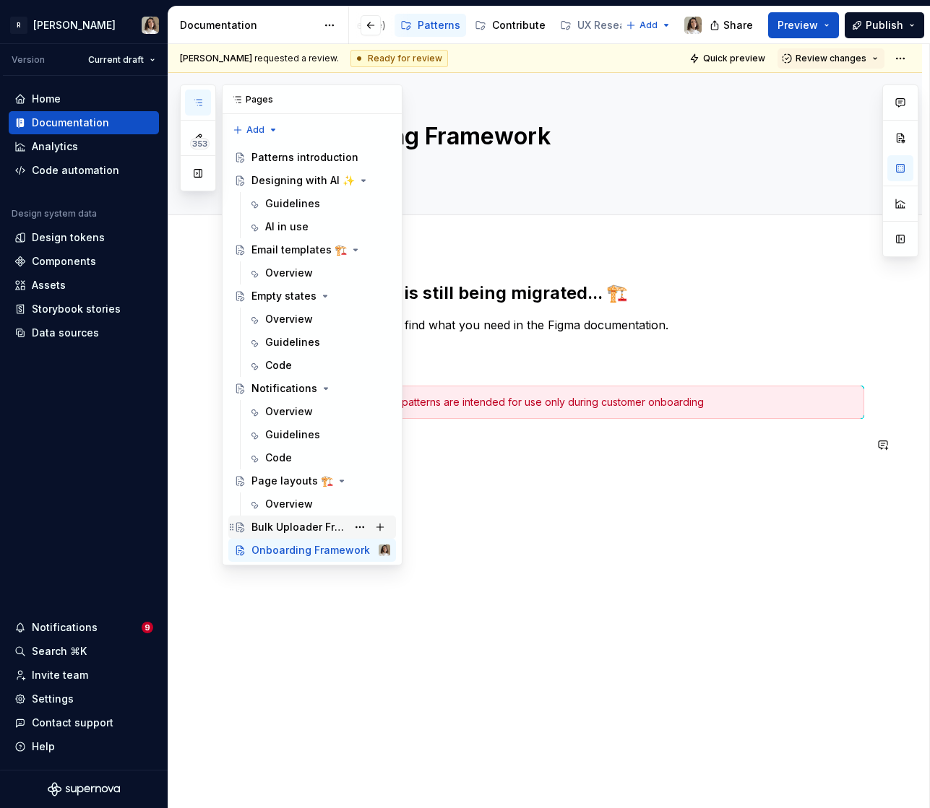
click at [296, 524] on div "Bulk Uploader Framework" at bounding box center [298, 527] width 95 height 14
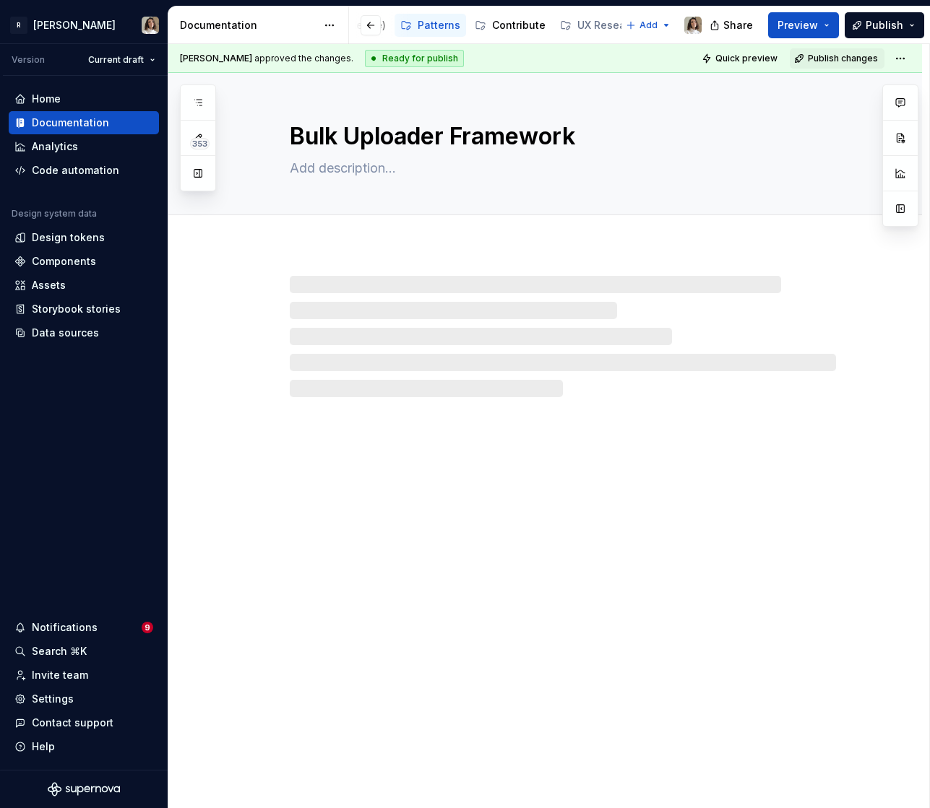
type textarea "*"
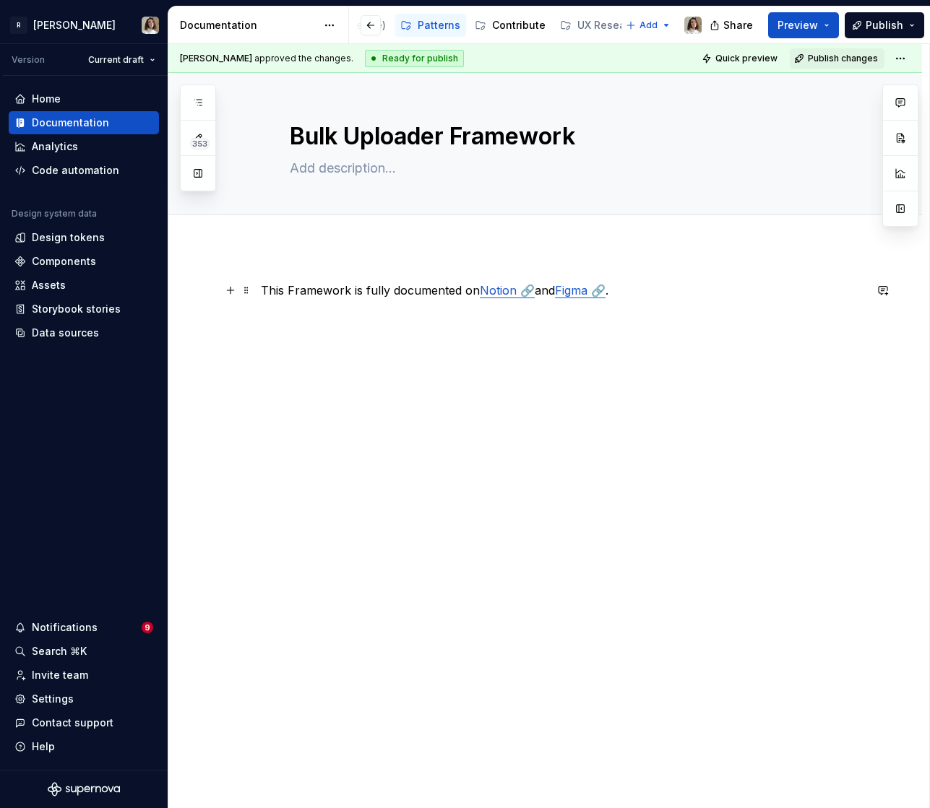
click at [287, 289] on p "This Framework is fully documented on Notion 🔗 and Figma 🔗 ." at bounding box center [562, 290] width 603 height 17
click at [305, 289] on p "This business Framework is fully documented on Notion 🔗 and Figma 🔗 ." at bounding box center [562, 290] width 603 height 17
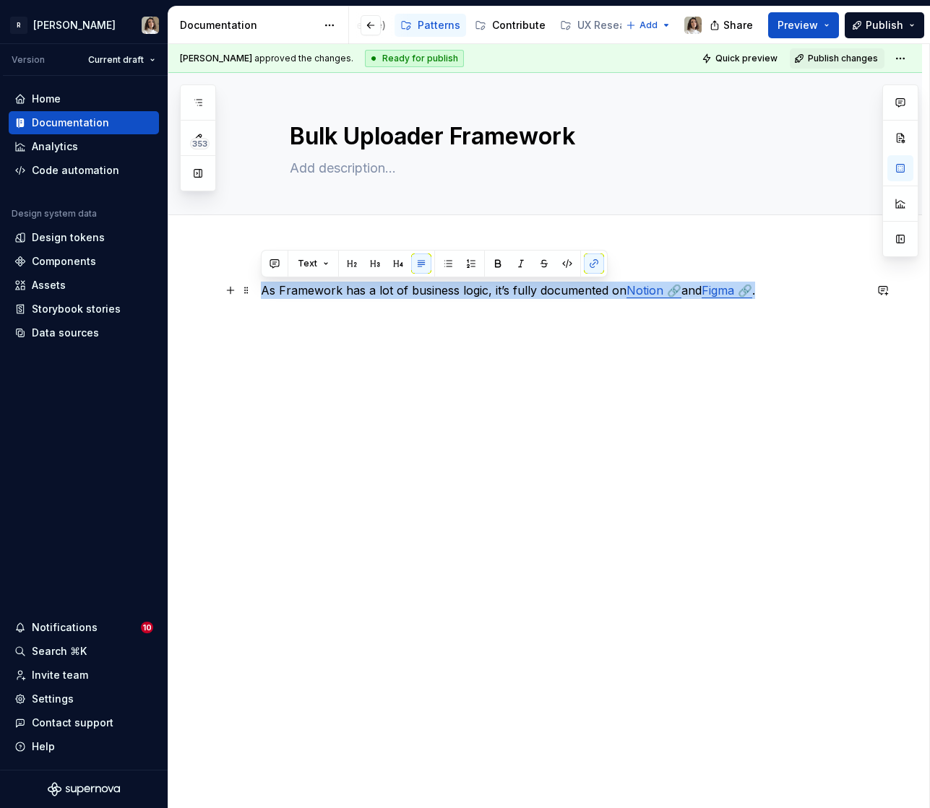
copy p "As Framework has a lot of business logic, it’s fully documented on Notion 🔗 and…"
click at [362, 330] on div "As Framework has a lot of business logic, it’s fully documented on Notion 🔗 and…" at bounding box center [562, 309] width 603 height 55
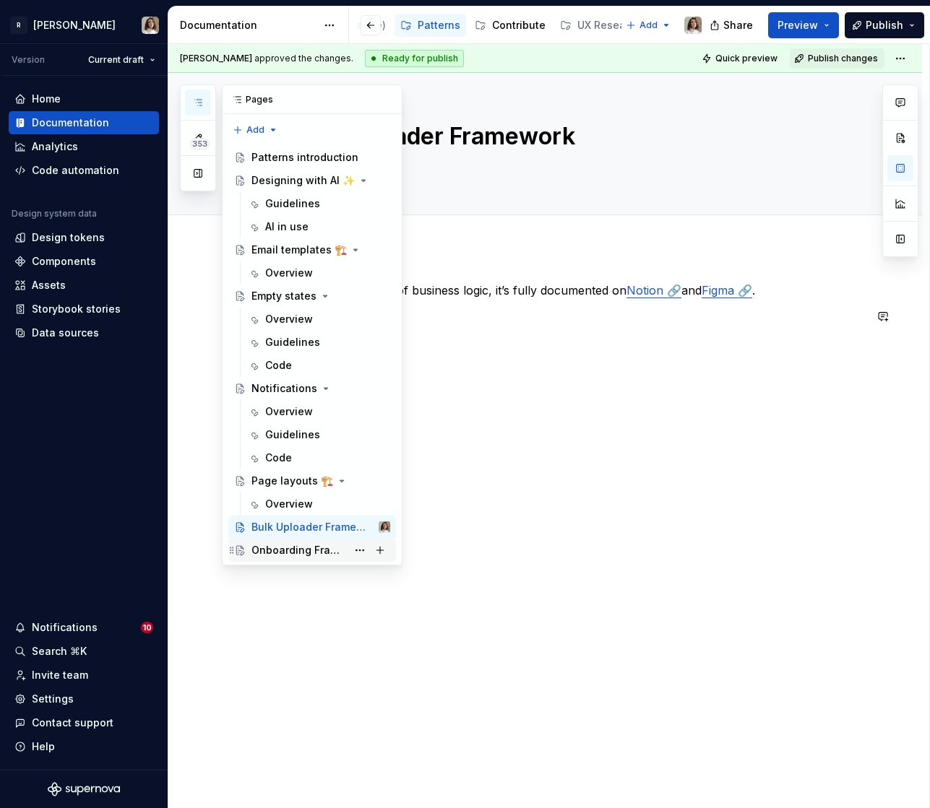
click at [296, 550] on div "Onboarding Framework" at bounding box center [298, 550] width 95 height 14
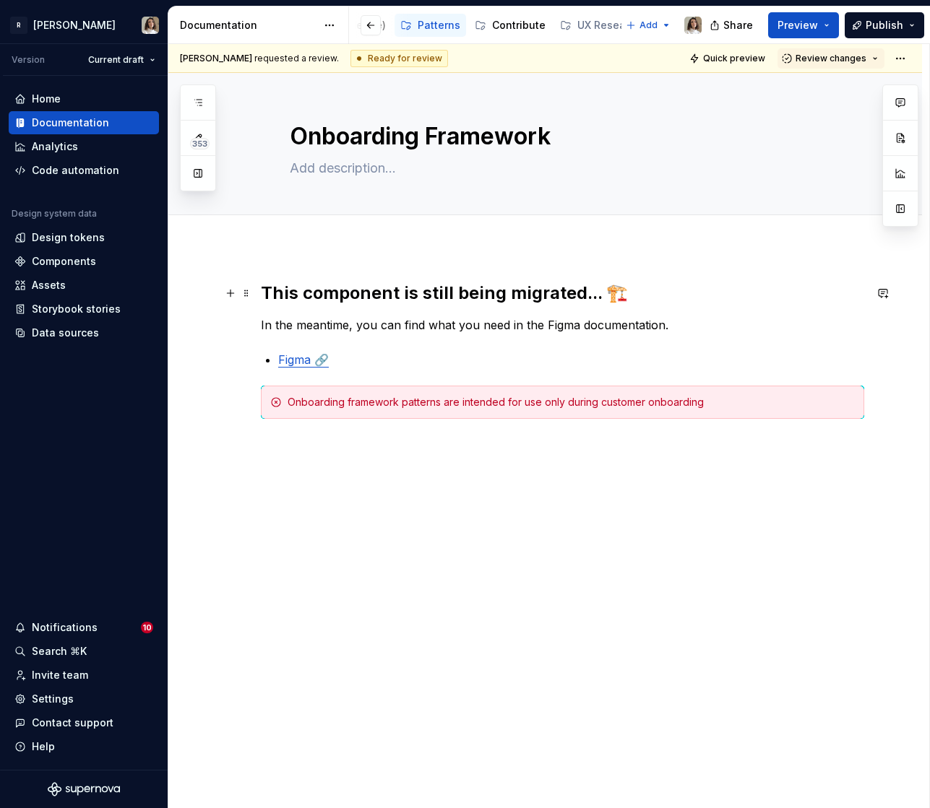
click at [383, 296] on h2 "This component is still being migrated... 🏗️" at bounding box center [562, 293] width 603 height 23
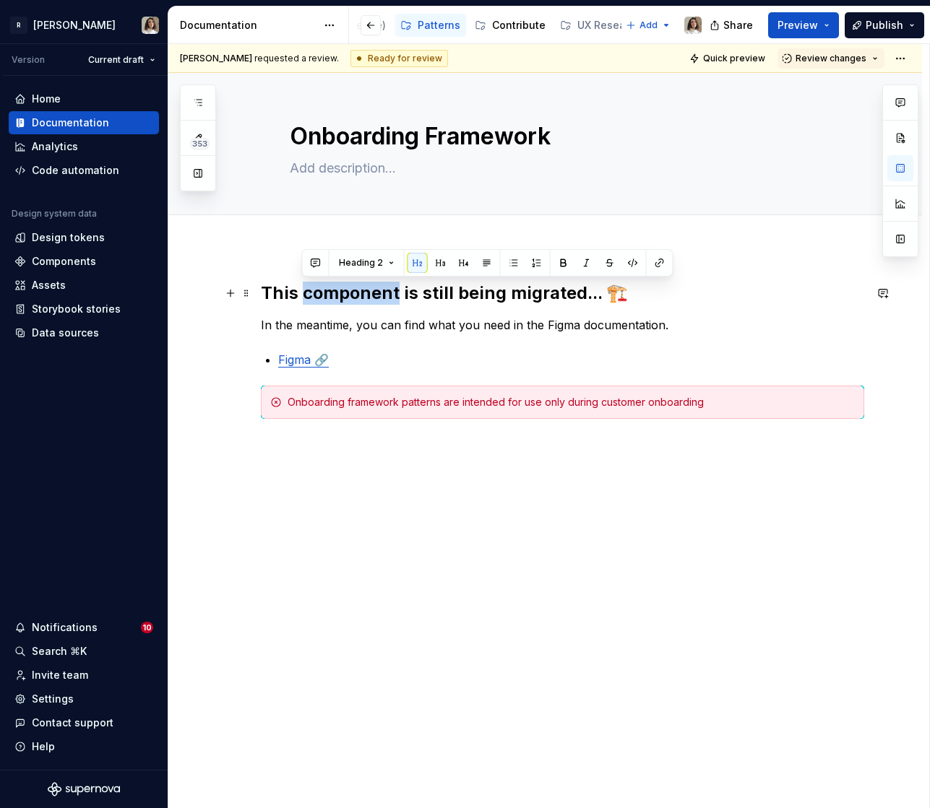
click at [383, 296] on h2 "This component is still being migrated... 🏗️" at bounding box center [562, 293] width 603 height 23
type textarea "*"
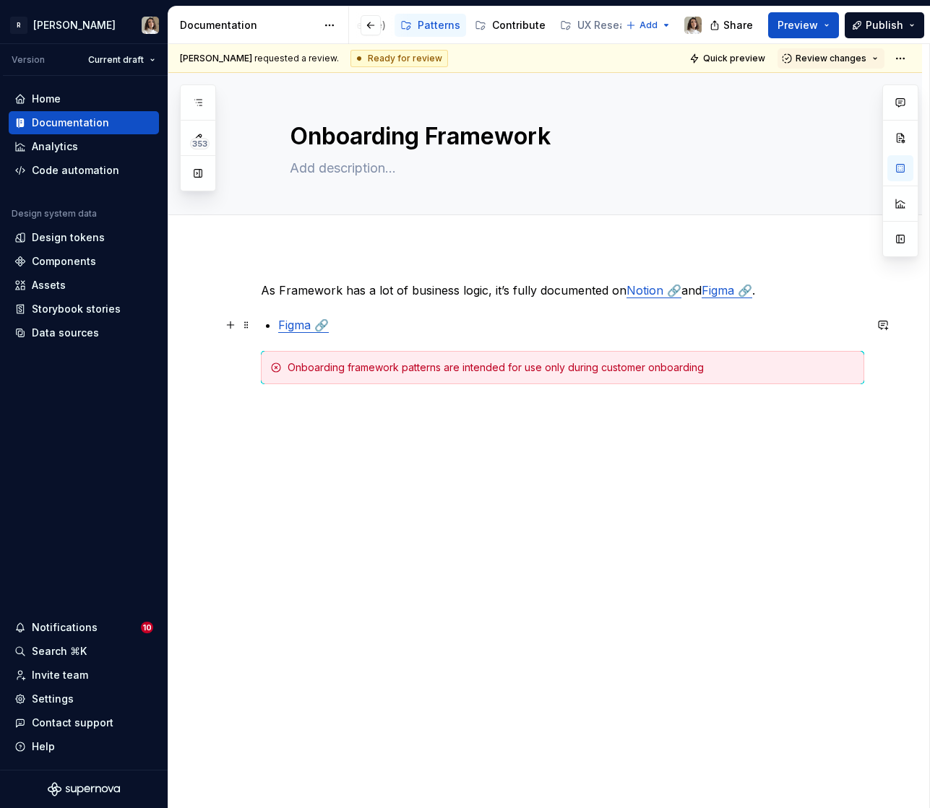
click at [300, 328] on link "Figma 🔗" at bounding box center [303, 325] width 51 height 14
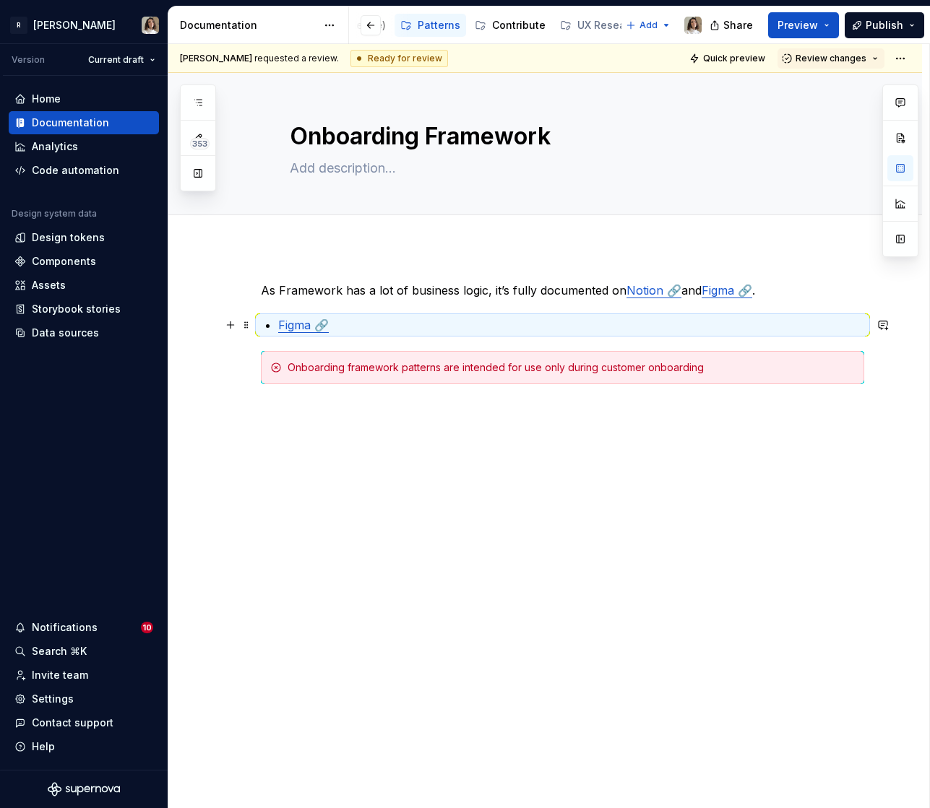
click at [308, 328] on link "Figma 🔗" at bounding box center [303, 325] width 51 height 14
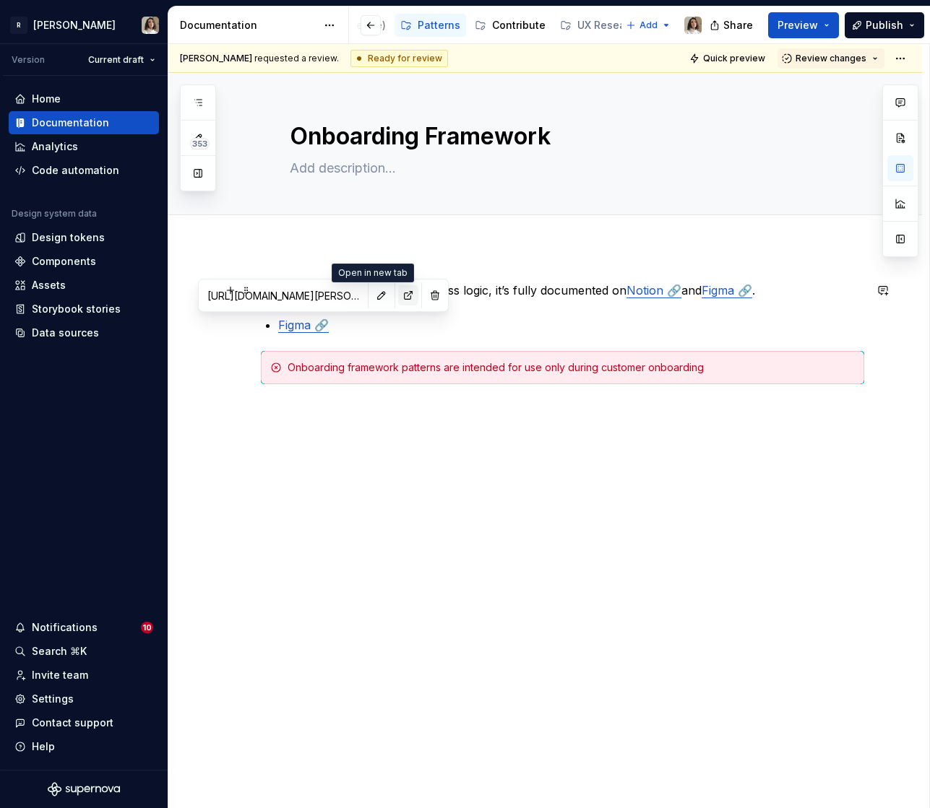
click at [398, 295] on button "button" at bounding box center [408, 295] width 20 height 20
type textarea "*"
type input "[URL][DOMAIN_NAME]"
click at [709, 286] on link "Figma 🔗" at bounding box center [726, 290] width 51 height 14
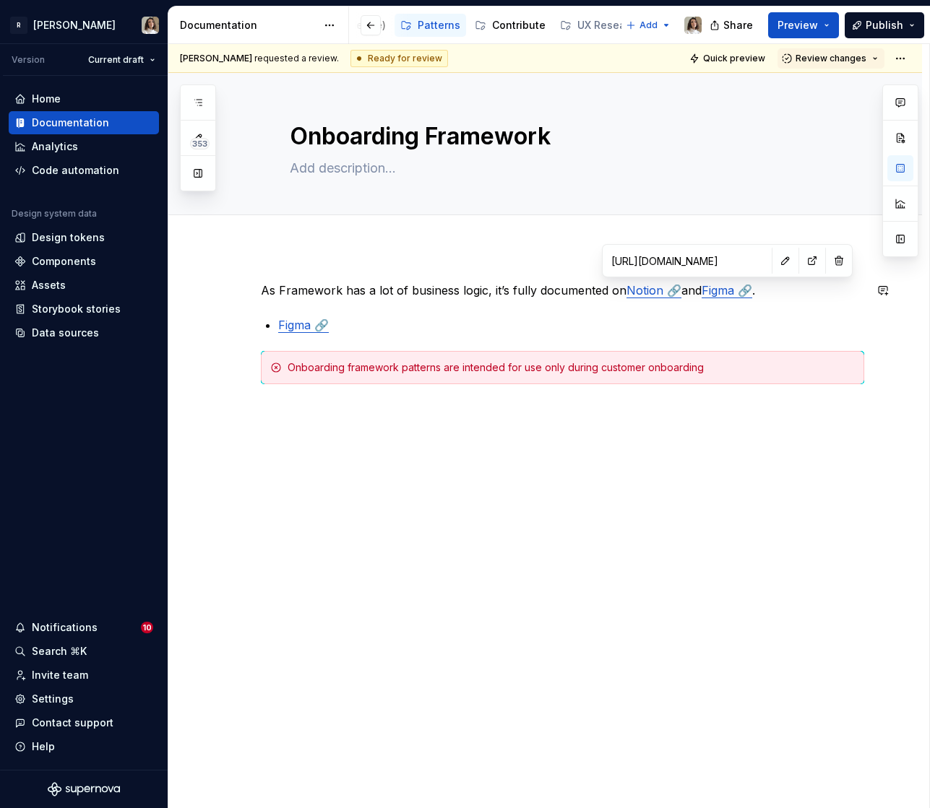
click at [702, 254] on input "[URL][DOMAIN_NAME]" at bounding box center [686, 261] width 163 height 26
click at [775, 265] on button "button" at bounding box center [785, 261] width 20 height 20
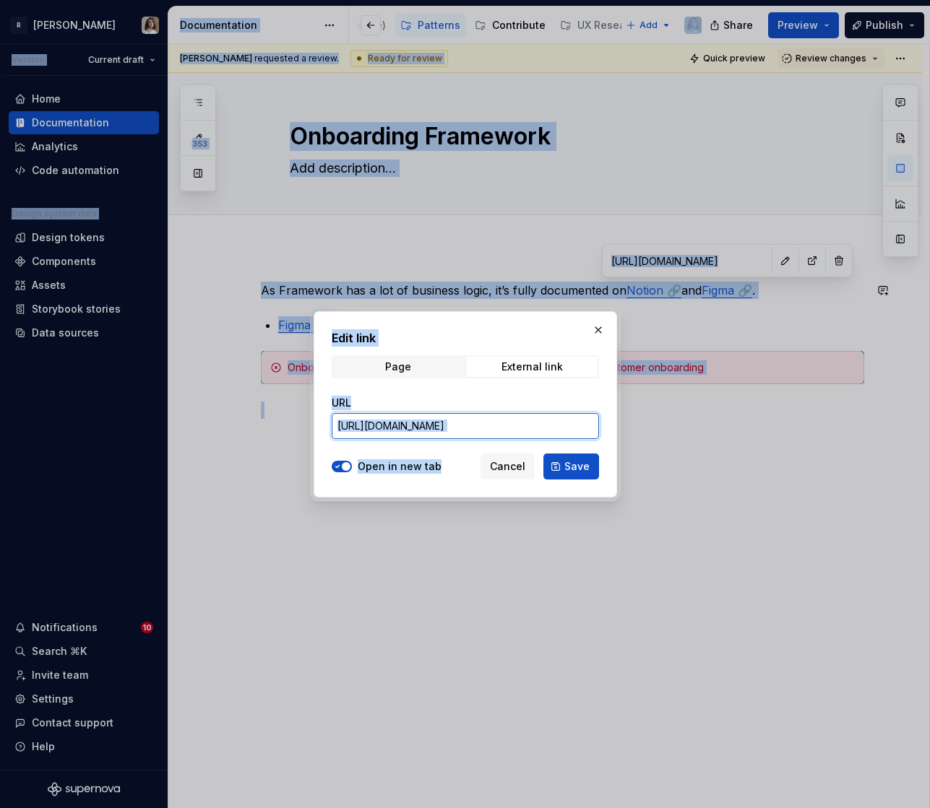
click at [498, 425] on input "[URL][DOMAIN_NAME]" at bounding box center [465, 426] width 267 height 26
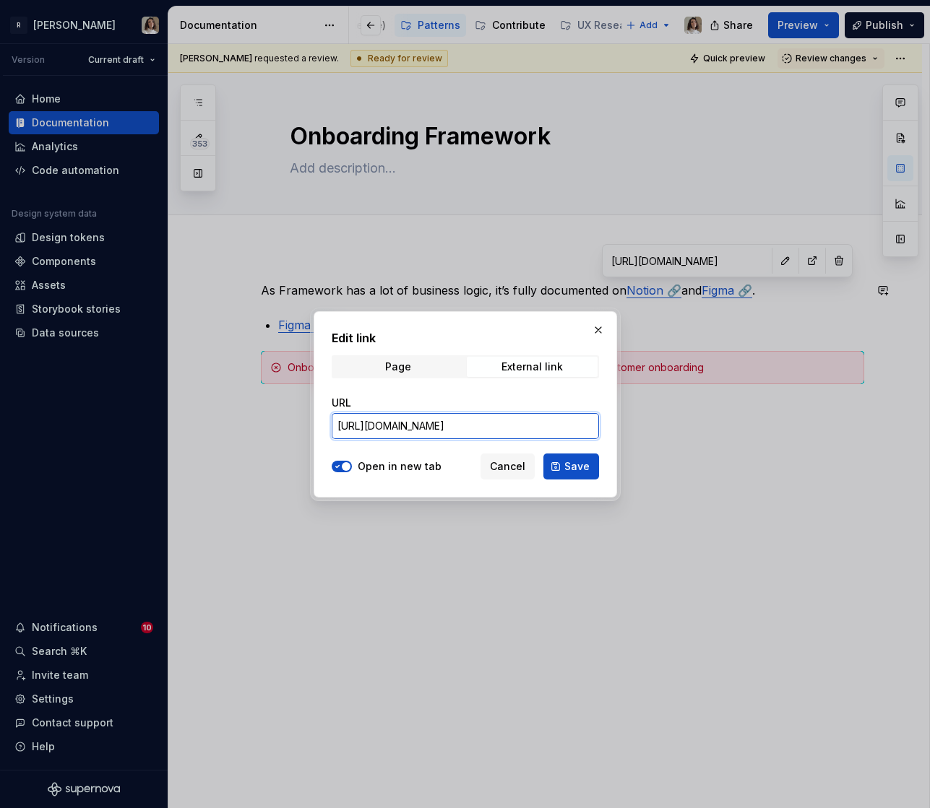
click at [498, 425] on input "[URL][DOMAIN_NAME]" at bounding box center [465, 426] width 267 height 26
click at [415, 370] on span "Page" at bounding box center [398, 367] width 131 height 20
click at [393, 438] on button "Select page" at bounding box center [465, 426] width 267 height 26
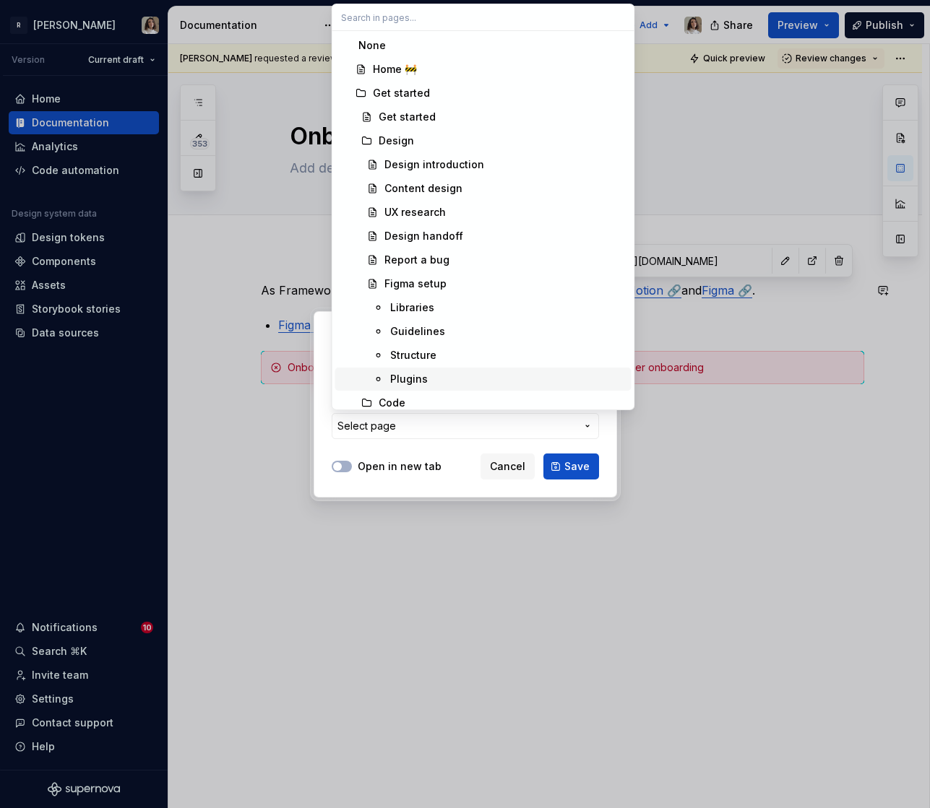
click at [487, 371] on span "Plugins" at bounding box center [483, 379] width 296 height 23
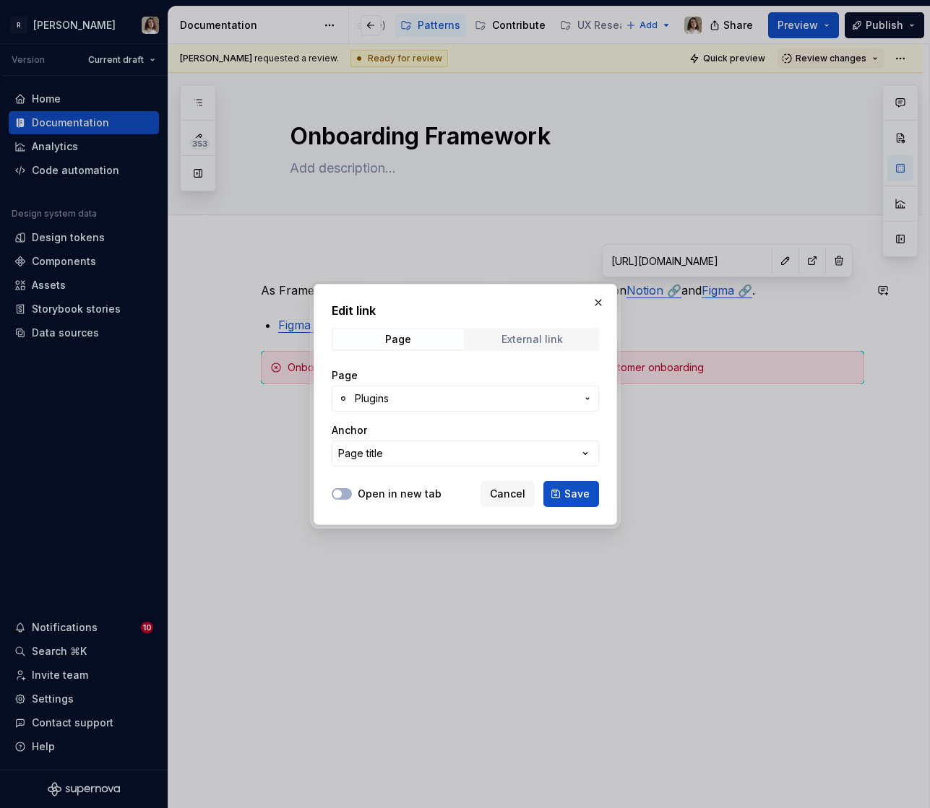
click at [512, 340] on div "External link" at bounding box center [531, 340] width 61 height 12
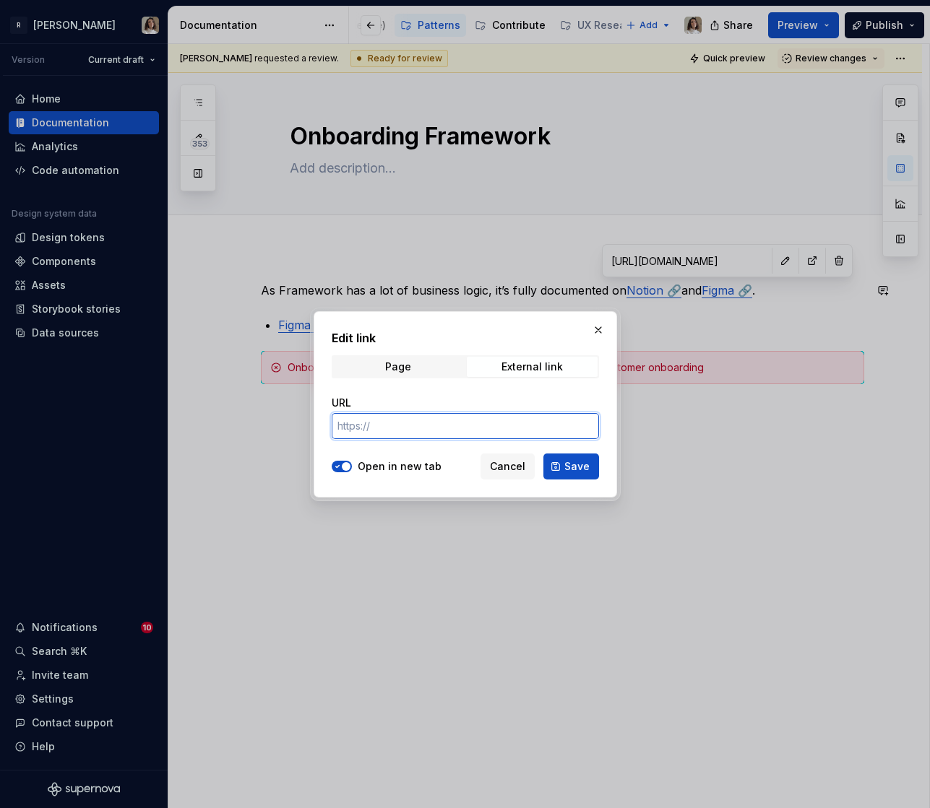
click at [455, 425] on input "URL" at bounding box center [465, 426] width 267 height 26
paste input "[URL][DOMAIN_NAME][PERSON_NAME]"
type input "[URL][DOMAIN_NAME][PERSON_NAME]"
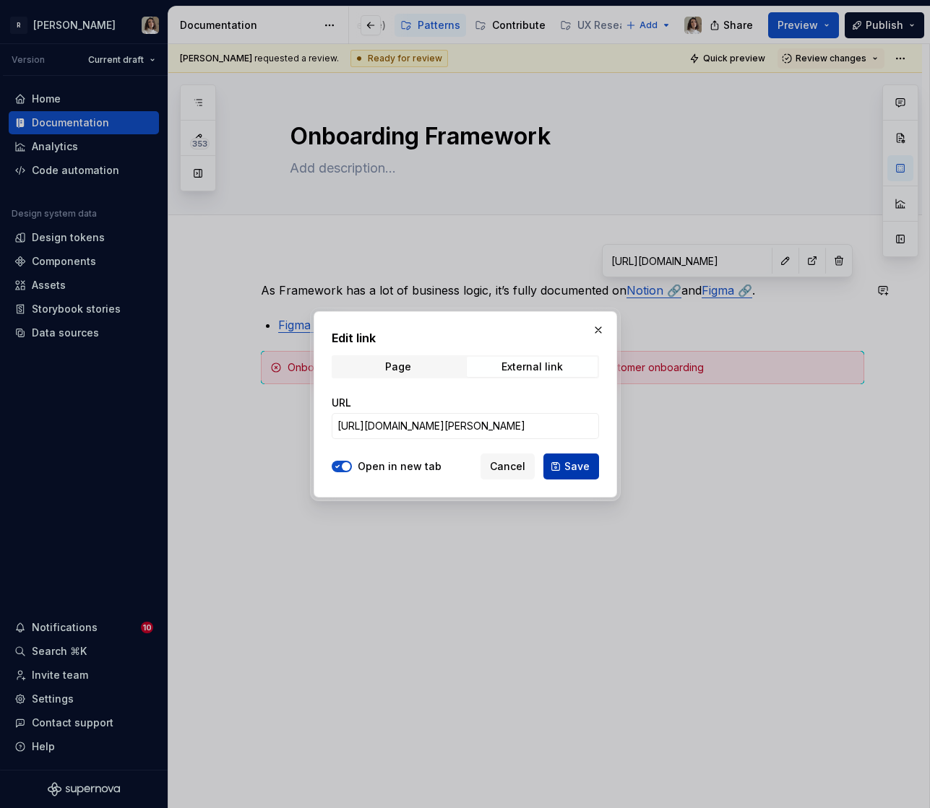
click at [555, 470] on button "Save" at bounding box center [571, 467] width 56 height 26
type textarea "*"
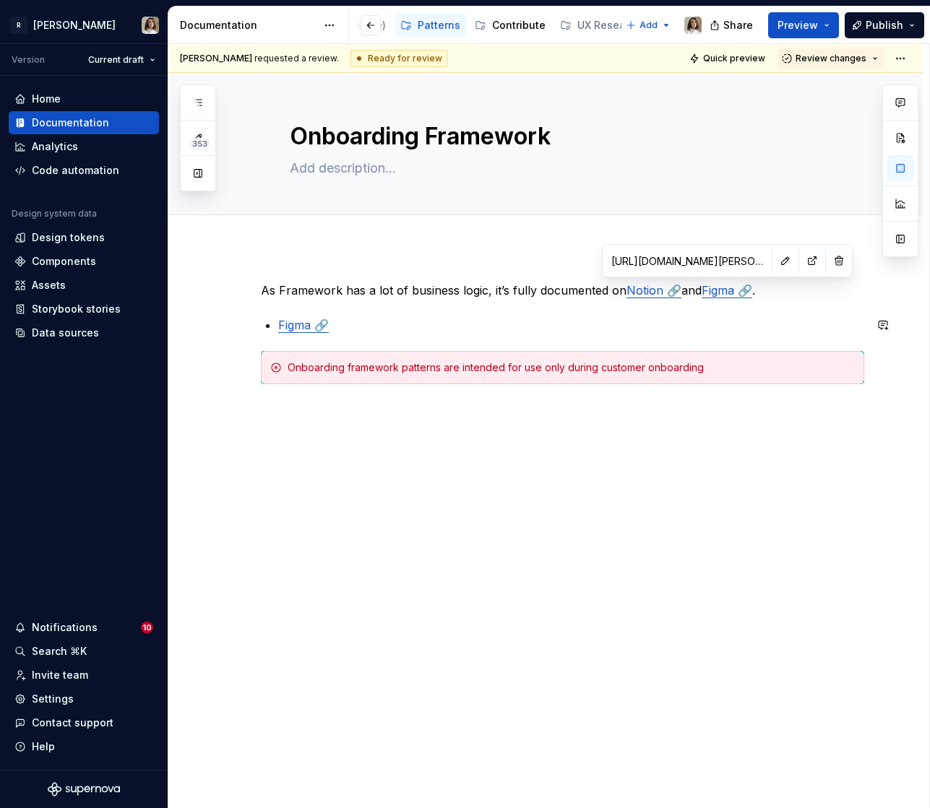
type input "[URL][DOMAIN_NAME]"
click at [649, 284] on link "Notion 🔗" at bounding box center [653, 290] width 55 height 14
click at [713, 260] on button "button" at bounding box center [723, 261] width 20 height 20
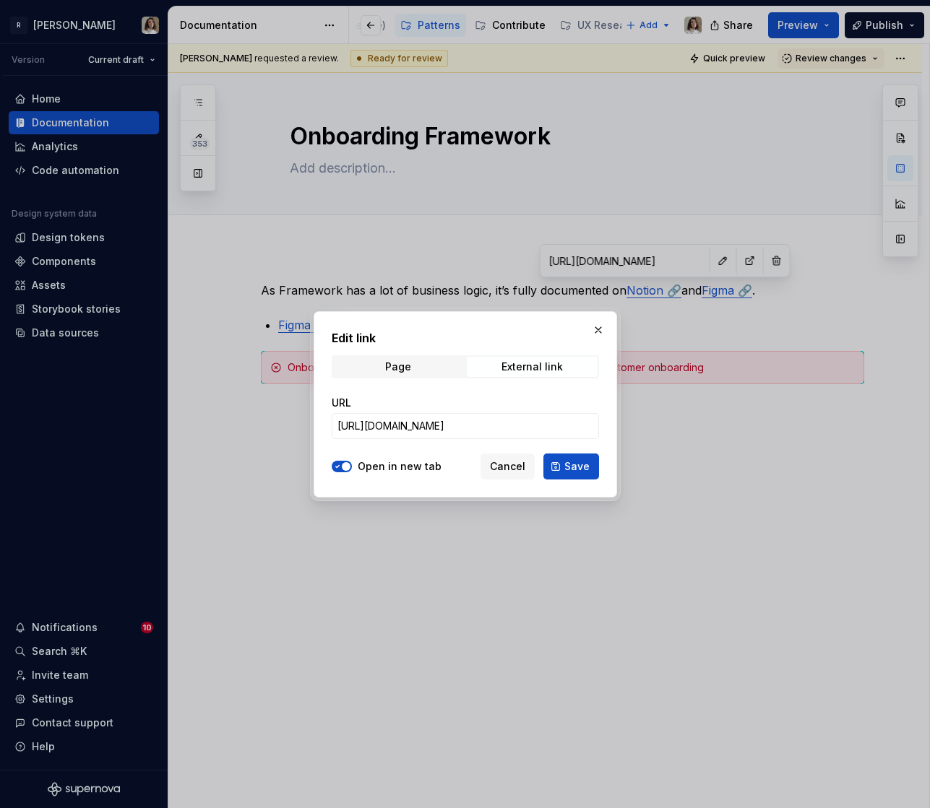
type textarea "*"
click at [402, 420] on input "[URL][DOMAIN_NAME]" at bounding box center [465, 426] width 267 height 26
paste input "Onboarding-Framework-Design-Engineering-Playbook-10ccb4dadab480ae9bcac807973578…"
type input "[URL][DOMAIN_NAME]"
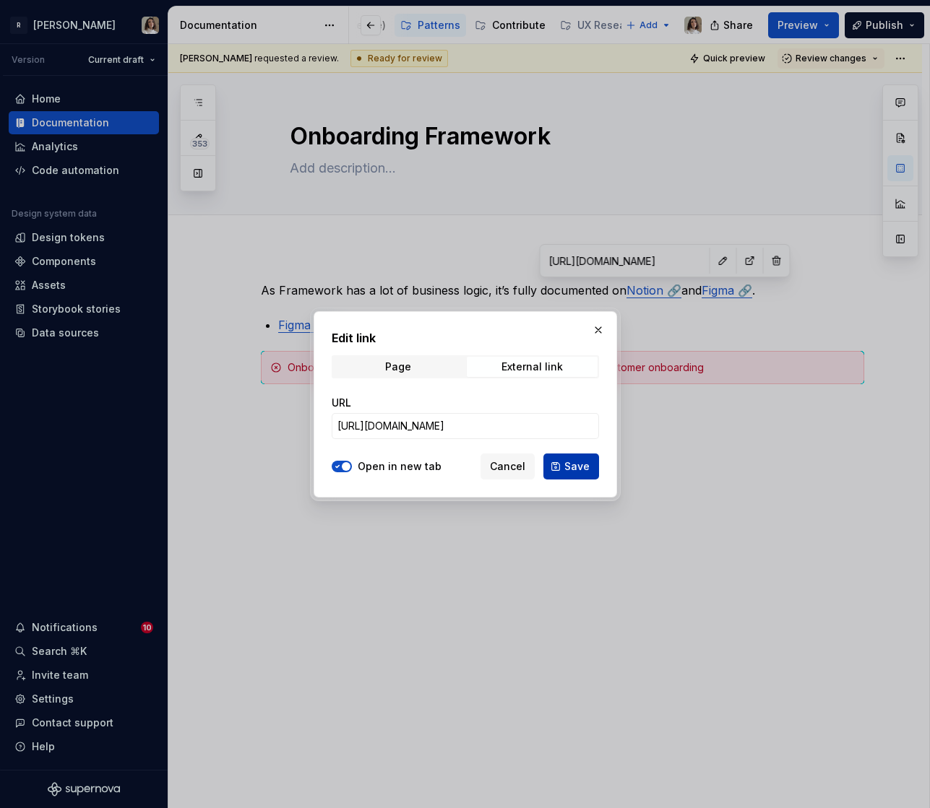
click at [550, 464] on button "Save" at bounding box center [571, 467] width 56 height 26
type textarea "*"
type input "[URL][DOMAIN_NAME]"
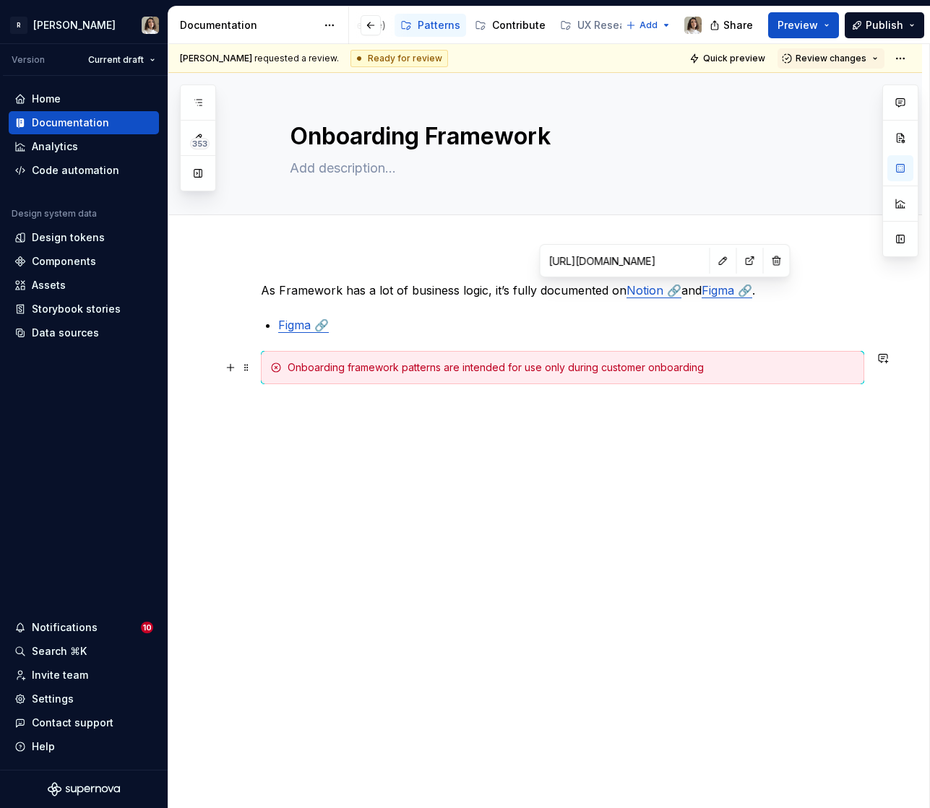
click at [448, 359] on div "Onboarding framework patterns are intended for use only during customer onboard…" at bounding box center [562, 367] width 603 height 33
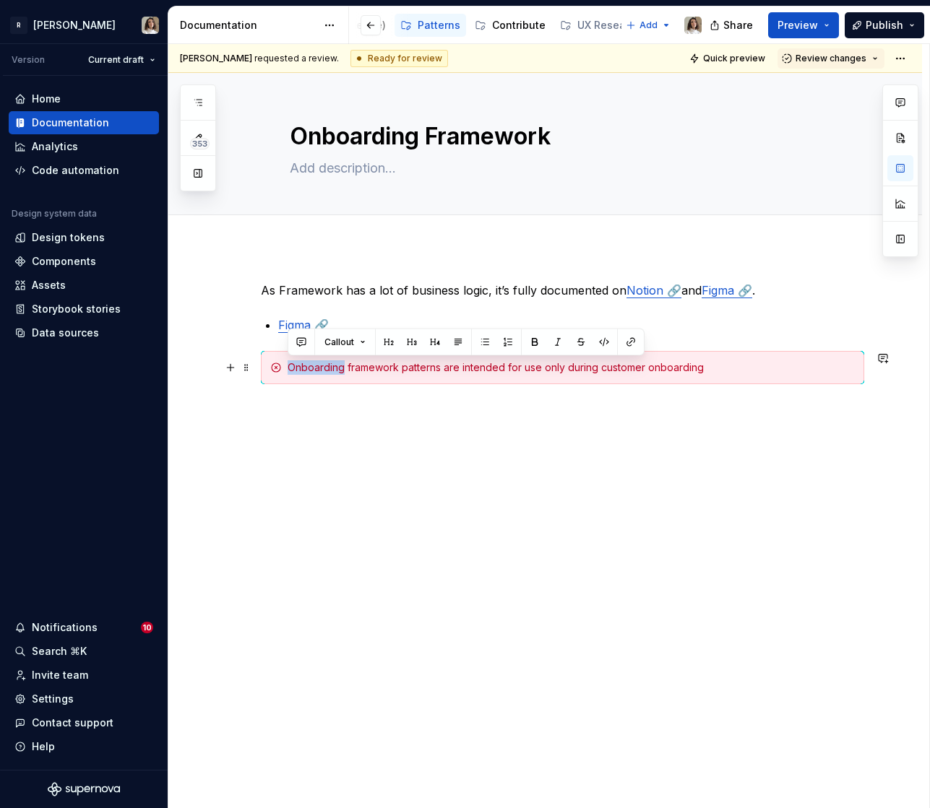
click at [448, 359] on div "Onboarding framework patterns are intended for use only during customer onboard…" at bounding box center [562, 367] width 603 height 33
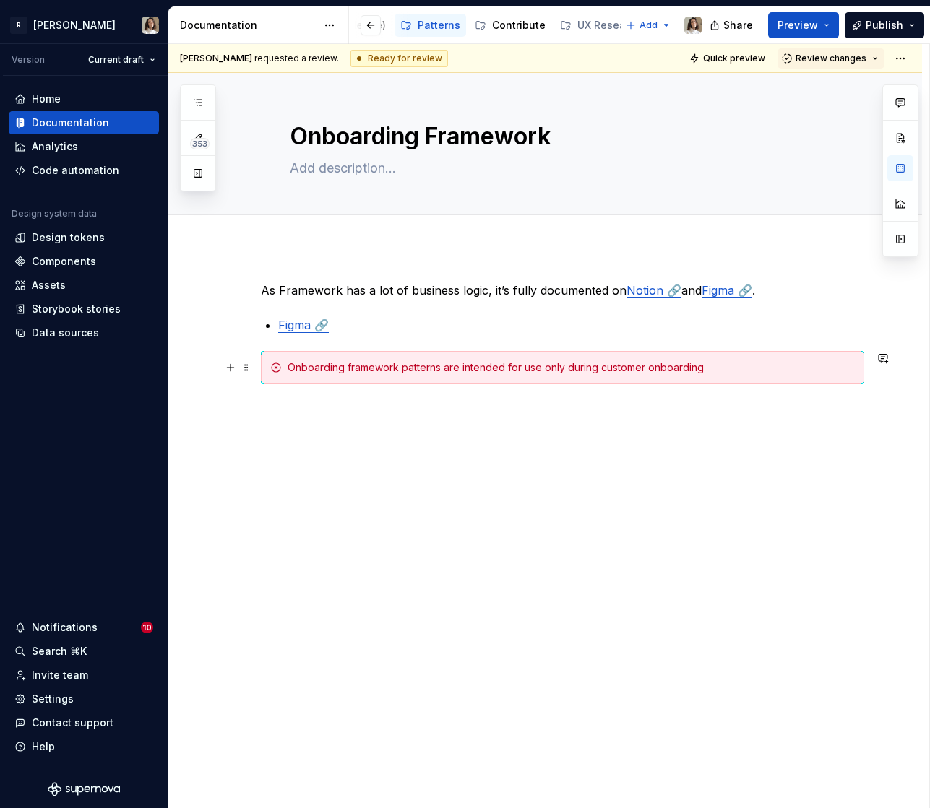
click at [598, 370] on div "Onboarding framework patterns are intended for use only during customer onboard…" at bounding box center [570, 367] width 567 height 14
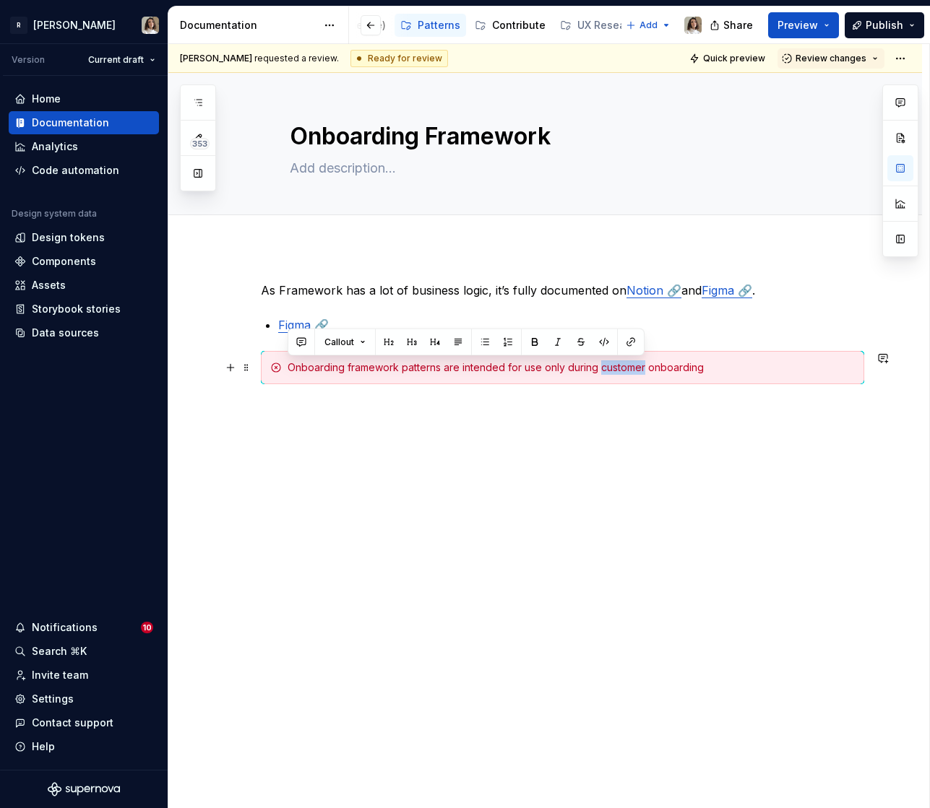
click at [598, 370] on div "Onboarding framework patterns are intended for use only during customer onboard…" at bounding box center [570, 367] width 567 height 14
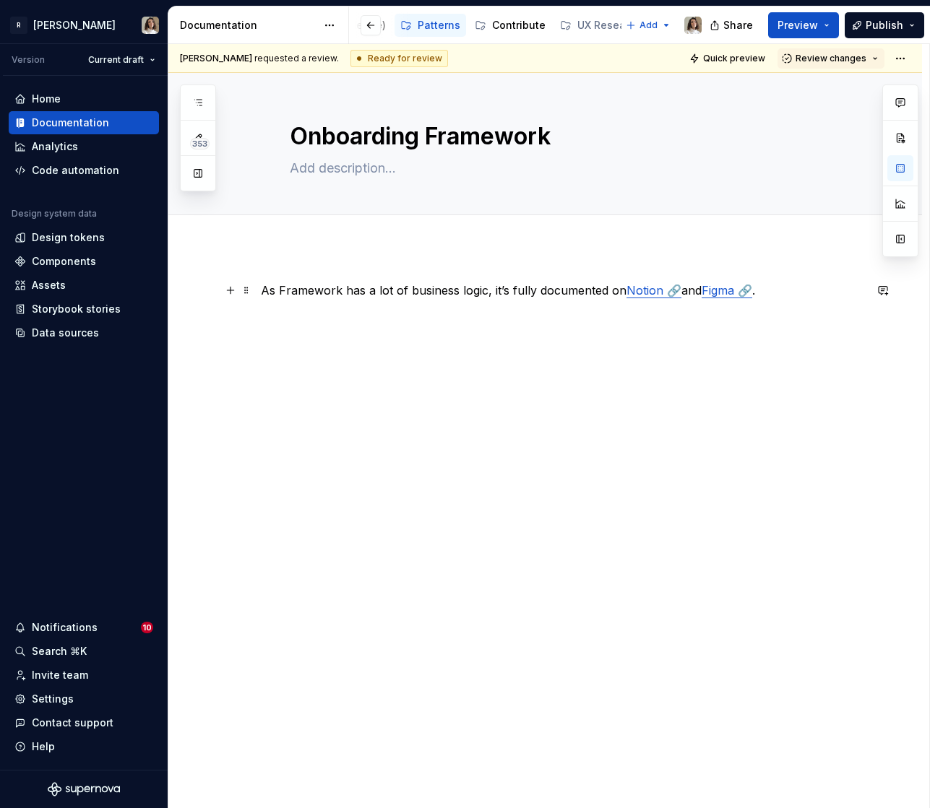
click at [561, 292] on p "As Framework has a lot of business logic, it’s fully documented on Notion 🔗 and…" at bounding box center [562, 290] width 603 height 17
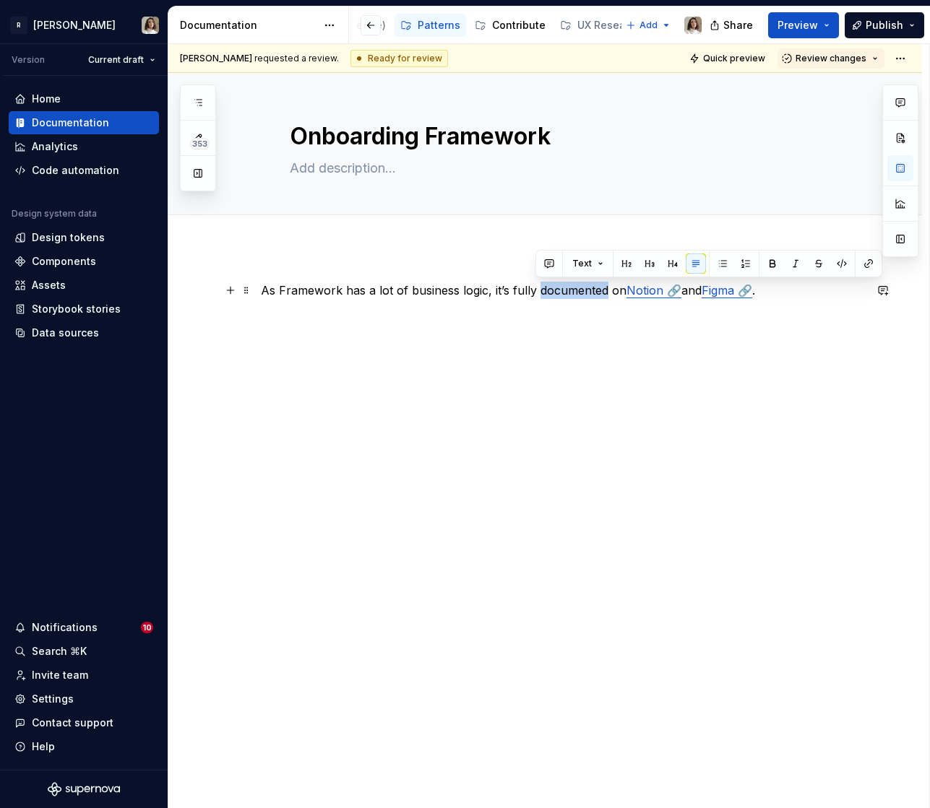
click at [561, 292] on p "As Framework has a lot of business logic, it’s fully documented on Notion 🔗 and…" at bounding box center [562, 290] width 603 height 17
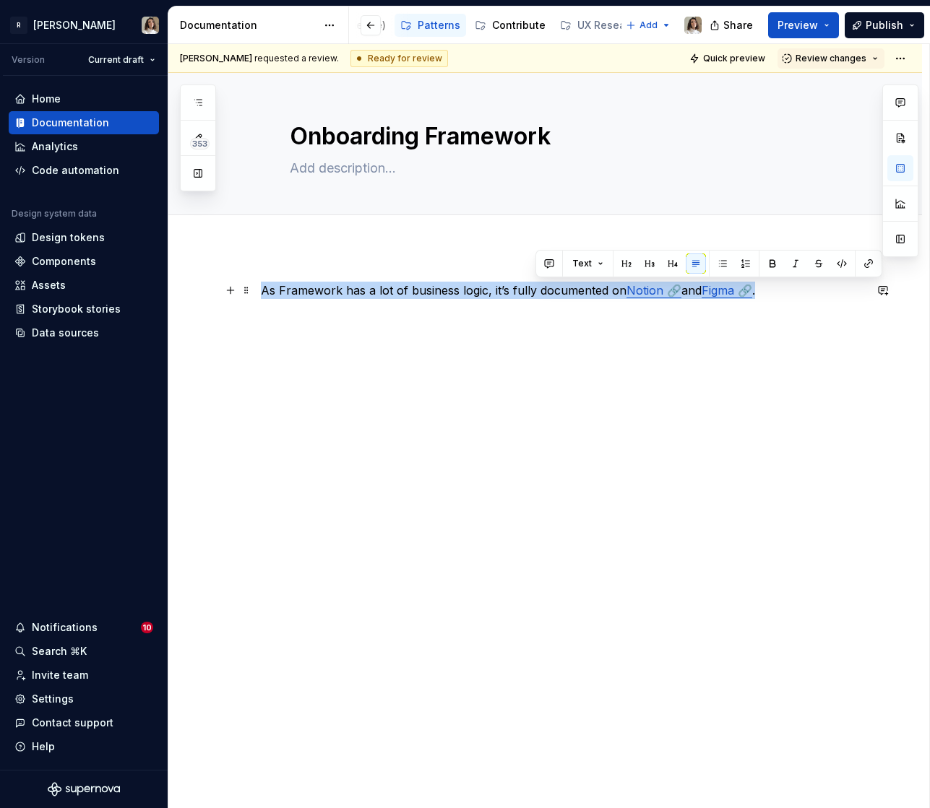
click at [561, 292] on p "As Framework has a lot of business logic, it’s fully documented on Notion 🔗 and…" at bounding box center [562, 290] width 603 height 17
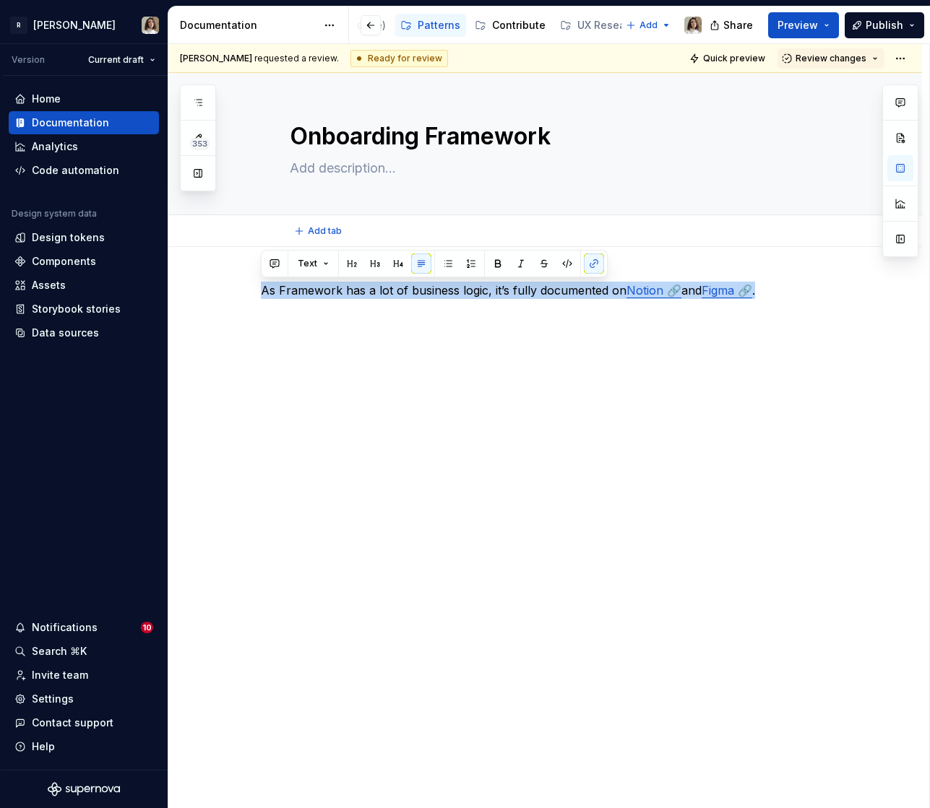
type textarea "*"
click at [828, 319] on p at bounding box center [562, 316] width 603 height 17
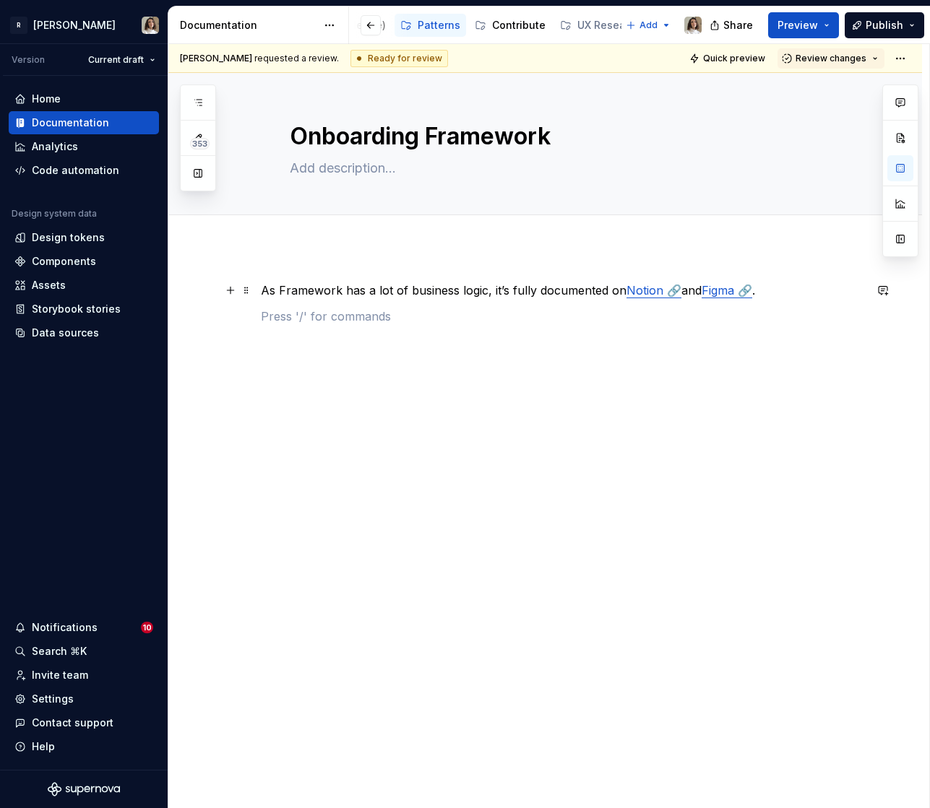
click at [792, 285] on p "As Framework has a lot of business logic, it’s fully documented on Notion 🔗 and…" at bounding box center [562, 290] width 603 height 17
click at [891, 286] on button "button" at bounding box center [883, 290] width 20 height 20
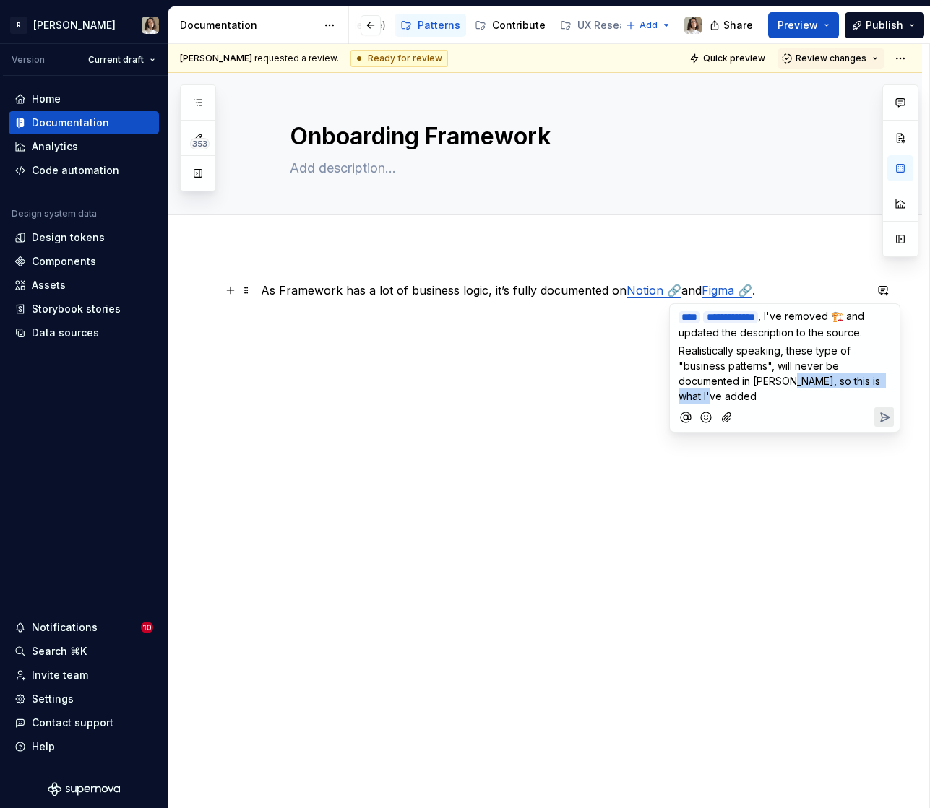
drag, startPoint x: 792, startPoint y: 380, endPoint x: 792, endPoint y: 402, distance: 22.4
click at [792, 402] on div "**********" at bounding box center [784, 368] width 218 height 128
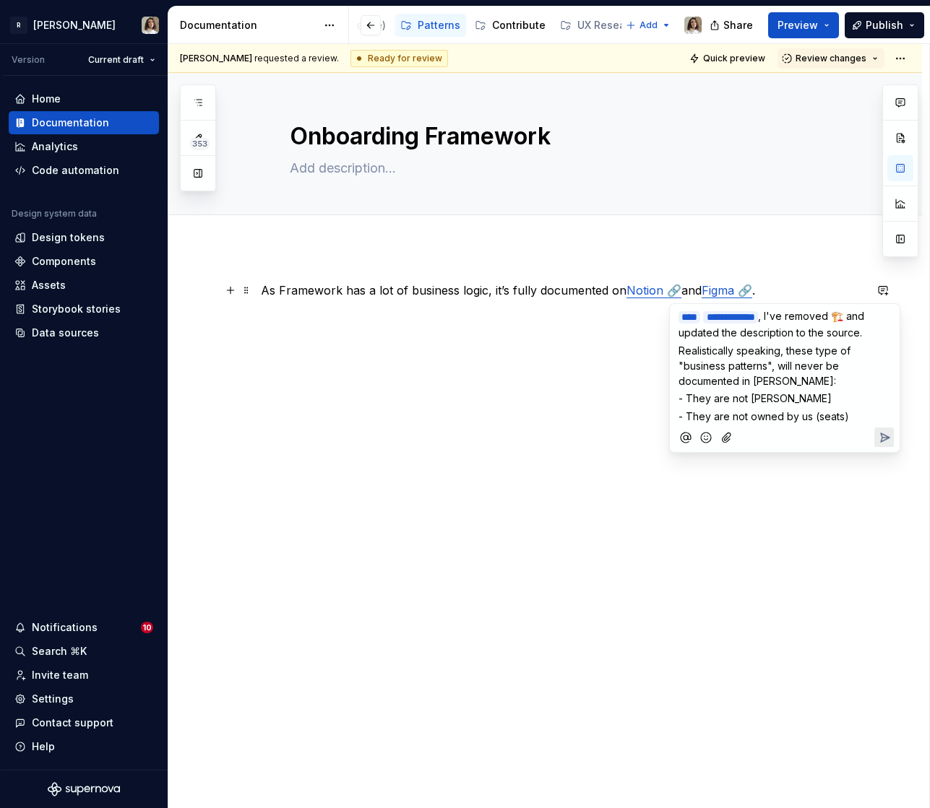
click at [718, 414] on span "- They are not owned by us (seats)" at bounding box center [763, 416] width 170 height 12
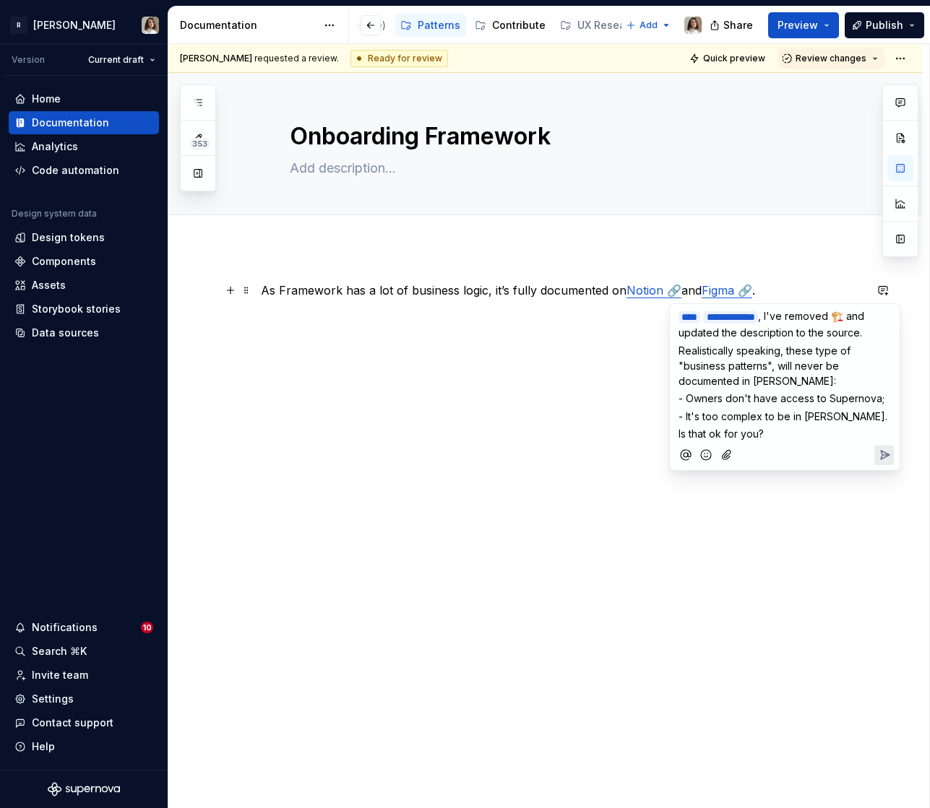
click at [881, 449] on icon "Send" at bounding box center [884, 455] width 14 height 14
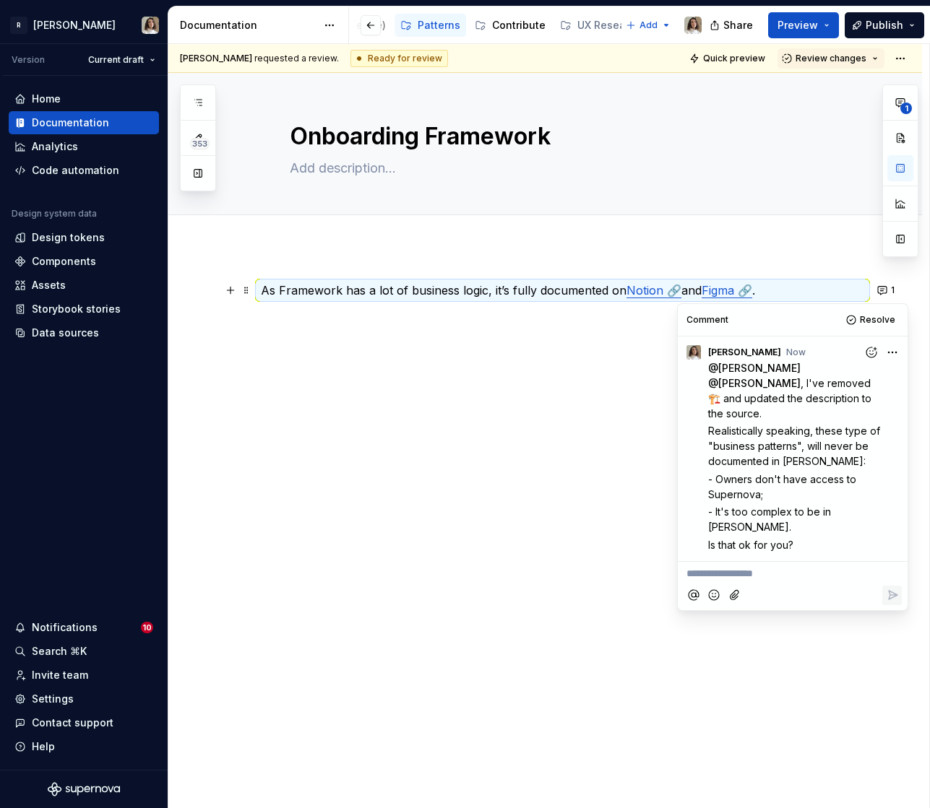
click at [536, 501] on div "As Framework has a lot of business logic, it’s fully documented on Notion 🔗 and…" at bounding box center [544, 422] width 753 height 350
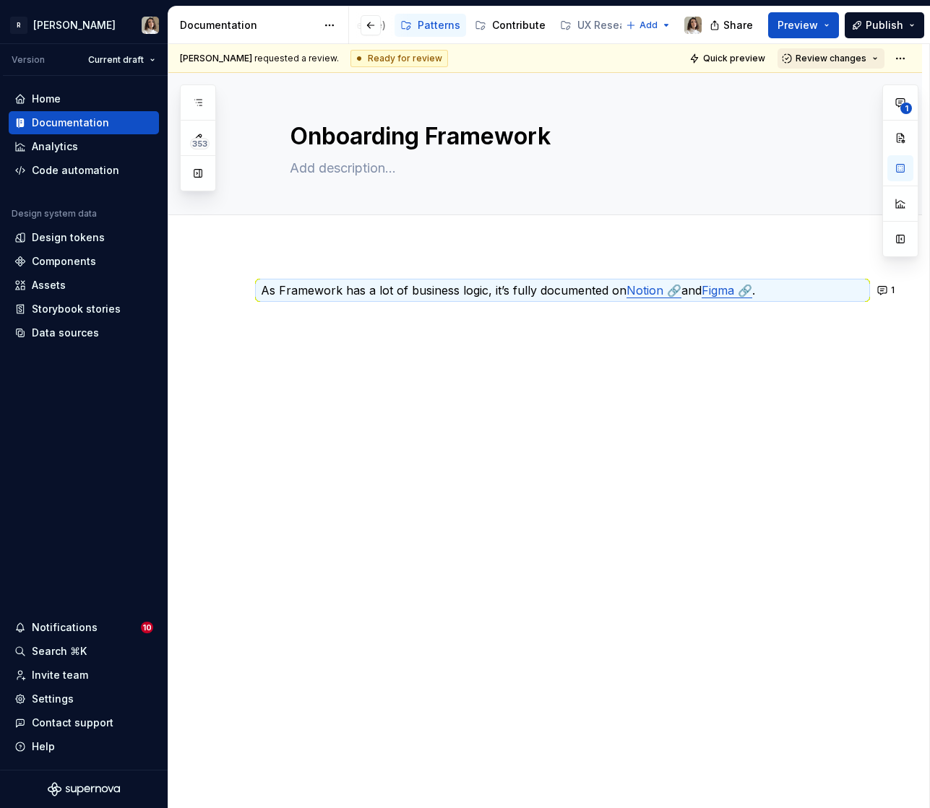
click at [792, 53] on button "Review changes" at bounding box center [830, 58] width 107 height 20
click at [784, 85] on div "Approve" at bounding box center [842, 86] width 126 height 14
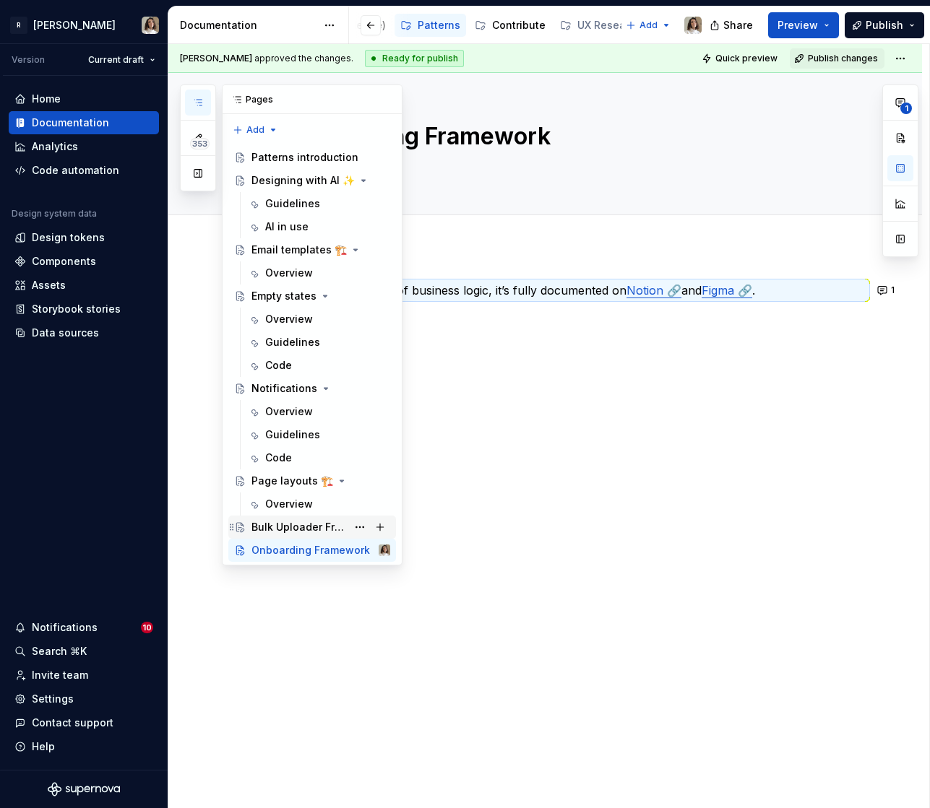
click at [282, 525] on div "Bulk Uploader Framework" at bounding box center [298, 527] width 95 height 14
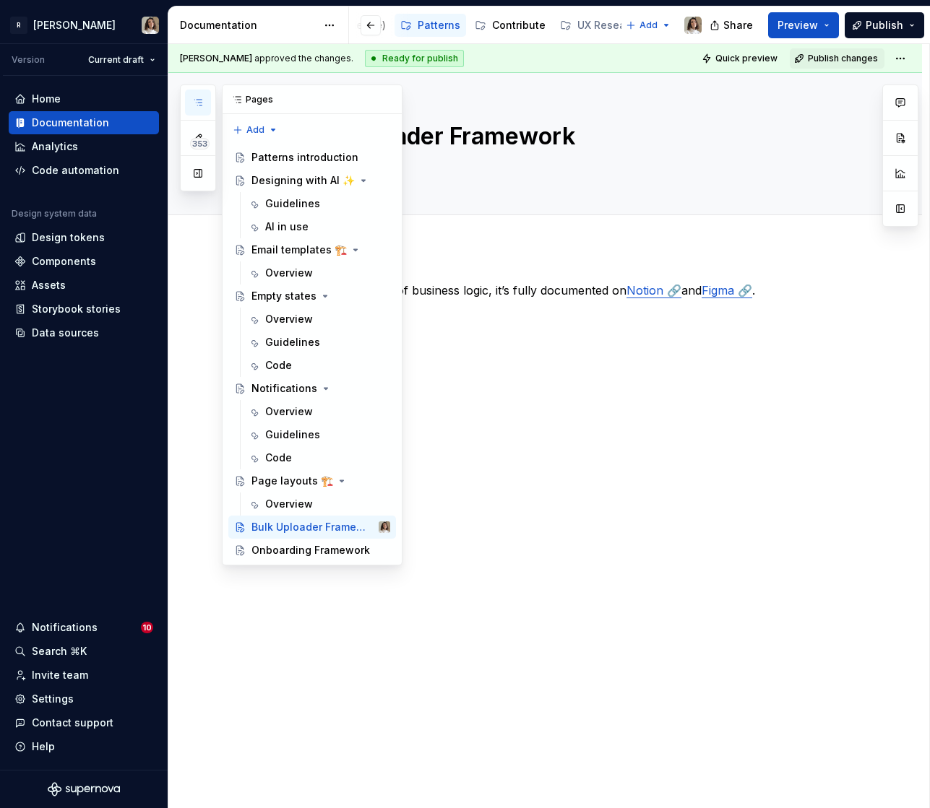
click at [194, 105] on icon "button" at bounding box center [198, 103] width 12 height 12
click at [294, 254] on div "Email templates 🏗️" at bounding box center [291, 250] width 81 height 14
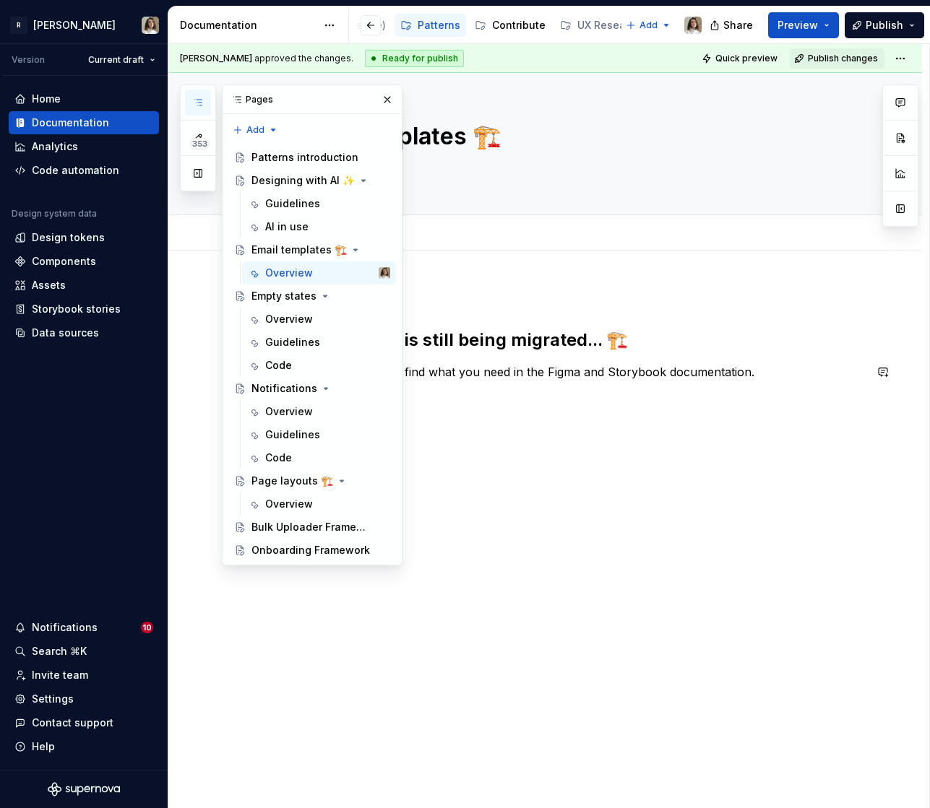
click at [508, 381] on div "This component is still being migrated... 🏗️ In the meantime, you can find what…" at bounding box center [562, 379] width 603 height 188
click at [498, 376] on p "In the meantime, you can find what you need in the Figma and Storybook document…" at bounding box center [562, 371] width 603 height 17
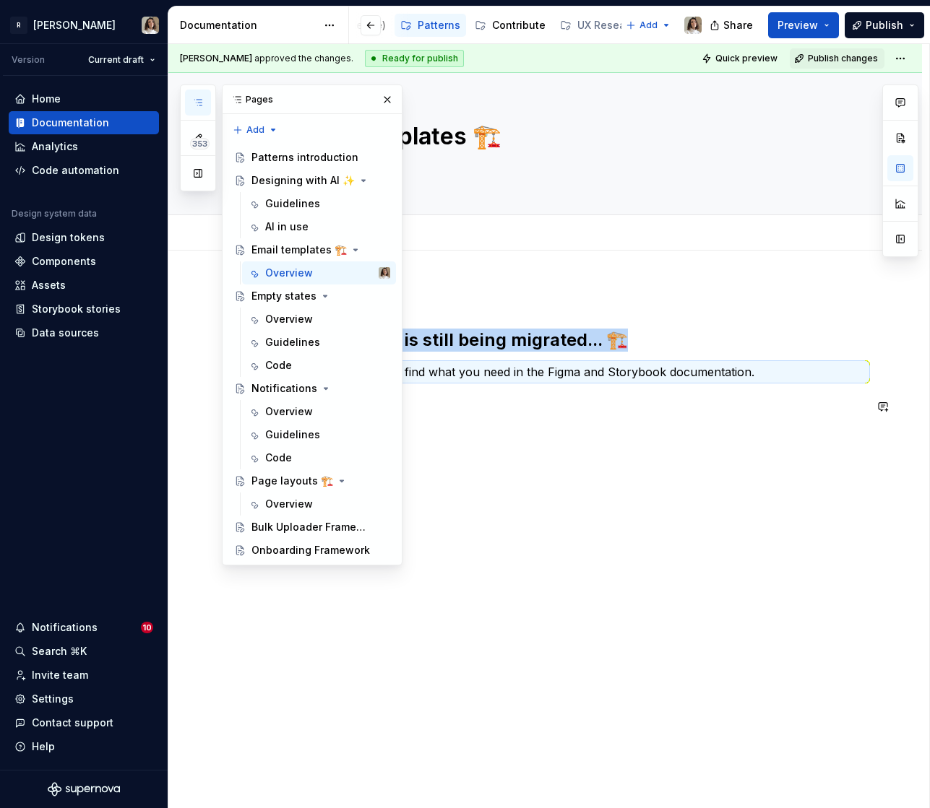
click at [510, 400] on p "Figma 🔗" at bounding box center [571, 406] width 586 height 17
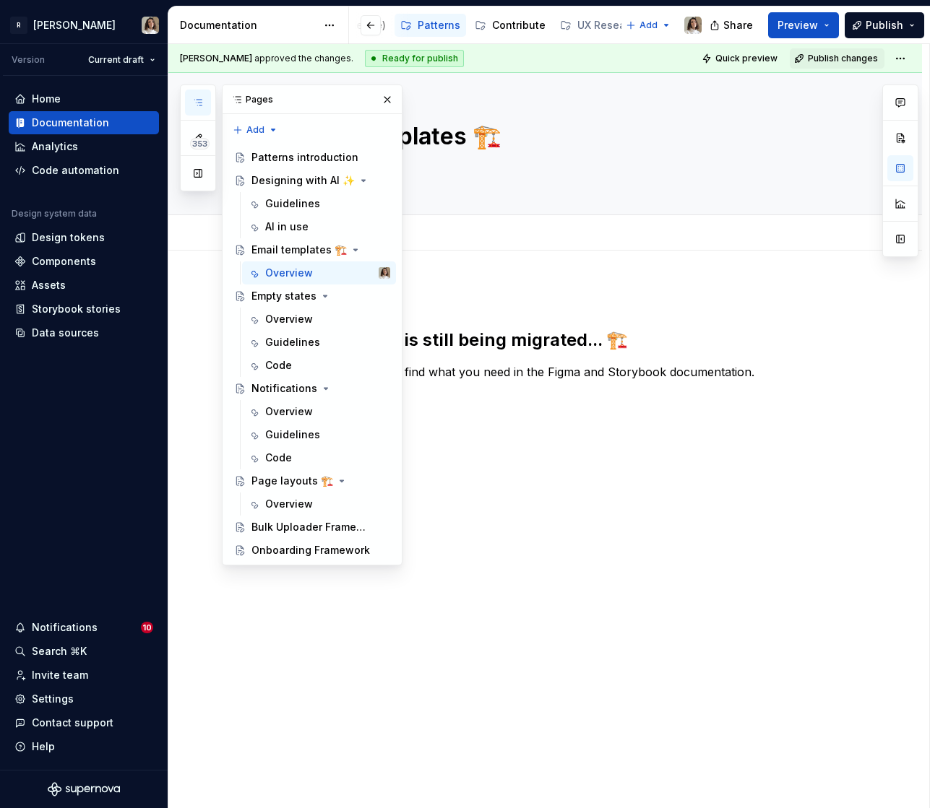
click at [196, 105] on icon "button" at bounding box center [198, 103] width 12 height 12
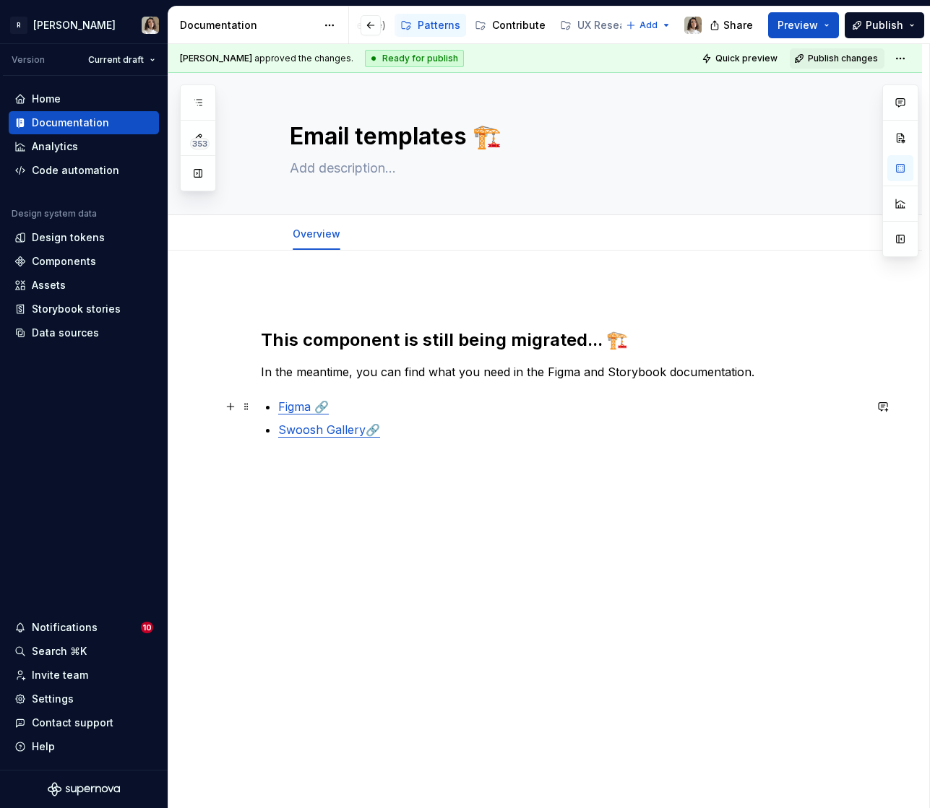
click at [423, 409] on p "Figma 🔗" at bounding box center [571, 406] width 586 height 17
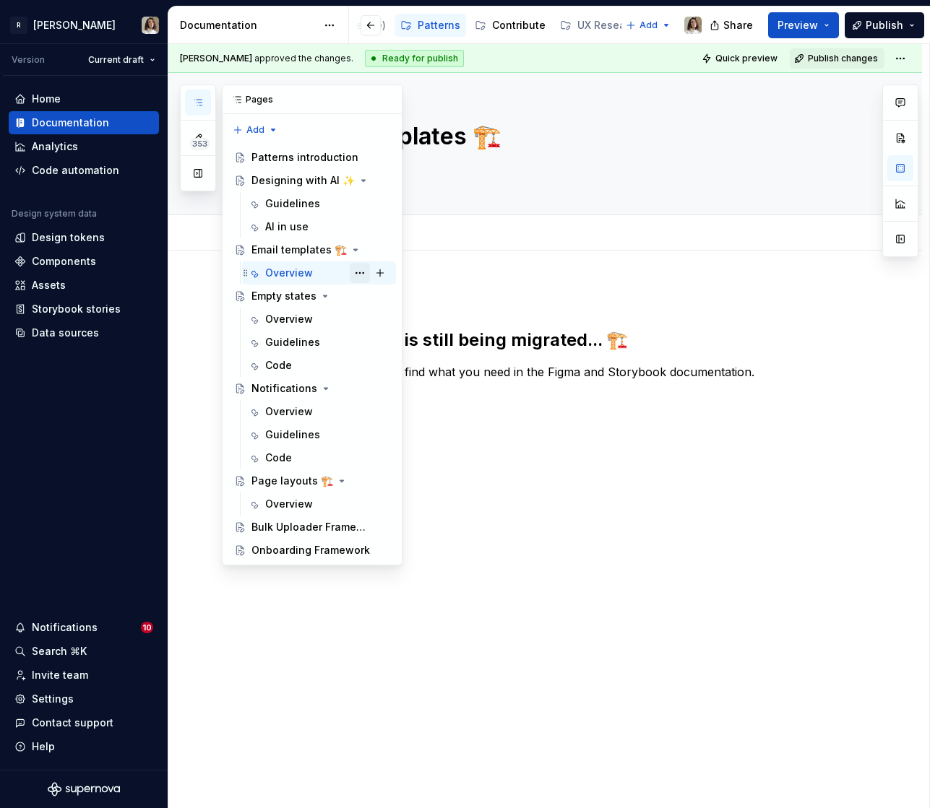
click at [358, 272] on button "Page tree" at bounding box center [360, 273] width 20 height 20
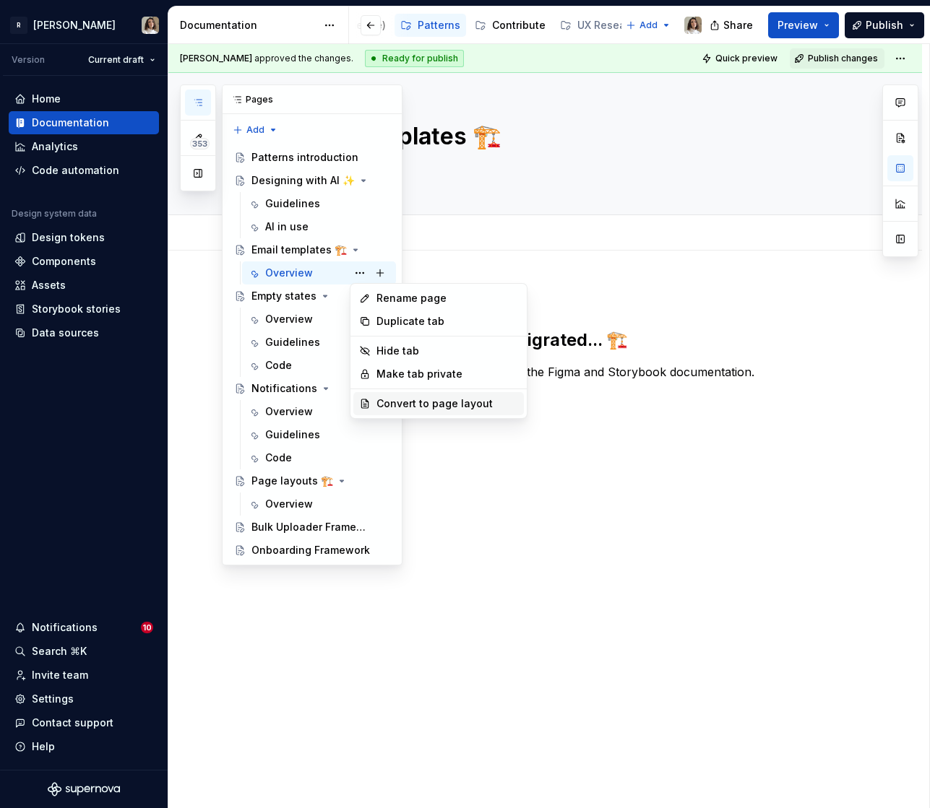
click at [376, 399] on div "Convert to page layout" at bounding box center [447, 404] width 142 height 14
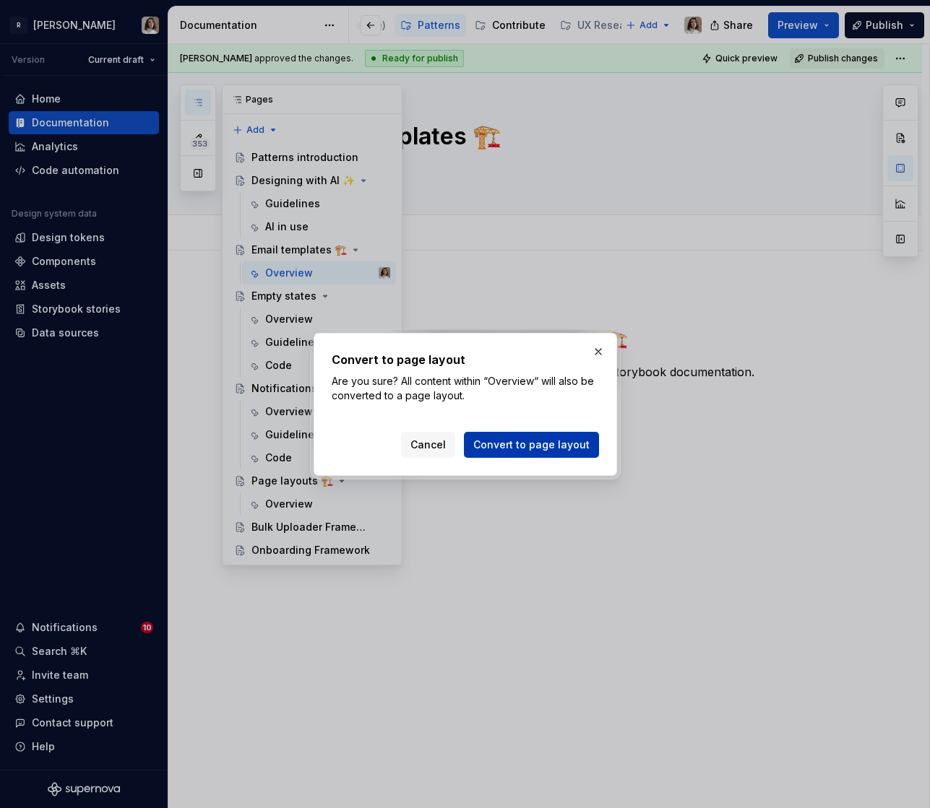
click at [496, 451] on span "Convert to page layout" at bounding box center [531, 445] width 116 height 14
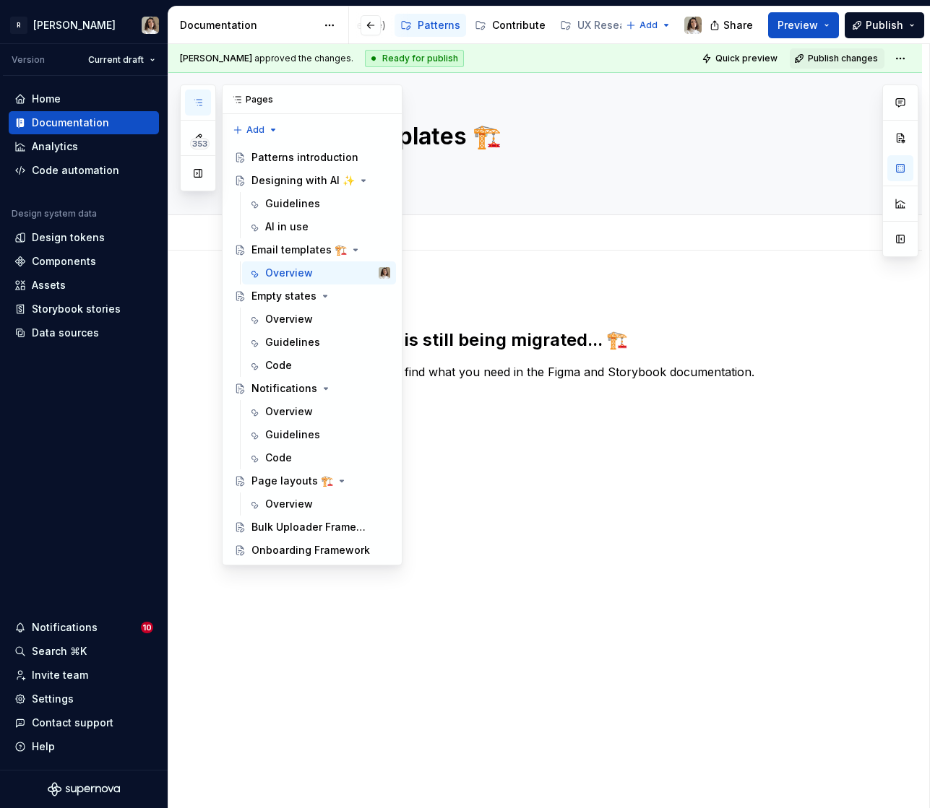
click at [200, 99] on icon "button" at bounding box center [198, 103] width 12 height 12
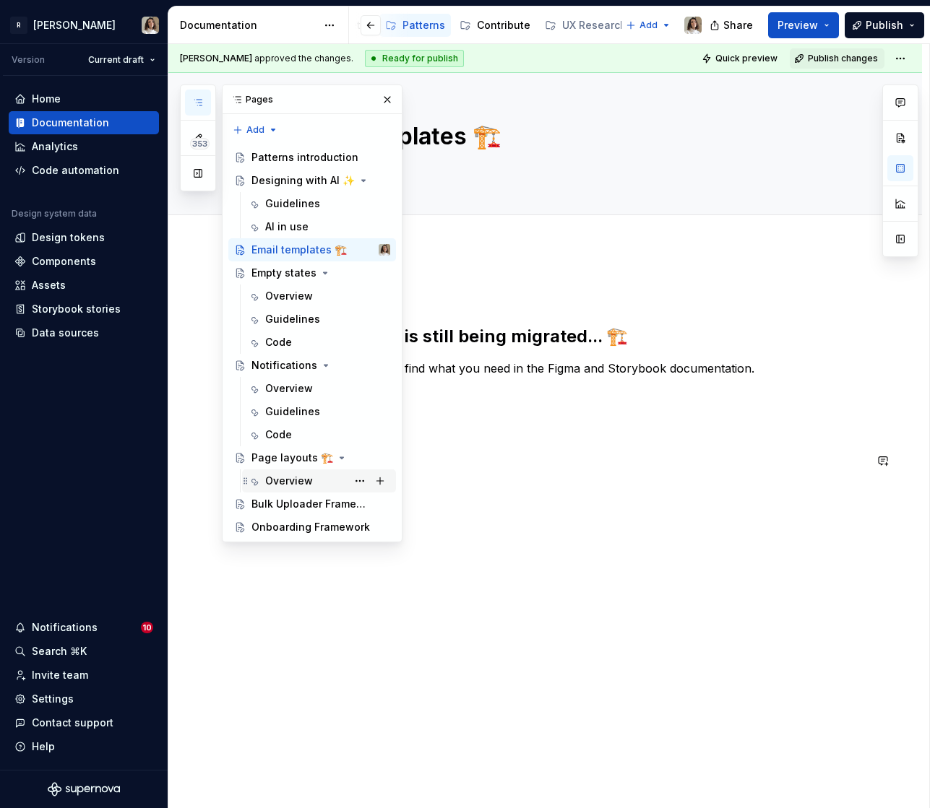
click at [286, 477] on div "Overview" at bounding box center [289, 481] width 48 height 14
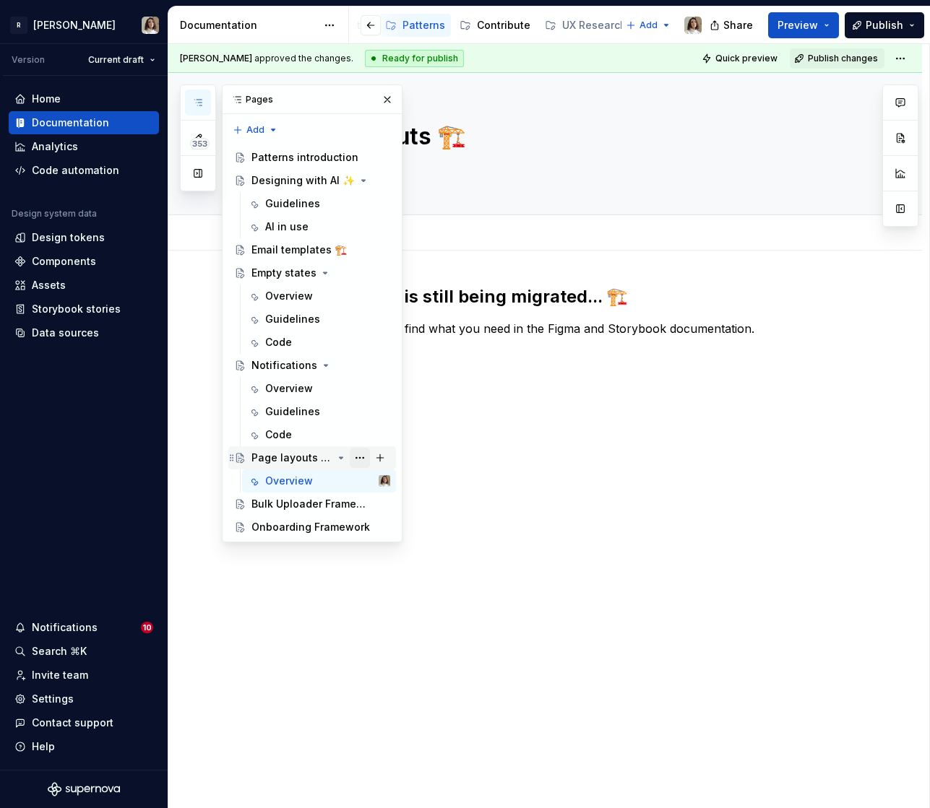
click at [356, 461] on button "Page tree" at bounding box center [360, 458] width 20 height 20
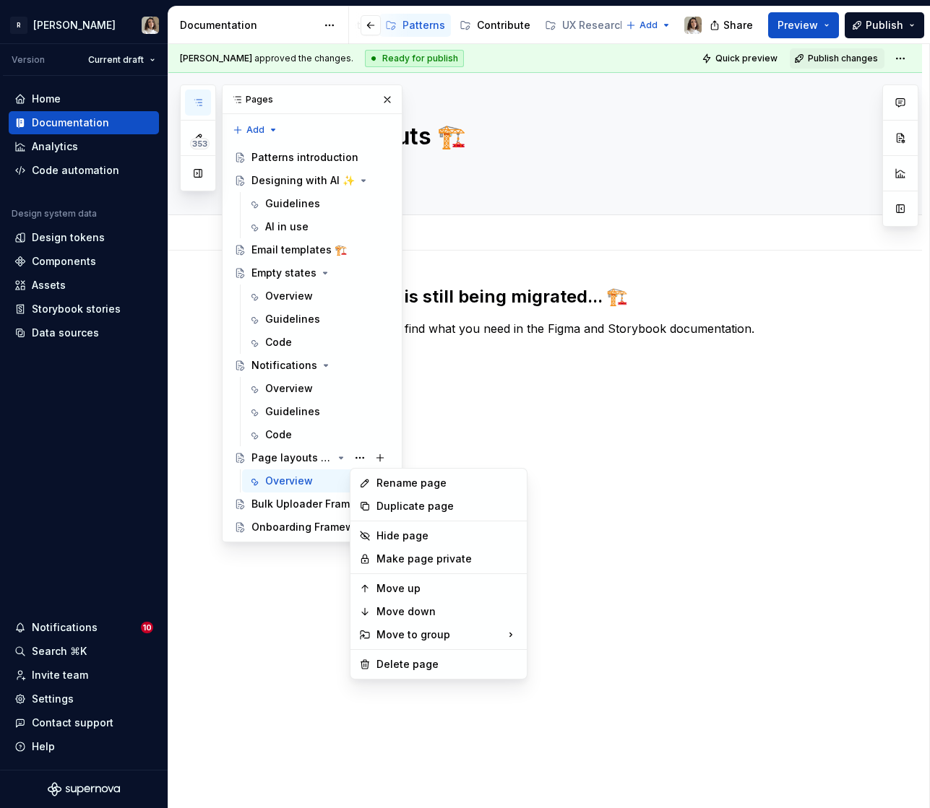
click at [324, 475] on div "353 Pages Add Accessibility guide for tree Page tree. Navigate the tree with th…" at bounding box center [291, 314] width 222 height 458
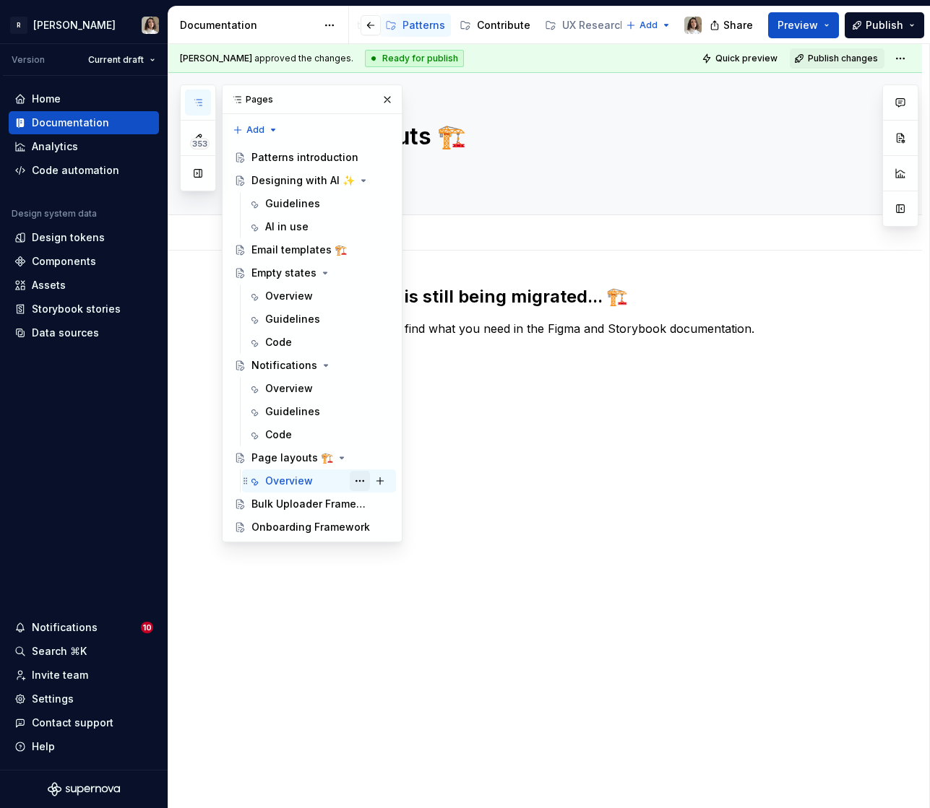
click at [357, 481] on button "Page tree" at bounding box center [360, 481] width 20 height 20
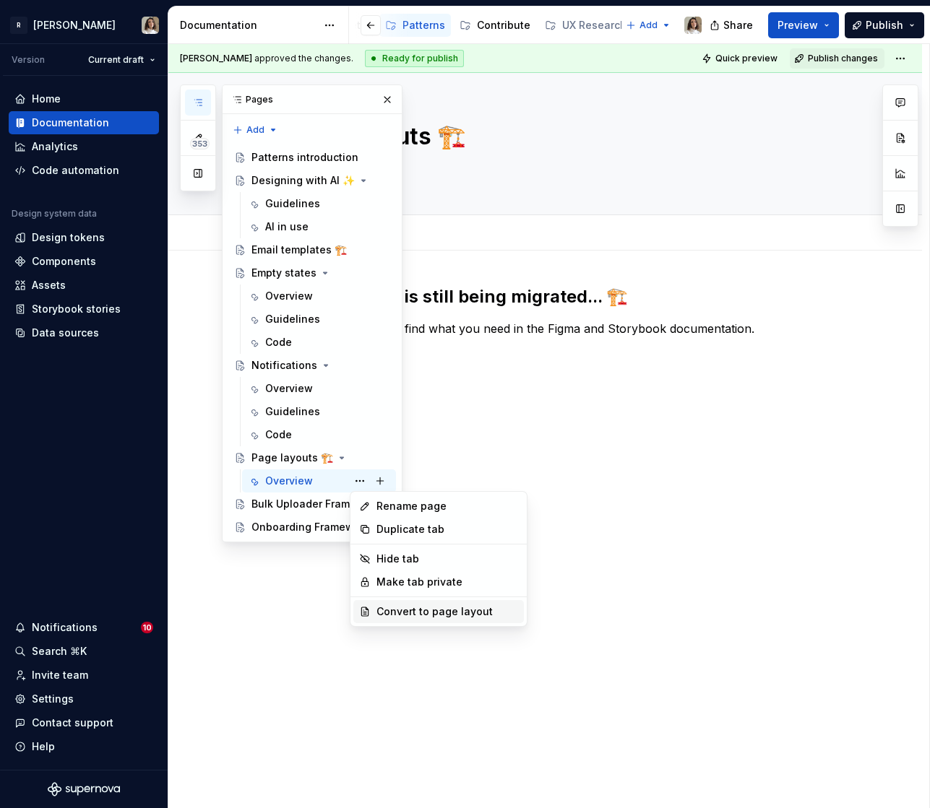
click at [386, 612] on div "Convert to page layout" at bounding box center [447, 612] width 142 height 14
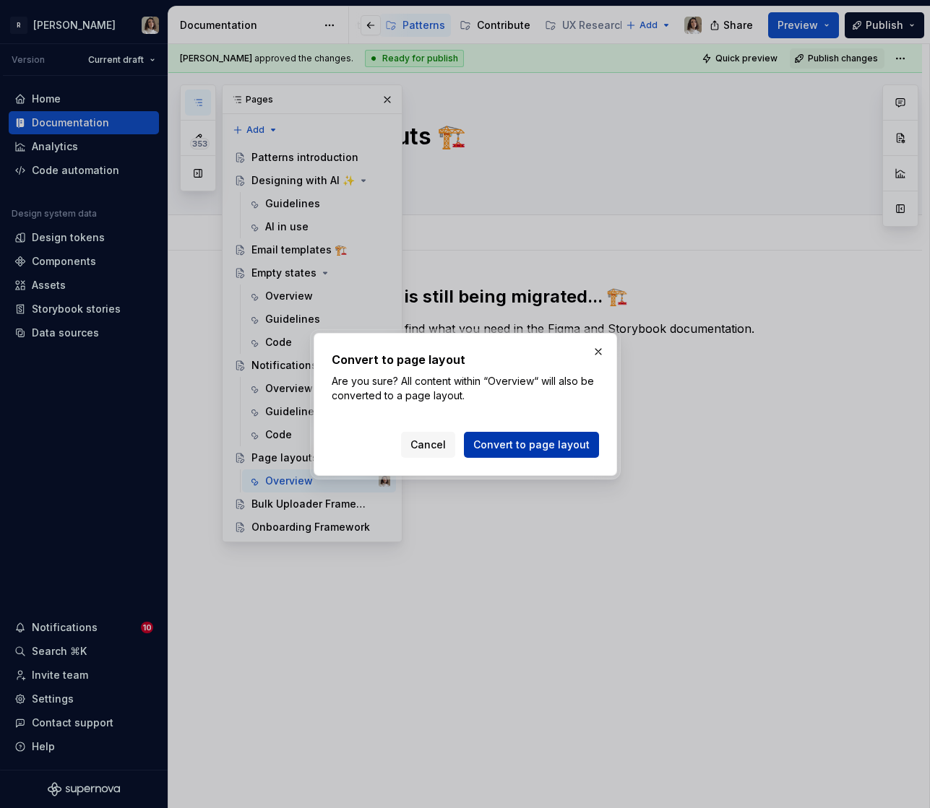
click at [529, 451] on span "Convert to page layout" at bounding box center [531, 445] width 116 height 14
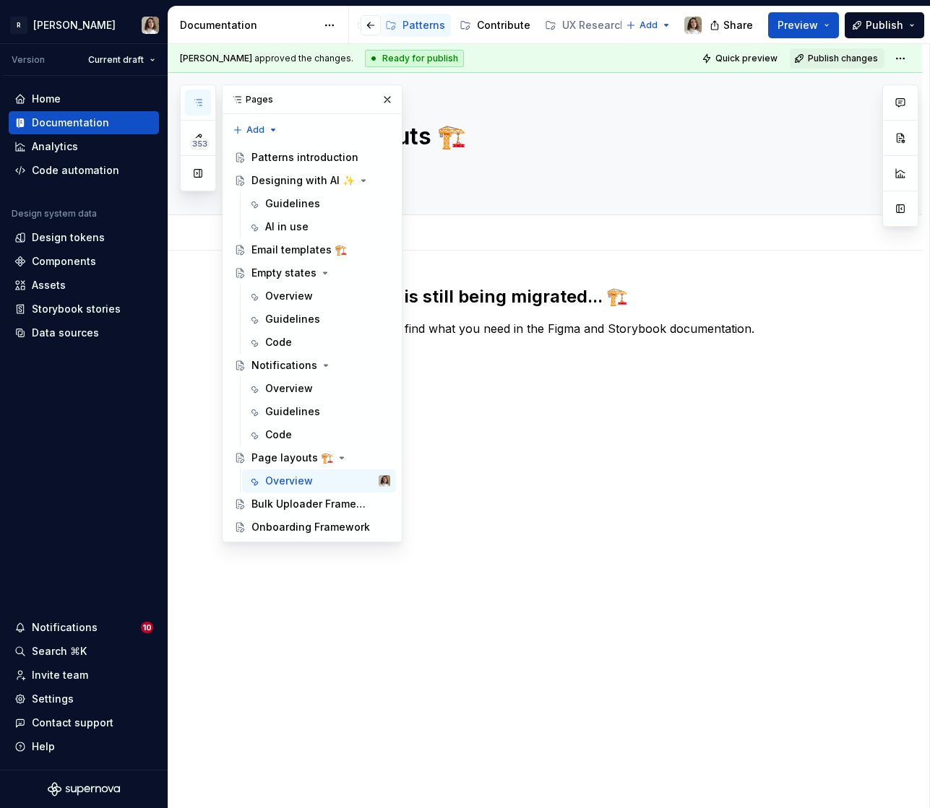
click at [549, 420] on p at bounding box center [562, 420] width 603 height 17
click at [531, 368] on p "Figma 🔗" at bounding box center [571, 363] width 586 height 17
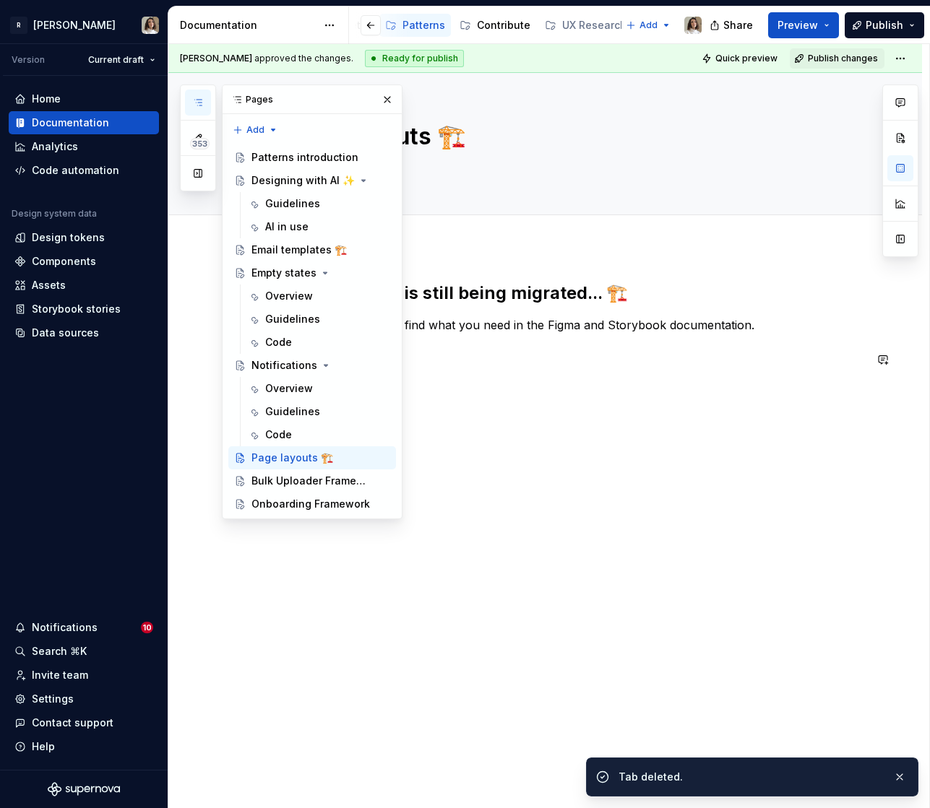
click at [519, 335] on div "This component is still being migrated... 🏗️ In the meantime, you can find what…" at bounding box center [562, 354] width 603 height 144
click at [500, 317] on p "In the meantime, you can find what you need in the Figma and Storybook document…" at bounding box center [562, 324] width 603 height 17
click at [501, 381] on p "Layout utilities" at bounding box center [571, 382] width 586 height 17
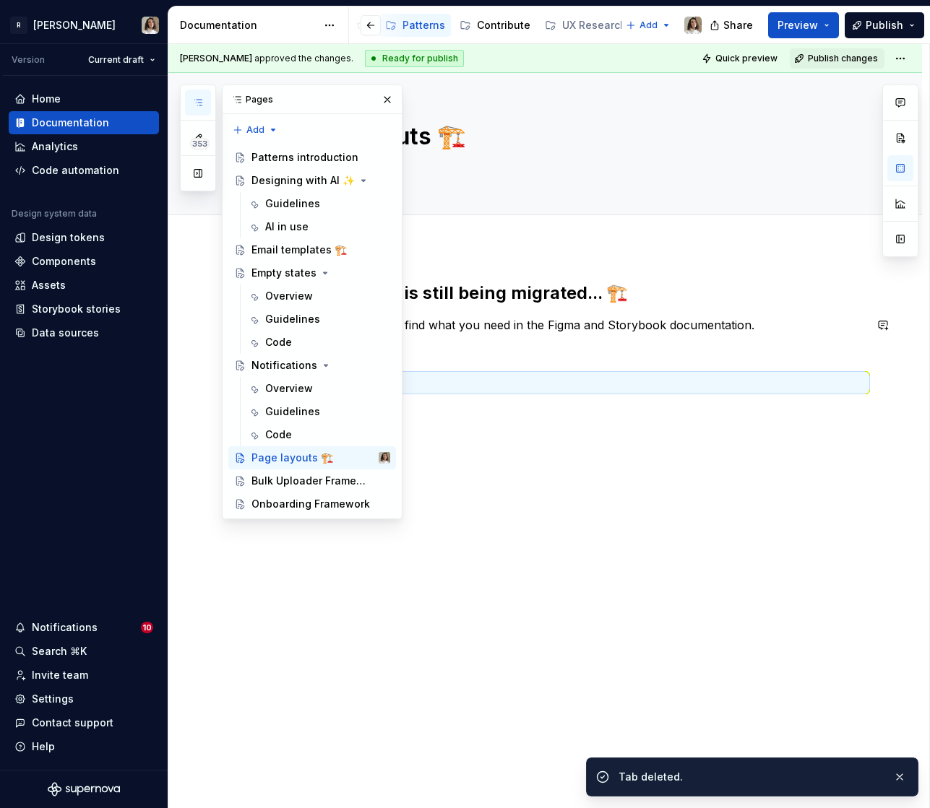
click at [482, 300] on h2 "This component is still being migrated... 🏗️" at bounding box center [562, 293] width 603 height 23
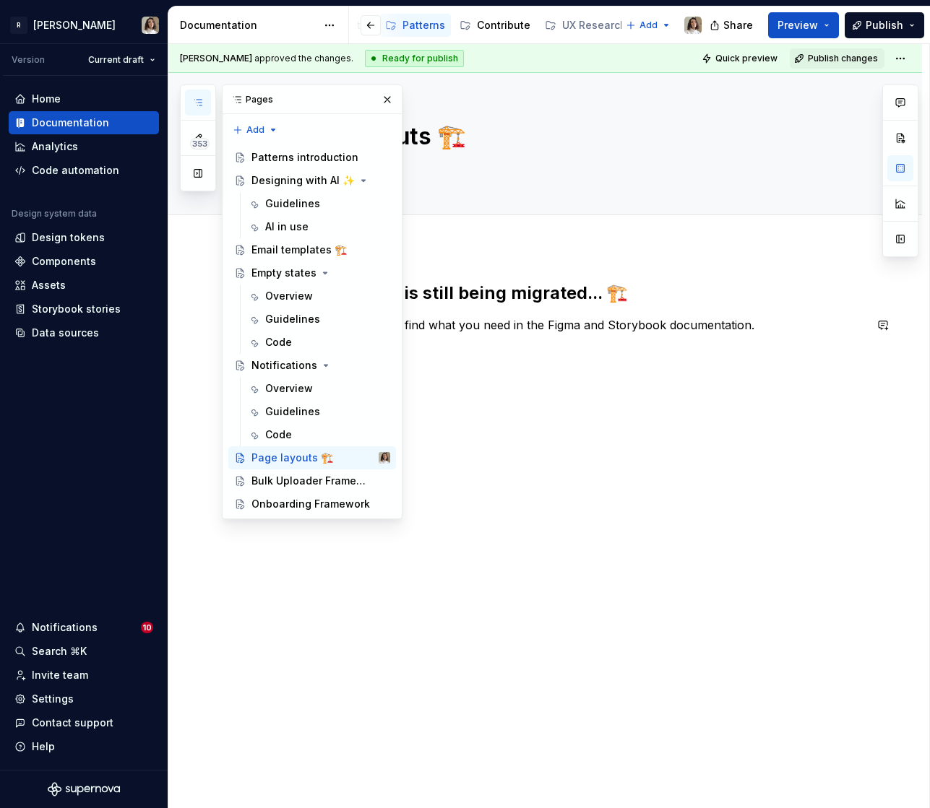
click at [491, 325] on p "In the meantime, you can find what you need in the Figma and Storybook document…" at bounding box center [562, 324] width 603 height 17
click at [206, 97] on button "button" at bounding box center [198, 103] width 26 height 26
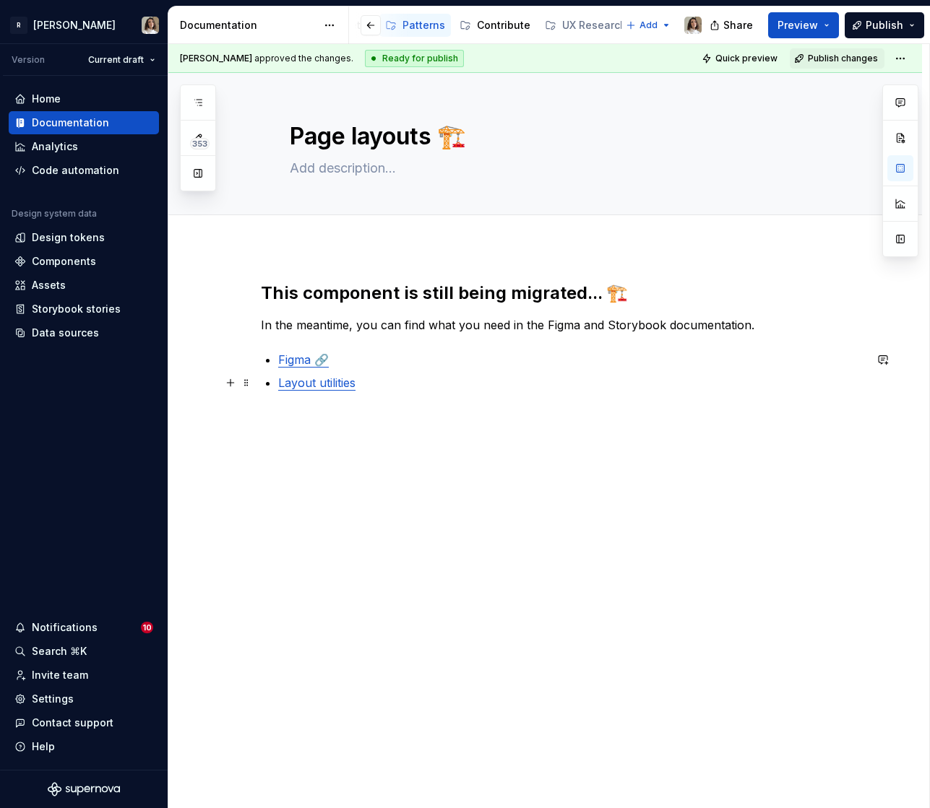
click at [299, 382] on link "Layout utilities" at bounding box center [316, 383] width 77 height 14
click at [309, 414] on p at bounding box center [562, 417] width 603 height 17
click at [200, 105] on icon "button" at bounding box center [197, 103] width 7 height 6
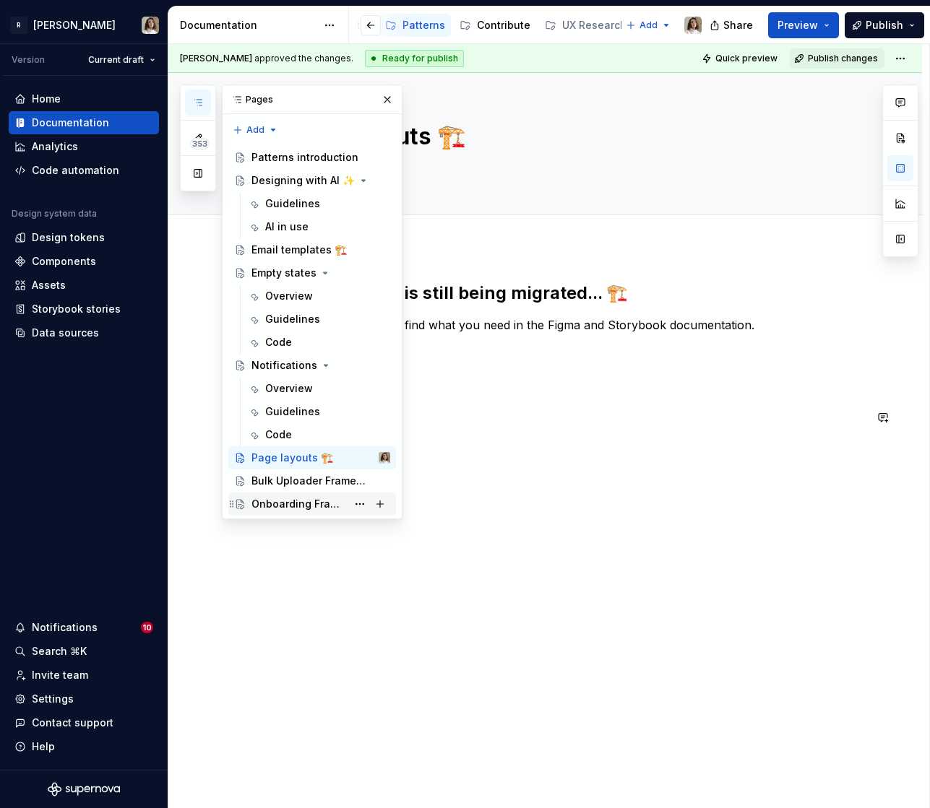
click at [288, 503] on div "Onboarding Framework" at bounding box center [298, 504] width 95 height 14
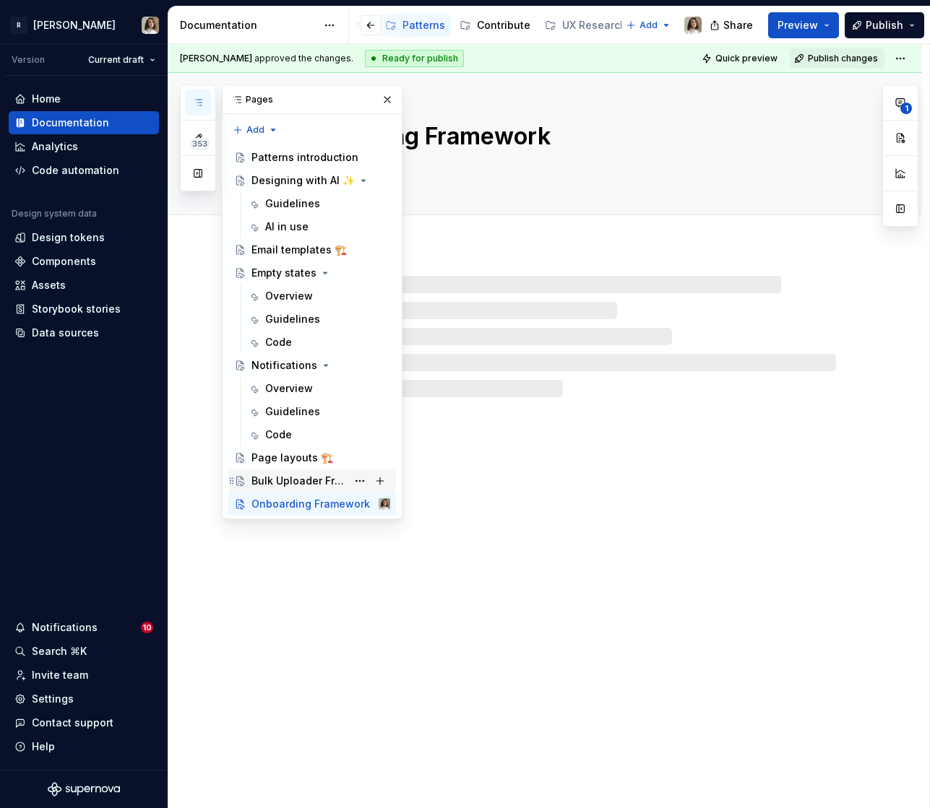
click at [287, 480] on div "Bulk Uploader Framework" at bounding box center [298, 481] width 95 height 14
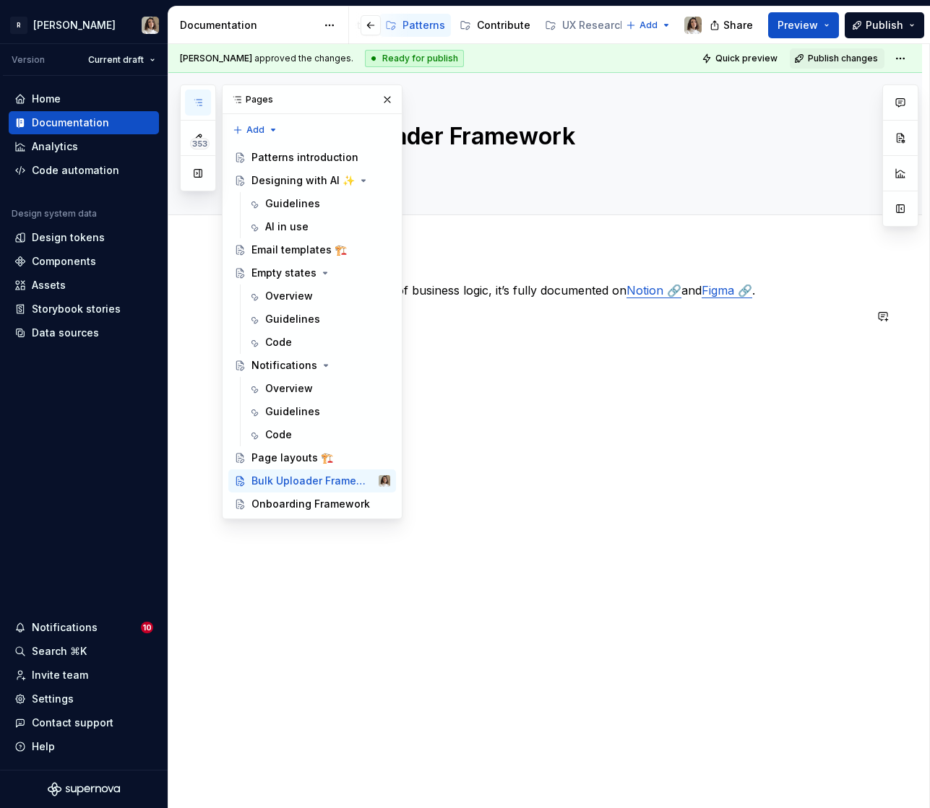
click at [856, 313] on p at bounding box center [562, 316] width 603 height 17
click at [891, 293] on button "button" at bounding box center [883, 290] width 20 height 20
click at [277, 501] on div "Onboarding Framework" at bounding box center [298, 504] width 95 height 14
click at [894, 290] on button "1" at bounding box center [887, 290] width 28 height 20
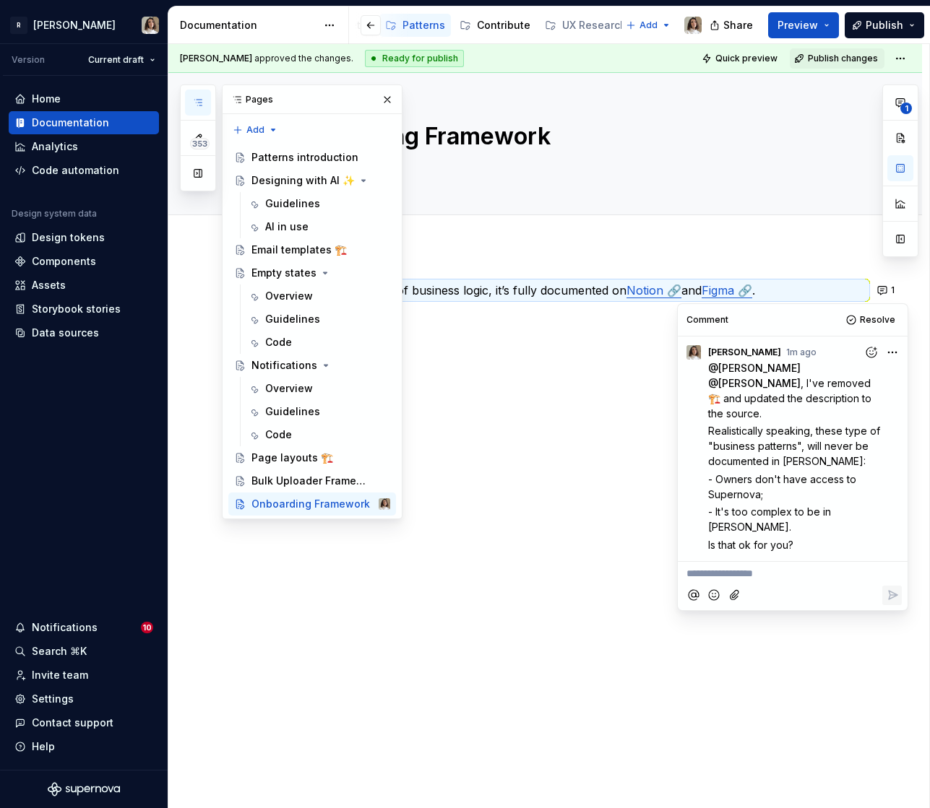
click at [897, 352] on html "R [PERSON_NAME] Version Current draft Home Documentation Analytics Code automat…" at bounding box center [465, 404] width 930 height 808
click at [857, 382] on span "Edit comment" at bounding box center [846, 379] width 68 height 14
type textarea "*"
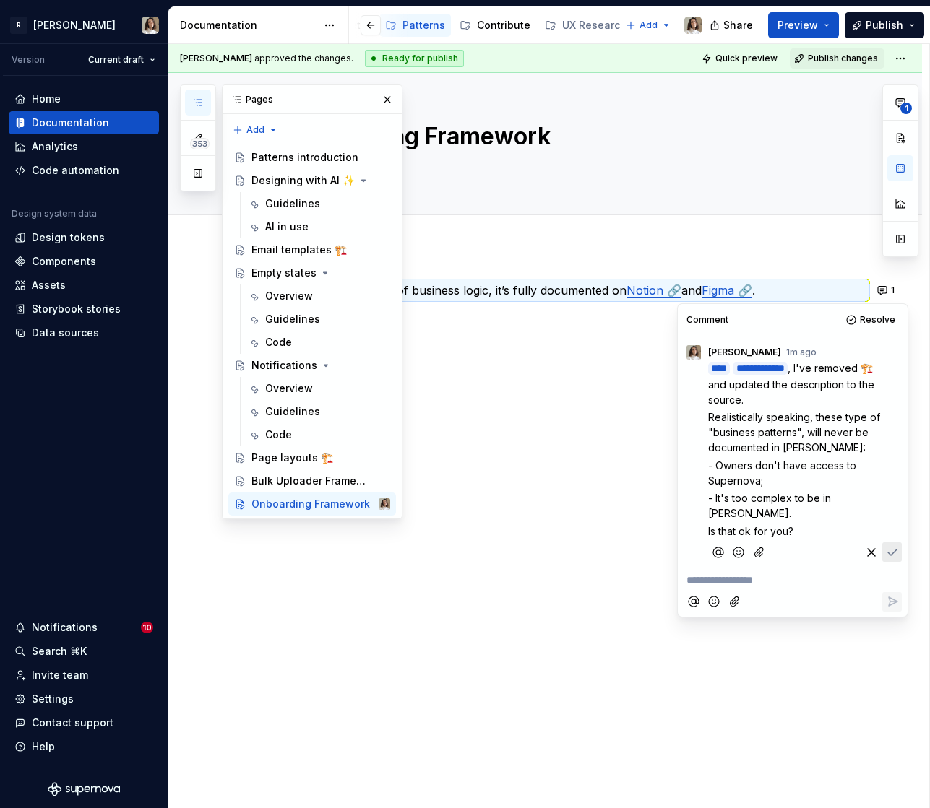
click at [864, 542] on button "button" at bounding box center [871, 552] width 20 height 20
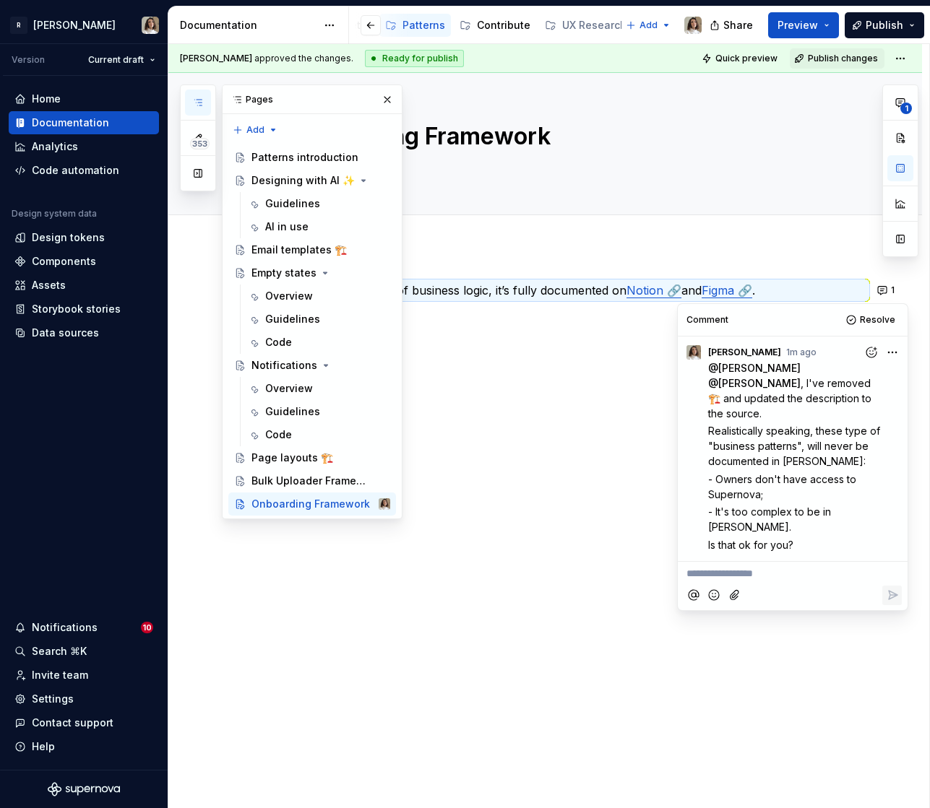
click at [759, 566] on p "**********" at bounding box center [792, 573] width 212 height 15
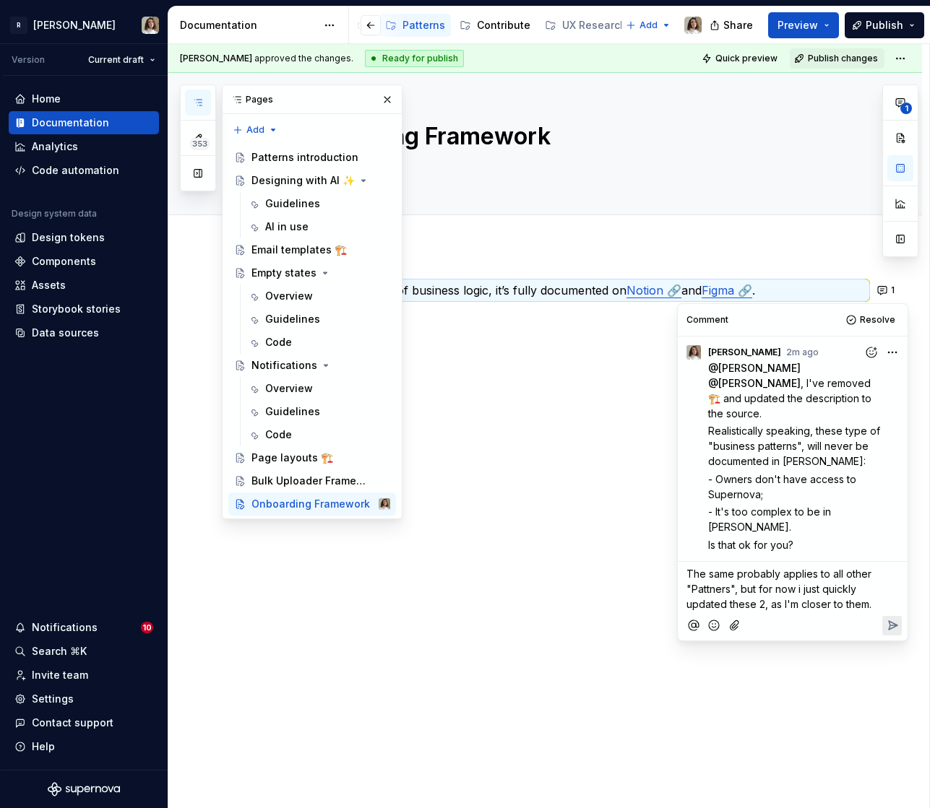
click at [743, 568] on span "The same probably applies to all other "Pattners", but for now i just quickly u…" at bounding box center [780, 589] width 188 height 43
click at [719, 568] on span "Probably, the same applies to all other "Pattners", but for now i just quickly …" at bounding box center [779, 589] width 186 height 43
click at [797, 568] on span "Probably, the same applies to all other "Patterns", but for now i just quickly …" at bounding box center [779, 589] width 186 height 43
click at [761, 577] on span "Probably, the same applies to all other "Patterns", but for now I just quickly …" at bounding box center [779, 589] width 186 height 43
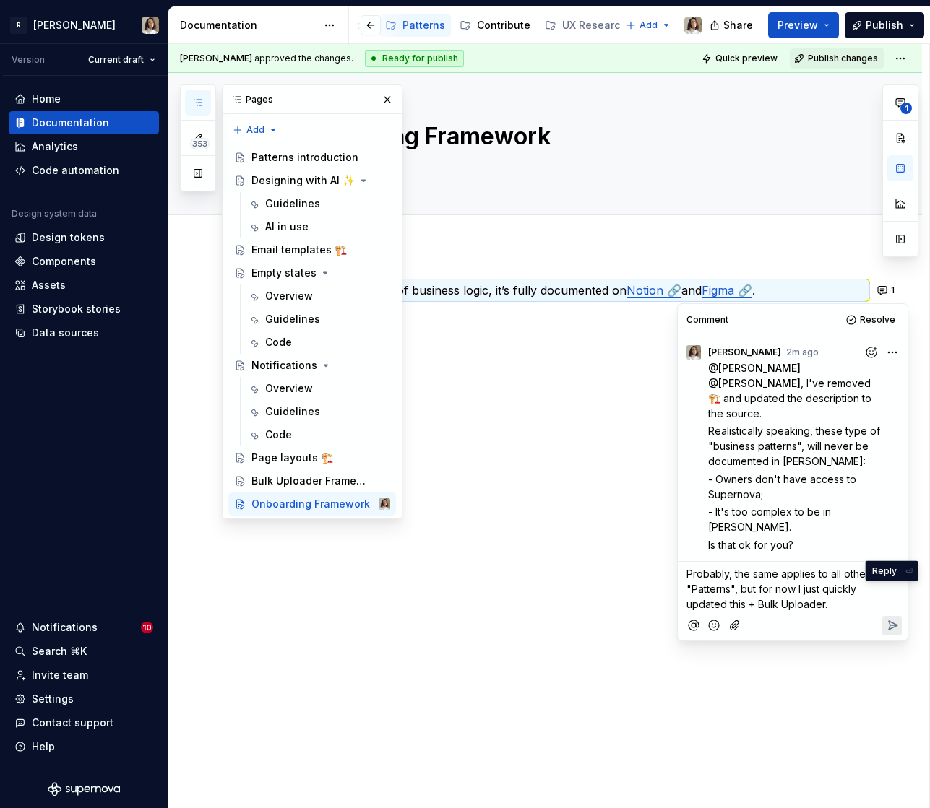
click at [891, 621] on icon "Reply" at bounding box center [892, 625] width 9 height 9
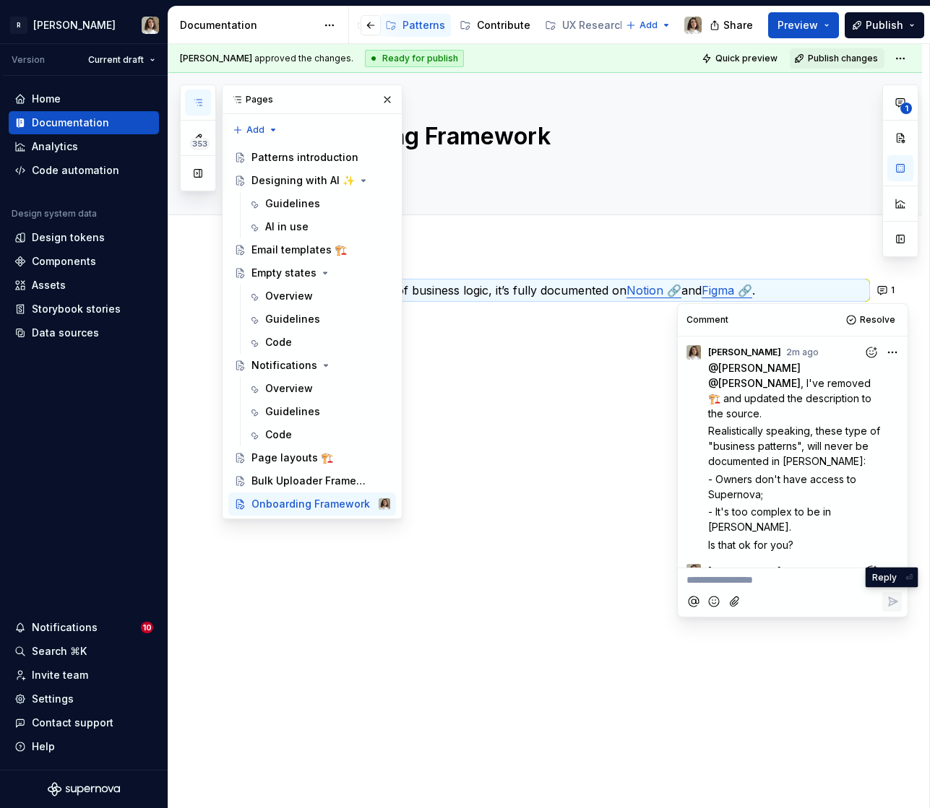
scroll to position [34, 0]
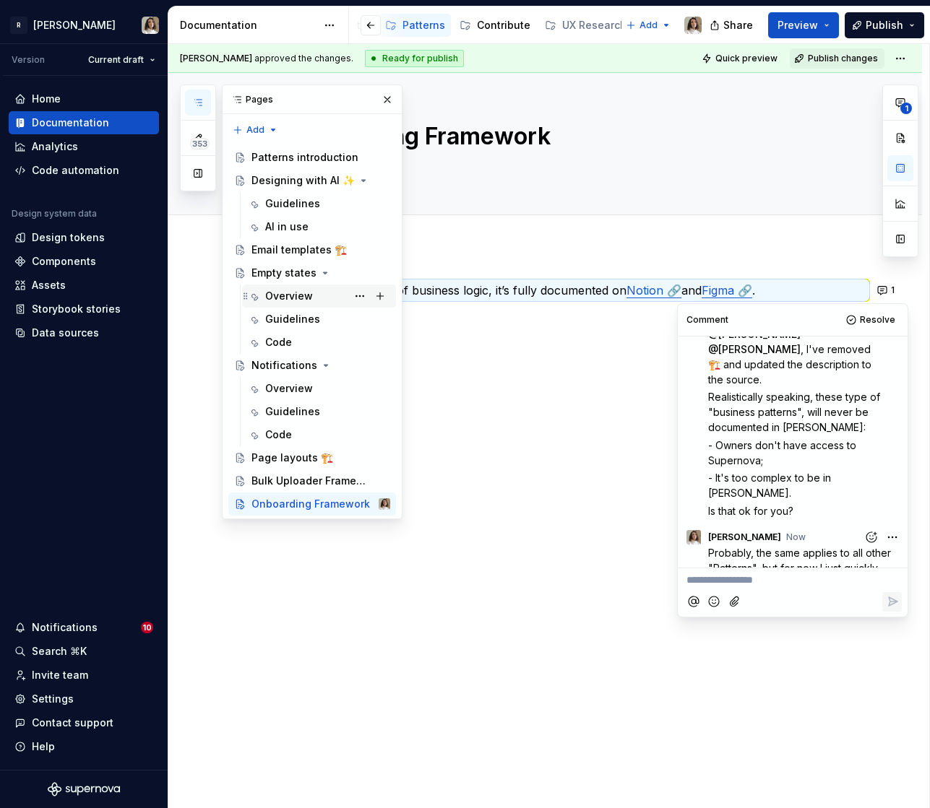
click at [294, 304] on div "Overview" at bounding box center [327, 296] width 125 height 20
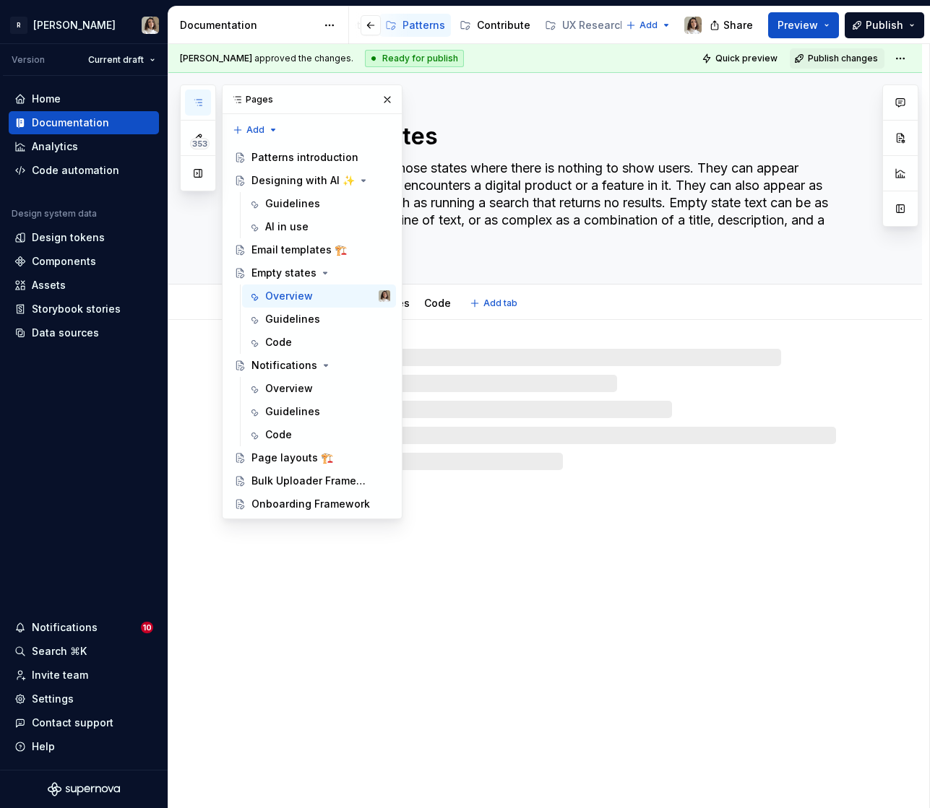
click at [457, 213] on textarea "Empty states are those states where there is nothing to show users. They can ap…" at bounding box center [560, 203] width 546 height 92
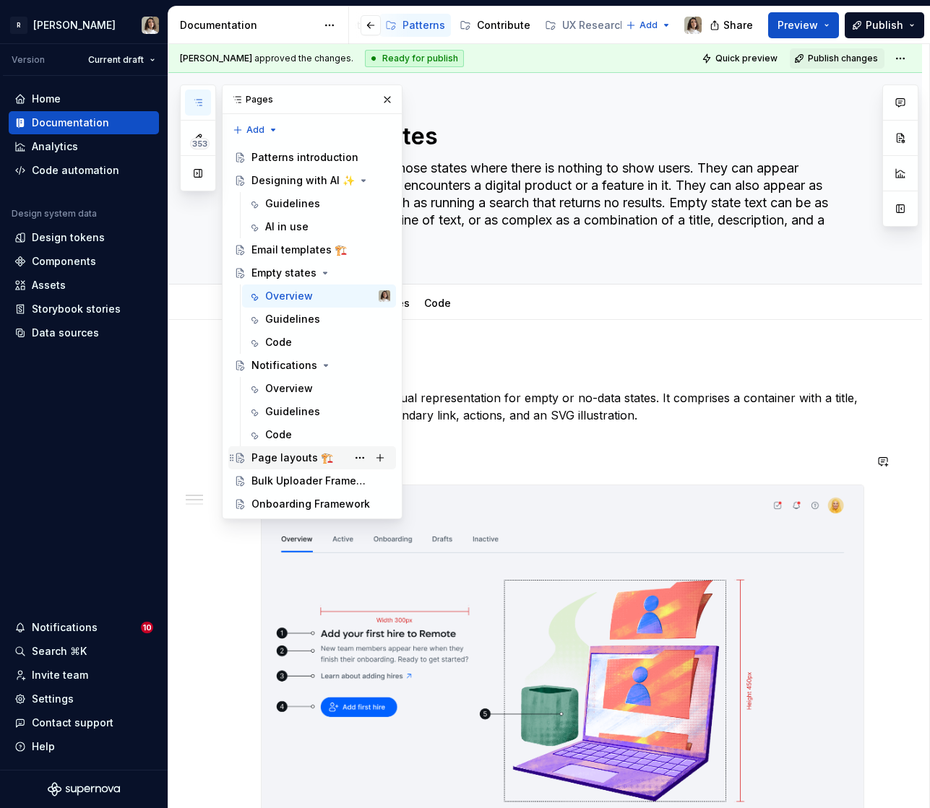
click at [274, 452] on div "Page layouts 🏗️" at bounding box center [292, 458] width 82 height 14
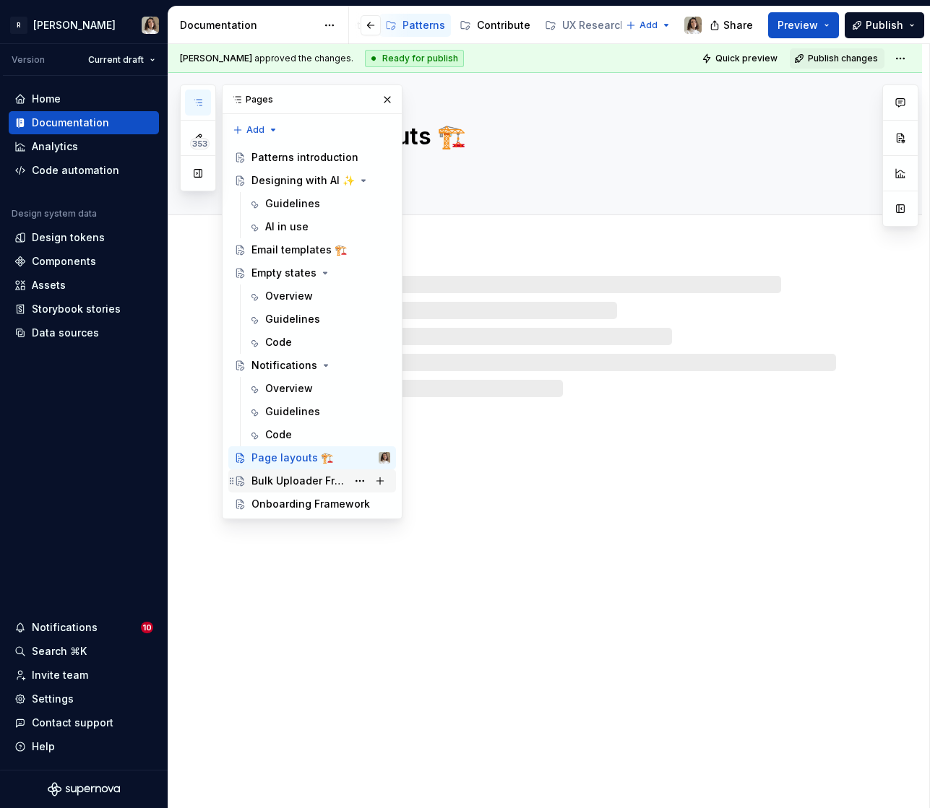
click at [274, 481] on div "Bulk Uploader Framework" at bounding box center [298, 481] width 95 height 14
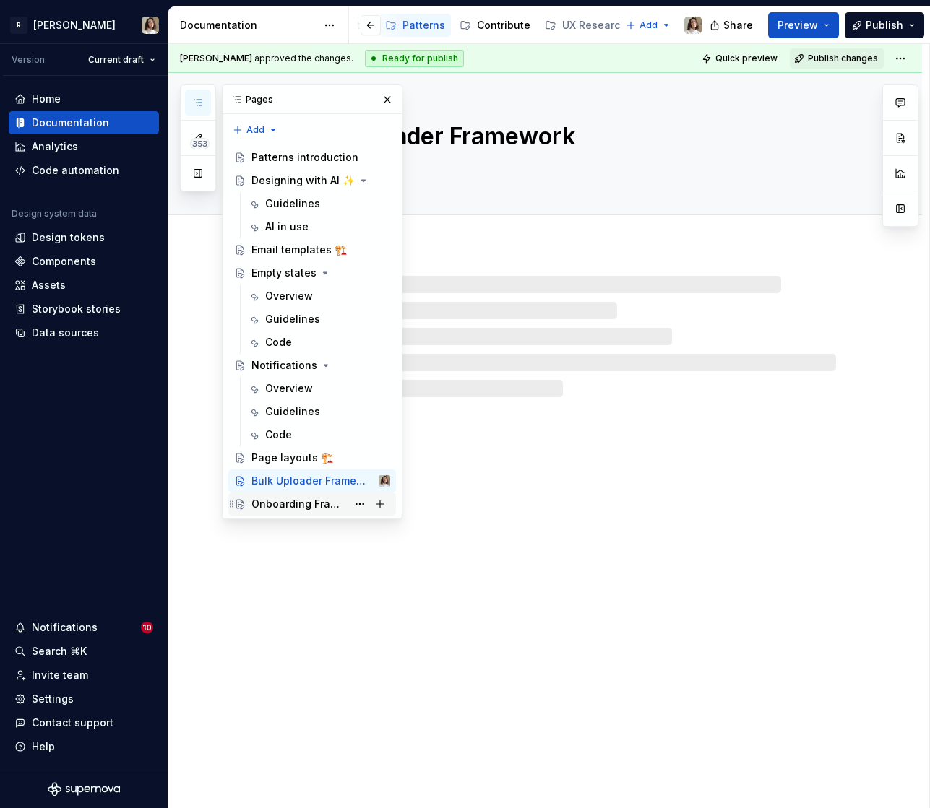
click at [272, 501] on div "Onboarding Framework" at bounding box center [298, 504] width 95 height 14
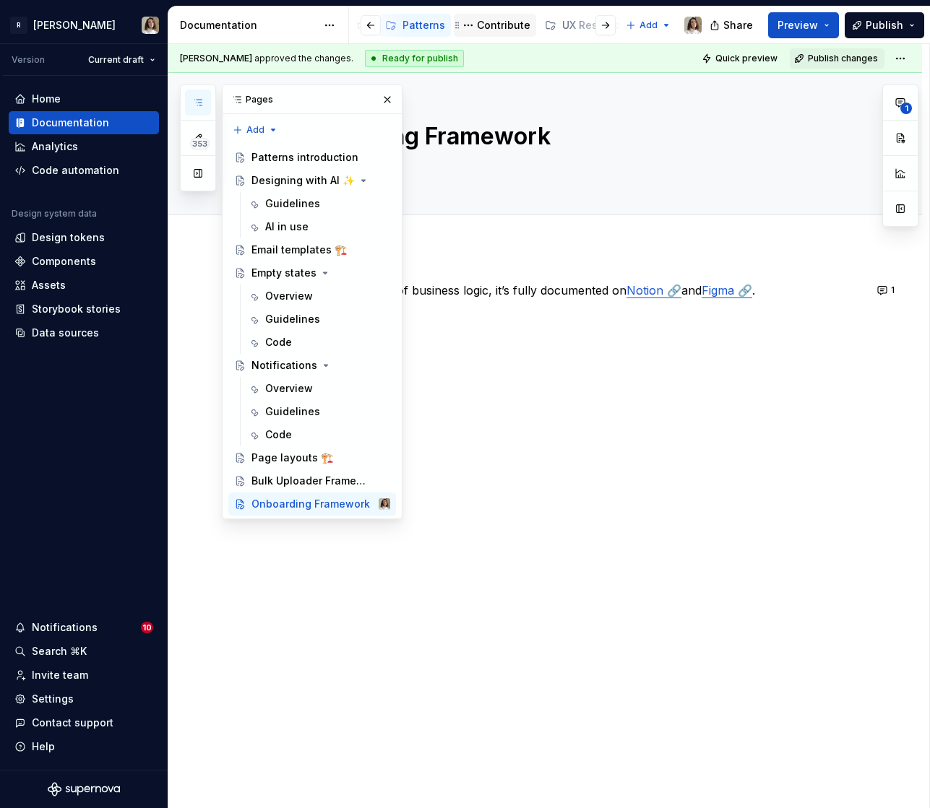
scroll to position [0, 499]
click at [264, 449] on div "Page layouts 🏗️" at bounding box center [320, 458] width 139 height 20
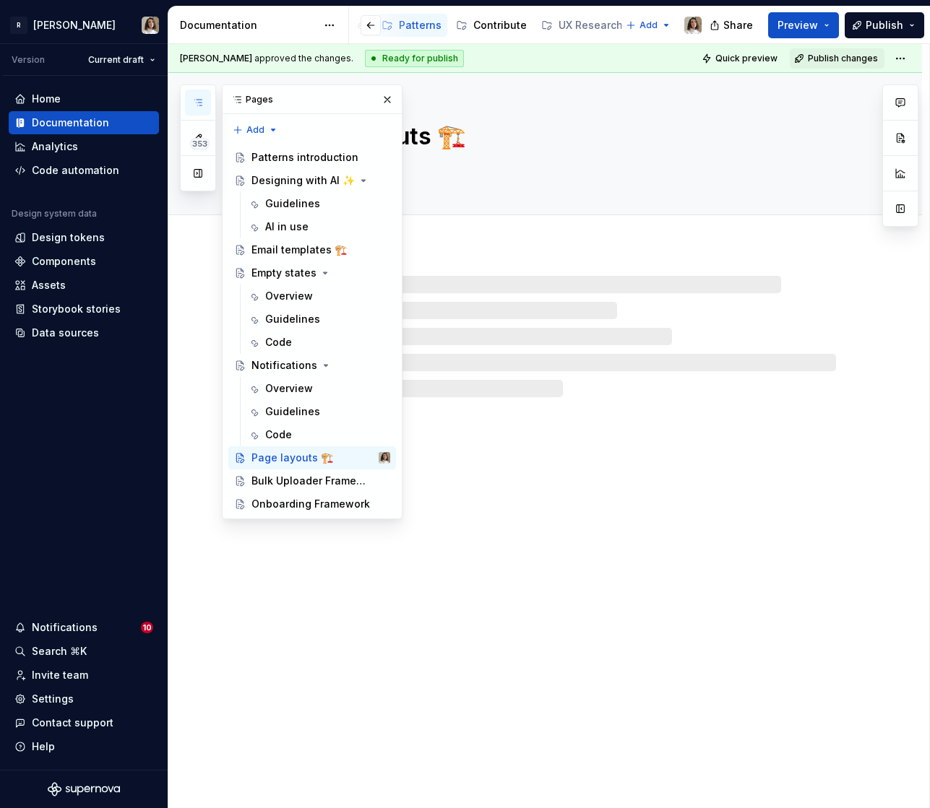
click at [561, 396] on div at bounding box center [563, 336] width 546 height 121
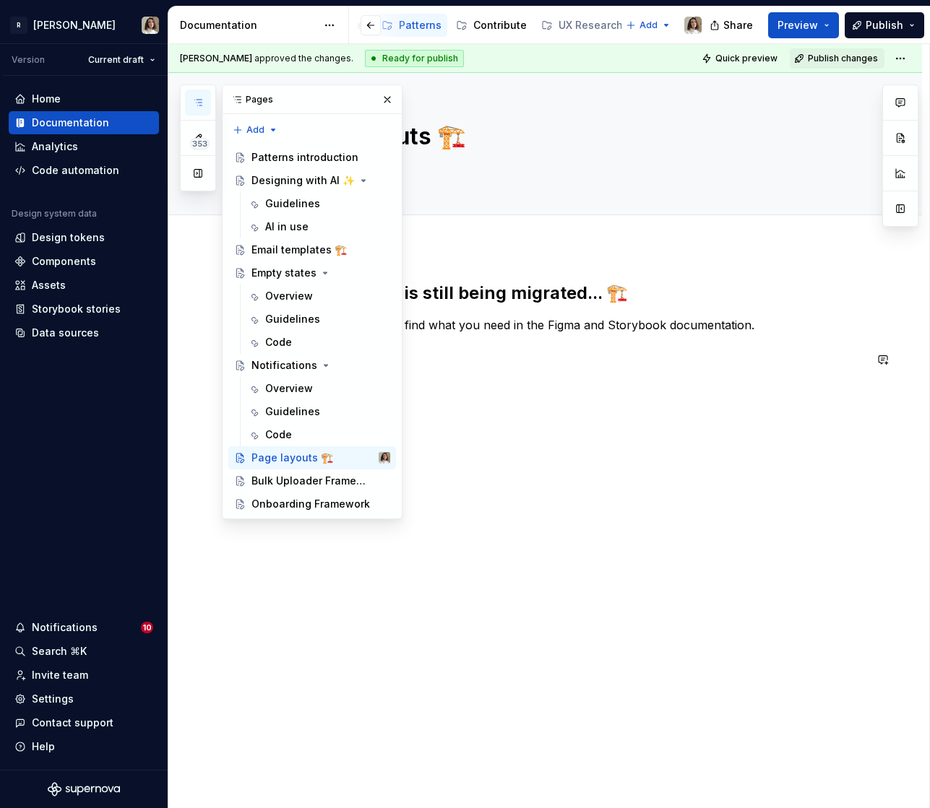
click at [545, 316] on p "In the meantime, you can find what you need in the Figma and Storybook document…" at bounding box center [562, 324] width 603 height 17
click at [189, 94] on button "button" at bounding box center [198, 103] width 26 height 26
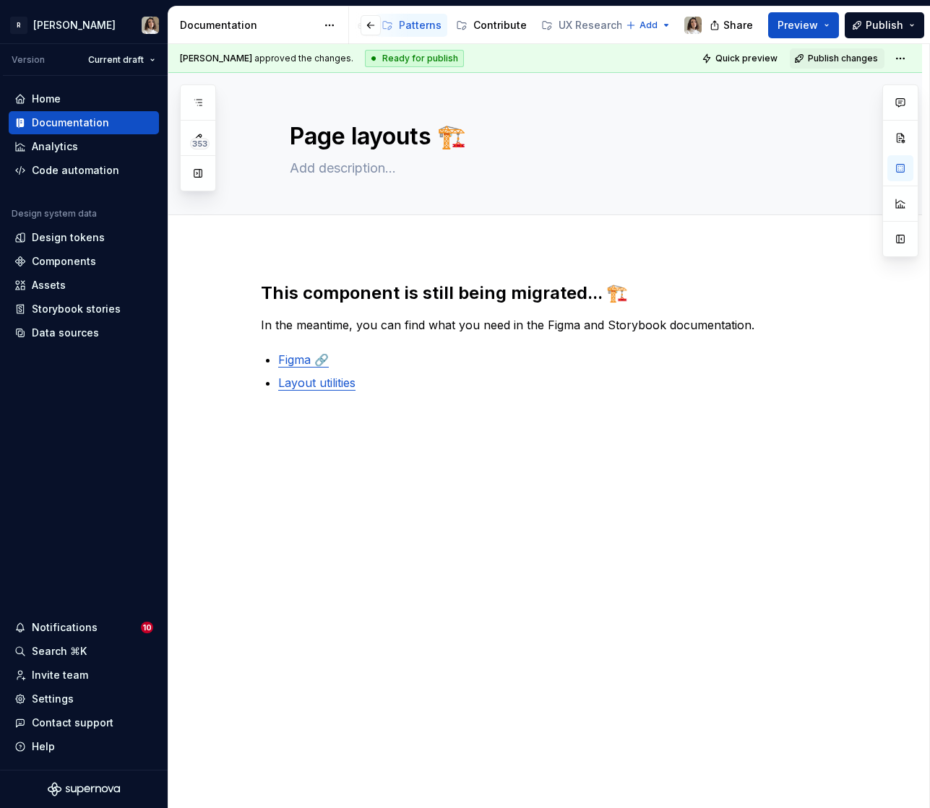
type textarea "*"
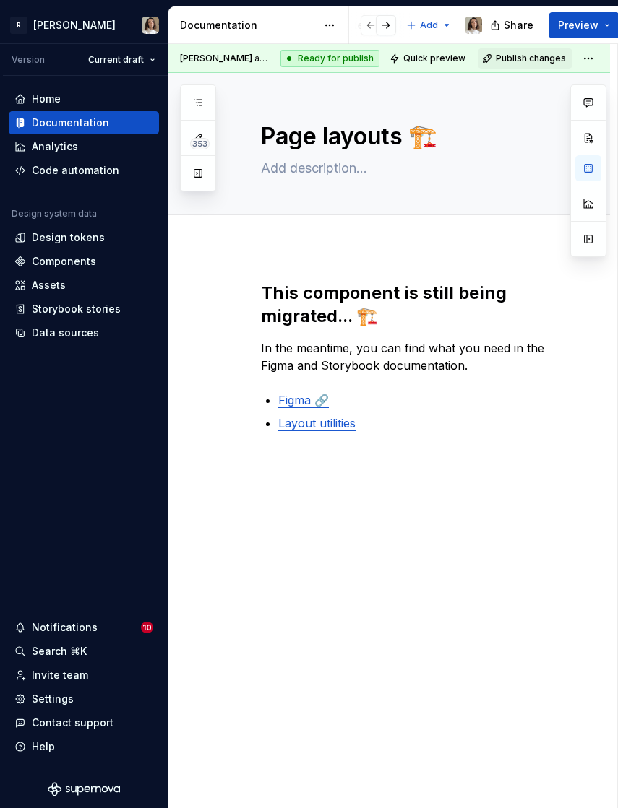
type textarea "*"
